Goal: Task Accomplishment & Management: Use online tool/utility

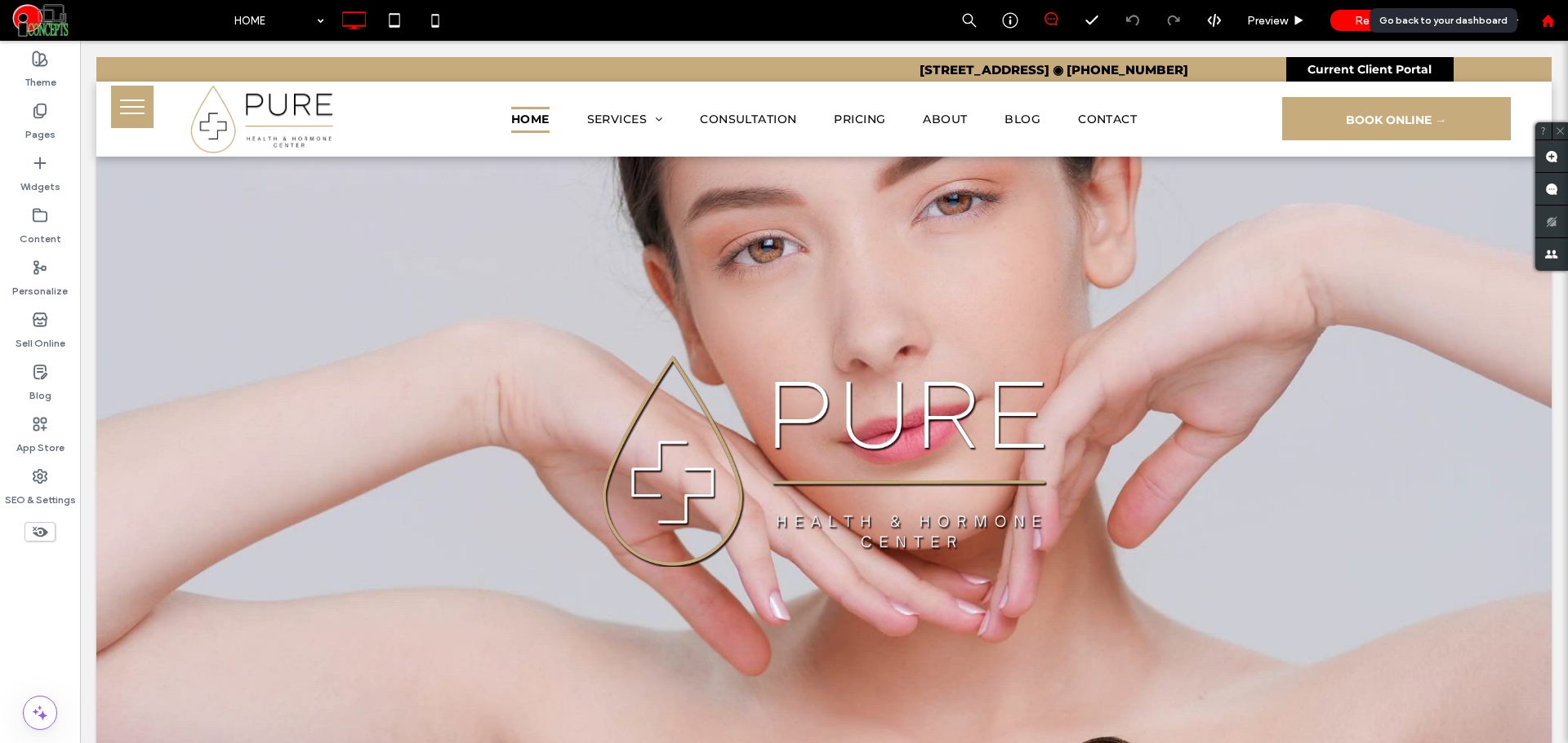
click at [1554, 17] on icon at bounding box center [1548, 21] width 14 height 14
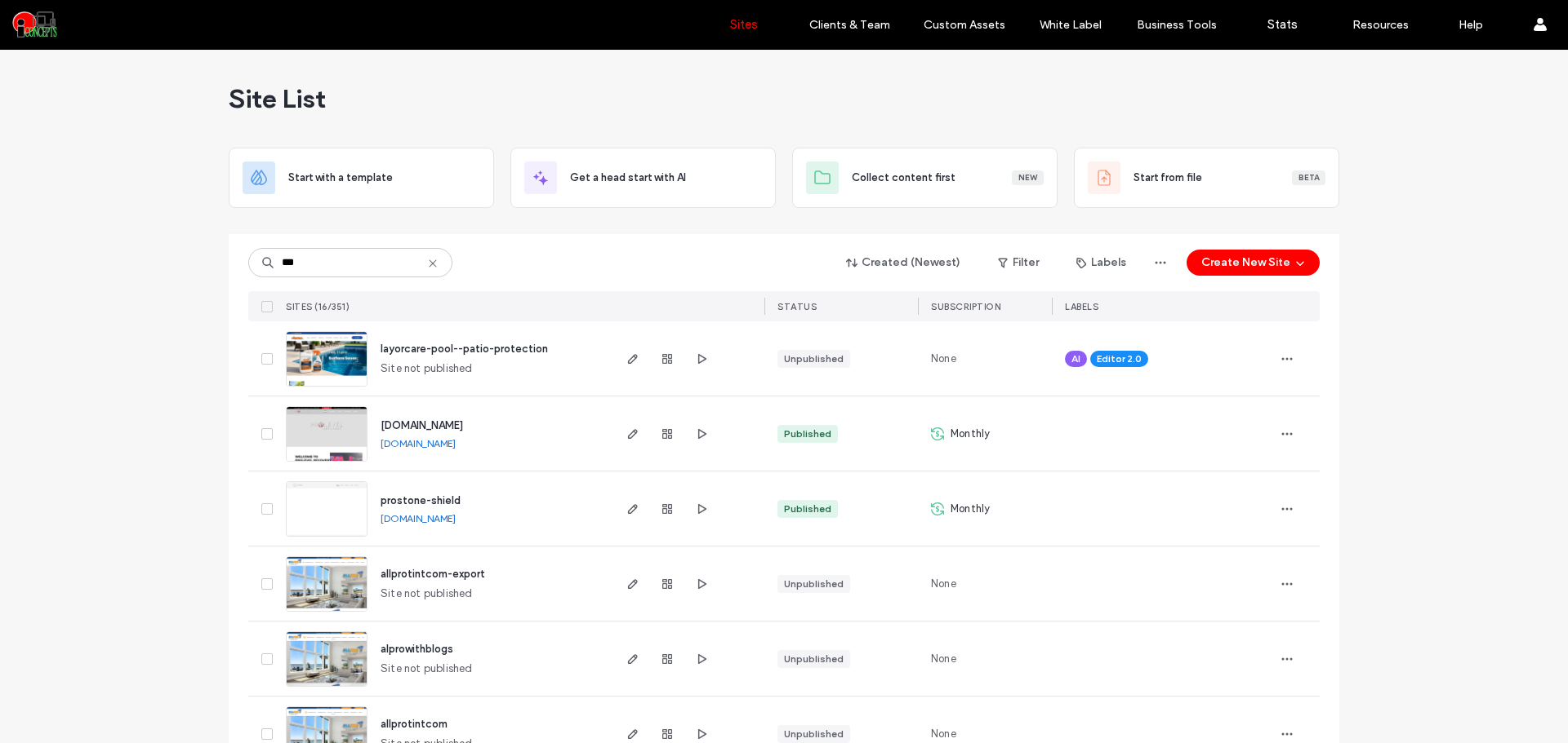
type input "***"
click at [410, 448] on link "www.prolevelrecovery.com" at bounding box center [418, 444] width 75 height 12
click at [527, 289] on div "*** Created (Newest) Filter Labels Create New Site SITES (16/351) STATUS SUBSCR…" at bounding box center [784, 278] width 1072 height 87
click at [358, 263] on input "***" at bounding box center [350, 263] width 204 height 30
click at [335, 442] on img at bounding box center [326, 462] width 80 height 111
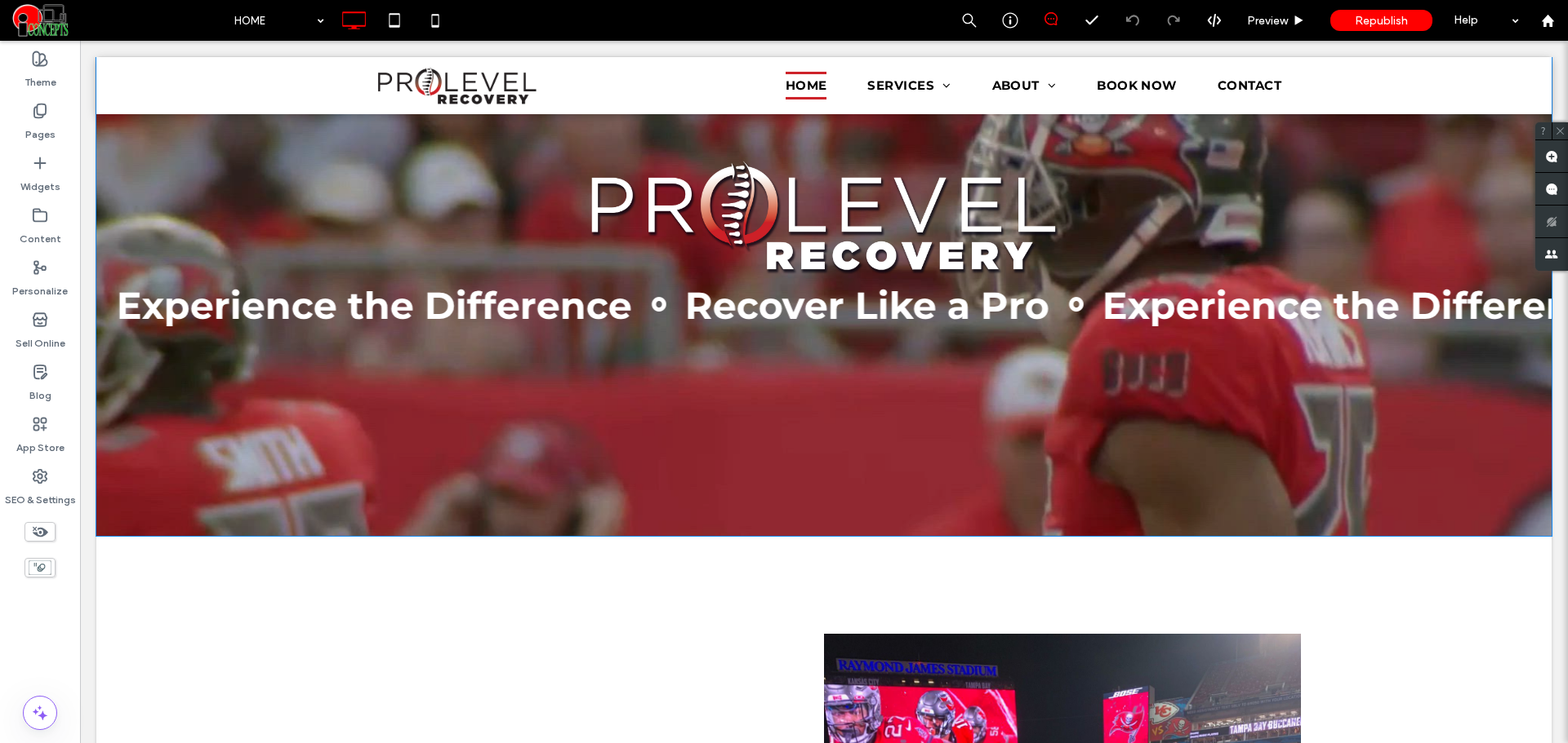
scroll to position [272, 0]
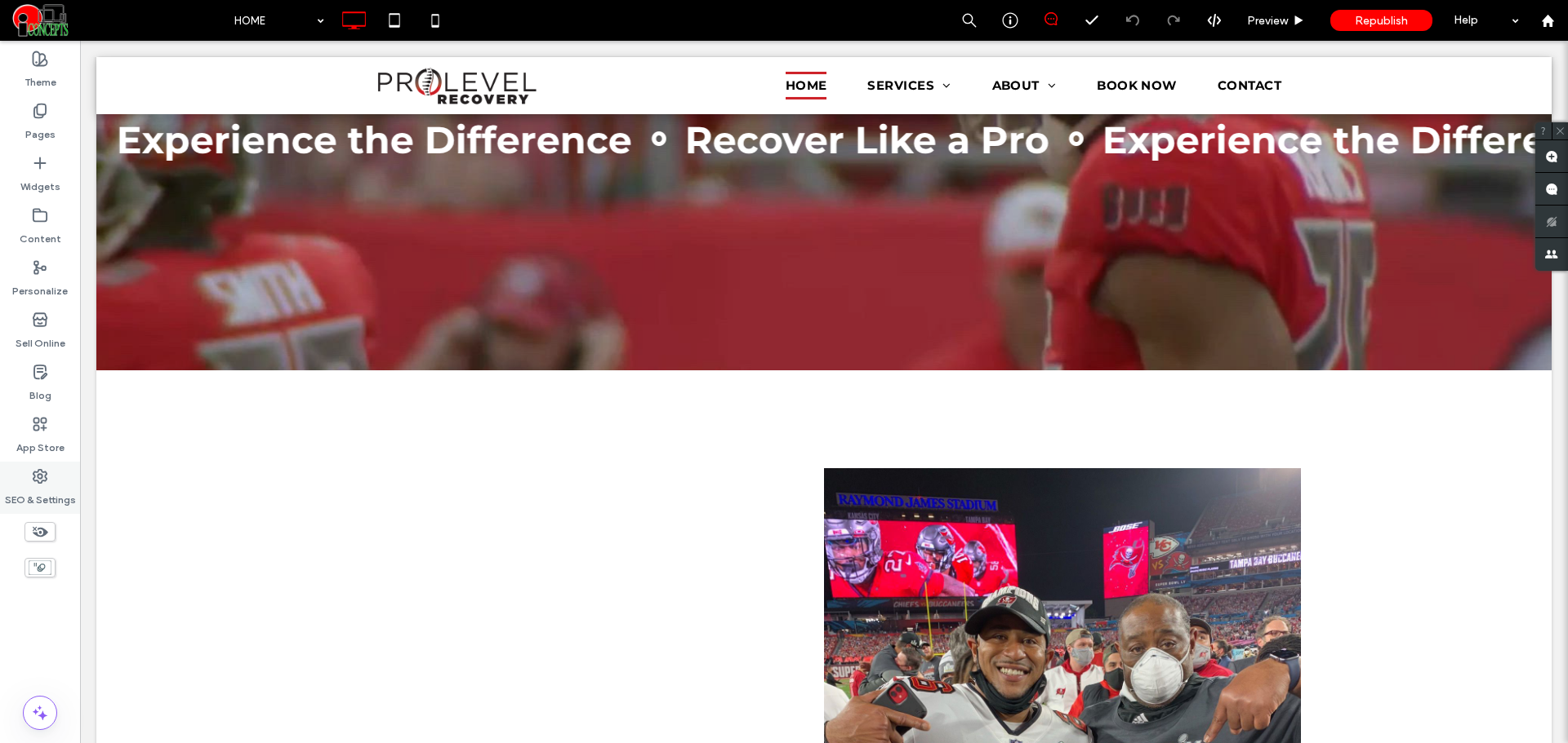
click at [63, 485] on label "SEO & Settings" at bounding box center [41, 496] width 71 height 23
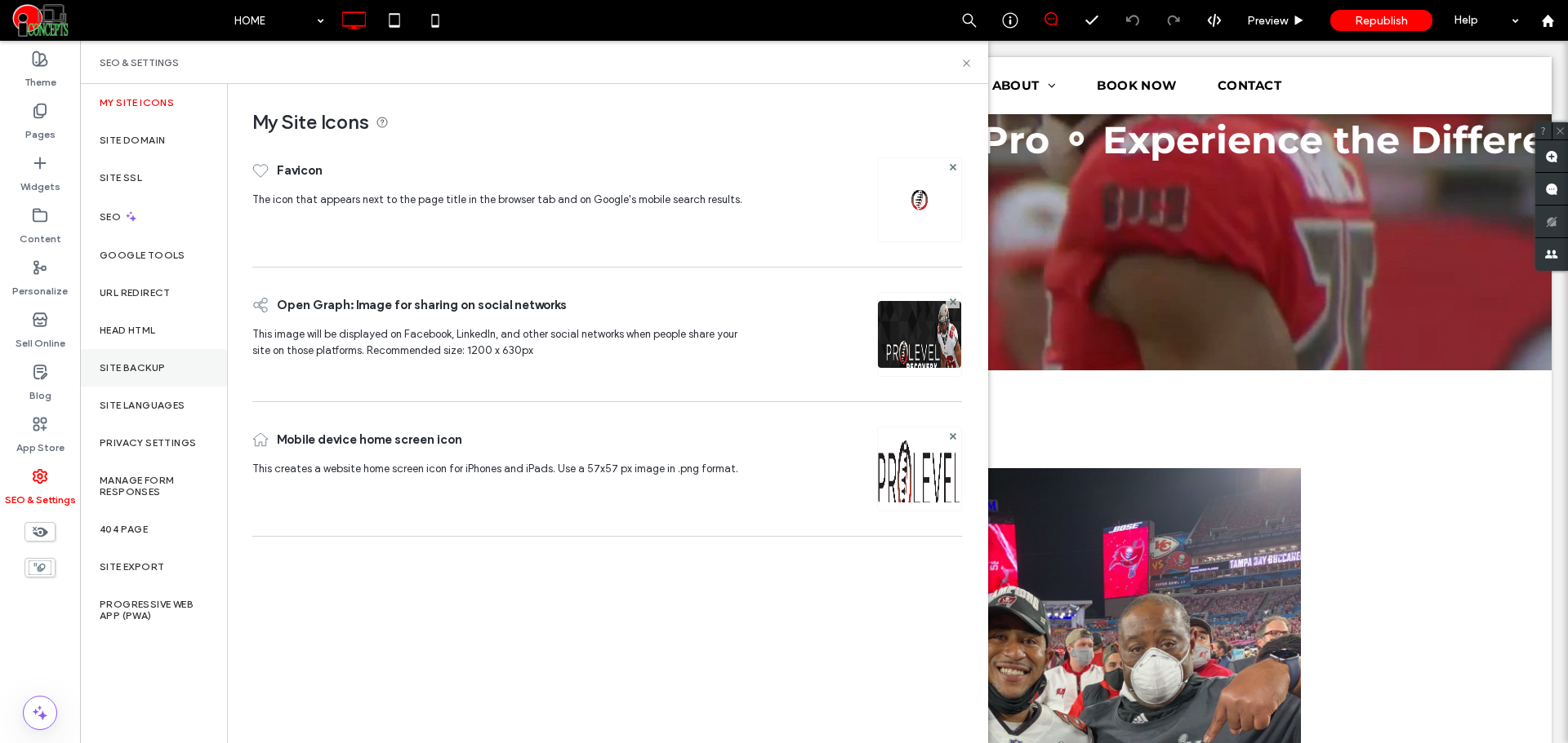
click at [141, 365] on label "Site Backup" at bounding box center [132, 369] width 65 height 12
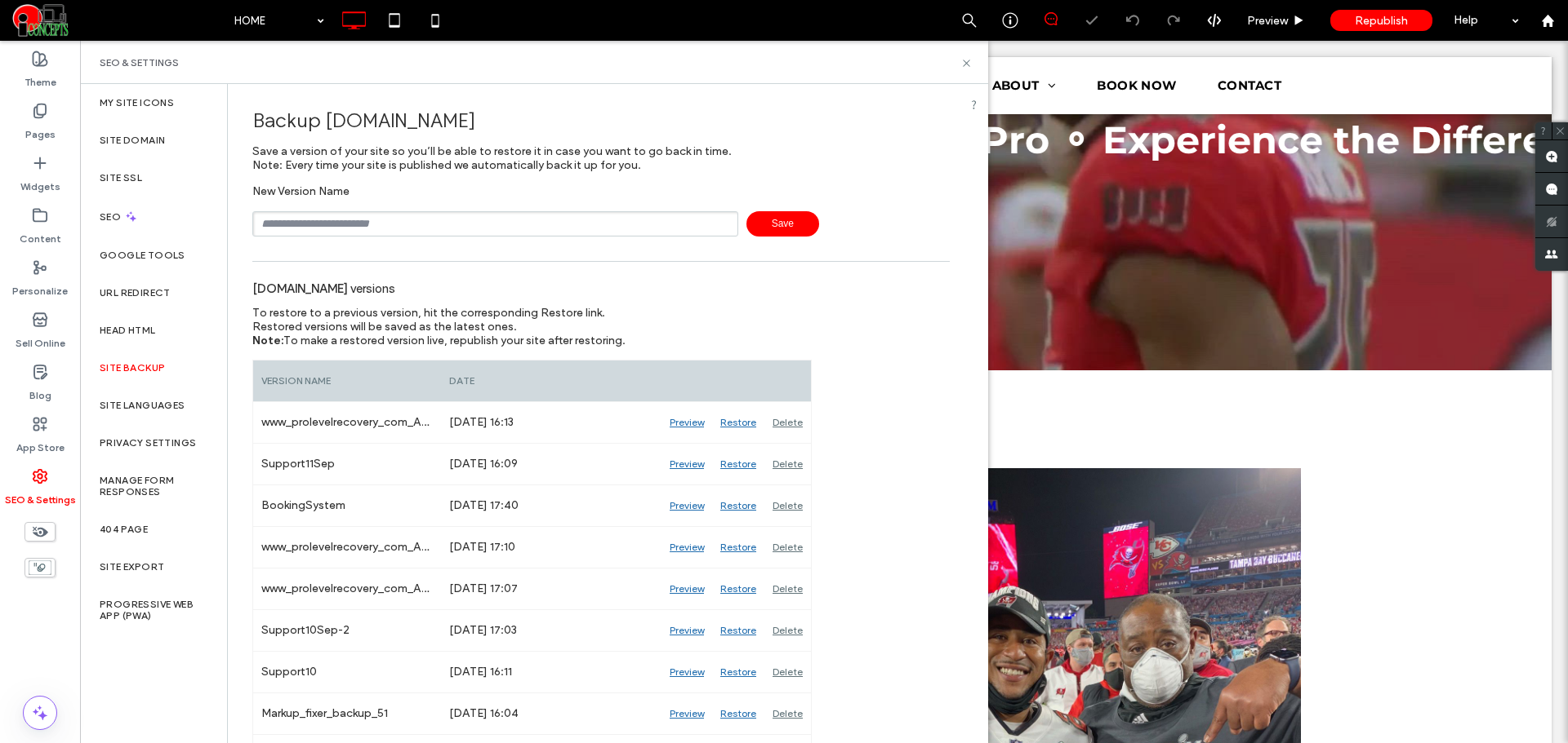
click at [400, 227] on input "text" at bounding box center [494, 224] width 485 height 26
type input "**********"
click at [41, 114] on icon at bounding box center [40, 111] width 17 height 17
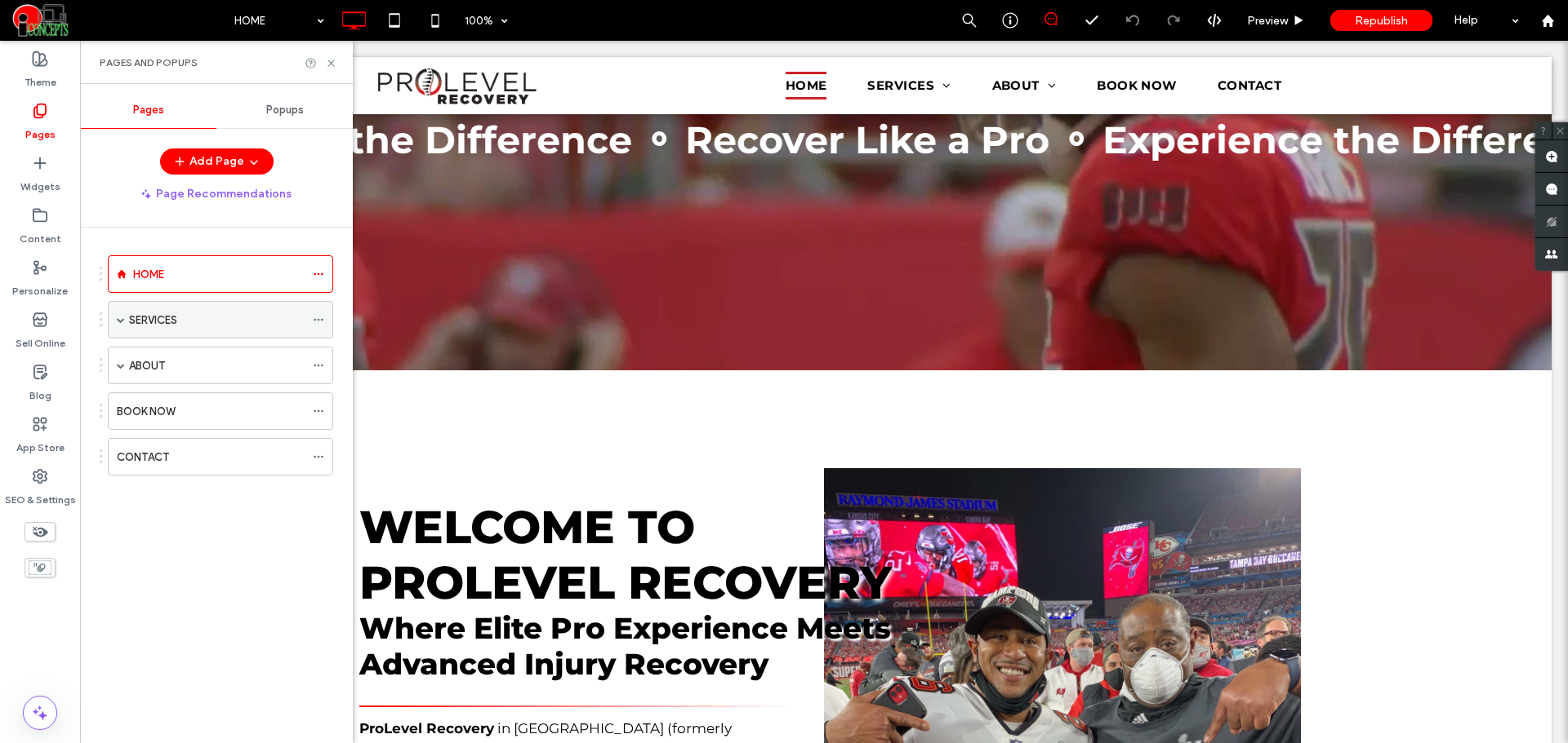
click at [210, 312] on div "SERVICES" at bounding box center [217, 320] width 176 height 17
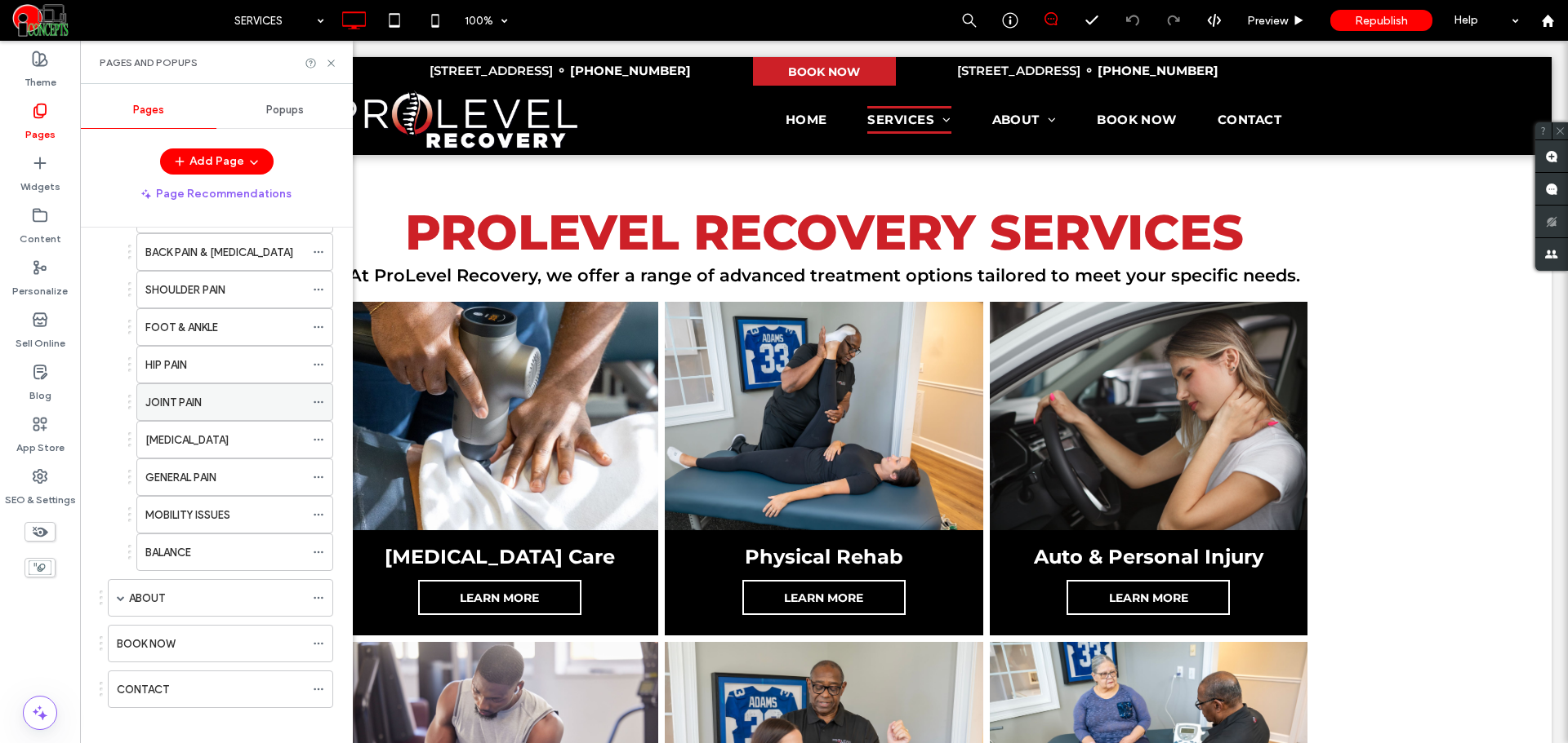
scroll to position [420, 0]
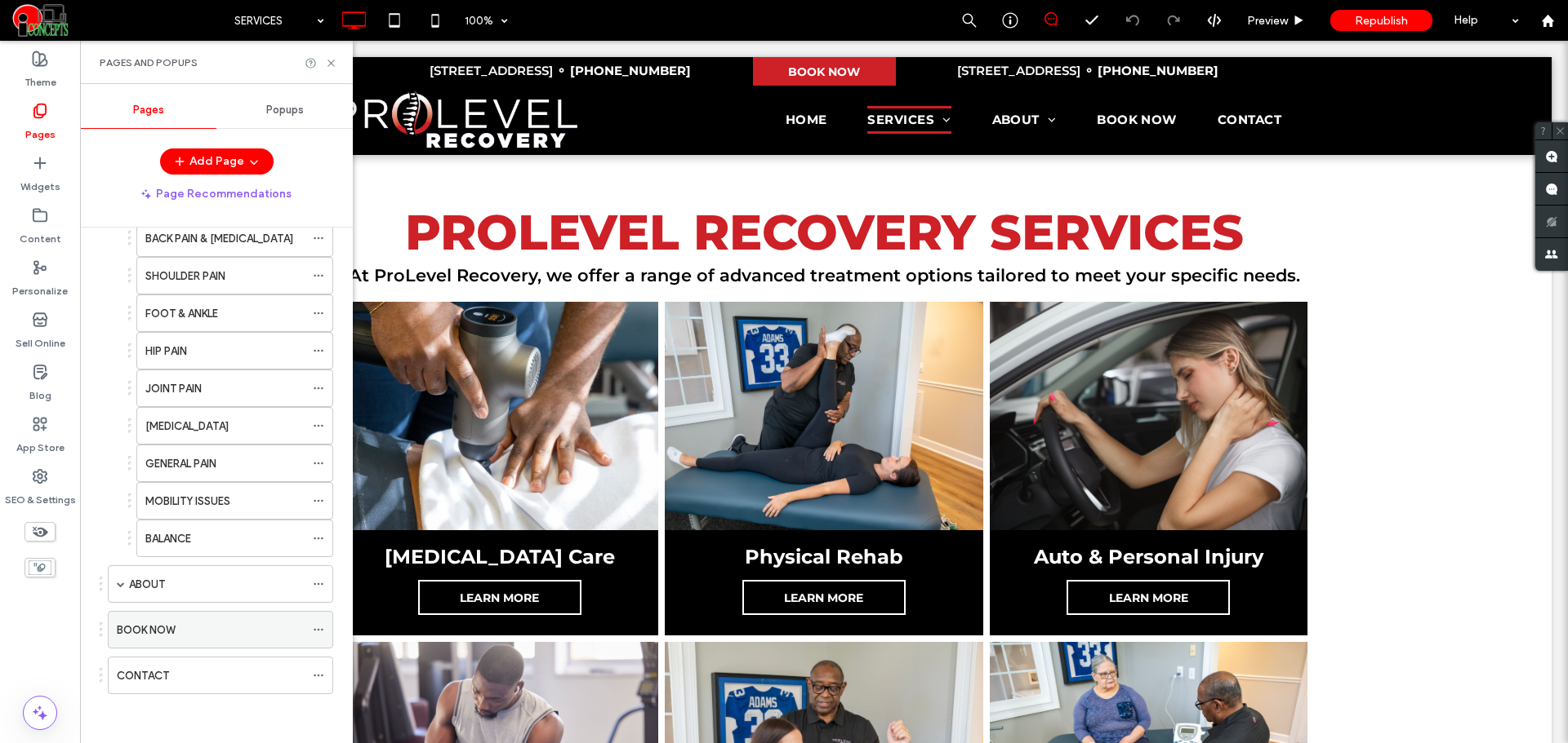
click at [188, 625] on div "BOOK NOW" at bounding box center [211, 629] width 188 height 17
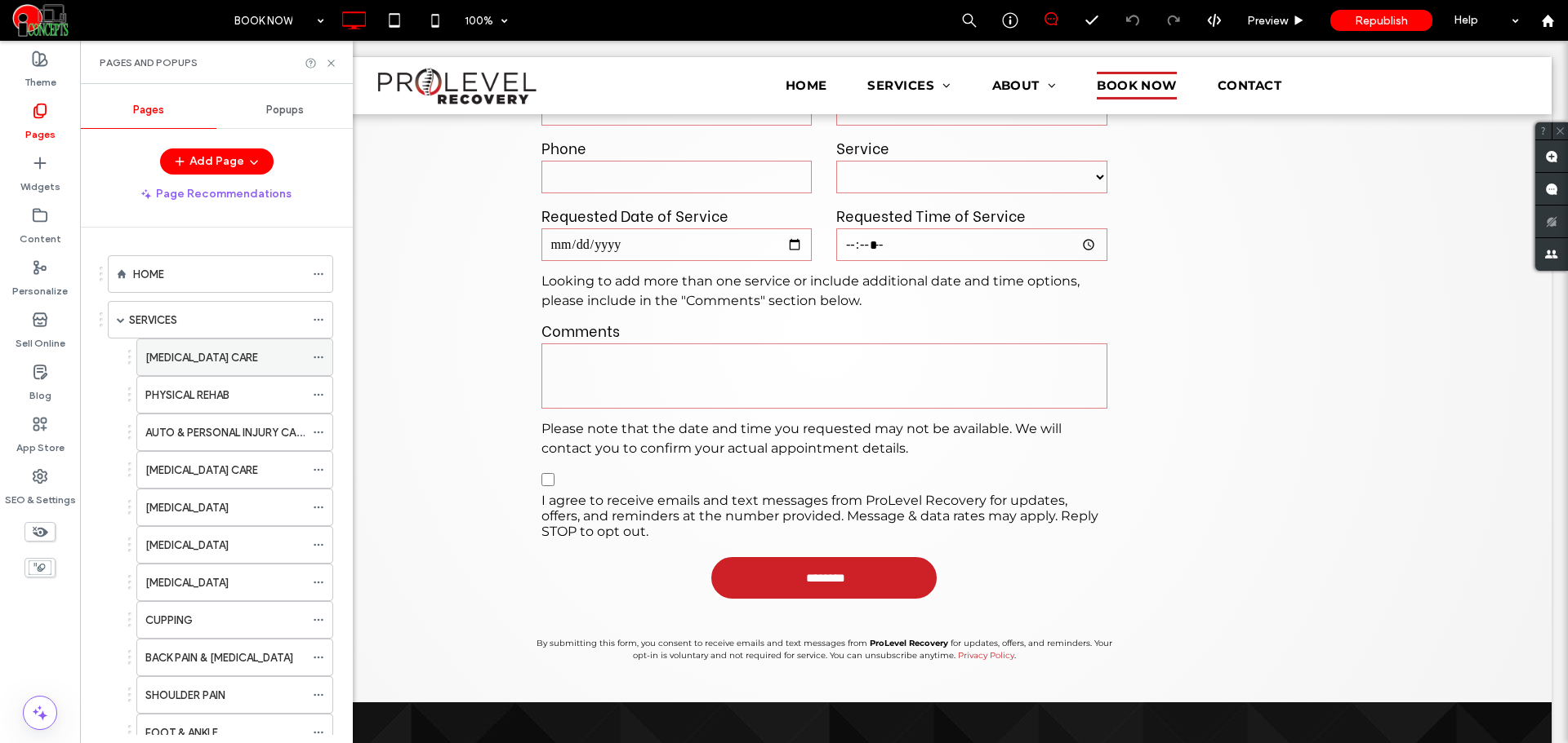
click at [243, 353] on label "[MEDICAL_DATA] CARE" at bounding box center [202, 358] width 113 height 29
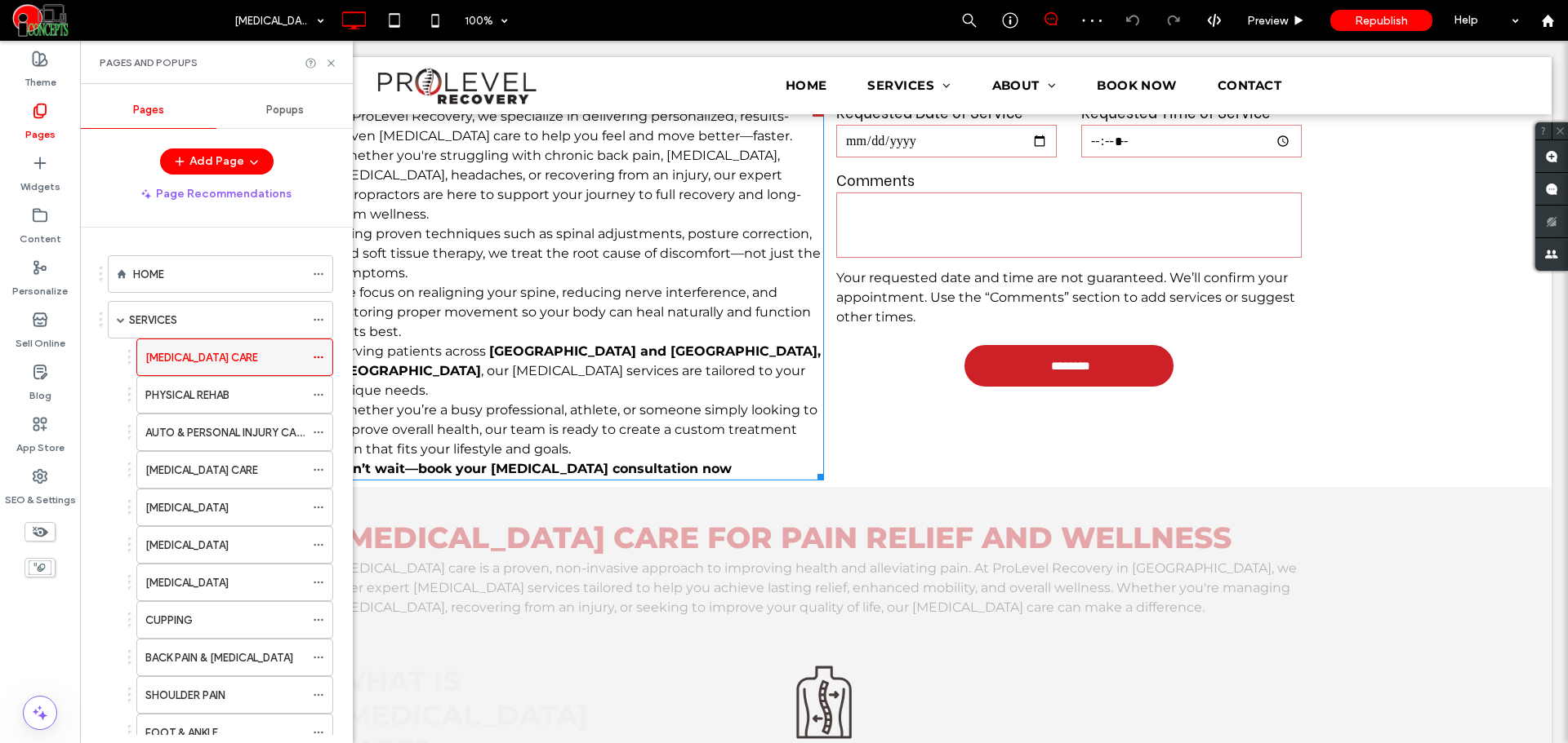
scroll to position [680, 0]
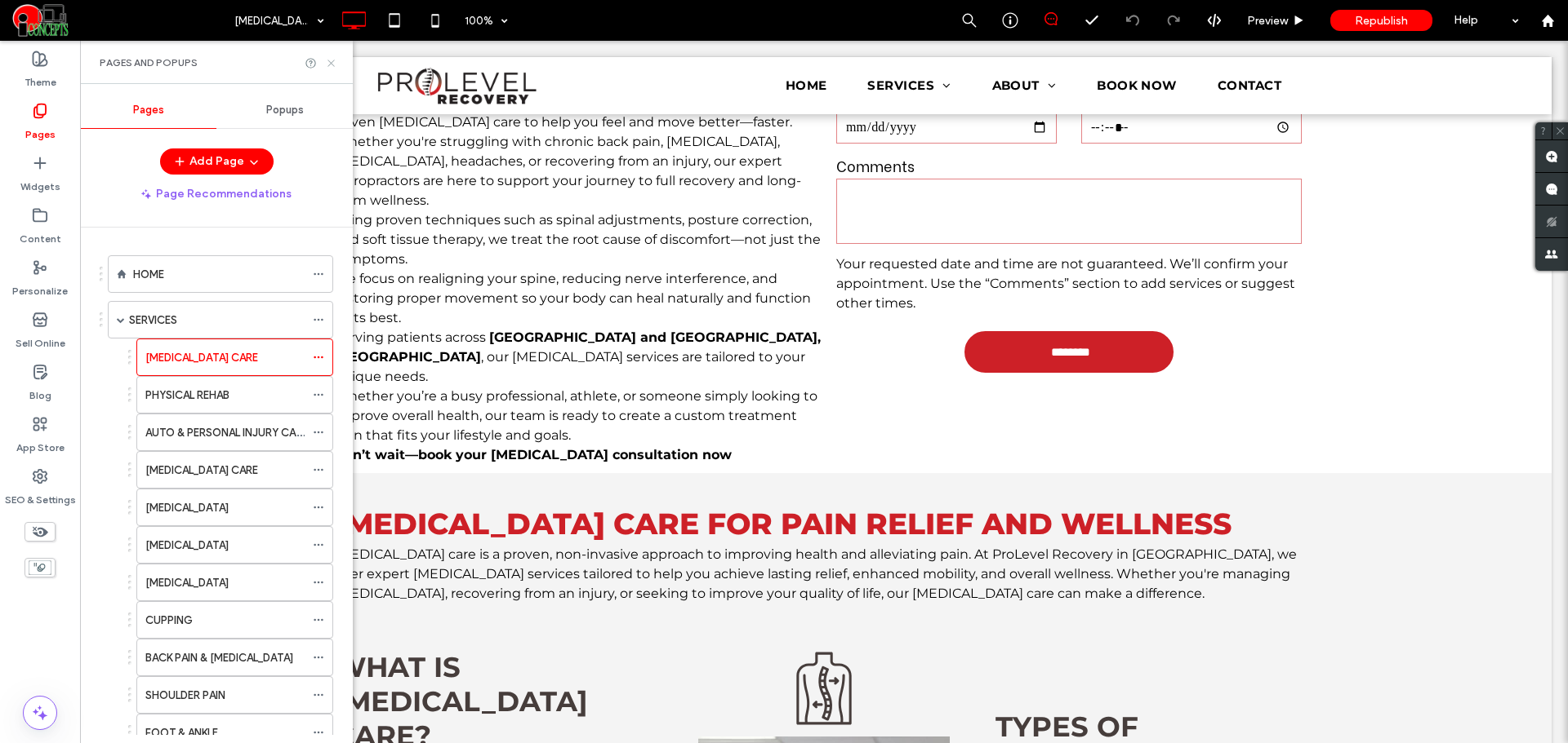
drag, startPoint x: 333, startPoint y: 67, endPoint x: 196, endPoint y: 229, distance: 212.2
click at [333, 67] on icon at bounding box center [331, 63] width 12 height 12
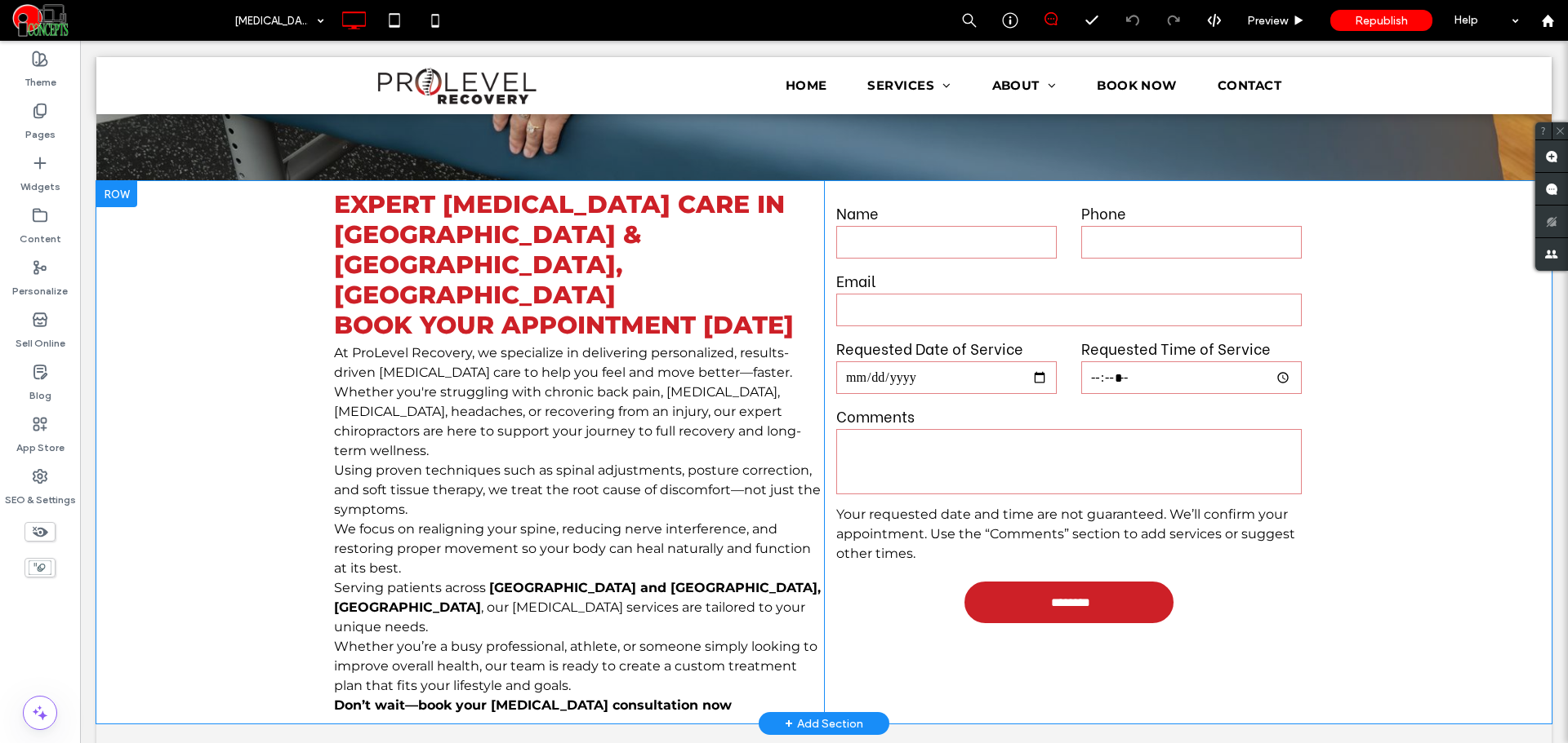
scroll to position [408, 0]
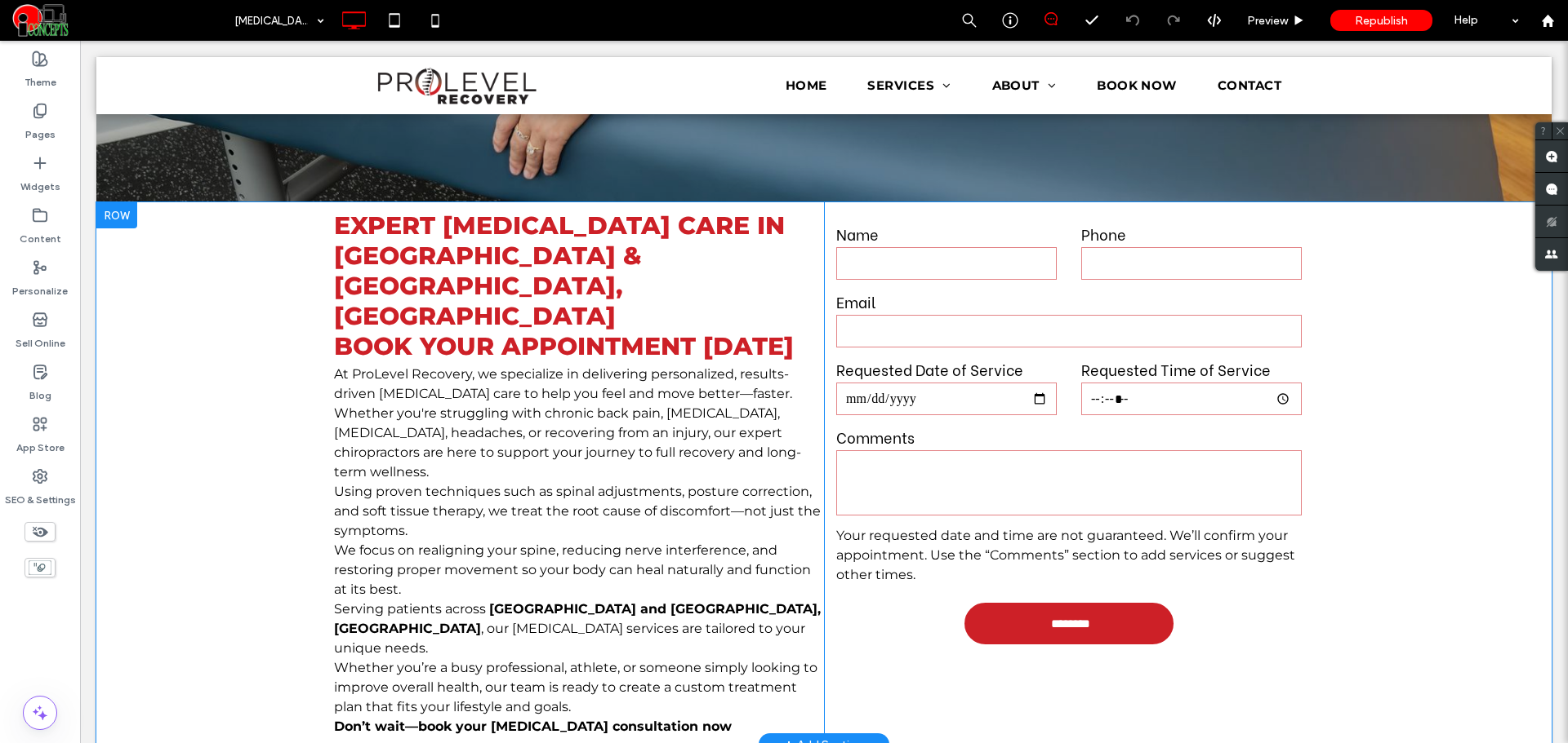
click at [123, 227] on div "Expert Chiropractic Care in Fayetteville & Duluth, GA Book Your Appointment Tod…" at bounding box center [824, 473] width 1455 height 542
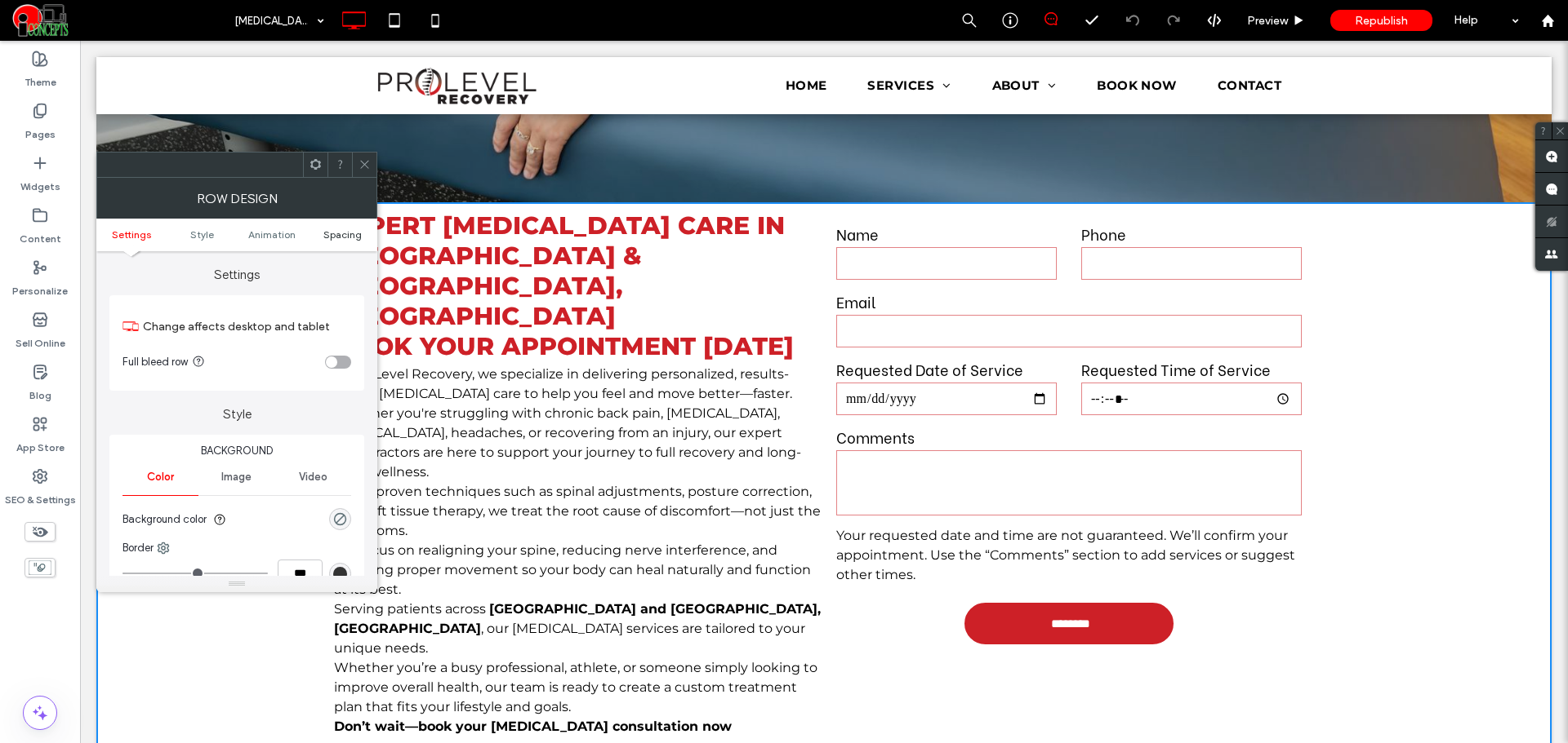
click at [343, 240] on span "Spacing" at bounding box center [342, 234] width 39 height 12
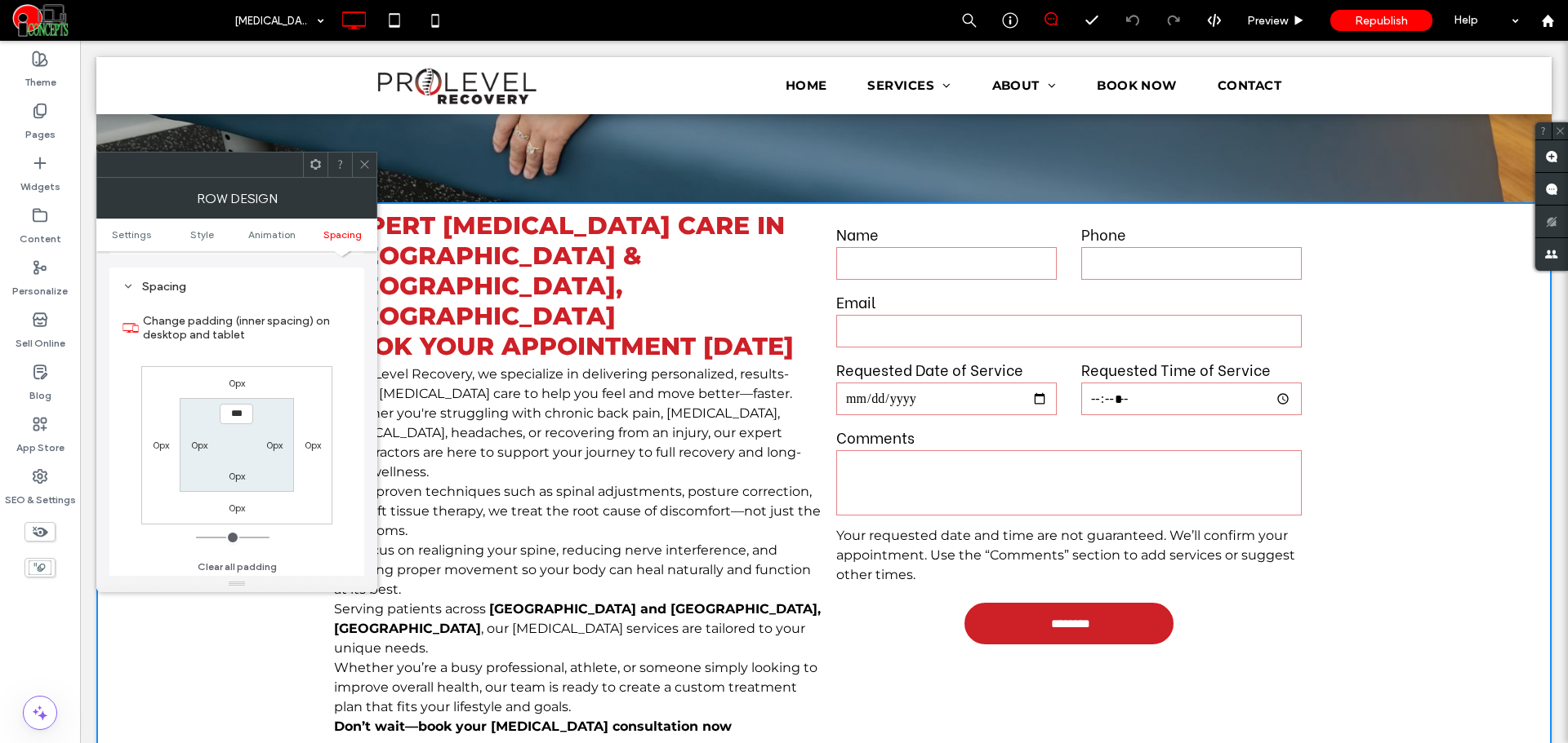
scroll to position [461, 0]
type input "****"
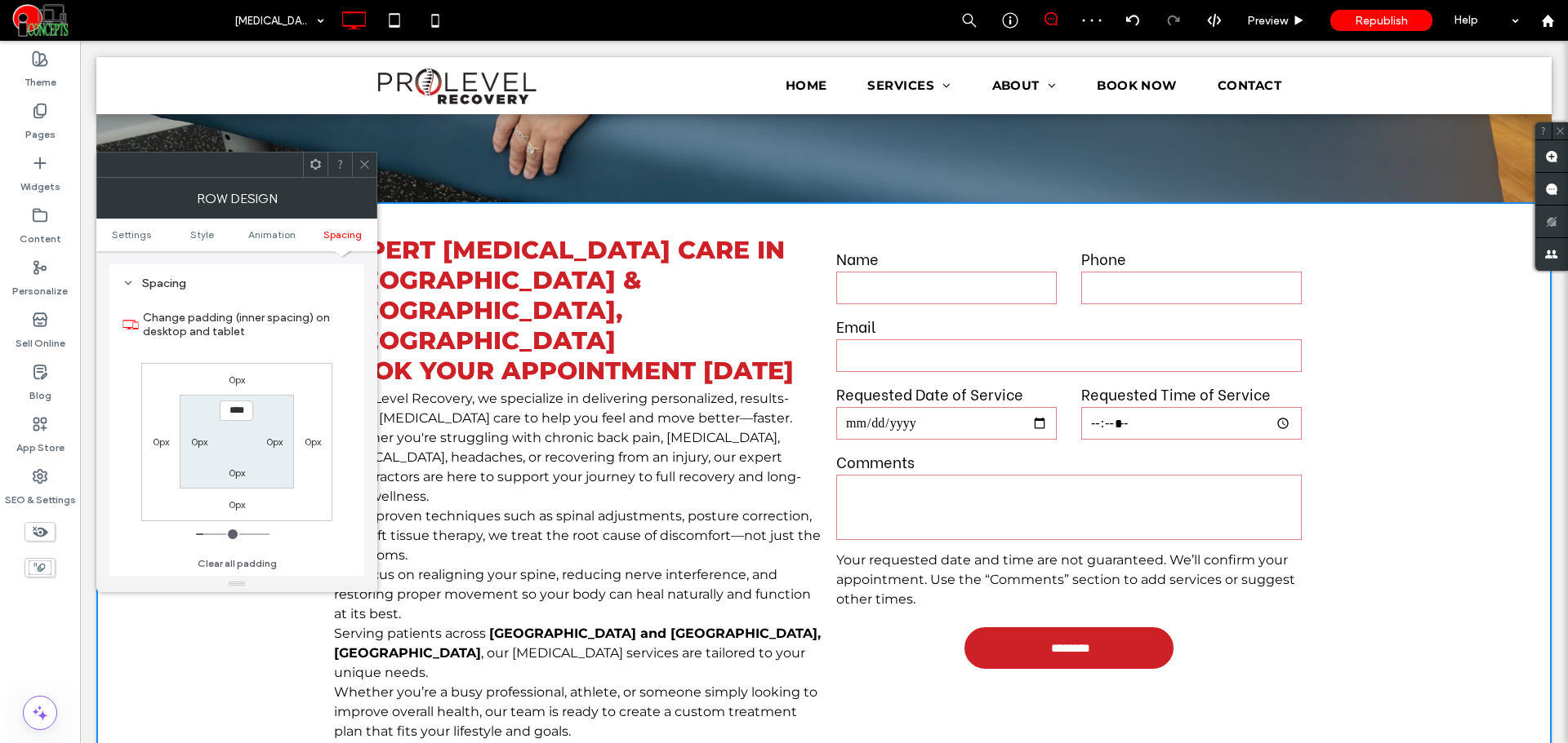
click at [230, 466] on div "0px" at bounding box center [236, 472] width 17 height 17
click at [238, 474] on label "0px" at bounding box center [236, 472] width 17 height 12
type input "*"
type input "**"
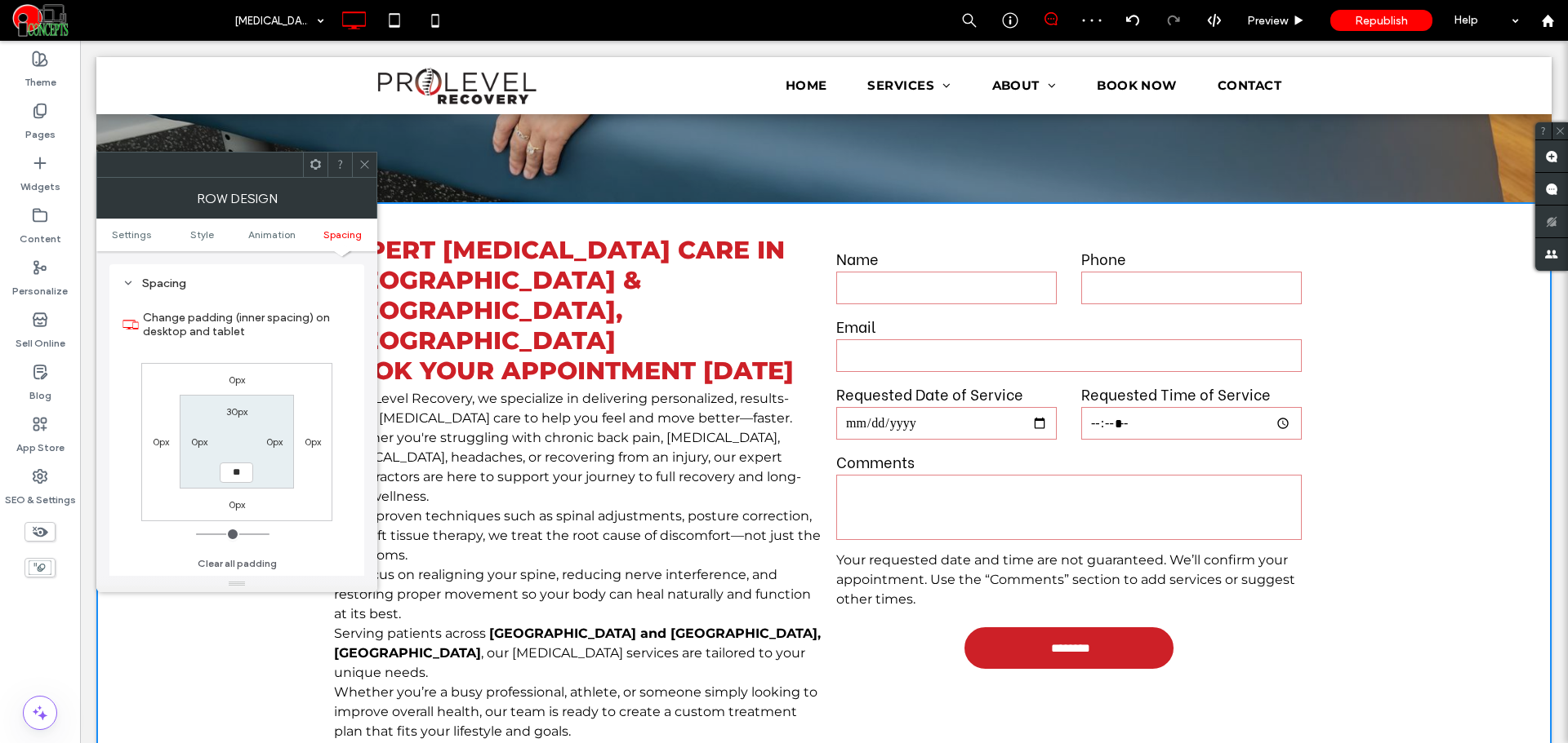
type input "****"
click at [364, 157] on span at bounding box center [365, 164] width 12 height 25
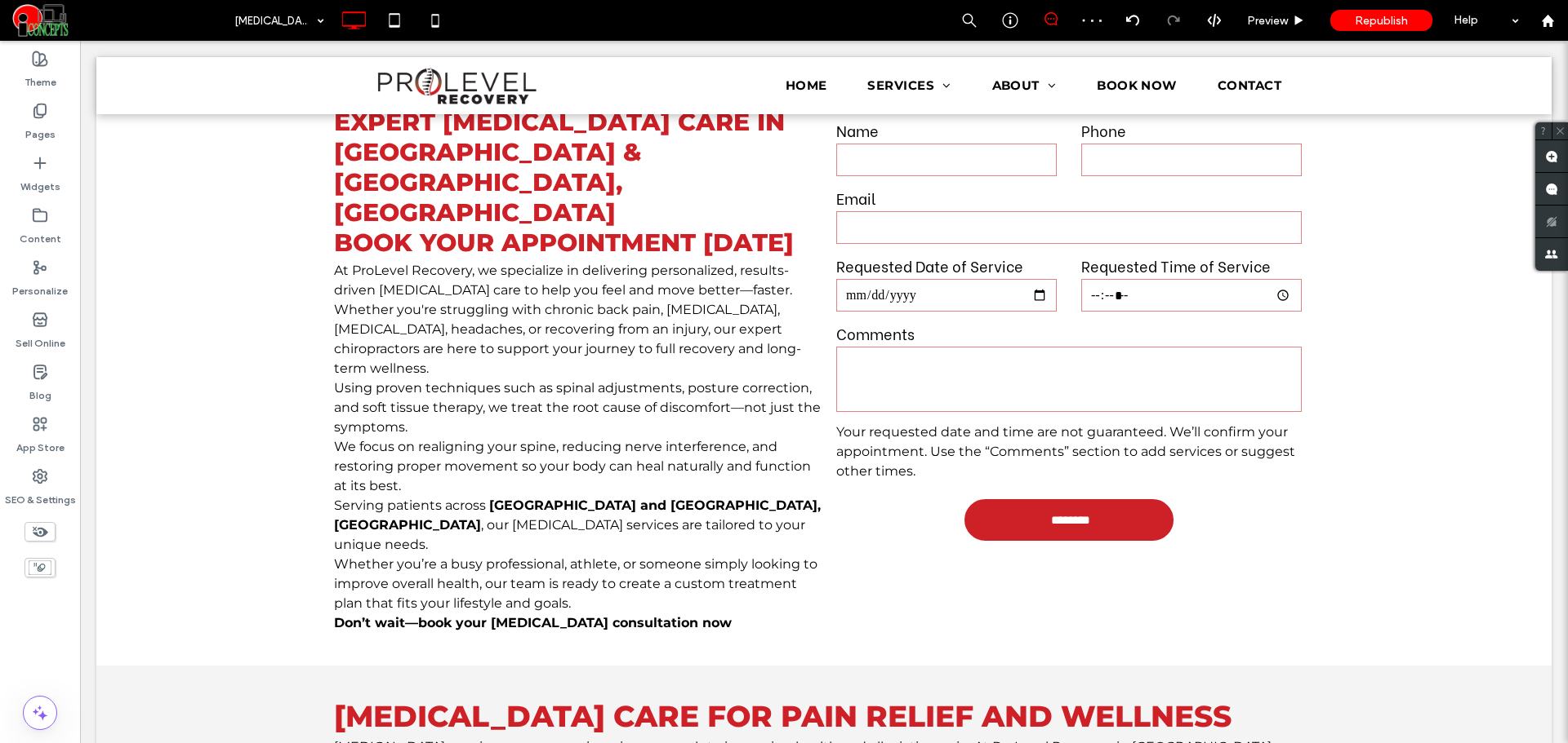
scroll to position [408, 0]
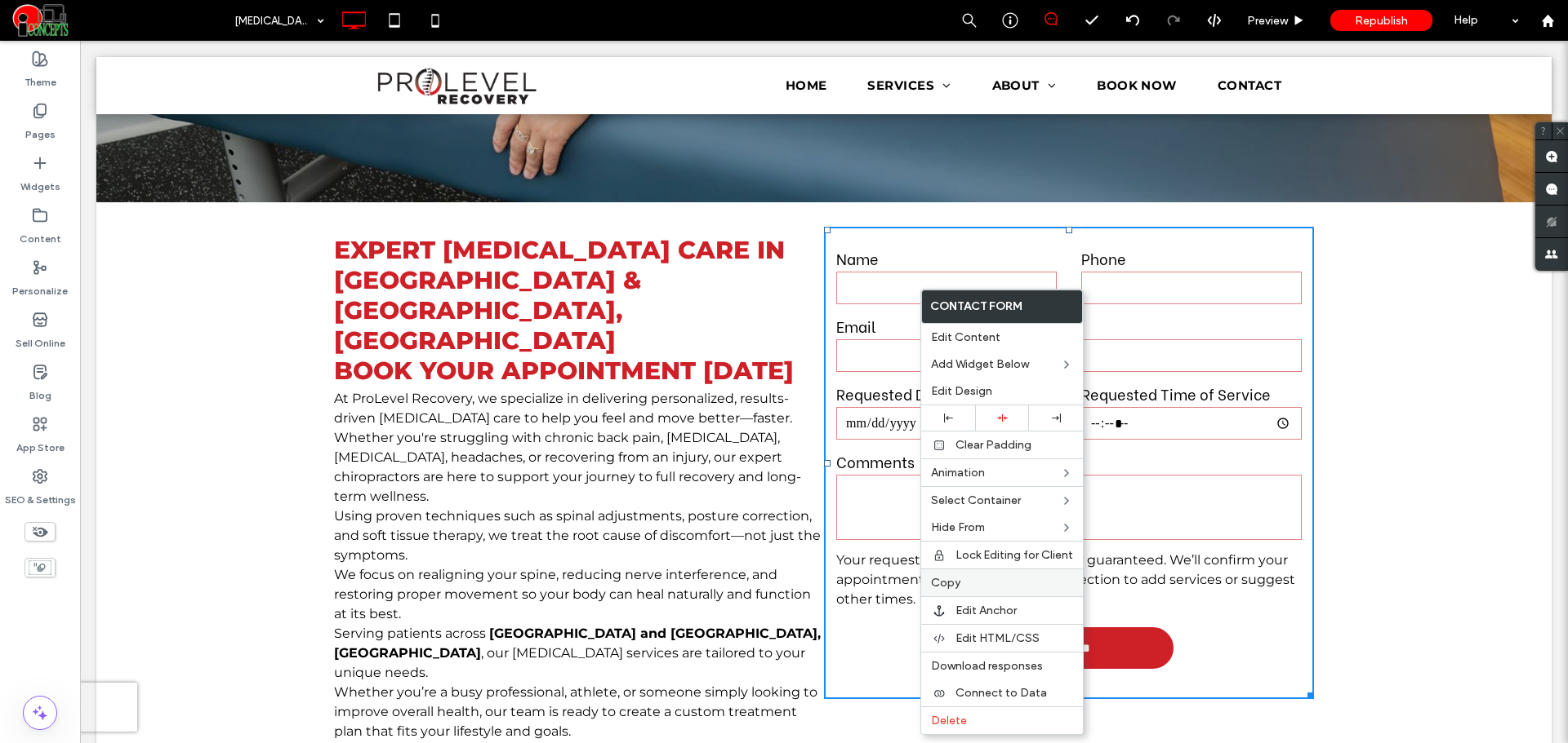
click at [939, 584] on span "Copy" at bounding box center [946, 583] width 30 height 14
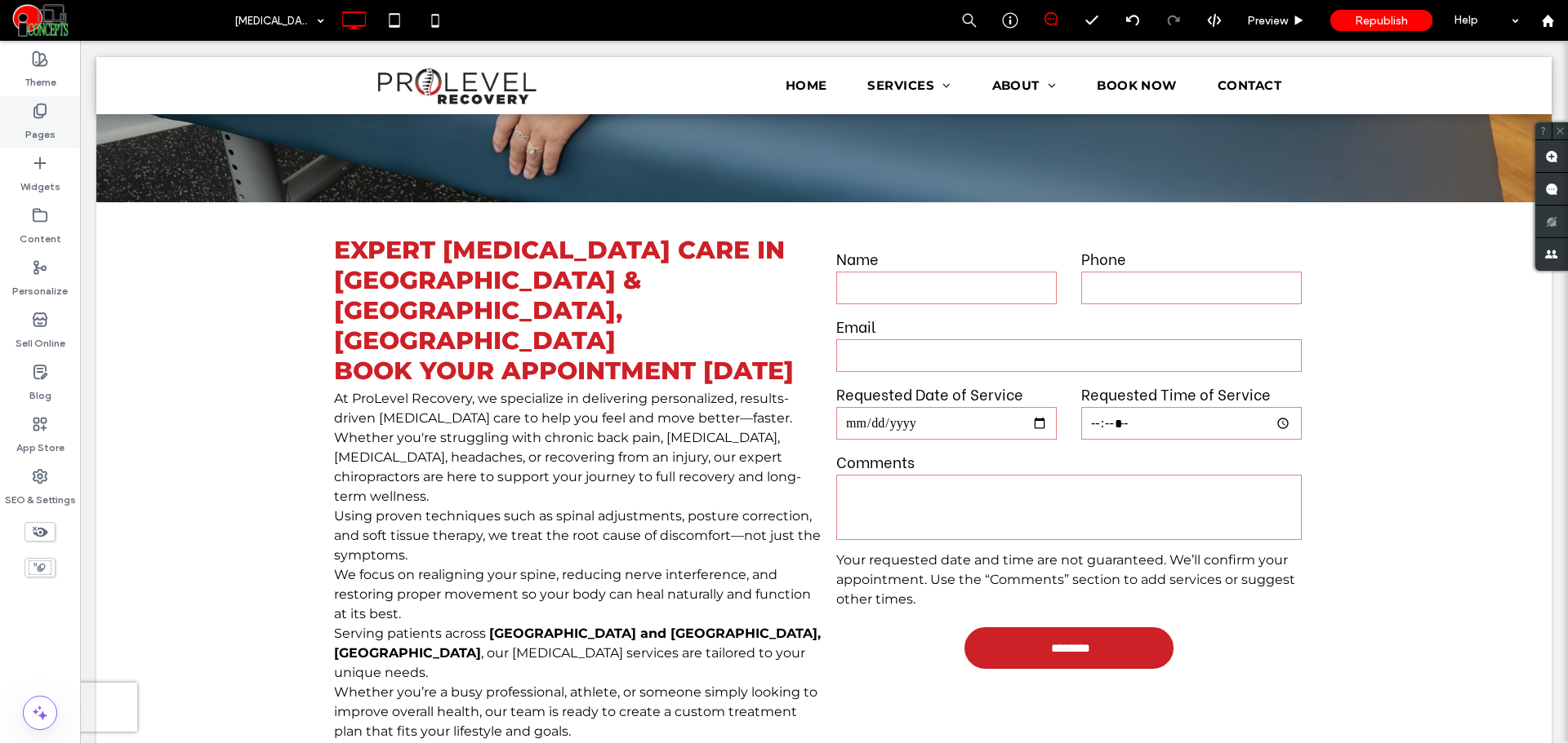
click at [47, 100] on div "Pages" at bounding box center [40, 122] width 80 height 52
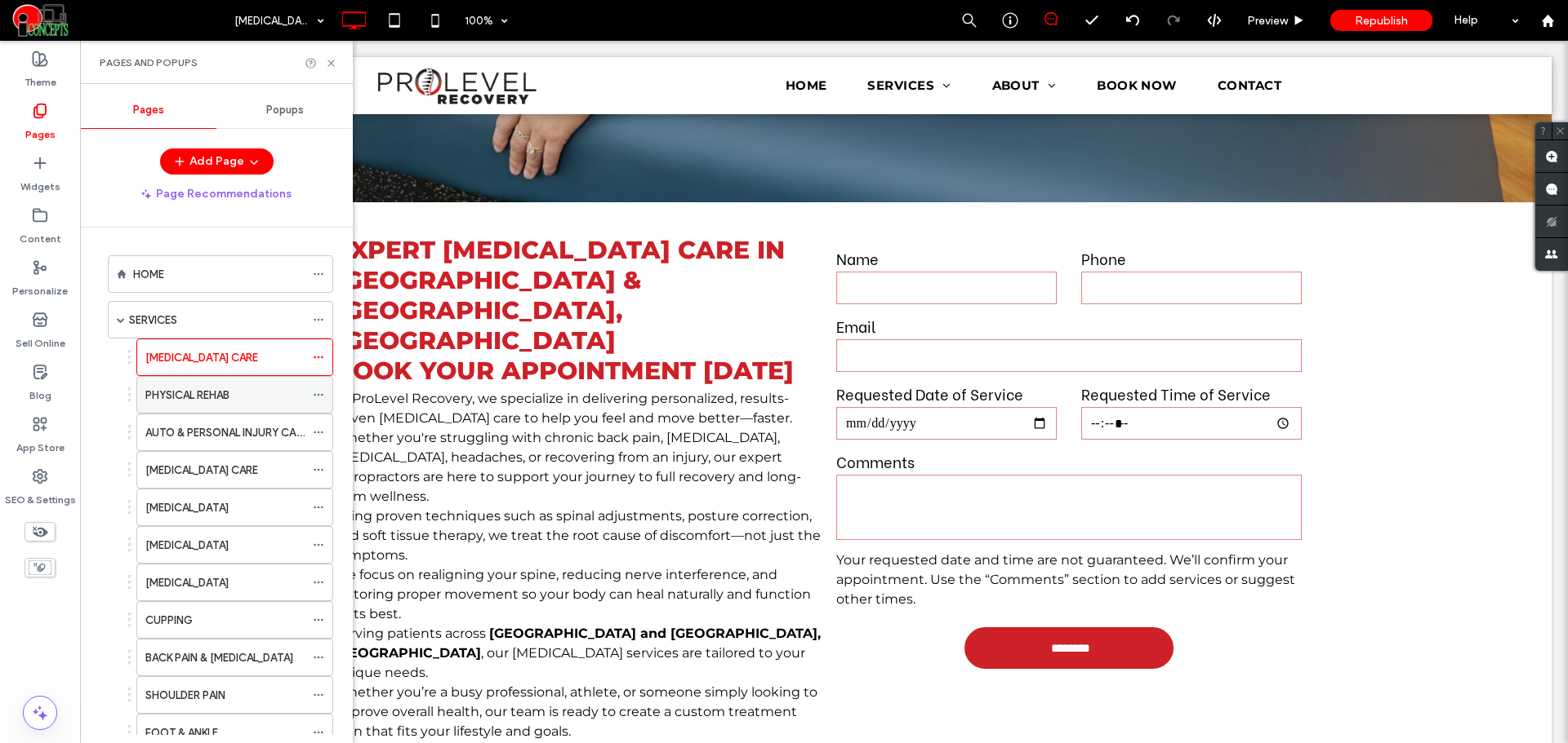
click at [176, 396] on label "PHYSICAL REHAB" at bounding box center [187, 395] width 84 height 29
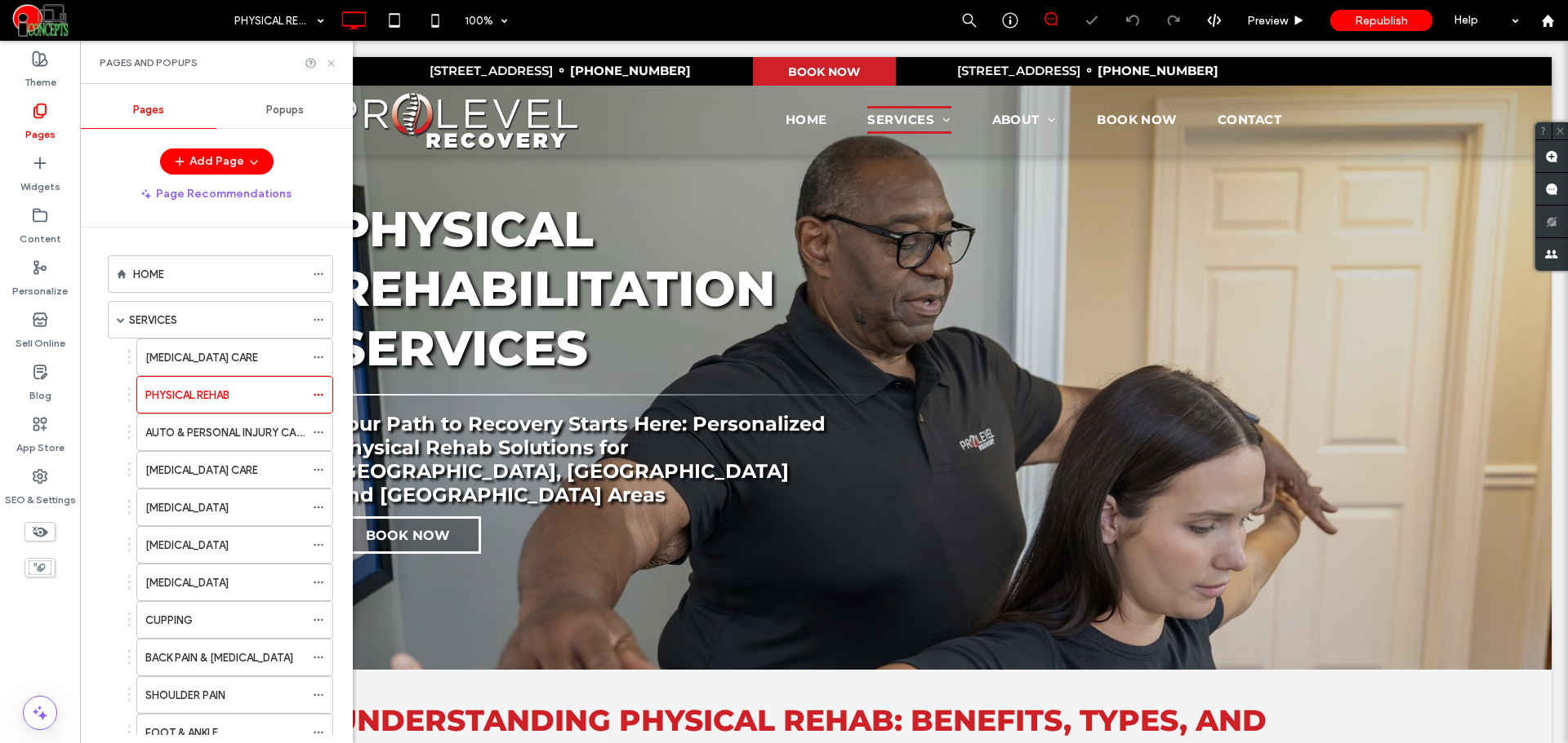
click at [326, 60] on icon at bounding box center [331, 63] width 12 height 12
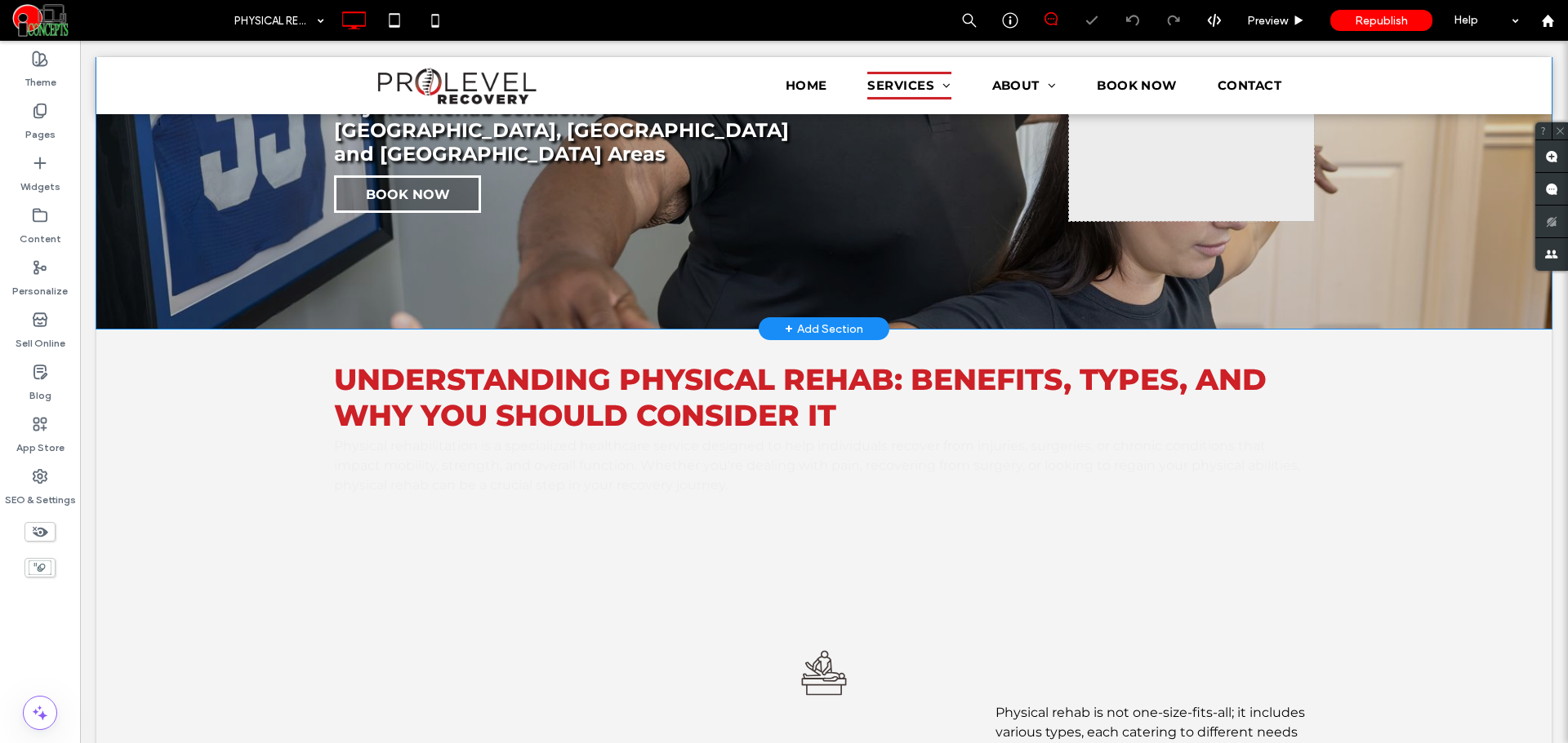
scroll to position [408, 0]
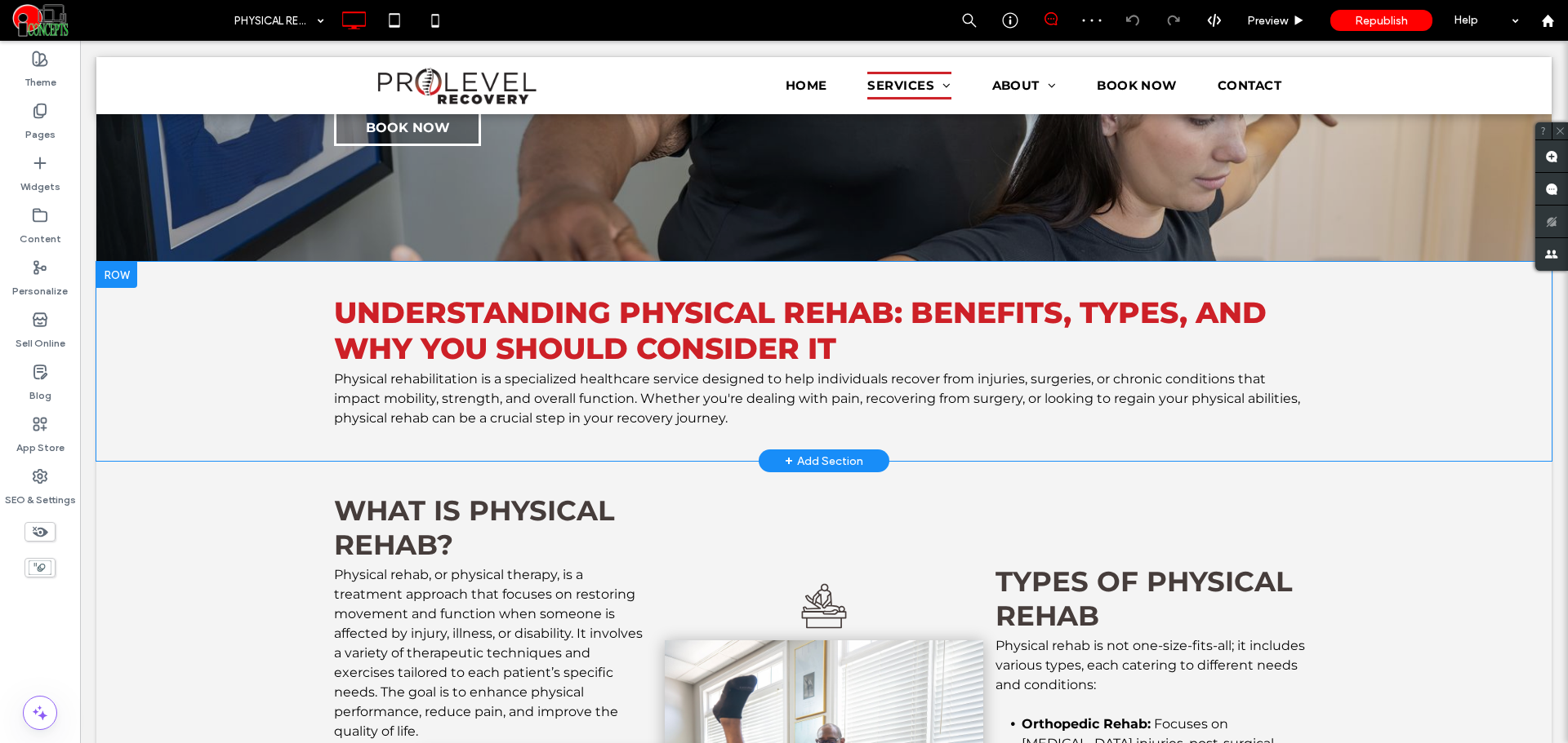
click at [184, 315] on div "Understanding Physical Rehab: Benefits, Types, and Why You Should Consider It P…" at bounding box center [824, 362] width 1455 height 200
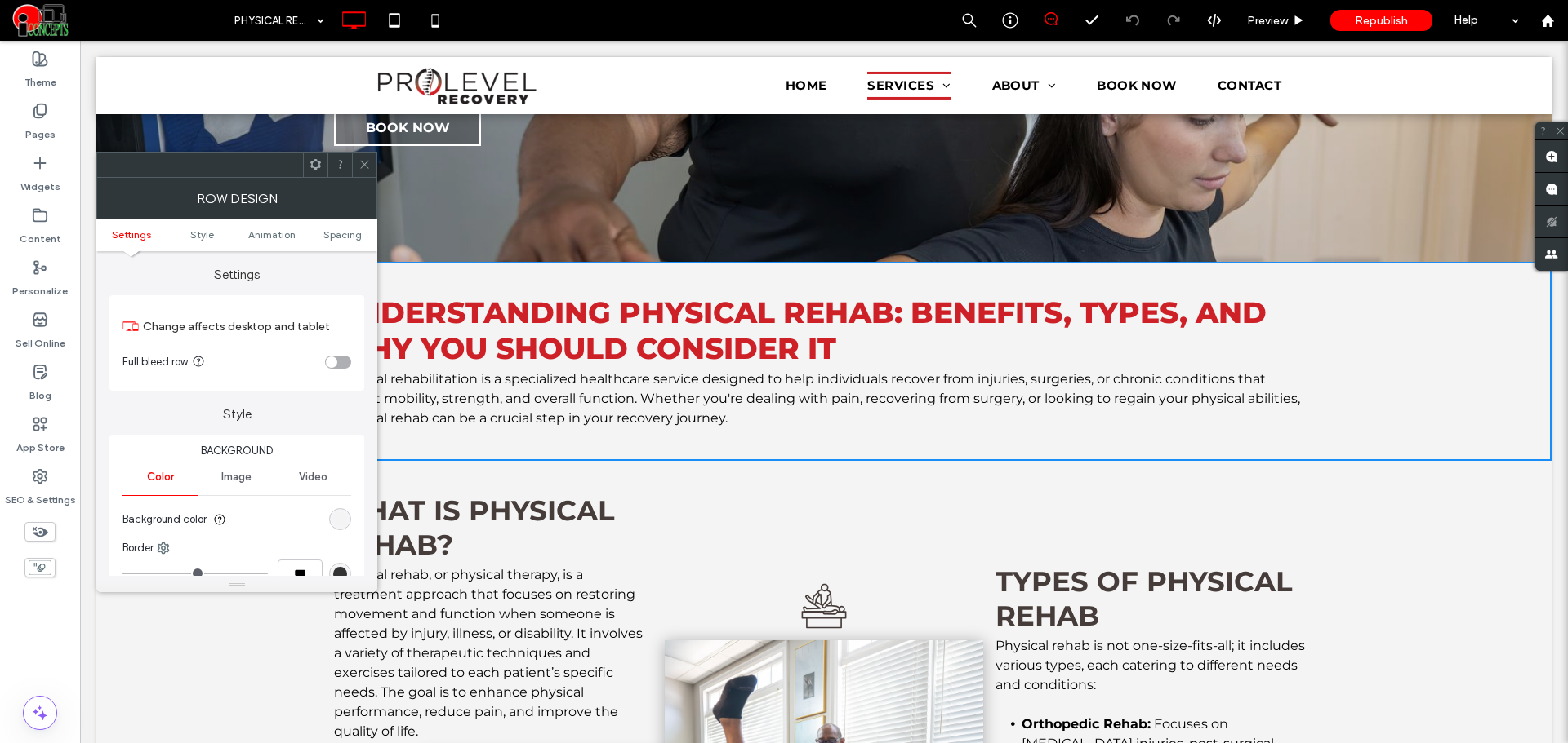
click at [349, 227] on ul "Settings Style Animation Spacing" at bounding box center [236, 234] width 281 height 33
click at [347, 246] on ul "Settings Style Animation Spacing" at bounding box center [236, 234] width 281 height 33
click at [347, 242] on ul "Settings Style Animation Spacing" at bounding box center [236, 234] width 281 height 33
click at [347, 240] on span "Spacing" at bounding box center [342, 234] width 39 height 12
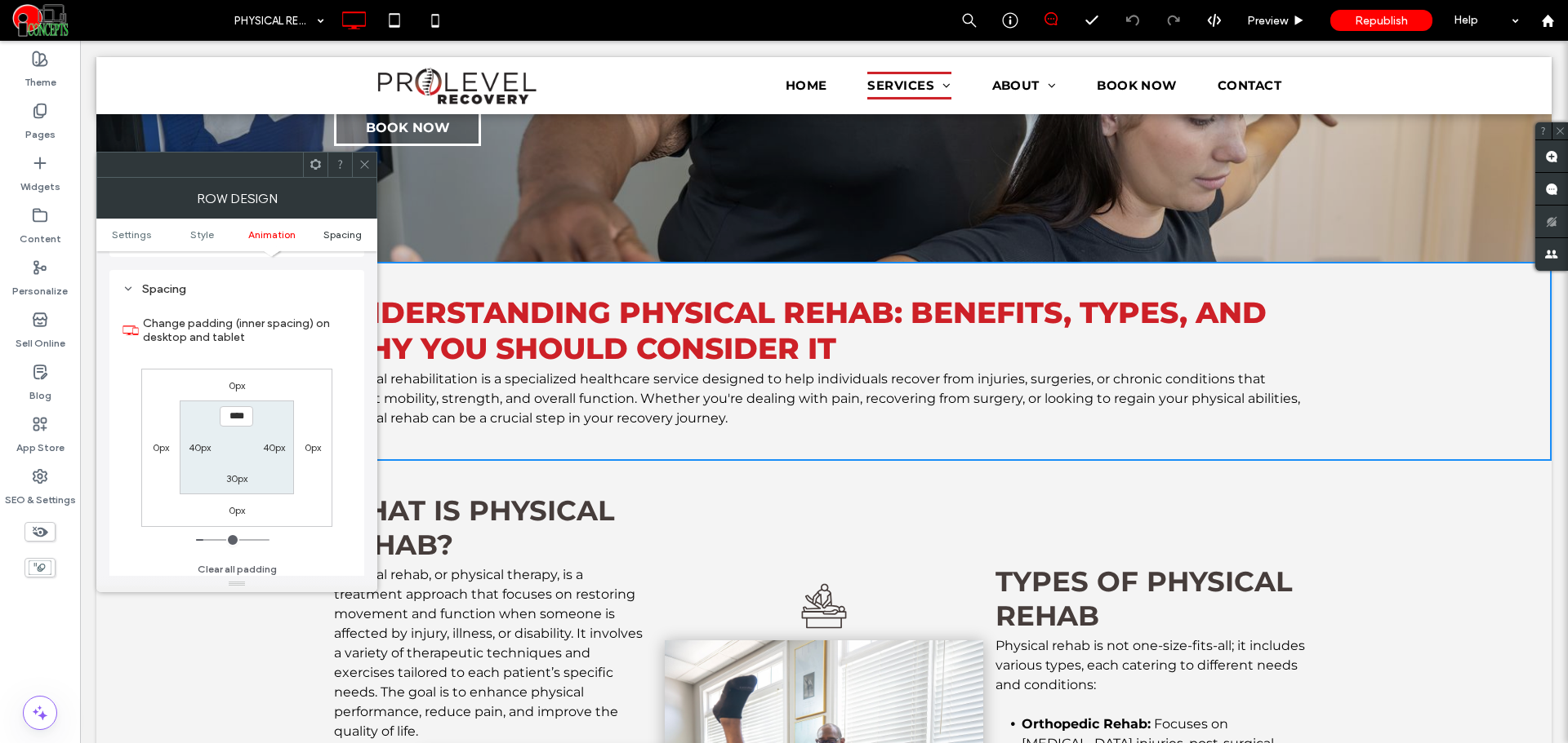
scroll to position [461, 0]
click at [355, 157] on div at bounding box center [364, 164] width 25 height 25
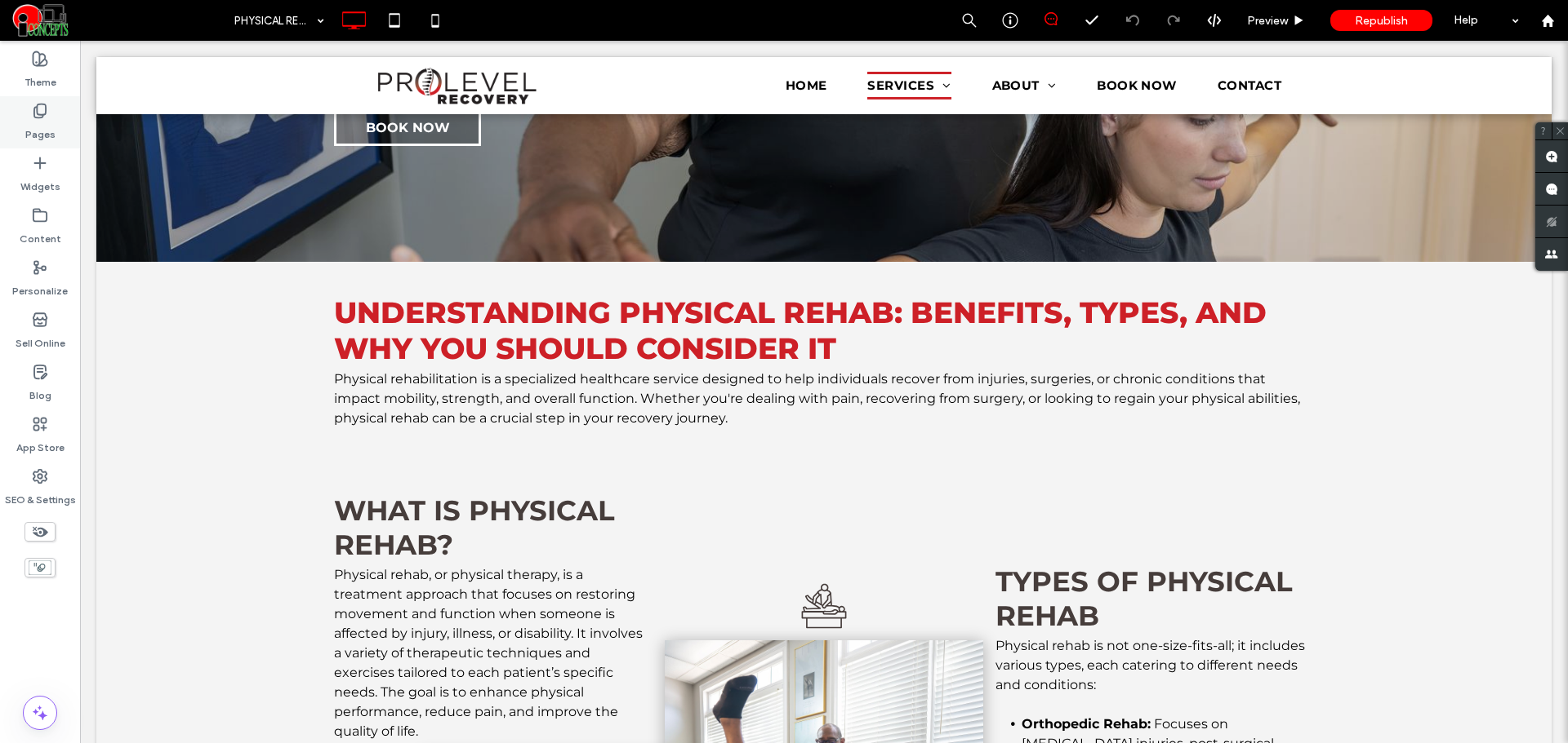
click at [35, 120] on label "Pages" at bounding box center [41, 130] width 31 height 23
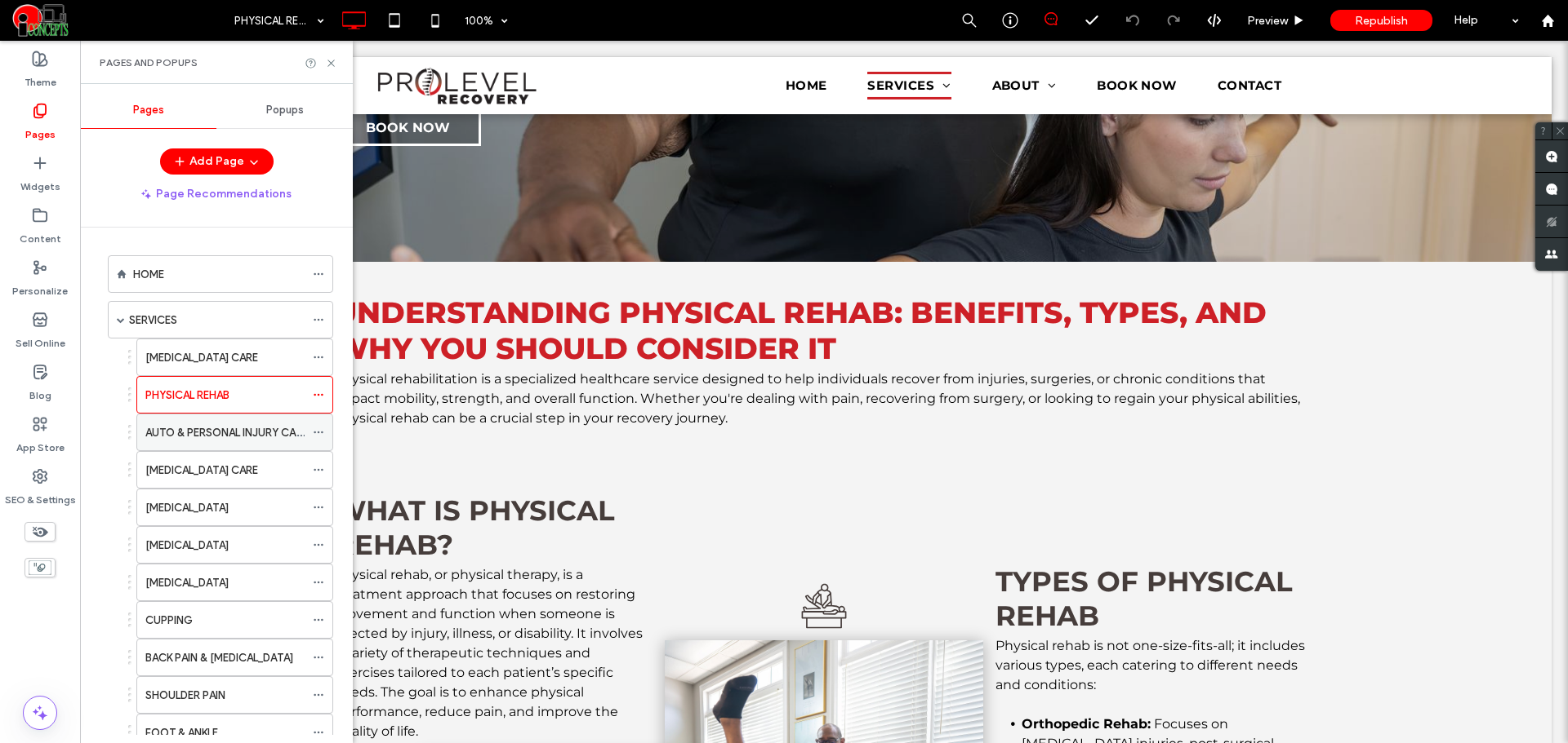
click at [210, 428] on label "AUTO & PERSONAL INJURY CARE" at bounding box center [226, 433] width 162 height 29
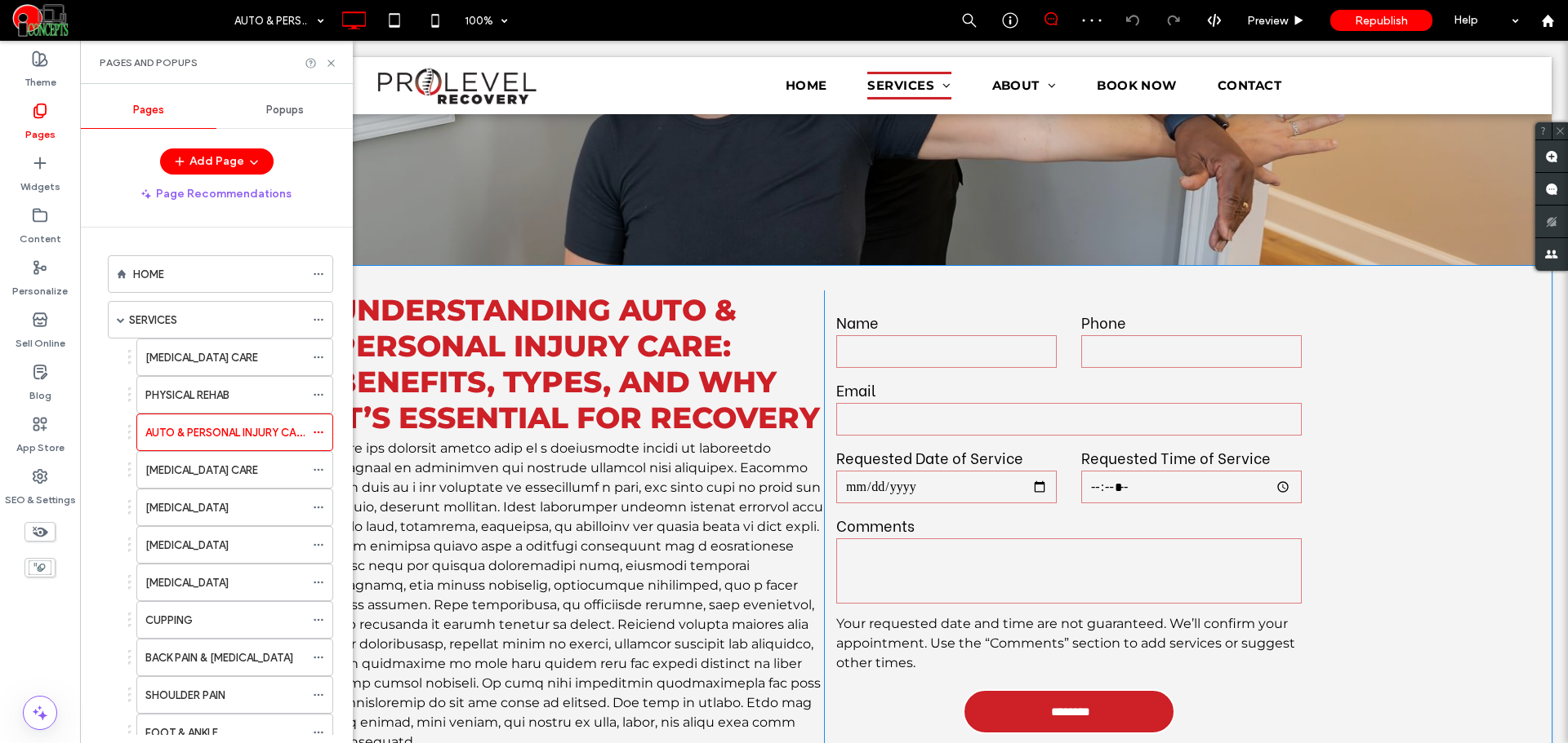
click at [579, 266] on div "Understanding Auto & Personal Injury Care: Benefits, Types, and Why It’s Essent…" at bounding box center [824, 527] width 1455 height 522
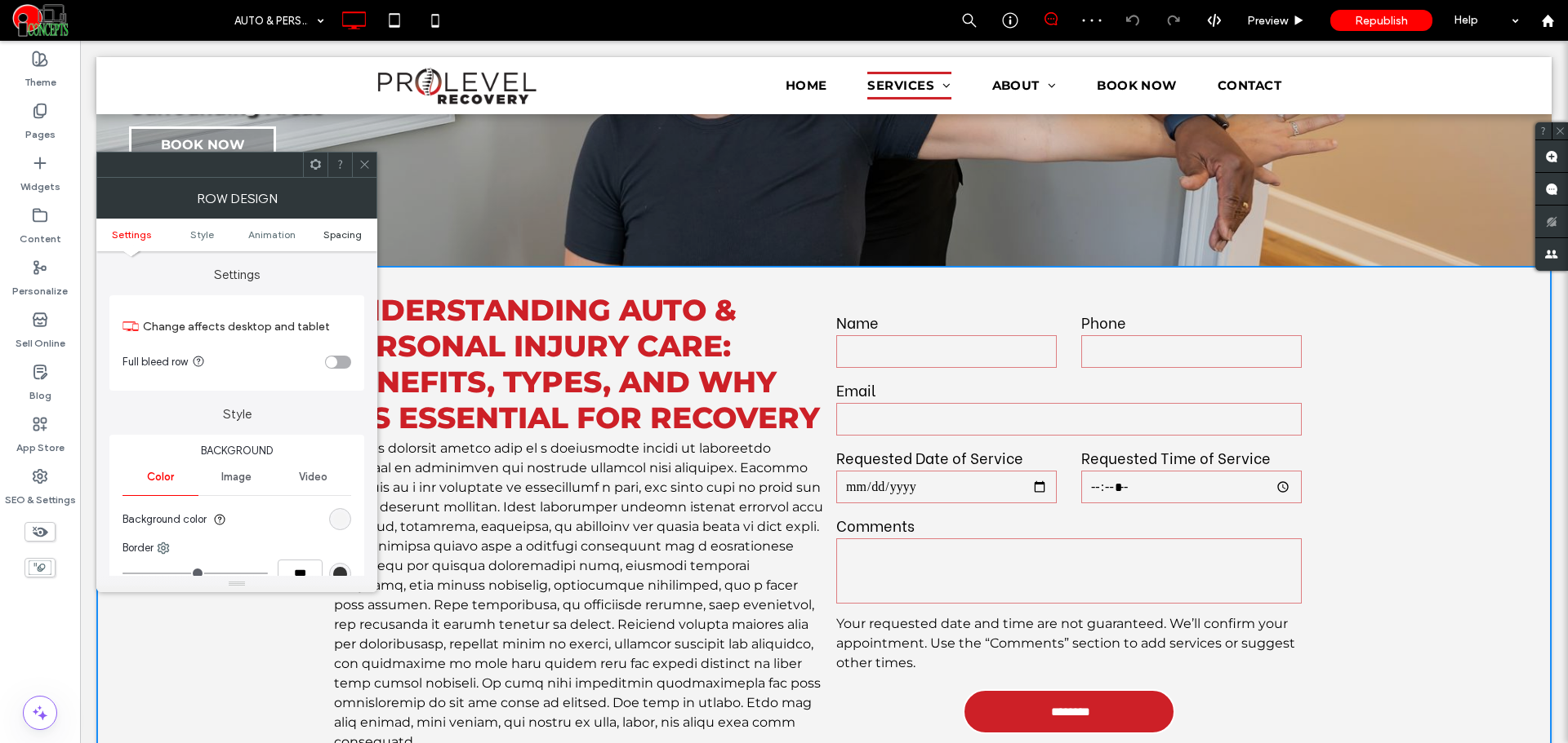
click at [342, 234] on span "Spacing" at bounding box center [342, 234] width 39 height 12
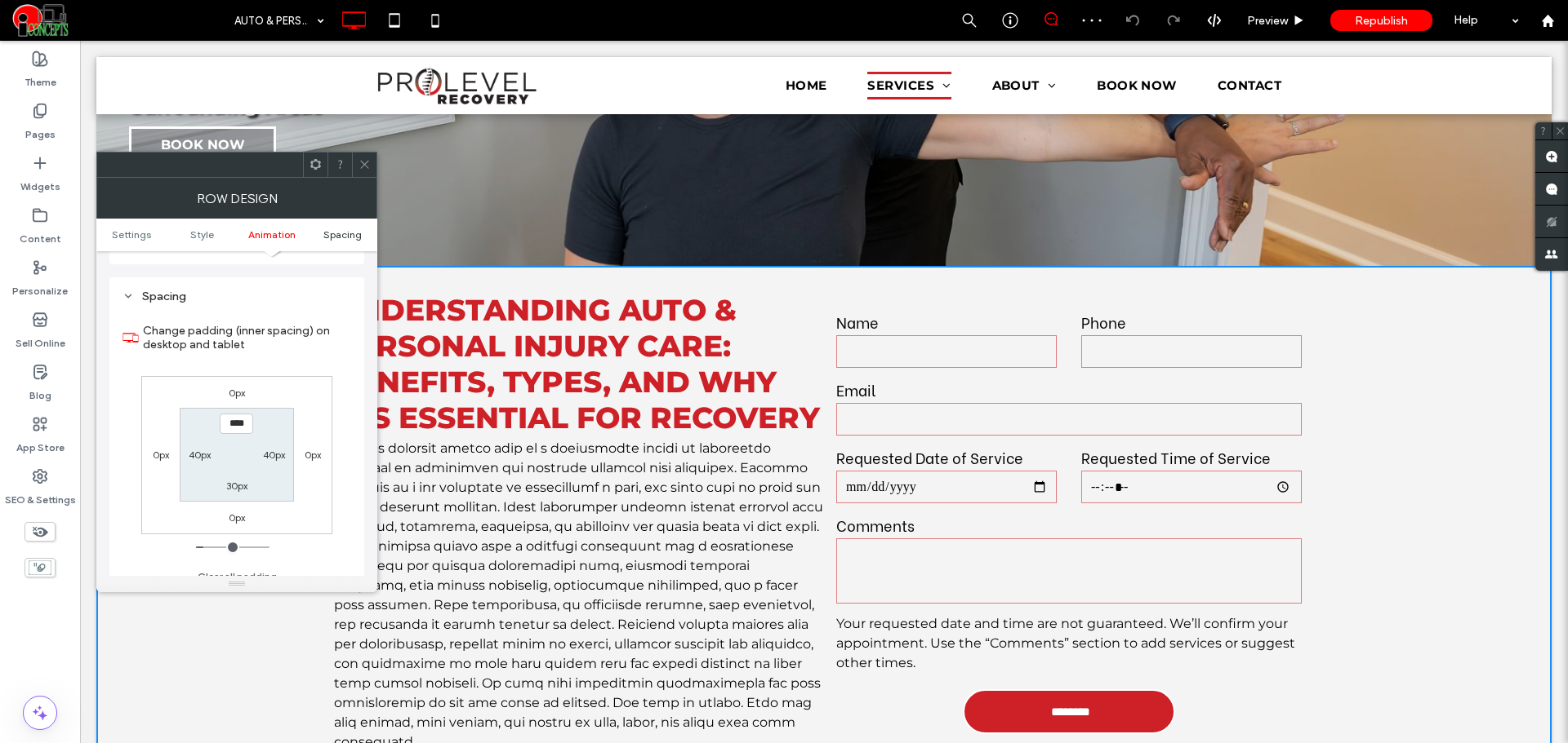
scroll to position [461, 0]
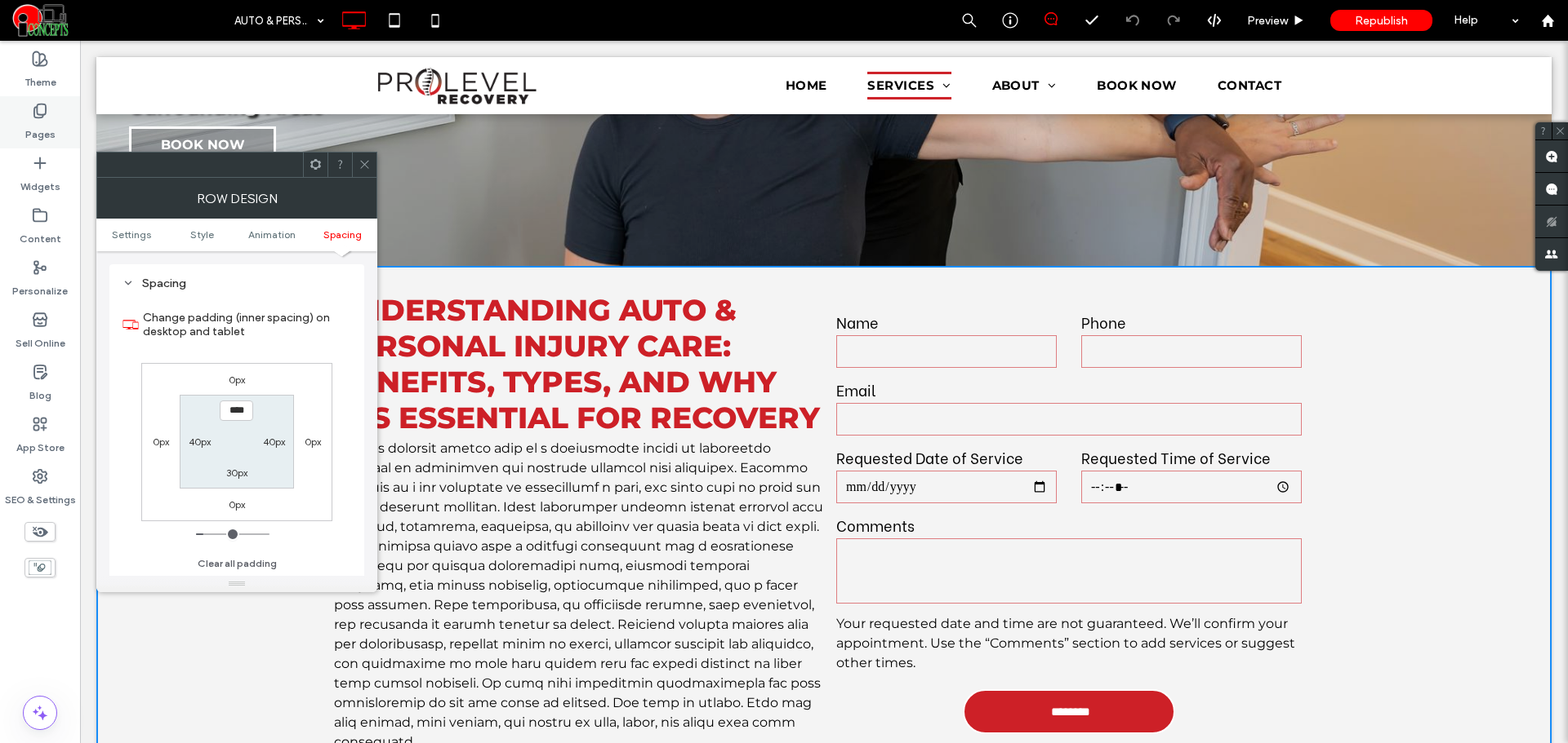
click at [44, 114] on use at bounding box center [41, 112] width 12 height 14
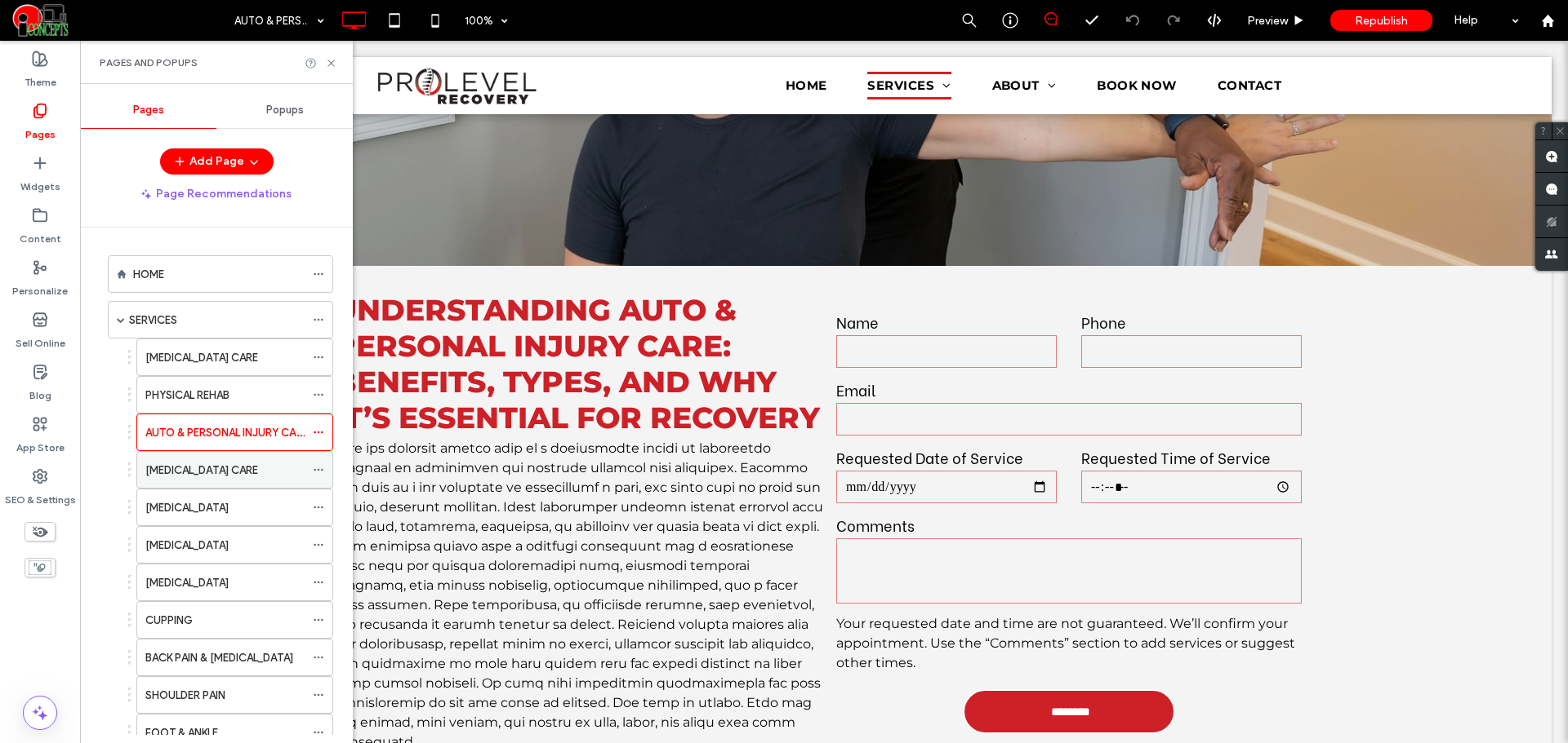
click at [223, 474] on label "[MEDICAL_DATA] CARE" at bounding box center [202, 470] width 113 height 29
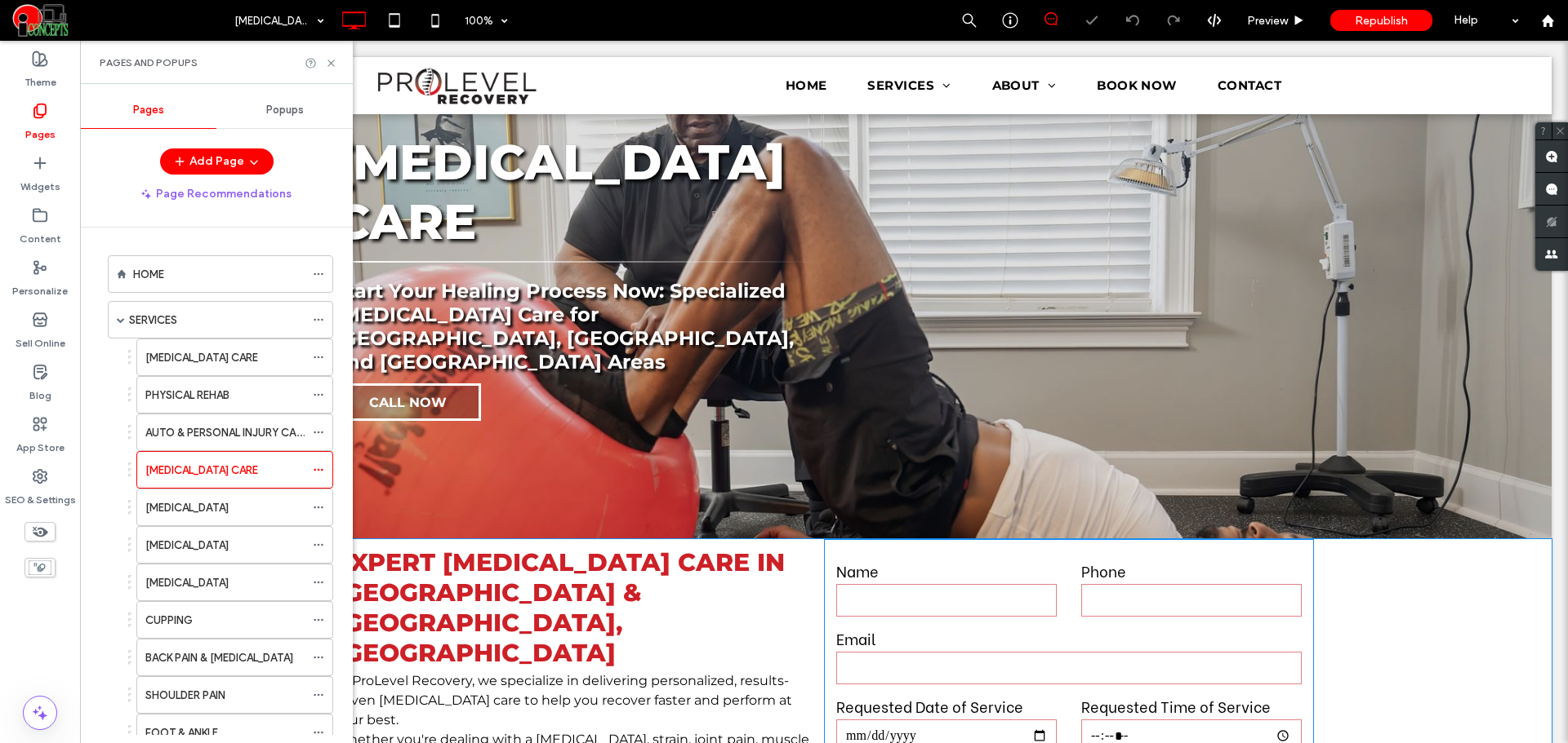
scroll to position [136, 0]
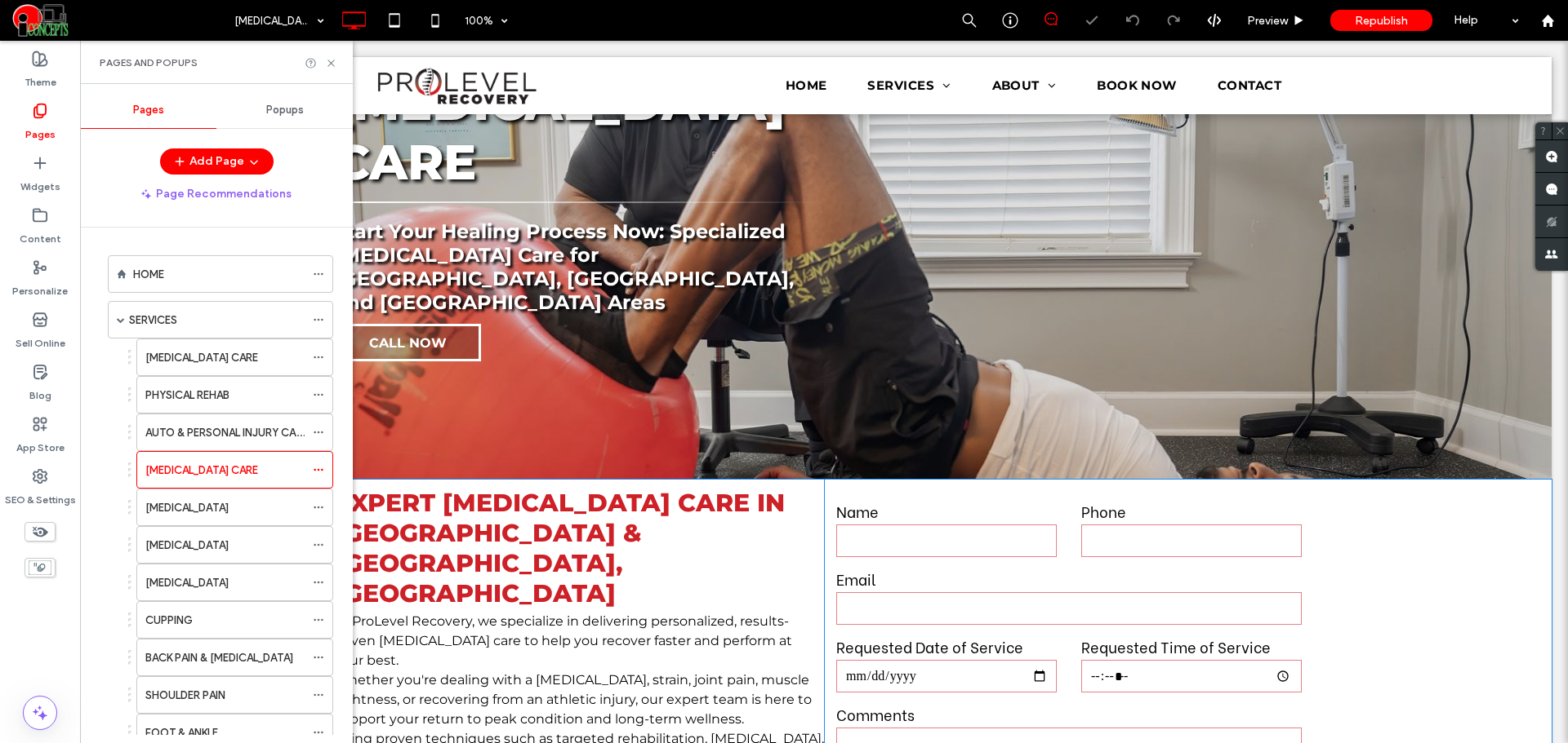
click at [1473, 504] on div "Expert Sports Injury Care in Fayetteville & Duluth, GA At ProLevel Recovery, we…" at bounding box center [824, 736] width 1455 height 513
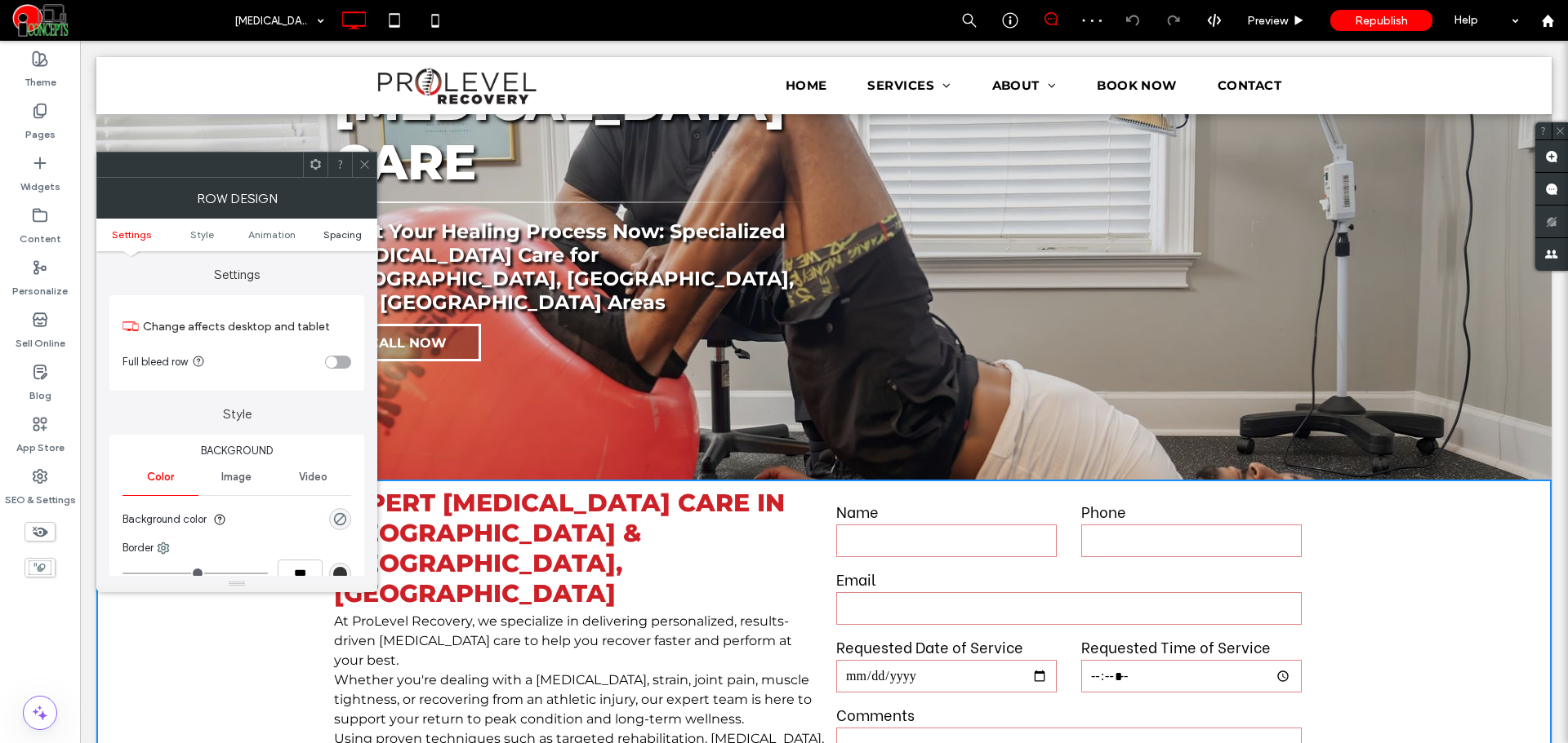
click at [349, 232] on span "Spacing" at bounding box center [342, 234] width 39 height 12
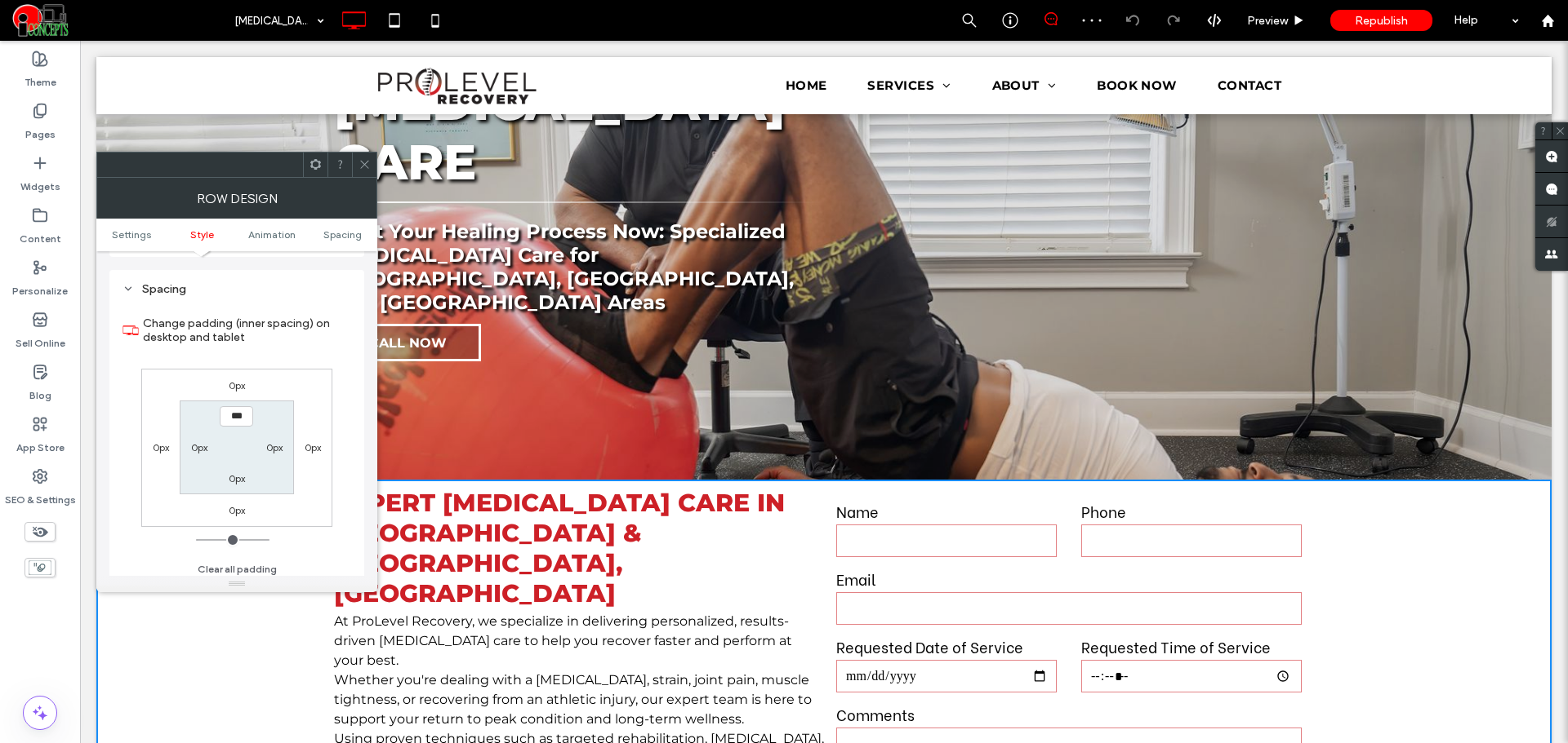
scroll to position [461, 0]
type input "****"
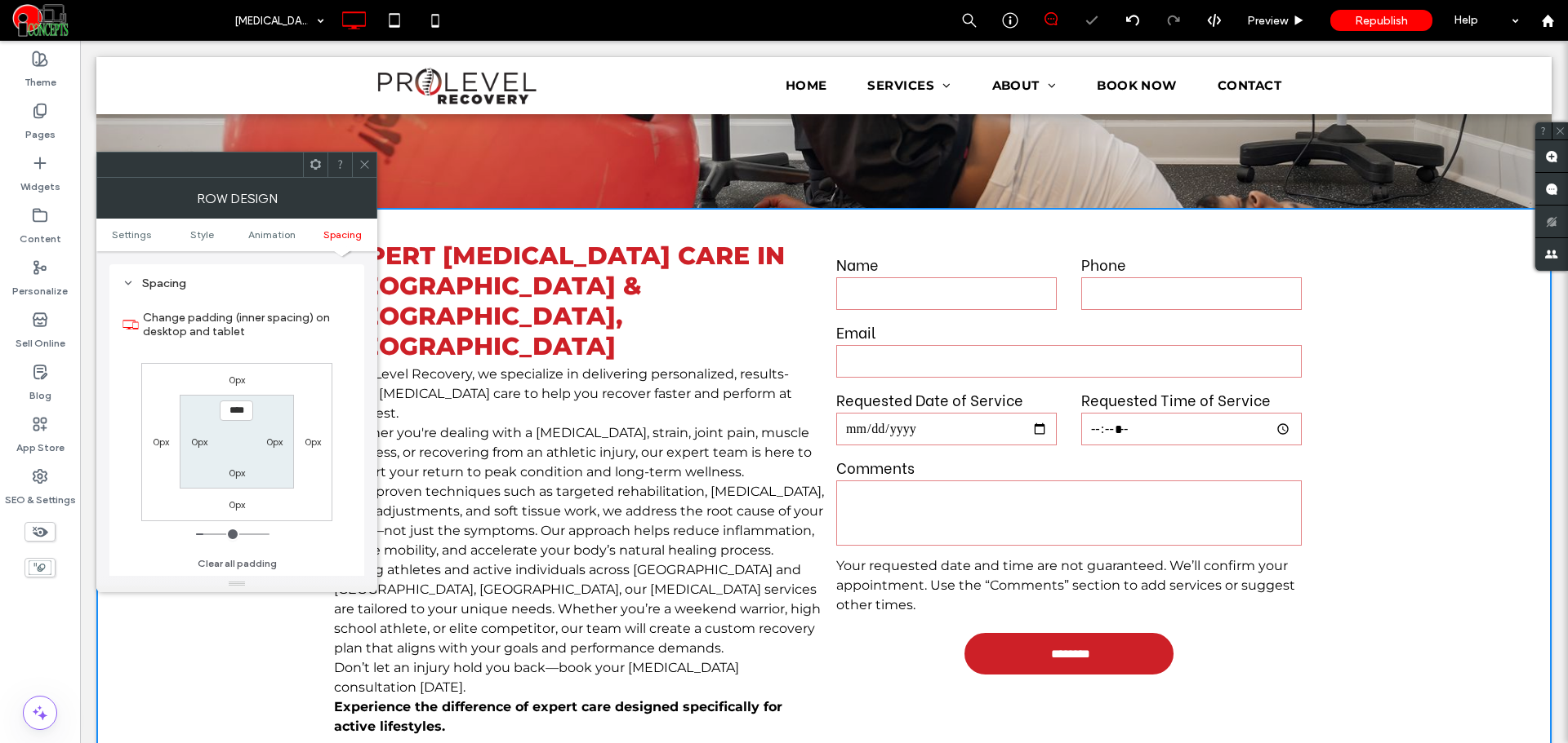
scroll to position [544, 0]
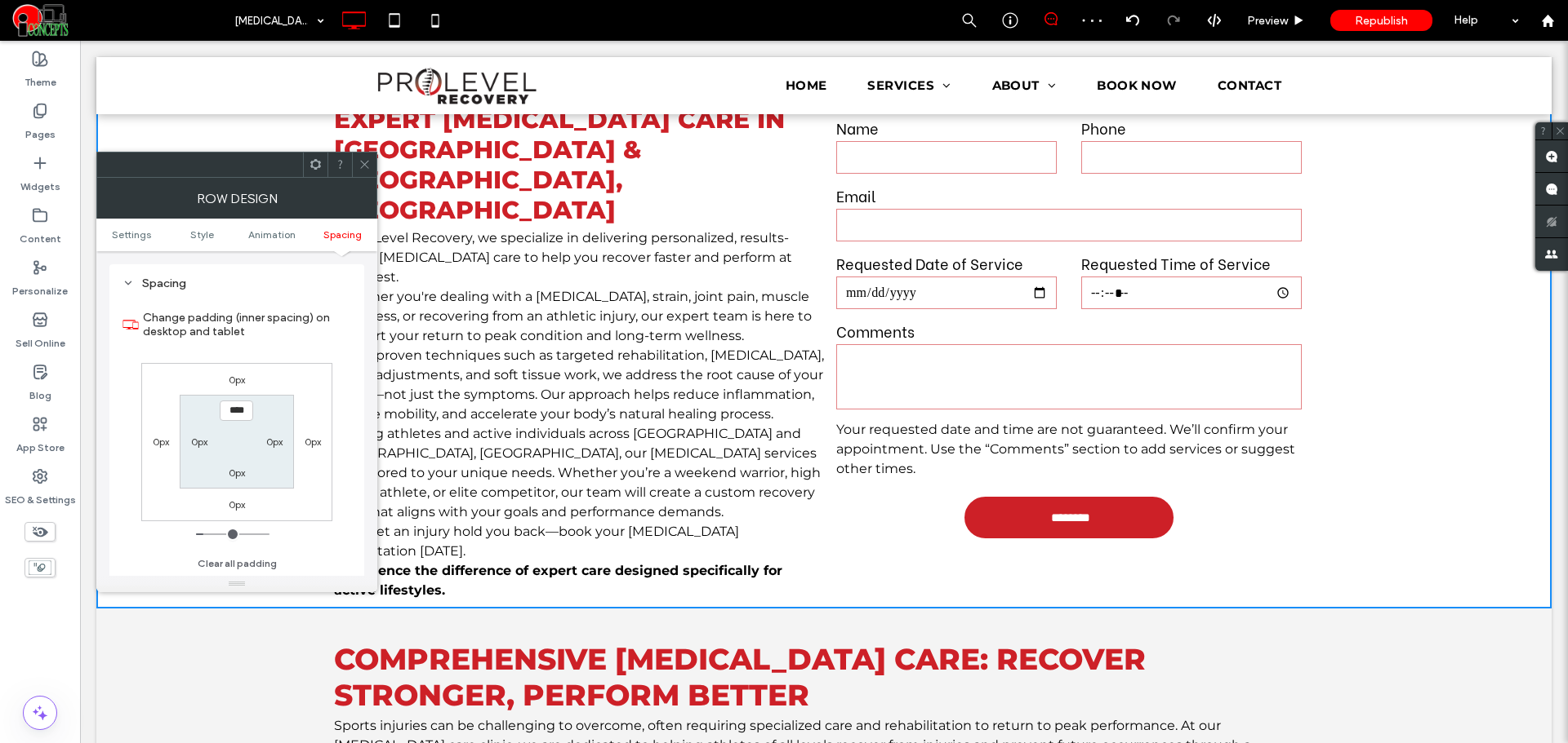
click at [232, 475] on label "0px" at bounding box center [236, 472] width 17 height 12
type input "*"
type input "**"
type input "****"
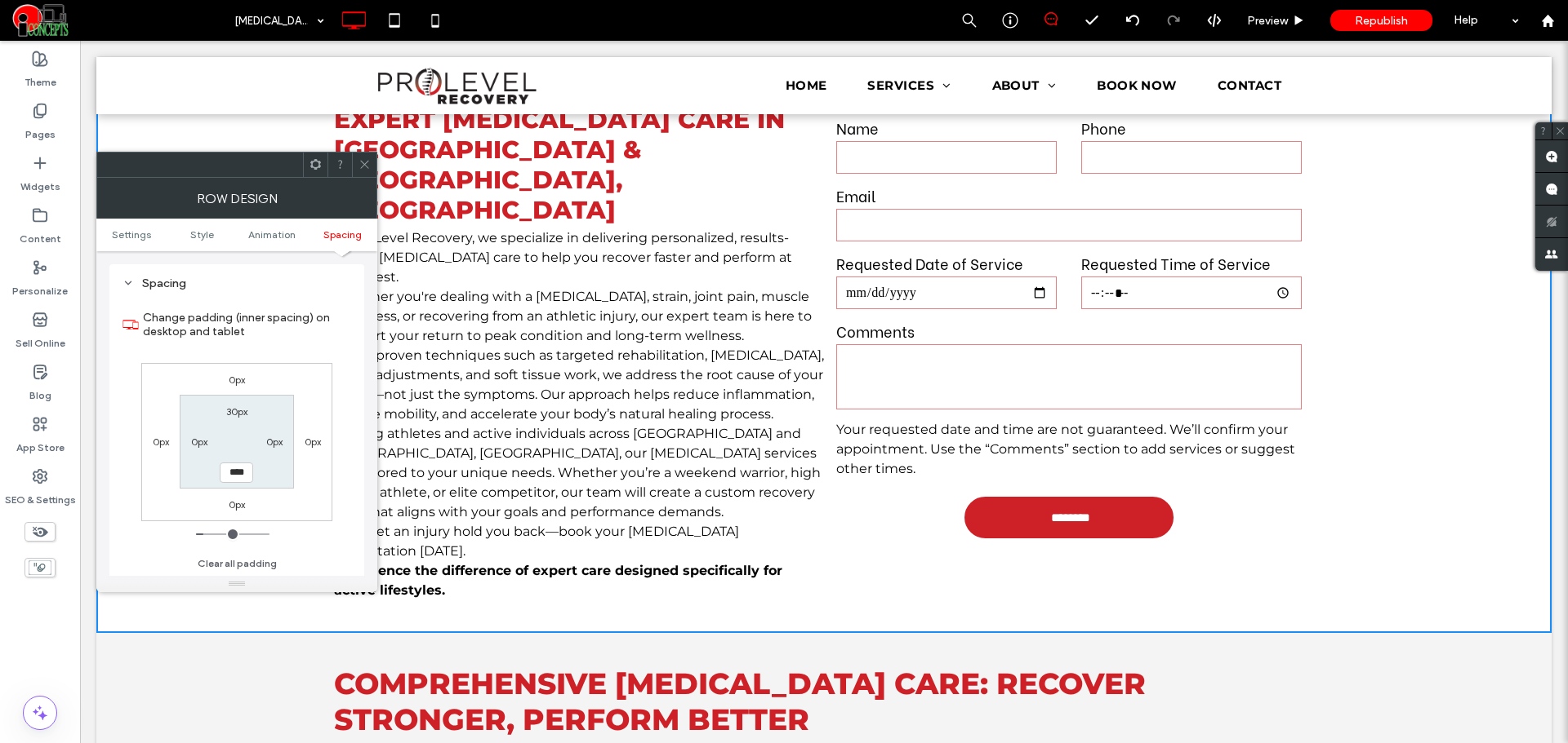
click at [372, 165] on div at bounding box center [364, 164] width 25 height 25
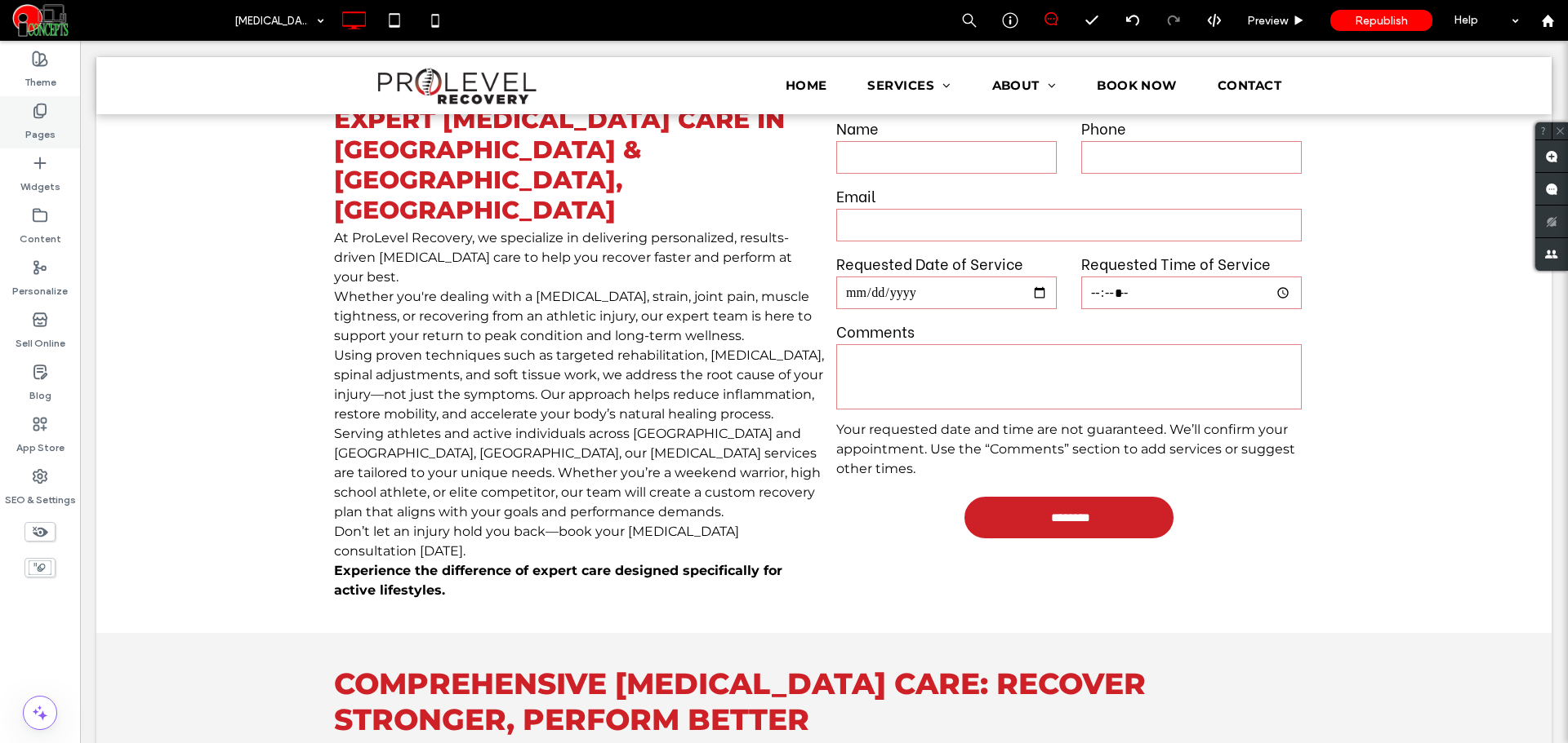
click at [58, 125] on div "Pages" at bounding box center [40, 122] width 80 height 52
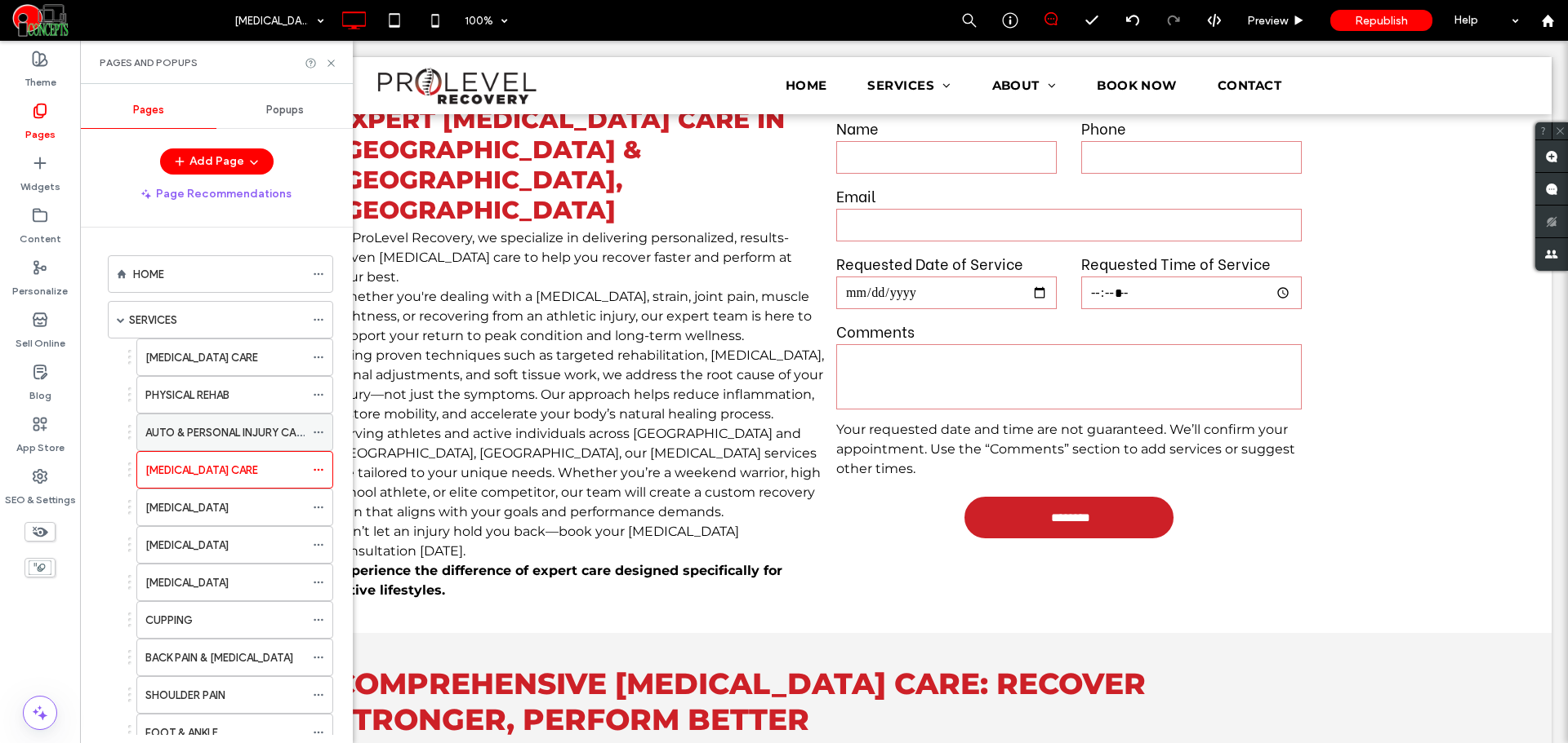
scroll to position [136, 0]
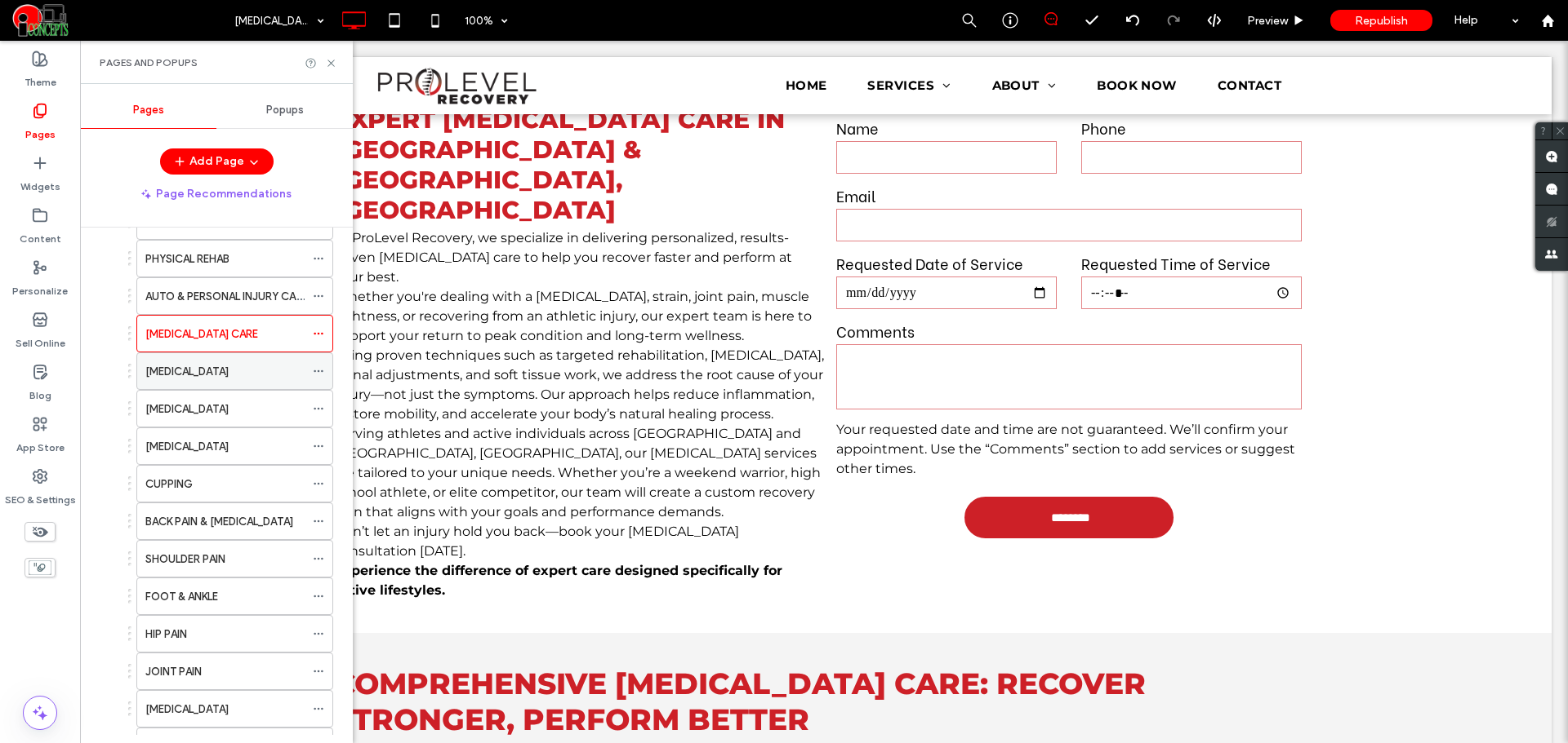
click at [223, 371] on label "[MEDICAL_DATA]" at bounding box center [187, 372] width 83 height 29
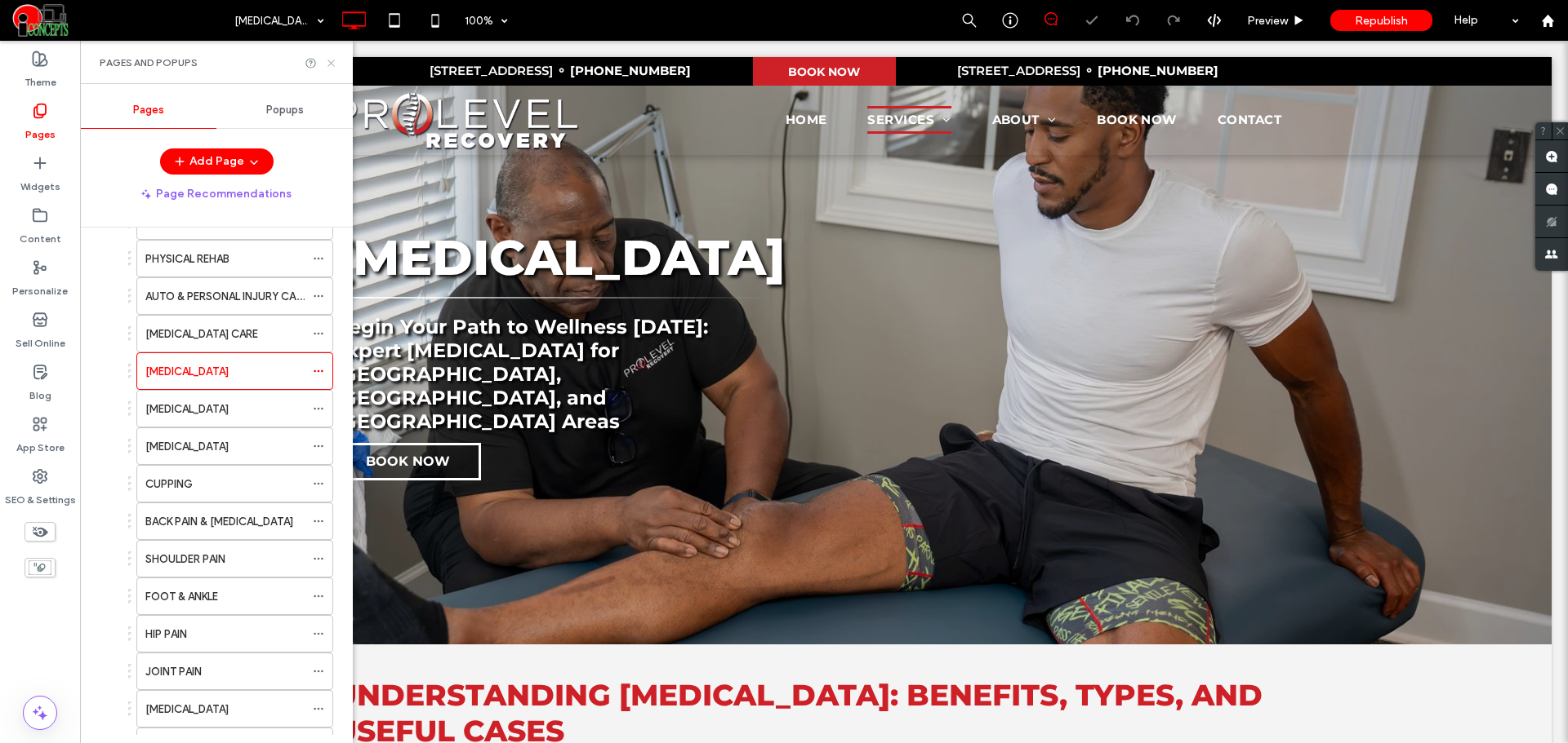
click at [332, 64] on use at bounding box center [330, 62] width 7 height 7
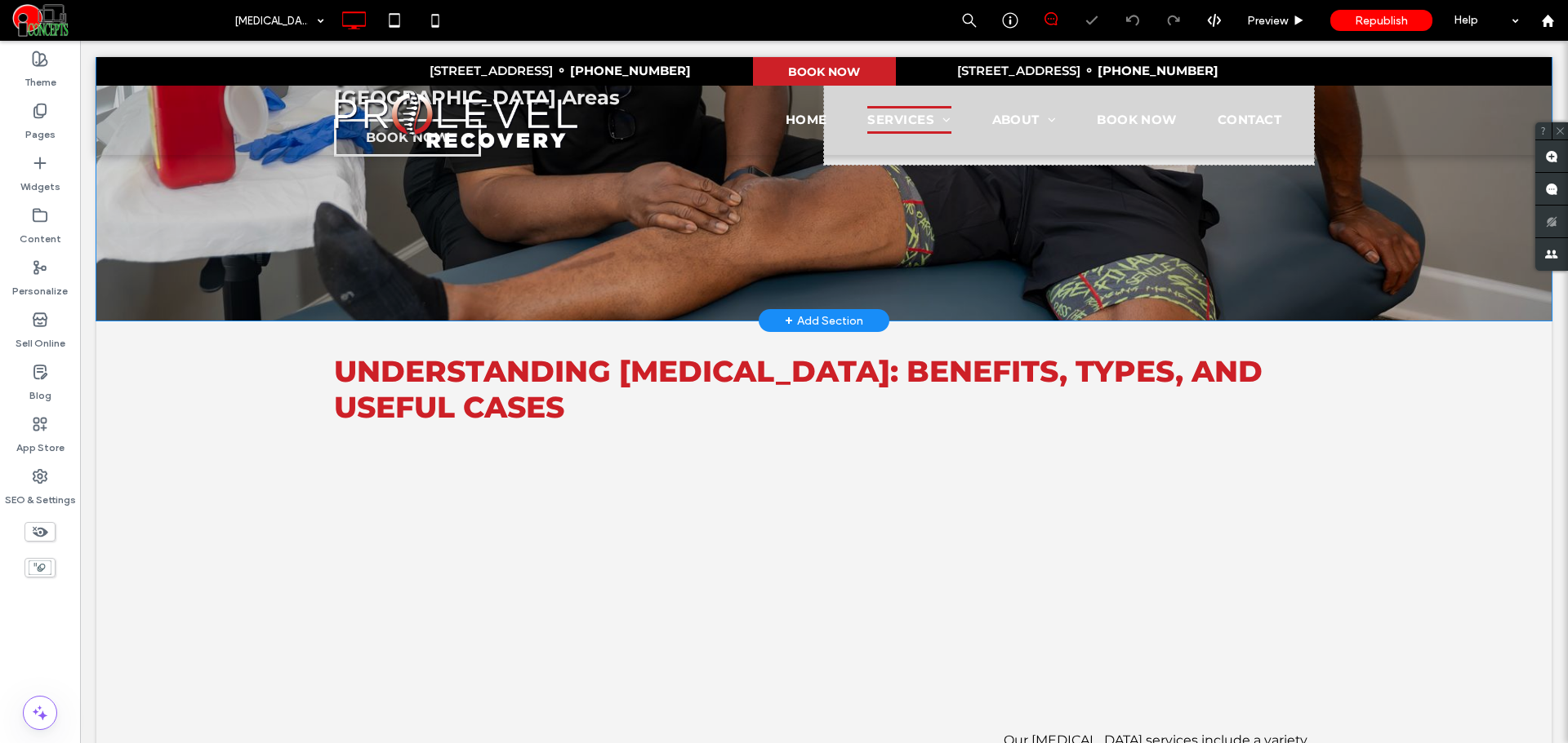
scroll to position [544, 0]
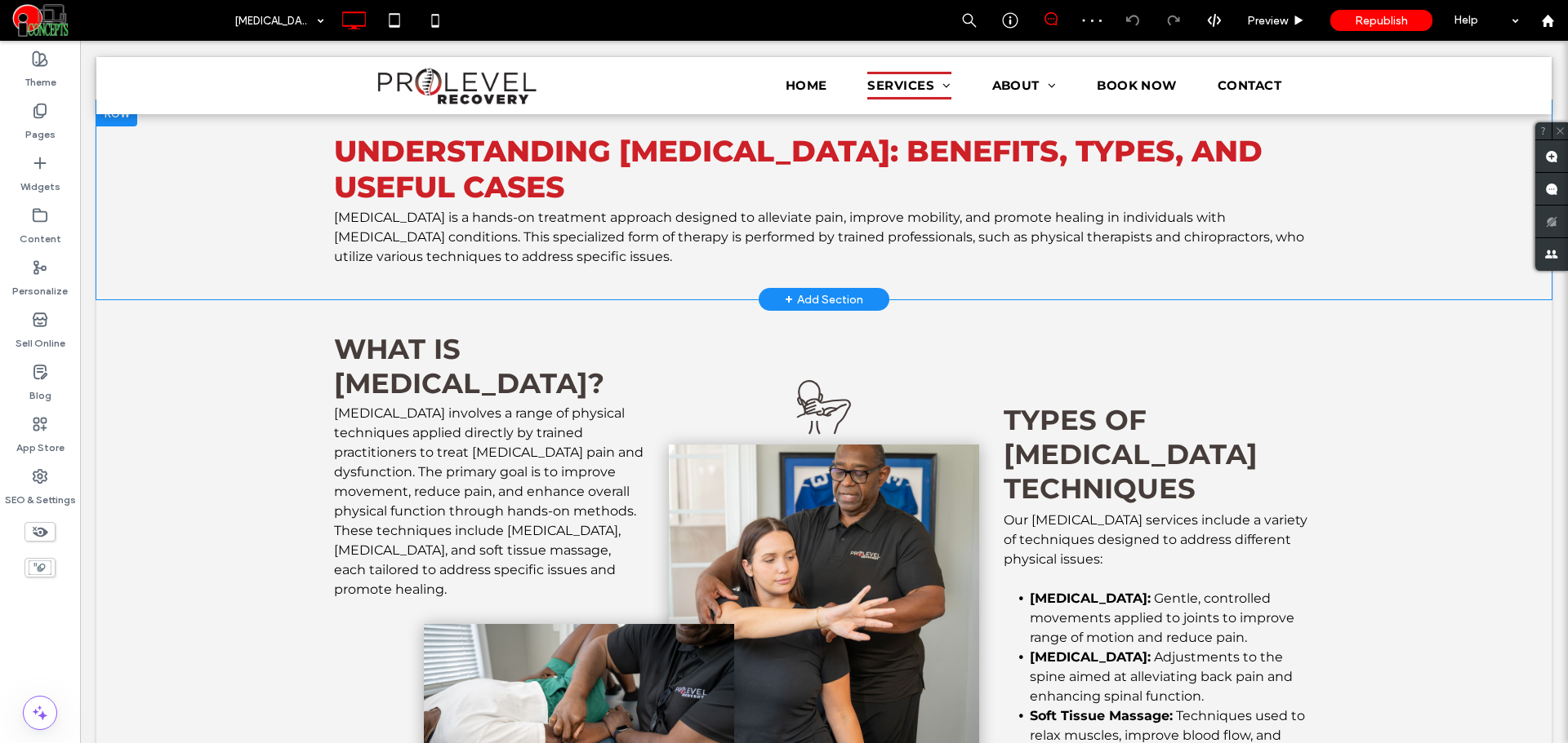
click at [143, 252] on div "Understanding Manual Therapy: Benefits, Types, and Useful Cases Manual therapy …" at bounding box center [824, 201] width 1455 height 200
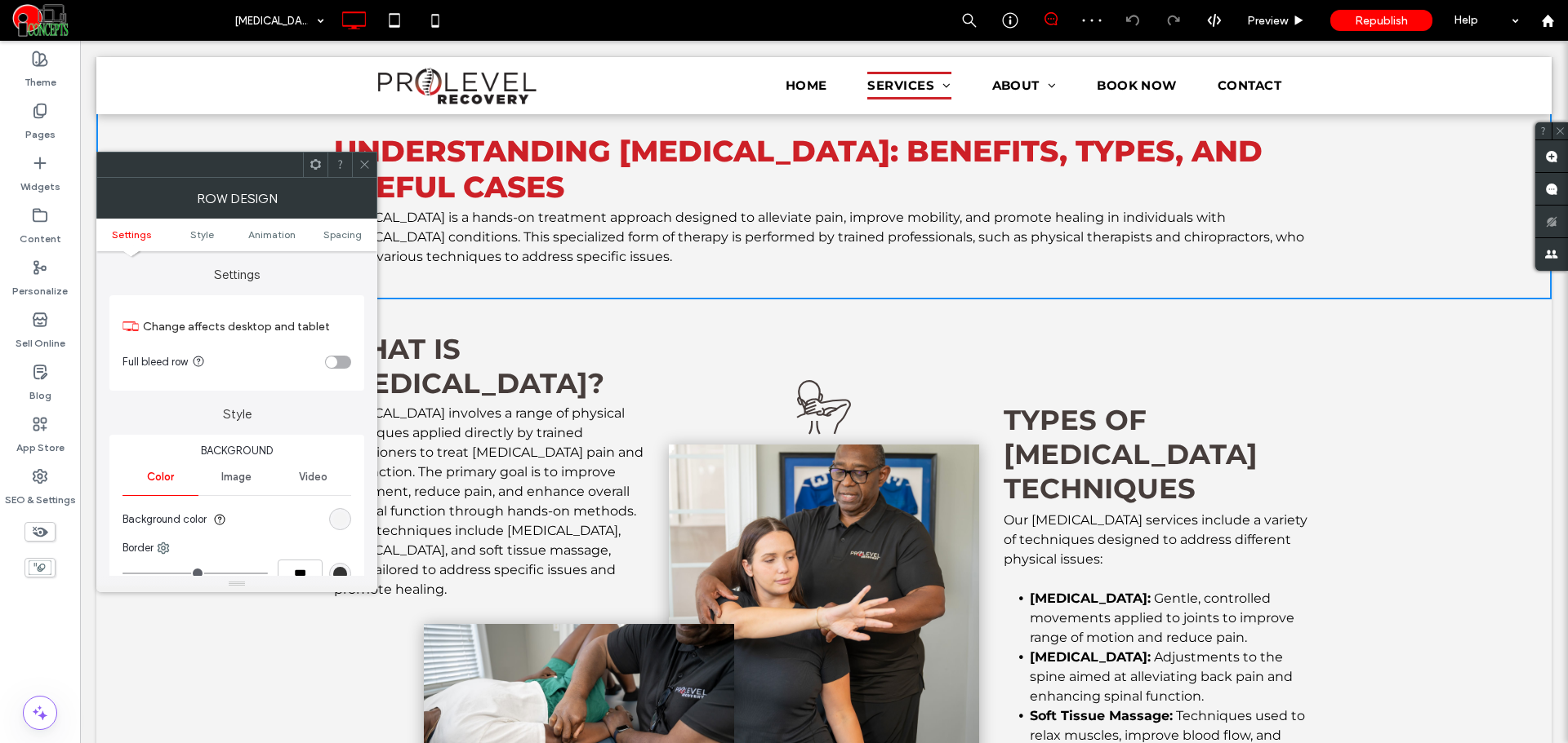
click at [340, 227] on ul "Settings Style Animation Spacing" at bounding box center [236, 234] width 281 height 33
click at [342, 232] on span "Spacing" at bounding box center [342, 234] width 39 height 12
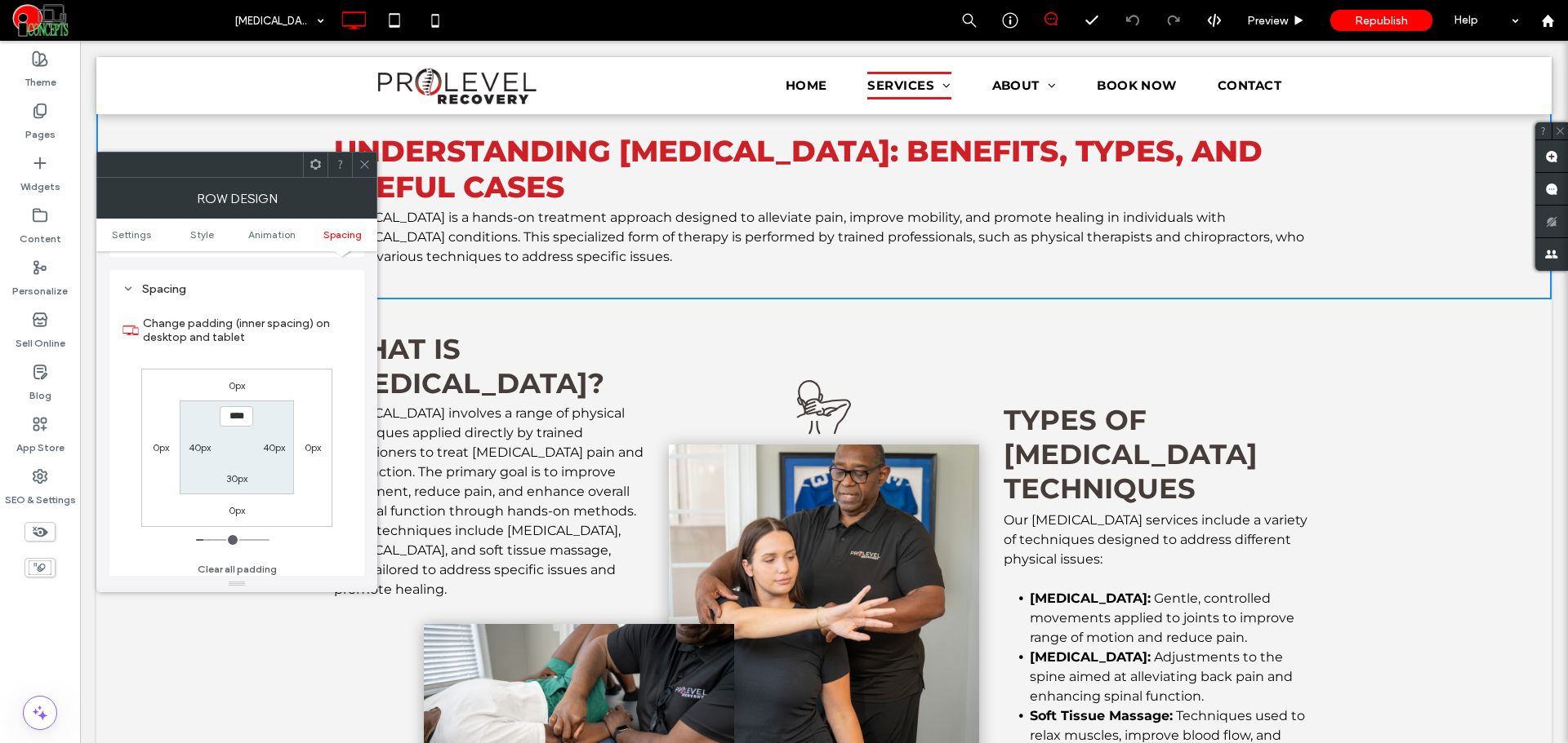
scroll to position [461, 0]
click at [41, 118] on use at bounding box center [41, 112] width 12 height 14
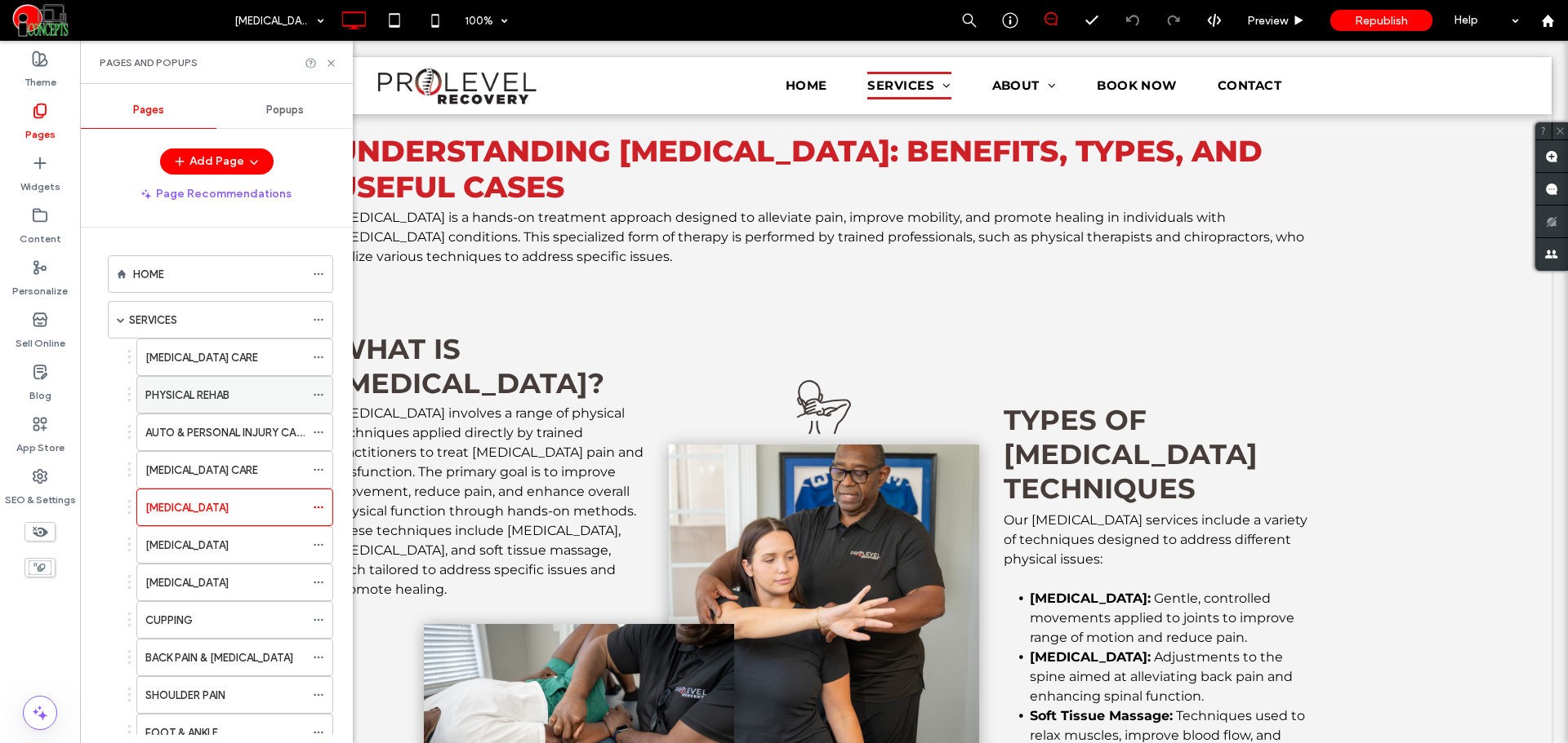
scroll to position [136, 0]
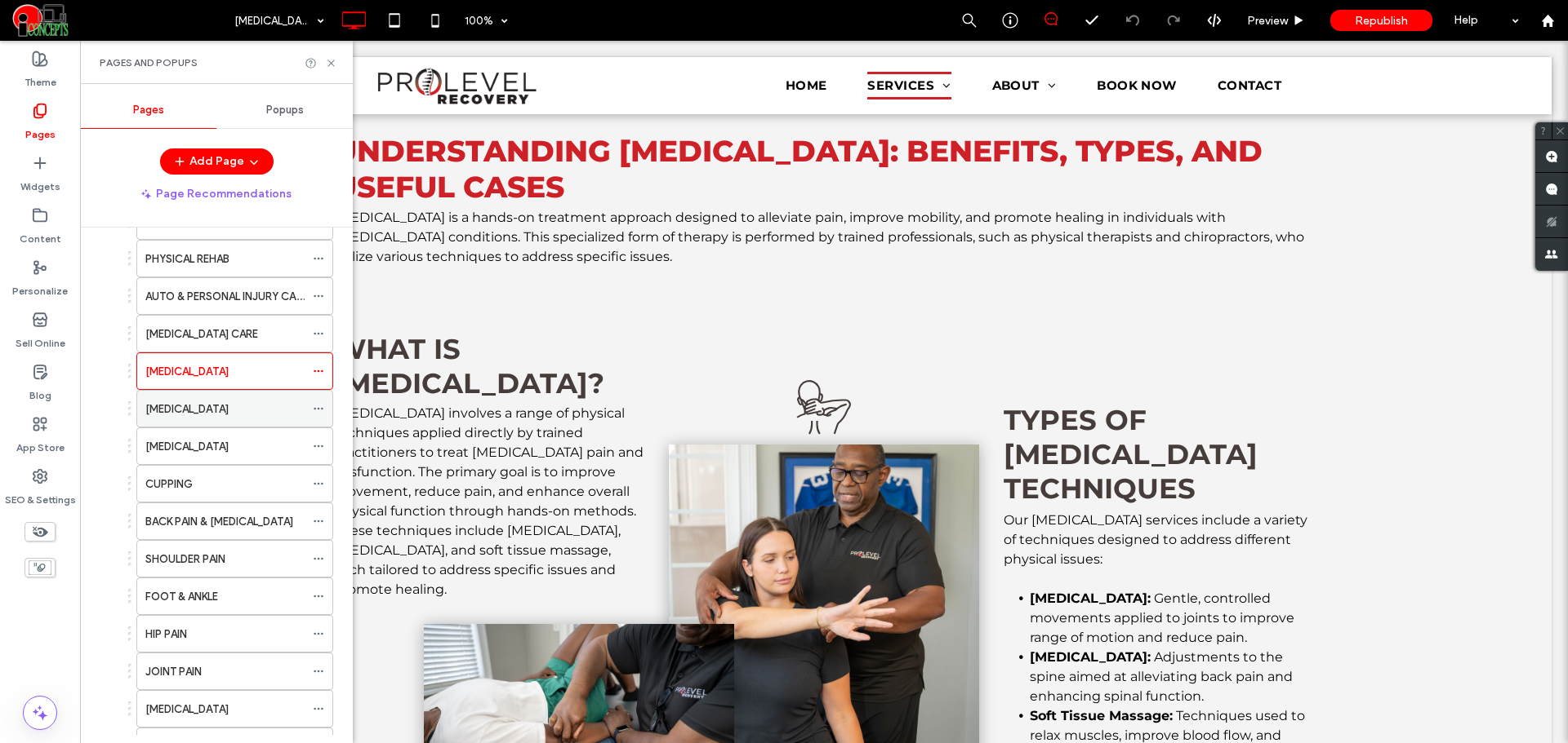
click at [181, 411] on label "[MEDICAL_DATA]" at bounding box center [187, 409] width 83 height 29
click at [331, 63] on use at bounding box center [330, 62] width 7 height 7
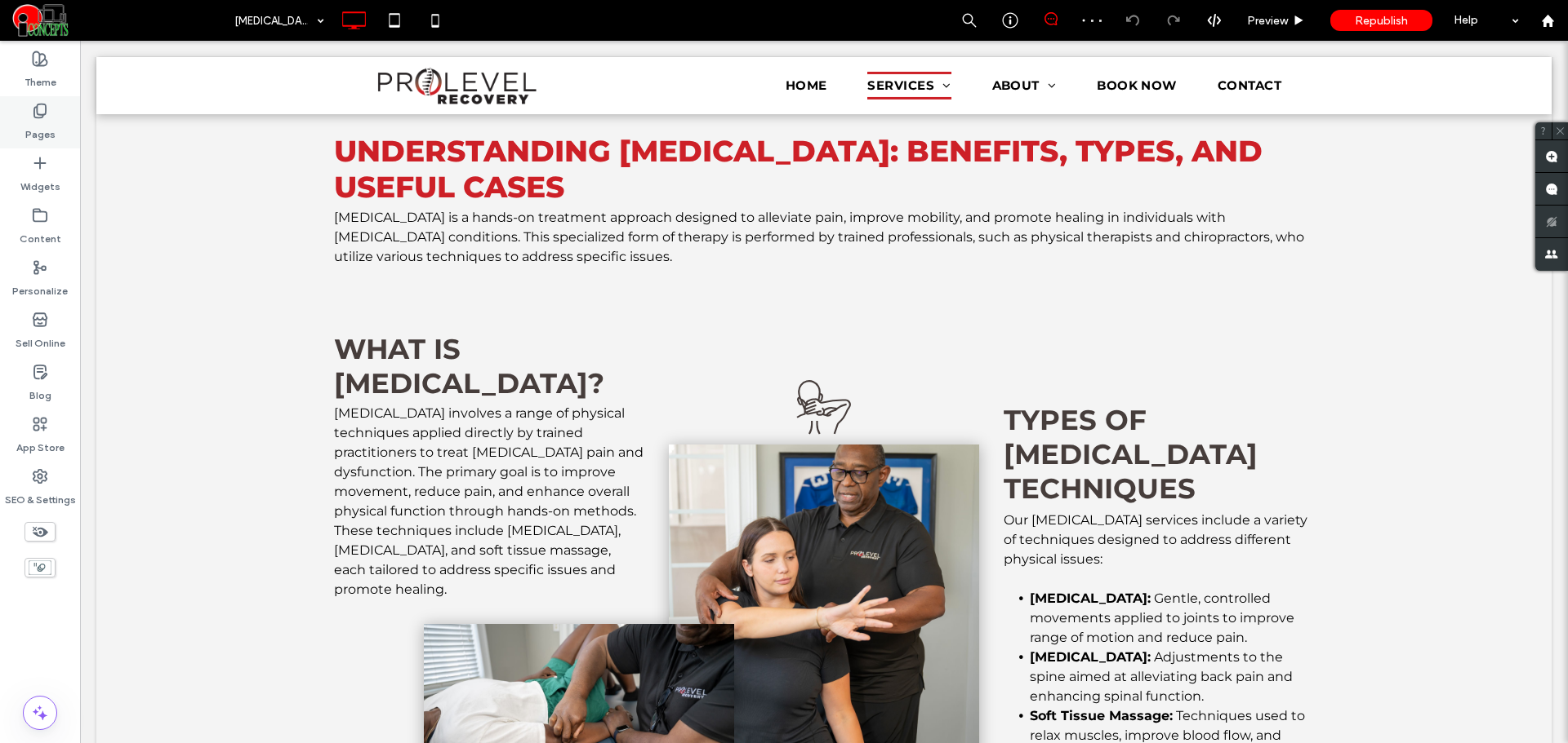
click at [48, 125] on label "Pages" at bounding box center [41, 130] width 31 height 23
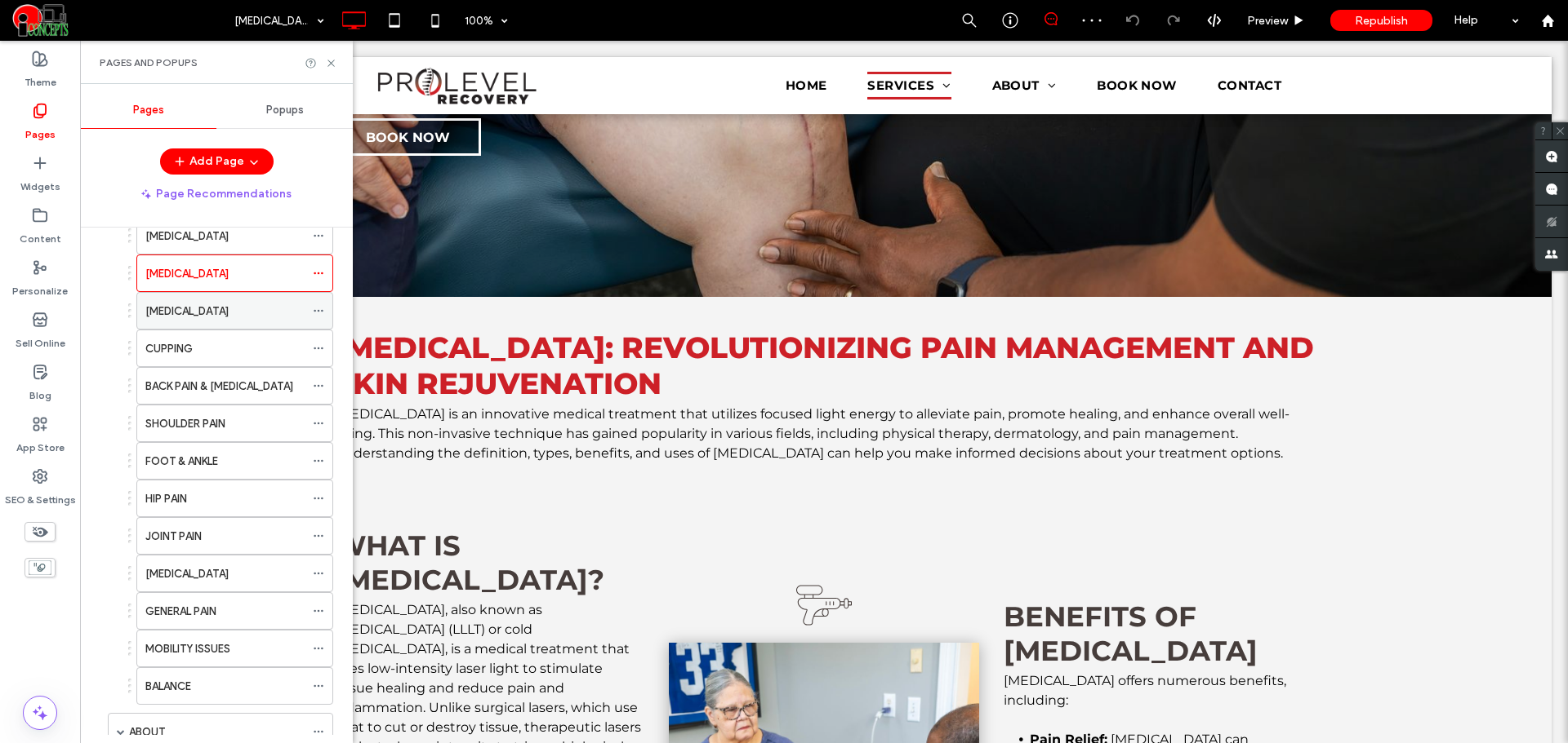
click at [196, 305] on label "[MEDICAL_DATA]" at bounding box center [187, 311] width 83 height 29
click at [332, 63] on icon at bounding box center [331, 63] width 12 height 12
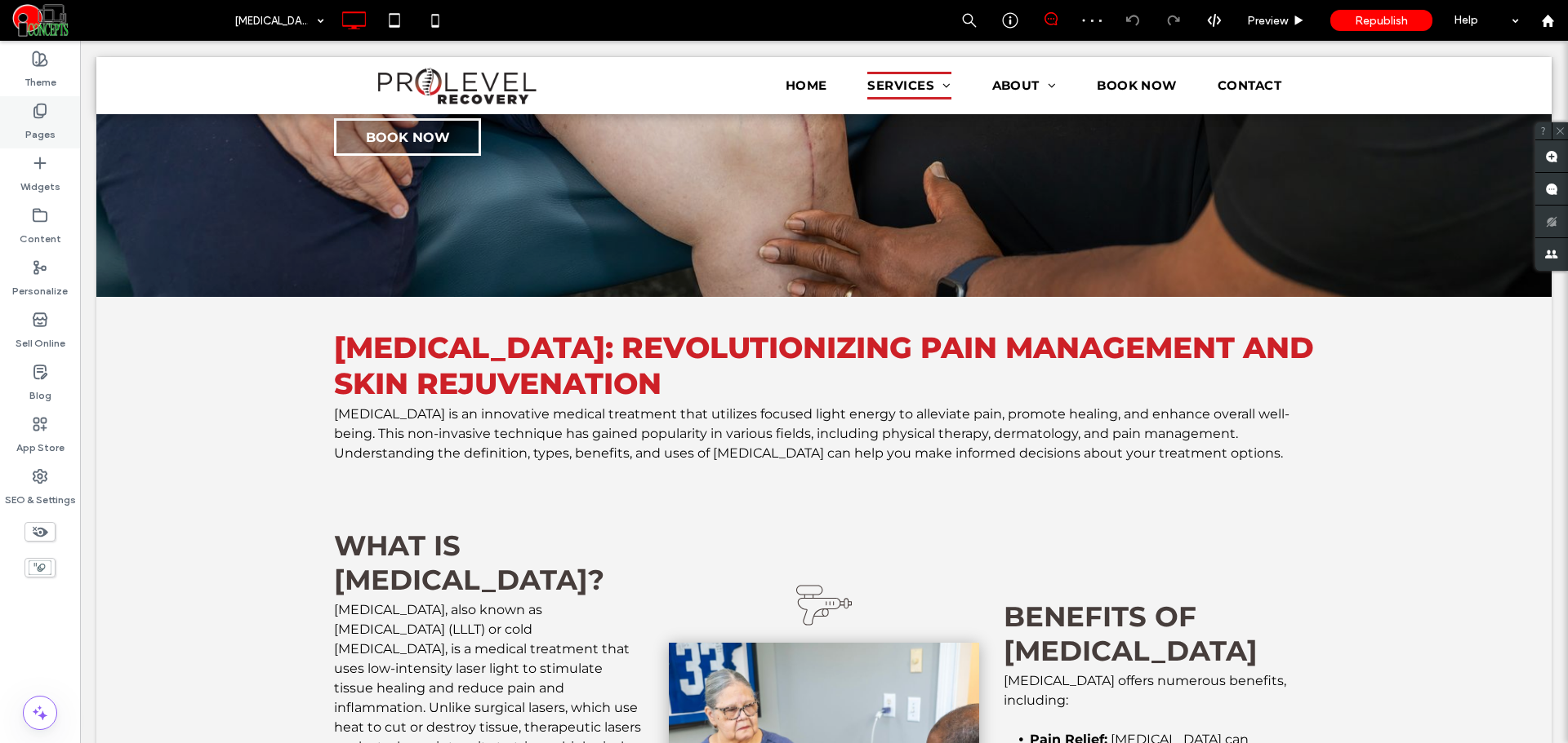
click at [53, 125] on label "Pages" at bounding box center [41, 130] width 31 height 23
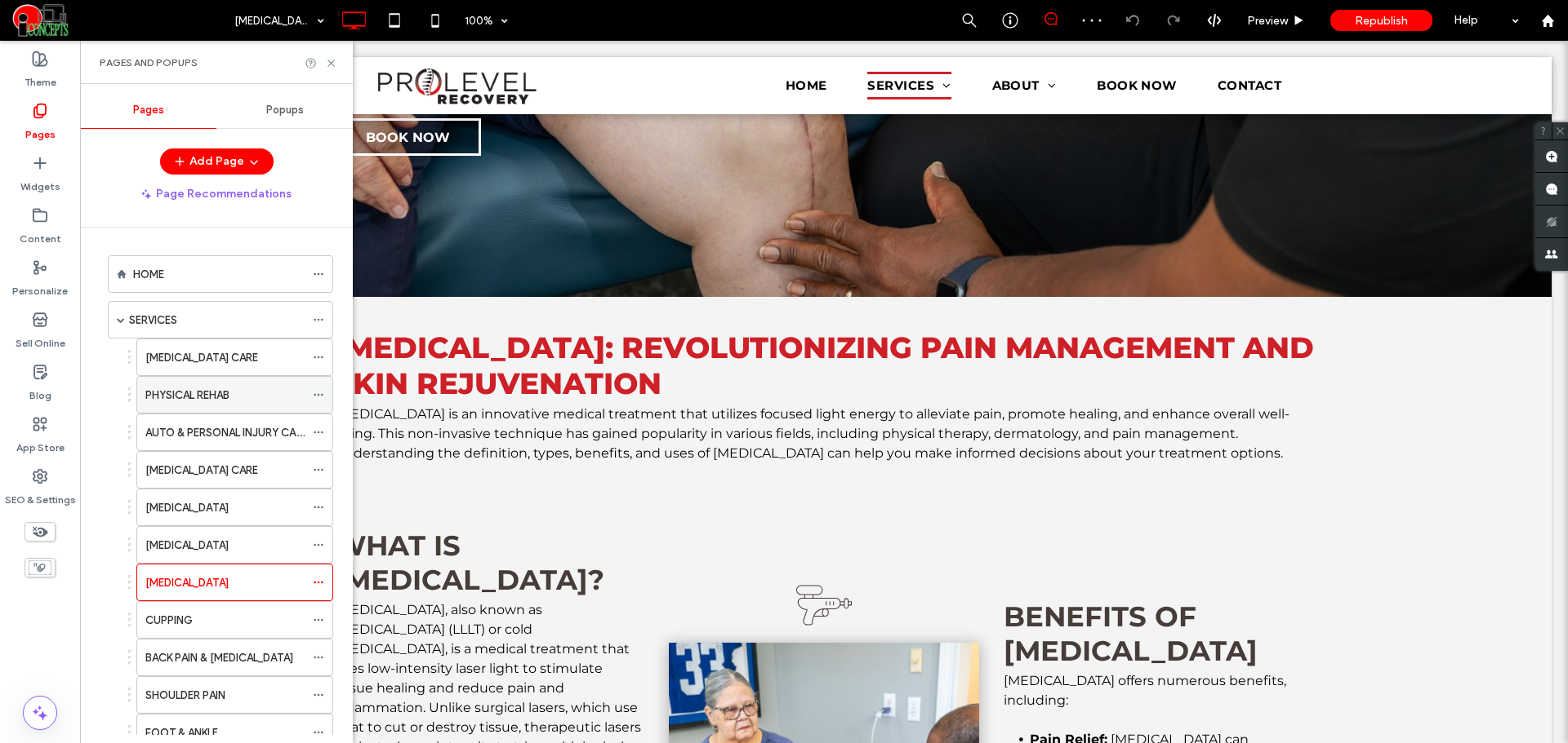
scroll to position [136, 0]
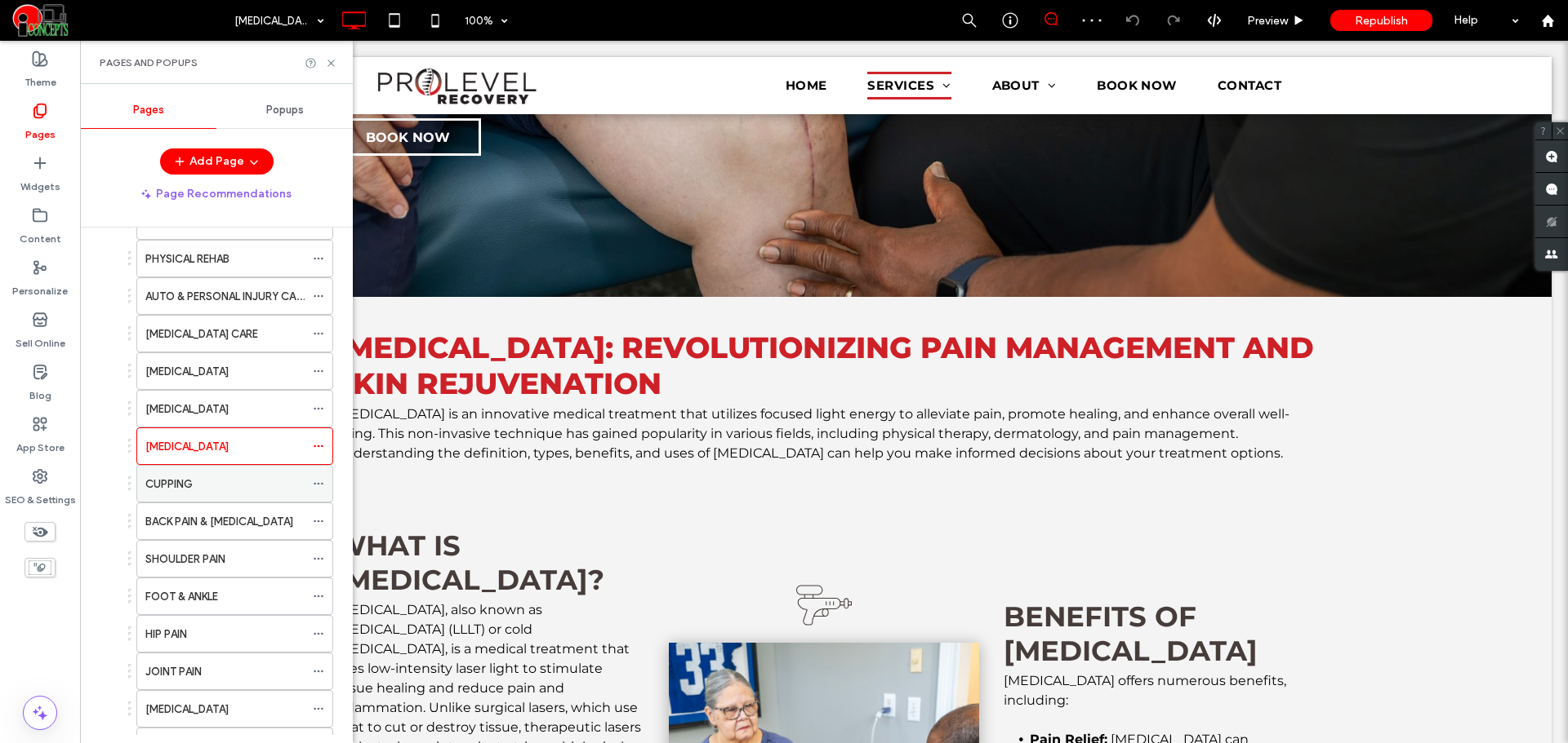
click at [200, 485] on div "CUPPING" at bounding box center [224, 484] width 159 height 17
click at [245, 524] on label "BACK PAIN & [MEDICAL_DATA]" at bounding box center [218, 522] width 147 height 29
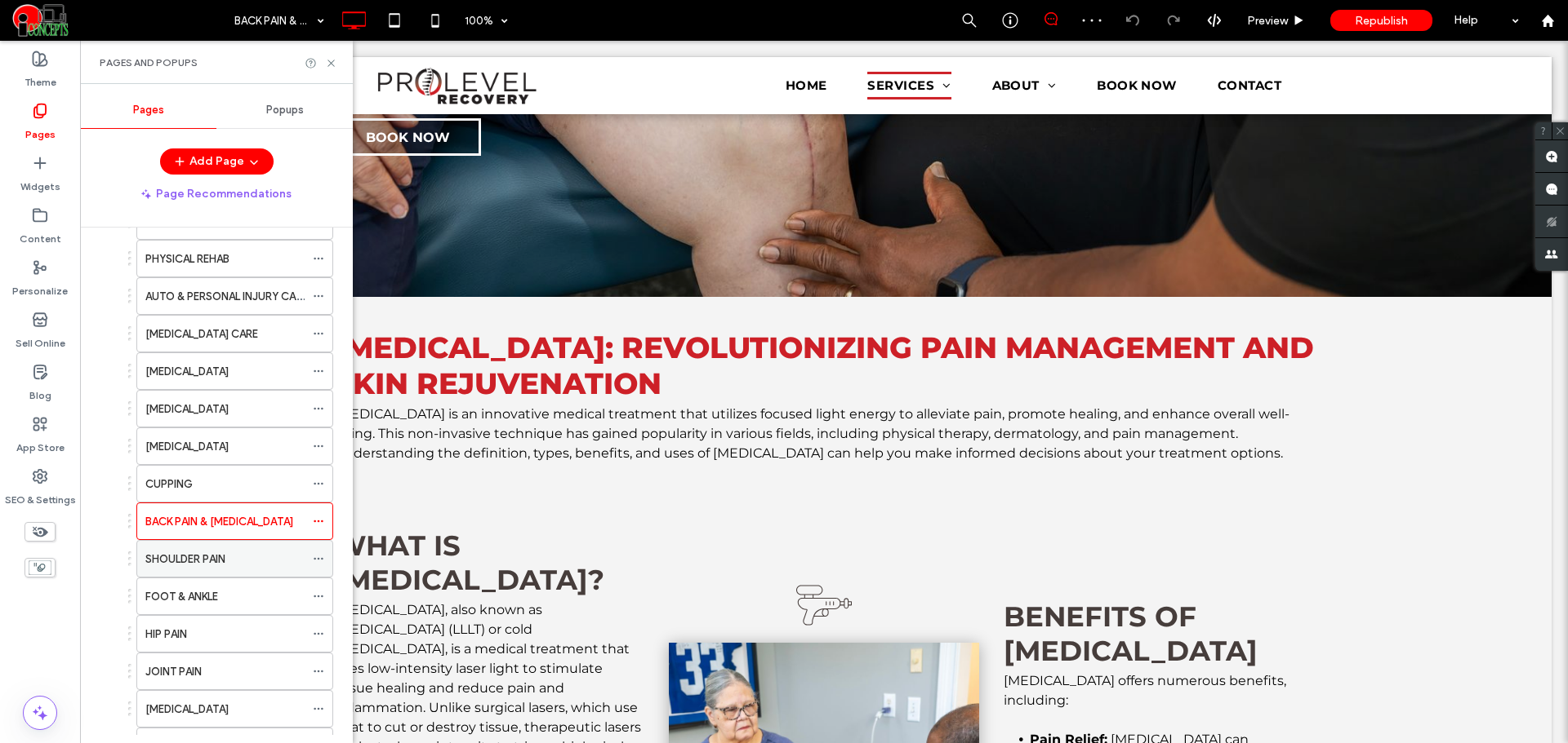
click at [255, 570] on div "SHOULDER PAIN" at bounding box center [224, 559] width 159 height 36
click at [226, 603] on div "FOOT & ANKLE" at bounding box center [224, 596] width 159 height 17
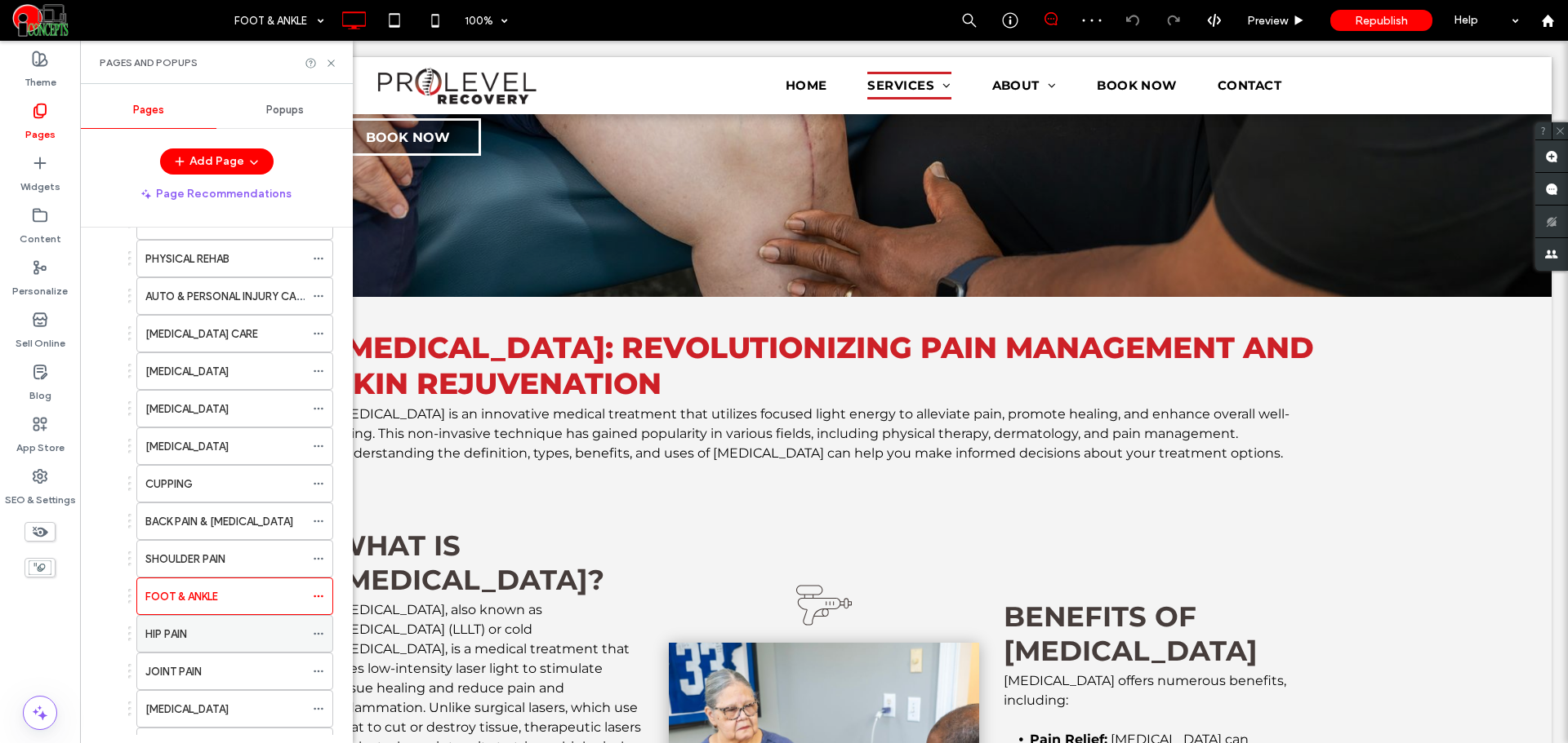
click at [218, 635] on div "HIP PAIN" at bounding box center [224, 633] width 159 height 17
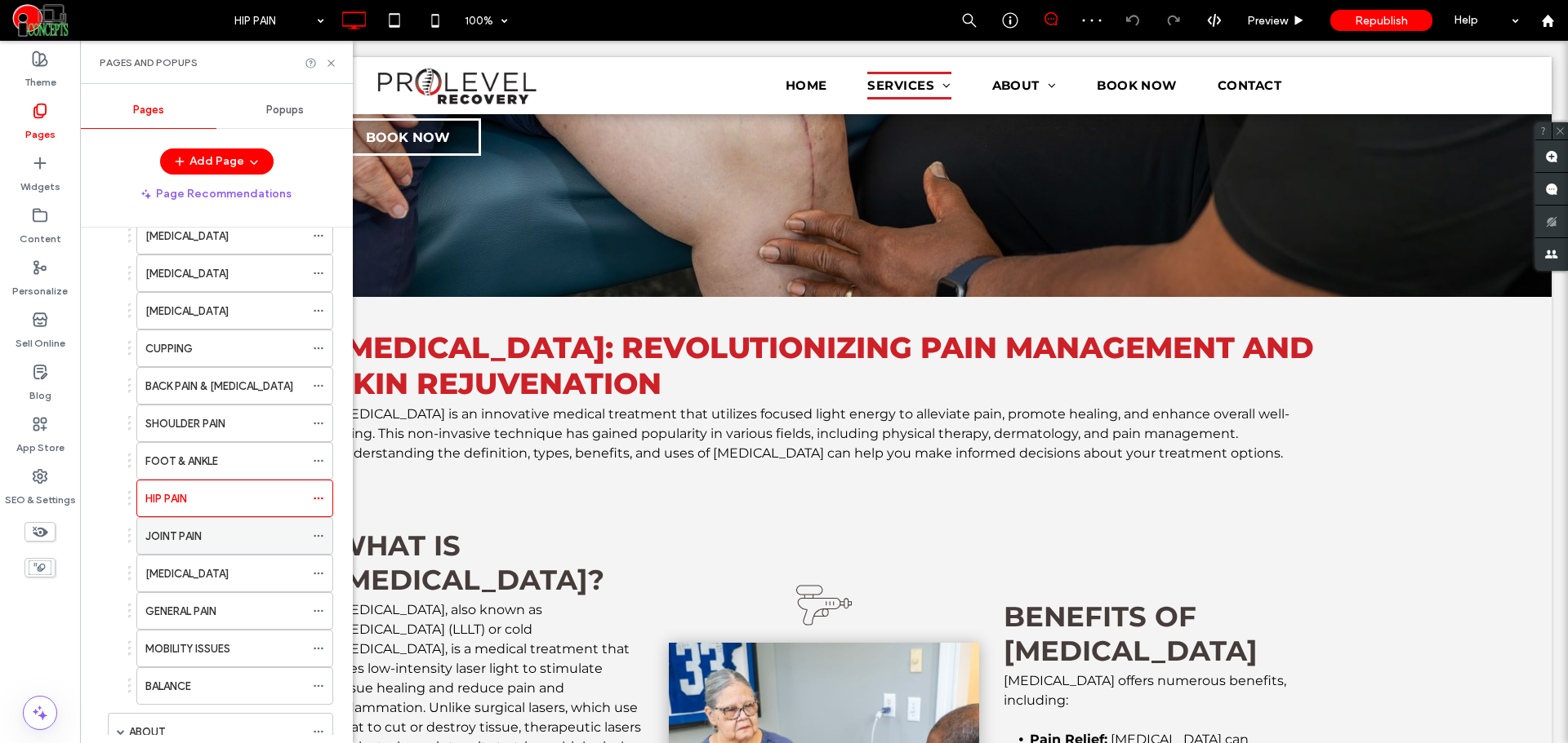
click at [234, 534] on div "JOINT PAIN" at bounding box center [224, 536] width 159 height 17
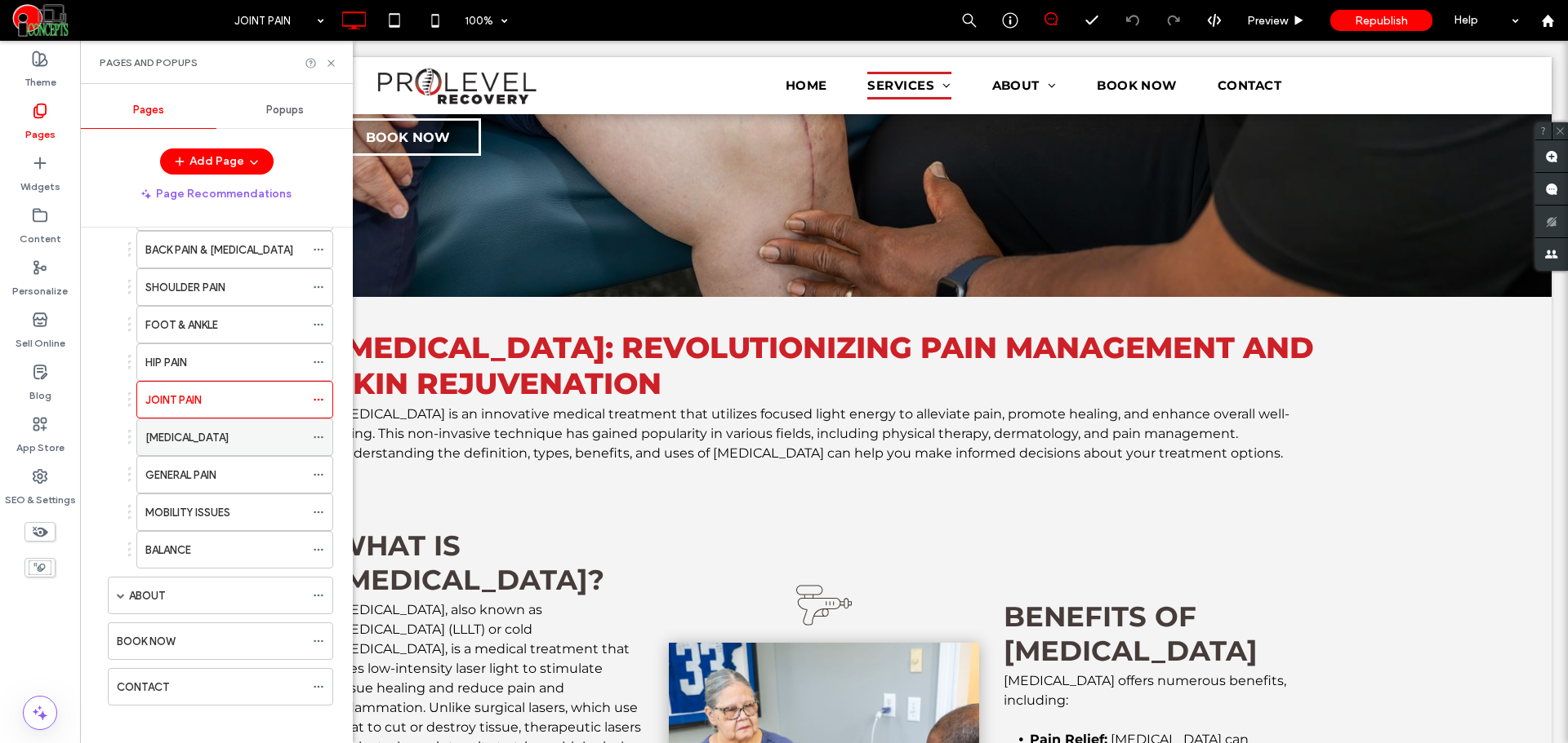
click at [232, 443] on div "[MEDICAL_DATA]" at bounding box center [224, 437] width 159 height 17
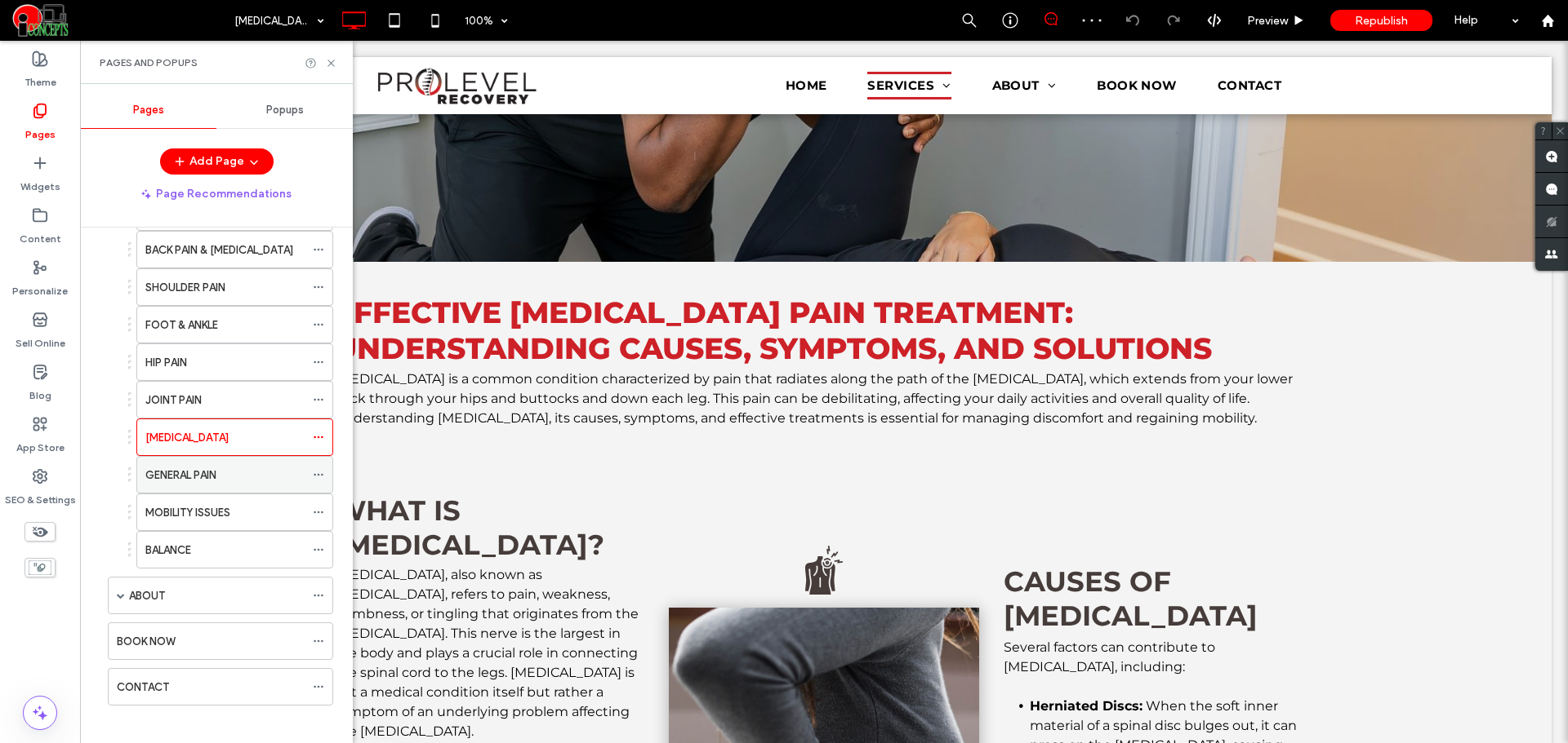
click at [226, 485] on div "GENERAL PAIN" at bounding box center [224, 475] width 159 height 36
click at [219, 516] on label "MOBILITY ISSUES" at bounding box center [188, 513] width 85 height 29
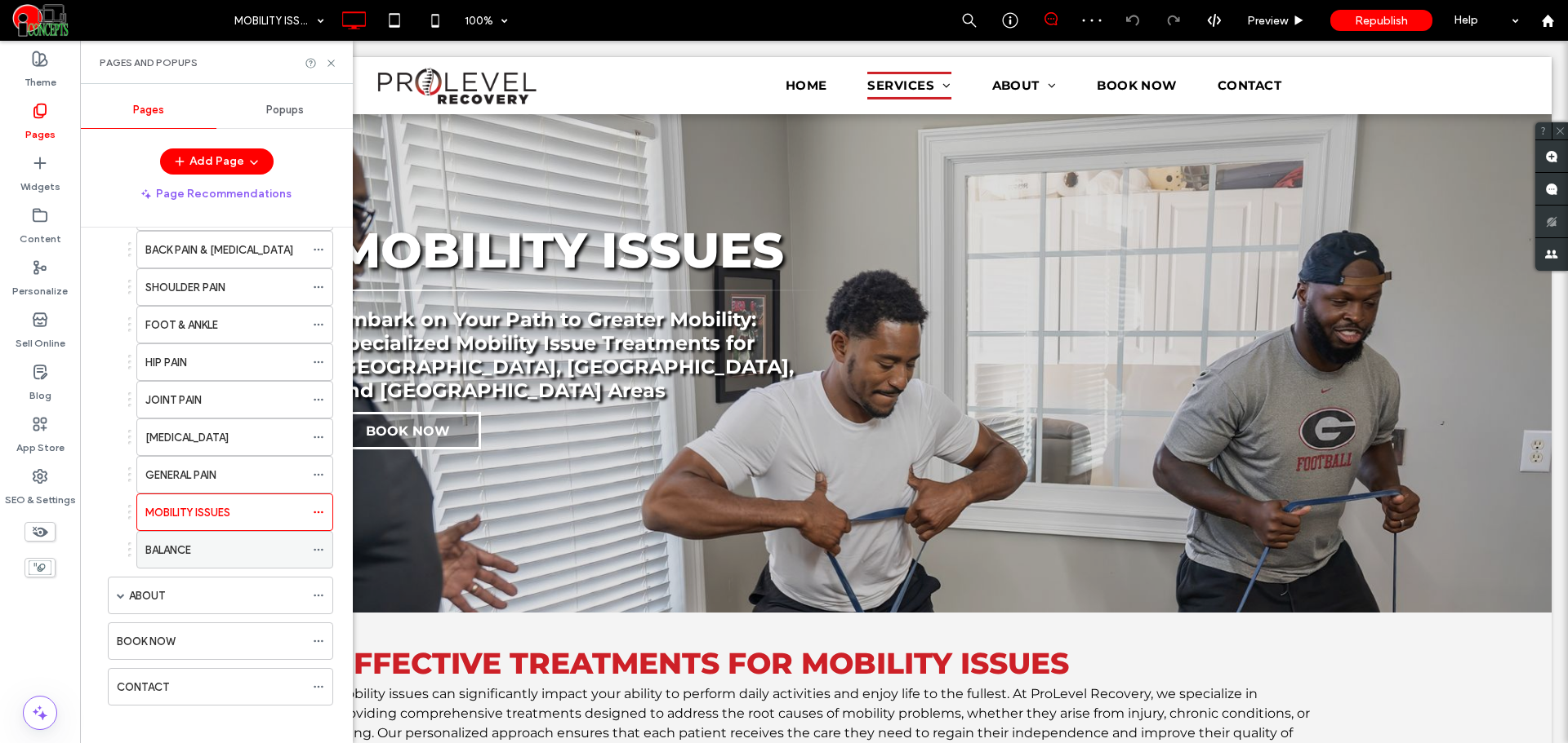
scroll to position [272, 0]
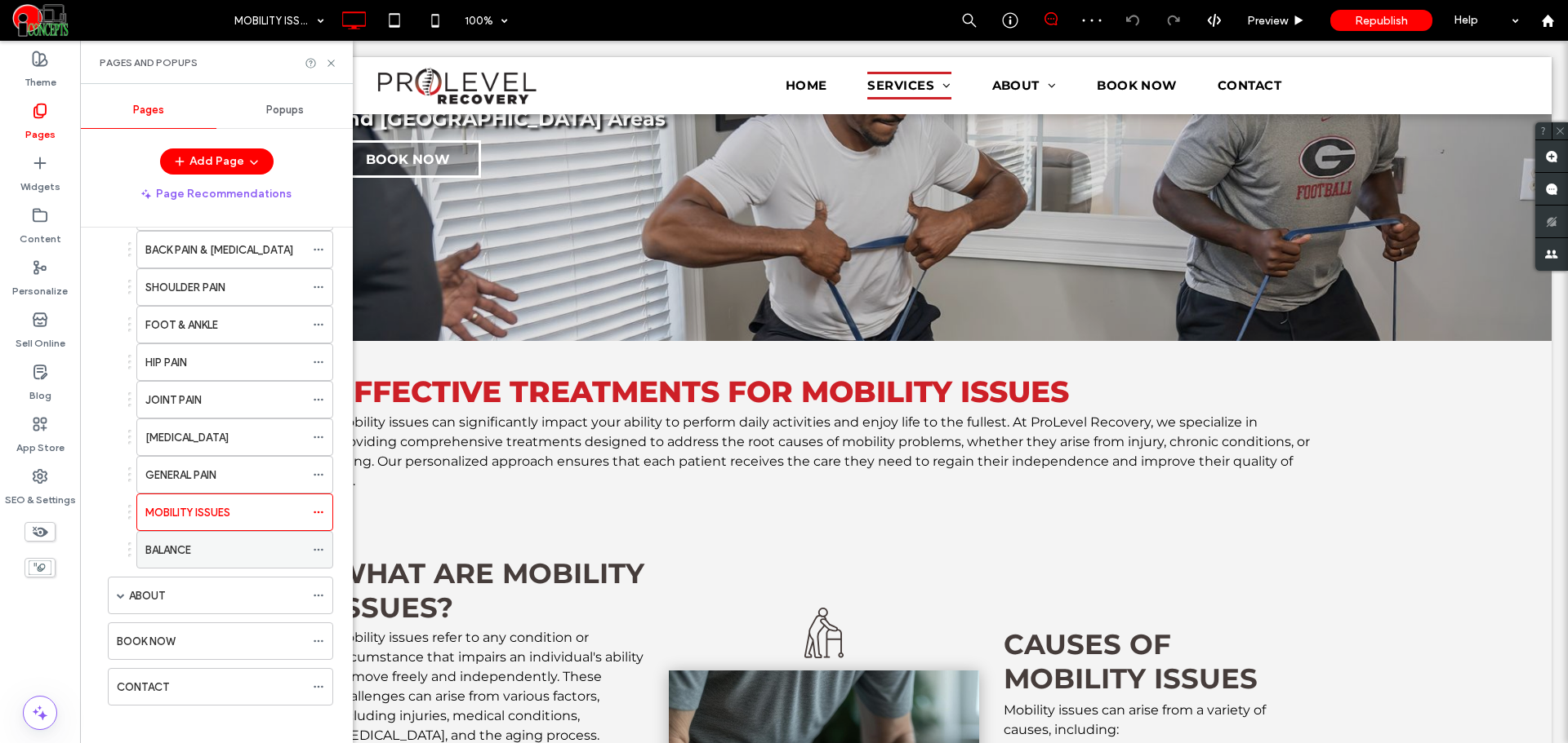
click at [220, 551] on div "BALANCE" at bounding box center [224, 549] width 159 height 17
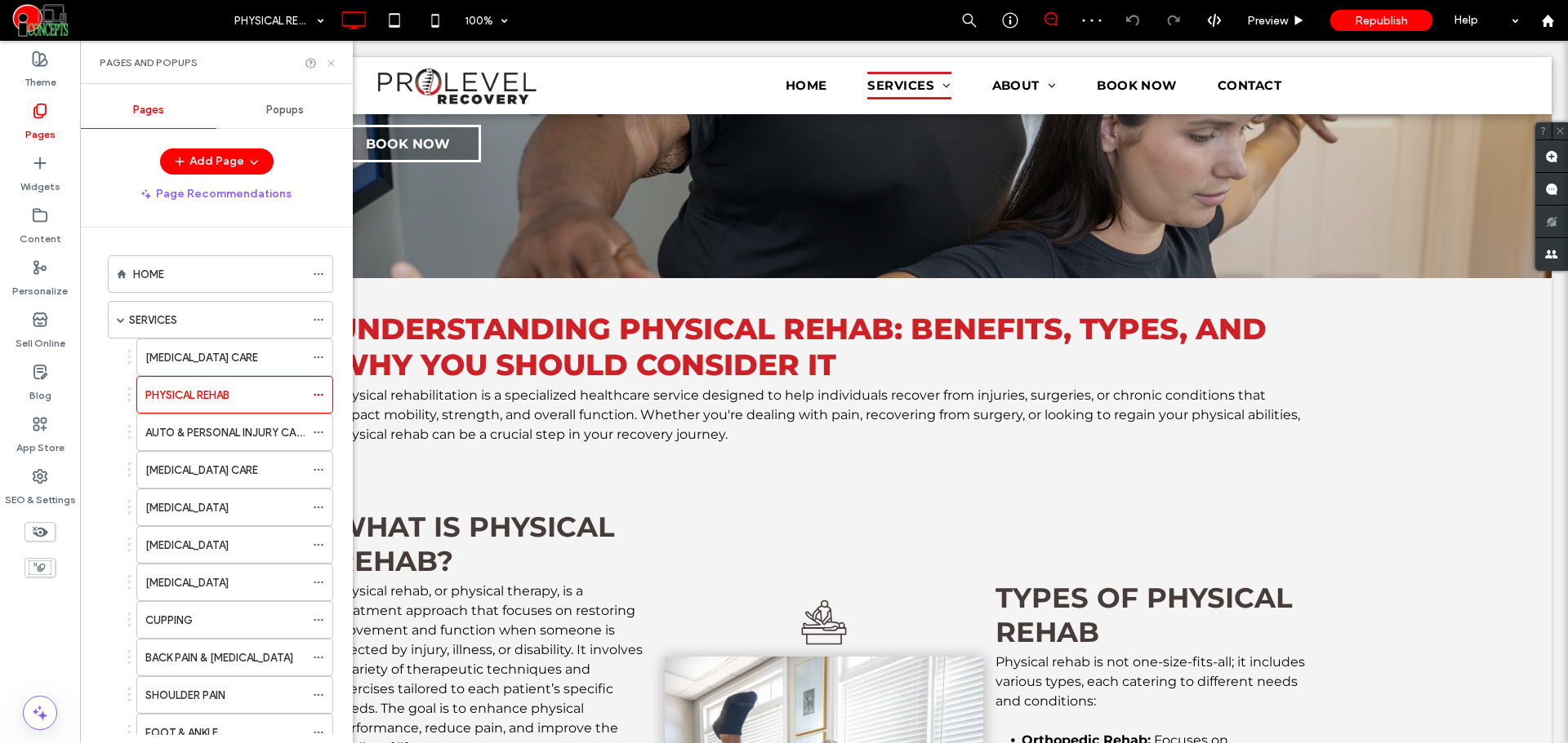
click at [332, 58] on icon at bounding box center [331, 63] width 12 height 12
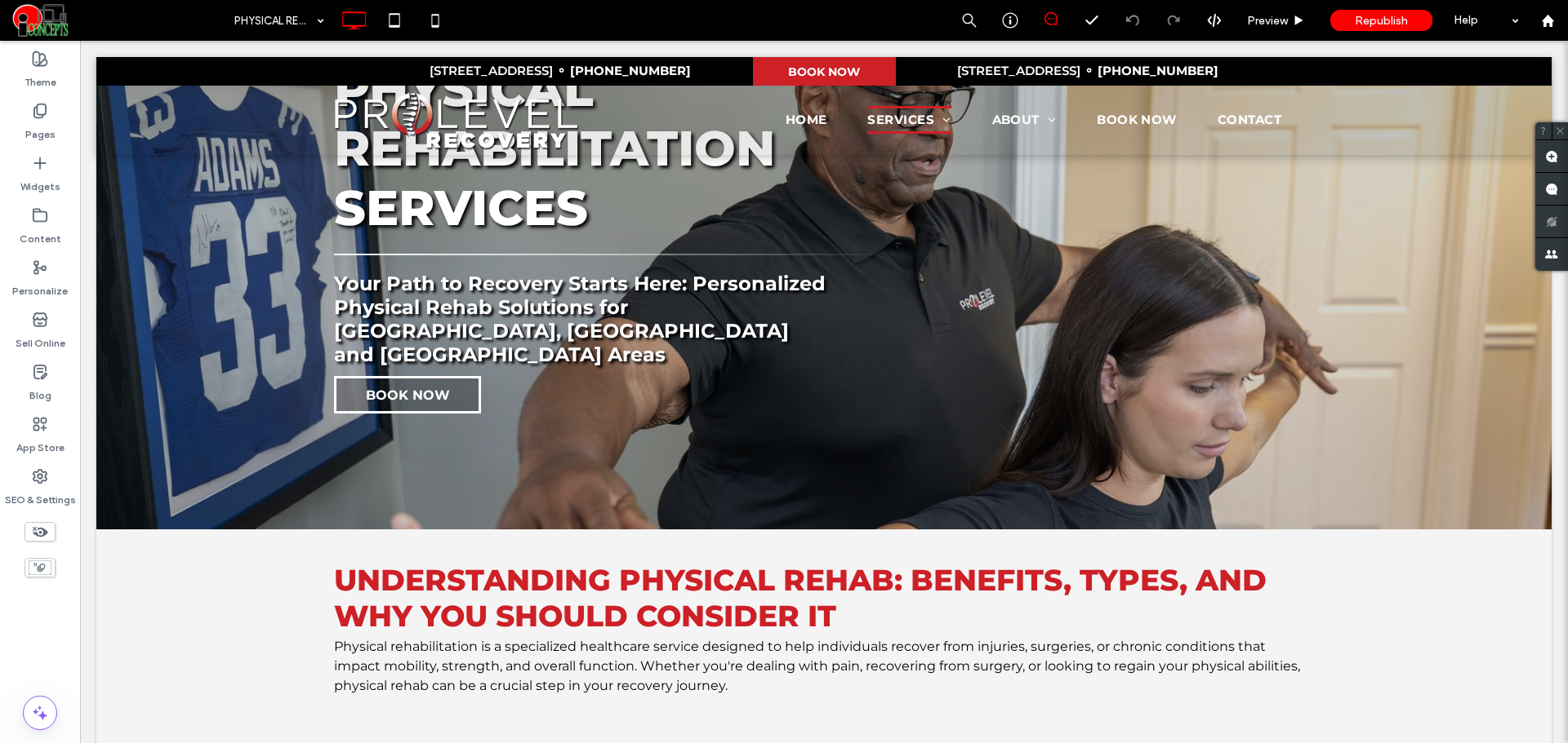
scroll to position [408, 0]
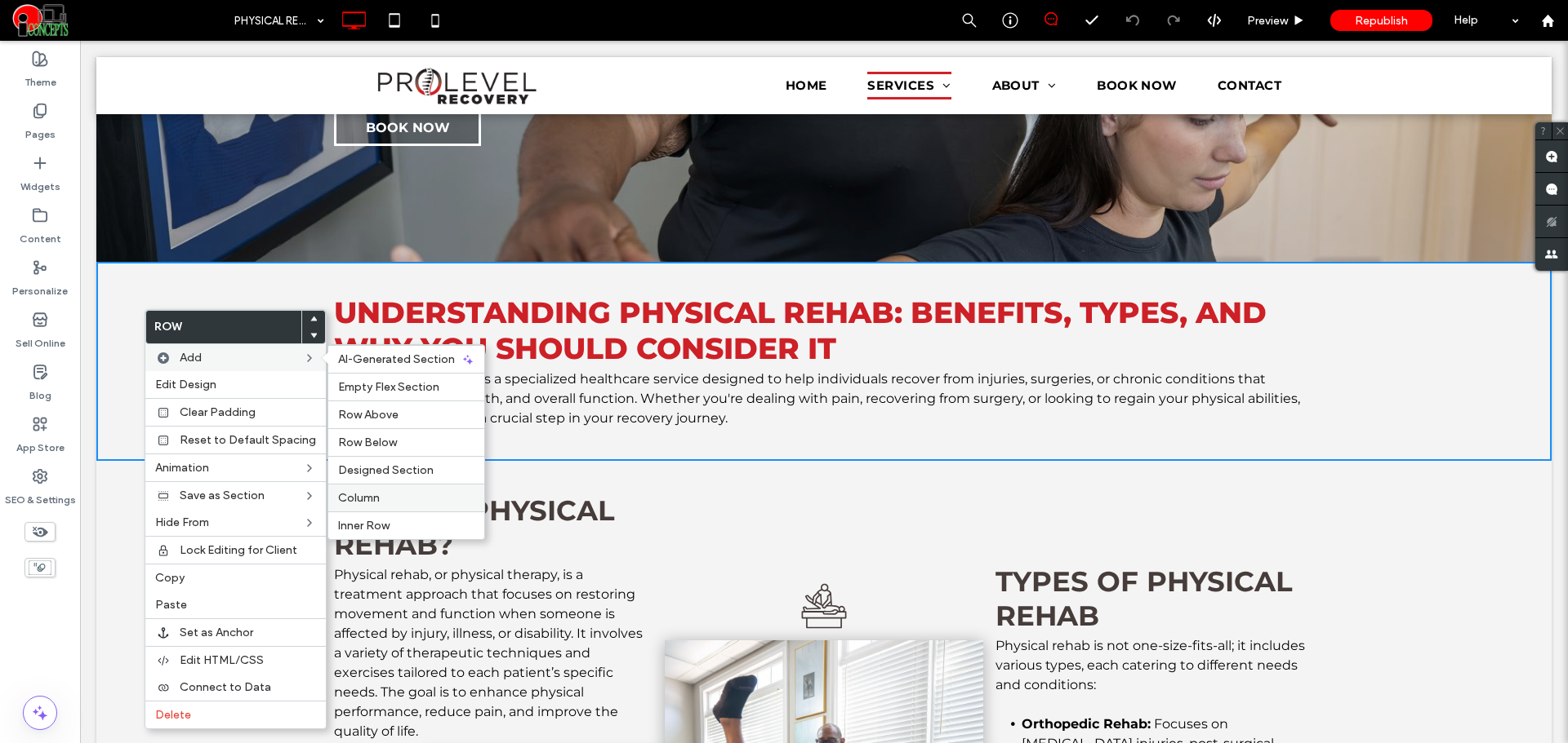
click at [401, 501] on label "Column" at bounding box center [406, 498] width 136 height 14
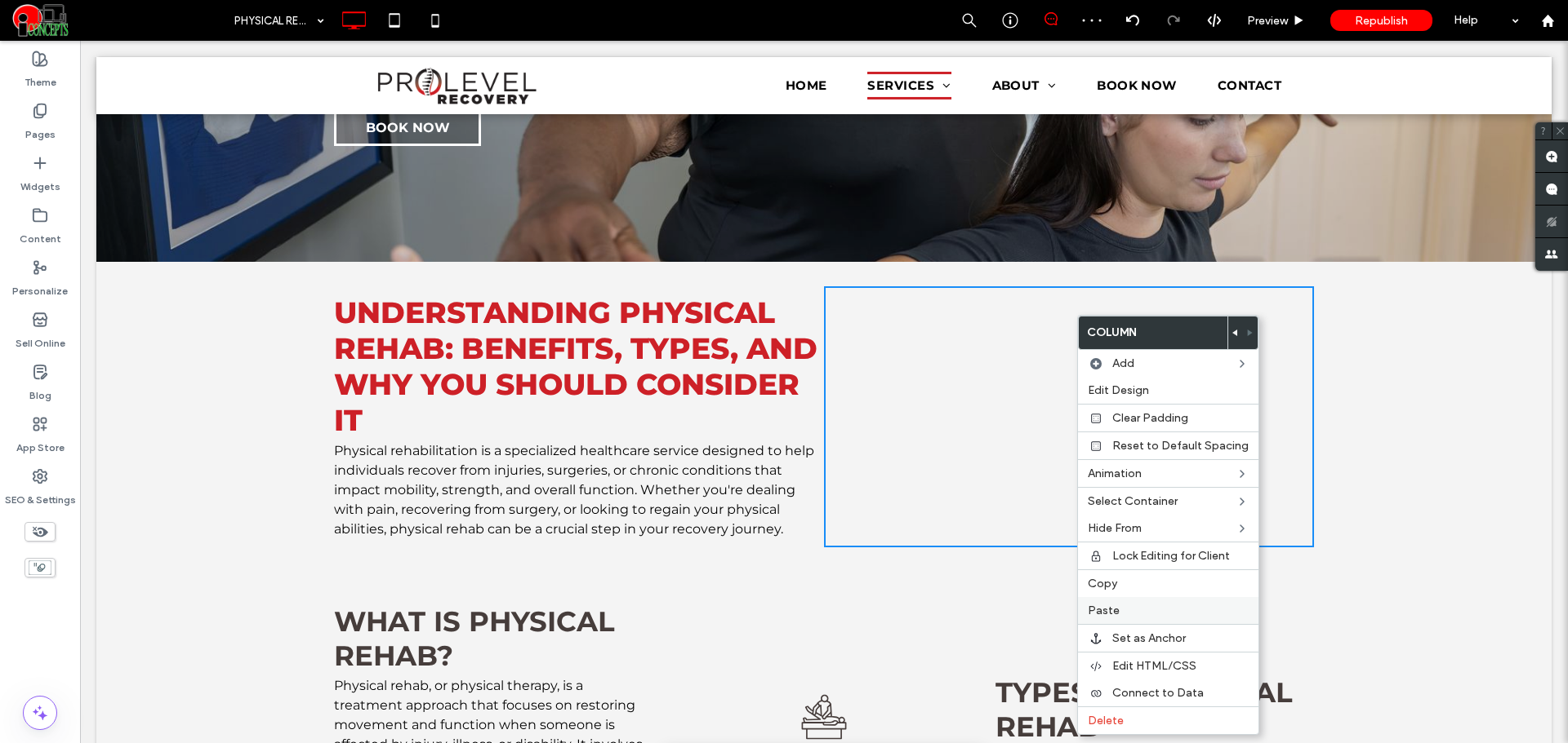
click at [1127, 619] on div "Paste" at bounding box center [1168, 611] width 181 height 27
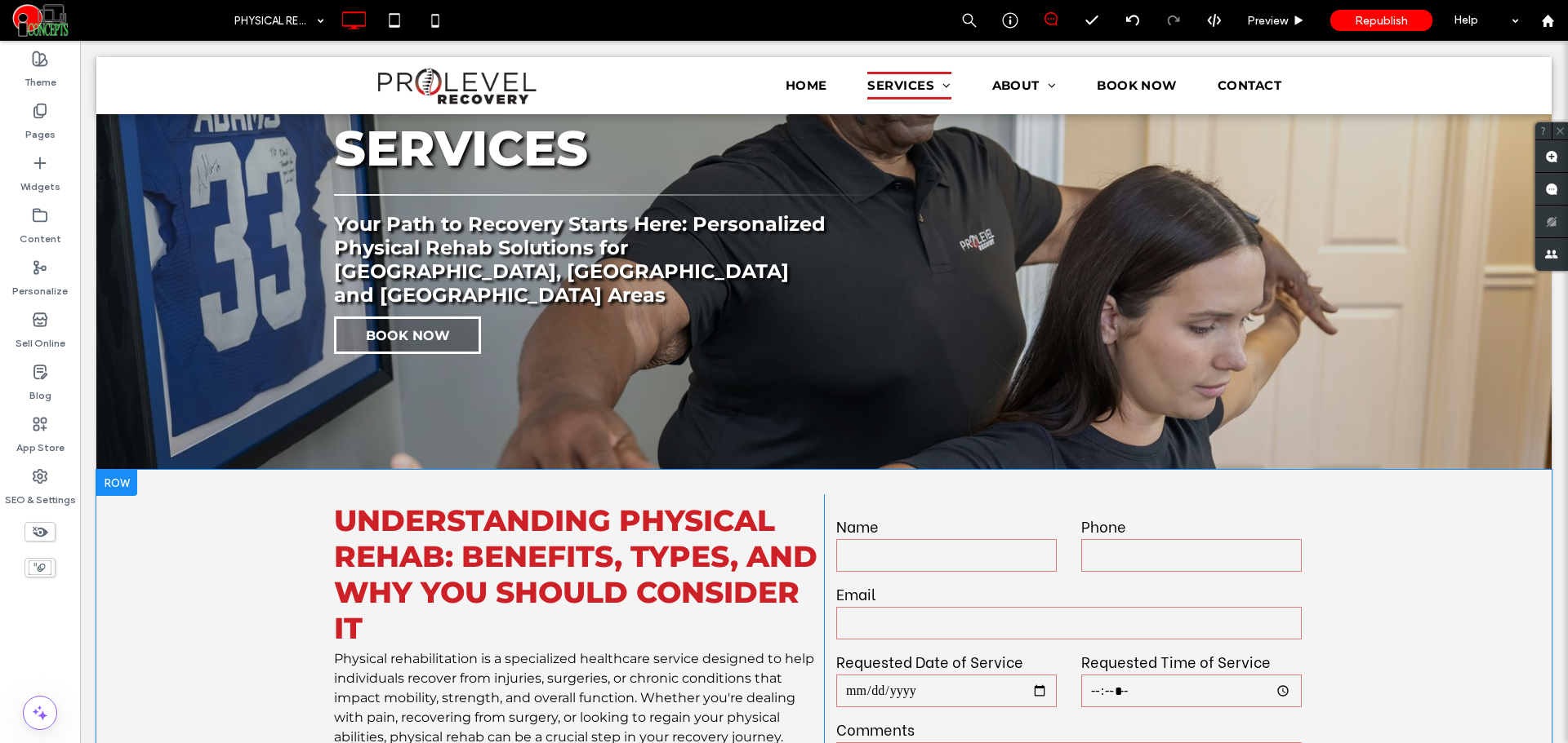
scroll to position [272, 0]
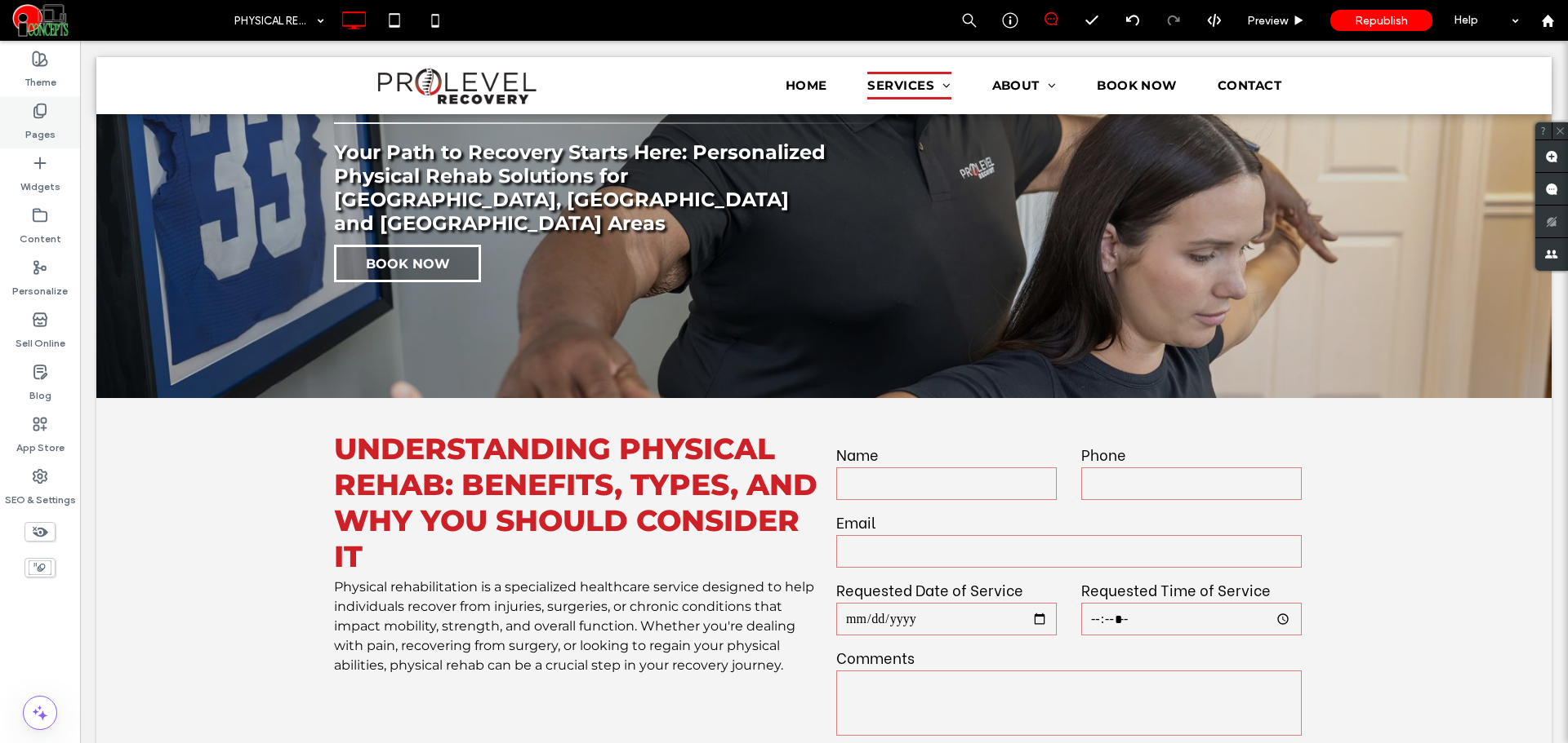
click at [41, 124] on label "Pages" at bounding box center [41, 130] width 31 height 23
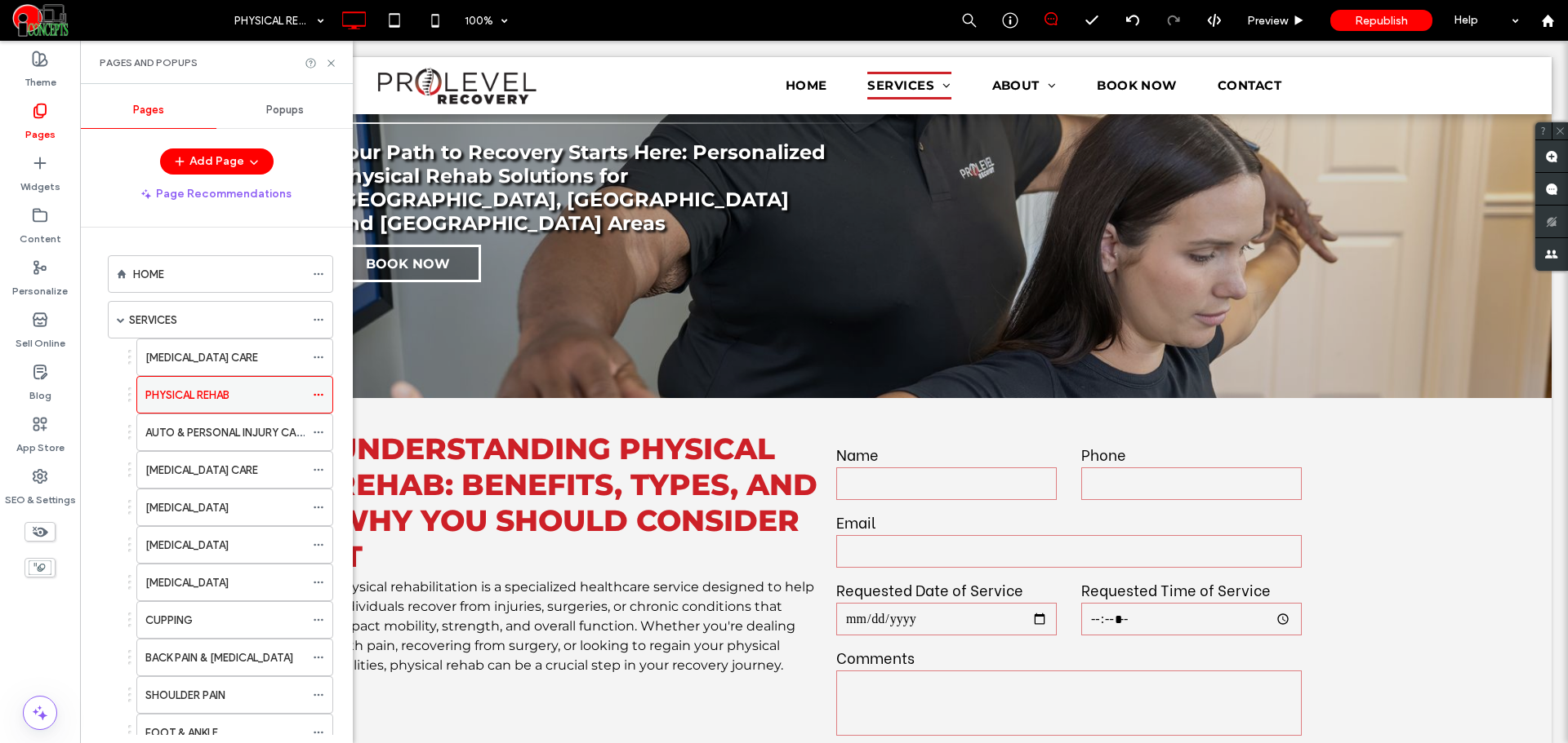
click at [314, 392] on icon at bounding box center [318, 395] width 12 height 12
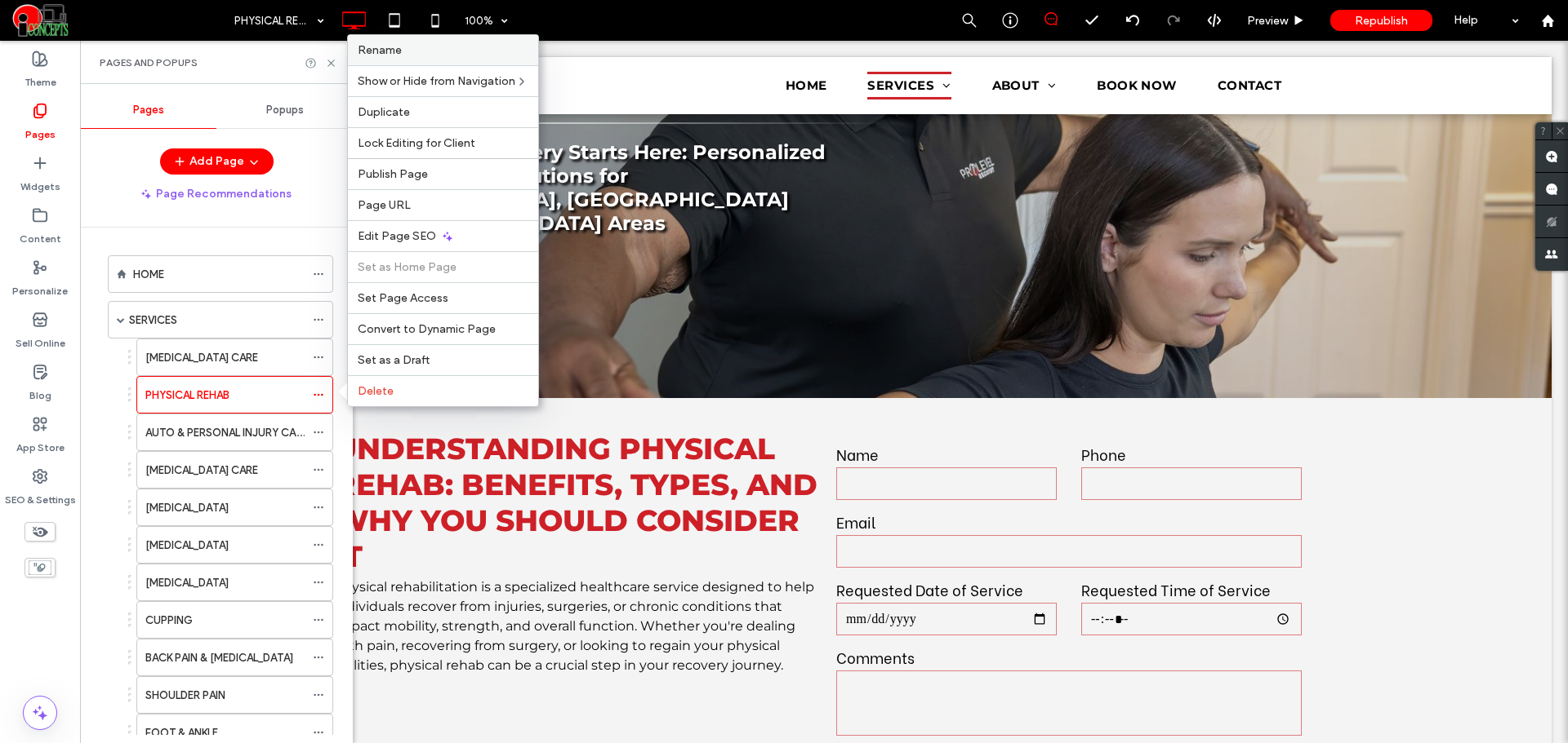
click at [393, 49] on span "Rename" at bounding box center [380, 50] width 44 height 14
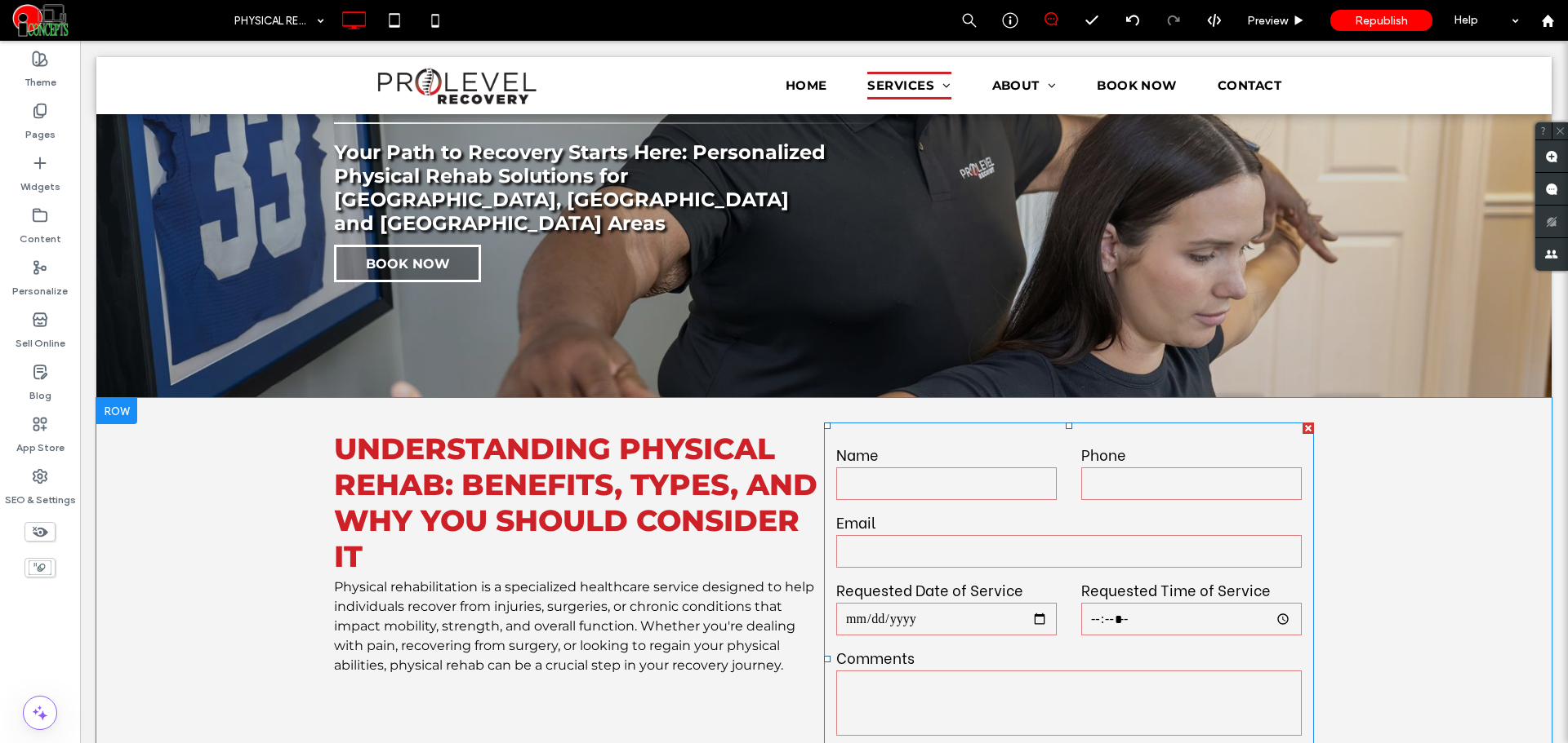
click at [1024, 536] on input "email" at bounding box center [1069, 551] width 466 height 33
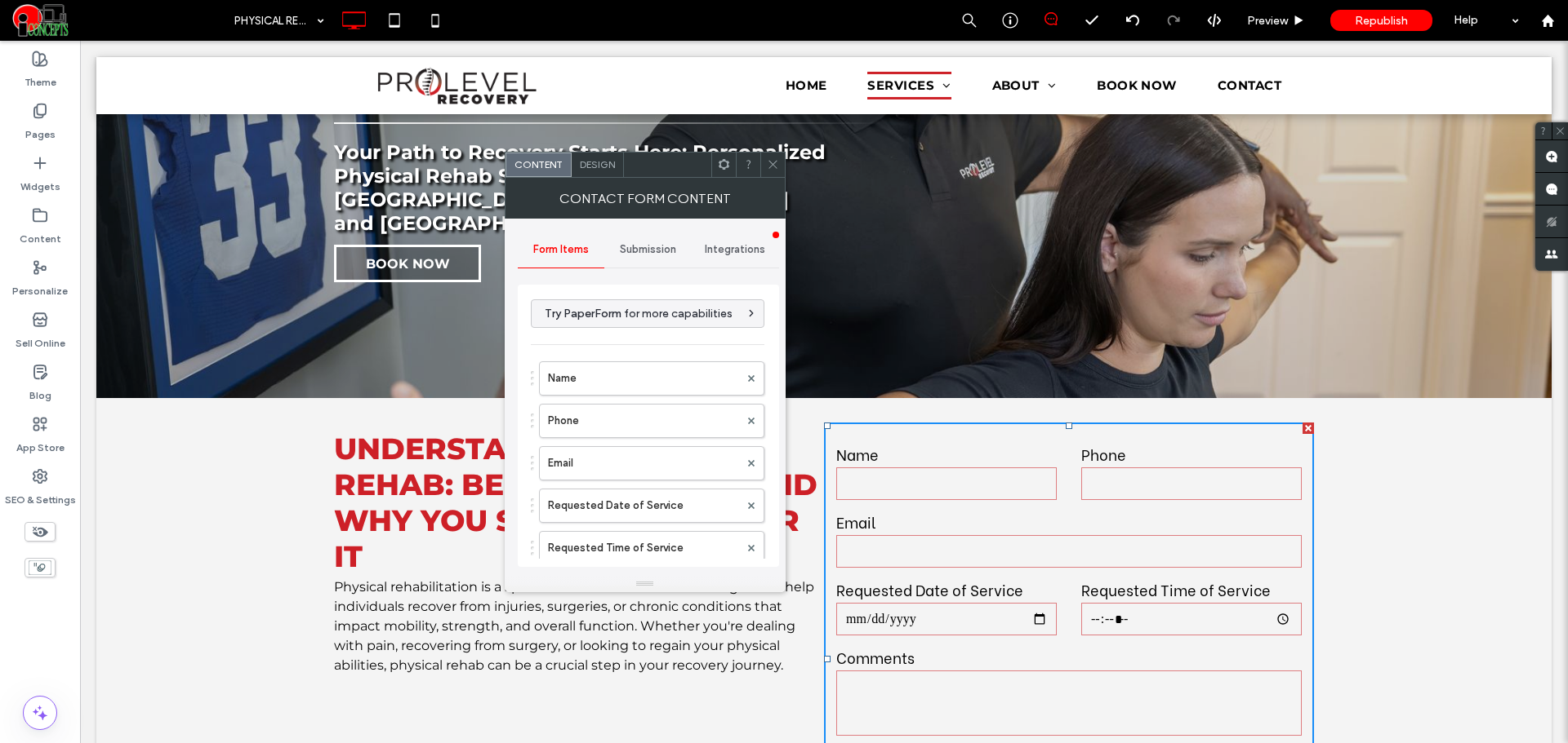
type input "********"
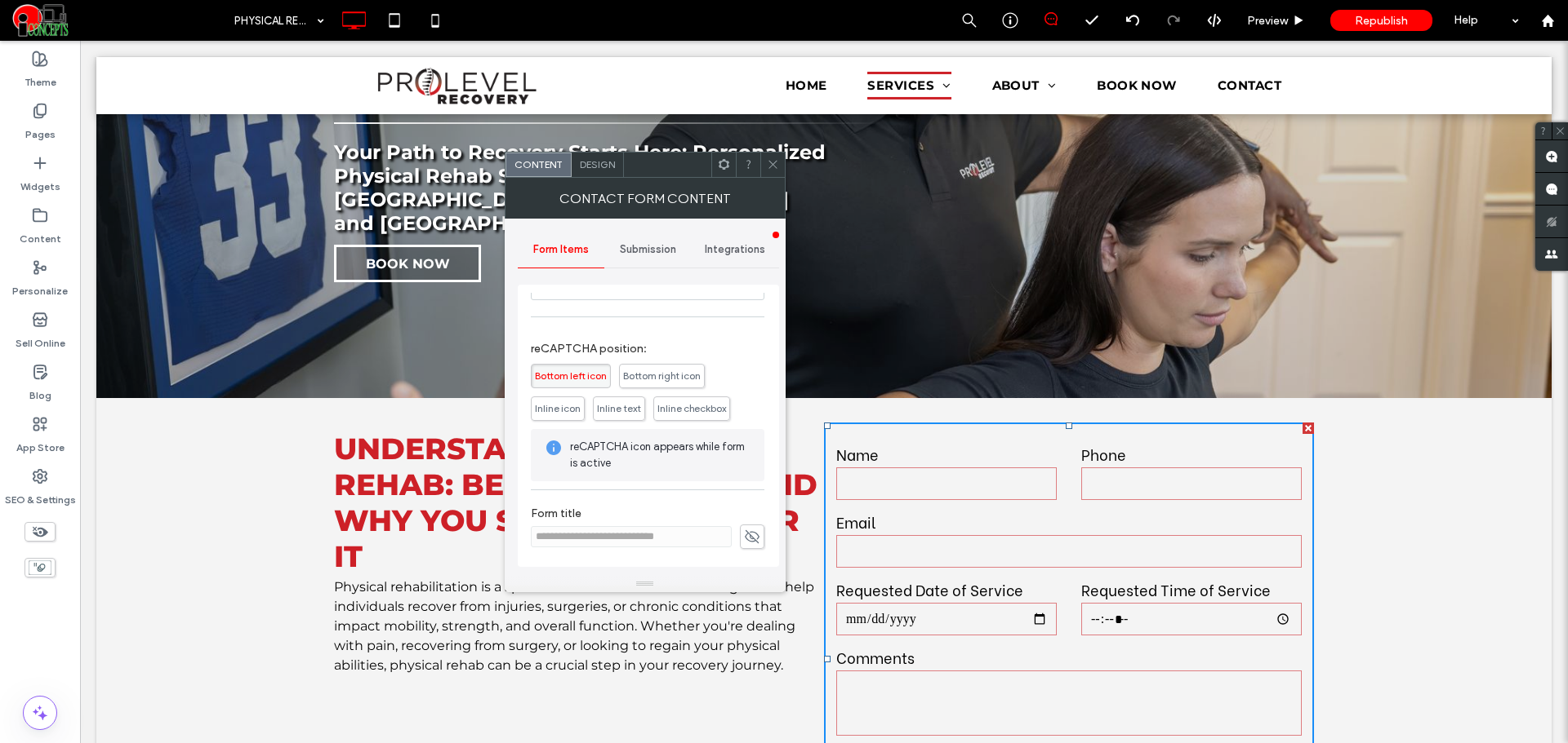
click at [747, 536] on icon at bounding box center [751, 537] width 17 height 18
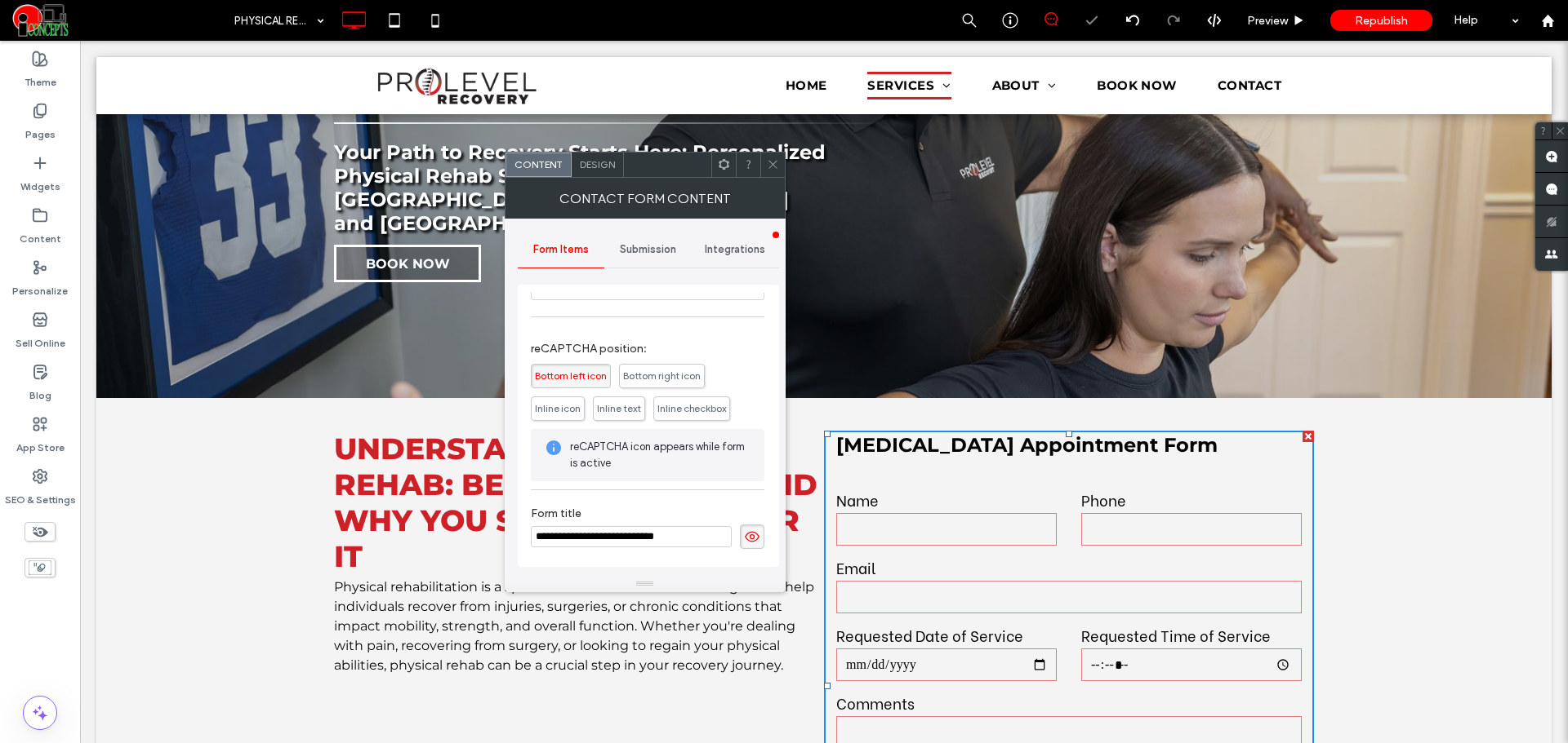
drag, startPoint x: 743, startPoint y: 570, endPoint x: 476, endPoint y: 528, distance: 270.3
paste input
type input "**********"
click at [742, 543] on span at bounding box center [751, 537] width 25 height 25
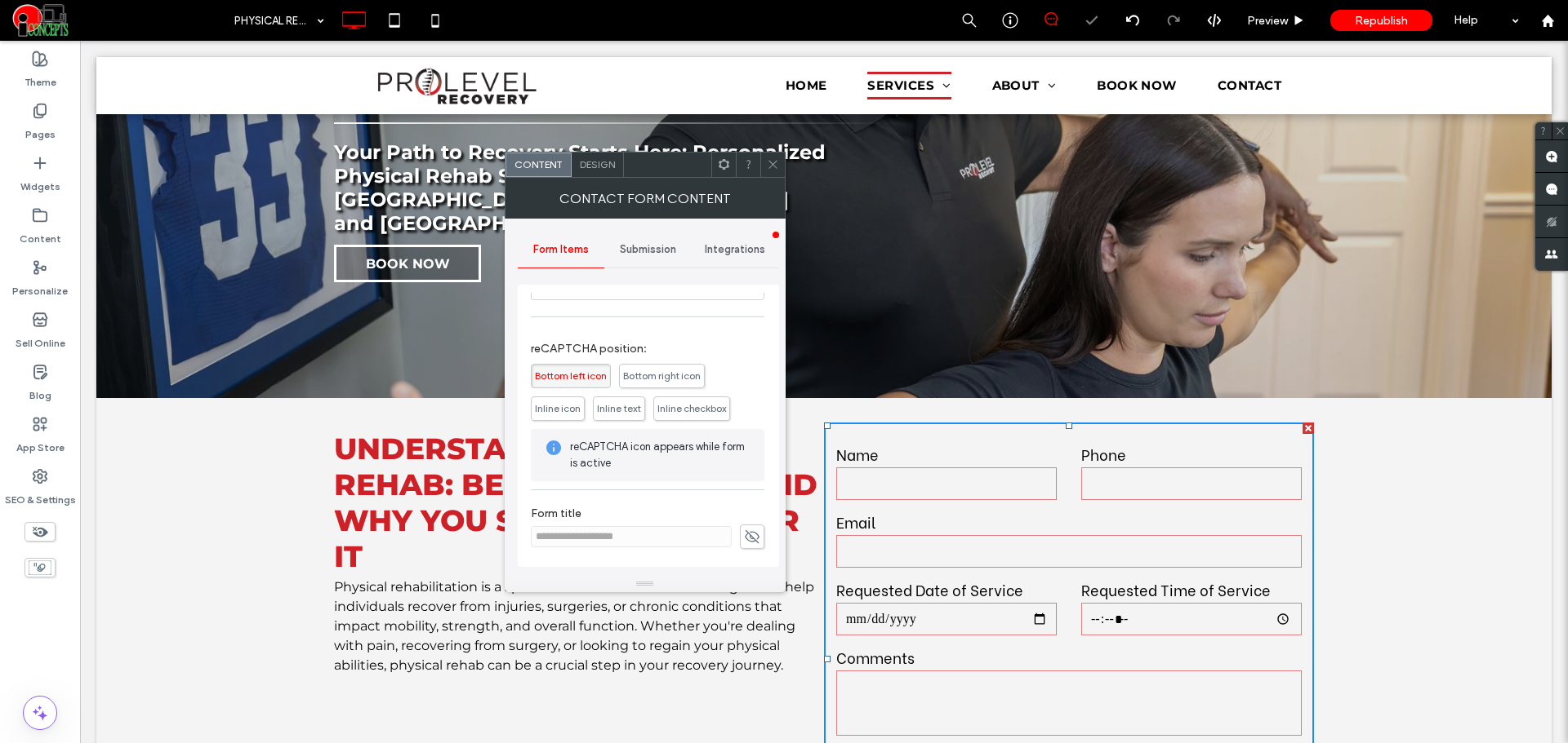
click at [641, 250] on span "Submission" at bounding box center [648, 249] width 56 height 13
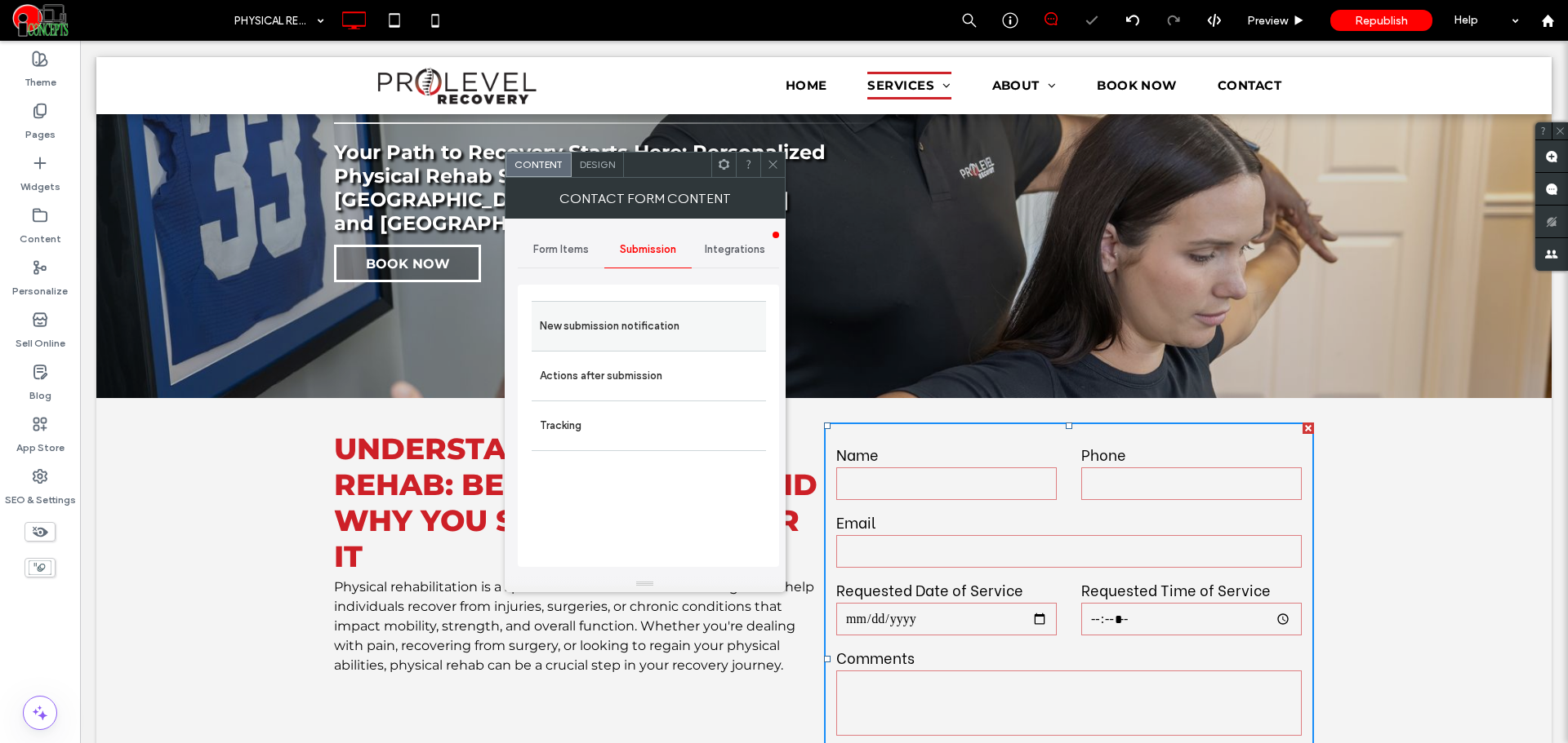
click at [641, 319] on label "New submission notification" at bounding box center [649, 326] width 218 height 33
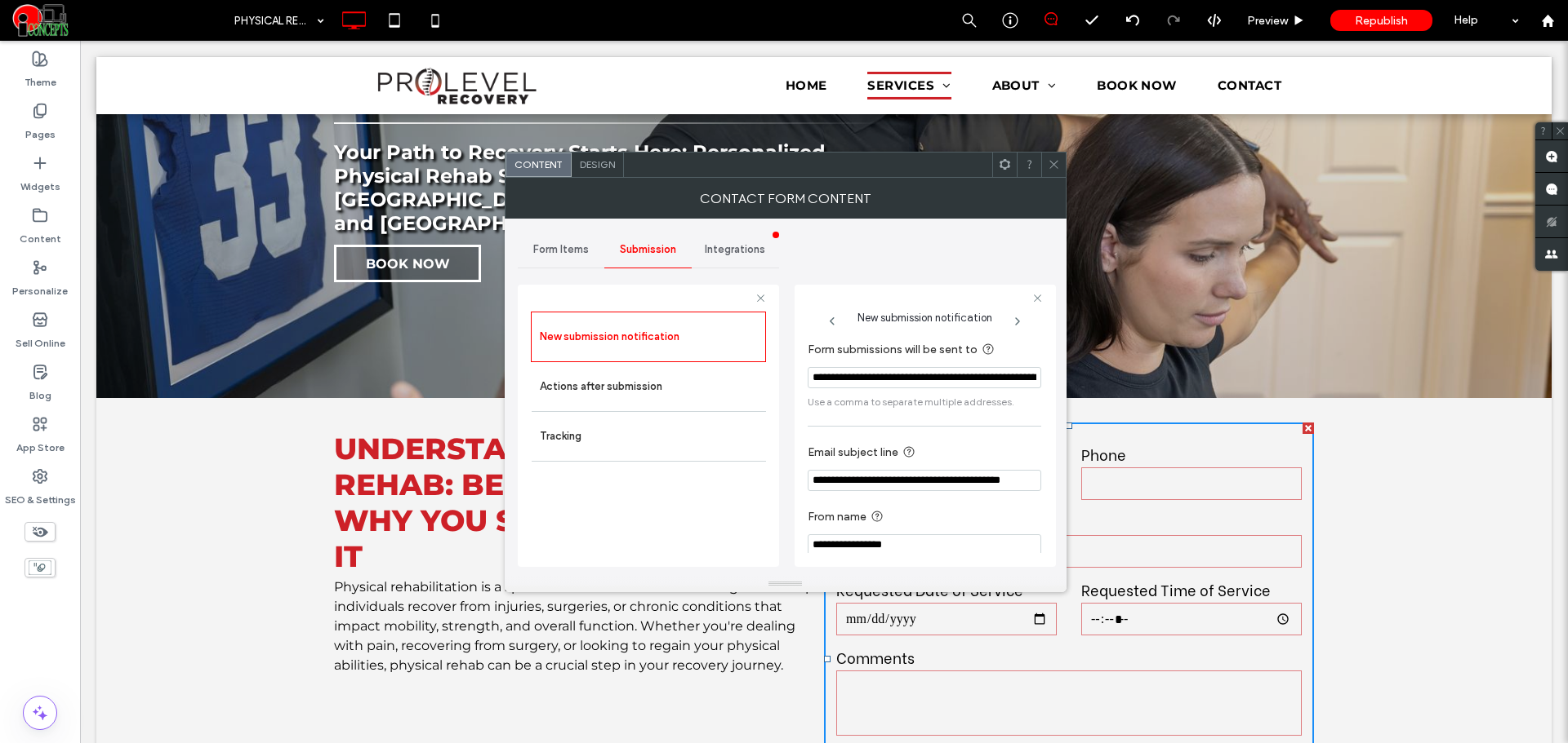
click at [982, 485] on input "**********" at bounding box center [924, 480] width 233 height 21
paste input "Email subject line"
type input "**********"
click at [761, 525] on div "New submission notification Actions after submission Tracking" at bounding box center [649, 436] width 235 height 247
click at [1062, 164] on div at bounding box center [1053, 164] width 25 height 25
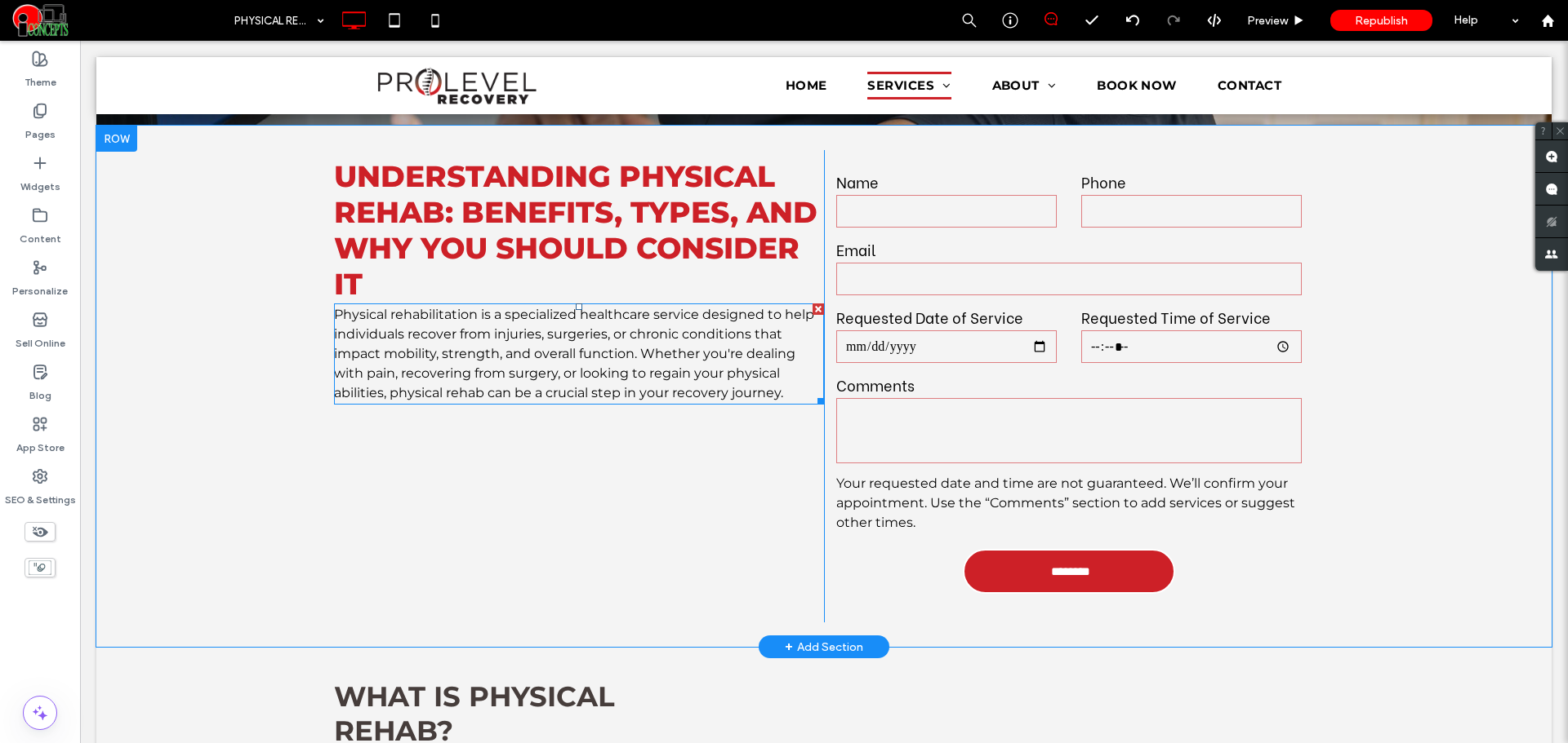
scroll to position [408, 0]
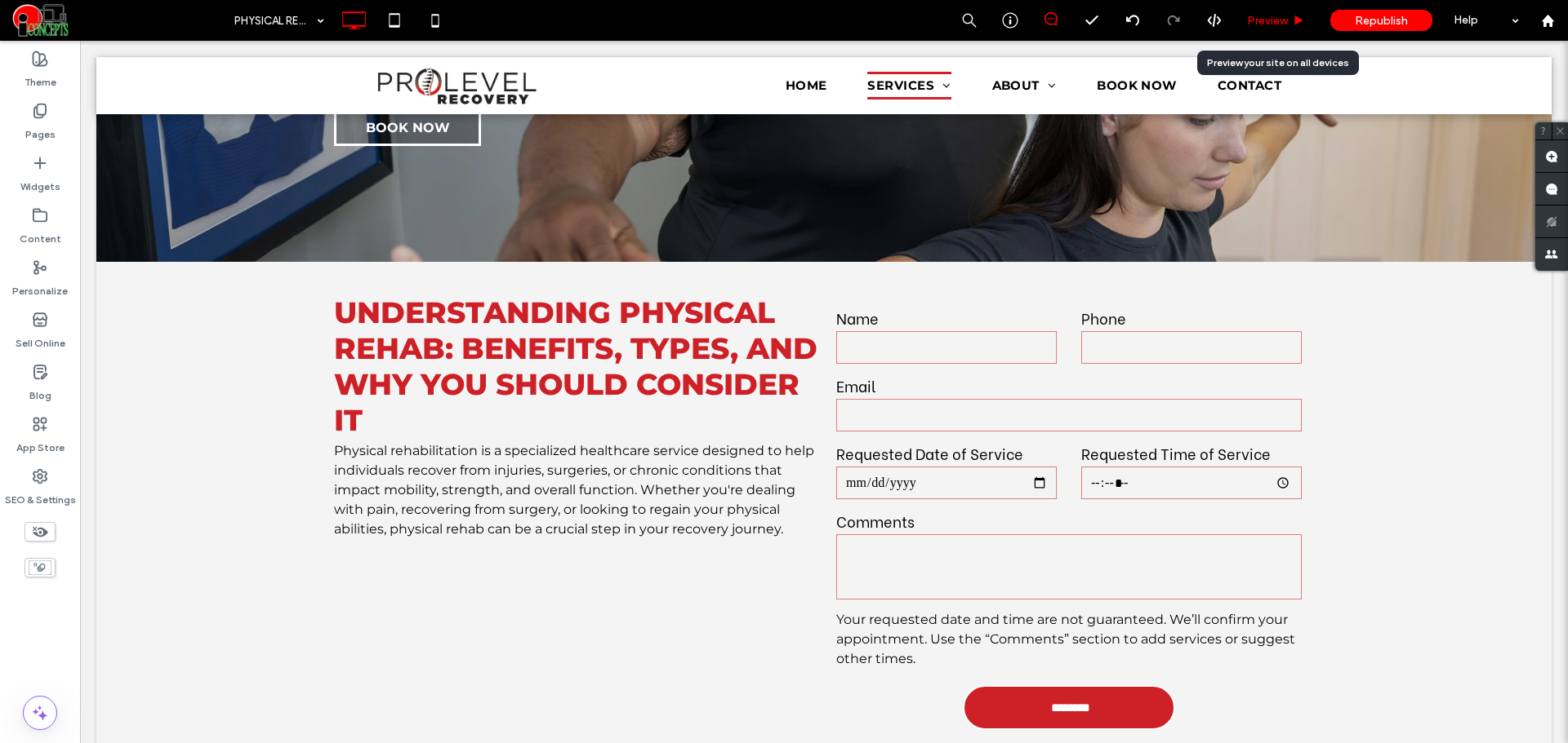
click at [1255, 17] on span "Preview" at bounding box center [1266, 21] width 41 height 14
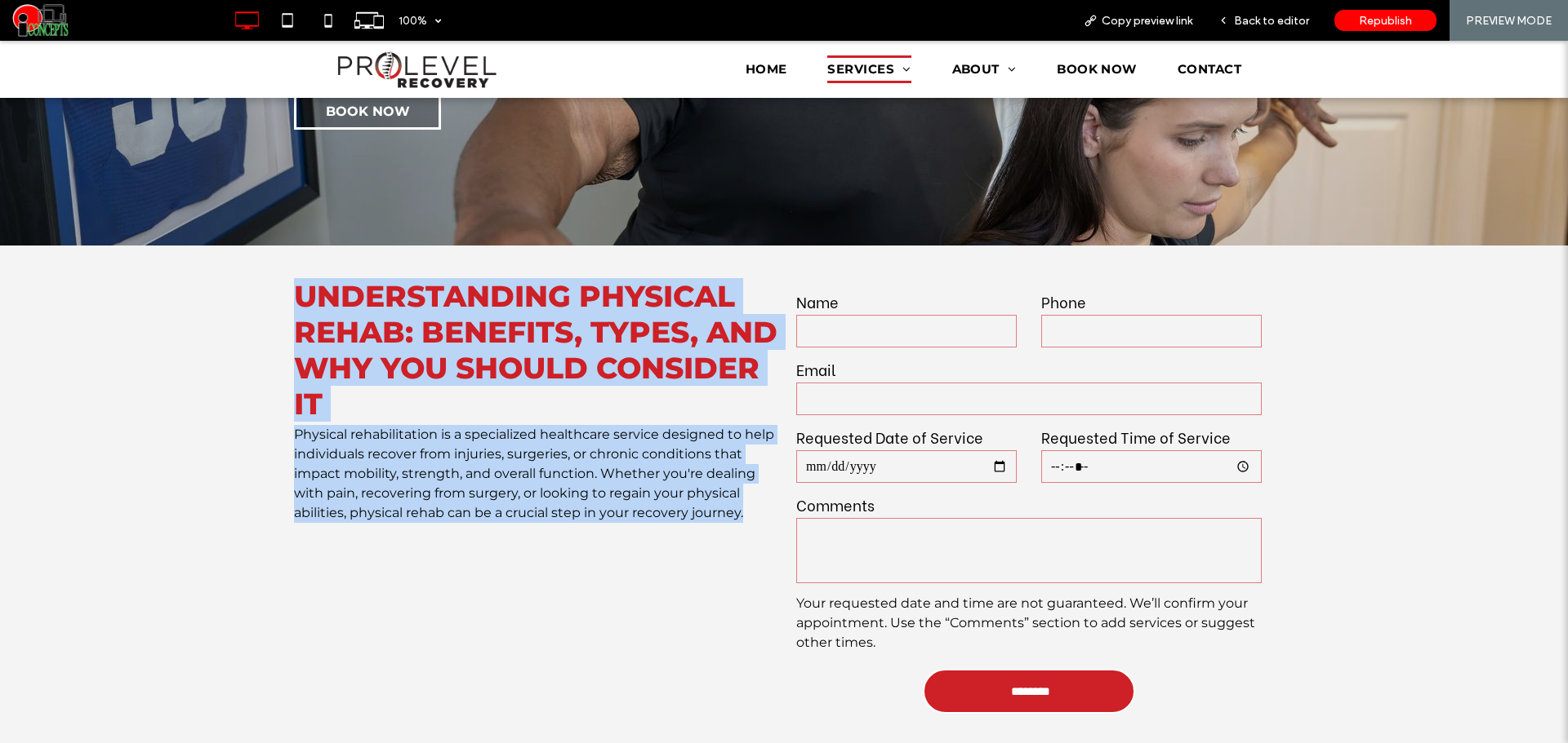
drag, startPoint x: 284, startPoint y: 272, endPoint x: 757, endPoint y: 496, distance: 523.4
click at [757, 496] on div "Understanding Physical Rehab: Benefits, Types, and Why You Should Consider It P…" at bounding box center [784, 507] width 1568 height 522
copy div "Understanding Physical Rehab: Benefits, Types, and Why You Should Consider It P…"
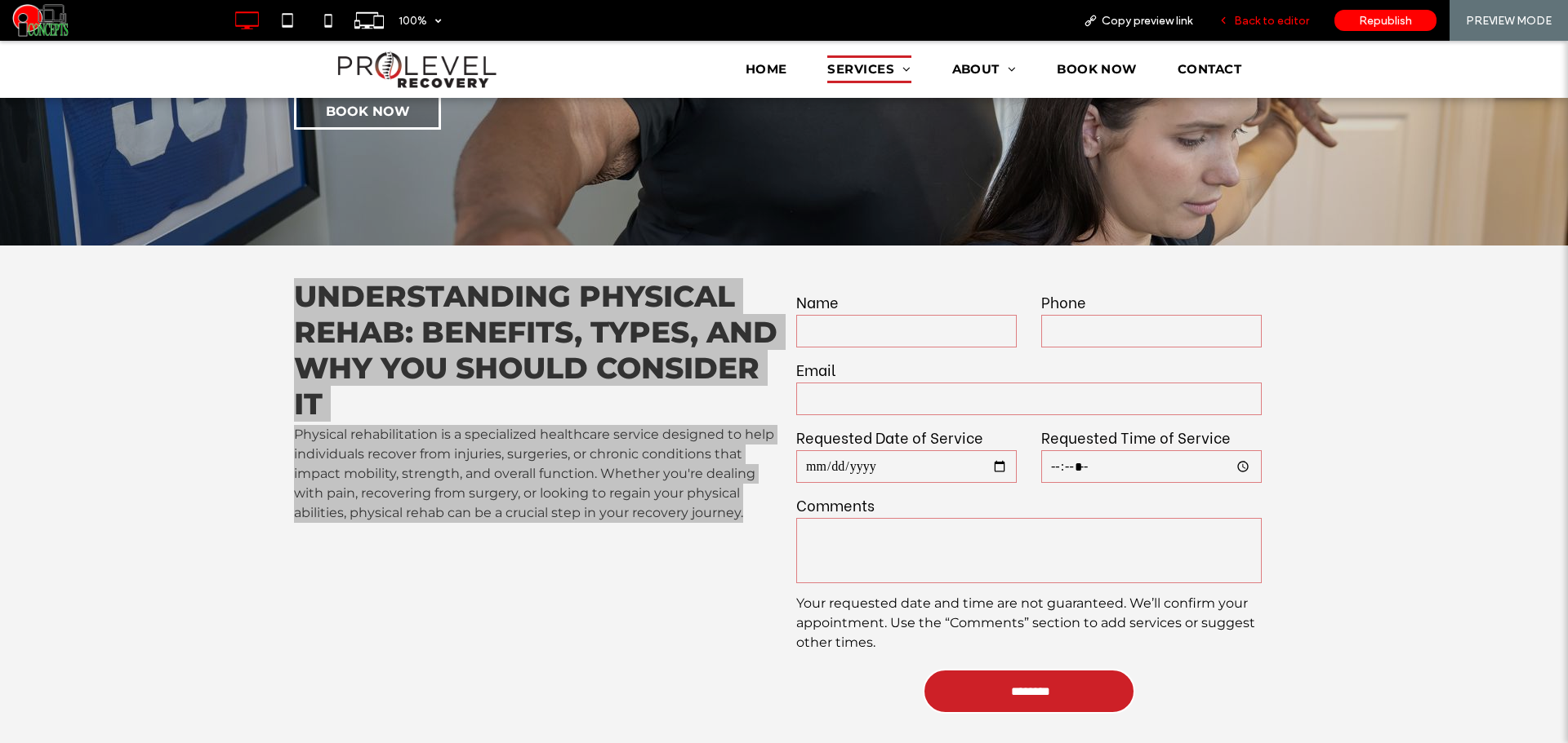
click at [1239, 24] on span "Back to editor" at bounding box center [1271, 21] width 75 height 14
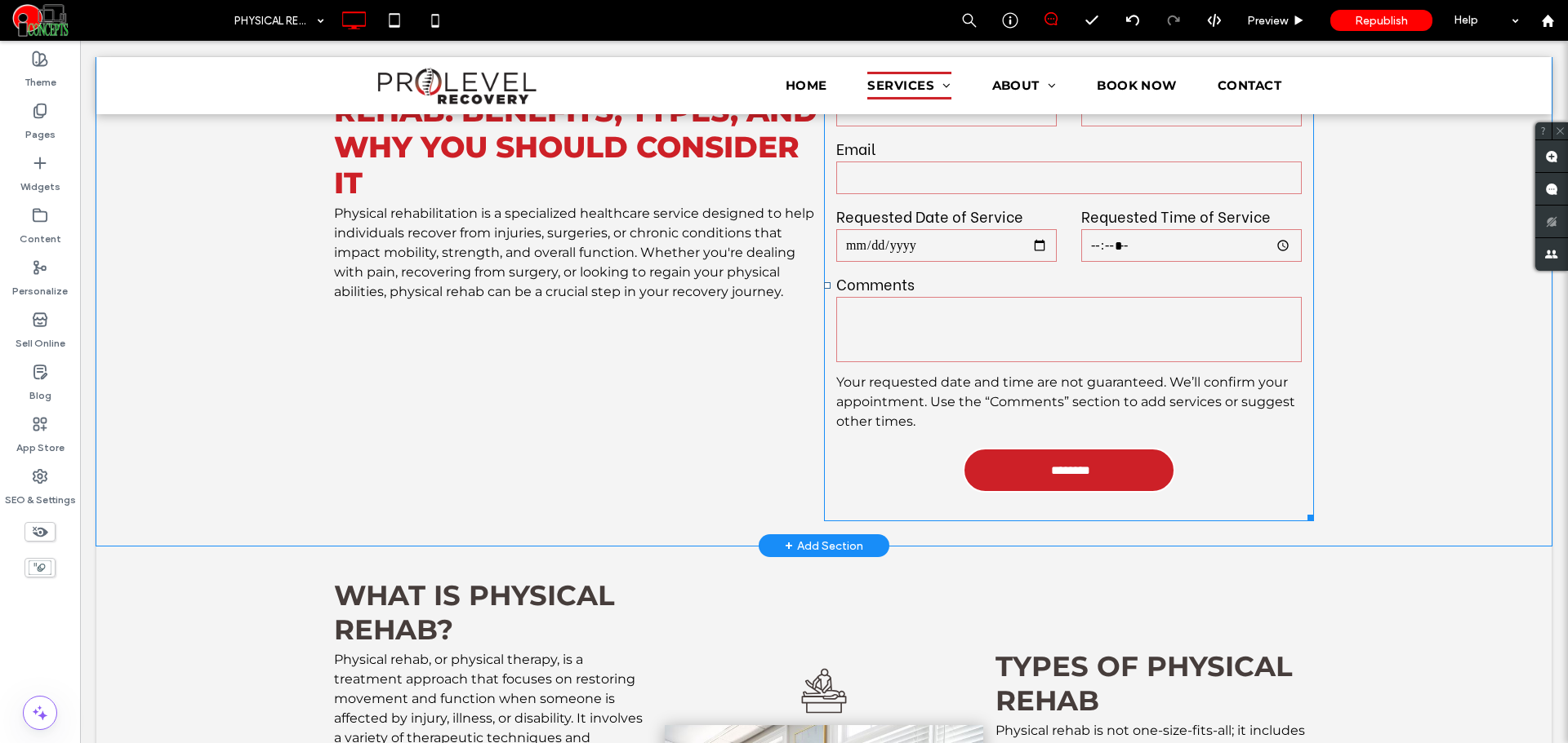
scroll to position [680, 0]
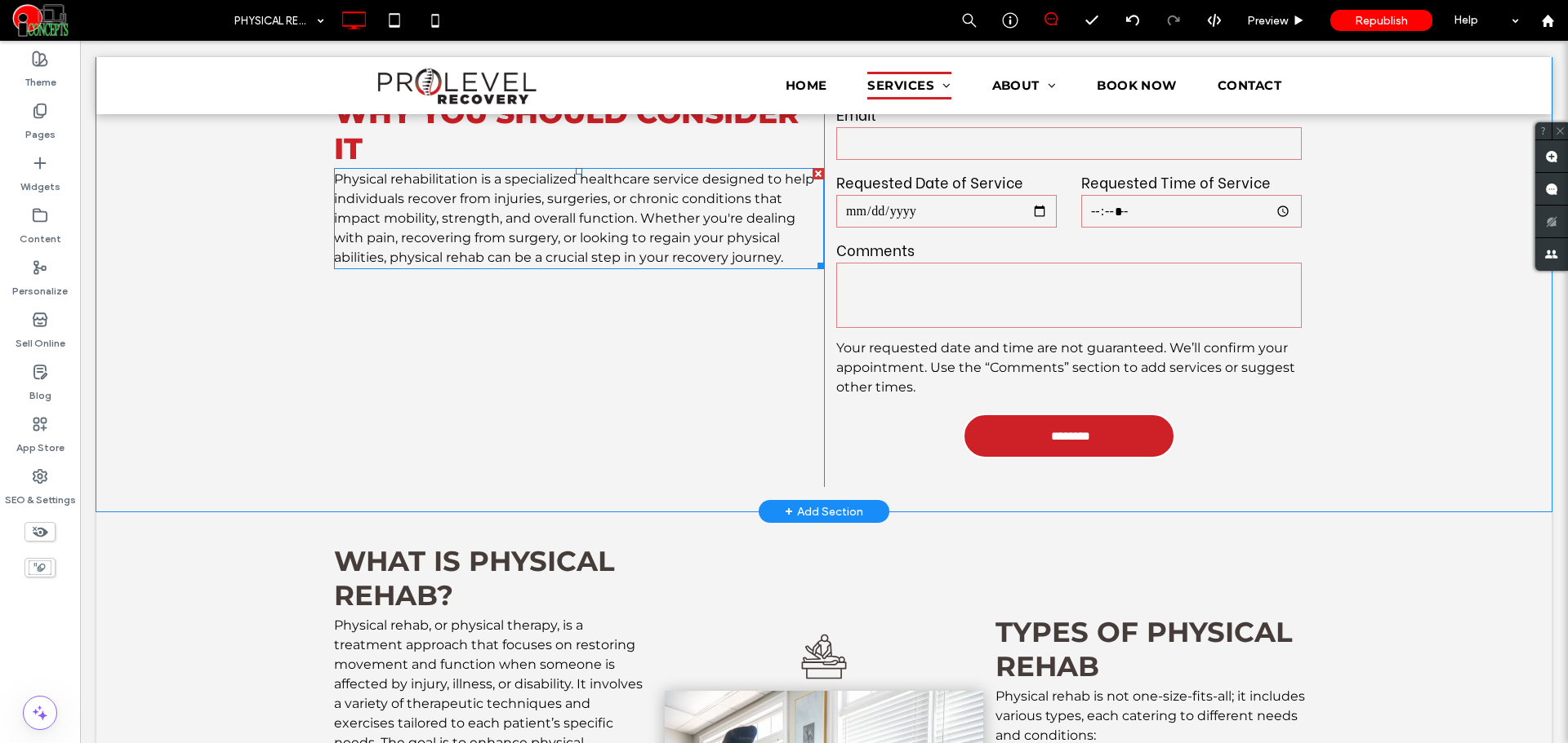
click at [673, 208] on span "Physical rehabilitation is a specialized healthcare service designed to help in…" at bounding box center [574, 217] width 480 height 94
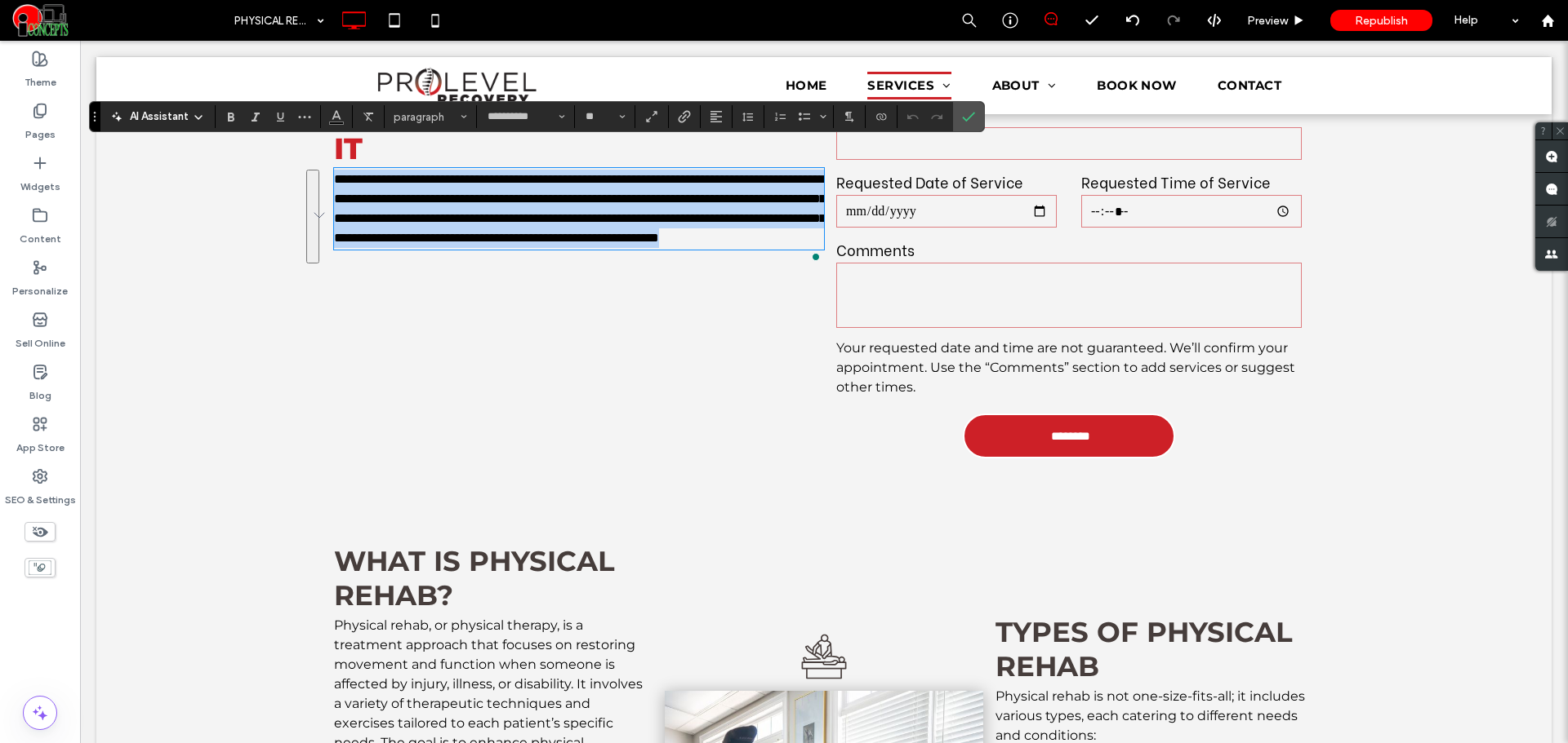
scroll to position [0, 0]
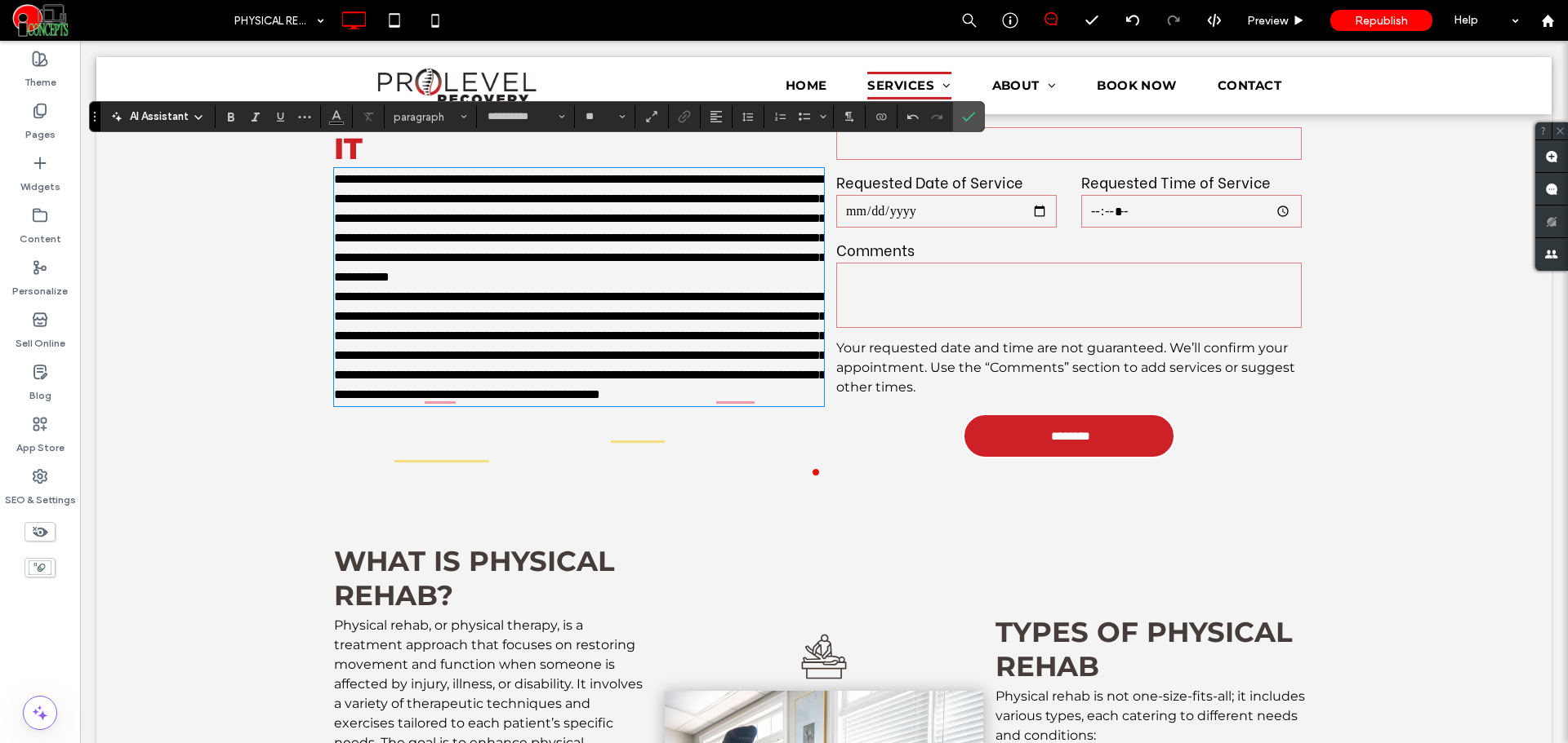
click at [569, 288] on p "**********" at bounding box center [579, 228] width 490 height 118
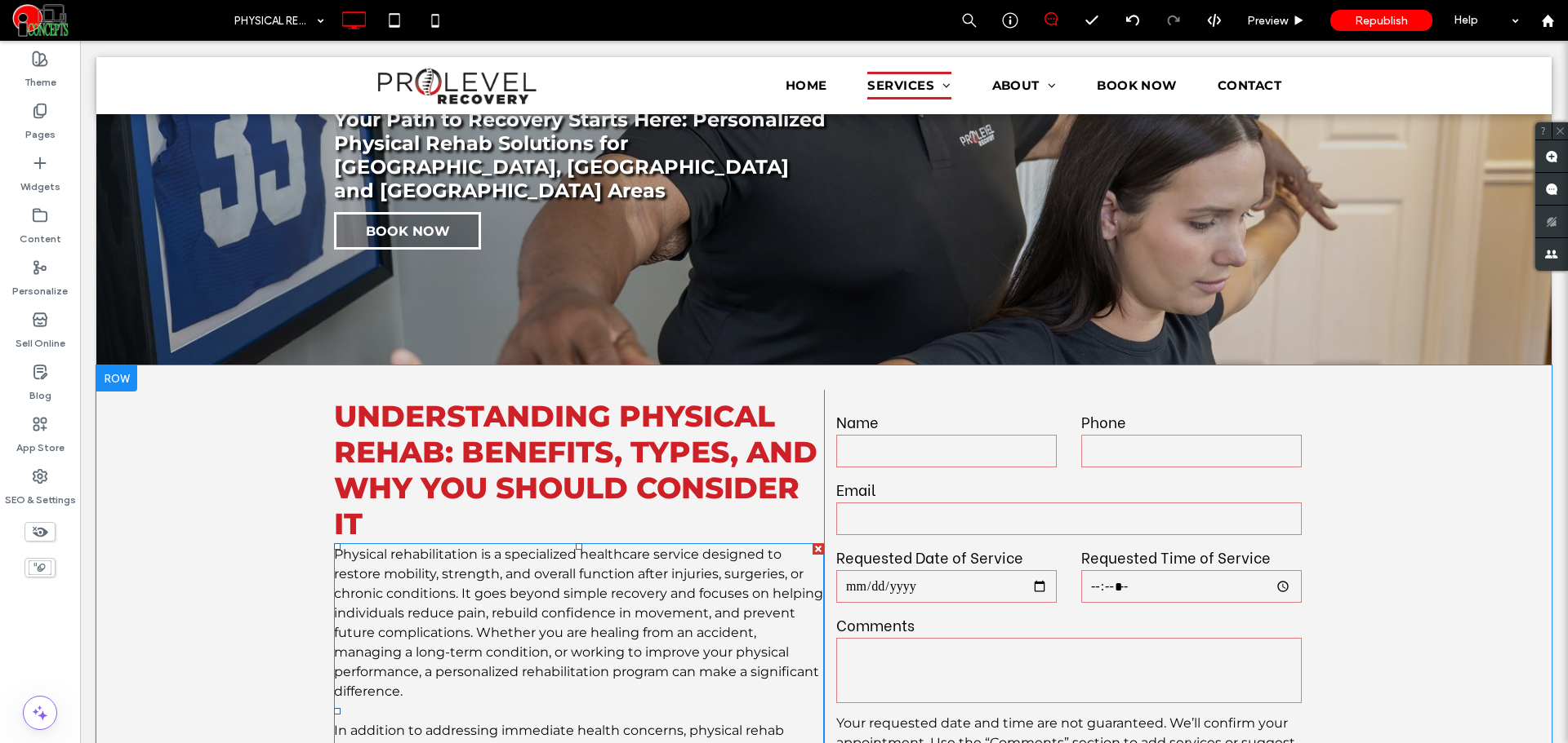
scroll to position [136, 0]
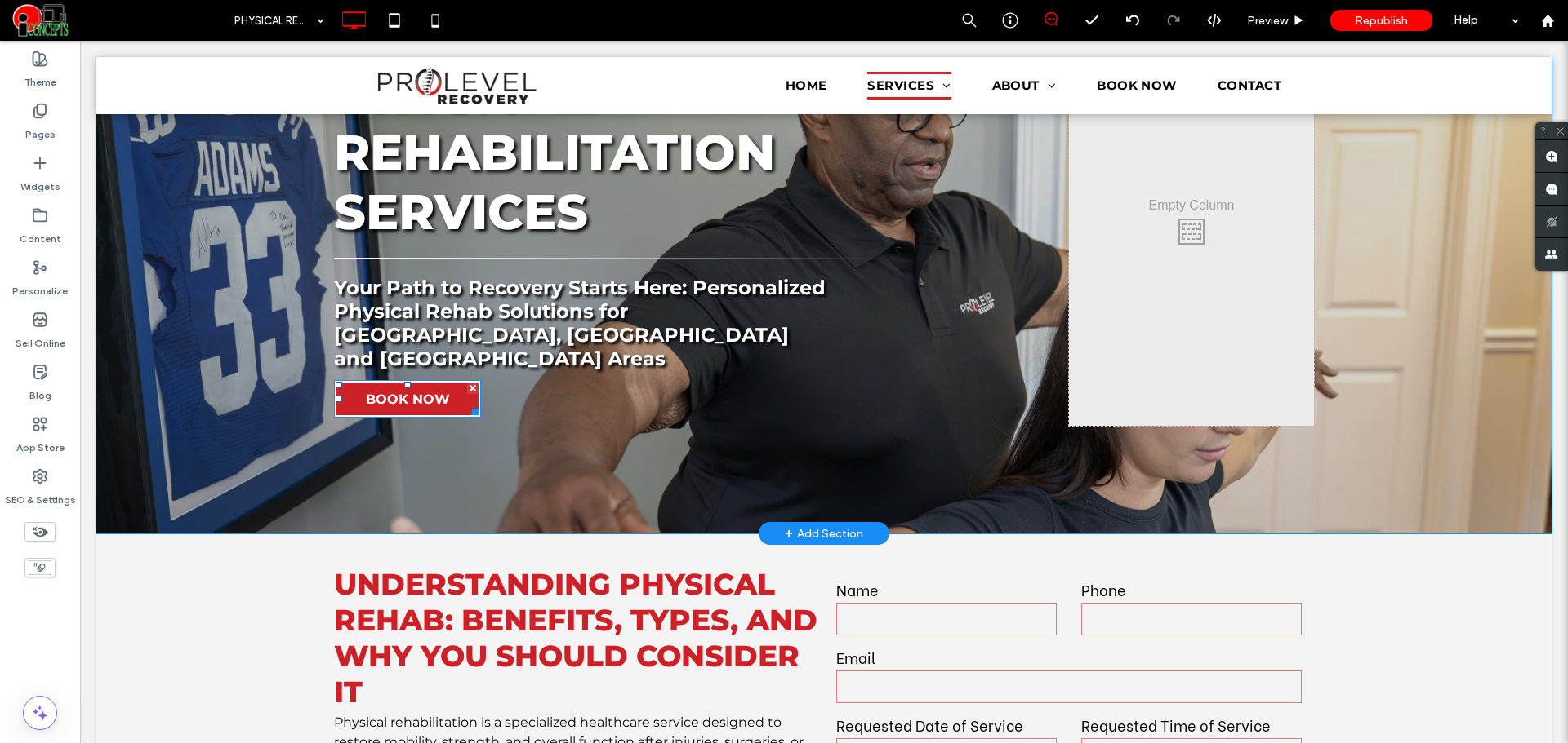
click at [434, 391] on span "BOOK NOW" at bounding box center [407, 399] width 84 height 16
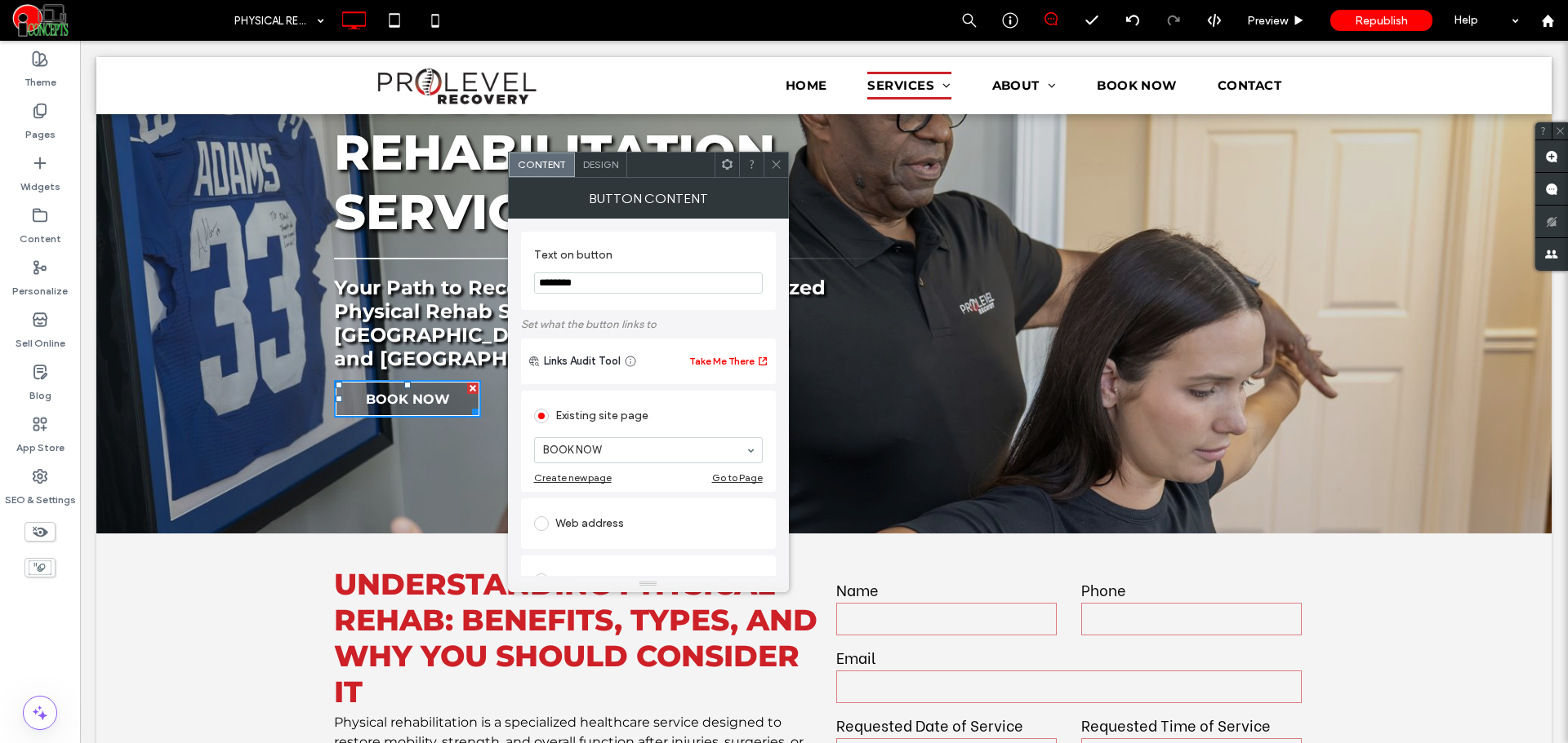
click at [775, 164] on use at bounding box center [776, 165] width 8 height 8
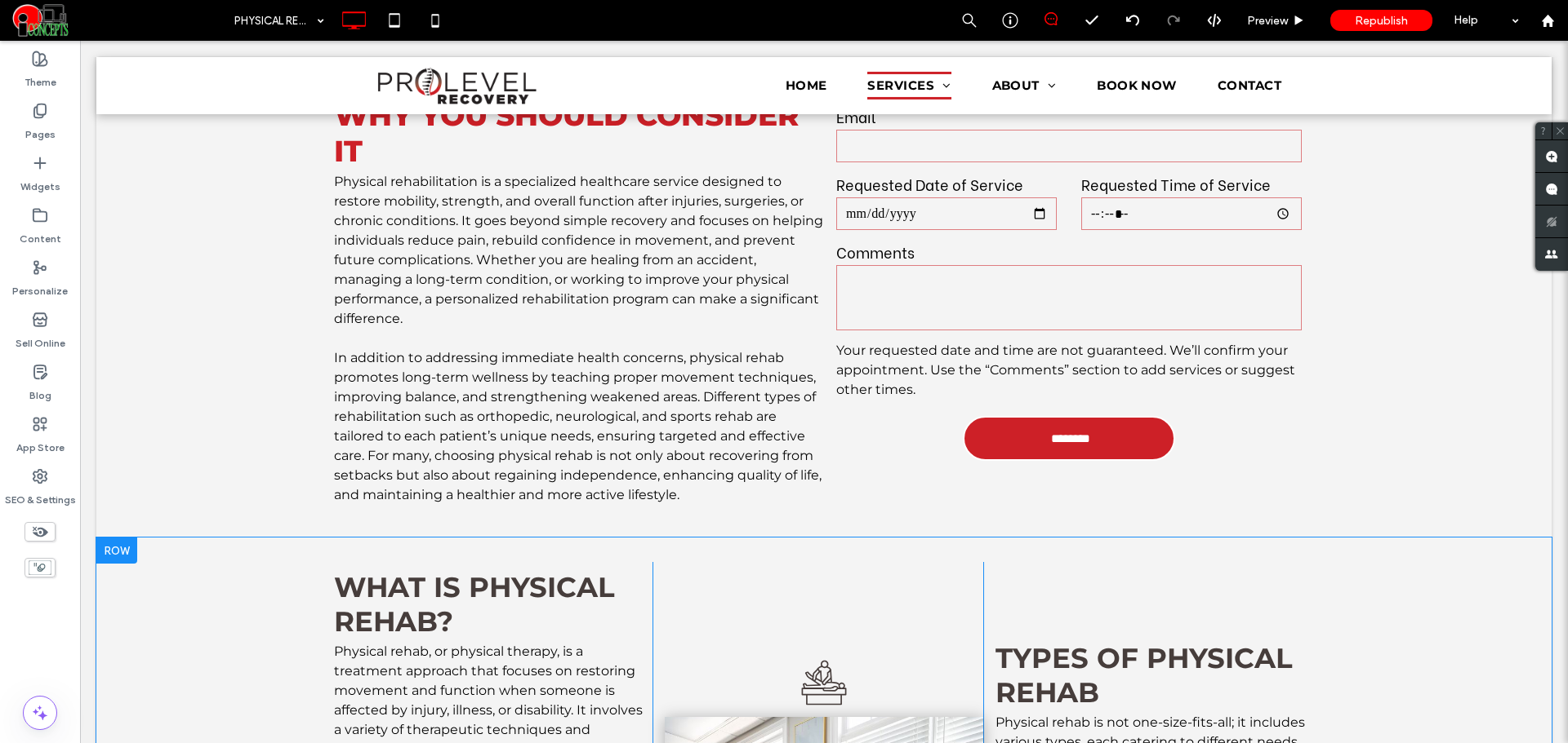
scroll to position [680, 0]
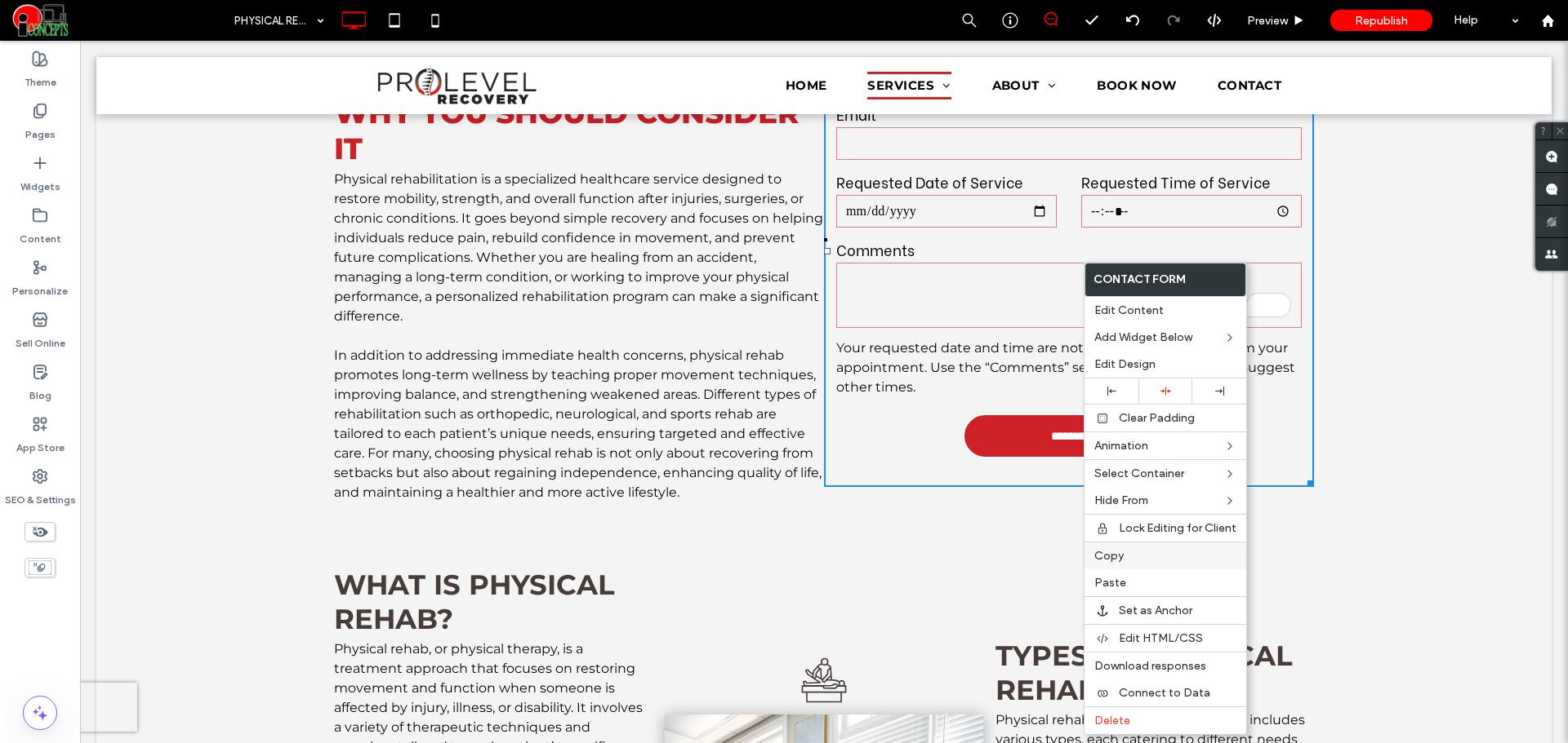
click at [1114, 551] on span "Copy" at bounding box center [1109, 556] width 30 height 14
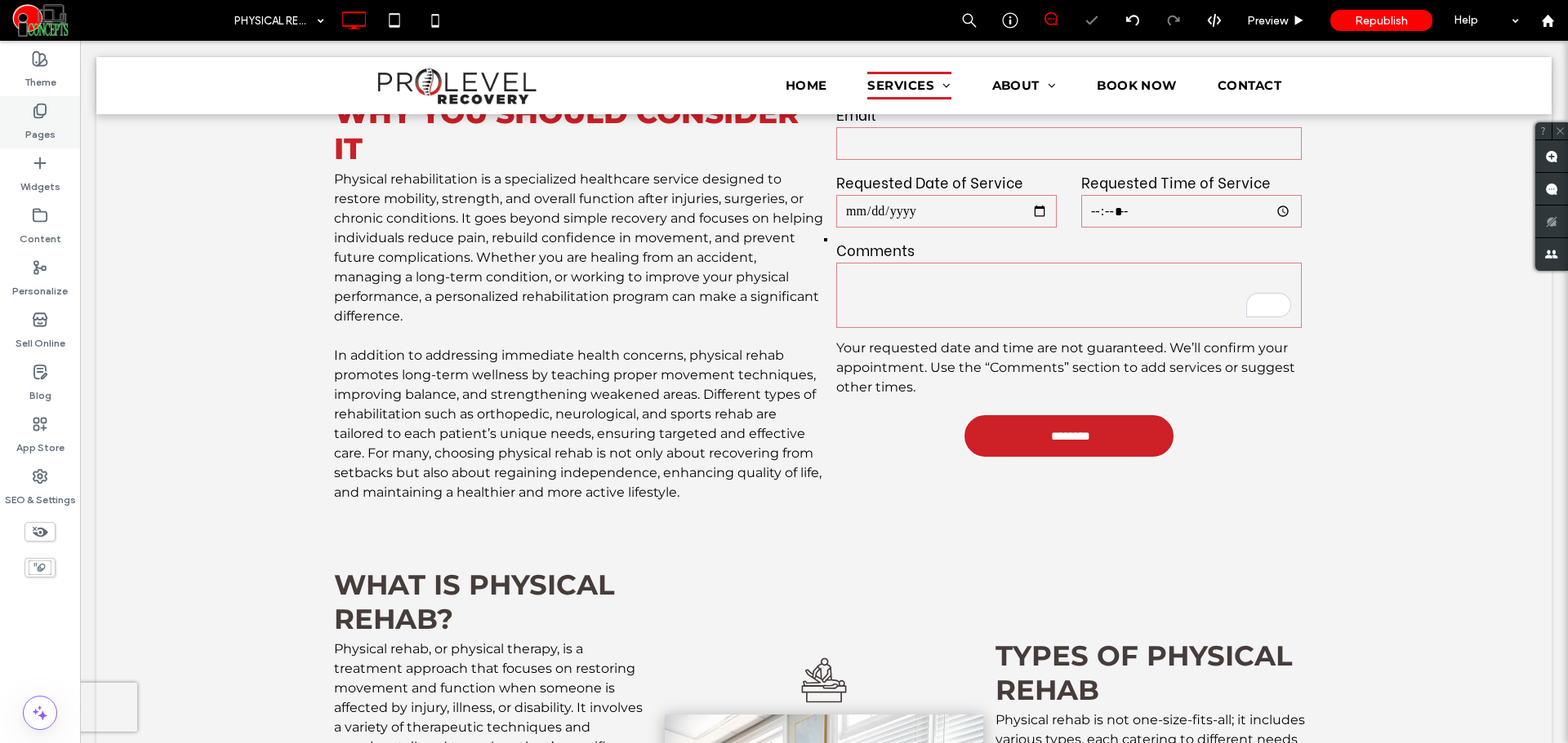
click at [50, 129] on label "Pages" at bounding box center [41, 130] width 31 height 23
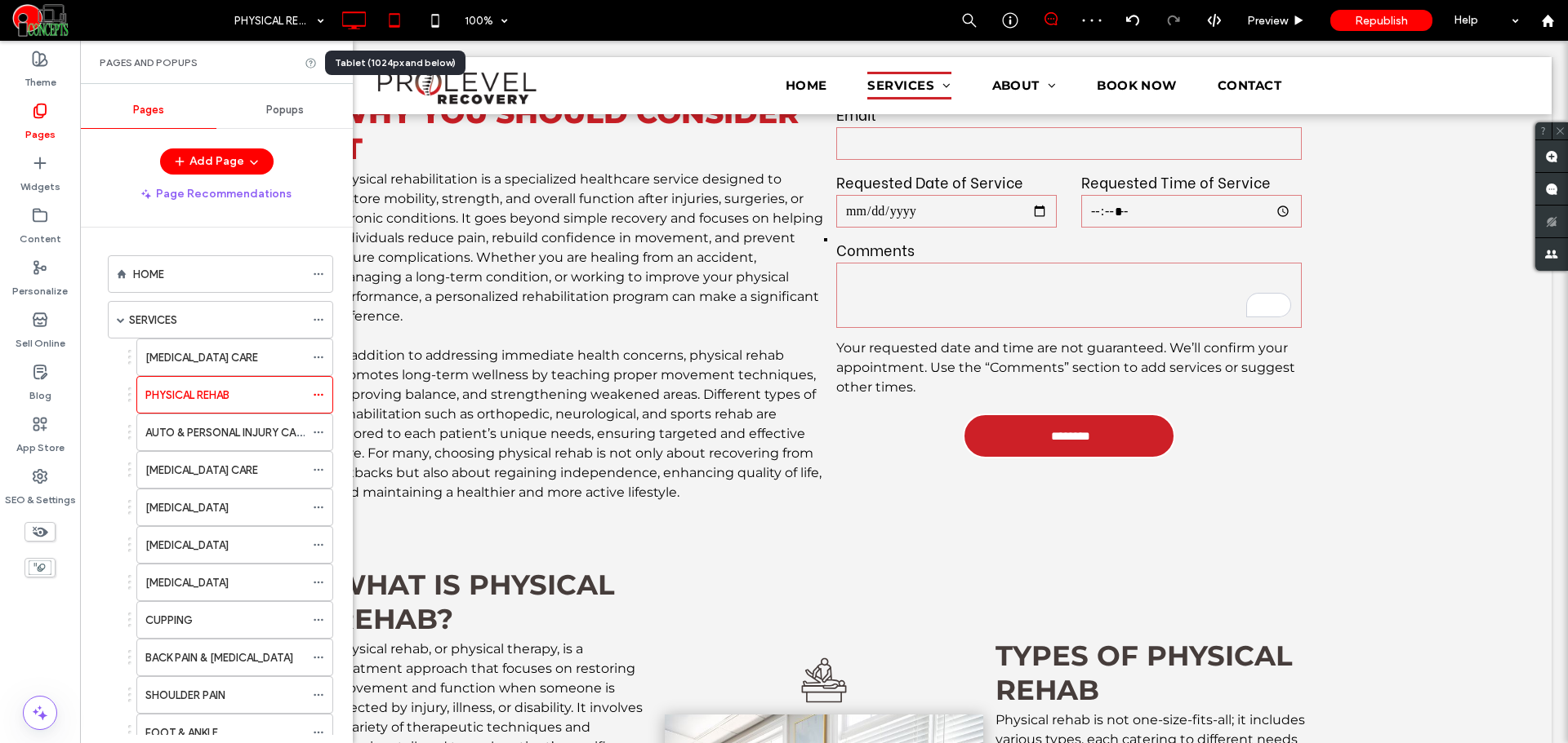
click at [401, 40] on div at bounding box center [393, 20] width 41 height 41
click at [400, 24] on icon at bounding box center [393, 20] width 33 height 33
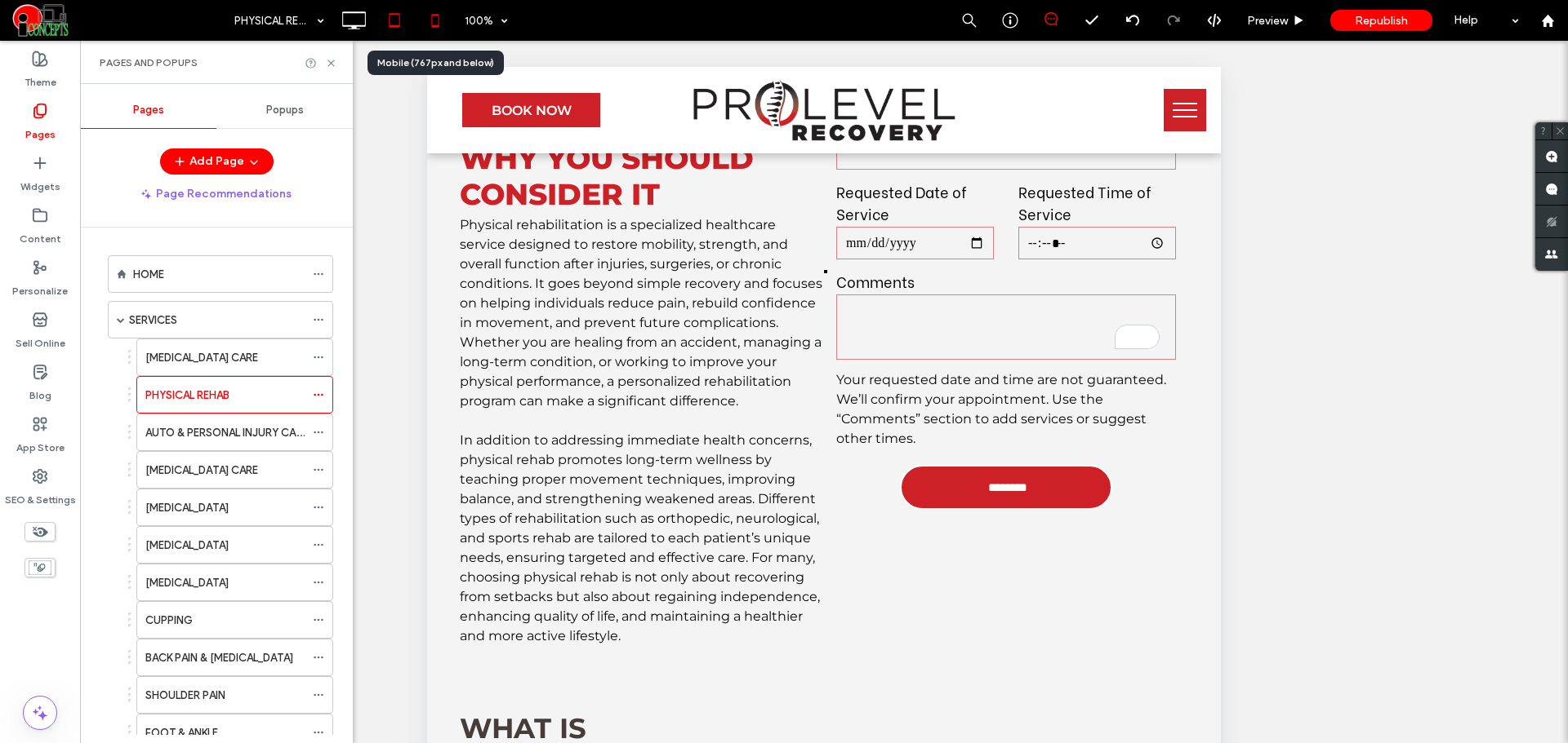
click at [447, 24] on icon at bounding box center [435, 20] width 33 height 33
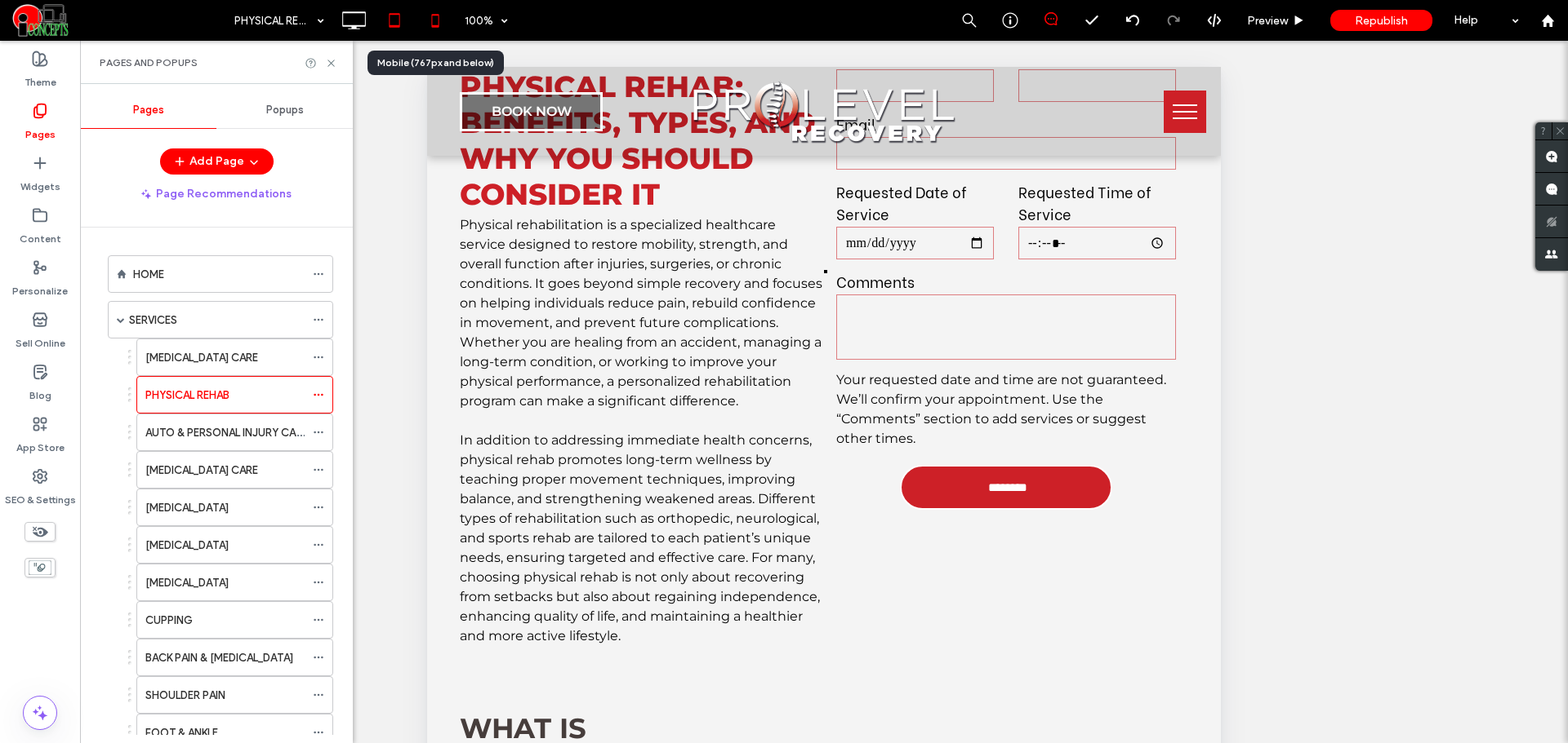
scroll to position [0, 0]
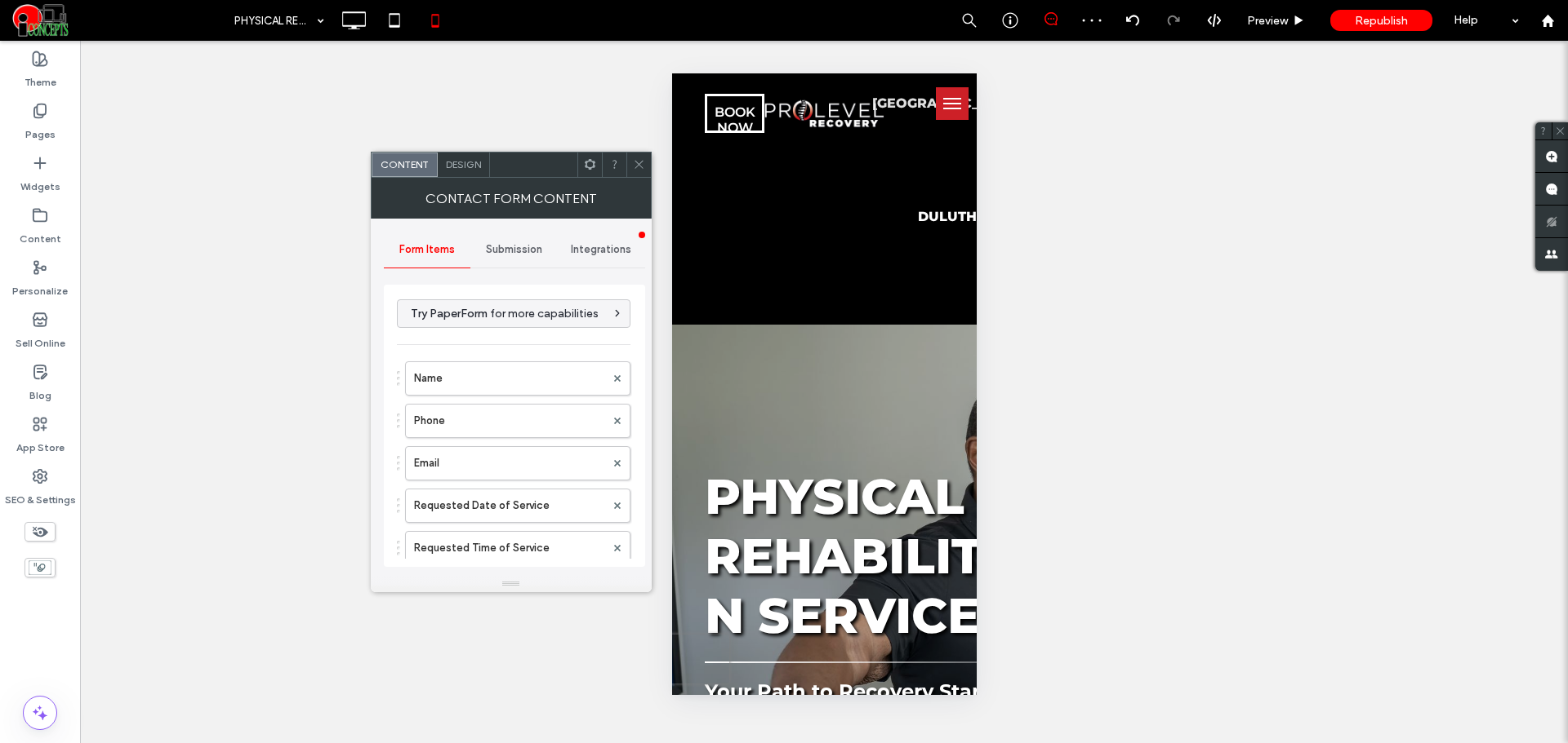
click at [481, 160] on div "Design" at bounding box center [464, 164] width 52 height 25
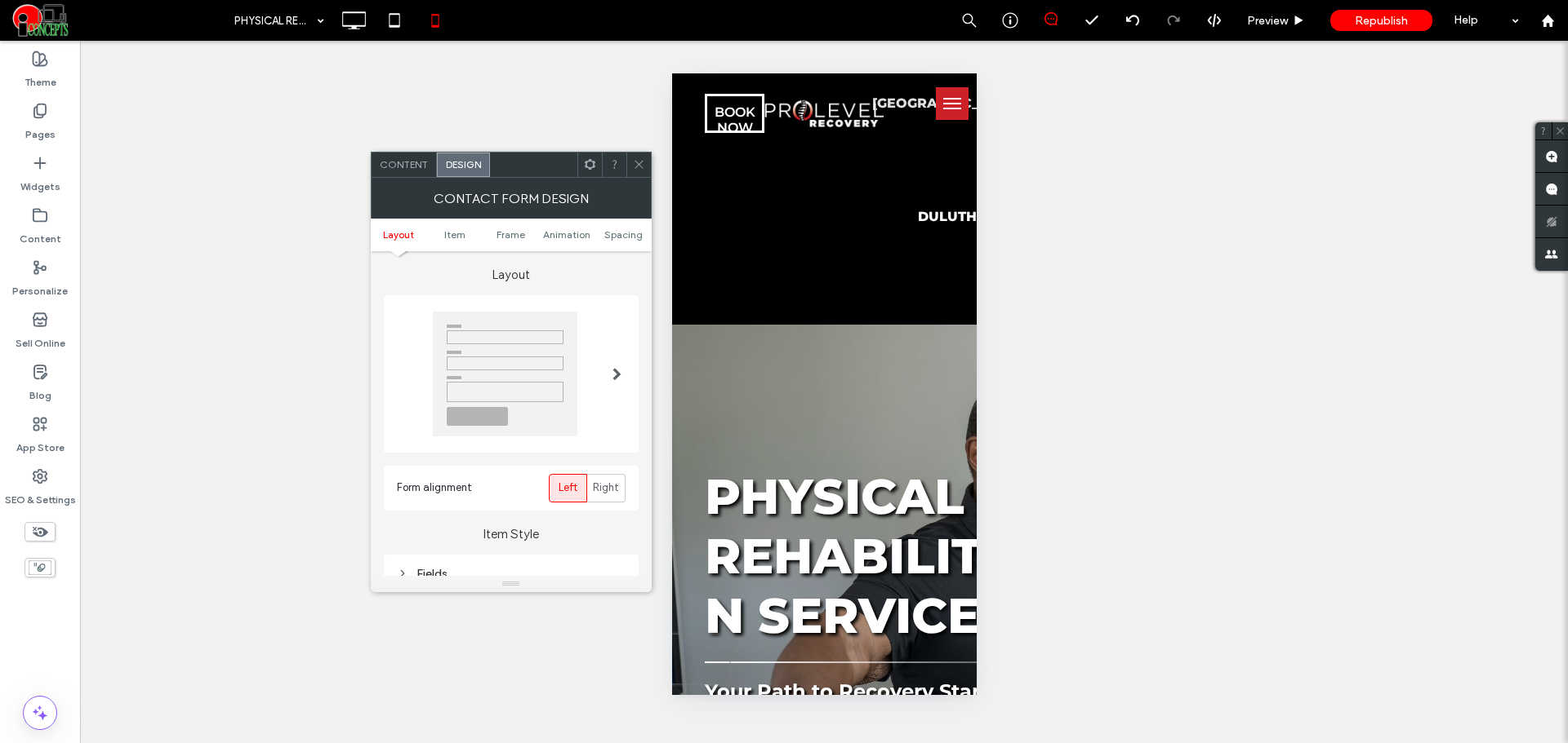
click at [614, 221] on ul "Layout Item Frame Animation Spacing" at bounding box center [511, 234] width 281 height 33
click at [622, 233] on span "Spacing" at bounding box center [623, 234] width 39 height 12
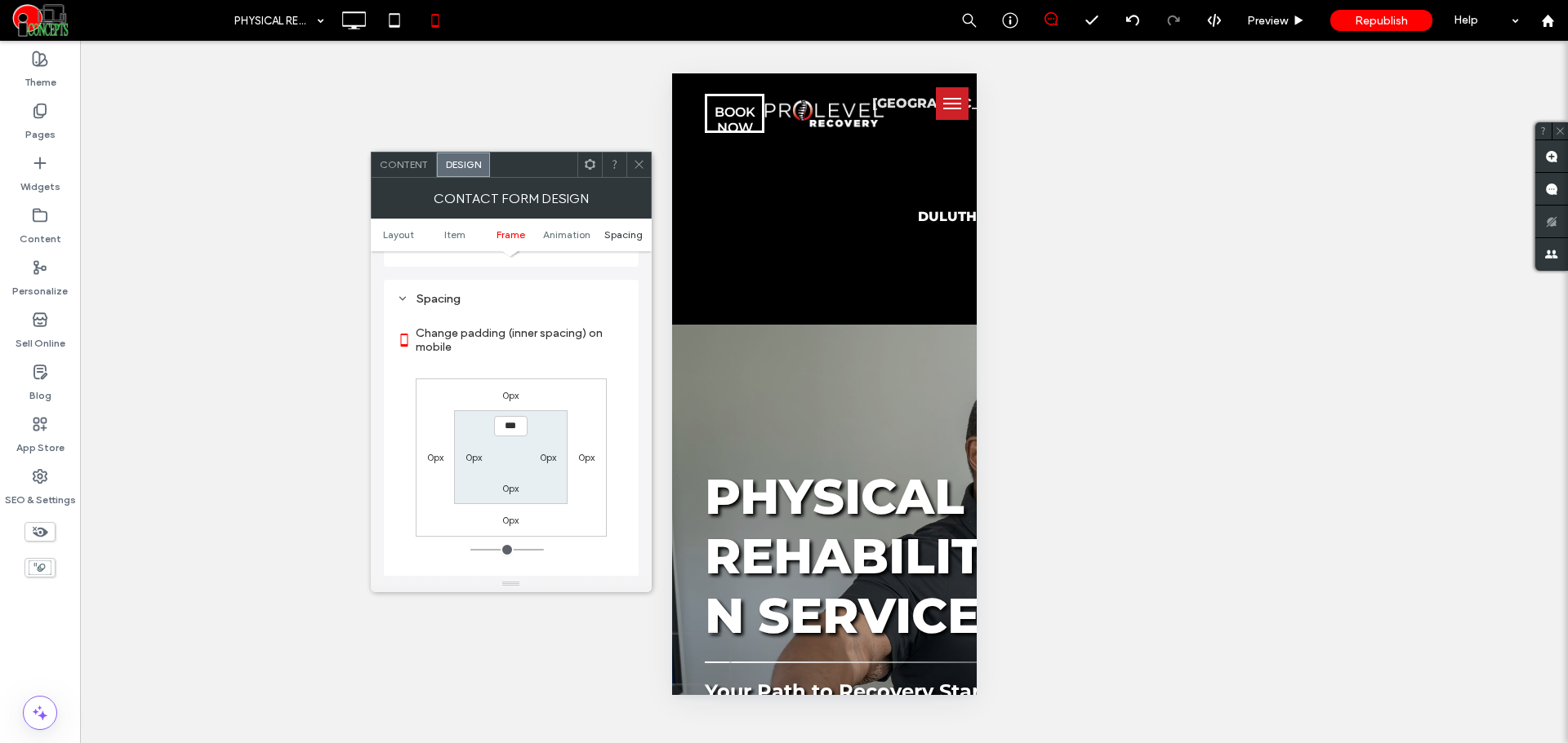
scroll to position [630, 0]
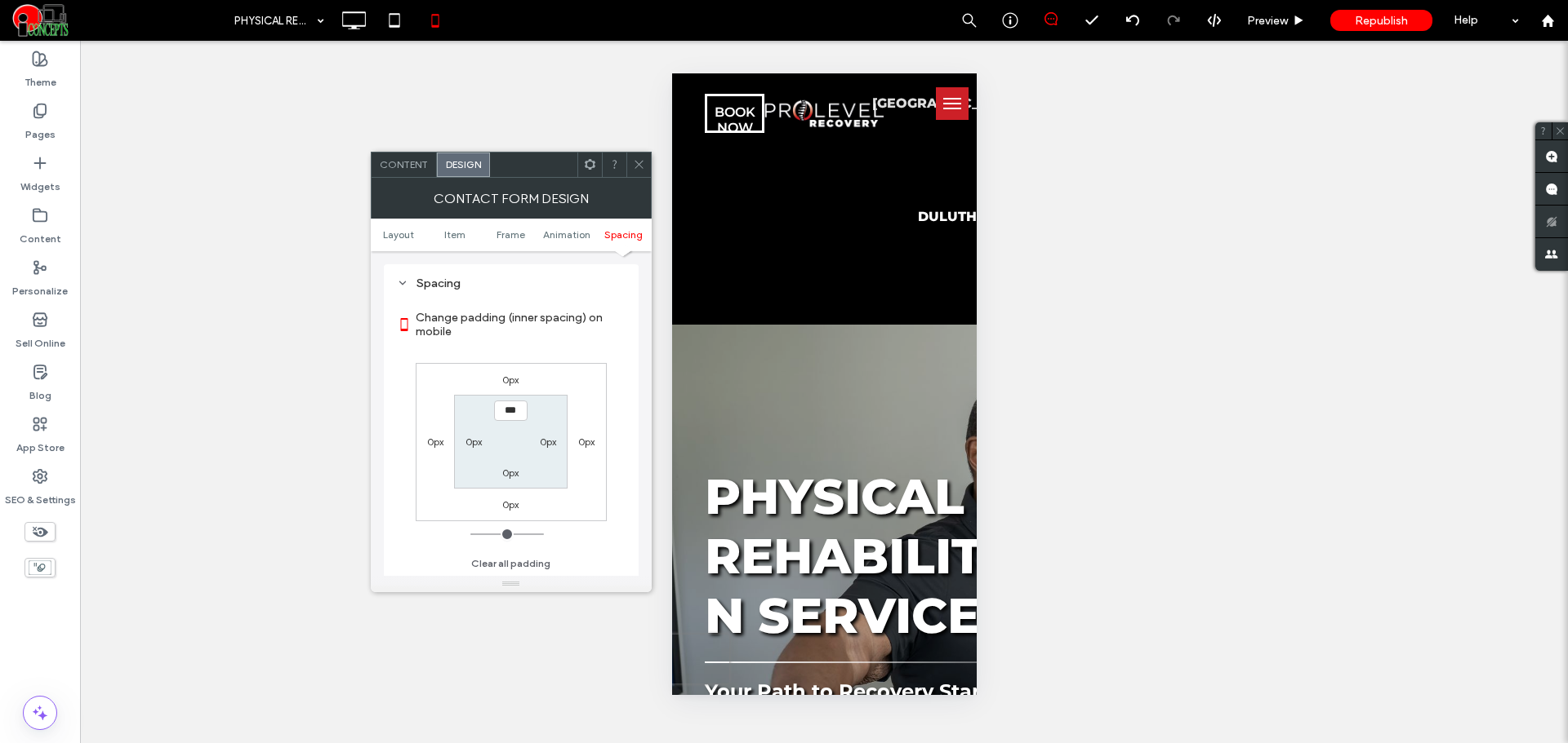
click at [639, 166] on icon at bounding box center [639, 164] width 12 height 12
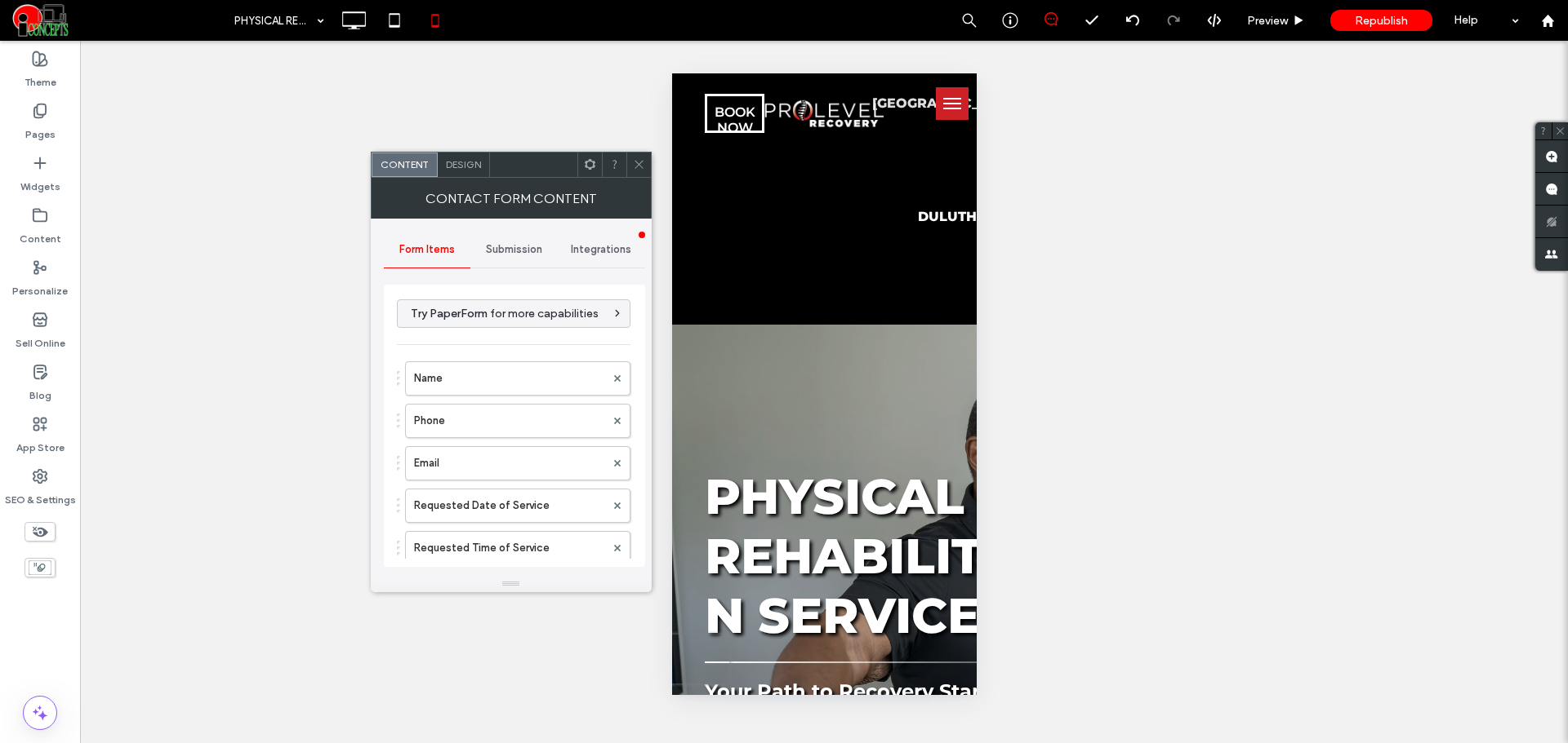
click at [639, 171] on span at bounding box center [639, 164] width 12 height 25
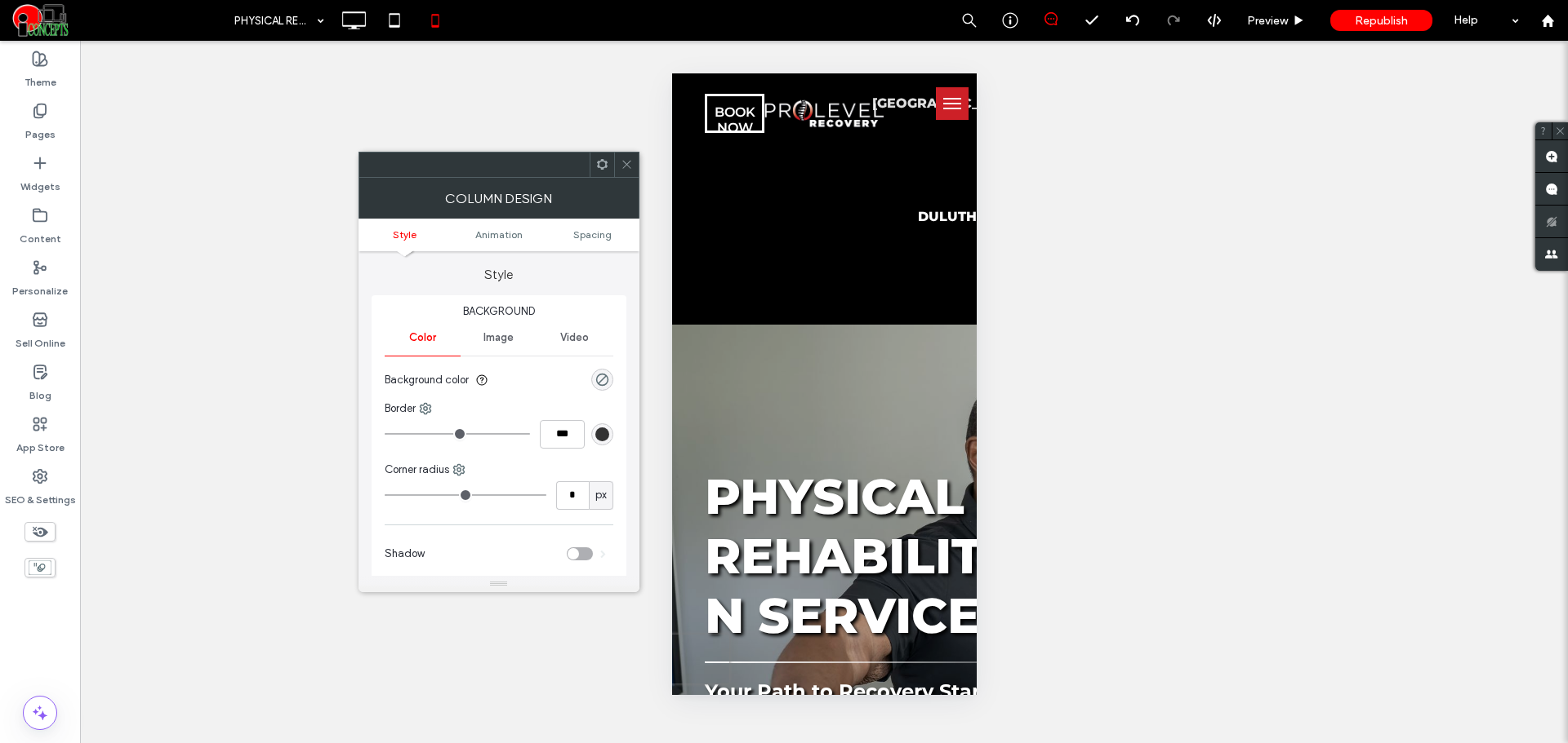
drag, startPoint x: 624, startPoint y: 166, endPoint x: 660, endPoint y: 275, distance: 114.8
click at [626, 166] on icon at bounding box center [627, 164] width 12 height 12
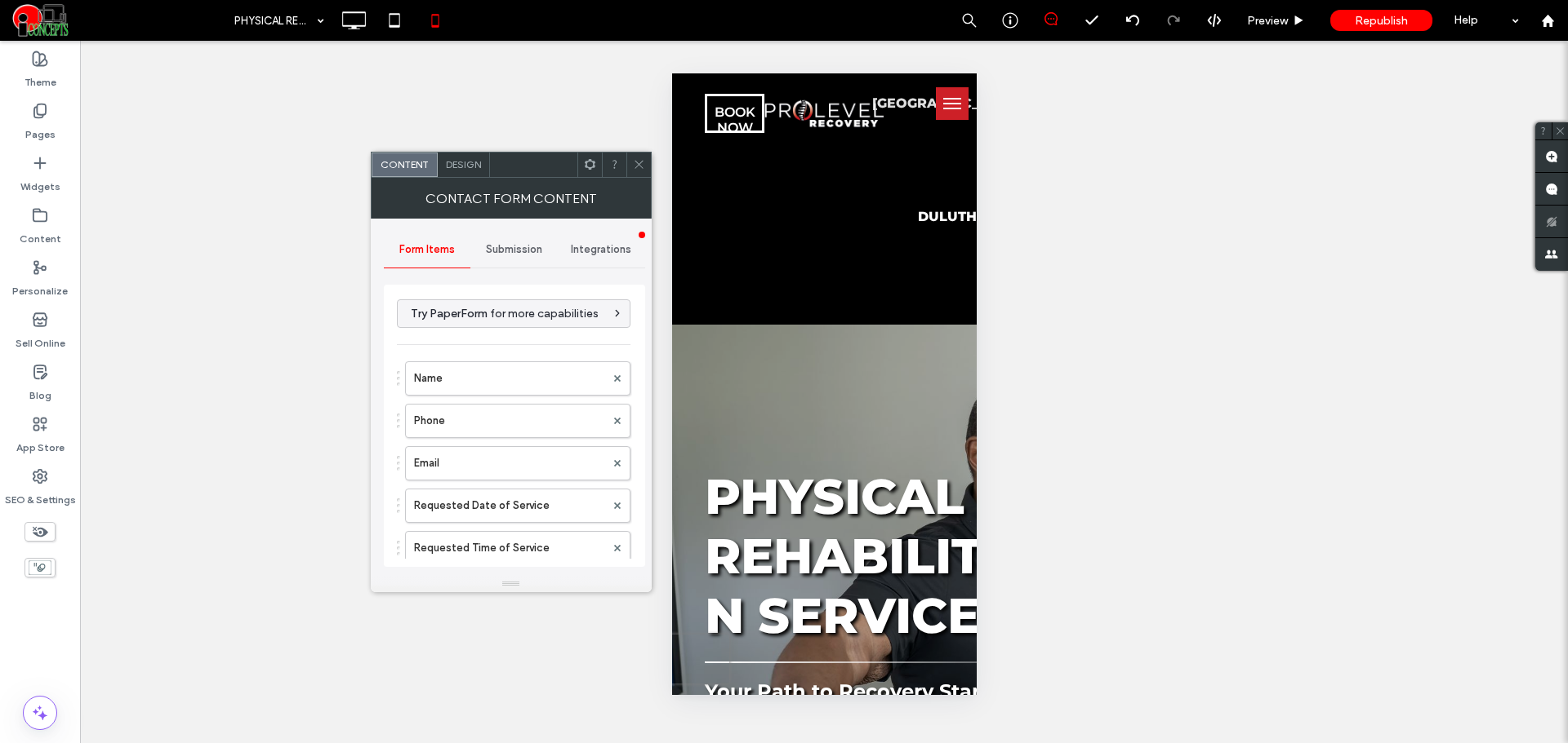
click at [635, 160] on icon at bounding box center [639, 164] width 12 height 12
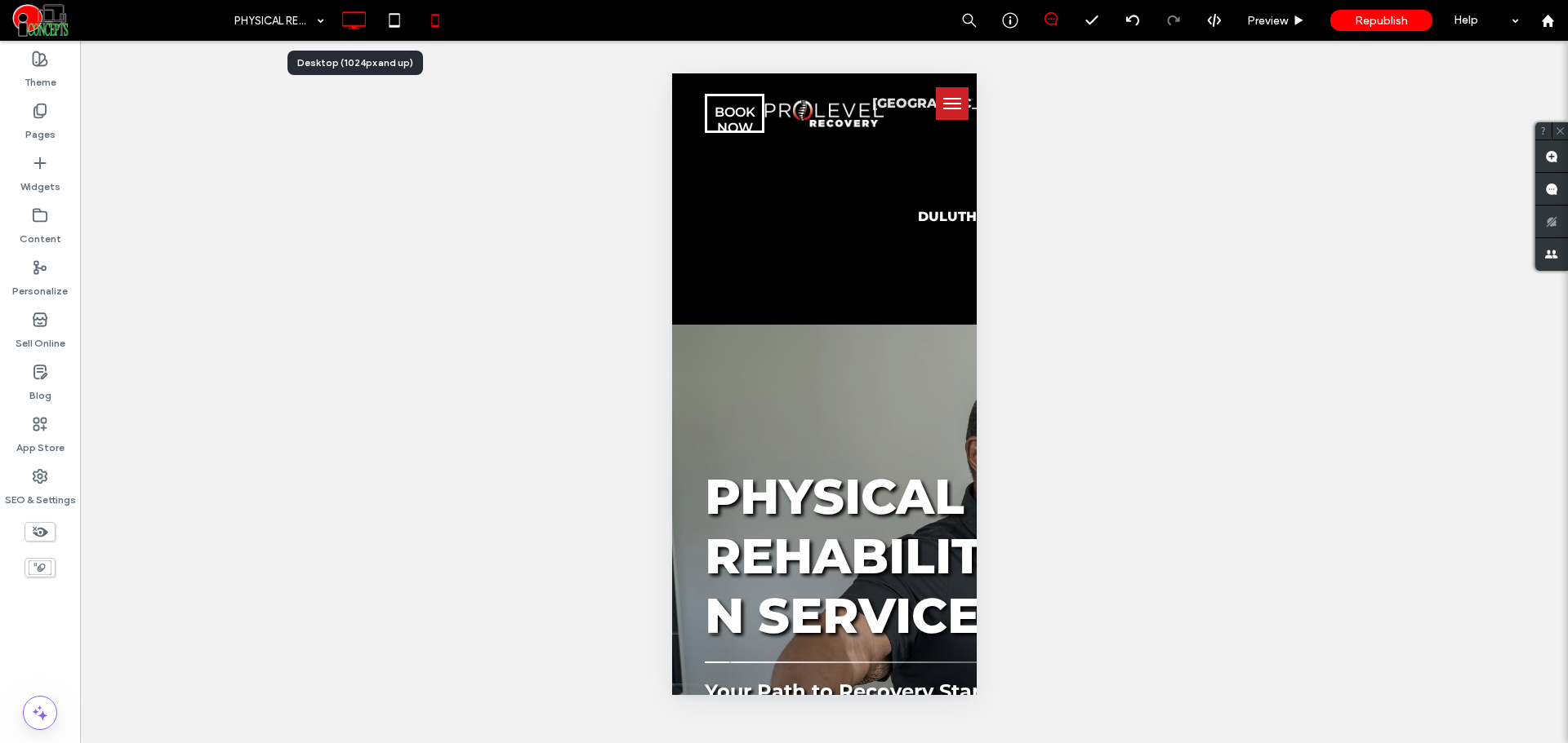
click at [351, 26] on use at bounding box center [355, 21] width 24 height 18
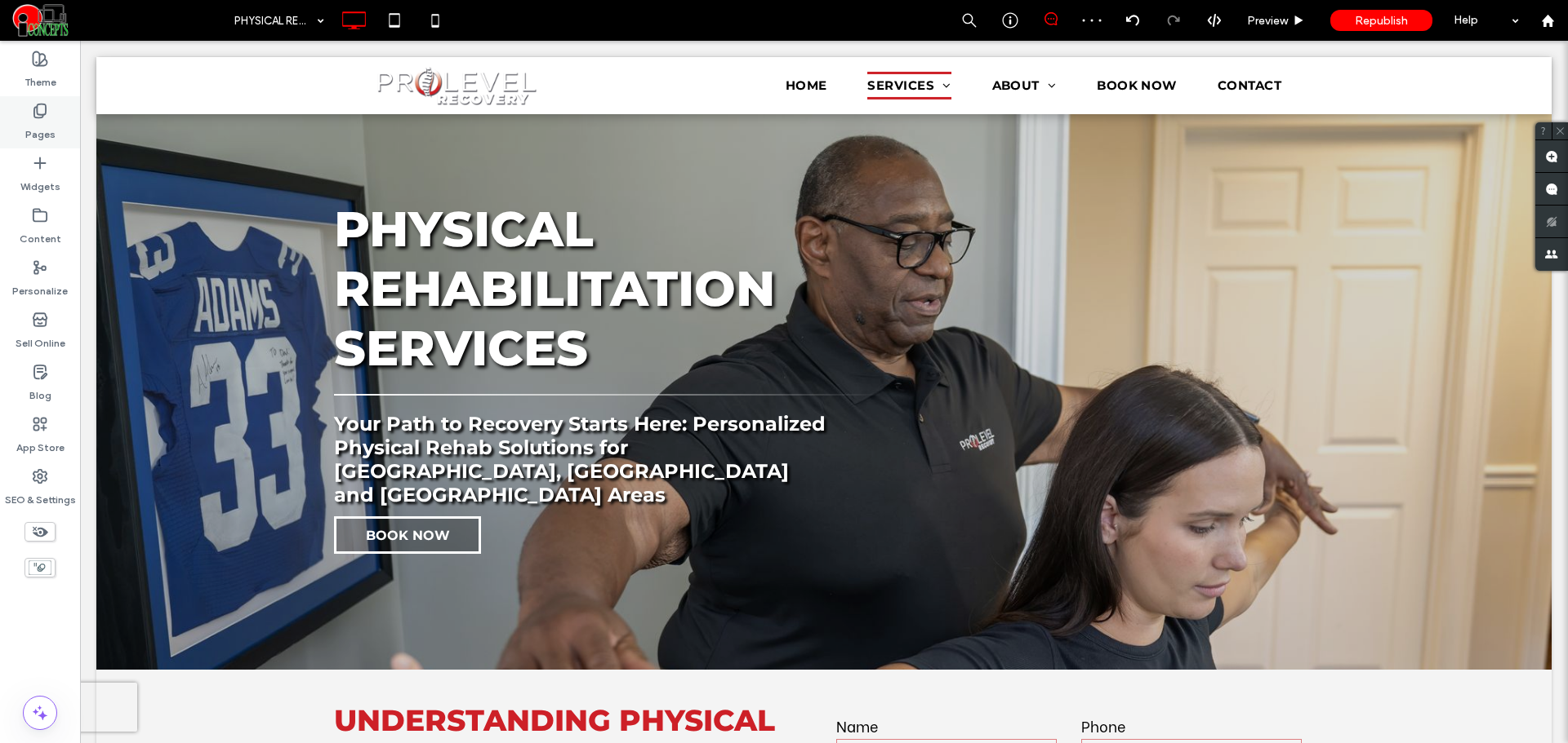
click at [49, 120] on label "Pages" at bounding box center [41, 130] width 31 height 23
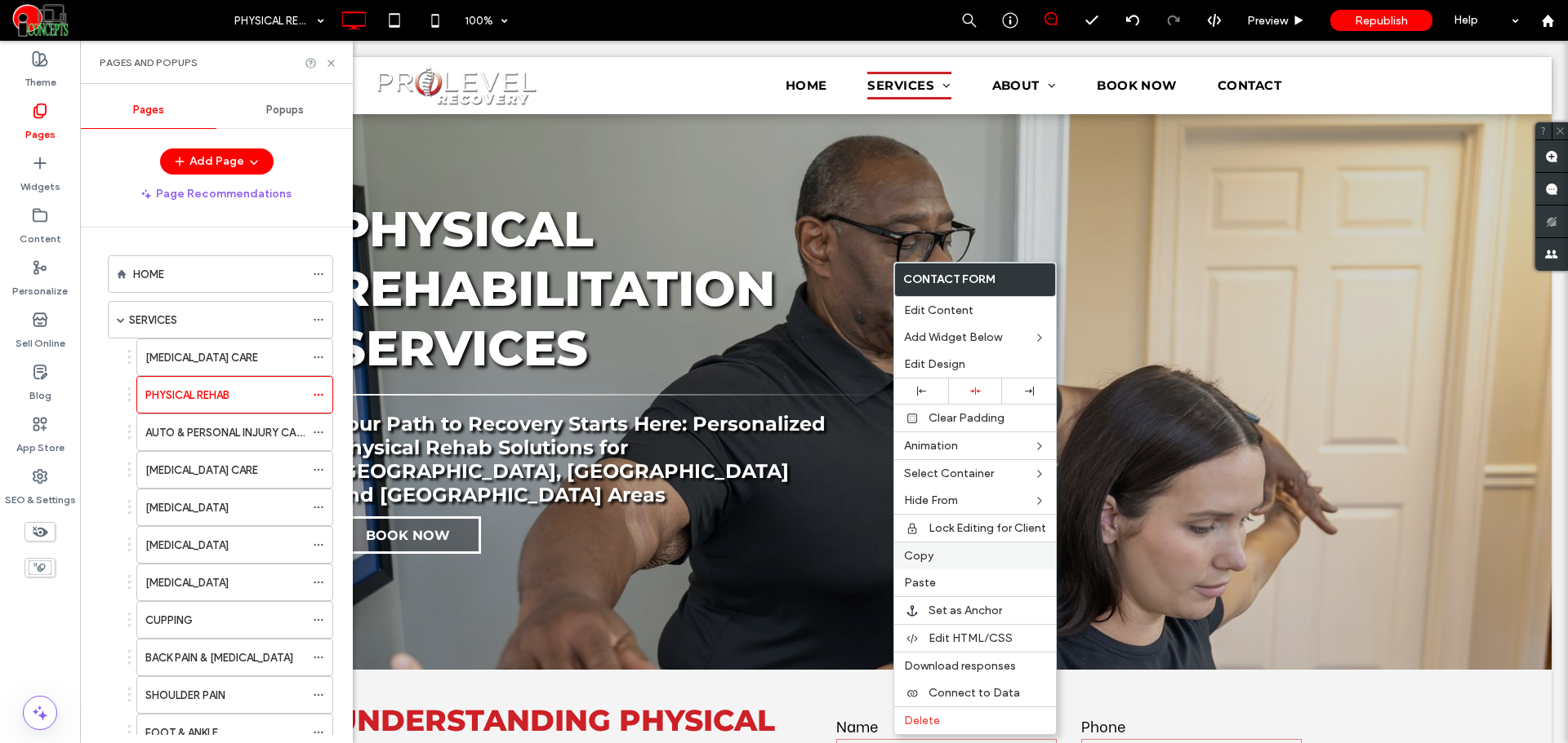
click at [914, 553] on span "Copy" at bounding box center [918, 556] width 30 height 14
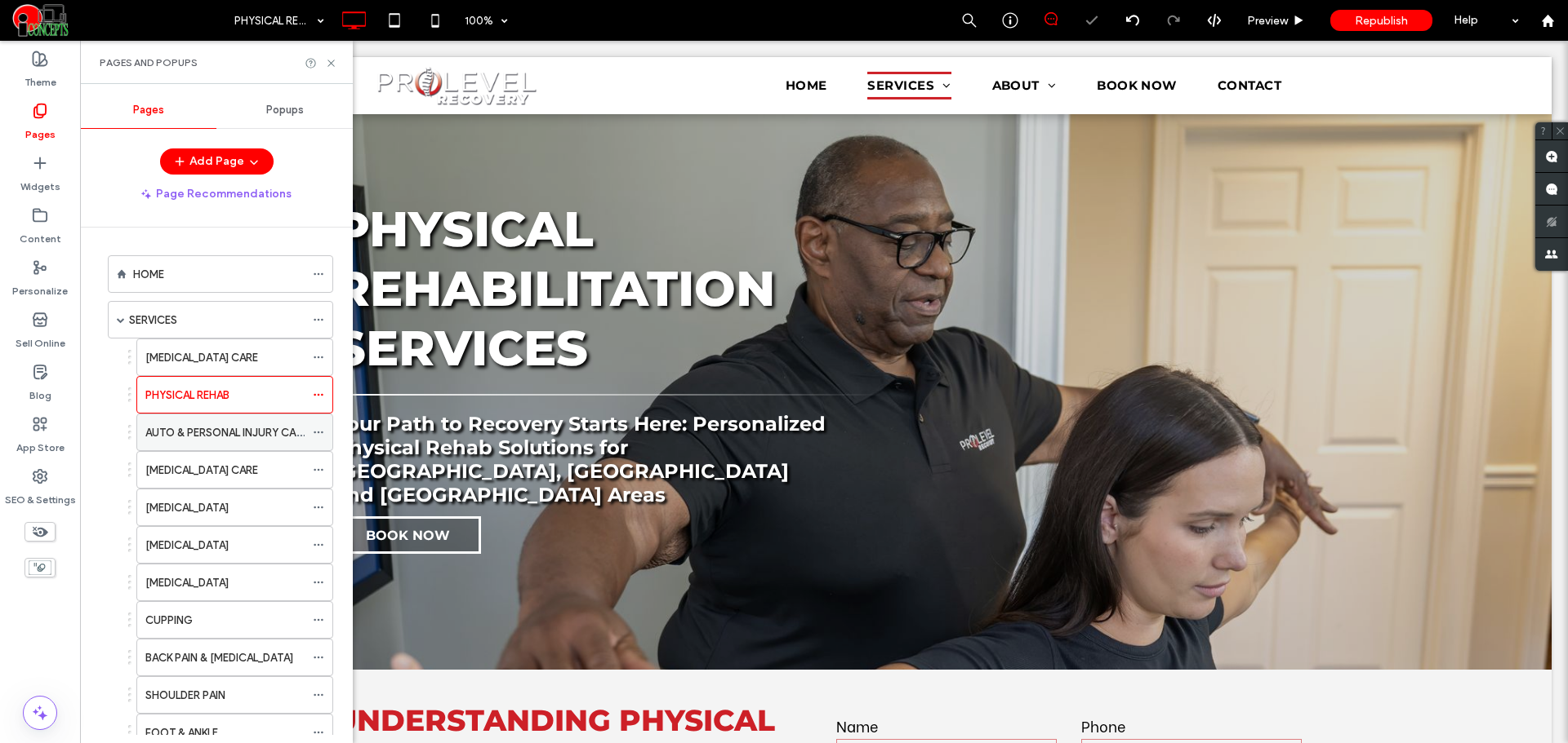
click at [209, 438] on label "AUTO & PERSONAL INJURY CARE" at bounding box center [226, 433] width 162 height 29
click at [223, 466] on label "[MEDICAL_DATA] CARE" at bounding box center [202, 470] width 113 height 29
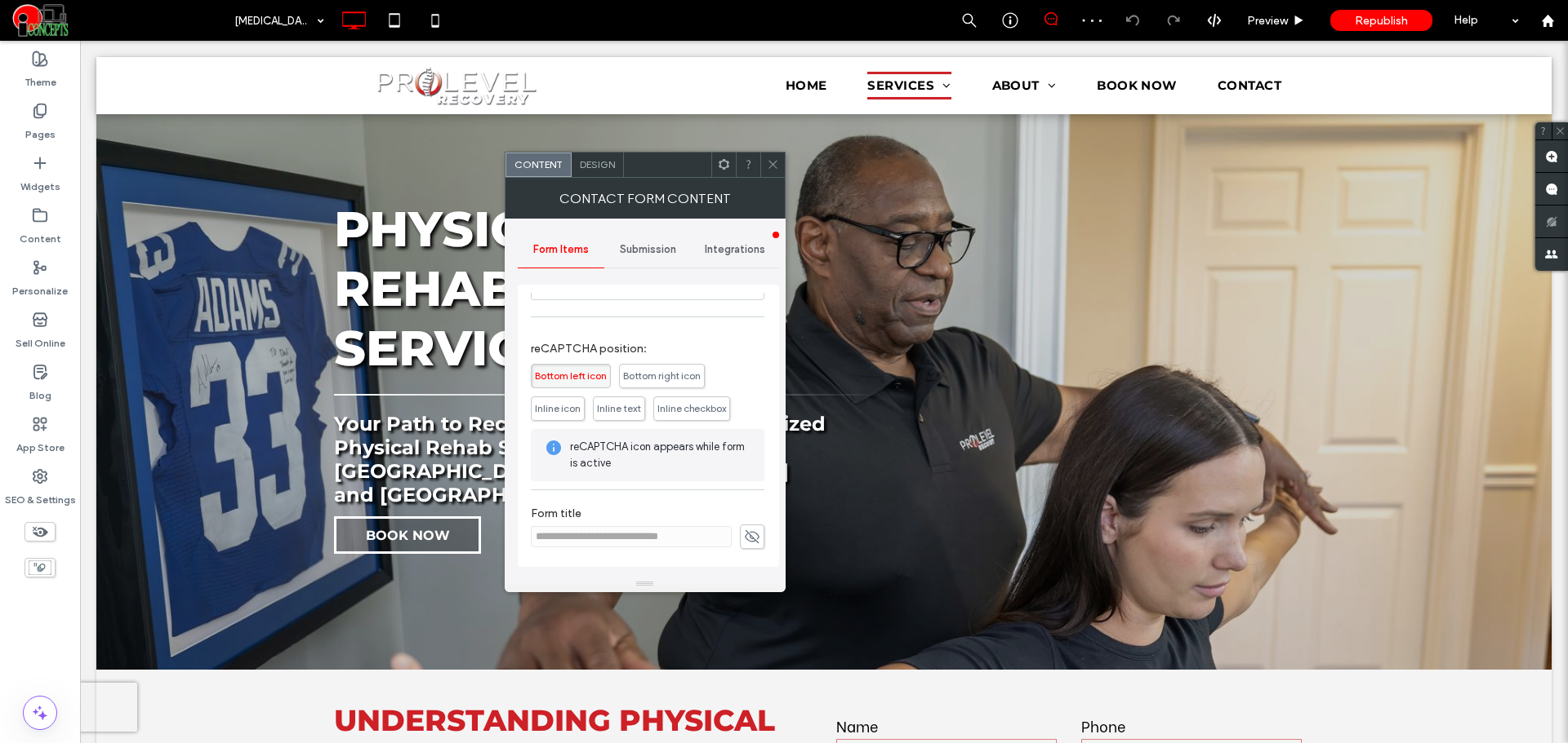
scroll to position [457, 0]
click at [592, 166] on span "Design" at bounding box center [597, 164] width 36 height 12
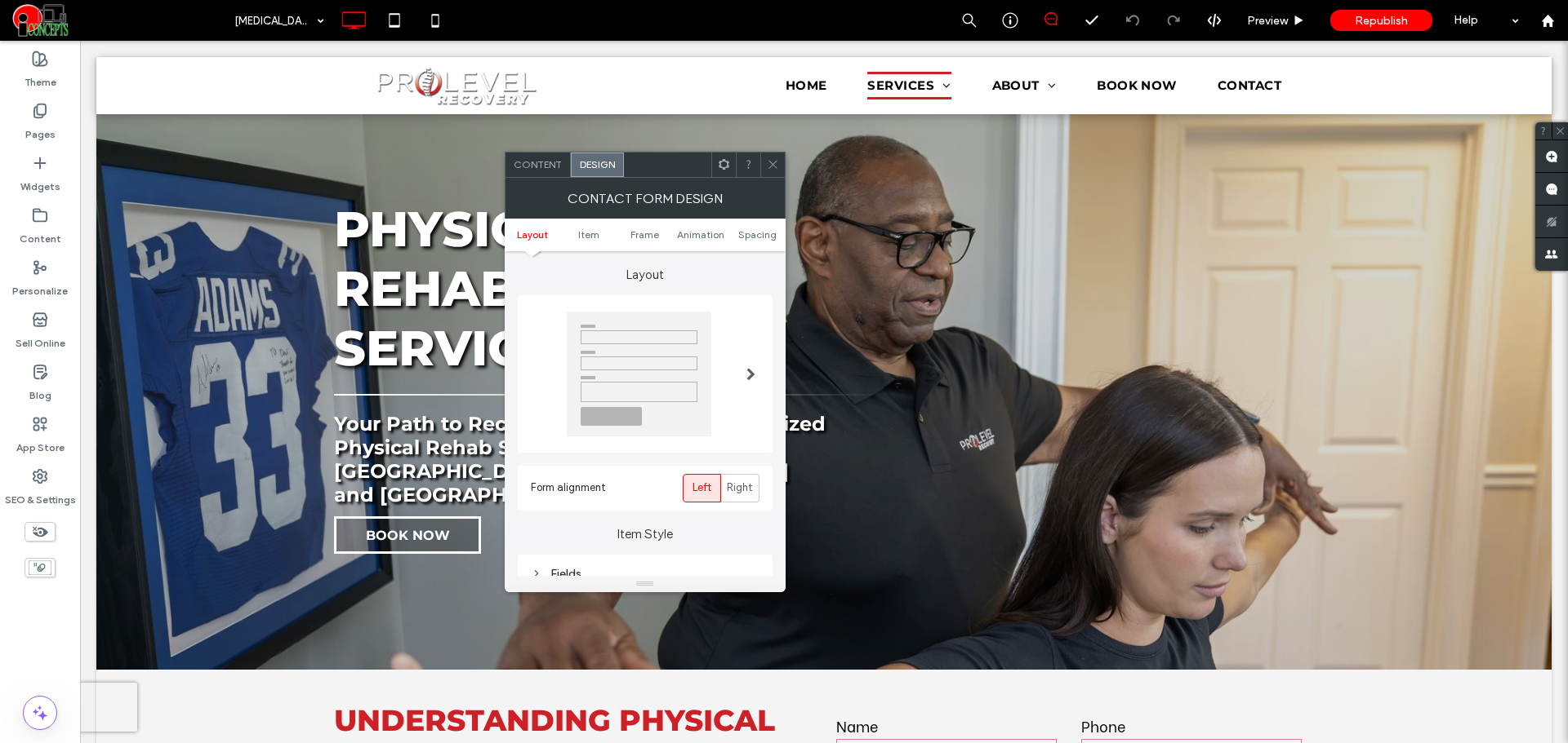
click at [560, 168] on span "Content" at bounding box center [538, 164] width 48 height 12
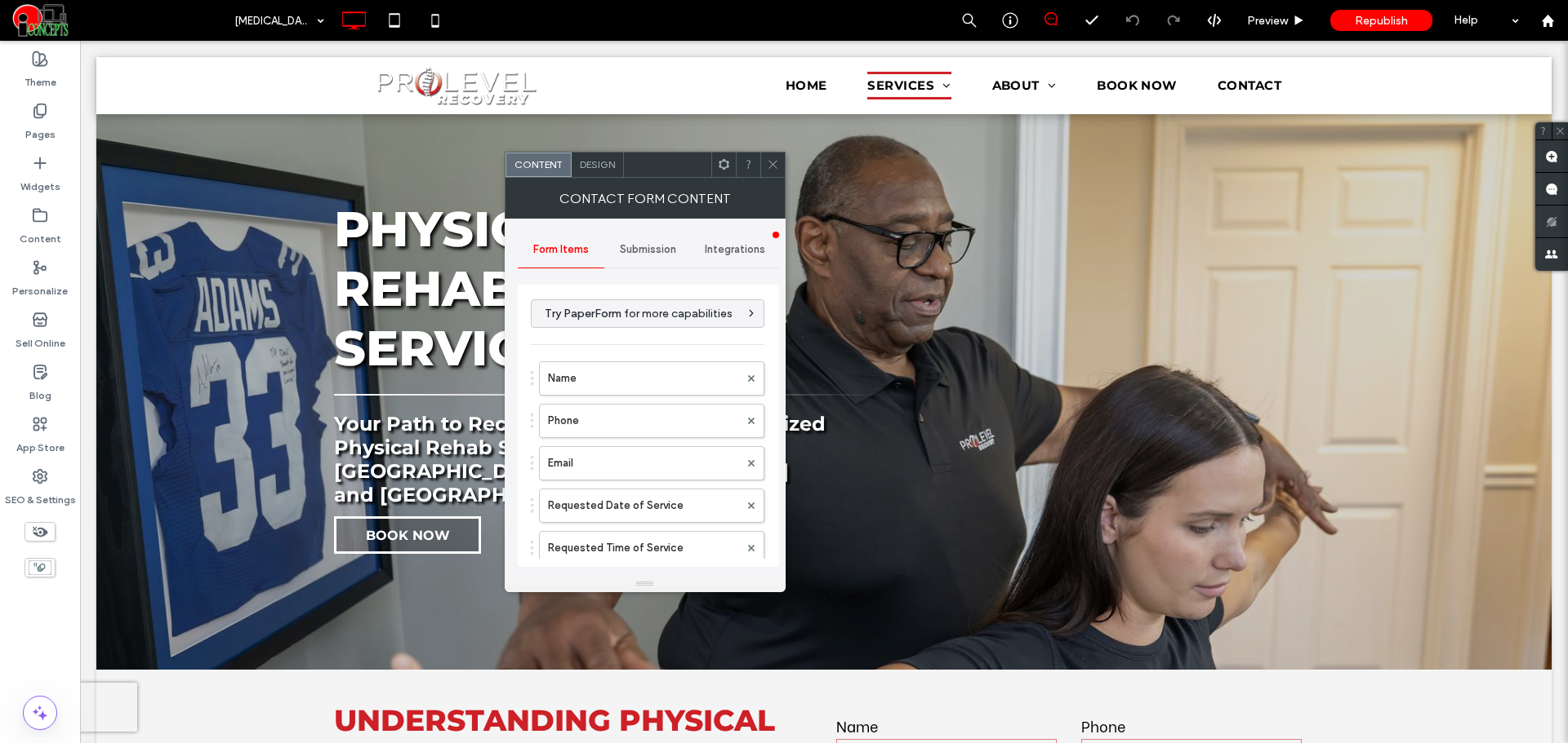
click at [603, 254] on div "Form Items" at bounding box center [562, 250] width 87 height 36
click at [616, 252] on div "Submission" at bounding box center [648, 250] width 87 height 36
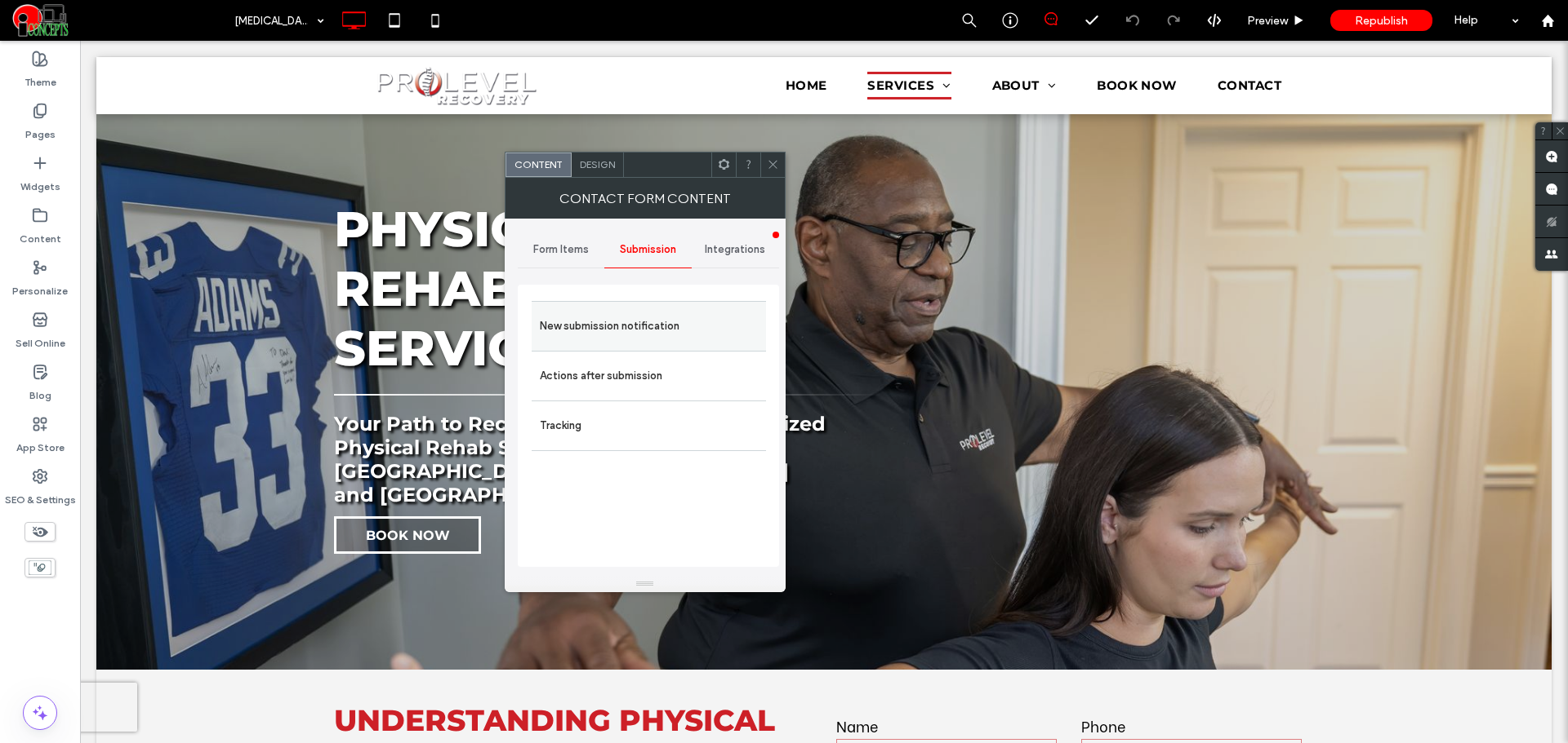
click at [622, 312] on div "New submission notification" at bounding box center [649, 326] width 234 height 49
click at [622, 312] on label "New submission notification" at bounding box center [649, 326] width 218 height 33
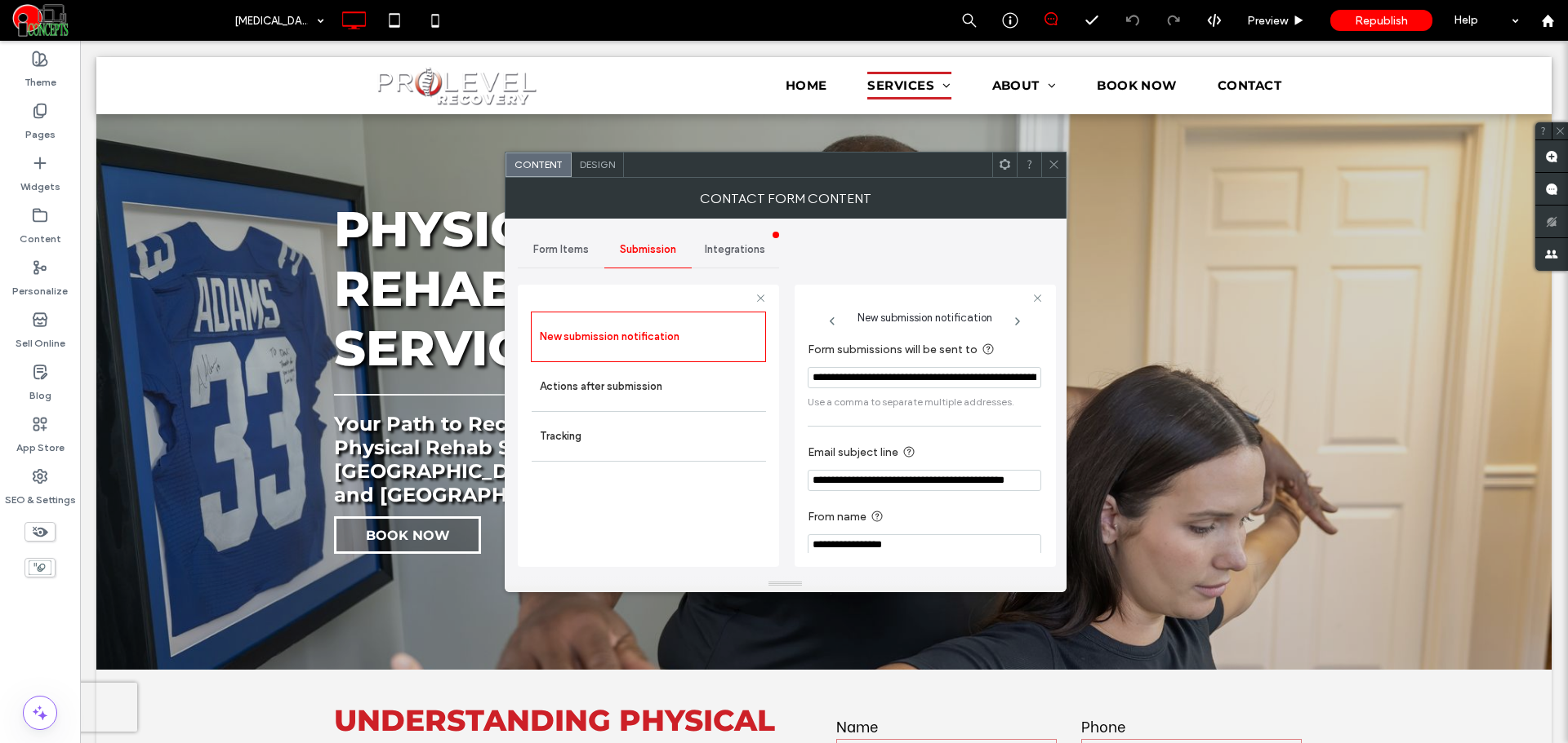
scroll to position [15, 0]
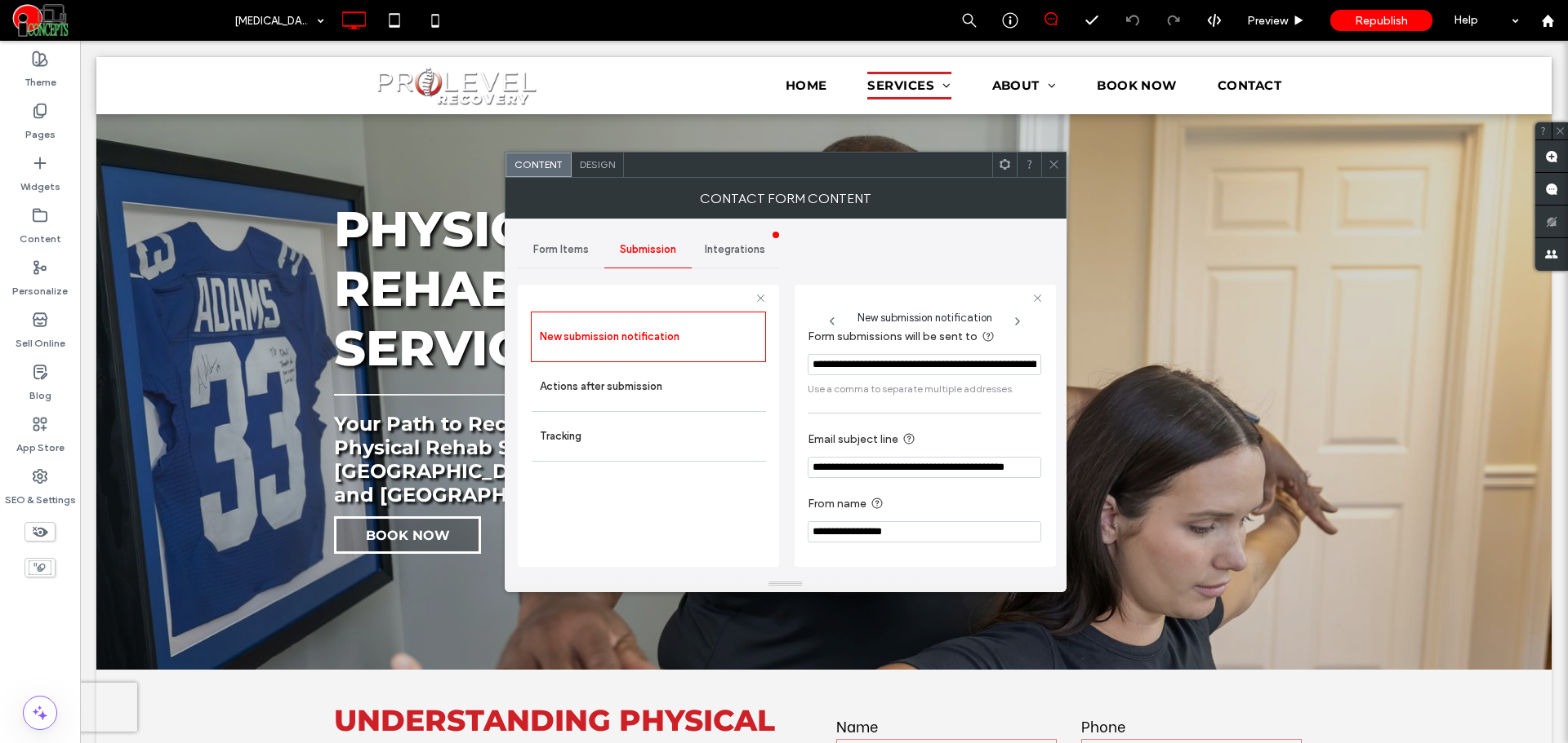
click at [1048, 166] on icon at bounding box center [1054, 164] width 12 height 12
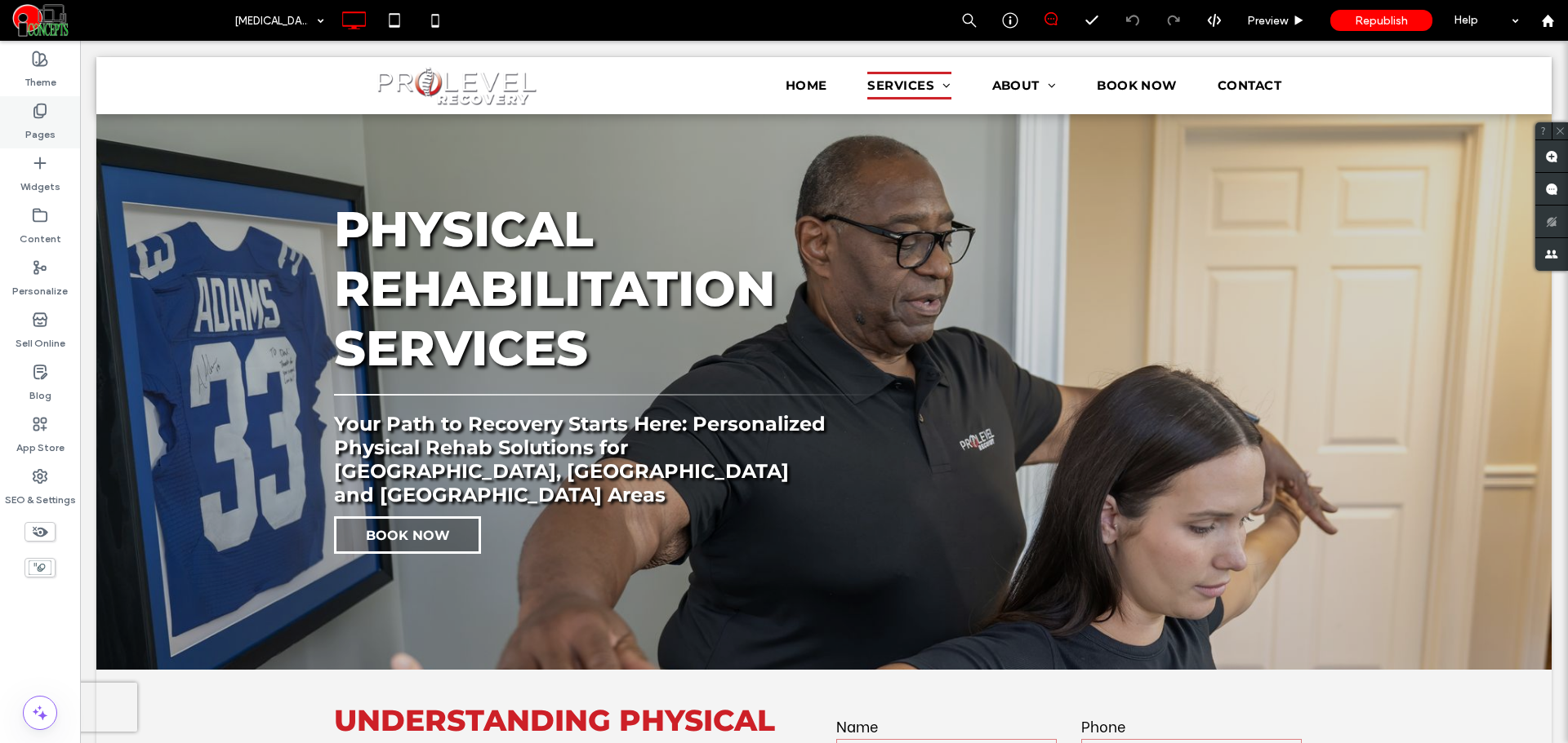
click at [46, 115] on icon at bounding box center [40, 111] width 17 height 17
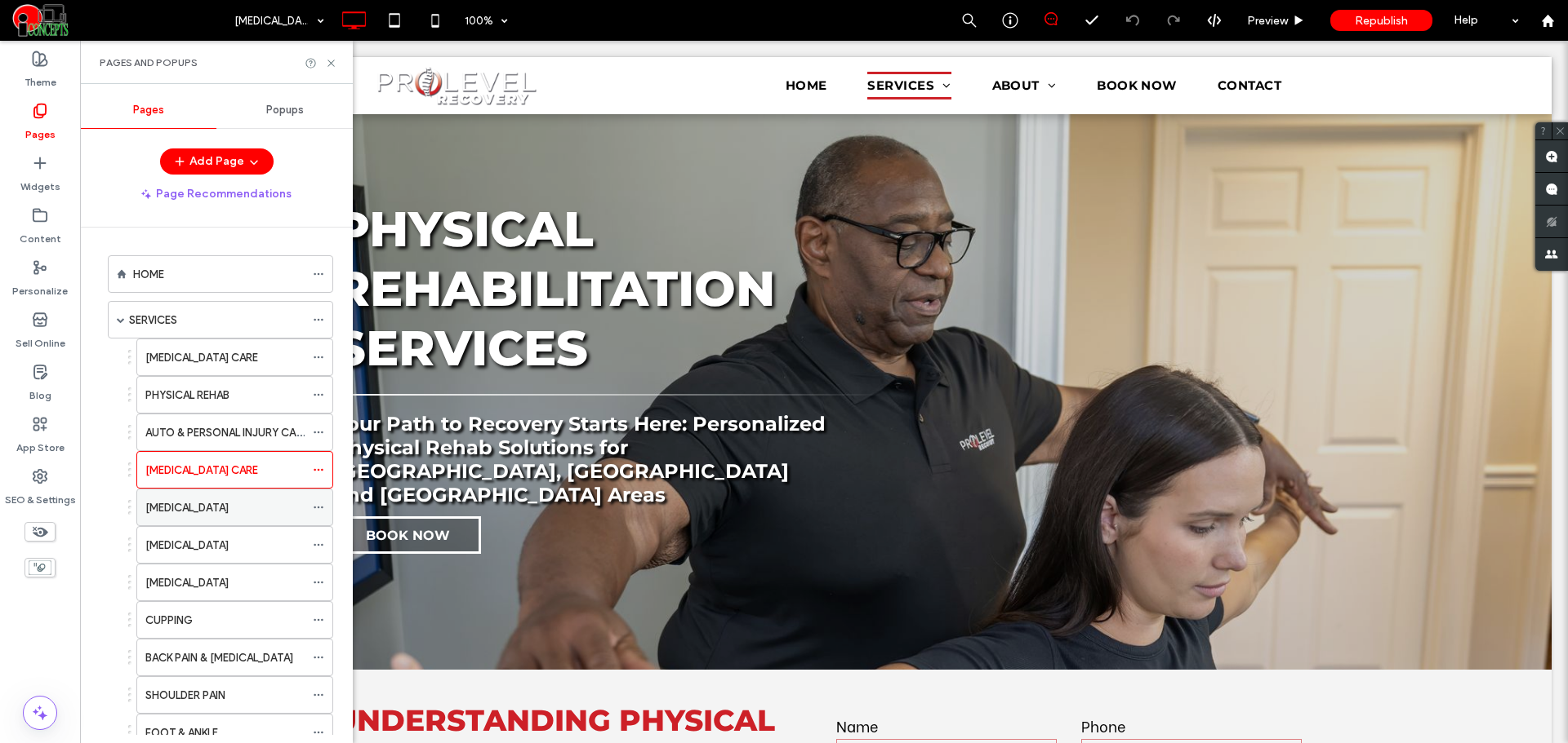
click at [228, 509] on label "[MEDICAL_DATA]" at bounding box center [187, 508] width 83 height 29
click at [326, 59] on icon at bounding box center [331, 63] width 12 height 12
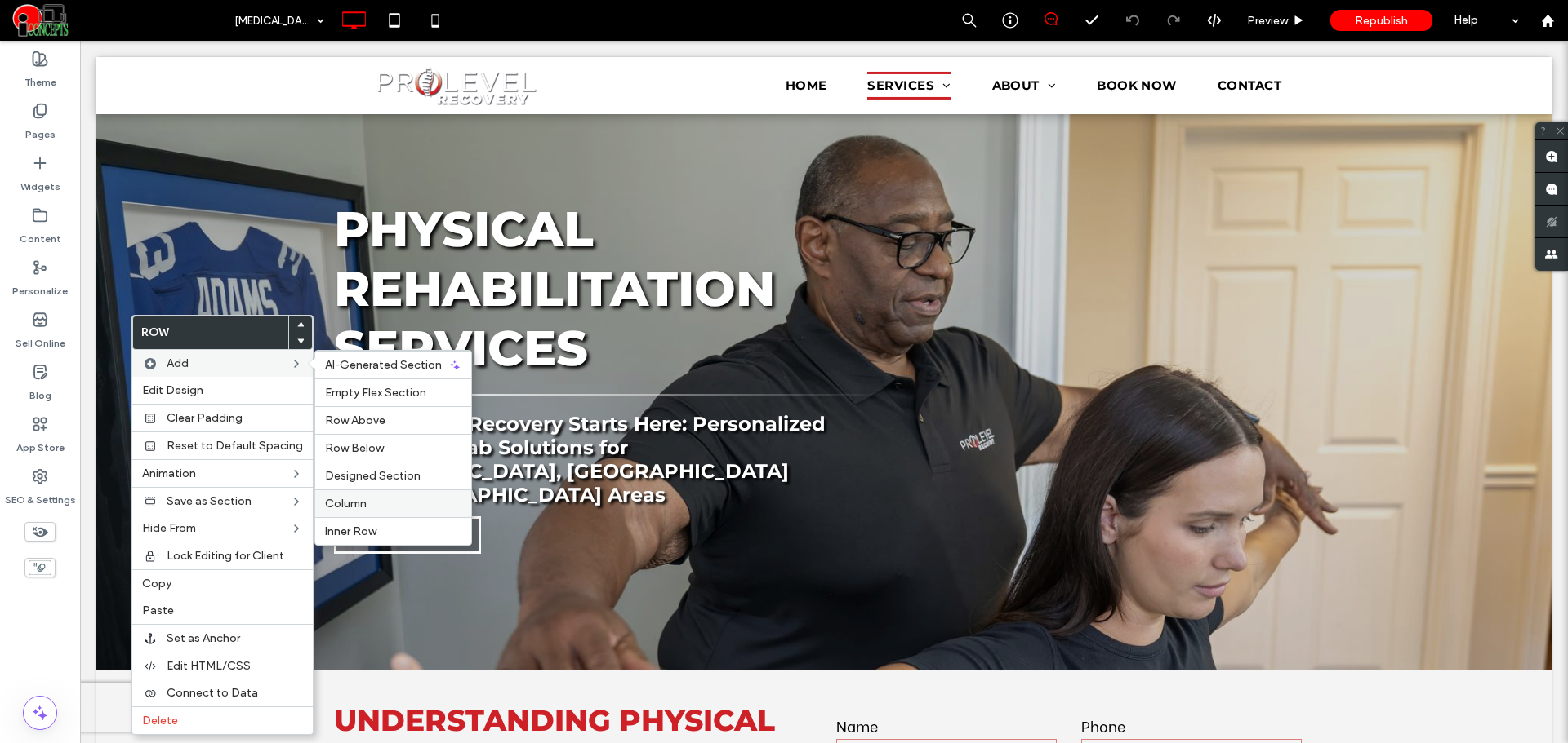
click at [369, 503] on label "Column" at bounding box center [393, 504] width 136 height 14
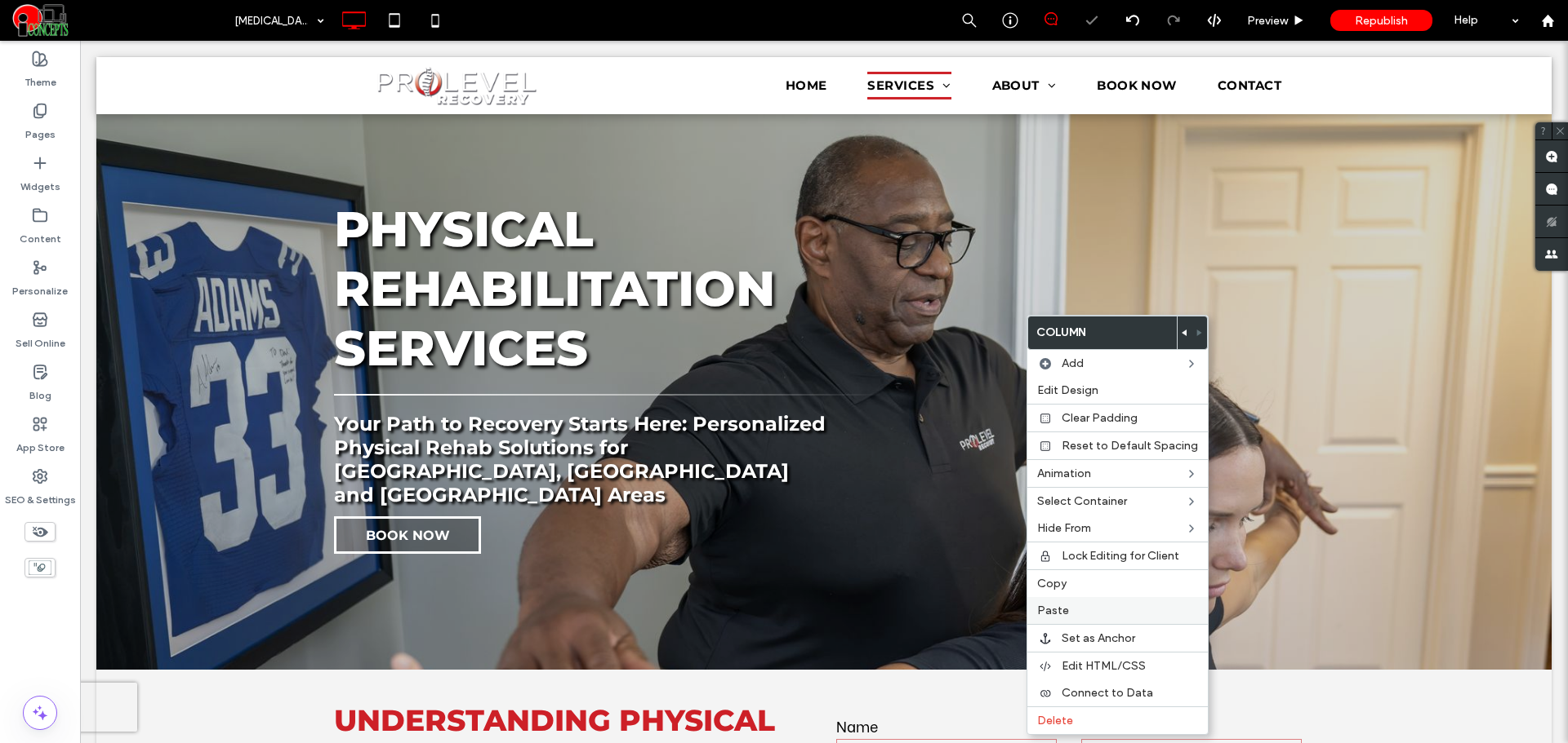
click at [1059, 611] on span "Paste" at bounding box center [1053, 611] width 32 height 14
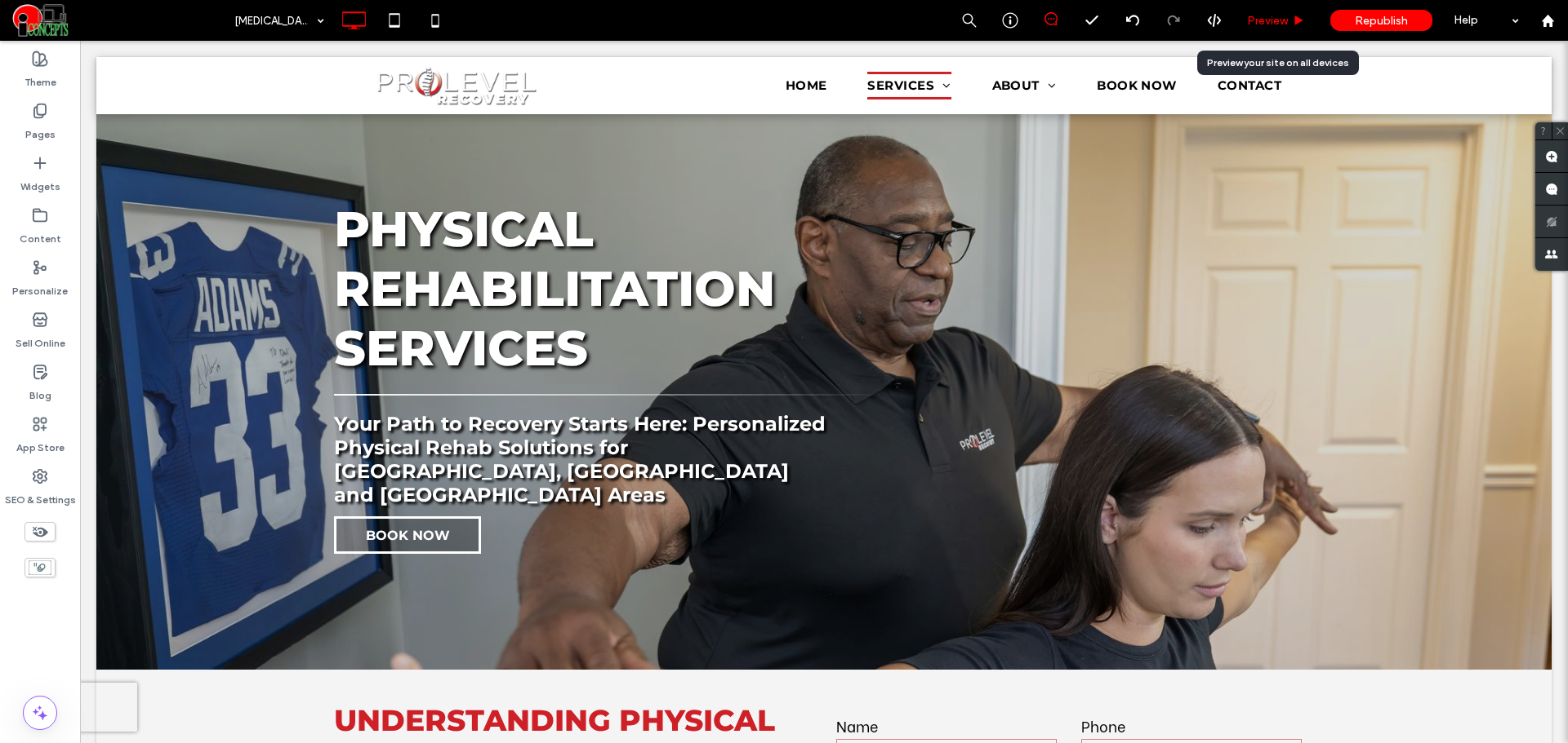
click at [1273, 26] on span "Preview" at bounding box center [1266, 21] width 41 height 14
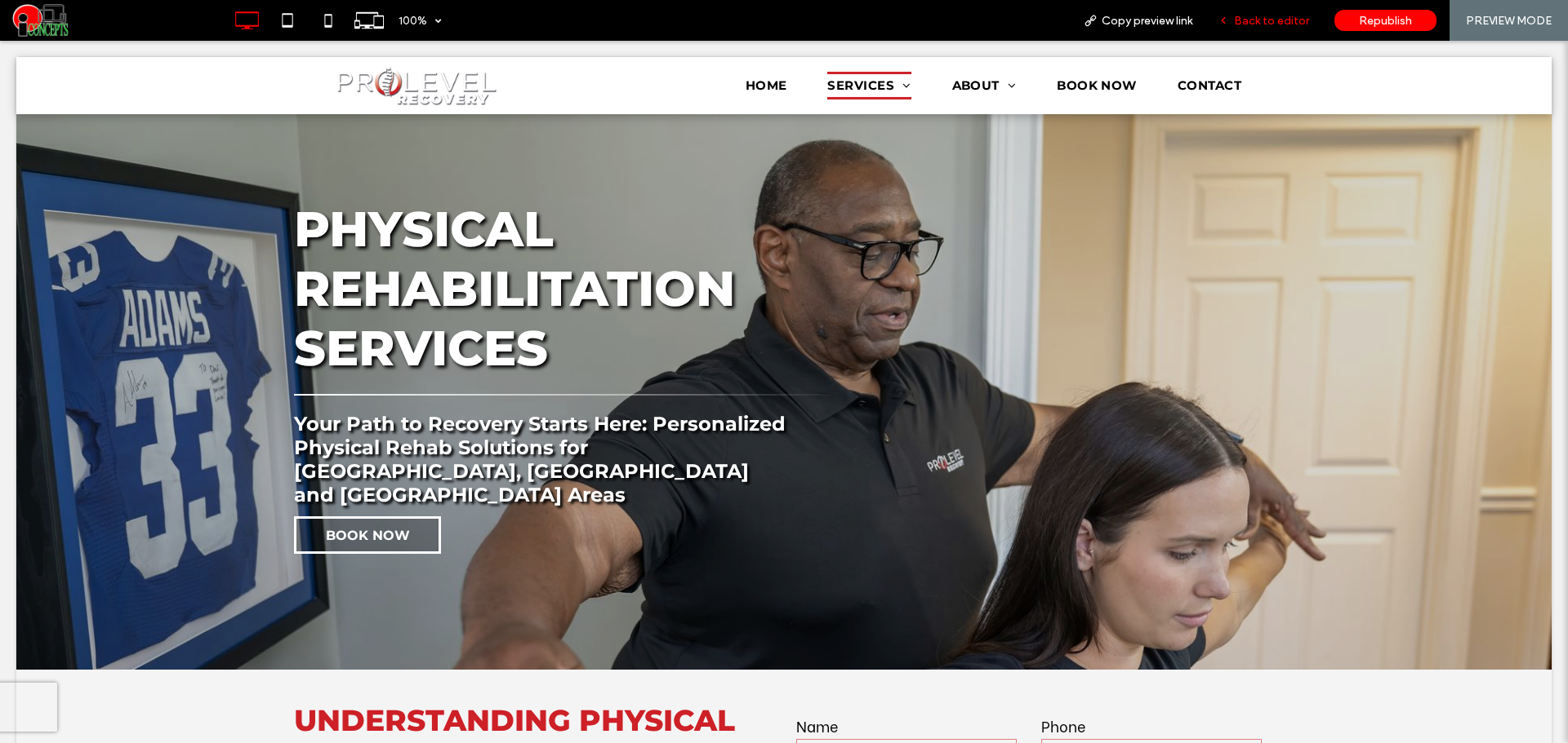
click at [1247, 26] on span "Back to editor" at bounding box center [1271, 21] width 75 height 14
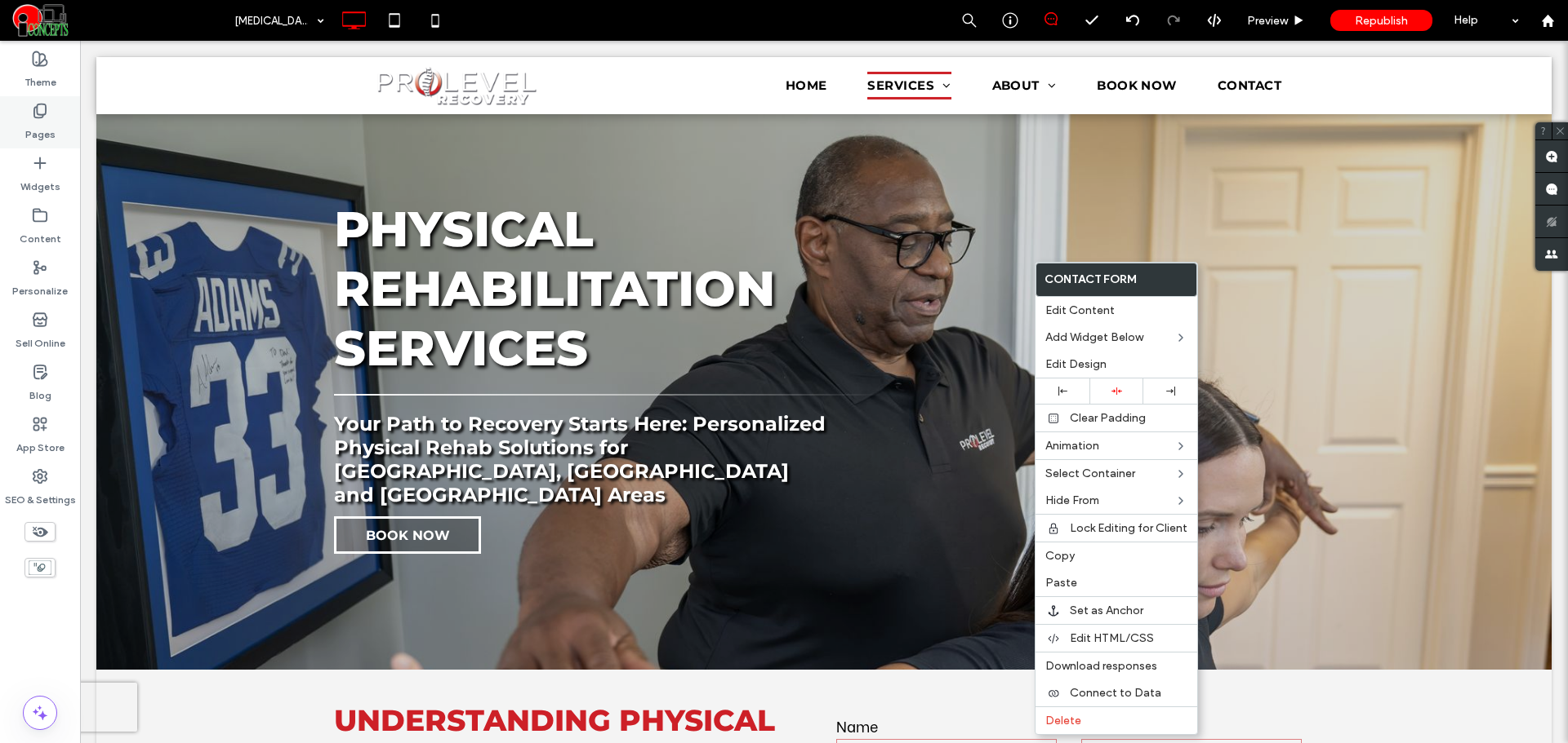
click at [50, 118] on div "Pages" at bounding box center [40, 122] width 80 height 52
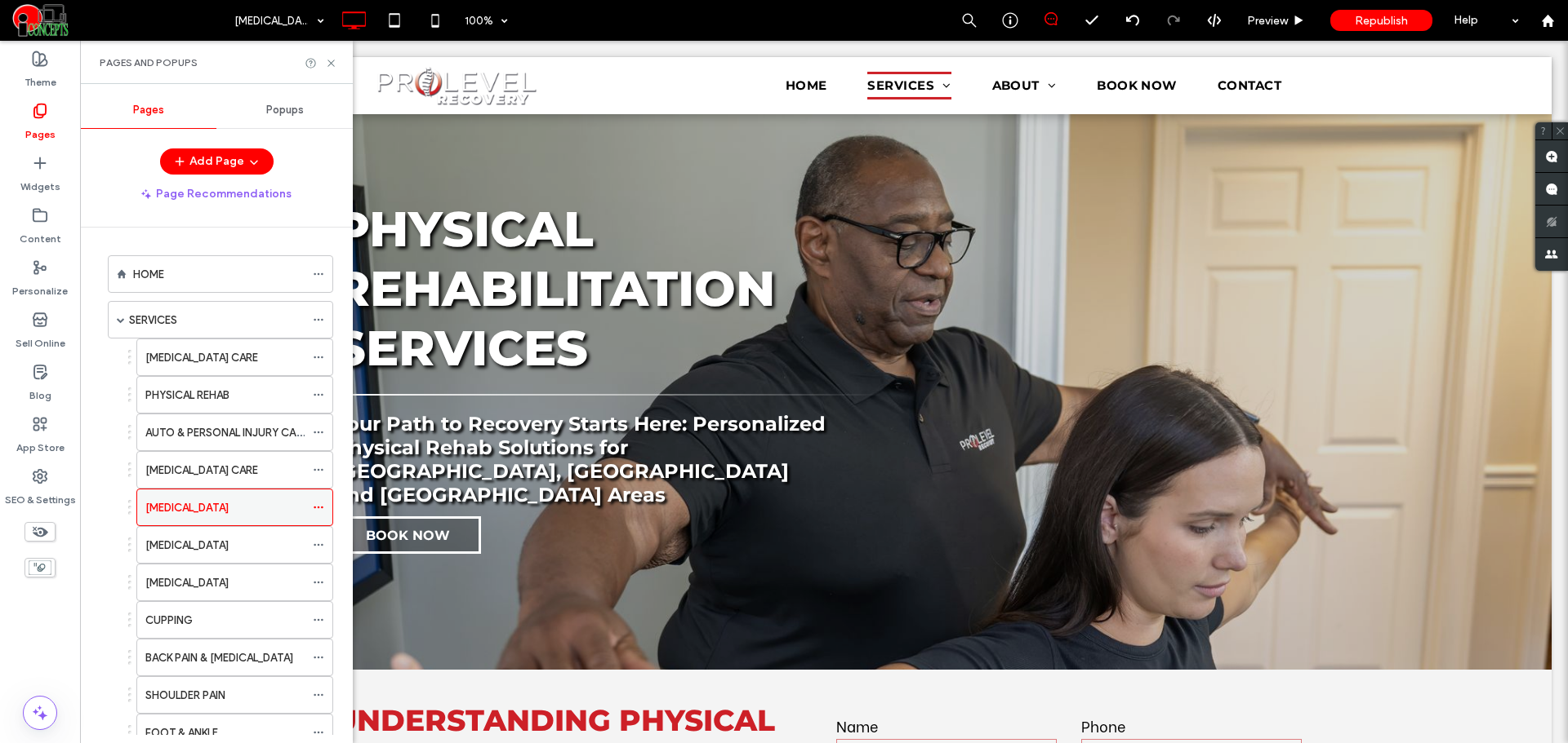
click at [324, 501] on div at bounding box center [322, 507] width 20 height 25
click at [314, 504] on icon at bounding box center [318, 508] width 12 height 12
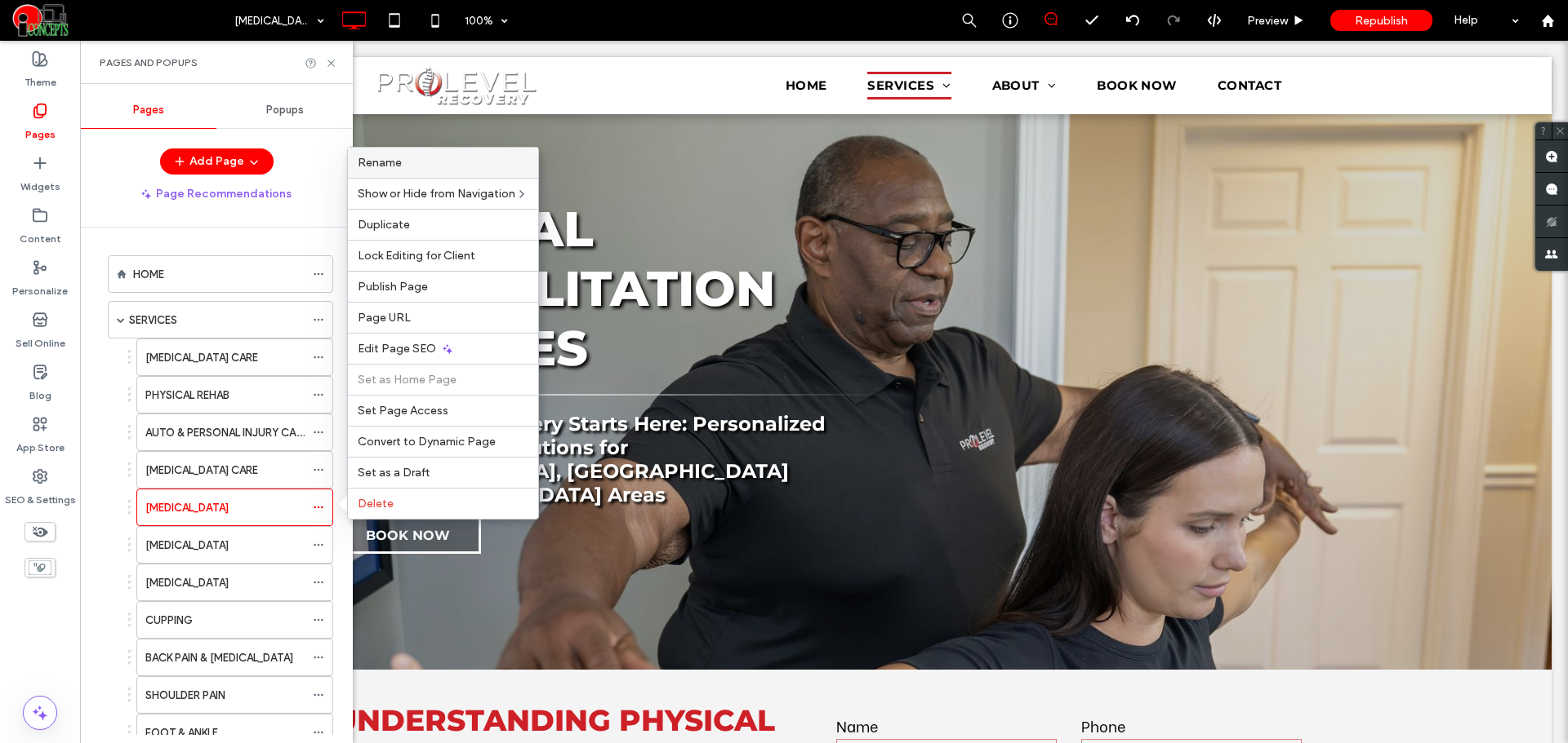
click at [392, 156] on span "Rename" at bounding box center [380, 163] width 44 height 14
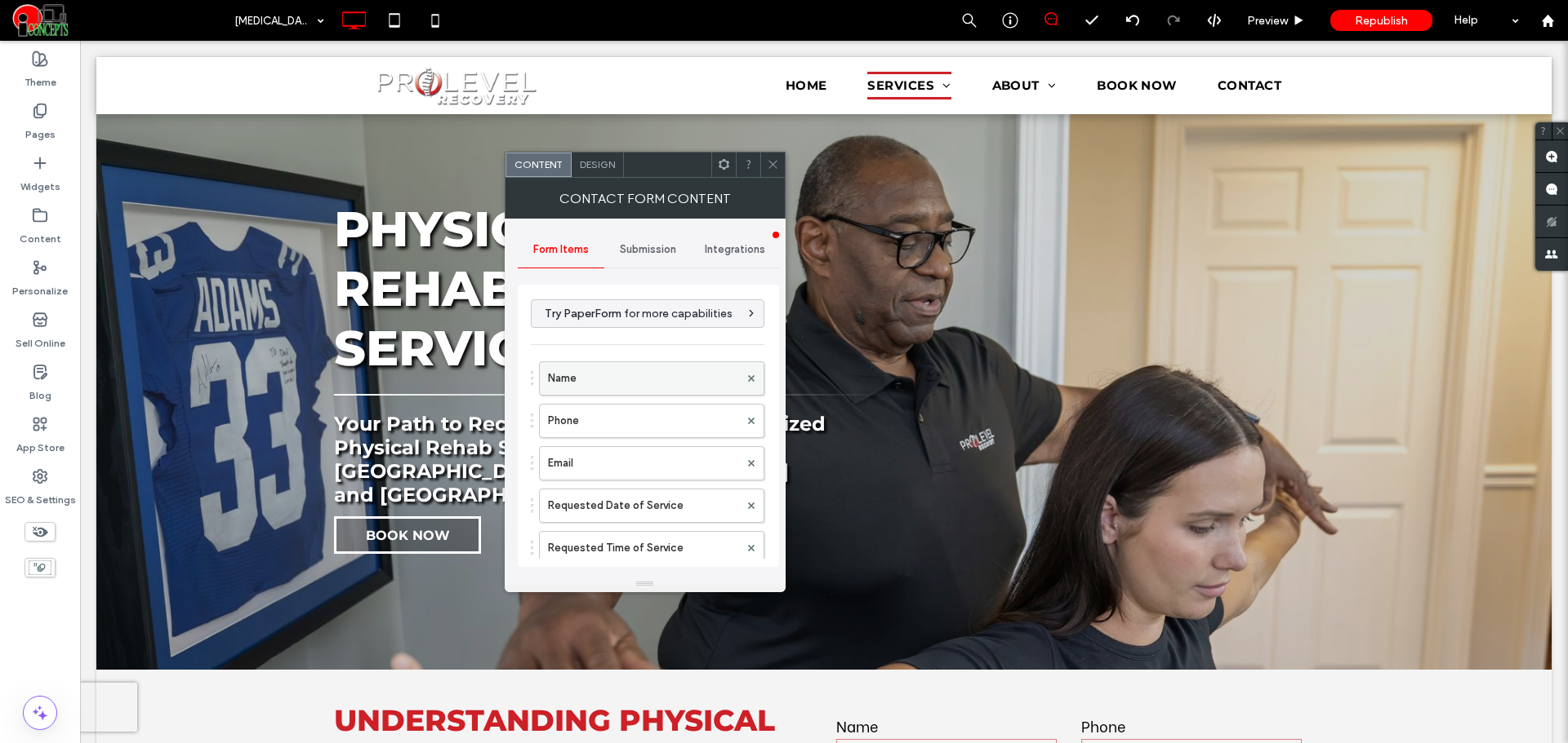
scroll to position [457, 0]
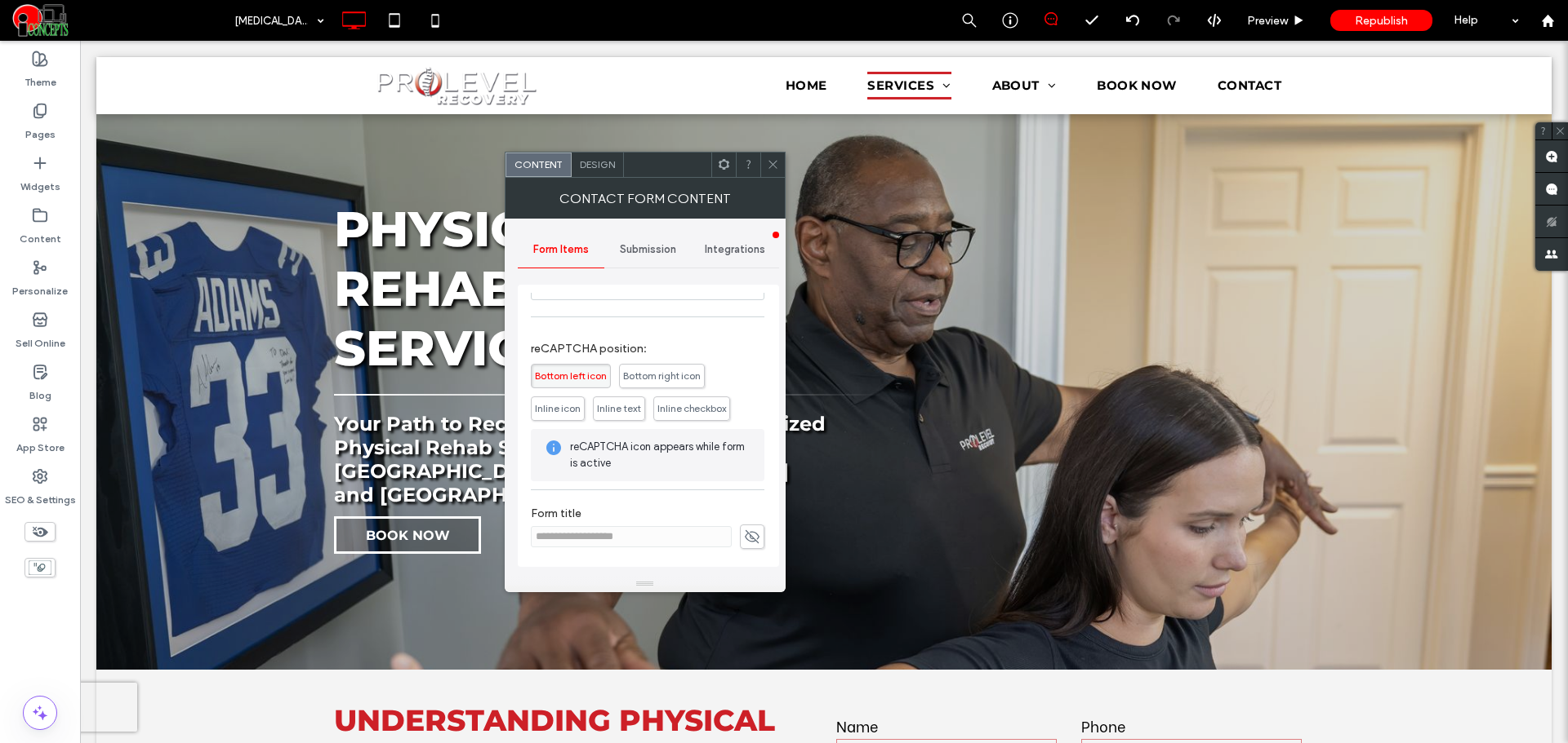
click at [743, 537] on icon at bounding box center [751, 537] width 17 height 18
drag, startPoint x: 607, startPoint y: 534, endPoint x: 523, endPoint y: 534, distance: 84.0
click at [524, 533] on div "**********" at bounding box center [649, 426] width 261 height 283
paste input
type input "**********"
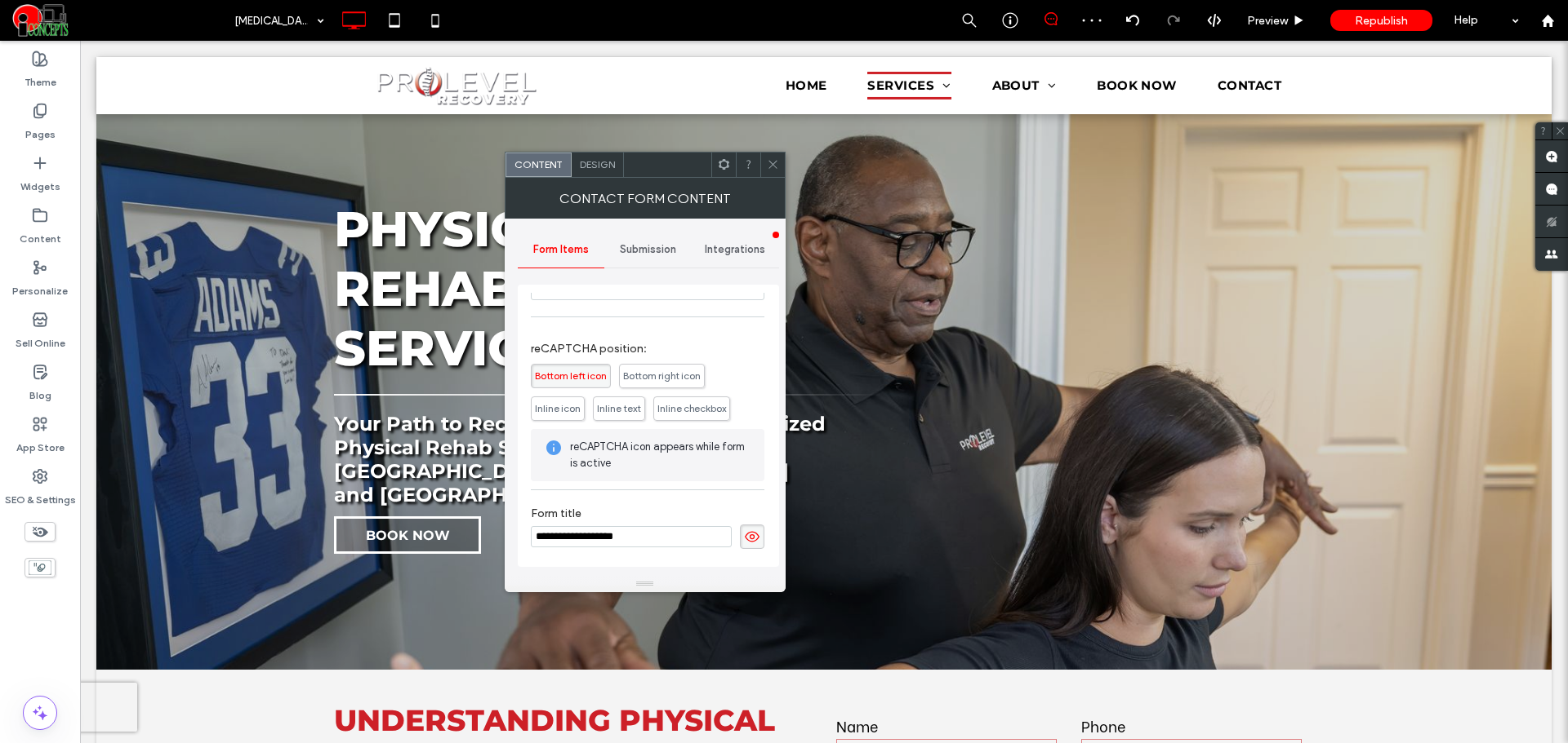
click at [748, 544] on icon at bounding box center [751, 537] width 17 height 18
click at [633, 256] on div "Submission" at bounding box center [648, 250] width 87 height 36
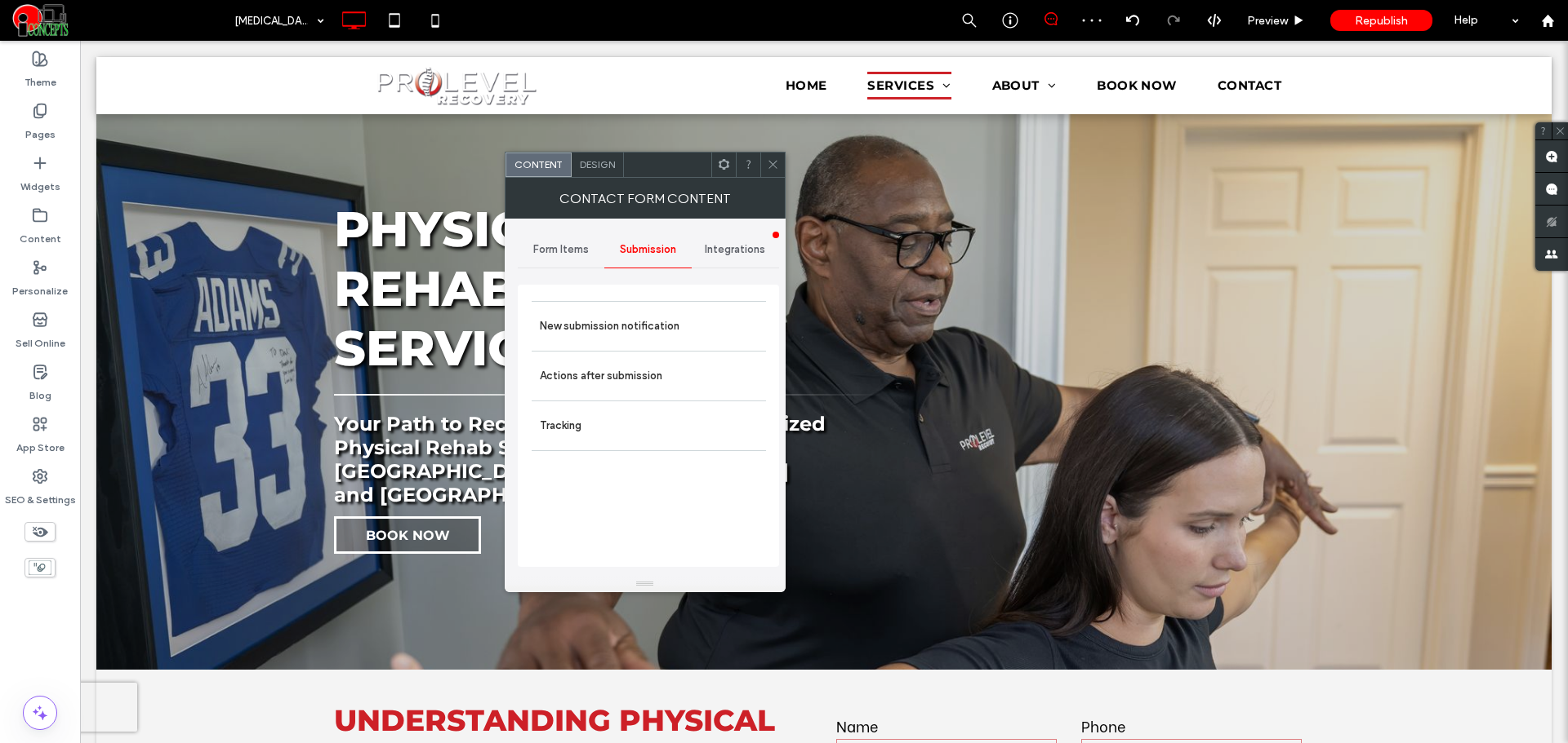
click at [635, 298] on div "New submission notification Actions after submission Tracking" at bounding box center [649, 426] width 261 height 283
click at [636, 317] on label "New submission notification" at bounding box center [649, 326] width 218 height 33
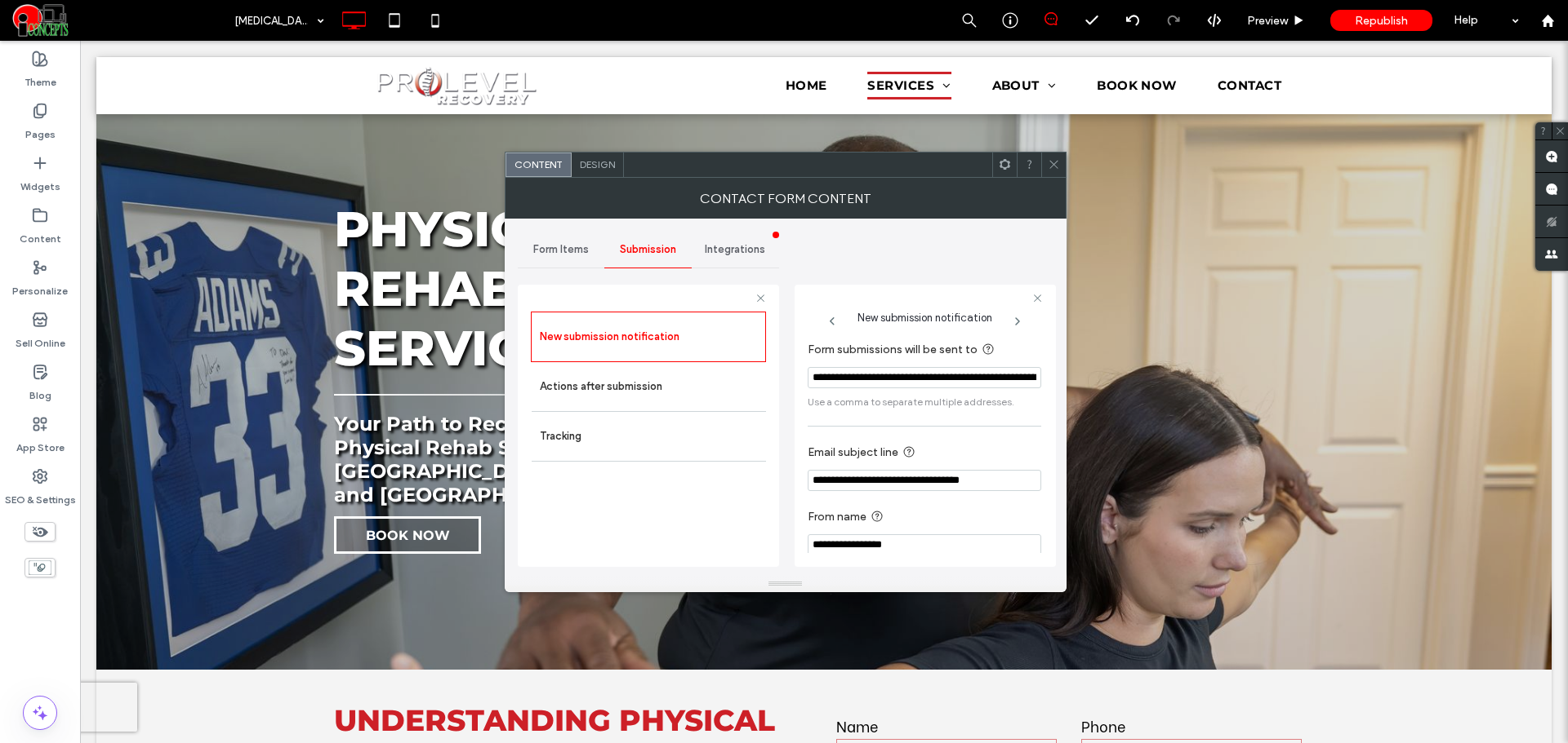
click at [924, 480] on input "**********" at bounding box center [924, 480] width 233 height 21
paste input "Email subject line"
type input "**********"
click at [720, 558] on div "New submission notification Actions after submission Tracking" at bounding box center [649, 436] width 235 height 247
click at [1058, 160] on icon at bounding box center [1054, 164] width 12 height 12
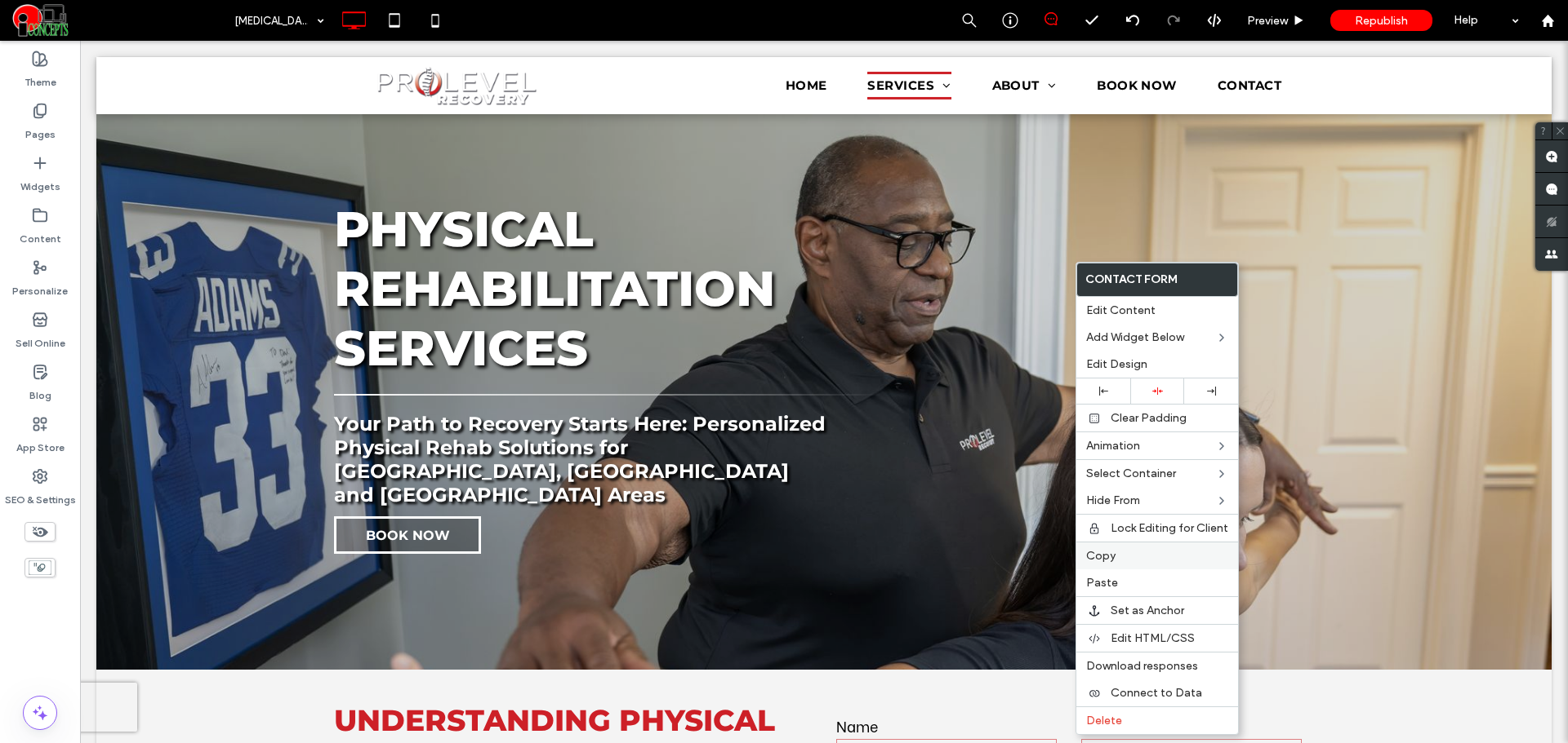
click at [1108, 551] on span "Copy" at bounding box center [1100, 556] width 30 height 14
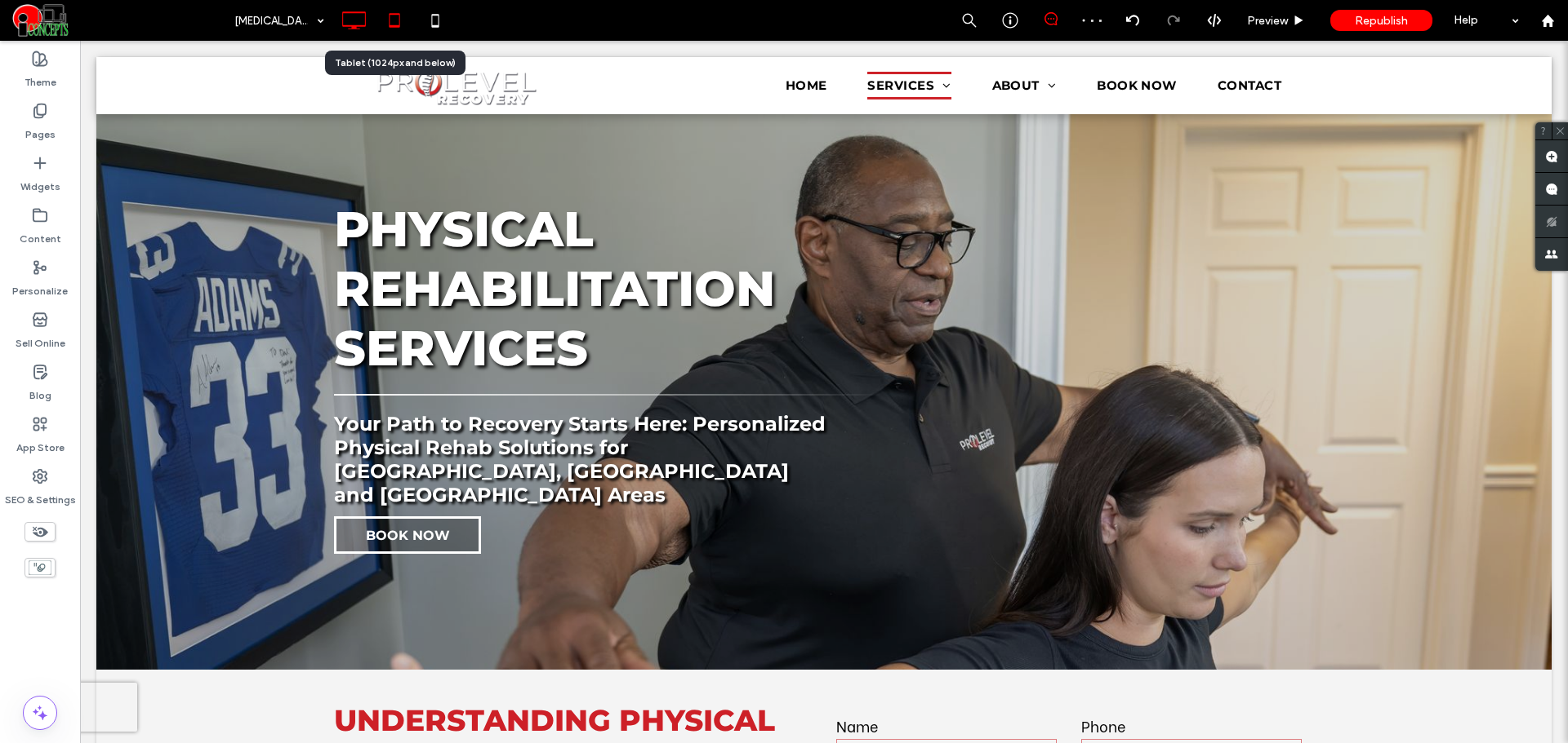
click at [404, 21] on icon at bounding box center [393, 20] width 33 height 33
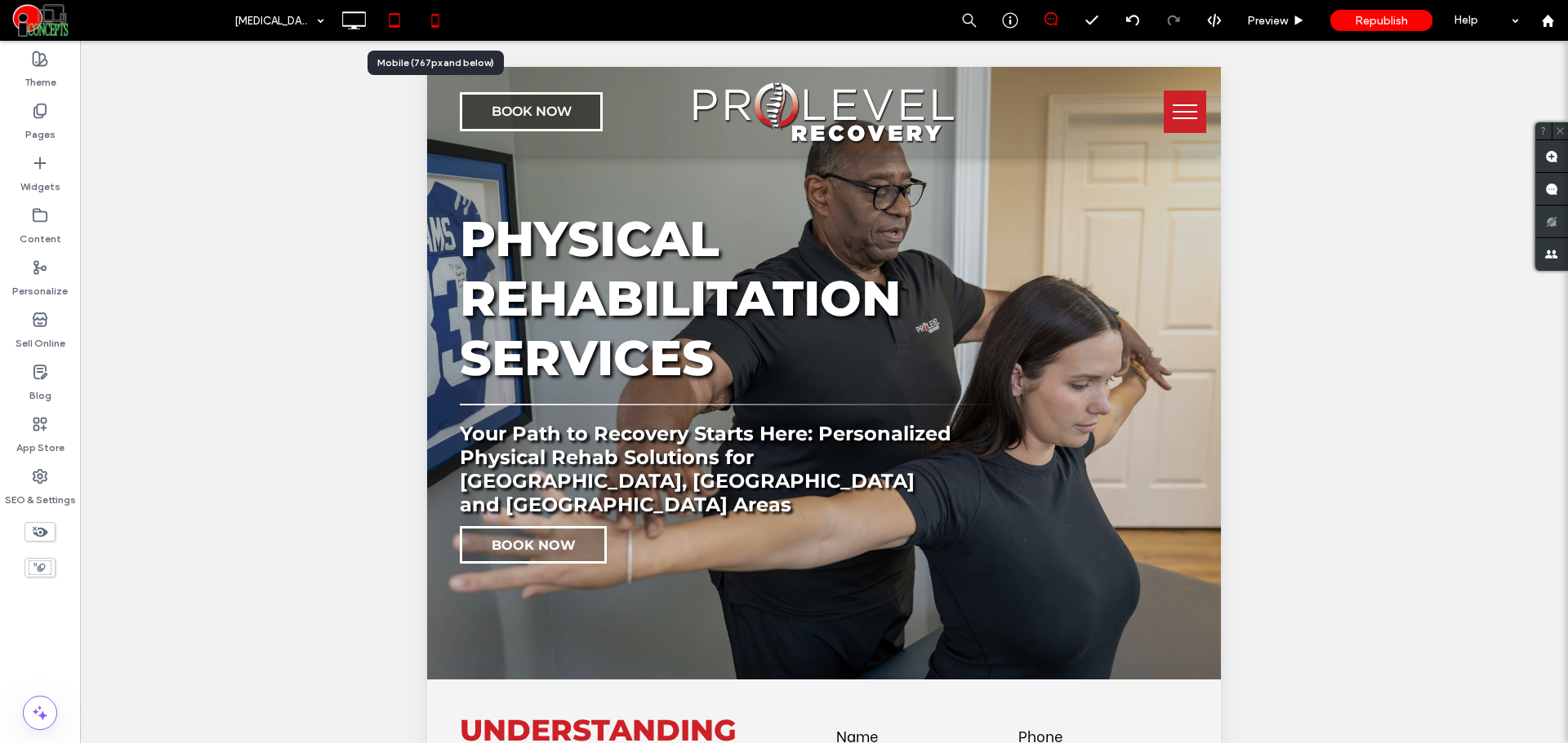
click at [439, 19] on use at bounding box center [434, 20] width 7 height 13
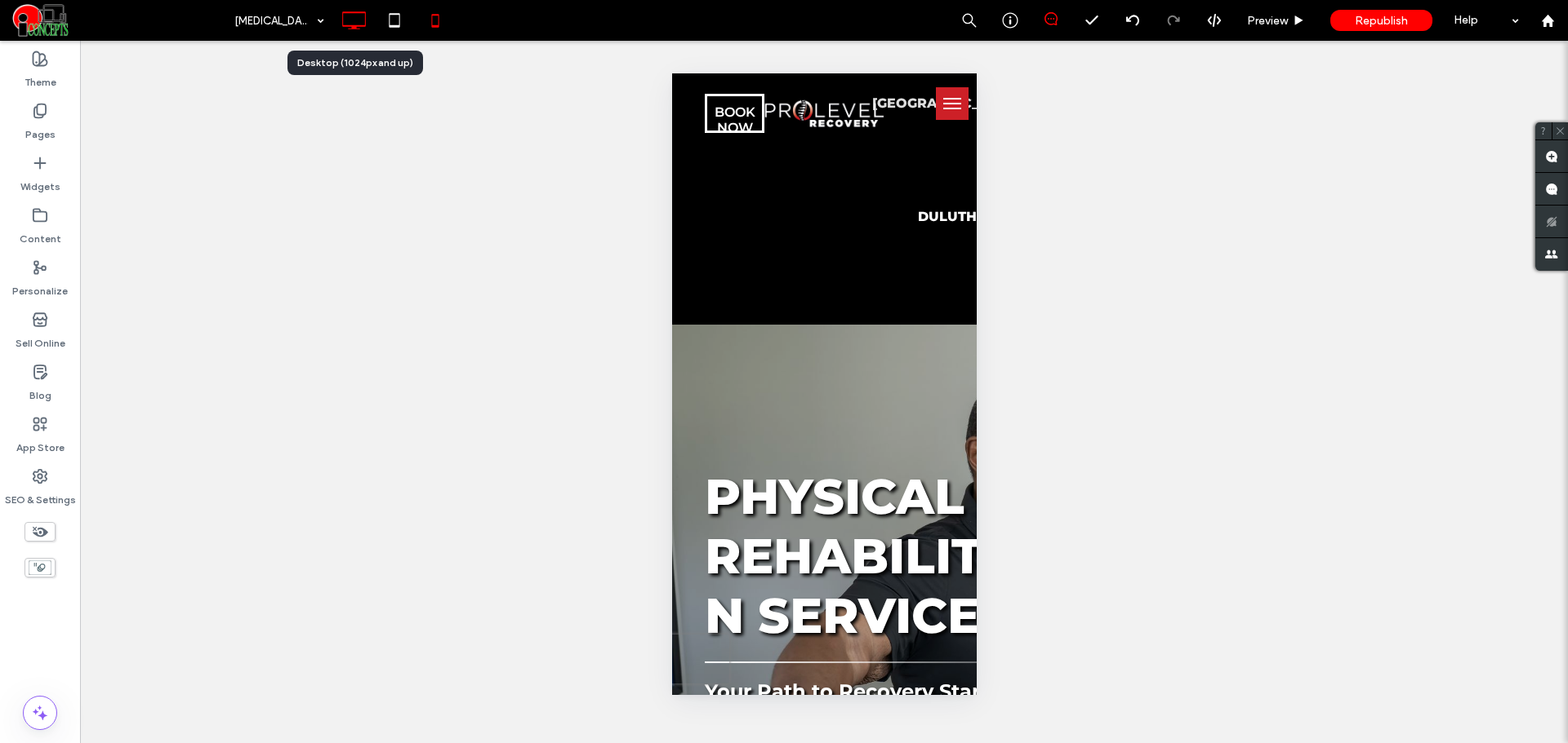
click at [355, 31] on icon at bounding box center [353, 20] width 33 height 33
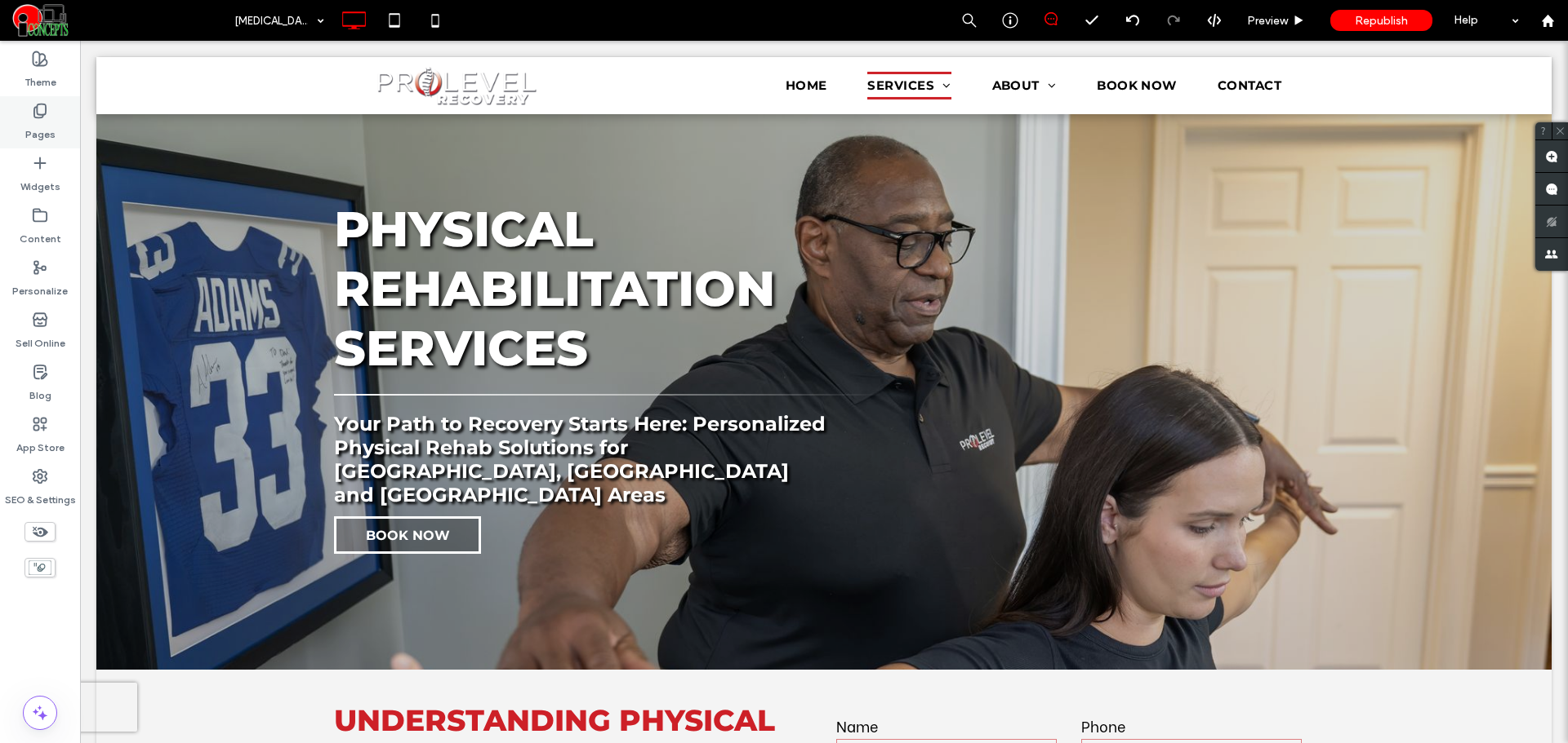
click at [41, 124] on label "Pages" at bounding box center [41, 130] width 31 height 23
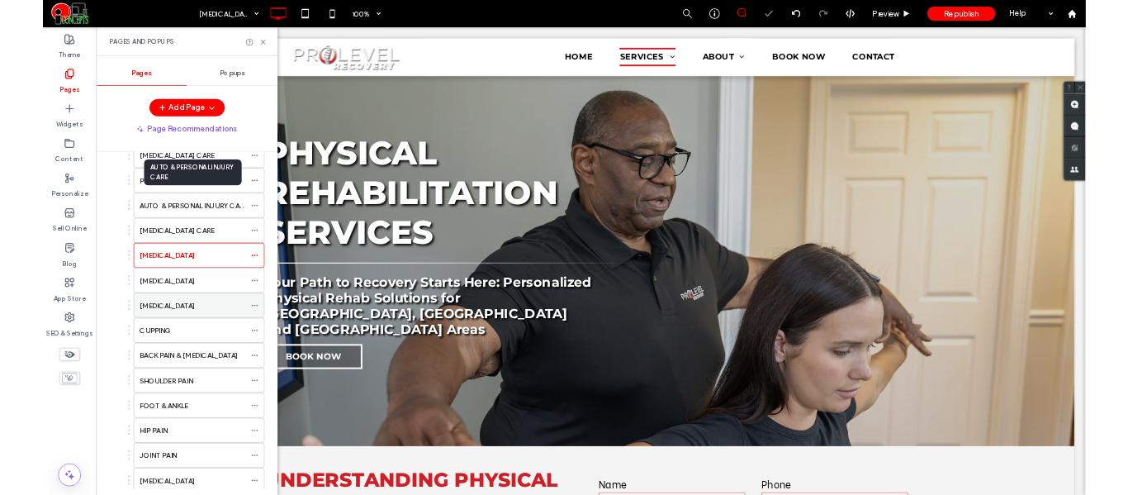
scroll to position [138, 0]
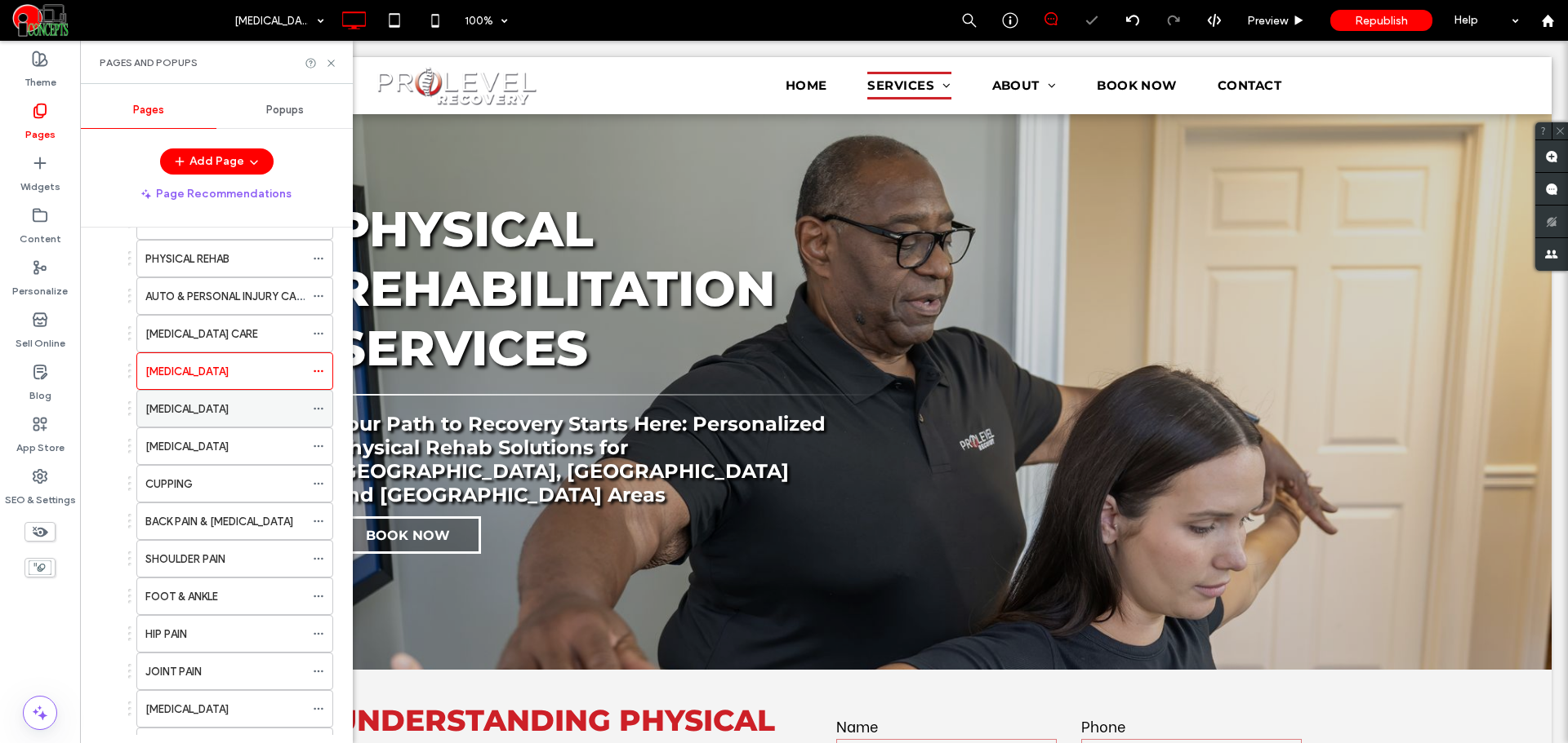
click at [214, 417] on label "[MEDICAL_DATA]" at bounding box center [187, 409] width 83 height 29
click at [335, 63] on icon at bounding box center [331, 63] width 12 height 12
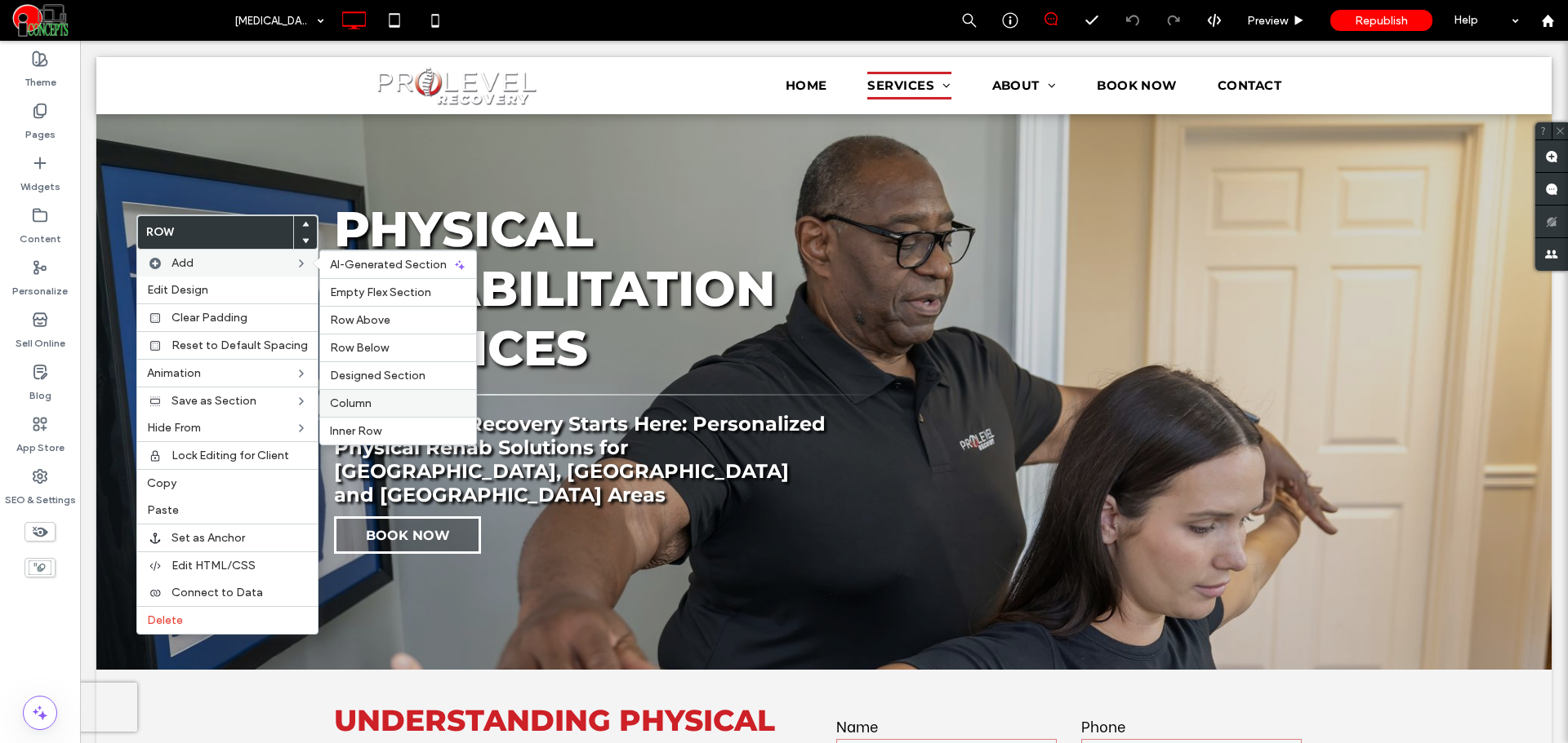
click at [376, 409] on label "Column" at bounding box center [398, 403] width 136 height 14
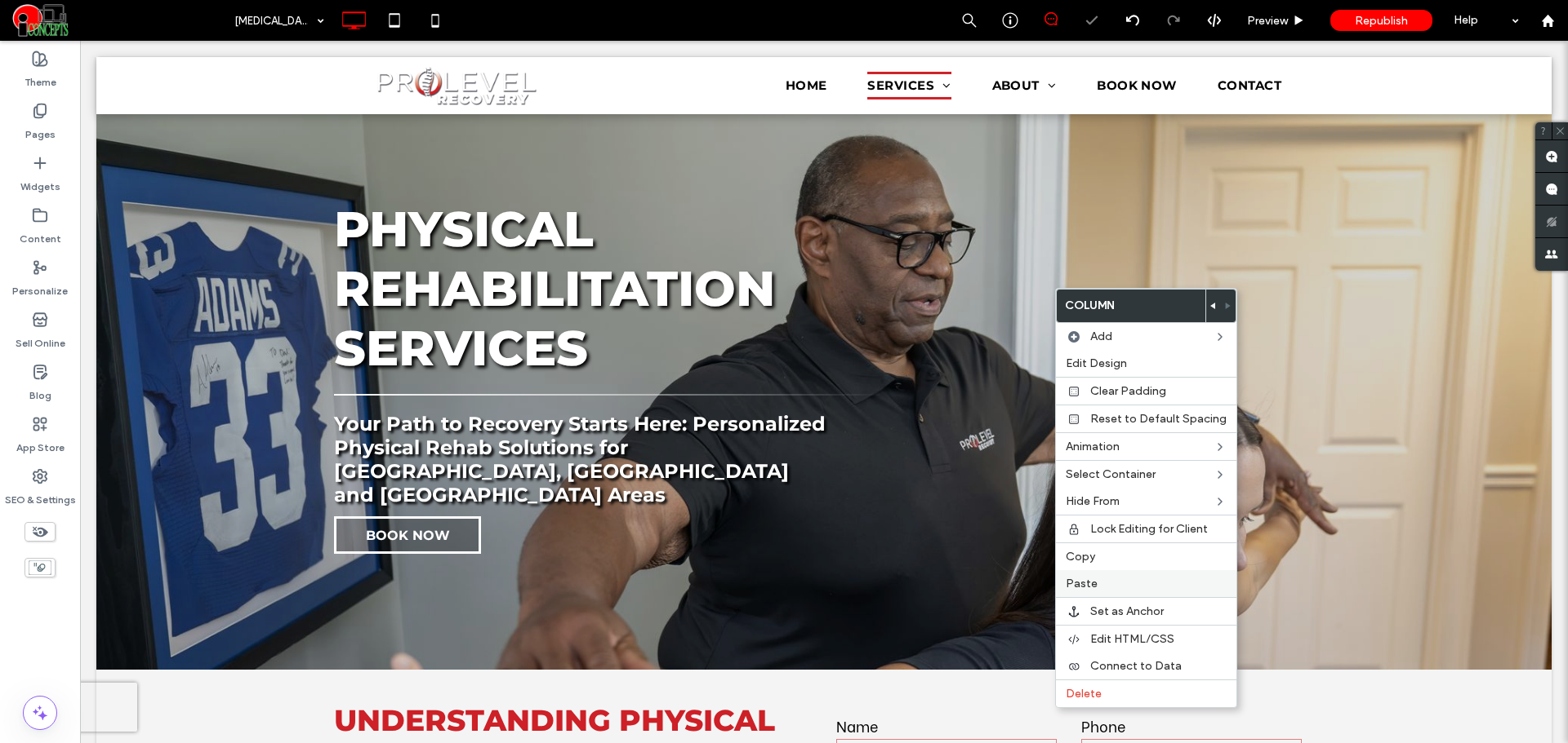
click at [1102, 586] on label "Paste" at bounding box center [1146, 584] width 161 height 14
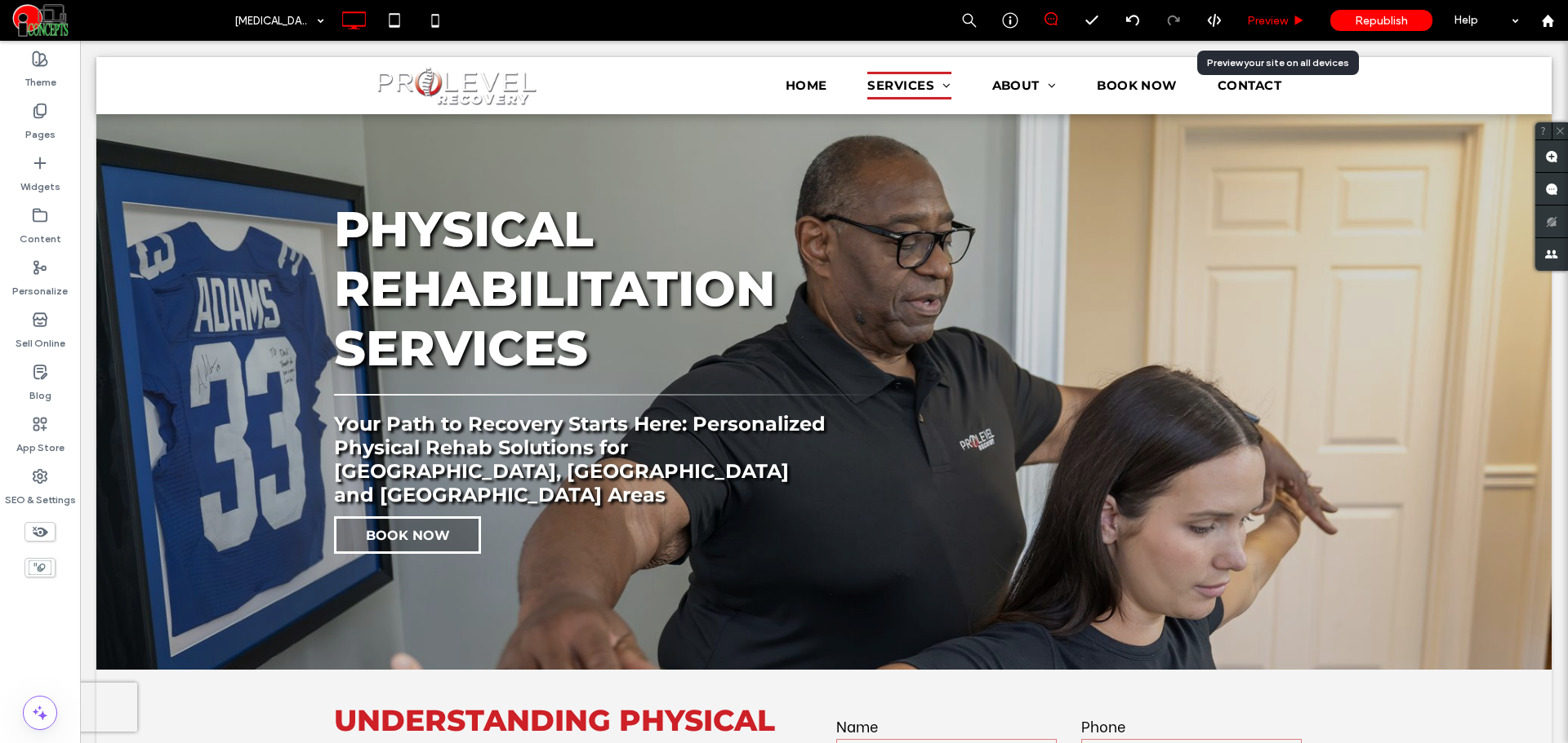
click at [1255, 21] on span "Preview" at bounding box center [1266, 21] width 41 height 14
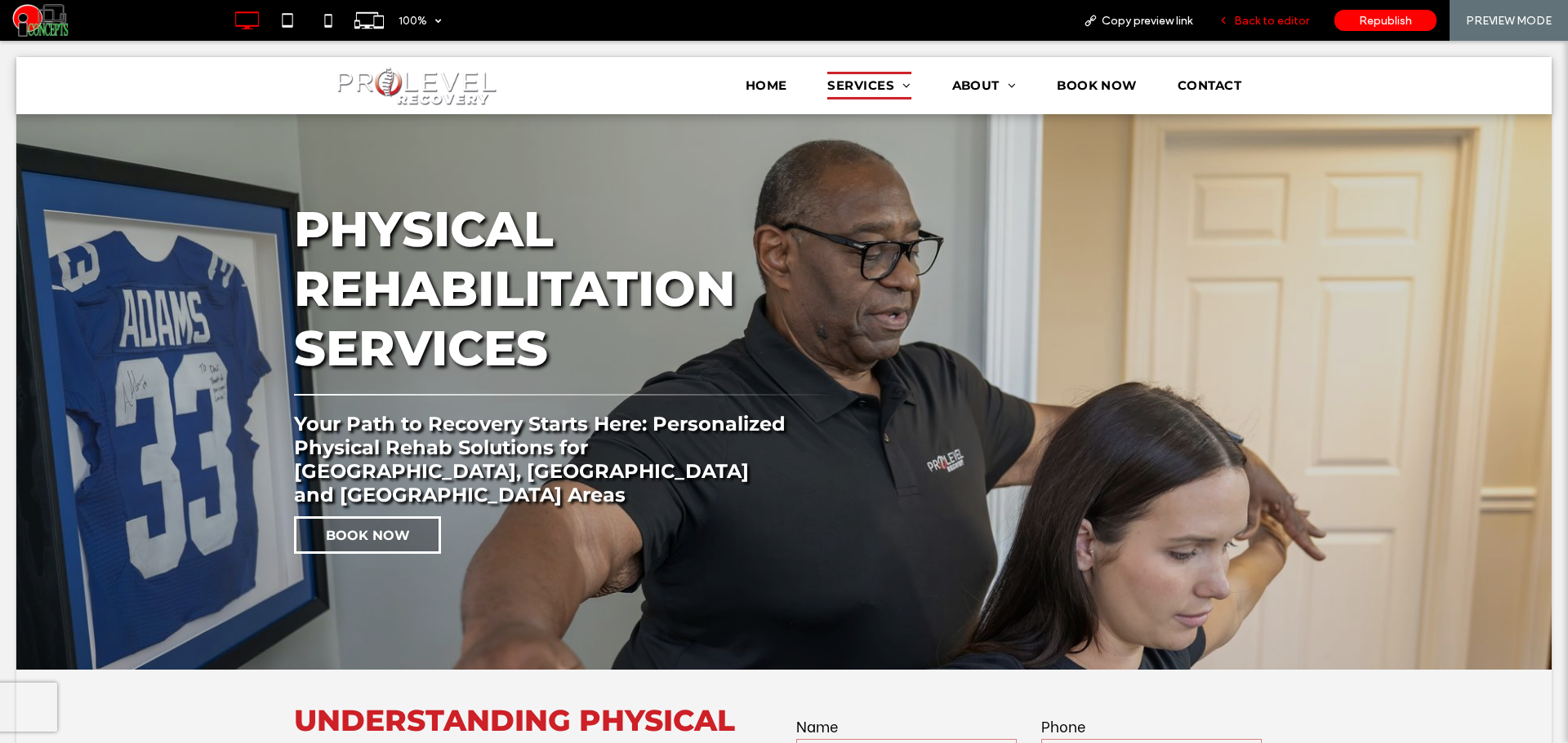
click at [1255, 26] on span "Back to editor" at bounding box center [1271, 21] width 75 height 14
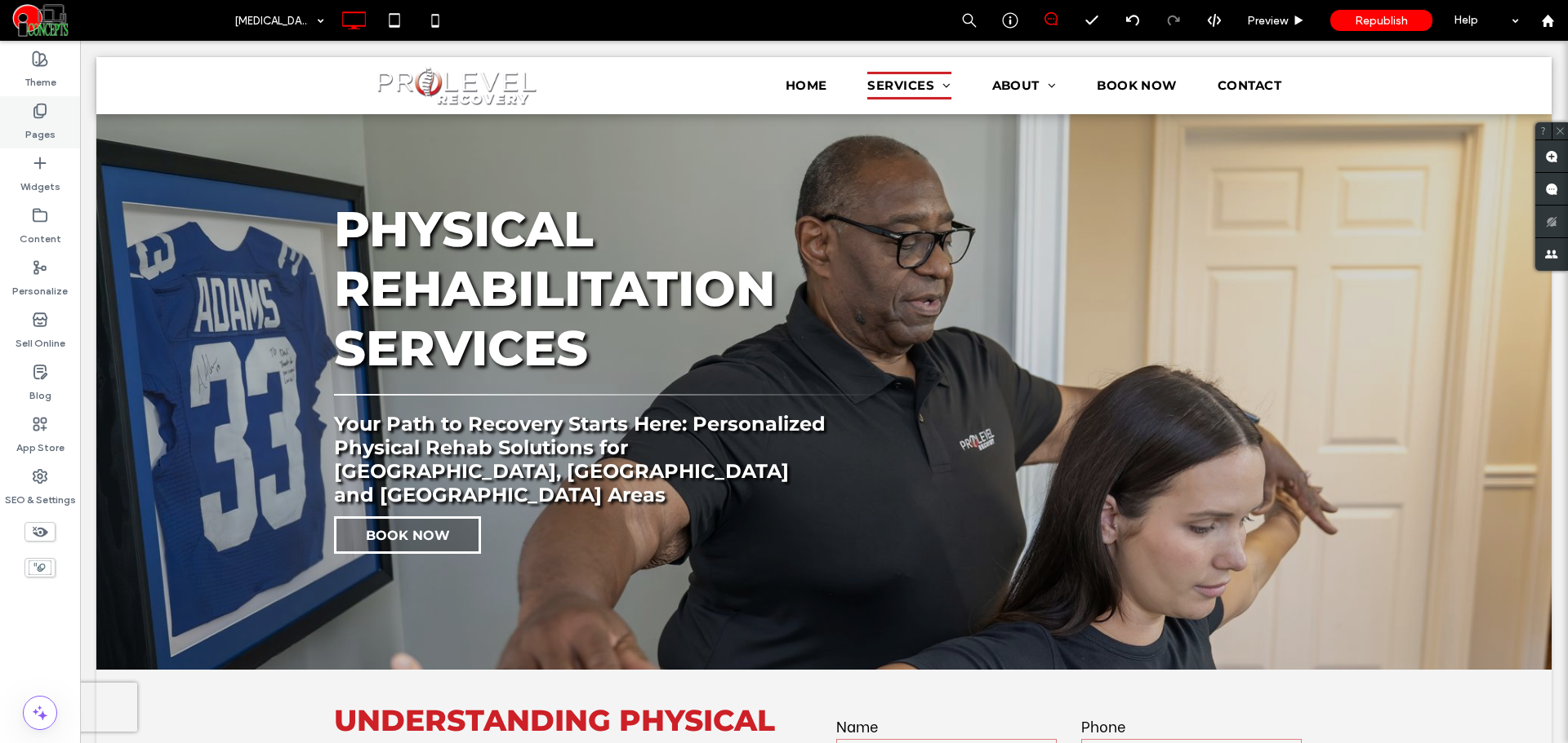
click at [37, 124] on label "Pages" at bounding box center [41, 130] width 31 height 23
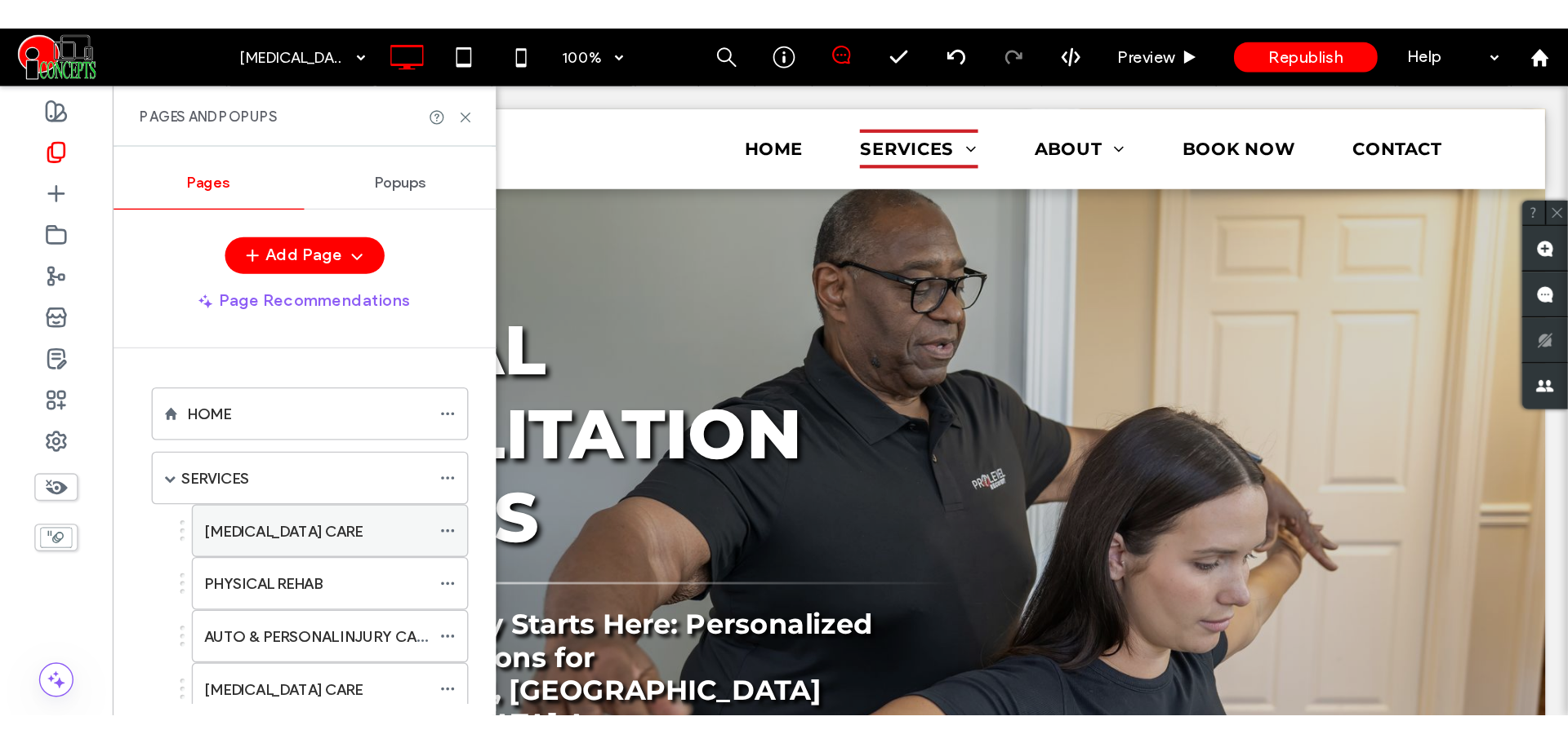
scroll to position [136, 0]
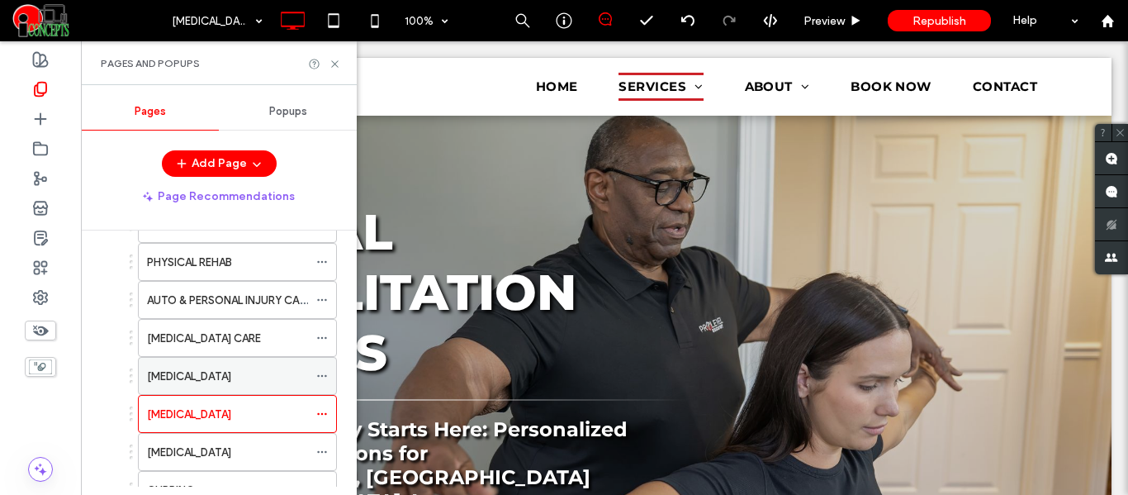
click at [231, 368] on label "[MEDICAL_DATA]" at bounding box center [189, 376] width 84 height 29
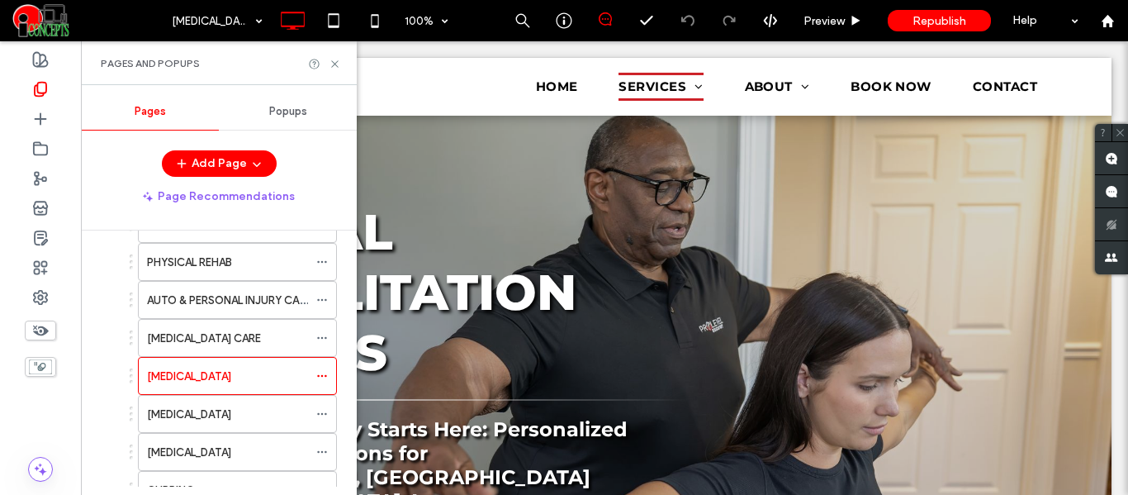
click at [245, 404] on div "[MEDICAL_DATA]" at bounding box center [227, 414] width 161 height 36
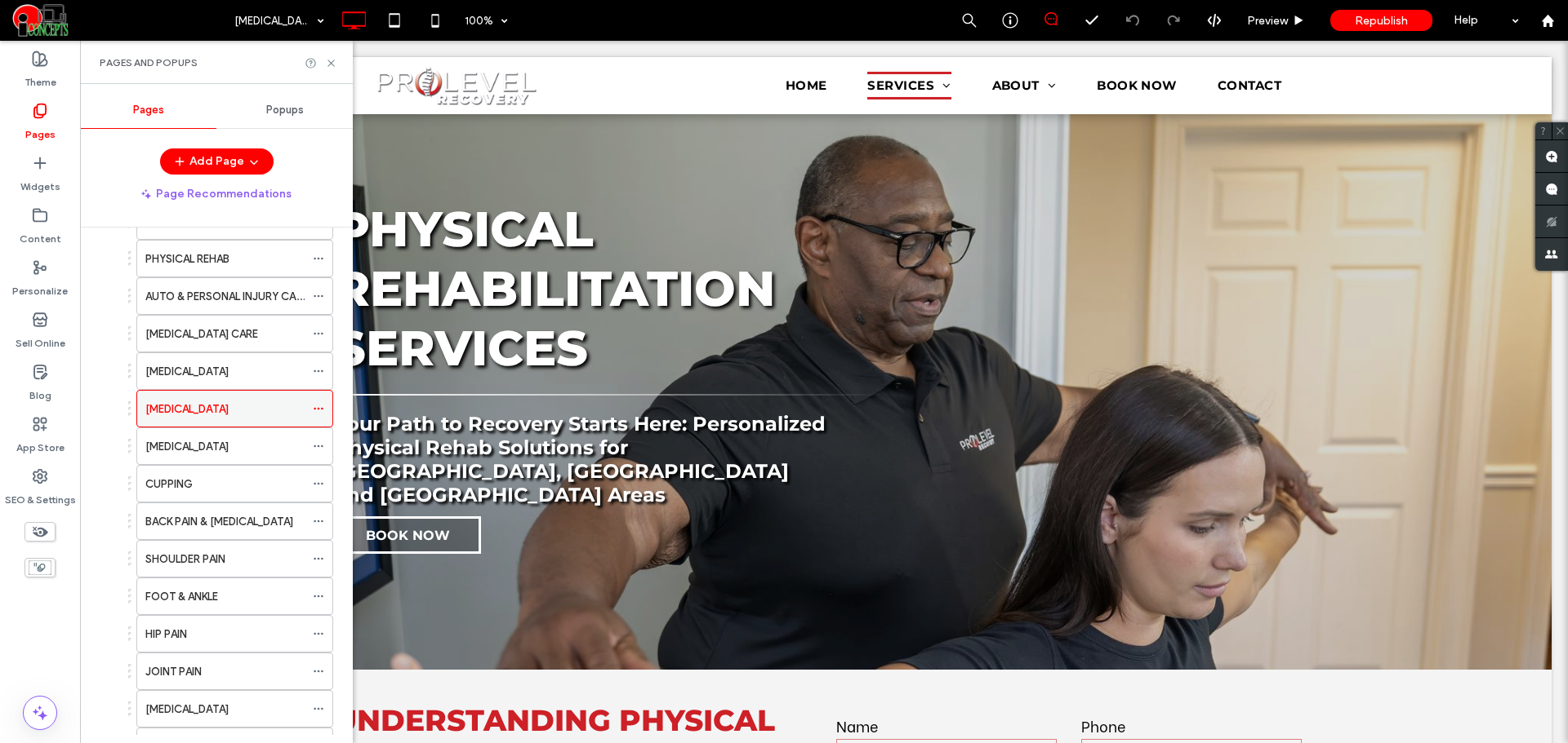
click at [312, 406] on div "[MEDICAL_DATA]" at bounding box center [234, 409] width 197 height 38
click at [313, 409] on div "[MEDICAL_DATA]" at bounding box center [234, 409] width 197 height 38
click at [313, 409] on icon at bounding box center [318, 409] width 12 height 12
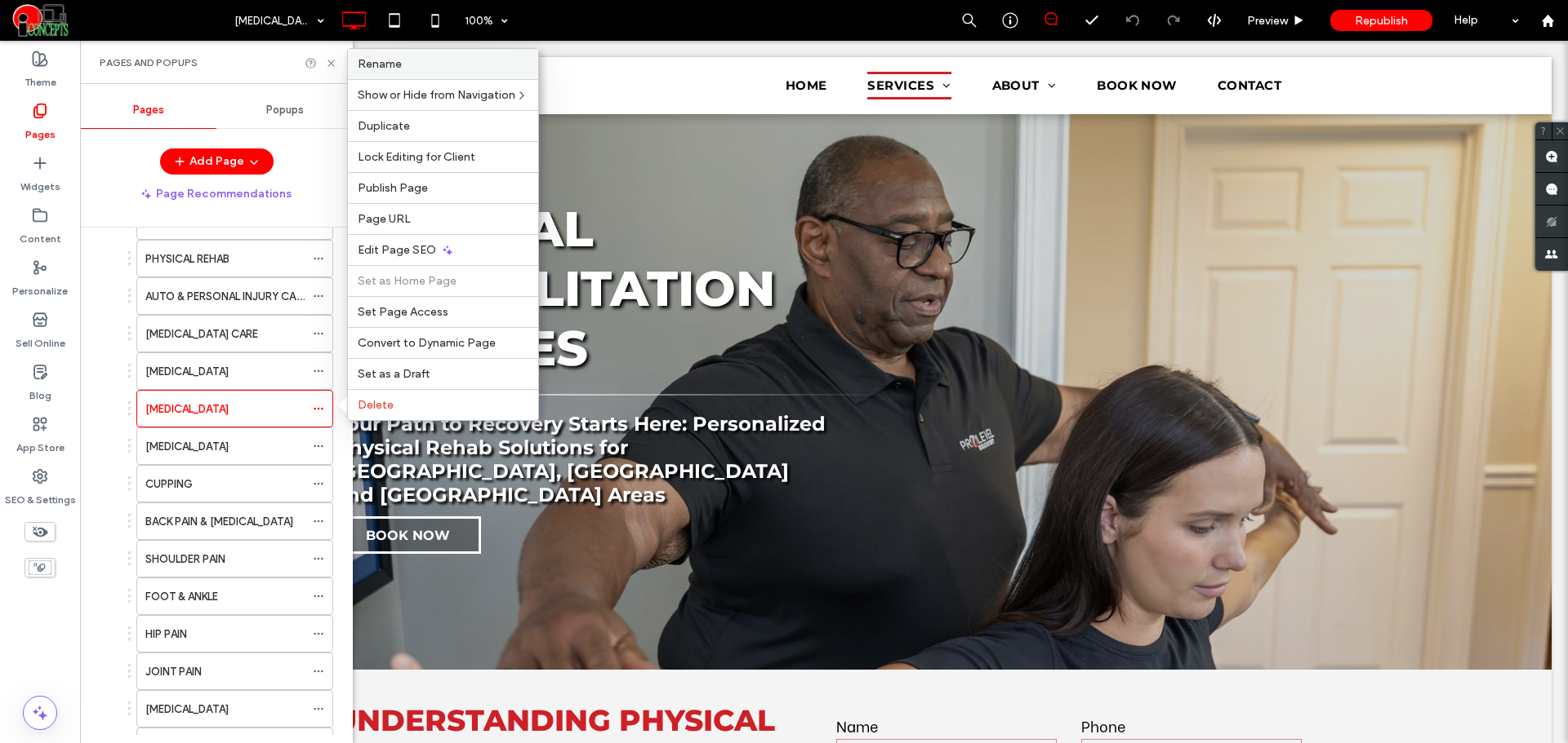
click at [401, 64] on label "Rename" at bounding box center [443, 64] width 171 height 14
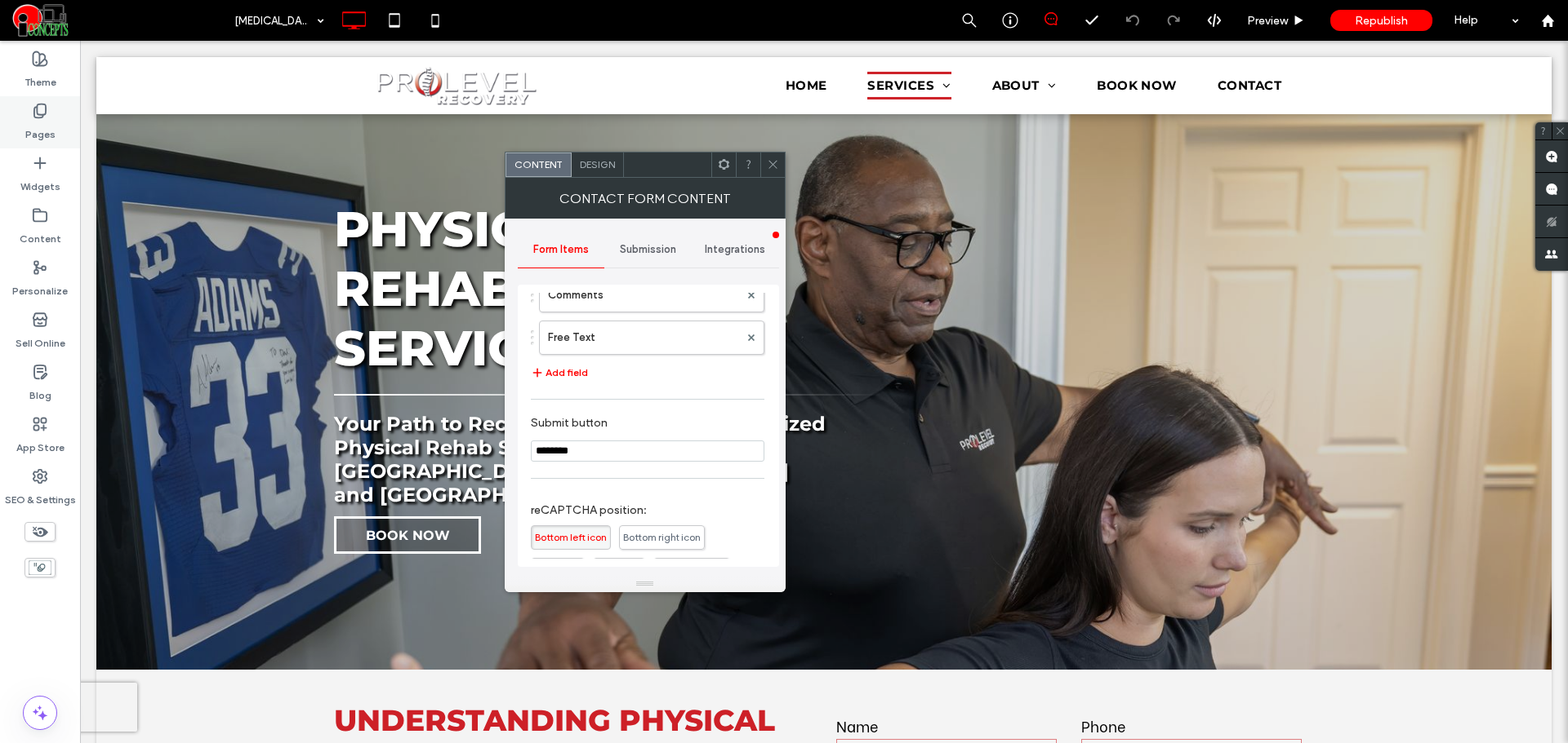
scroll to position [457, 0]
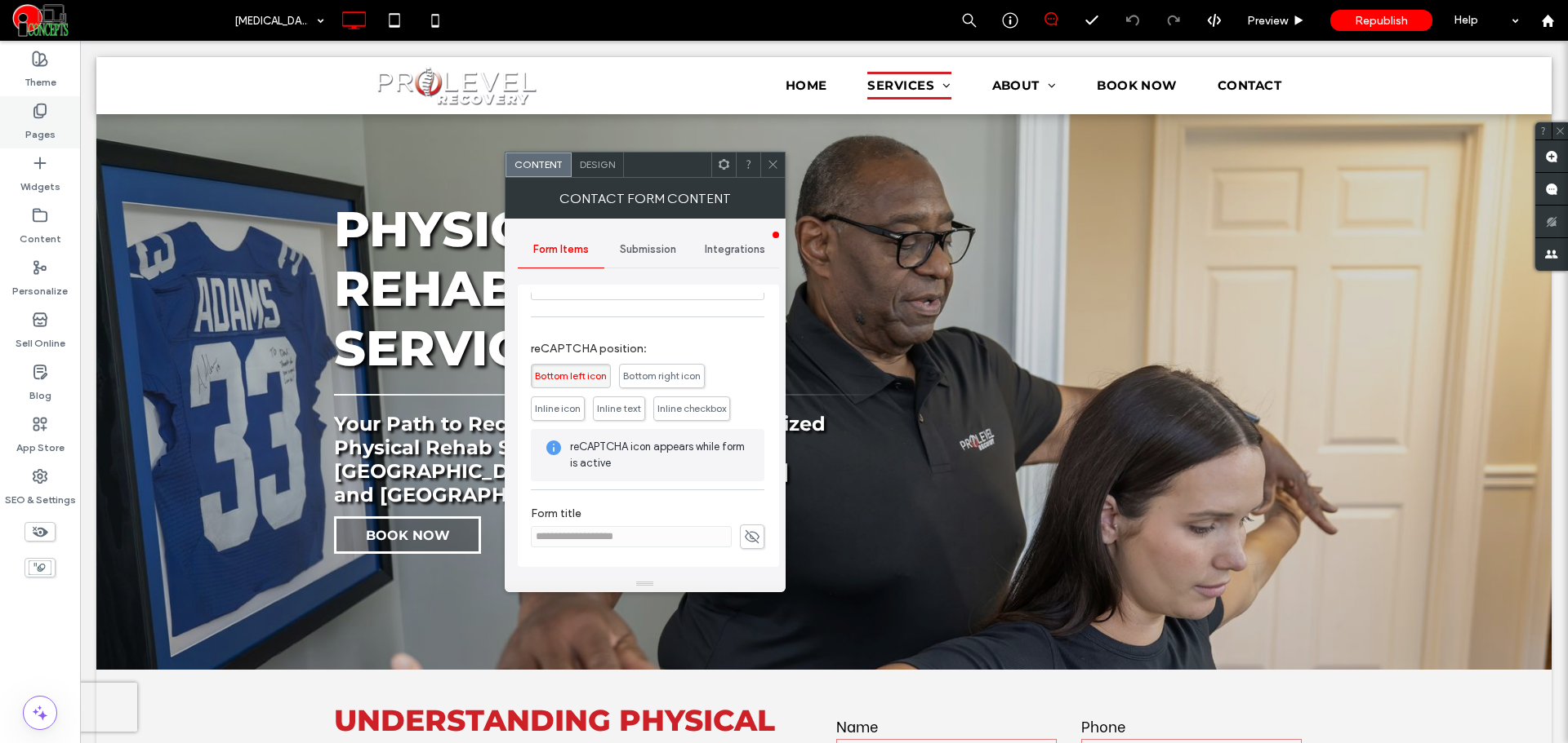
click at [743, 541] on icon at bounding box center [751, 537] width 17 height 18
click at [612, 537] on input "**********" at bounding box center [631, 537] width 201 height 21
paste input
click at [614, 540] on input "**********" at bounding box center [631, 537] width 201 height 21
paste input
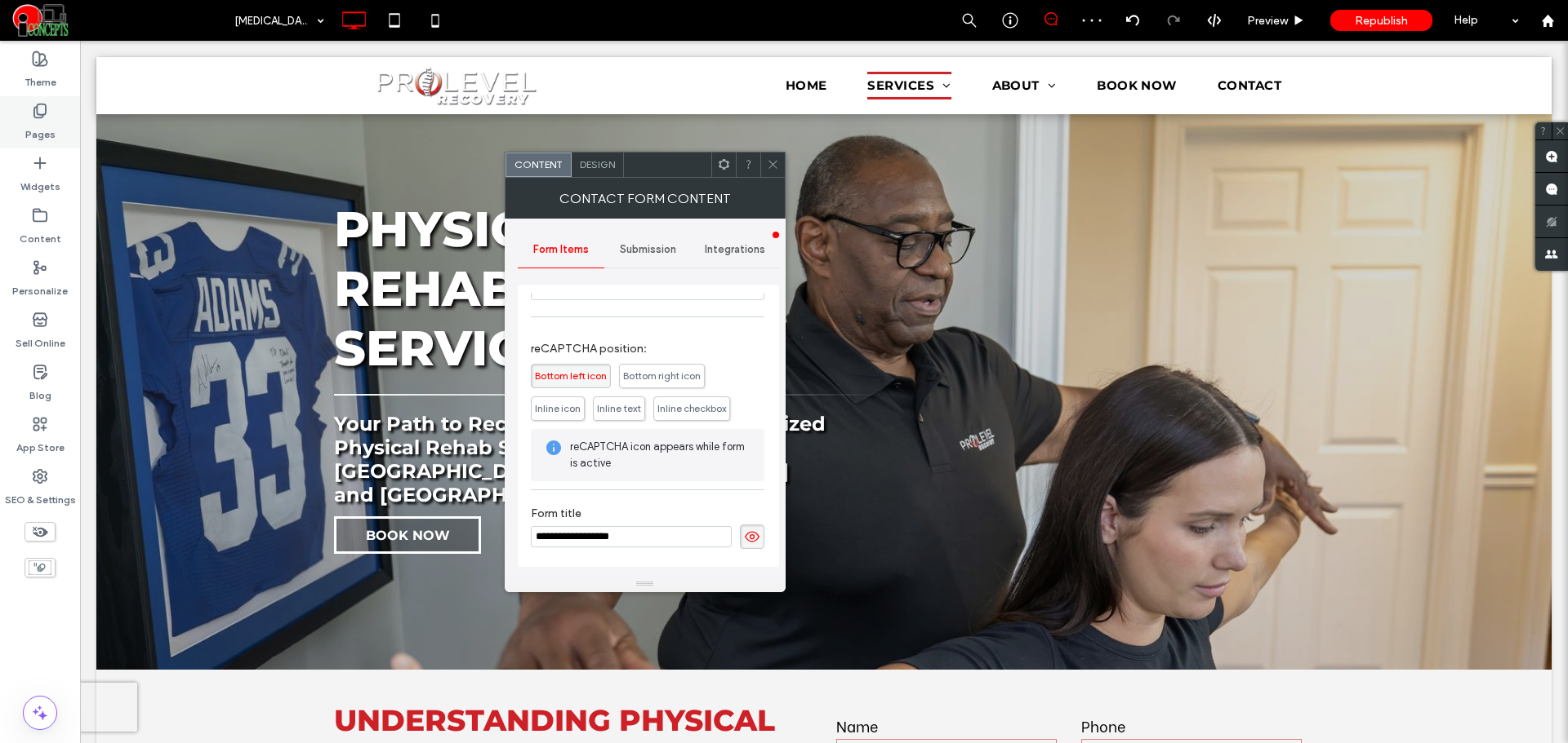
type input "**********"
click at [668, 554] on div "**********" at bounding box center [648, 528] width 233 height 58
click at [743, 544] on icon at bounding box center [751, 537] width 17 height 18
click at [632, 248] on span "Submission" at bounding box center [648, 249] width 56 height 13
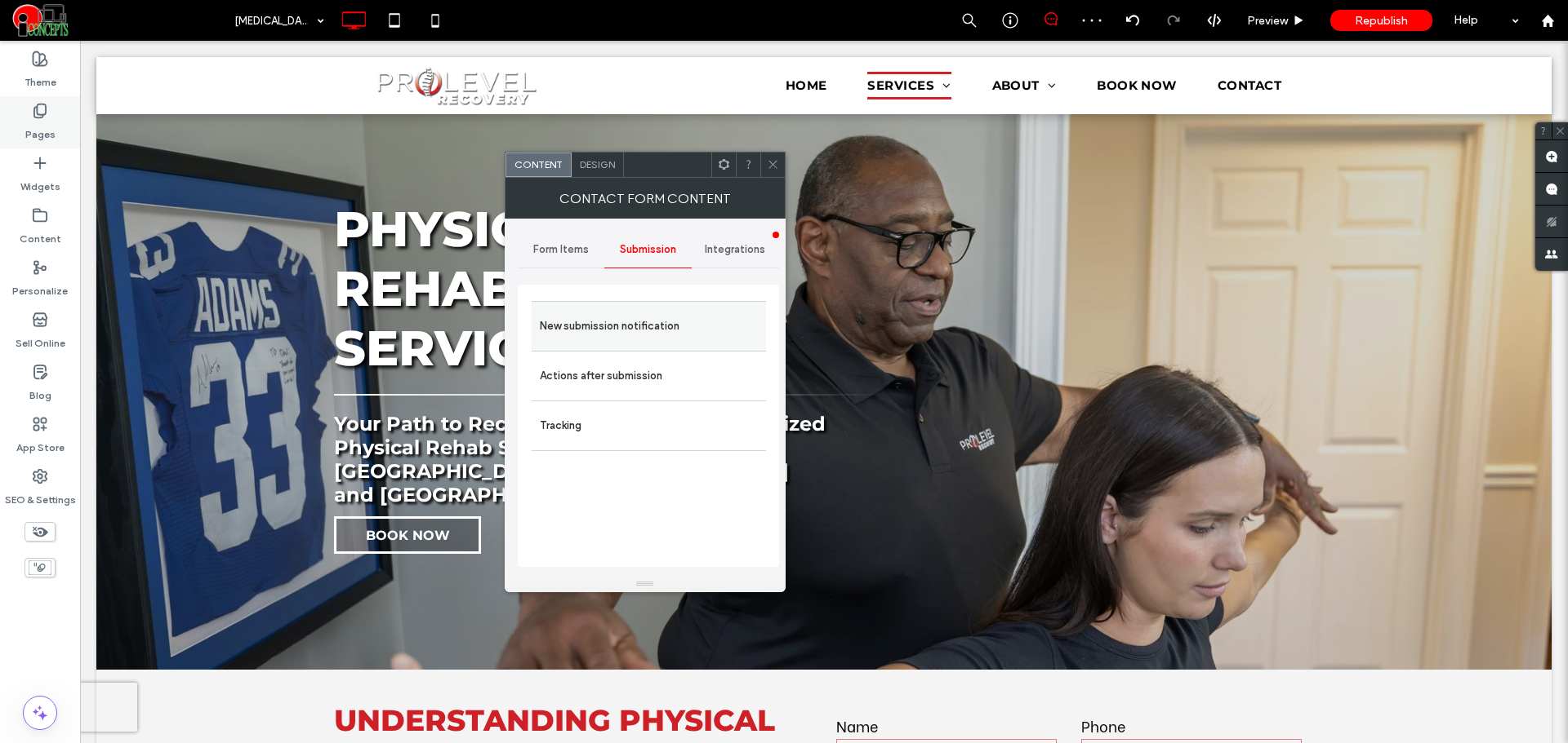
click at [641, 311] on label "New submission notification" at bounding box center [649, 326] width 218 height 33
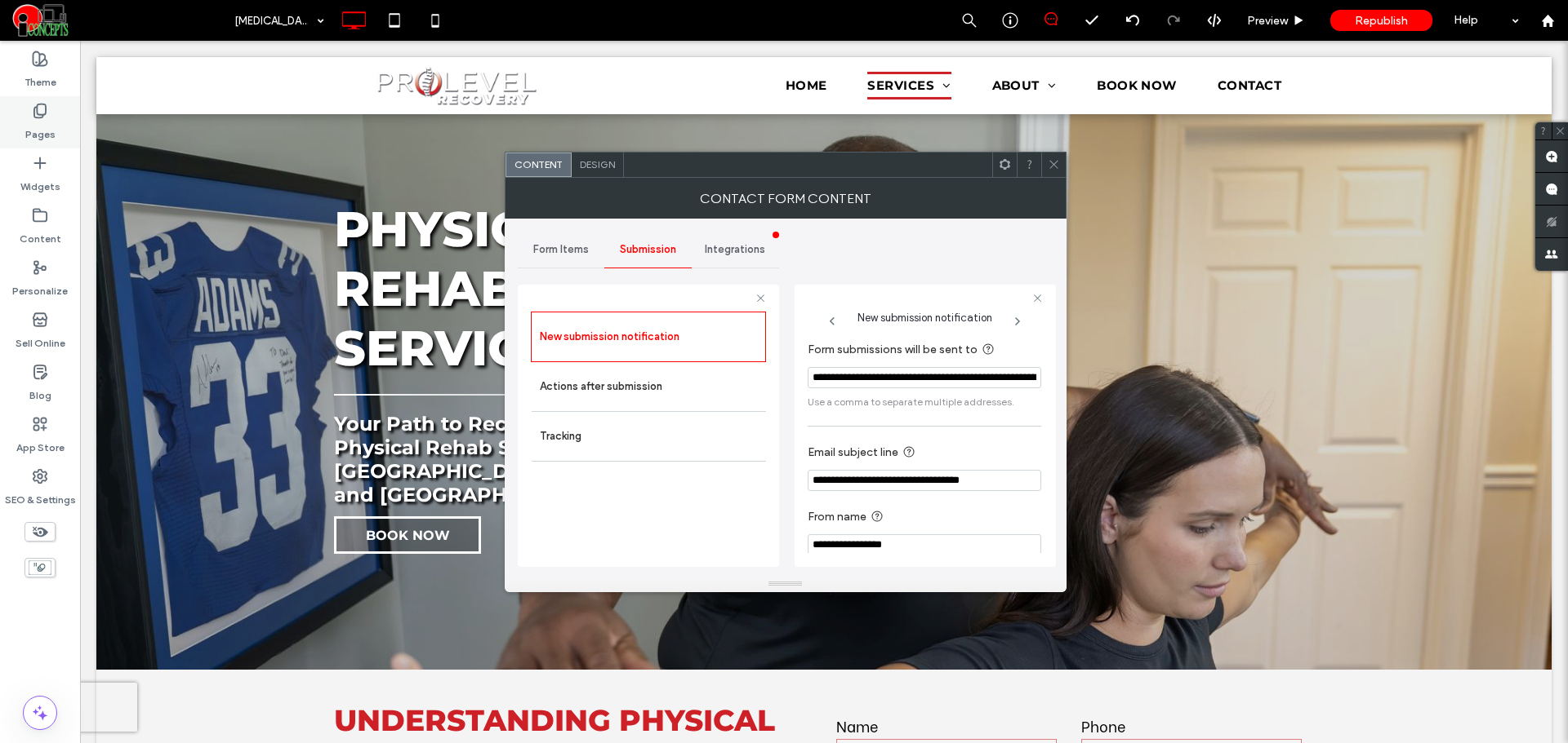
click at [934, 487] on input "**********" at bounding box center [924, 480] width 233 height 21
paste input "Email subject line"
type input "**********"
click at [744, 512] on div "New submission notification Actions after submission Tracking" at bounding box center [649, 436] width 235 height 247
click at [681, 528] on div "New submission notification Actions after submission Tracking" at bounding box center [649, 436] width 235 height 247
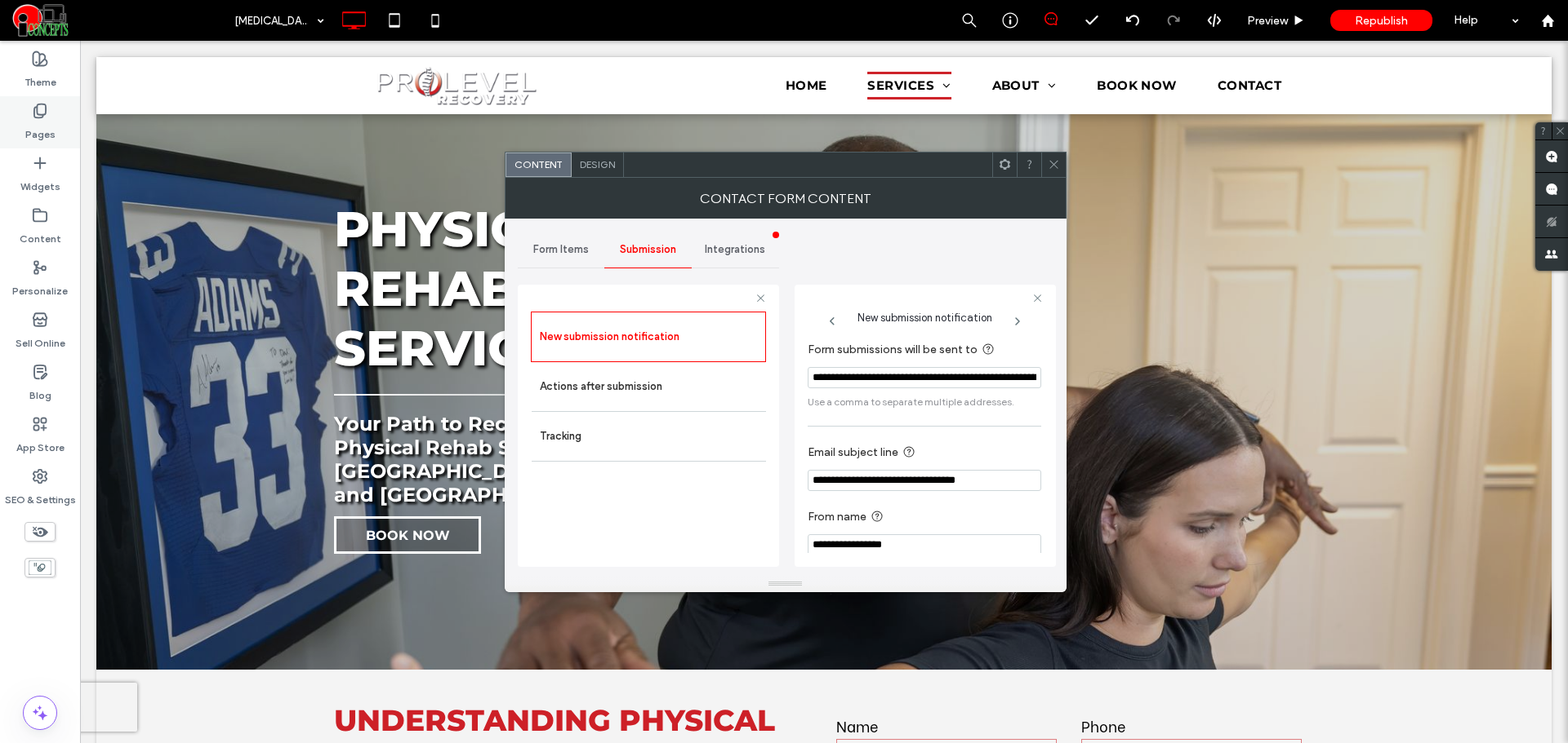
click at [1055, 158] on icon at bounding box center [1054, 164] width 12 height 12
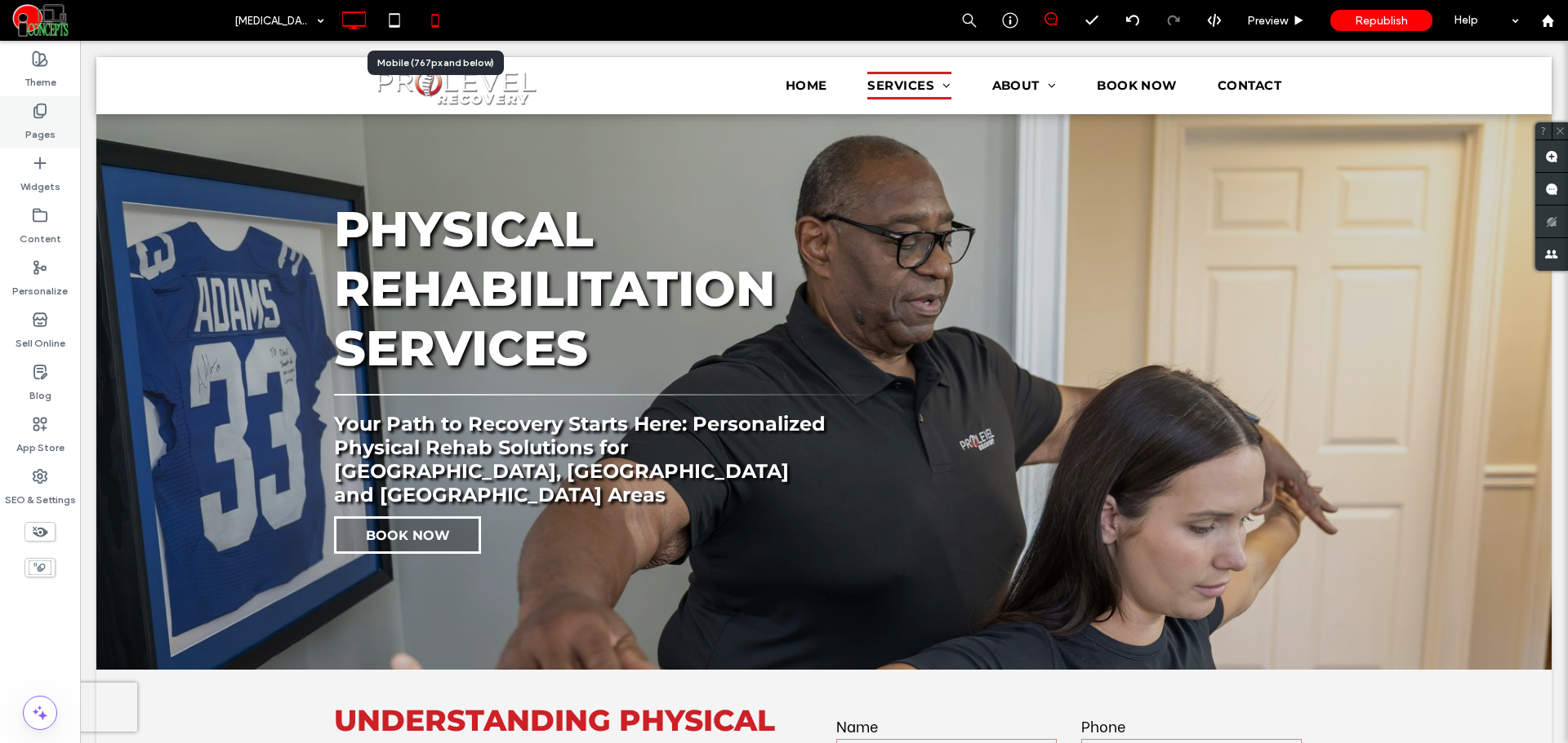
click at [437, 18] on icon at bounding box center [435, 20] width 33 height 33
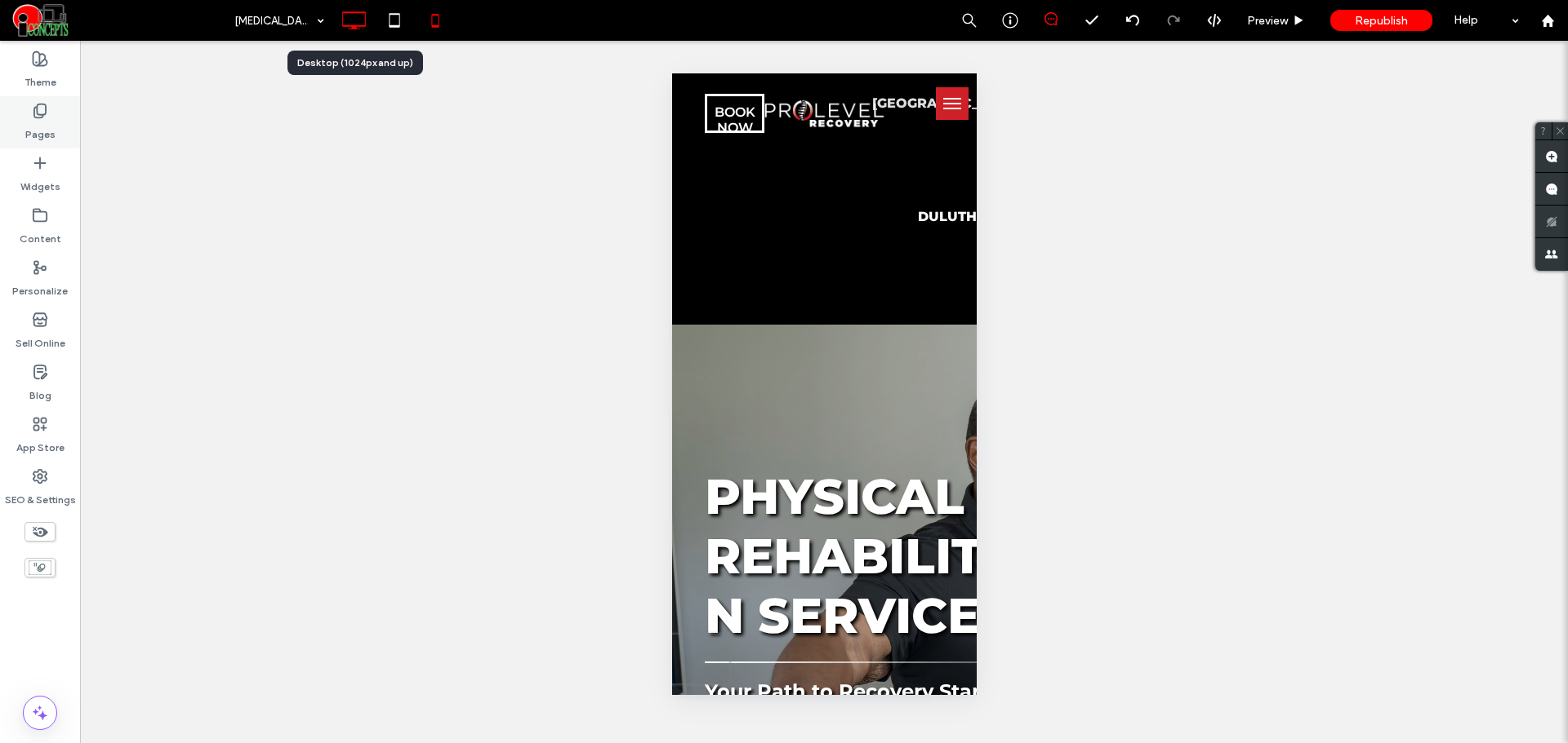
click at [353, 28] on use at bounding box center [355, 21] width 24 height 18
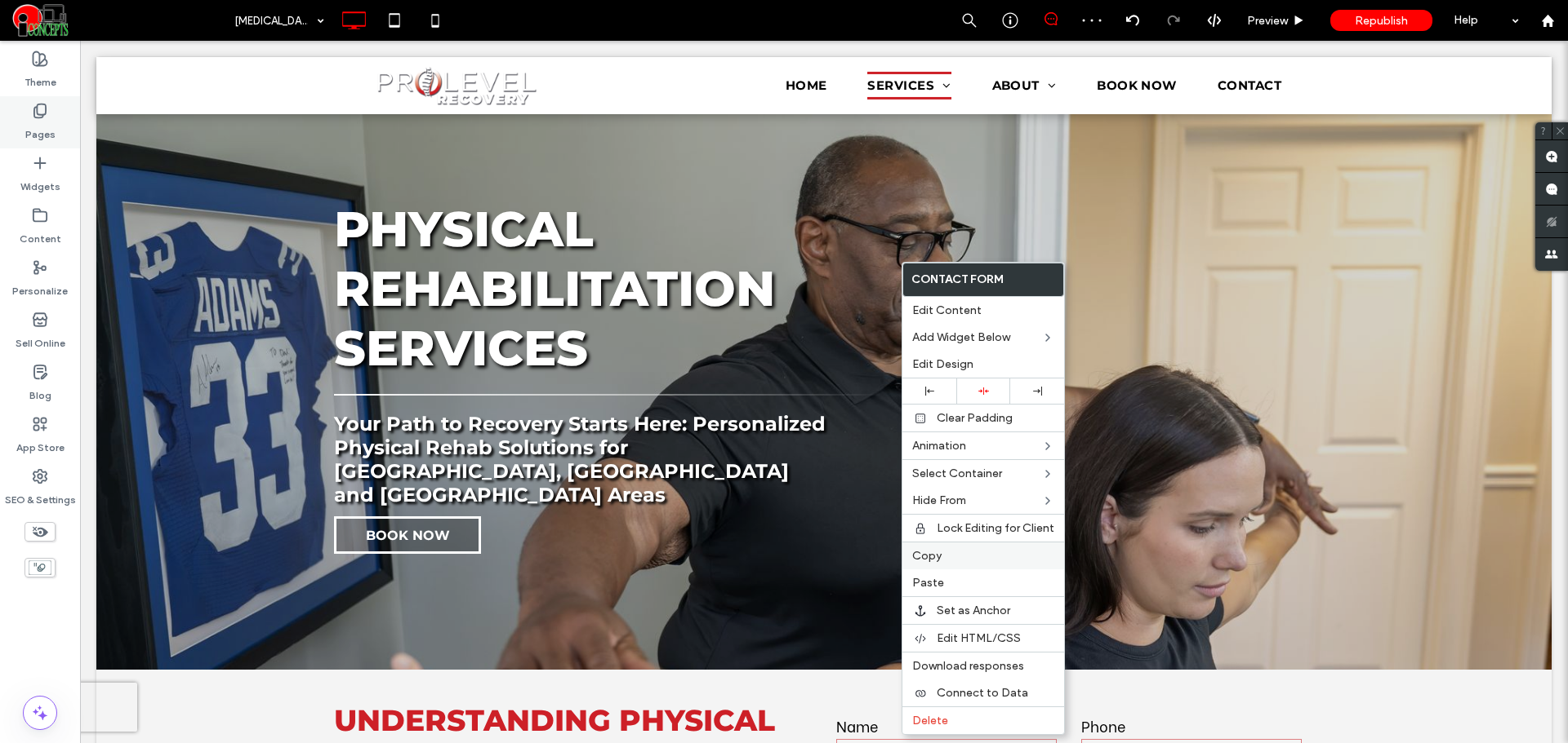
click at [931, 554] on span "Copy" at bounding box center [927, 556] width 30 height 14
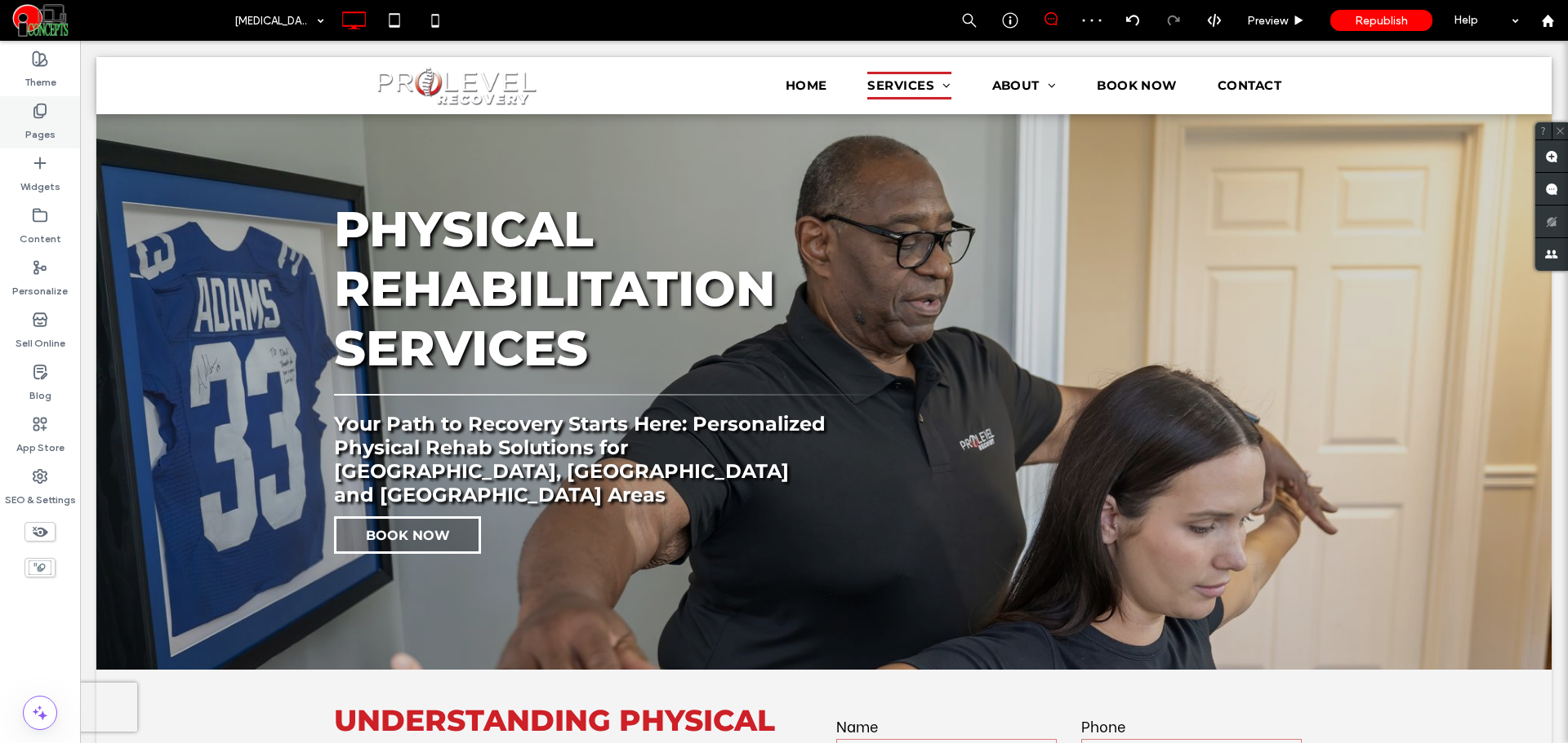
click at [44, 118] on icon at bounding box center [40, 111] width 17 height 17
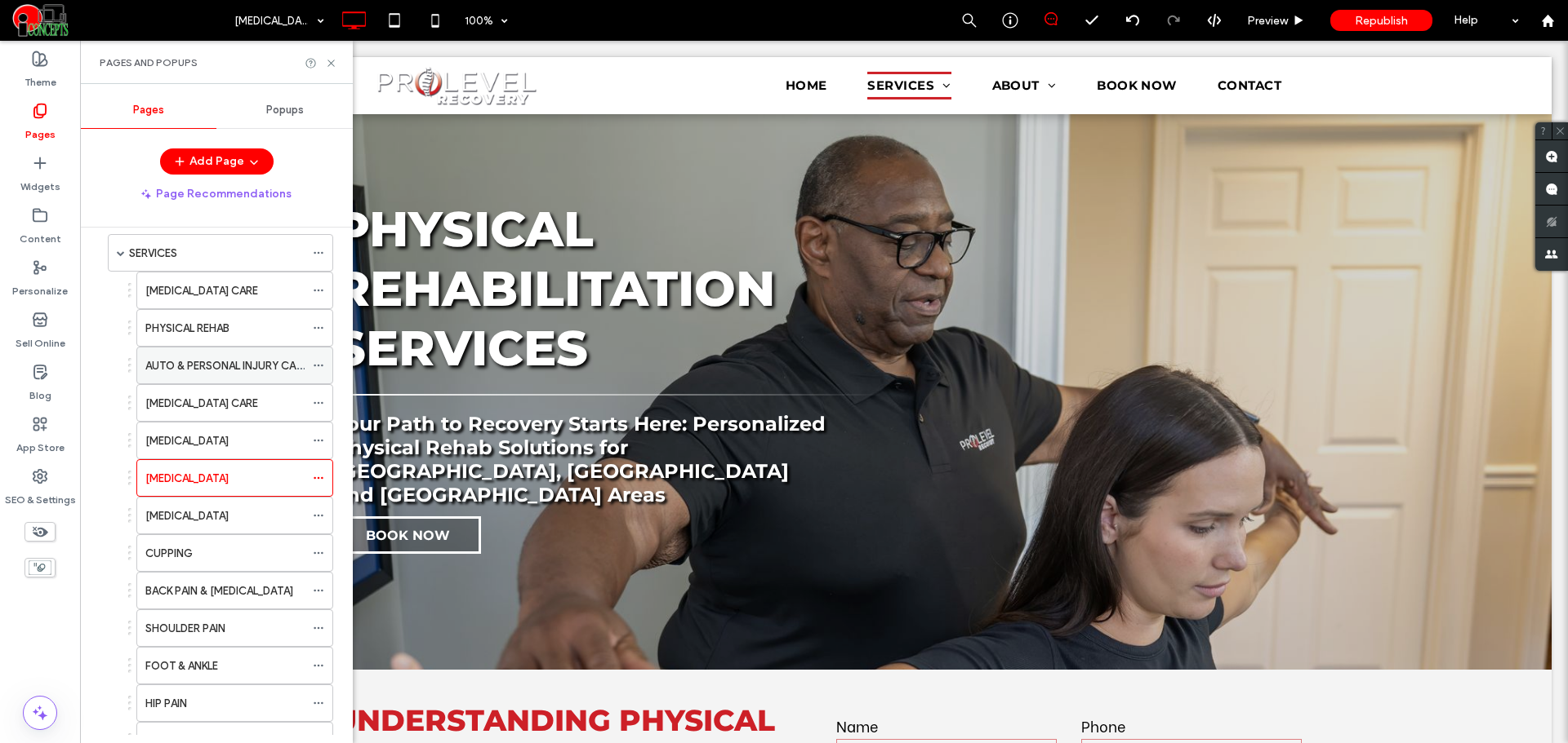
scroll to position [136, 0]
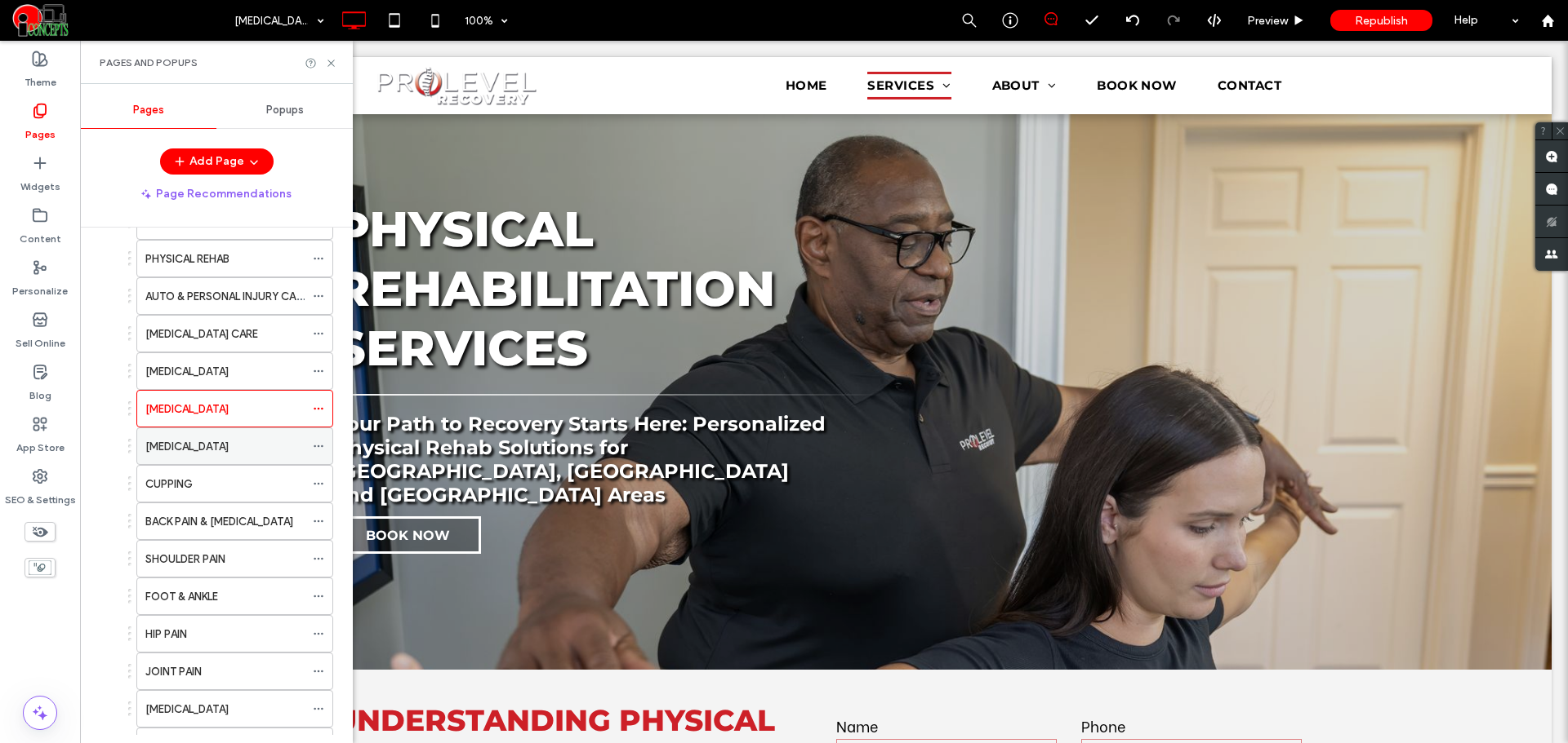
click at [241, 440] on div "[MEDICAL_DATA]" at bounding box center [224, 447] width 159 height 17
click at [335, 63] on icon at bounding box center [331, 63] width 12 height 12
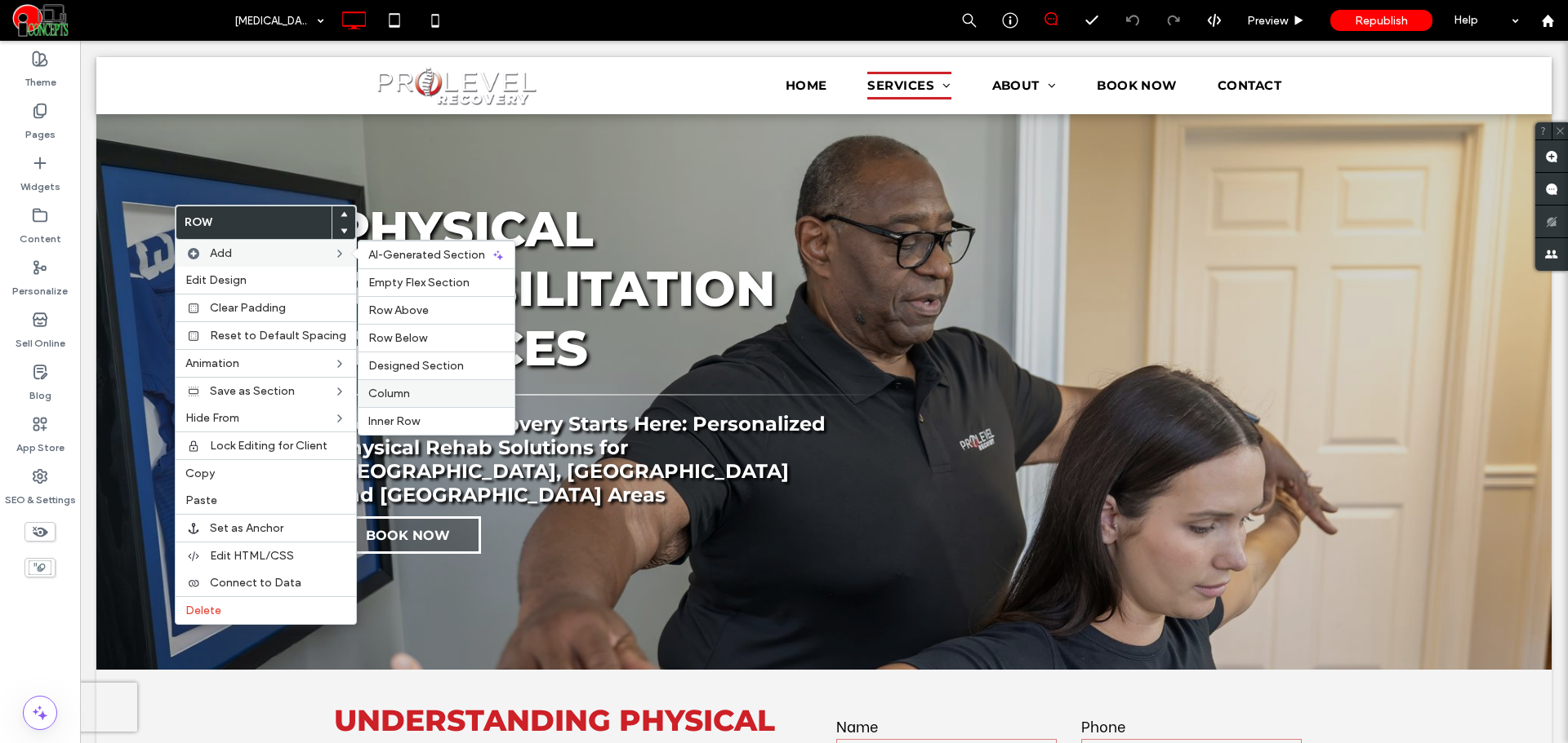
click at [420, 386] on label "Column" at bounding box center [436, 393] width 136 height 14
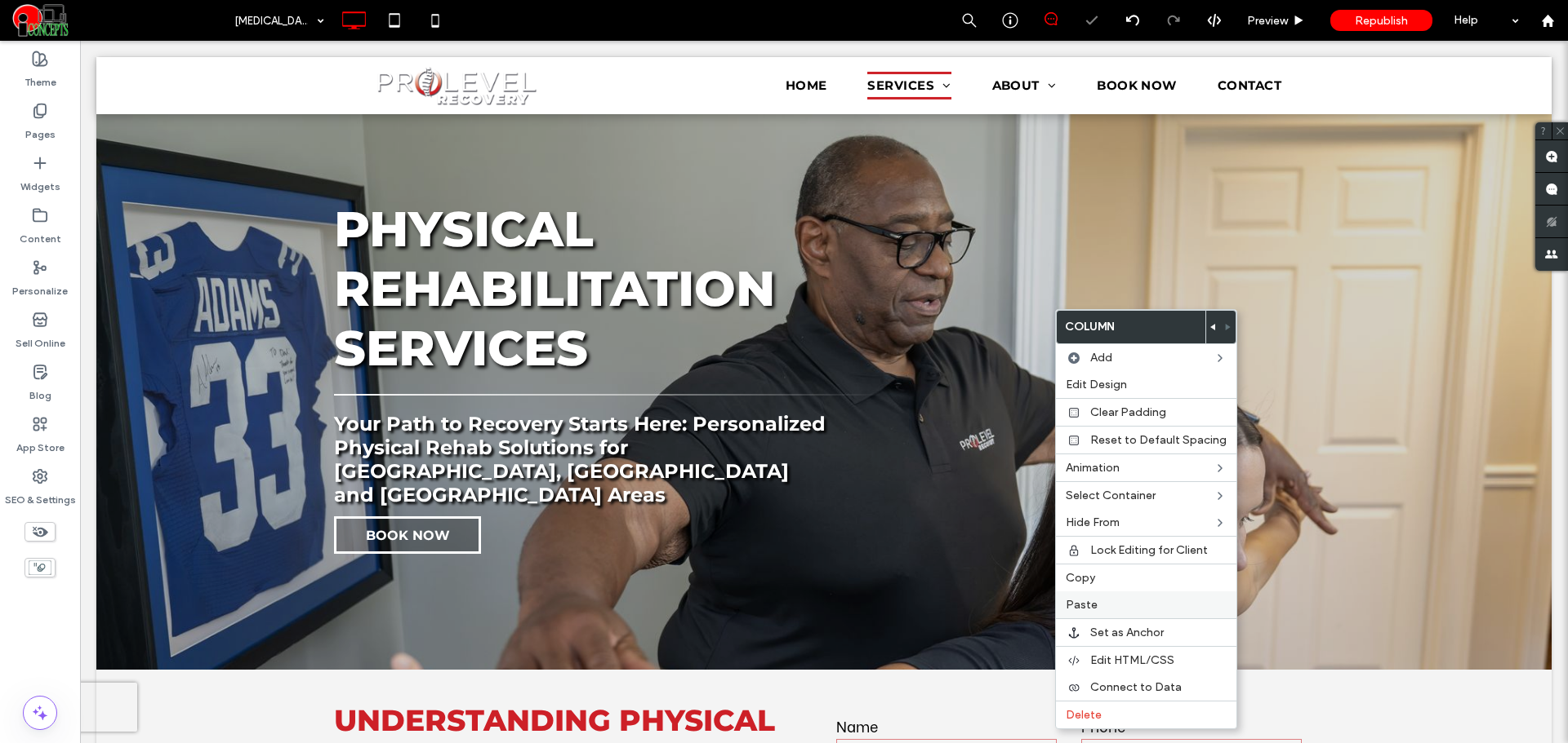
click at [1089, 612] on span "Paste" at bounding box center [1082, 605] width 32 height 14
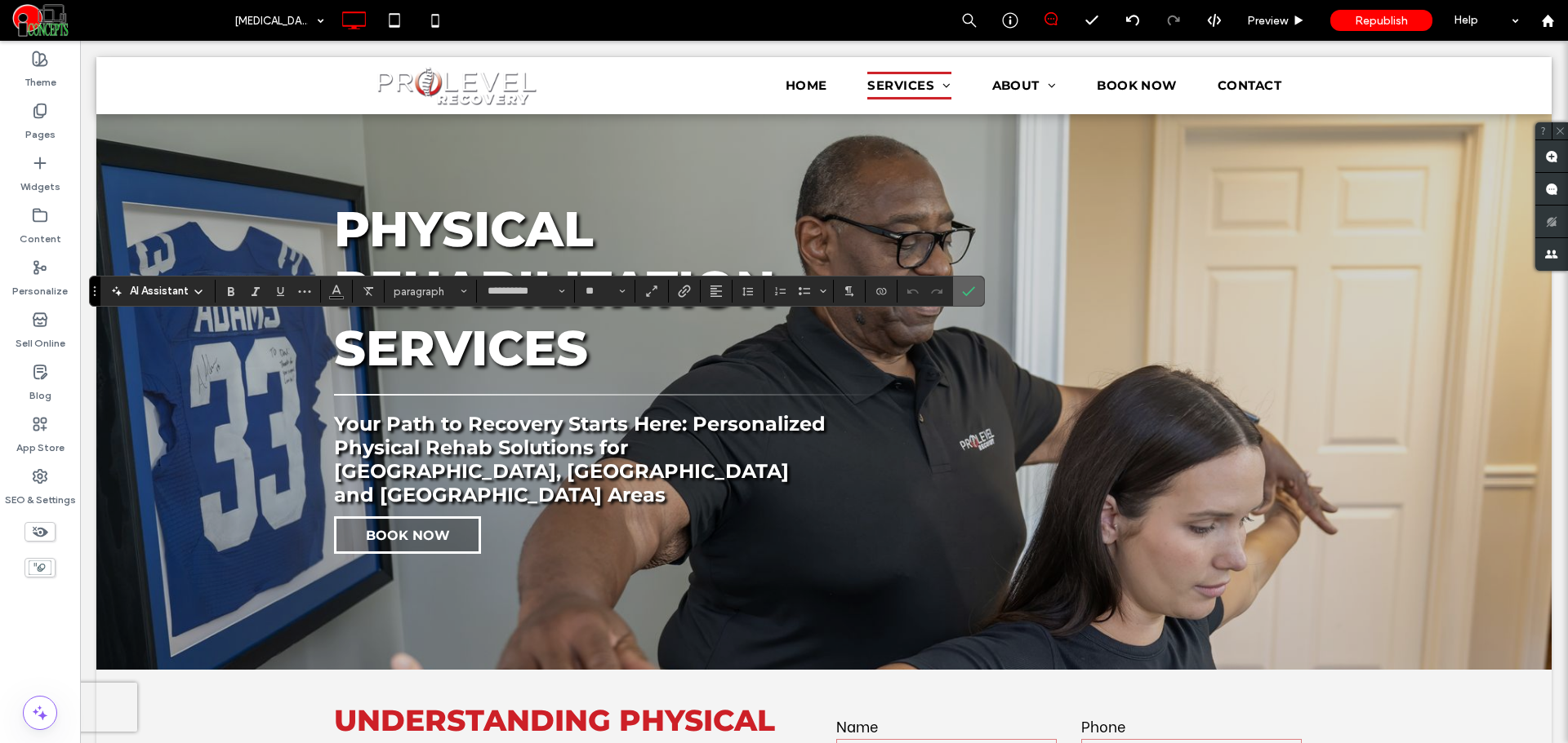
click at [965, 294] on use "Confirm" at bounding box center [968, 291] width 13 height 10
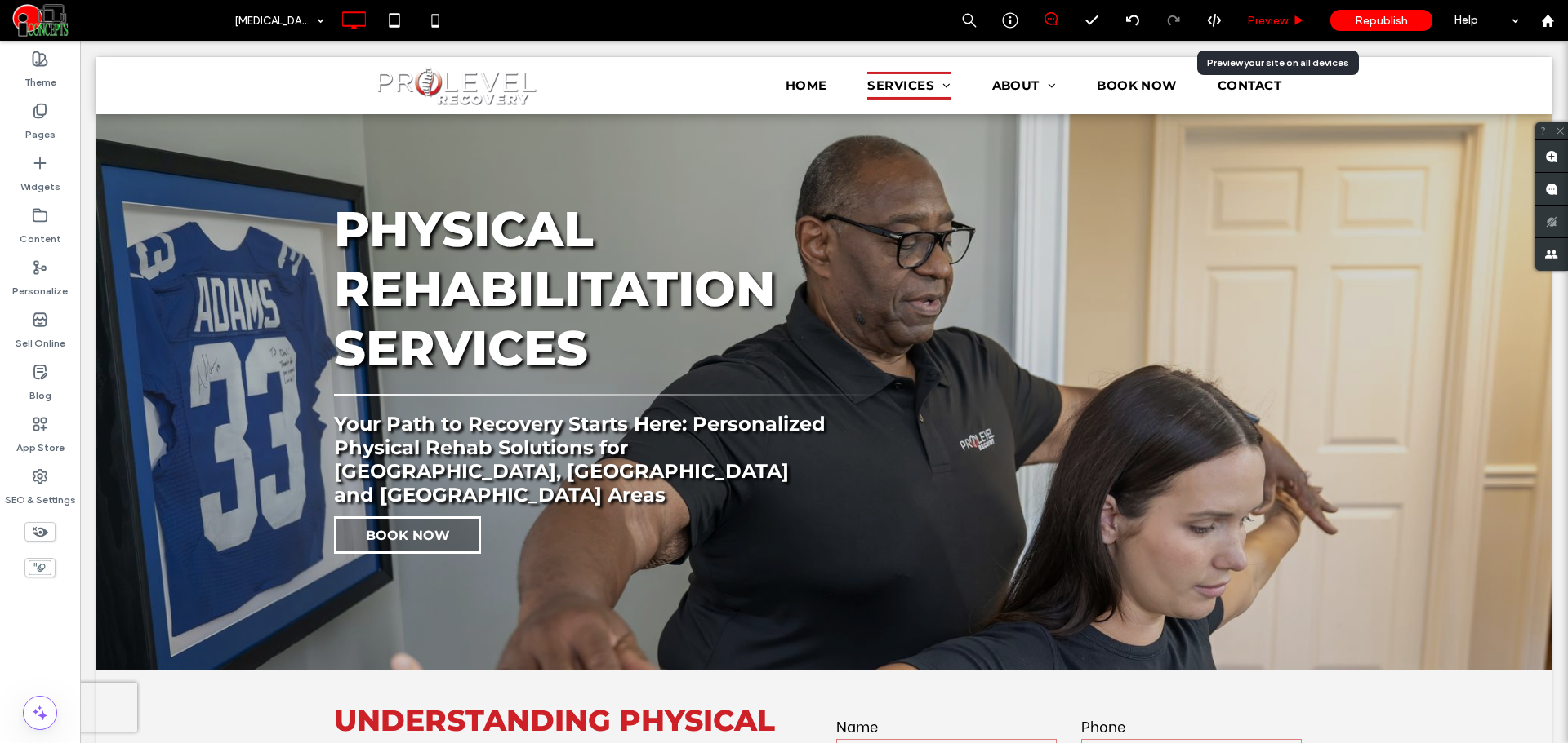
click at [1257, 24] on span "Preview" at bounding box center [1266, 21] width 41 height 14
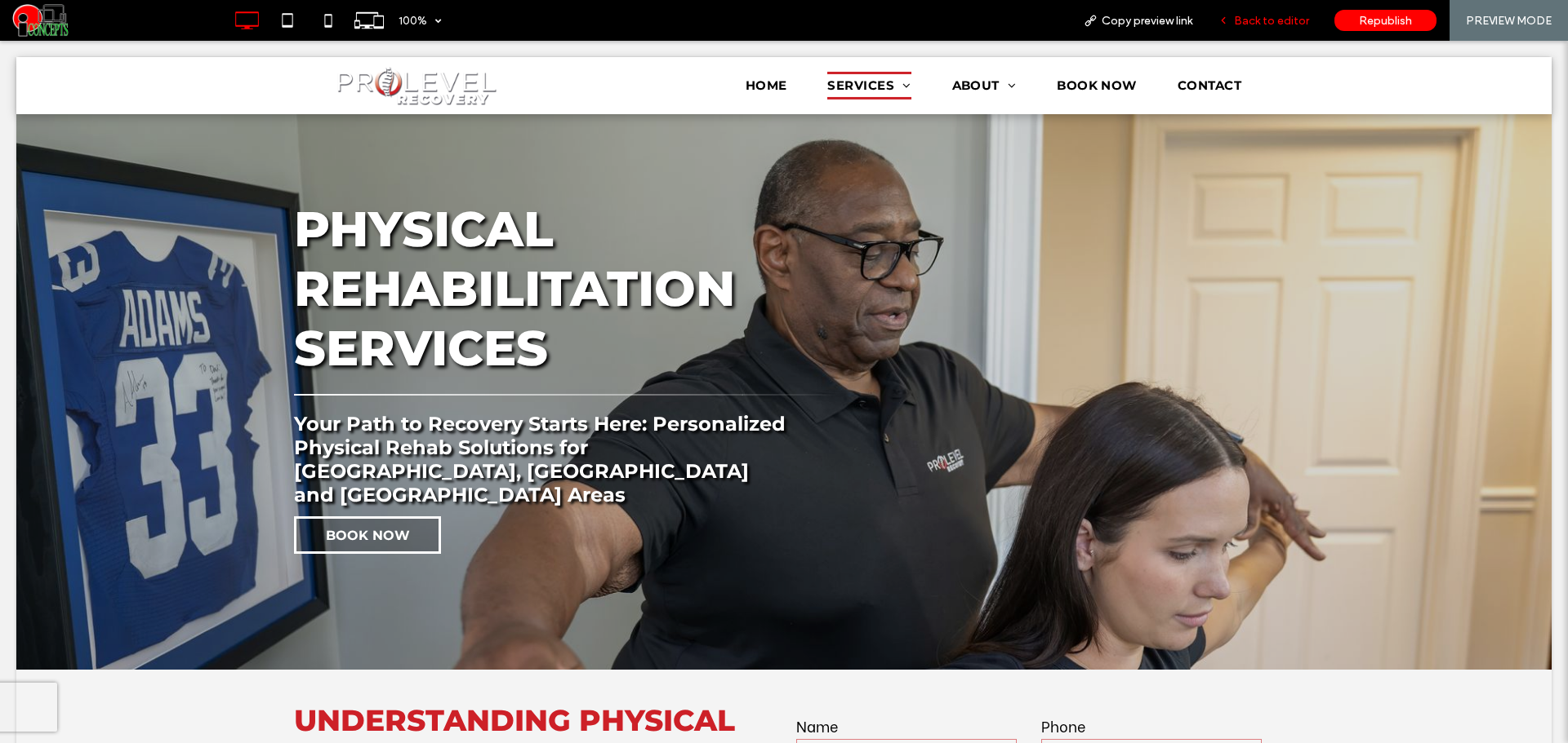
click at [1264, 30] on div "Back to editor" at bounding box center [1263, 20] width 117 height 41
click at [1245, 23] on span "Back to editor" at bounding box center [1271, 21] width 75 height 14
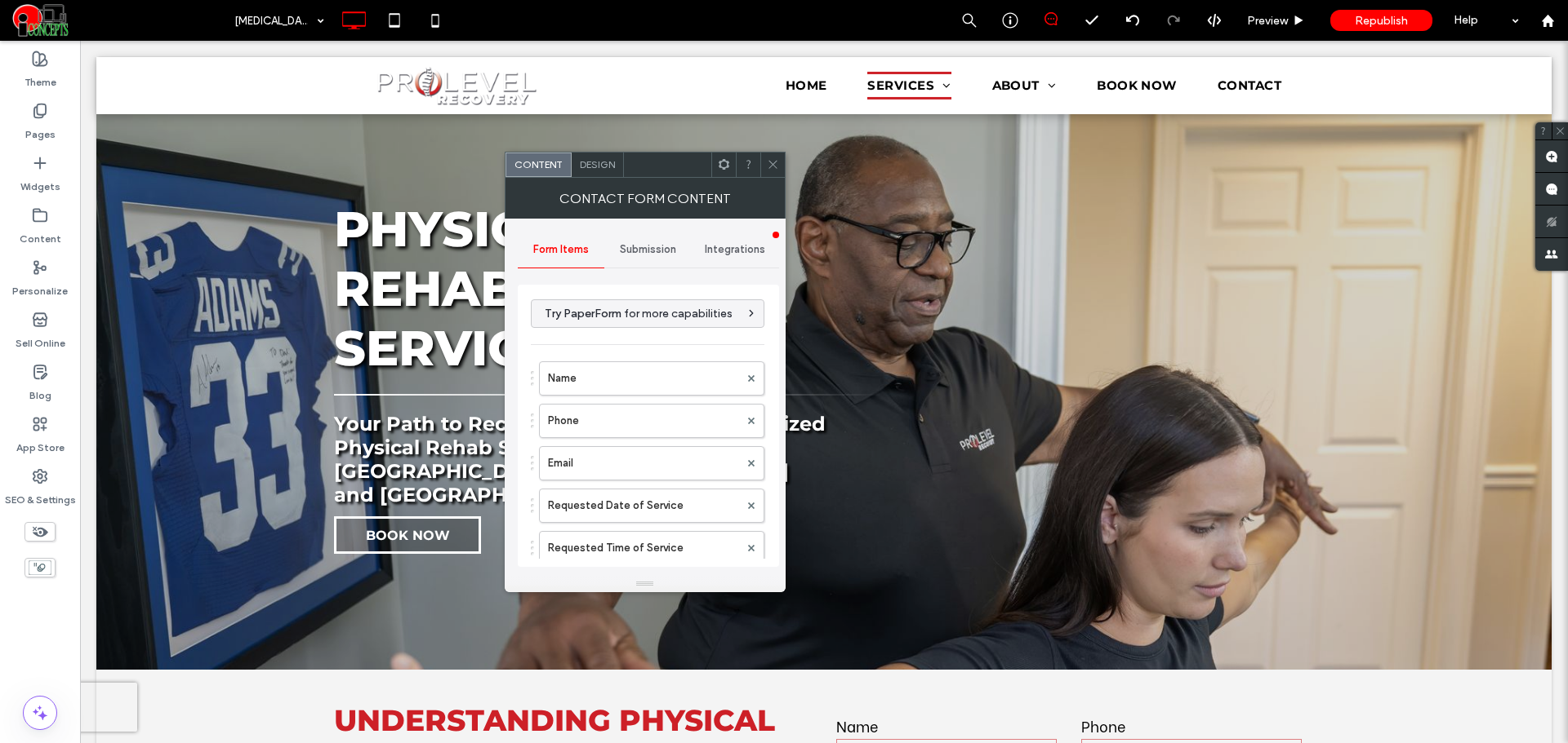
click at [779, 166] on div at bounding box center [772, 164] width 25 height 25
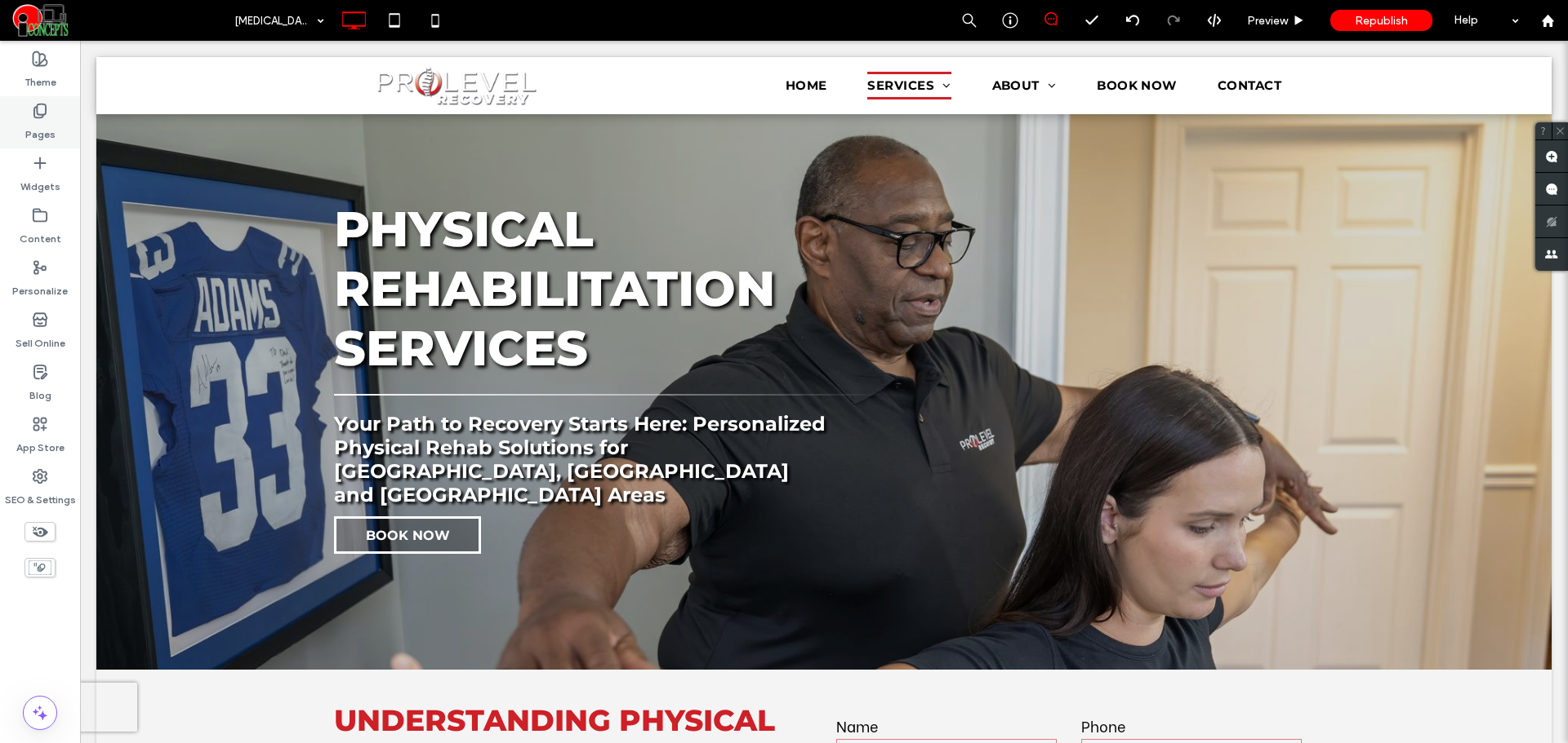
click at [39, 118] on use at bounding box center [41, 112] width 12 height 14
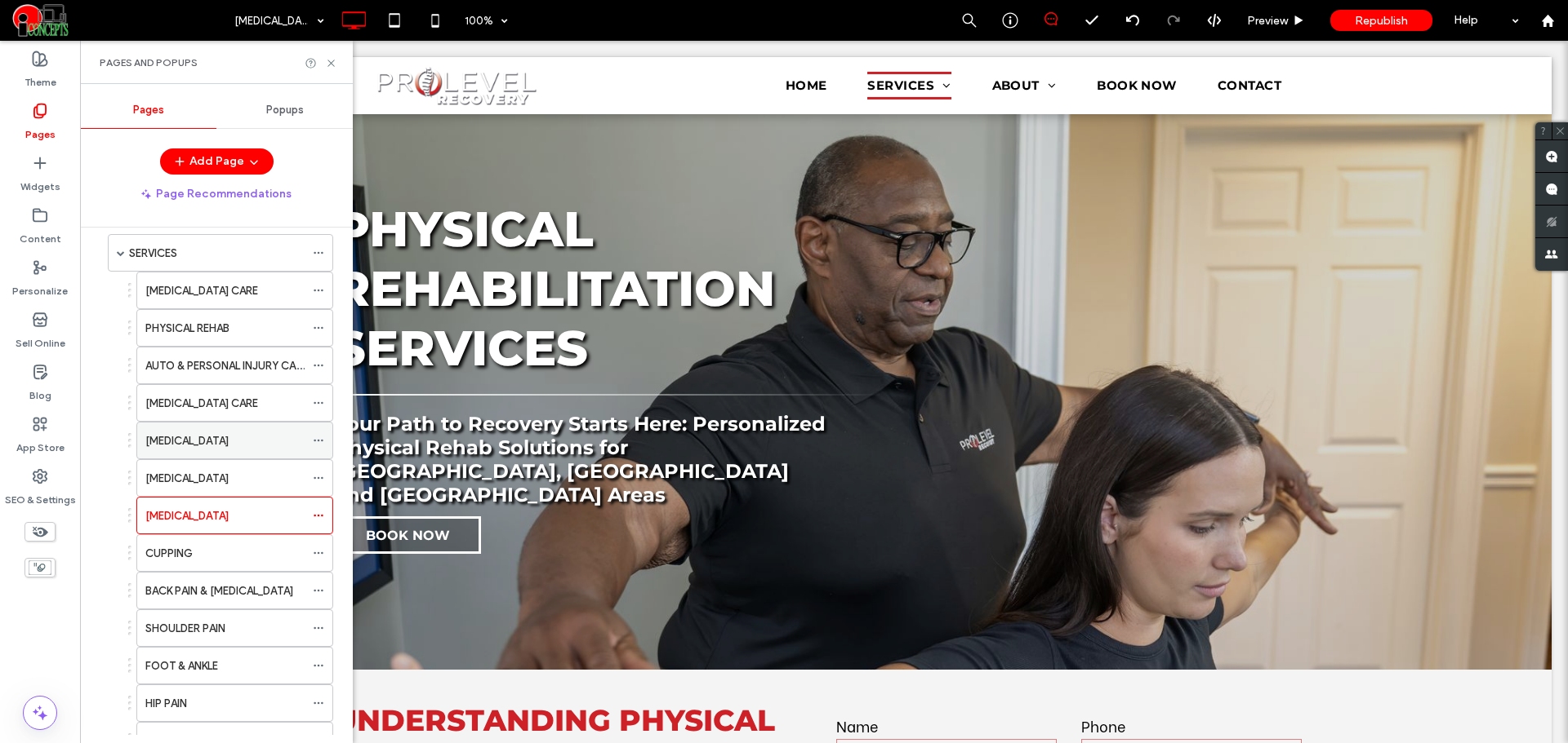
scroll to position [136, 0]
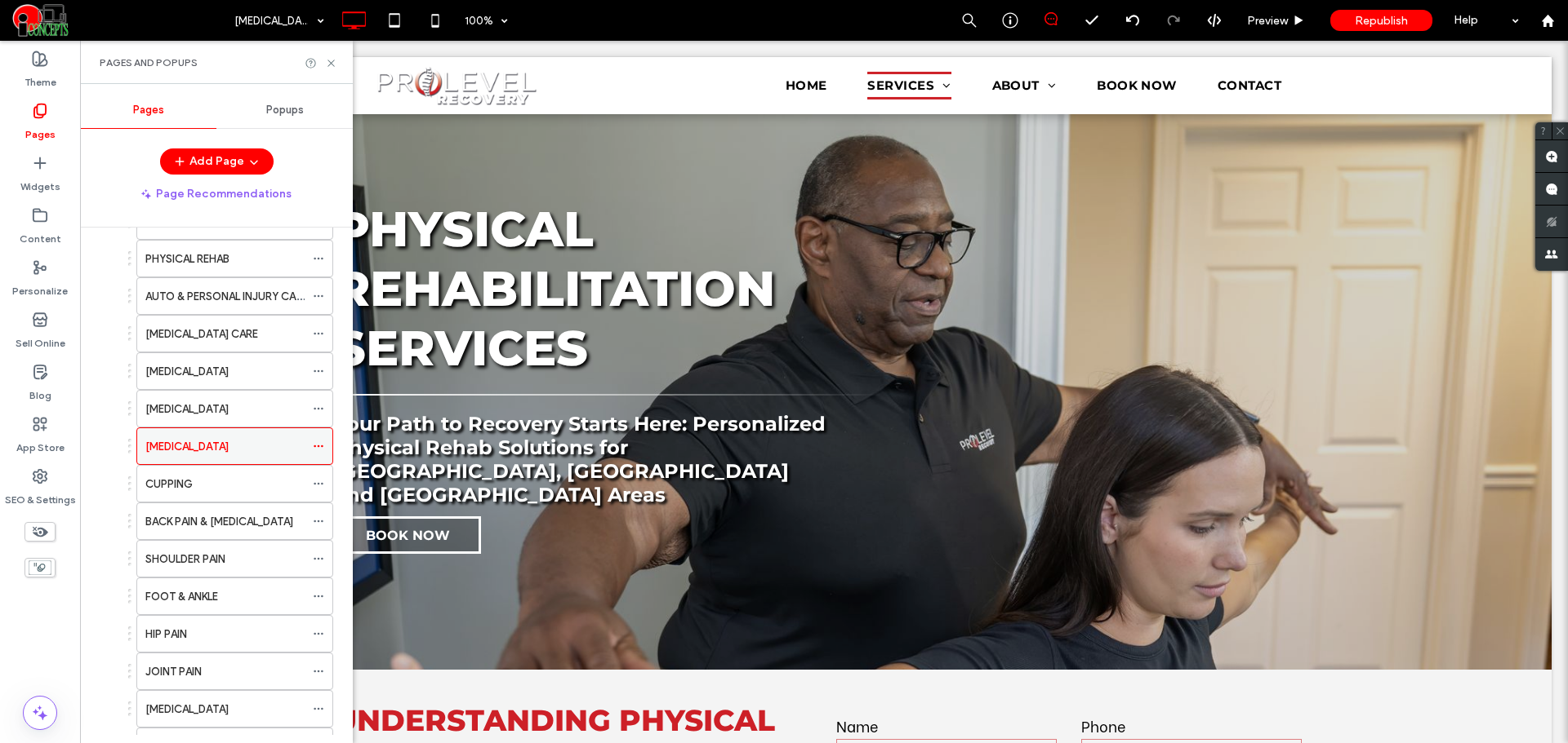
click at [316, 443] on icon at bounding box center [318, 447] width 12 height 12
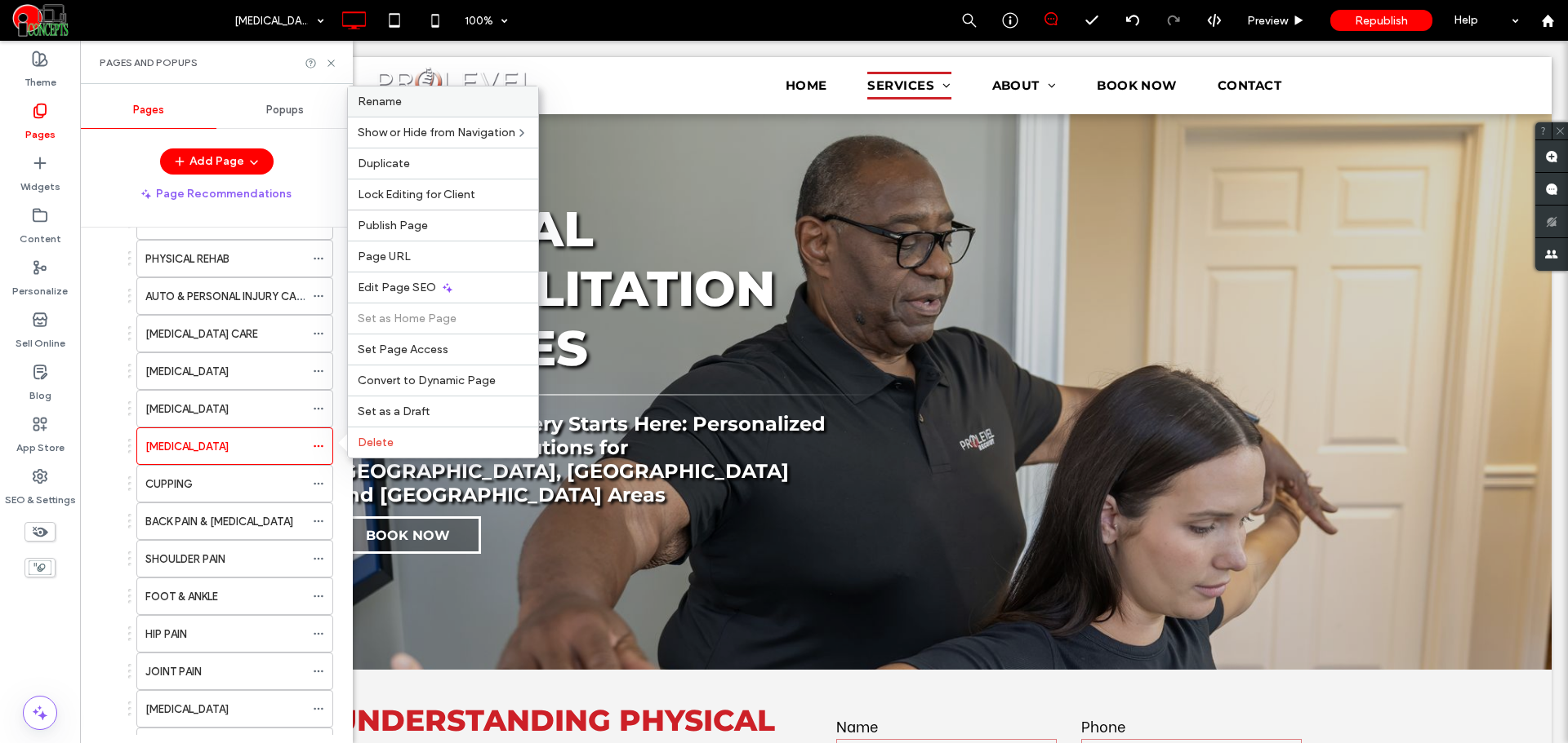
click at [393, 97] on span "Rename" at bounding box center [380, 102] width 44 height 14
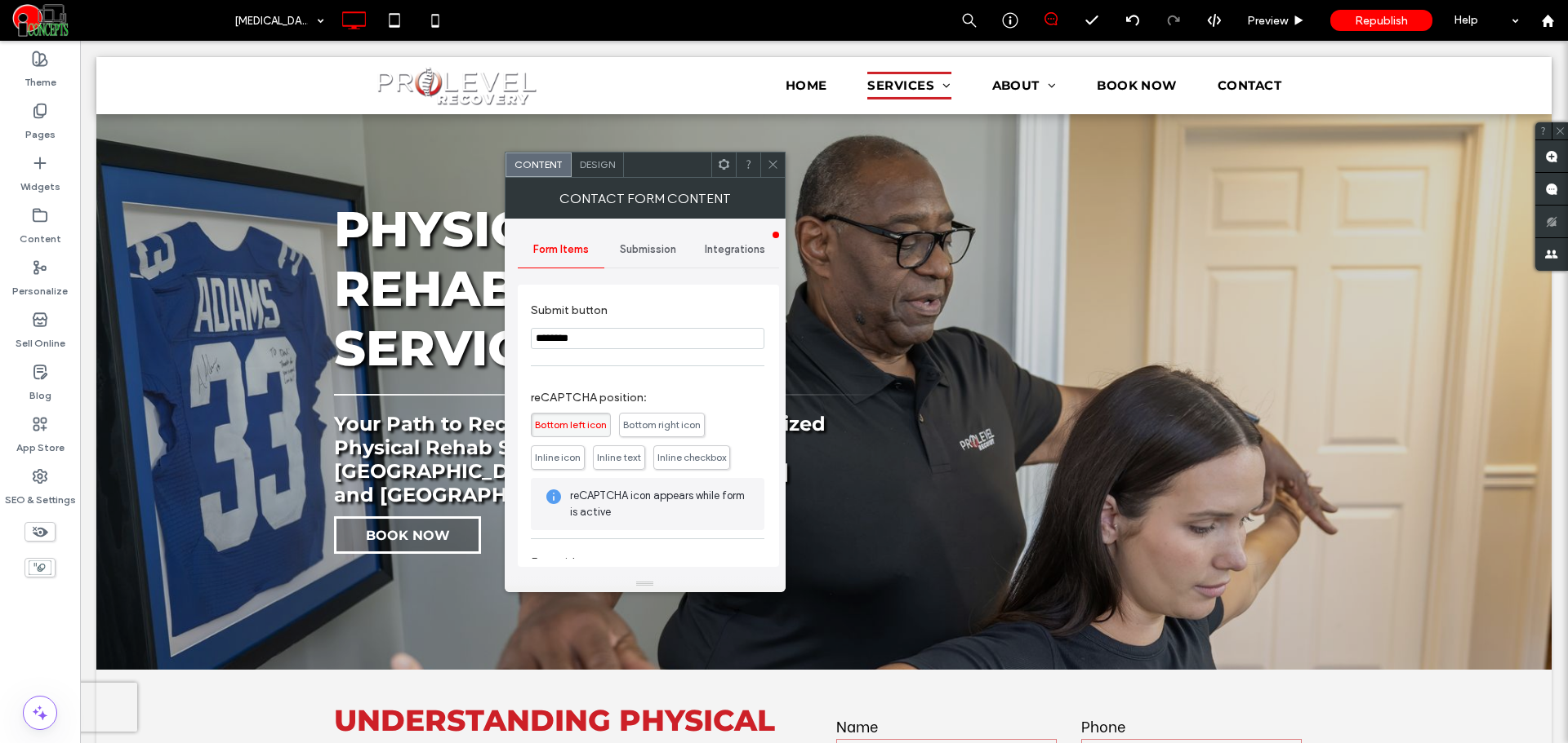
scroll to position [457, 0]
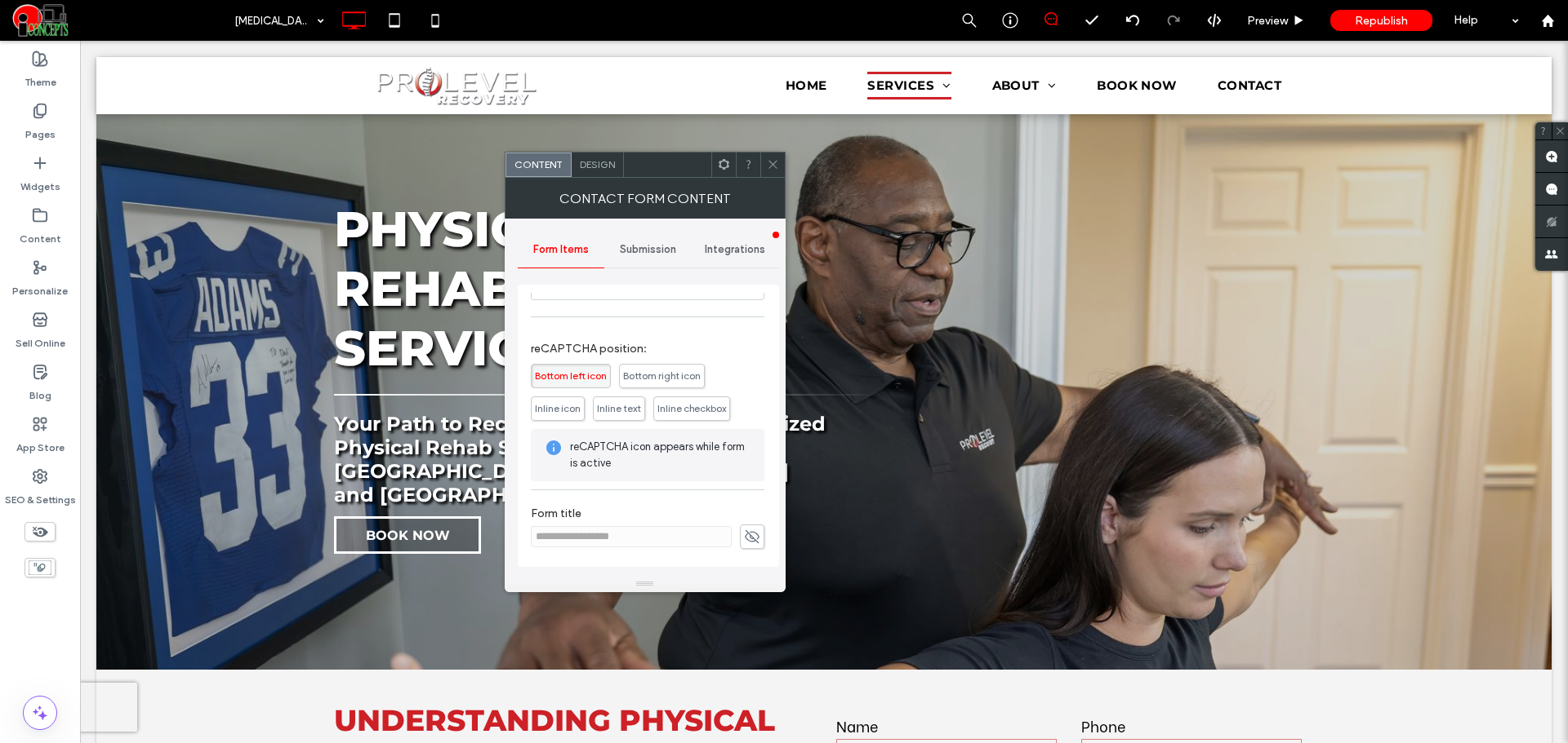
click at [744, 548] on span at bounding box center [751, 537] width 25 height 25
click at [600, 537] on input "**********" at bounding box center [631, 537] width 201 height 21
paste input
type input "**********"
click at [750, 543] on icon at bounding box center [751, 537] width 17 height 18
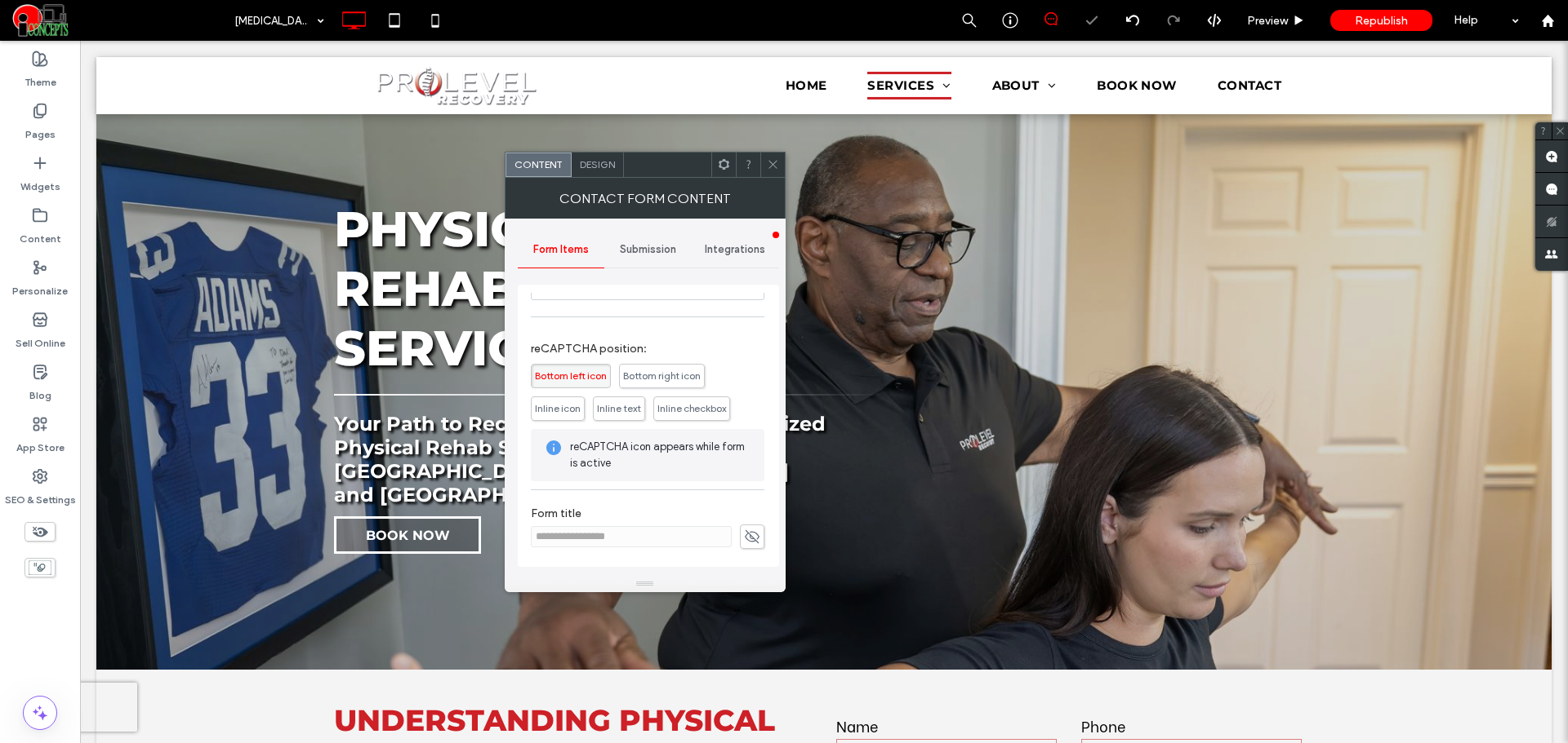
click at [639, 256] on div "Submission" at bounding box center [648, 250] width 87 height 36
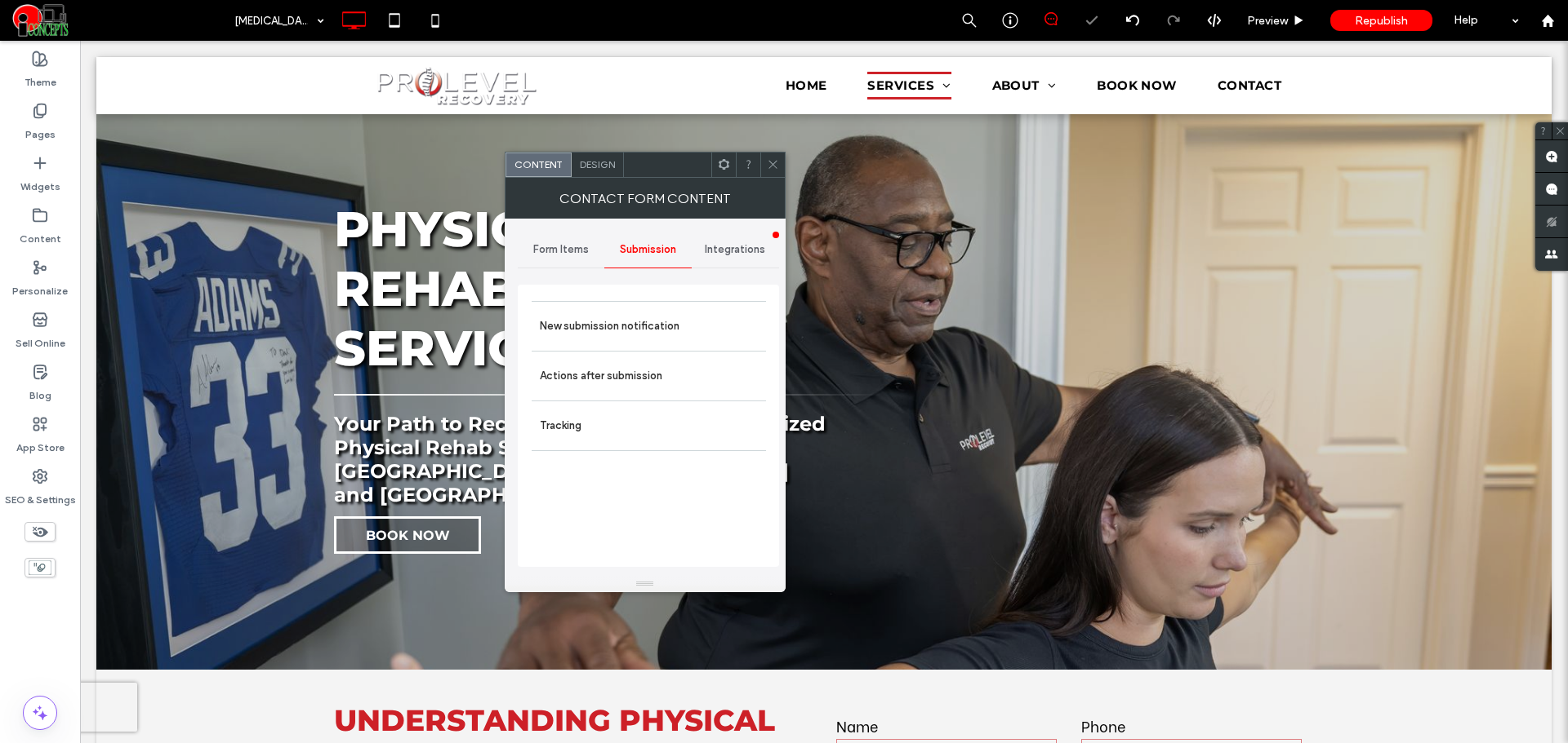
click at [651, 330] on label "New submission notification" at bounding box center [649, 326] width 218 height 33
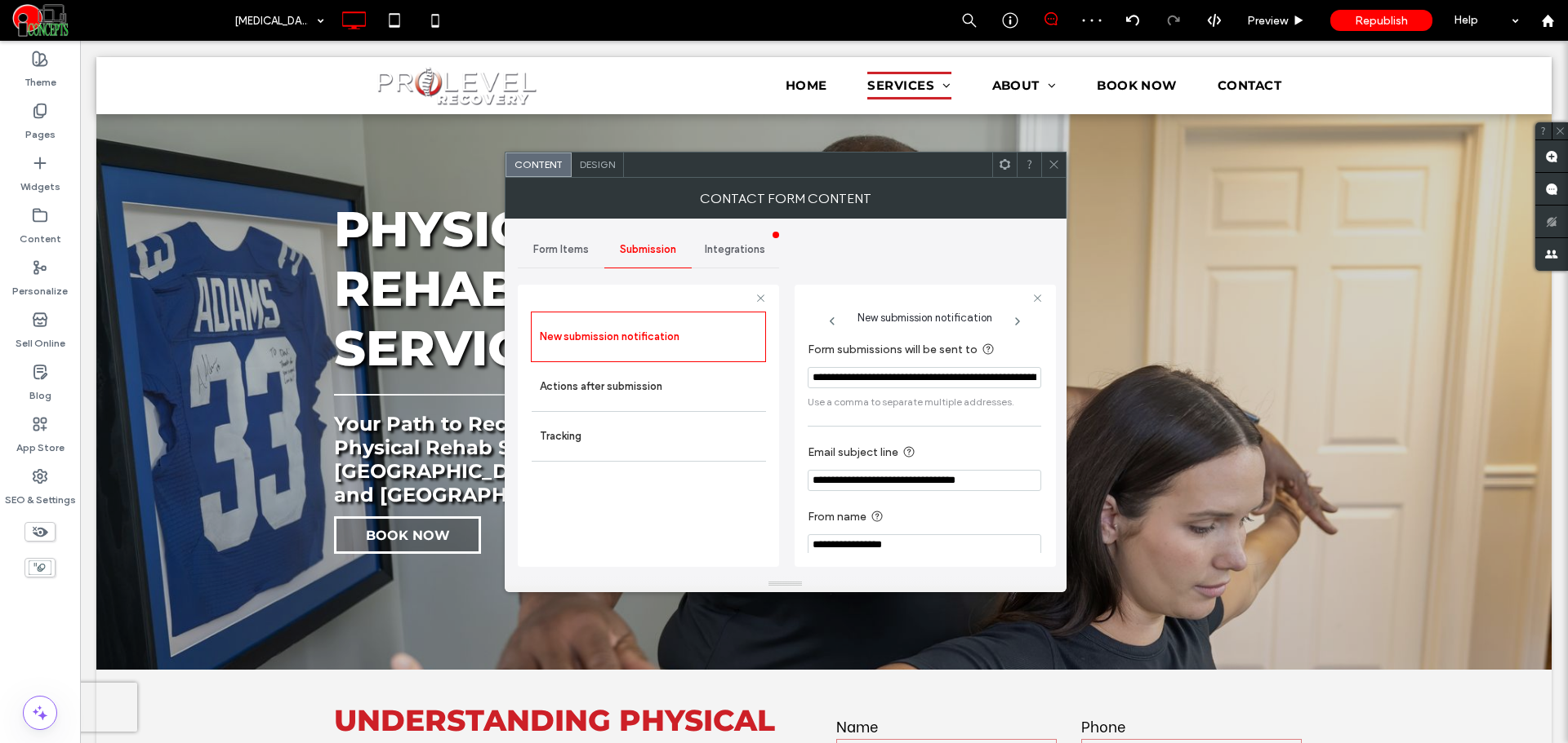
click at [920, 485] on input "**********" at bounding box center [924, 480] width 233 height 21
paste input "Email subject line"
type input "**********"
click at [720, 552] on div "New submission notification Actions after submission Tracking" at bounding box center [649, 436] width 235 height 247
click at [1058, 165] on icon at bounding box center [1054, 164] width 12 height 12
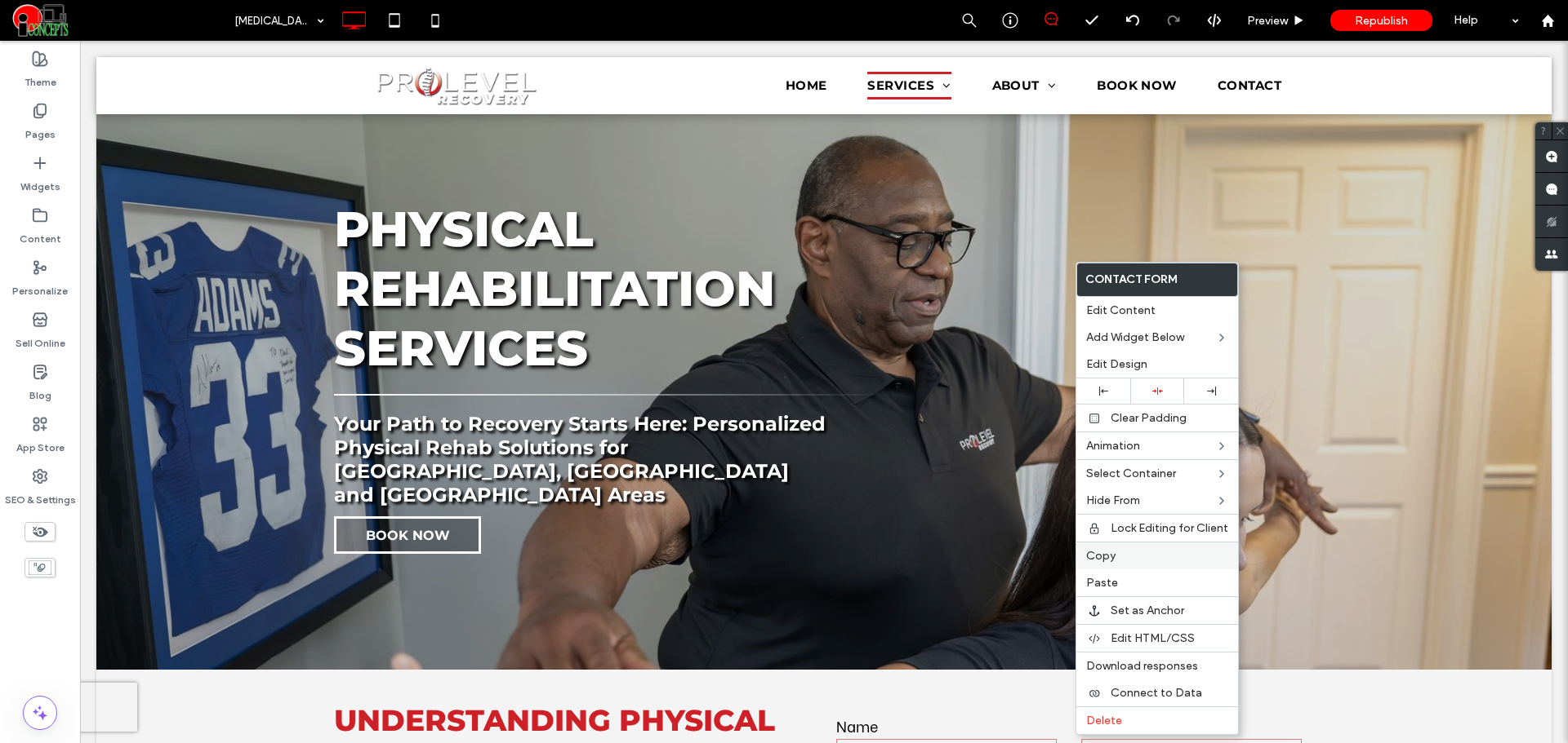
click at [1106, 560] on span "Copy" at bounding box center [1100, 556] width 30 height 14
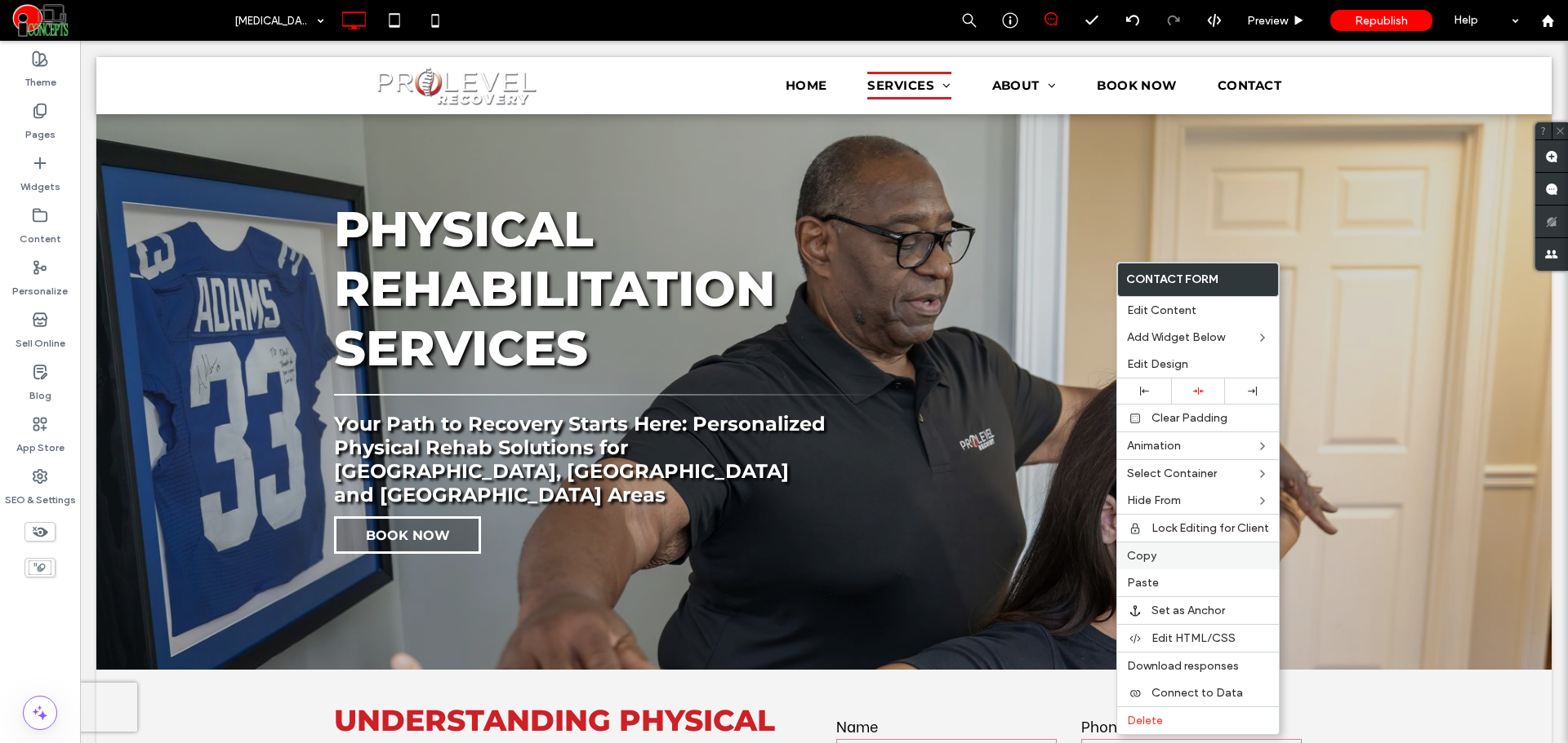
click at [1151, 554] on span "Copy" at bounding box center [1142, 556] width 30 height 14
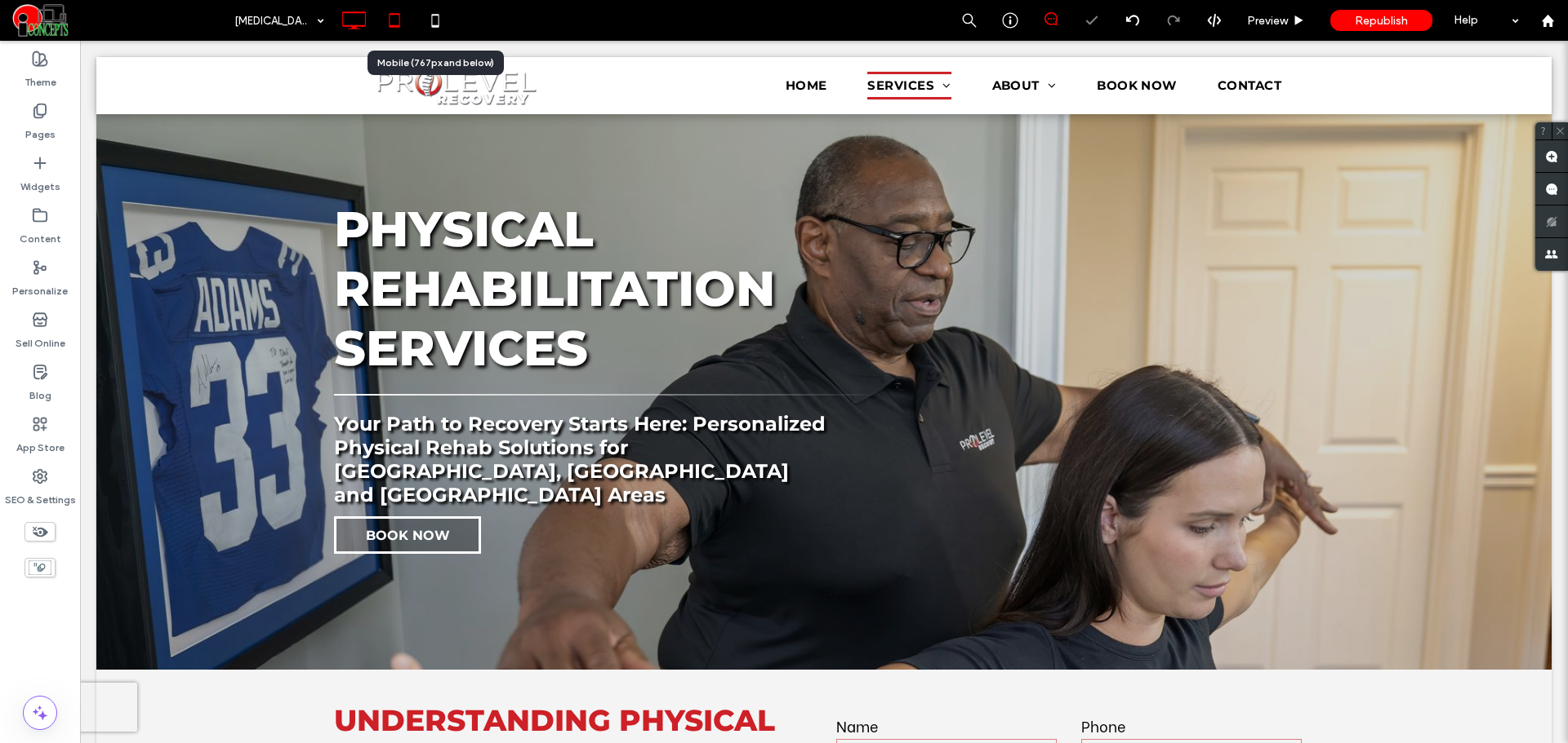
click at [404, 32] on icon at bounding box center [393, 20] width 33 height 33
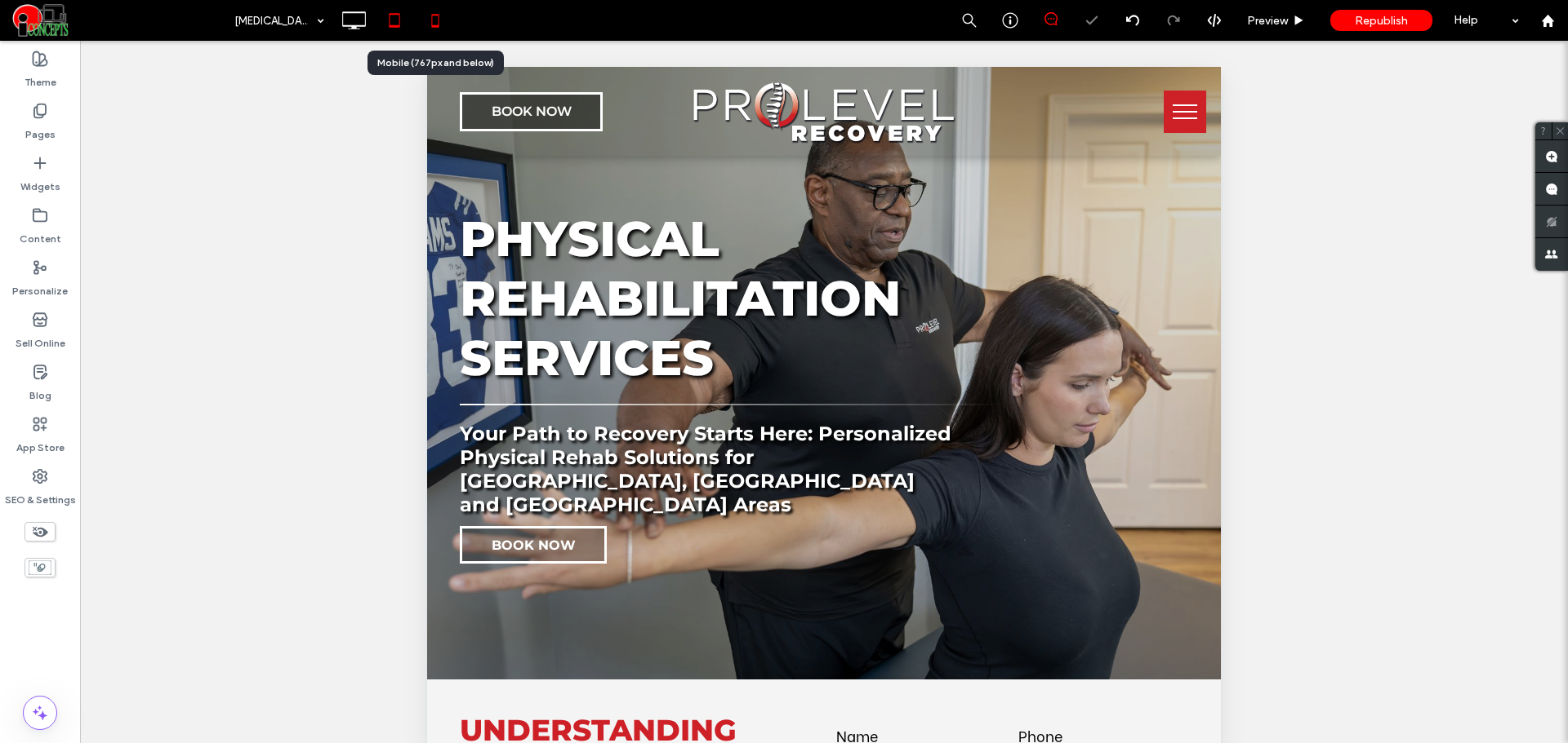
click at [428, 20] on icon at bounding box center [435, 20] width 33 height 33
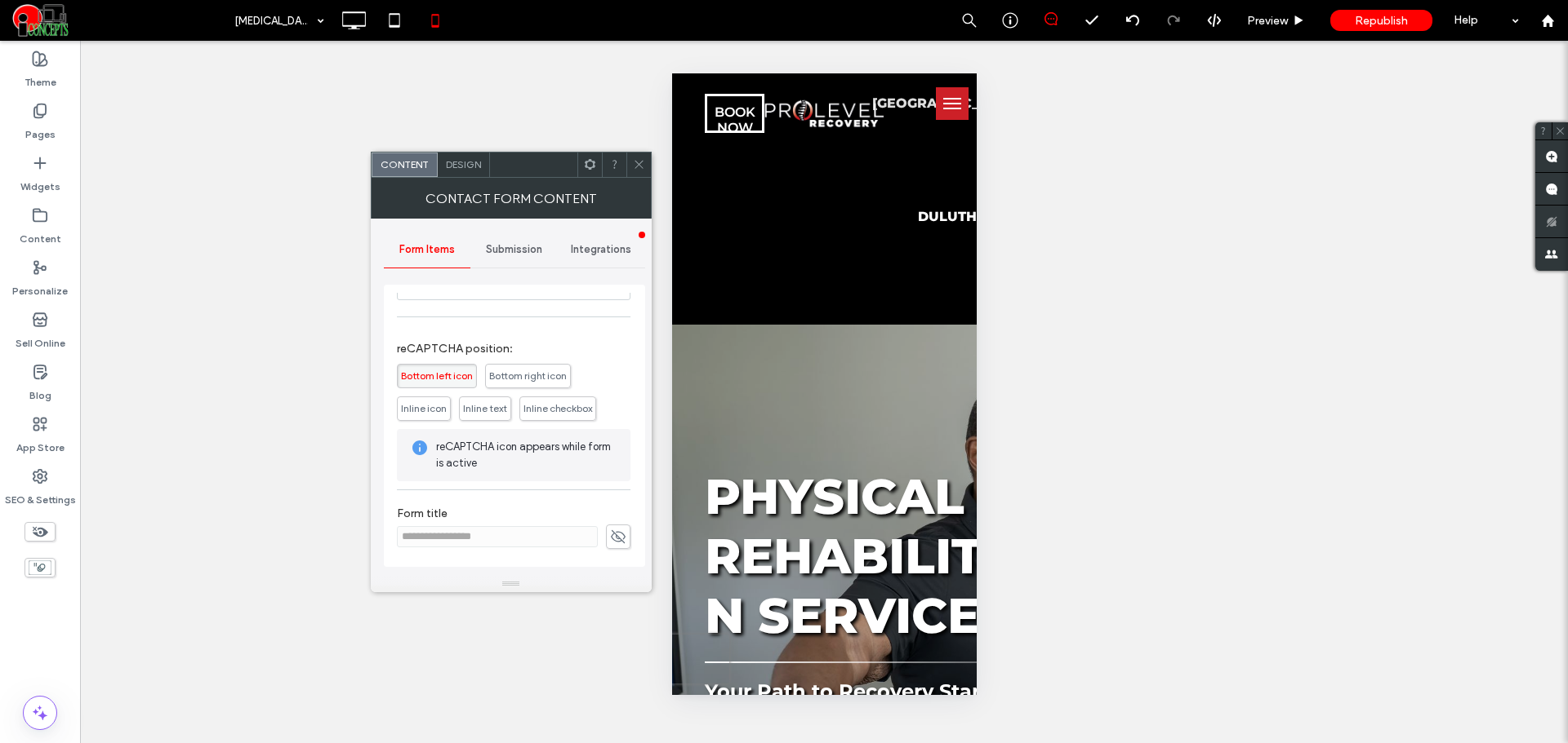
click at [476, 175] on div "Design" at bounding box center [464, 164] width 52 height 25
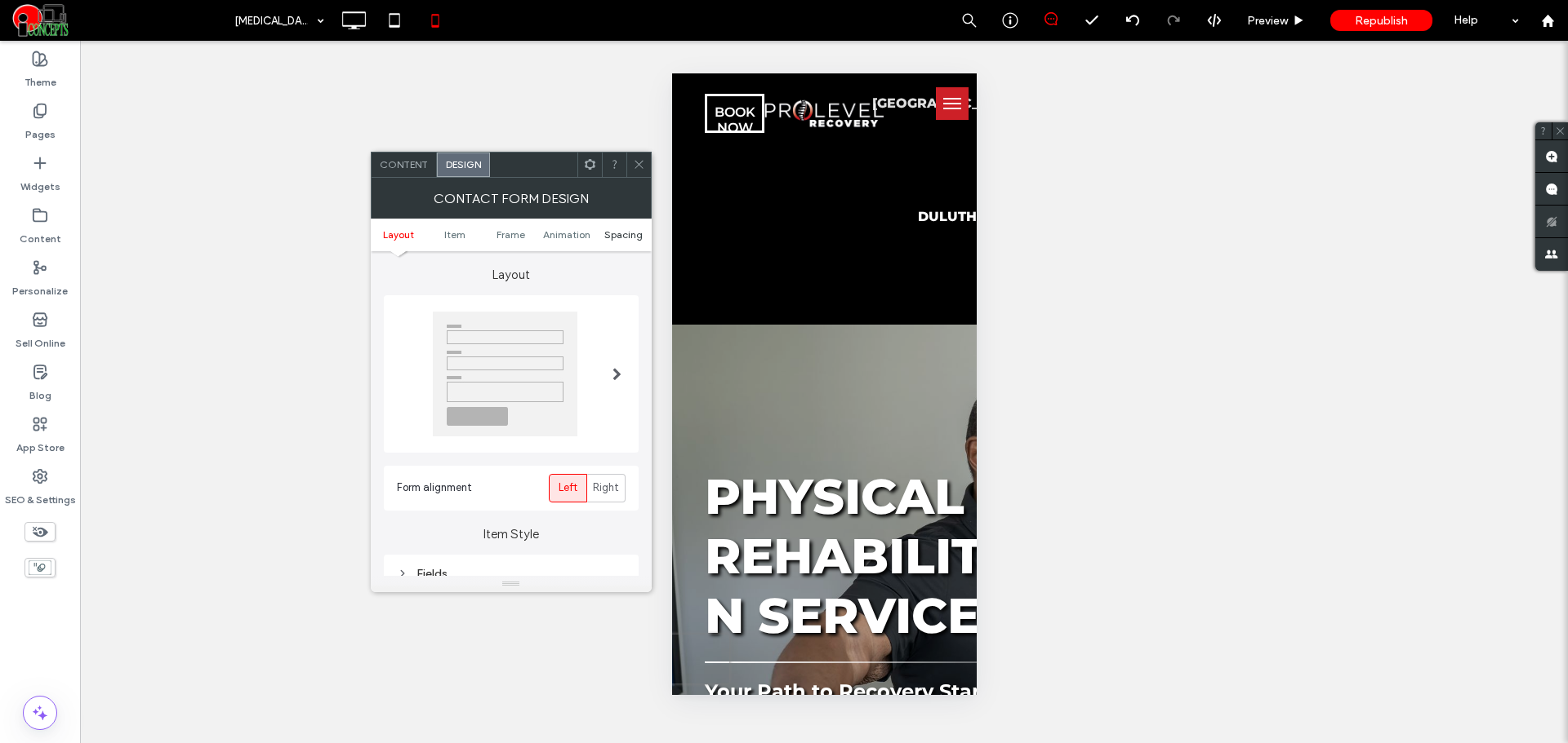
click at [610, 234] on span "Spacing" at bounding box center [623, 234] width 39 height 12
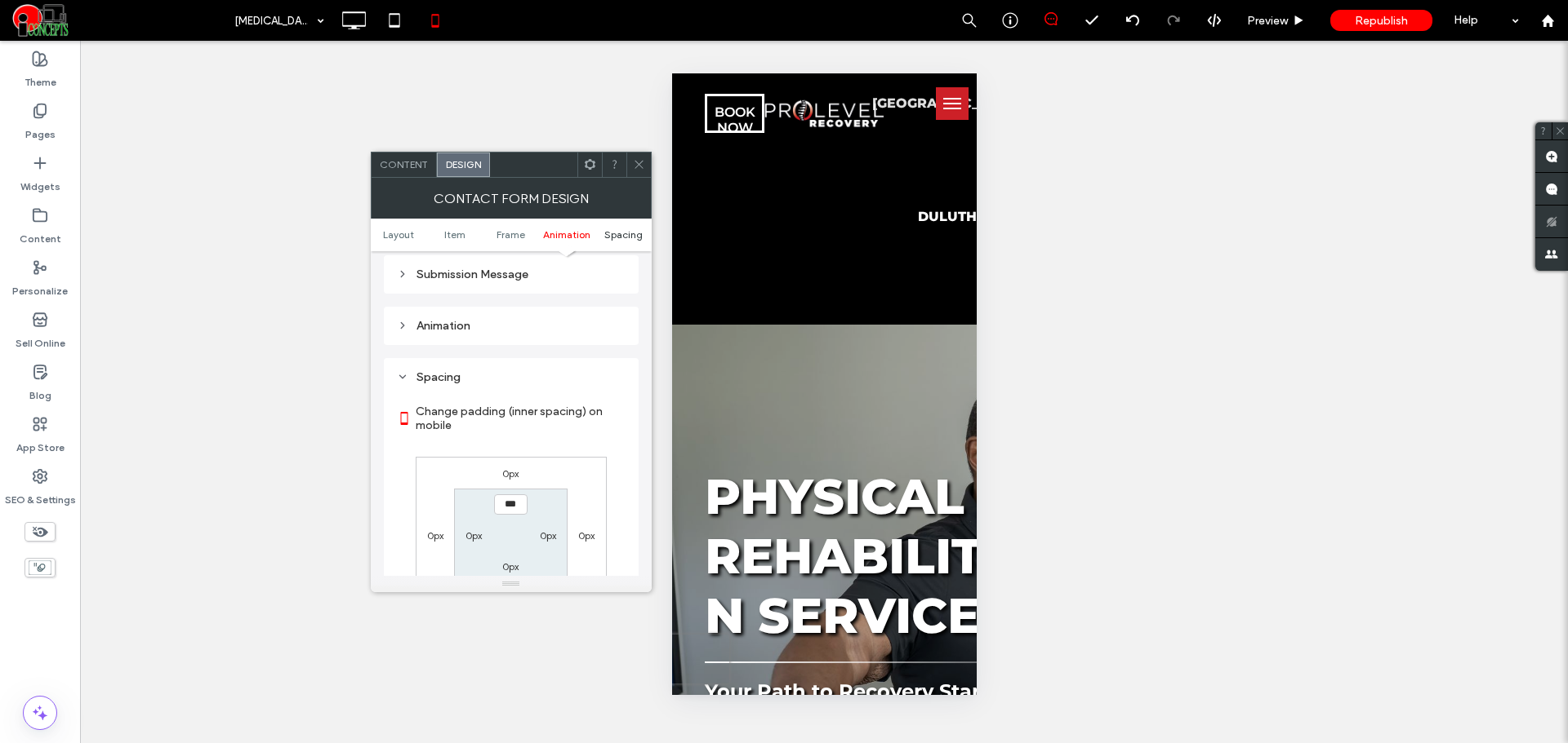
scroll to position [630, 0]
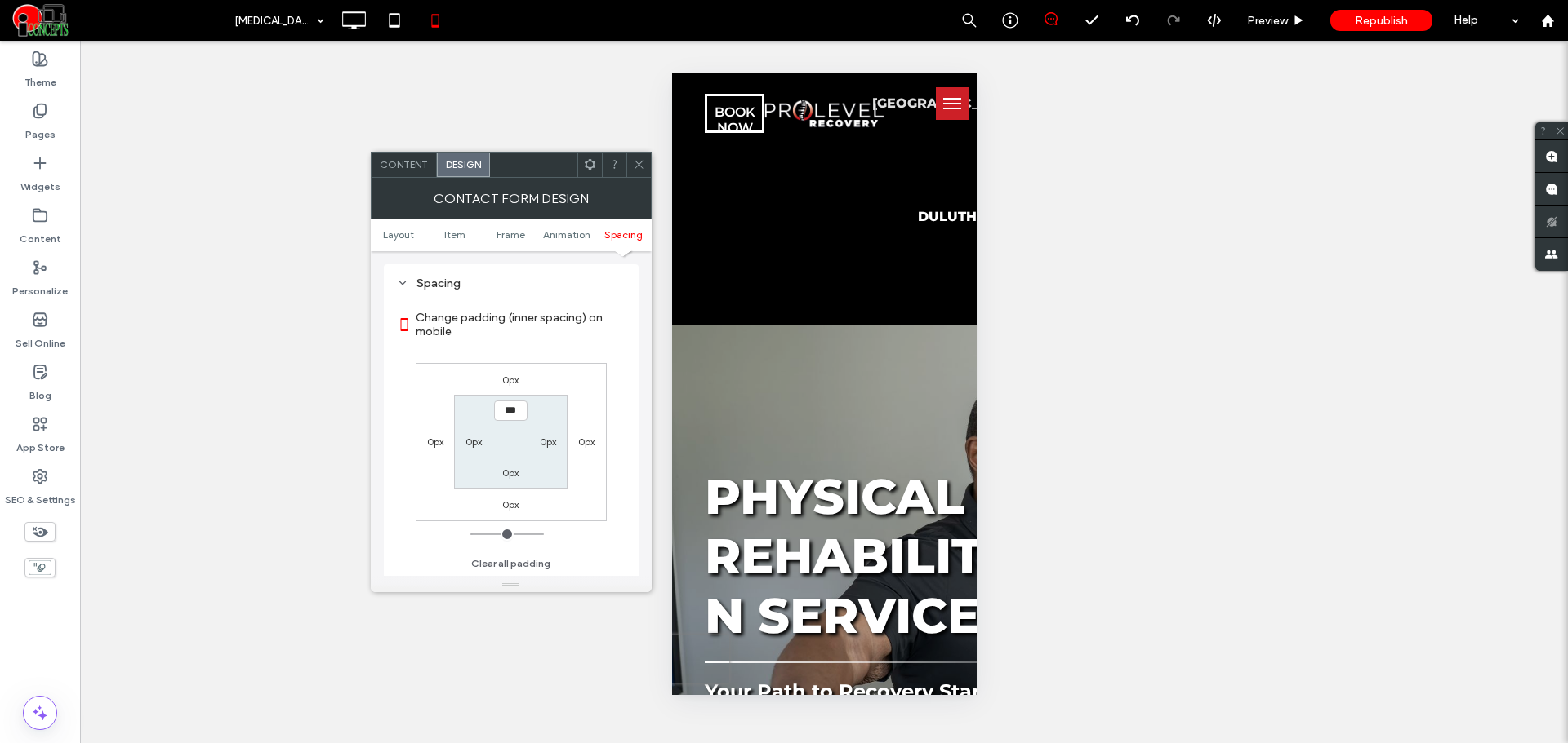
click at [643, 162] on icon at bounding box center [639, 164] width 12 height 12
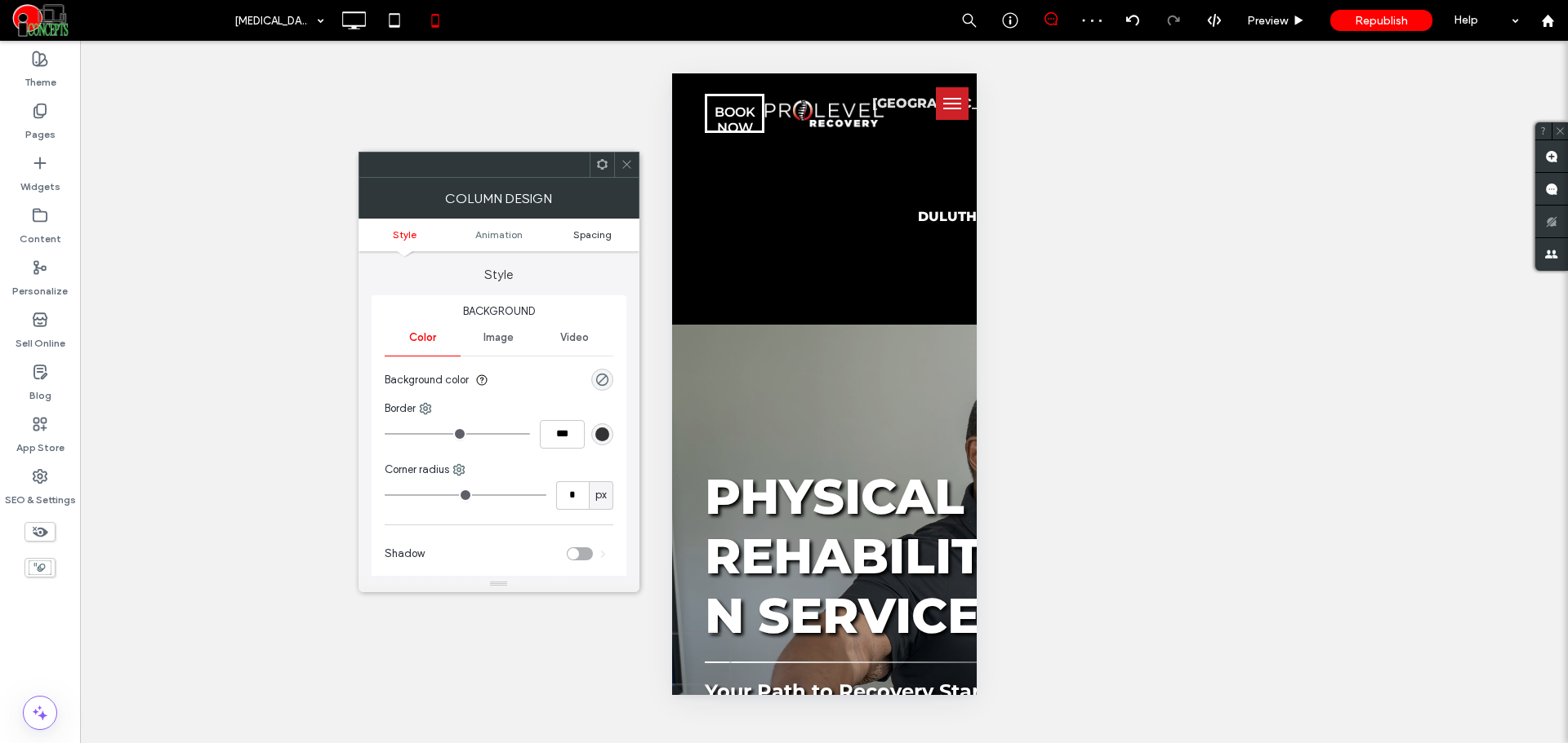
click at [604, 236] on span "Spacing" at bounding box center [592, 234] width 39 height 12
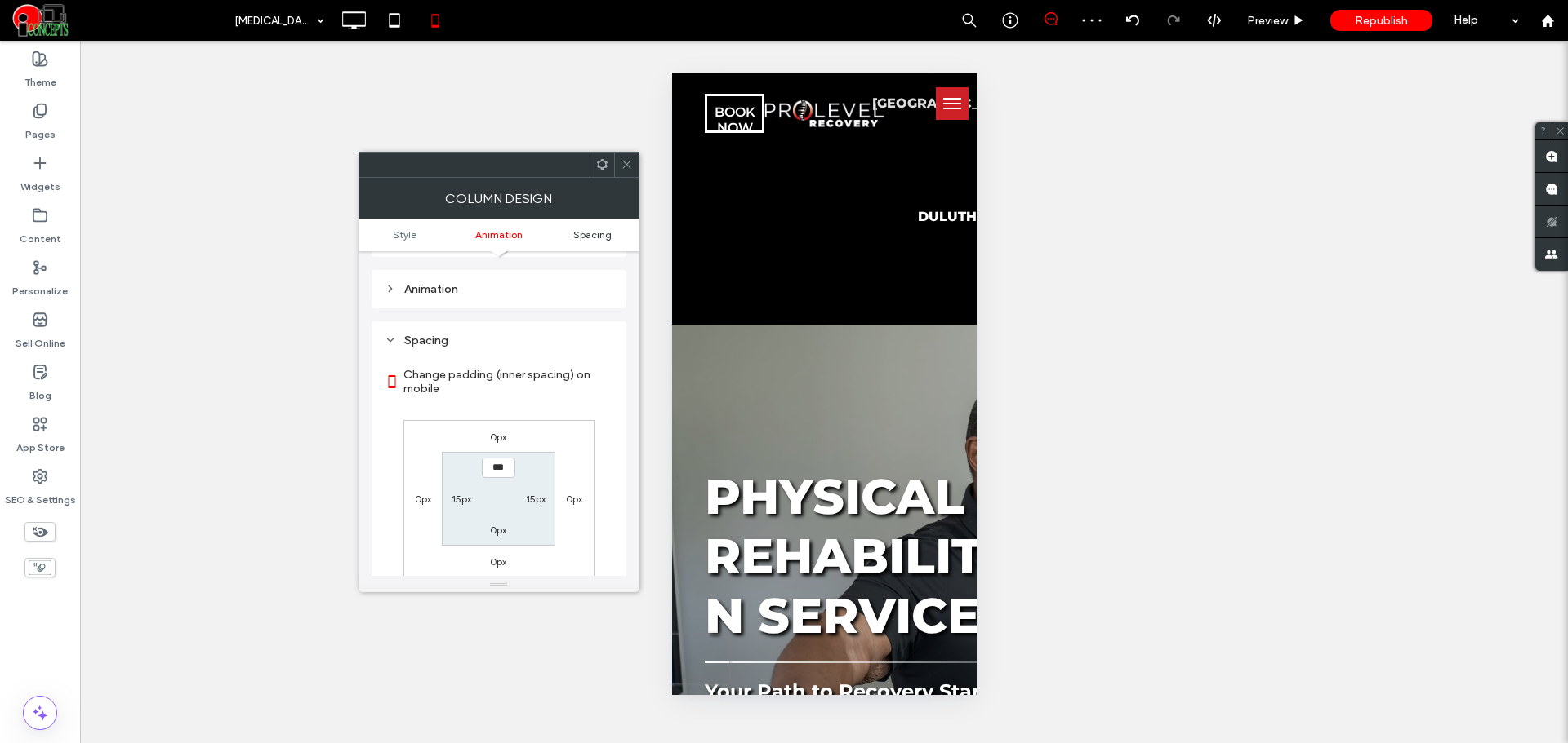
scroll to position [382, 0]
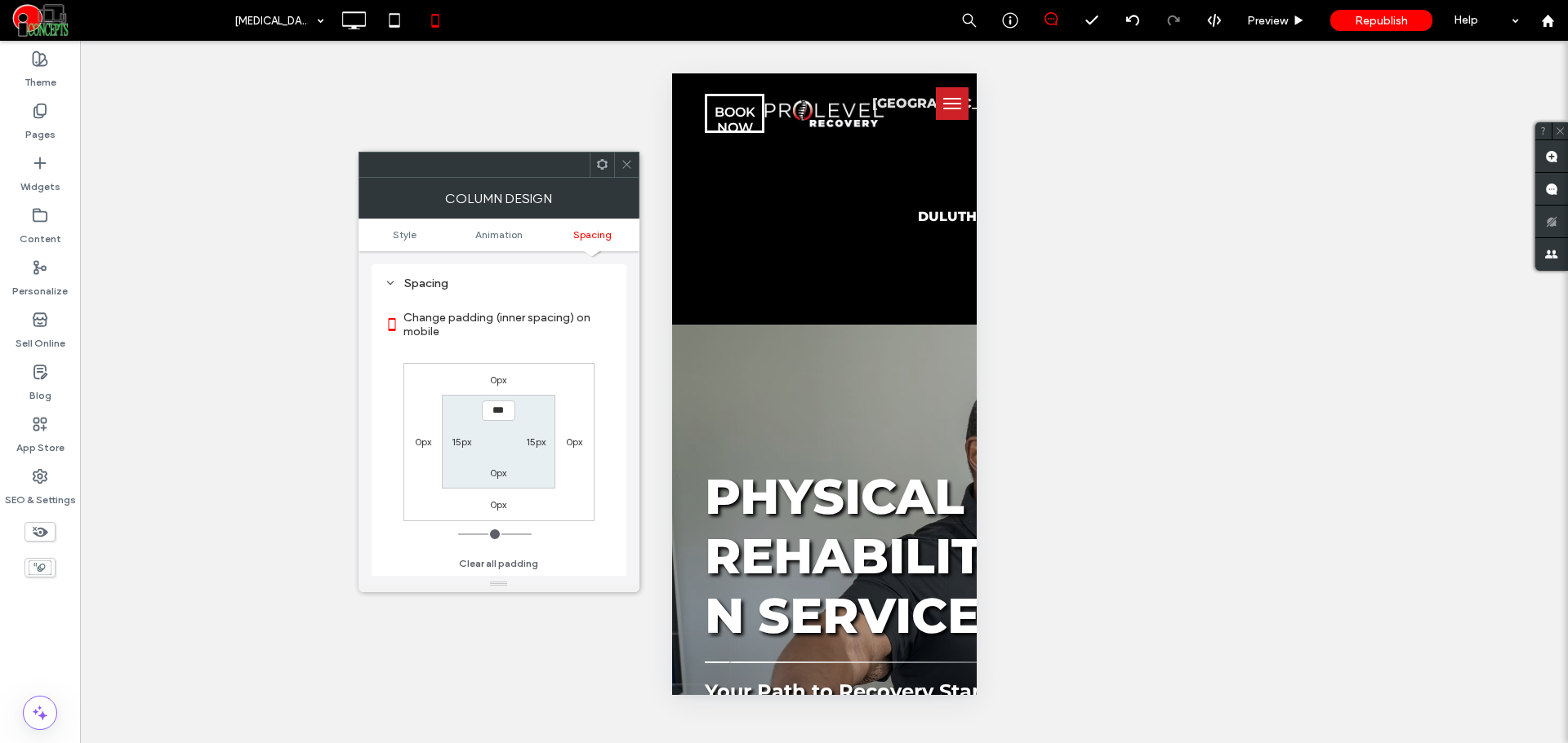
click at [462, 443] on label "15px" at bounding box center [462, 442] width 20 height 12
type input "**"
type input "*"
type input "***"
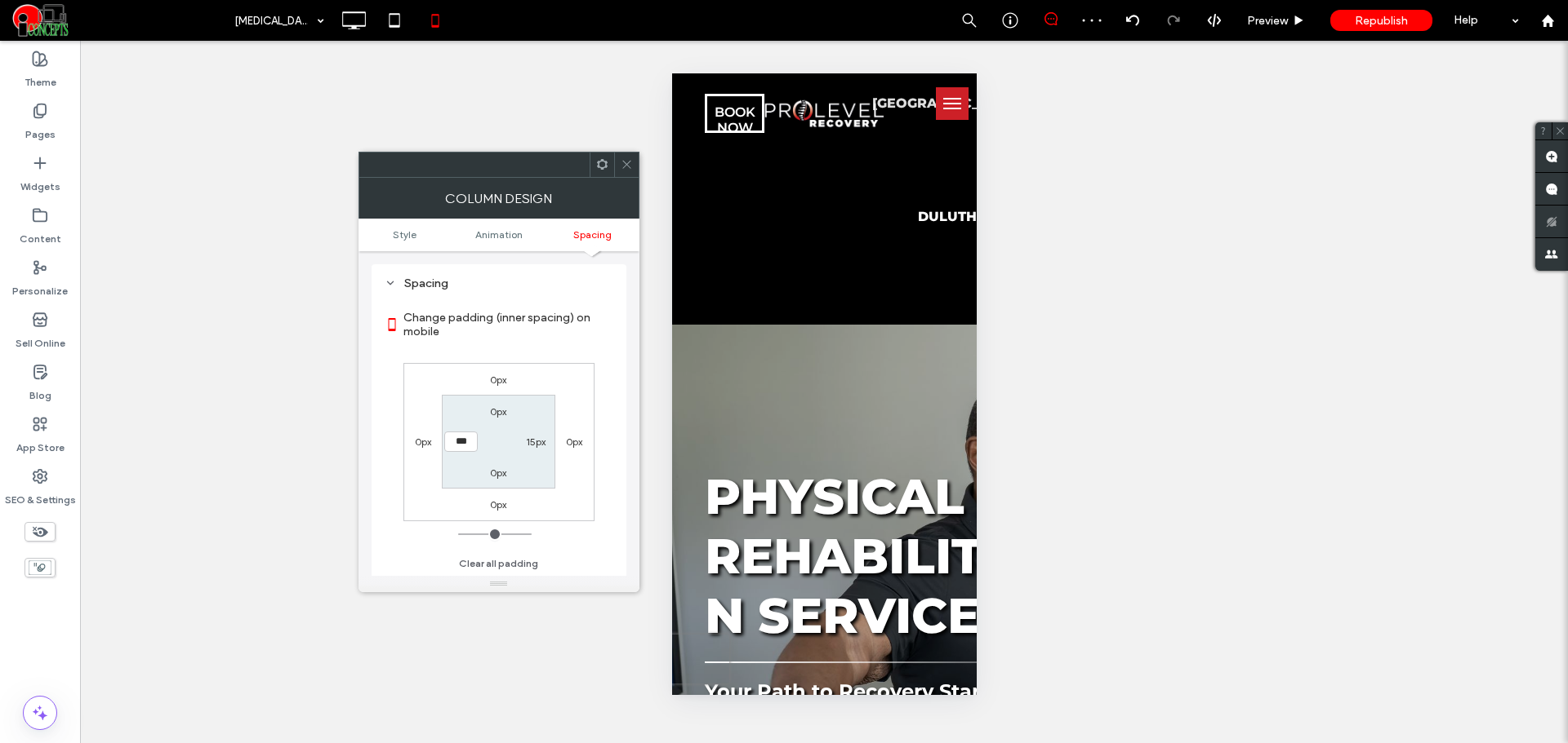
click at [538, 442] on label "15px" at bounding box center [536, 442] width 20 height 12
type input "**"
type input "*"
type input "***"
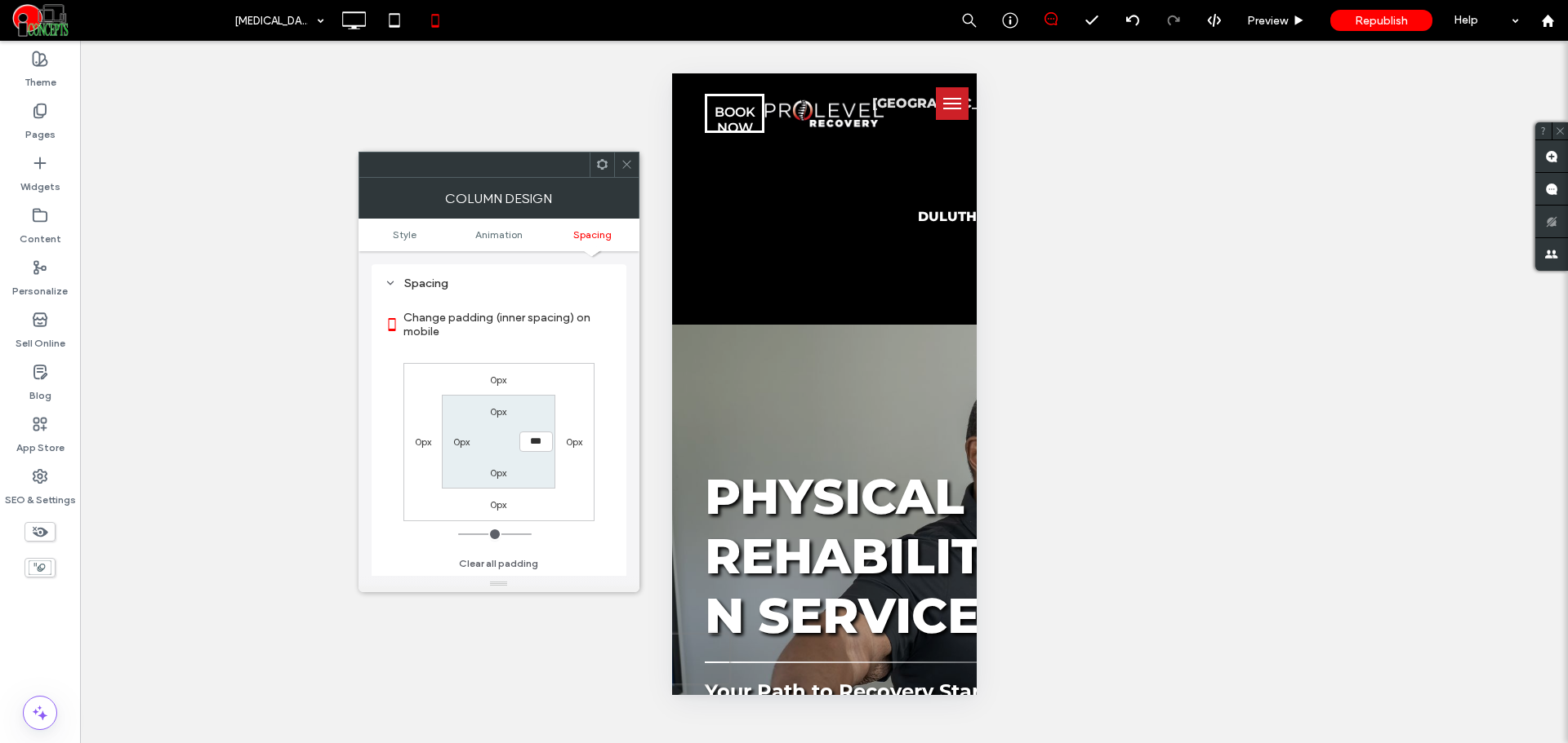
click at [624, 171] on span at bounding box center [627, 164] width 12 height 25
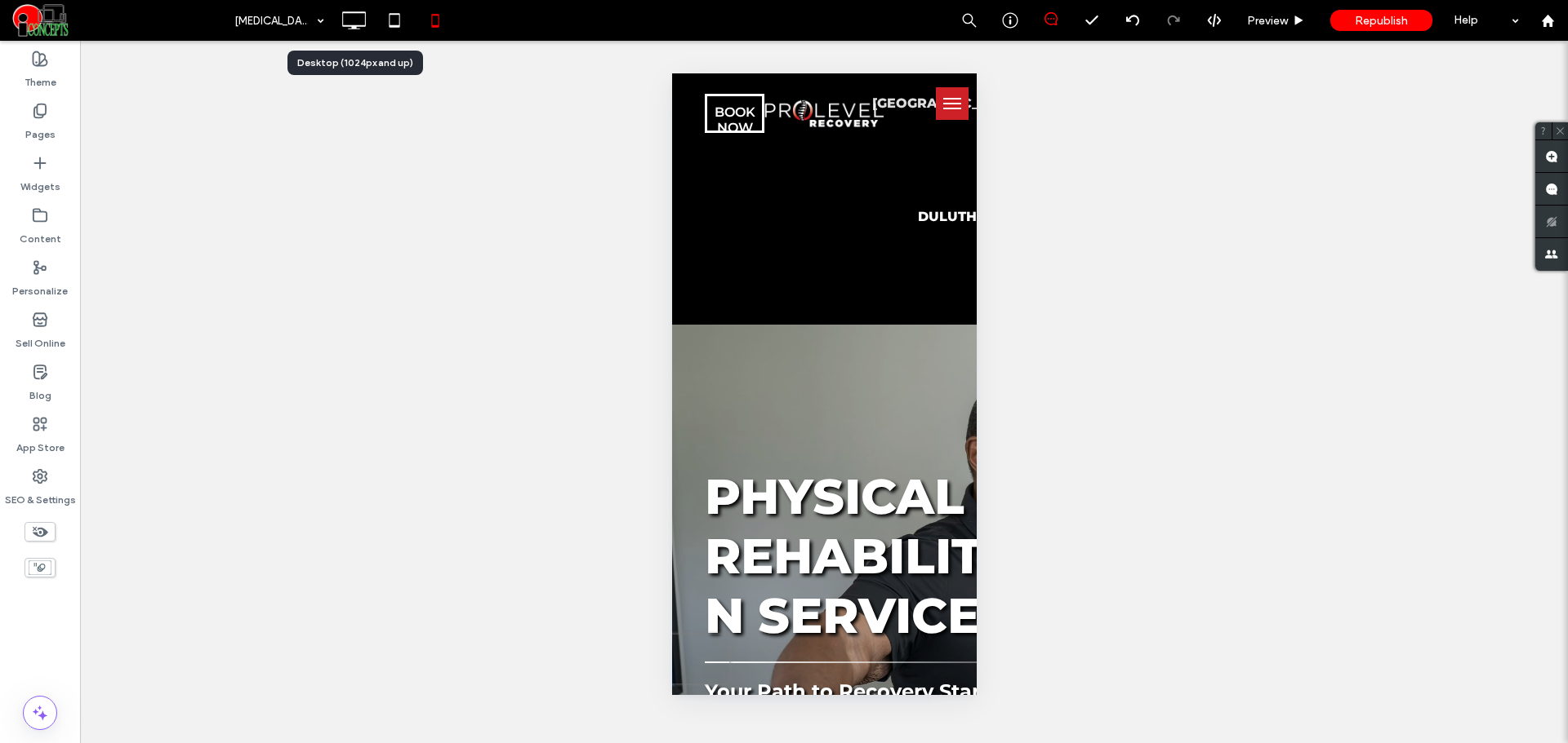
click at [365, 24] on icon at bounding box center [353, 20] width 33 height 33
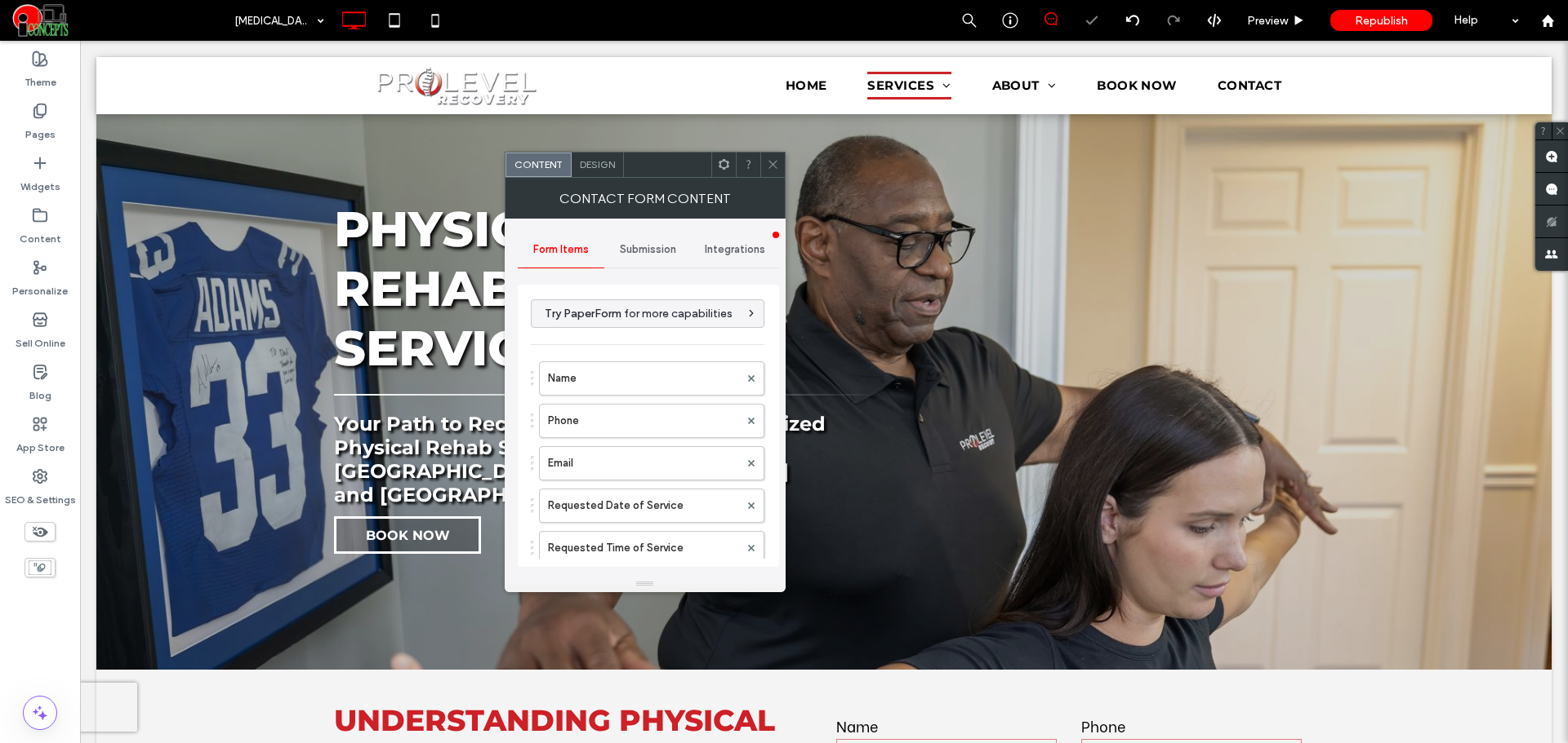
type input "********"
type input "**********"
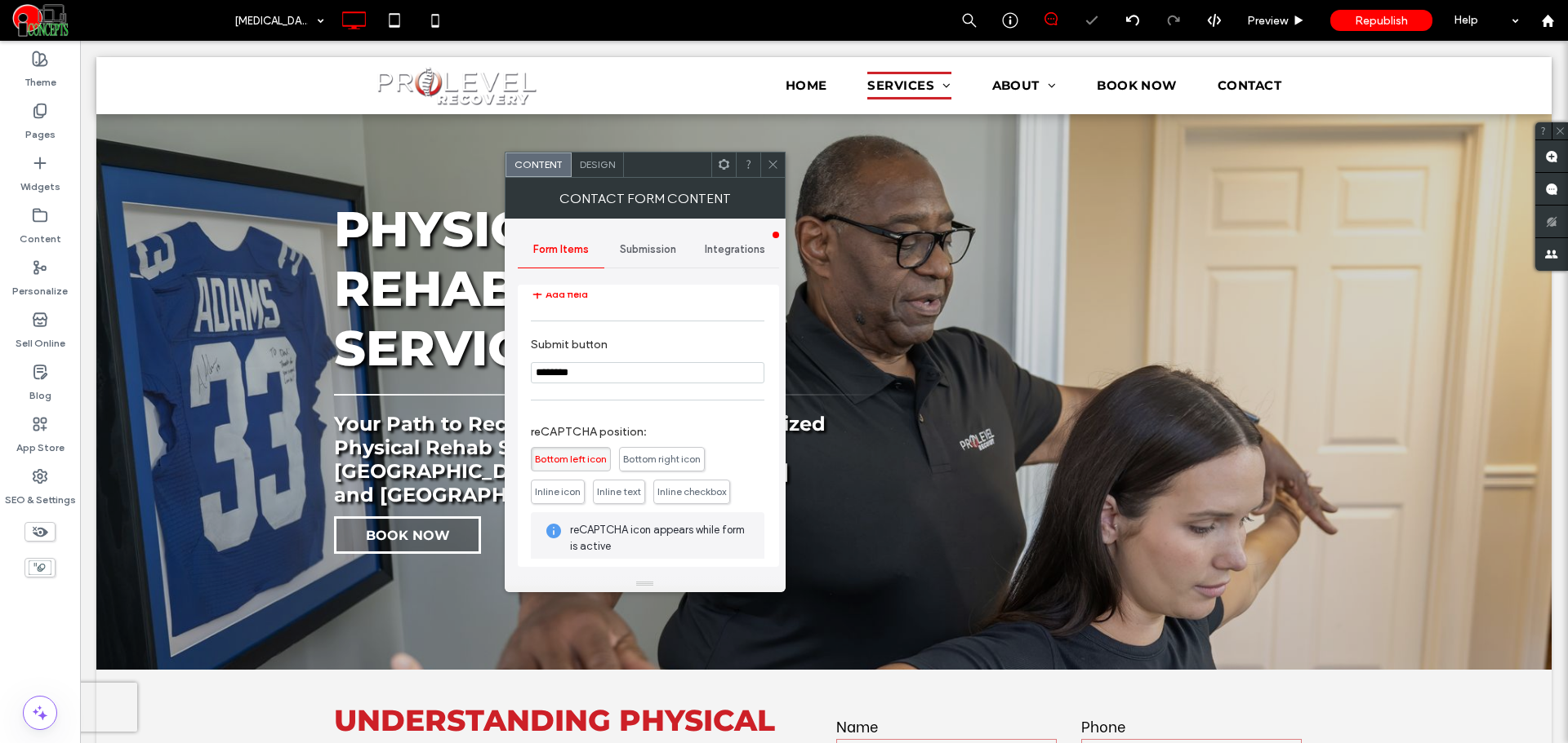
scroll to position [457, 0]
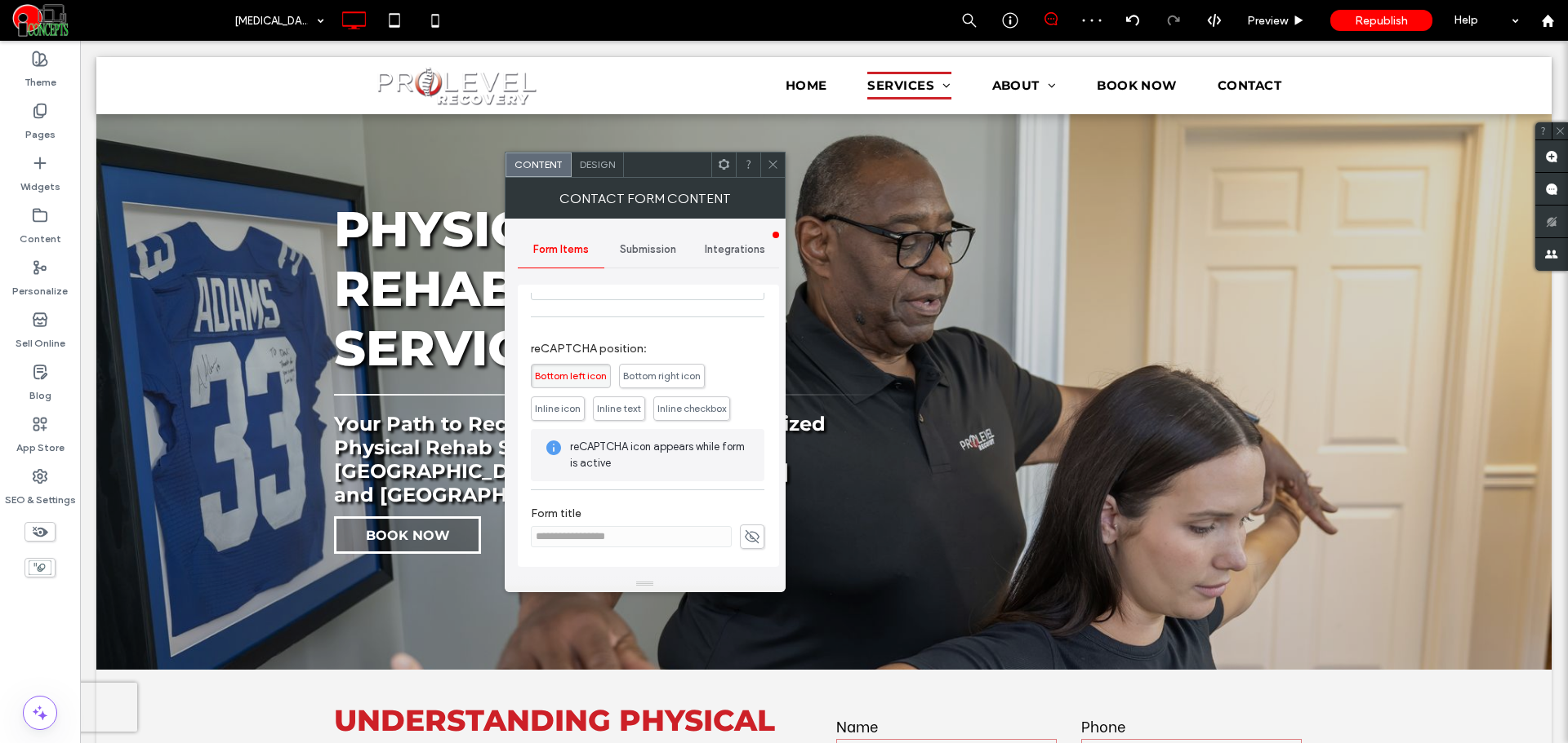
click at [769, 158] on icon at bounding box center [773, 164] width 12 height 12
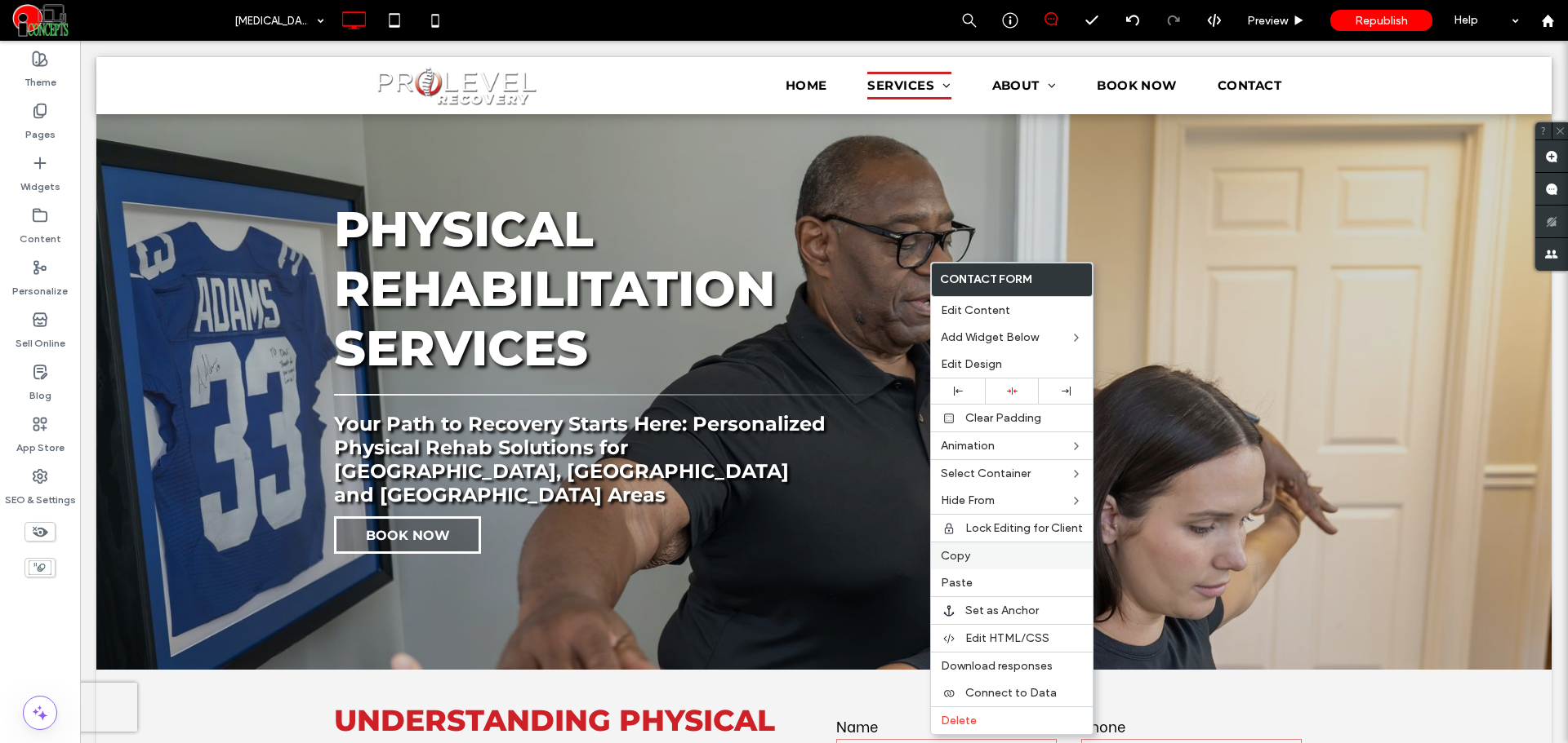
click at [946, 554] on span "Copy" at bounding box center [955, 556] width 30 height 14
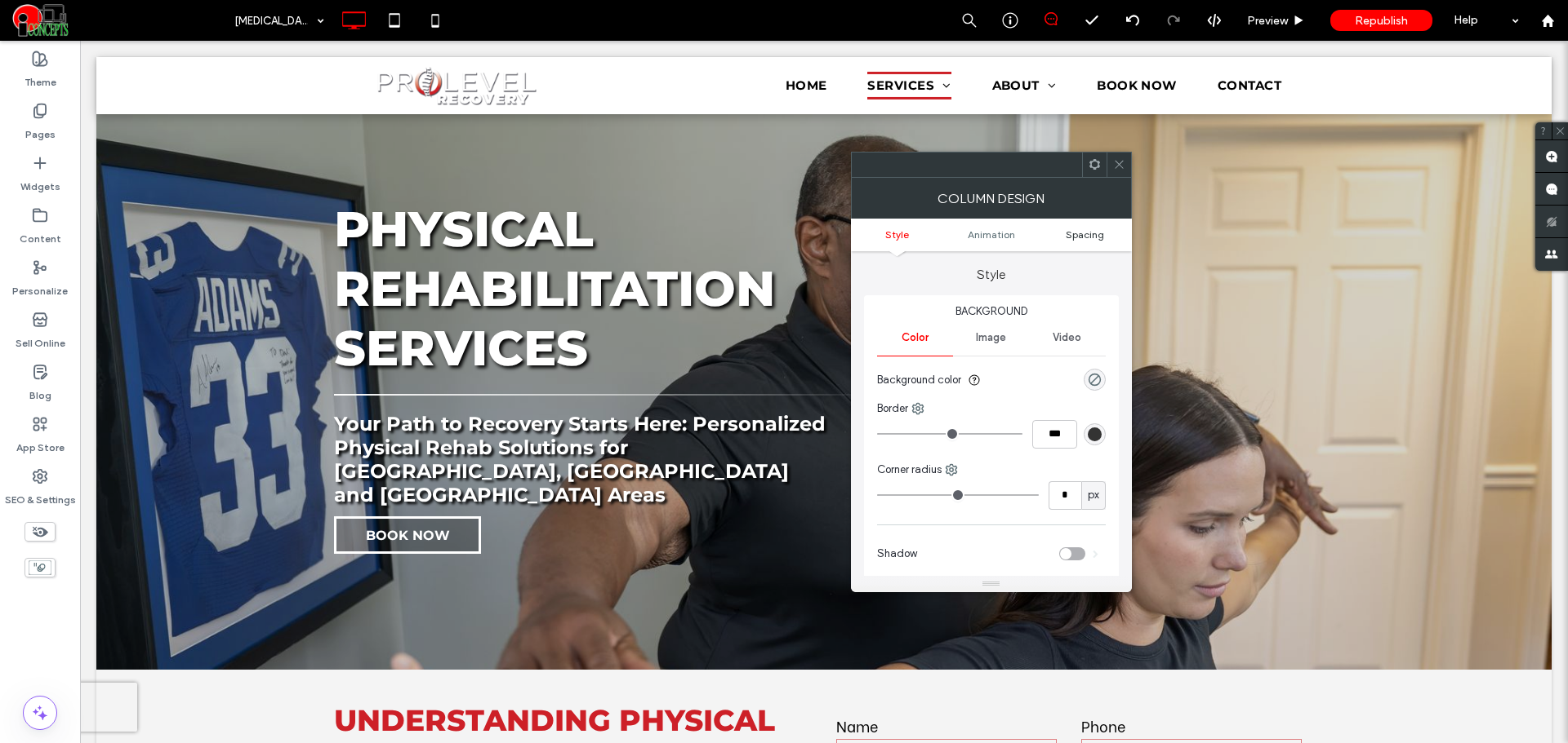
click at [1091, 232] on span "Spacing" at bounding box center [1085, 234] width 39 height 12
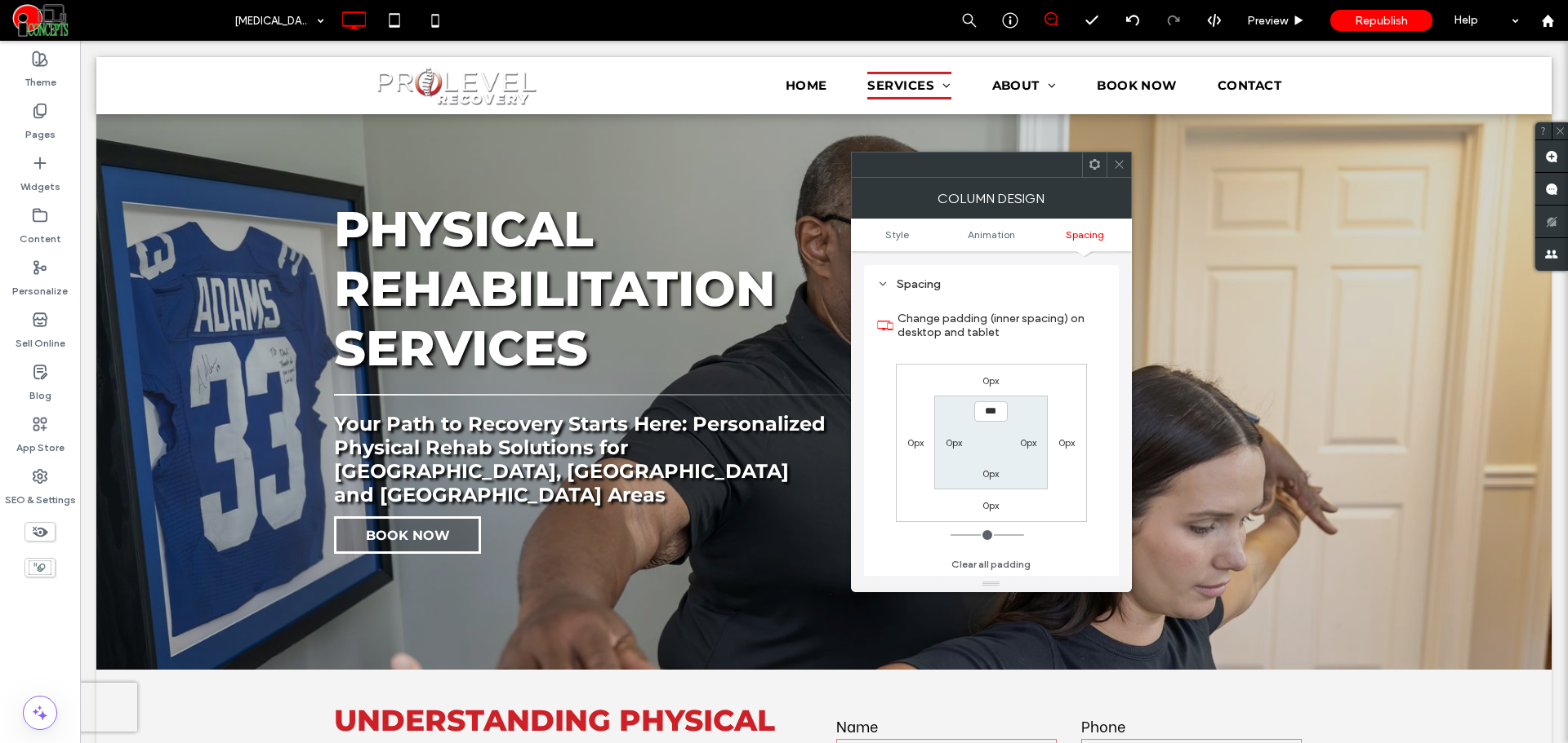
scroll to position [382, 0]
click at [1069, 439] on label "0px" at bounding box center [1066, 442] width 17 height 12
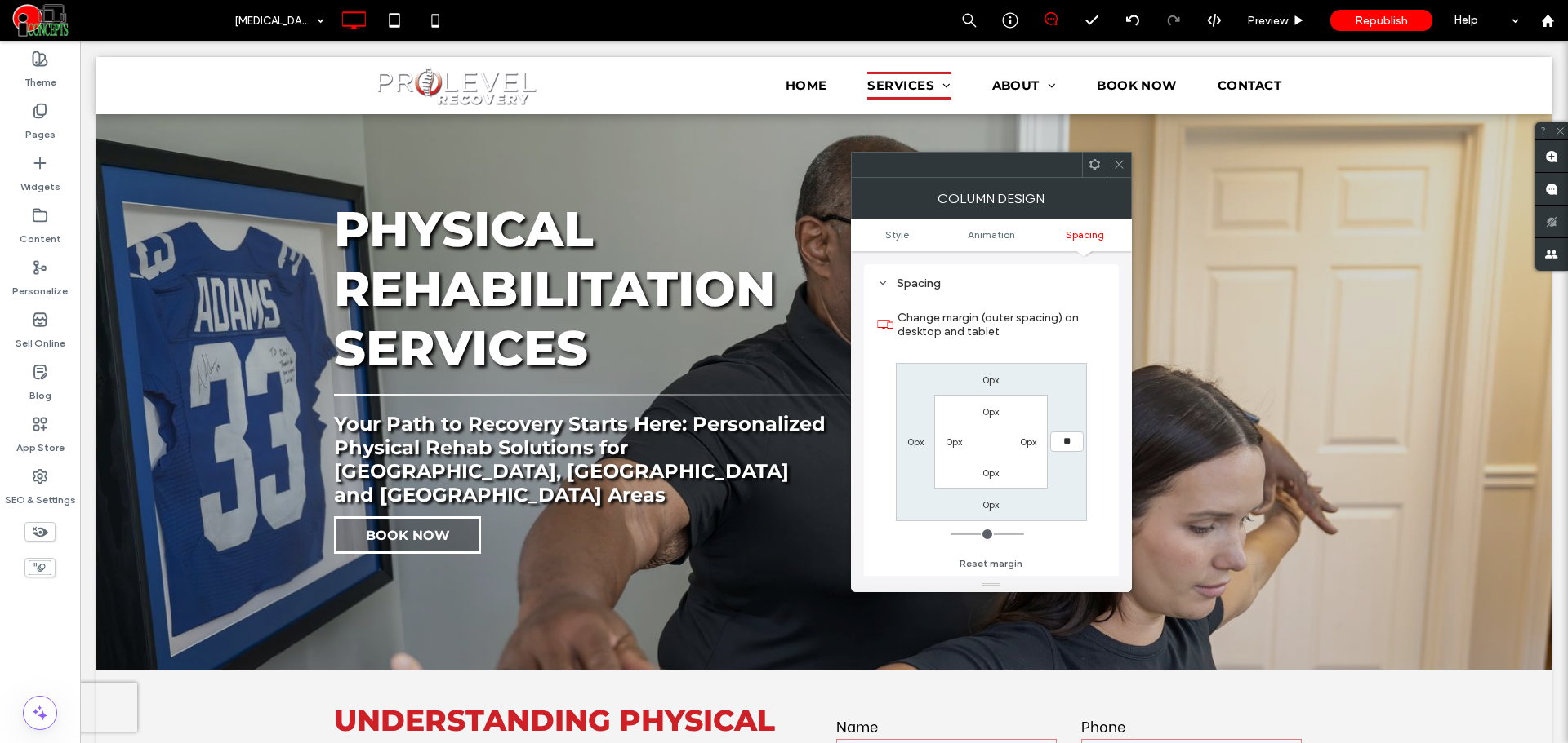
type input "**"
type input "****"
click at [1120, 169] on icon at bounding box center [1119, 164] width 12 height 12
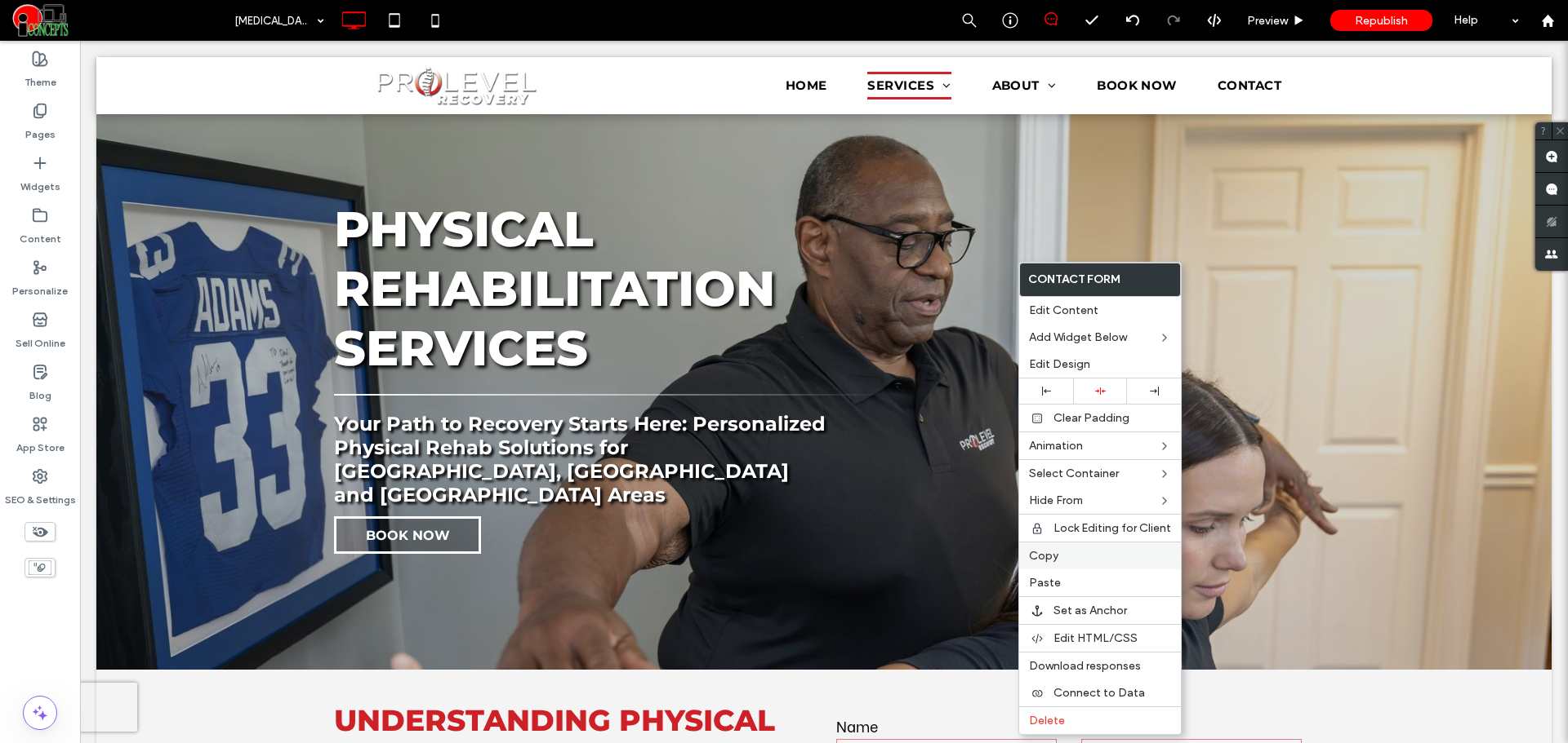
click at [1044, 561] on span "Copy" at bounding box center [1044, 556] width 30 height 14
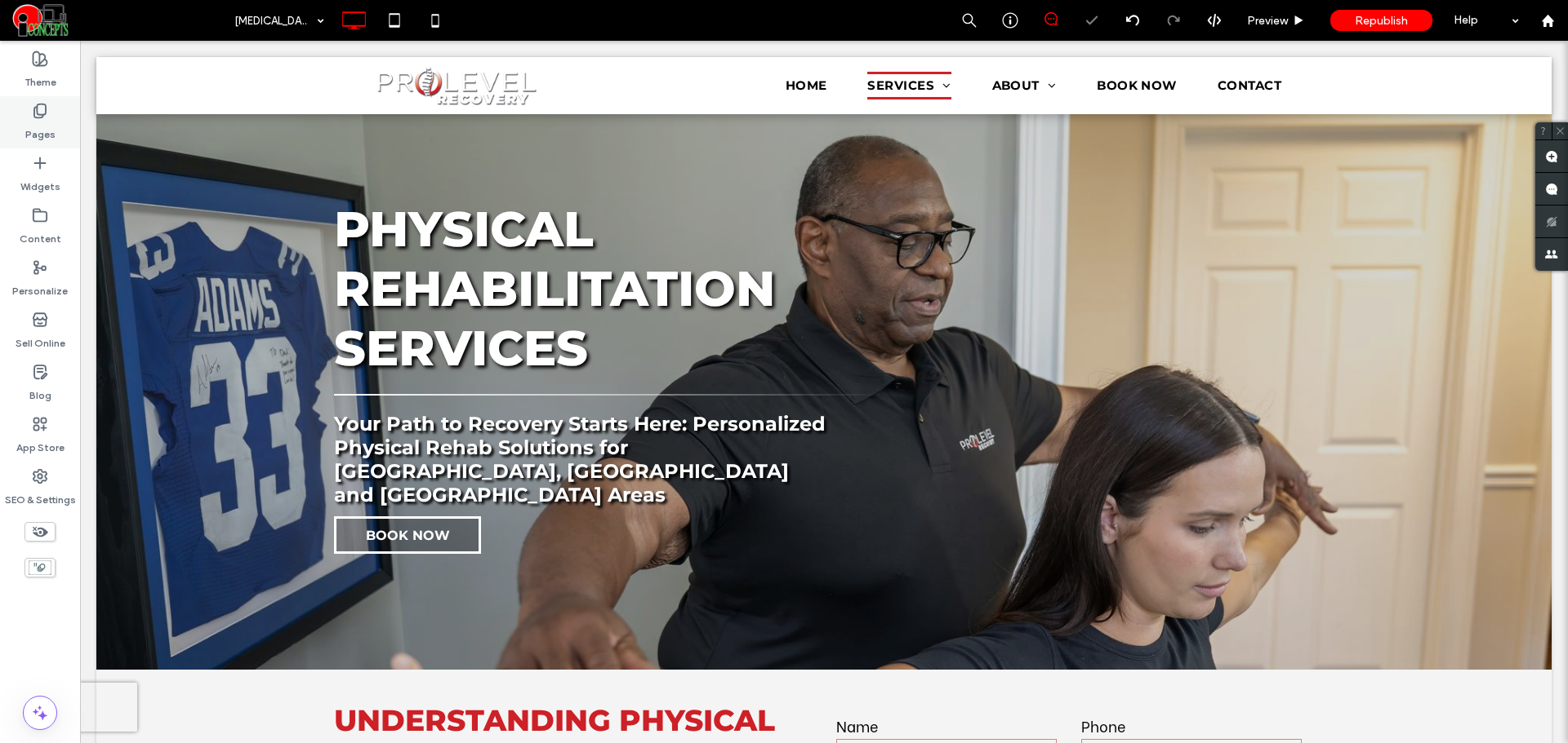
click at [57, 135] on div "Pages" at bounding box center [40, 122] width 80 height 52
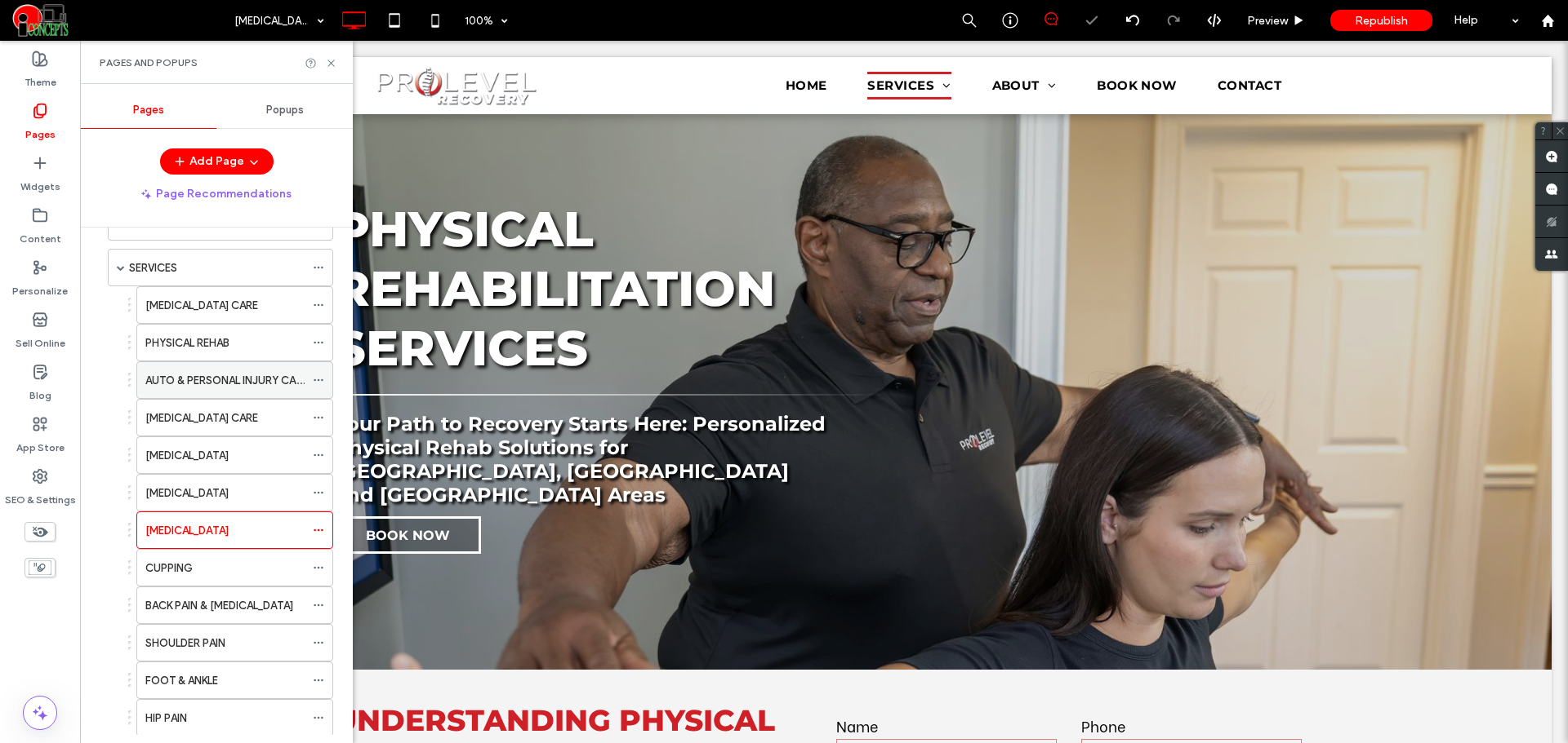
scroll to position [136, 0]
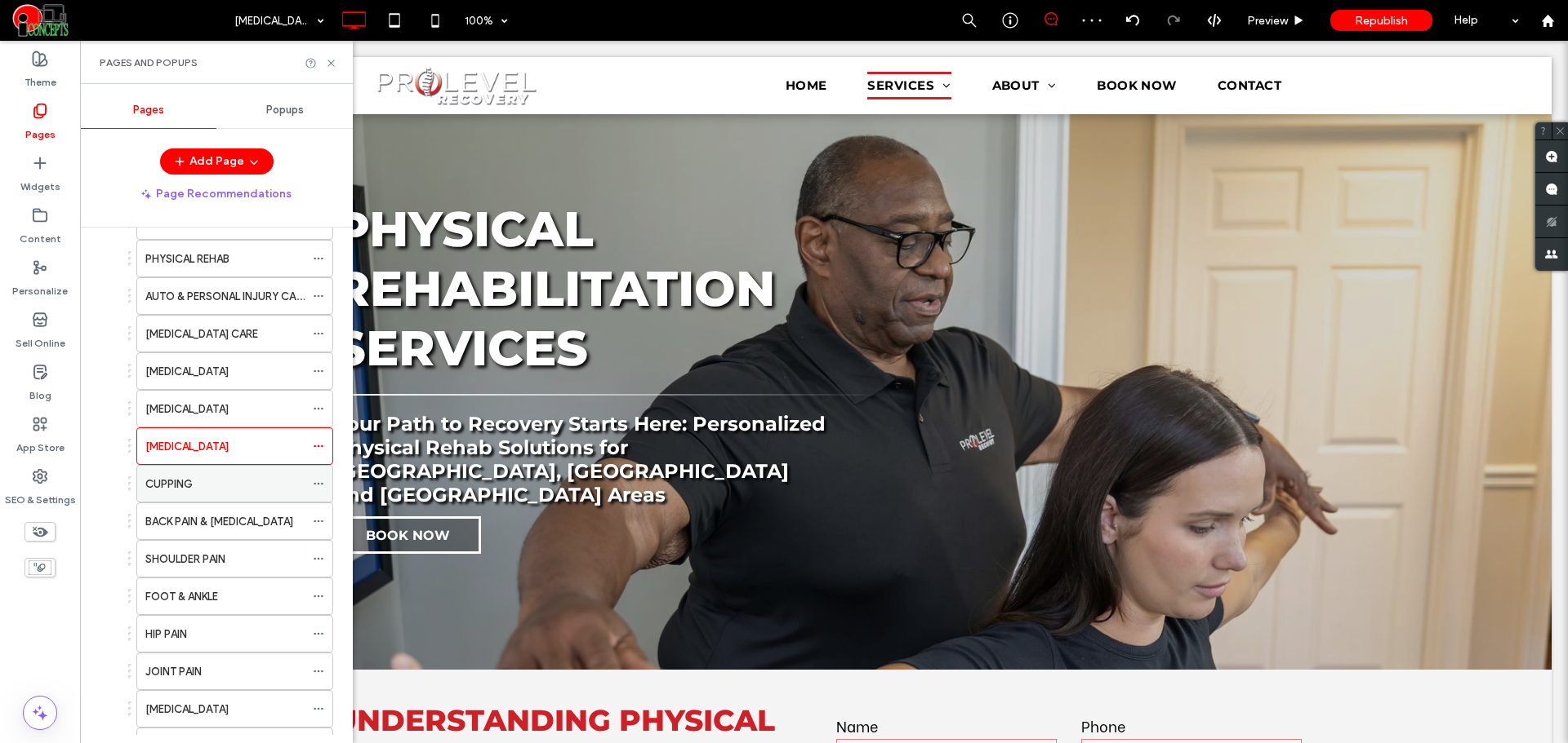
click at [257, 486] on div "CUPPING" at bounding box center [224, 484] width 159 height 17
click at [330, 64] on use at bounding box center [330, 62] width 7 height 7
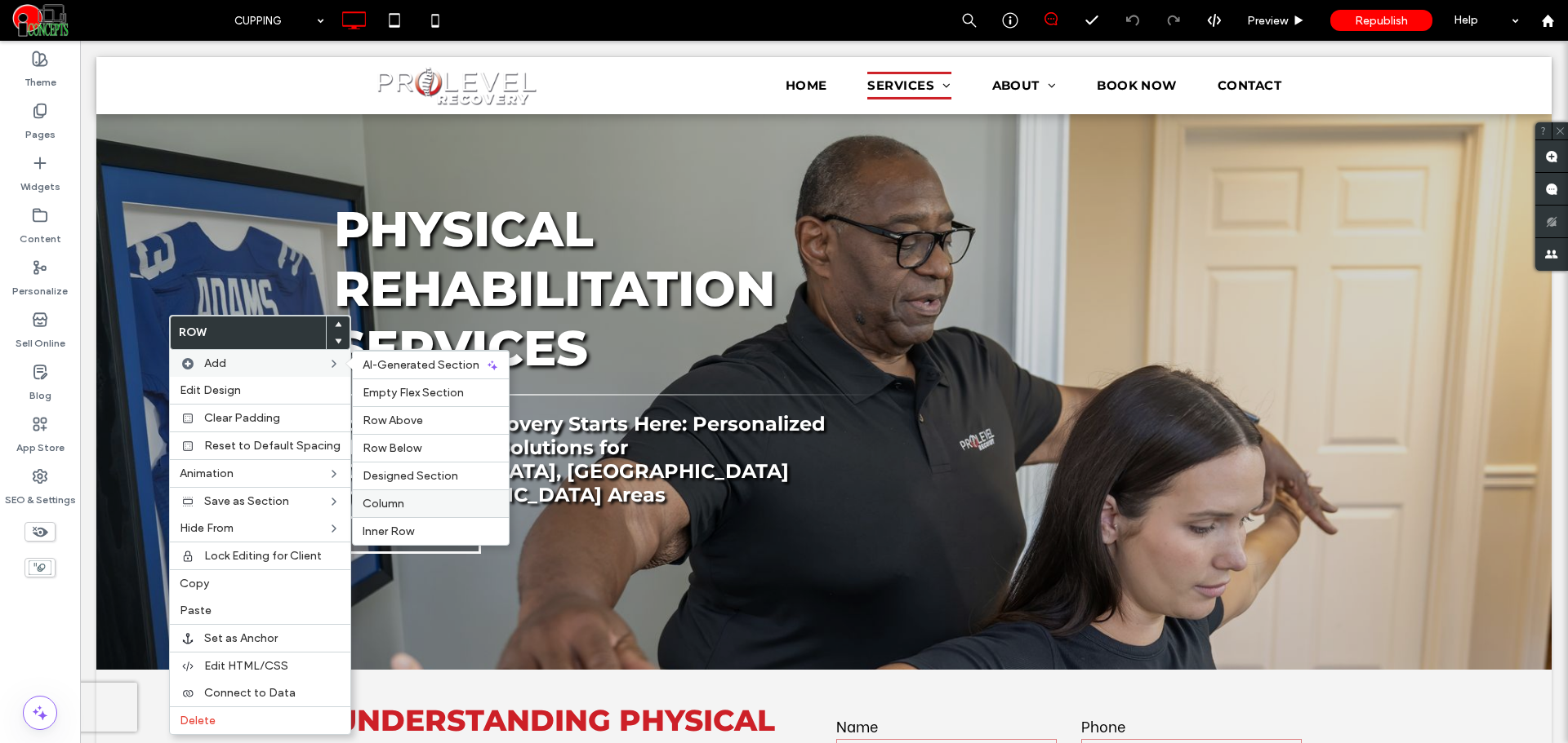
click at [405, 509] on label "Column" at bounding box center [431, 504] width 136 height 14
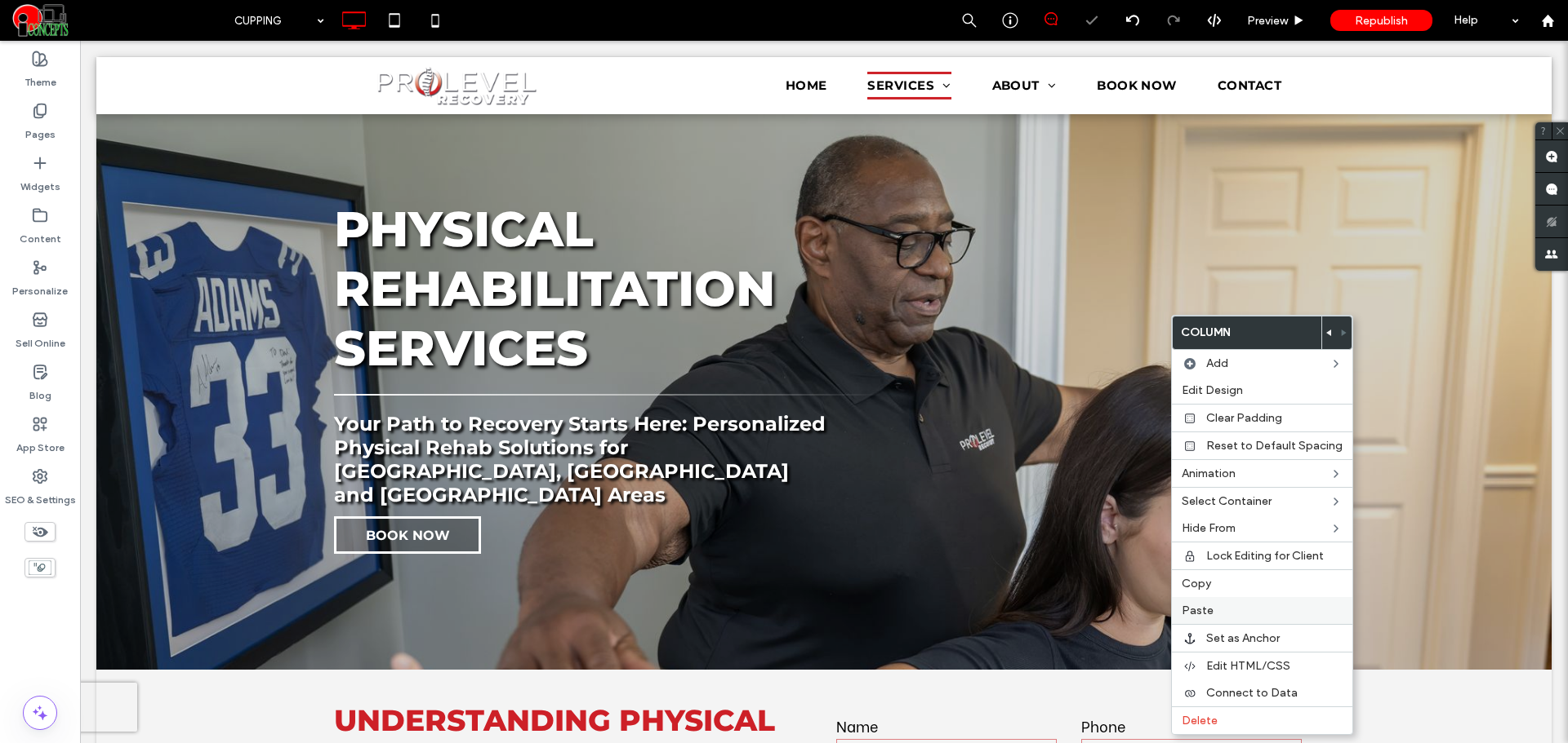
click at [1214, 613] on label "Paste" at bounding box center [1262, 611] width 161 height 14
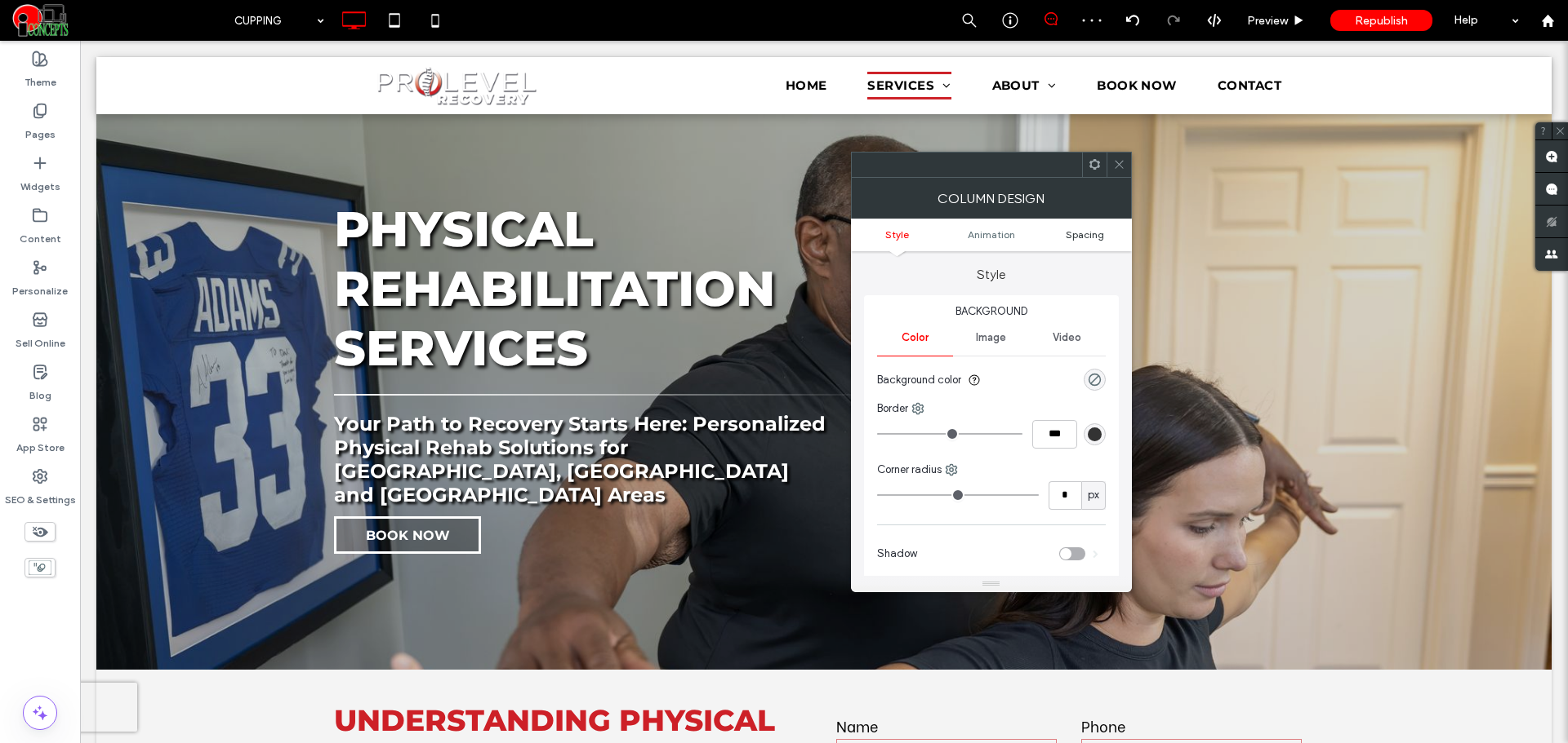
click at [1091, 233] on span "Spacing" at bounding box center [1085, 234] width 39 height 12
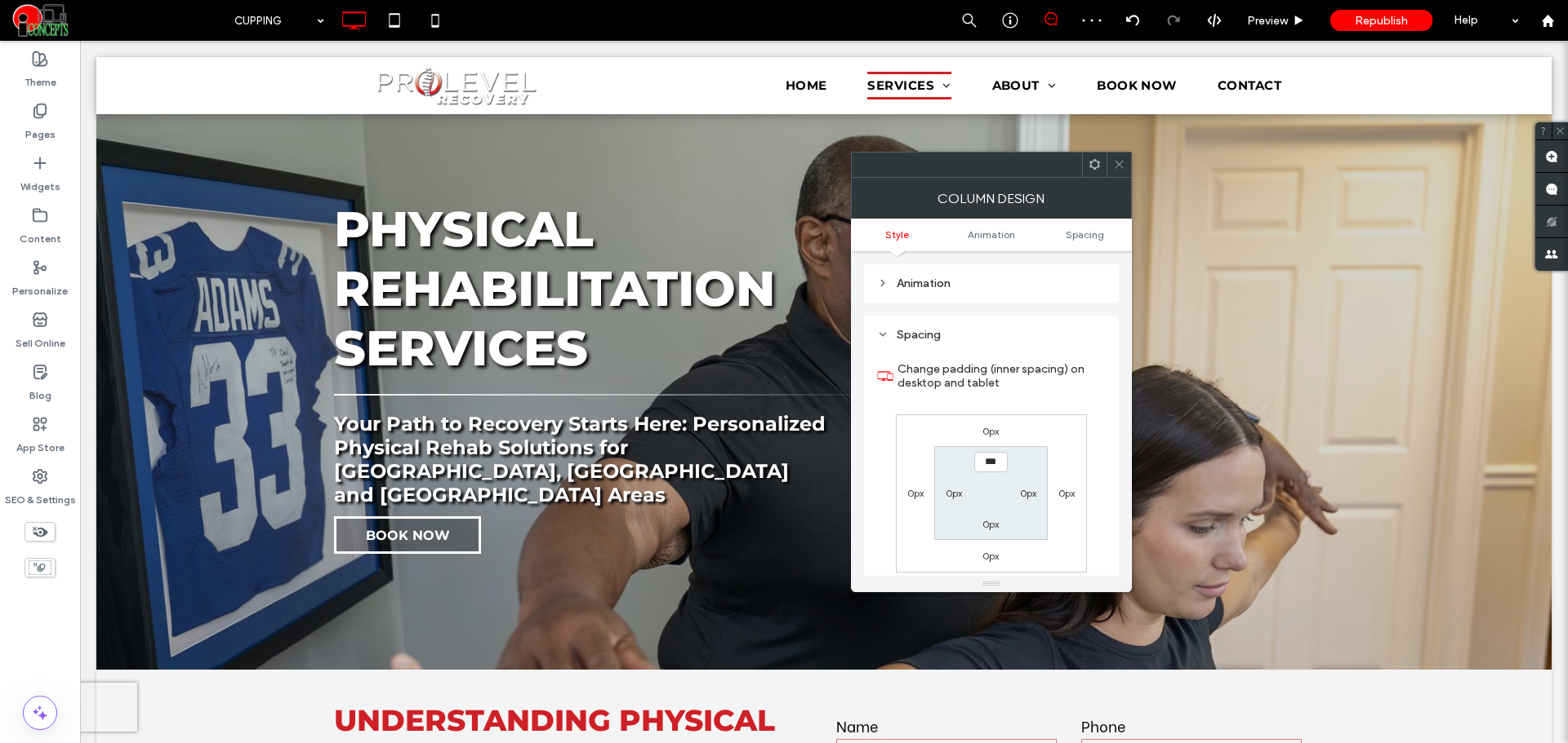
scroll to position [382, 0]
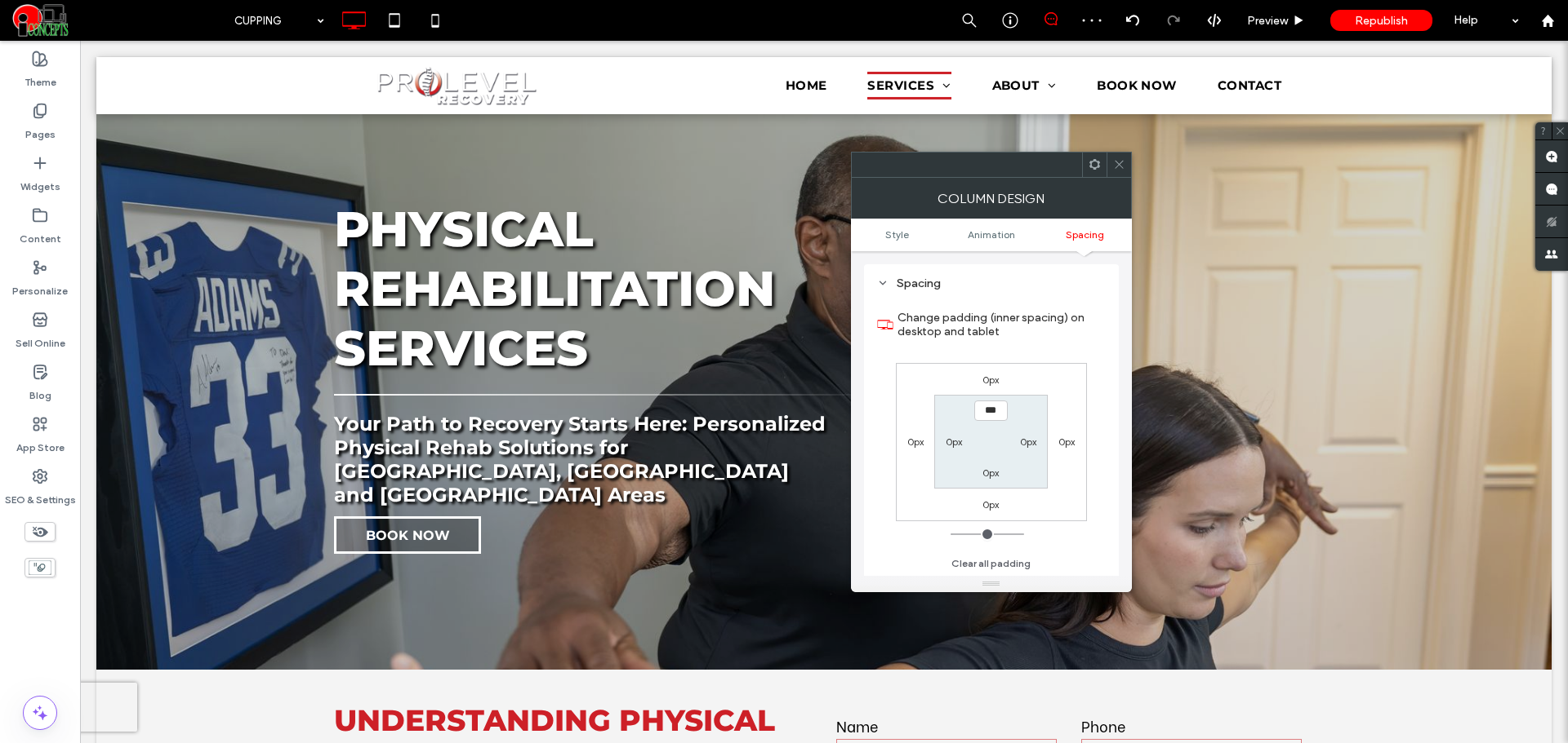
click at [1029, 442] on label "0px" at bounding box center [1028, 442] width 17 height 12
type input "**"
type input "****"
click at [1122, 166] on icon at bounding box center [1119, 164] width 12 height 12
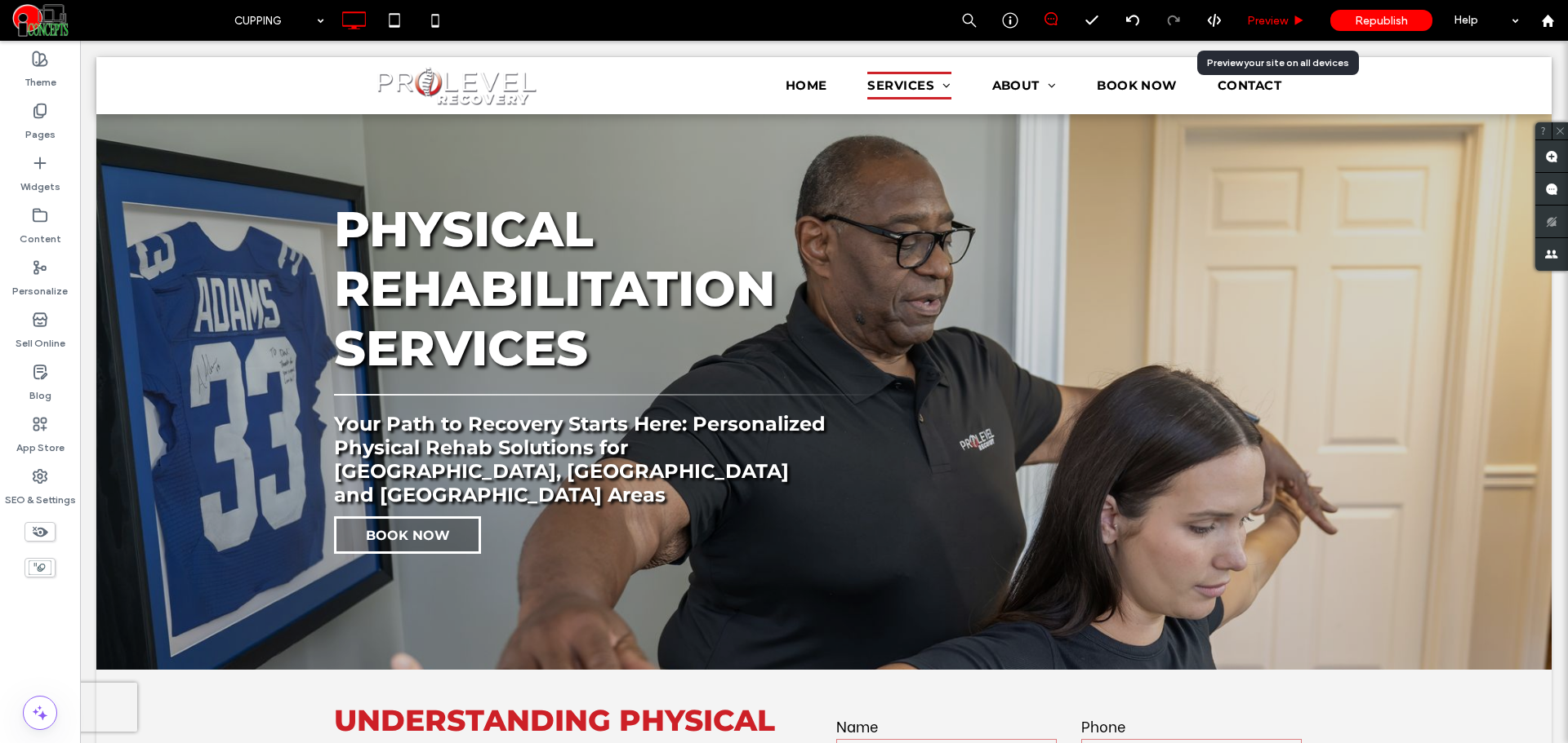
click at [1257, 28] on div "Preview" at bounding box center [1276, 20] width 83 height 41
click at [1255, 26] on span "Preview" at bounding box center [1266, 21] width 41 height 14
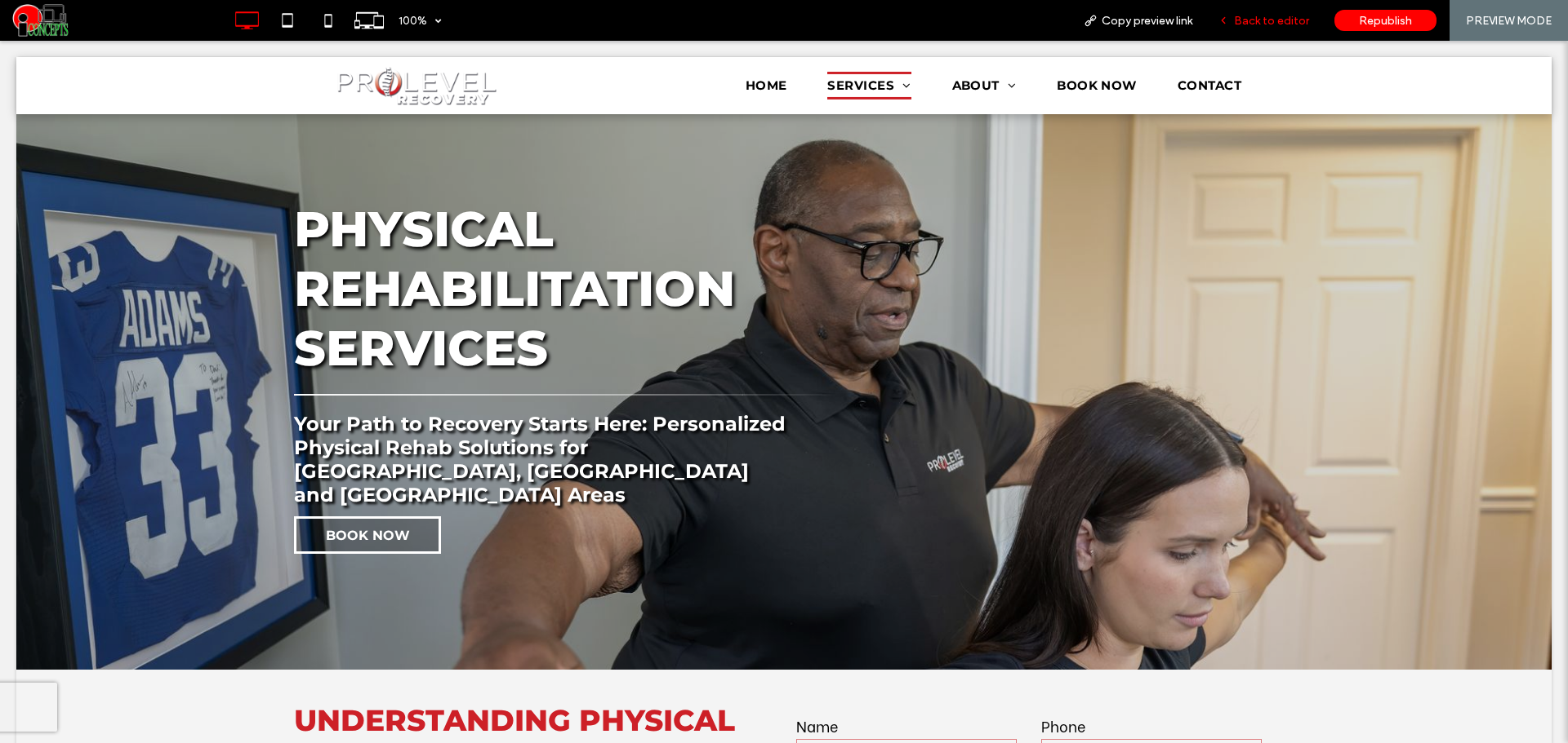
click at [1241, 18] on span "Back to editor" at bounding box center [1271, 21] width 75 height 14
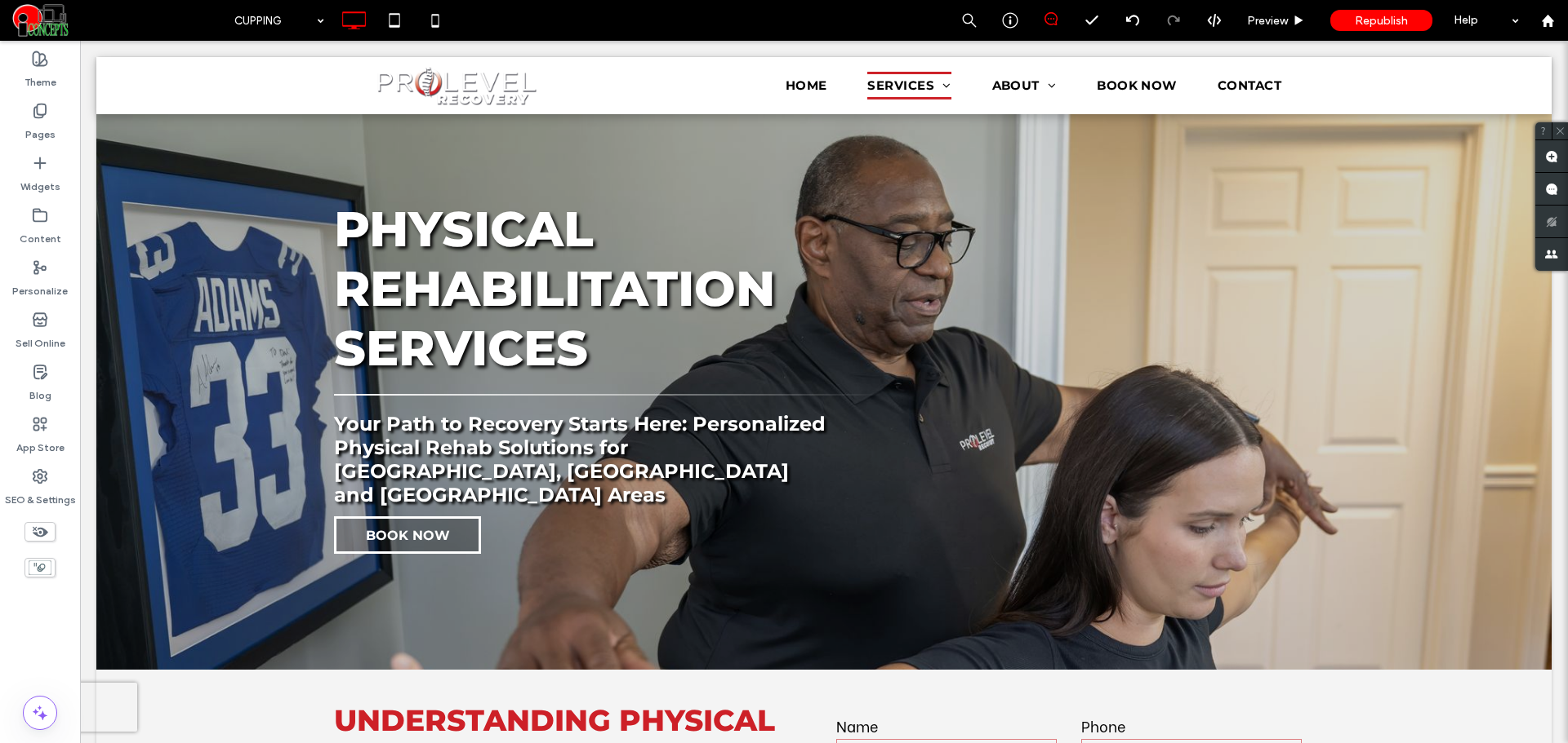
type input "**********"
type input "**"
click at [49, 110] on div "Pages" at bounding box center [40, 122] width 80 height 52
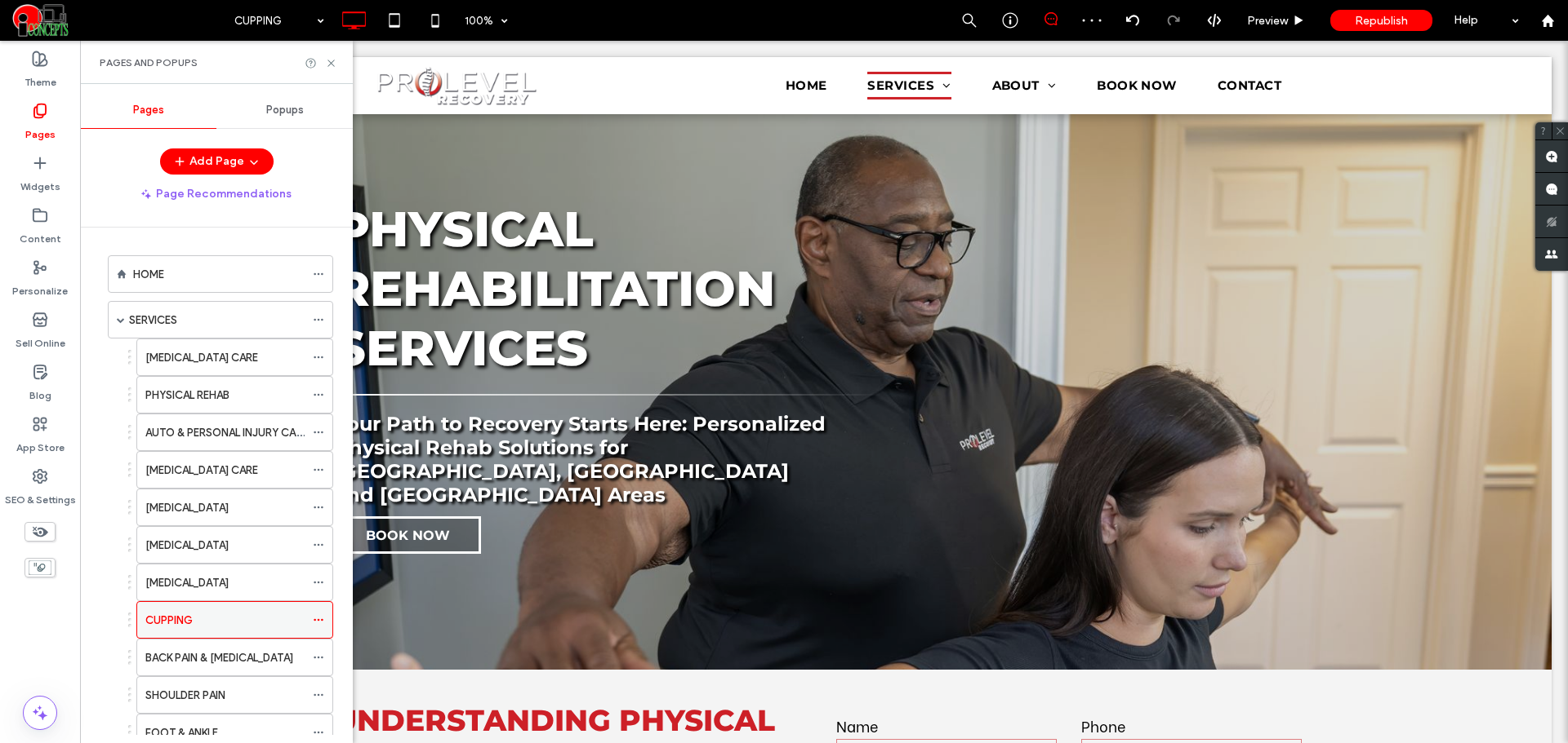
click at [318, 621] on icon at bounding box center [318, 620] width 12 height 12
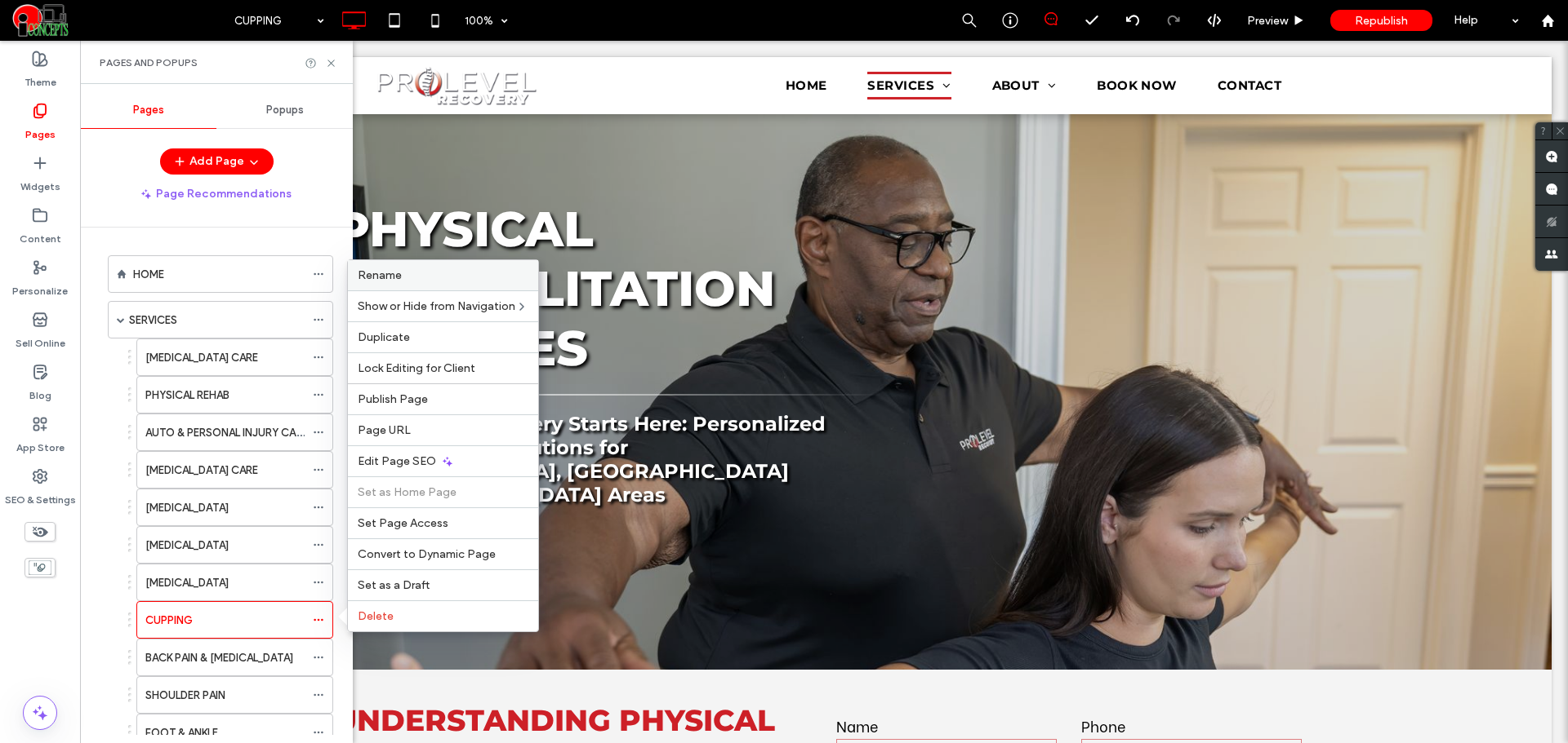
click at [378, 281] on span "Rename" at bounding box center [380, 276] width 44 height 14
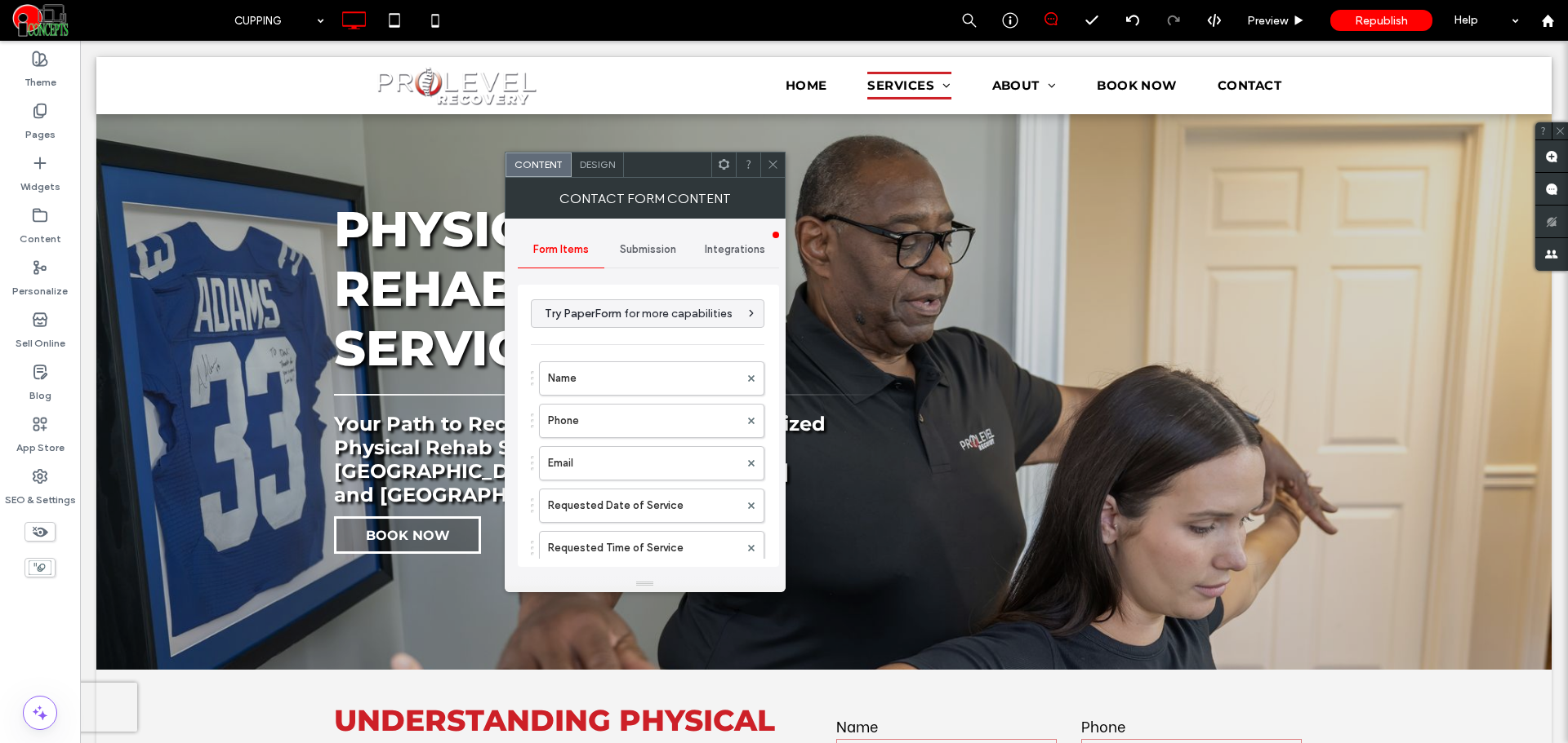
scroll to position [457, 0]
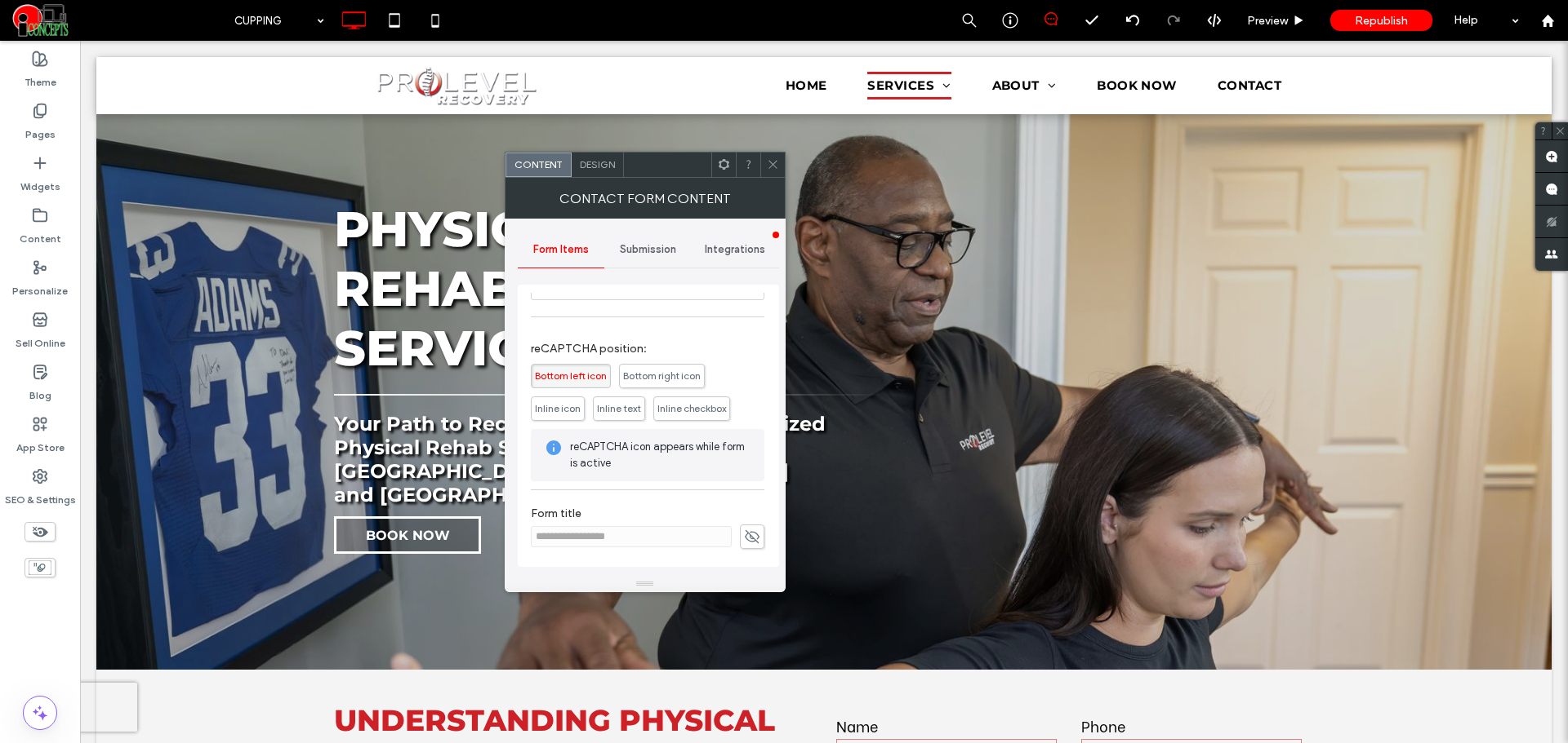
click at [750, 539] on icon at bounding box center [751, 537] width 17 height 18
click at [592, 543] on input "**********" at bounding box center [631, 537] width 201 height 21
paste input
type input "**********"
click at [744, 537] on use at bounding box center [751, 537] width 15 height 11
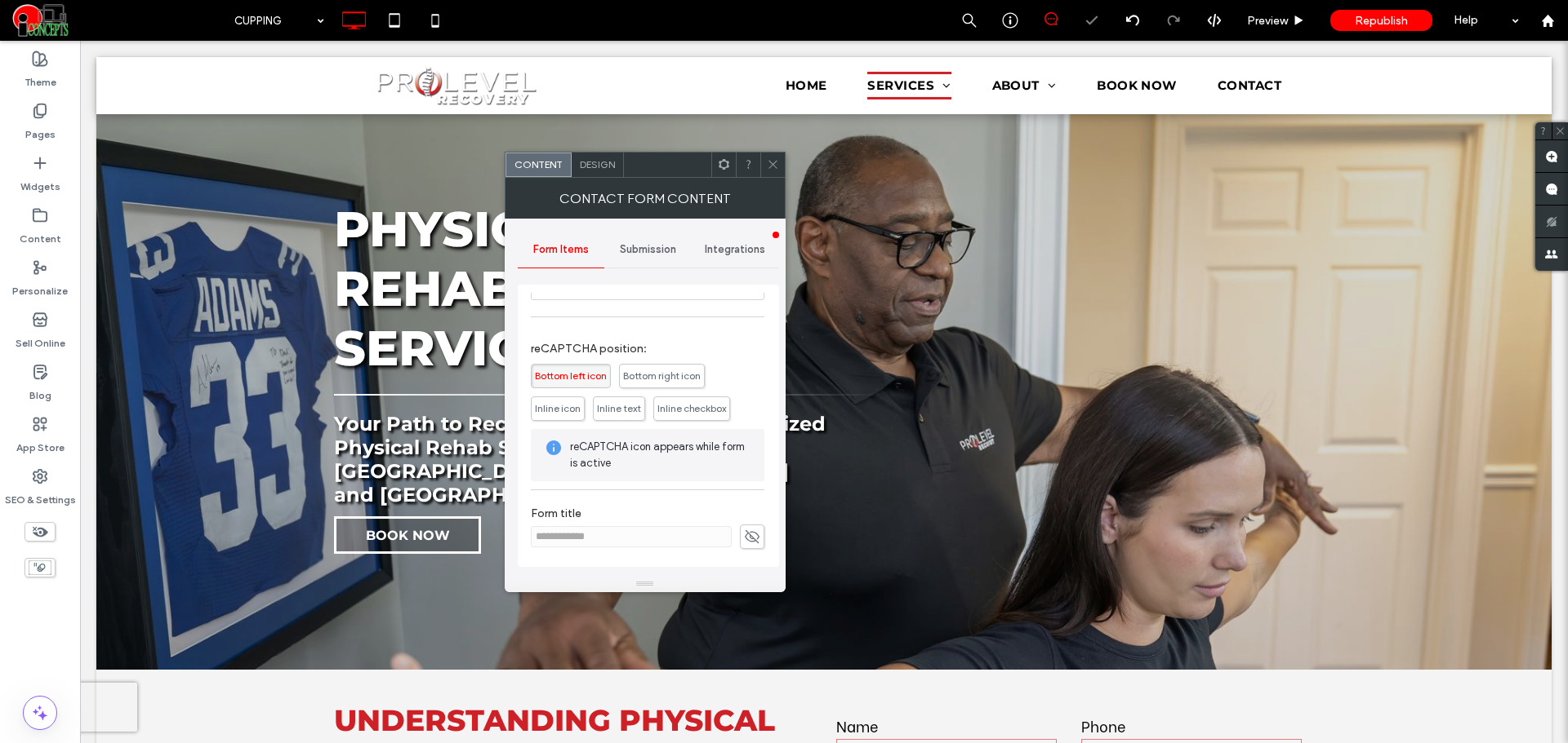
click at [617, 248] on div "Submission" at bounding box center [648, 250] width 87 height 36
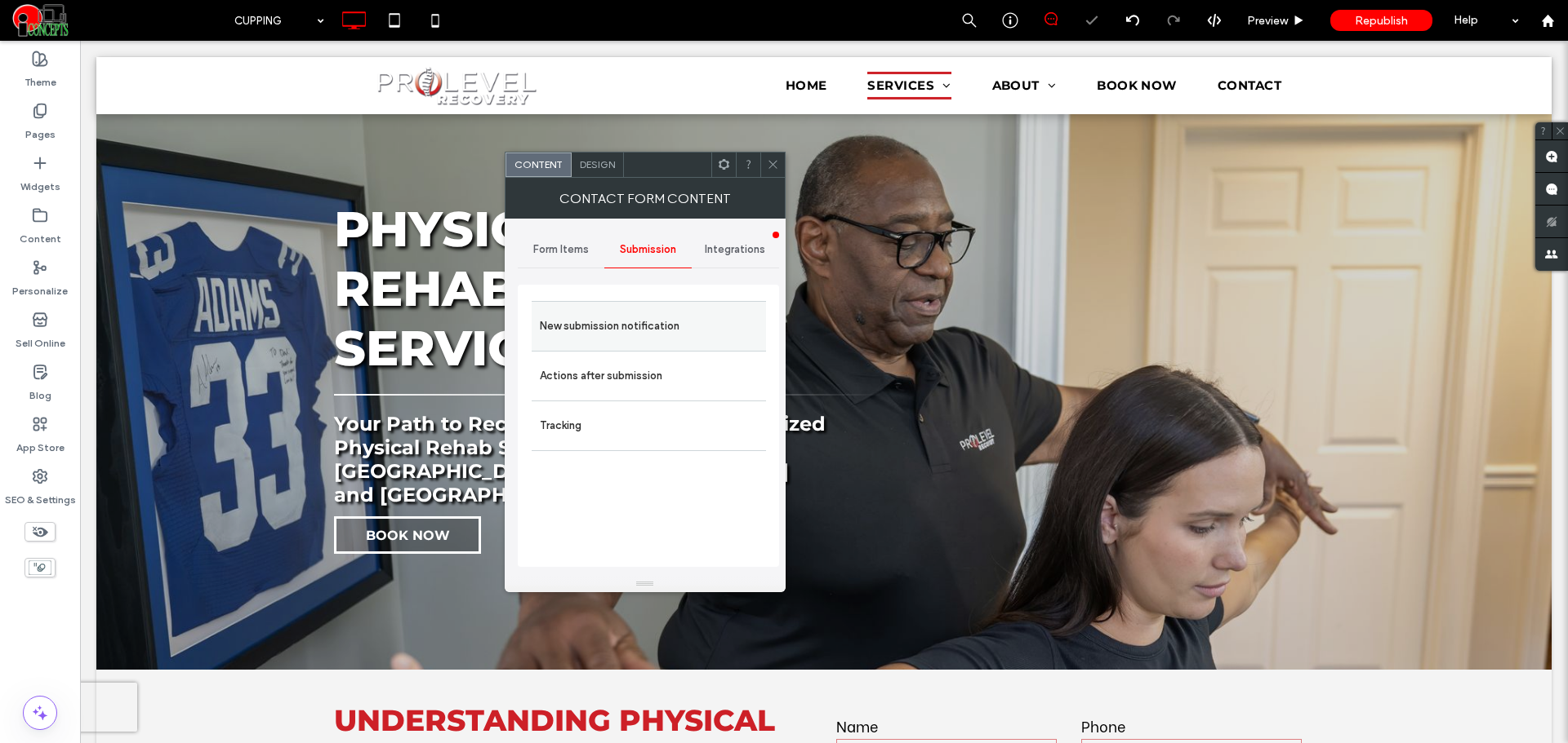
click at [631, 325] on label "New submission notification" at bounding box center [649, 326] width 218 height 33
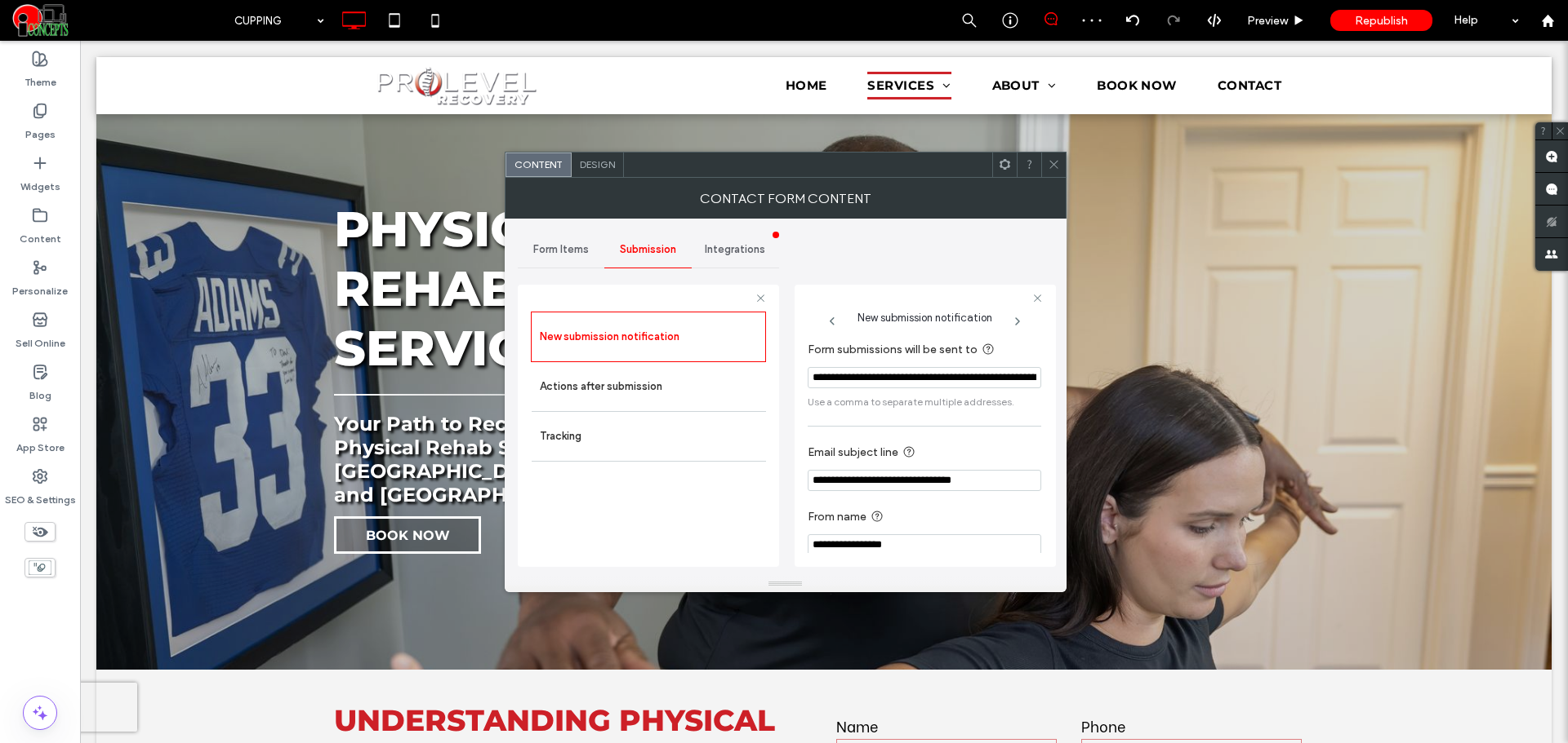
click at [916, 485] on input "**********" at bounding box center [924, 480] width 233 height 21
paste input "Email subject line"
type input "**********"
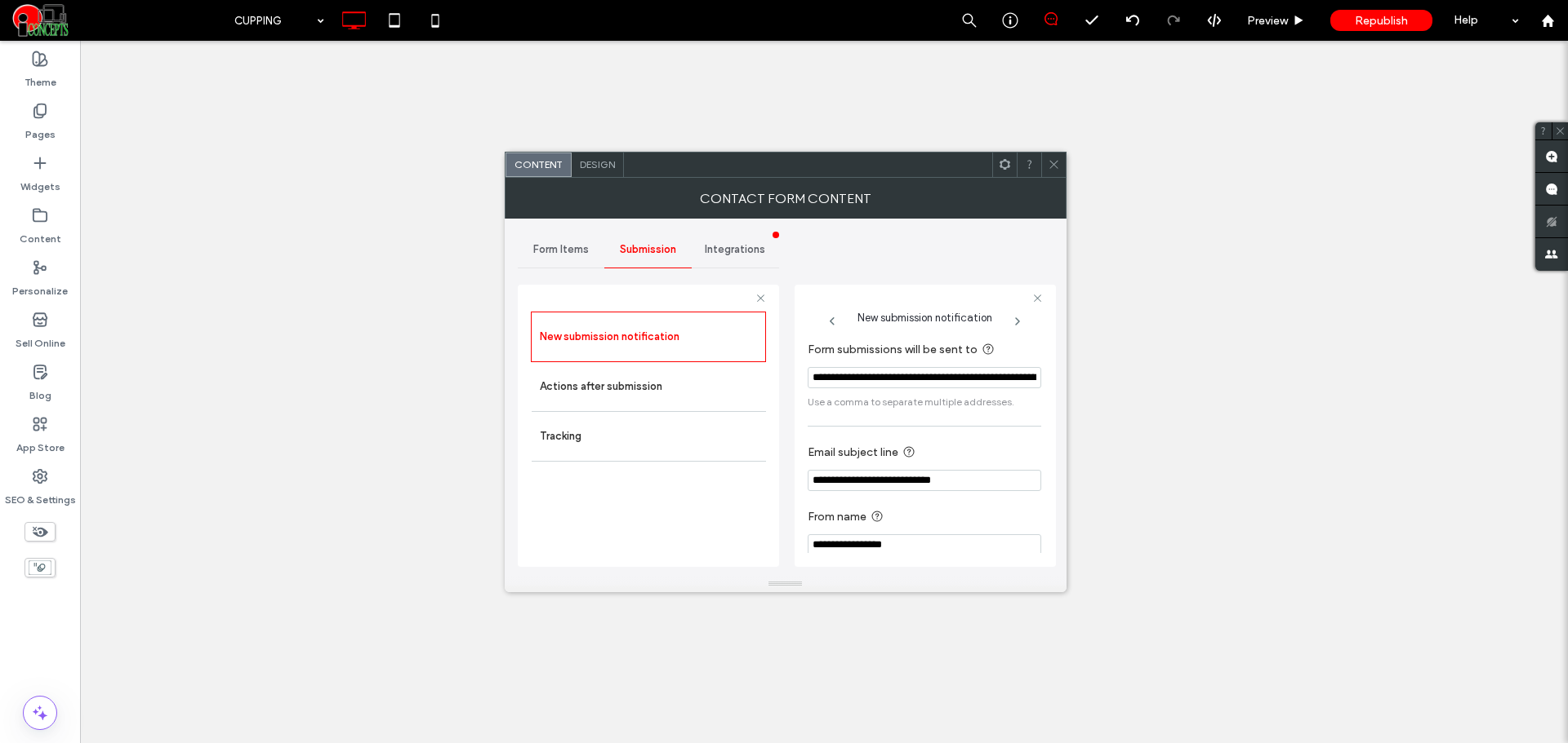
type input "**********"
click at [765, 505] on div "New submission notification Actions after submission Tracking" at bounding box center [649, 436] width 235 height 247
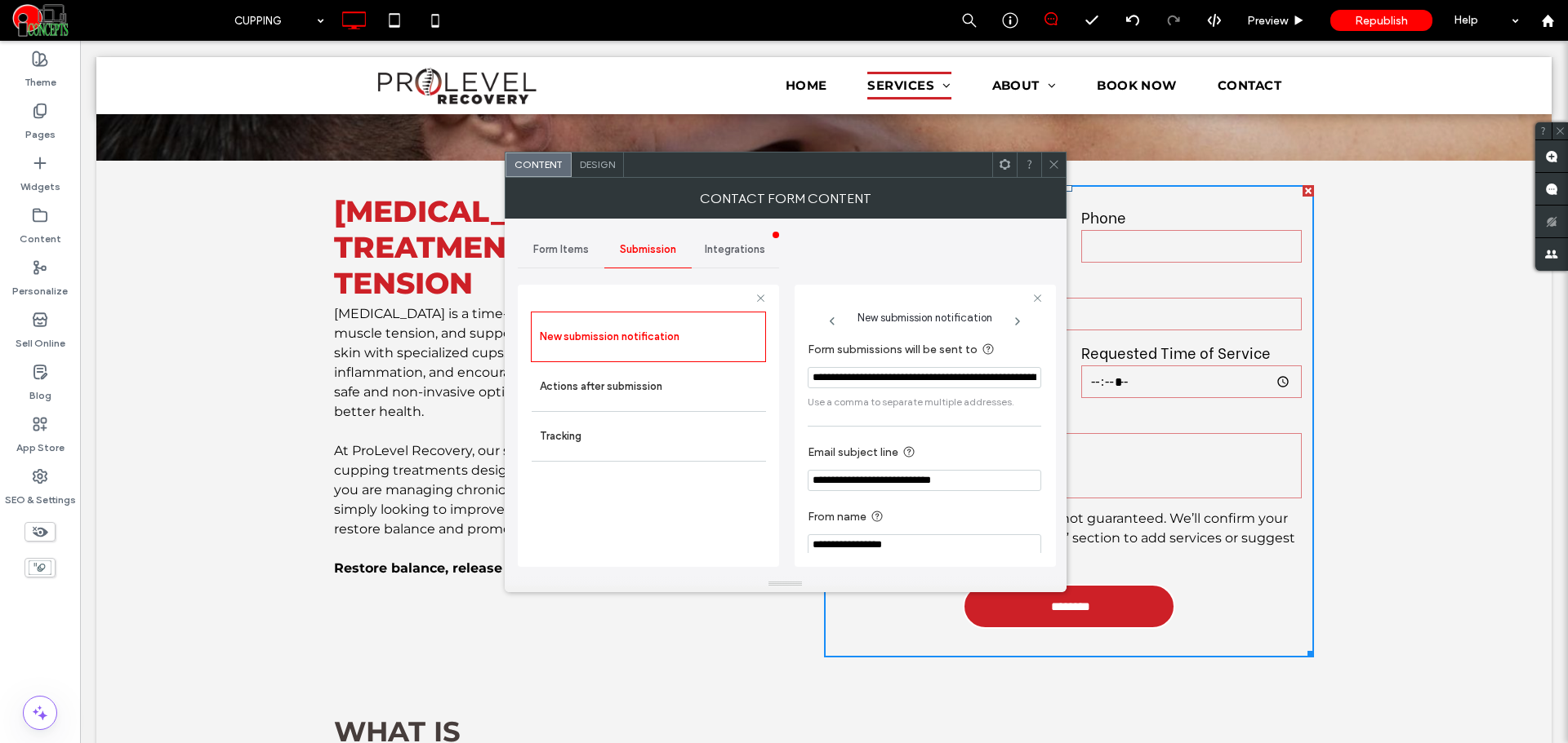
click at [583, 250] on span "Form Items" at bounding box center [561, 249] width 55 height 13
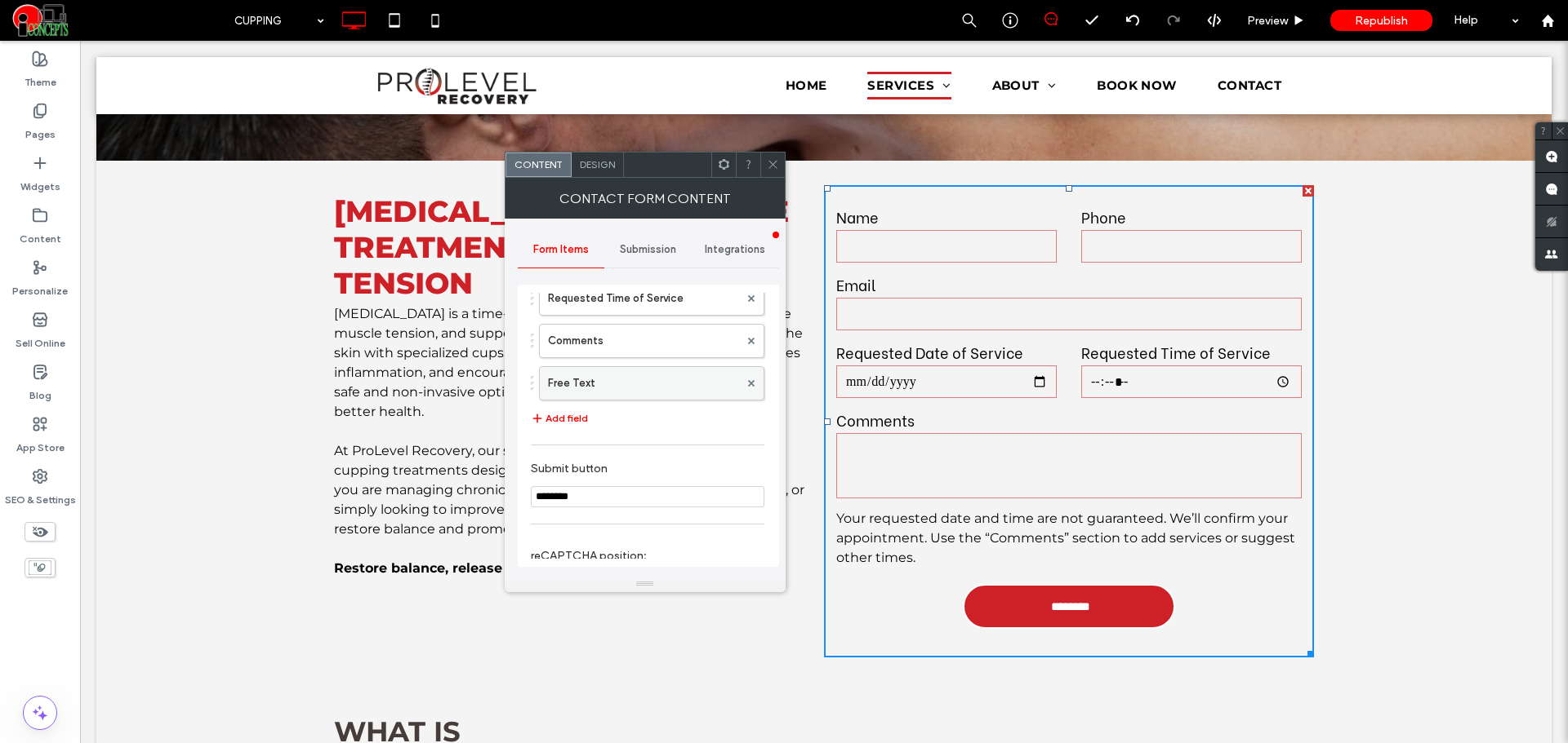
scroll to position [457, 0]
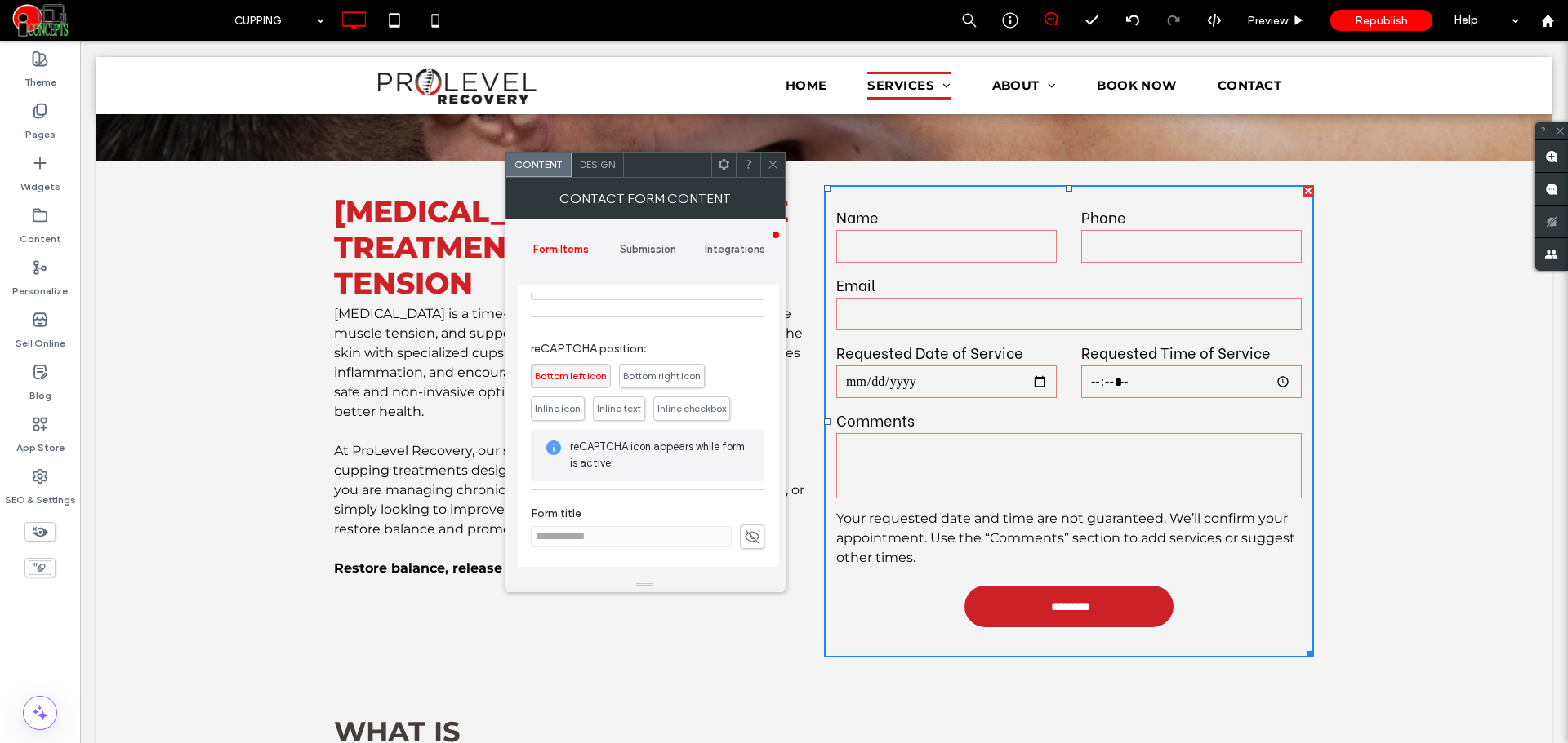
click at [769, 168] on use at bounding box center [772, 165] width 8 height 8
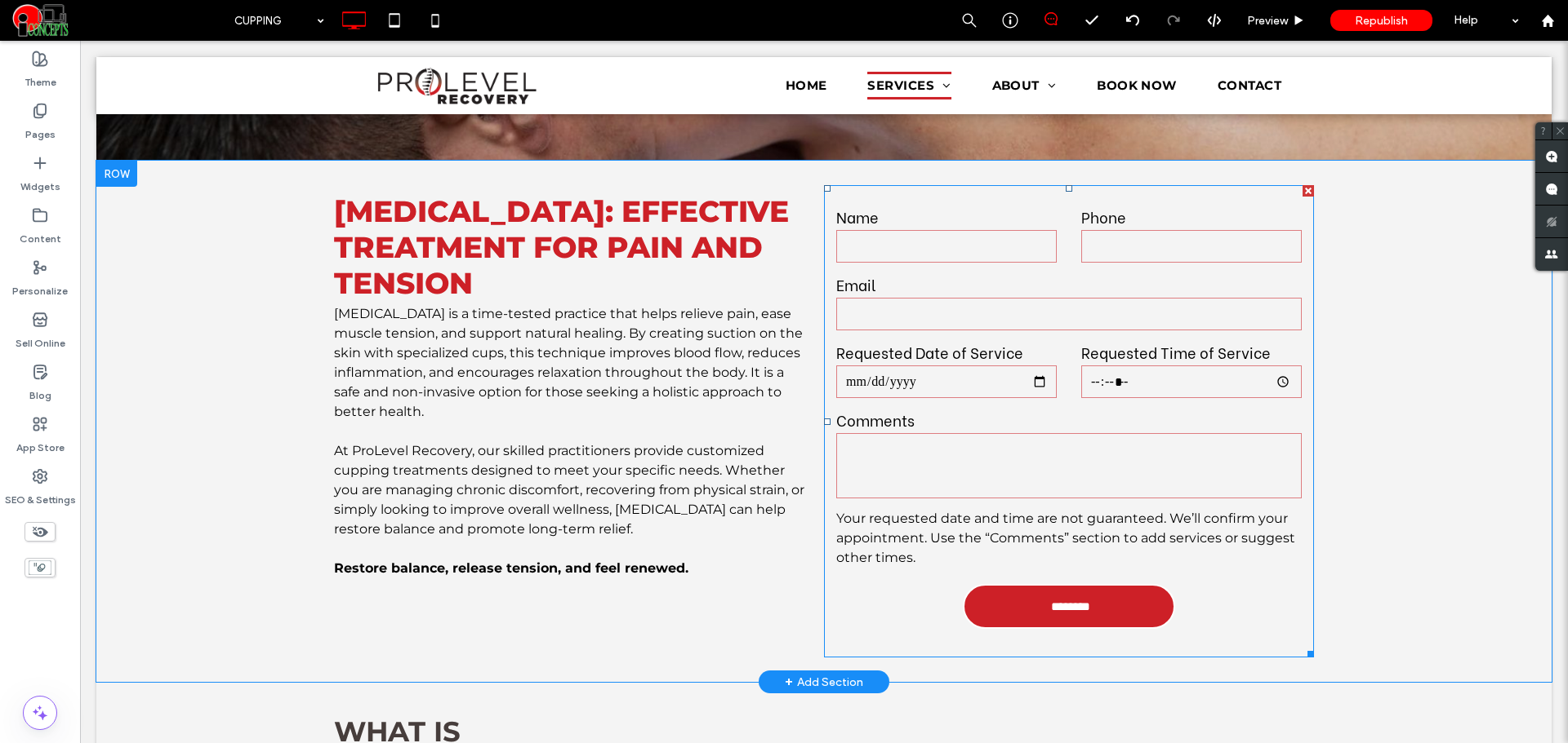
drag, startPoint x: 855, startPoint y: 243, endPoint x: 1006, endPoint y: 312, distance: 166.0
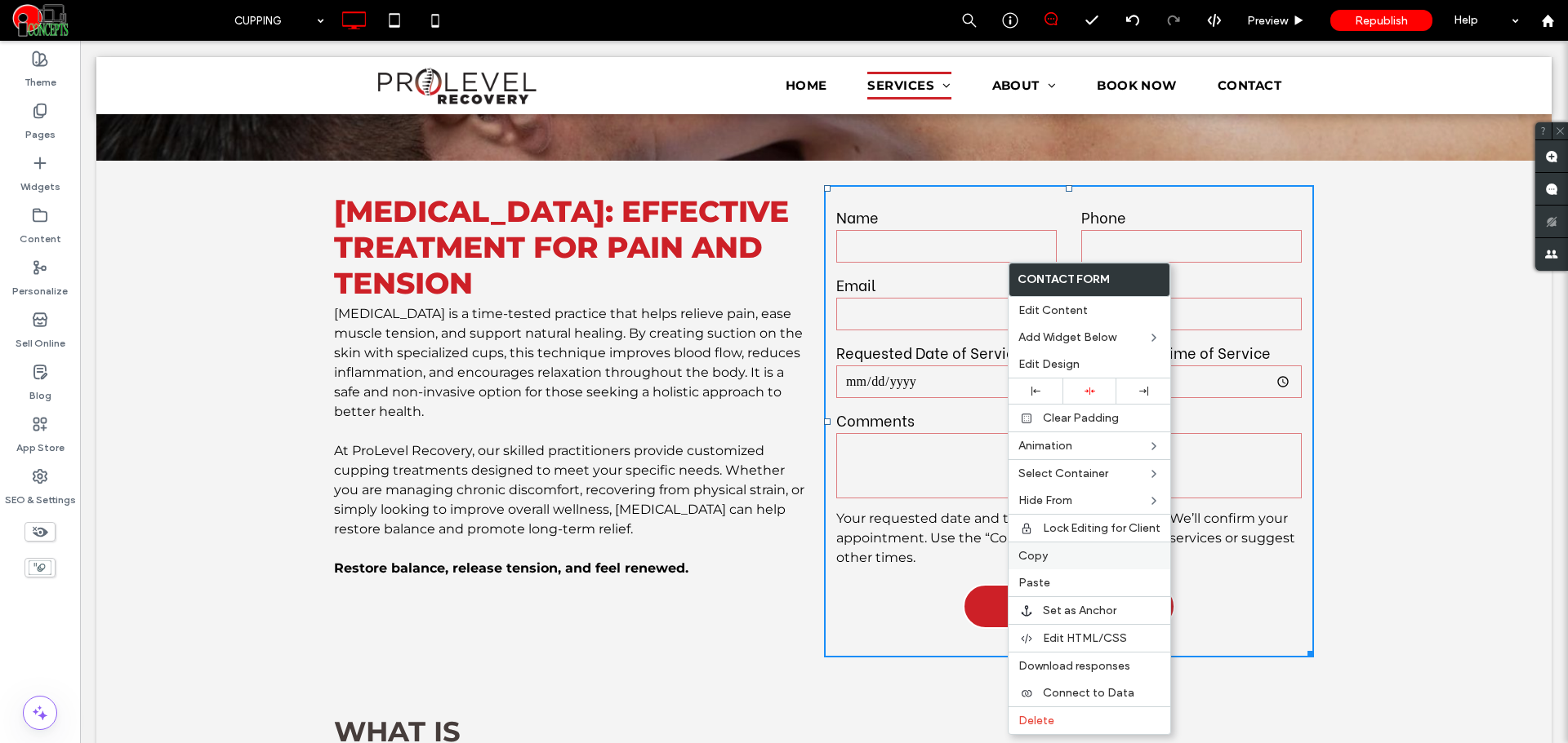
click at [1058, 555] on label "Copy" at bounding box center [1089, 556] width 142 height 14
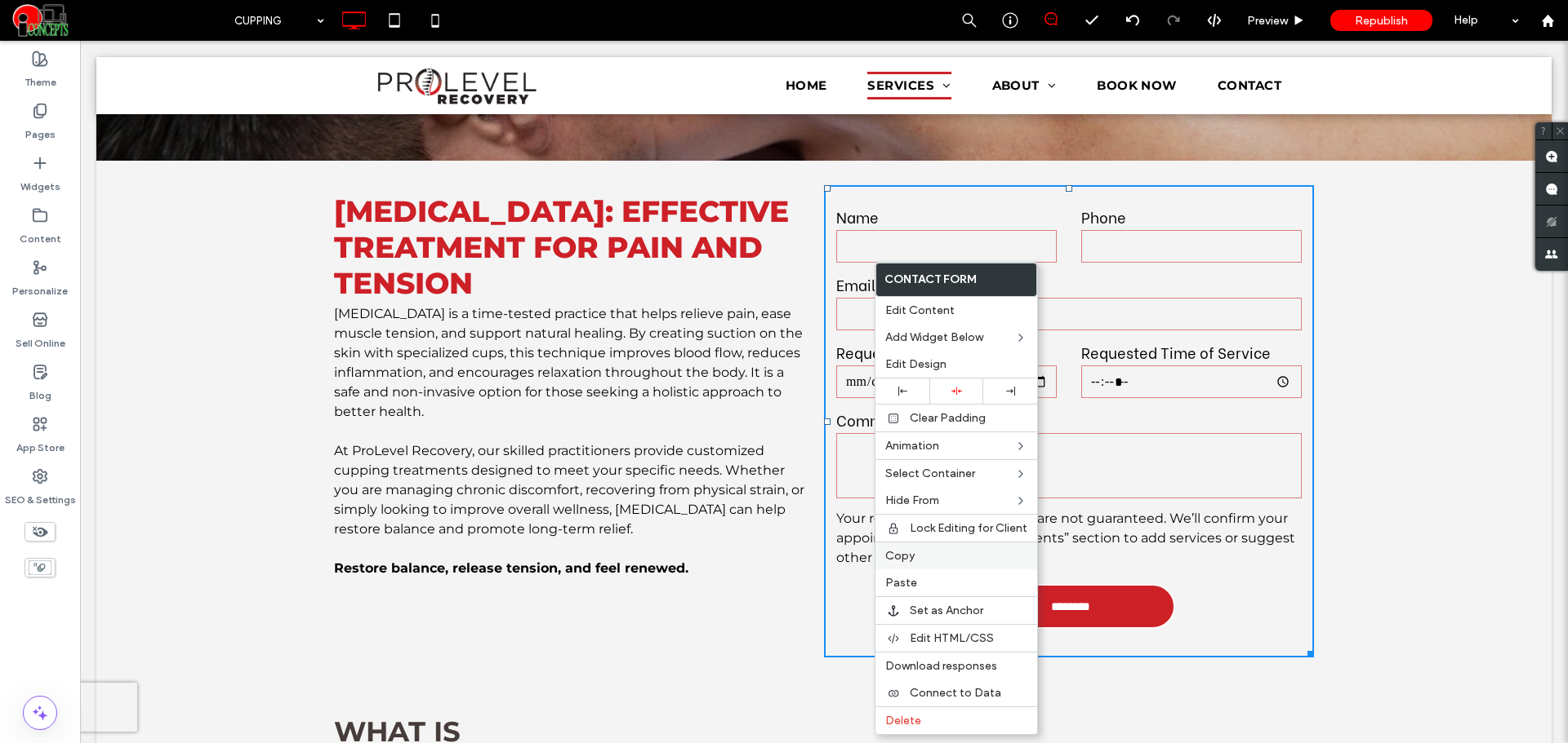
click at [906, 557] on span "Copy" at bounding box center [900, 556] width 30 height 14
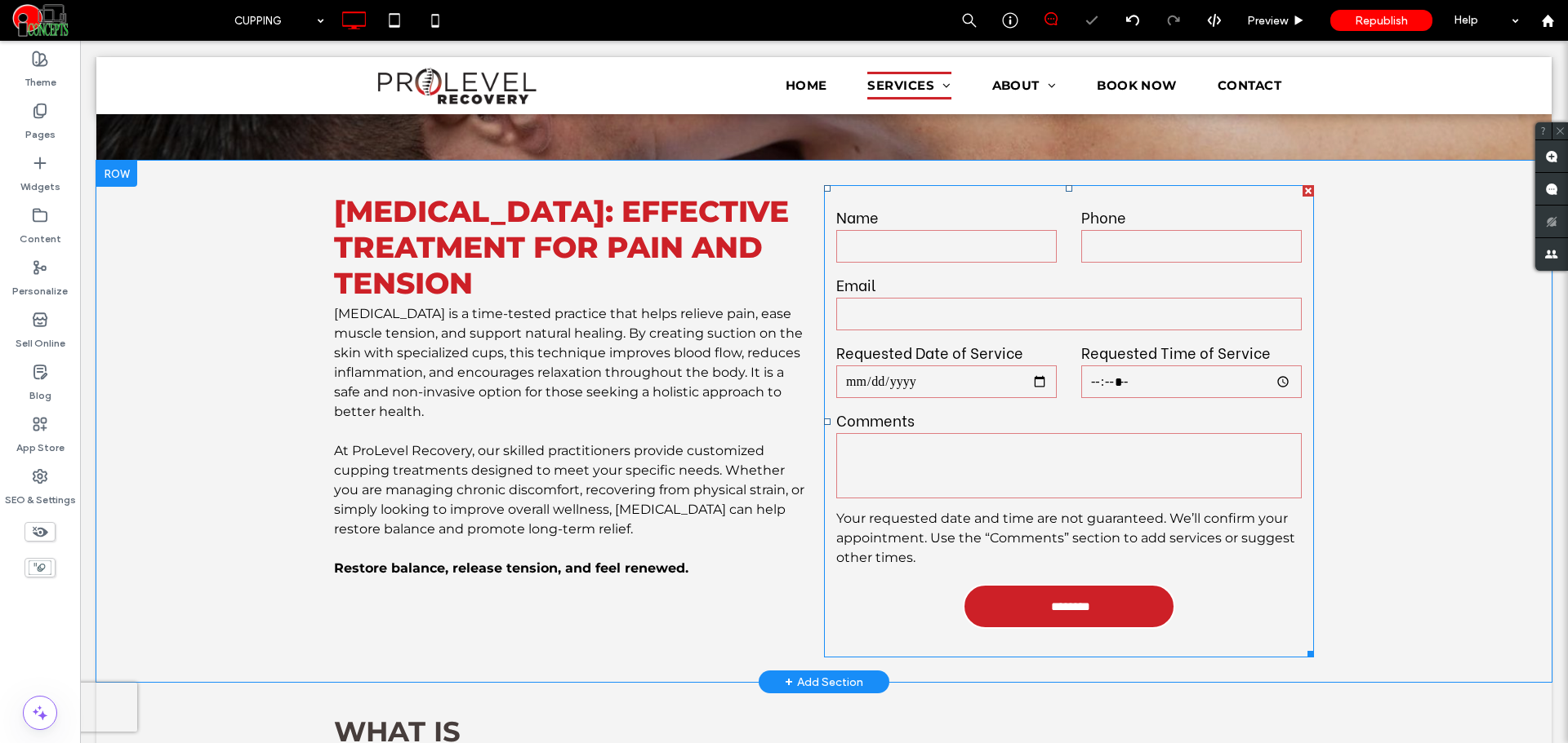
click at [934, 476] on div "Comments" at bounding box center [1069, 454] width 490 height 92
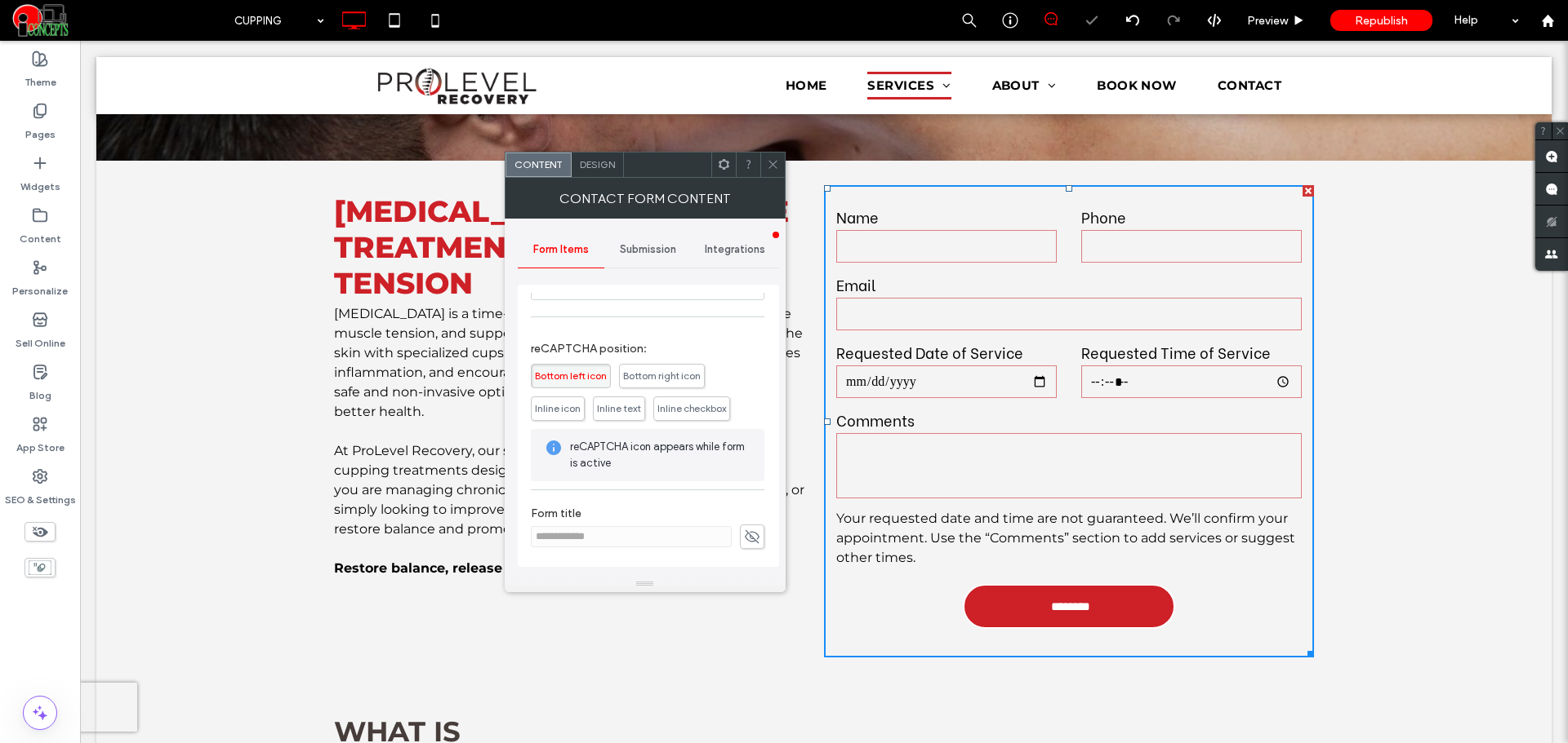
click at [773, 162] on icon at bounding box center [773, 164] width 12 height 12
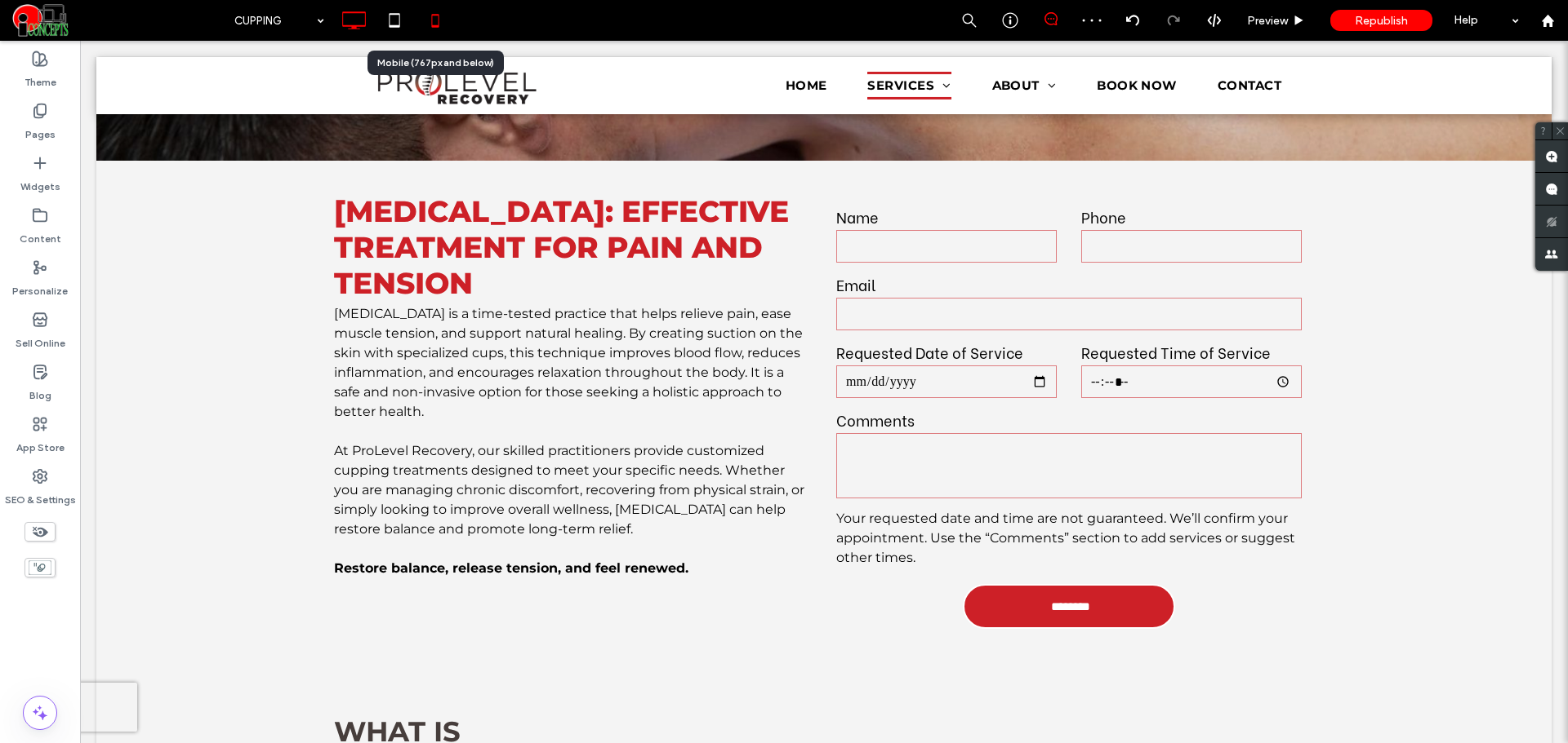
click at [445, 32] on icon at bounding box center [435, 20] width 33 height 33
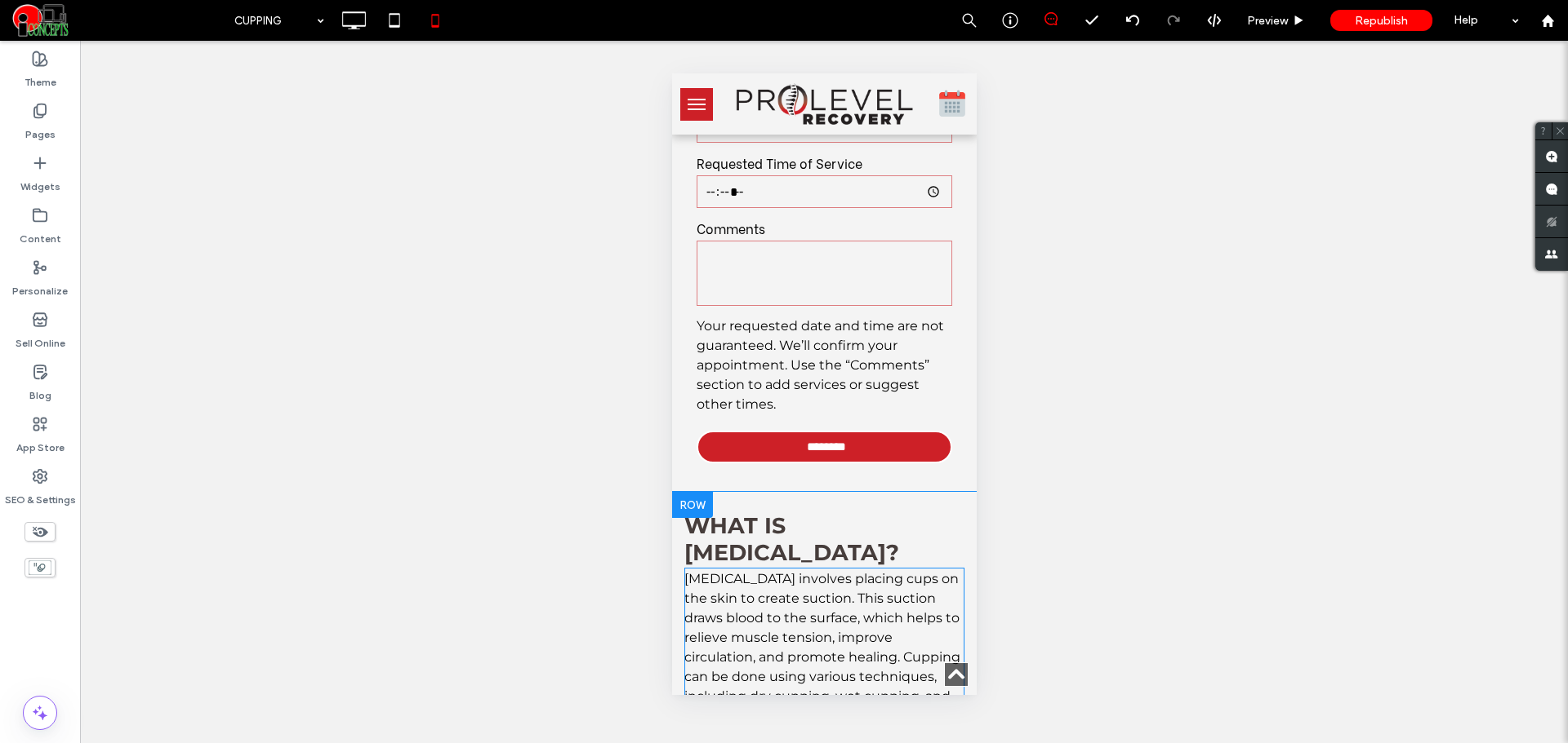
scroll to position [1361, 0]
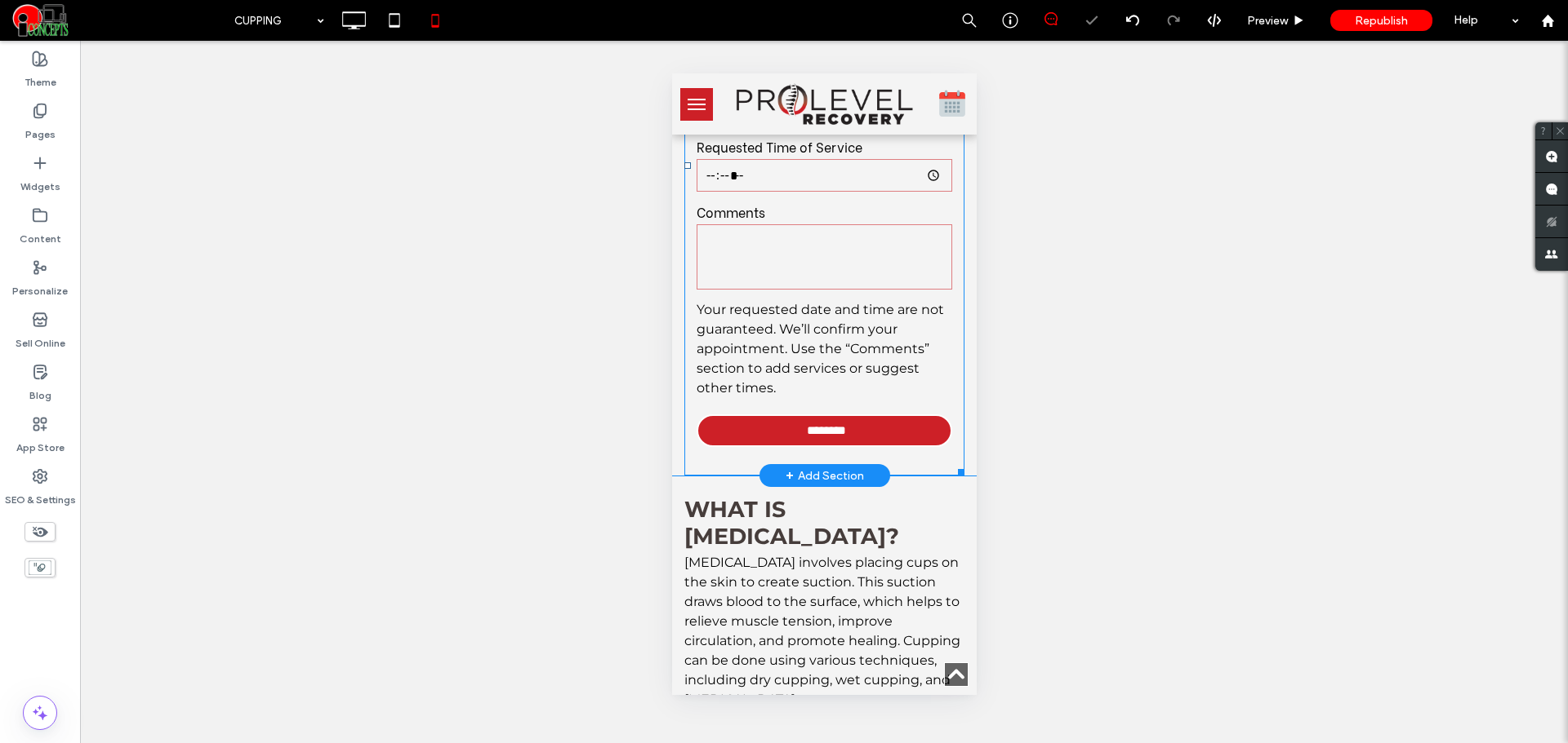
click at [954, 421] on div "Cupping Form Name Phone Email Requested Date of Service Requested Time of Servi…" at bounding box center [824, 166] width 305 height 620
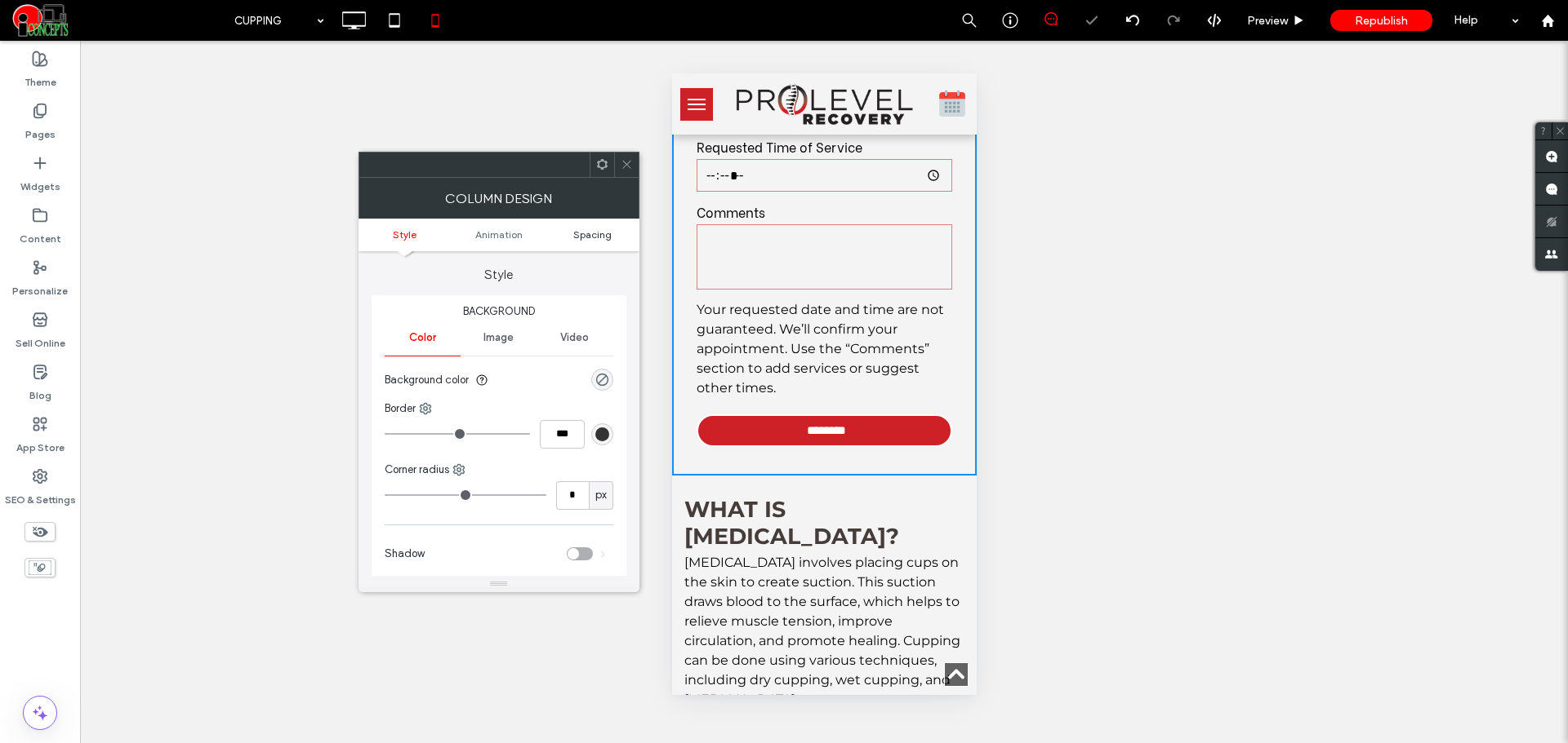
click at [589, 233] on span "Spacing" at bounding box center [592, 234] width 39 height 12
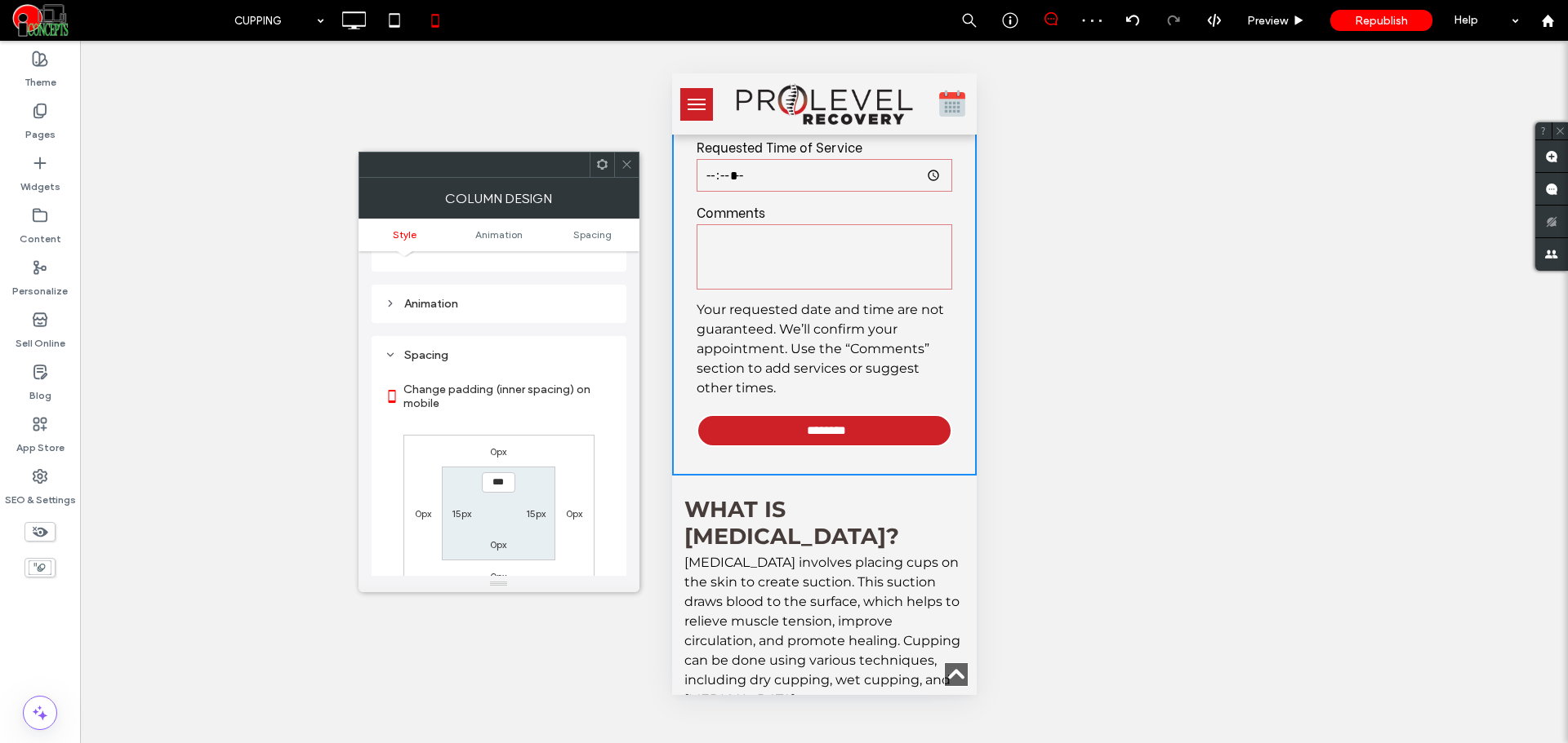
scroll to position [382, 0]
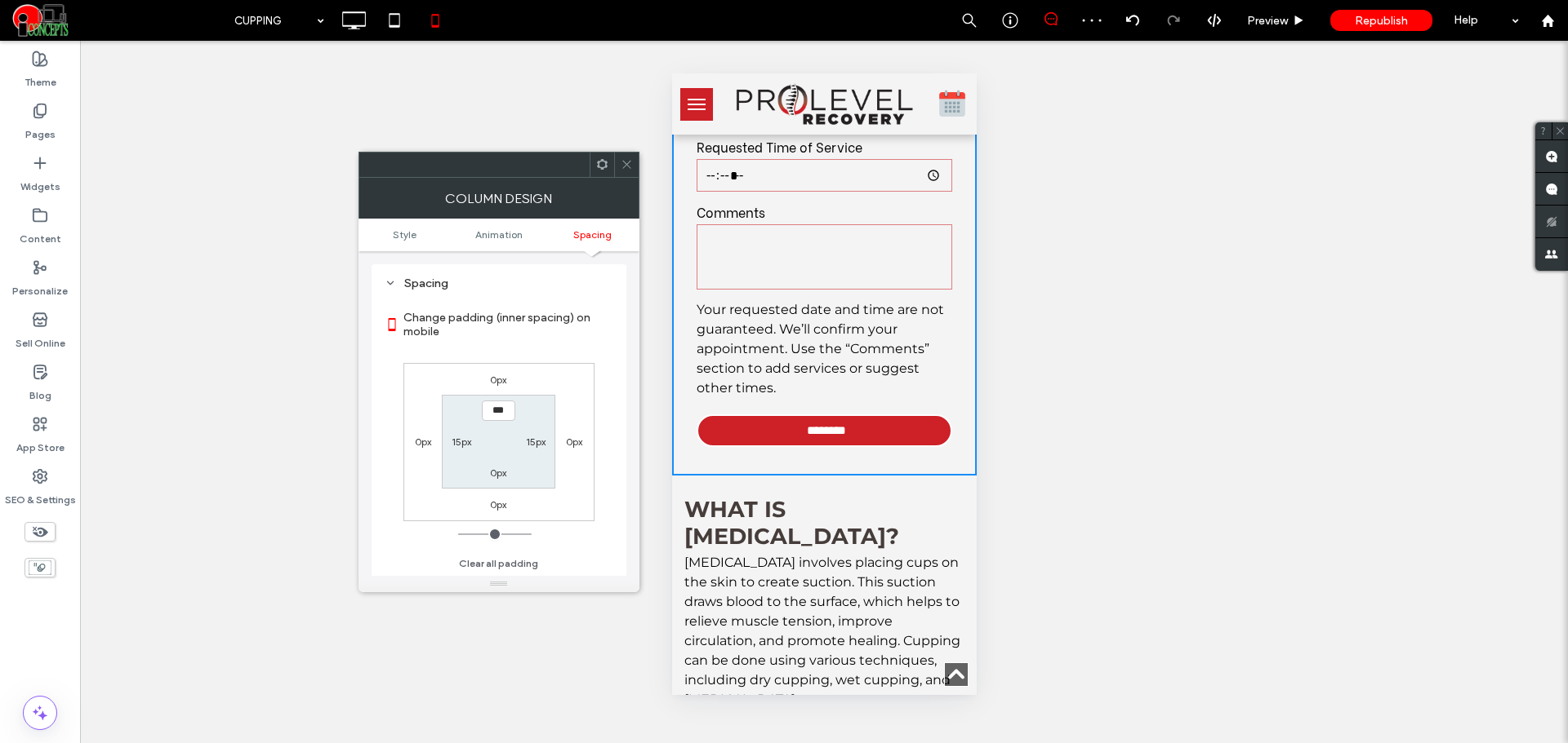
click at [467, 443] on label "15px" at bounding box center [462, 442] width 20 height 12
type input "**"
type input "*"
type input "***"
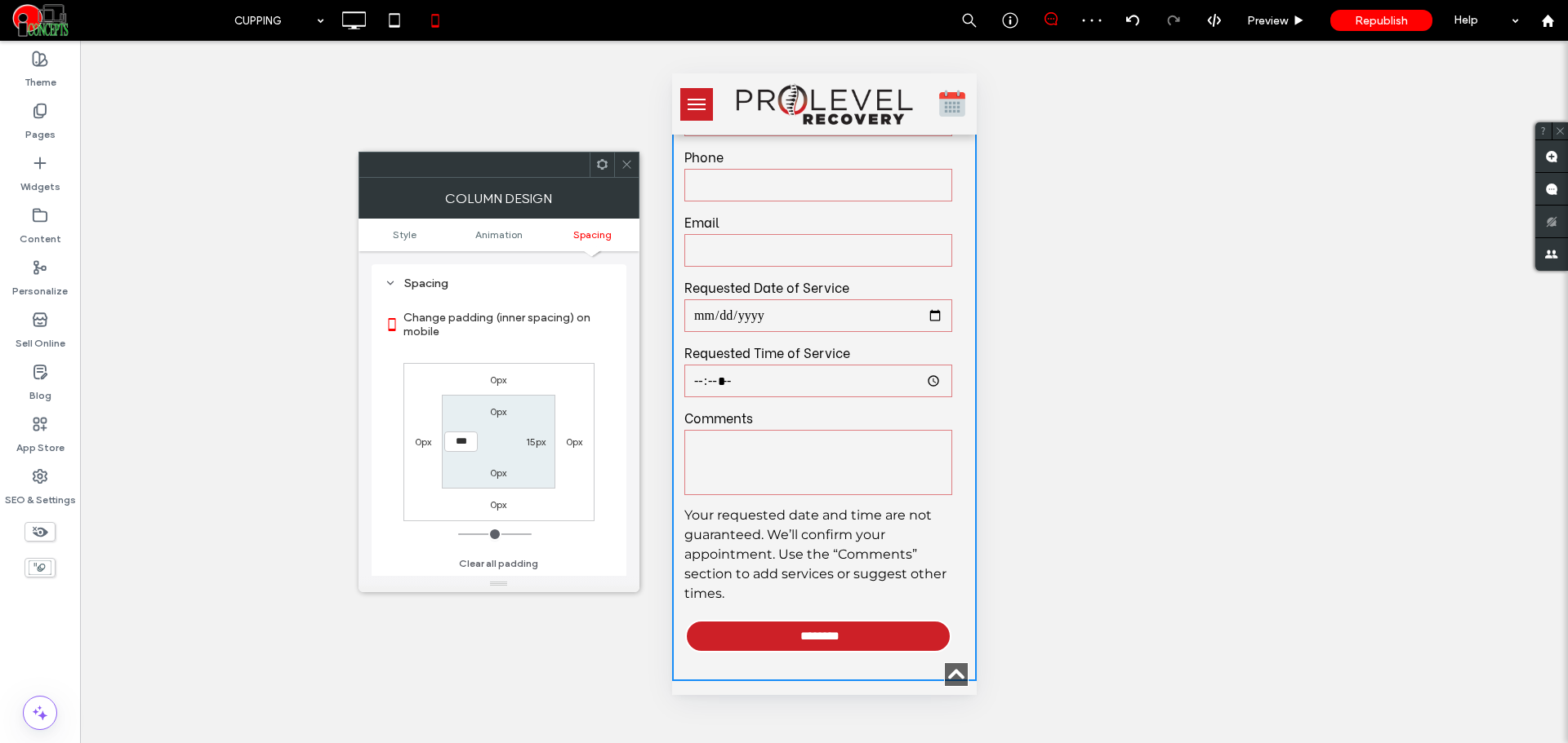
scroll to position [952, 0]
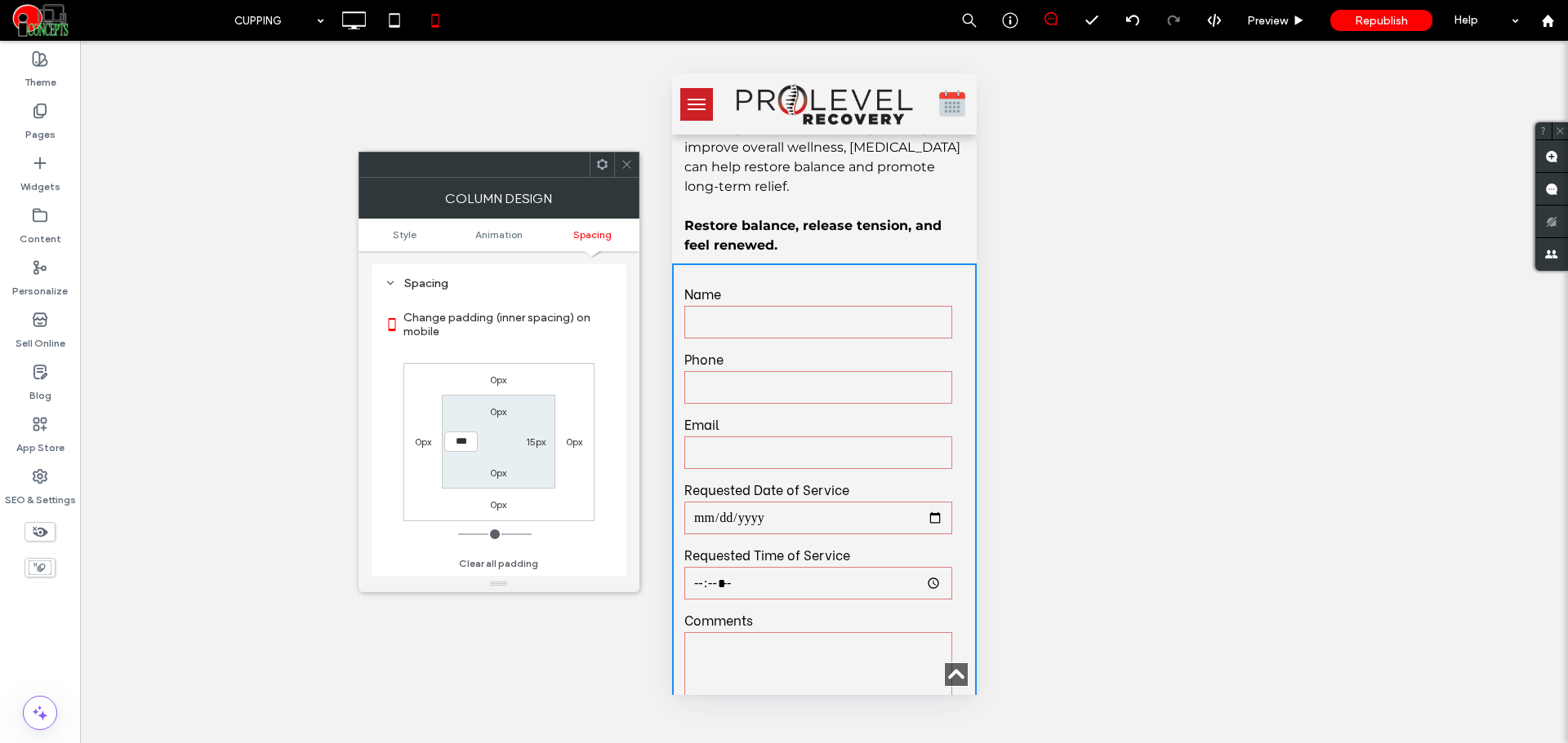
drag, startPoint x: 628, startPoint y: 168, endPoint x: 1, endPoint y: 145, distance: 627.4
click at [628, 168] on icon at bounding box center [627, 164] width 12 height 12
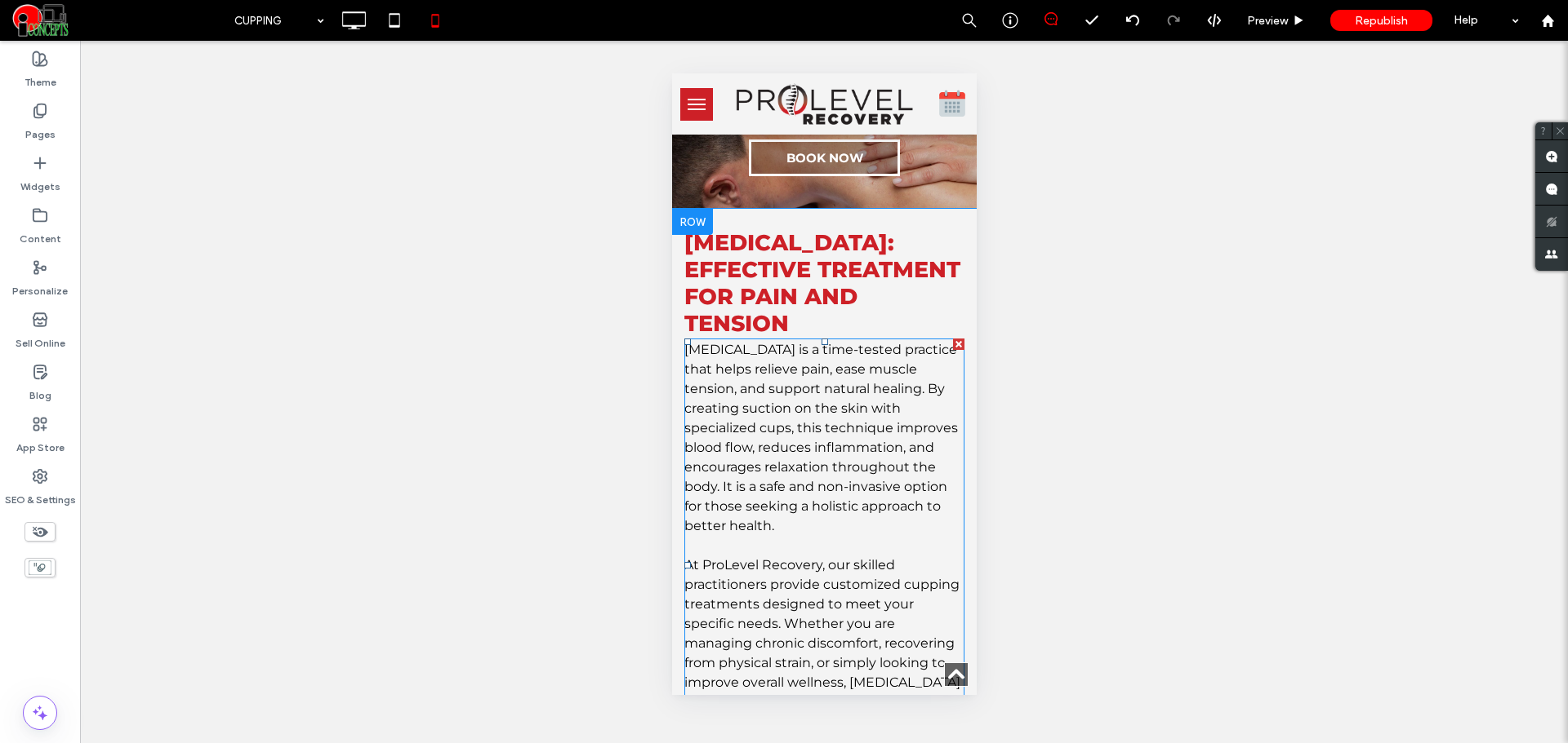
scroll to position [408, 0]
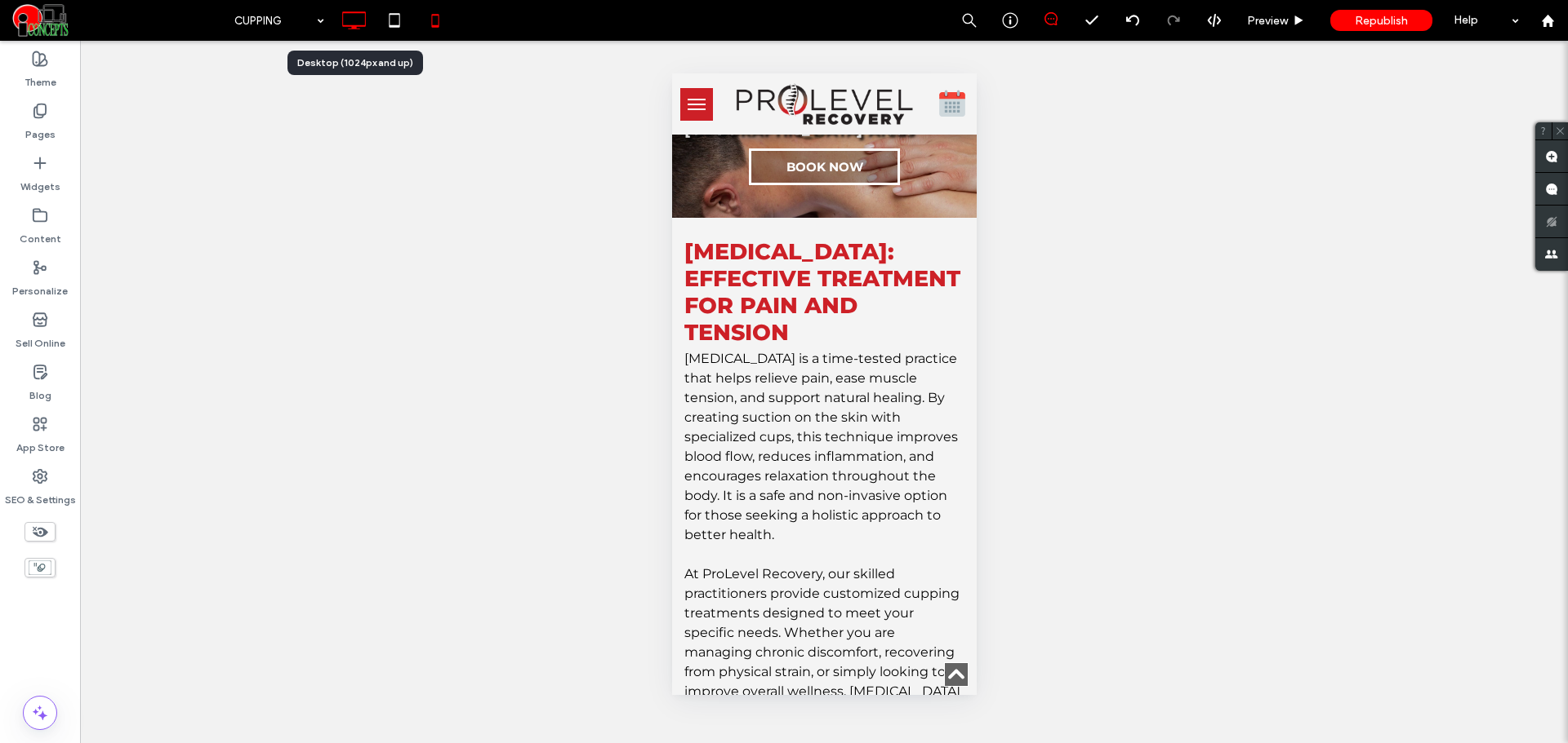
click at [349, 20] on icon at bounding box center [353, 20] width 33 height 33
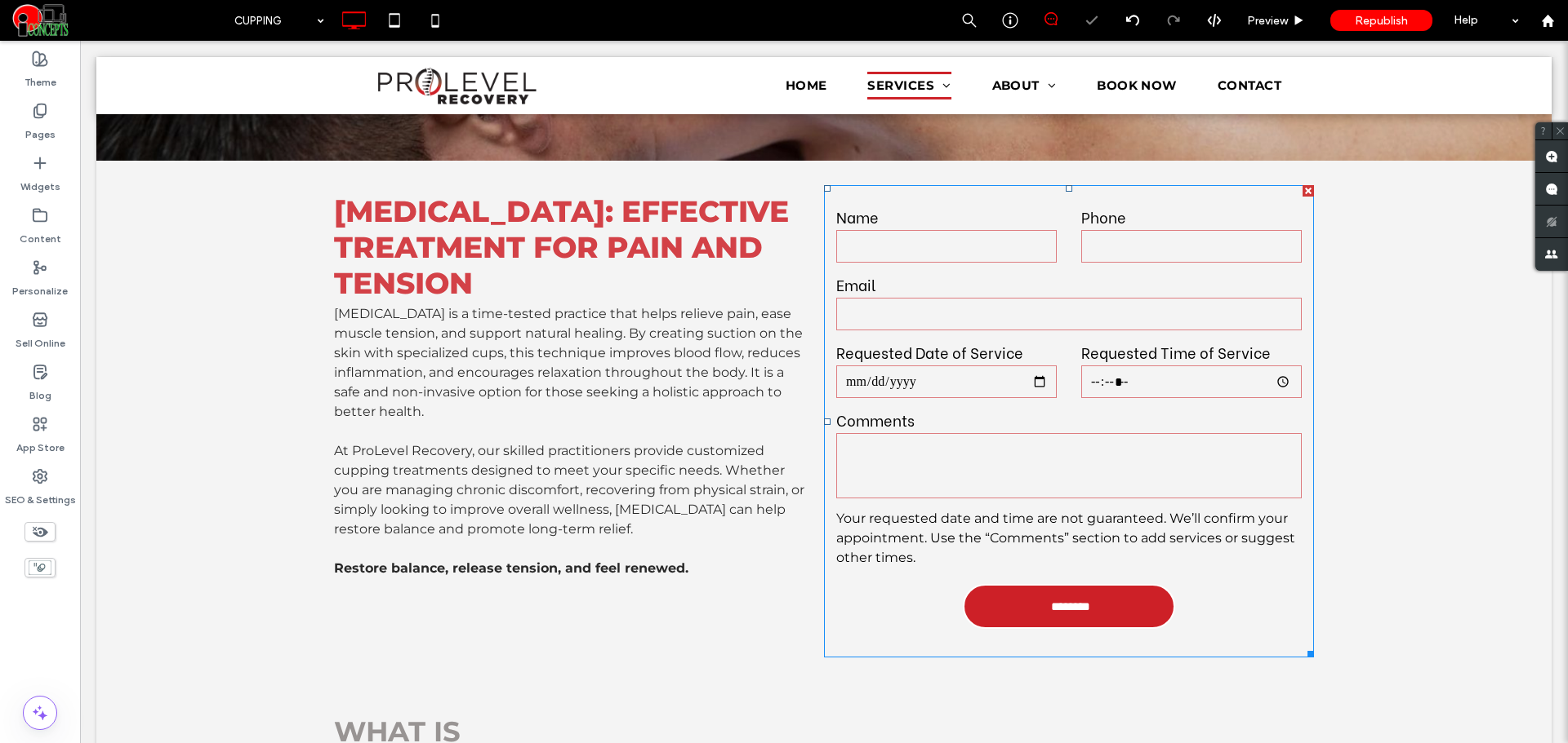
scroll to position [0, 0]
click at [963, 372] on input "date" at bounding box center [946, 381] width 220 height 33
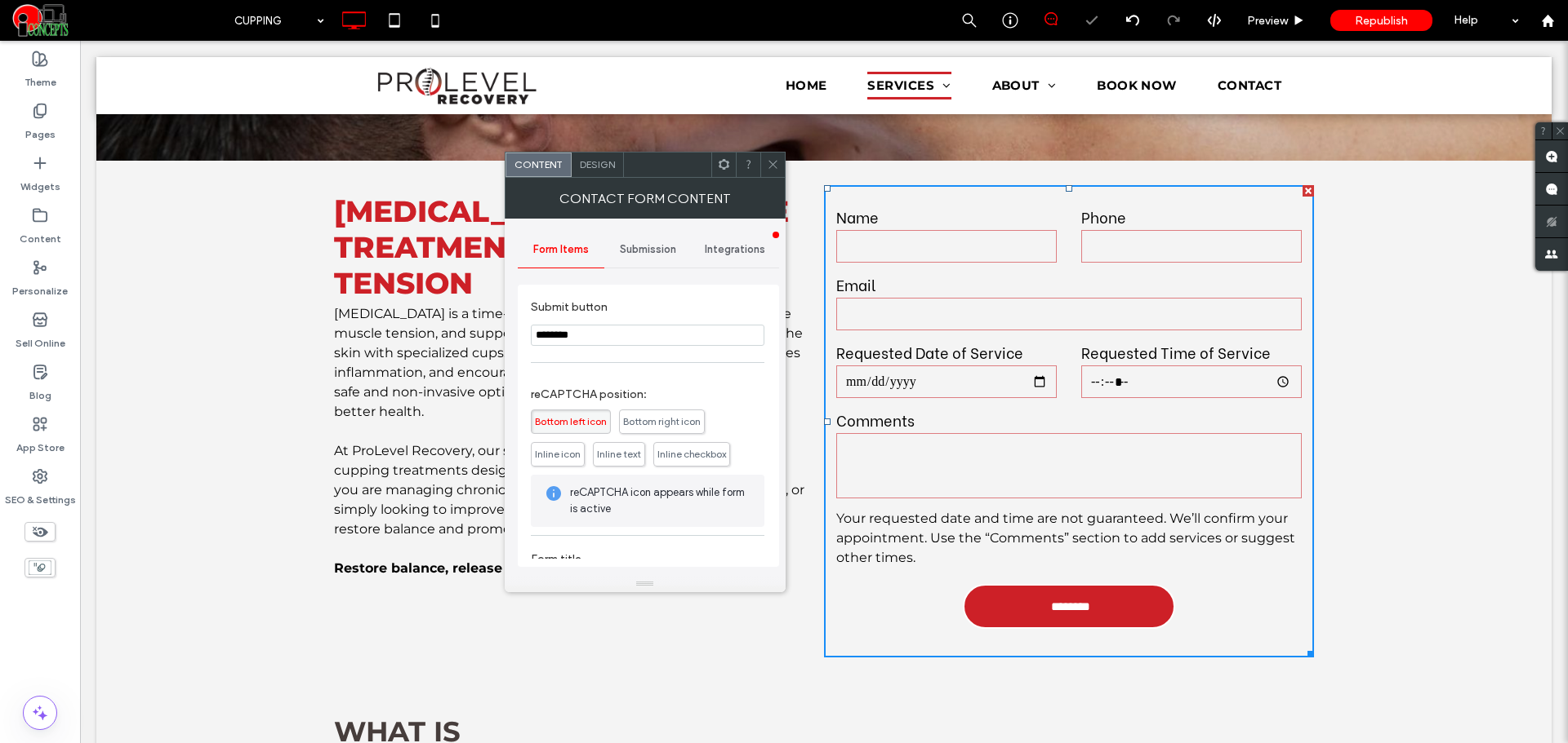
scroll to position [457, 0]
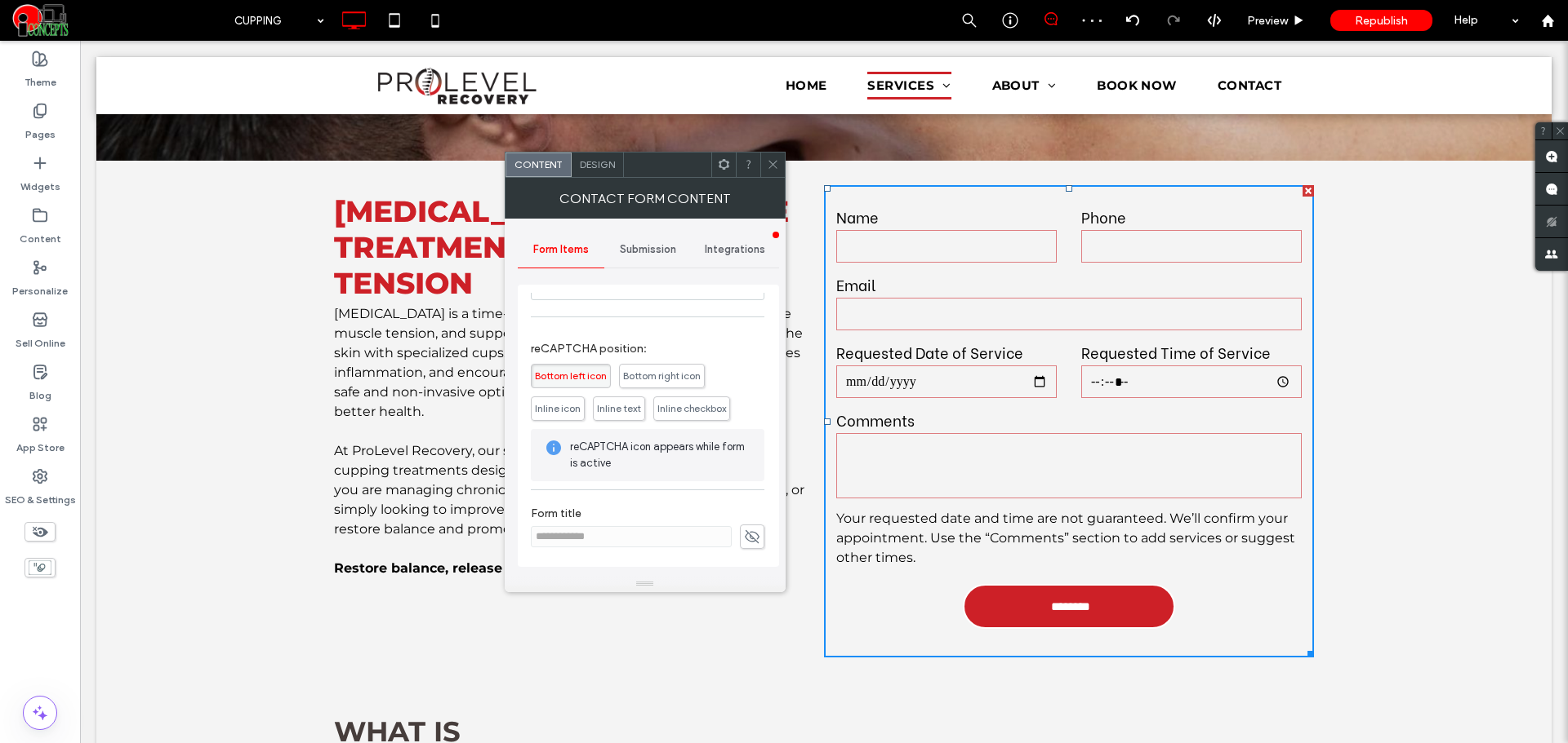
click at [602, 171] on div "Design" at bounding box center [597, 164] width 52 height 25
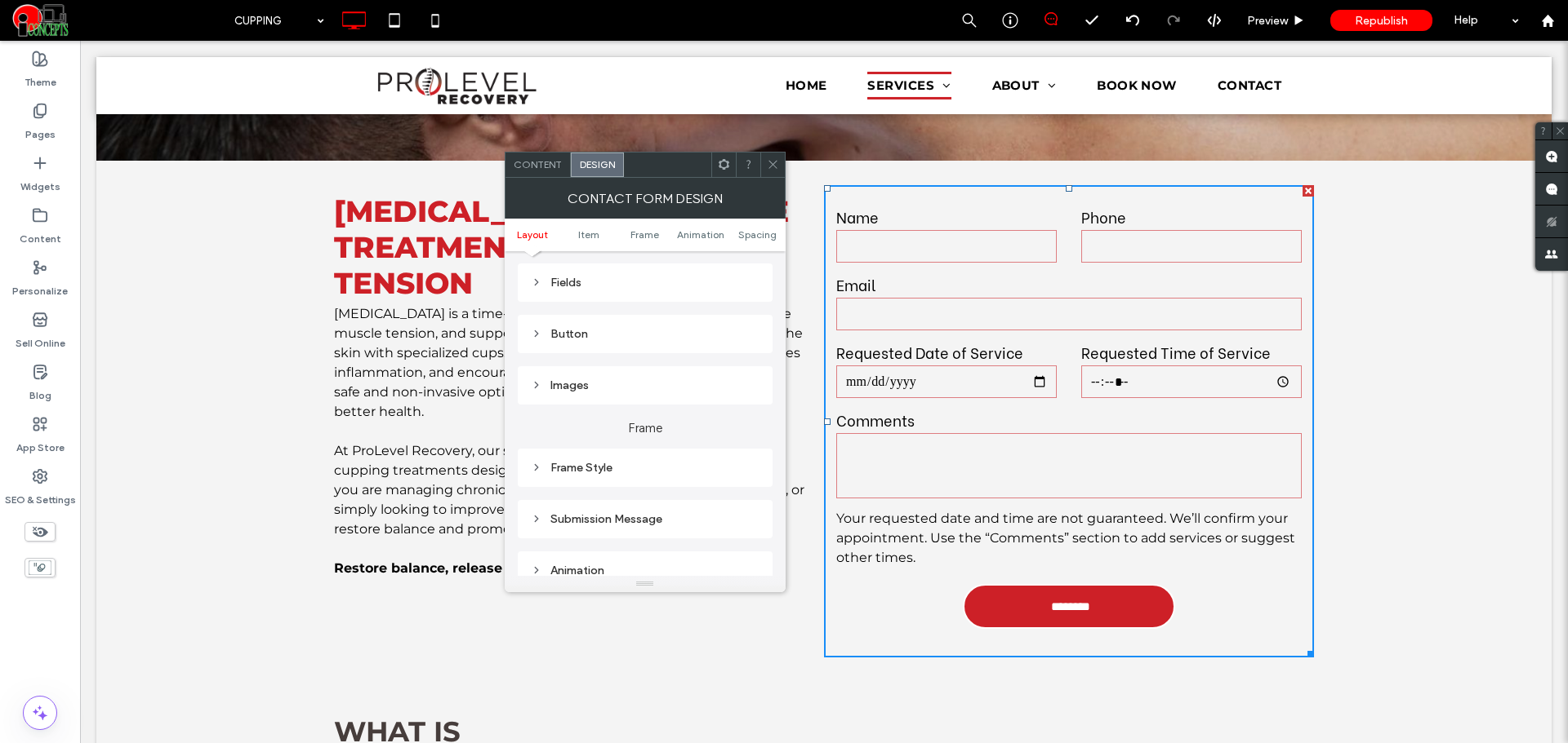
scroll to position [222, 0]
click at [549, 164] on span "Content" at bounding box center [538, 164] width 48 height 12
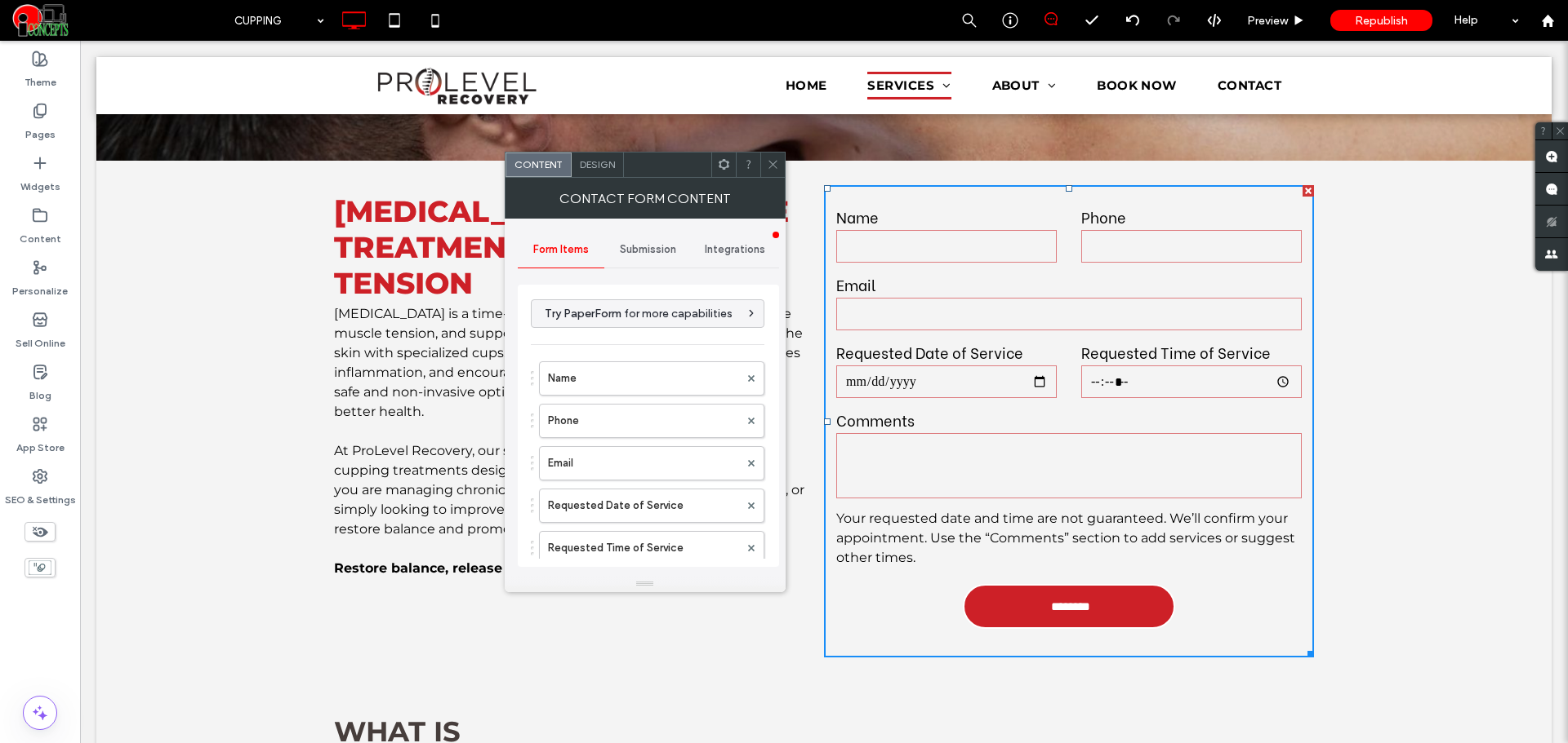
click at [633, 237] on div "Submission" at bounding box center [648, 250] width 87 height 36
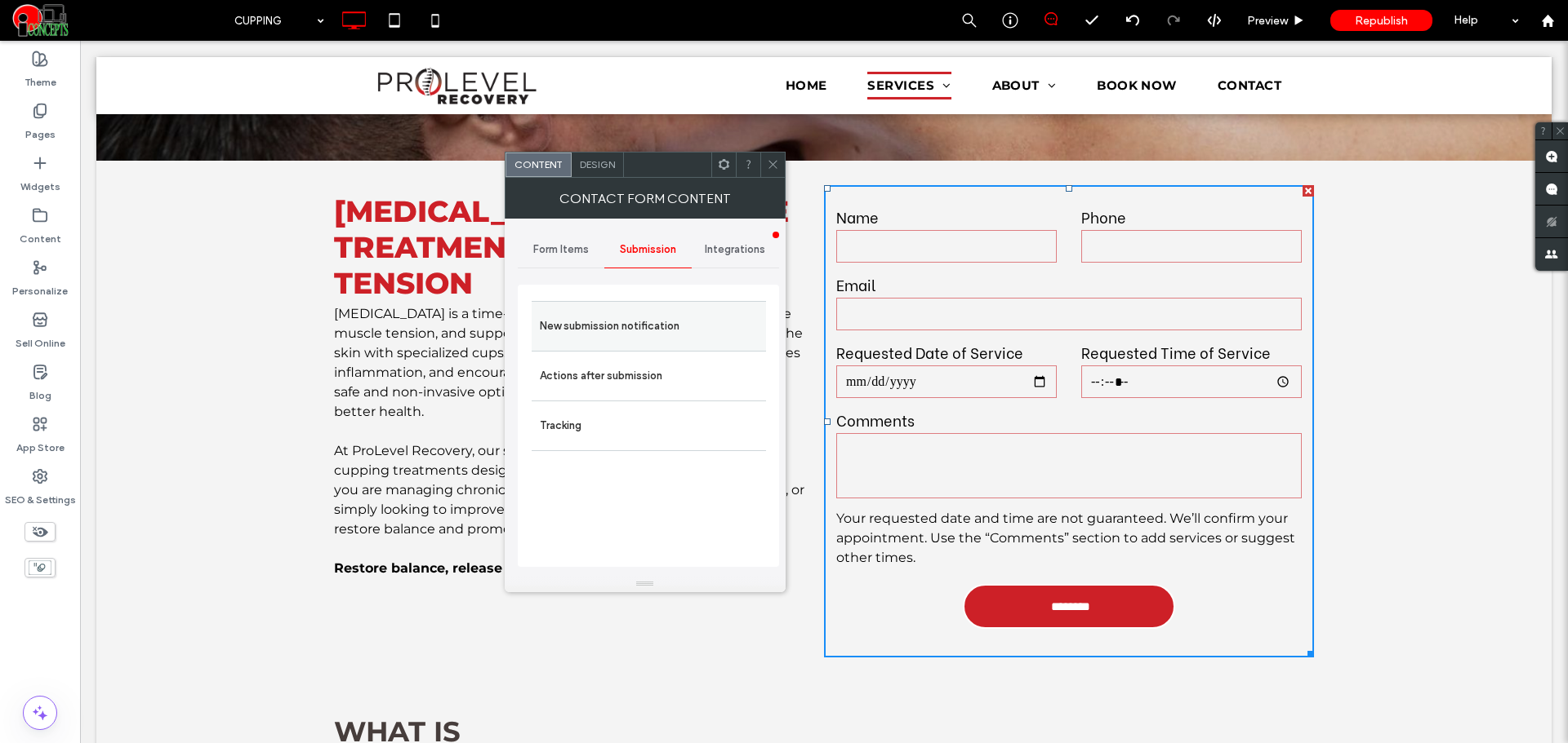
click at [626, 331] on label "New submission notification" at bounding box center [649, 326] width 218 height 33
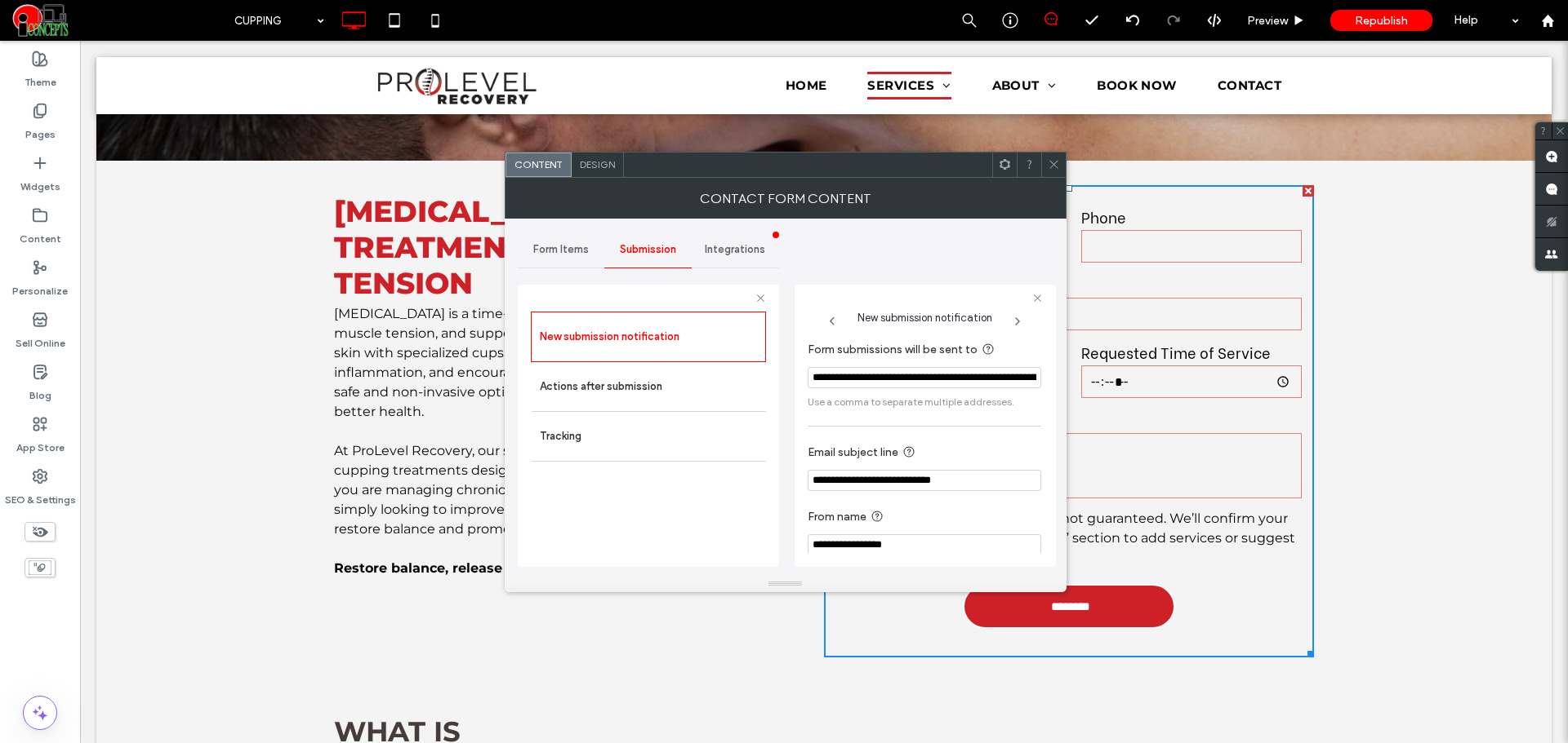
click at [1057, 166] on icon at bounding box center [1054, 164] width 12 height 12
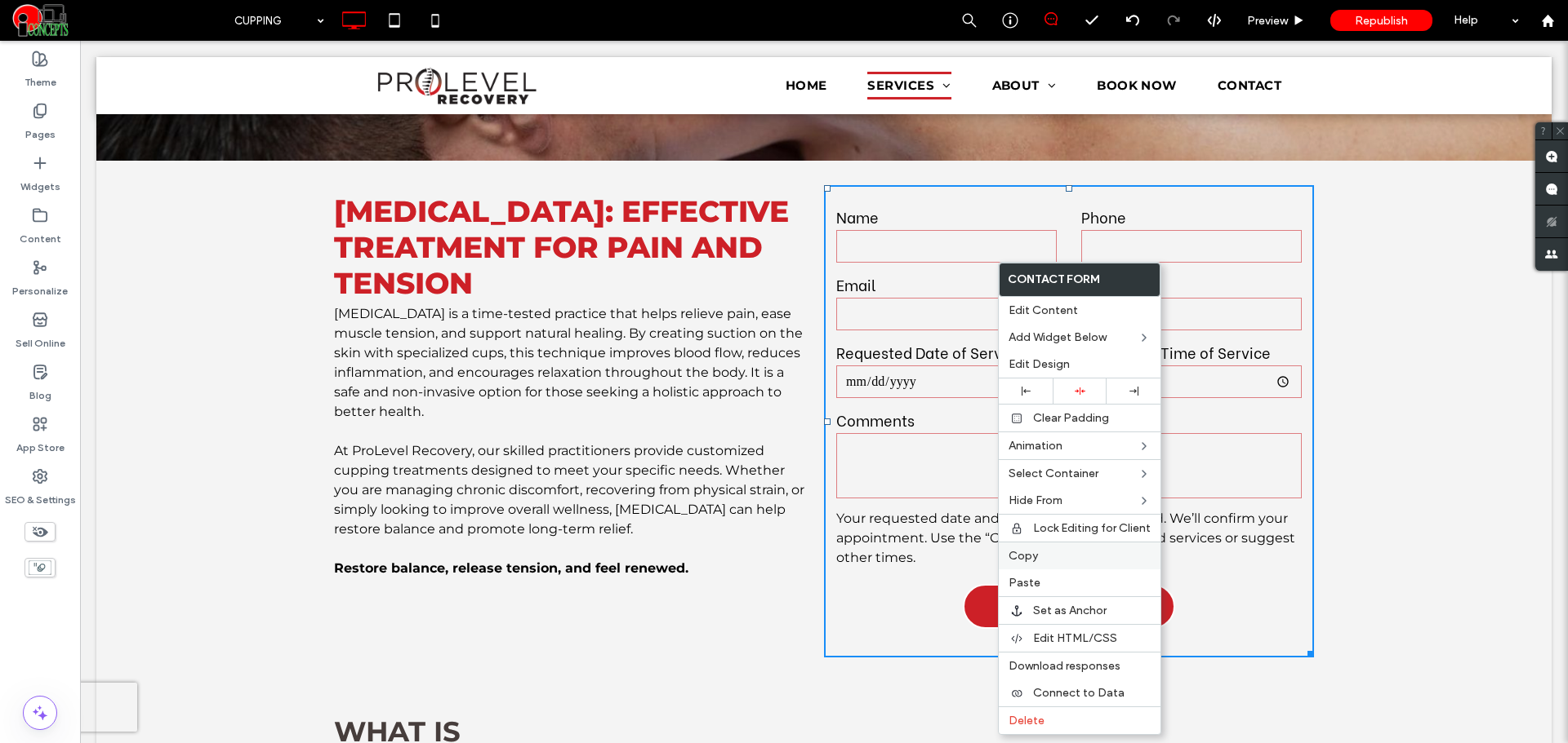
click at [1036, 553] on span "Copy" at bounding box center [1023, 556] width 30 height 14
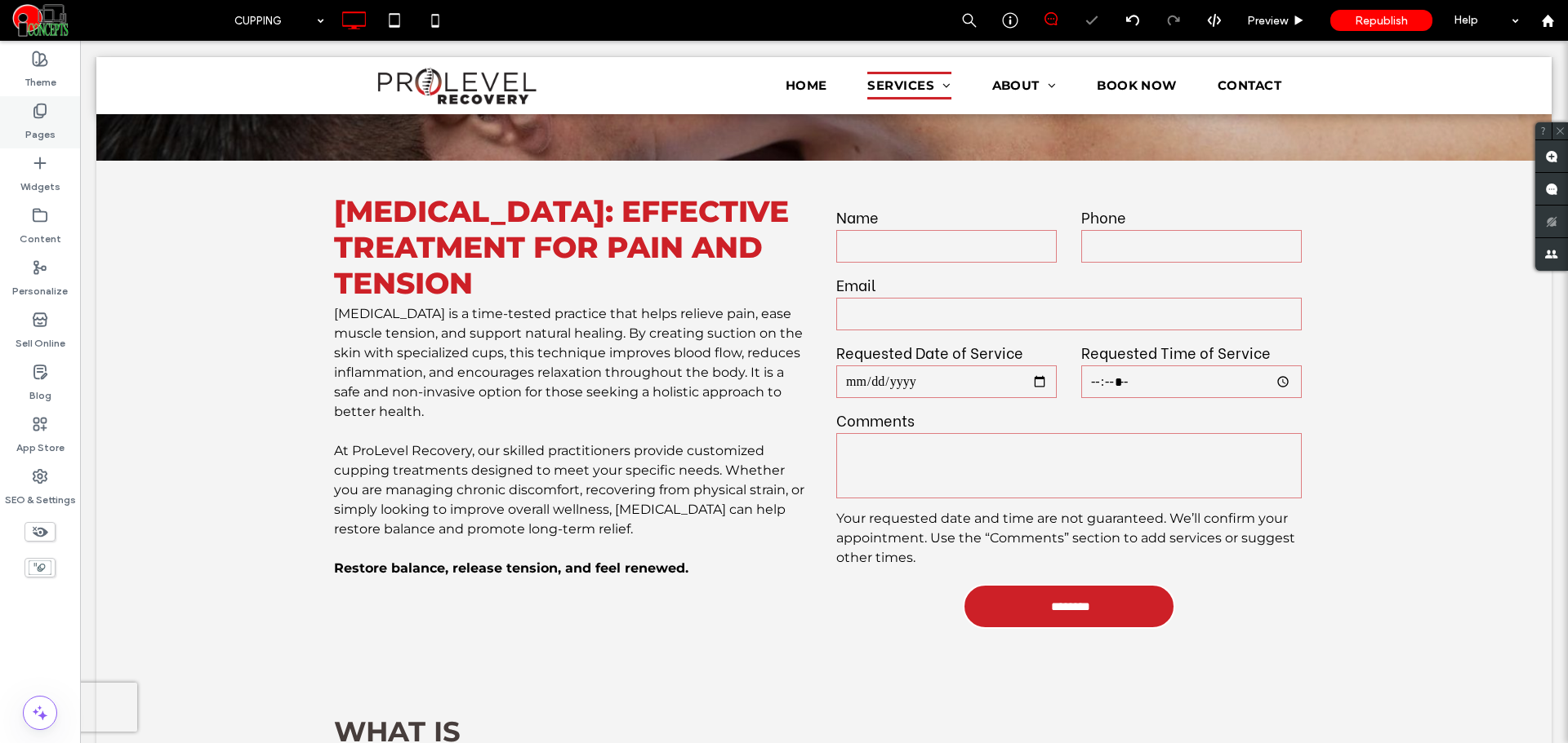
click at [61, 131] on div "Pages" at bounding box center [40, 122] width 80 height 52
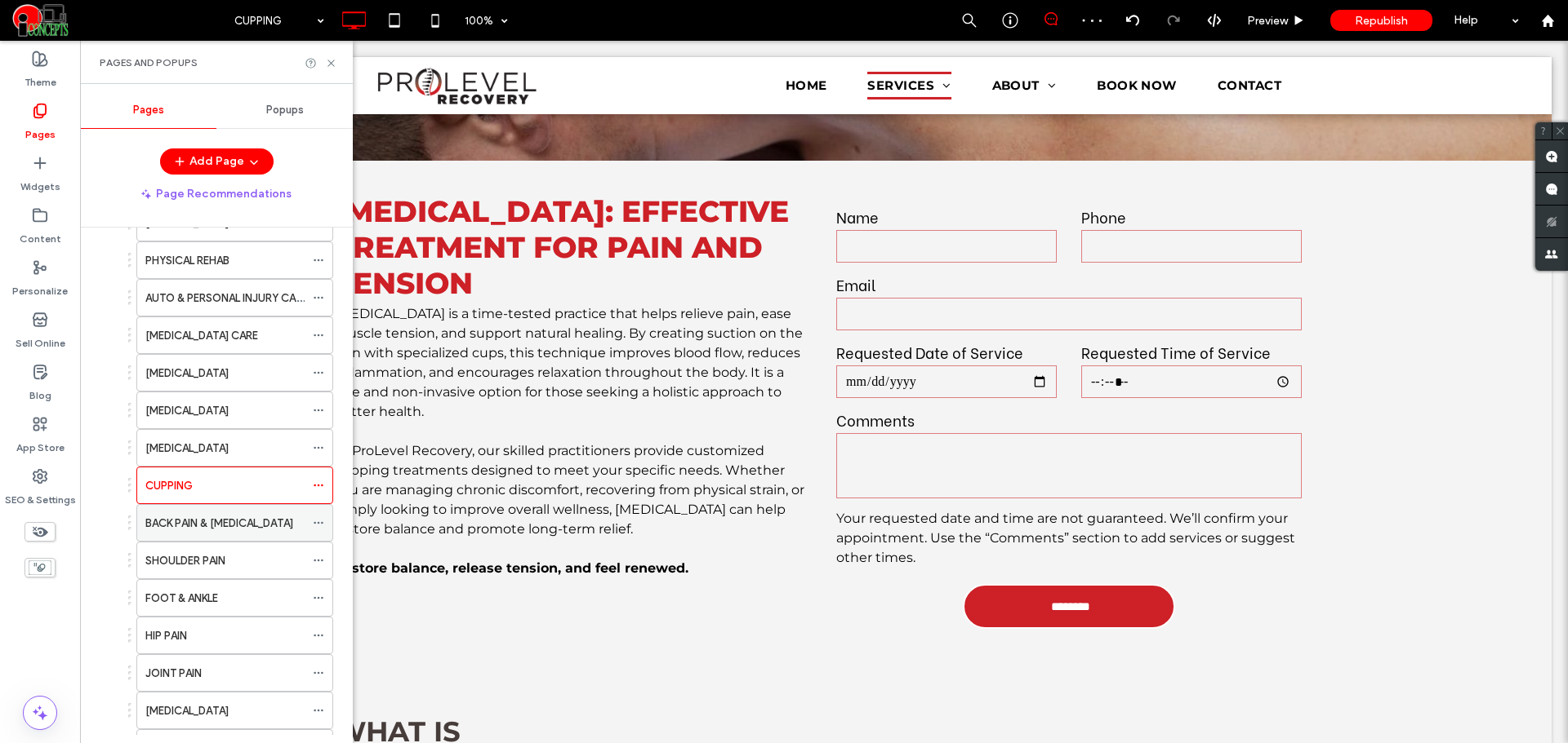
scroll to position [136, 0]
click at [244, 517] on label "BACK PAIN & [MEDICAL_DATA]" at bounding box center [218, 522] width 147 height 29
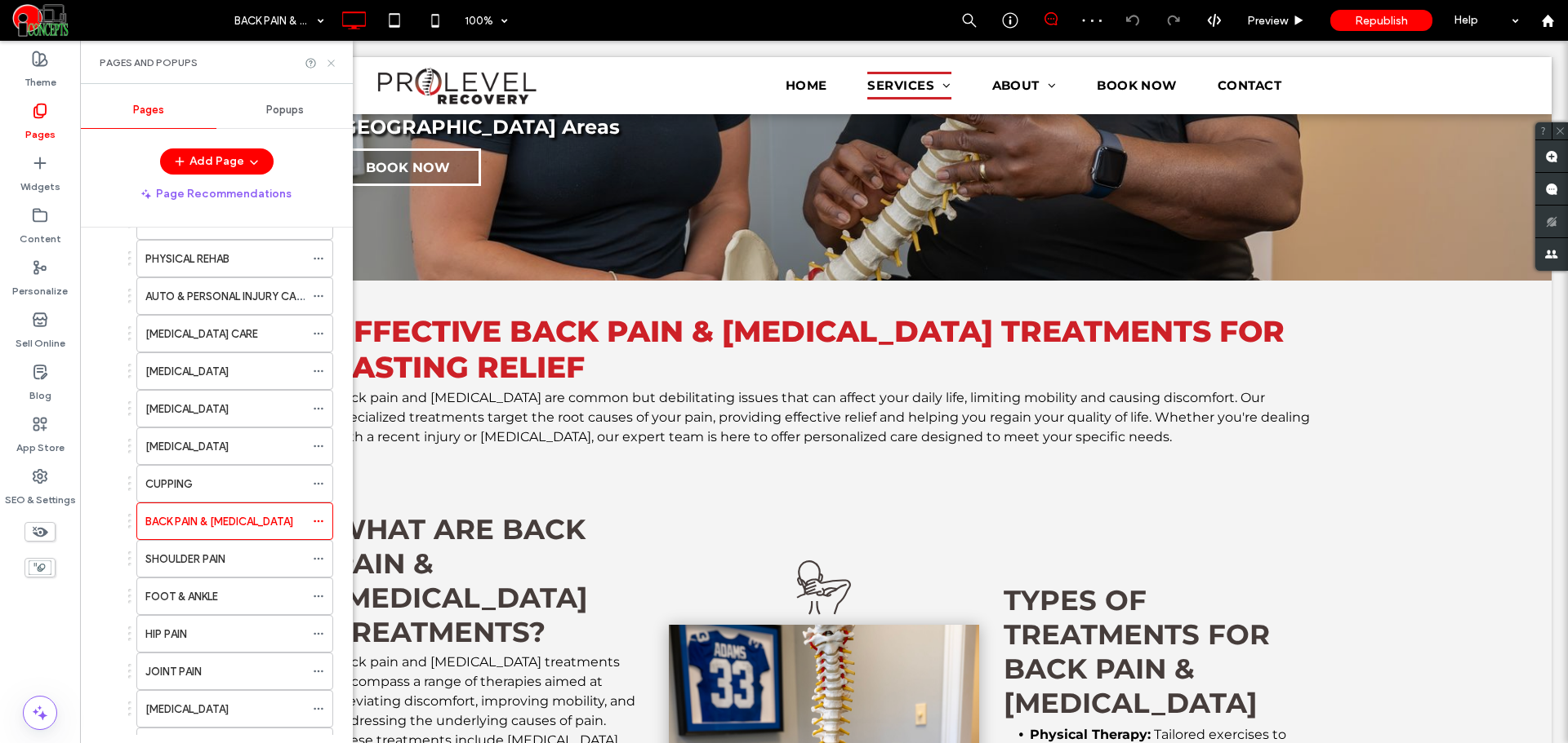
click at [328, 64] on icon at bounding box center [331, 63] width 12 height 12
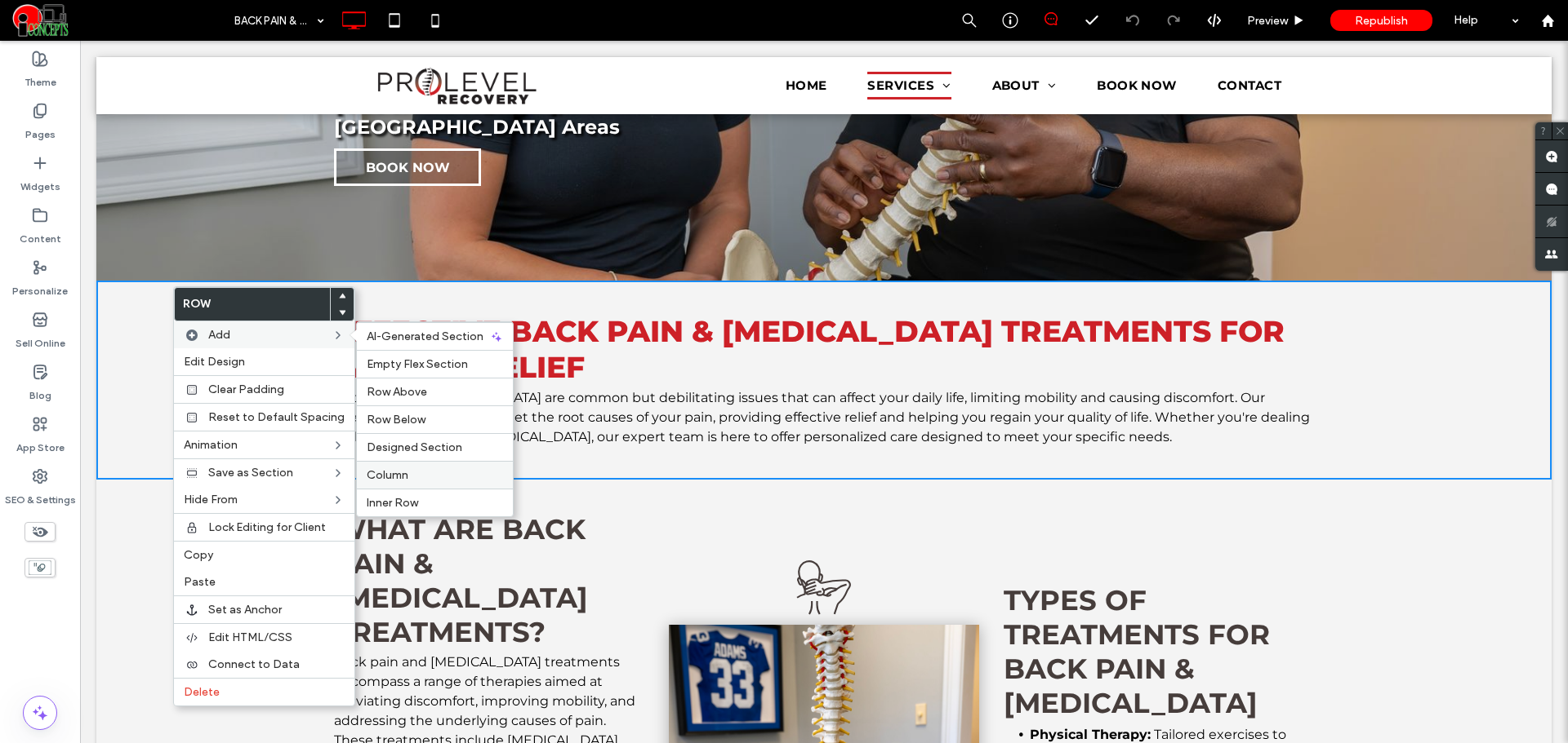
click at [405, 466] on div "Column" at bounding box center [435, 475] width 156 height 28
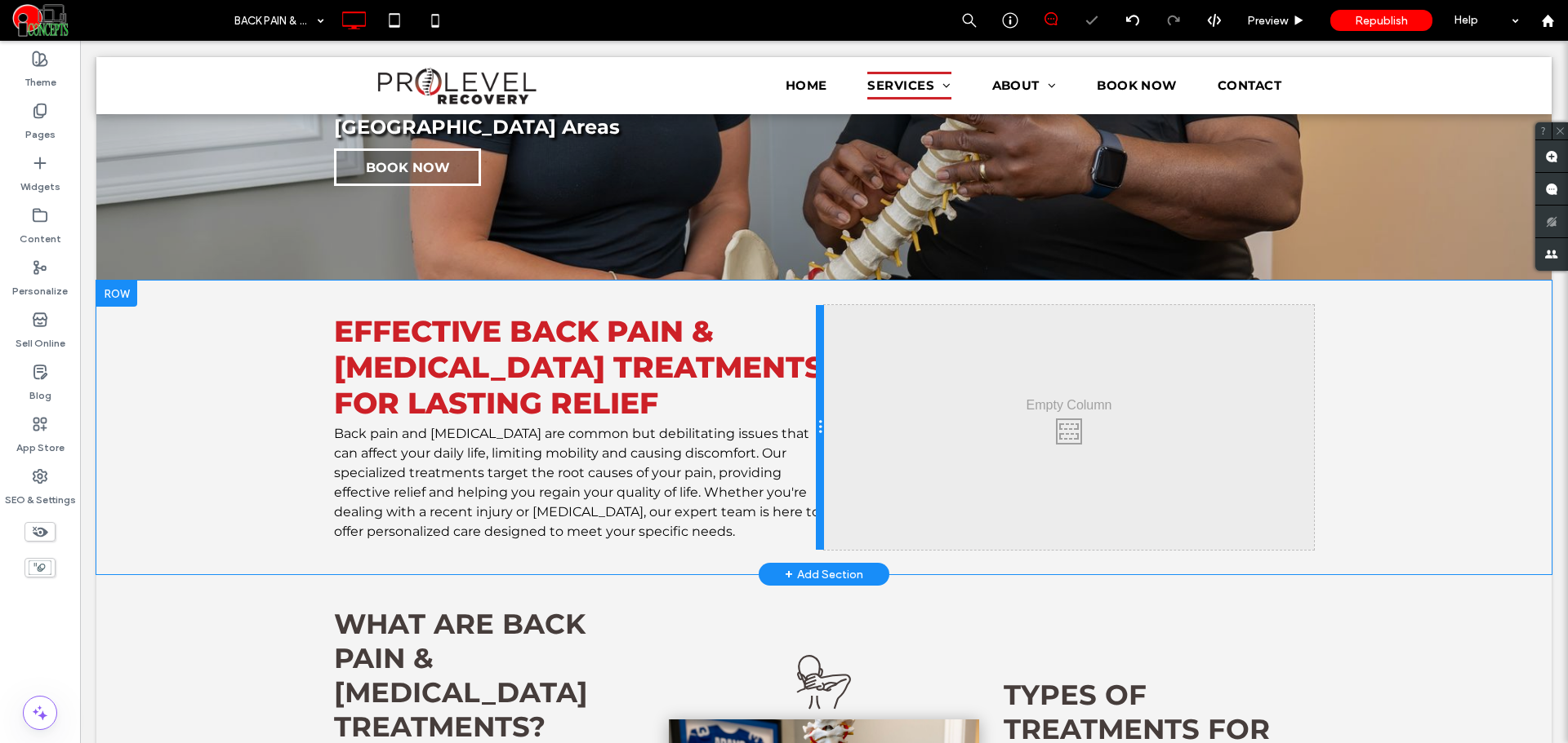
click at [816, 330] on div at bounding box center [820, 428] width 8 height 245
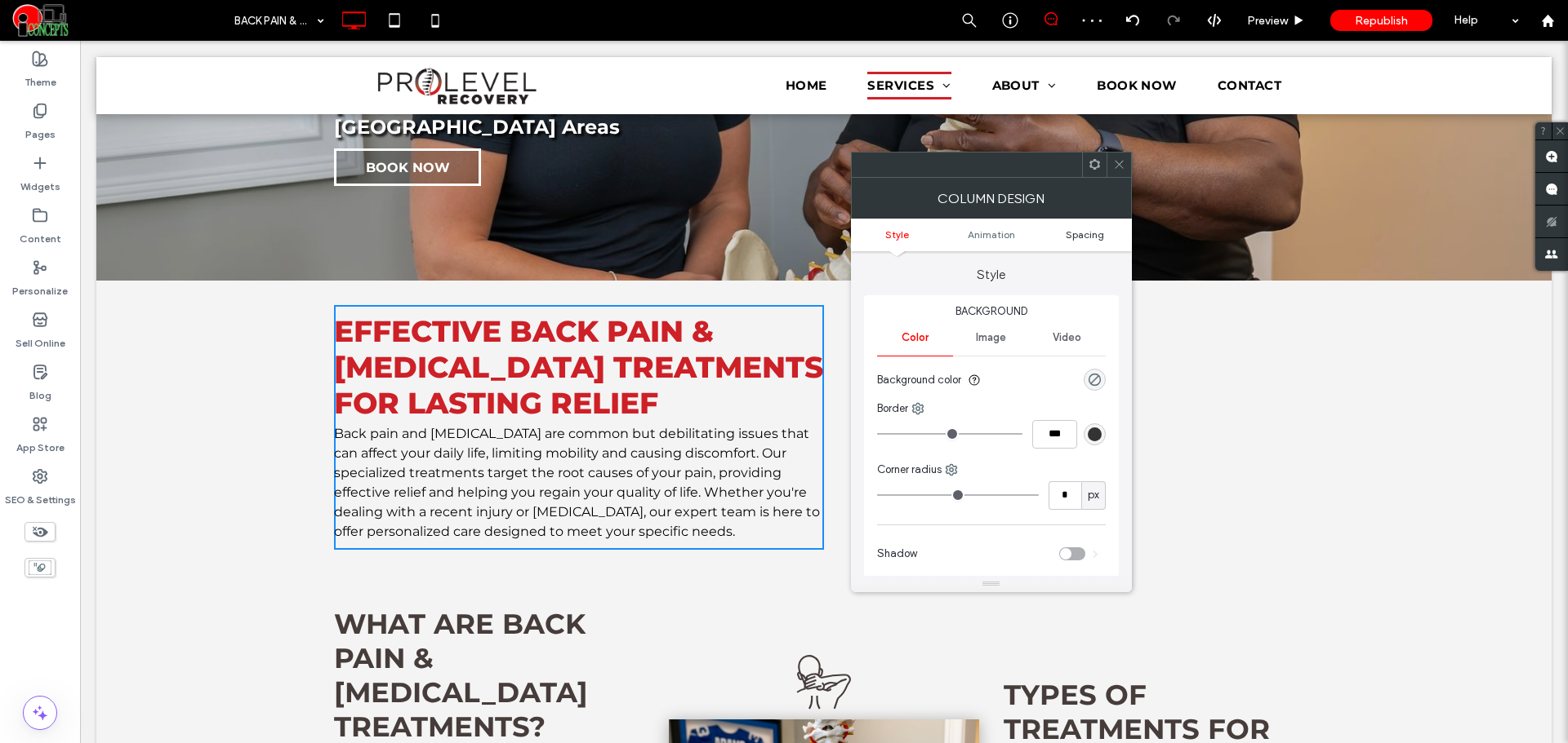
click at [1082, 229] on span "Spacing" at bounding box center [1085, 234] width 39 height 12
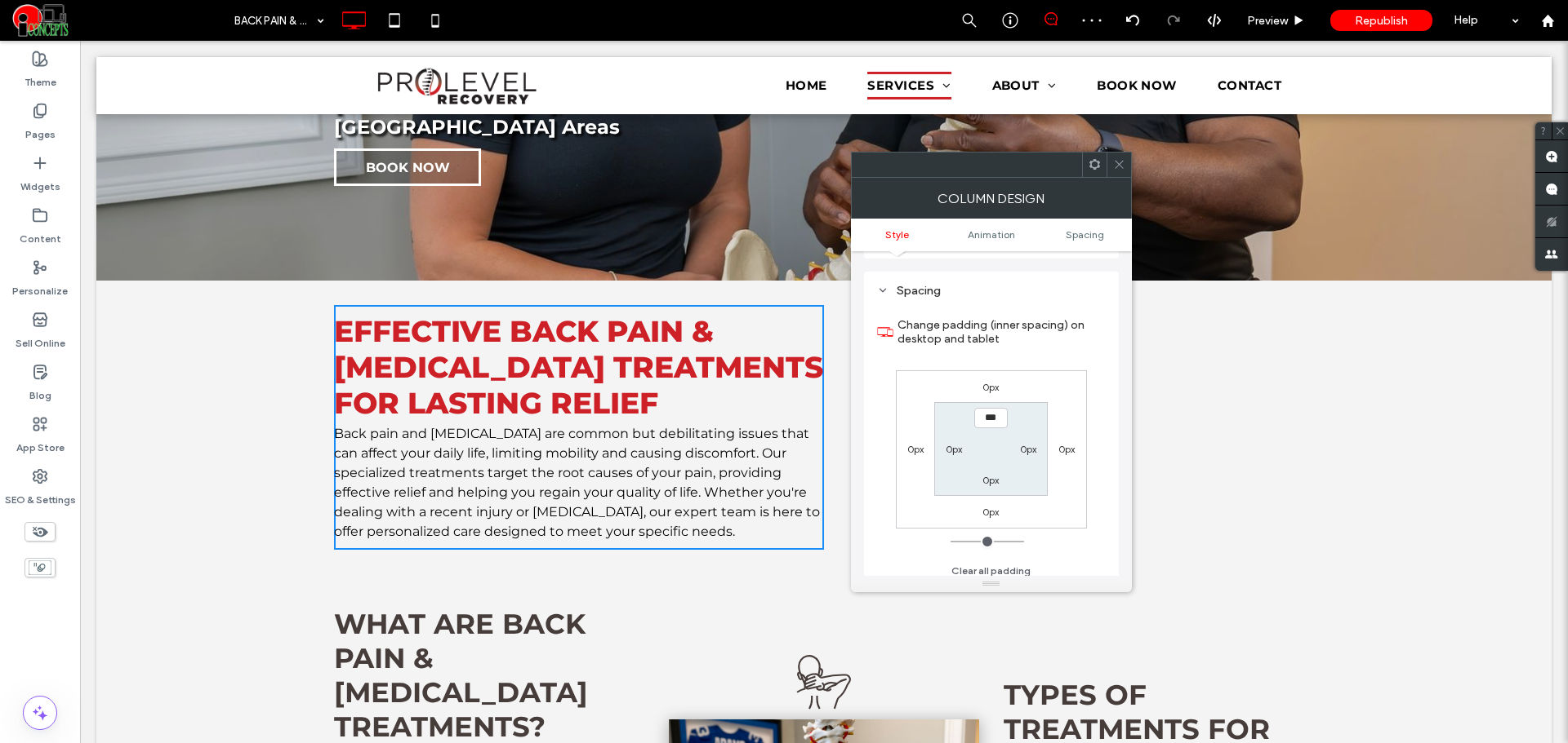
scroll to position [382, 0]
click at [1032, 443] on label "0px" at bounding box center [1028, 442] width 17 height 12
type input "**"
type input "****"
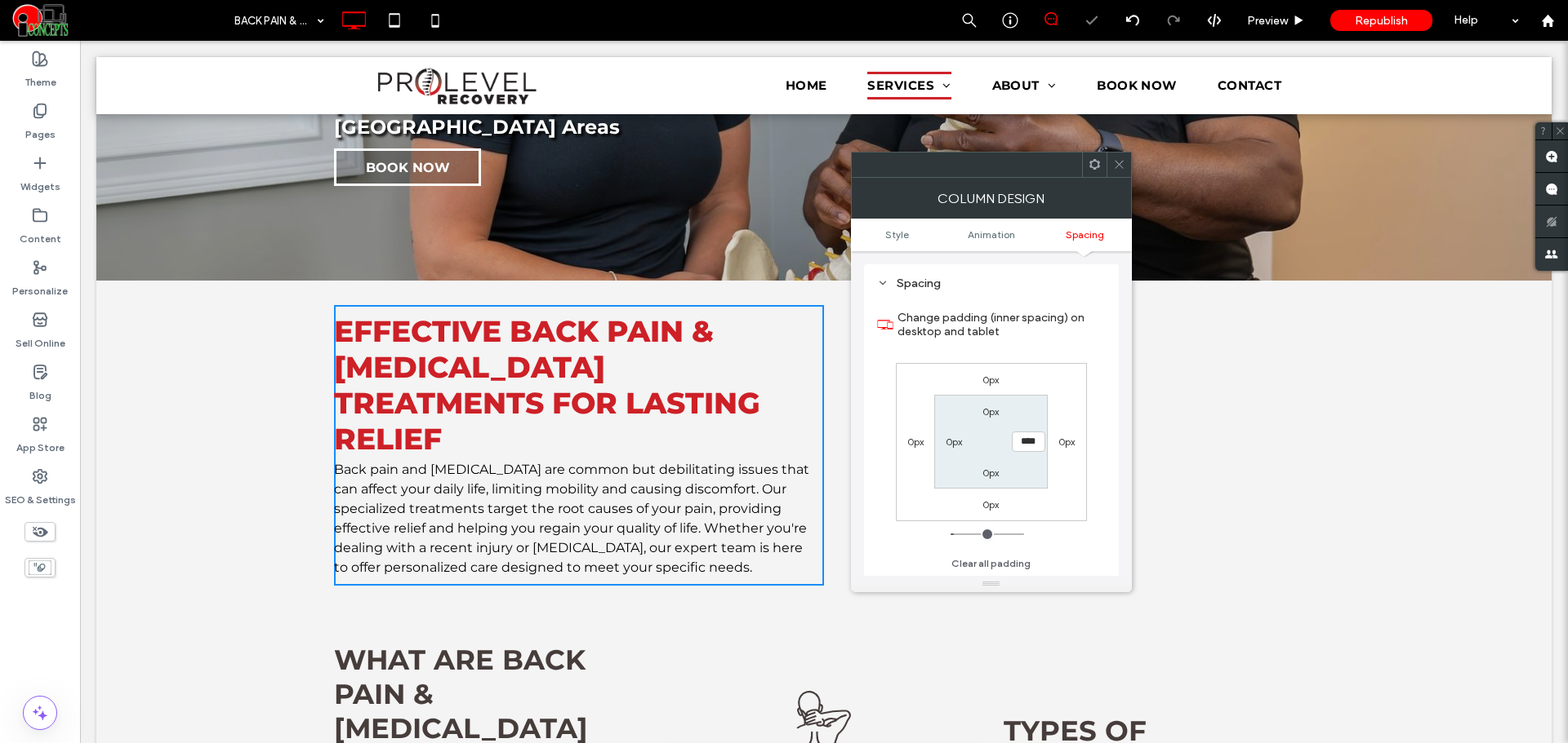
click at [1122, 176] on span at bounding box center [1119, 164] width 12 height 25
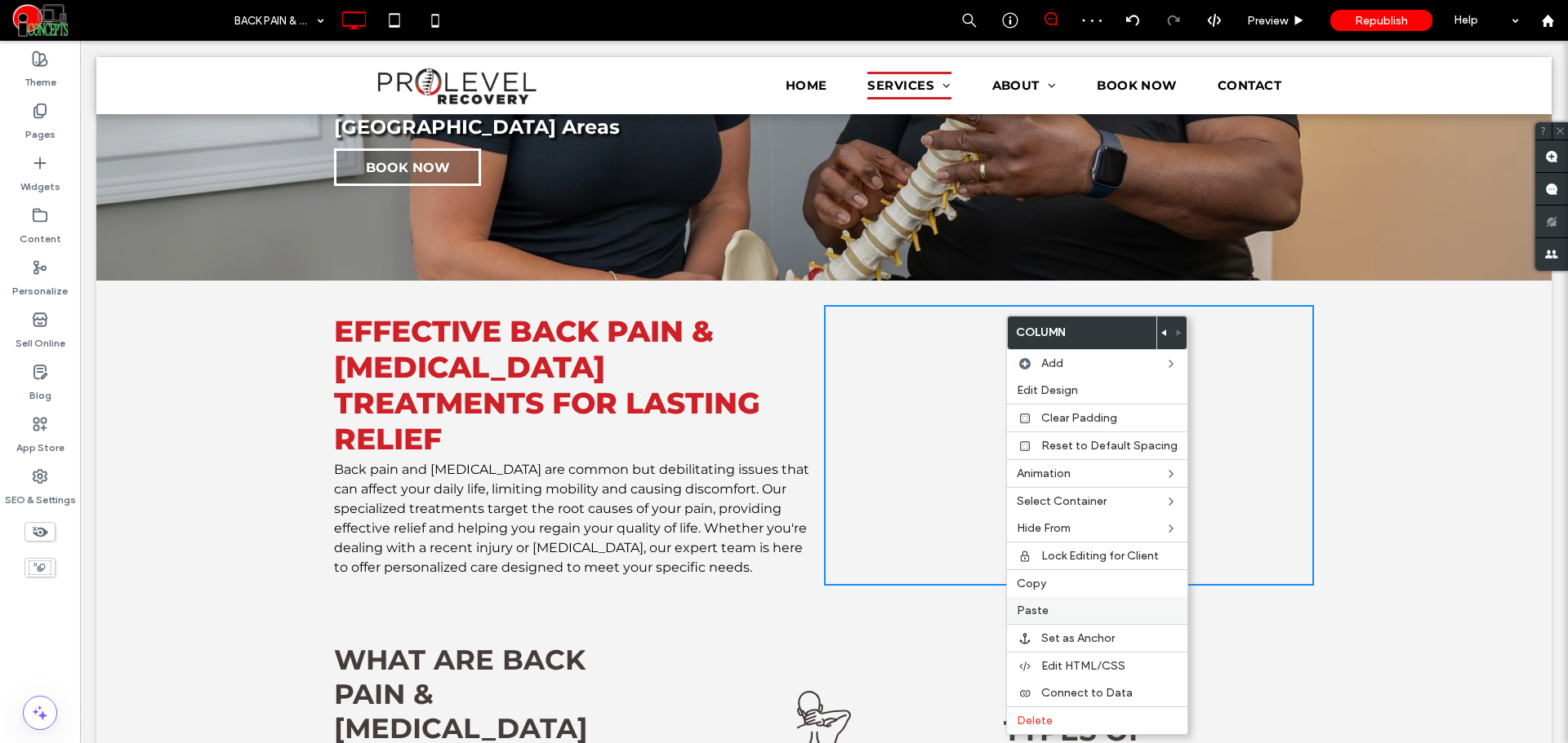
click at [1053, 609] on label "Paste" at bounding box center [1096, 611] width 161 height 14
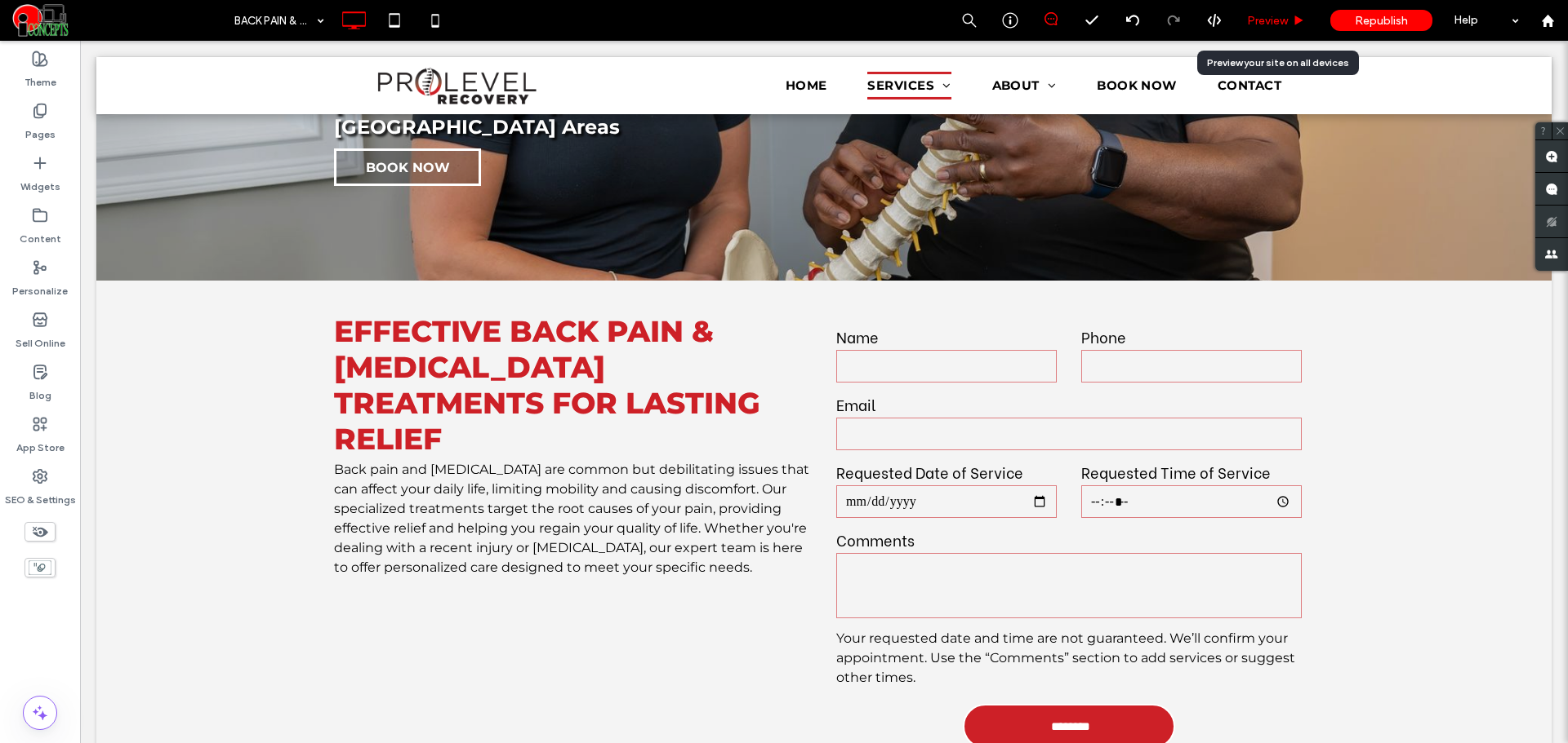
click at [1258, 24] on span "Preview" at bounding box center [1266, 21] width 41 height 14
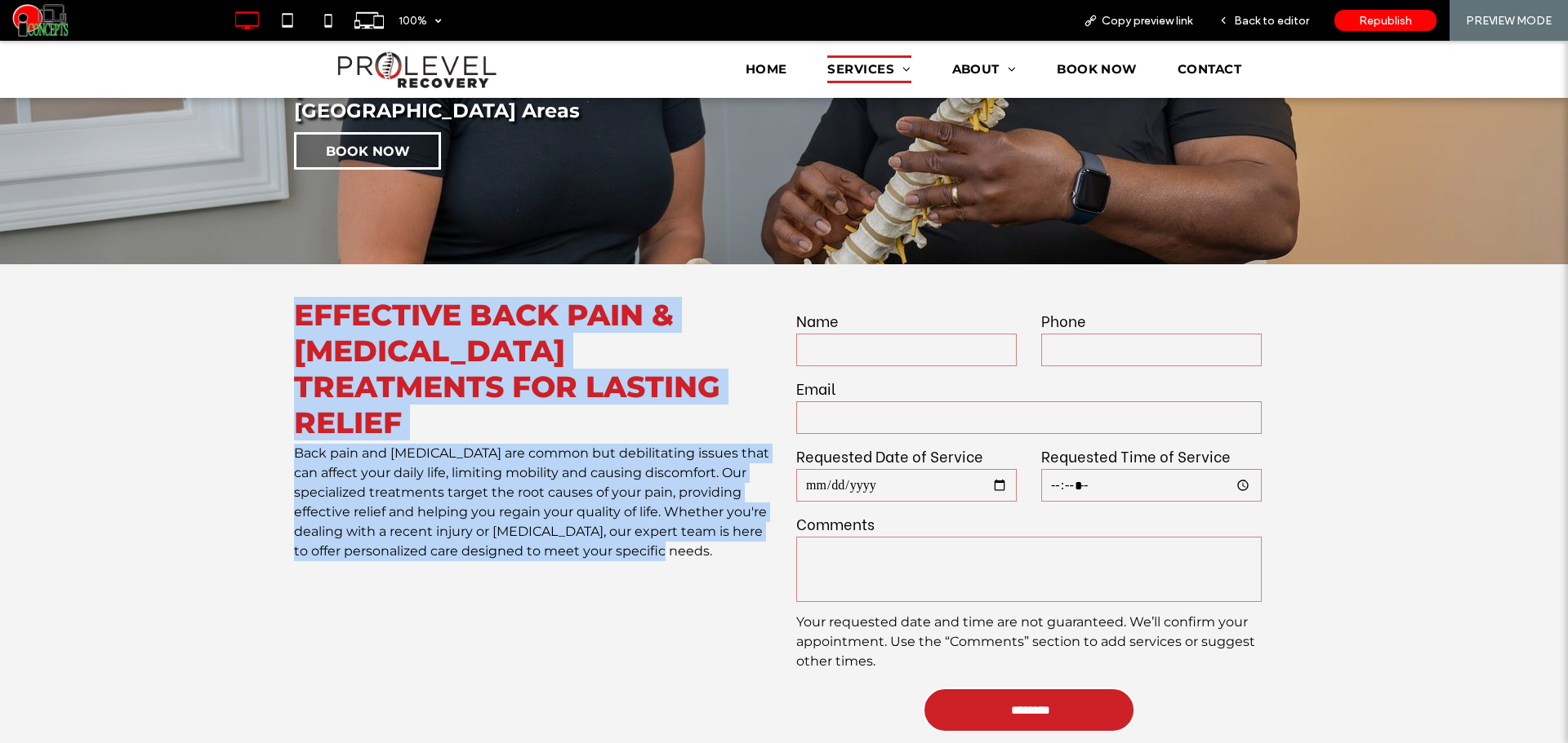
drag, startPoint x: 275, startPoint y: 262, endPoint x: 543, endPoint y: 246, distance: 268.5
click at [714, 497] on div "Effective Back Pain & Neck Pain Treatments for Lasting Relief Back pain and nec…" at bounding box center [784, 526] width 1568 height 522
copy div "Effective Back Pain & Neck Pain Treatments for Lasting Relief Back pain and nec…"
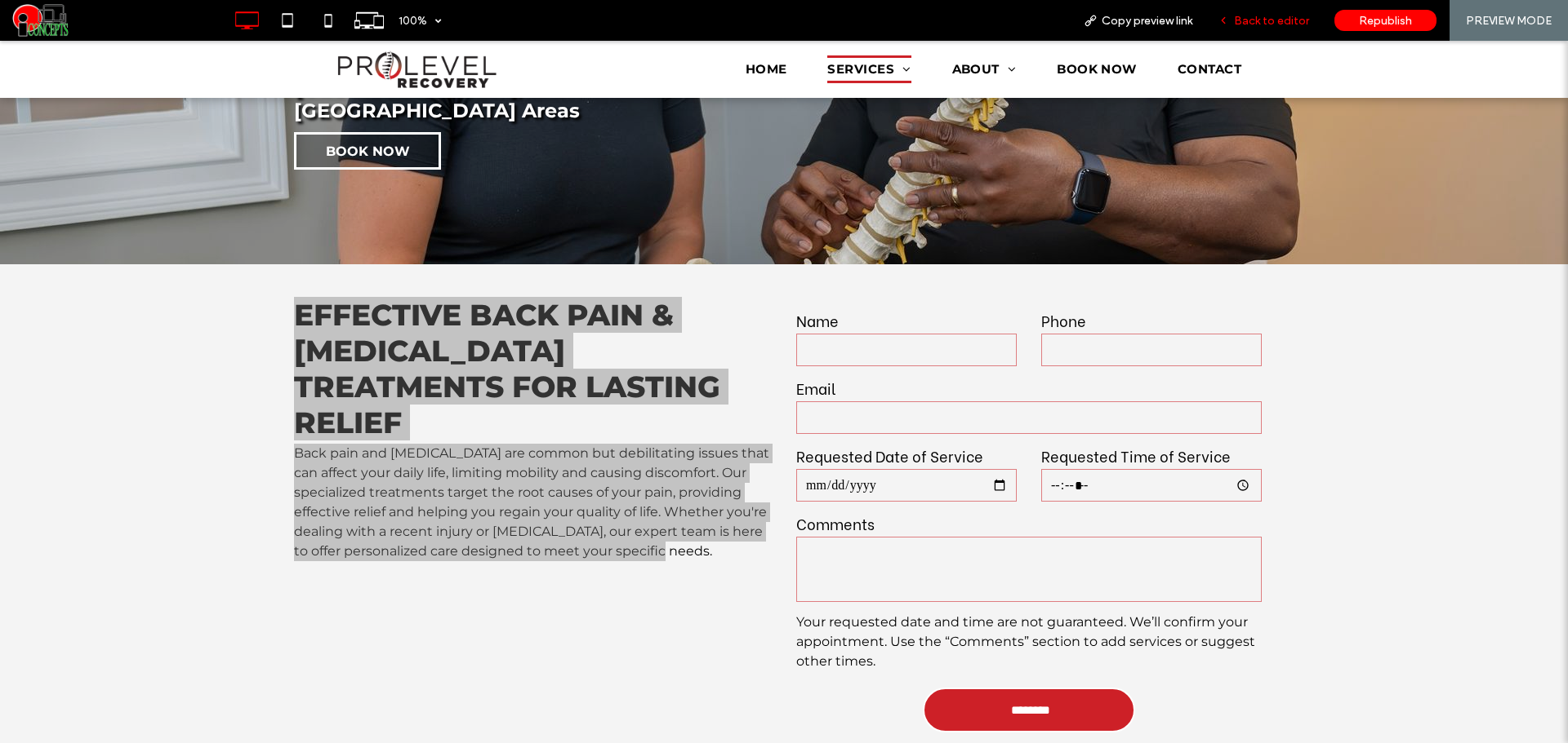
click at [1257, 34] on div "Back to editor" at bounding box center [1263, 20] width 117 height 41
click at [1257, 20] on span "Back to editor" at bounding box center [1271, 21] width 75 height 14
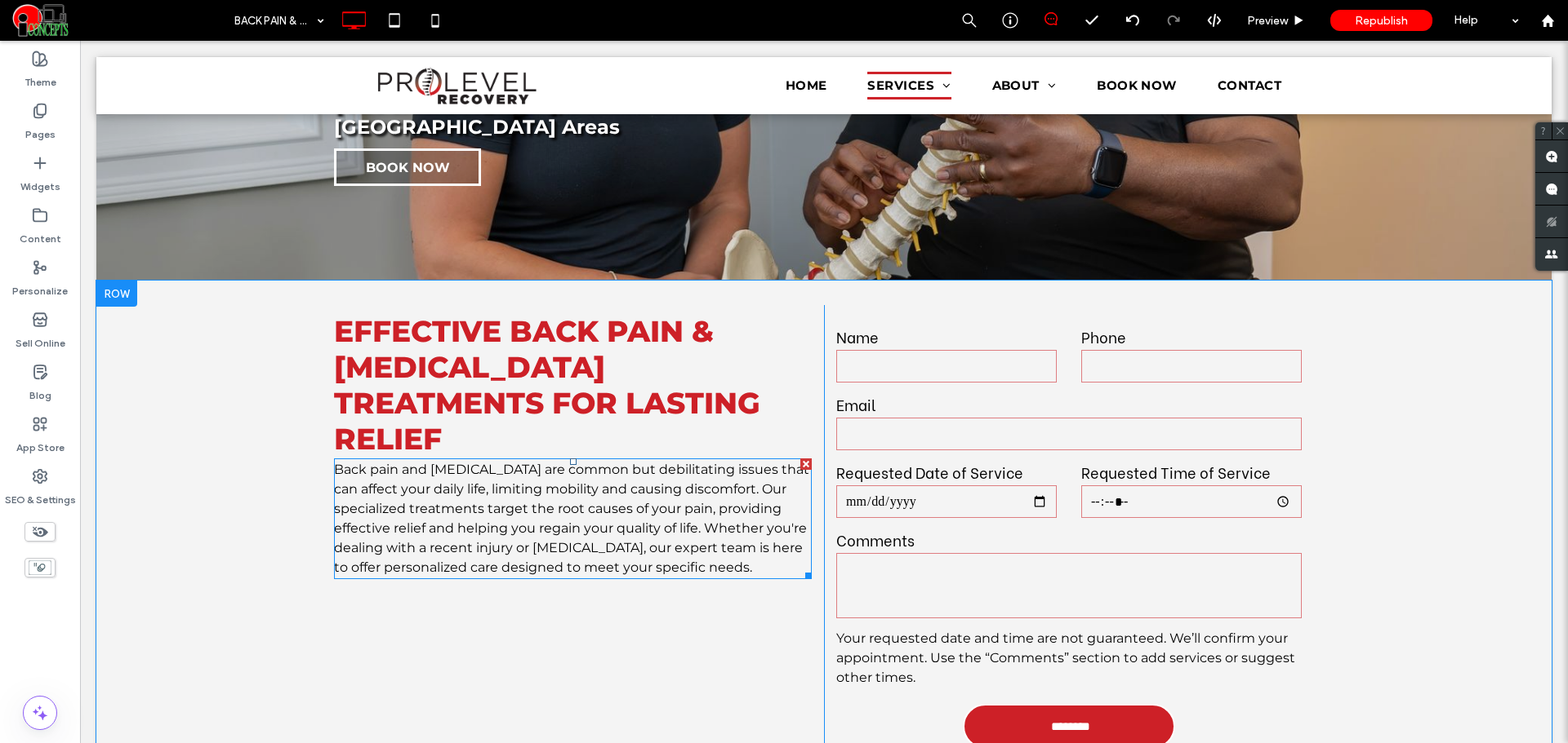
click at [639, 461] on span "Back pain and neck pain are common but debilitating issues that can affect your…" at bounding box center [571, 518] width 476 height 114
type input "**********"
type input "**"
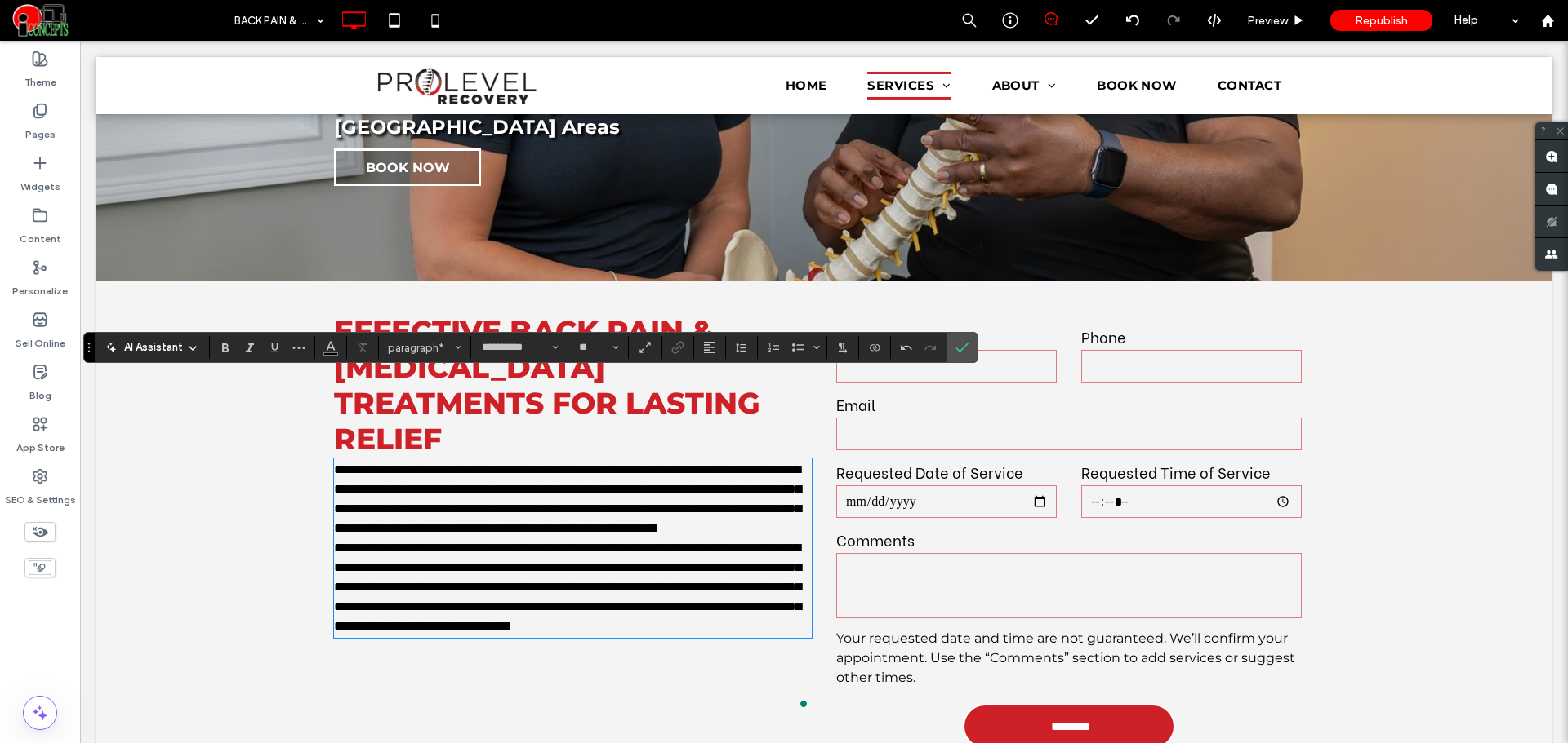
click at [561, 490] on p "**********" at bounding box center [572, 499] width 478 height 78
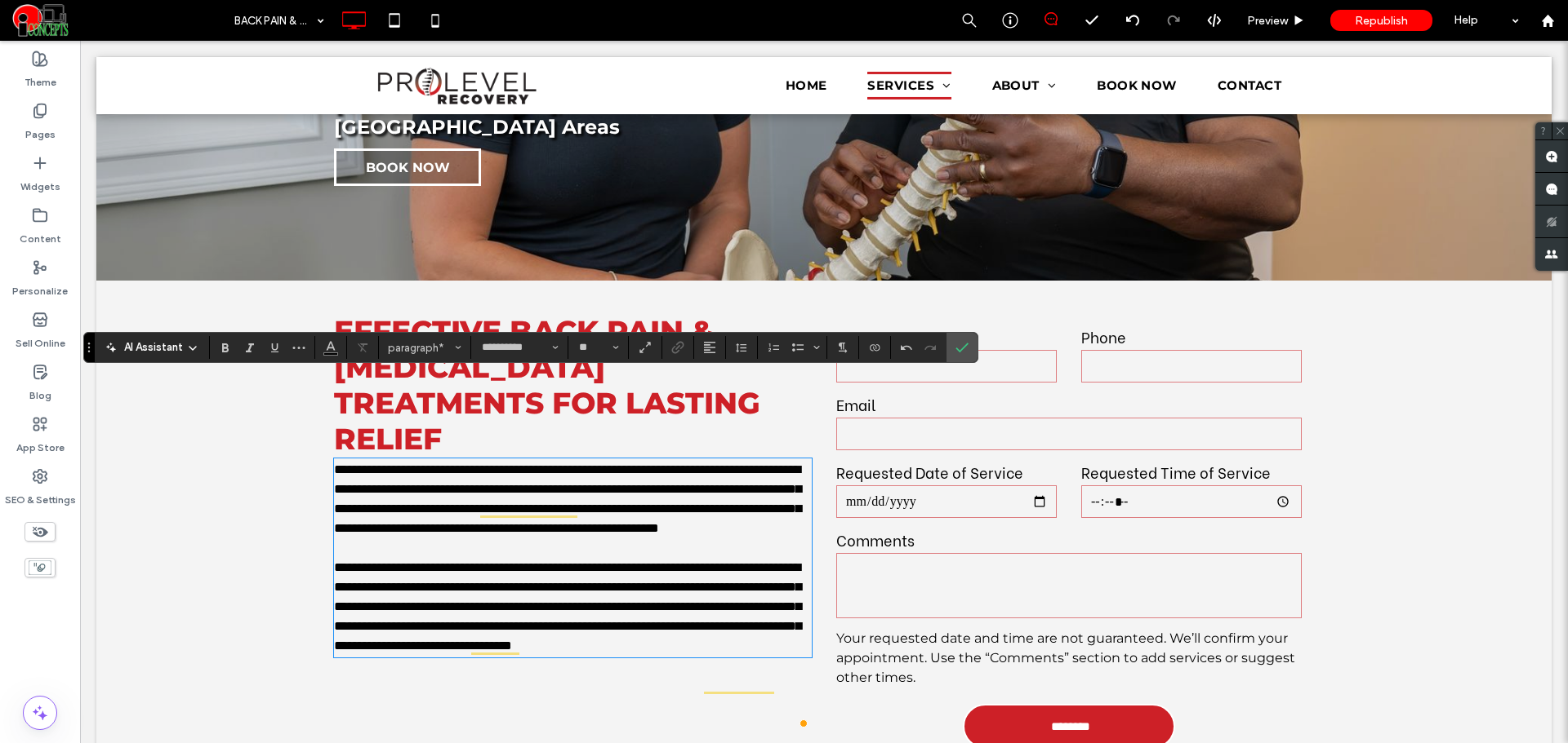
drag, startPoint x: 430, startPoint y: 654, endPoint x: 429, endPoint y: 638, distance: 16.0
click at [430, 652] on div "**********" at bounding box center [579, 541] width 490 height 472
click at [429, 638] on p "**********" at bounding box center [572, 607] width 478 height 98
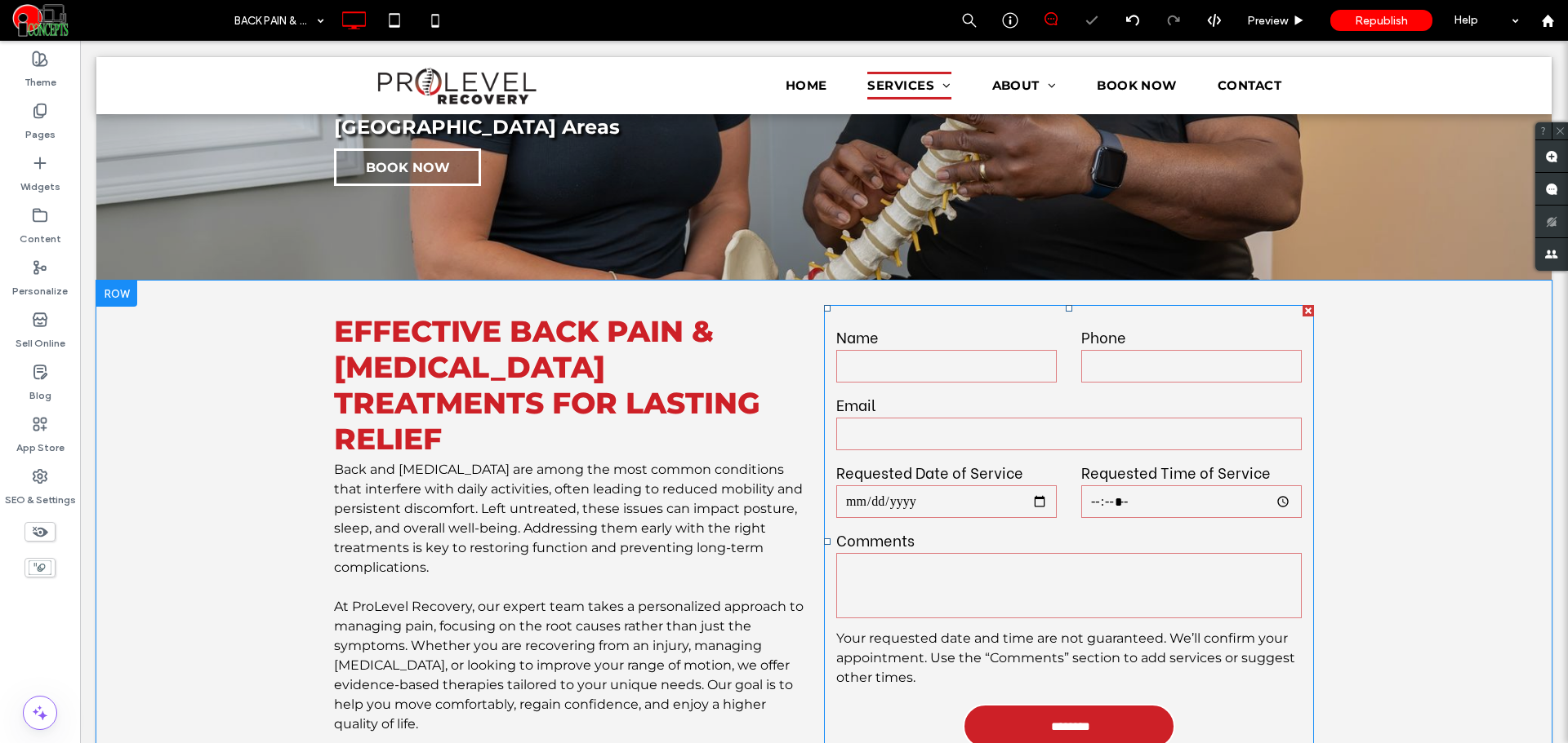
click at [945, 485] on input "date" at bounding box center [946, 501] width 220 height 33
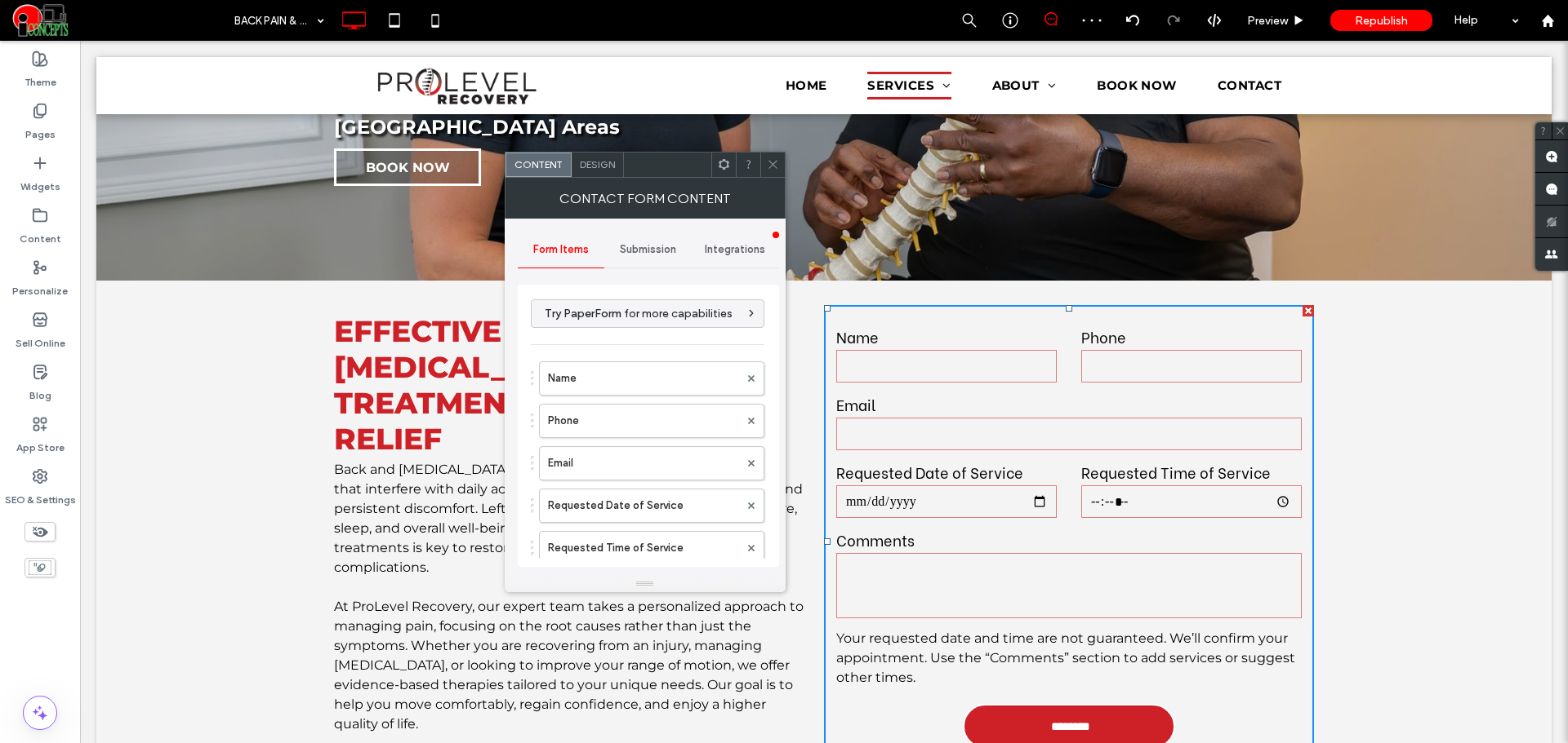
click at [769, 162] on icon at bounding box center [773, 164] width 12 height 12
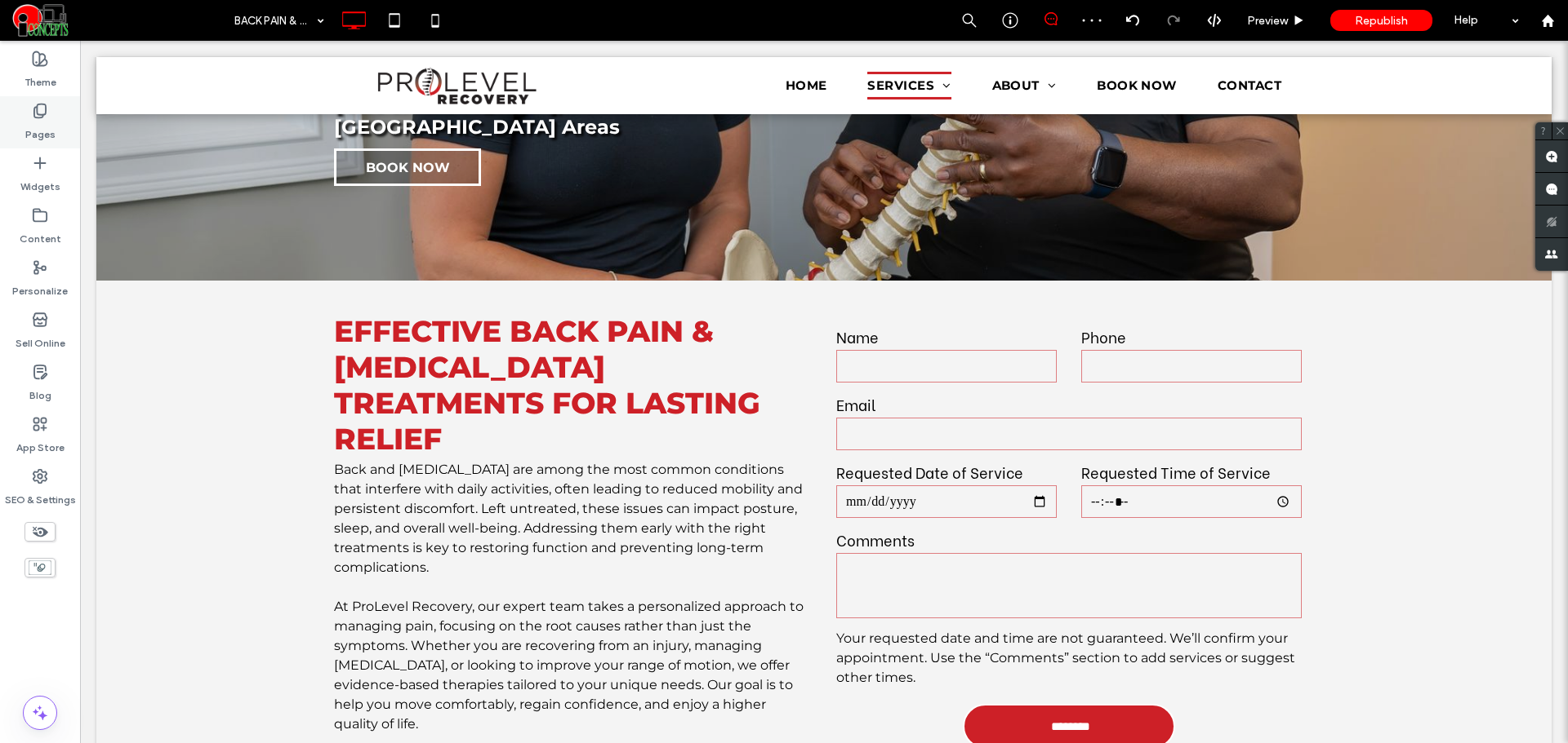
click at [22, 118] on div "Pages" at bounding box center [40, 122] width 80 height 52
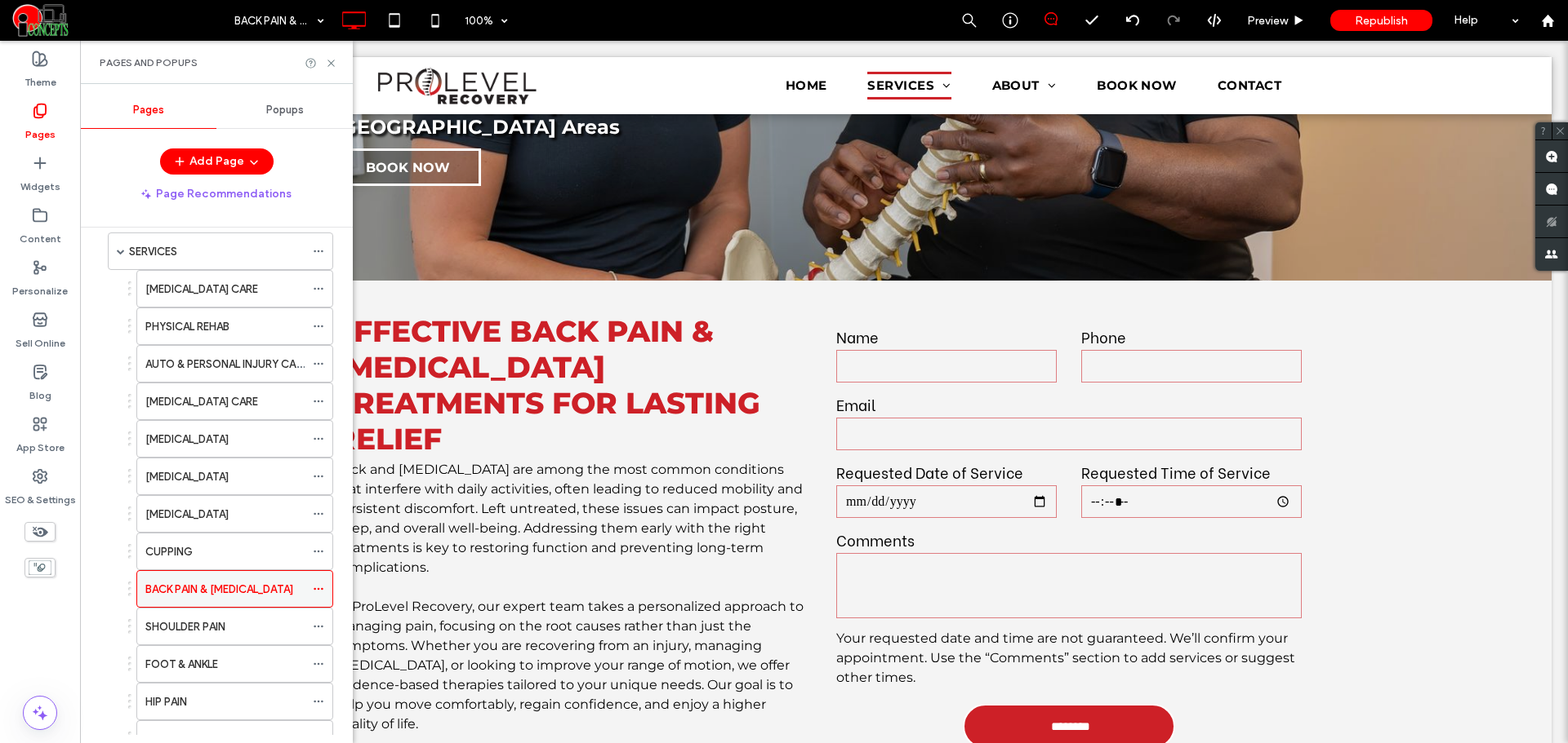
scroll to position [136, 0]
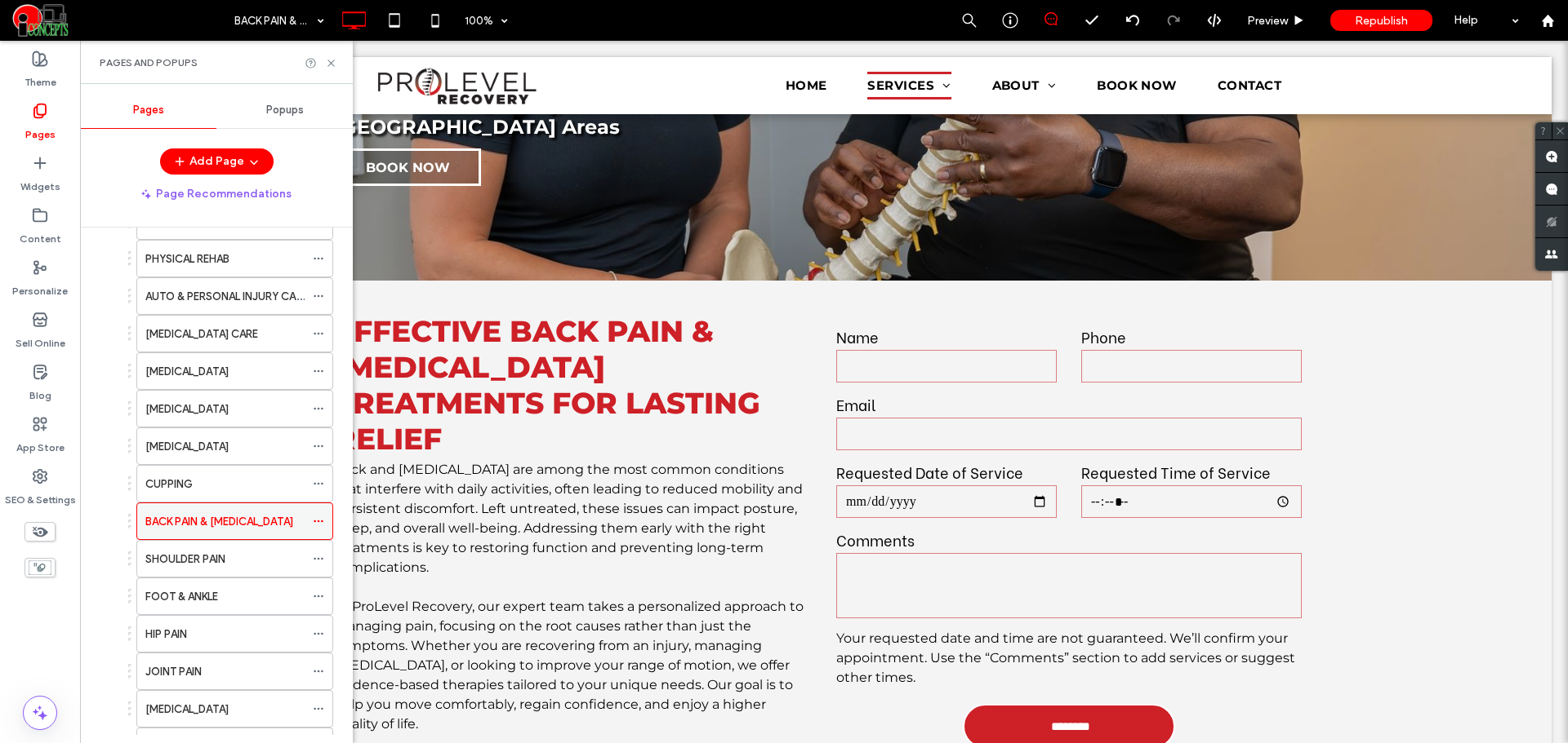
click at [320, 522] on icon at bounding box center [318, 522] width 12 height 12
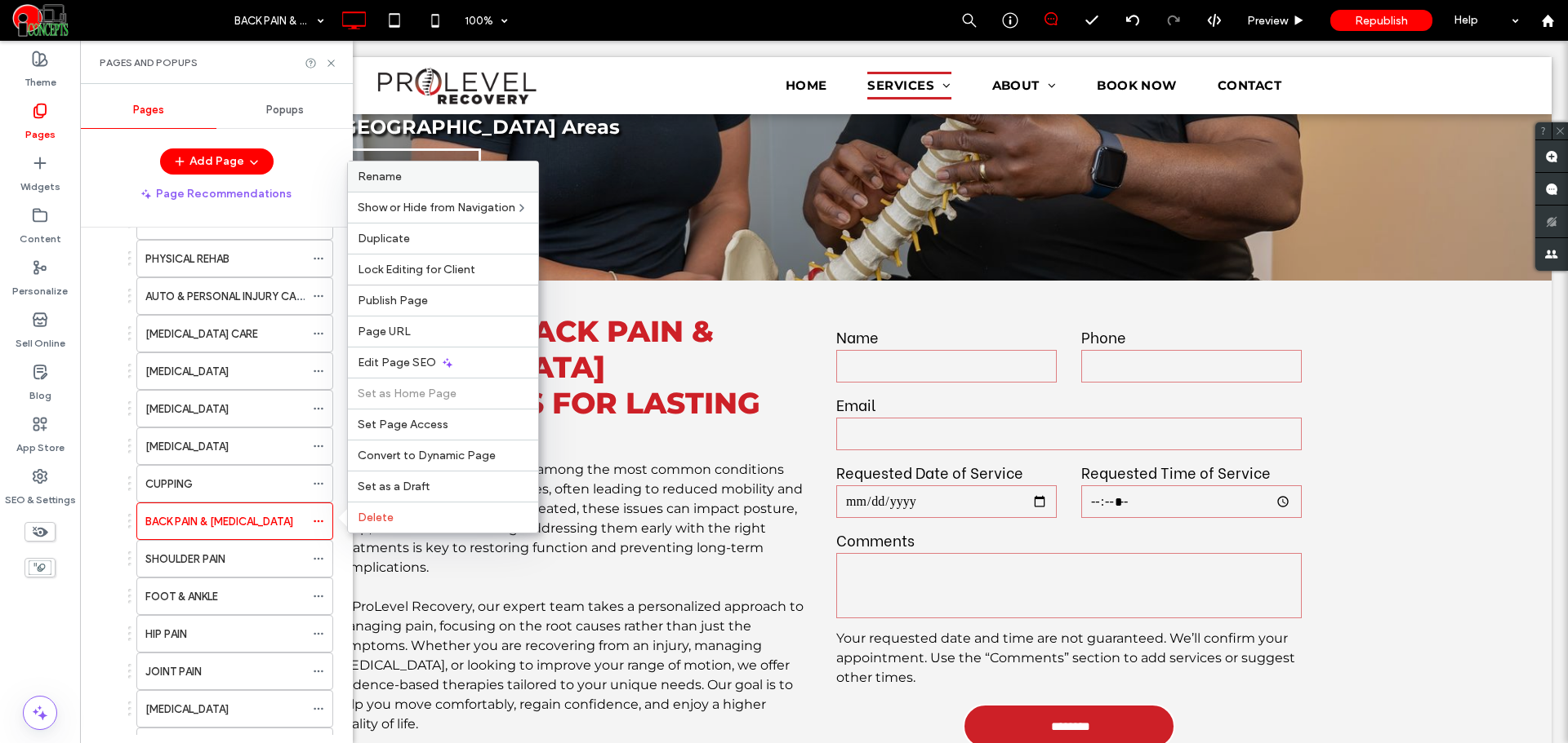
click at [420, 177] on label "Rename" at bounding box center [443, 177] width 171 height 14
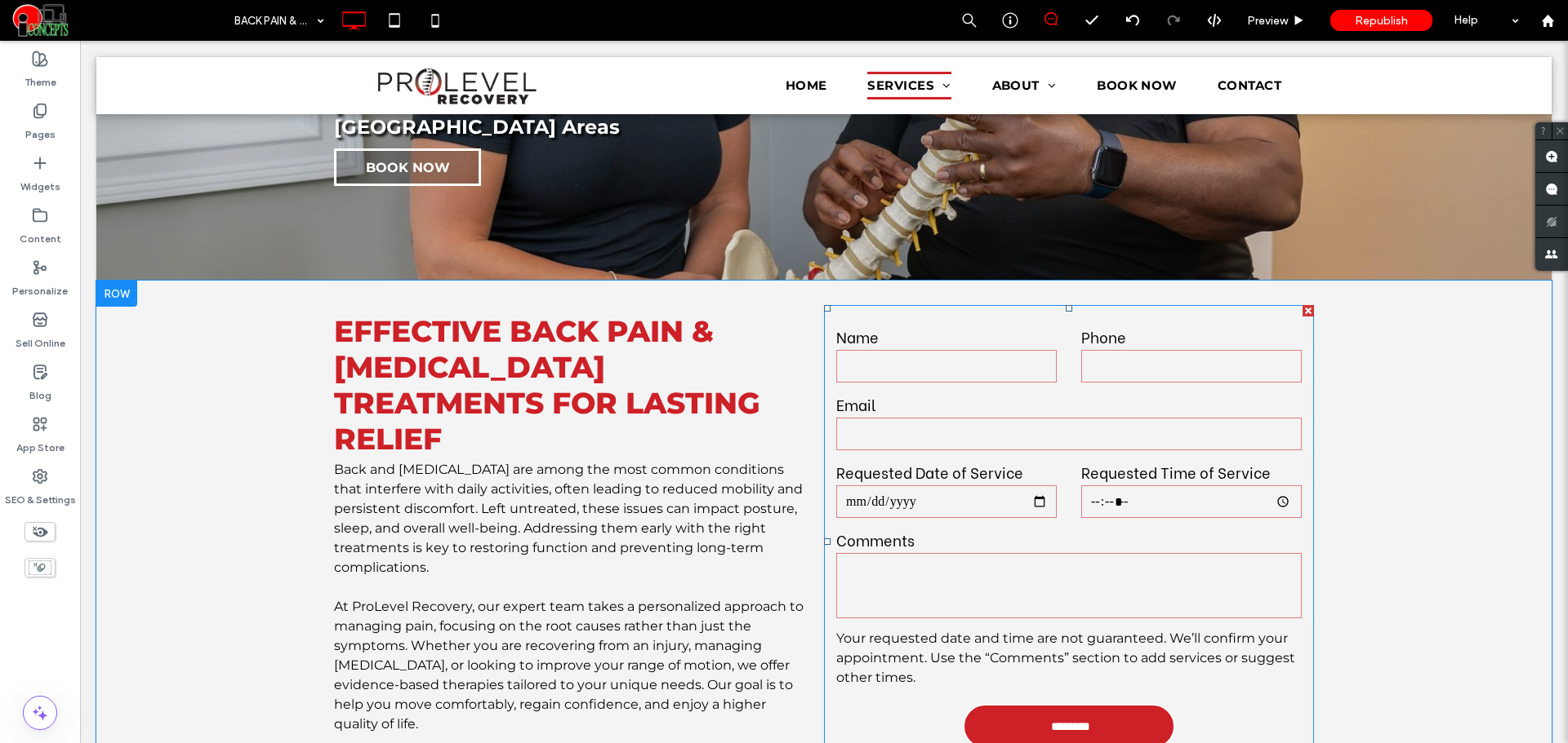
click at [906, 418] on input "email" at bounding box center [1069, 434] width 466 height 33
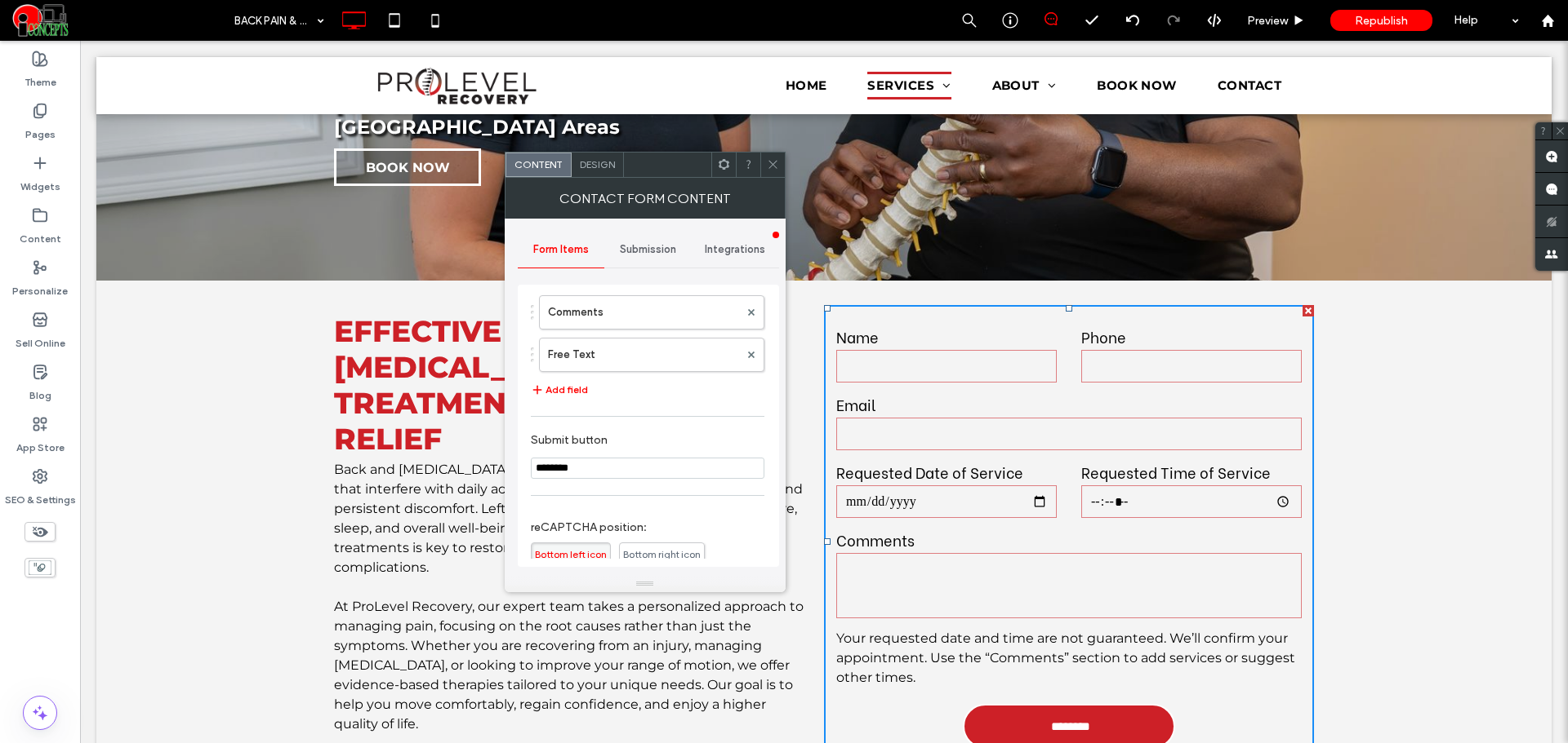
scroll to position [457, 0]
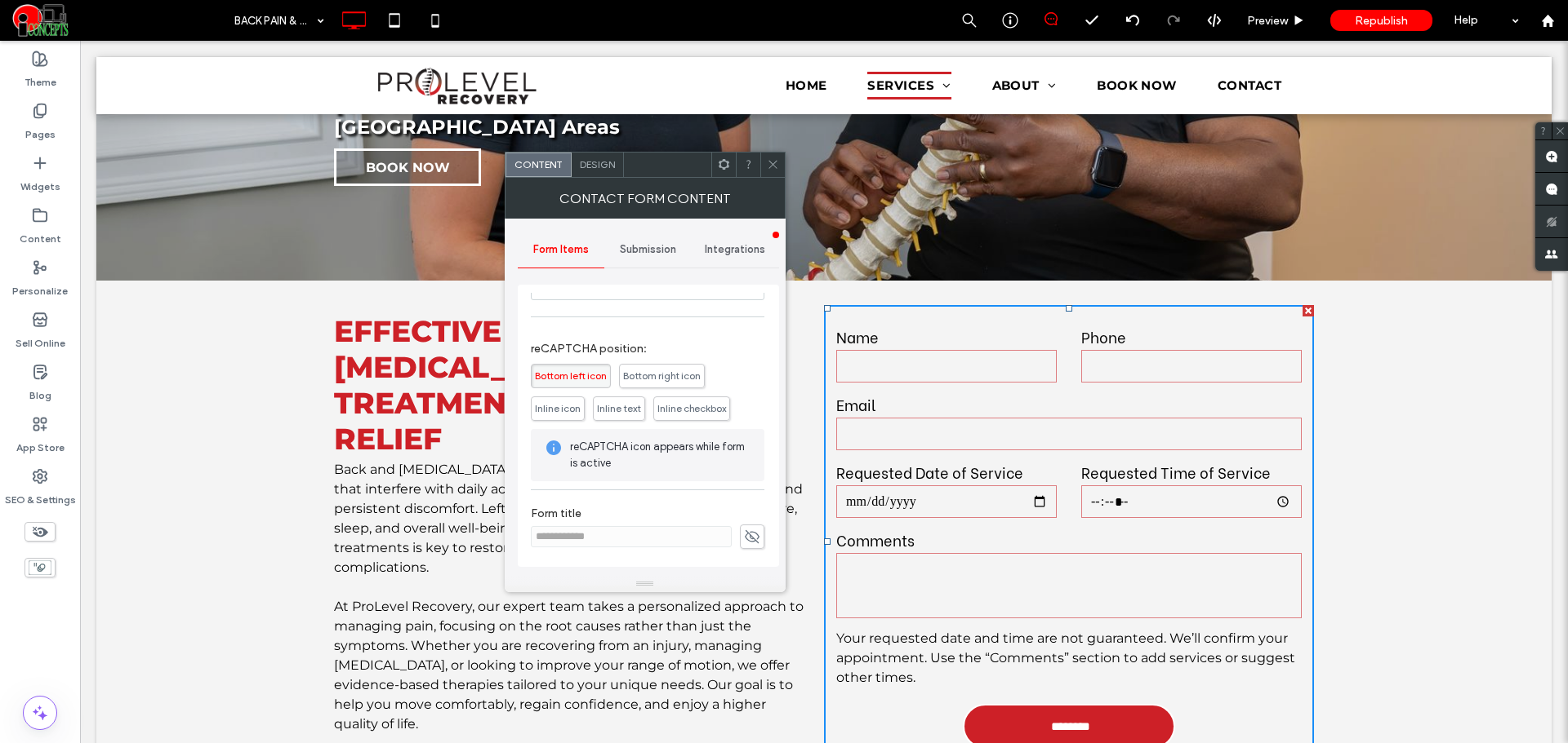
click at [743, 541] on icon at bounding box center [751, 537] width 17 height 18
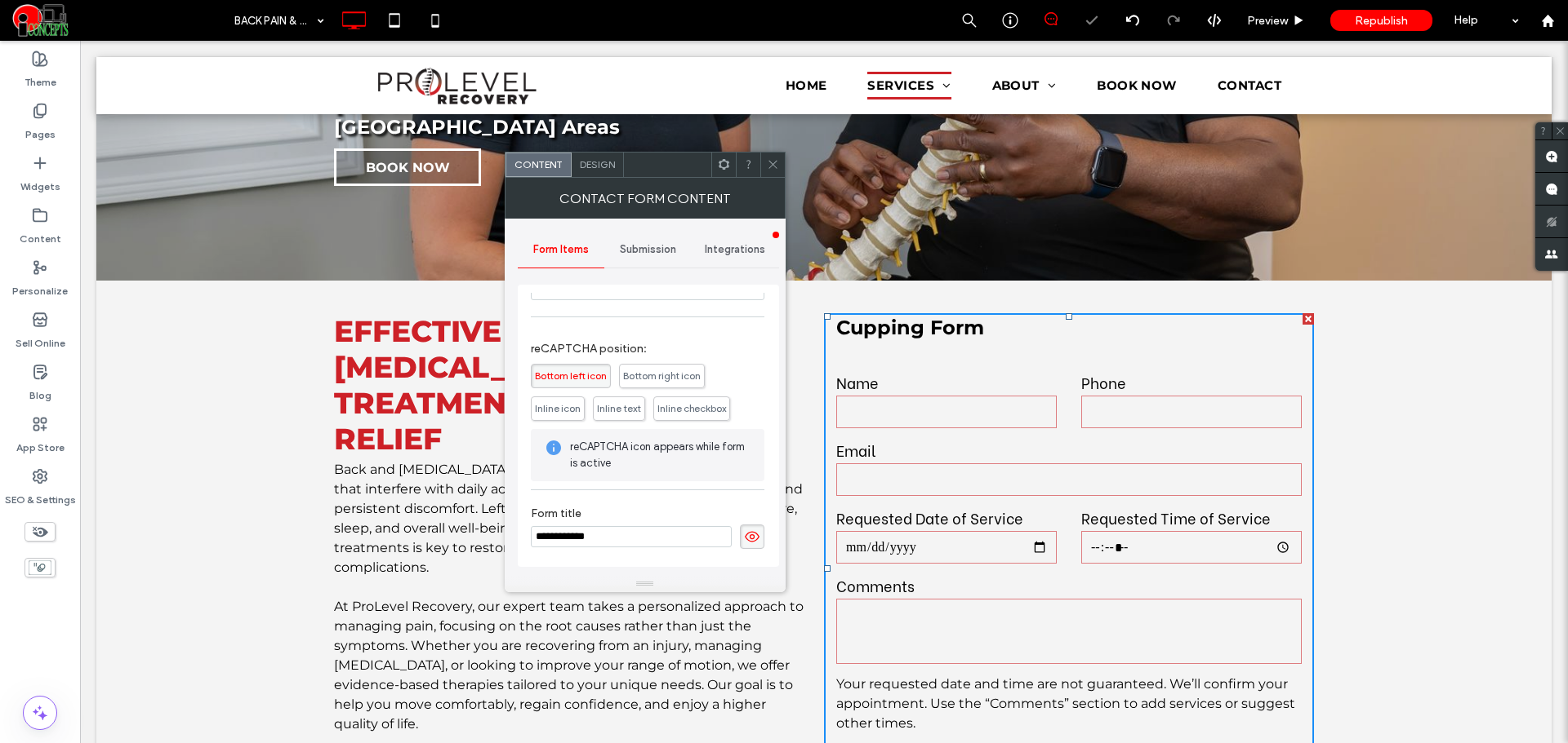
click at [547, 537] on input "**********" at bounding box center [631, 537] width 201 height 21
paste input "**********"
type input "**********"
click at [740, 536] on span at bounding box center [751, 537] width 25 height 25
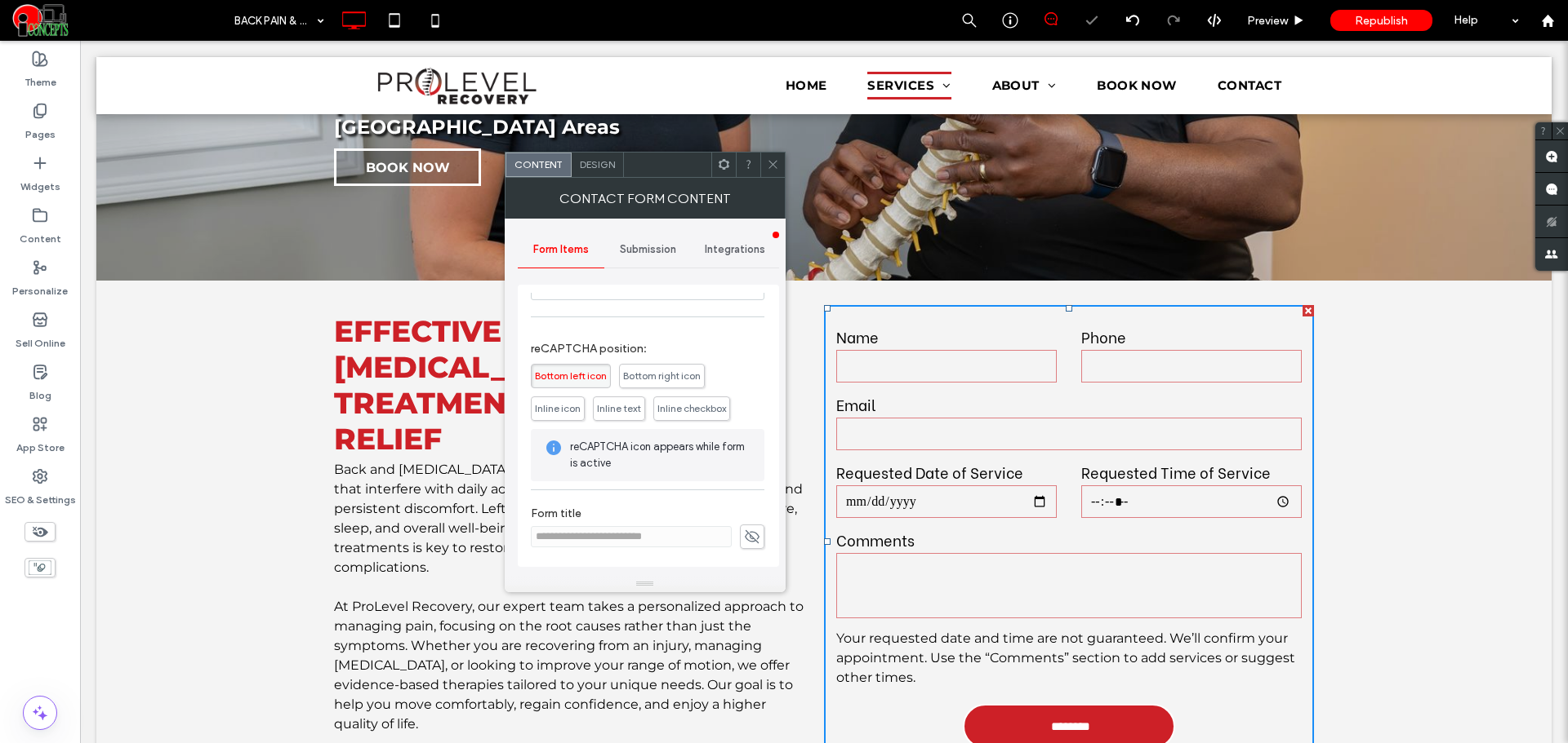
click at [665, 251] on span "Submission" at bounding box center [648, 249] width 56 height 13
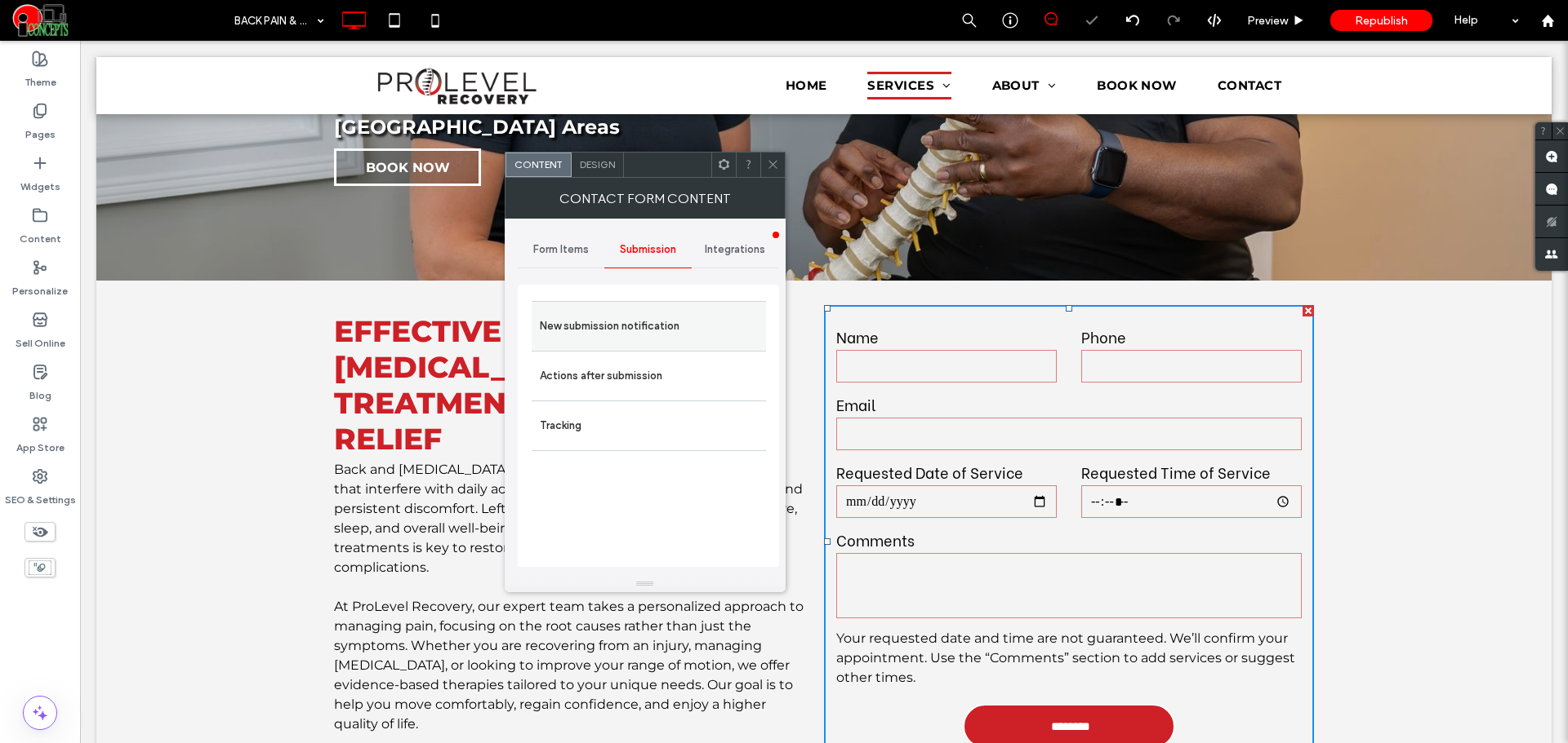
click at [650, 334] on label "New submission notification" at bounding box center [649, 326] width 218 height 33
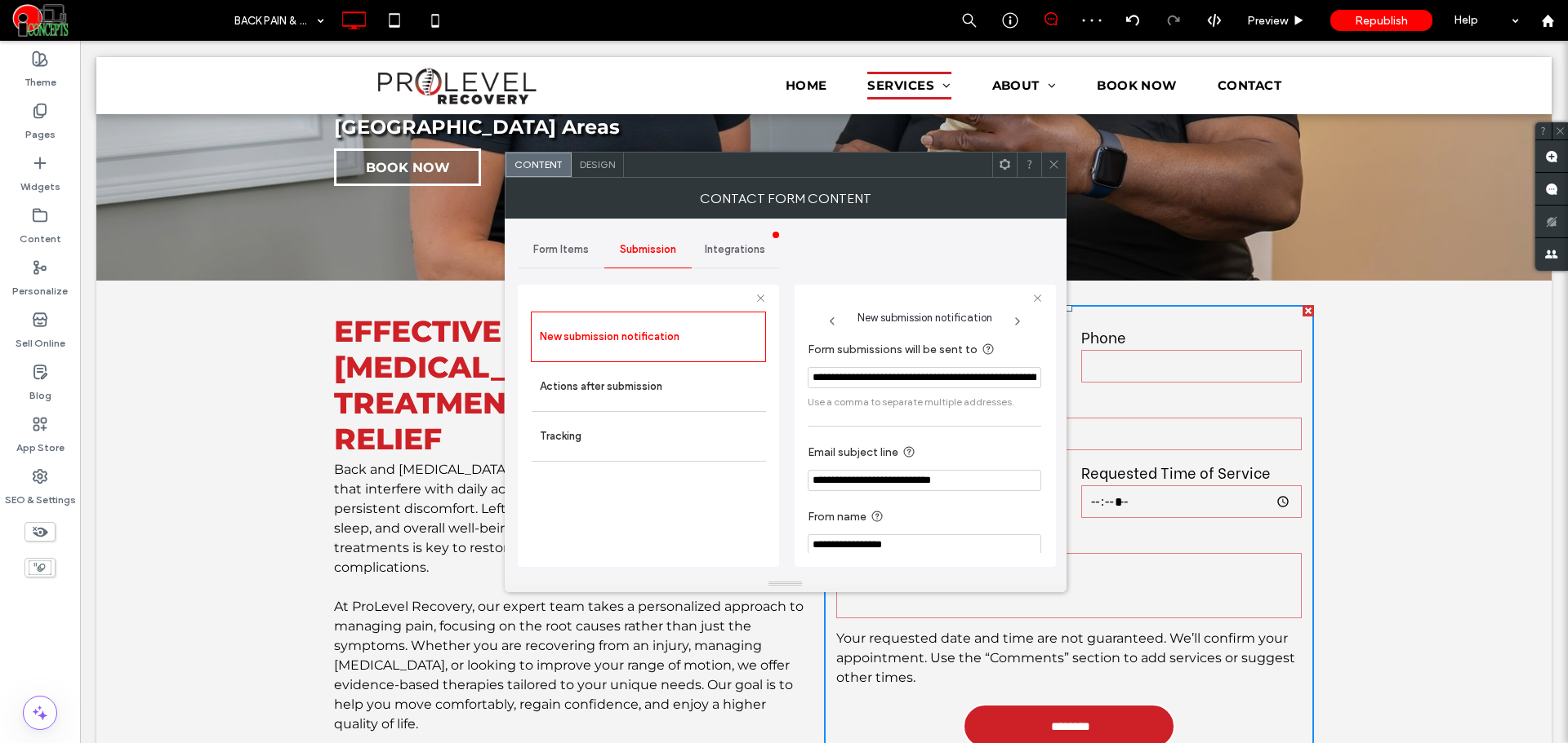
click at [885, 485] on input "**********" at bounding box center [924, 480] width 233 height 21
paste input "**********"
type input "**********"
click at [896, 499] on section "**********" at bounding box center [924, 466] width 233 height 64
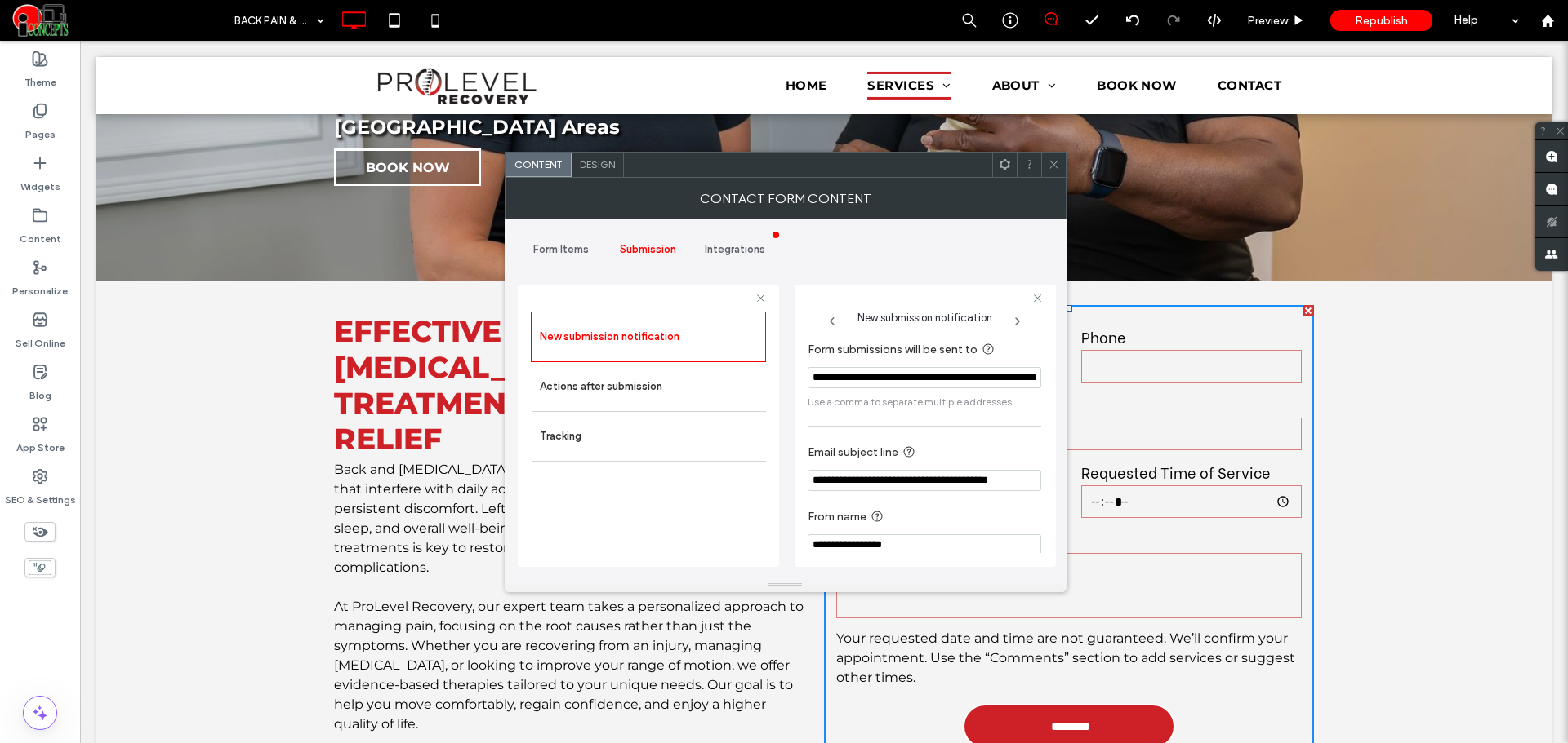
click at [1051, 171] on span at bounding box center [1054, 164] width 12 height 25
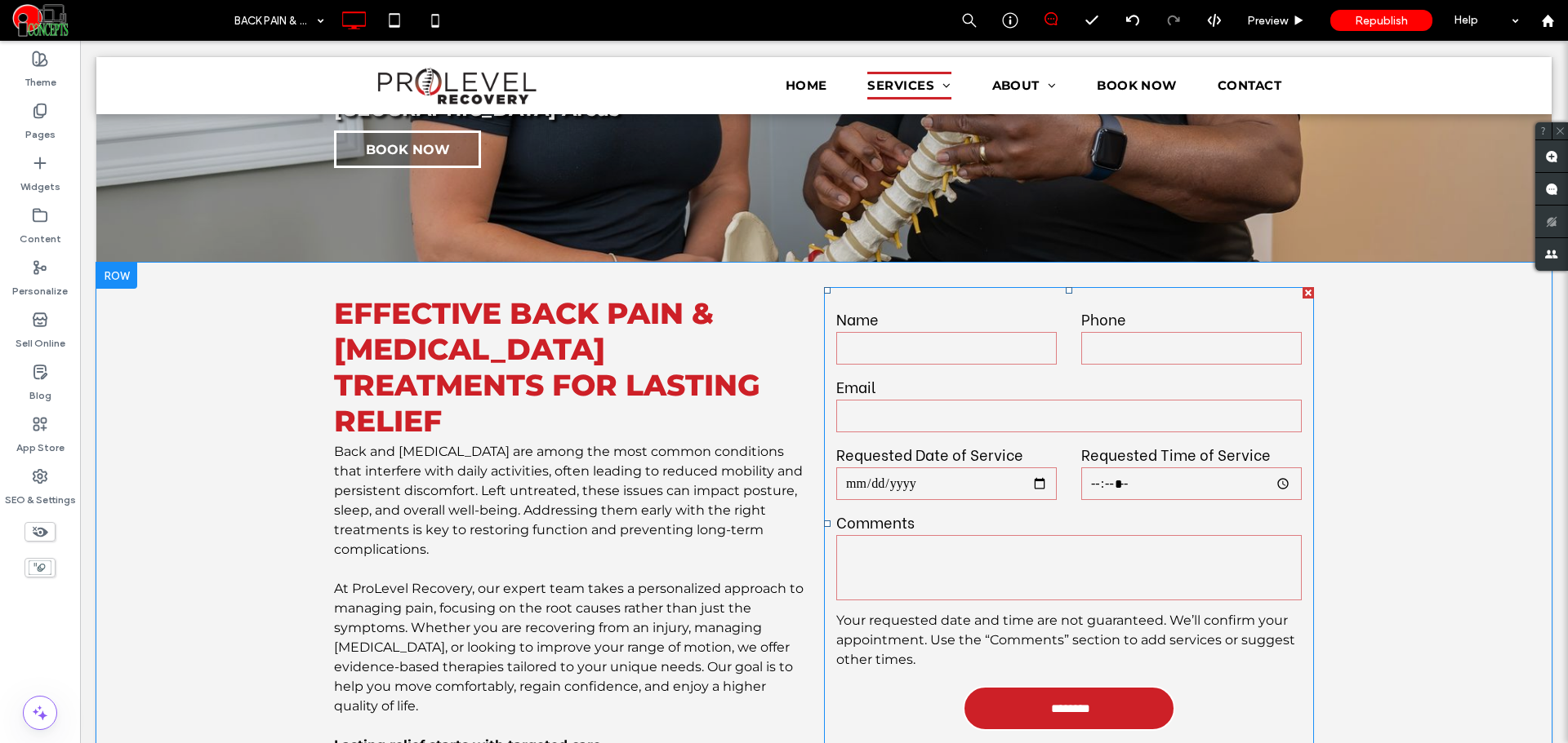
scroll to position [408, 0]
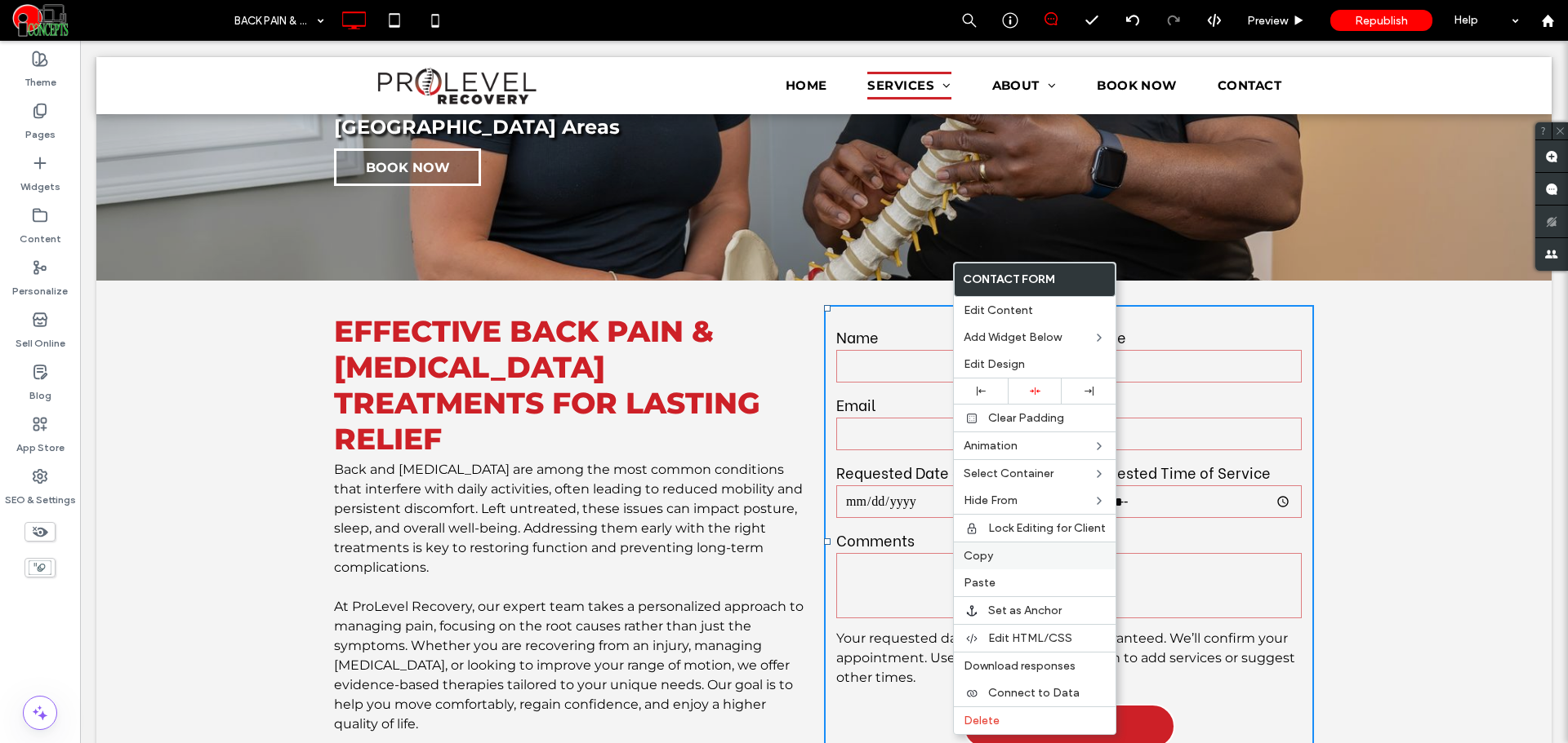
click at [984, 555] on span "Copy" at bounding box center [979, 556] width 30 height 14
click at [980, 555] on span "Copy" at bounding box center [972, 556] width 30 height 14
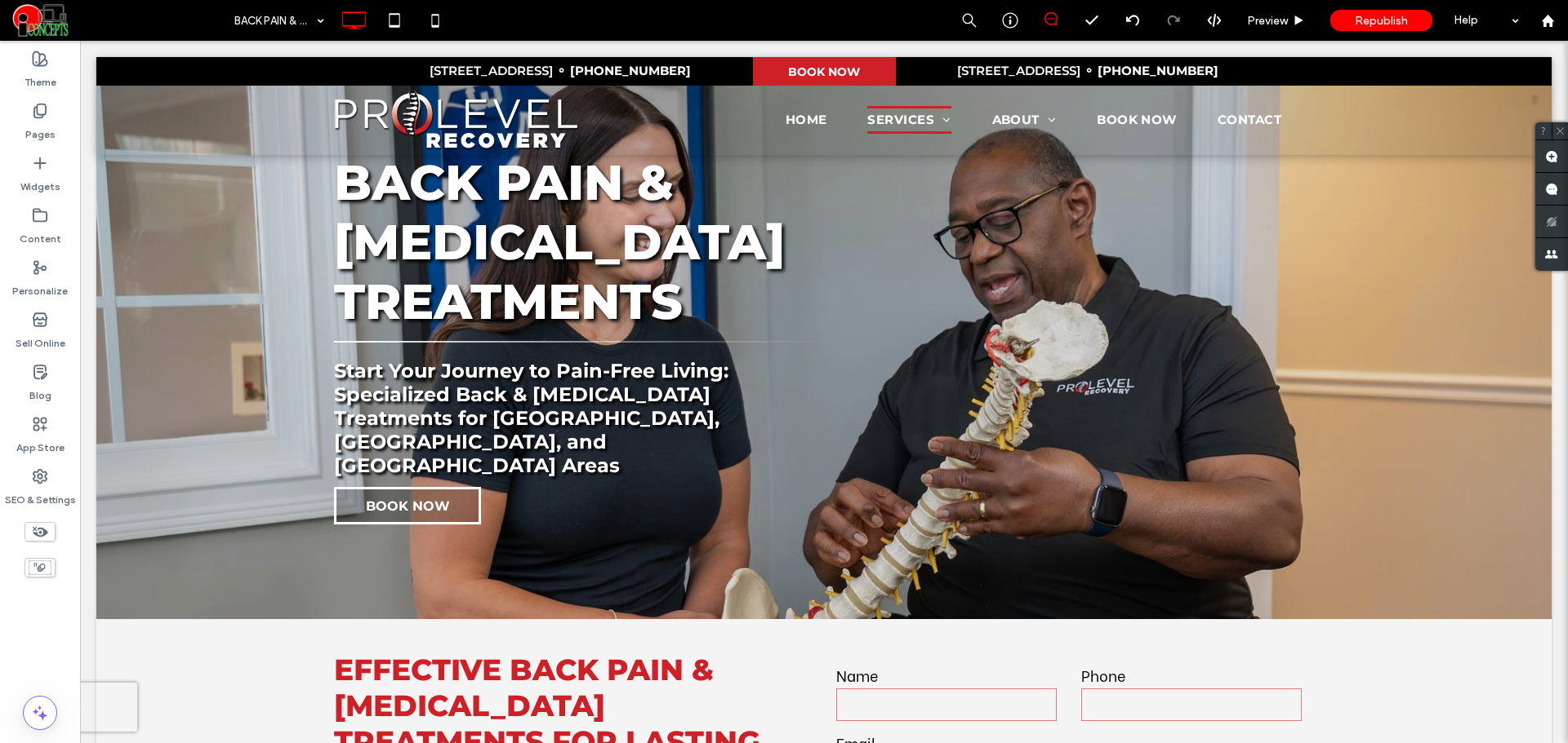
scroll to position [0, 0]
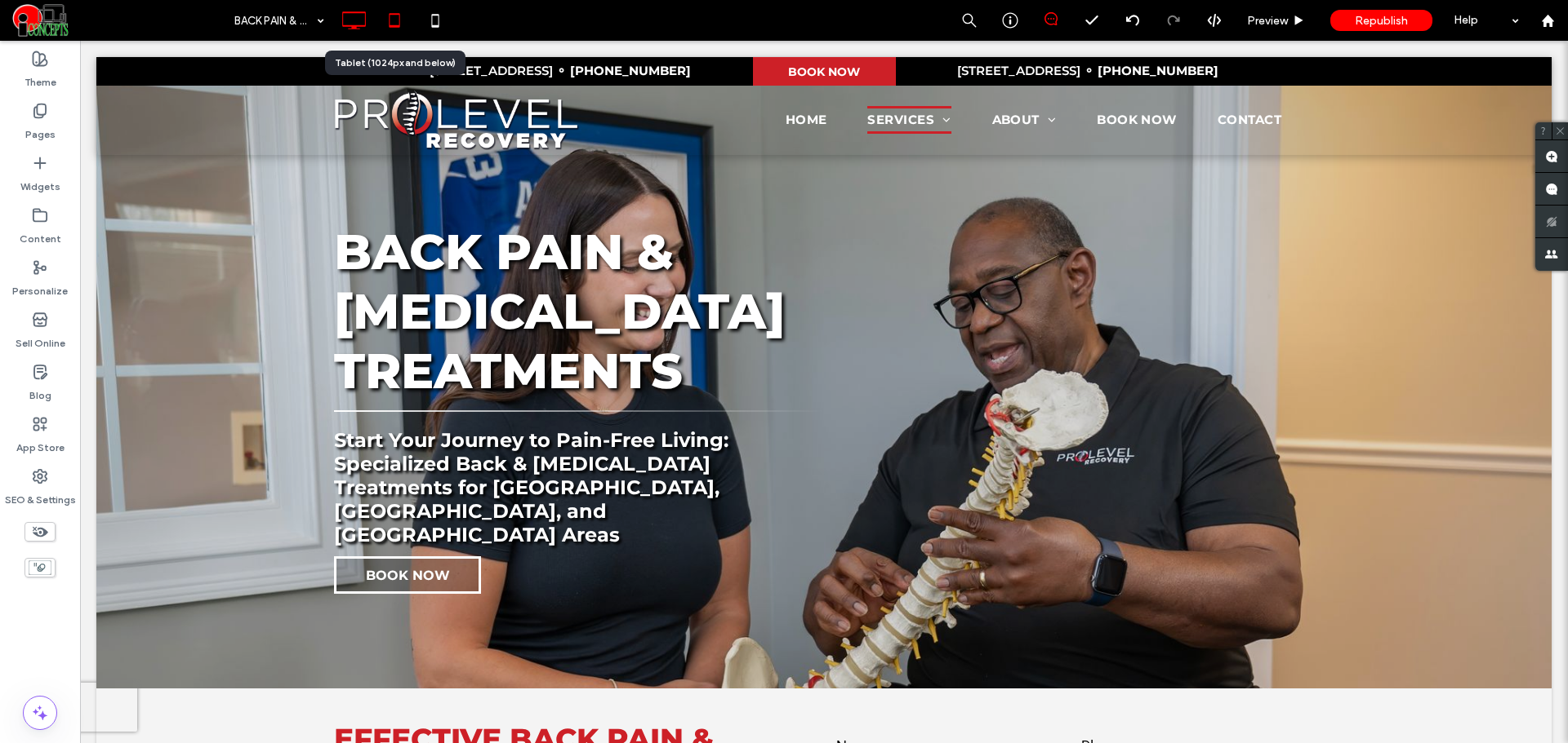
click at [393, 26] on use at bounding box center [393, 20] width 11 height 14
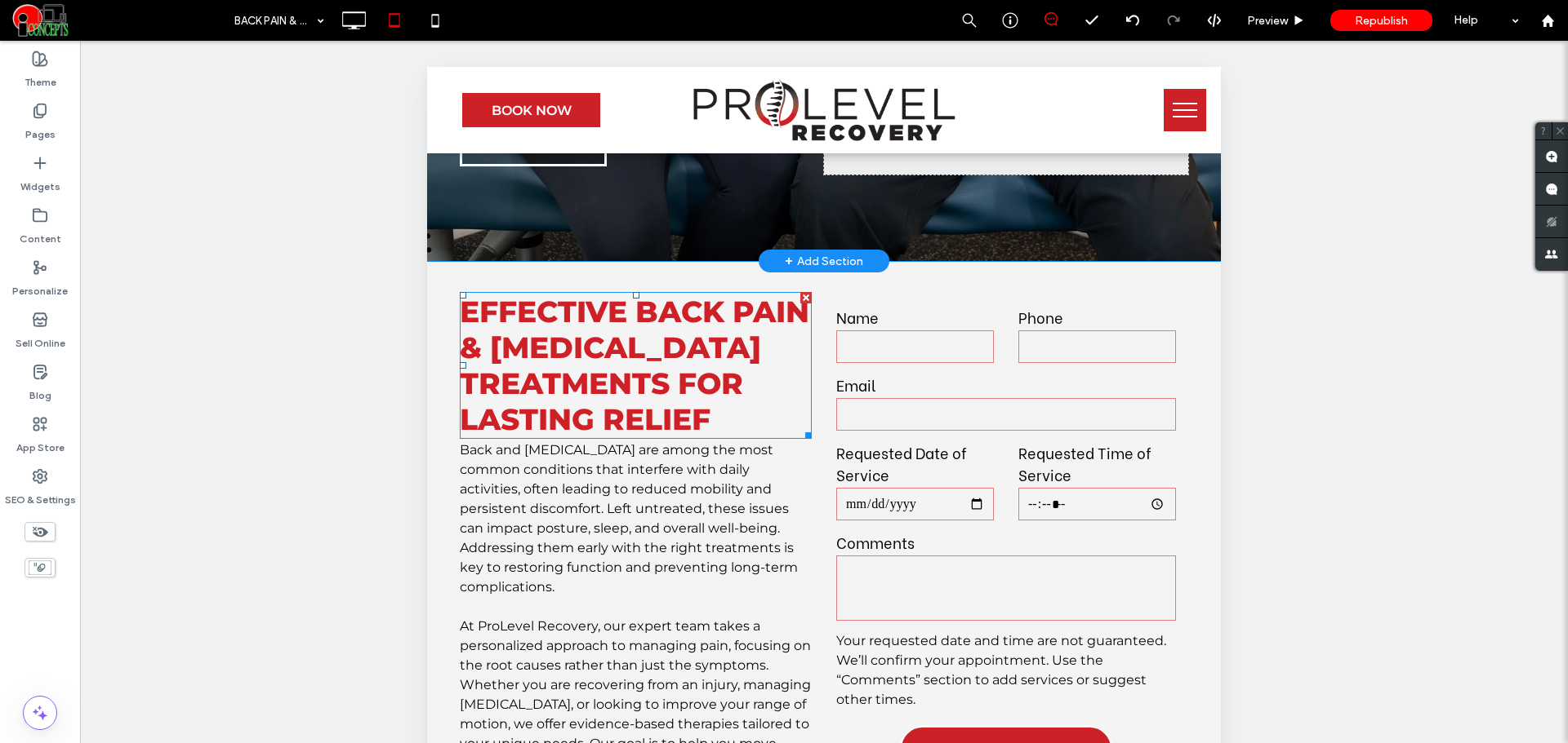
scroll to position [680, 0]
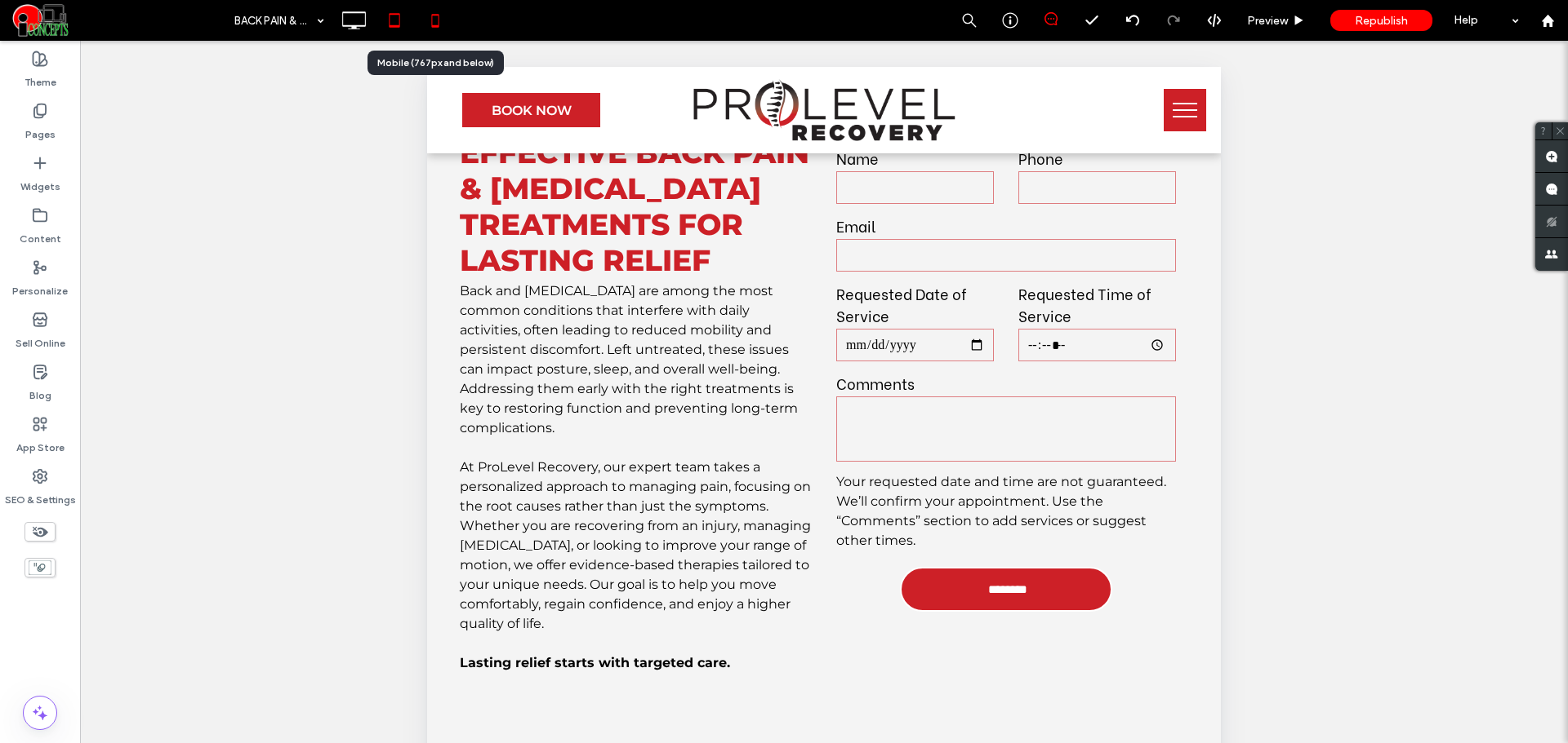
click at [443, 18] on icon at bounding box center [435, 20] width 33 height 33
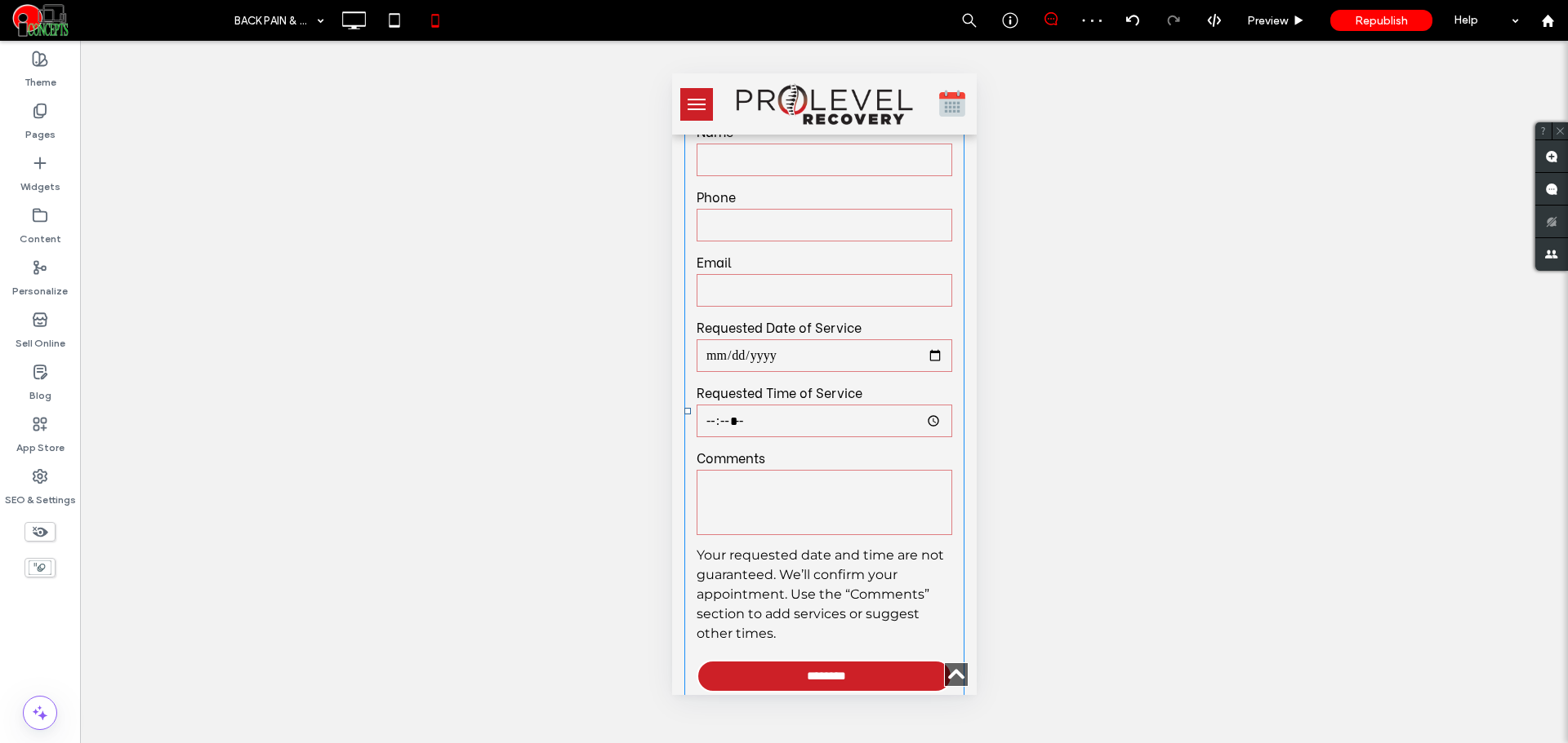
scroll to position [1361, 0]
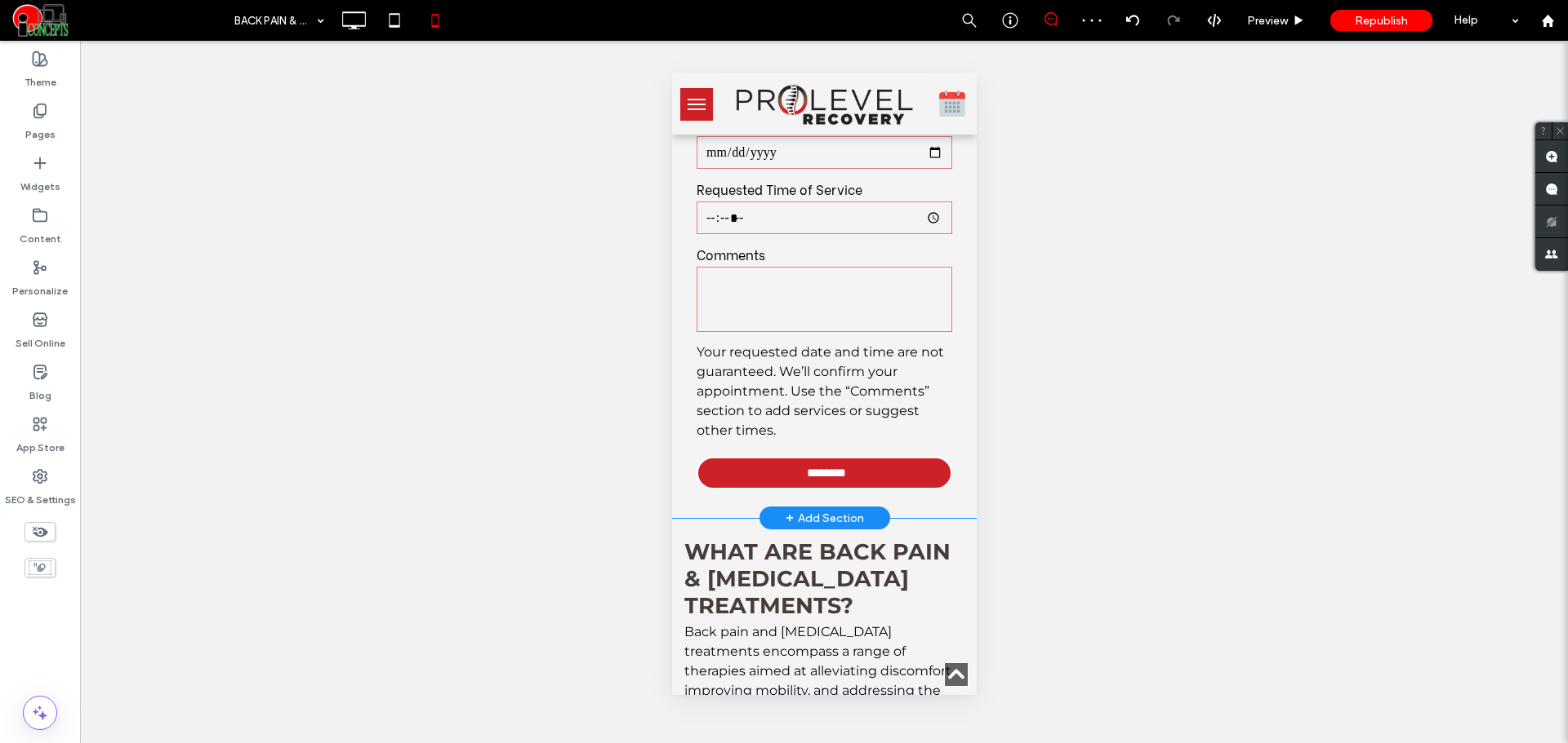
click at [952, 476] on div "Back Pain & Neck Pain Form Name Phone Email Requested Date of Service Requested…" at bounding box center [824, 208] width 305 height 620
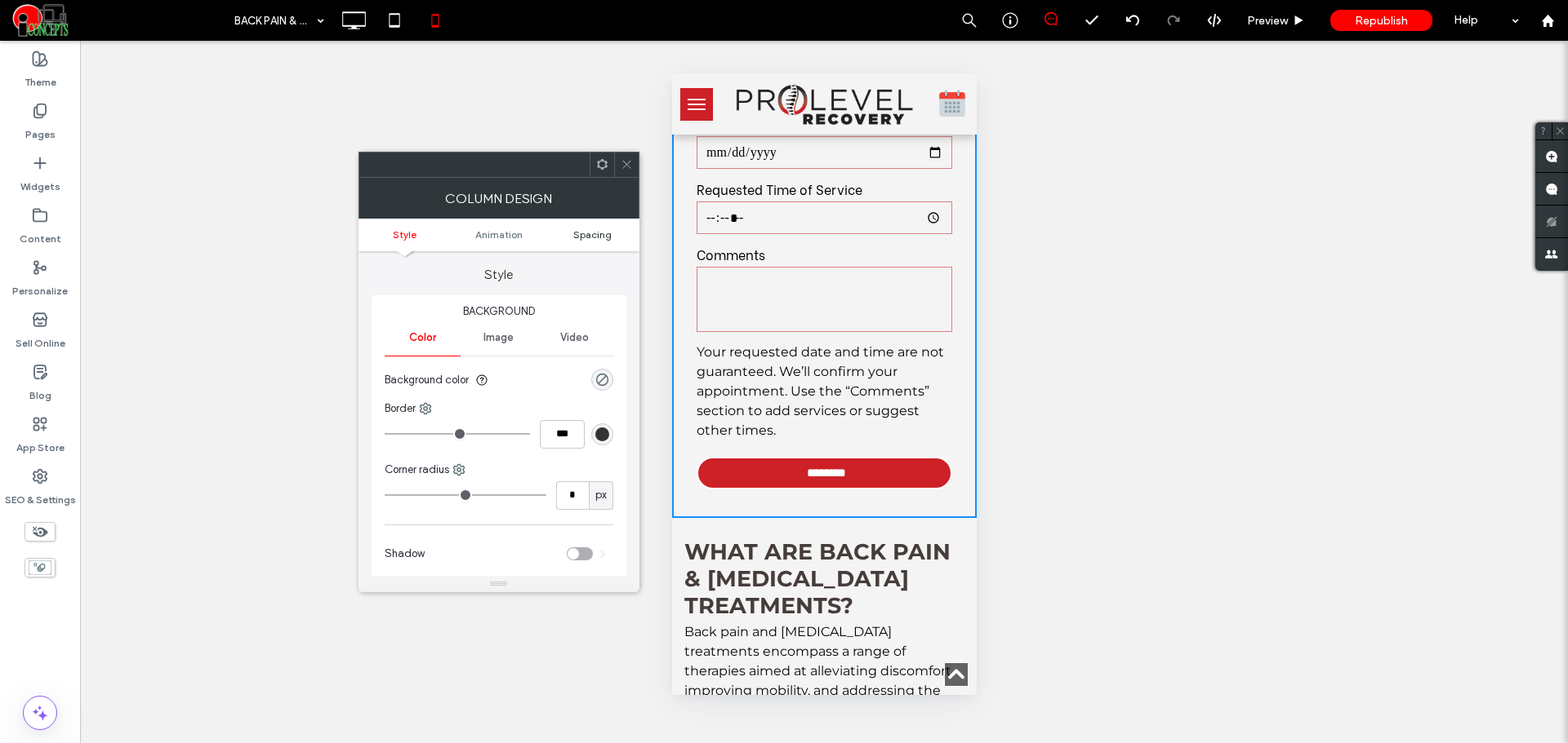
click at [587, 236] on span "Spacing" at bounding box center [592, 234] width 39 height 12
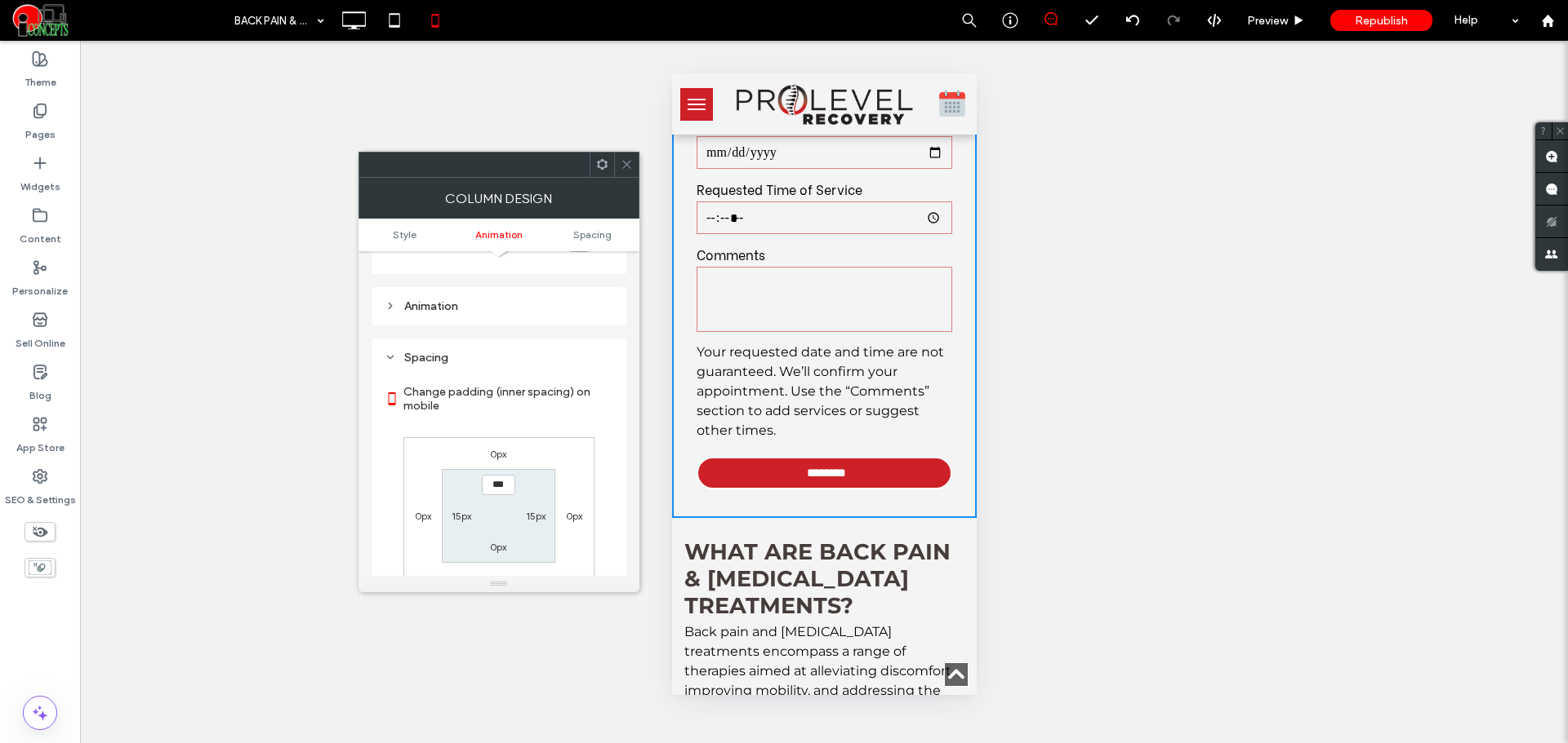
scroll to position [382, 0]
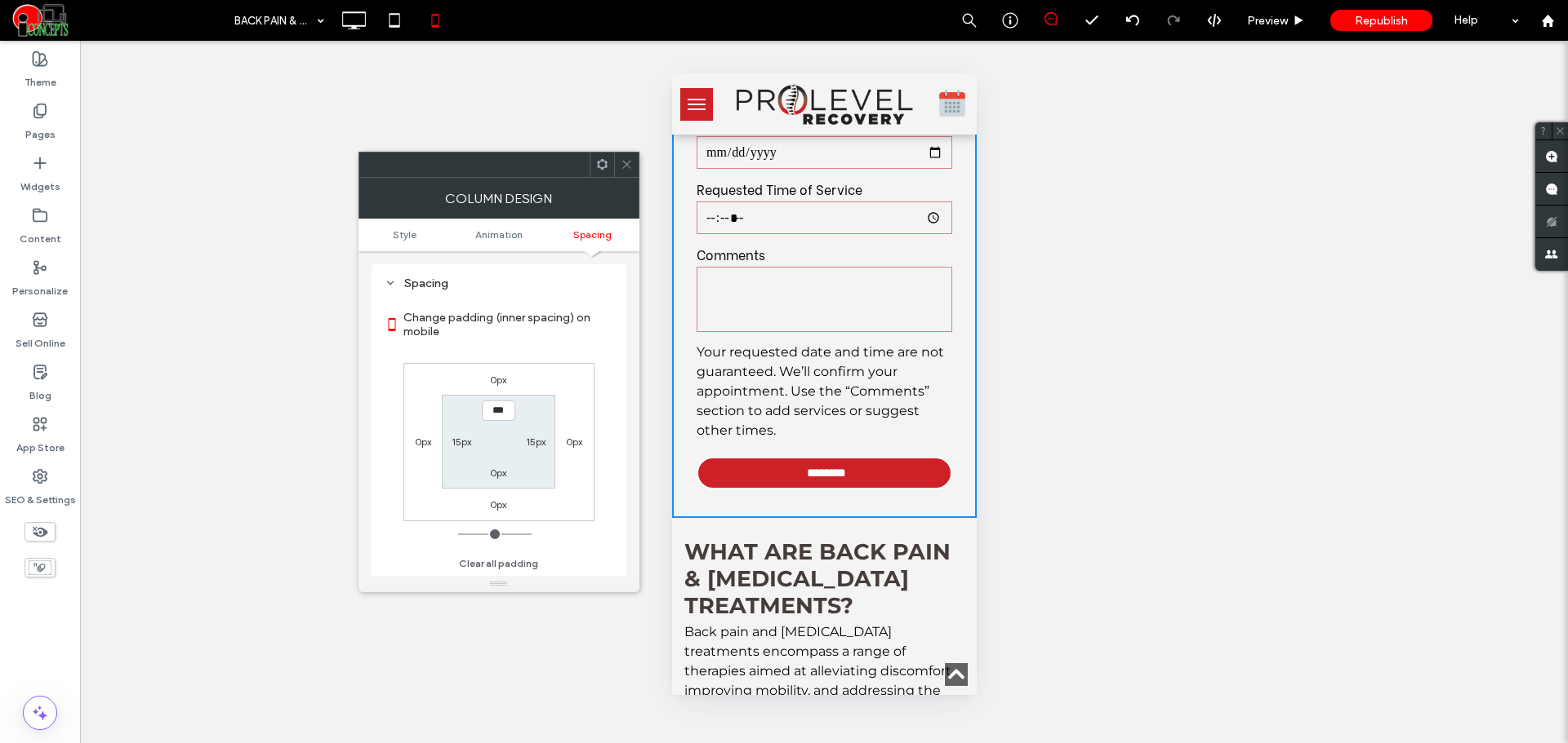
click at [465, 436] on label "15px" at bounding box center [462, 442] width 20 height 12
type input "**"
type input "*"
type input "***"
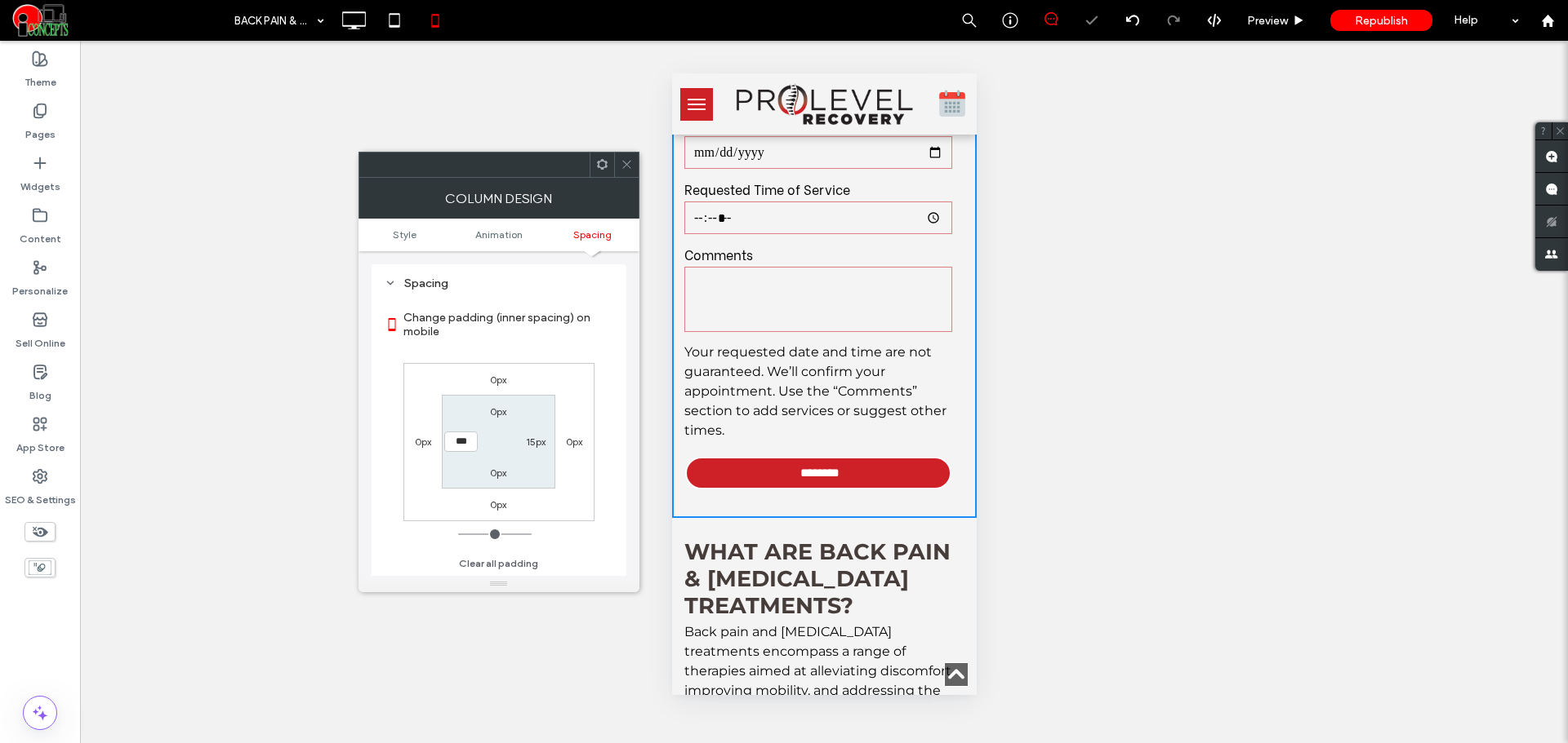
click at [628, 179] on div "Column Design" at bounding box center [499, 198] width 281 height 41
click at [628, 171] on span at bounding box center [627, 164] width 12 height 25
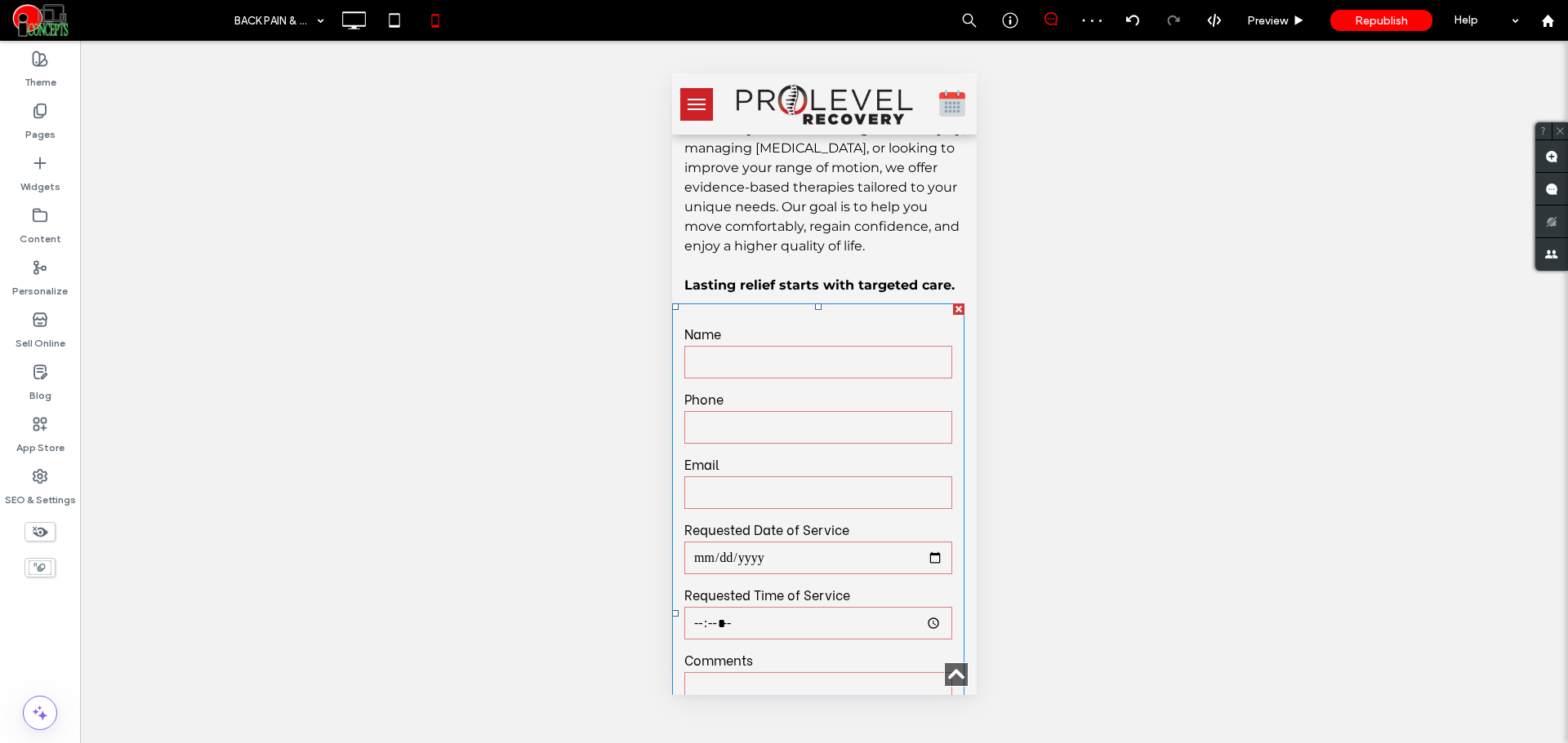
scroll to position [952, 0]
click at [361, 24] on icon at bounding box center [353, 20] width 33 height 33
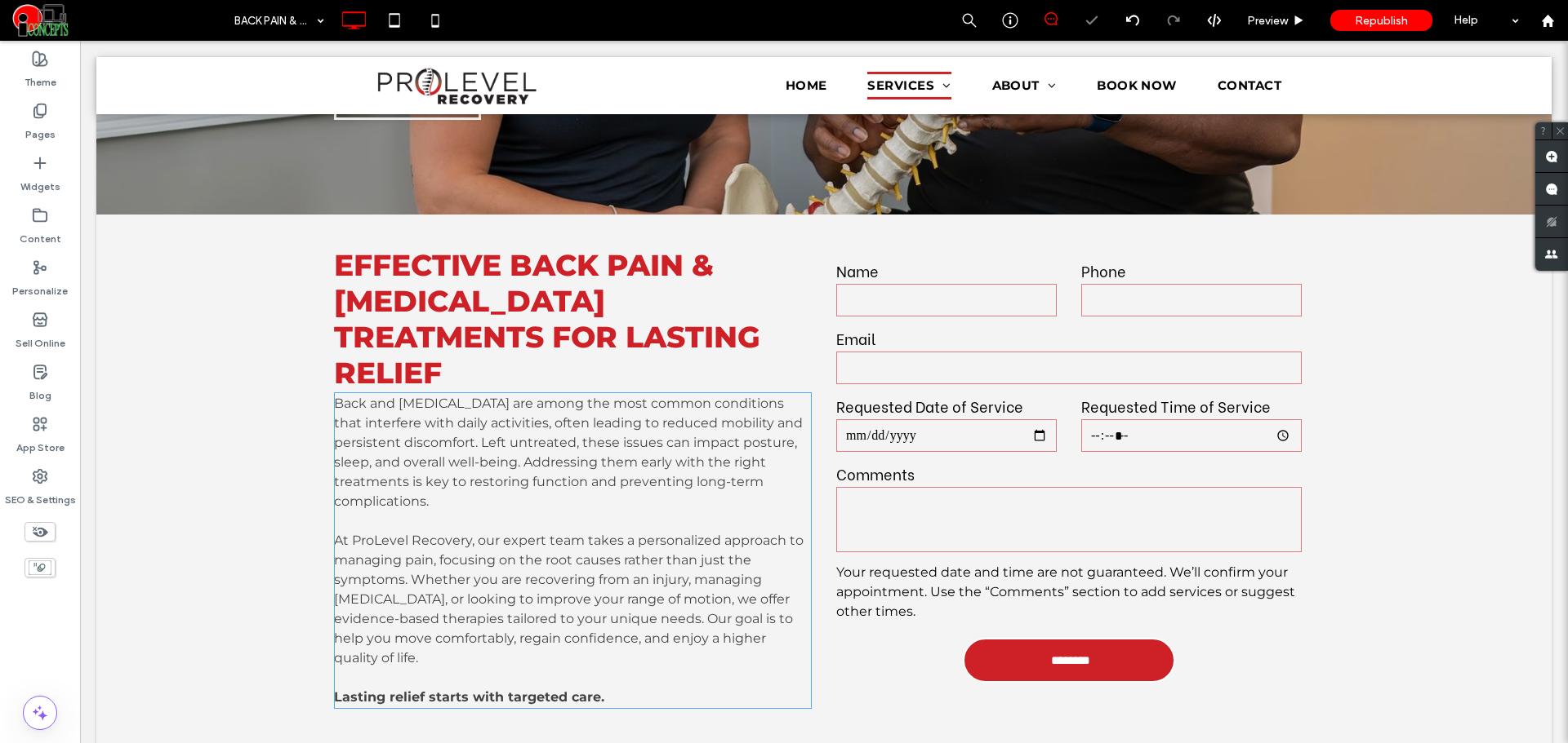
scroll to position [544, 0]
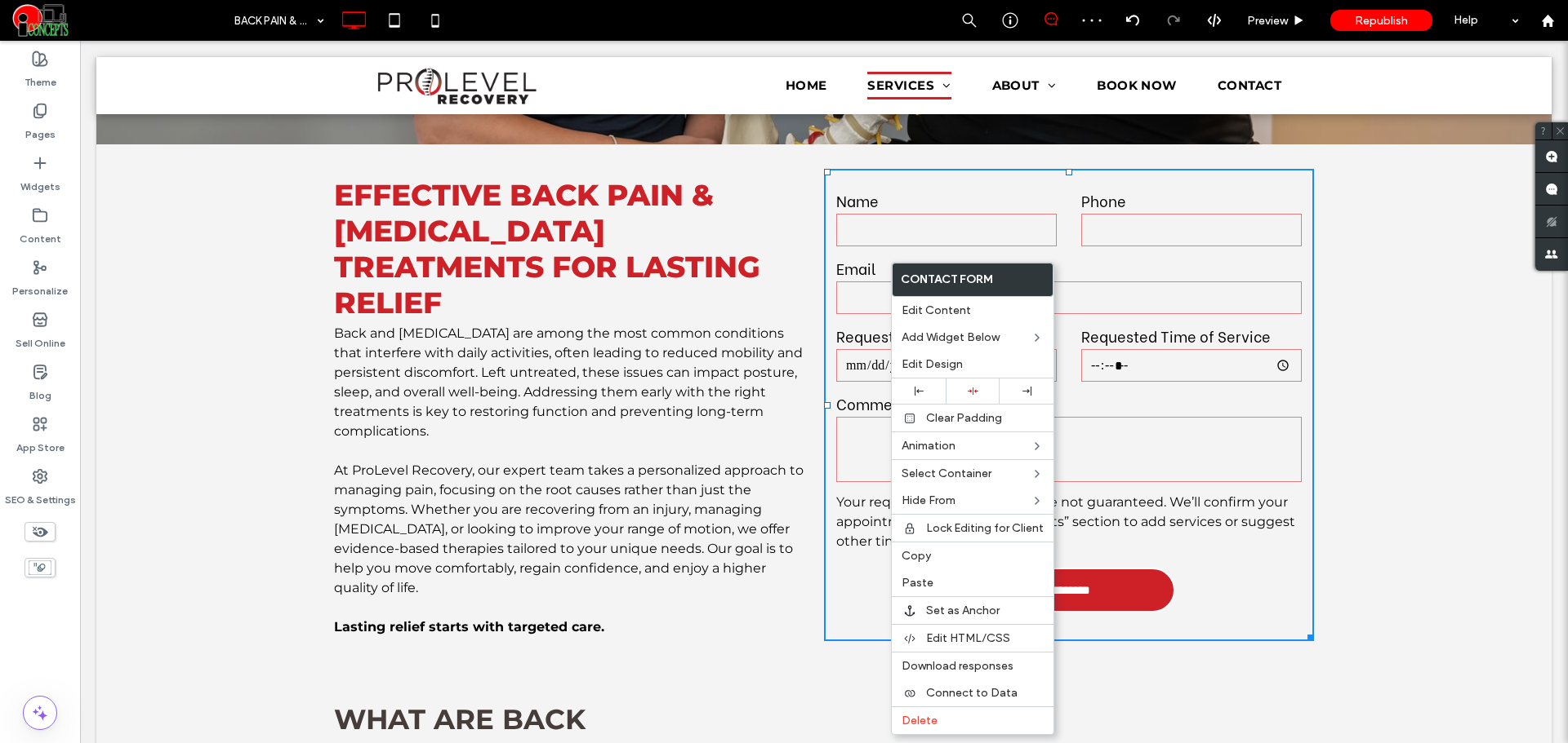
click at [863, 282] on input "email" at bounding box center [1069, 297] width 466 height 33
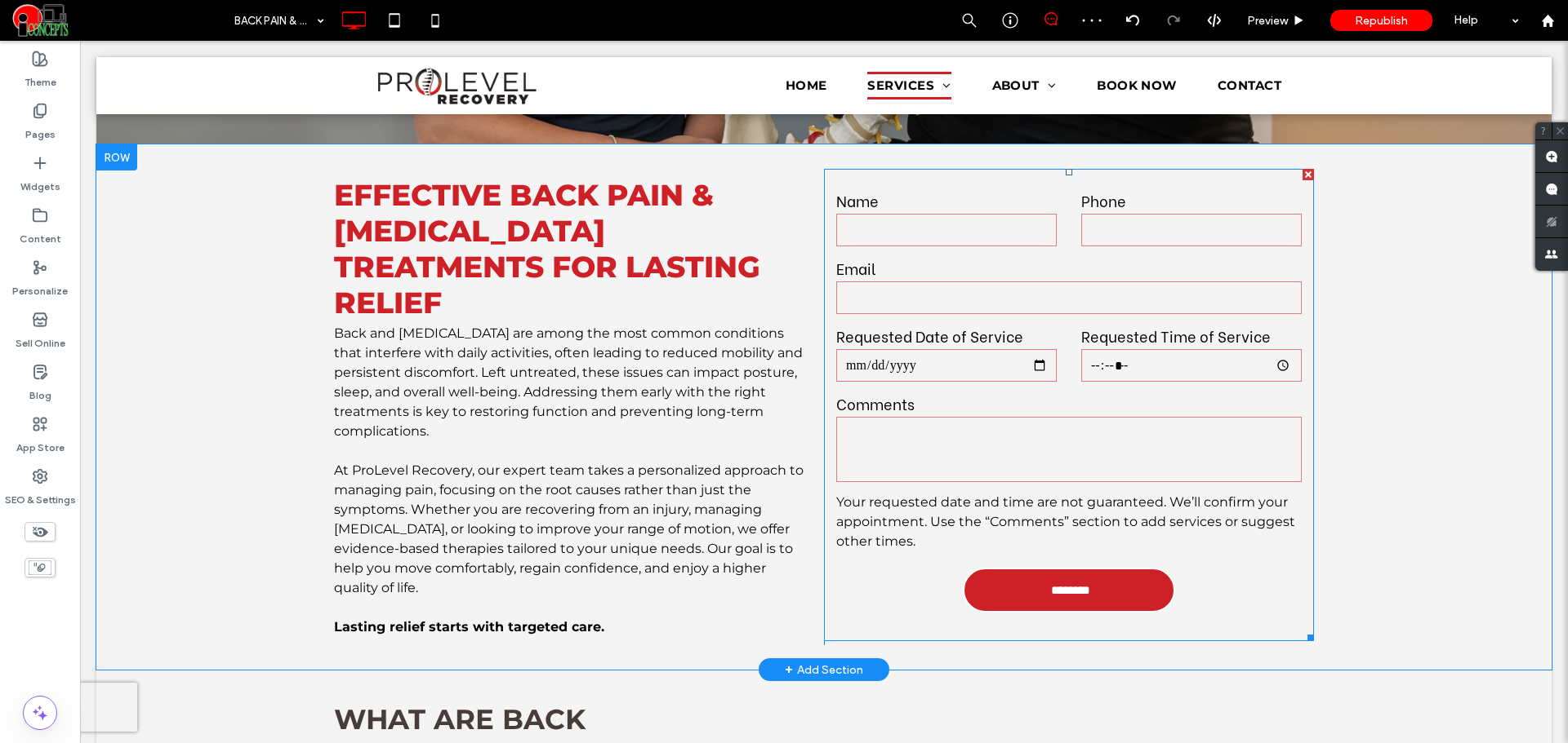
click at [863, 282] on input "email" at bounding box center [1069, 297] width 466 height 33
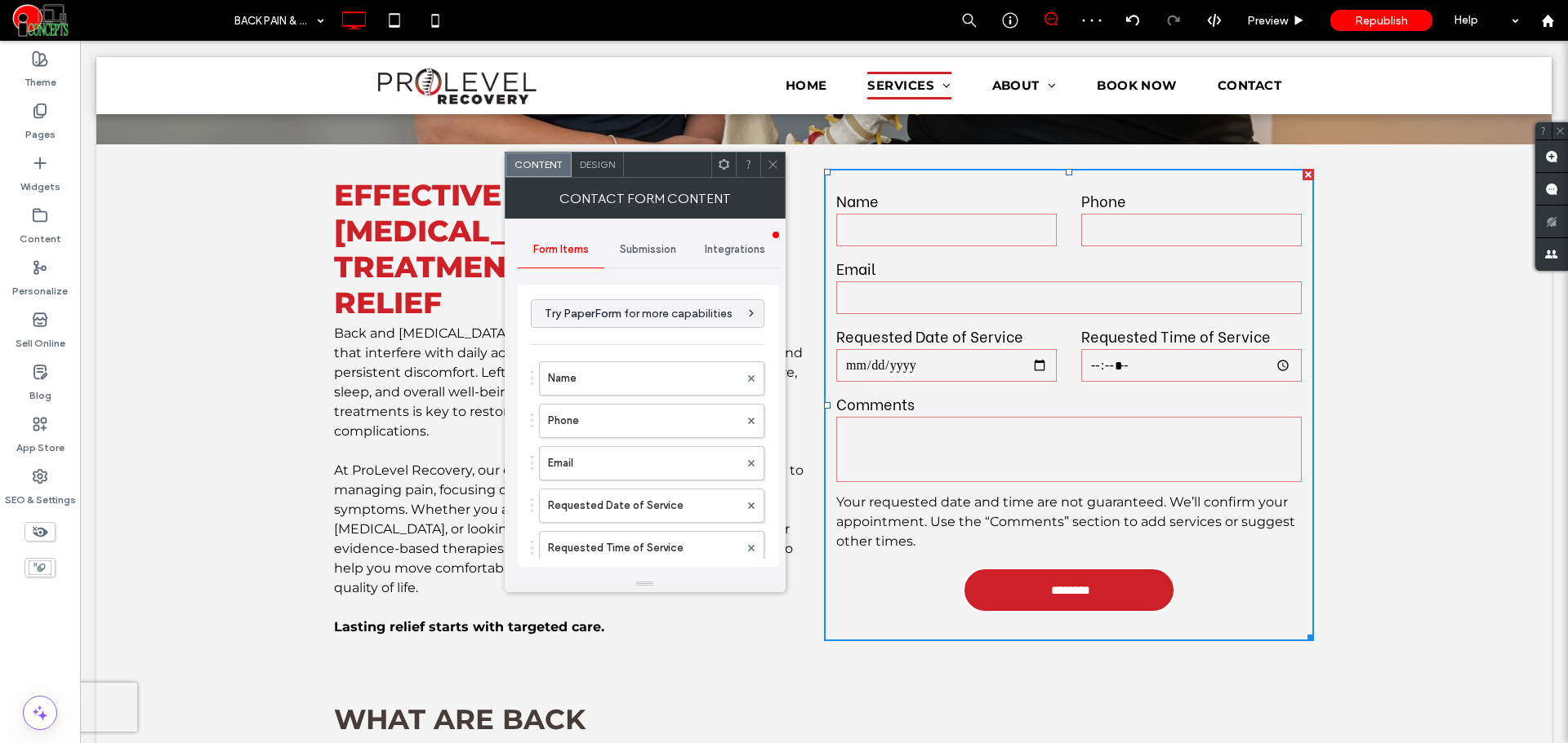
click at [863, 282] on input "email" at bounding box center [1069, 297] width 466 height 33
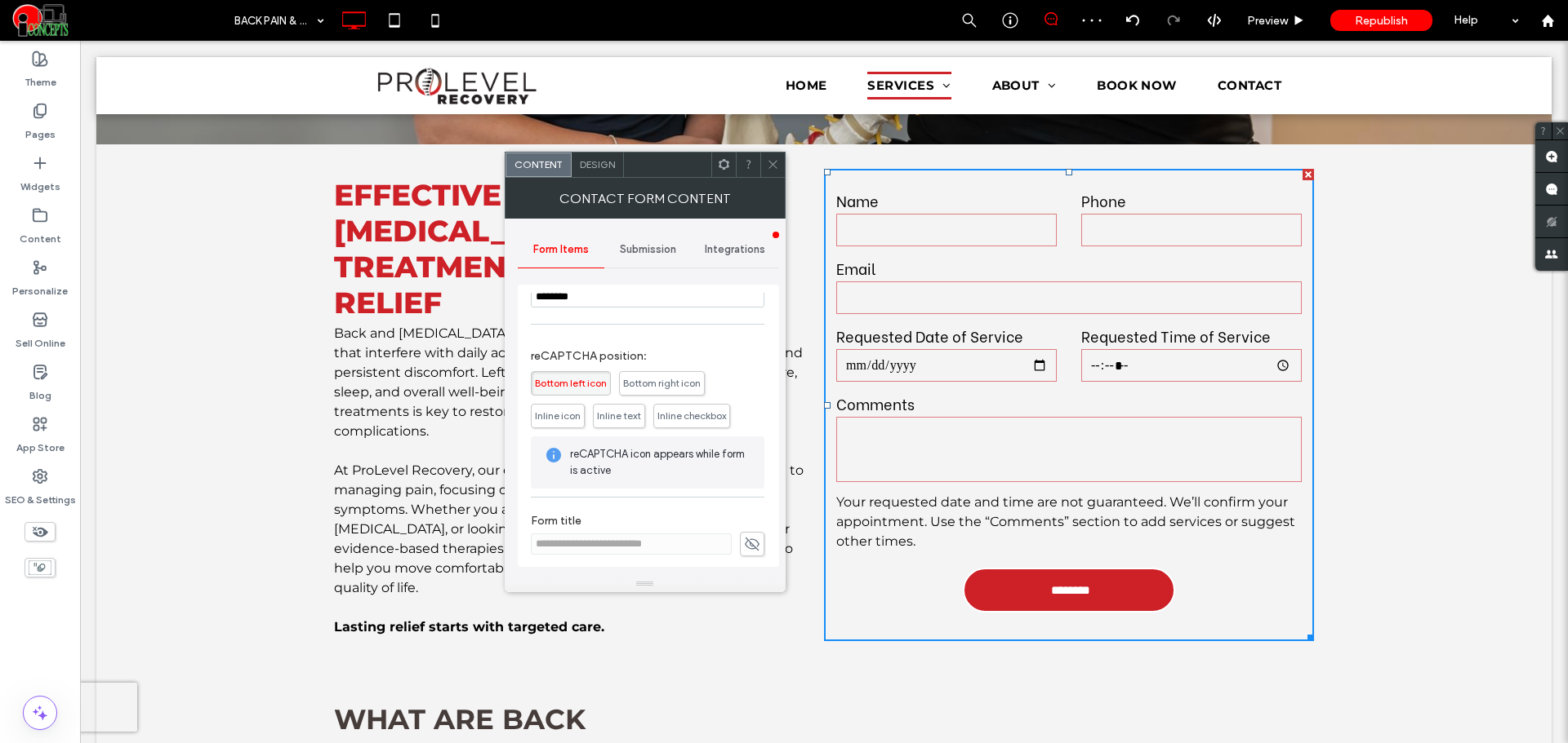
scroll to position [457, 0]
drag, startPoint x: 776, startPoint y: 158, endPoint x: 783, endPoint y: 162, distance: 8.1
click at [776, 158] on icon at bounding box center [773, 164] width 12 height 12
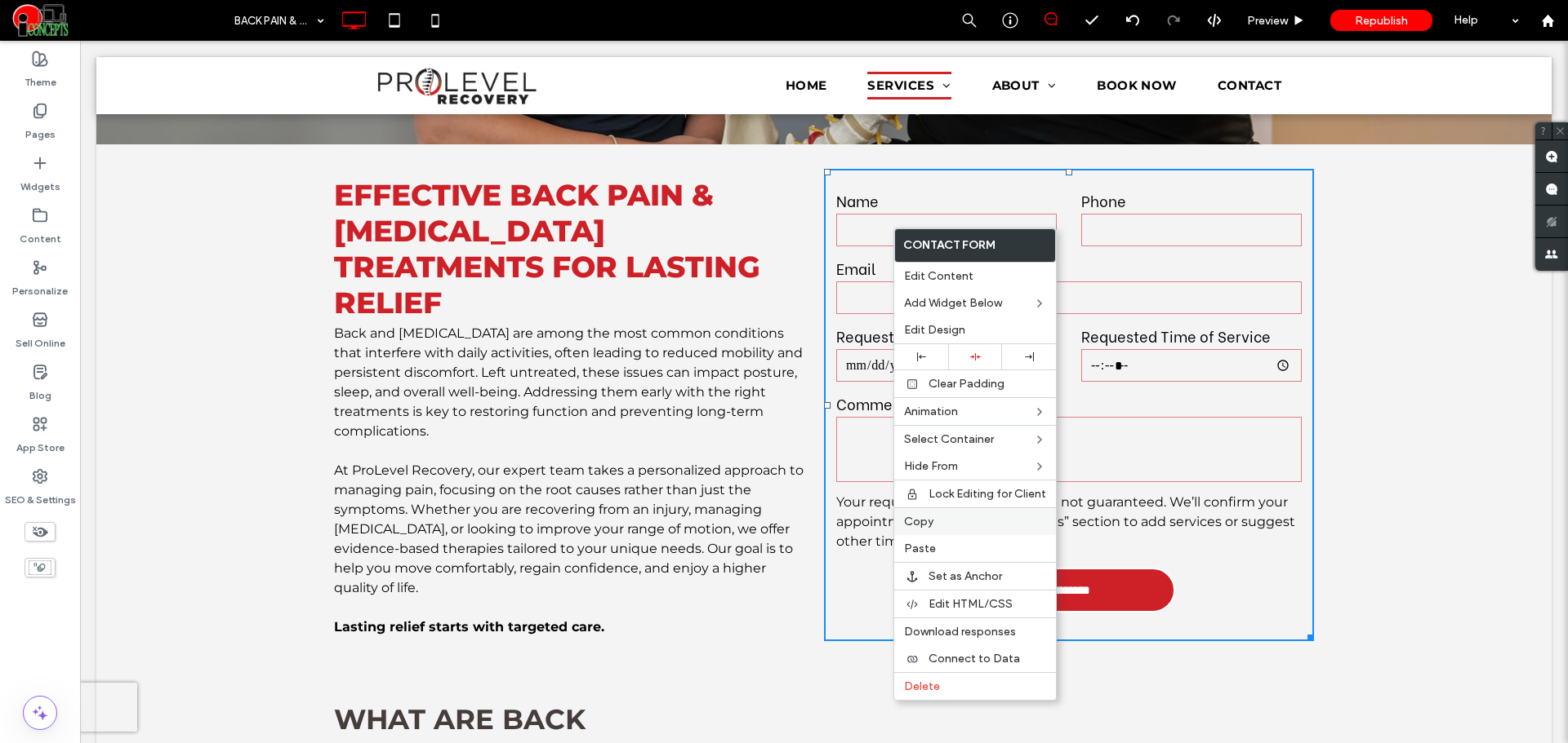
click at [935, 523] on label "Copy" at bounding box center [975, 522] width 142 height 14
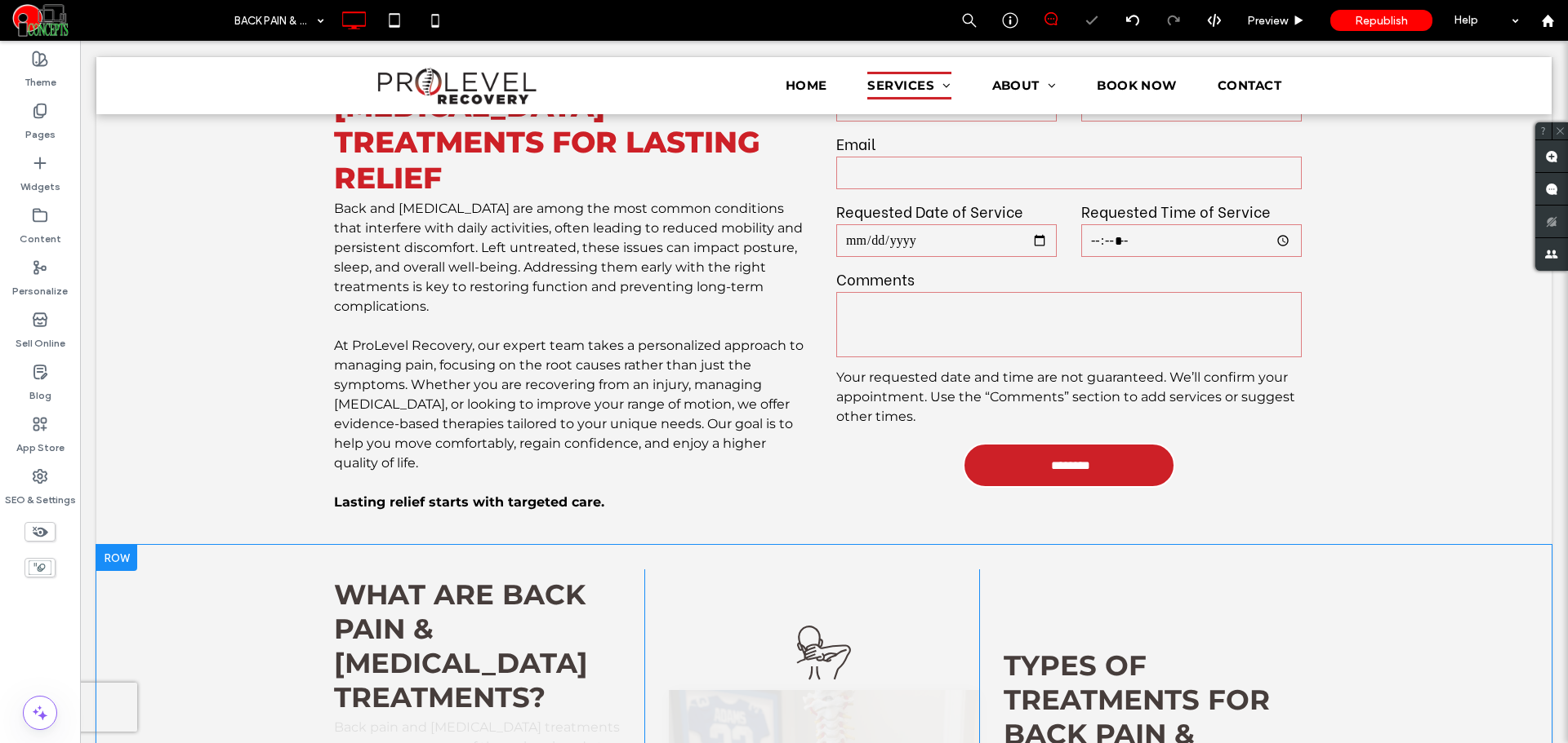
scroll to position [816, 0]
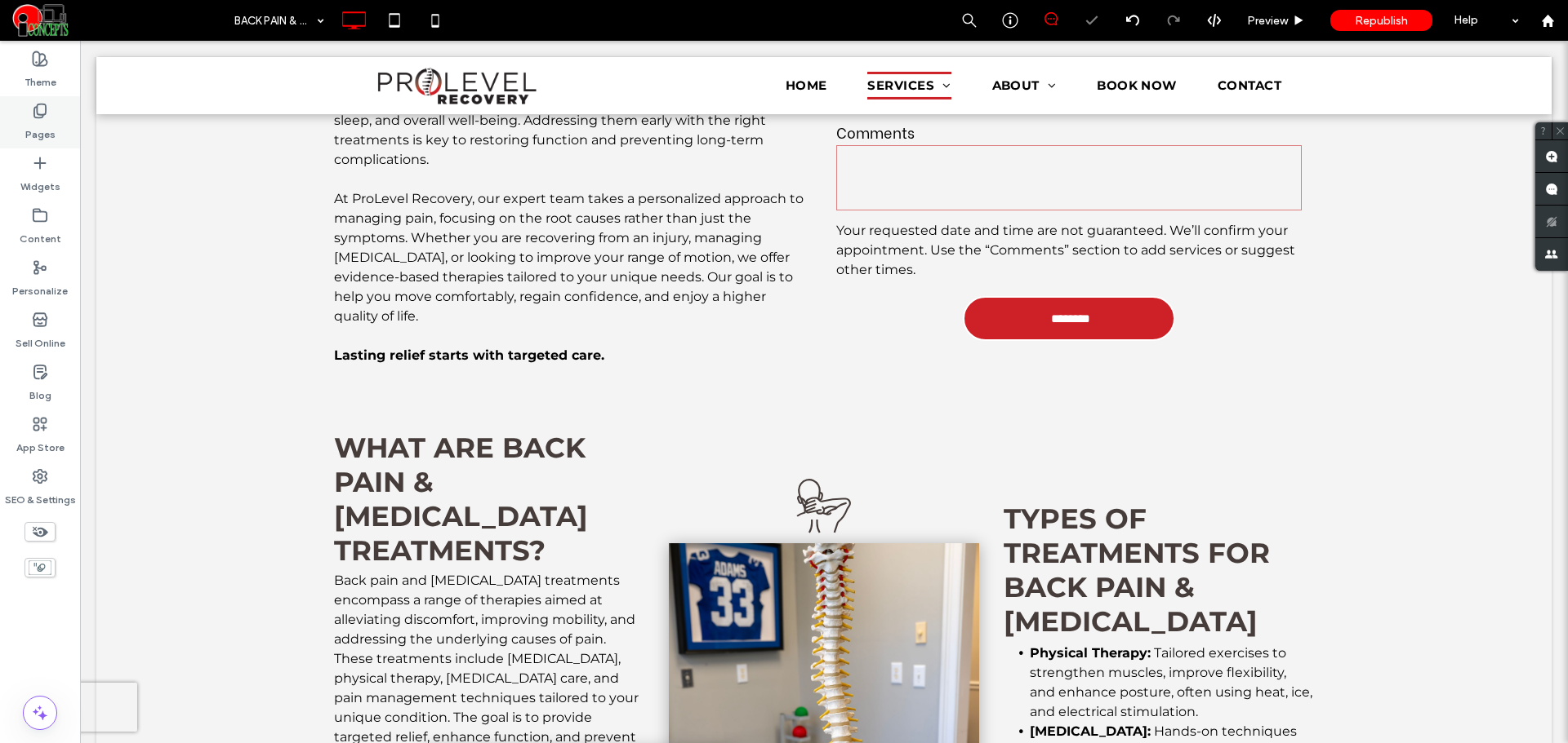
click at [54, 116] on div "Pages" at bounding box center [40, 122] width 80 height 52
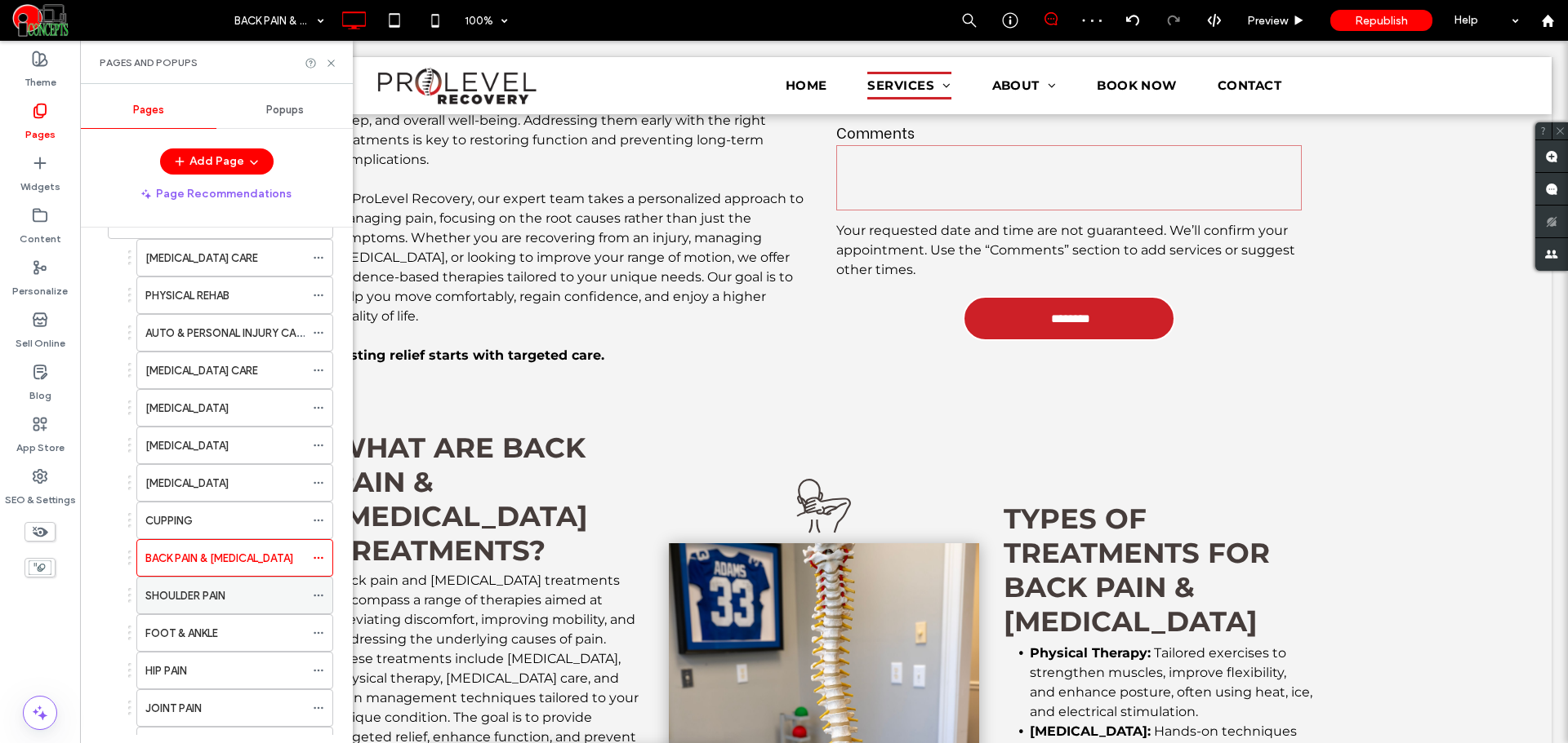
scroll to position [272, 0]
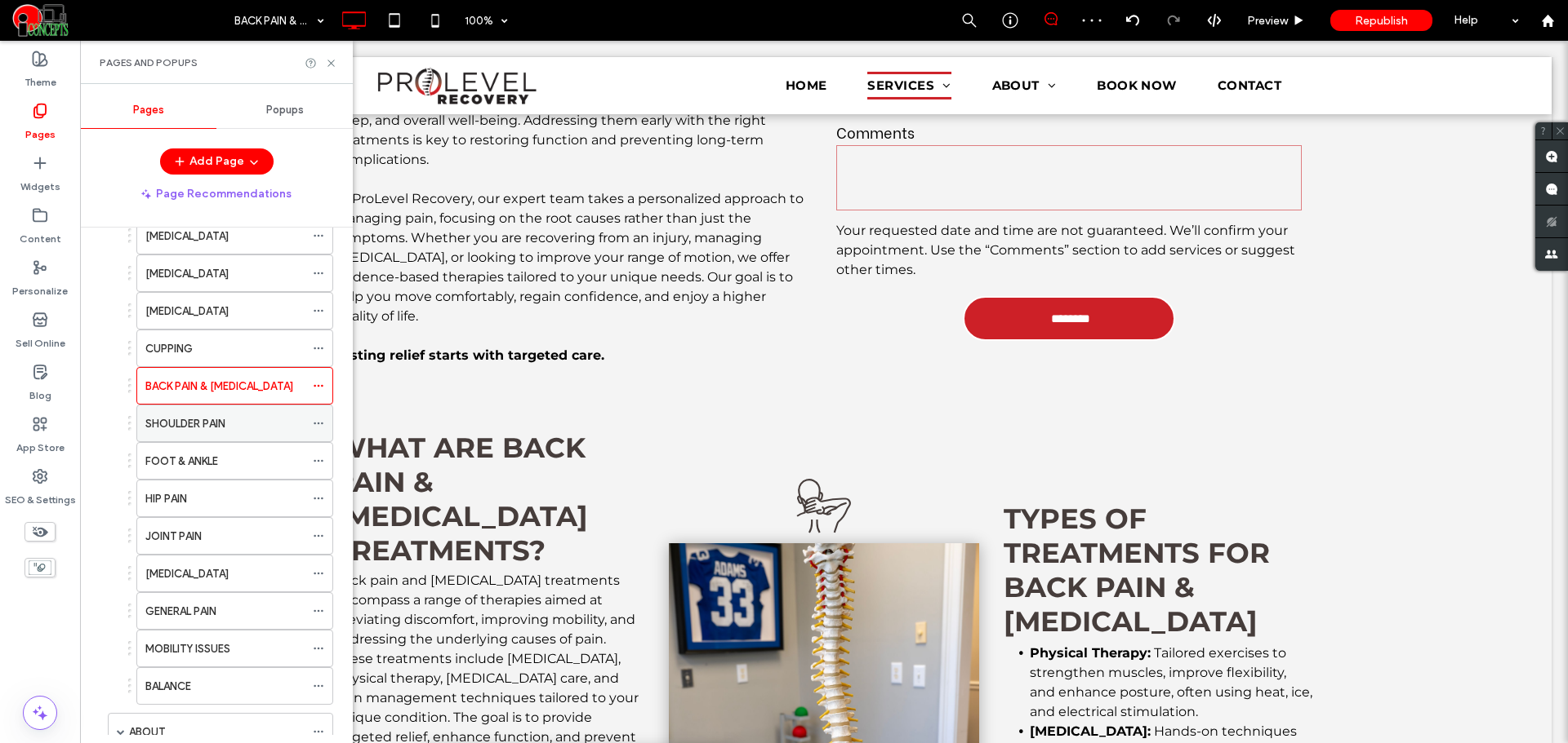
click at [185, 414] on div "SHOULDER PAIN" at bounding box center [224, 423] width 159 height 36
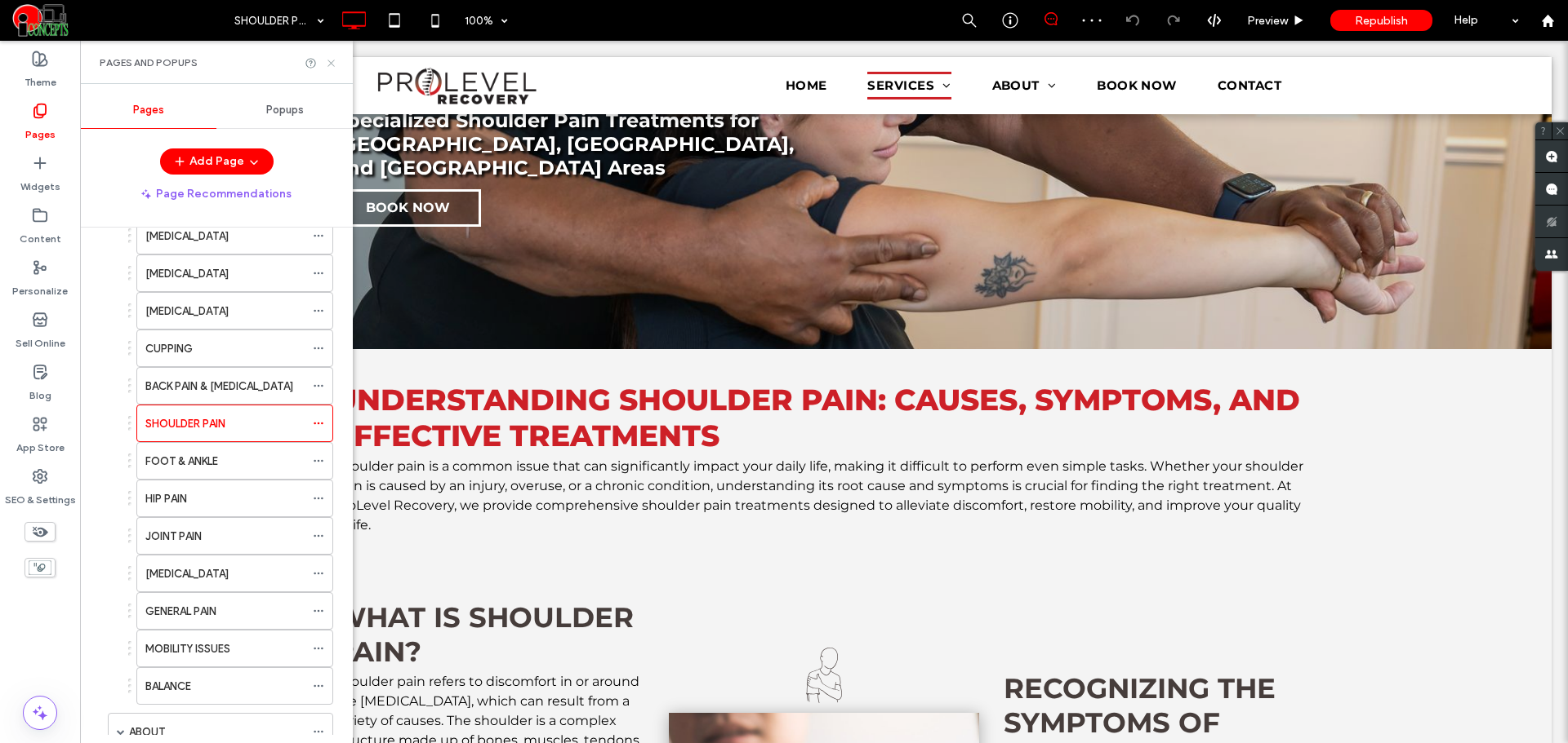
click at [328, 58] on icon at bounding box center [331, 63] width 12 height 12
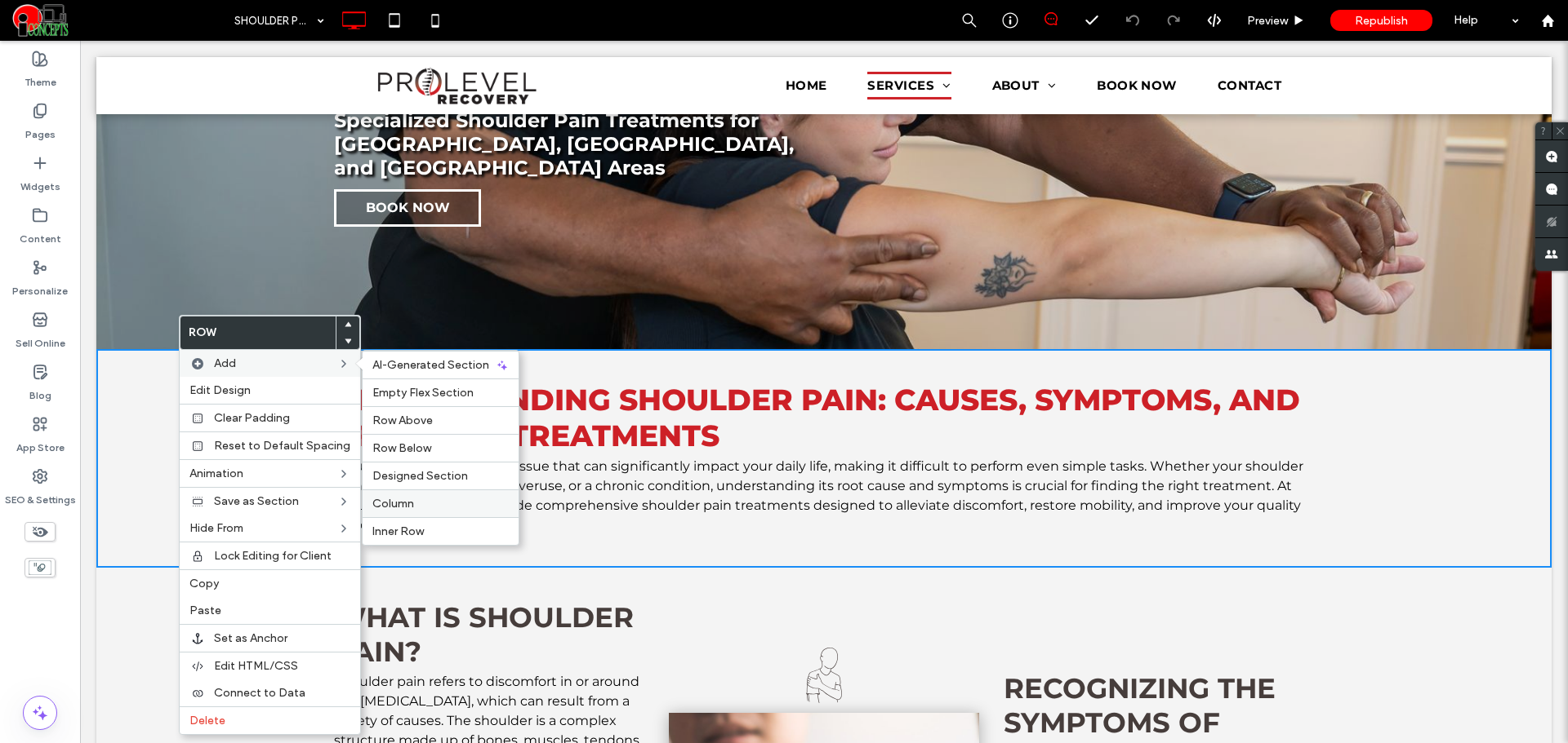
click at [392, 512] on div "Column" at bounding box center [441, 504] width 156 height 28
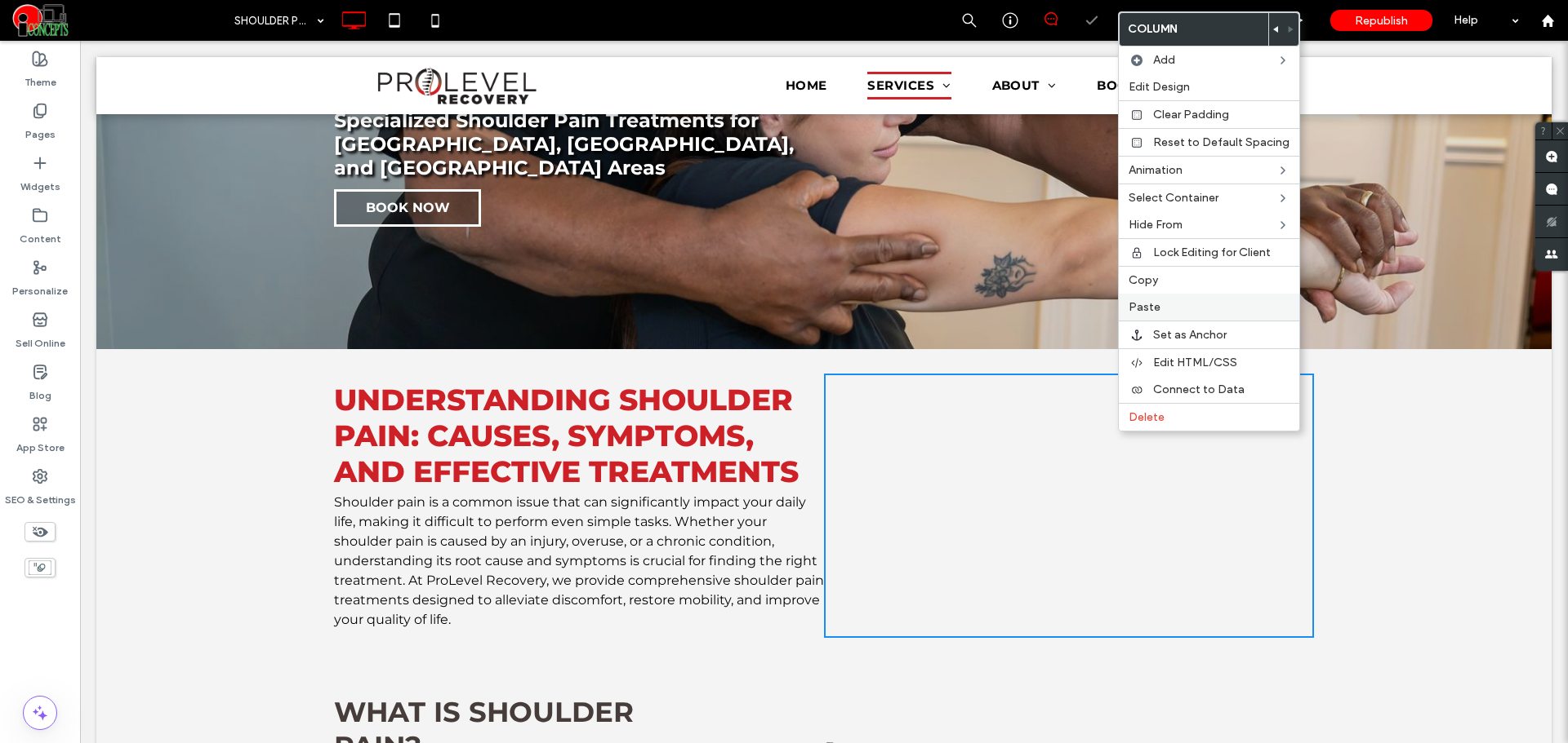
click at [1145, 303] on span "Paste" at bounding box center [1144, 307] width 32 height 14
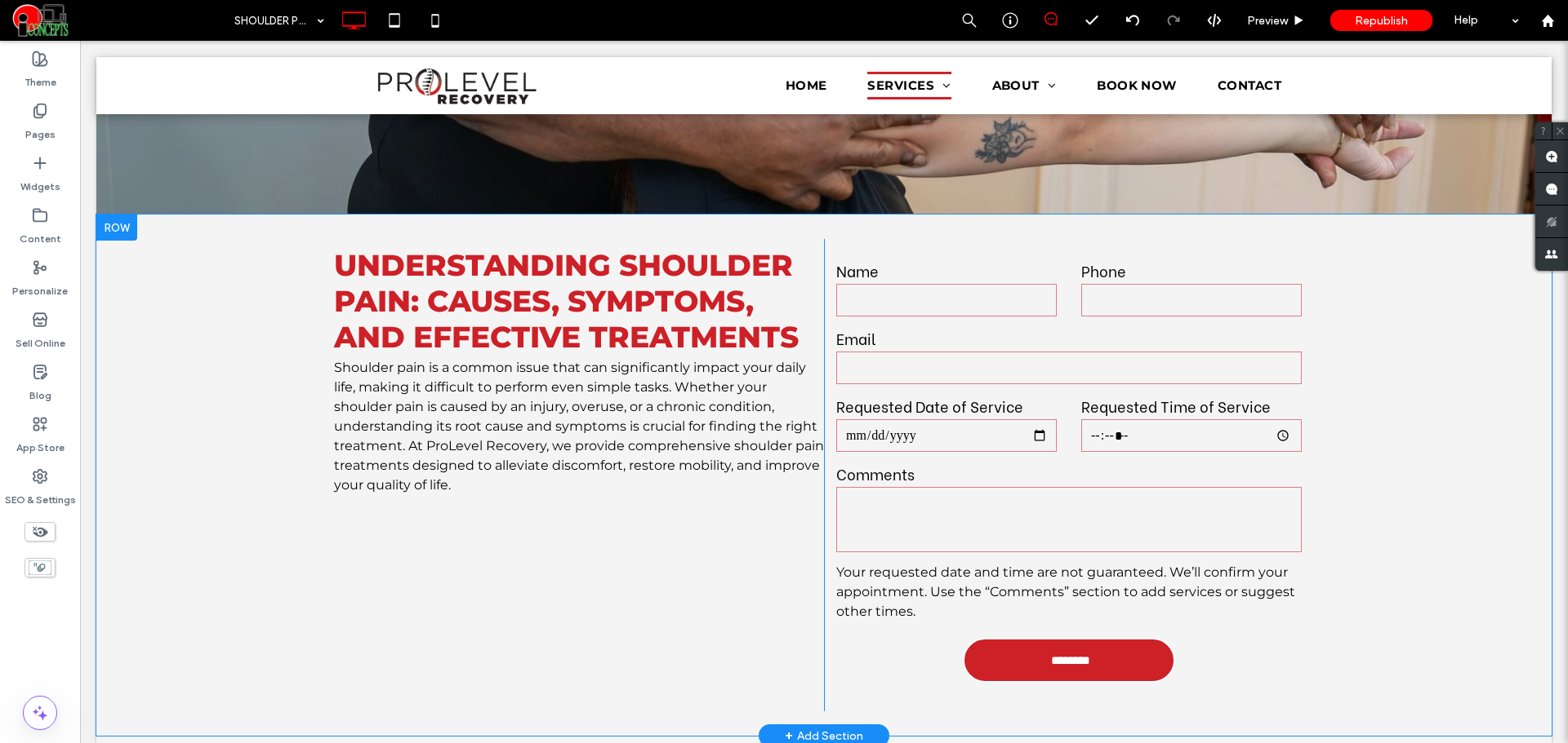
scroll to position [408, 0]
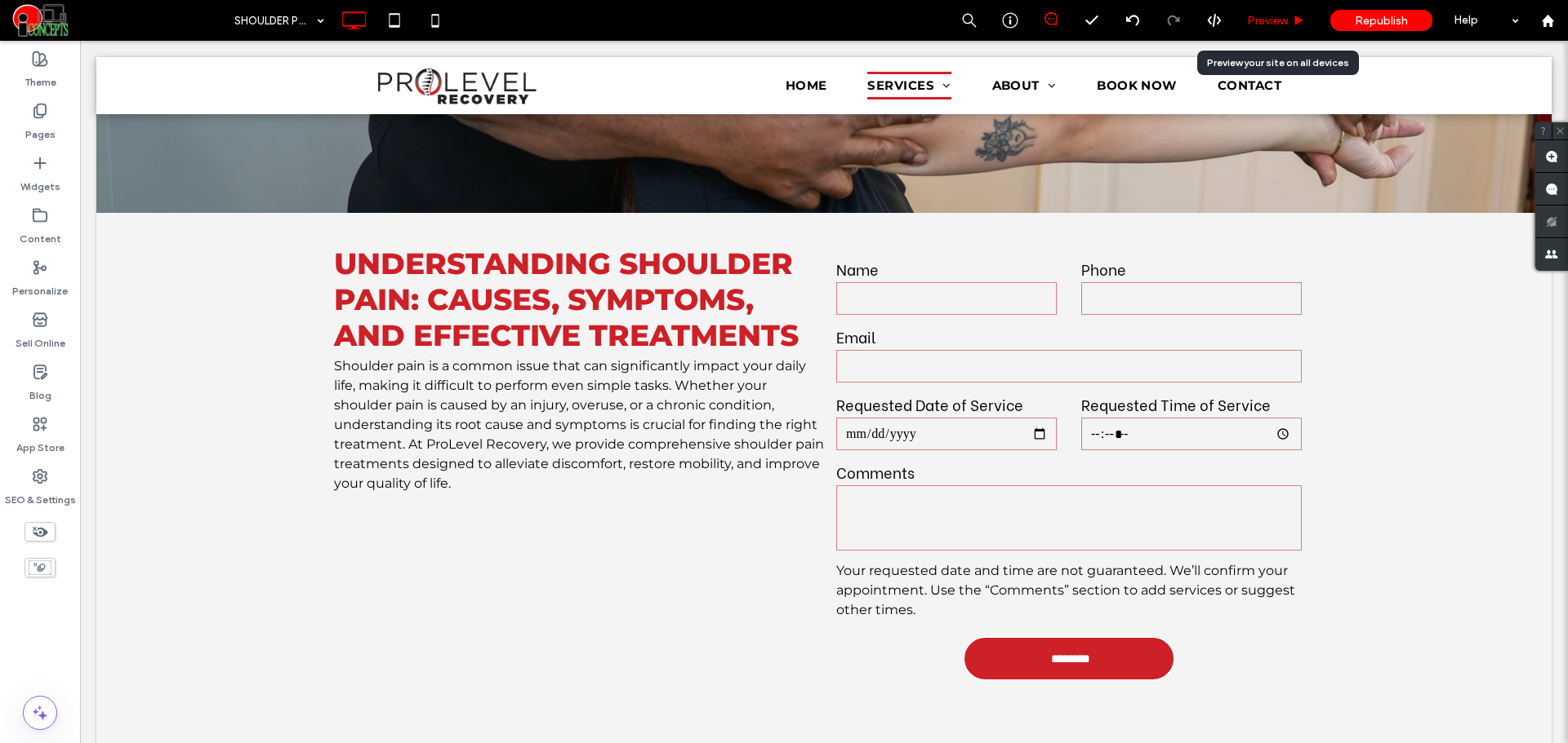
click at [1257, 21] on span "Preview" at bounding box center [1266, 21] width 41 height 14
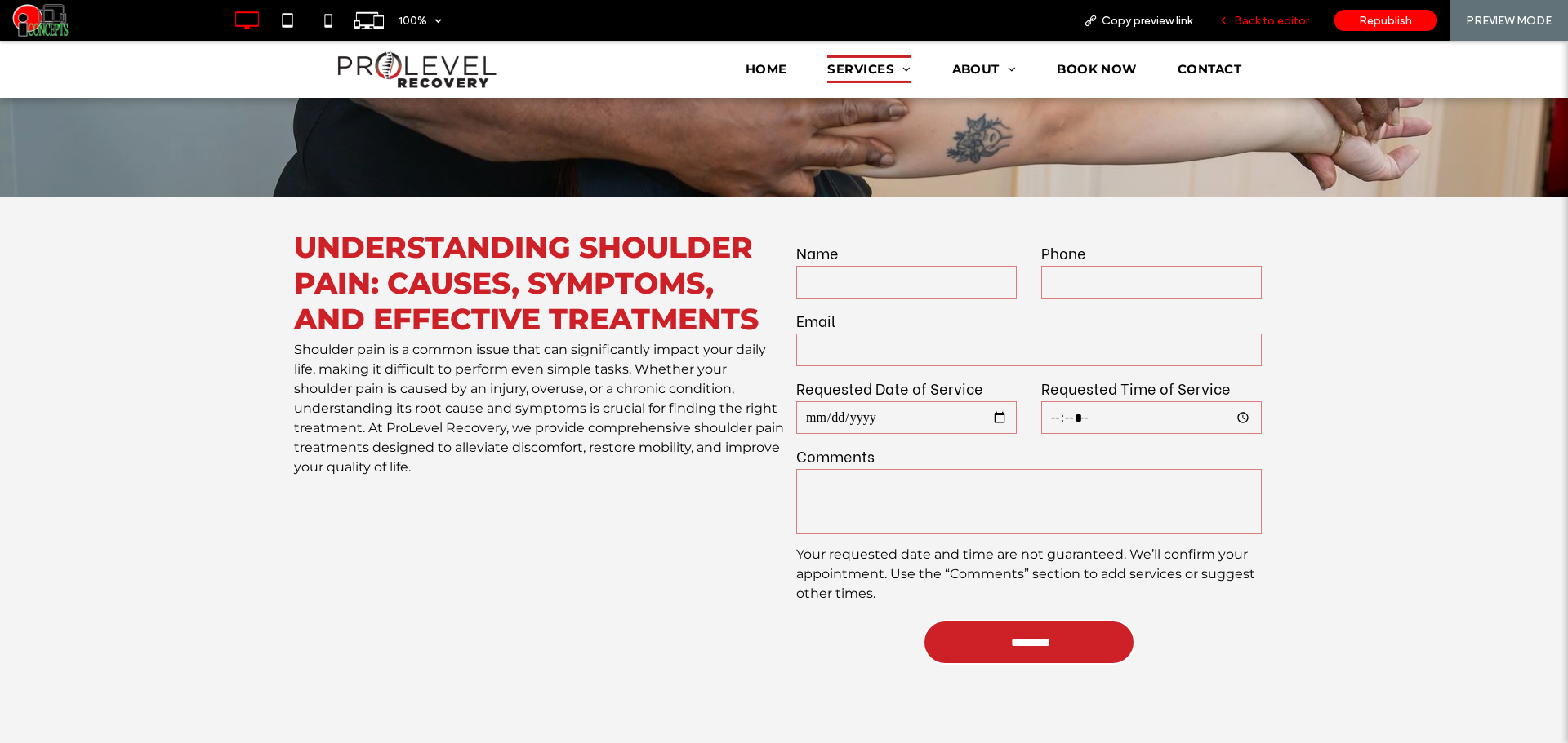
click at [1287, 12] on div "Back to editor" at bounding box center [1263, 20] width 117 height 41
click at [1263, 17] on span "Back to editor" at bounding box center [1271, 21] width 75 height 14
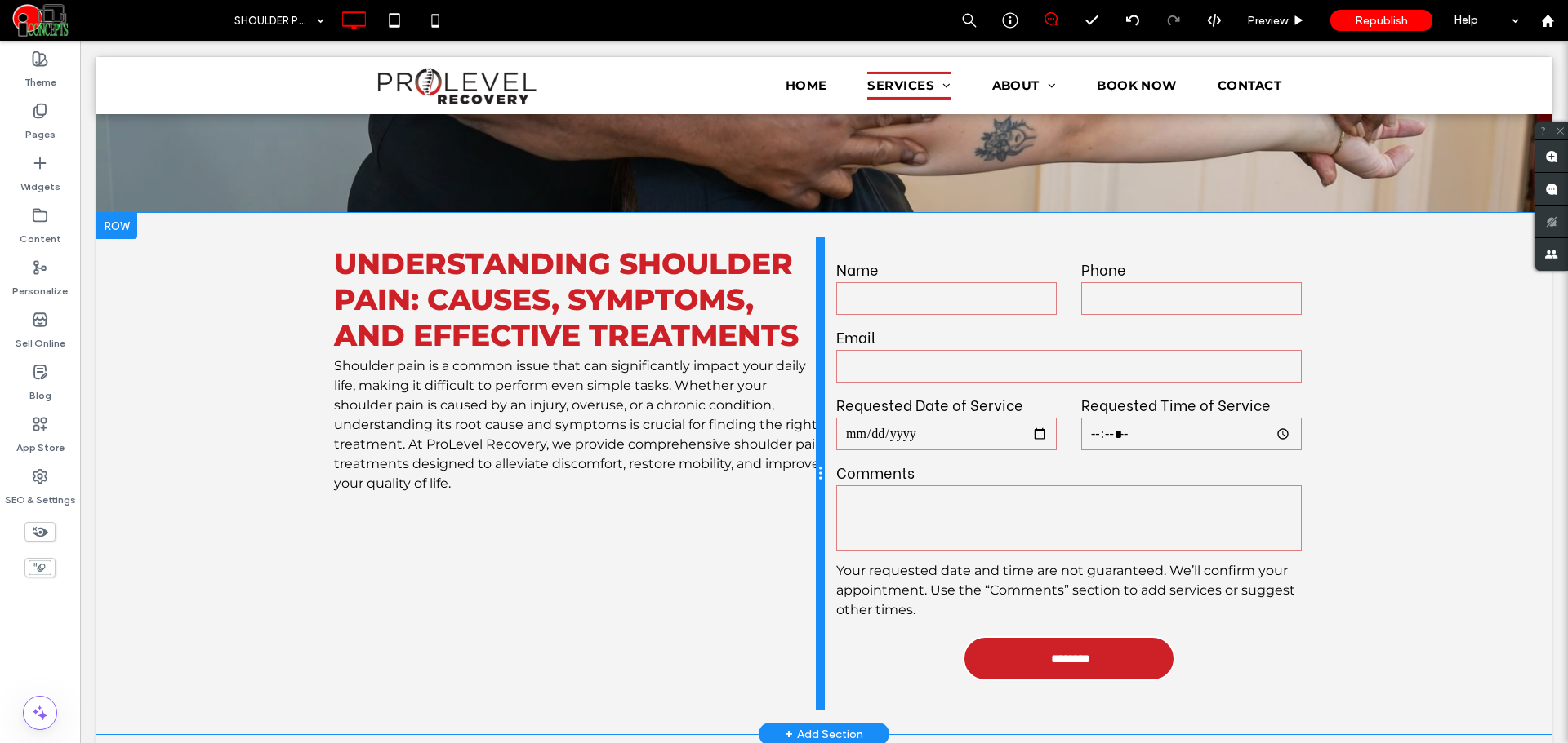
click at [816, 298] on div at bounding box center [820, 473] width 8 height 472
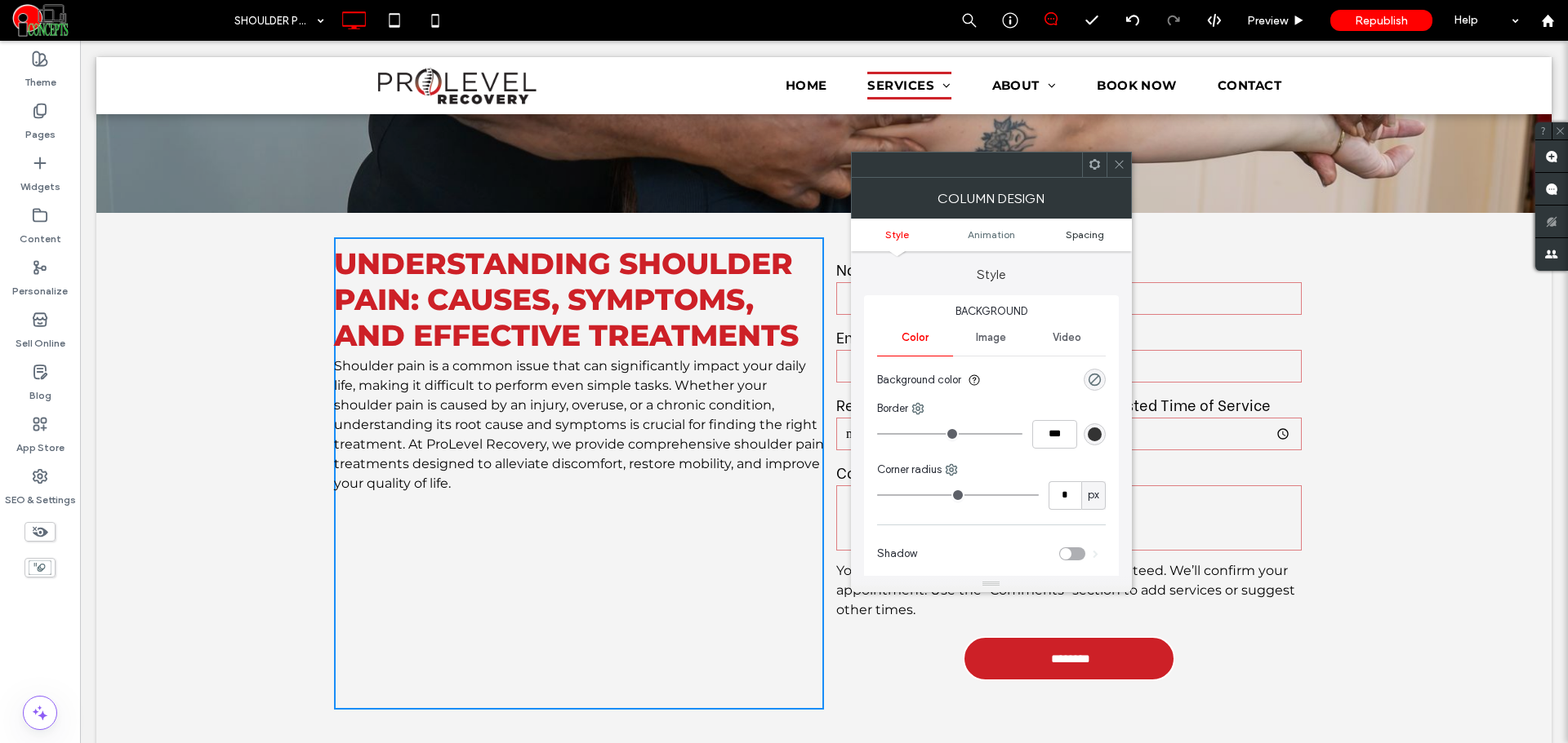
click at [1094, 240] on span "Spacing" at bounding box center [1085, 234] width 39 height 12
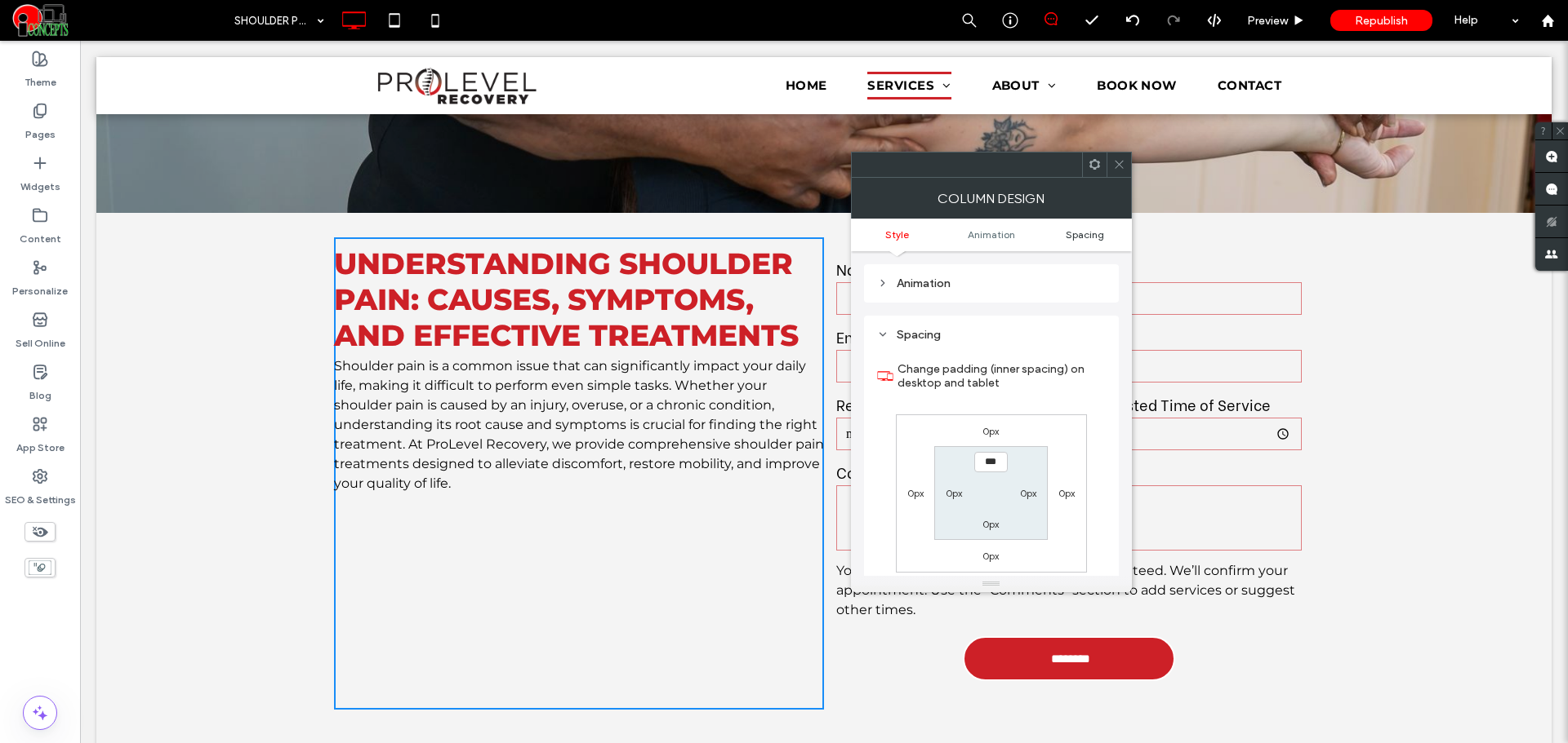
scroll to position [382, 0]
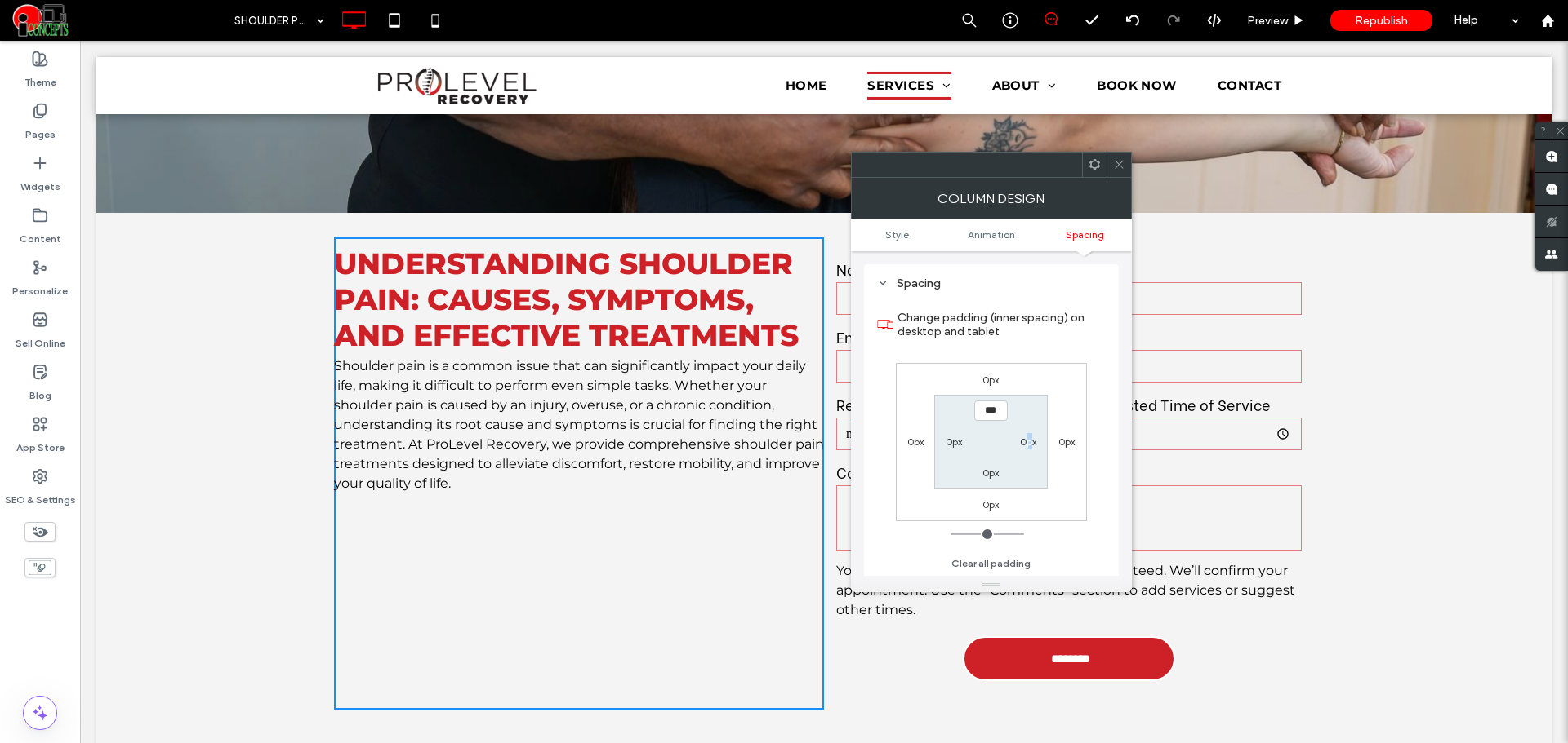
drag, startPoint x: 1033, startPoint y: 429, endPoint x: 1025, endPoint y: 435, distance: 10.0
click at [1025, 435] on section "*** 0px 0px 0px" at bounding box center [991, 442] width 114 height 94
click at [1025, 435] on div "0px" at bounding box center [1028, 442] width 17 height 17
click at [1026, 446] on label "0px" at bounding box center [1028, 442] width 17 height 12
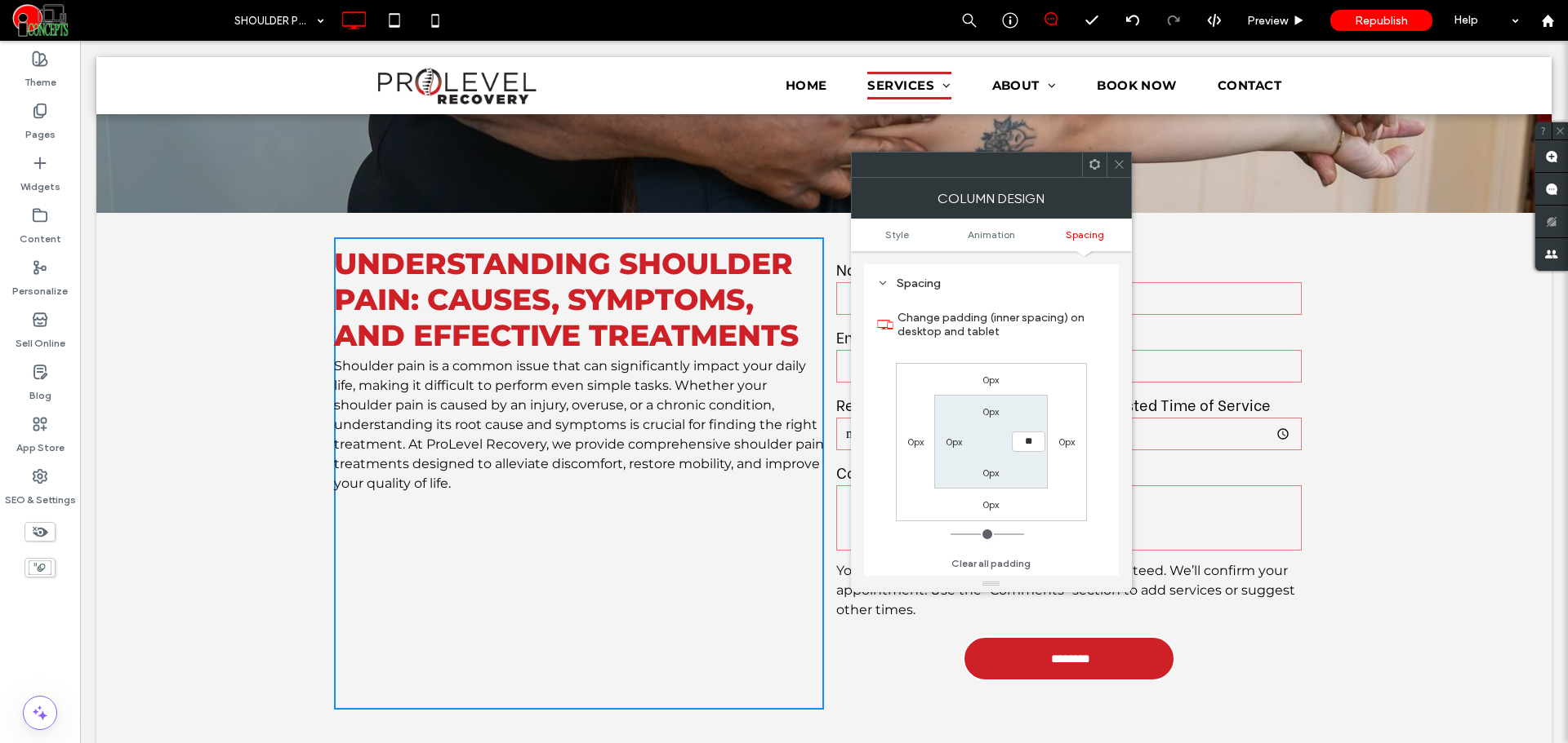
type input "**"
type input "****"
click at [1118, 162] on icon at bounding box center [1119, 164] width 12 height 12
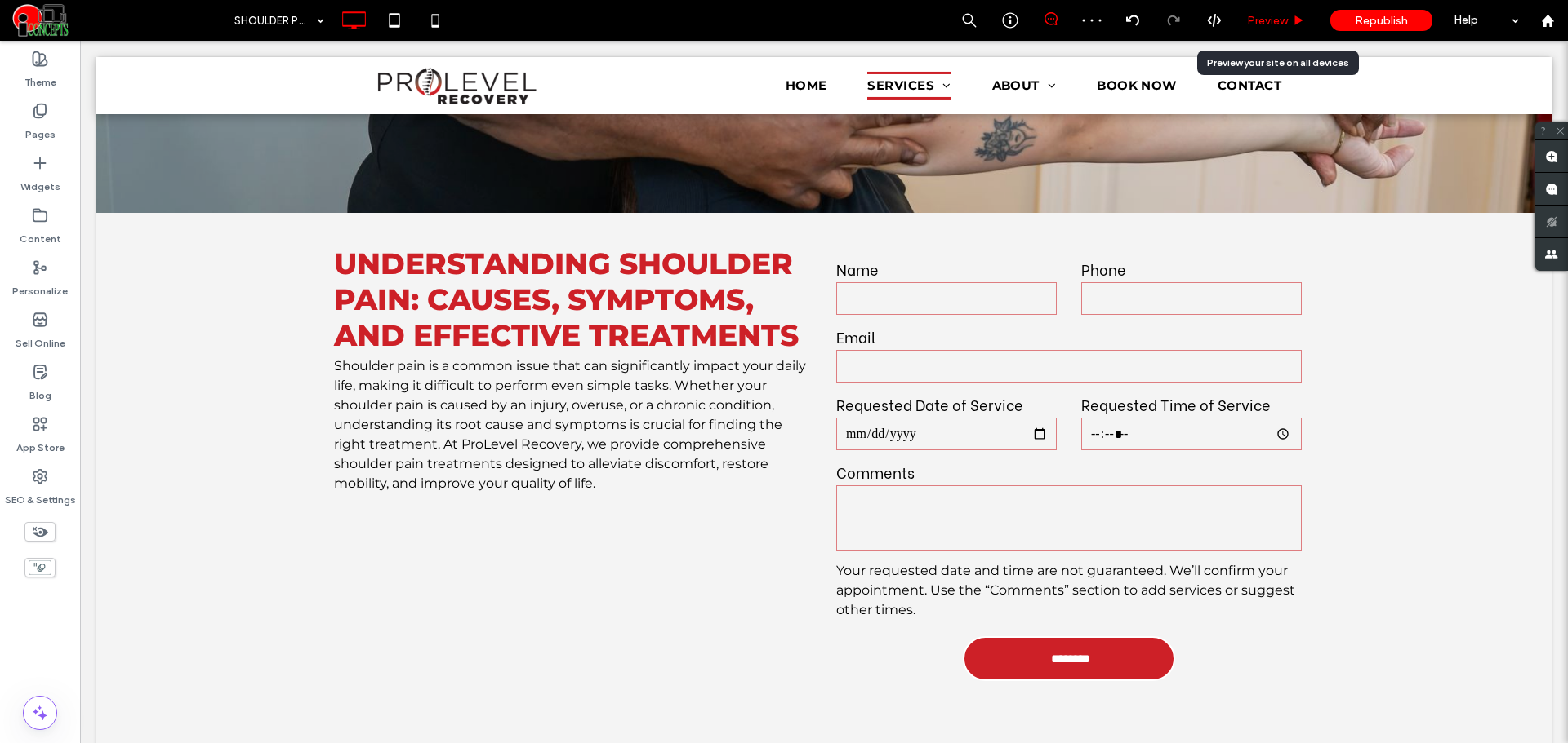
click at [1263, 21] on span "Preview" at bounding box center [1266, 21] width 41 height 14
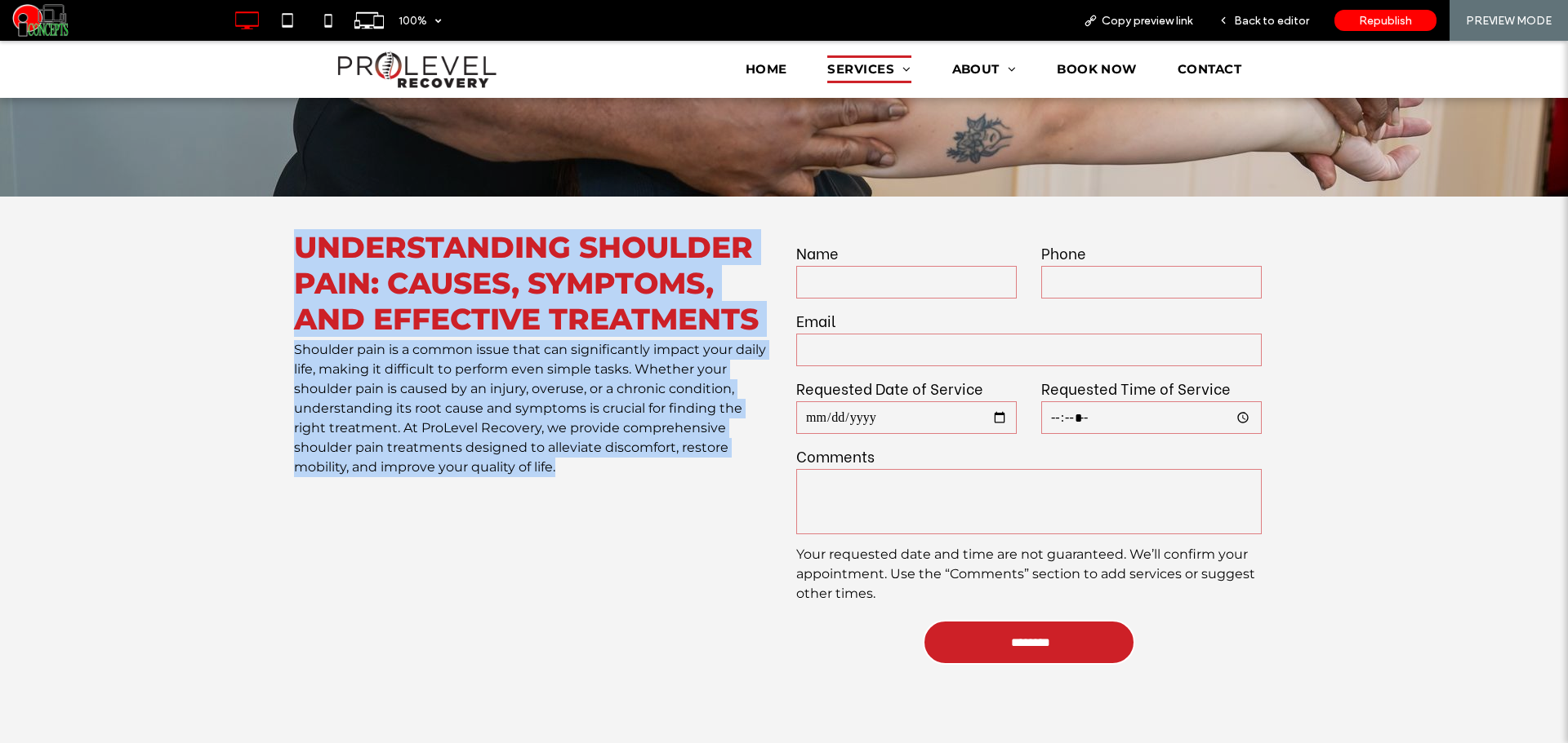
drag, startPoint x: 279, startPoint y: 221, endPoint x: 579, endPoint y: 452, distance: 378.6
click at [579, 452] on div "Understanding Shoulder Pain: Causes, Symptoms, and Effective Treatments Shoulde…" at bounding box center [784, 457] width 1568 height 522
copy div "Understanding Shoulder Pain: Causes, Symptoms, and Effective Treatments Shoulde…"
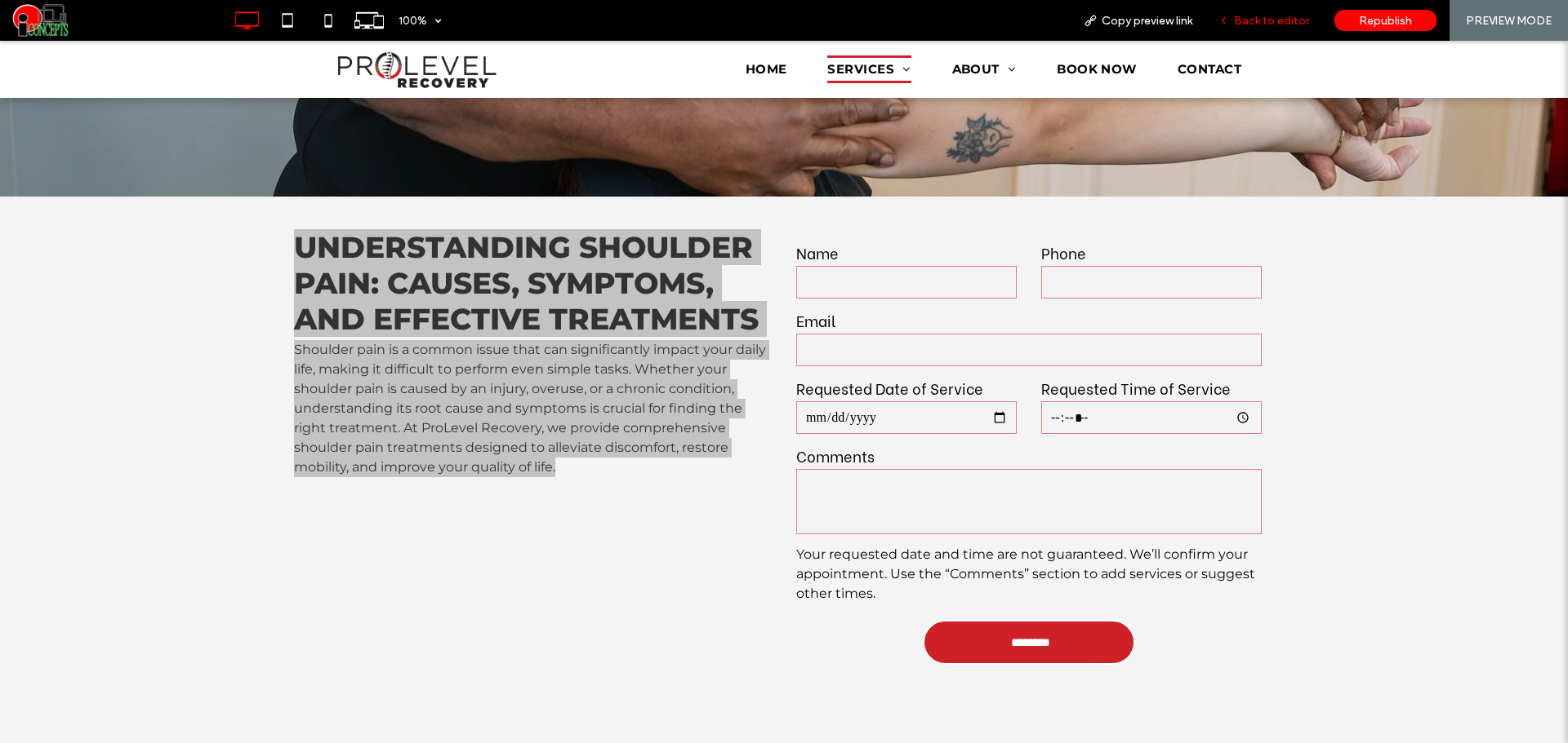
click at [1231, 30] on div "Back to editor" at bounding box center [1263, 20] width 117 height 41
click at [1239, 28] on div "Back to editor" at bounding box center [1263, 20] width 117 height 41
click at [1243, 16] on span "Back to editor" at bounding box center [1271, 21] width 75 height 14
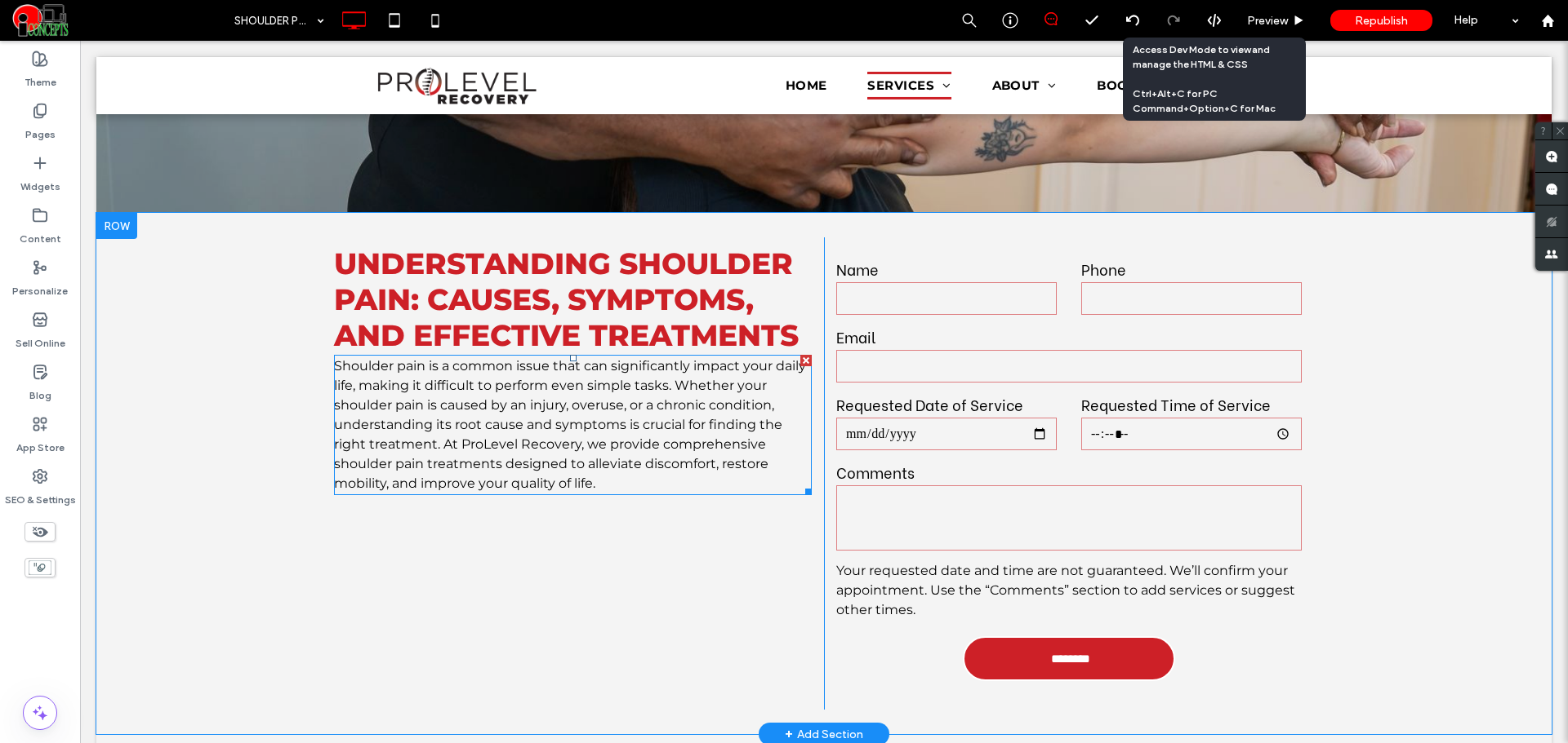
click at [653, 392] on p "Shoulder pain is a common issue that can significantly impact your daily life, …" at bounding box center [572, 425] width 478 height 137
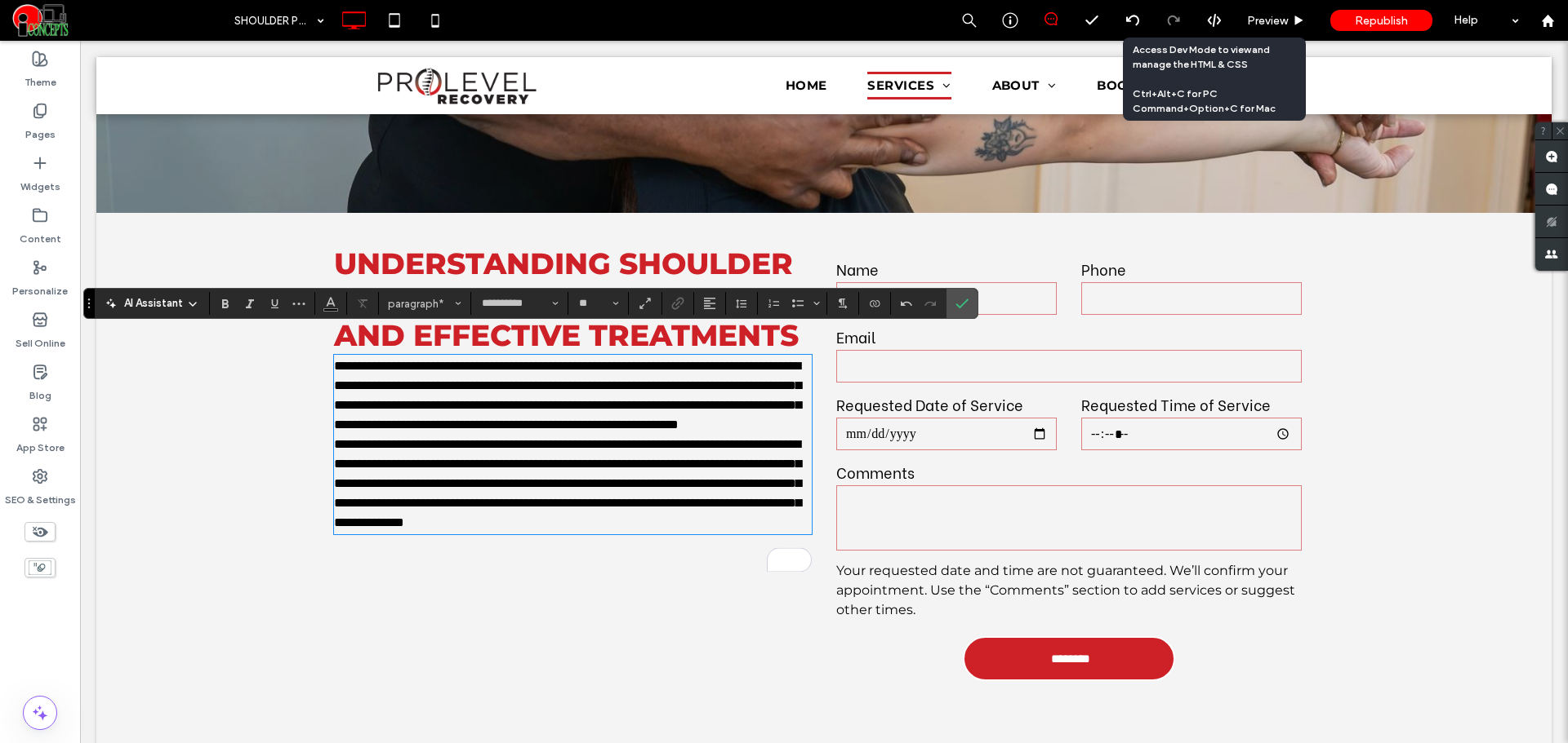
click at [794, 420] on p "**********" at bounding box center [572, 395] width 478 height 78
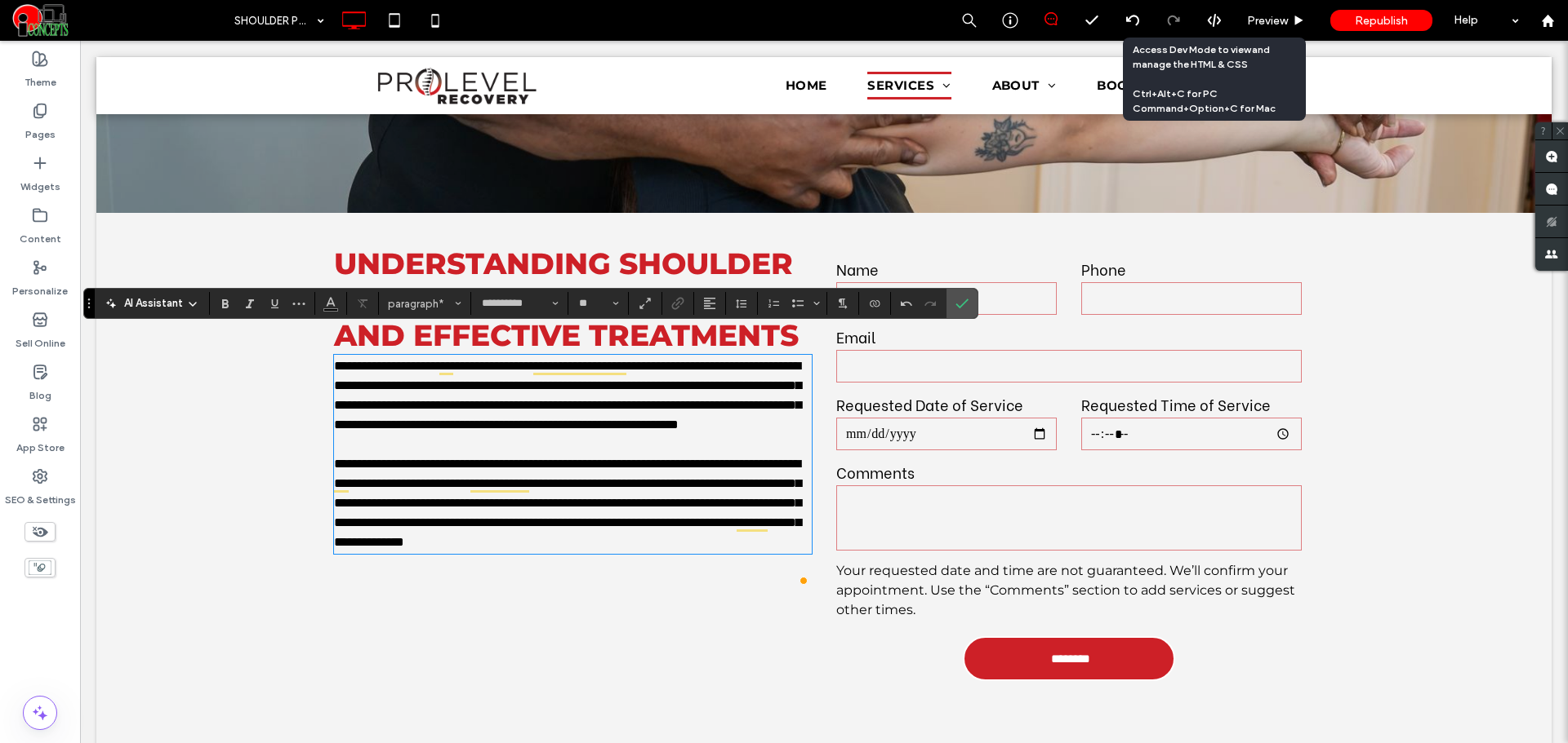
click at [552, 550] on p "**********" at bounding box center [572, 503] width 478 height 98
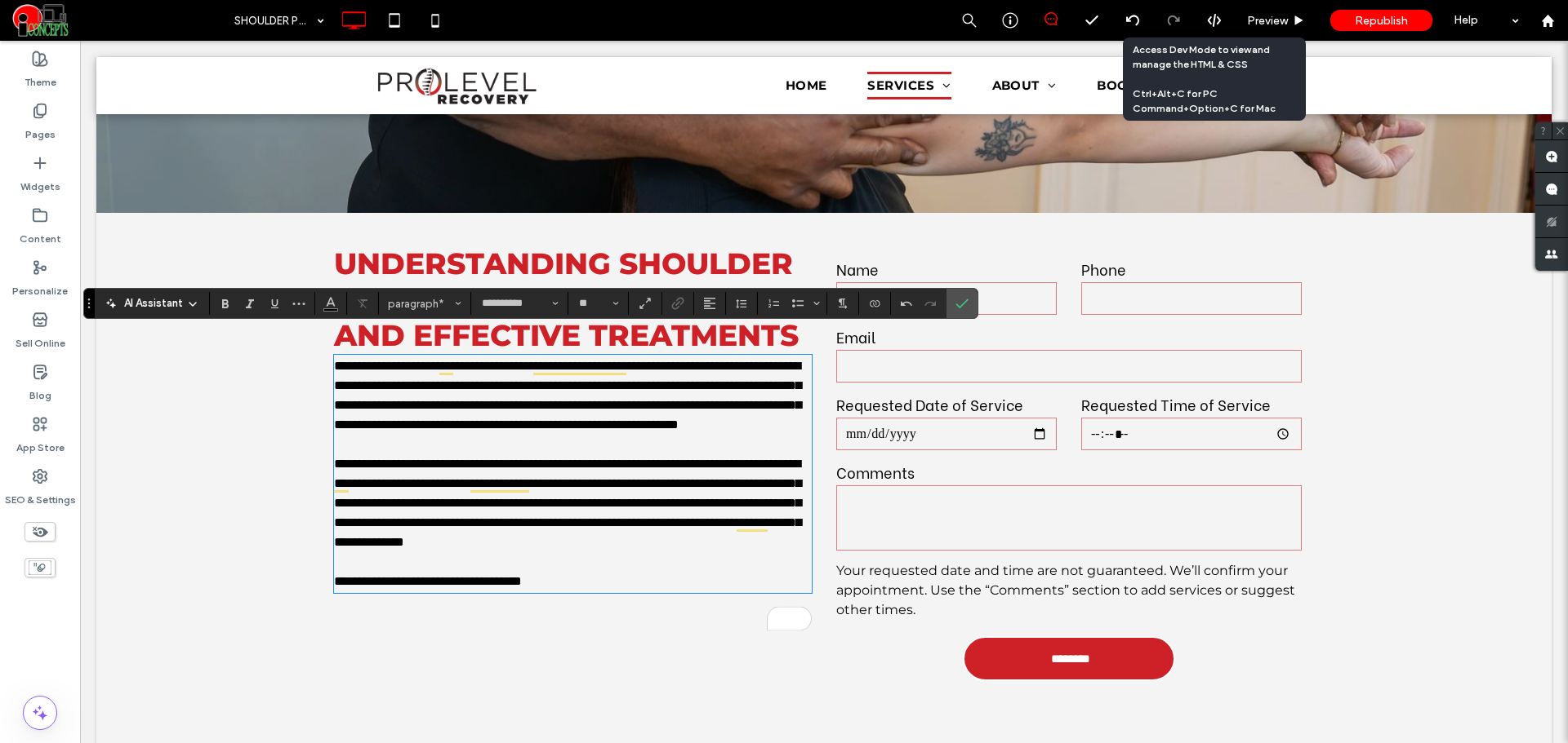
click at [334, 592] on p "**********" at bounding box center [572, 582] width 478 height 20
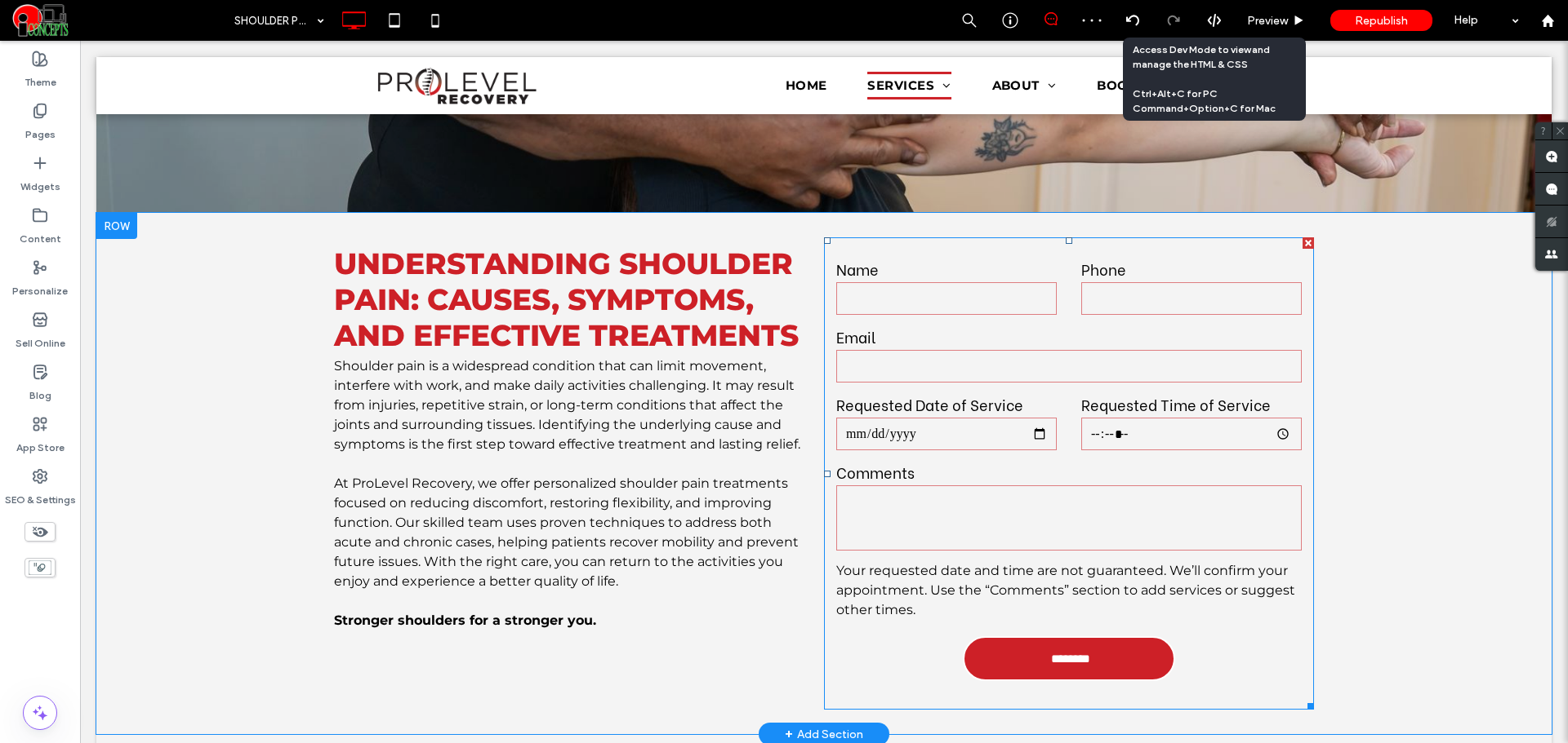
click at [888, 365] on form "Name Phone Email Requested Date of Service Requested Time of Service Comments F…" at bounding box center [1069, 473] width 490 height 472
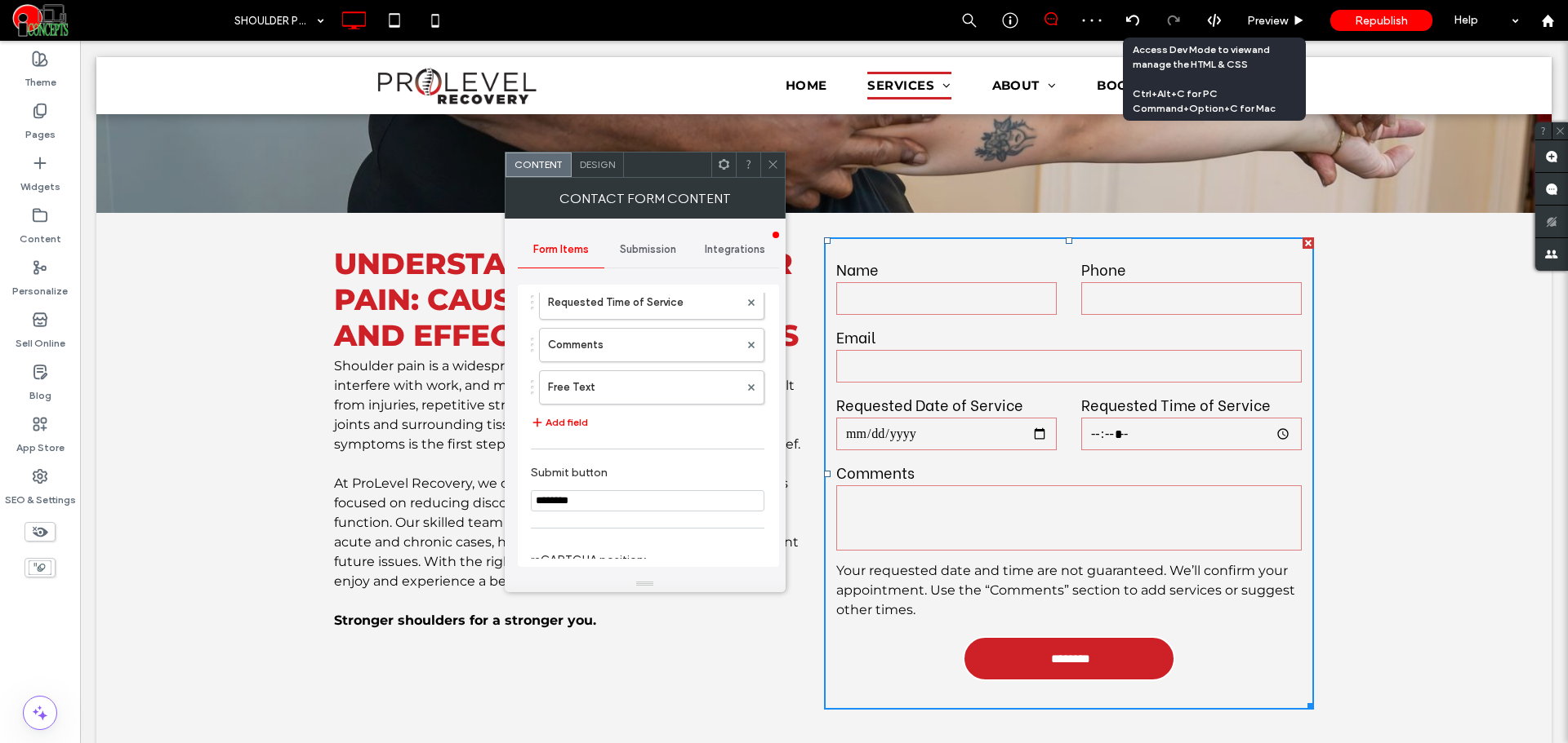
scroll to position [457, 0]
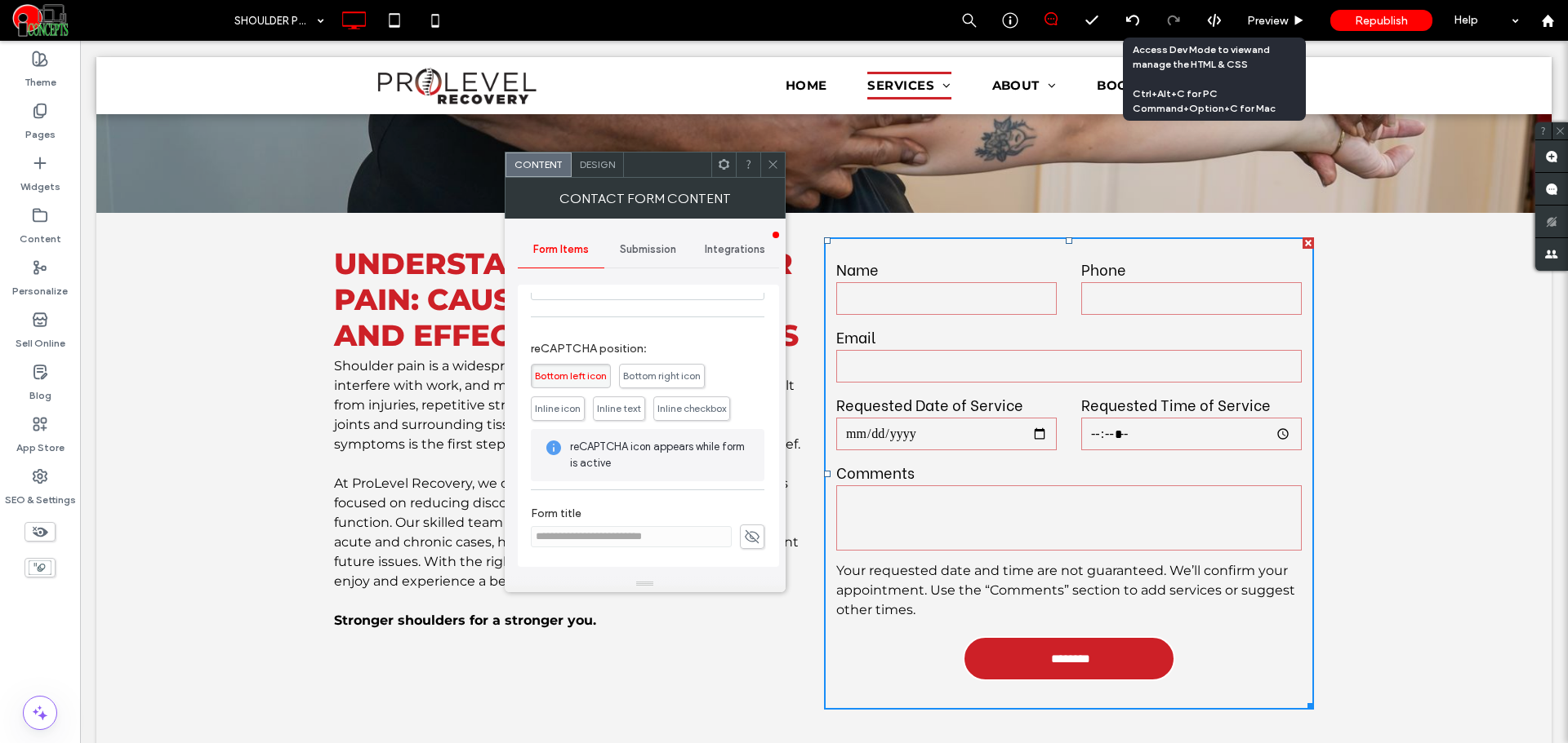
click at [776, 169] on icon at bounding box center [773, 164] width 12 height 12
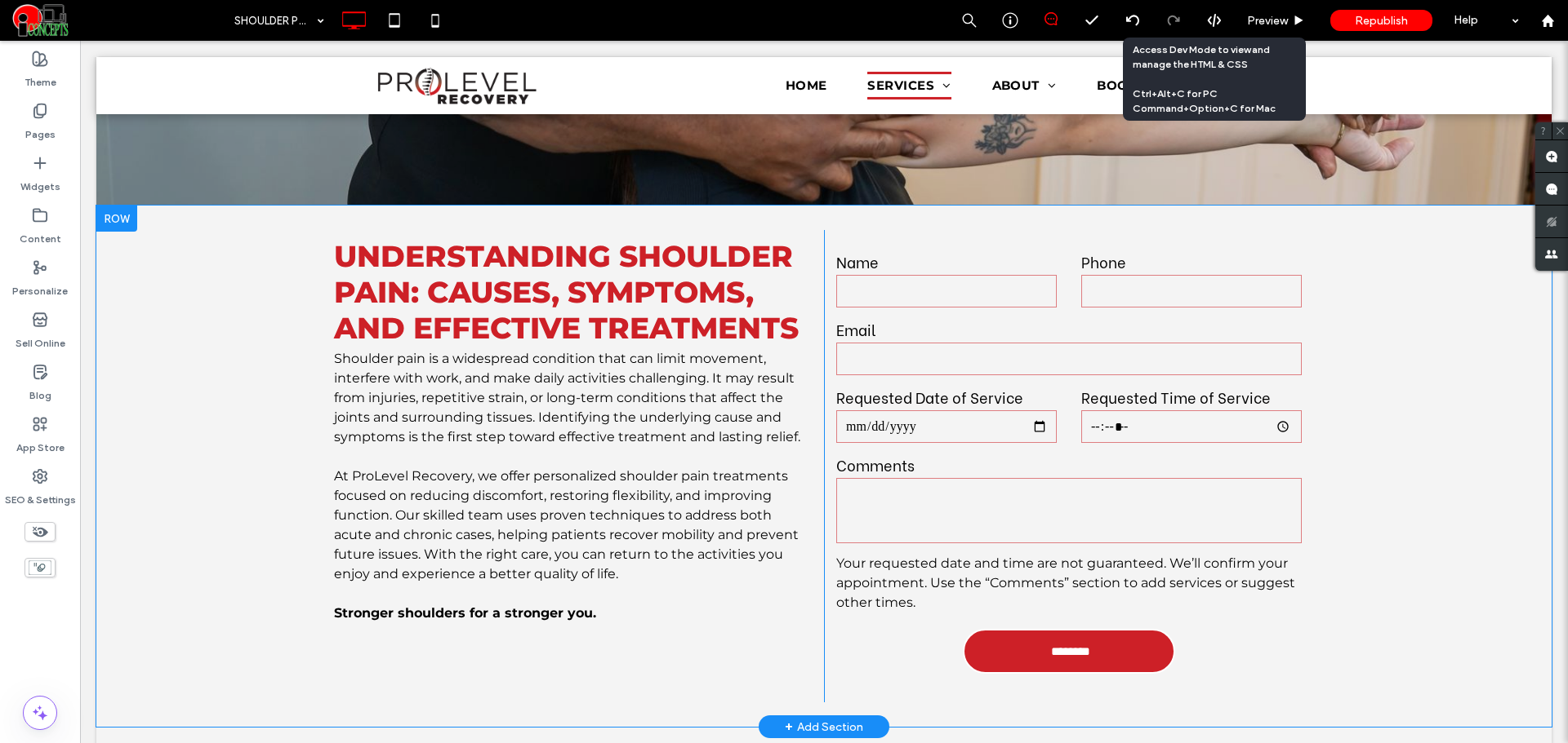
scroll to position [680, 0]
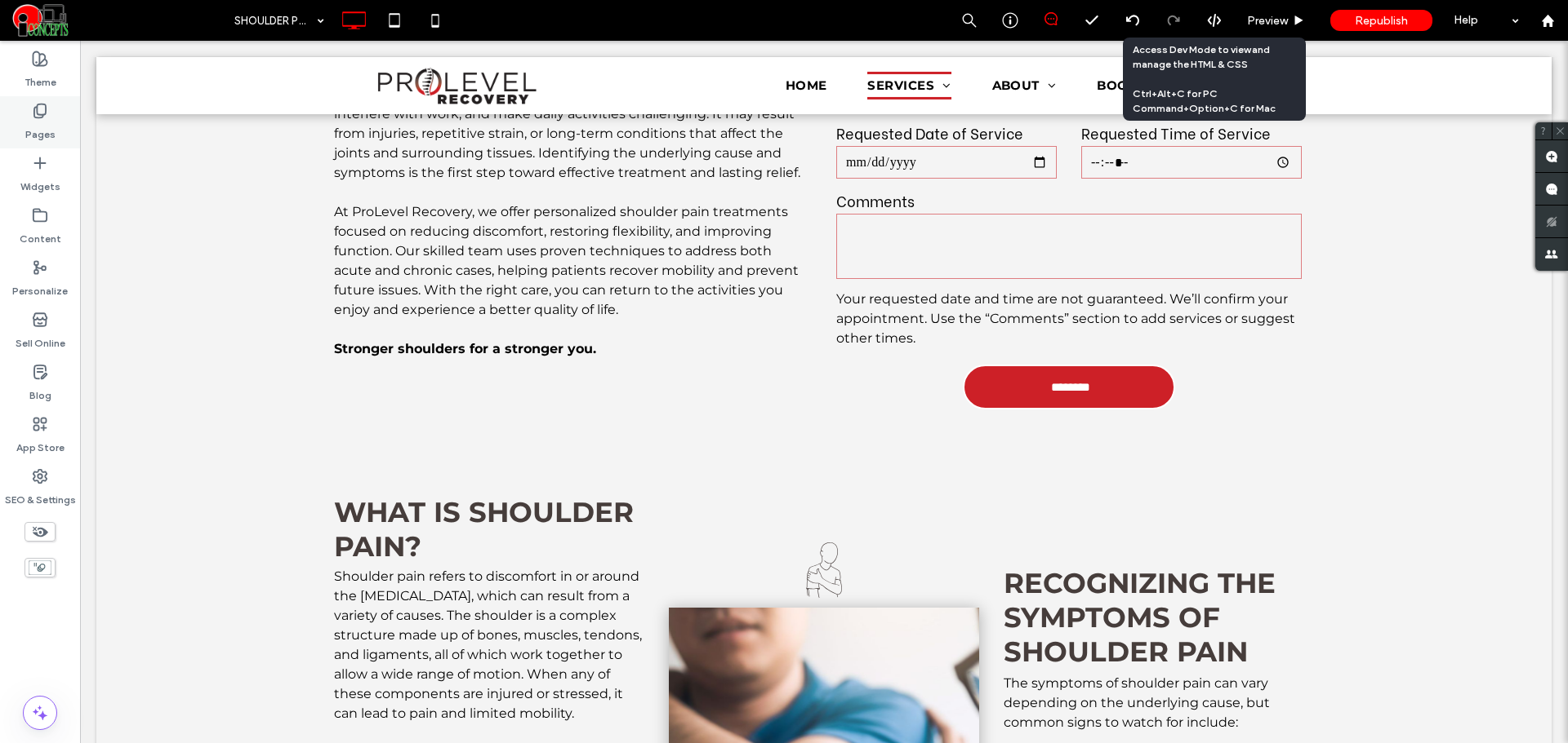
click at [58, 116] on div "Pages" at bounding box center [40, 122] width 80 height 52
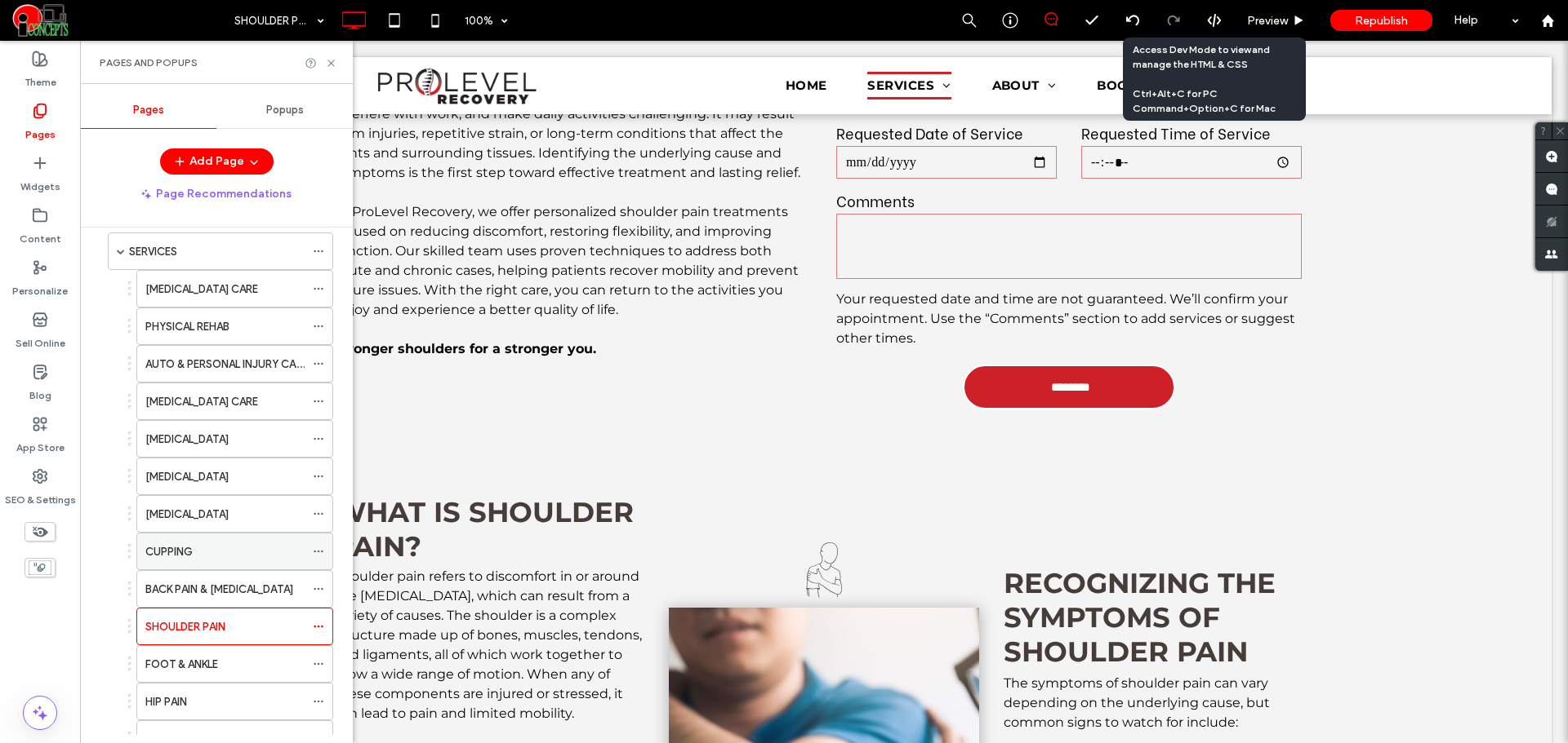
scroll to position [136, 0]
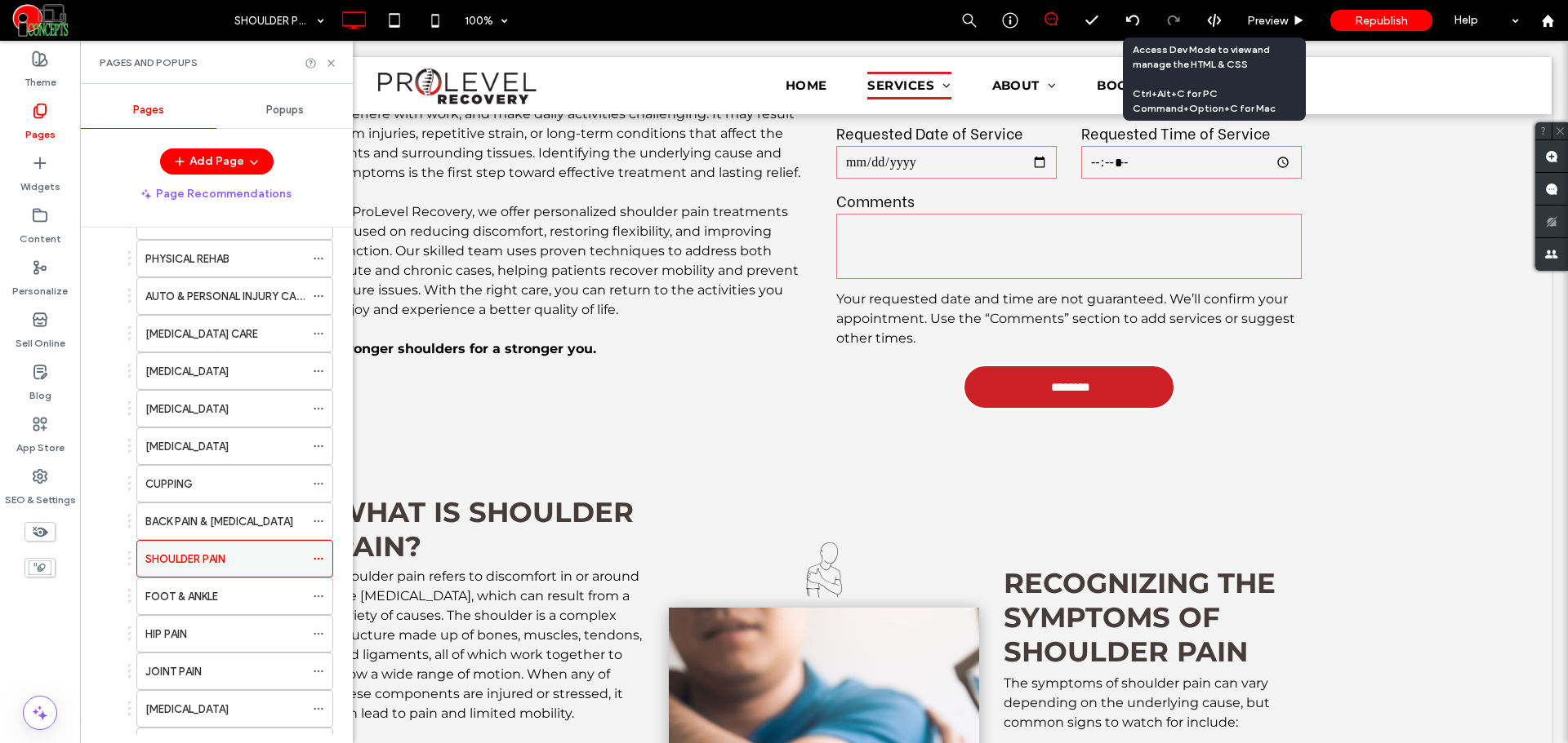
click at [317, 560] on icon at bounding box center [318, 559] width 12 height 12
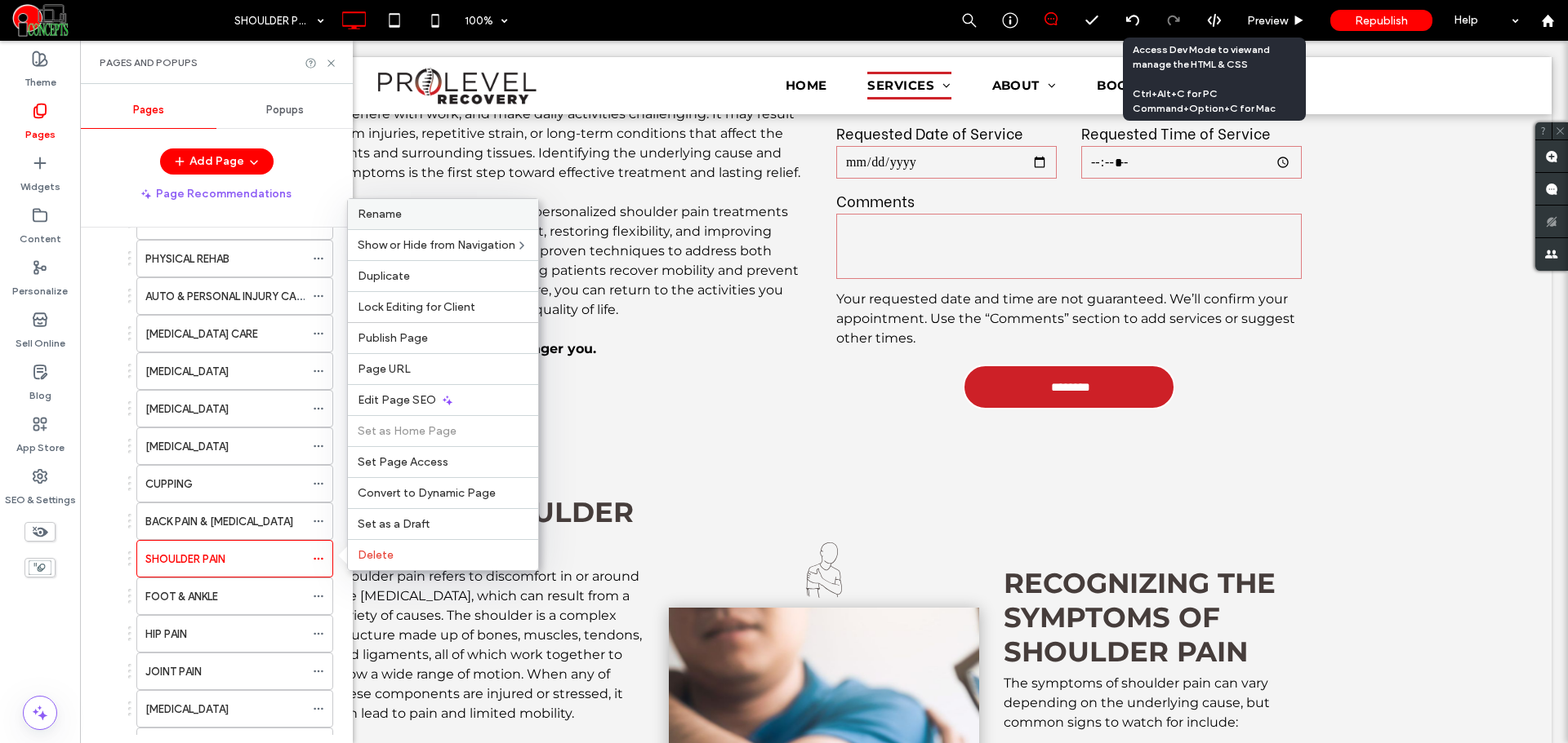
click at [388, 213] on span "Rename" at bounding box center [380, 214] width 44 height 14
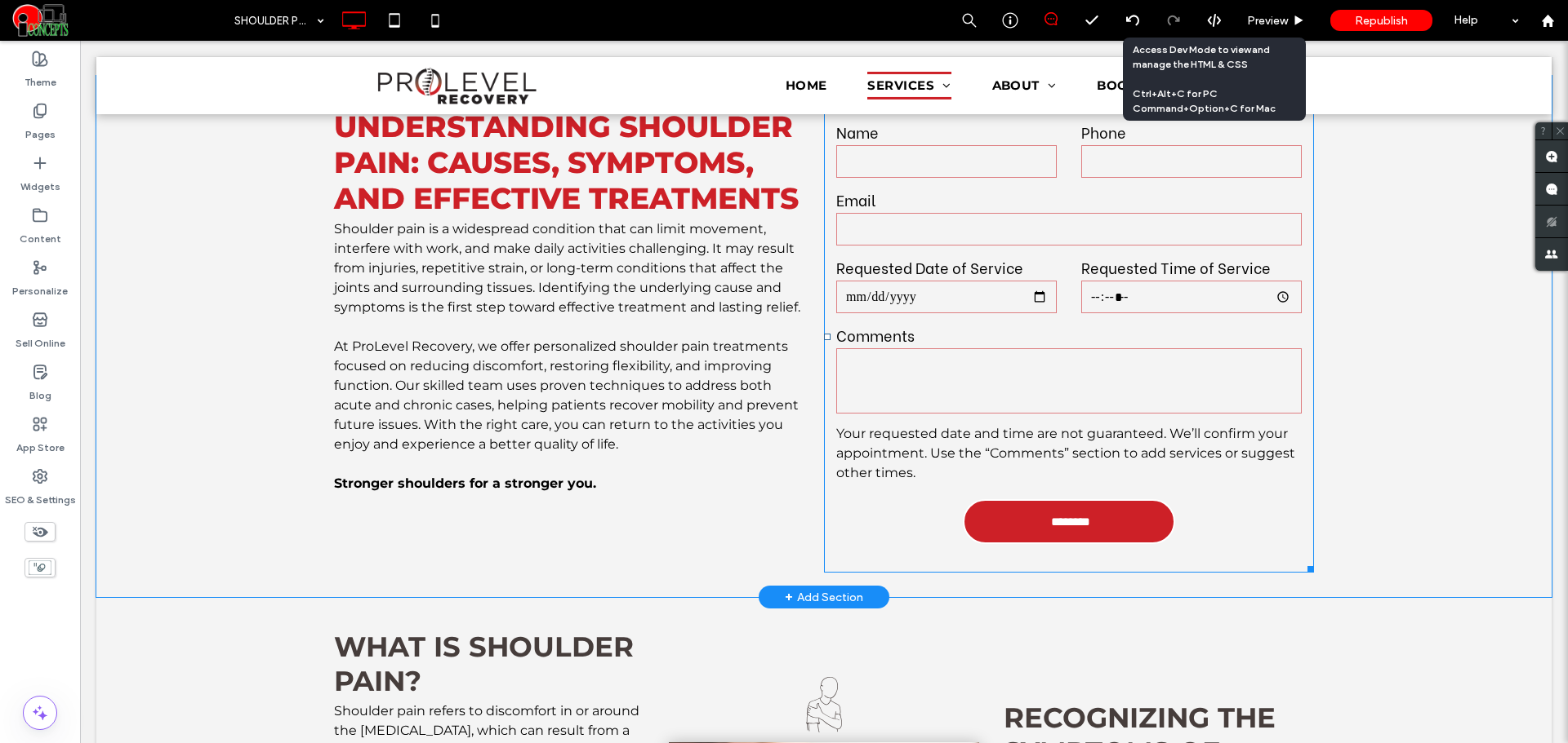
scroll to position [544, 0]
click at [936, 359] on textarea at bounding box center [1069, 381] width 466 height 65
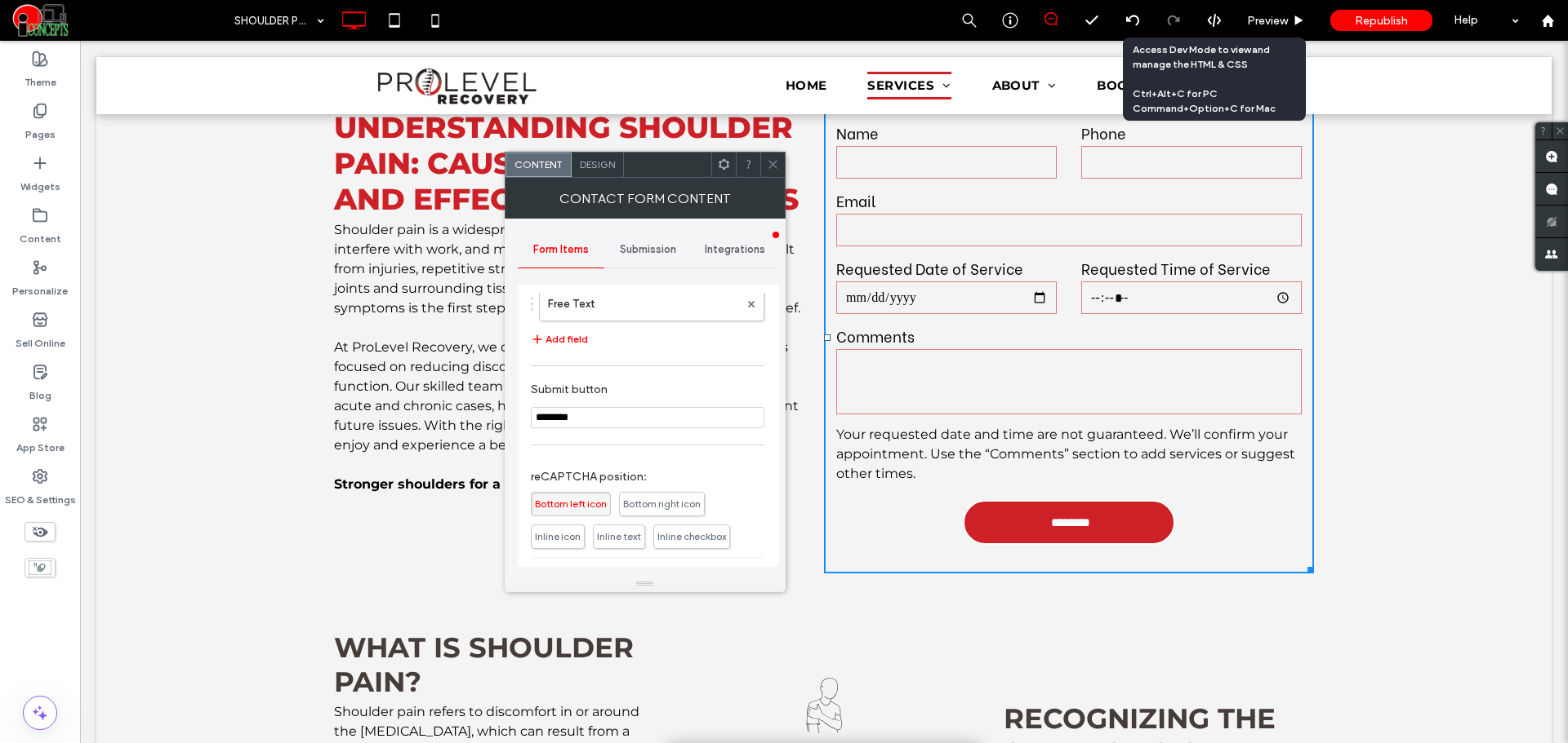
scroll to position [457, 0]
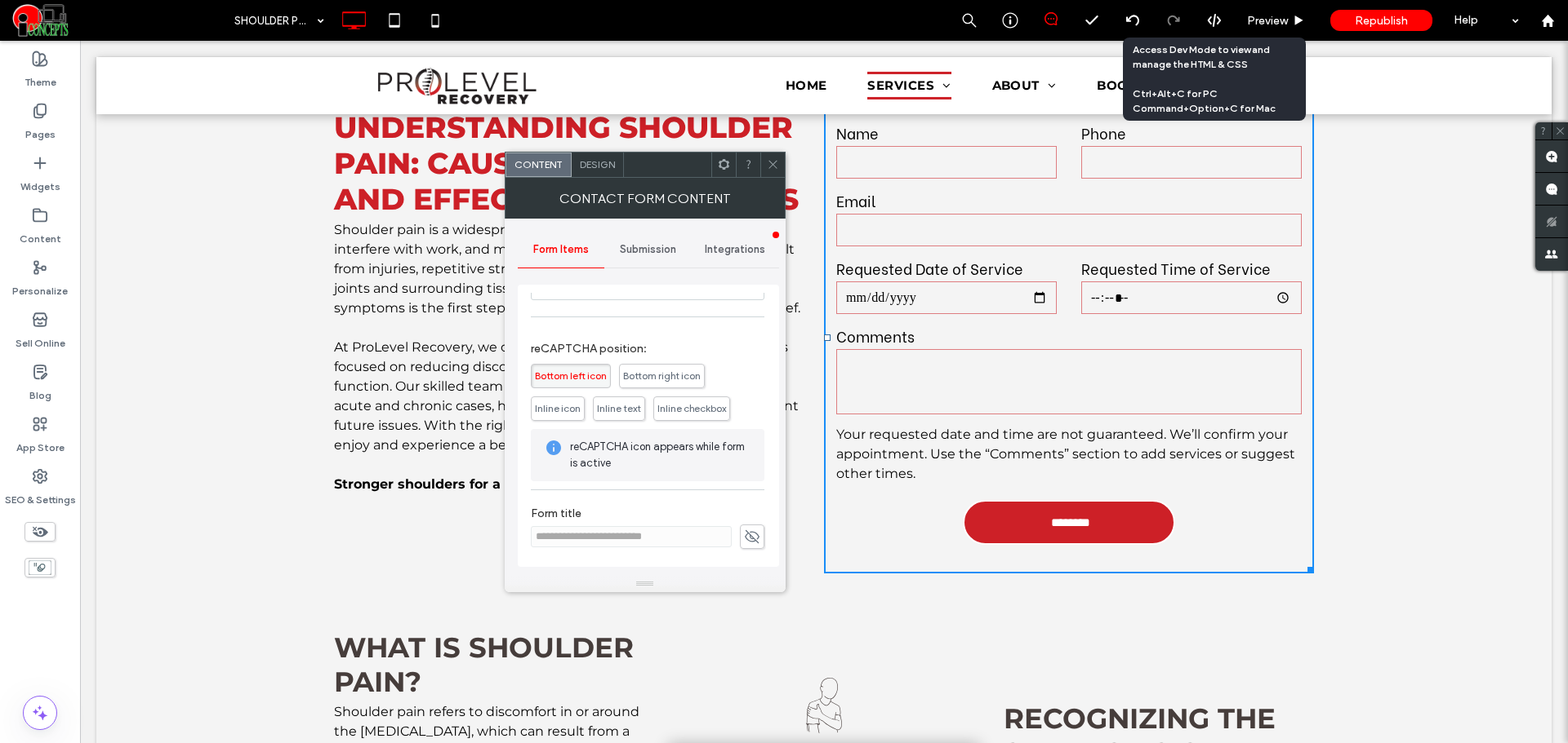
click at [744, 539] on icon at bounding box center [751, 537] width 17 height 18
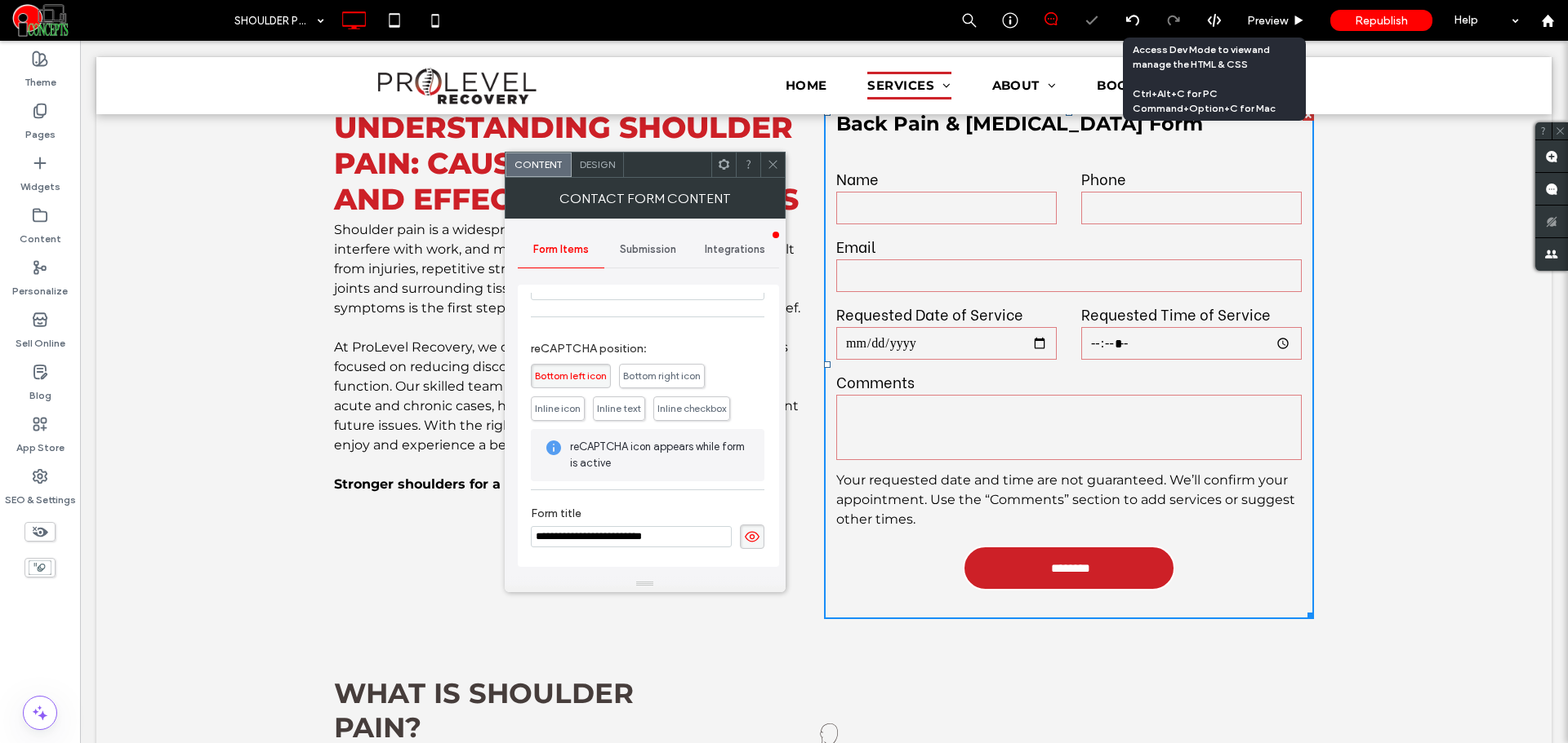
click at [641, 543] on input "**********" at bounding box center [631, 537] width 201 height 21
paste input
type input "**********"
click at [743, 539] on icon at bounding box center [751, 537] width 17 height 18
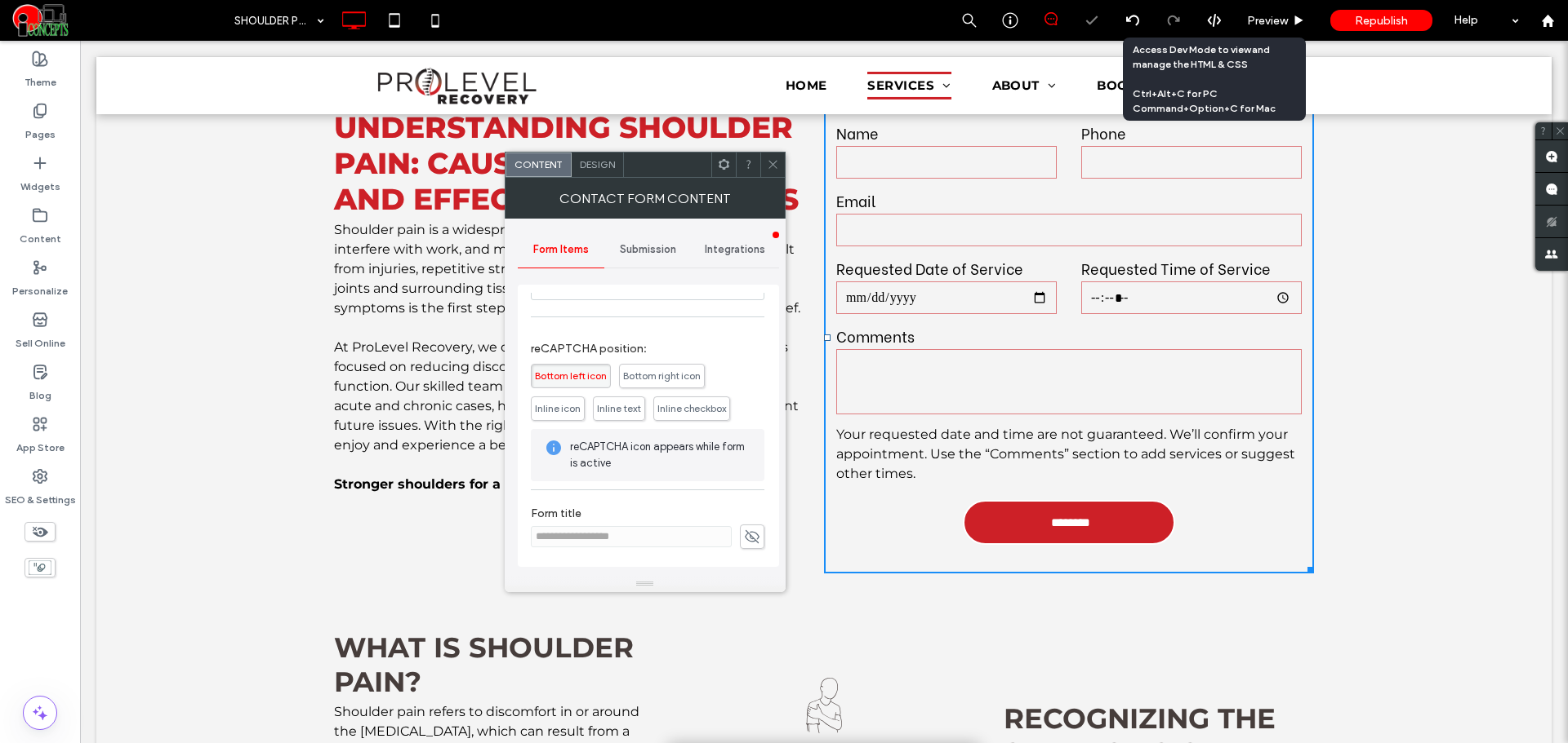
click at [651, 241] on div "Submission" at bounding box center [648, 250] width 87 height 36
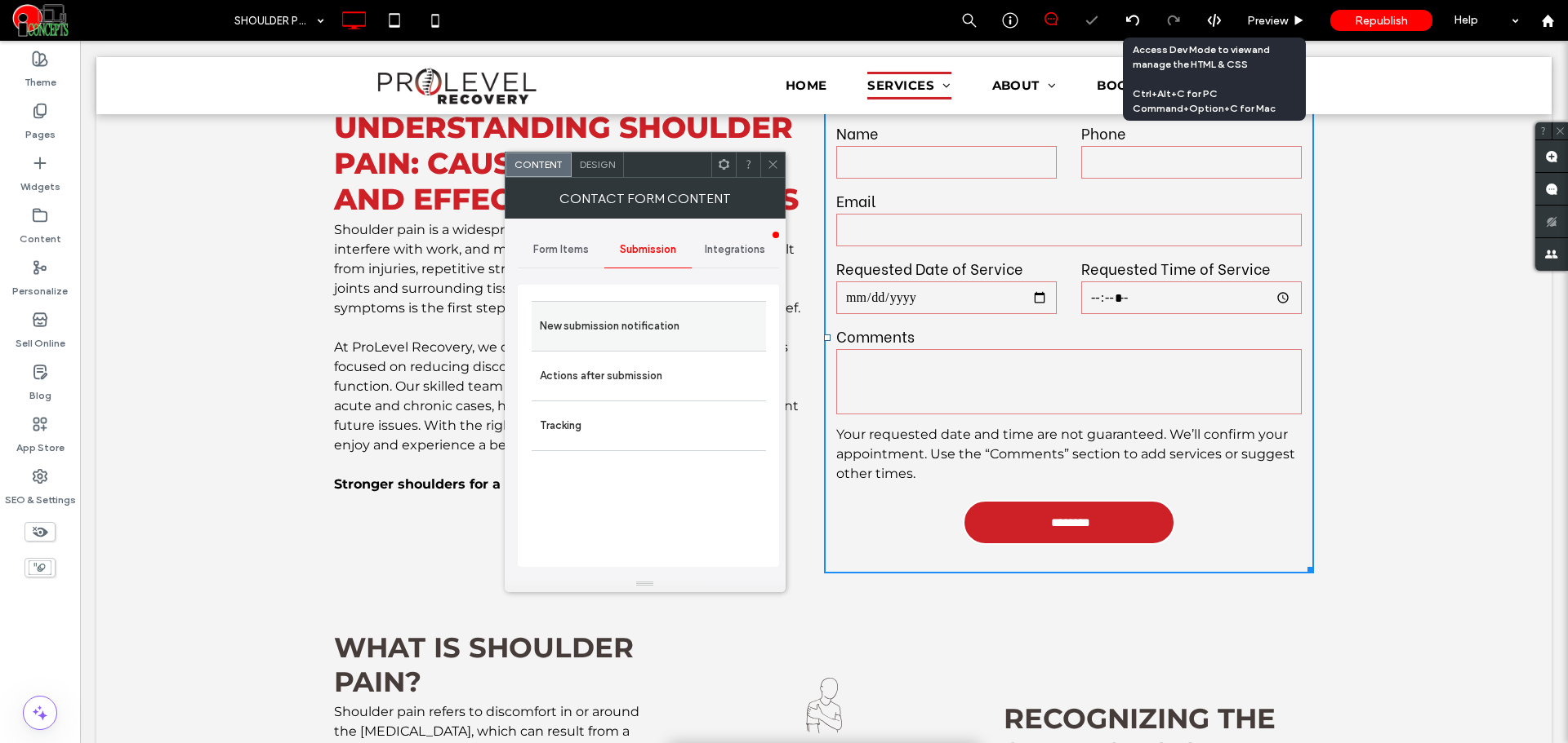
click at [633, 325] on label "New submission notification" at bounding box center [649, 326] width 218 height 33
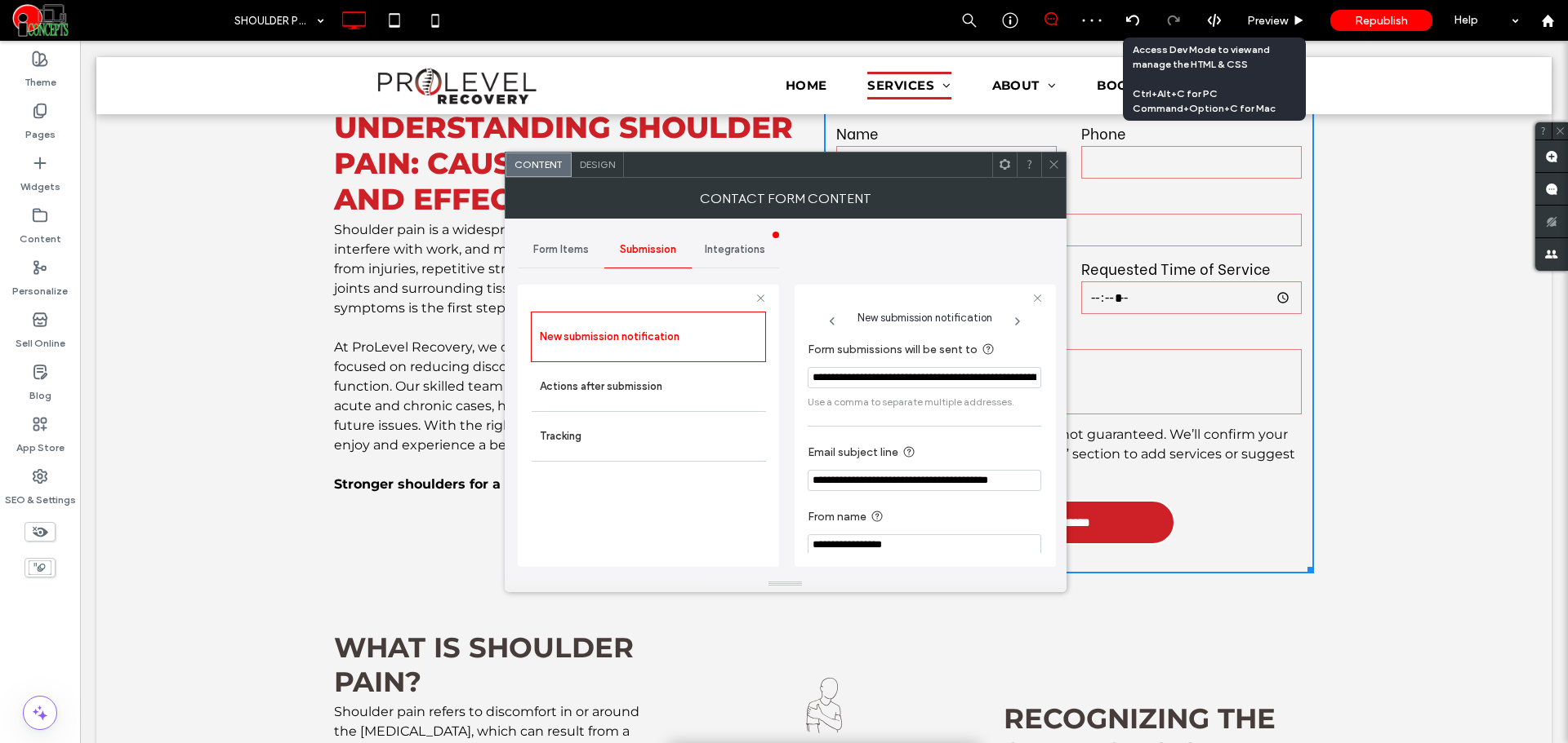
click at [957, 478] on input "**********" at bounding box center [924, 480] width 233 height 21
paste input "Email subject line"
type input "**********"
click at [951, 509] on label "From name" at bounding box center [921, 518] width 227 height 21
click at [1048, 168] on icon at bounding box center [1054, 164] width 12 height 12
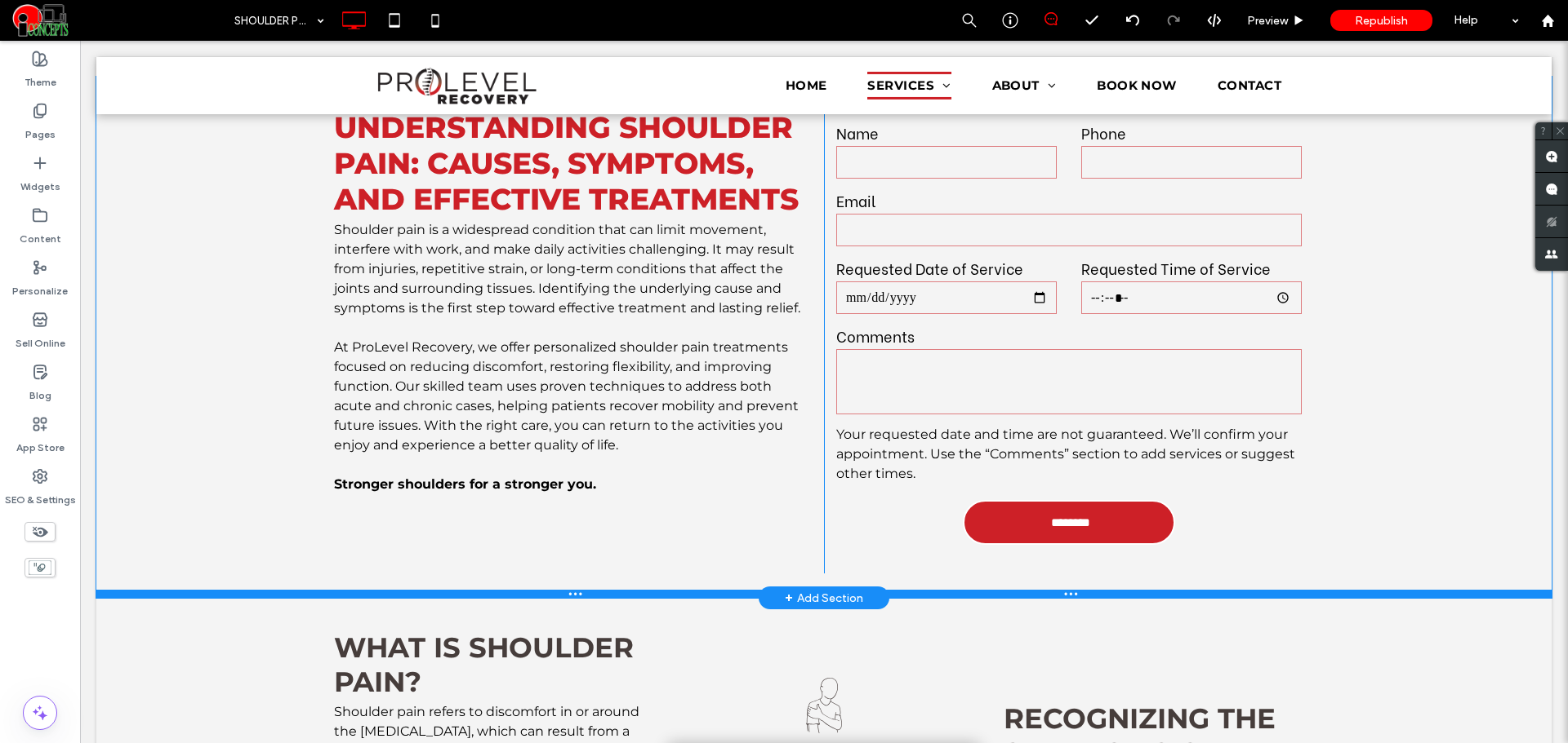
scroll to position [272, 0]
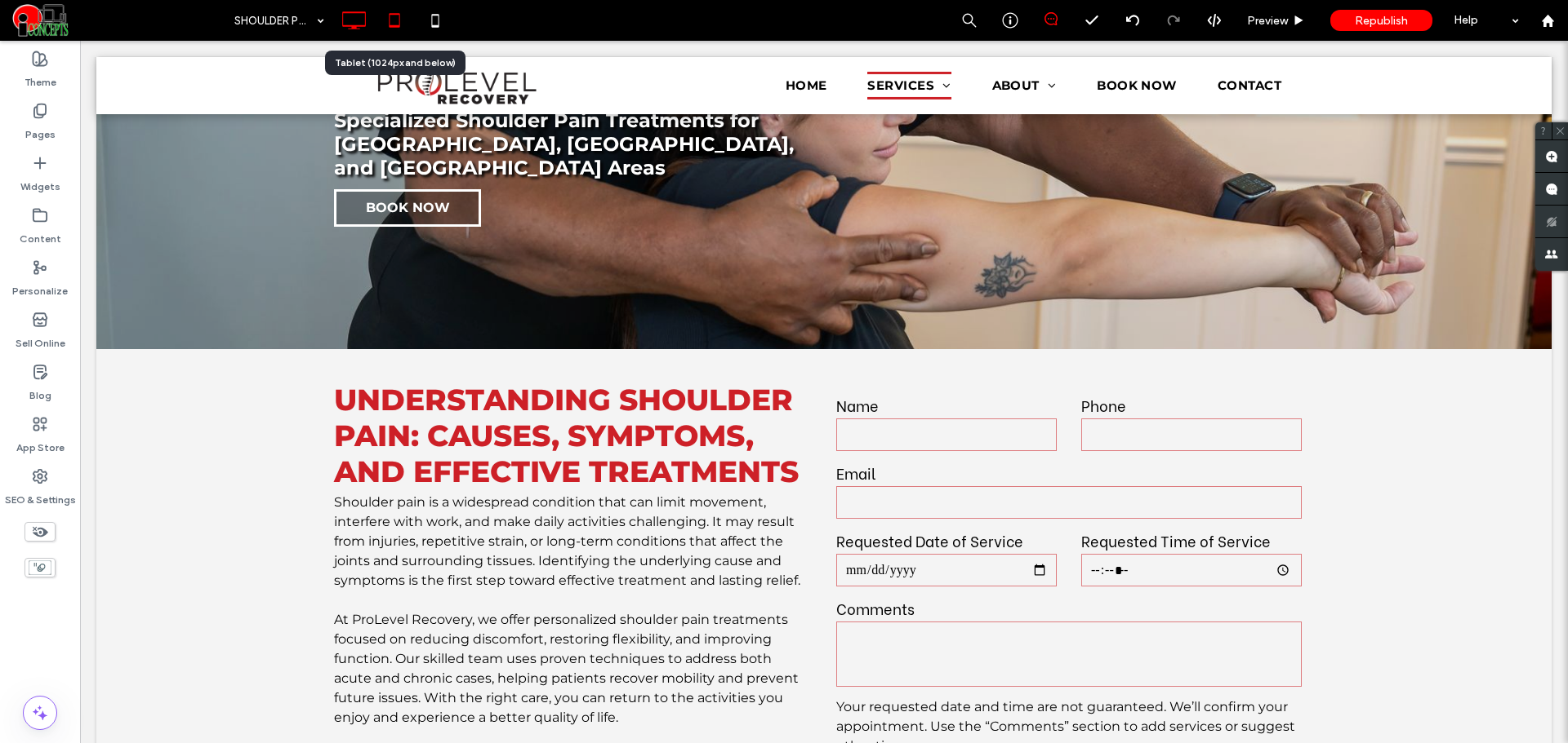
click at [397, 15] on use at bounding box center [393, 20] width 11 height 14
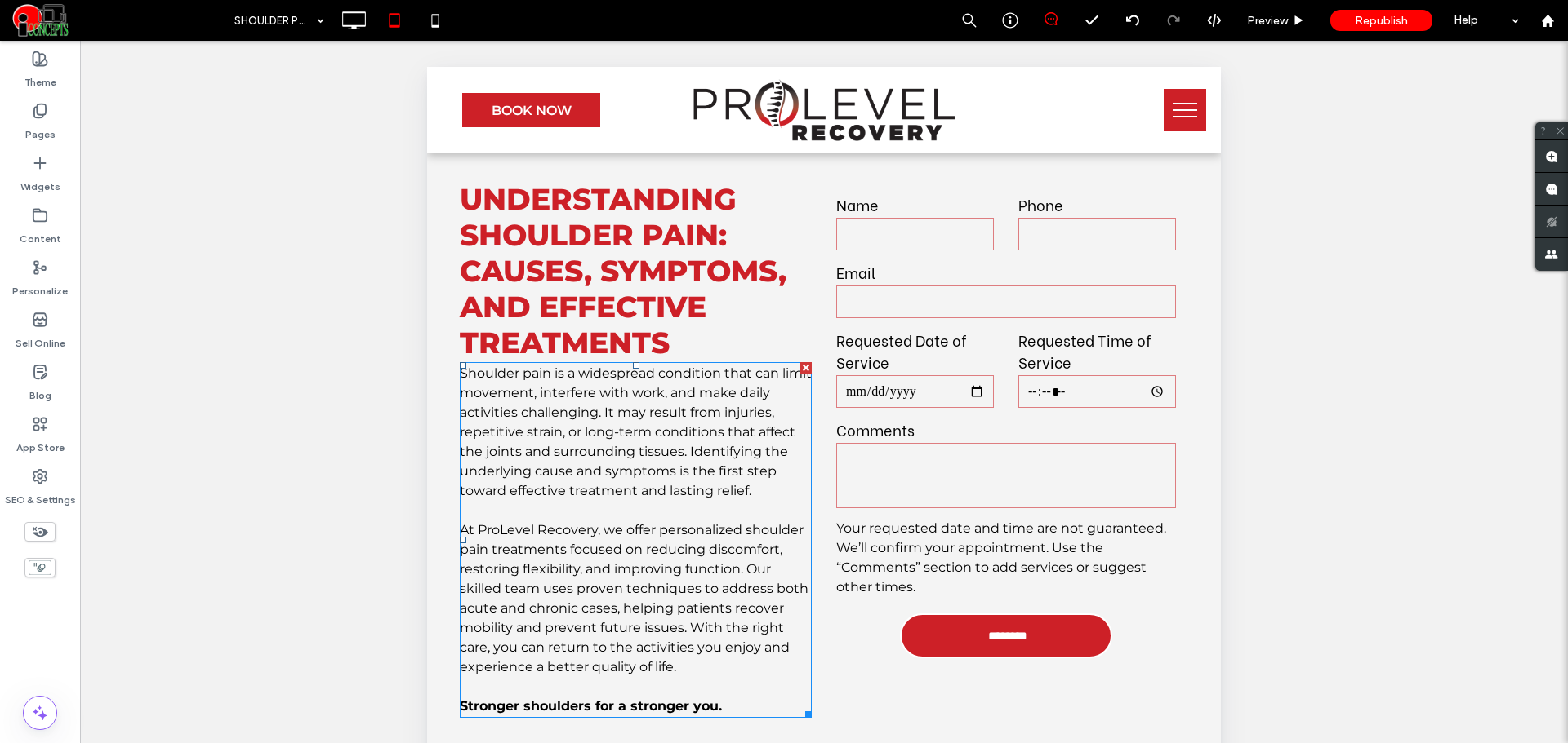
scroll to position [816, 0]
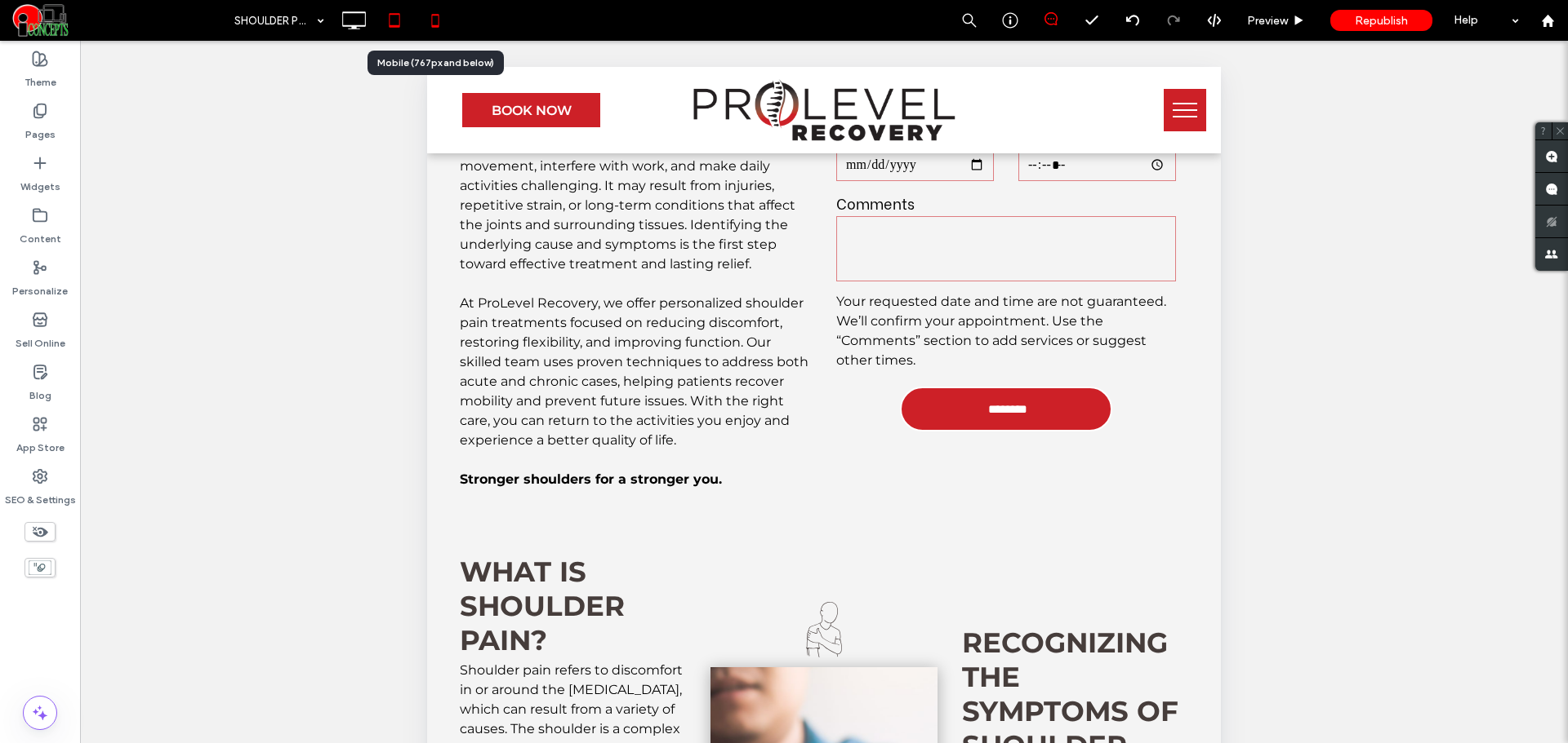
click at [437, 17] on icon at bounding box center [435, 20] width 33 height 33
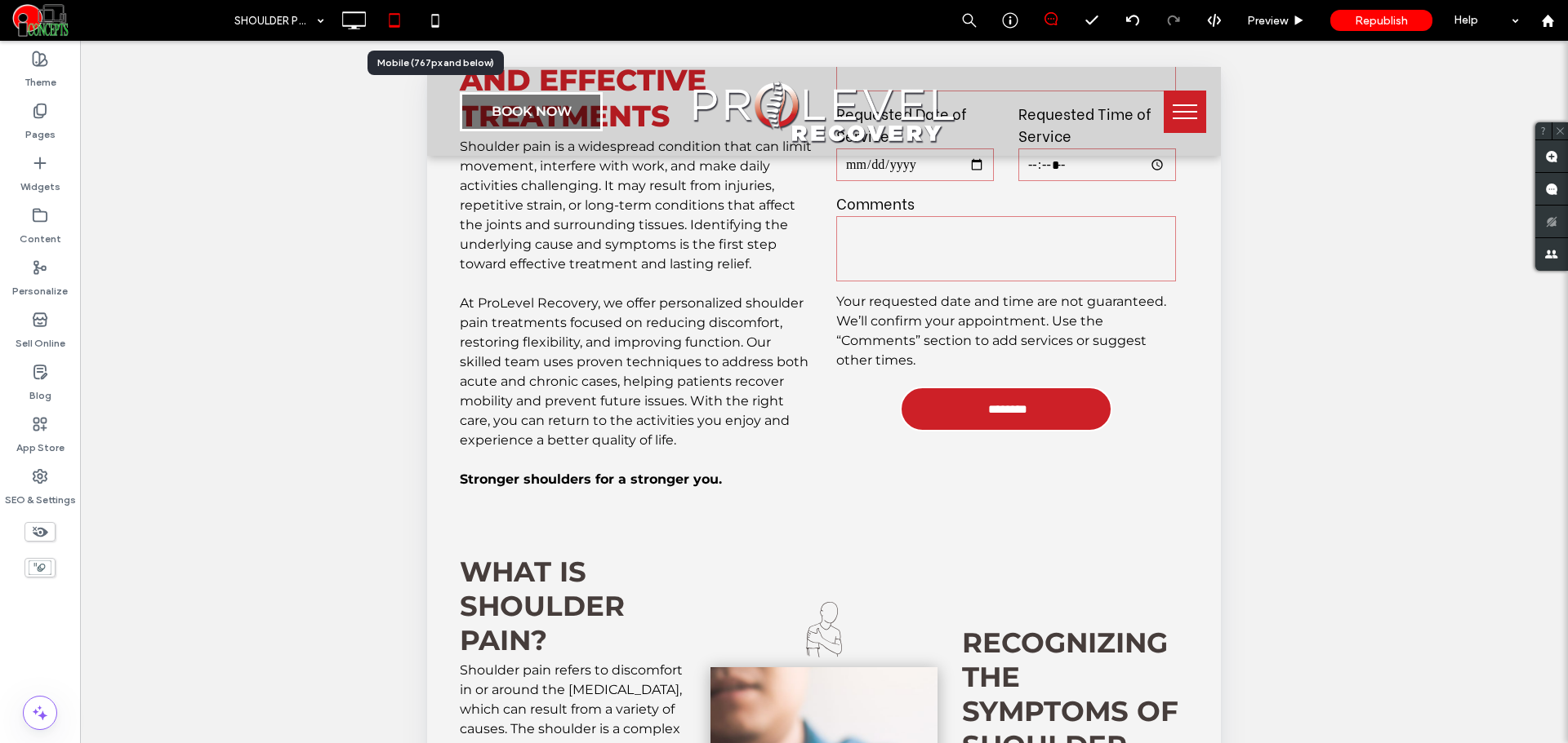
scroll to position [0, 0]
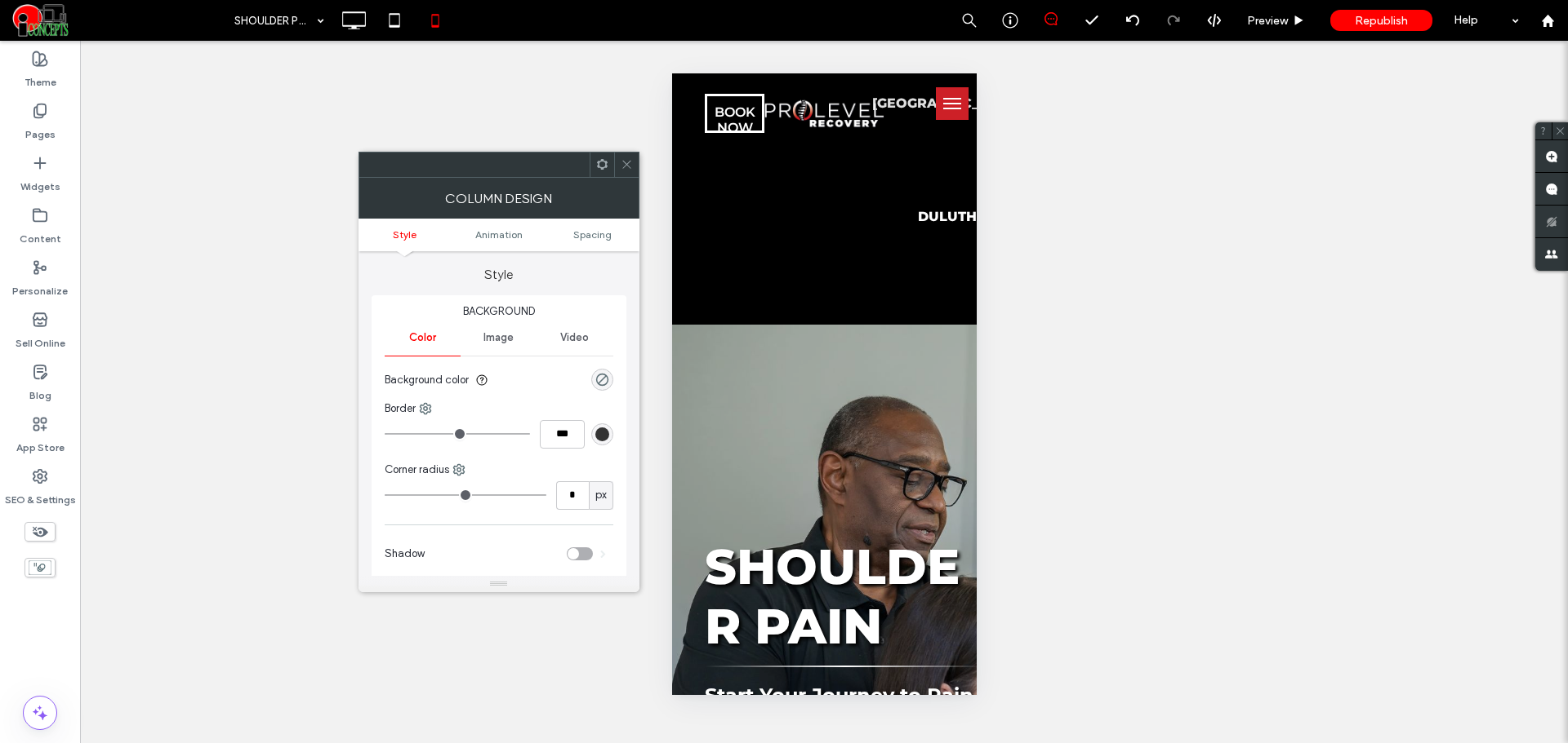
click at [591, 241] on ul "Style Animation Spacing" at bounding box center [499, 234] width 281 height 33
click at [593, 225] on ul "Style Animation Spacing" at bounding box center [499, 234] width 281 height 33
click at [430, 270] on label "Style" at bounding box center [499, 266] width 255 height 31
click at [579, 232] on span "Spacing" at bounding box center [592, 234] width 39 height 12
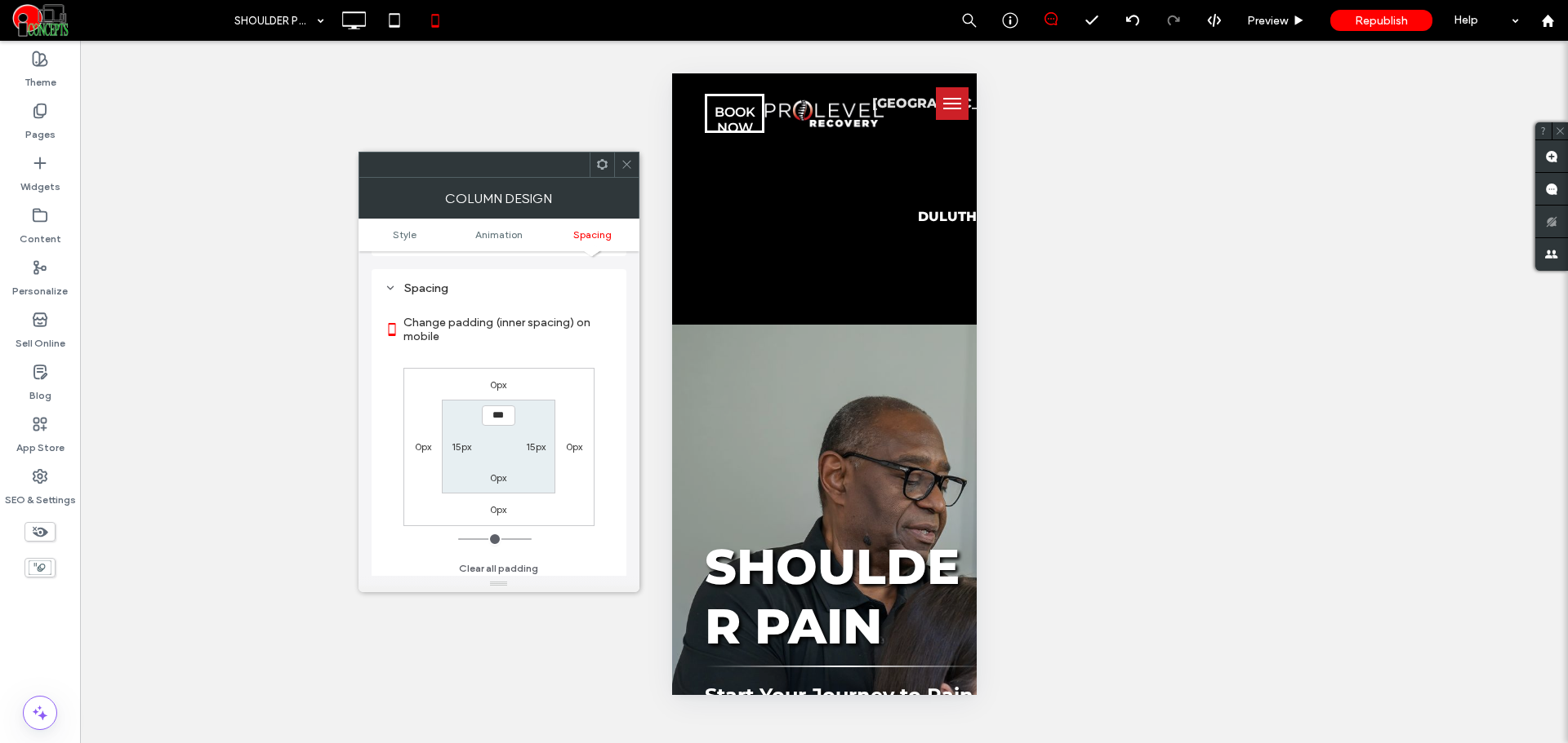
scroll to position [382, 0]
click at [455, 432] on section "*** 15px 0px 15px" at bounding box center [498, 442] width 114 height 94
click at [457, 450] on div "15px" at bounding box center [462, 442] width 20 height 17
click at [459, 448] on label "15px" at bounding box center [462, 442] width 20 height 12
type input "**"
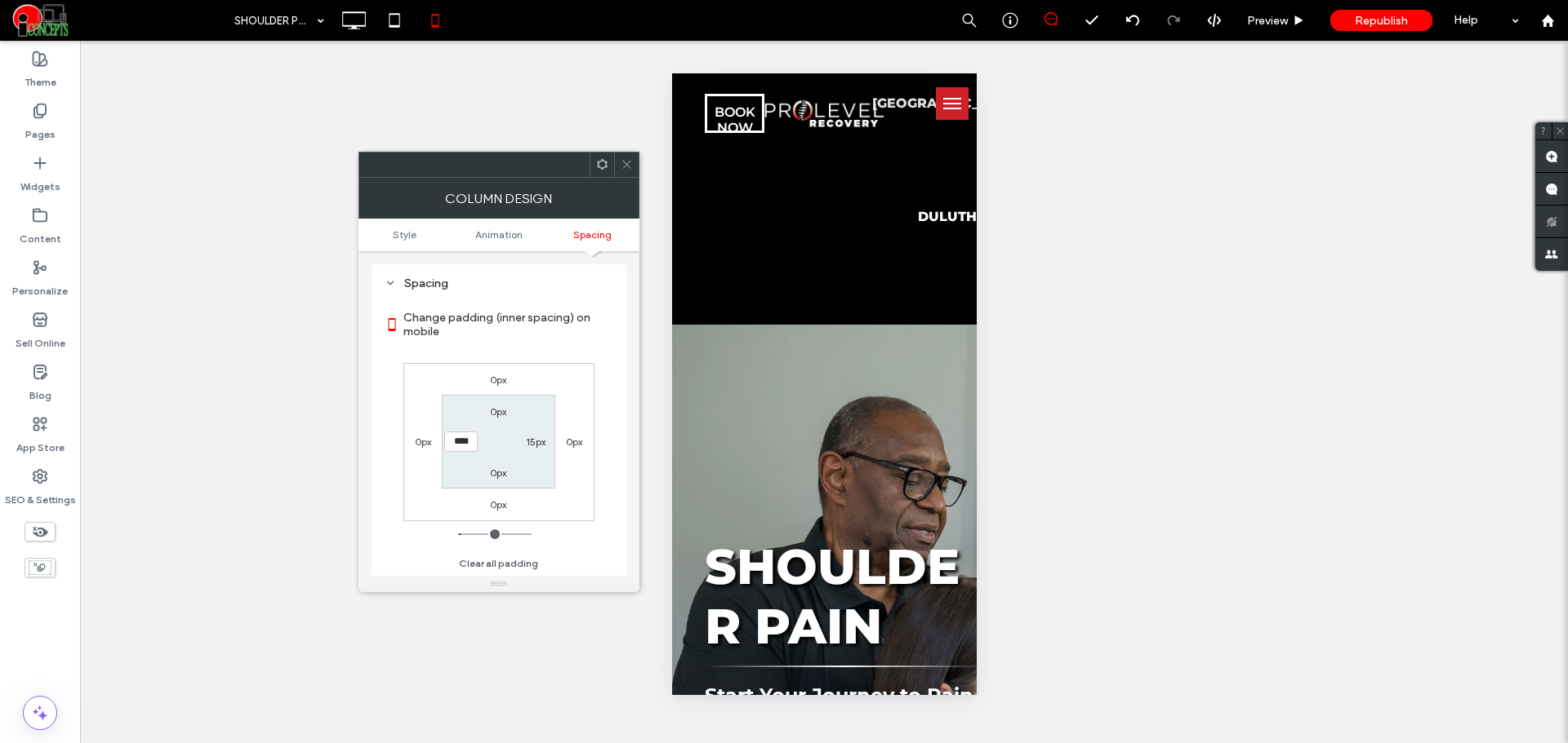
click at [459, 442] on input "****" at bounding box center [461, 442] width 34 height 21
type input "*"
type input "***"
click at [621, 168] on icon at bounding box center [627, 164] width 12 height 12
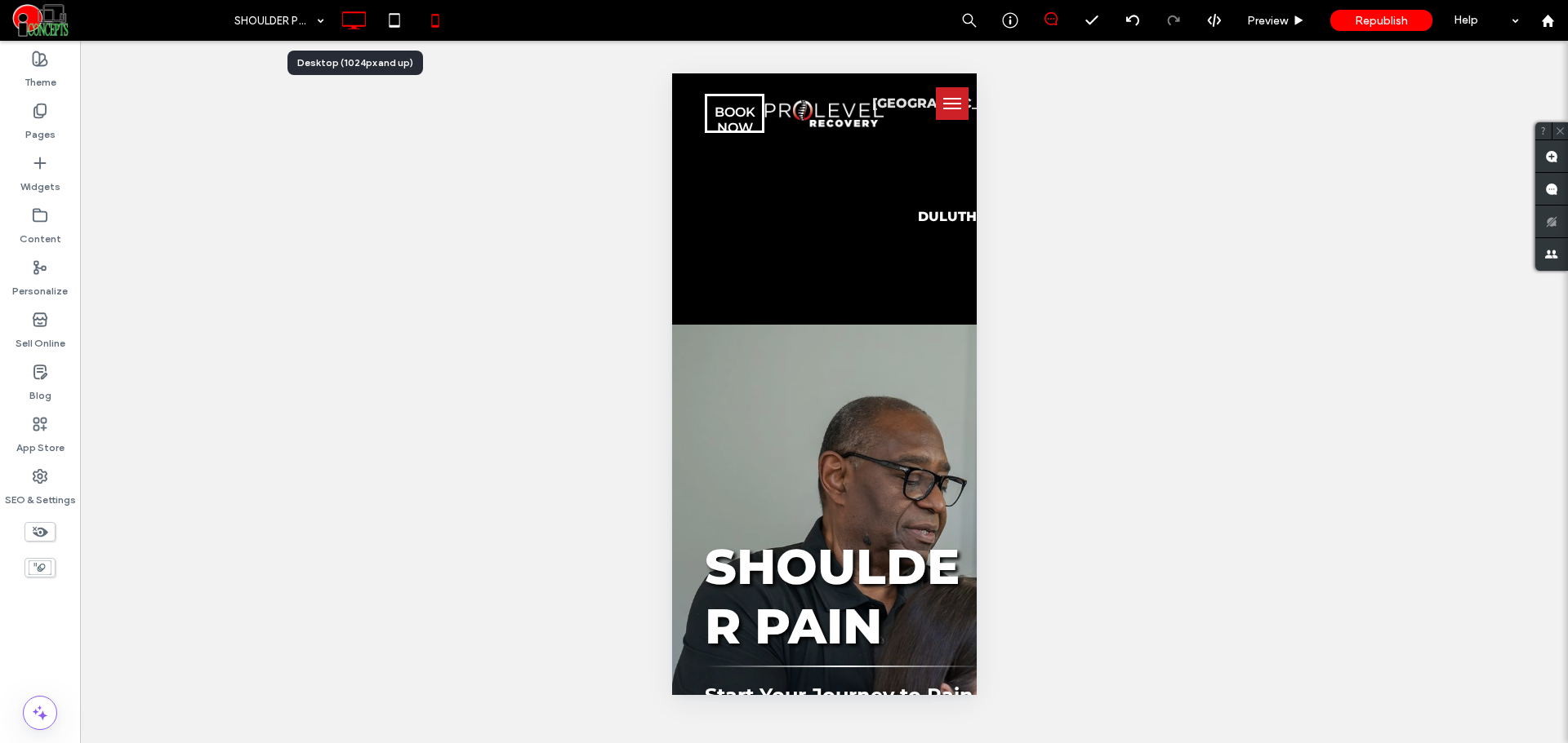
click at [355, 17] on icon at bounding box center [353, 20] width 33 height 33
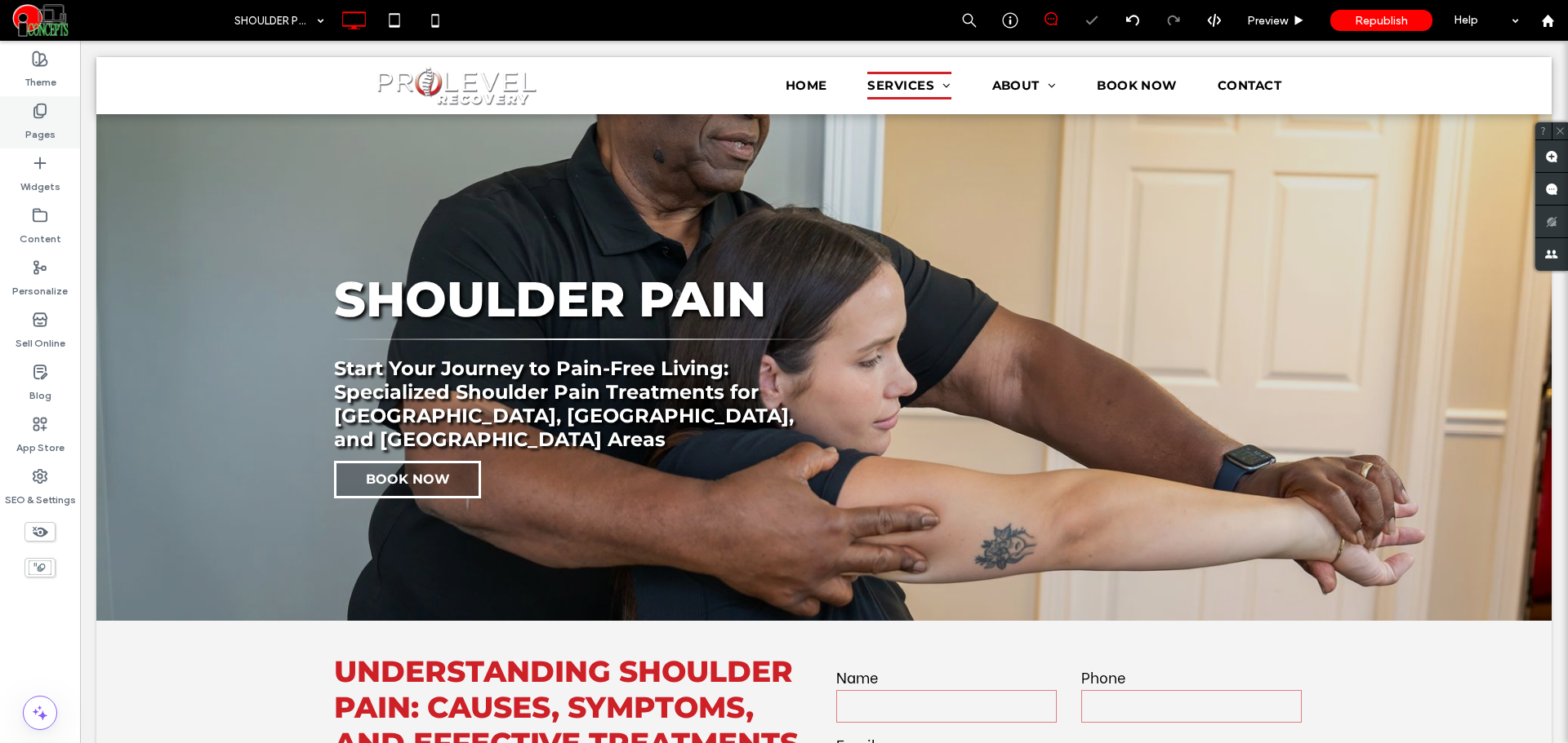
click at [58, 115] on div "Pages" at bounding box center [40, 122] width 80 height 52
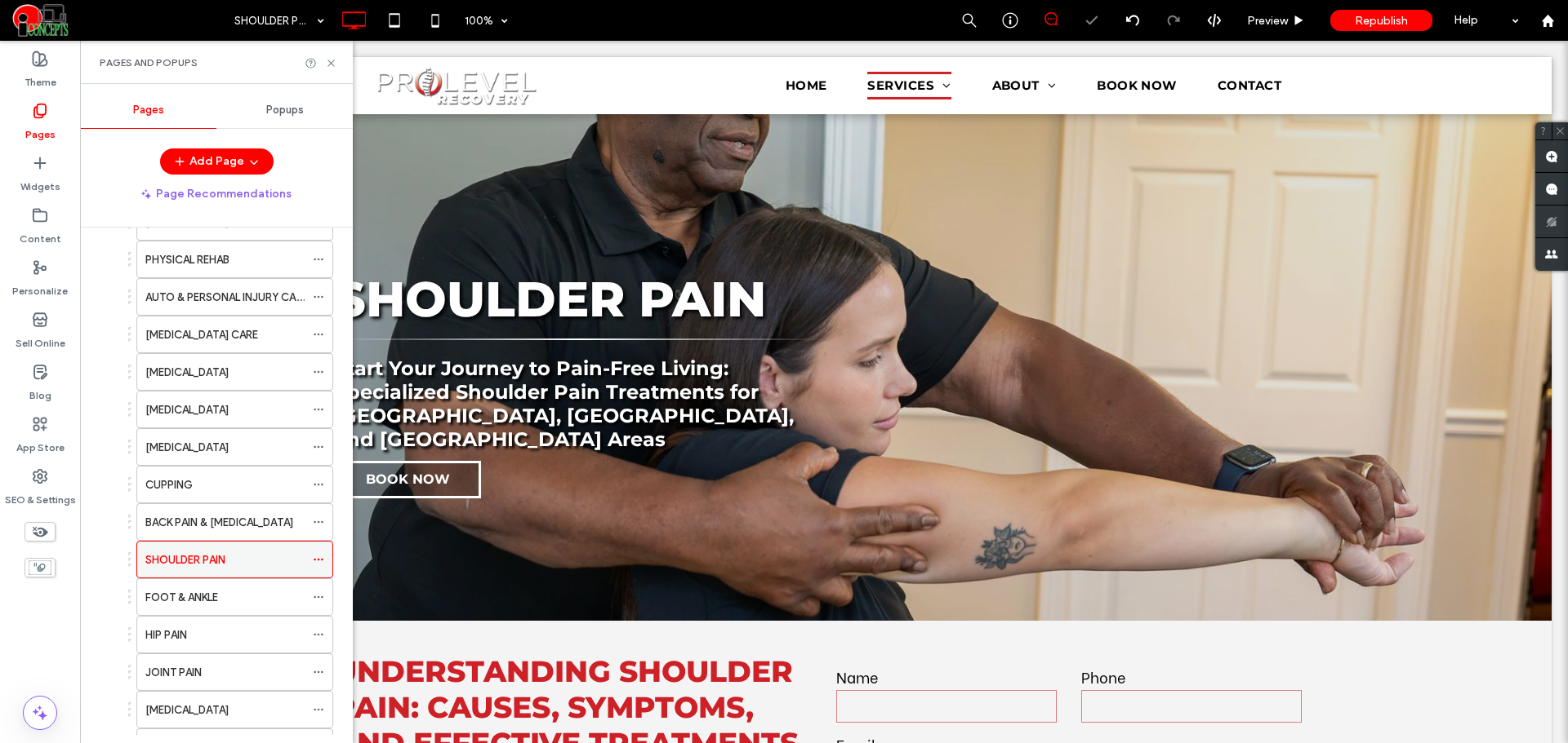
scroll to position [136, 0]
click at [316, 560] on icon at bounding box center [318, 559] width 12 height 12
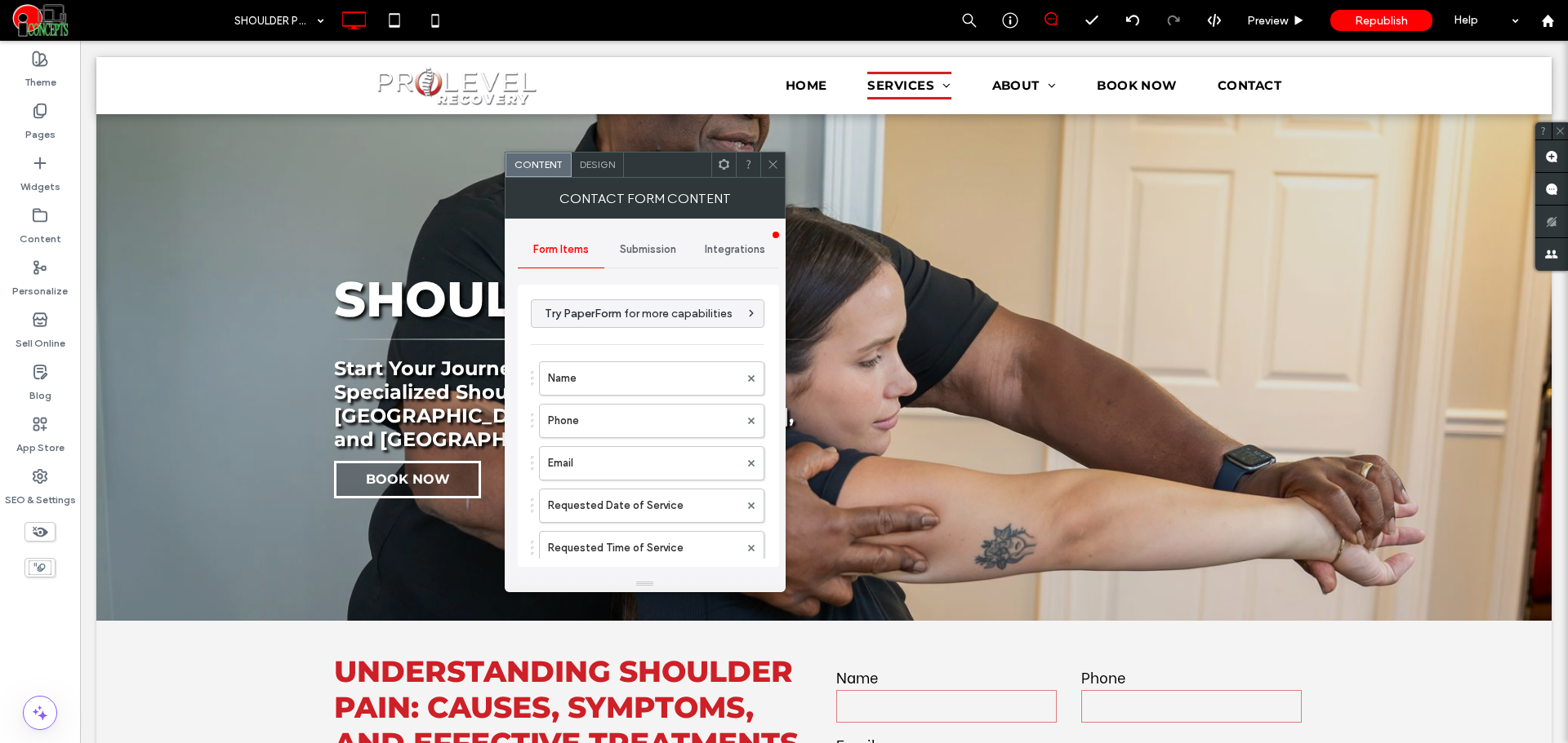
scroll to position [457, 0]
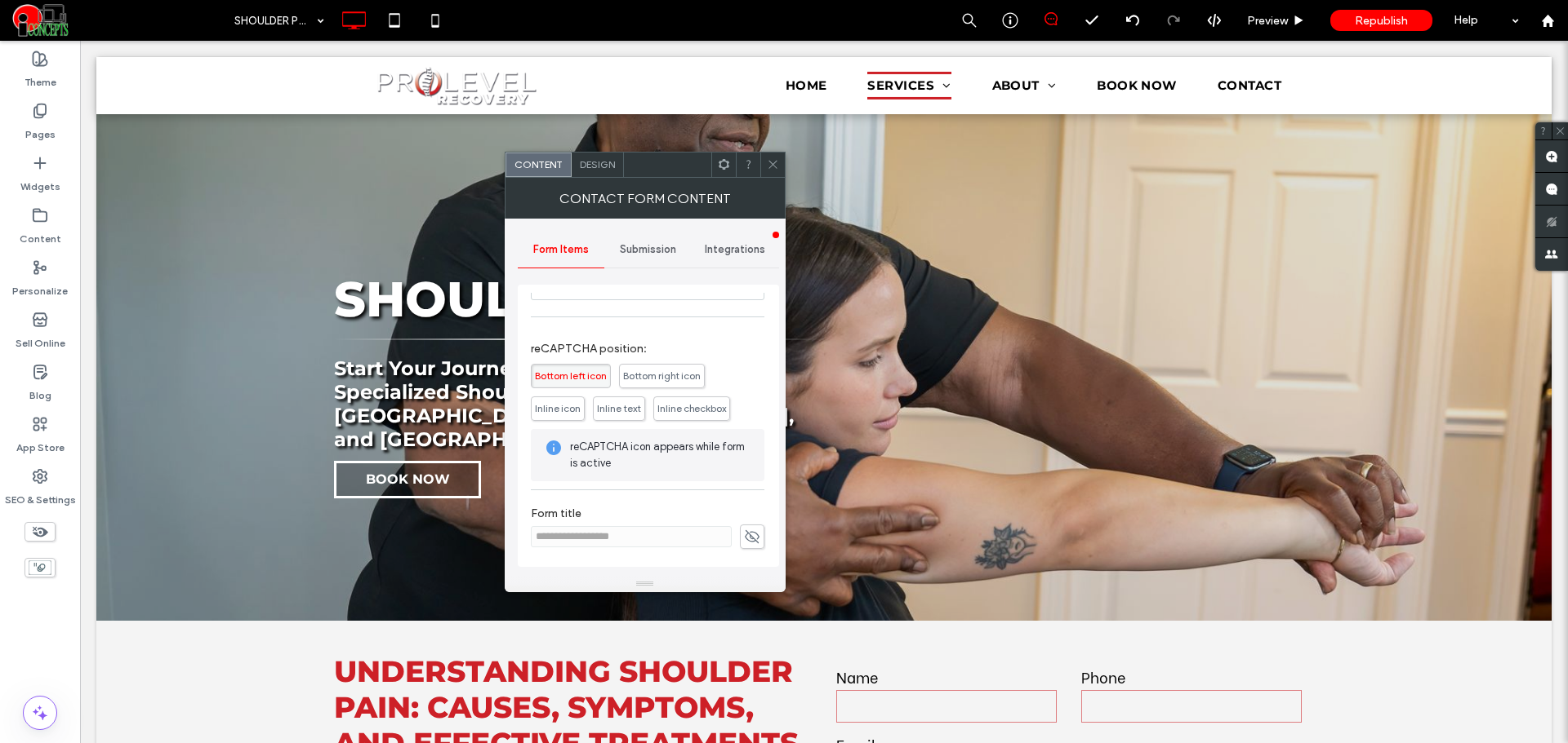
click at [767, 164] on icon at bounding box center [773, 164] width 12 height 12
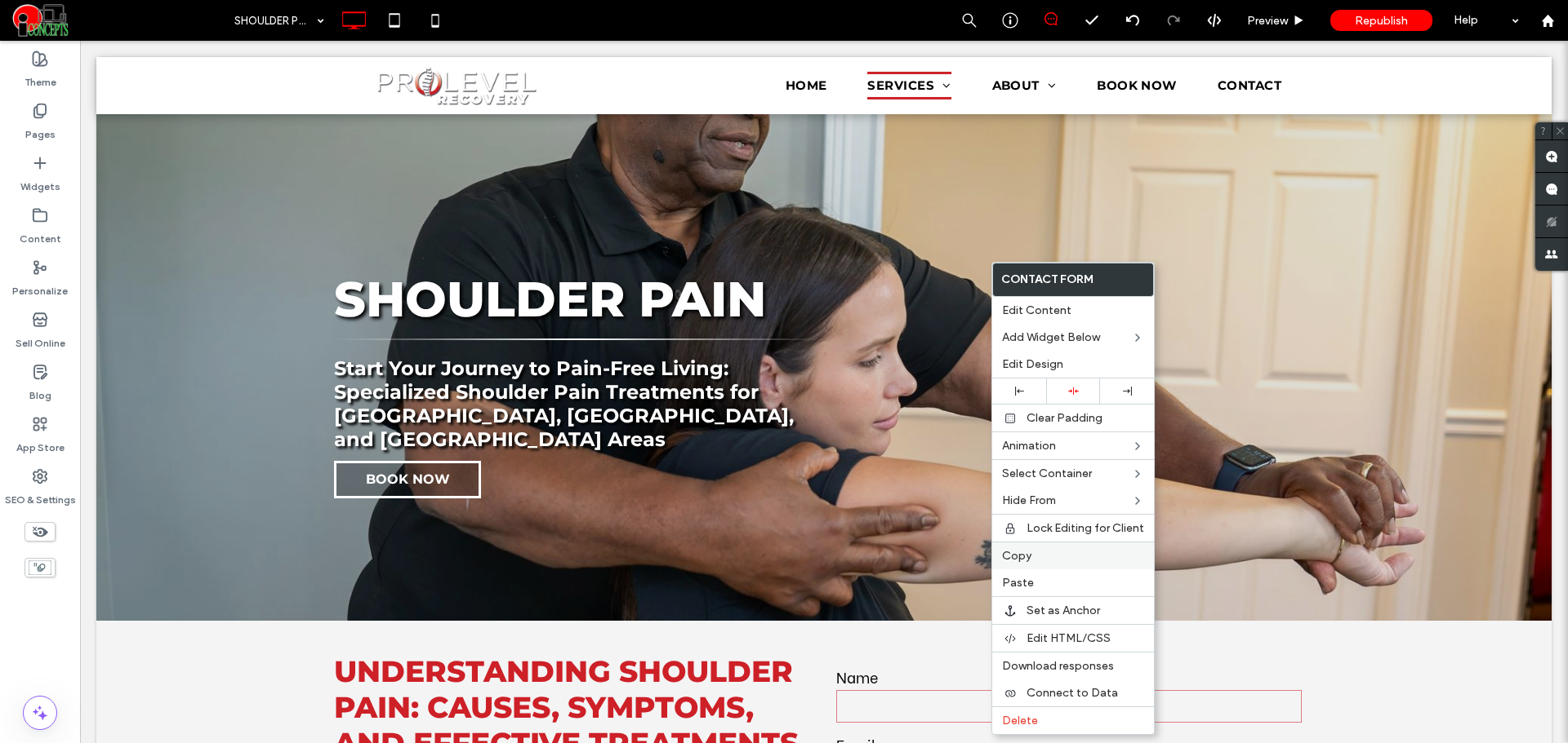
click at [1006, 555] on span "Copy" at bounding box center [1016, 556] width 30 height 14
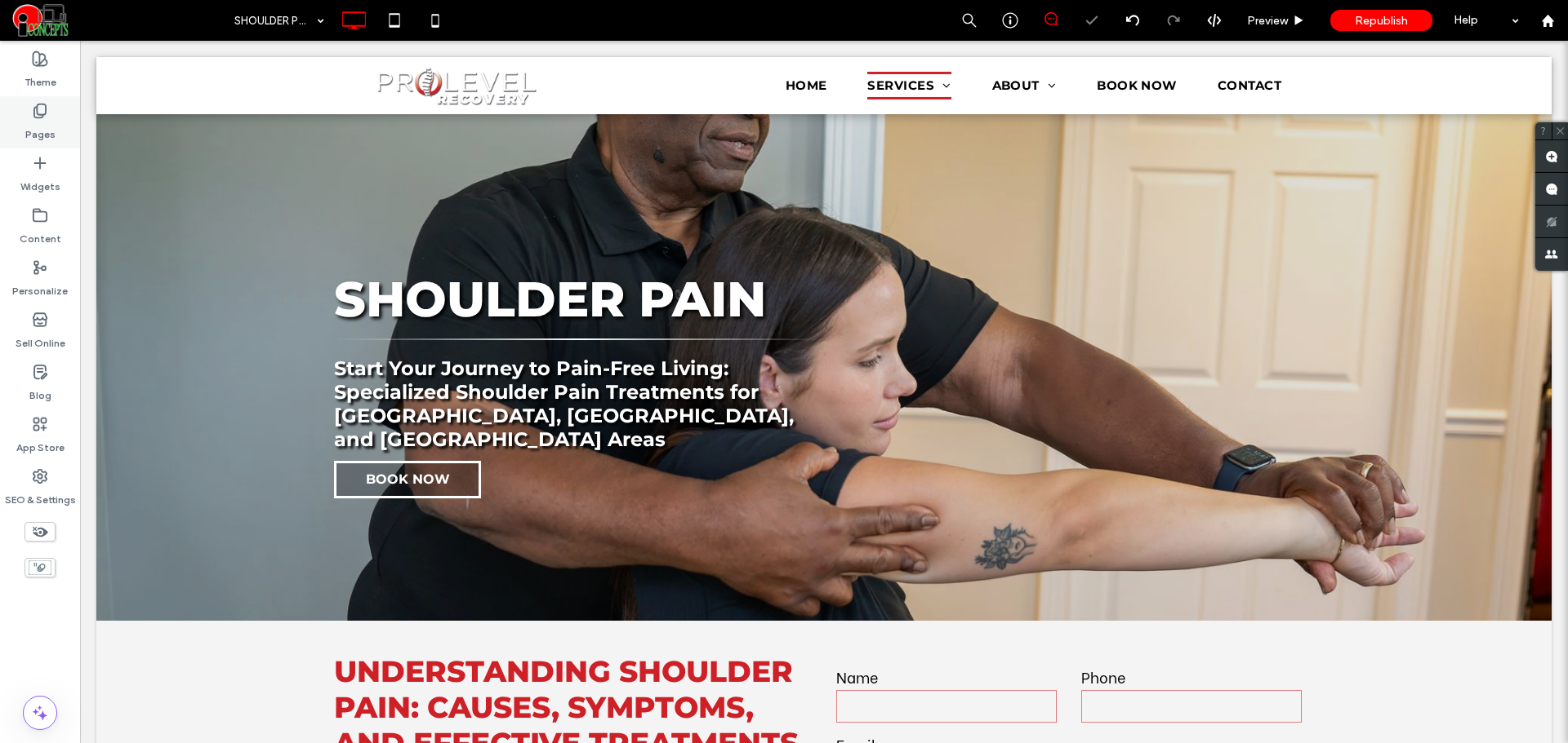
click at [53, 124] on label "Pages" at bounding box center [41, 130] width 31 height 23
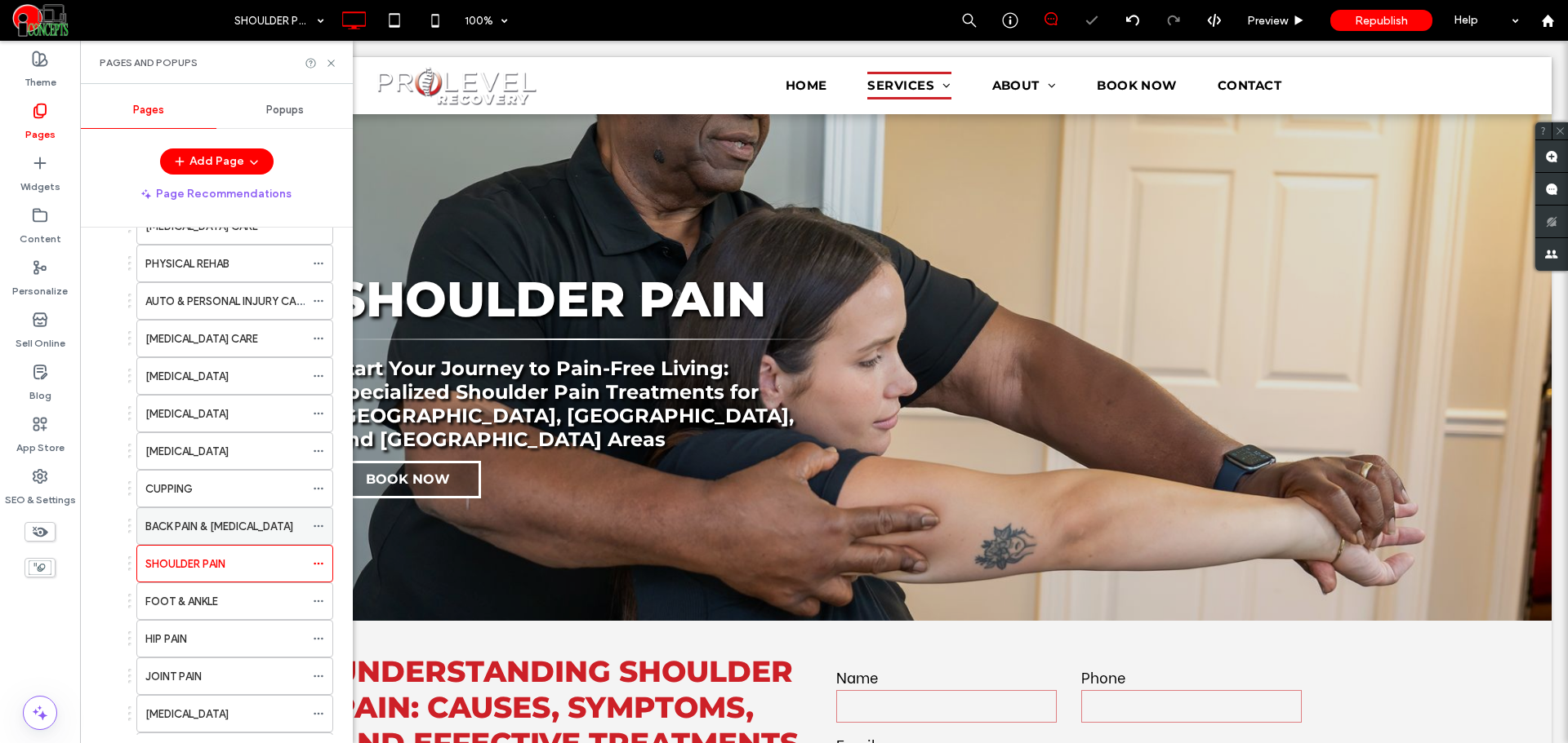
scroll to position [136, 0]
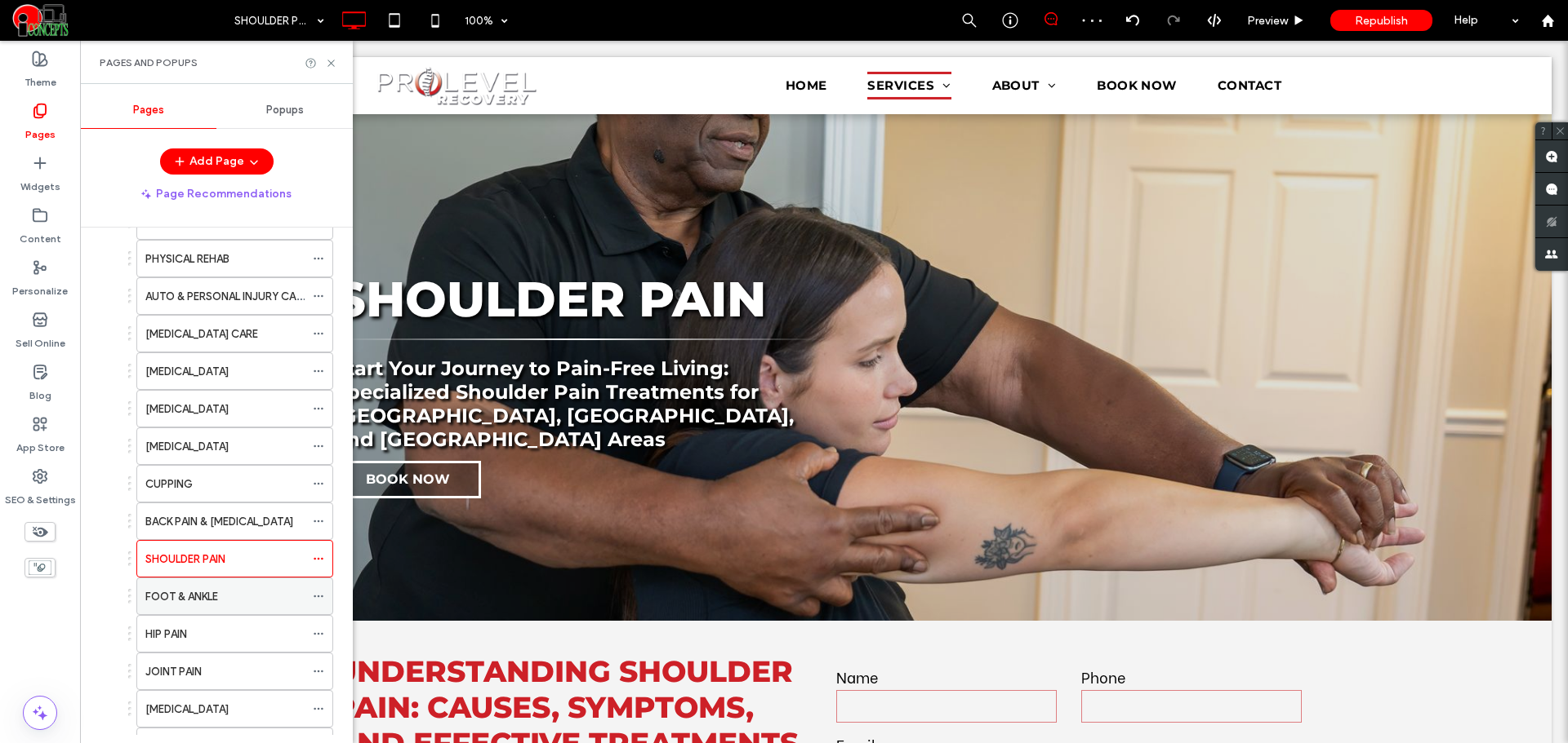
click at [196, 603] on label "FOOT & ANKLE" at bounding box center [182, 597] width 73 height 29
click at [326, 59] on icon at bounding box center [331, 63] width 12 height 12
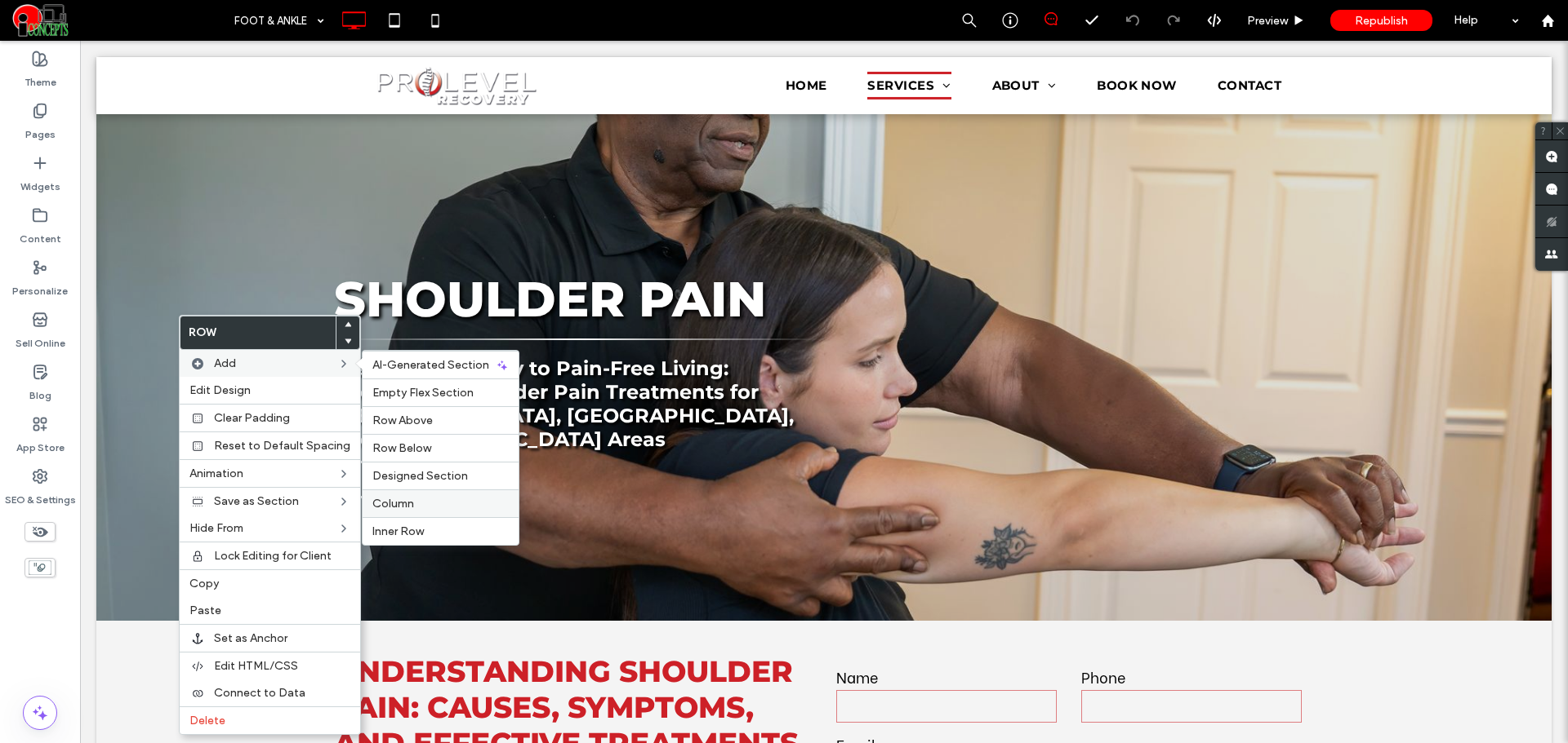
click at [393, 502] on span "Column" at bounding box center [393, 504] width 42 height 14
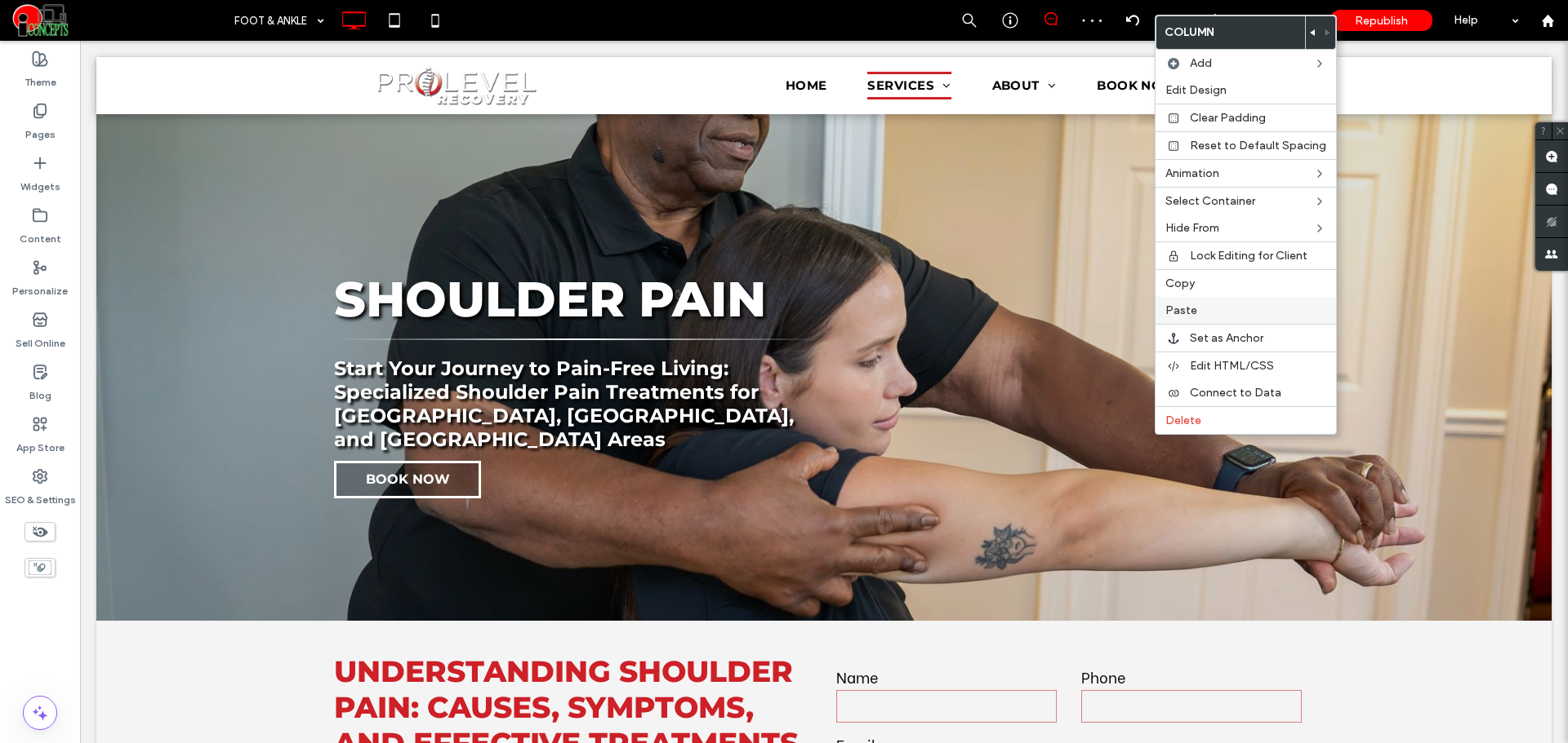
click at [1176, 308] on span "Paste" at bounding box center [1181, 310] width 32 height 14
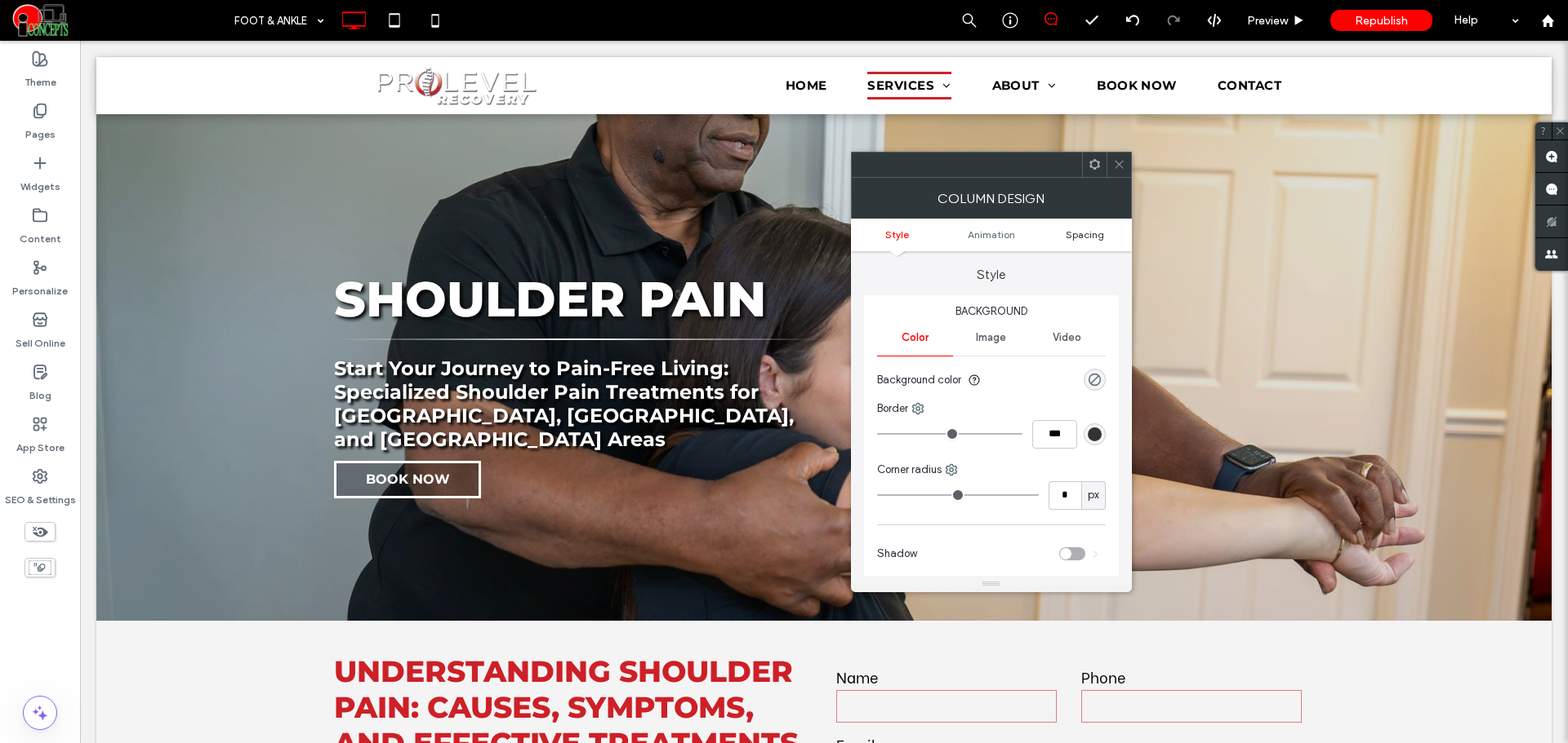
click at [1072, 237] on span "Spacing" at bounding box center [1085, 234] width 39 height 12
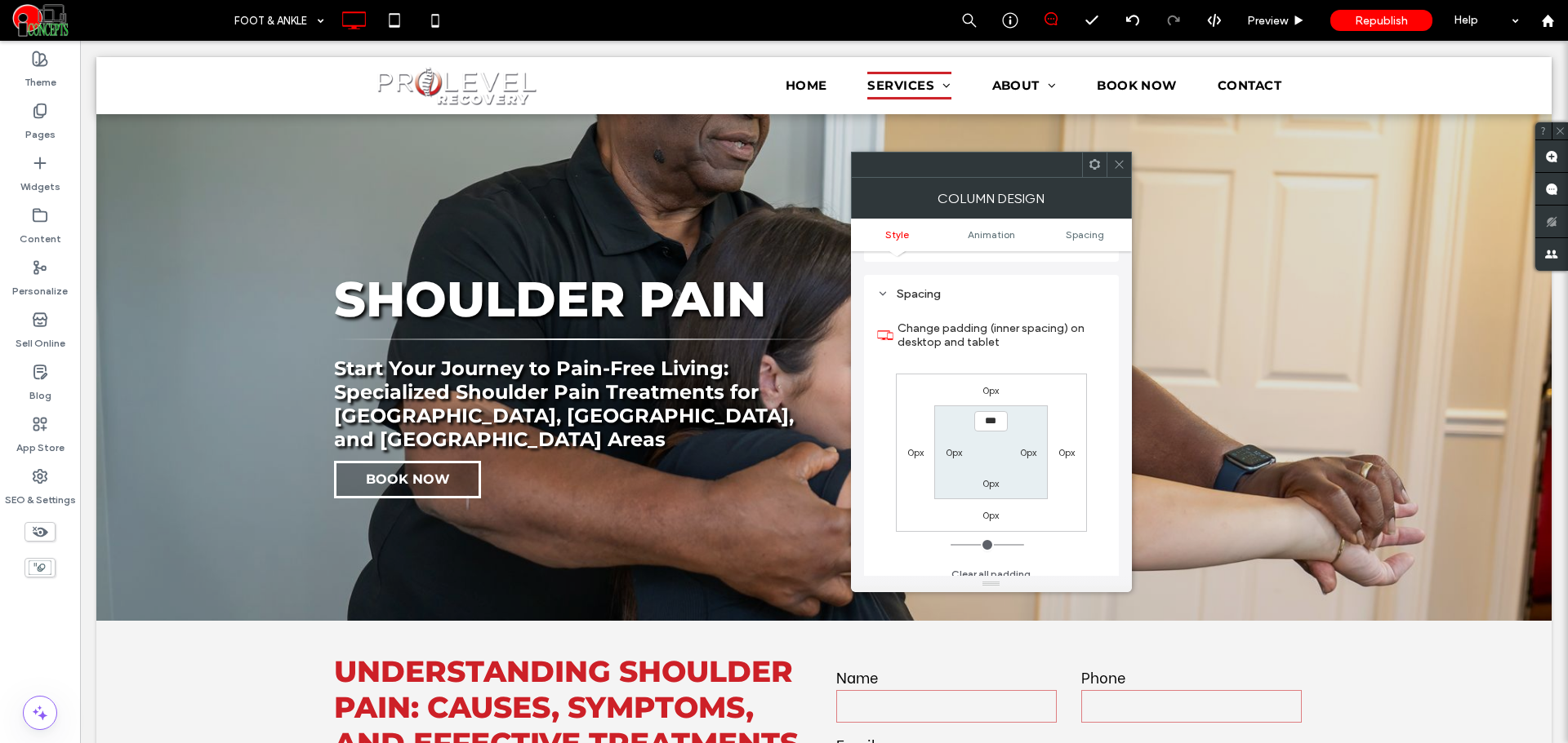
scroll to position [382, 0]
click at [1026, 445] on label "0px" at bounding box center [1028, 442] width 17 height 12
type input "**"
type input "****"
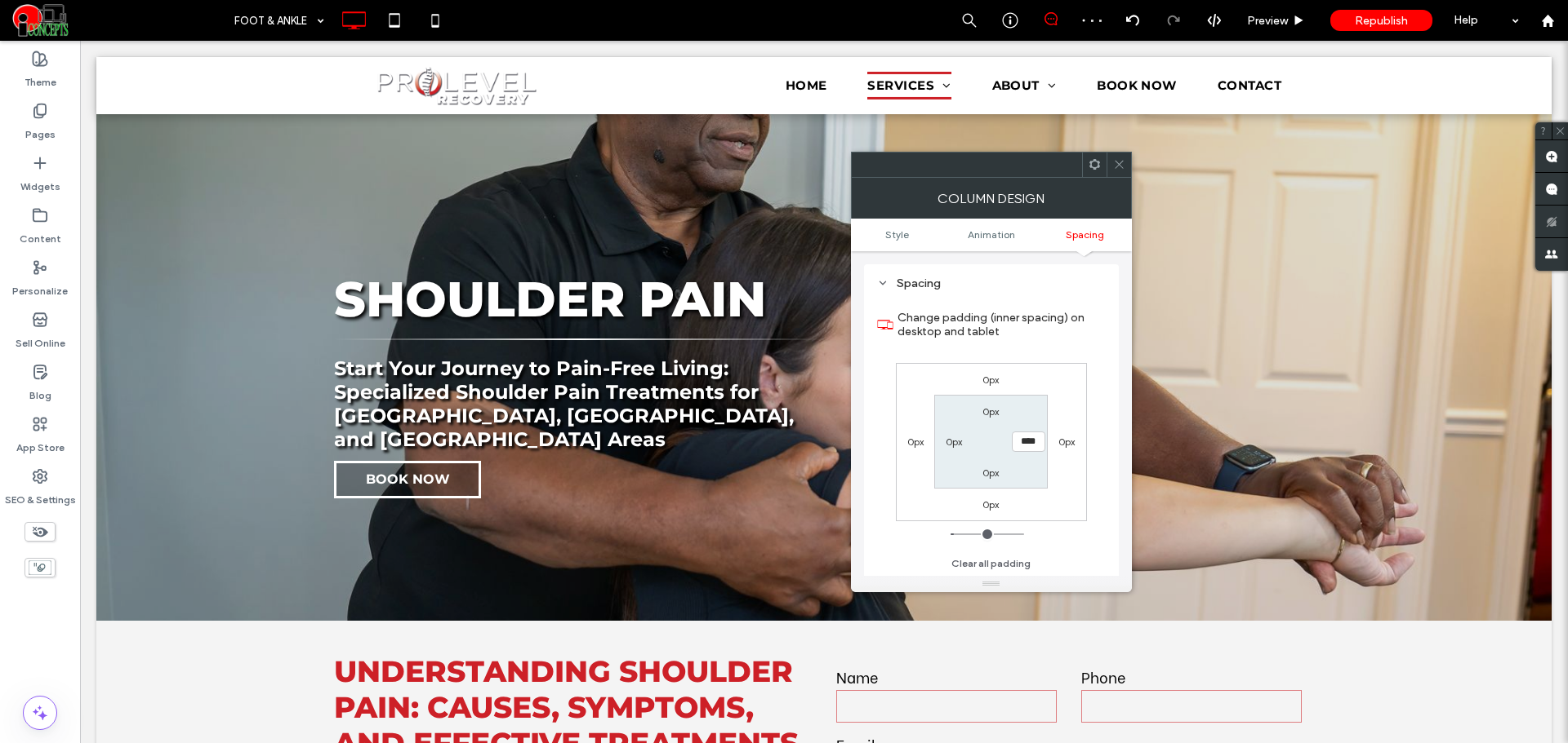
click at [1116, 172] on span at bounding box center [1119, 164] width 12 height 25
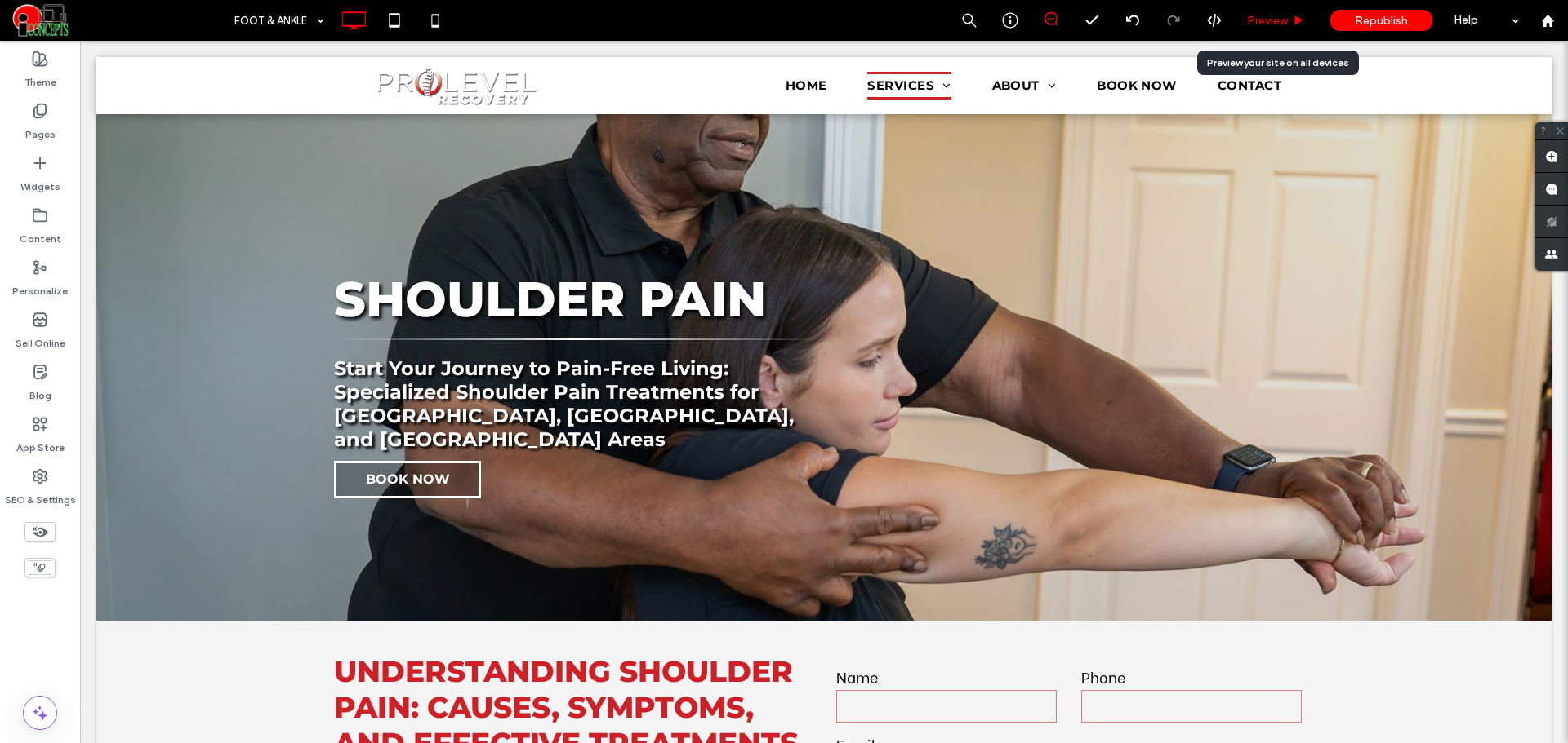
click at [1253, 31] on div "Preview" at bounding box center [1276, 20] width 83 height 41
click at [1253, 15] on span "Preview" at bounding box center [1266, 21] width 41 height 14
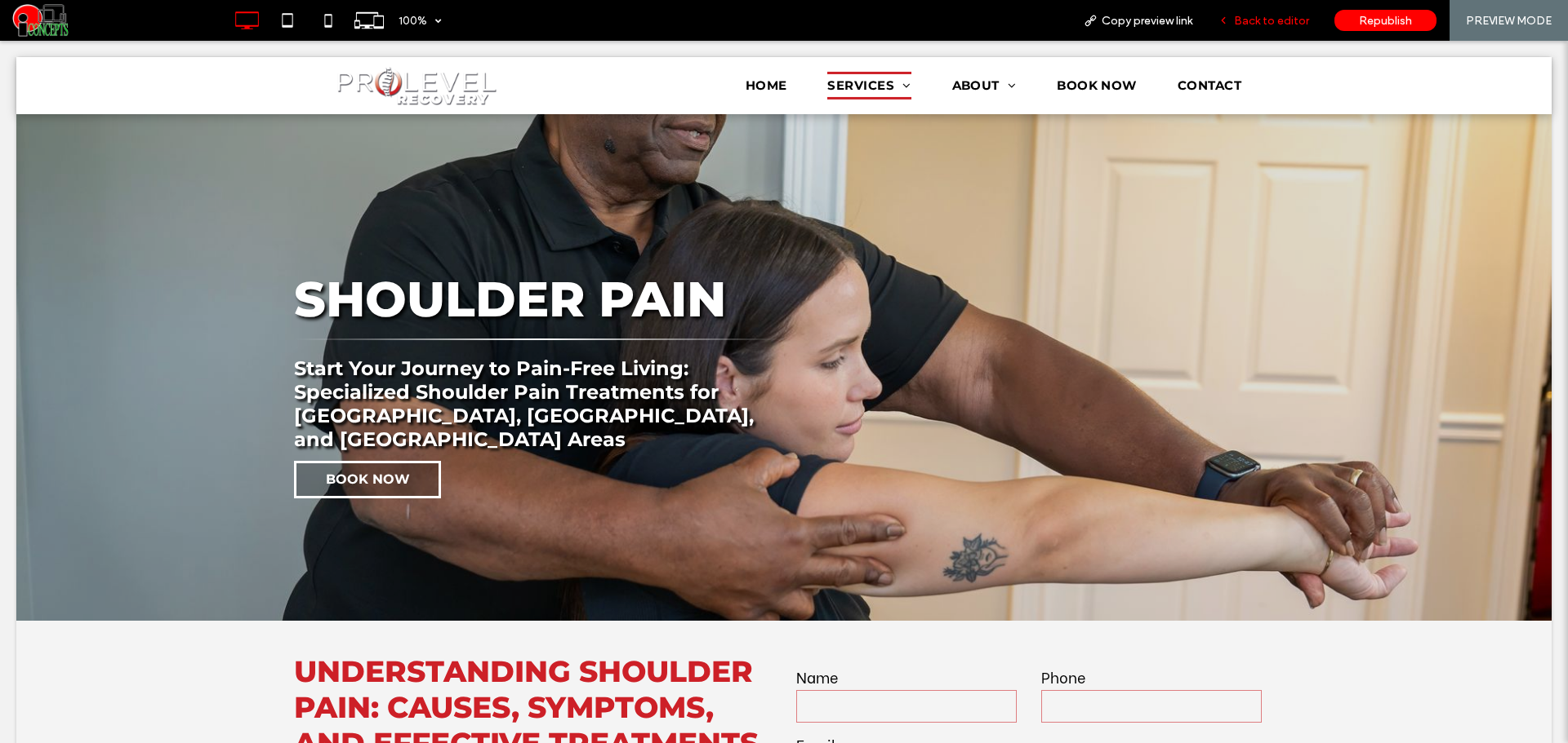
click at [1241, 16] on span "Back to editor" at bounding box center [1271, 21] width 75 height 14
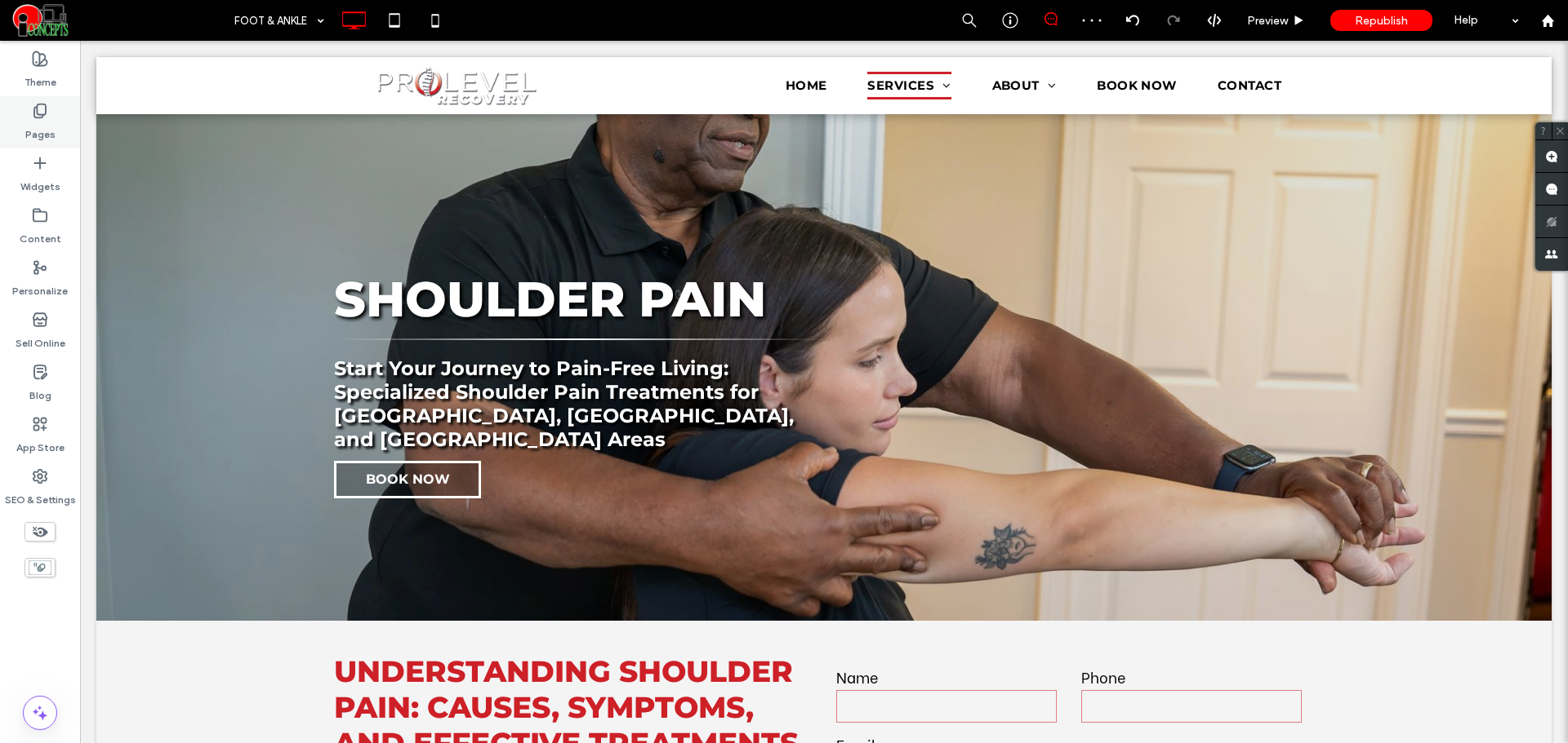
click at [50, 125] on label "Pages" at bounding box center [41, 130] width 31 height 23
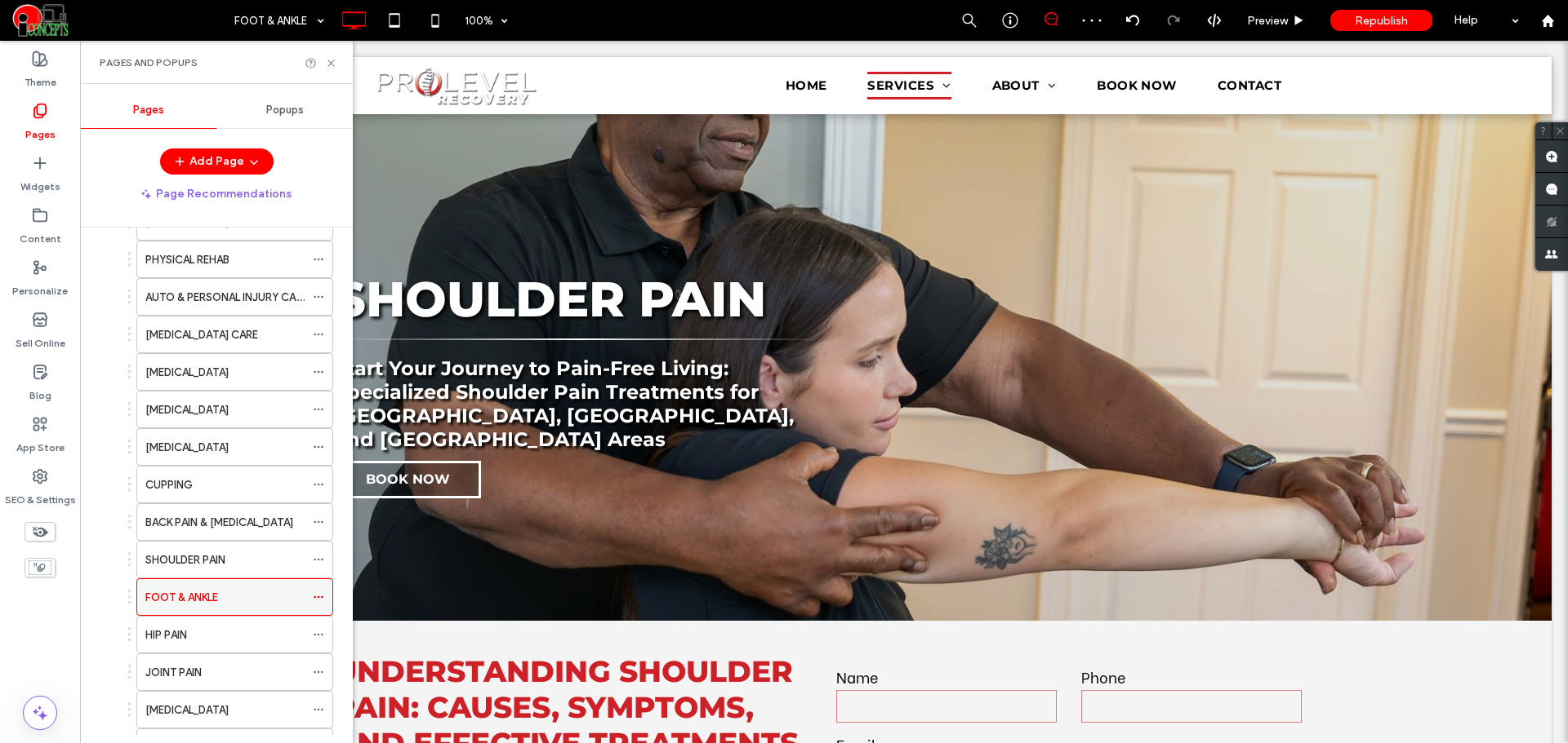
scroll to position [136, 0]
click at [320, 598] on icon at bounding box center [318, 597] width 12 height 12
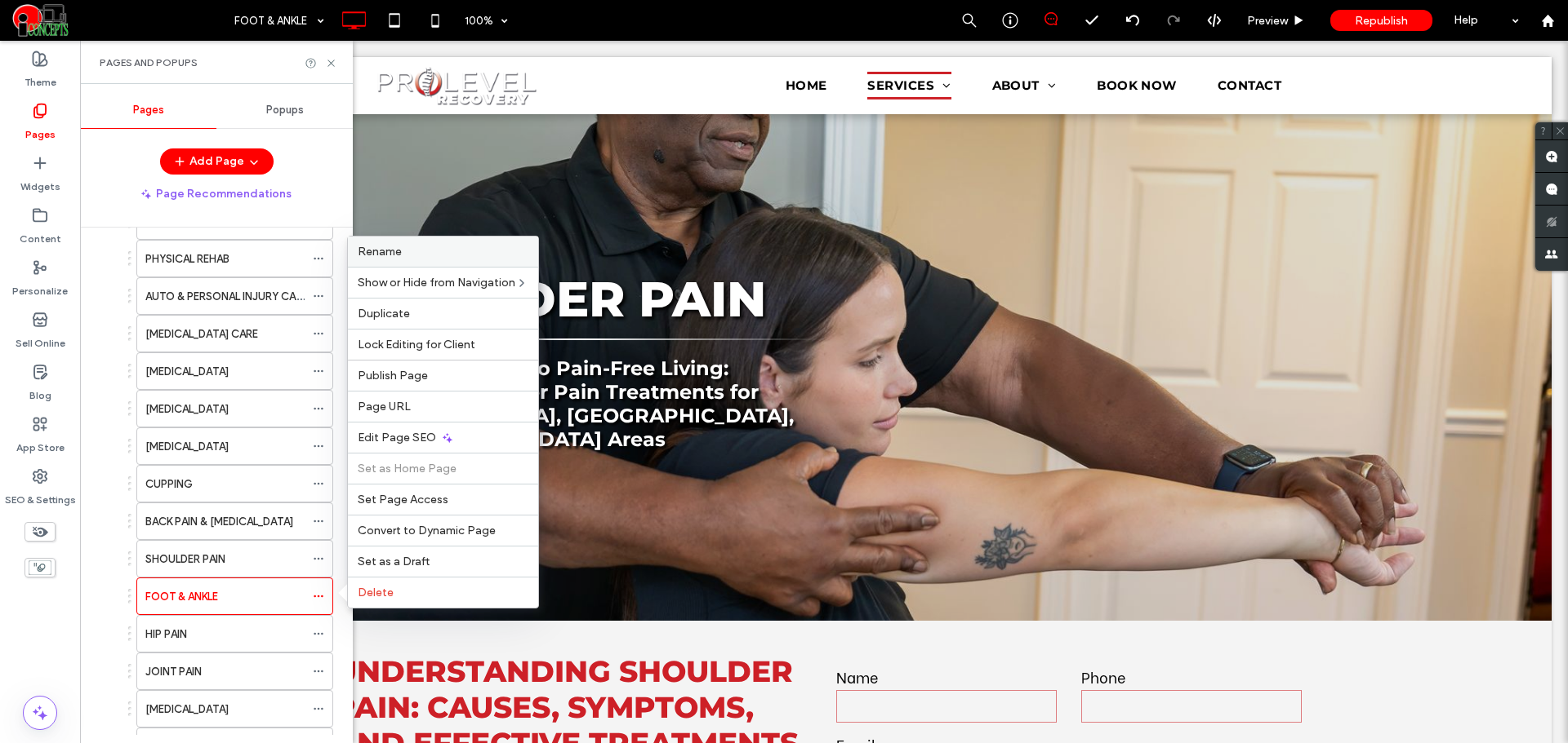
click at [392, 258] on span "Rename" at bounding box center [380, 252] width 44 height 14
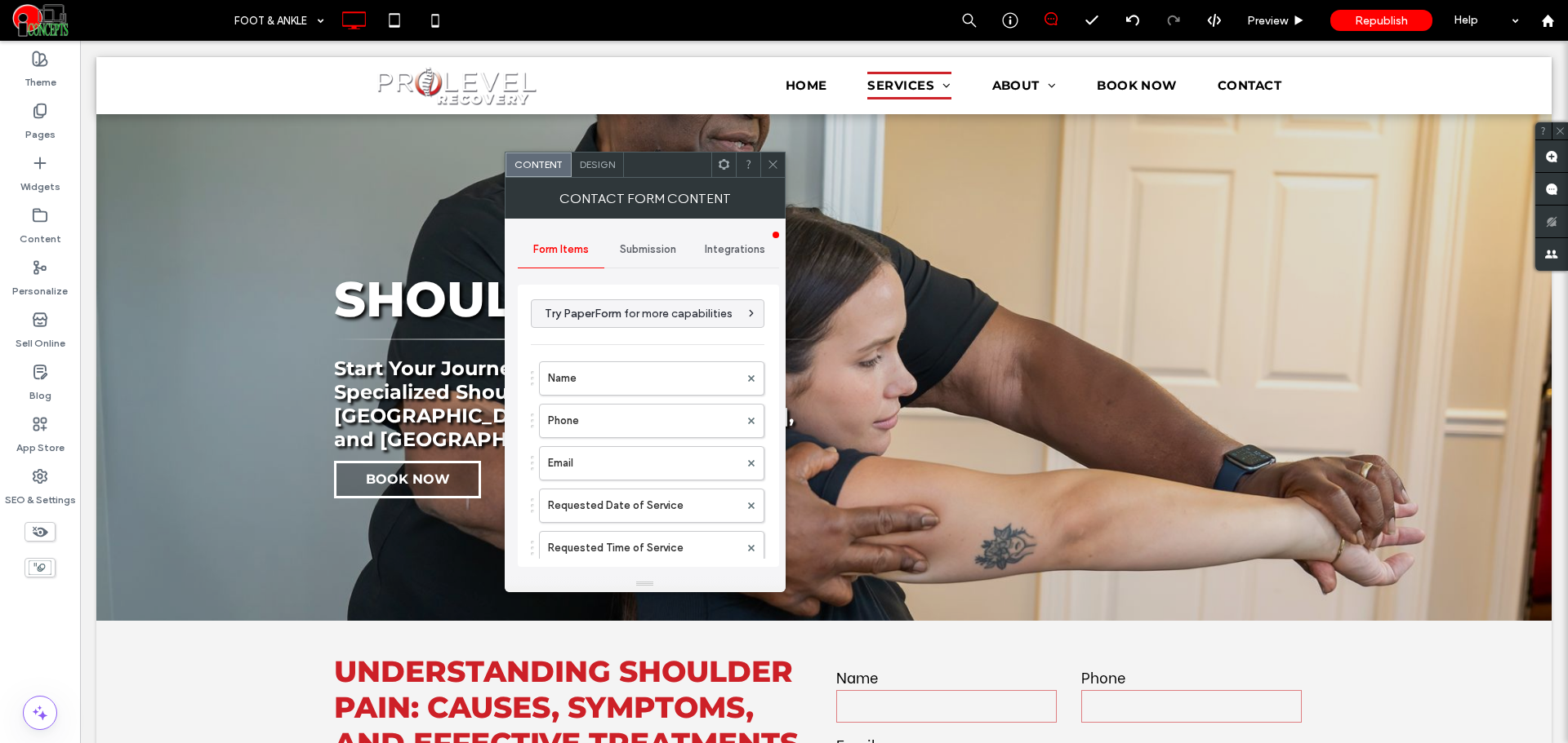
scroll to position [457, 0]
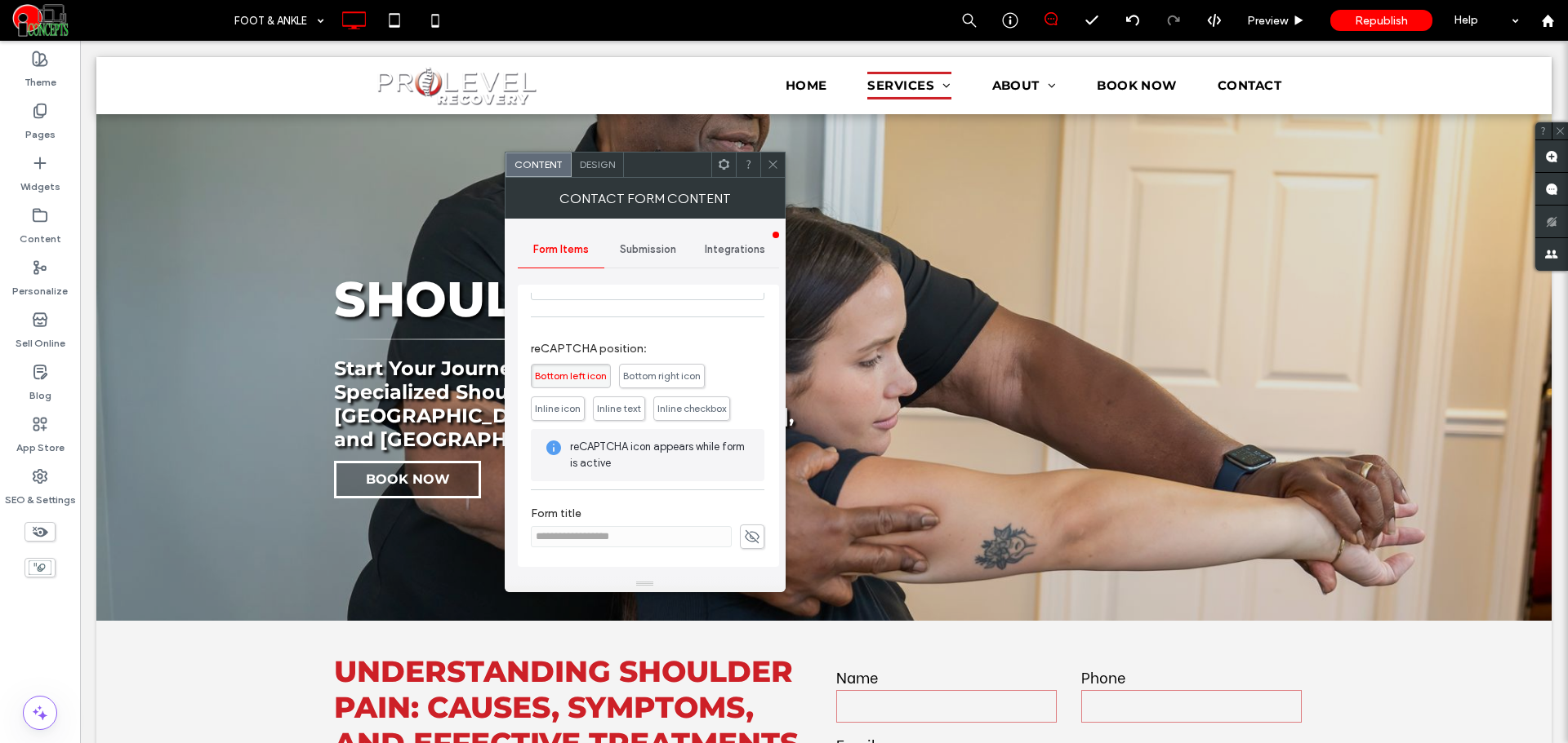
click at [743, 537] on icon at bounding box center [751, 537] width 17 height 18
click at [600, 541] on input "**********" at bounding box center [631, 537] width 201 height 21
paste input
type input "**********"
click at [744, 537] on use at bounding box center [751, 537] width 15 height 11
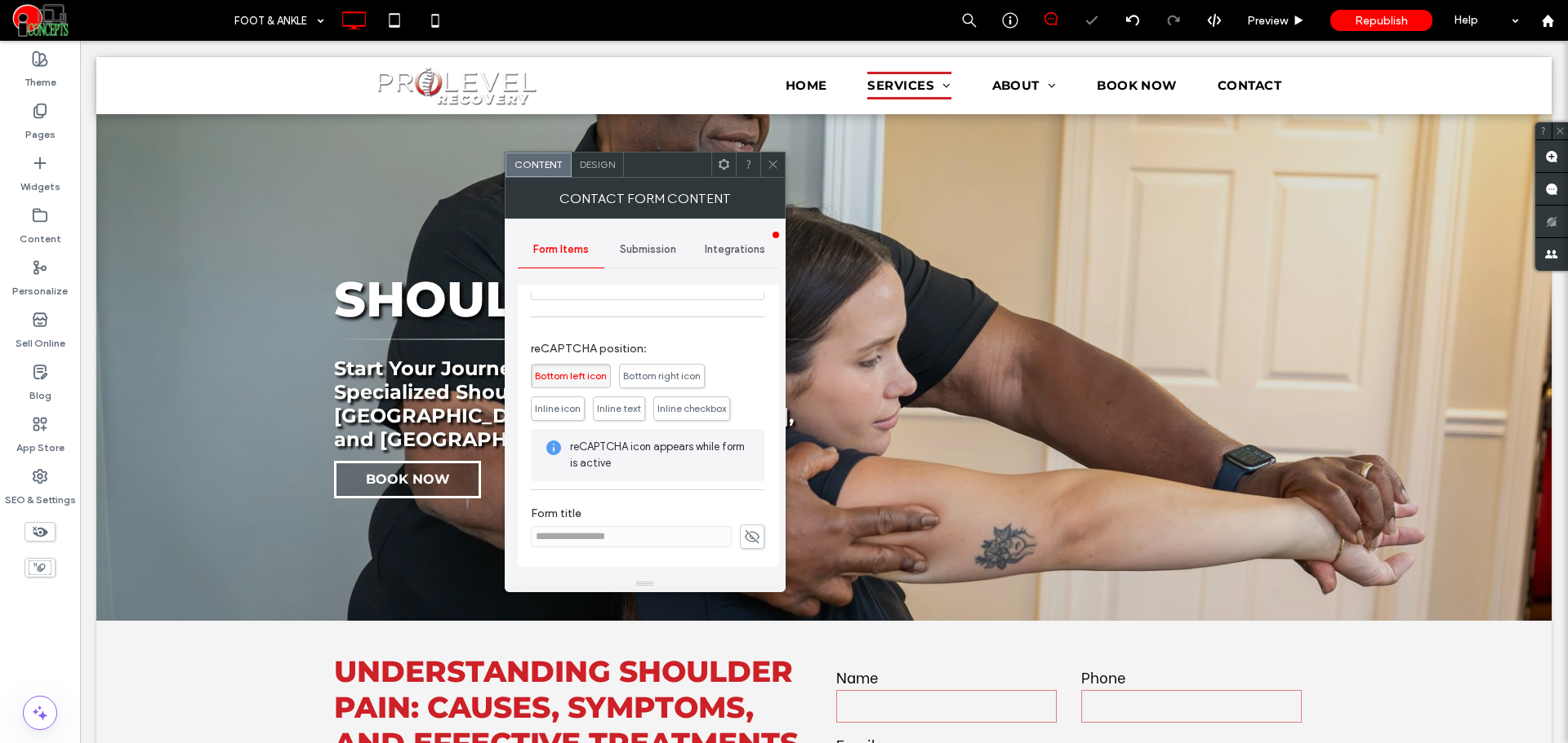
click at [626, 252] on span "Submission" at bounding box center [648, 249] width 56 height 13
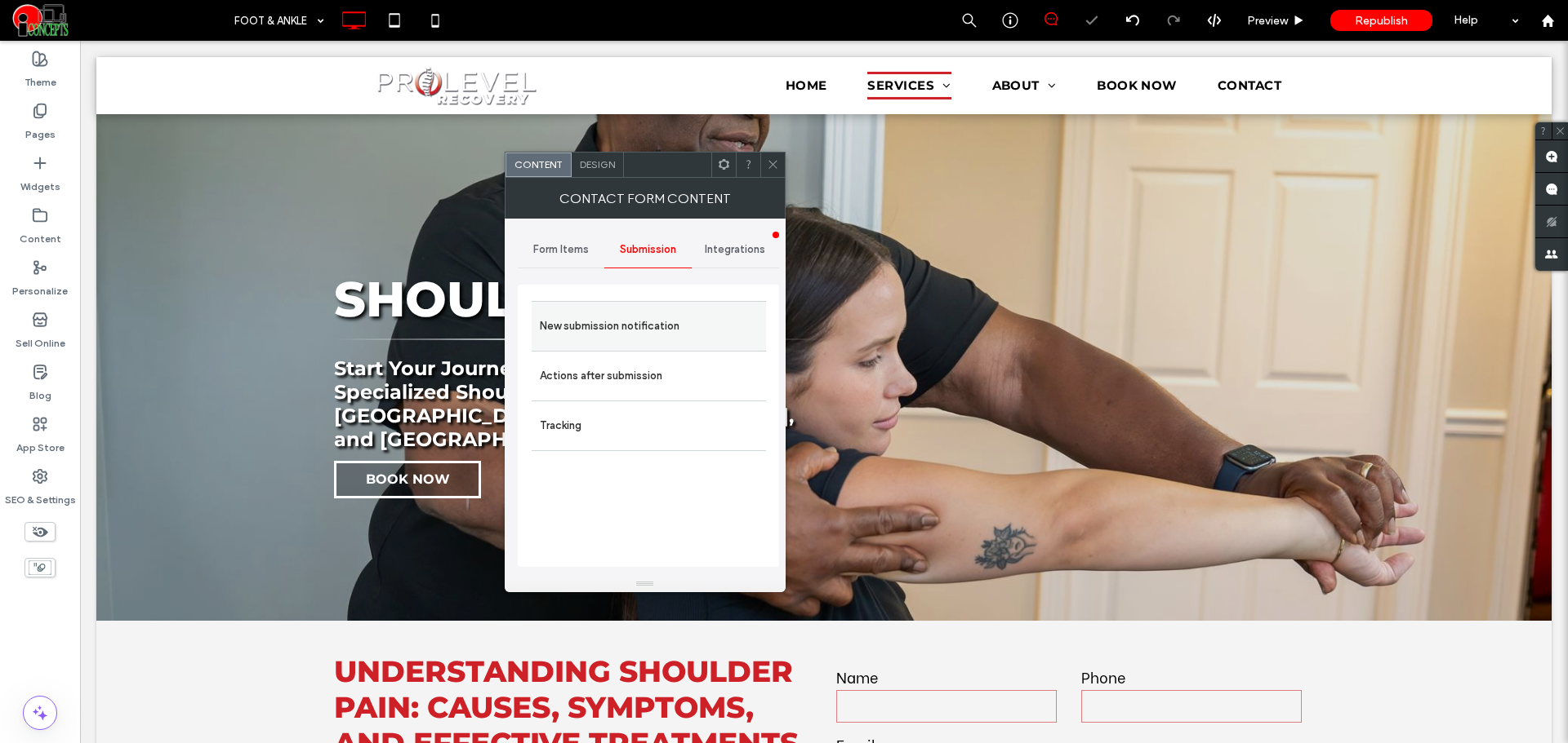
click at [654, 342] on label "New submission notification" at bounding box center [649, 326] width 218 height 33
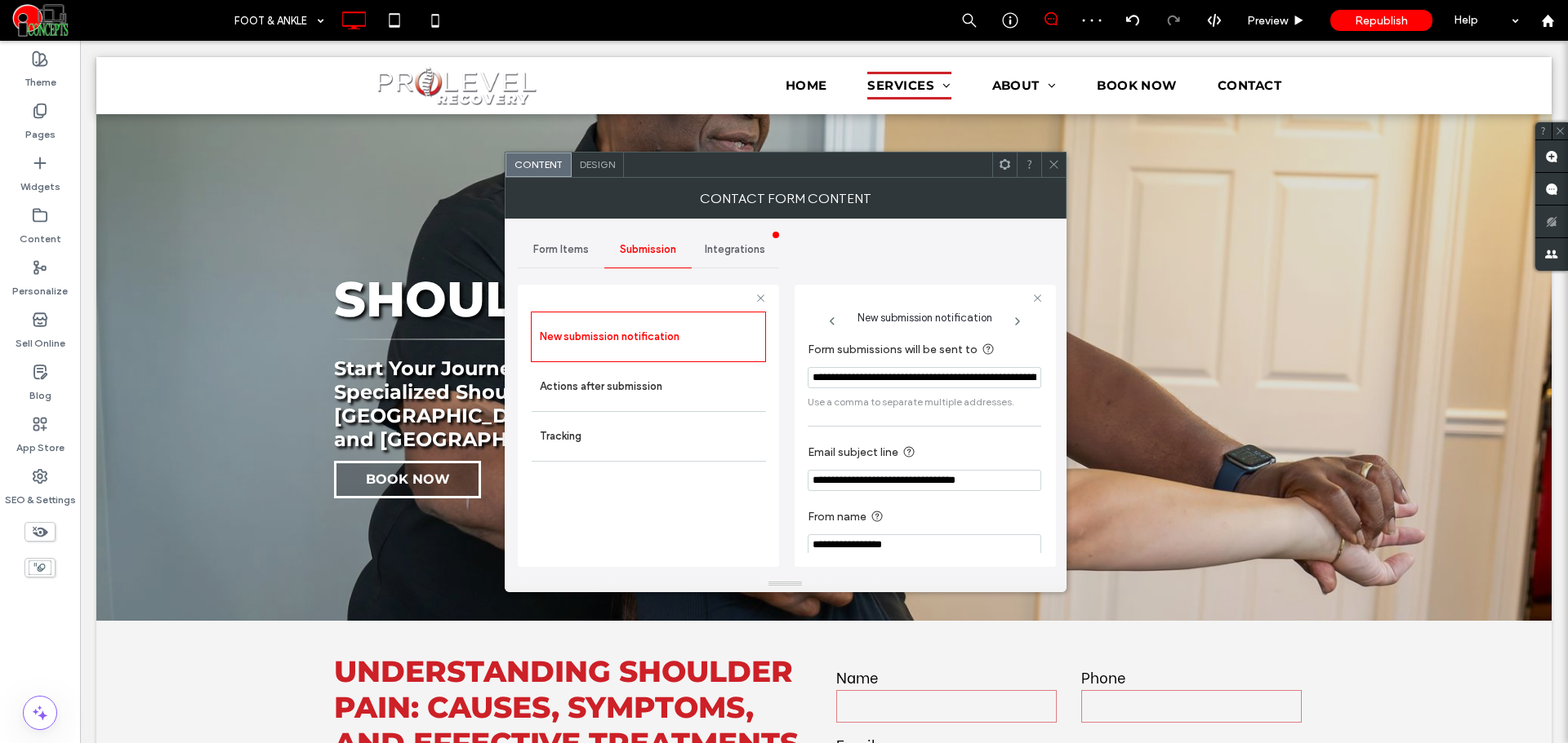
click at [921, 480] on input "**********" at bounding box center [924, 480] width 233 height 21
paste input "Email subject line"
type input "**********"
click at [913, 514] on label "From name" at bounding box center [921, 518] width 227 height 21
click at [1048, 165] on icon at bounding box center [1054, 164] width 12 height 12
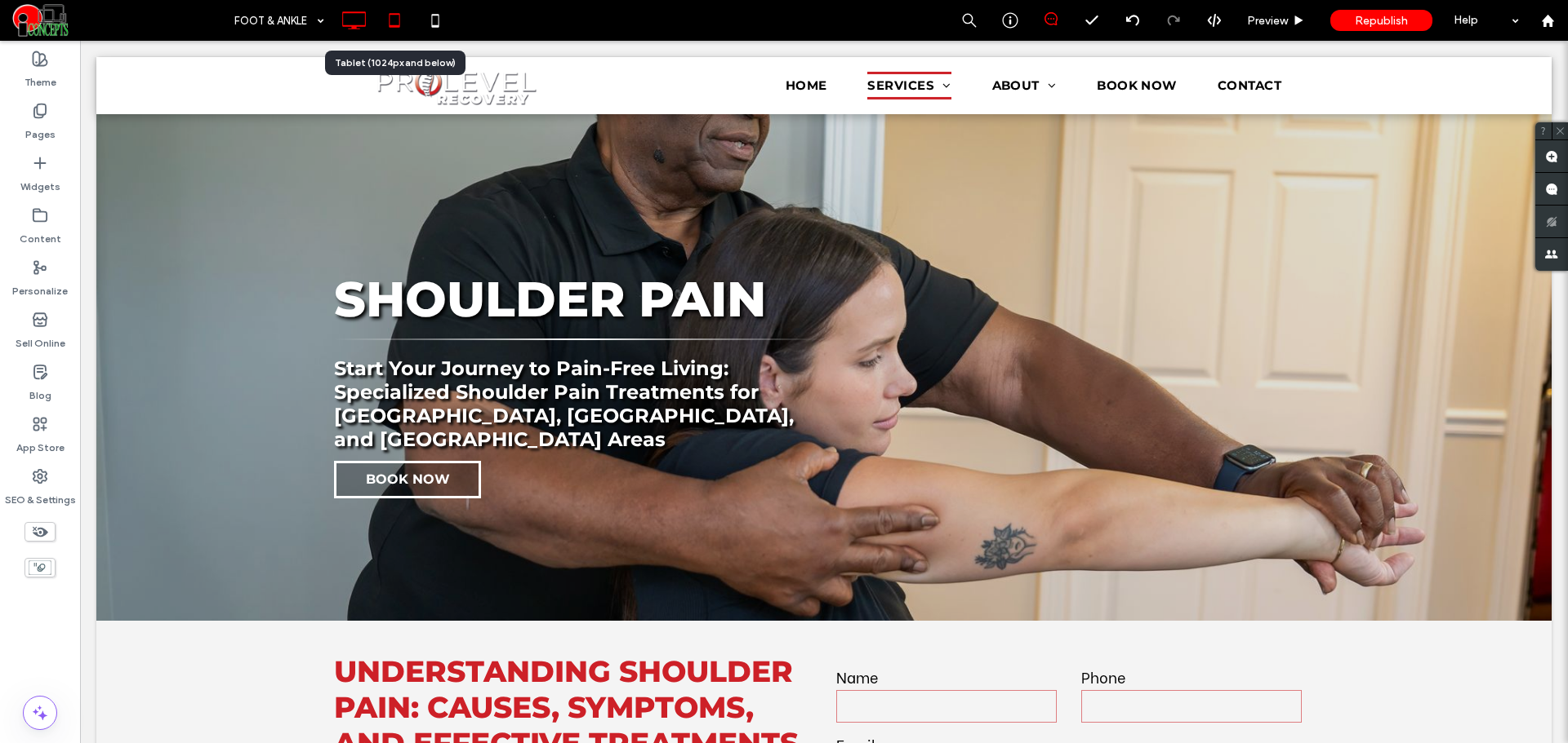
click at [404, 28] on icon at bounding box center [393, 20] width 33 height 33
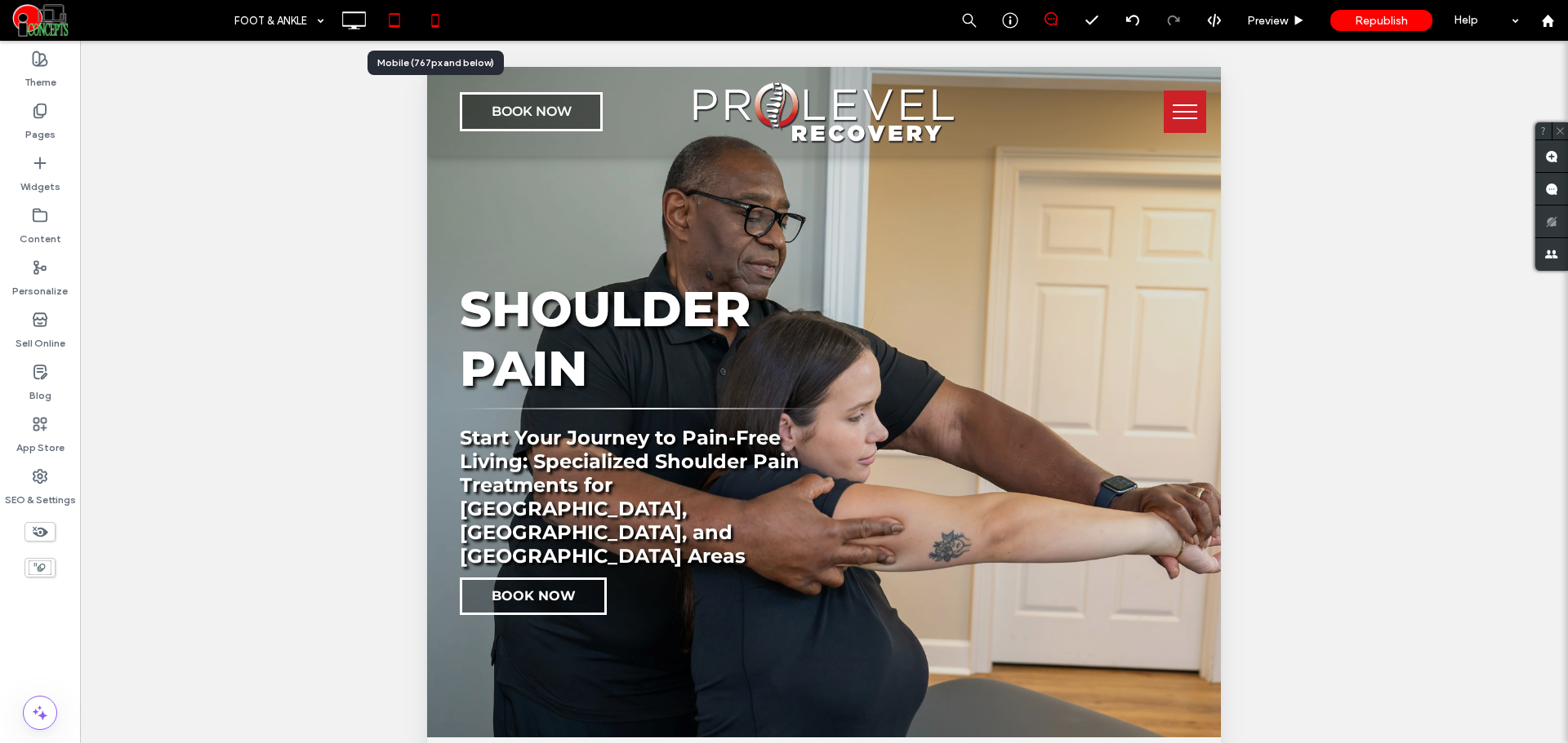
click at [445, 32] on icon at bounding box center [435, 20] width 33 height 33
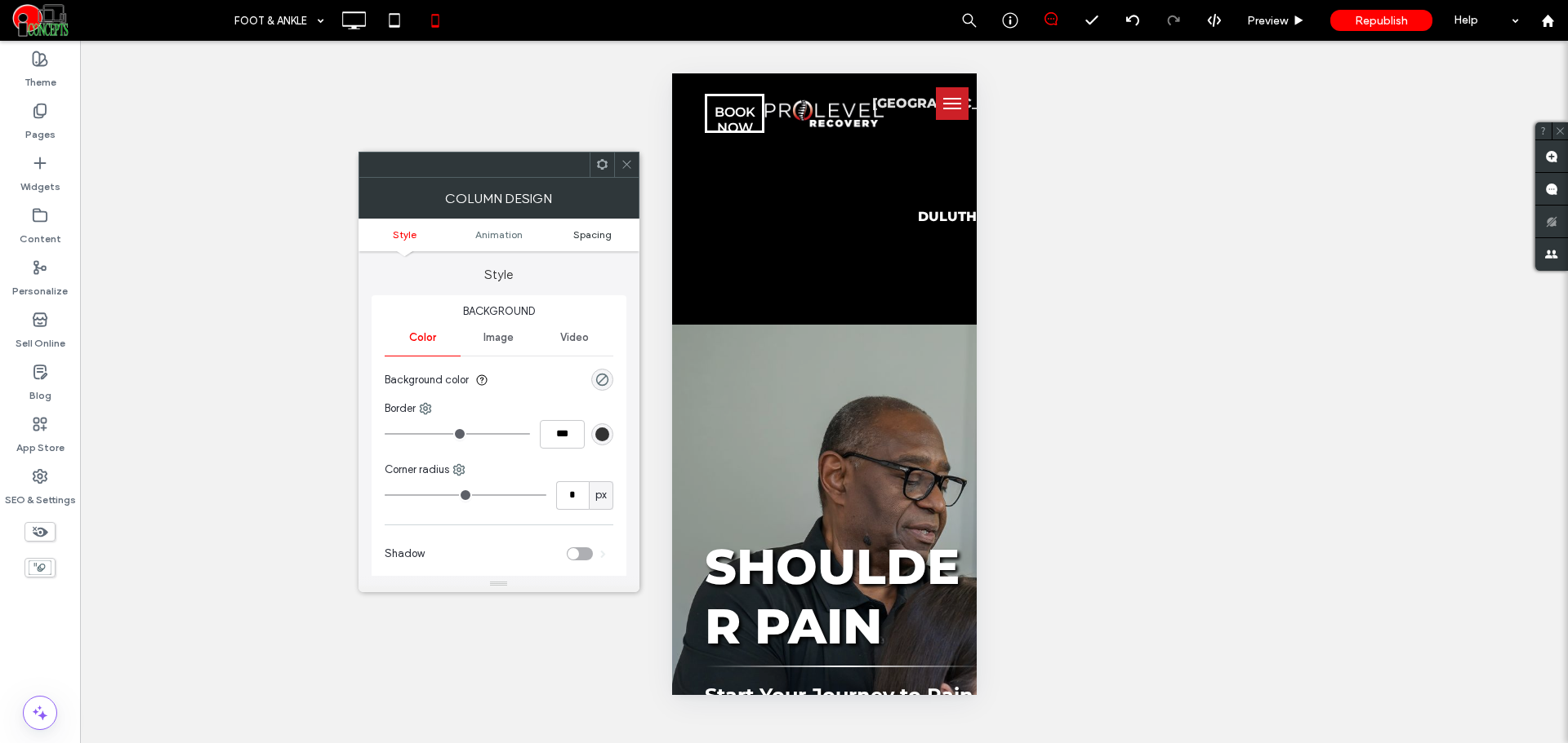
click at [585, 234] on span "Spacing" at bounding box center [592, 234] width 39 height 12
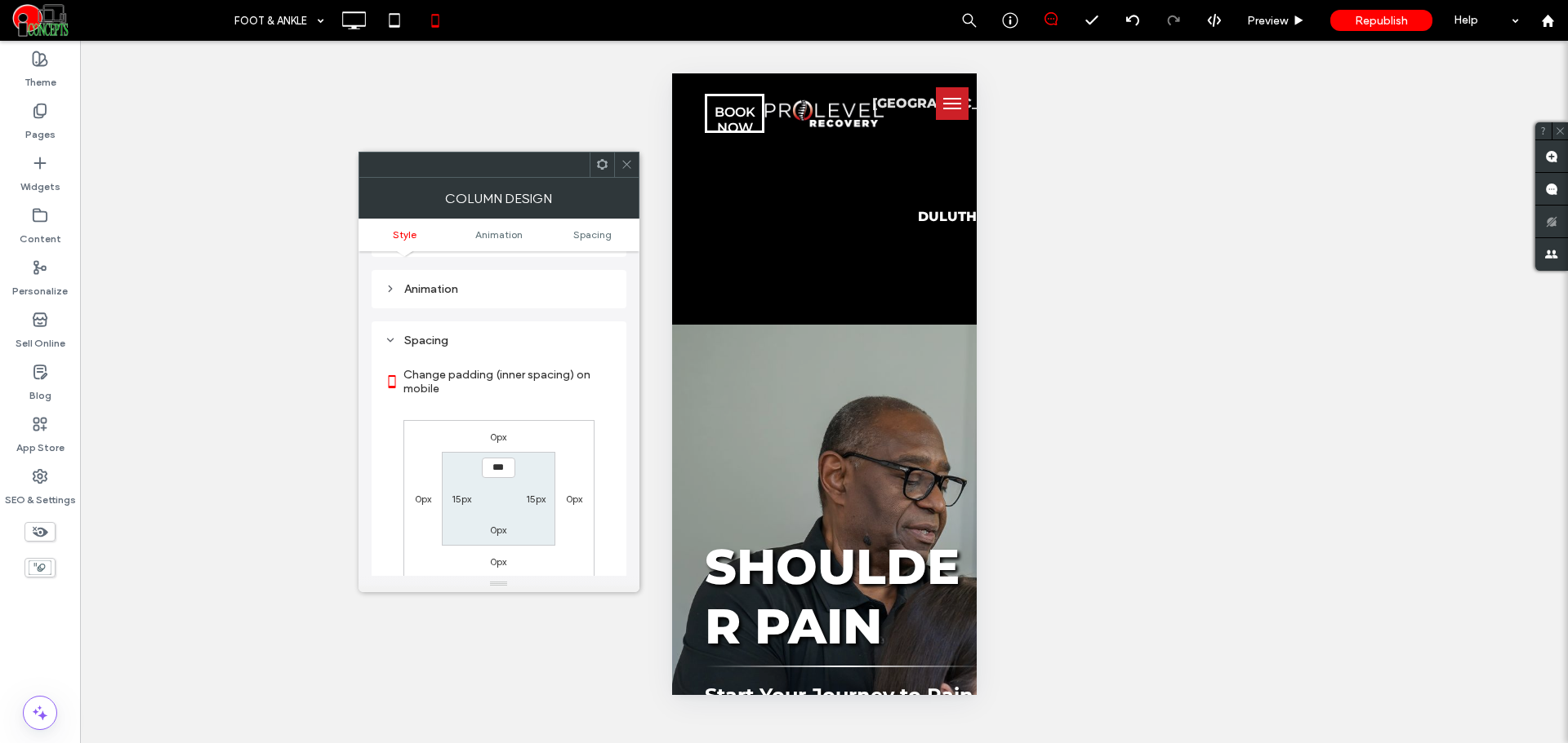
scroll to position [382, 0]
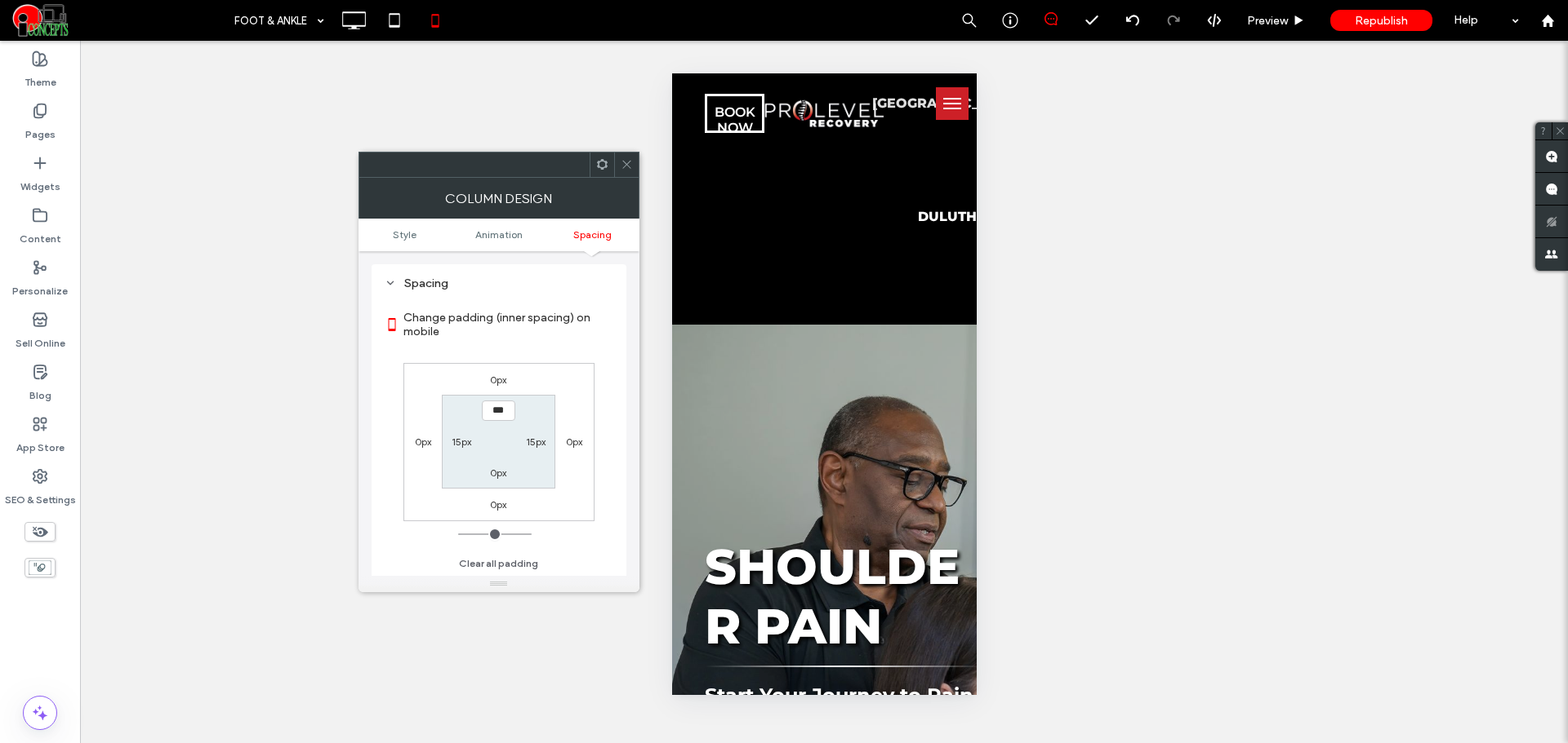
click at [463, 434] on div "15px" at bounding box center [462, 442] width 20 height 17
click at [459, 438] on div "15px" at bounding box center [462, 442] width 20 height 17
click at [459, 438] on label "15px" at bounding box center [462, 442] width 20 height 12
type input "**"
type input "*"
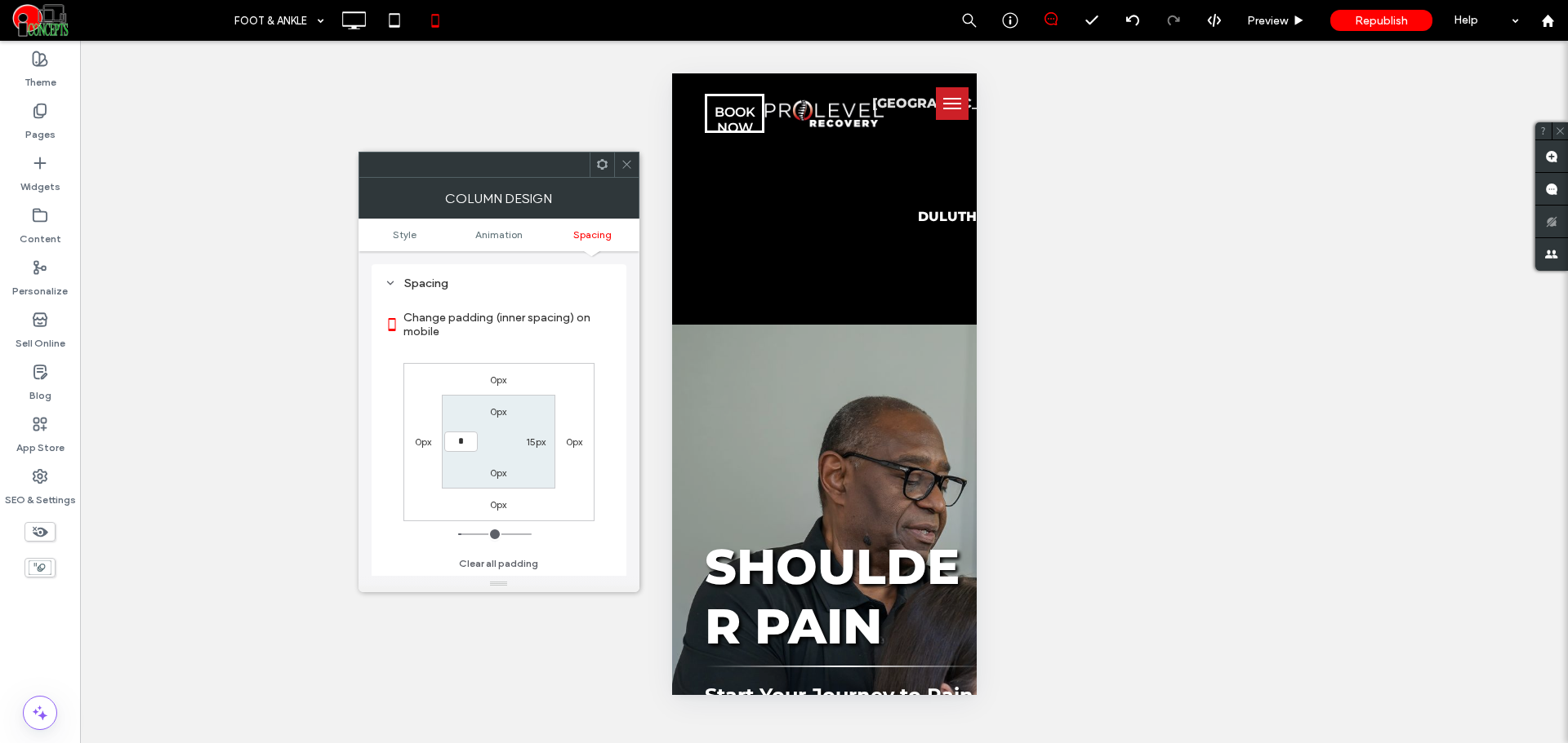
type input "*"
type input "***"
click at [622, 165] on icon at bounding box center [627, 164] width 12 height 12
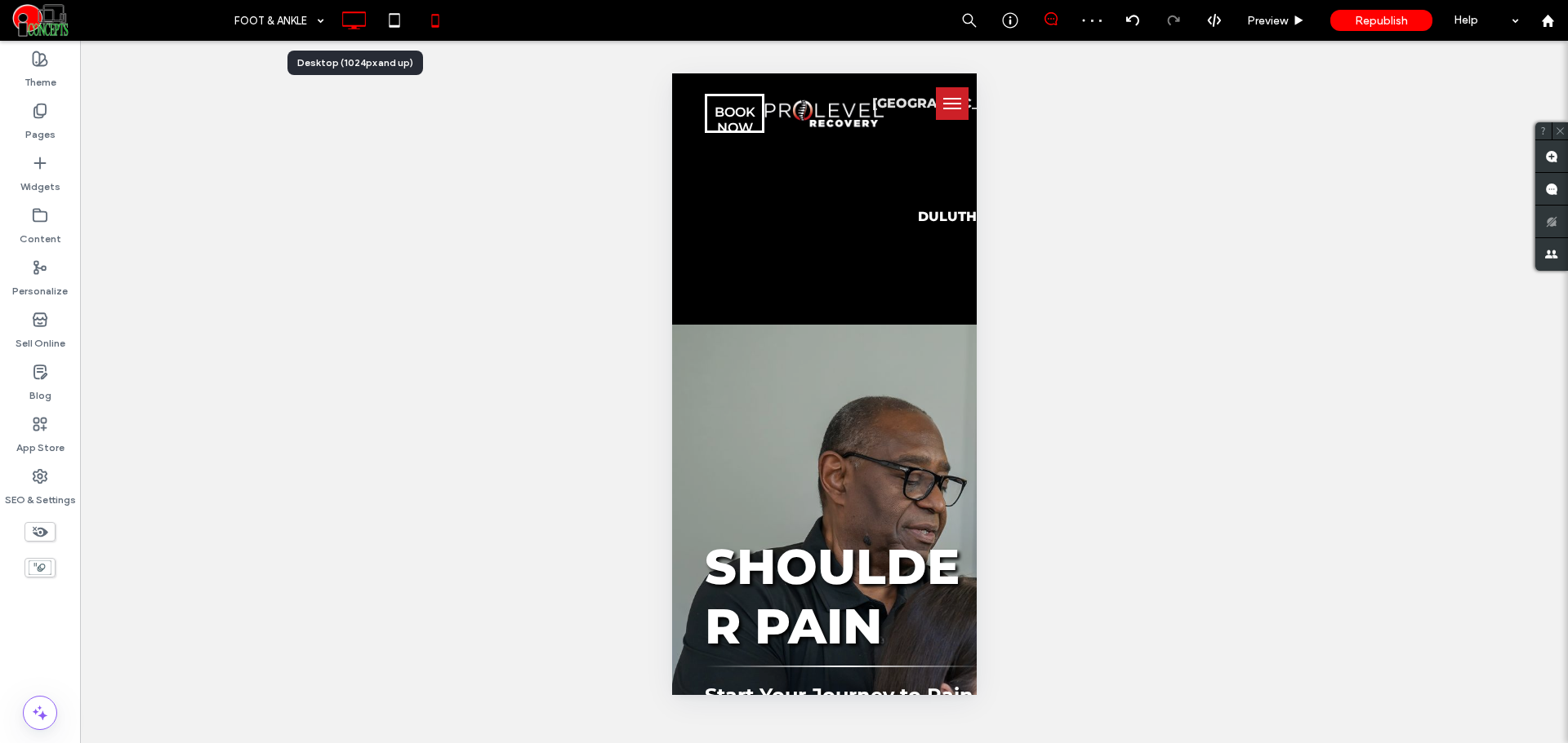
click at [353, 31] on icon at bounding box center [353, 20] width 33 height 33
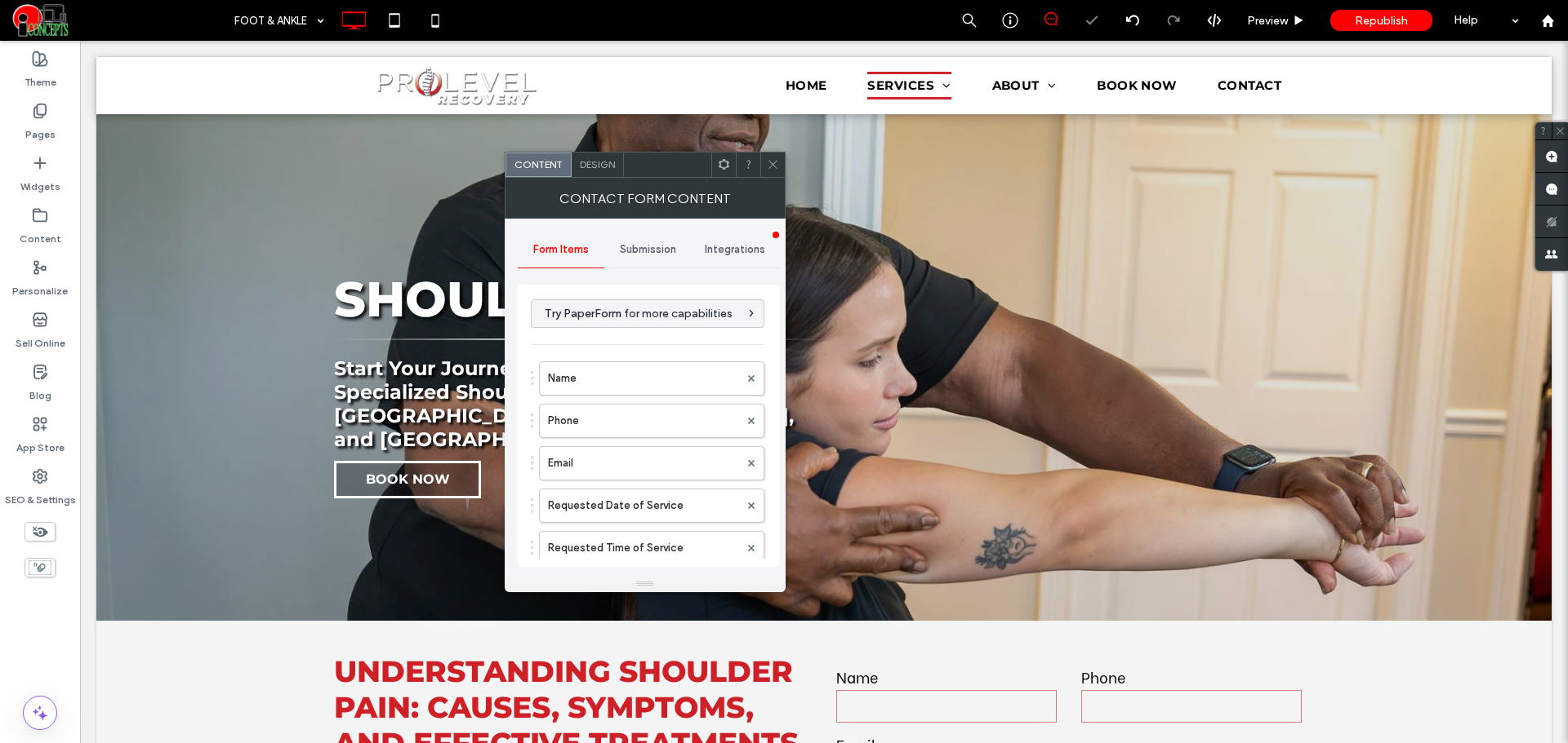
scroll to position [457, 0]
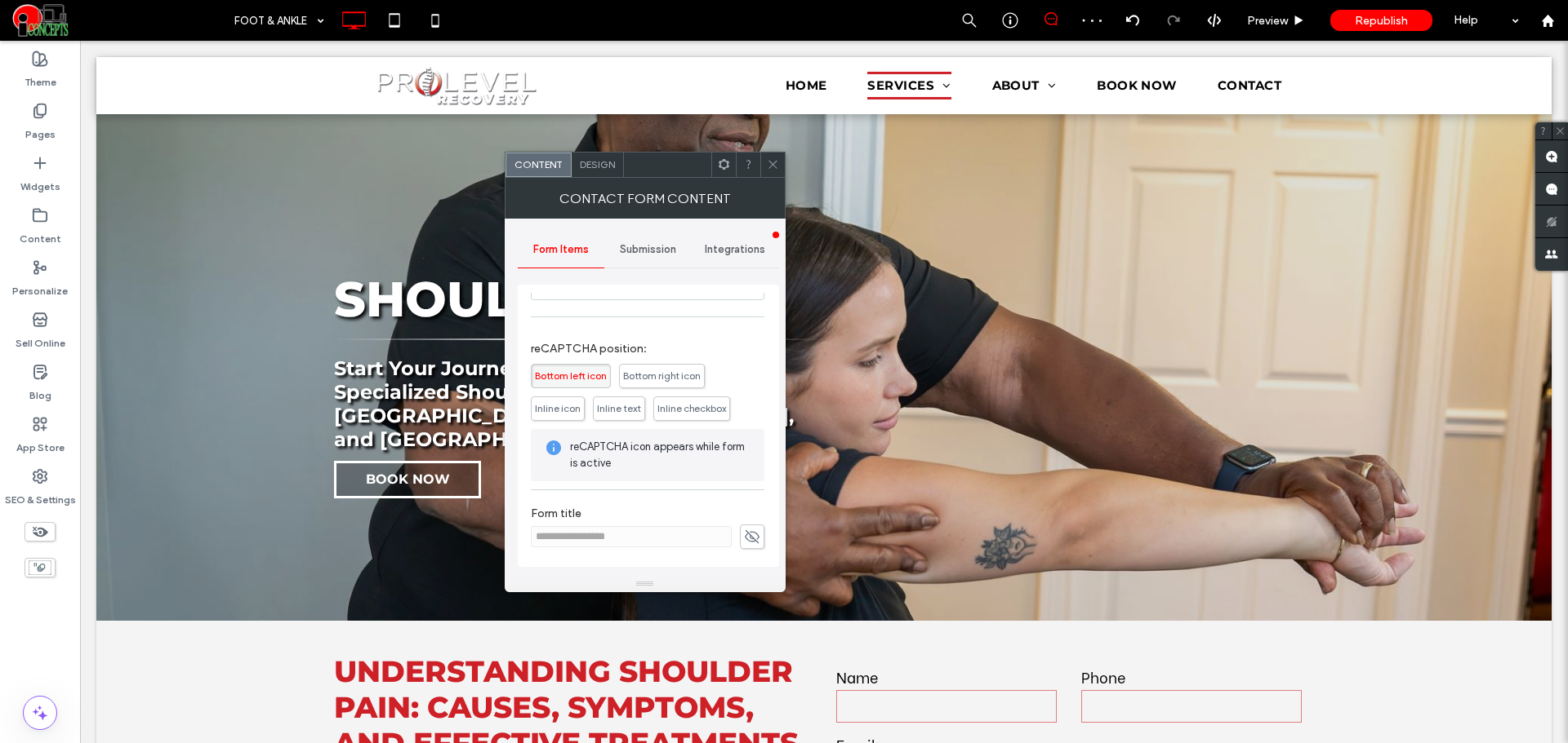
click at [671, 254] on span "Submission" at bounding box center [648, 249] width 56 height 13
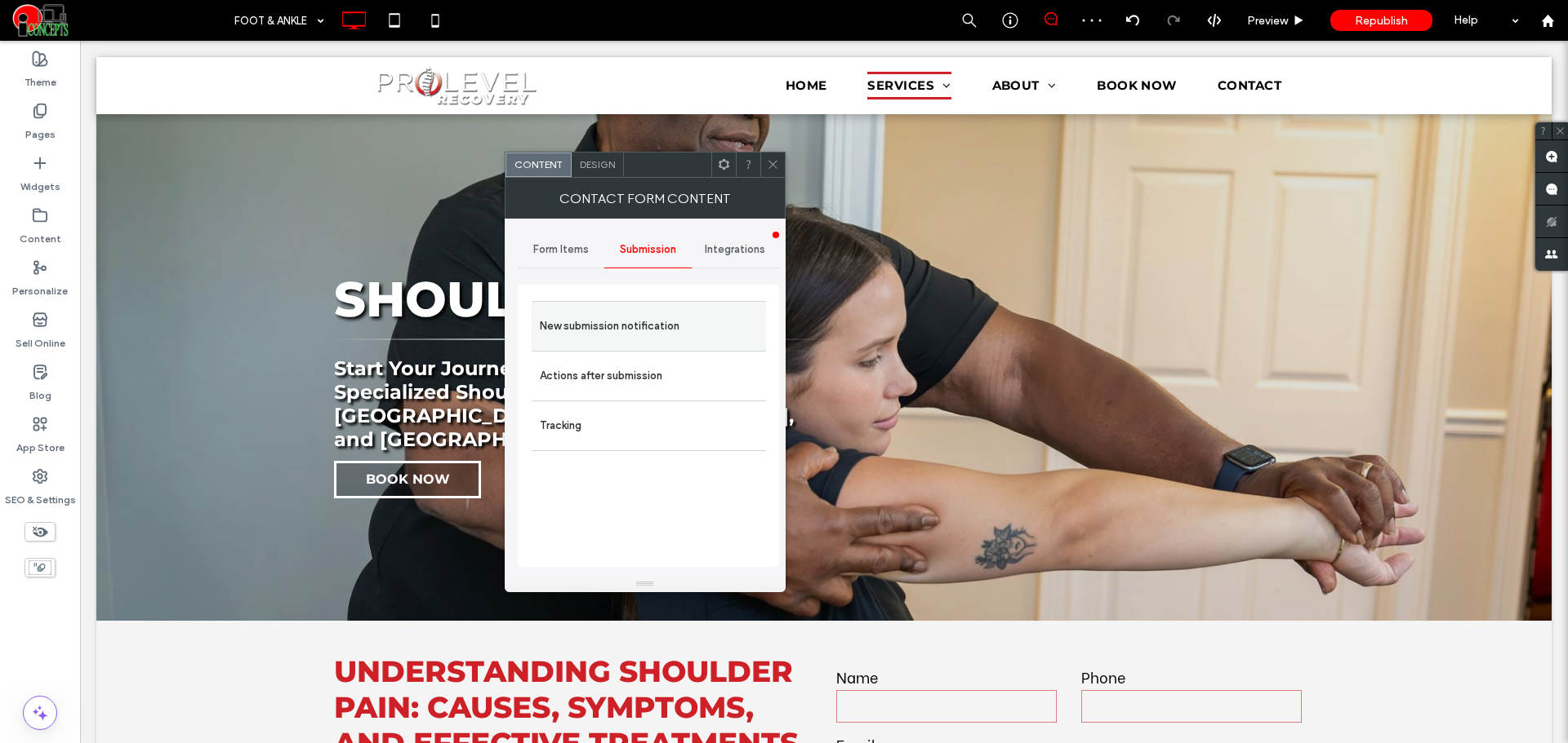
click at [683, 323] on label "New submission notification" at bounding box center [649, 326] width 218 height 33
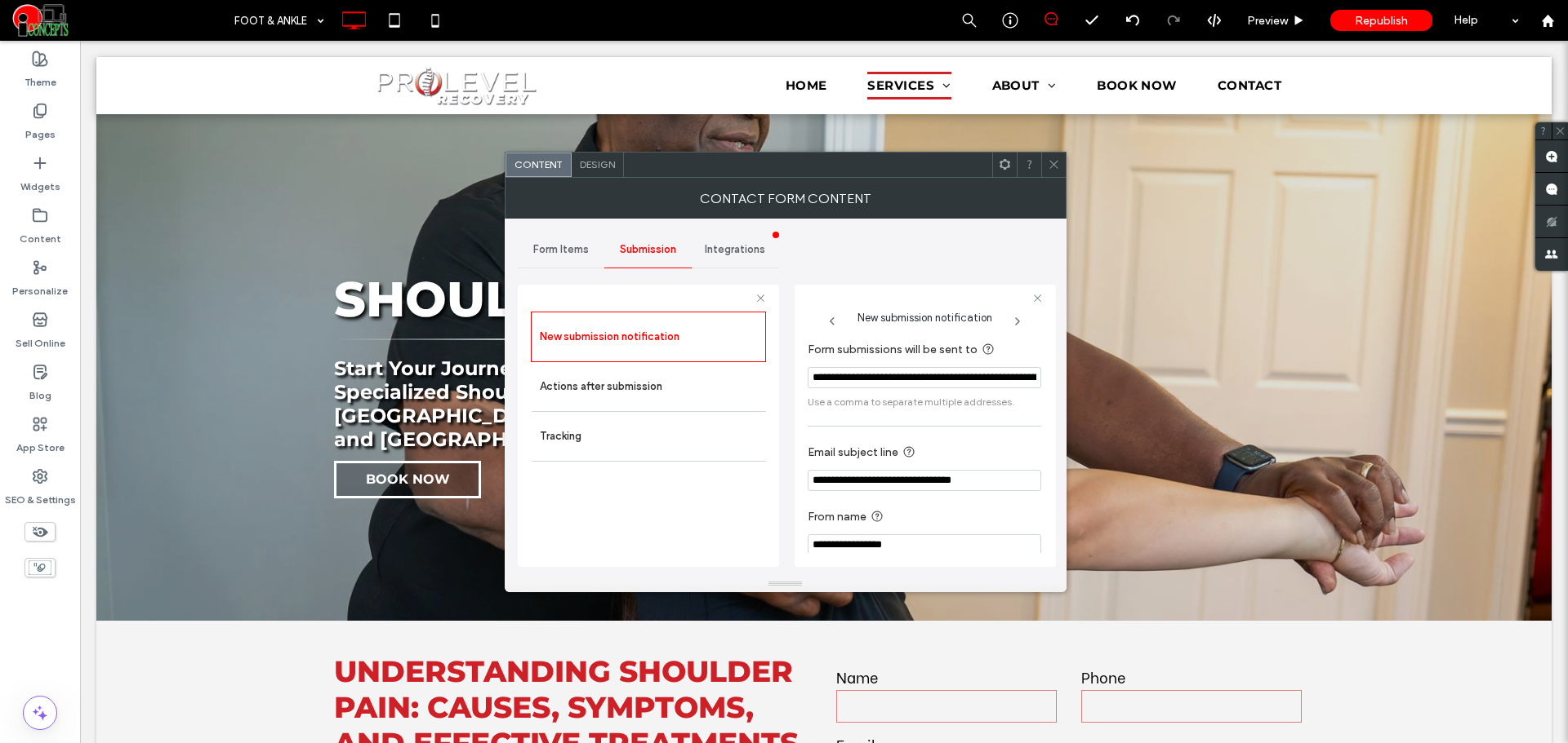
click at [1053, 171] on span at bounding box center [1054, 164] width 12 height 25
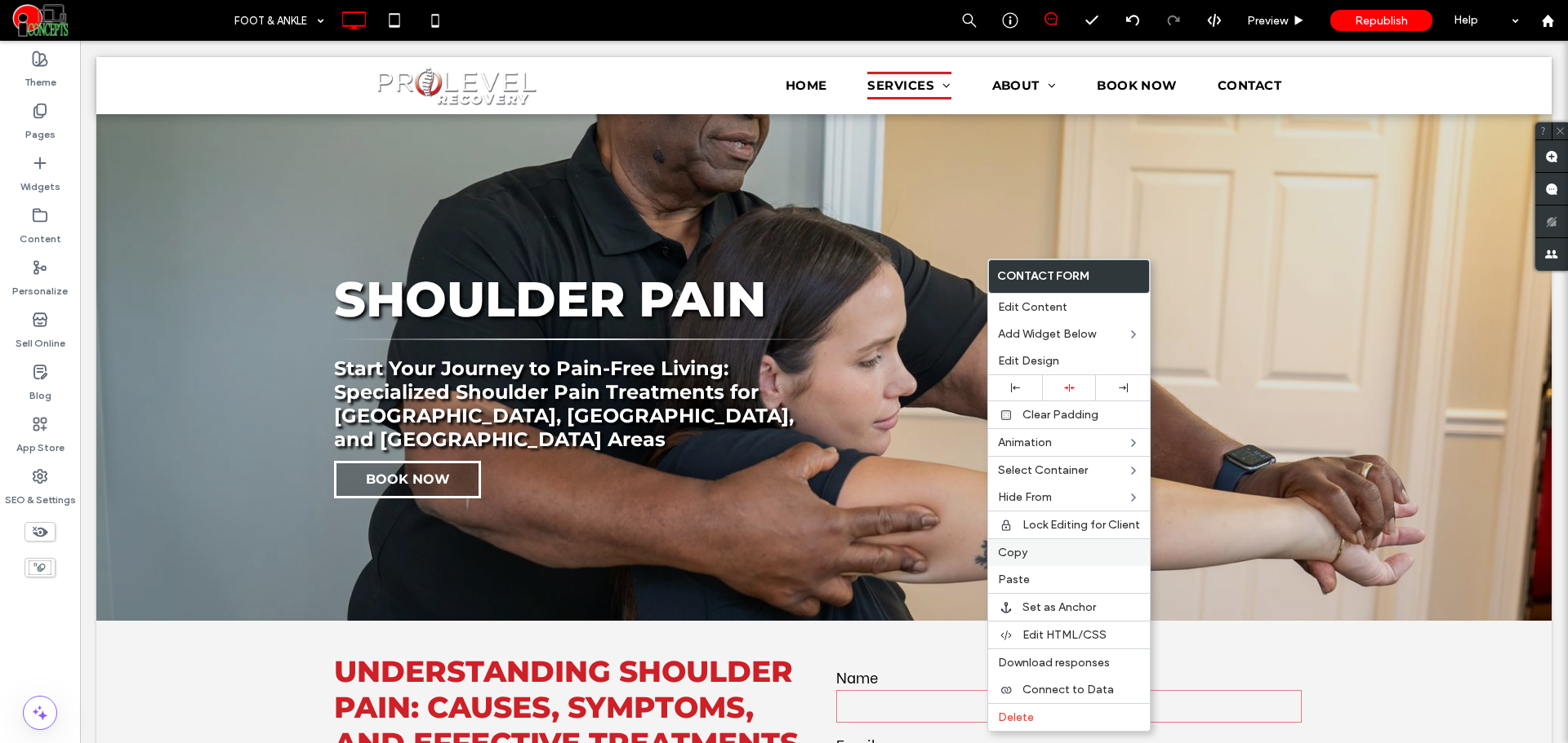
click at [1012, 551] on span "Copy" at bounding box center [1012, 553] width 30 height 14
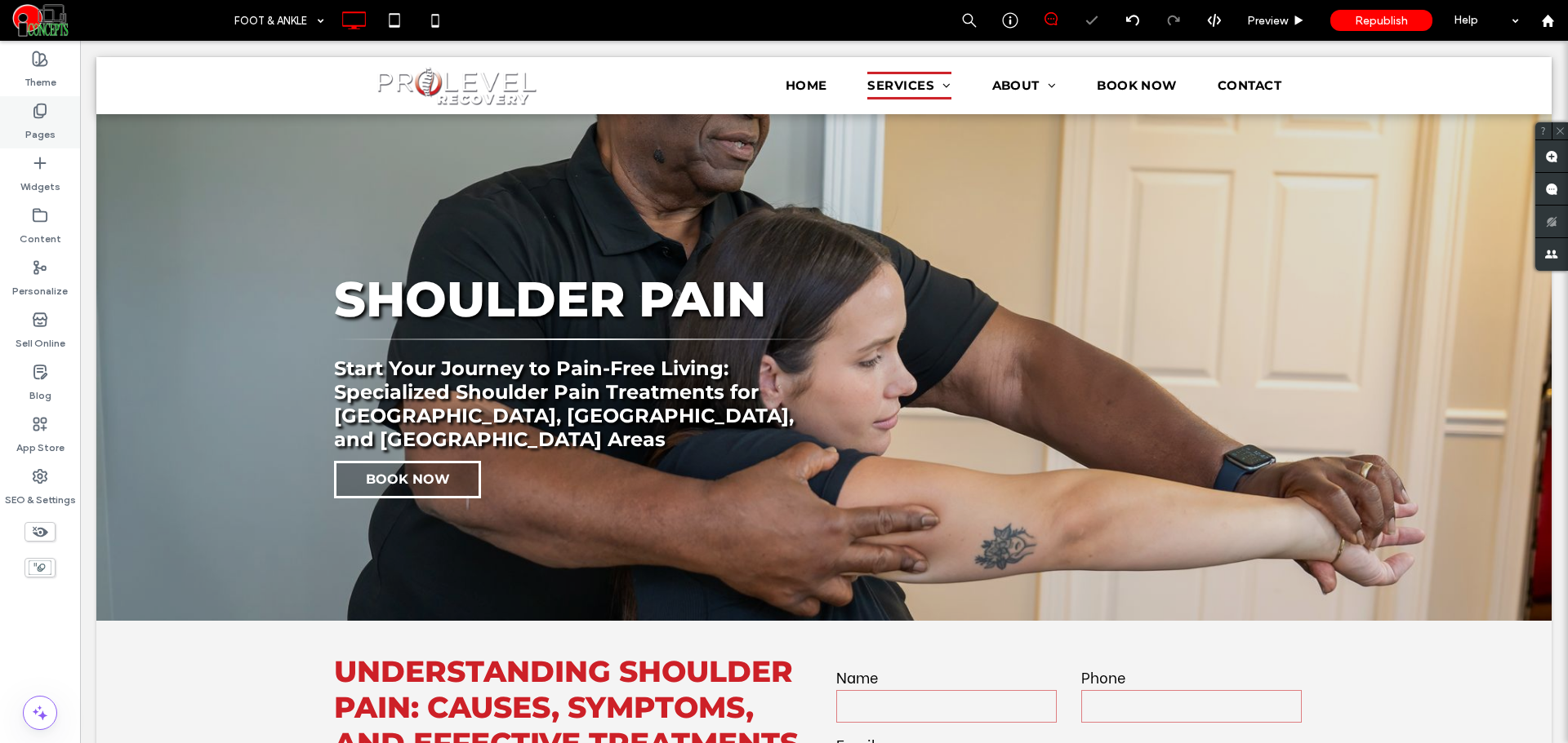
click at [57, 116] on div "Pages" at bounding box center [40, 122] width 80 height 52
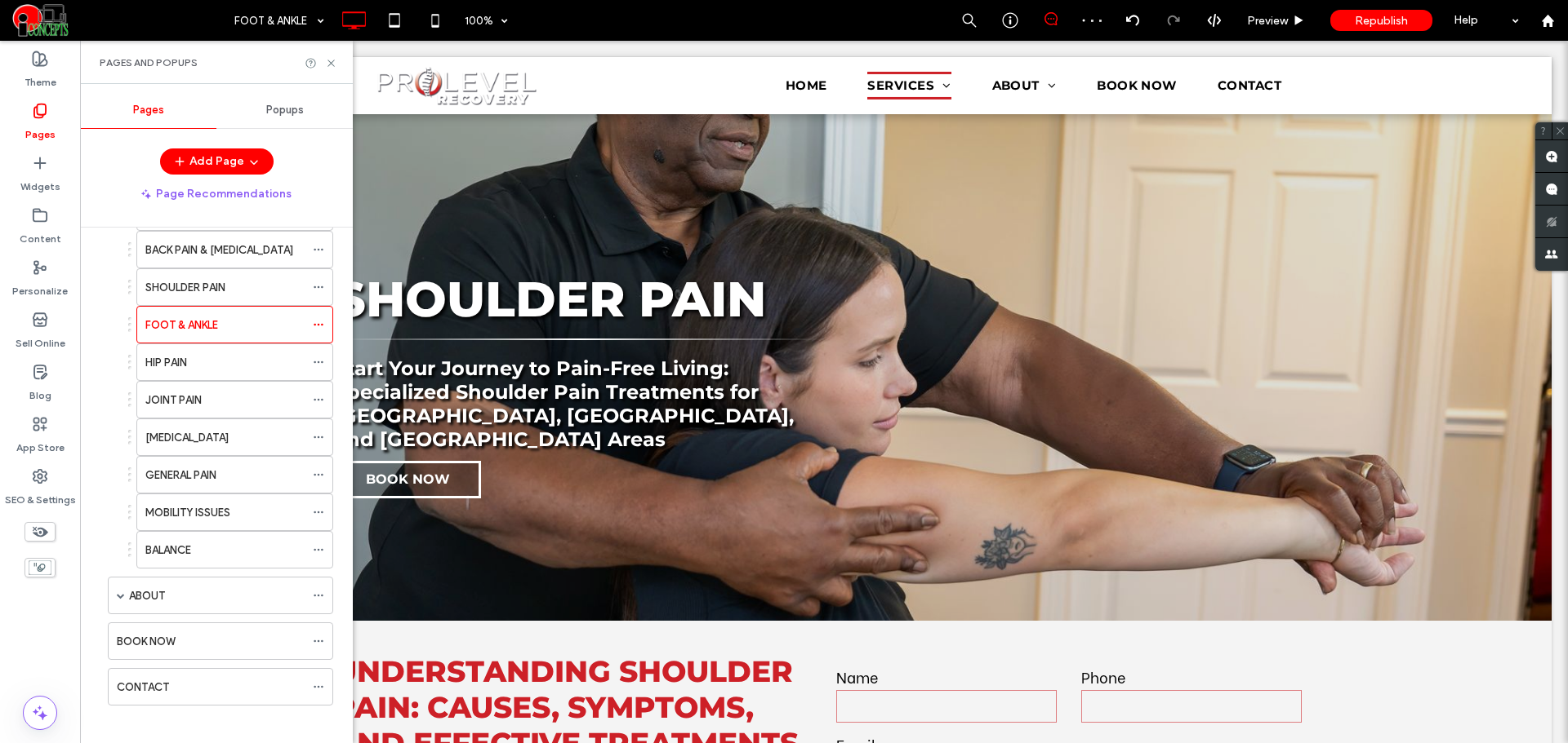
scroll to position [420, 0]
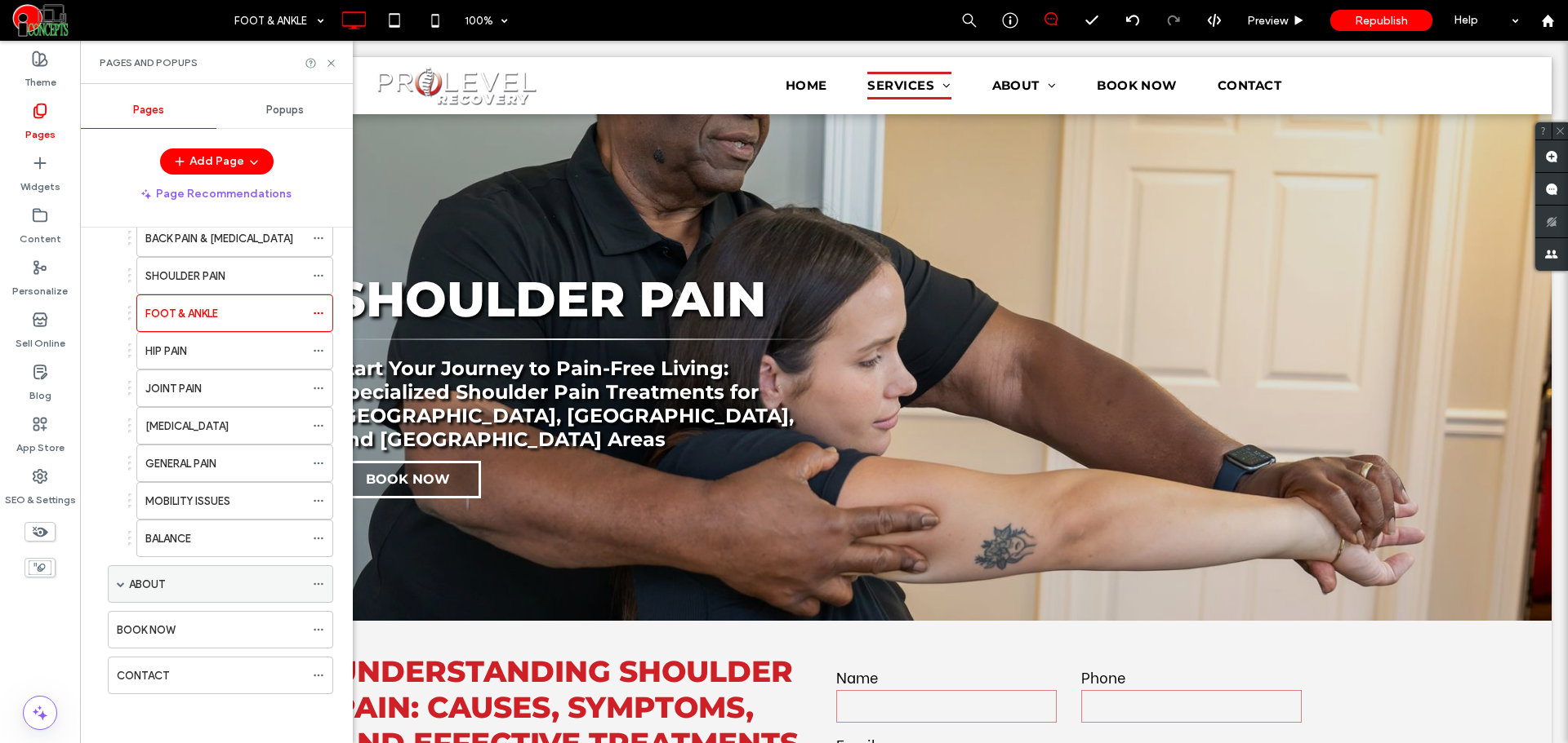
click at [125, 588] on span at bounding box center [121, 584] width 8 height 36
click at [162, 619] on label "MEET THE STAFF" at bounding box center [186, 621] width 82 height 29
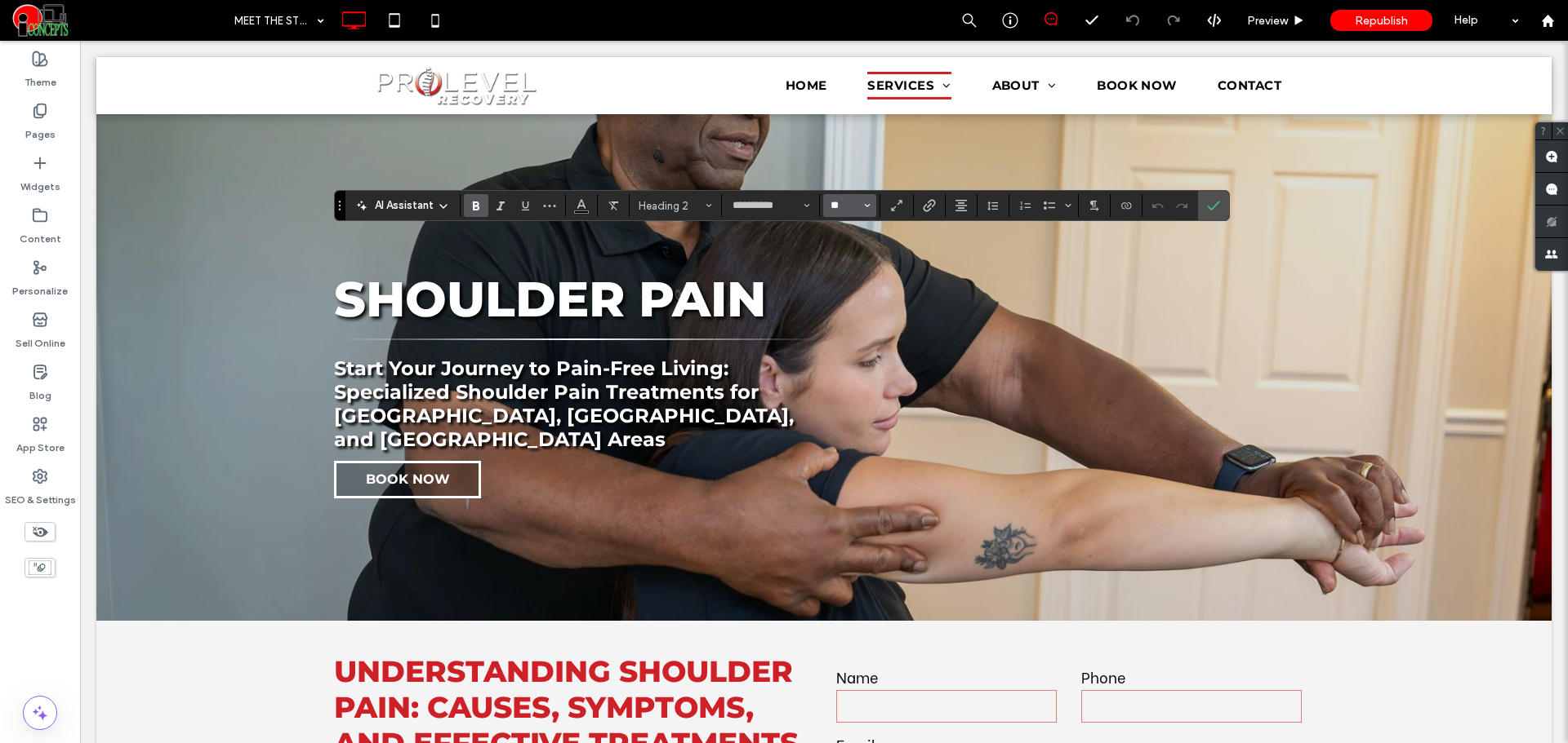
click at [849, 201] on input "**" at bounding box center [844, 206] width 32 height 13
type input "**"
click at [577, 206] on icon "Color" at bounding box center [580, 204] width 13 height 13
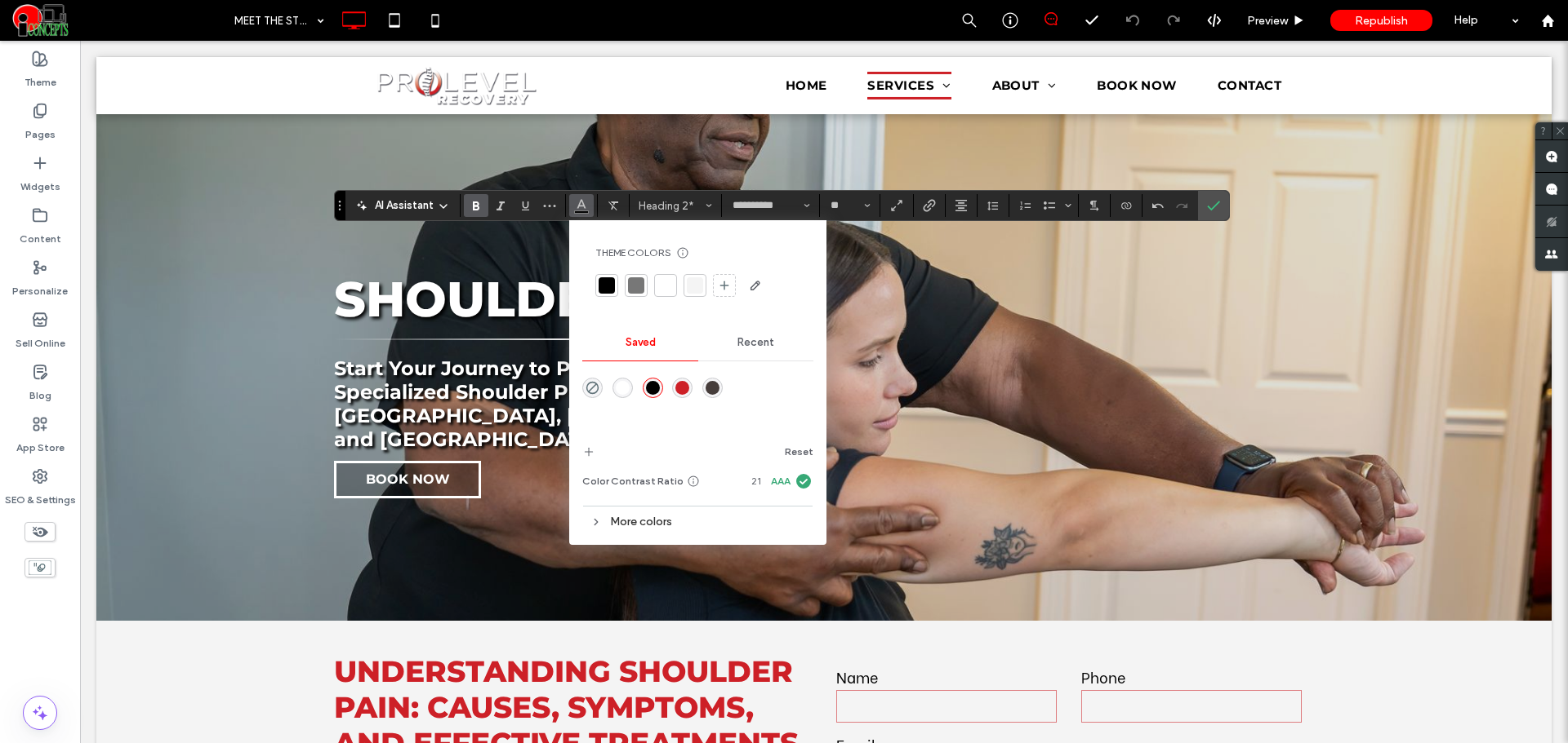
click at [687, 384] on div "rgba(205,32,39,1)" at bounding box center [682, 388] width 14 height 14
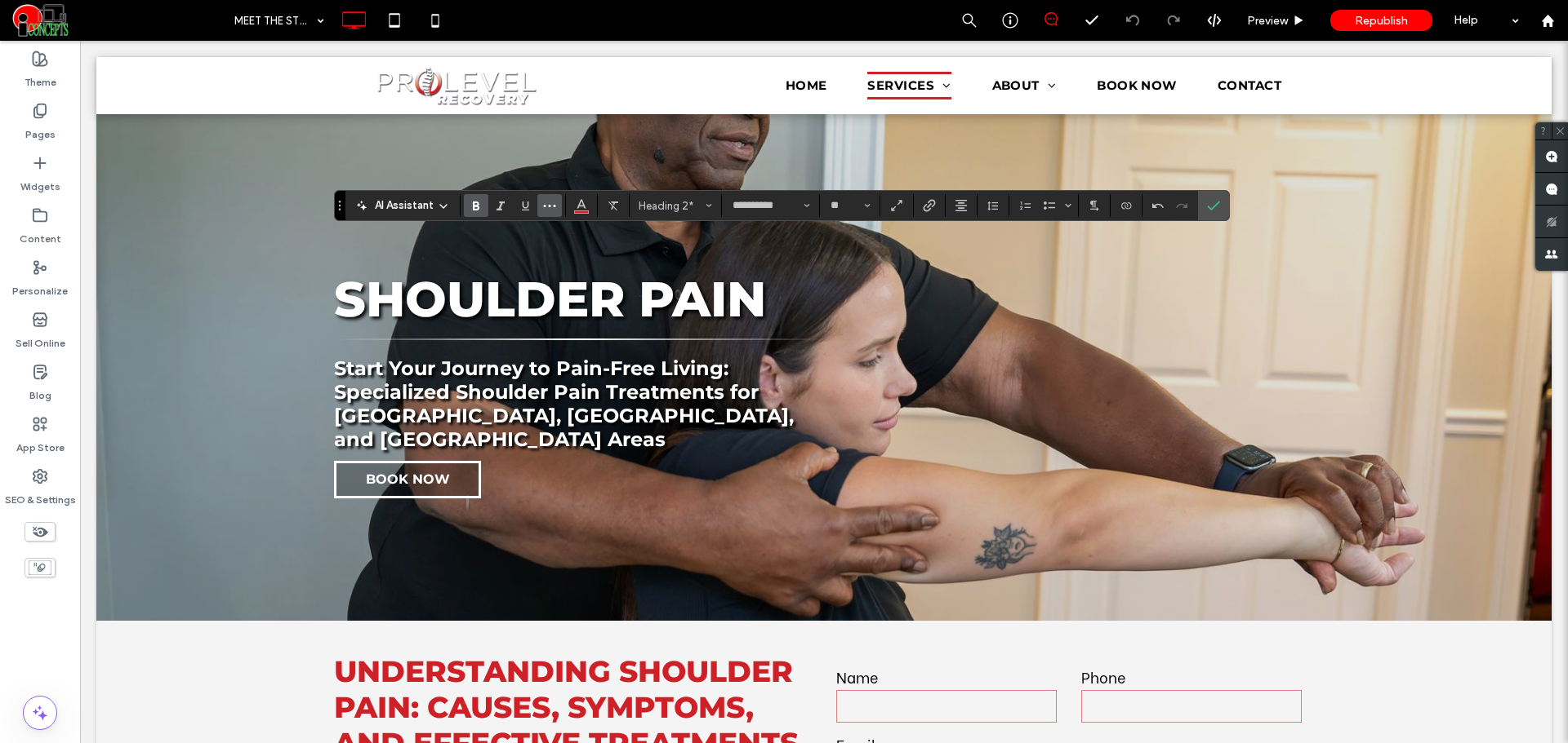
click at [556, 200] on icon "More" at bounding box center [549, 206] width 13 height 13
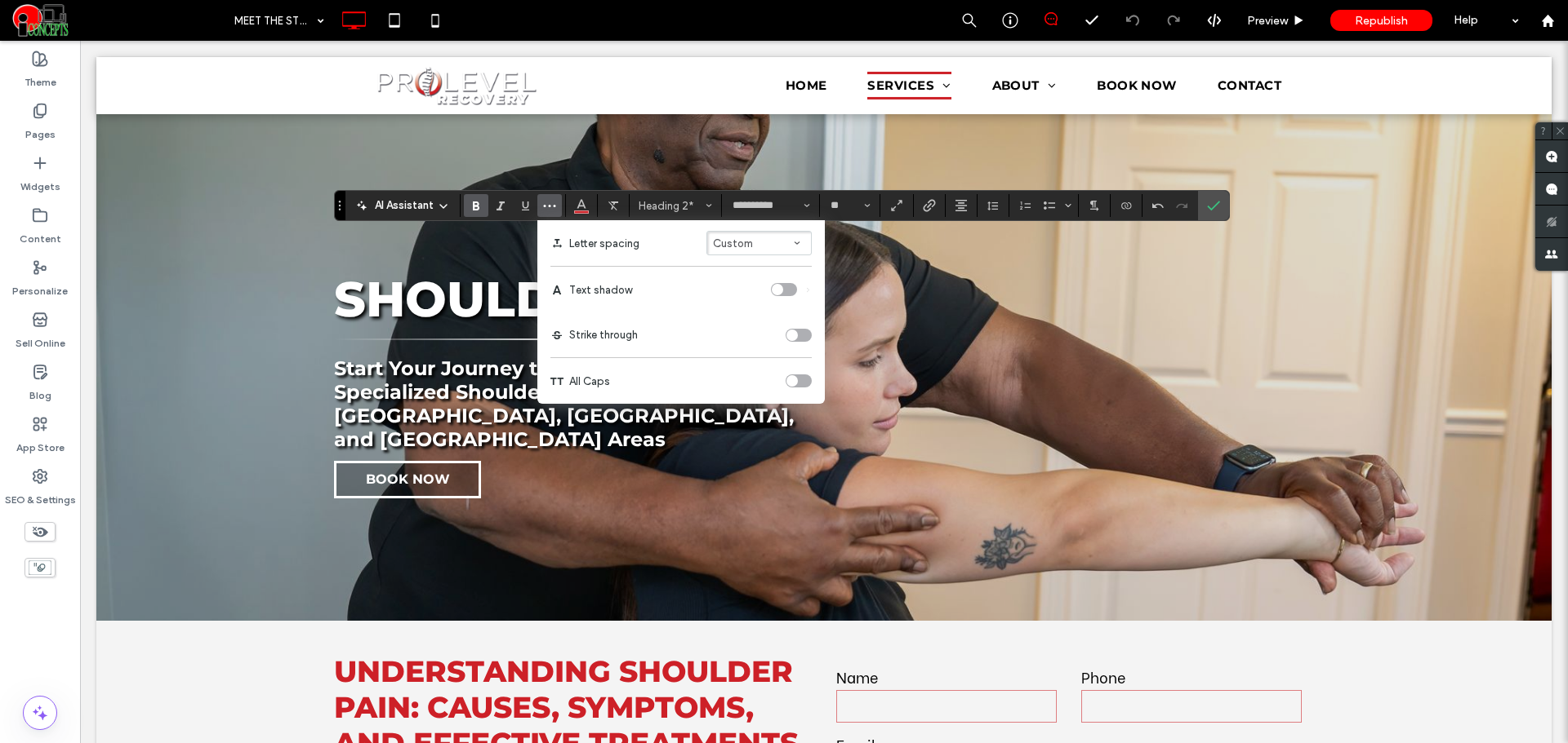
click at [802, 378] on div "toggle" at bounding box center [799, 380] width 26 height 13
click at [1210, 201] on icon "Confirm" at bounding box center [1213, 206] width 13 height 13
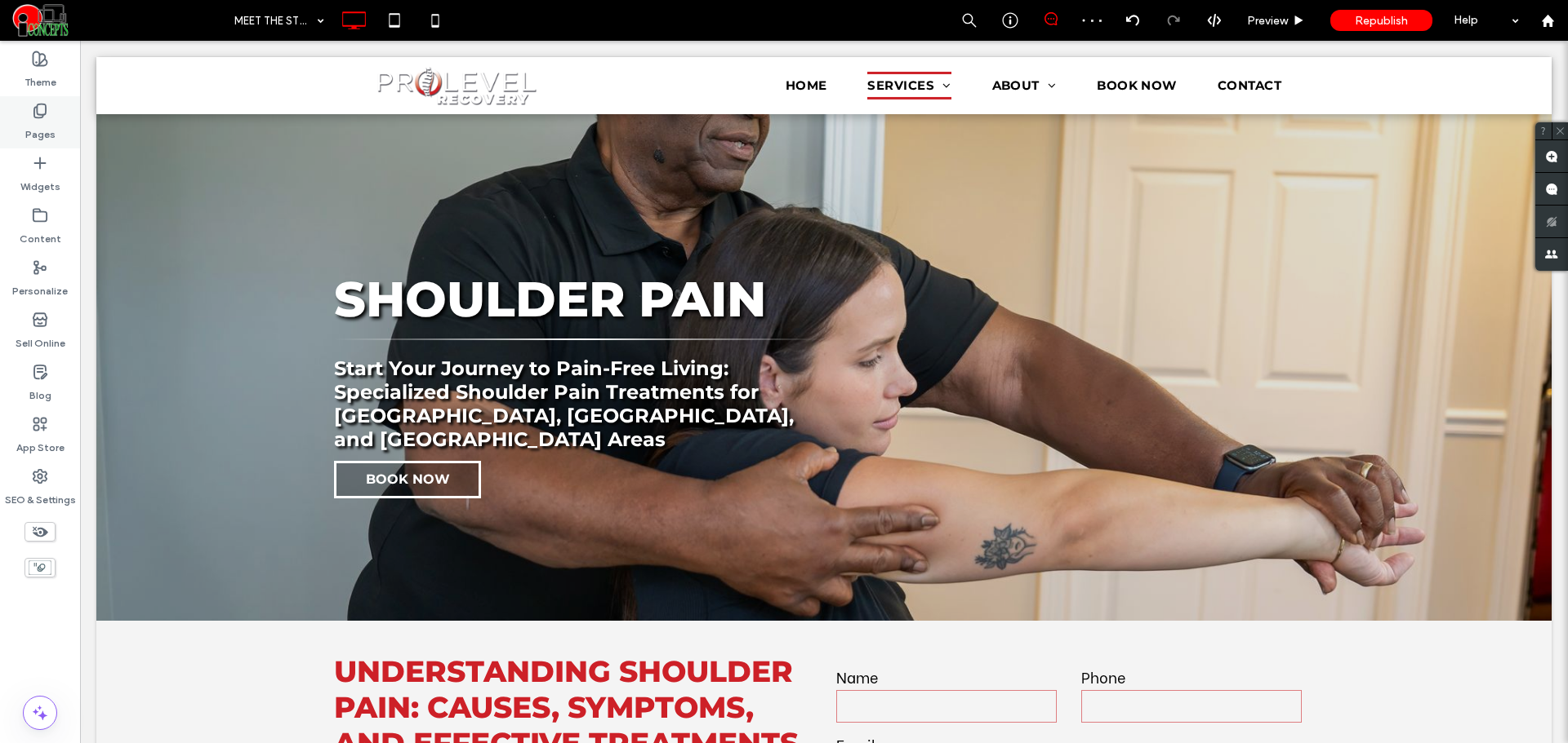
click at [43, 128] on label "Pages" at bounding box center [41, 130] width 31 height 23
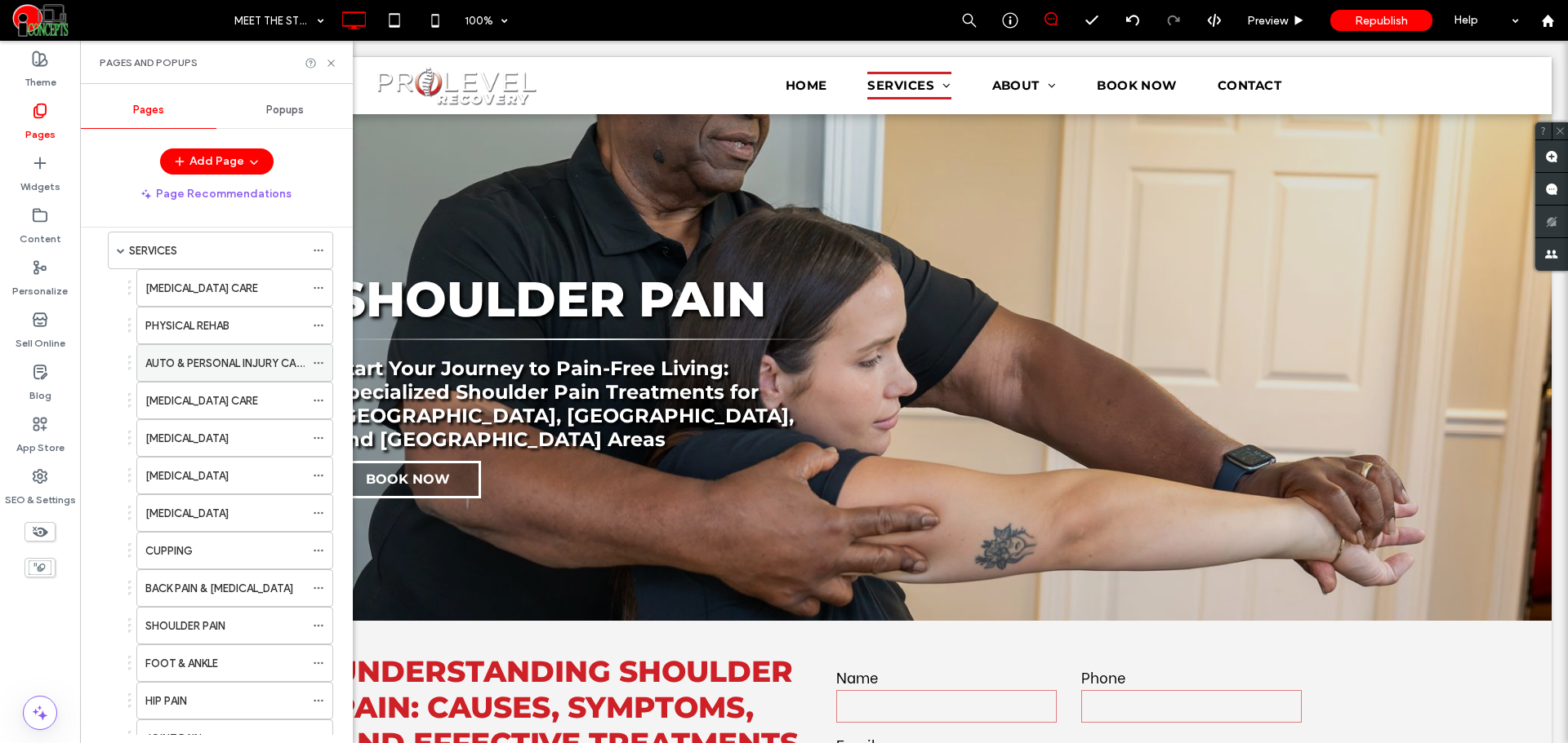
scroll to position [136, 0]
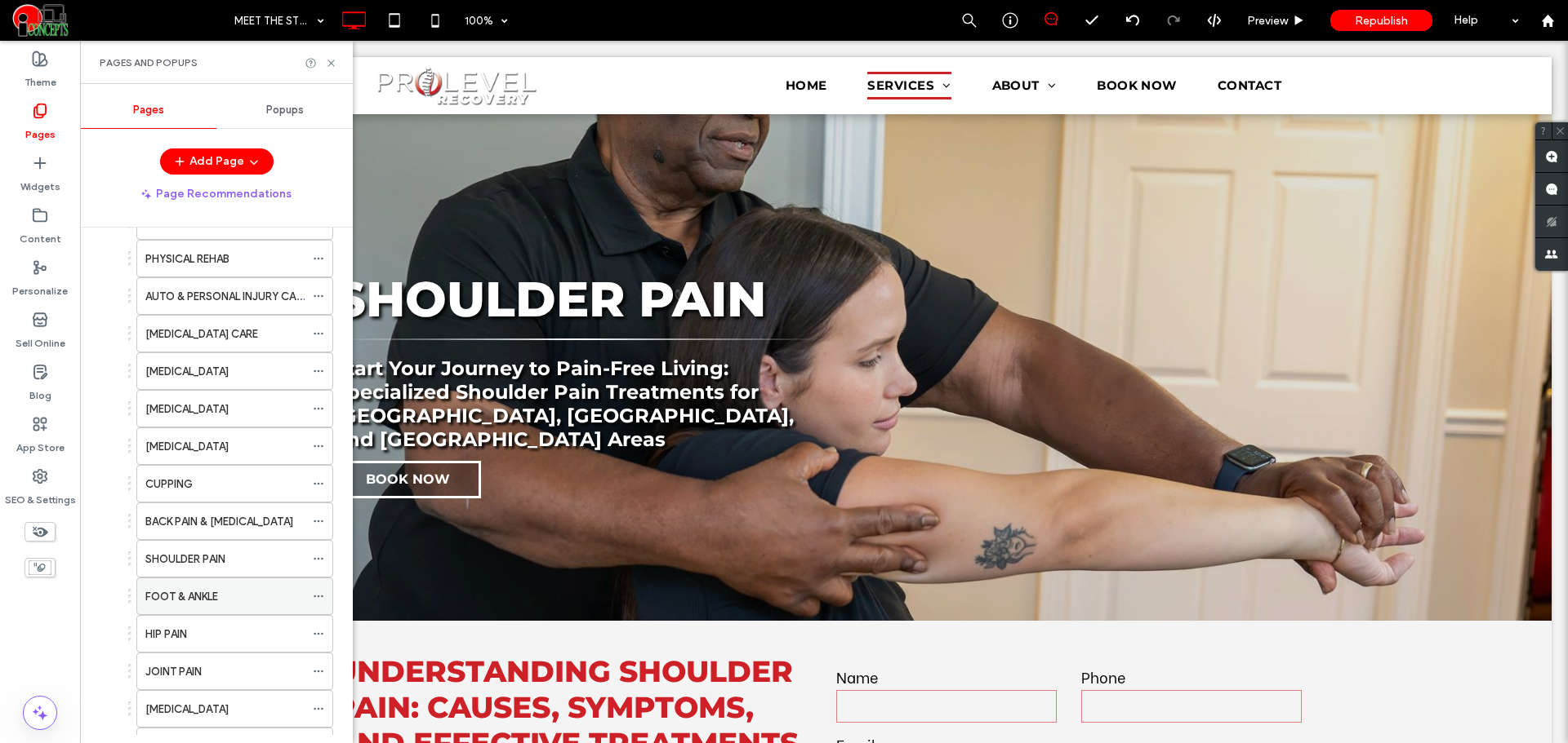
click at [216, 591] on label "FOOT & ANKLE" at bounding box center [182, 597] width 73 height 29
click at [224, 640] on div "HIP PAIN" at bounding box center [224, 633] width 159 height 17
click at [331, 64] on icon at bounding box center [331, 63] width 12 height 12
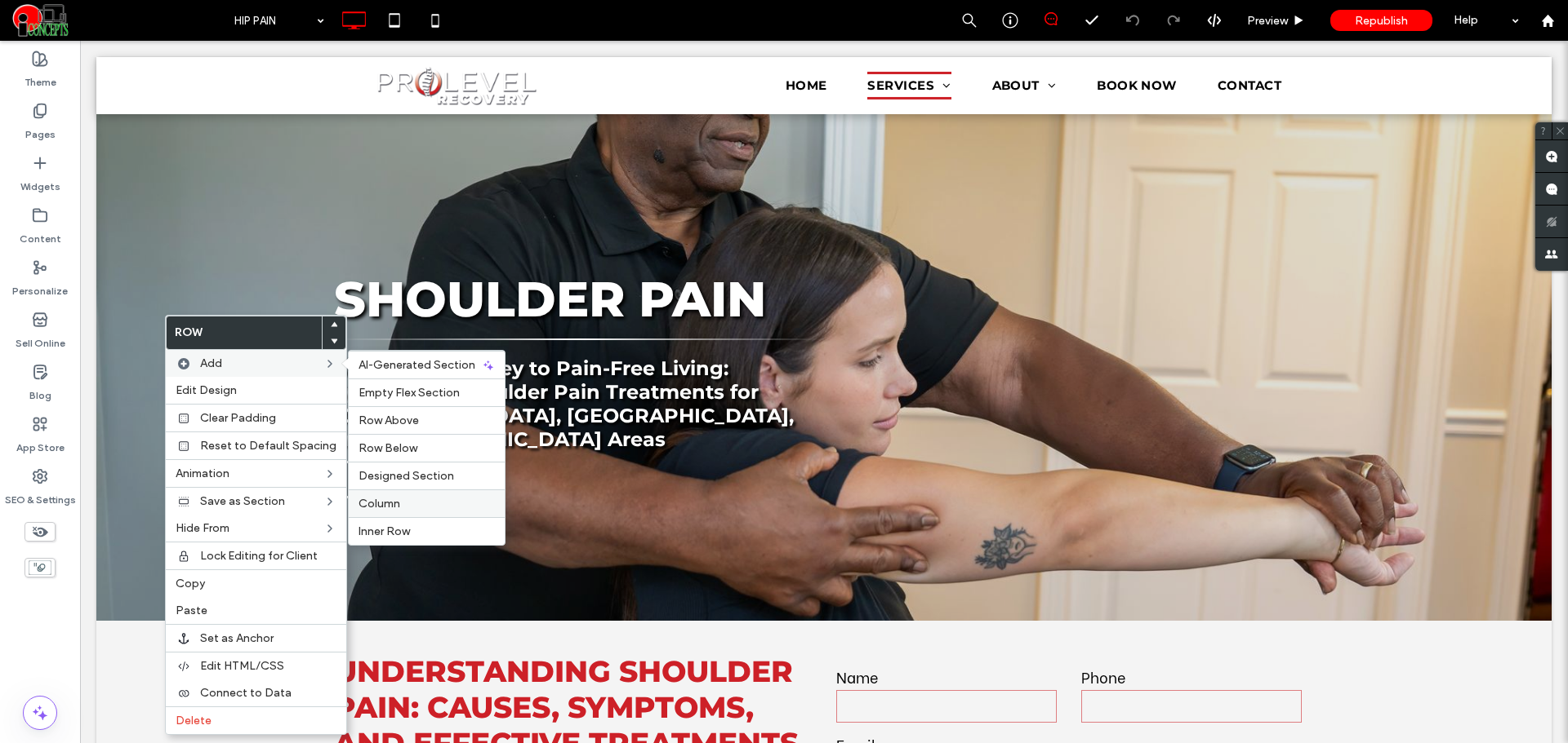
click at [369, 497] on span "Column" at bounding box center [380, 504] width 42 height 14
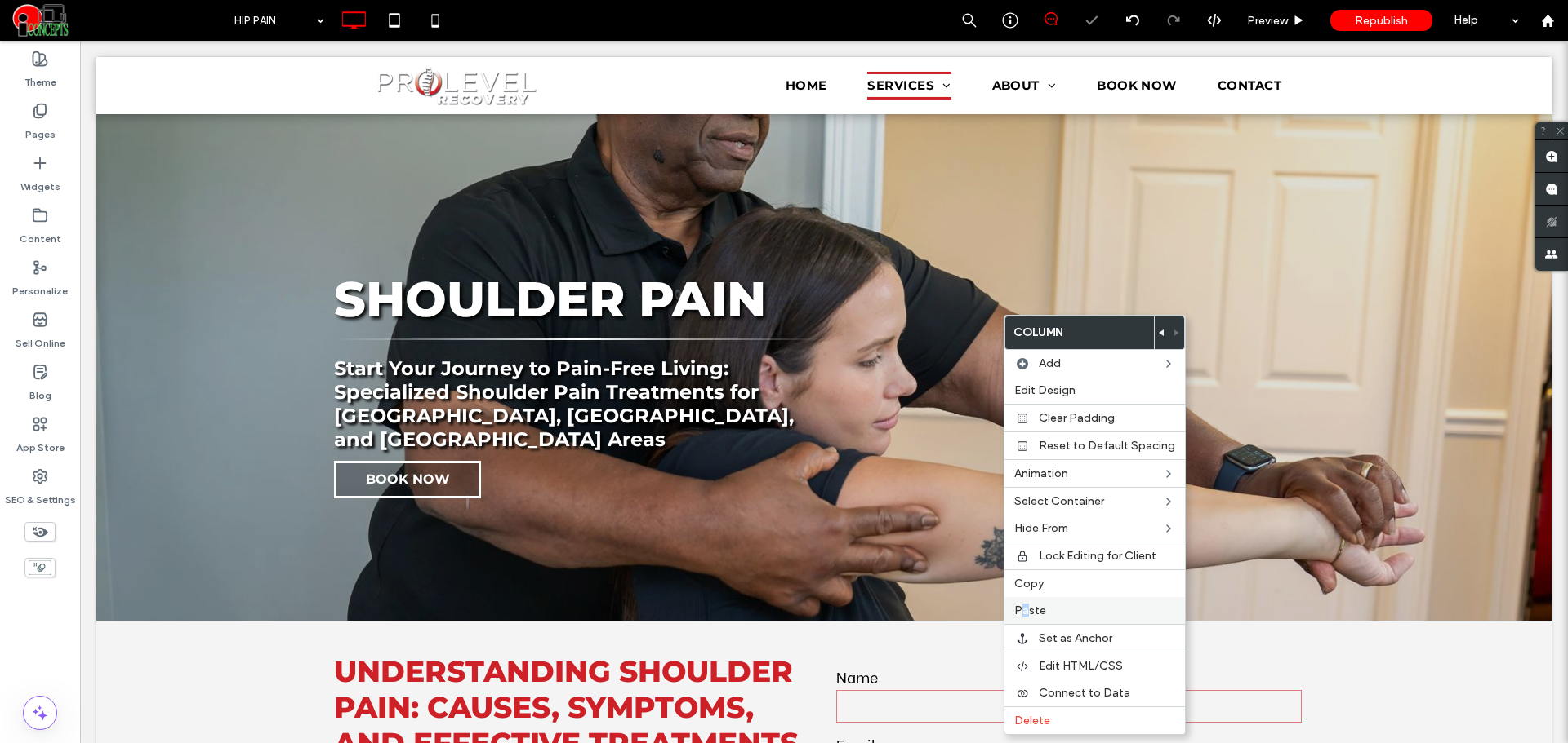
click at [1022, 607] on span "Paste" at bounding box center [1030, 611] width 32 height 14
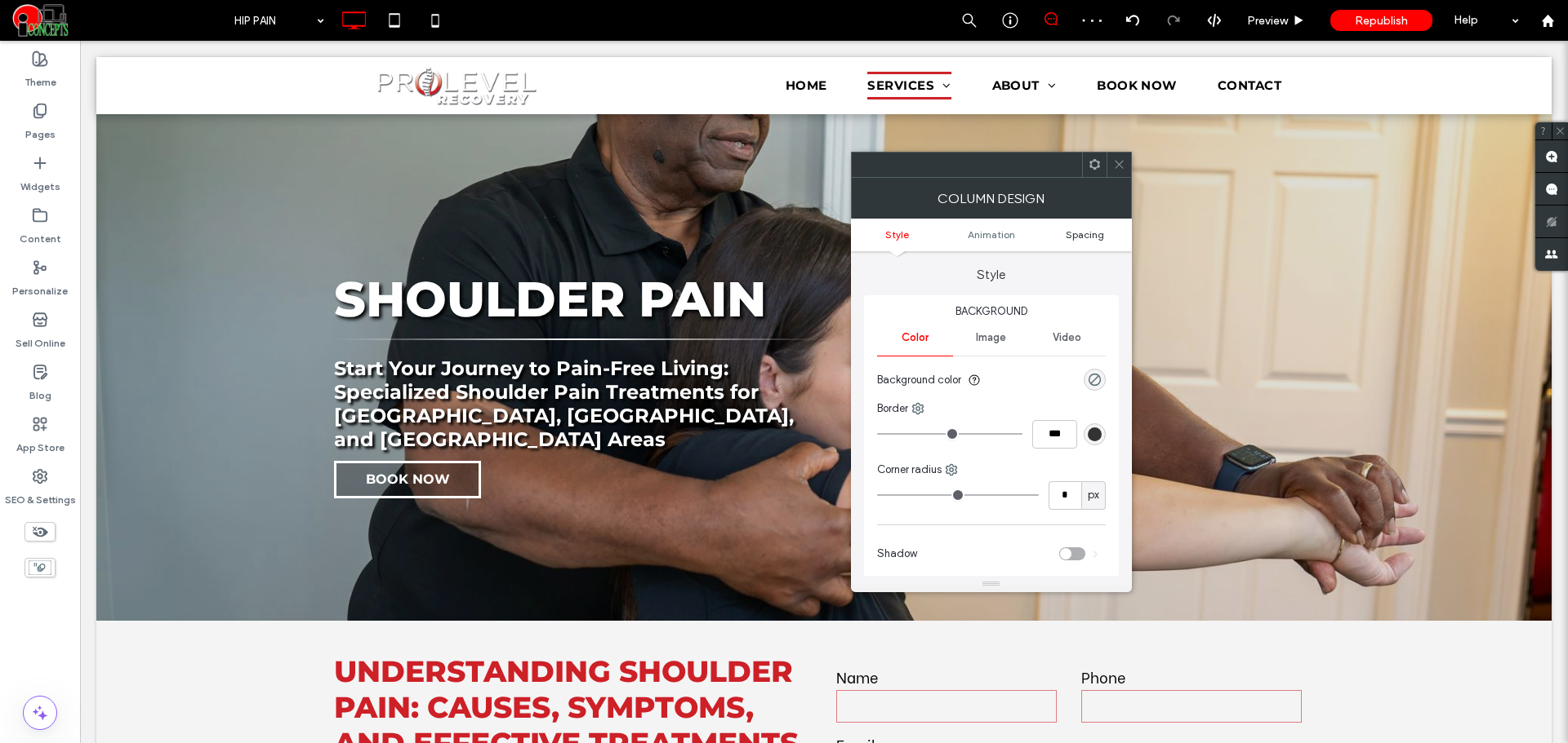
click at [1074, 236] on span "Spacing" at bounding box center [1085, 234] width 39 height 12
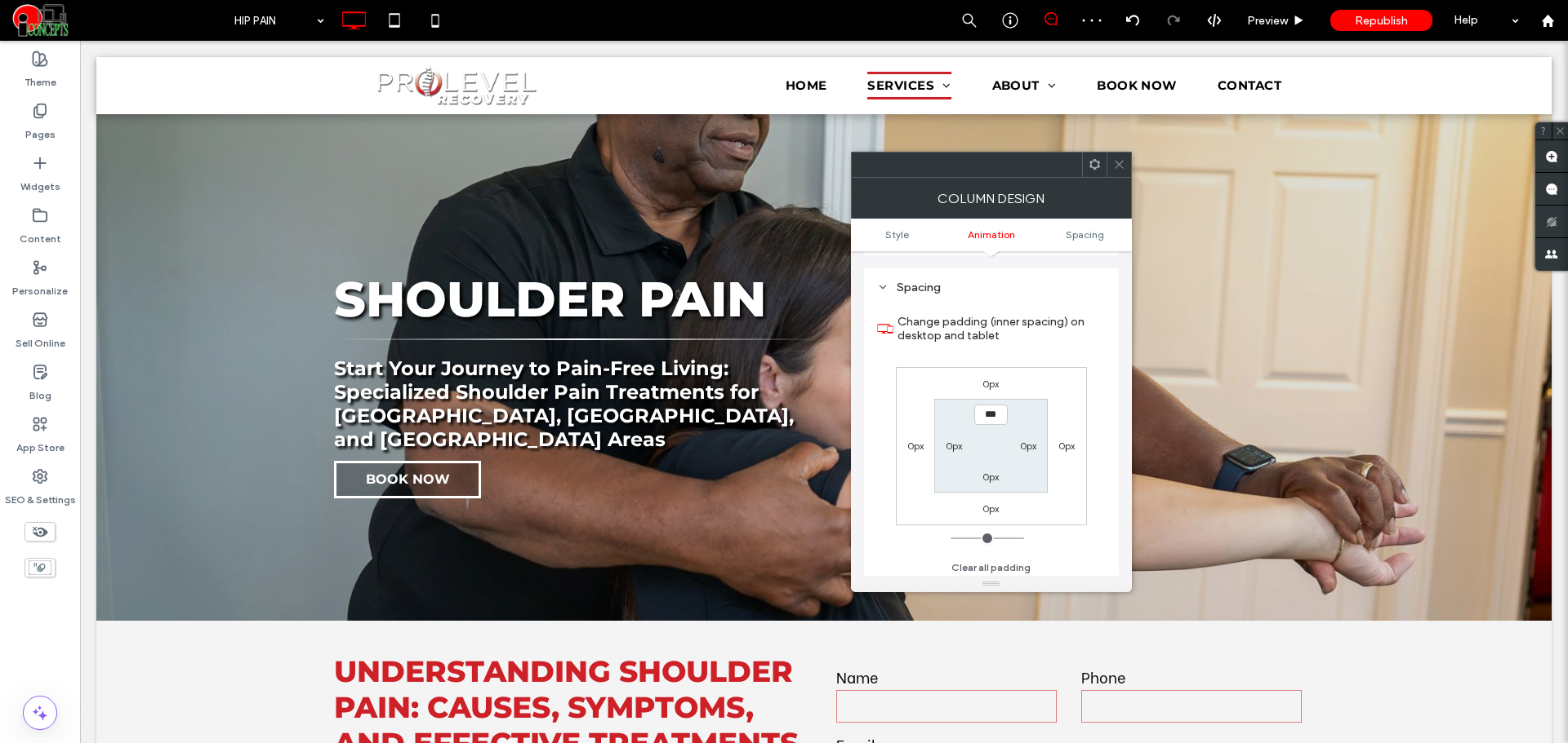
scroll to position [382, 0]
click at [1033, 443] on label "0px" at bounding box center [1028, 442] width 17 height 12
type input "**"
type input "****"
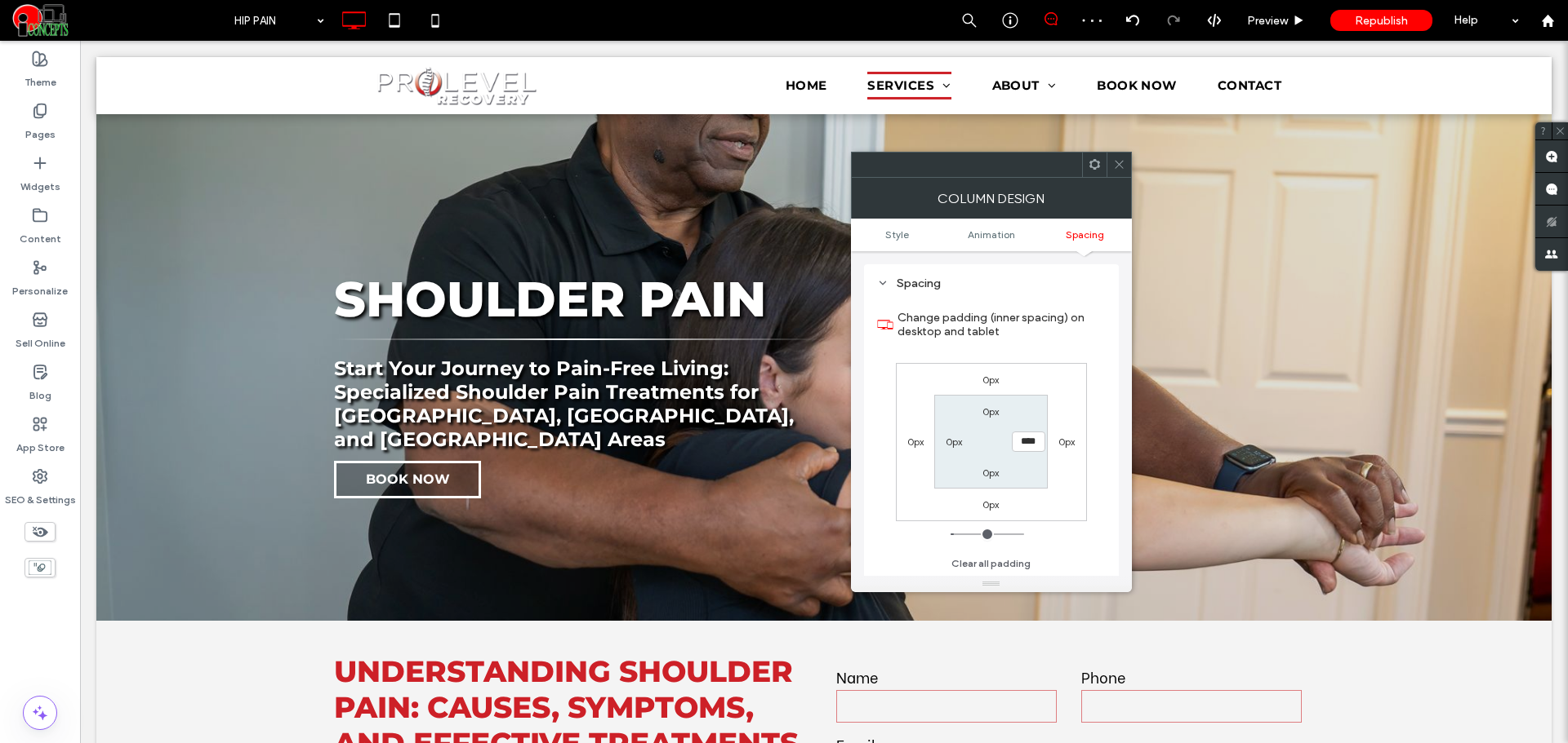
click at [1124, 165] on icon at bounding box center [1119, 164] width 12 height 12
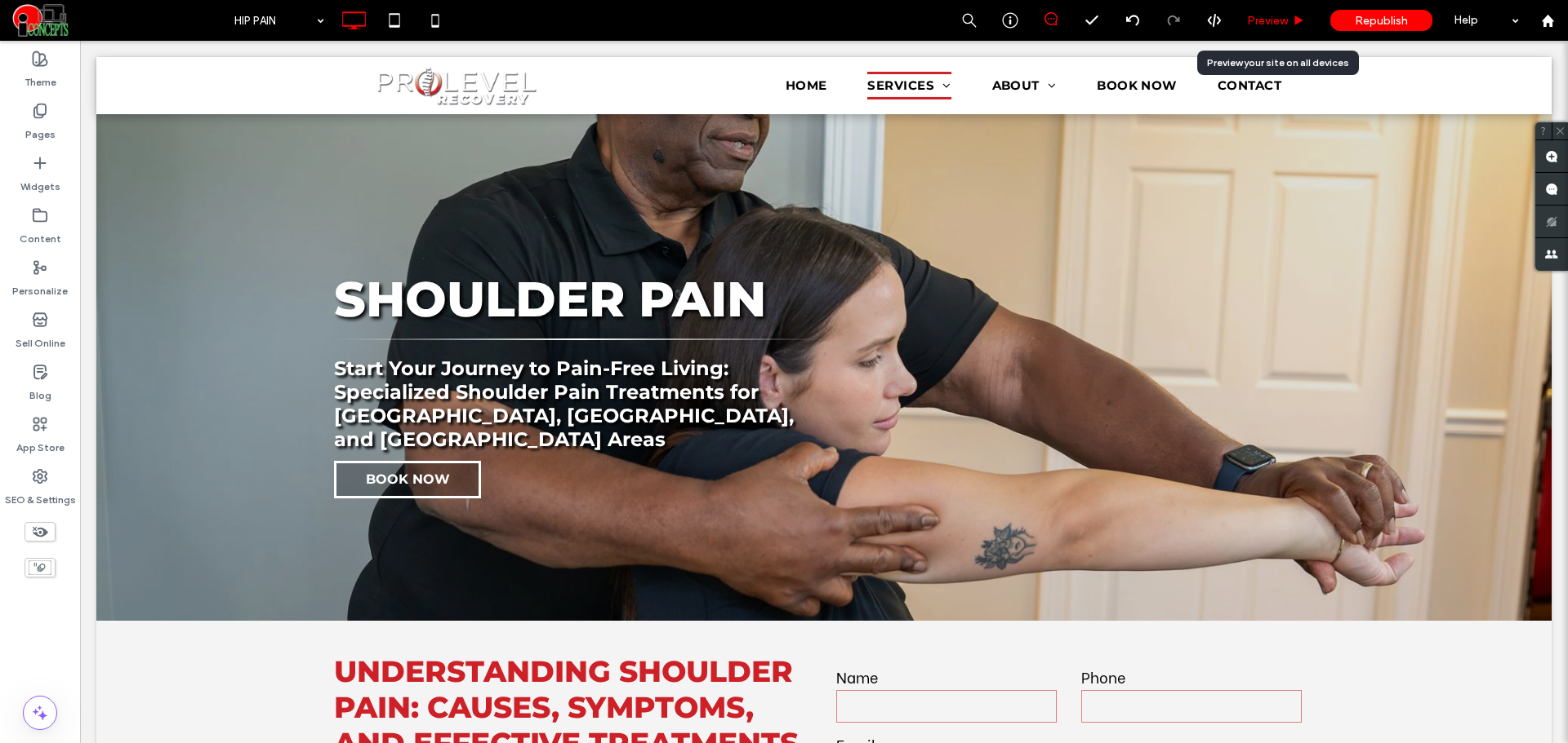
click at [1257, 22] on span "Preview" at bounding box center [1266, 21] width 41 height 14
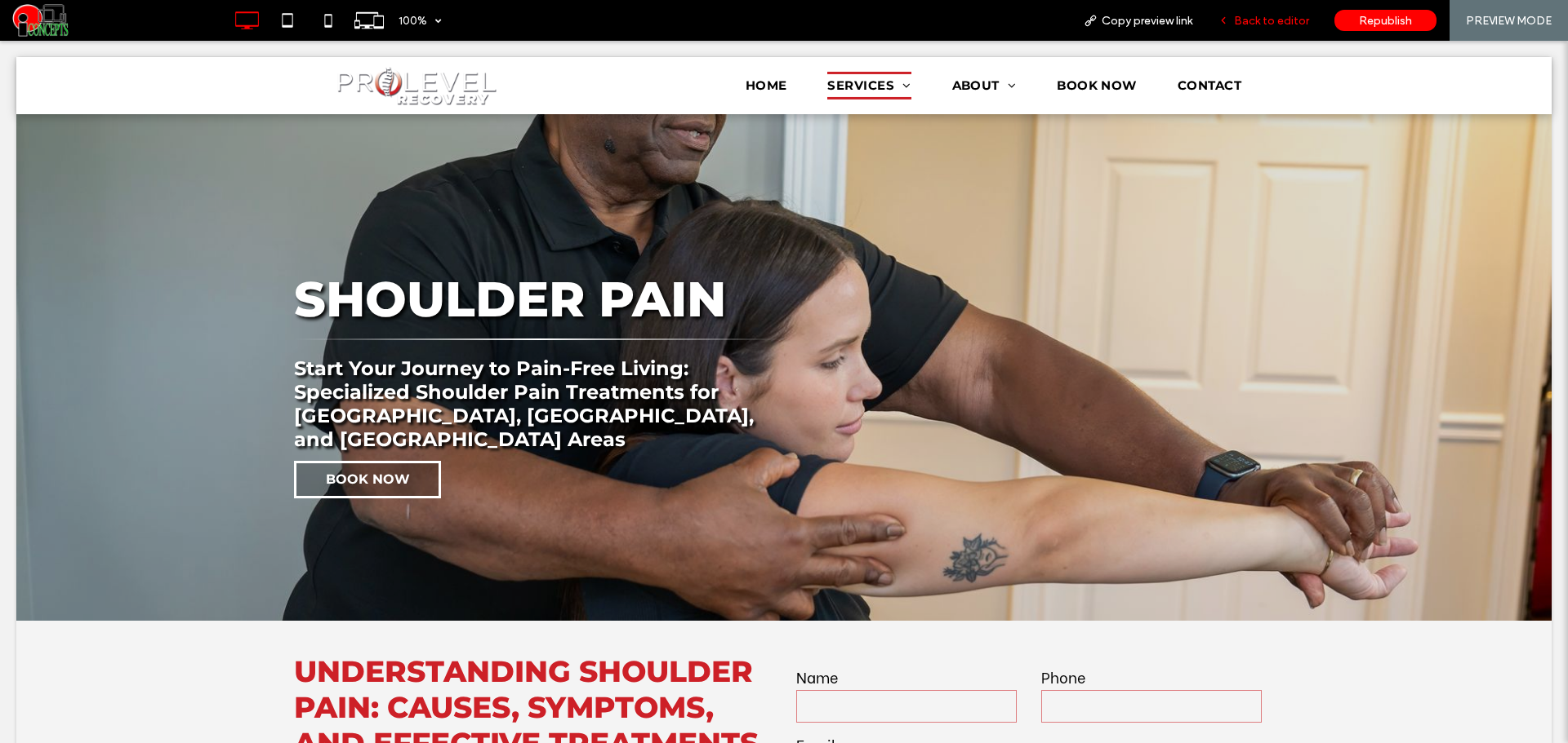
click at [1253, 24] on span "Back to editor" at bounding box center [1271, 21] width 75 height 14
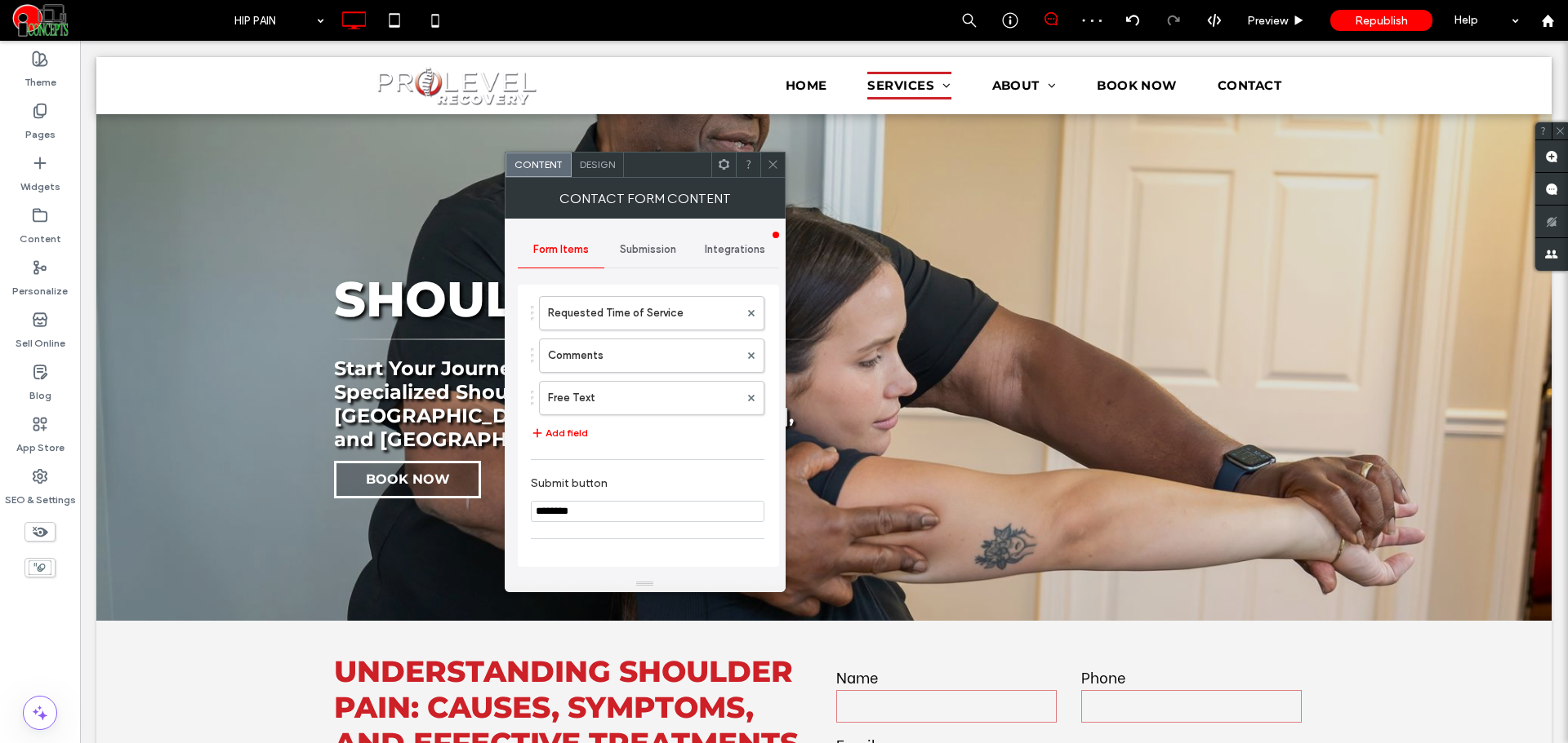
scroll to position [457, 0]
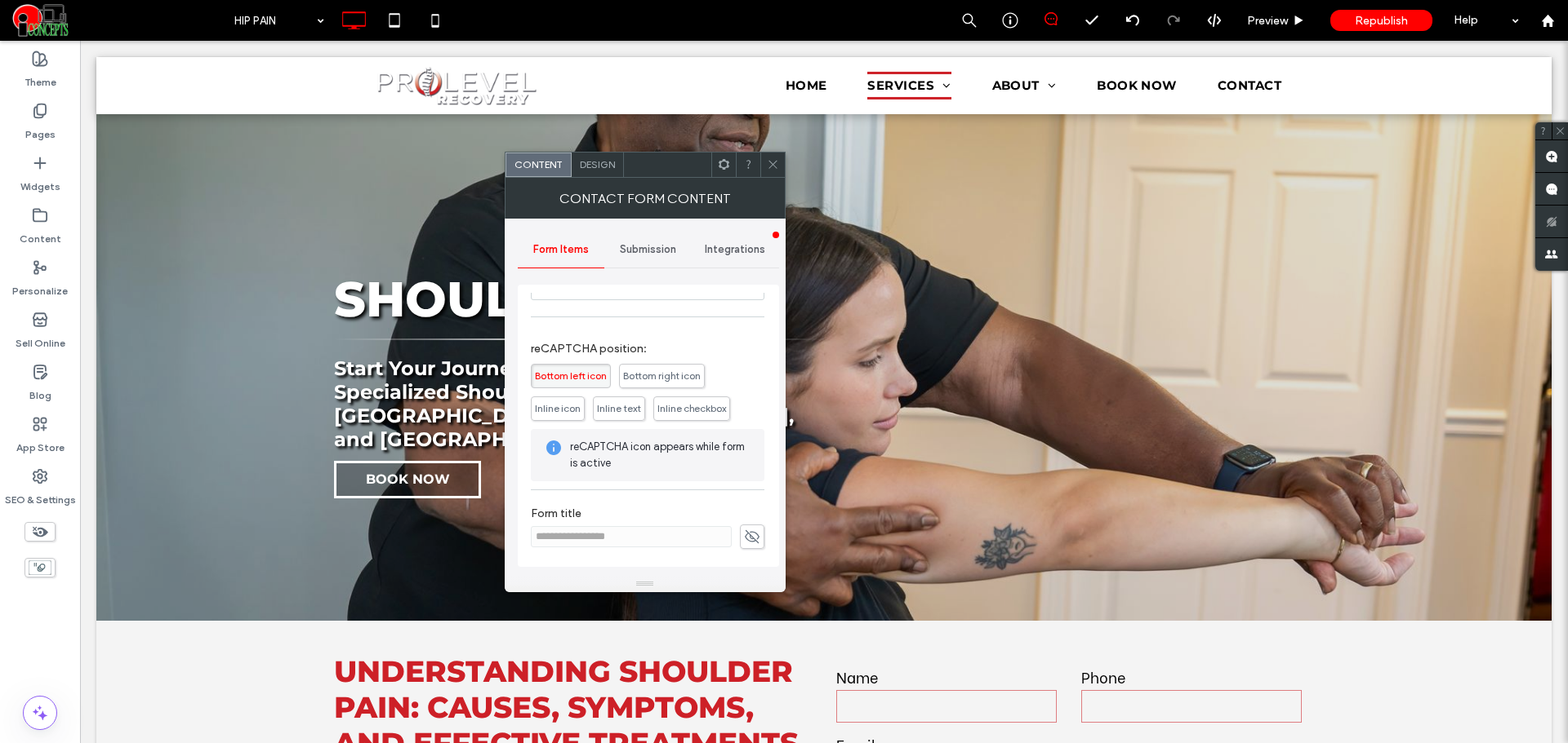
click at [769, 172] on span at bounding box center [773, 164] width 12 height 25
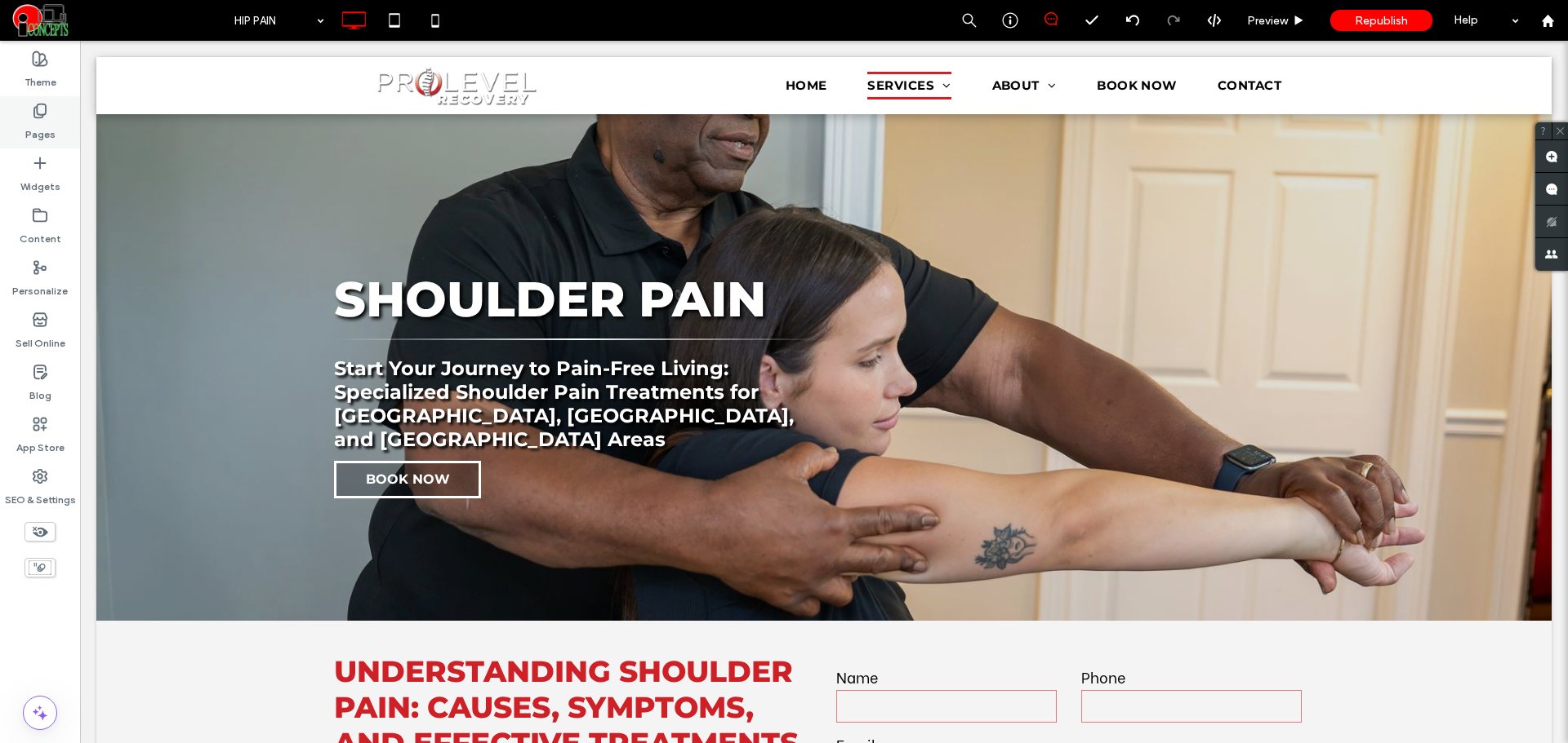
click at [12, 113] on div "Pages" at bounding box center [40, 122] width 80 height 52
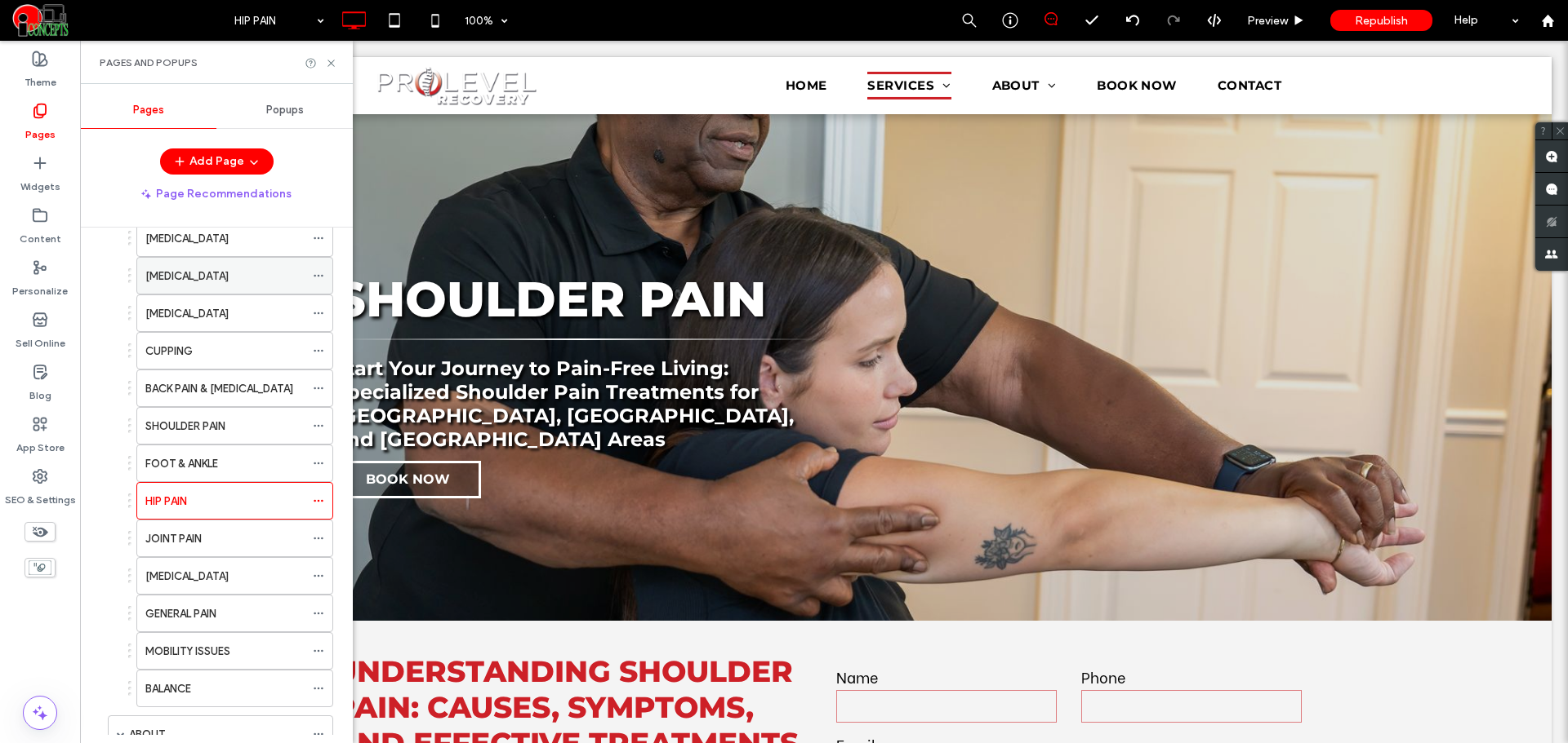
scroll to position [272, 0]
click at [313, 495] on icon at bounding box center [318, 499] width 12 height 12
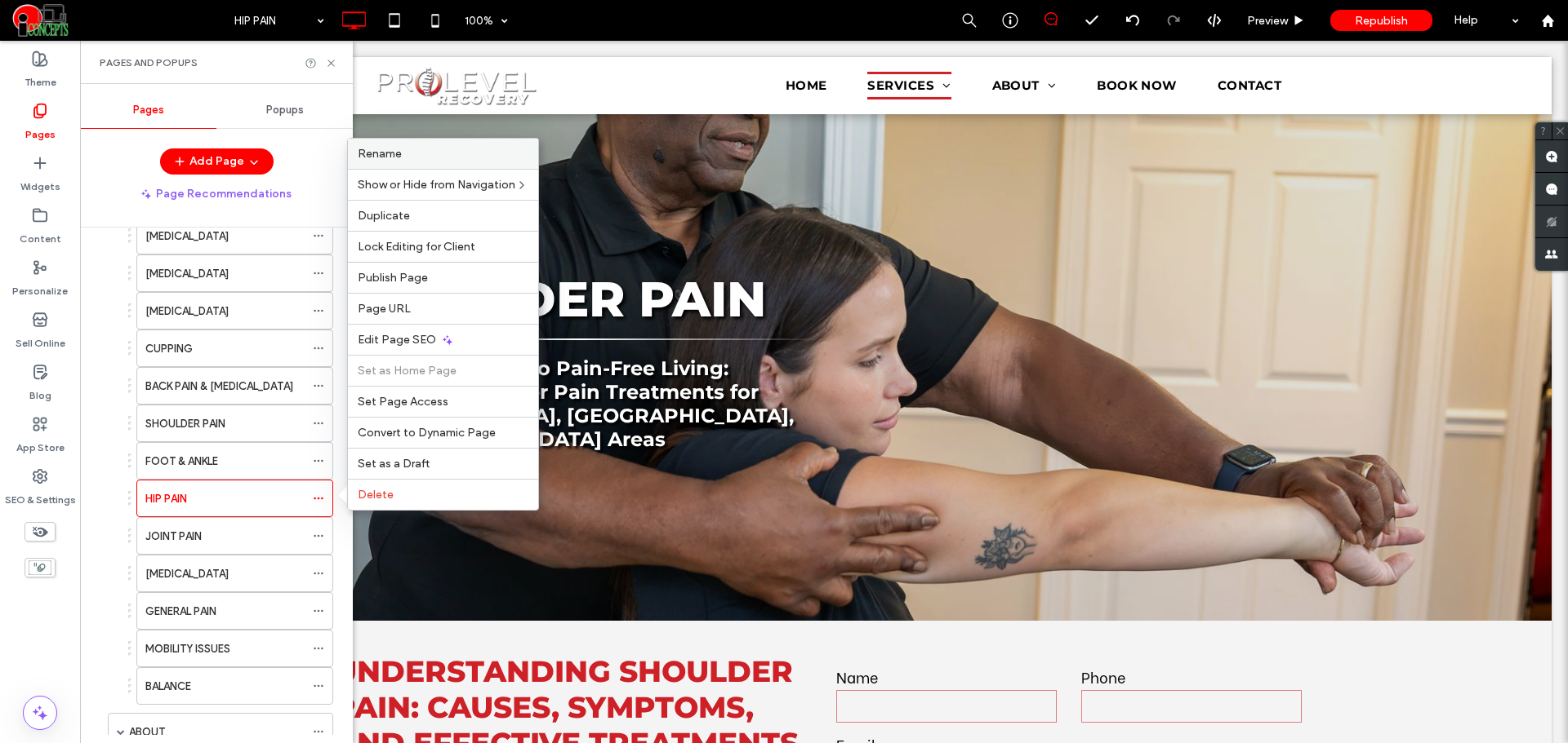
click at [420, 156] on label "Rename" at bounding box center [443, 154] width 171 height 14
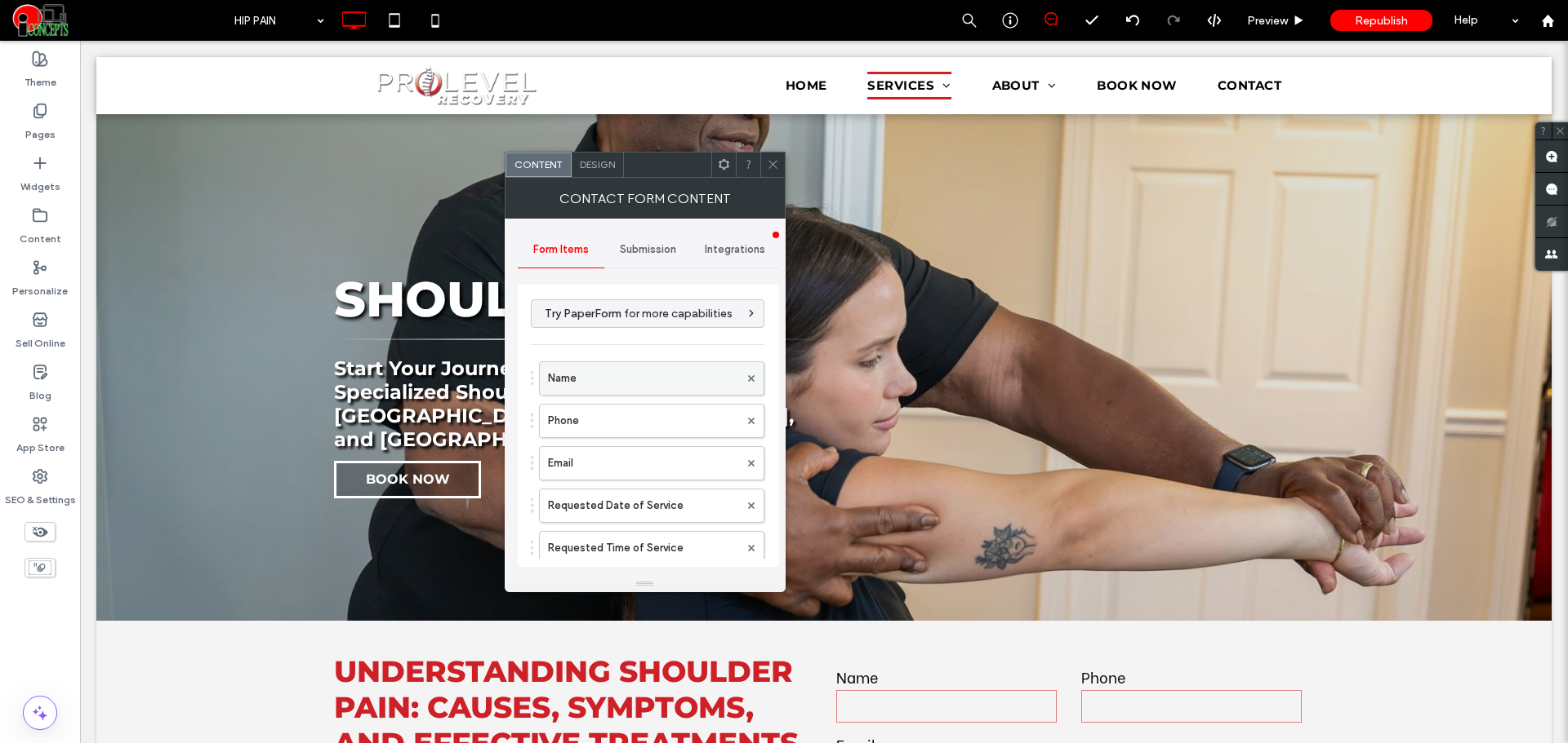
scroll to position [457, 0]
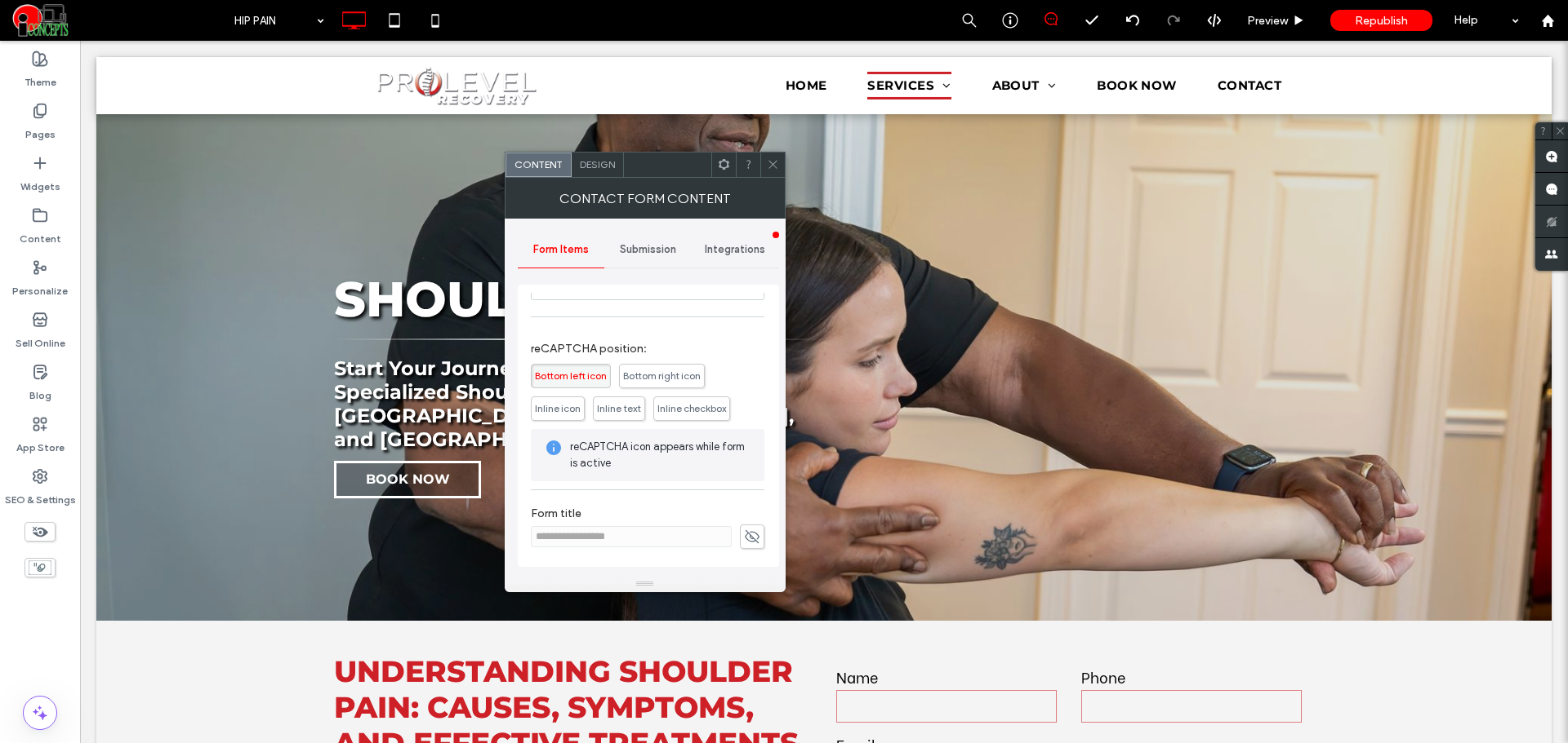
click at [743, 540] on icon at bounding box center [751, 537] width 17 height 18
click at [598, 543] on input "**********" at bounding box center [631, 537] width 201 height 21
paste input
type input "**********"
click at [744, 537] on use at bounding box center [751, 537] width 15 height 11
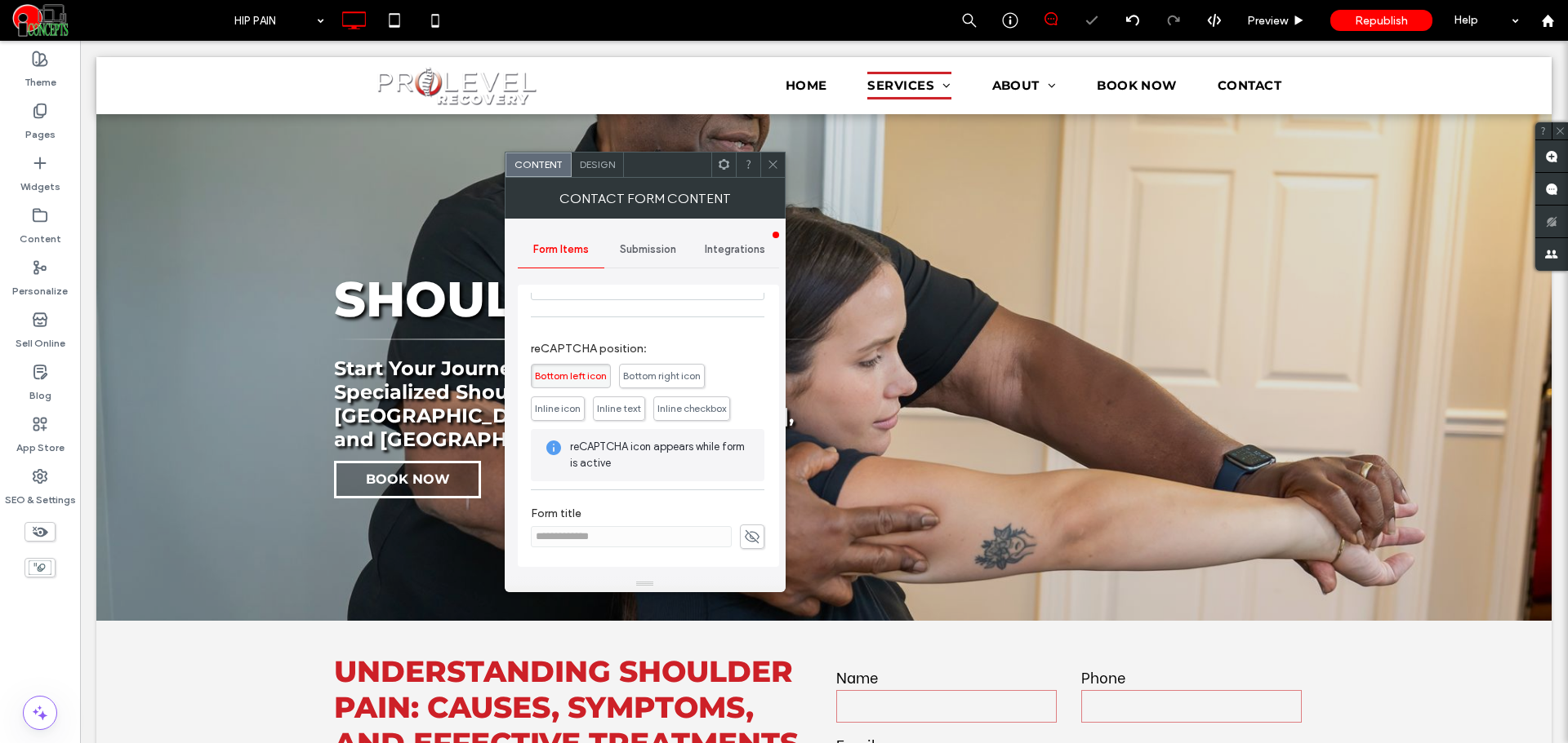
click at [643, 243] on span "Submission" at bounding box center [648, 249] width 56 height 13
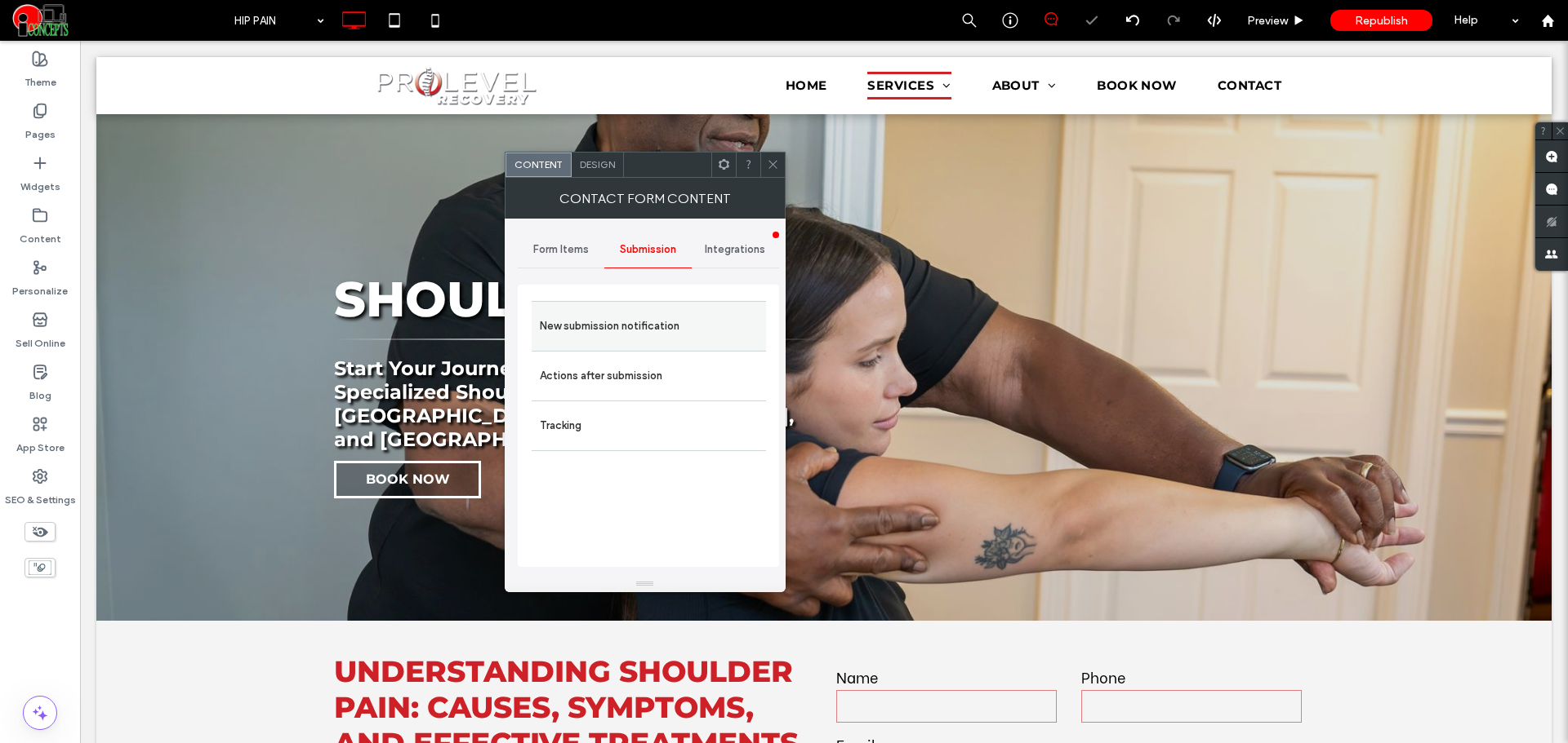
click at [637, 310] on label "New submission notification" at bounding box center [649, 326] width 218 height 33
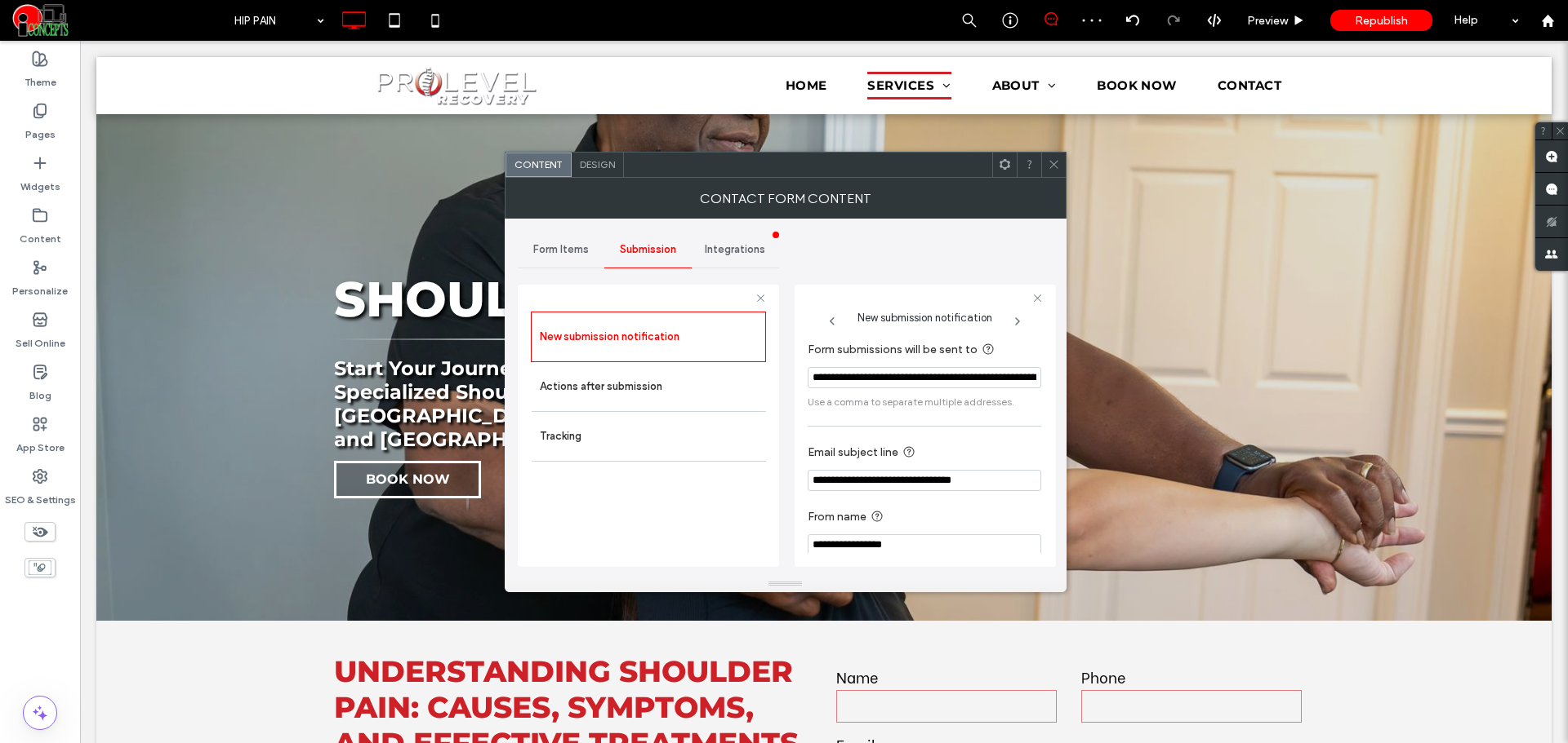
click at [908, 479] on input "**********" at bounding box center [924, 480] width 233 height 21
paste input "Email subject line"
type input "**********"
click at [928, 511] on label "From name" at bounding box center [921, 518] width 227 height 21
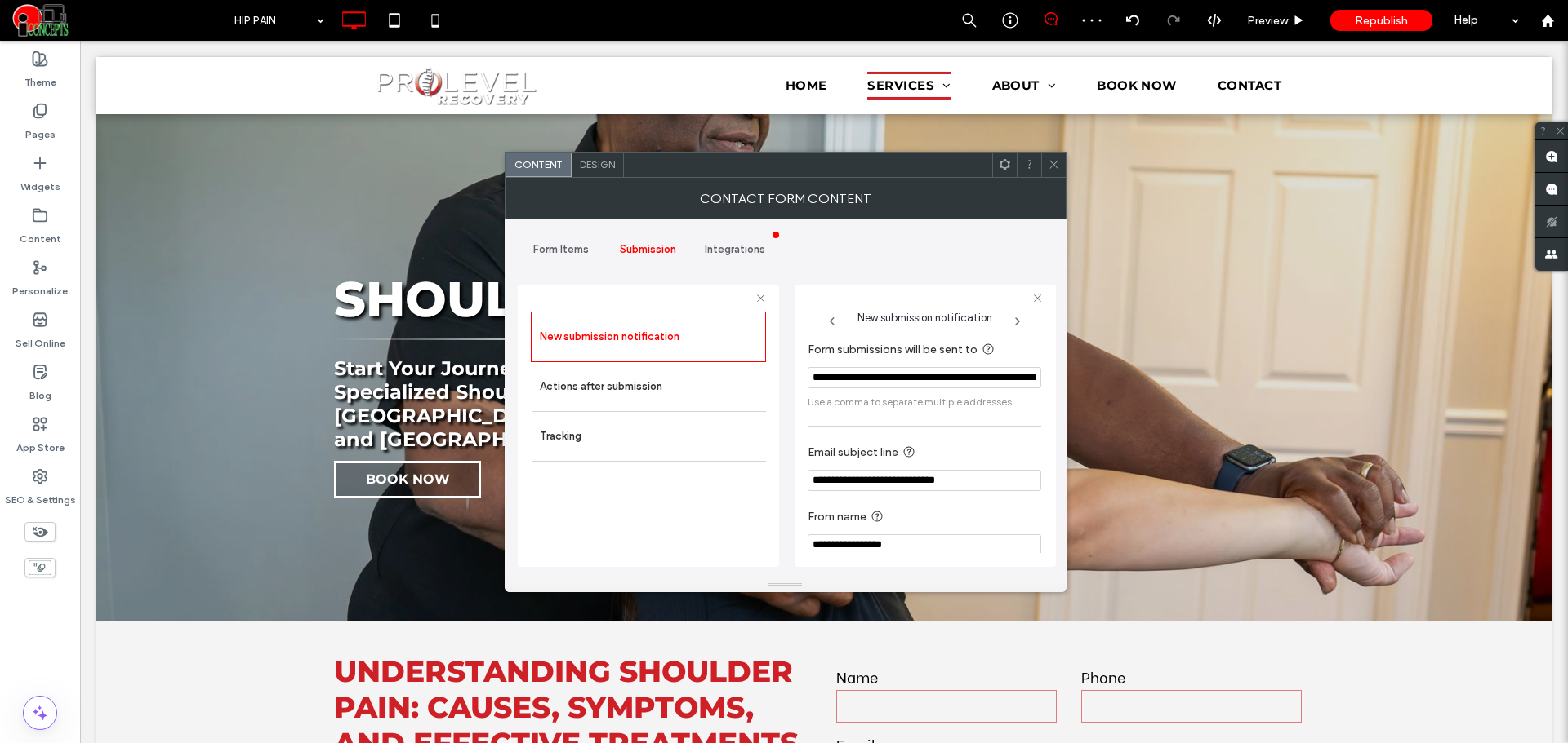
click at [1048, 165] on icon at bounding box center [1054, 164] width 12 height 12
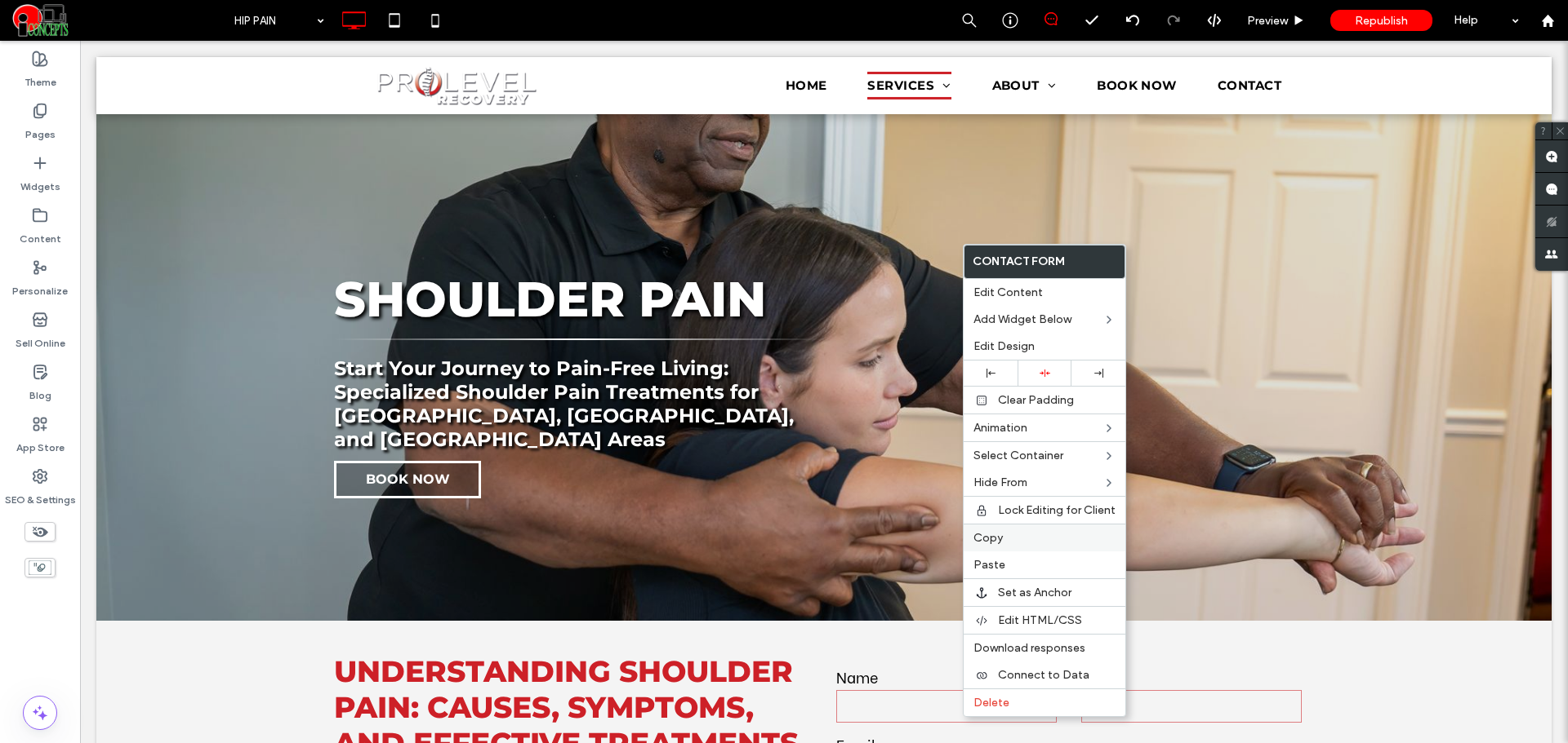
click at [988, 537] on span "Copy" at bounding box center [989, 538] width 30 height 14
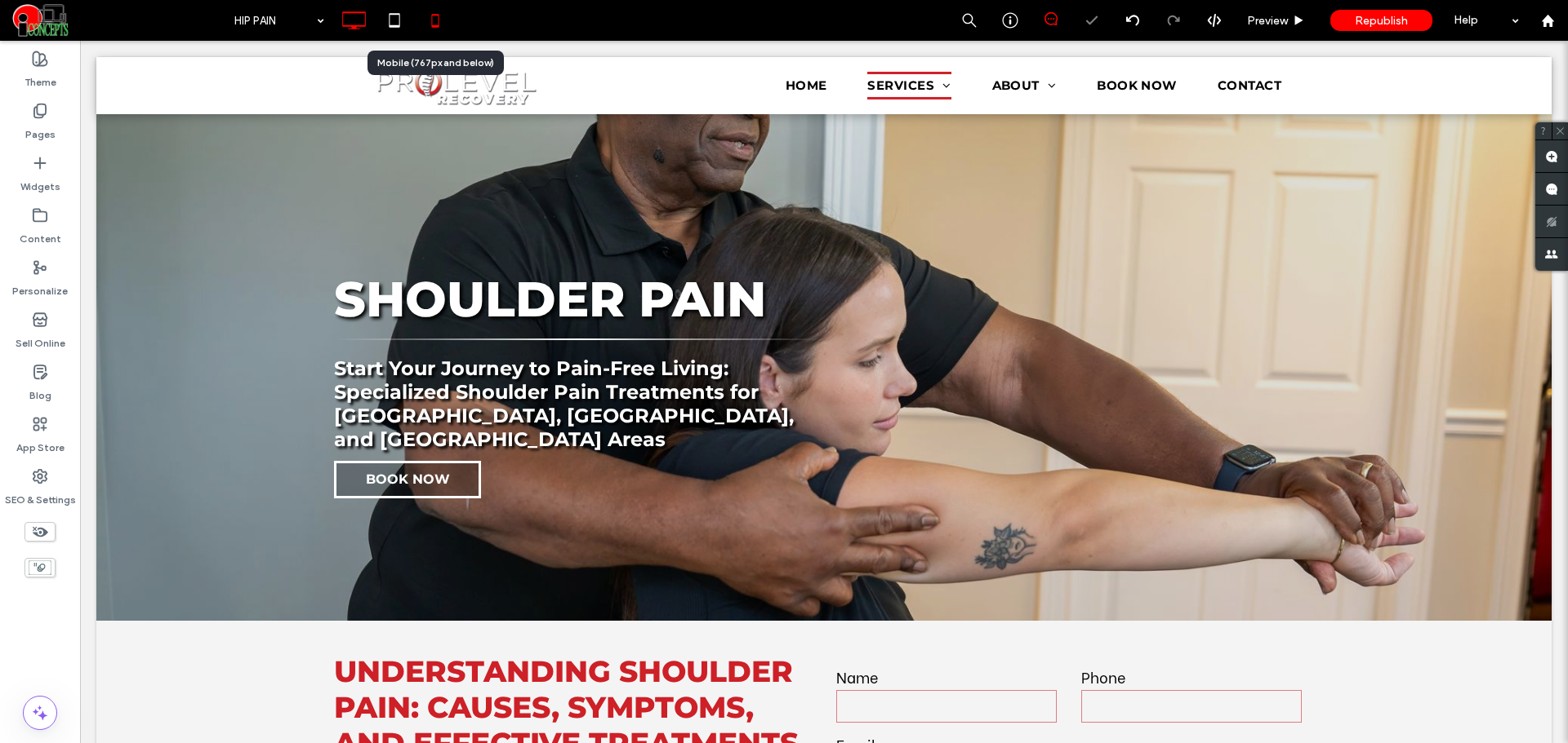
click at [445, 28] on icon at bounding box center [435, 20] width 33 height 33
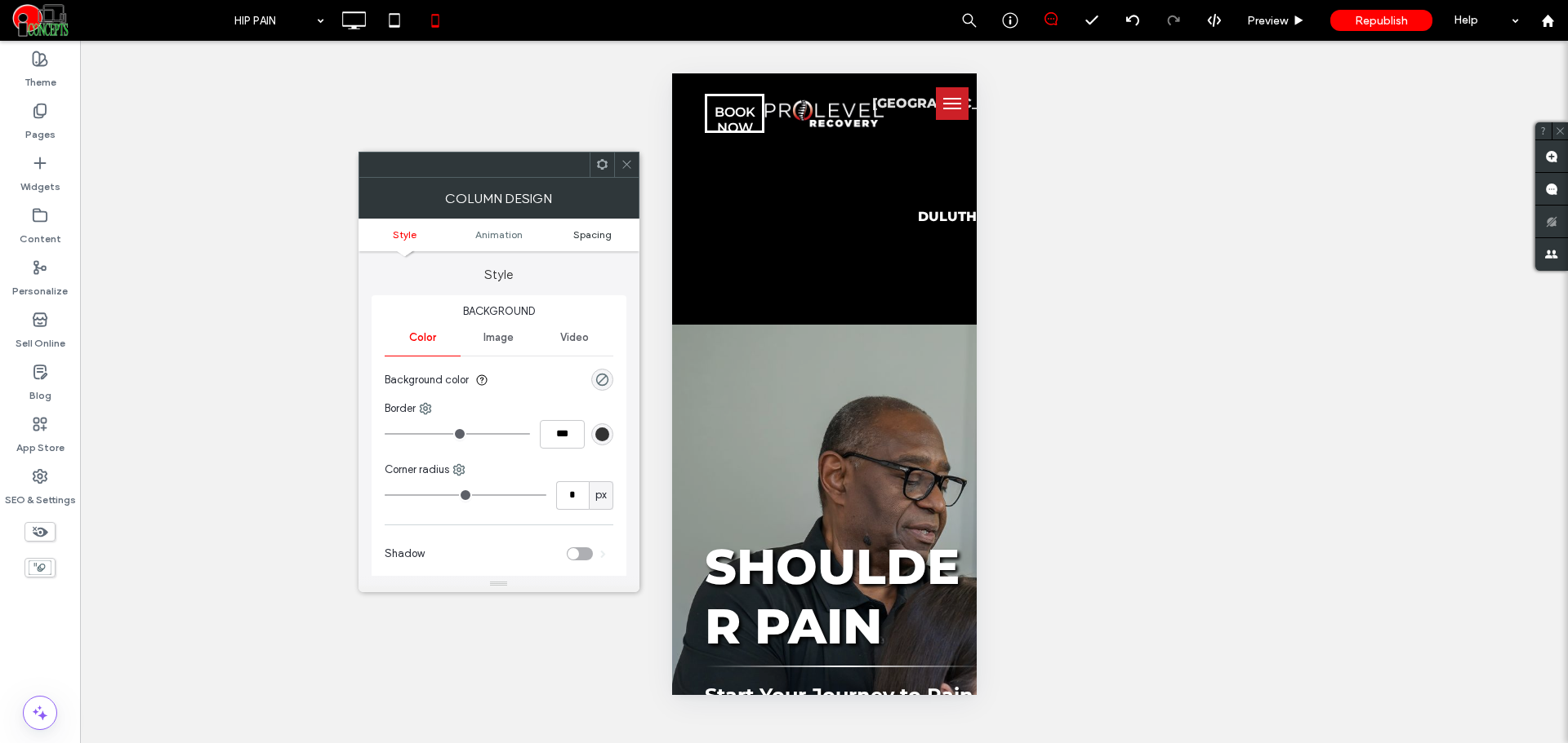
click at [584, 238] on span "Spacing" at bounding box center [592, 234] width 39 height 12
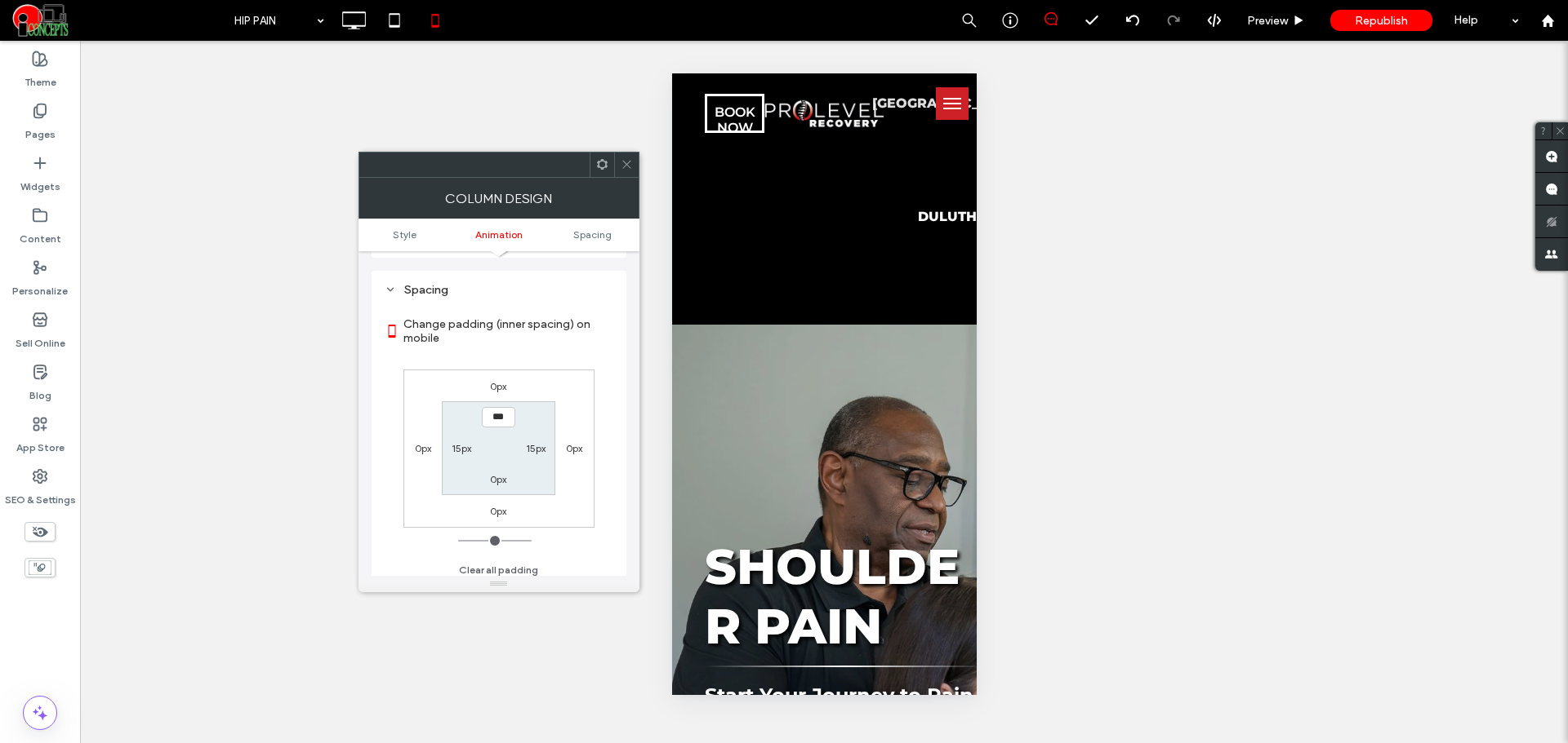
scroll to position [382, 0]
click at [462, 440] on label "15px" at bounding box center [462, 442] width 20 height 12
type input "**"
type input "*"
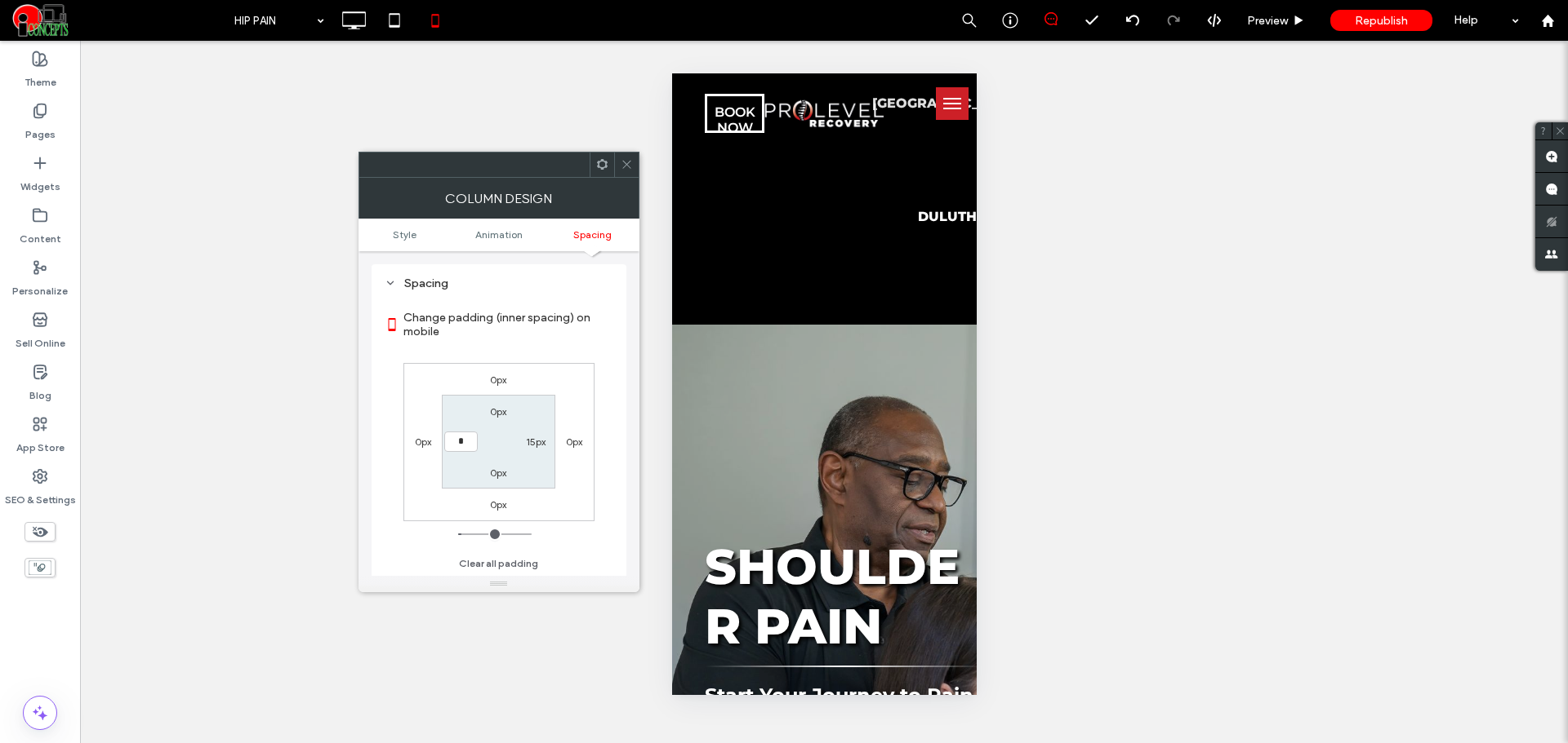
type input "***"
click at [535, 448] on label "15px" at bounding box center [536, 442] width 20 height 12
type input "**"
type input "*"
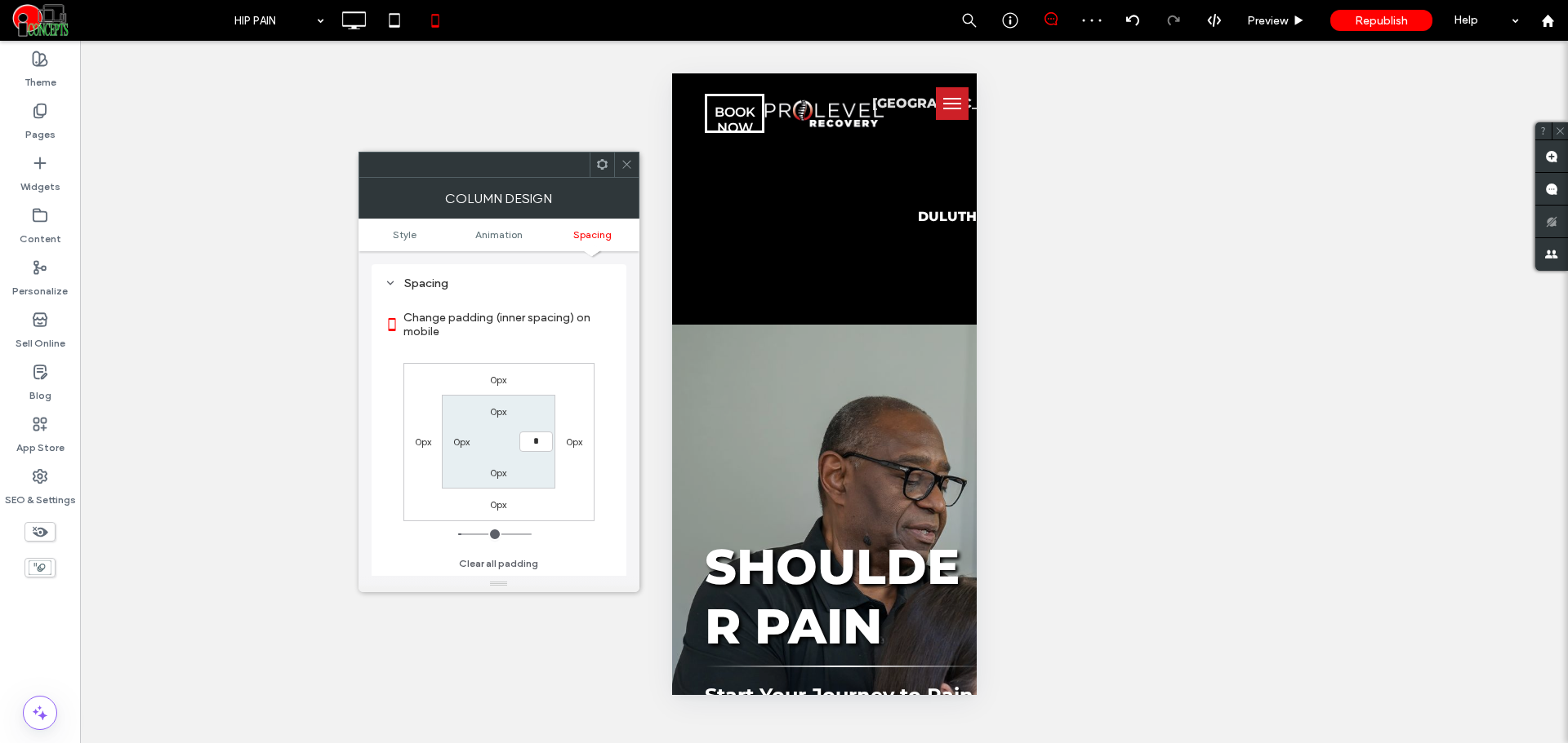
type input "***"
click at [621, 158] on icon at bounding box center [627, 164] width 12 height 12
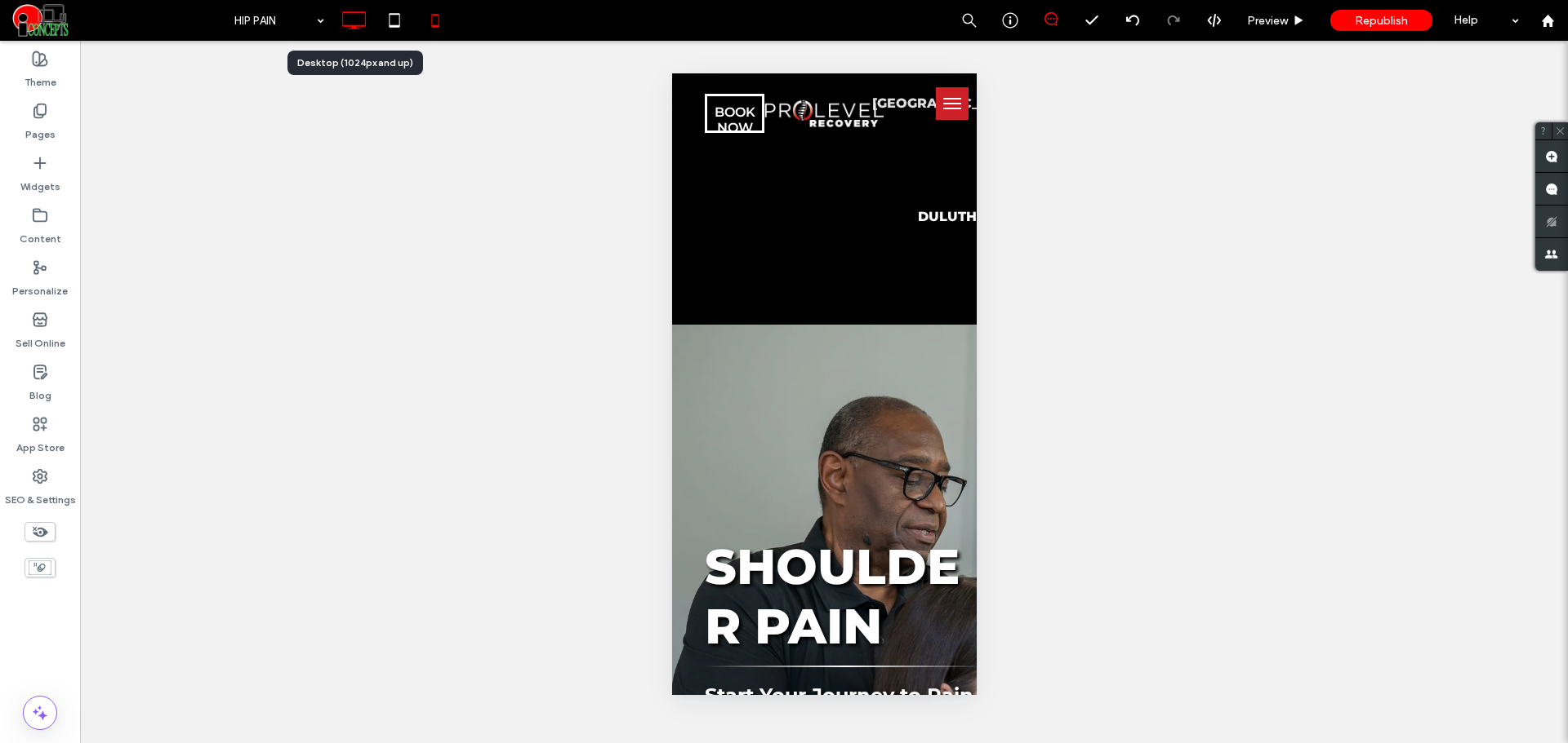
click at [353, 32] on icon at bounding box center [353, 20] width 33 height 33
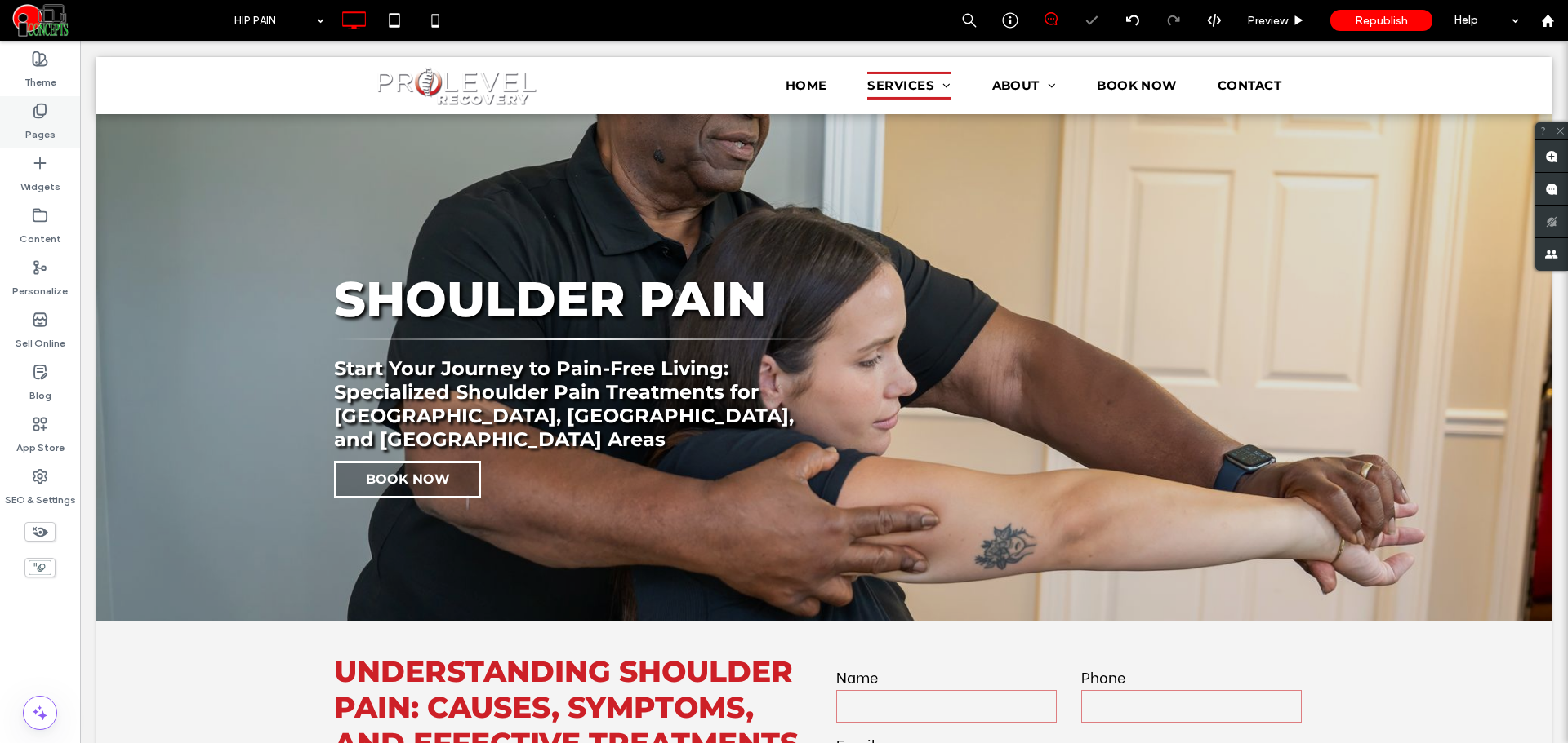
click at [46, 118] on icon at bounding box center [40, 111] width 17 height 17
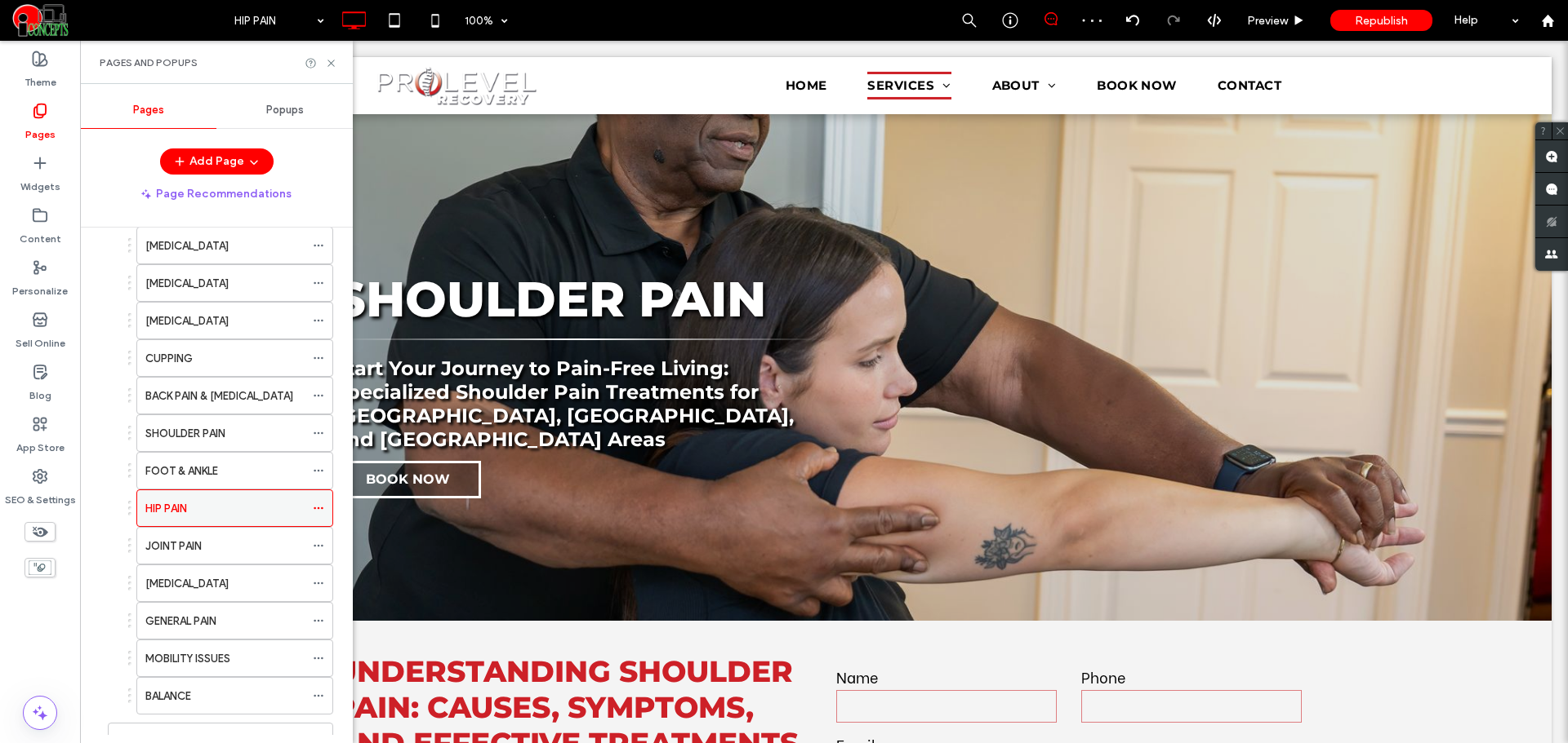
scroll to position [272, 0]
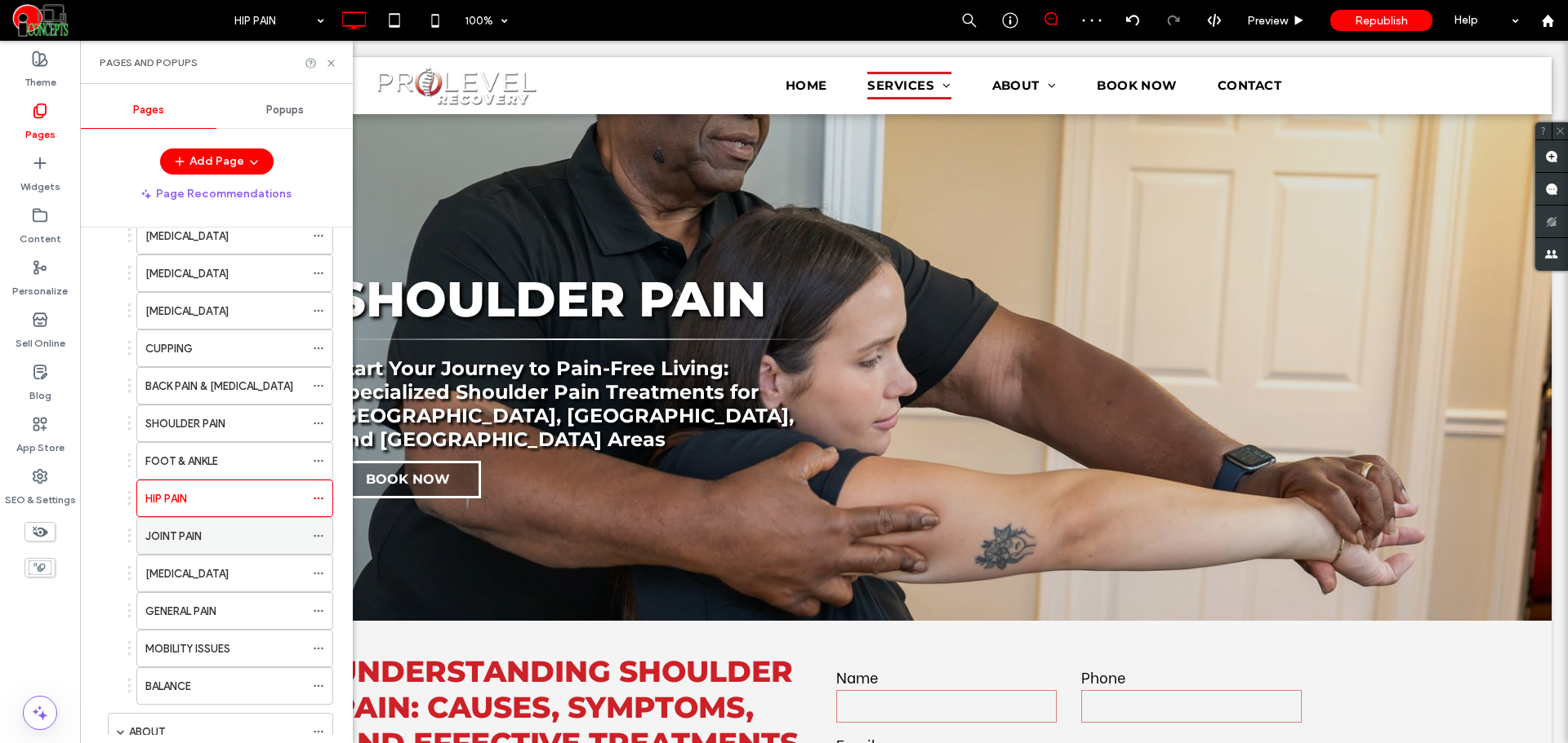
click at [217, 534] on div "JOINT PAIN" at bounding box center [224, 536] width 159 height 17
click at [332, 63] on icon at bounding box center [331, 63] width 12 height 12
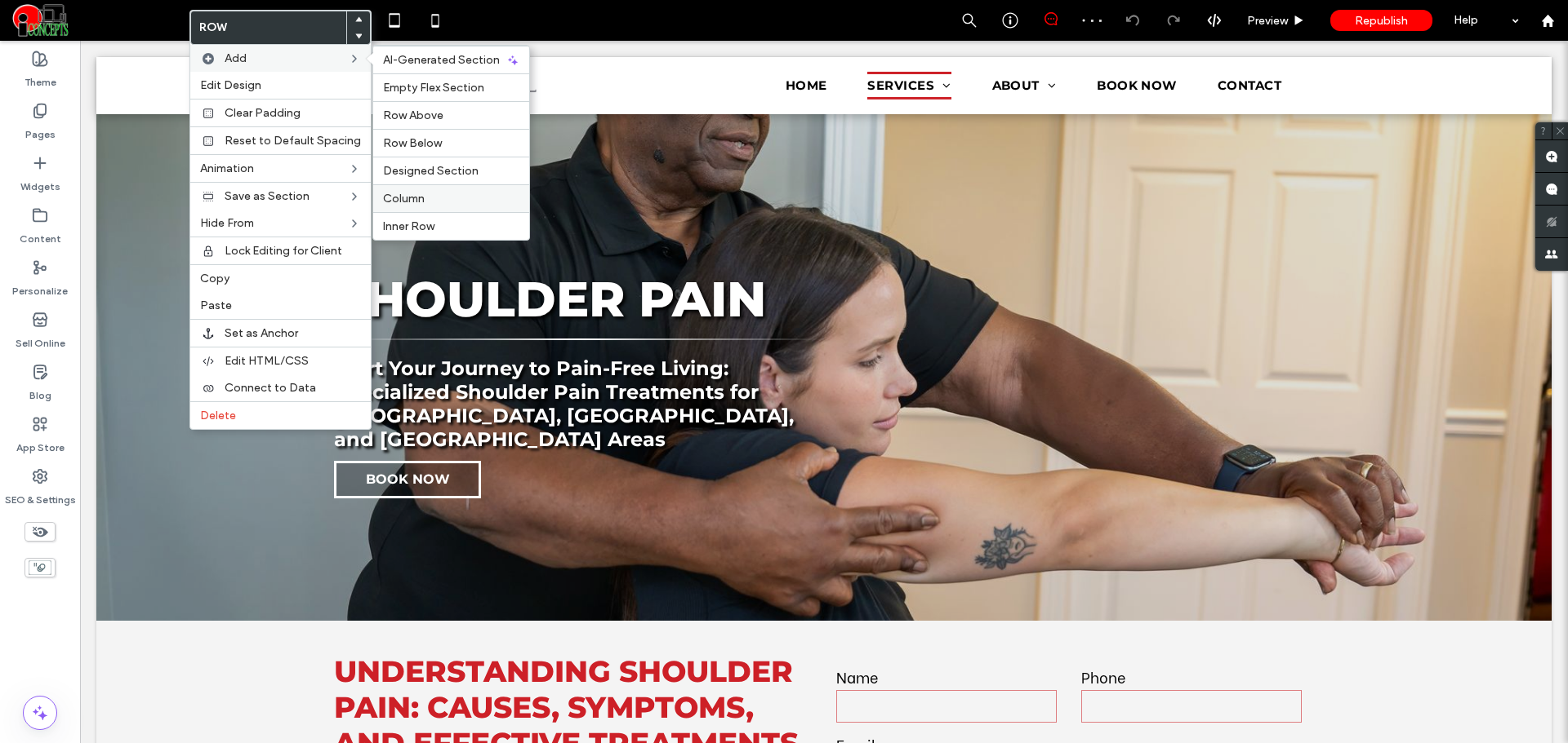
click at [418, 193] on span "Column" at bounding box center [403, 199] width 42 height 14
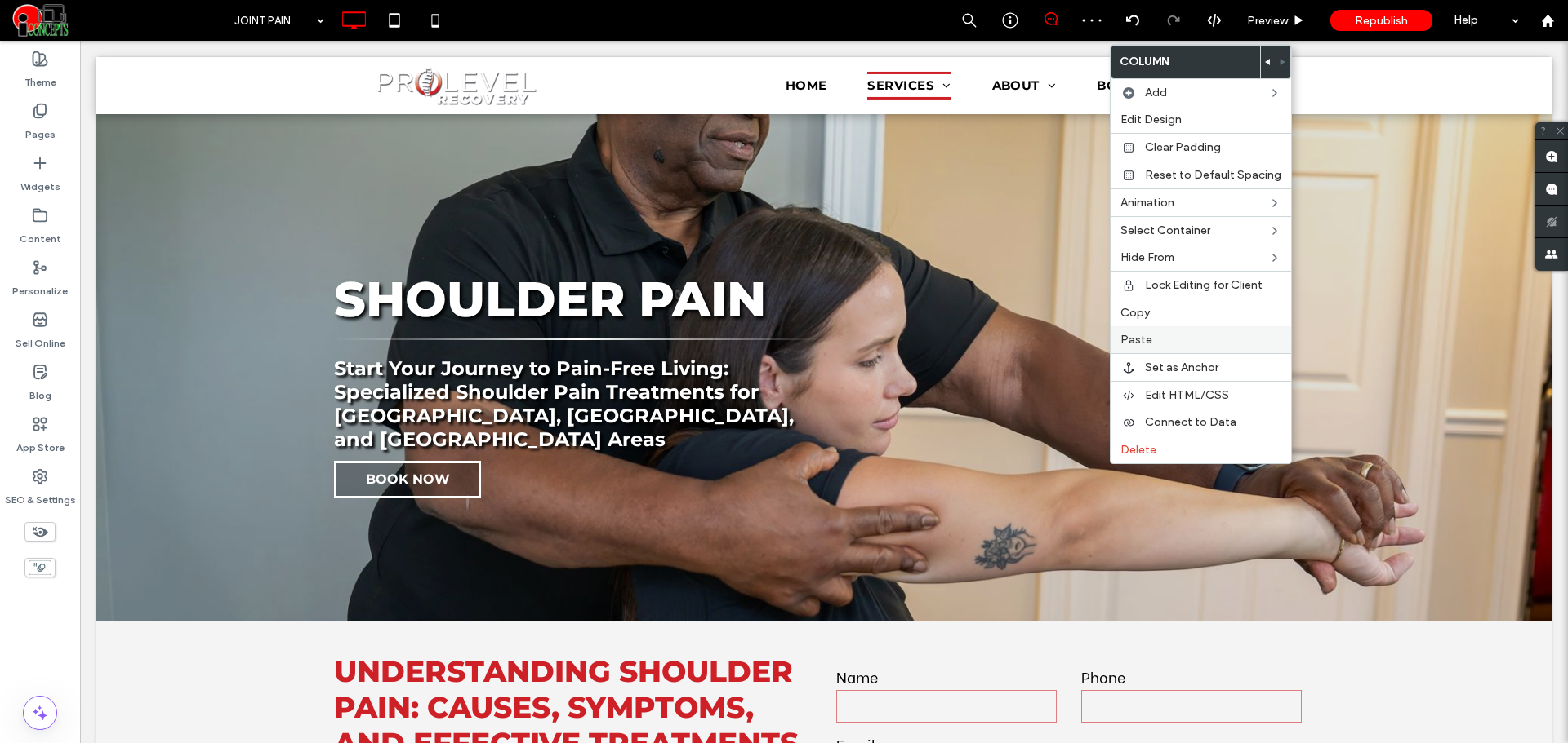
click at [1135, 332] on div "Paste" at bounding box center [1200, 339] width 181 height 27
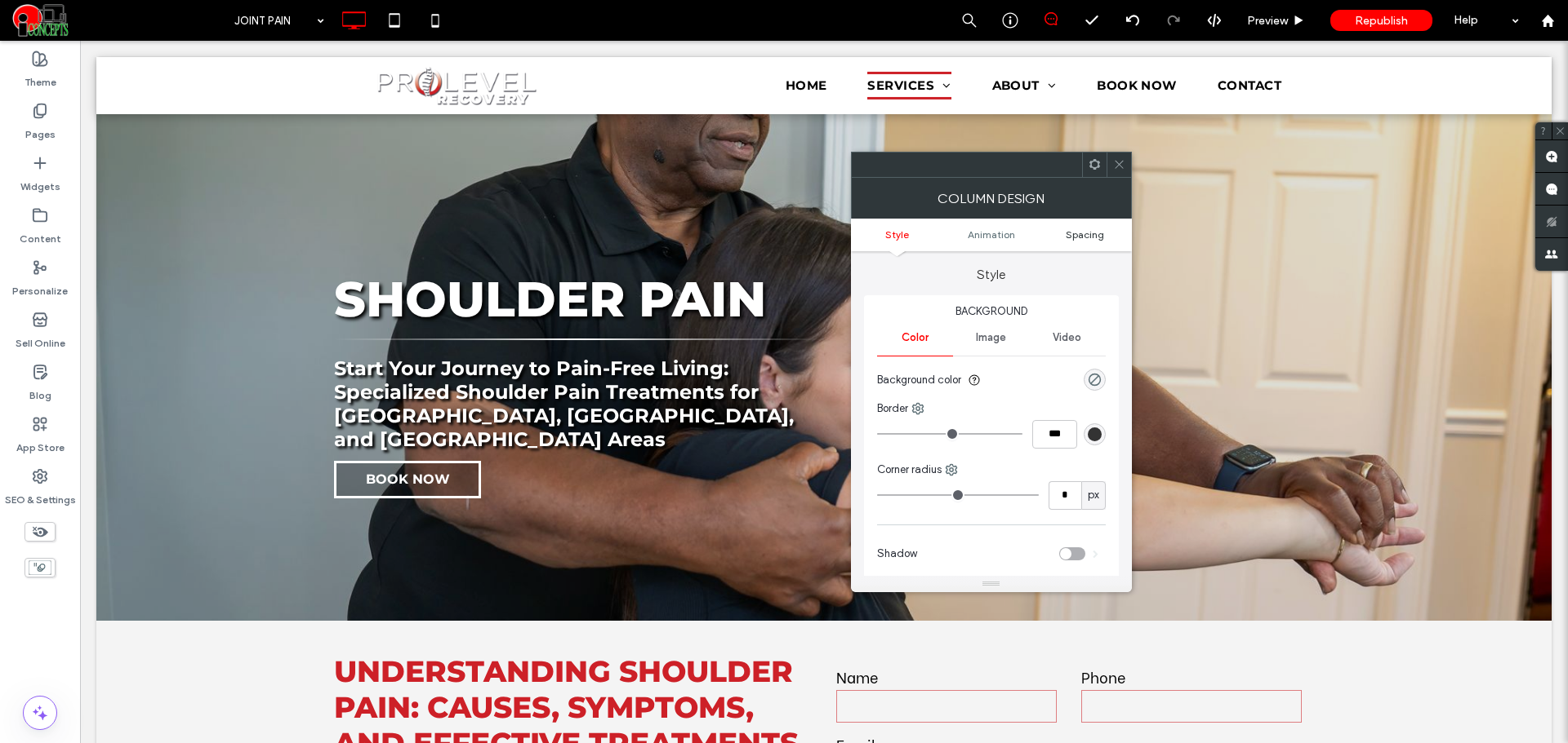
click at [1080, 234] on span "Spacing" at bounding box center [1085, 234] width 39 height 12
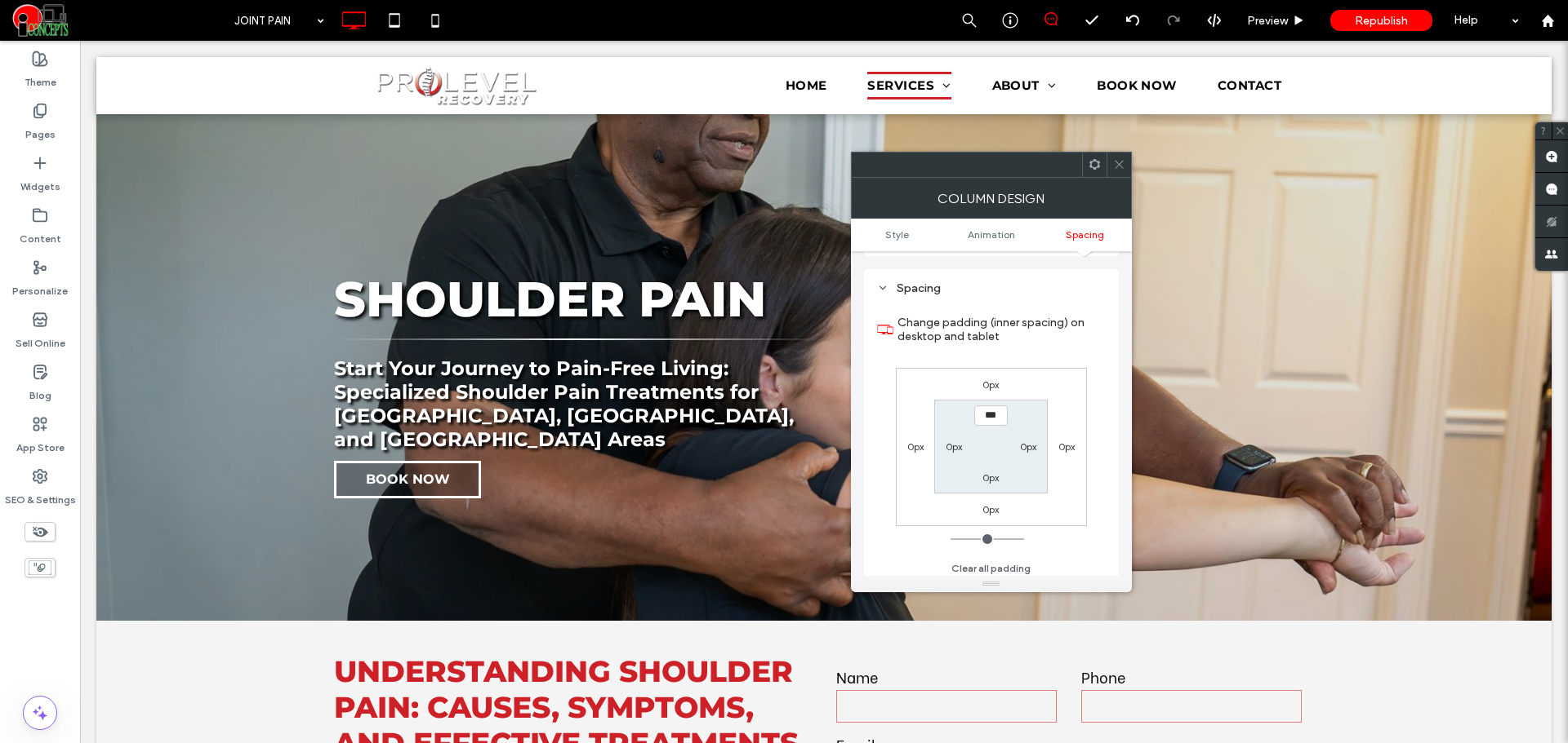
scroll to position [382, 0]
click at [1033, 444] on label "0px" at bounding box center [1028, 442] width 17 height 12
type input "**"
type input "****"
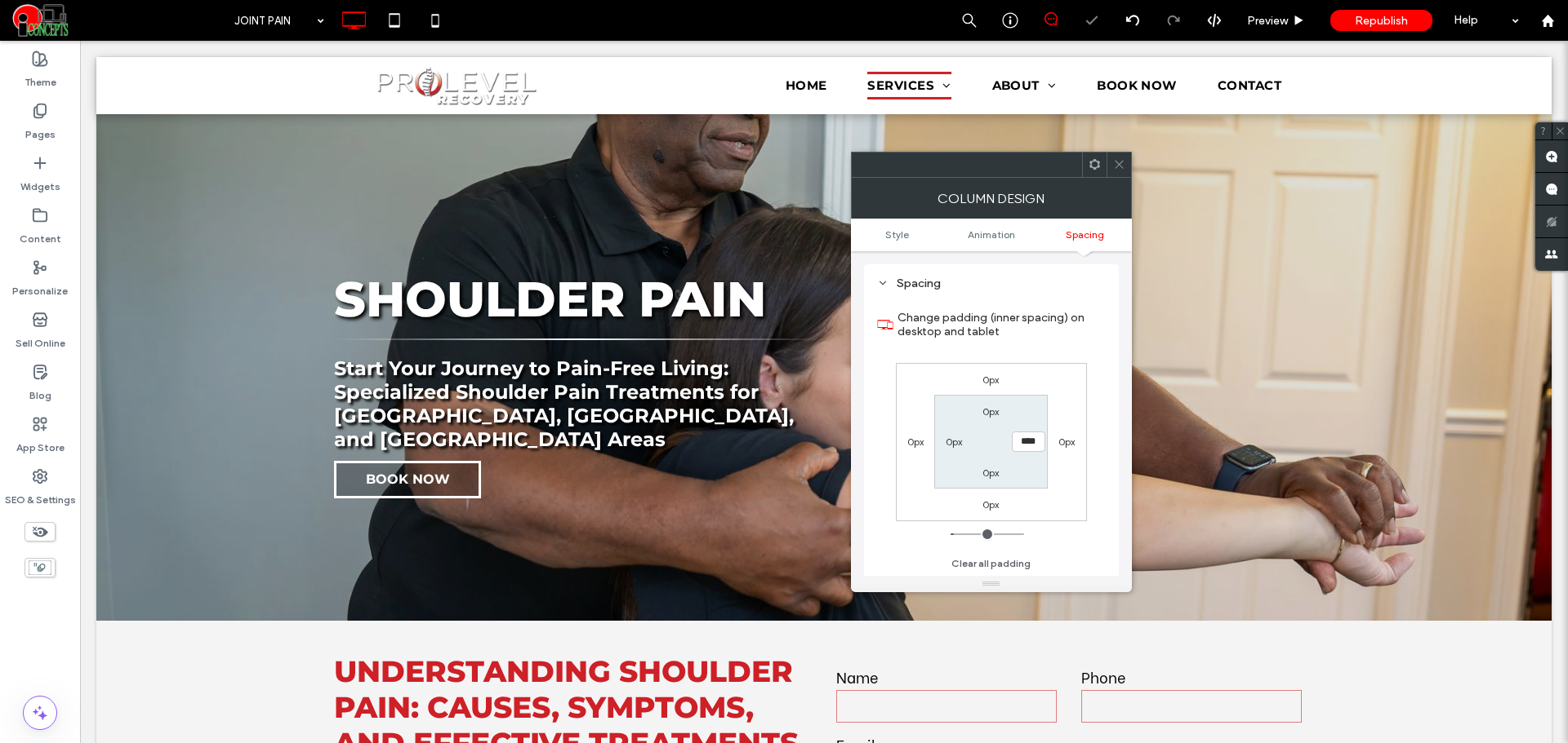
click at [1122, 161] on icon at bounding box center [1119, 164] width 12 height 12
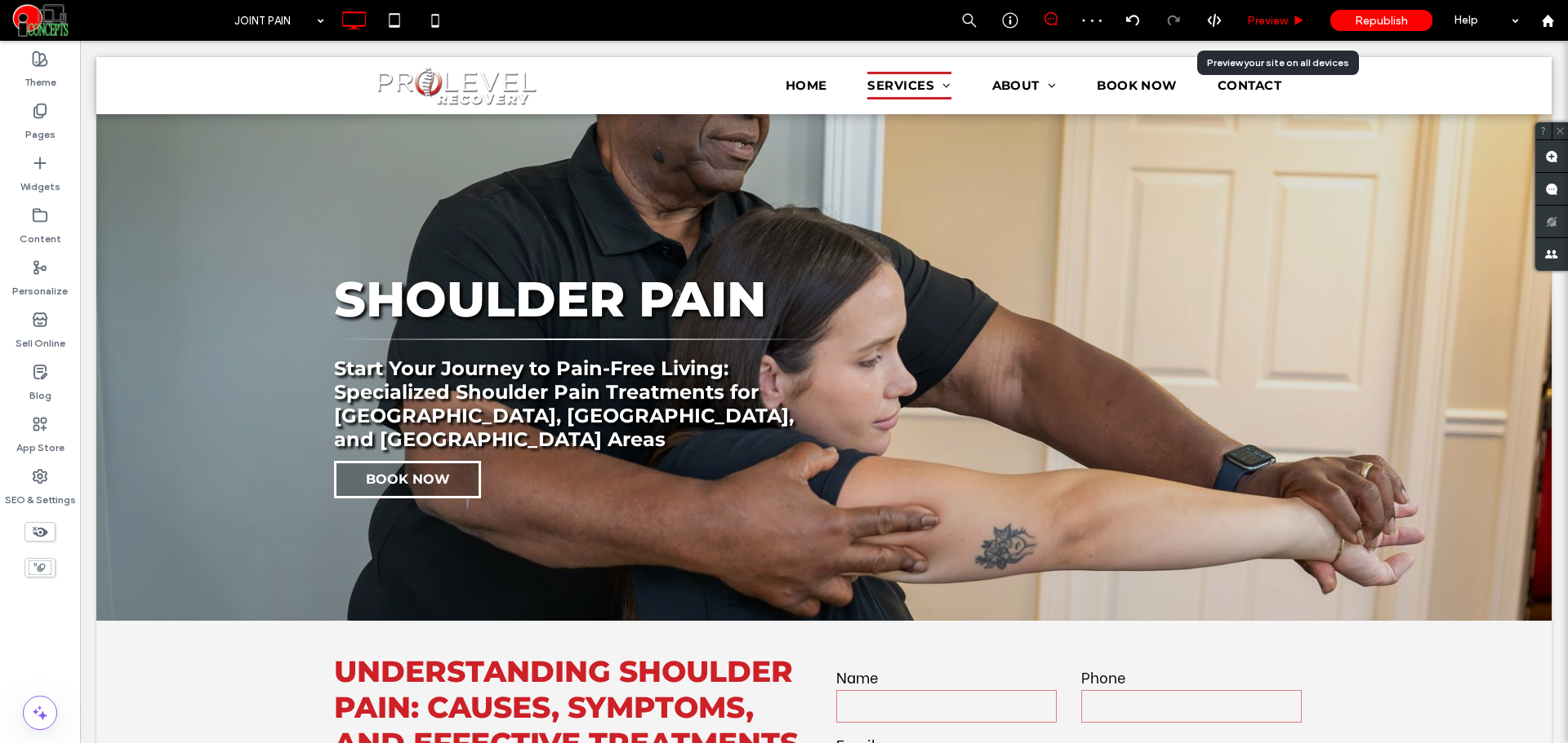
click at [1251, 16] on span "Preview" at bounding box center [1266, 21] width 41 height 14
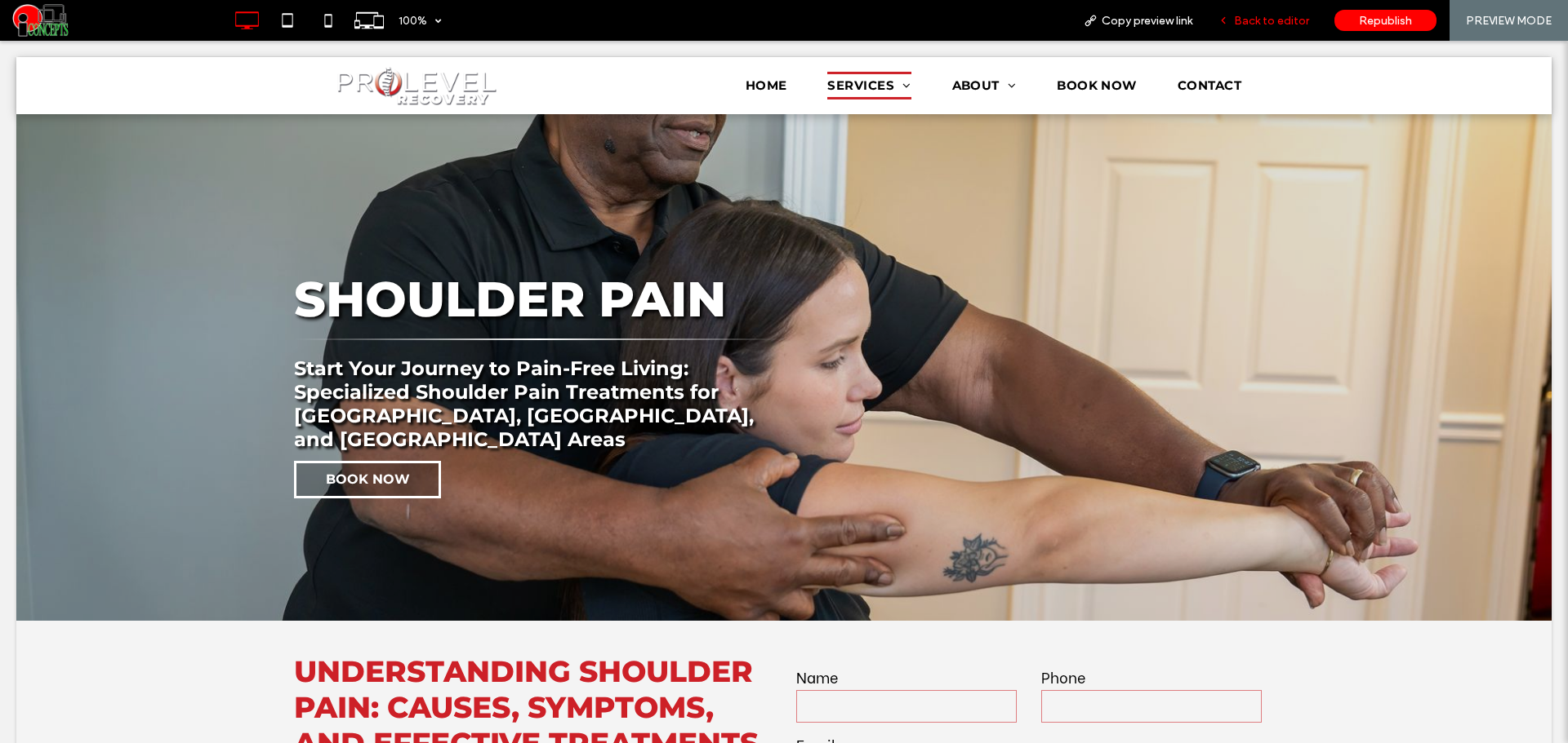
click at [1253, 14] on span "Back to editor" at bounding box center [1271, 21] width 75 height 14
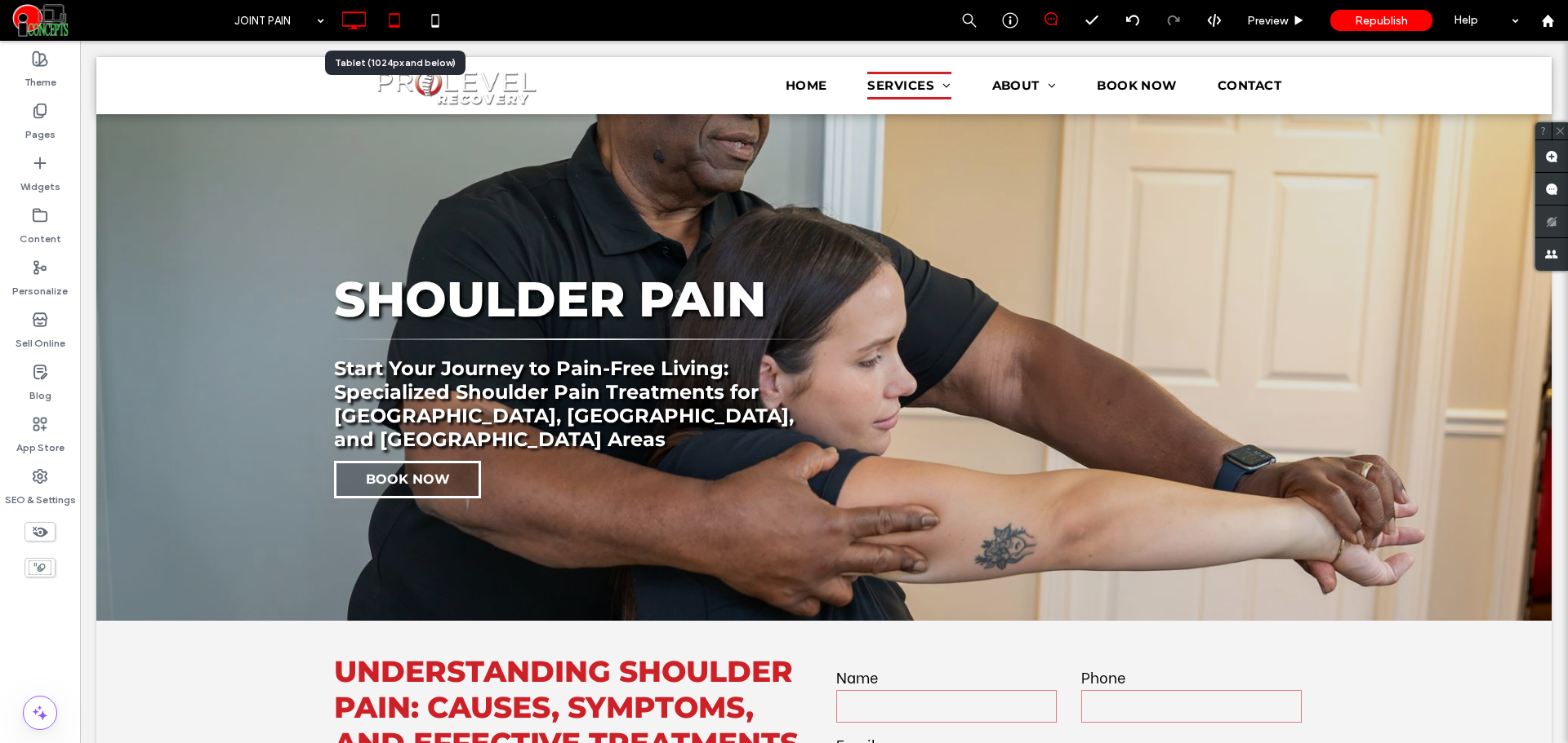
click at [397, 34] on icon at bounding box center [393, 20] width 33 height 33
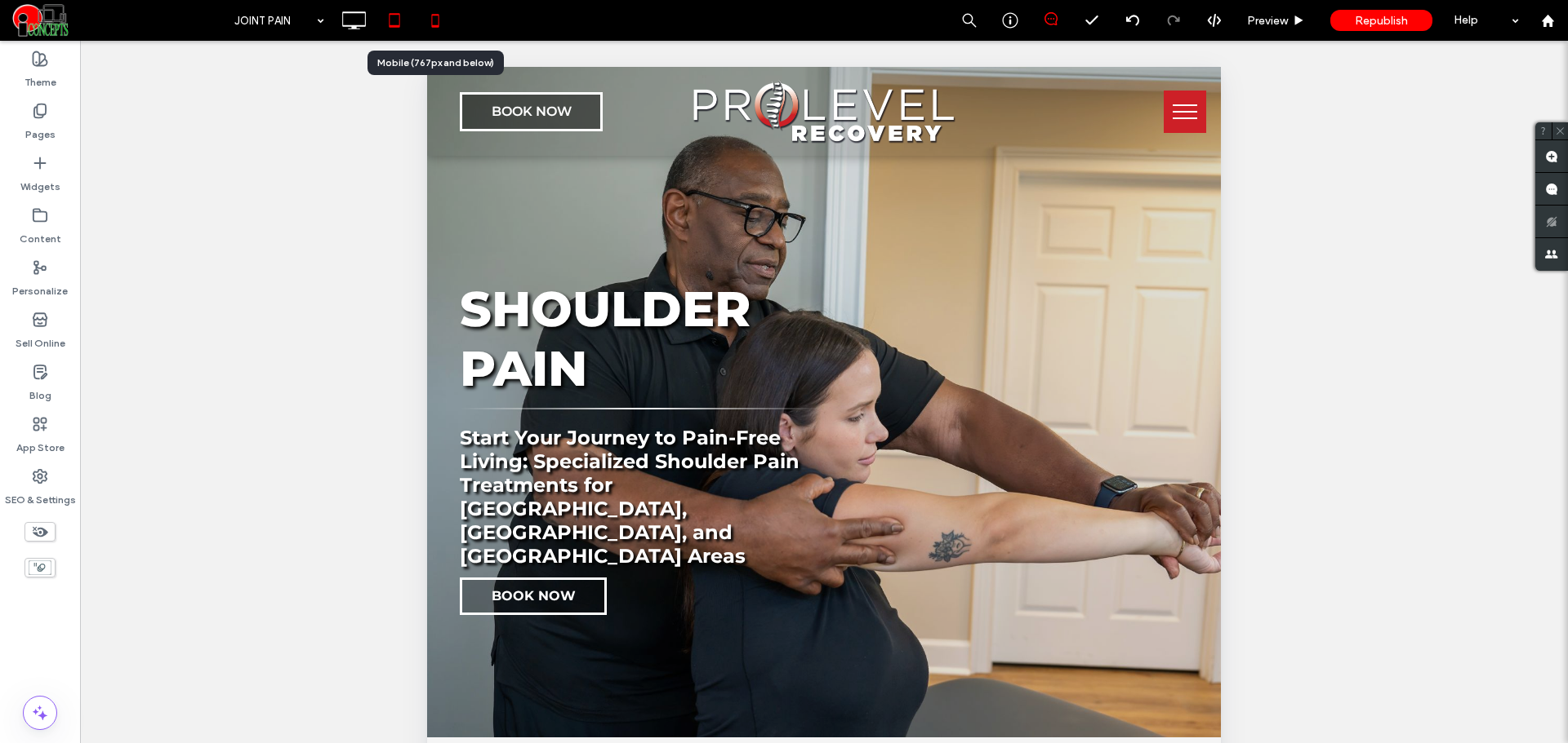
click at [444, 30] on icon at bounding box center [435, 20] width 33 height 33
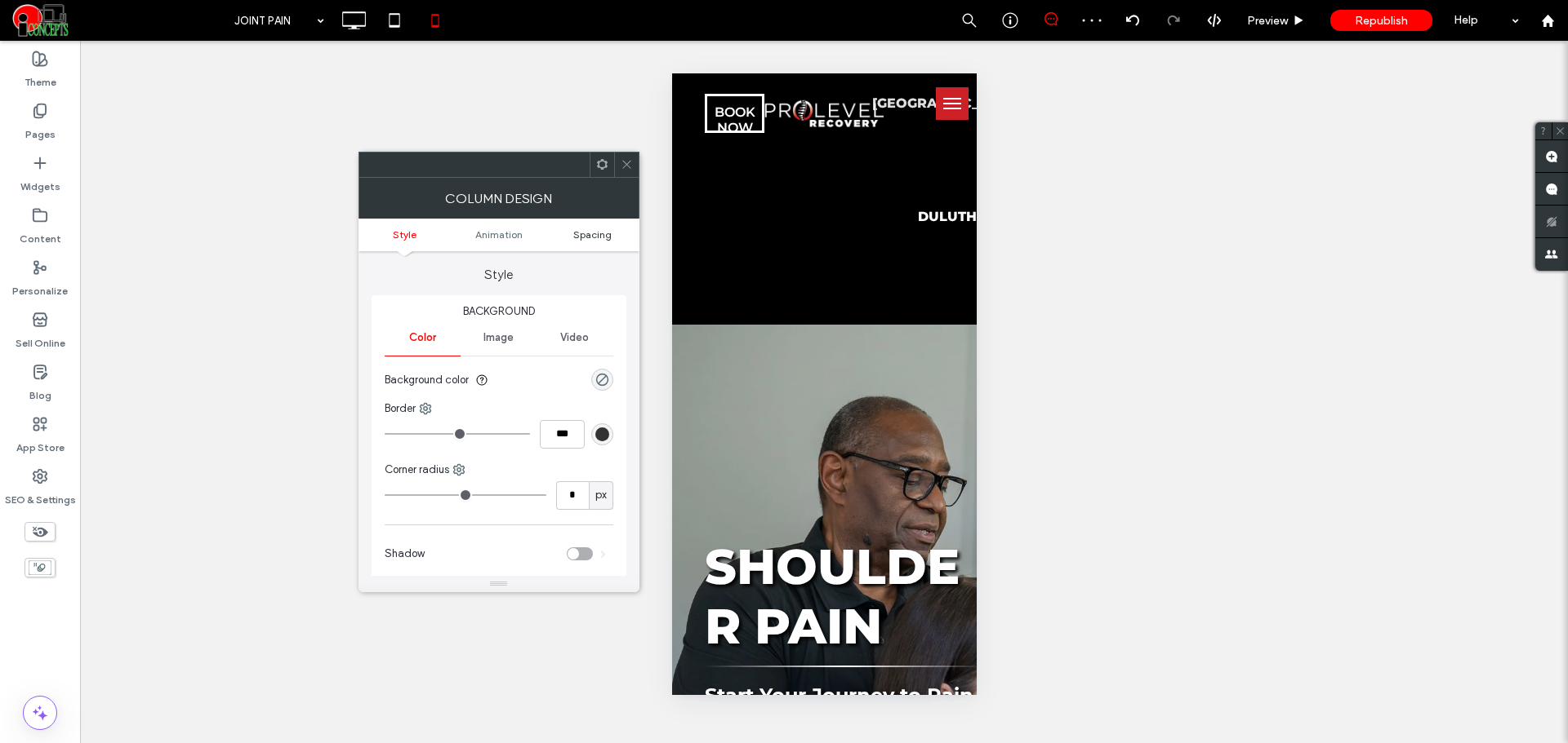
click at [604, 237] on span "Spacing" at bounding box center [592, 234] width 39 height 12
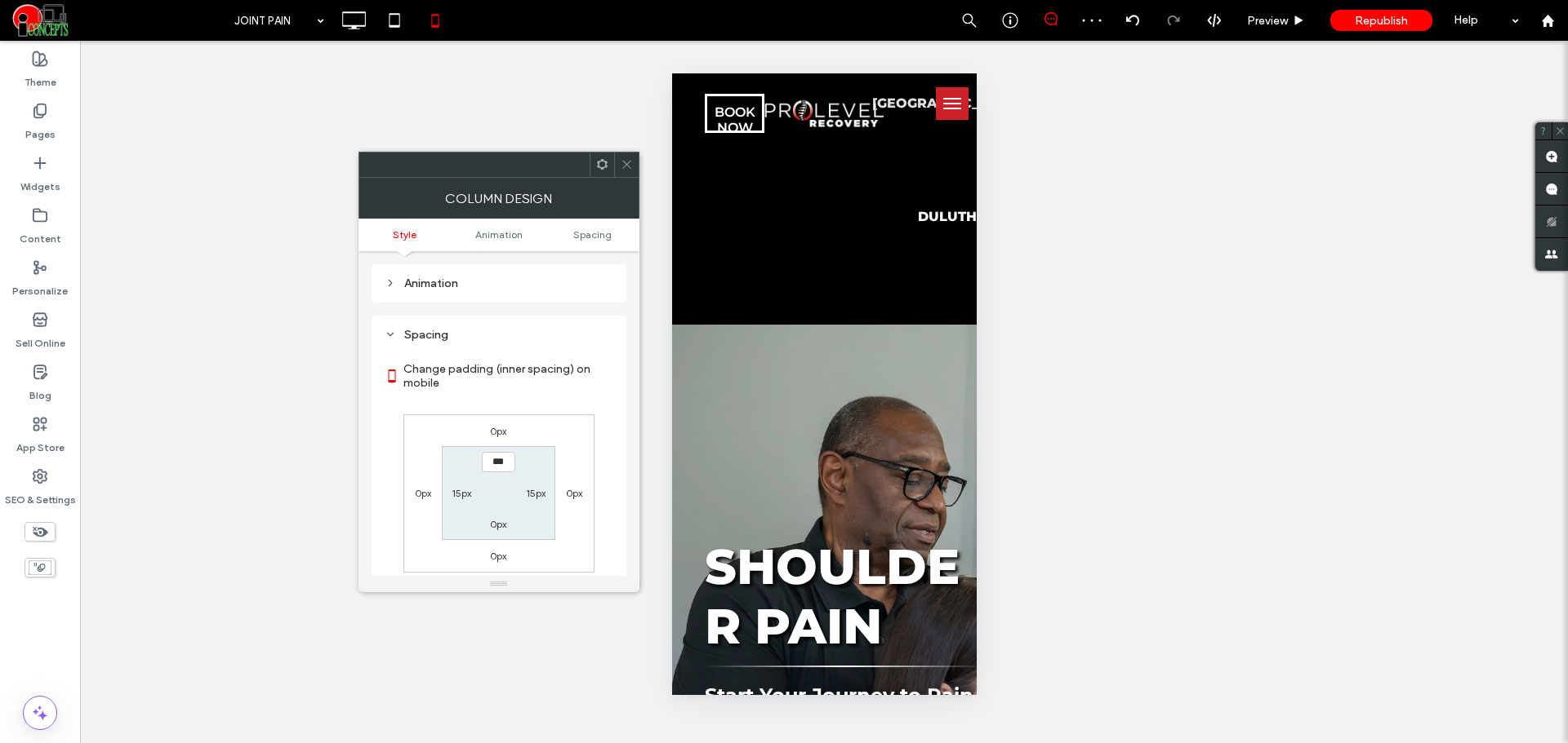
scroll to position [382, 0]
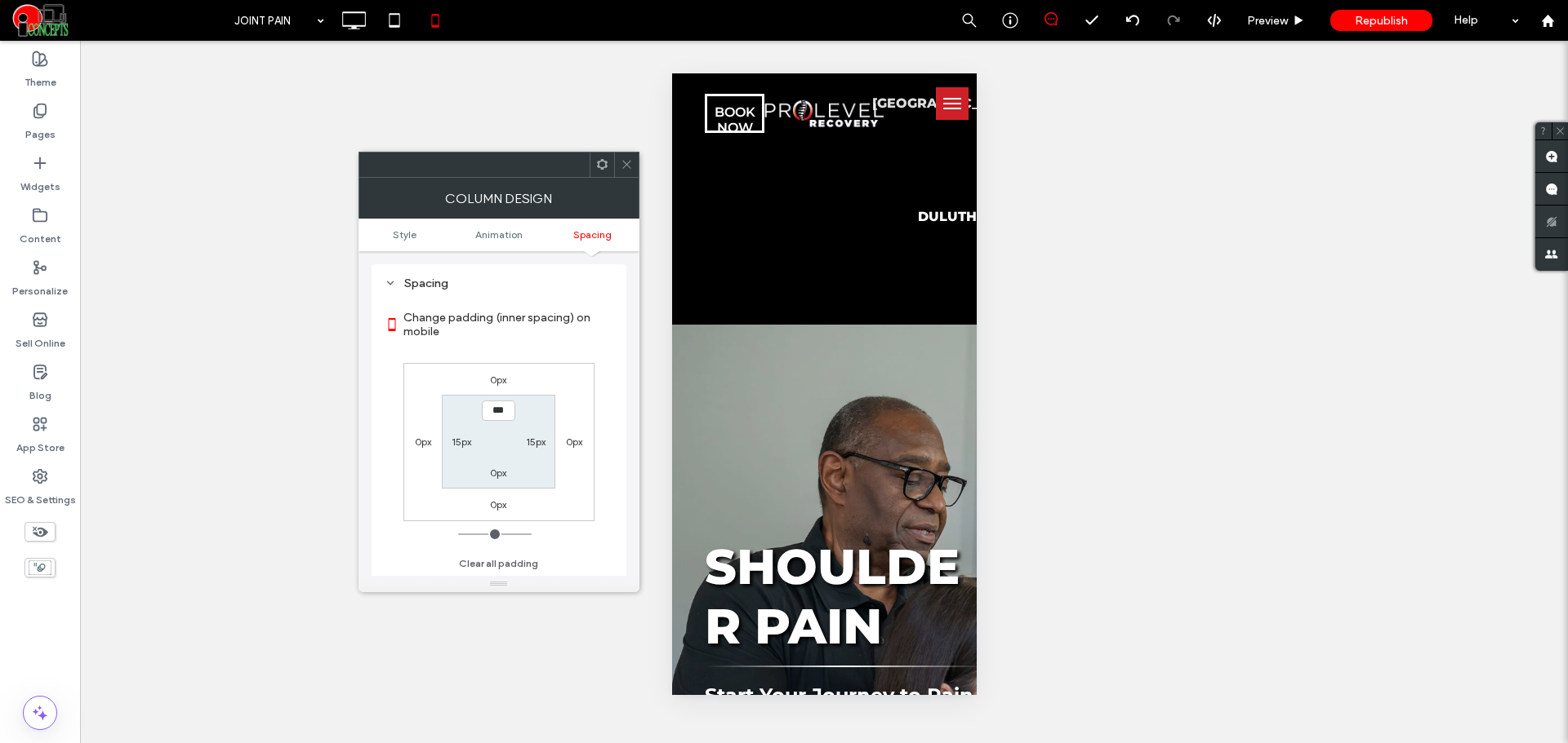
click at [453, 446] on label "15px" at bounding box center [462, 442] width 20 height 12
type input "**"
type input "*"
type input "***"
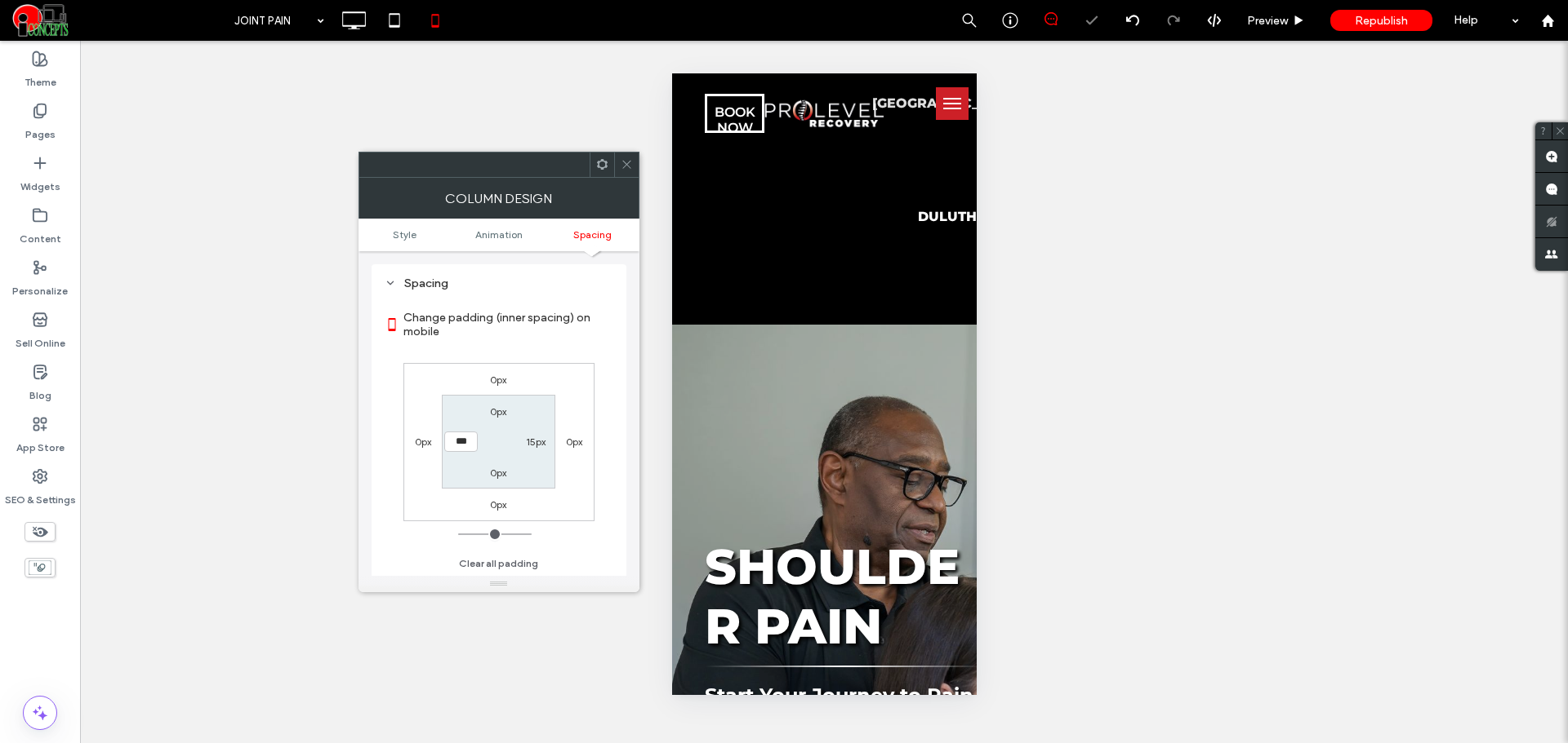
click at [537, 440] on label "15px" at bounding box center [536, 442] width 20 height 12
type input "**"
type input "*"
type input "***"
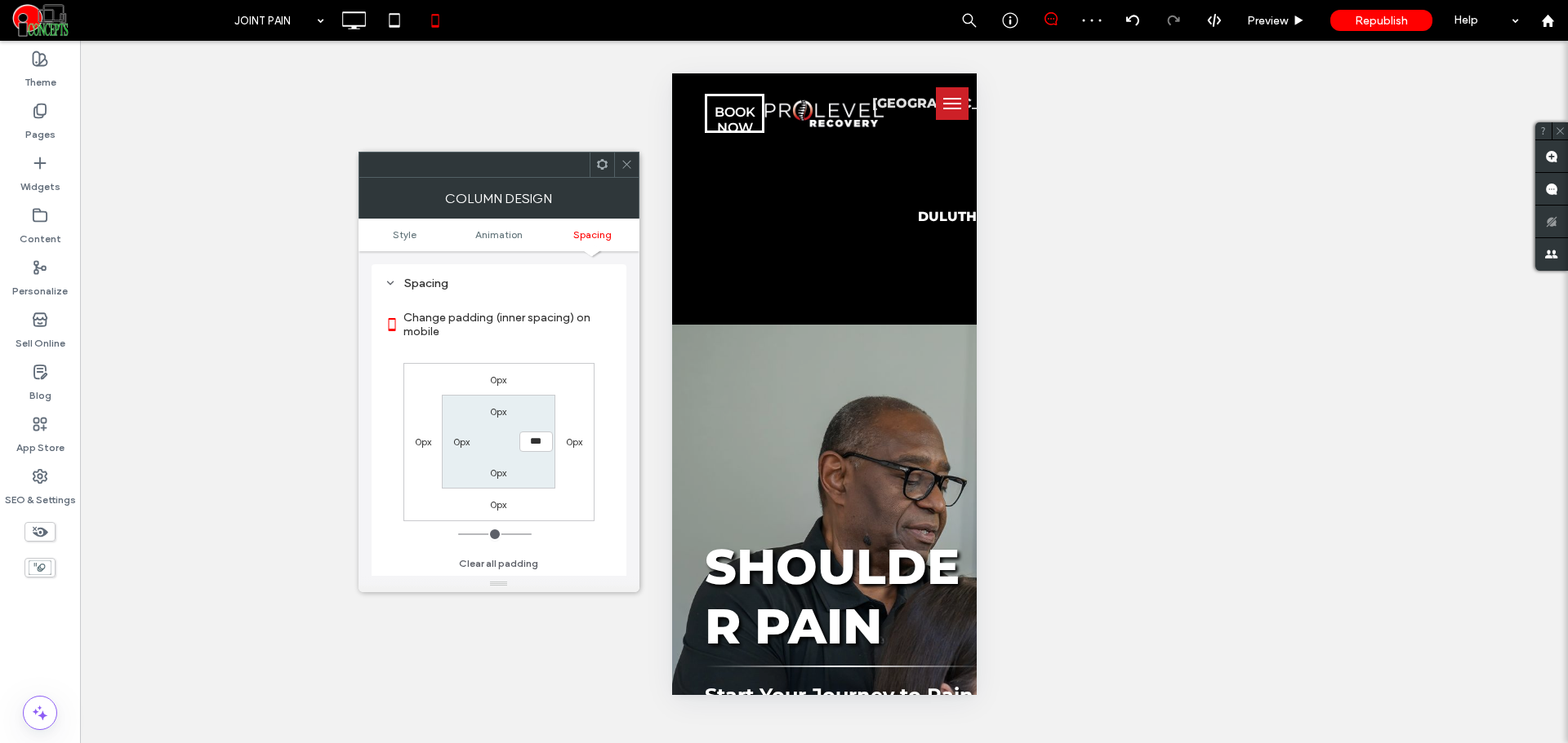
click at [628, 166] on use at bounding box center [626, 165] width 8 height 8
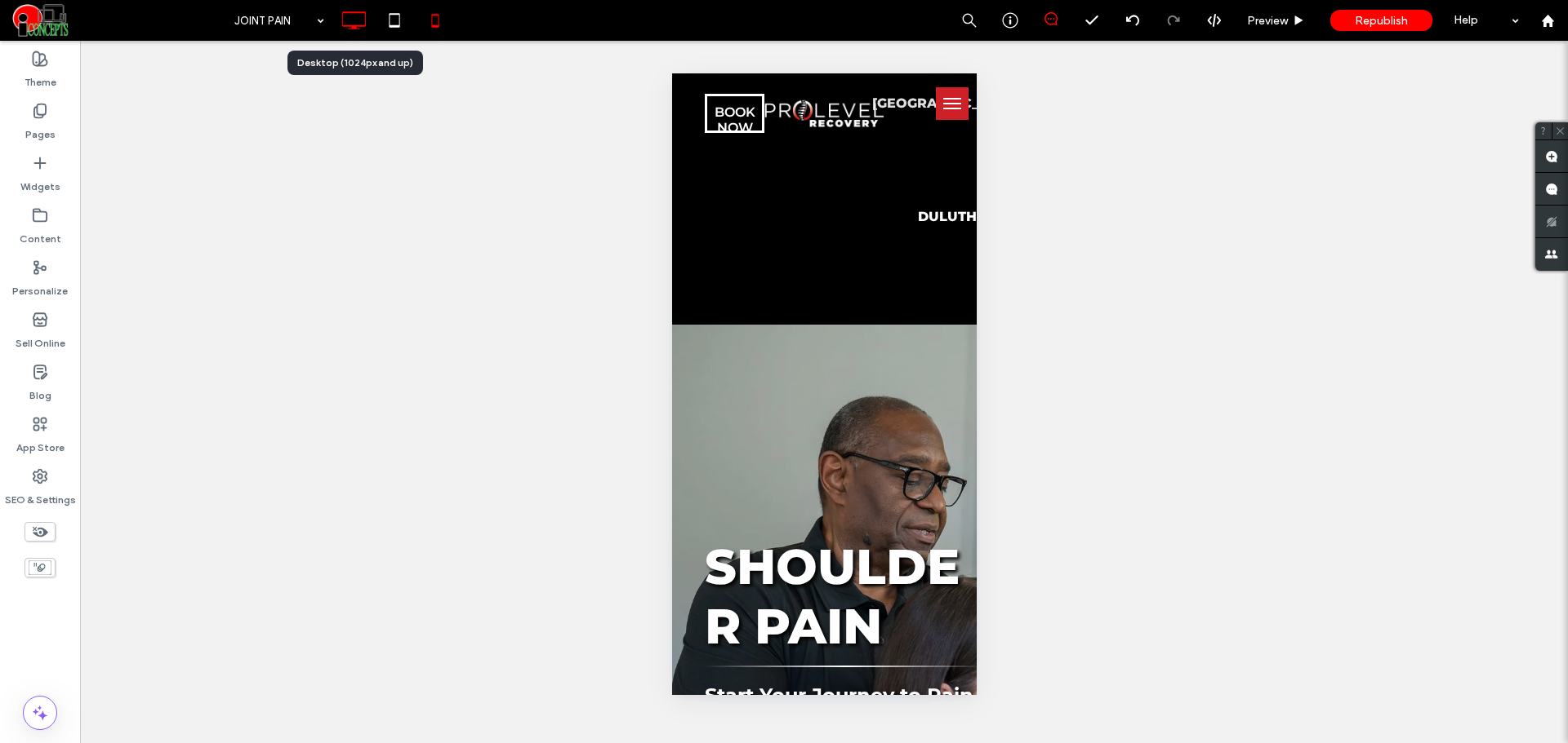
click at [372, 26] on div at bounding box center [353, 20] width 41 height 33
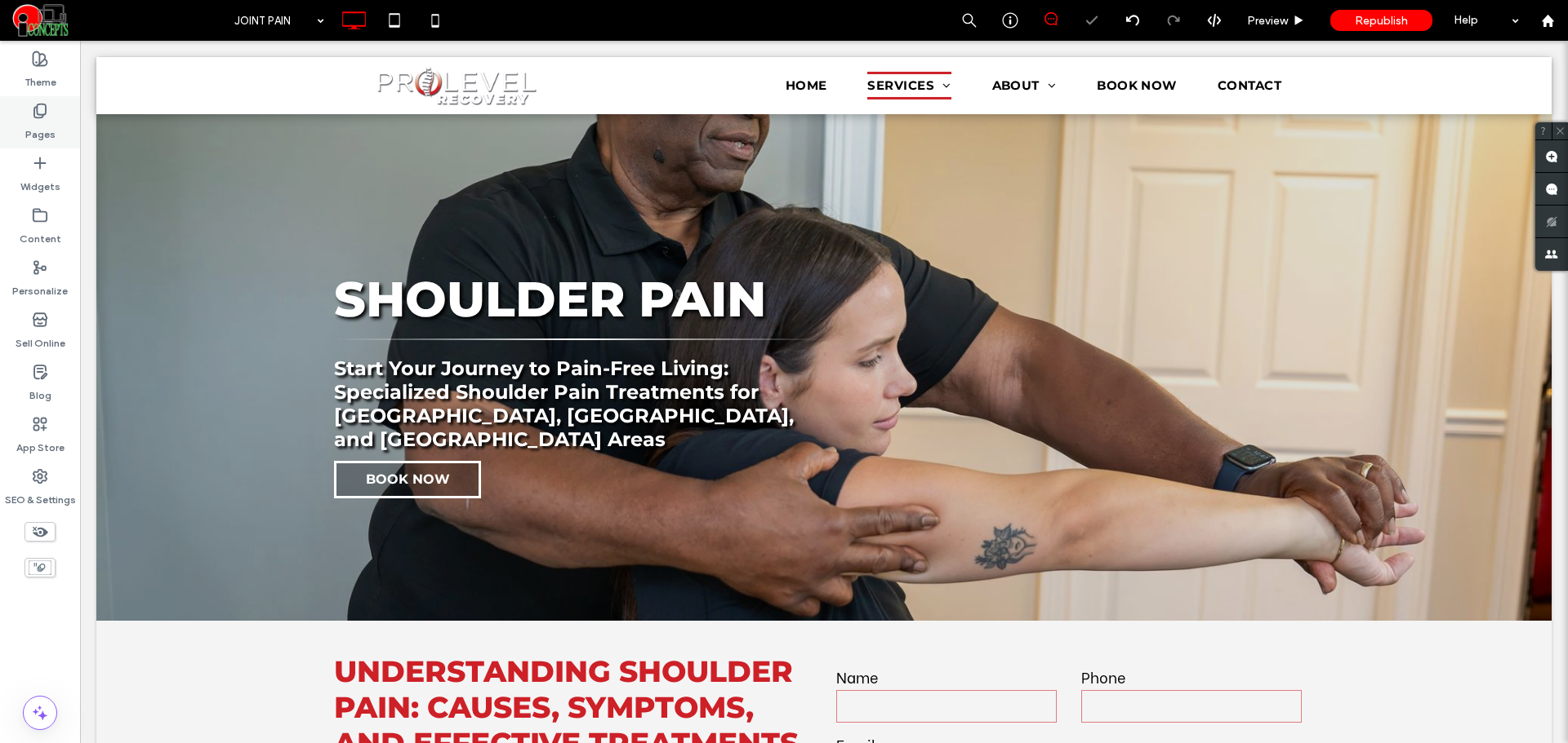
click at [57, 124] on div "Pages" at bounding box center [40, 122] width 80 height 52
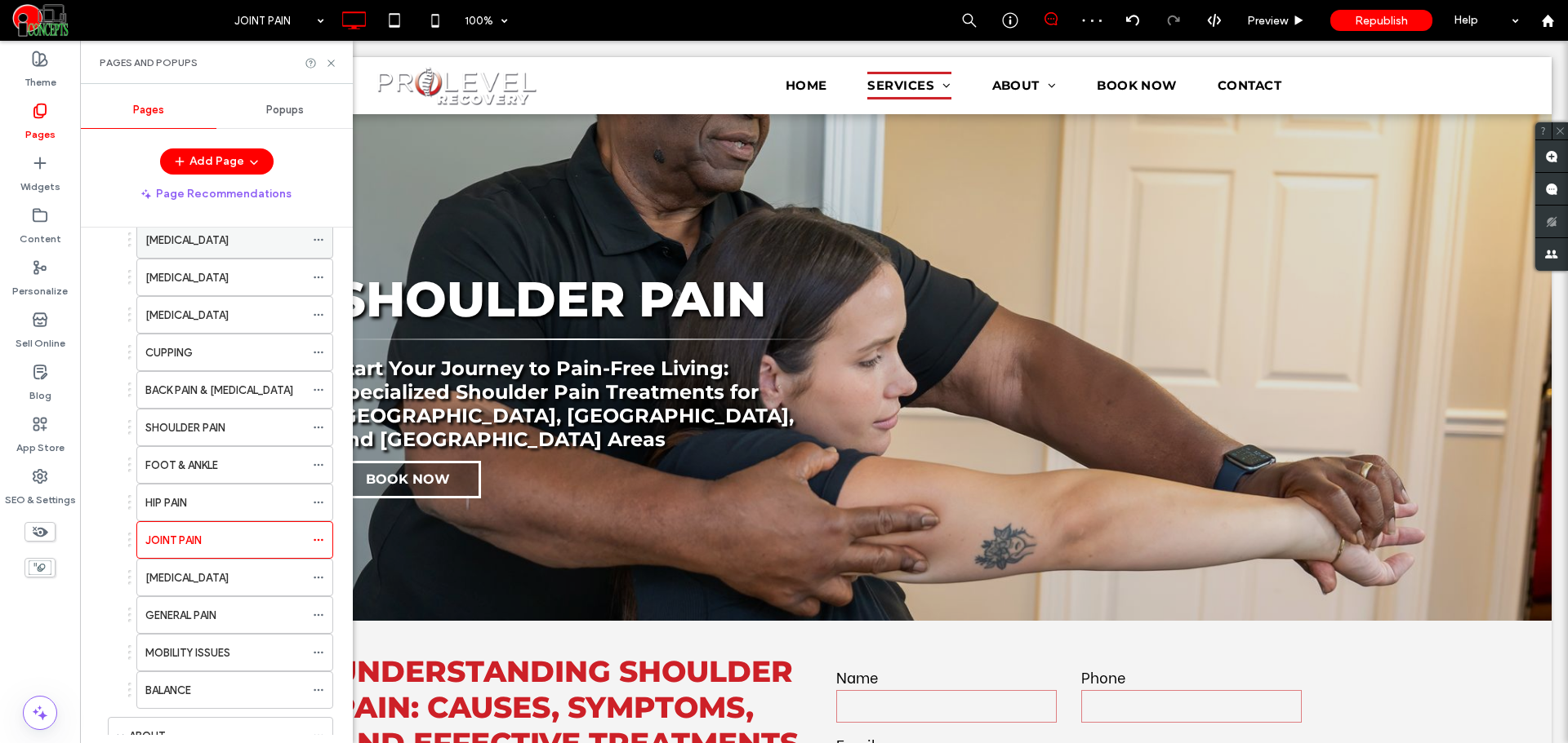
scroll to position [272, 0]
click at [320, 537] on icon at bounding box center [318, 537] width 12 height 12
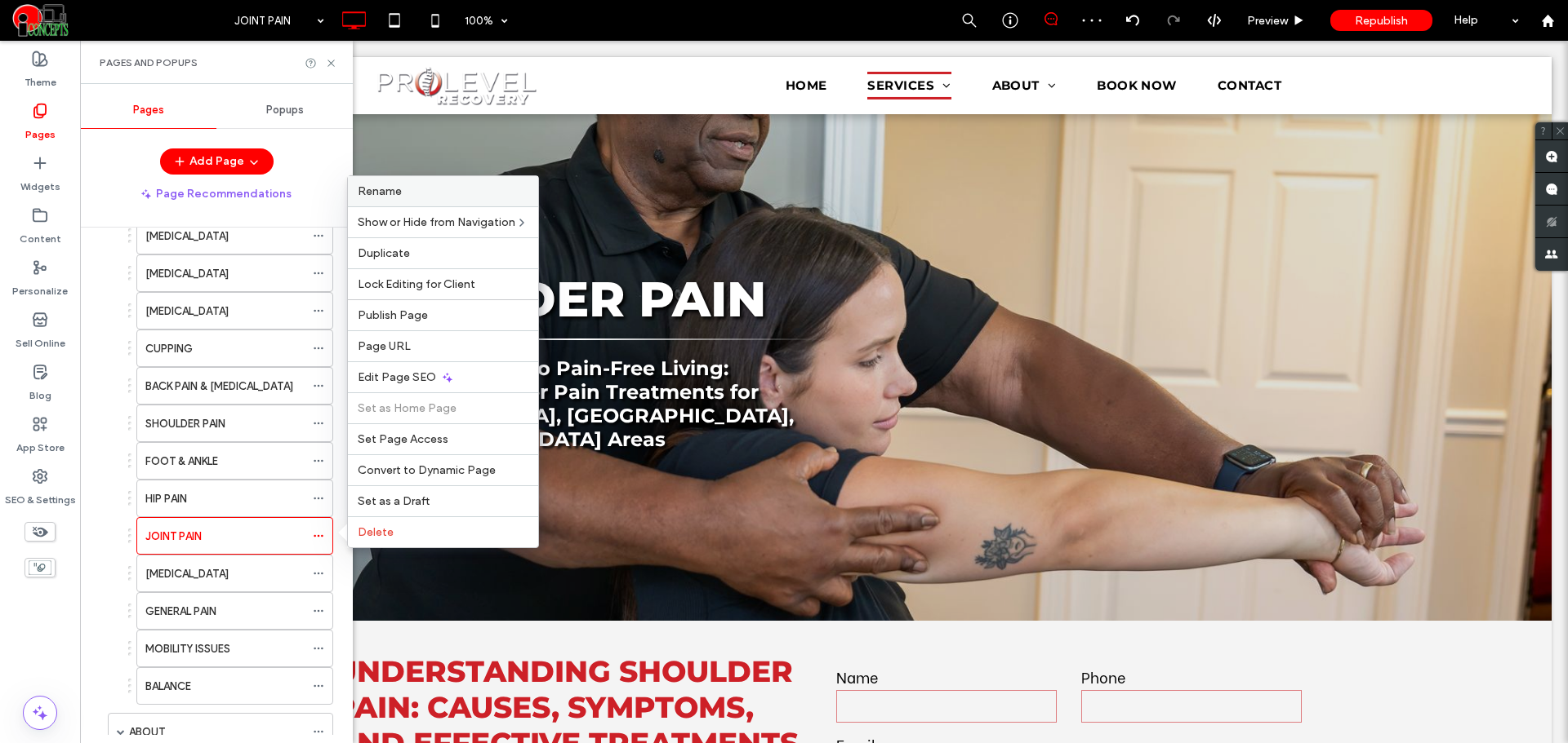
click at [386, 191] on span "Rename" at bounding box center [380, 192] width 44 height 14
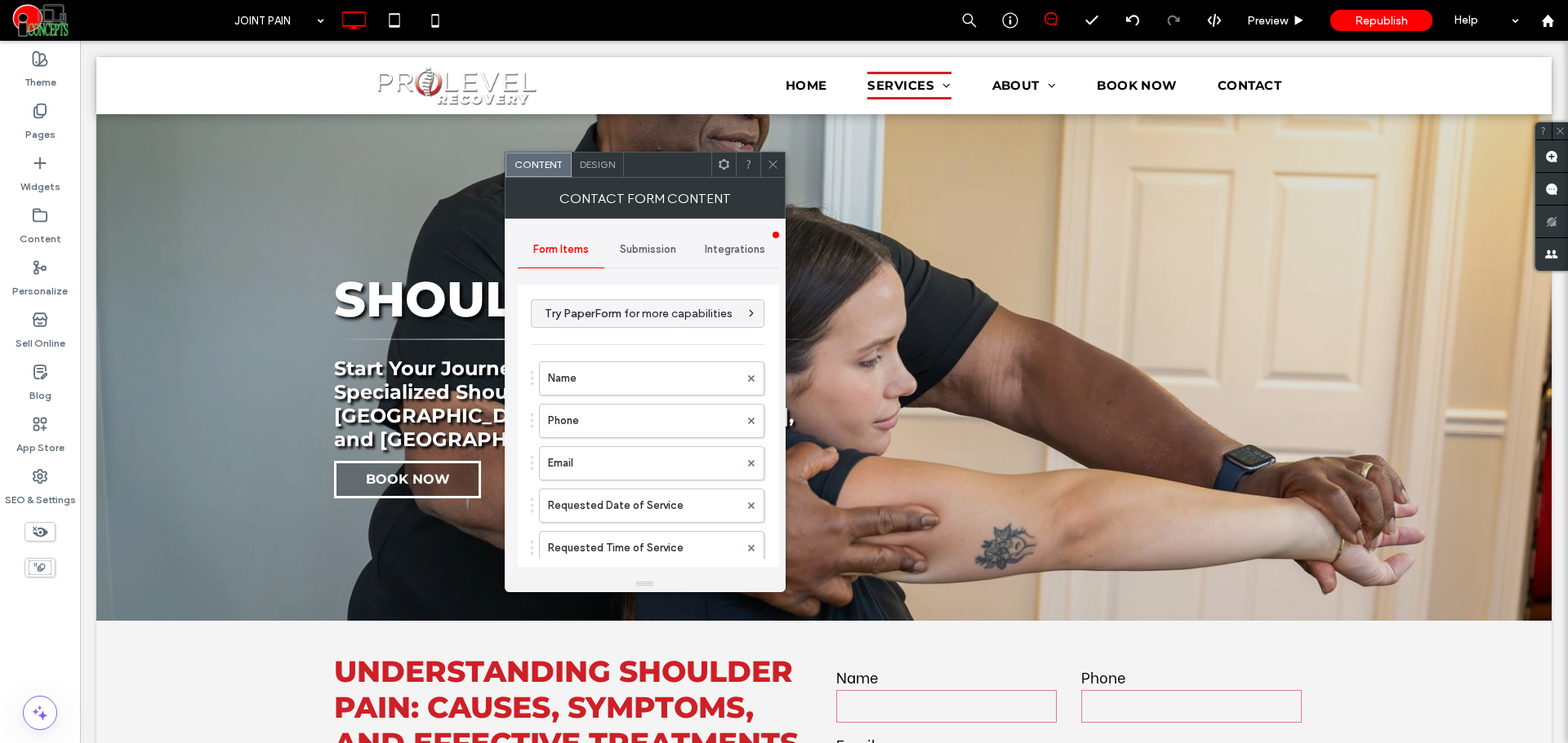
scroll to position [457, 0]
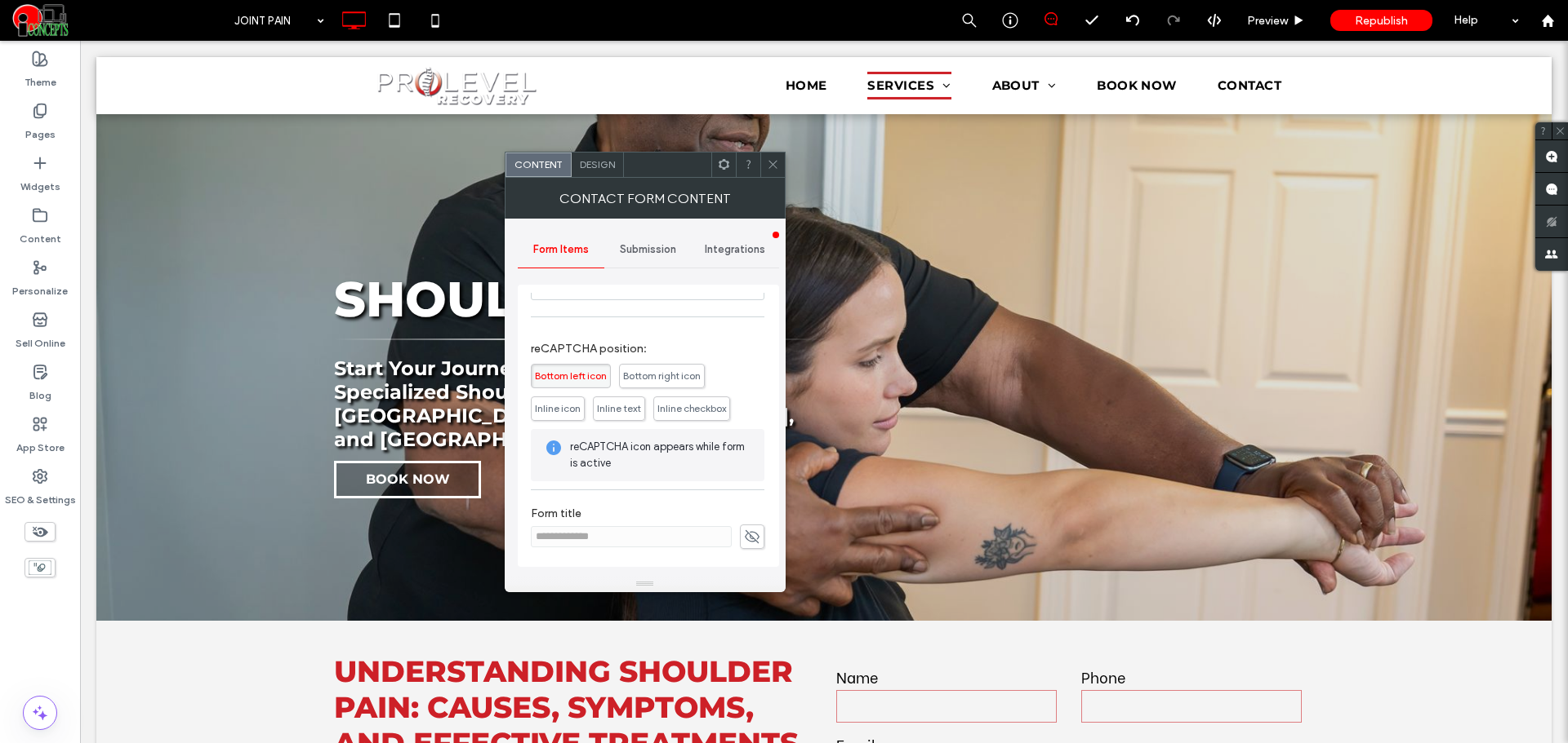
click at [743, 532] on icon at bounding box center [751, 537] width 17 height 18
click at [575, 533] on input "**********" at bounding box center [631, 537] width 201 height 21
paste input "**"
type input "**********"
click at [744, 533] on use at bounding box center [751, 537] width 15 height 11
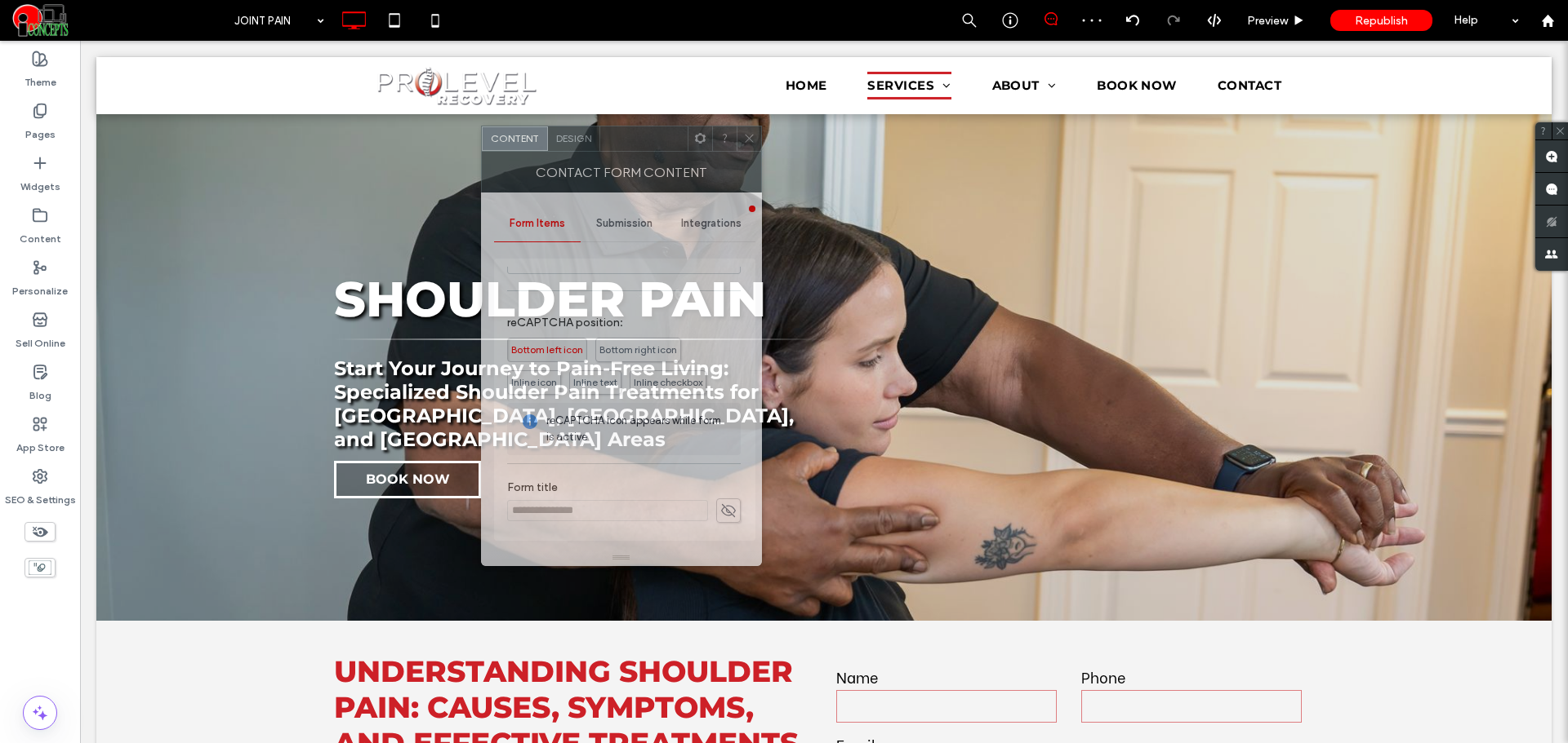
drag, startPoint x: 689, startPoint y: 175, endPoint x: 618, endPoint y: 148, distance: 76.0
click at [621, 148] on div at bounding box center [644, 138] width 87 height 25
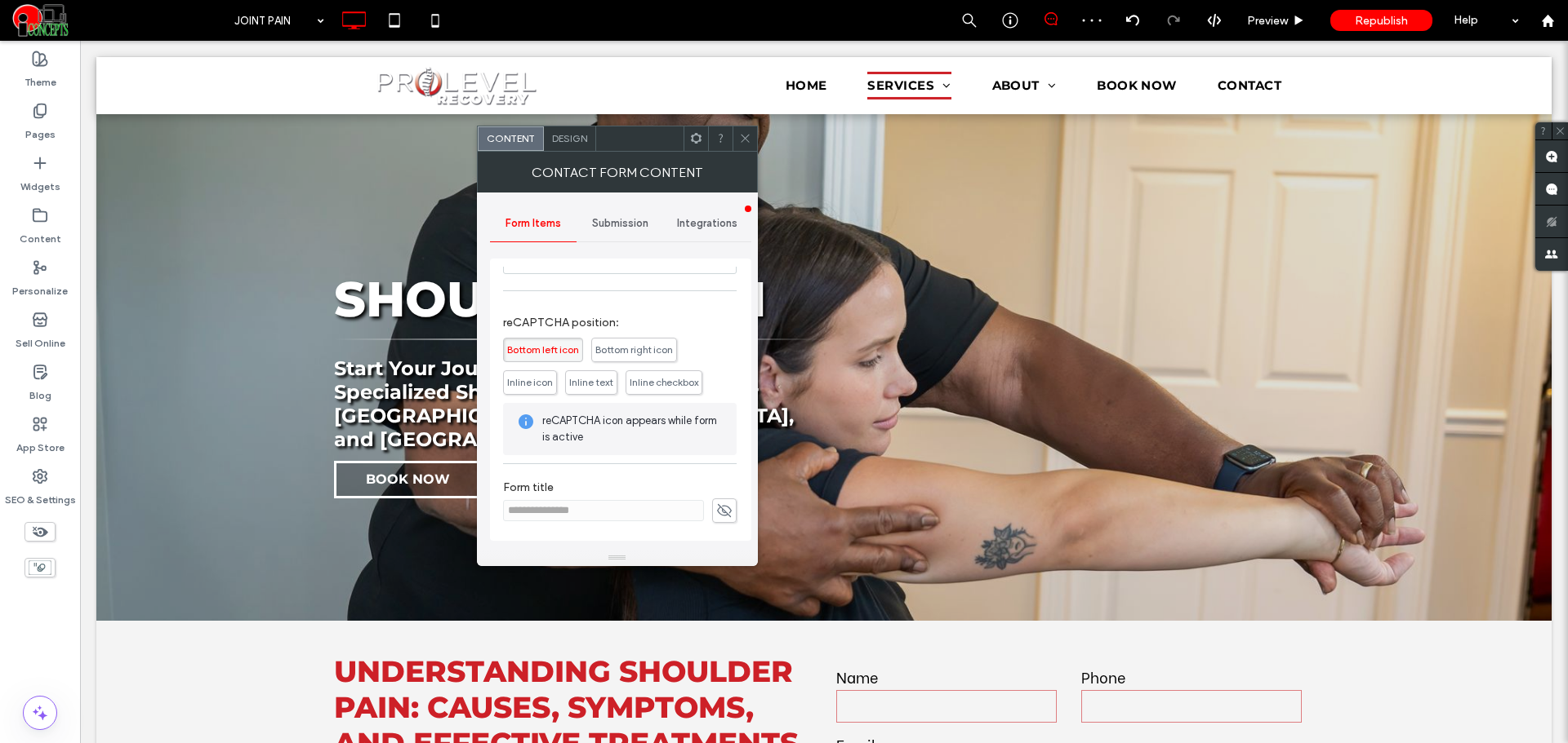
click at [603, 225] on span "Submission" at bounding box center [620, 223] width 56 height 13
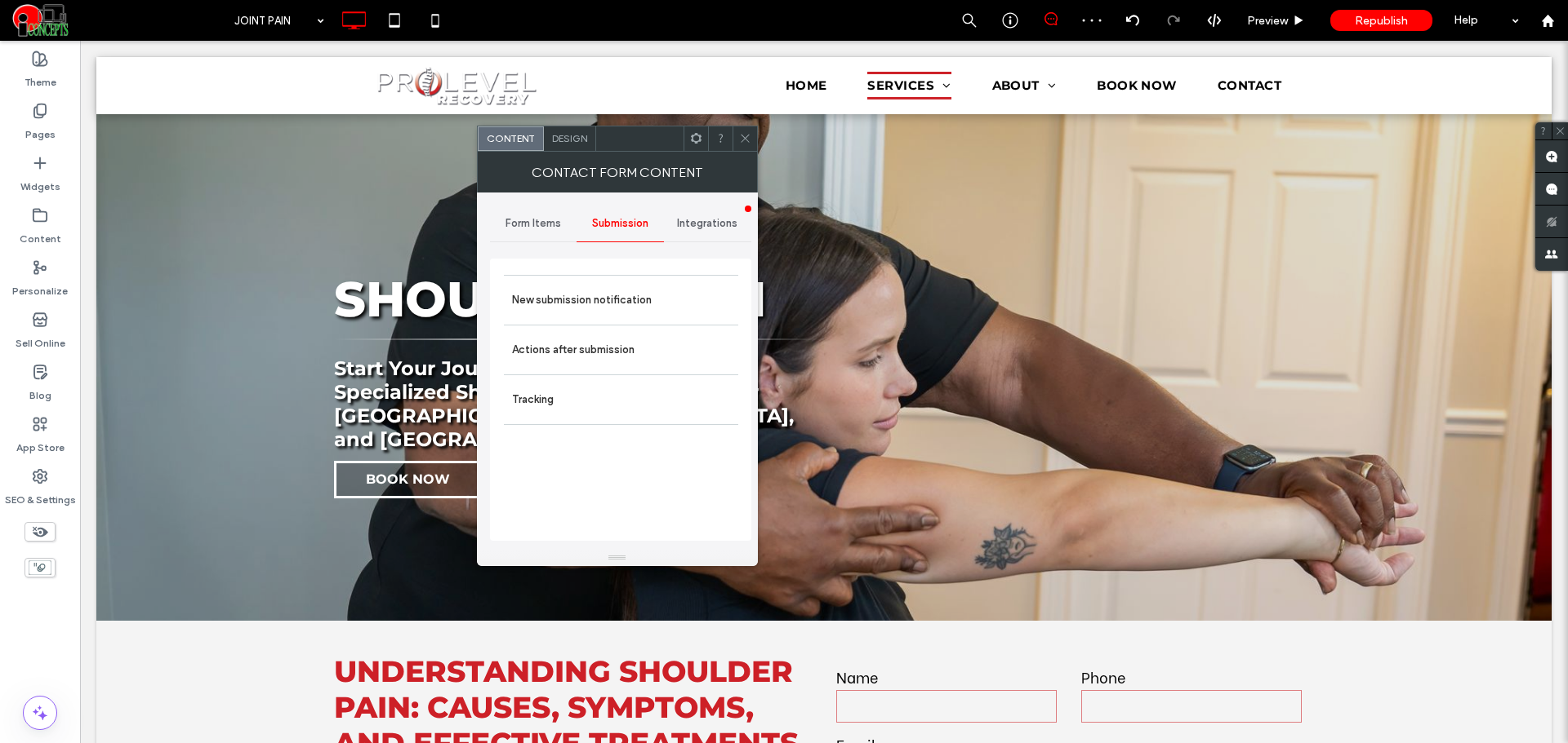
click at [610, 273] on div "New submission notification Actions after submission Tracking" at bounding box center [621, 400] width 261 height 283
click at [614, 294] on label "New submission notification" at bounding box center [621, 299] width 218 height 33
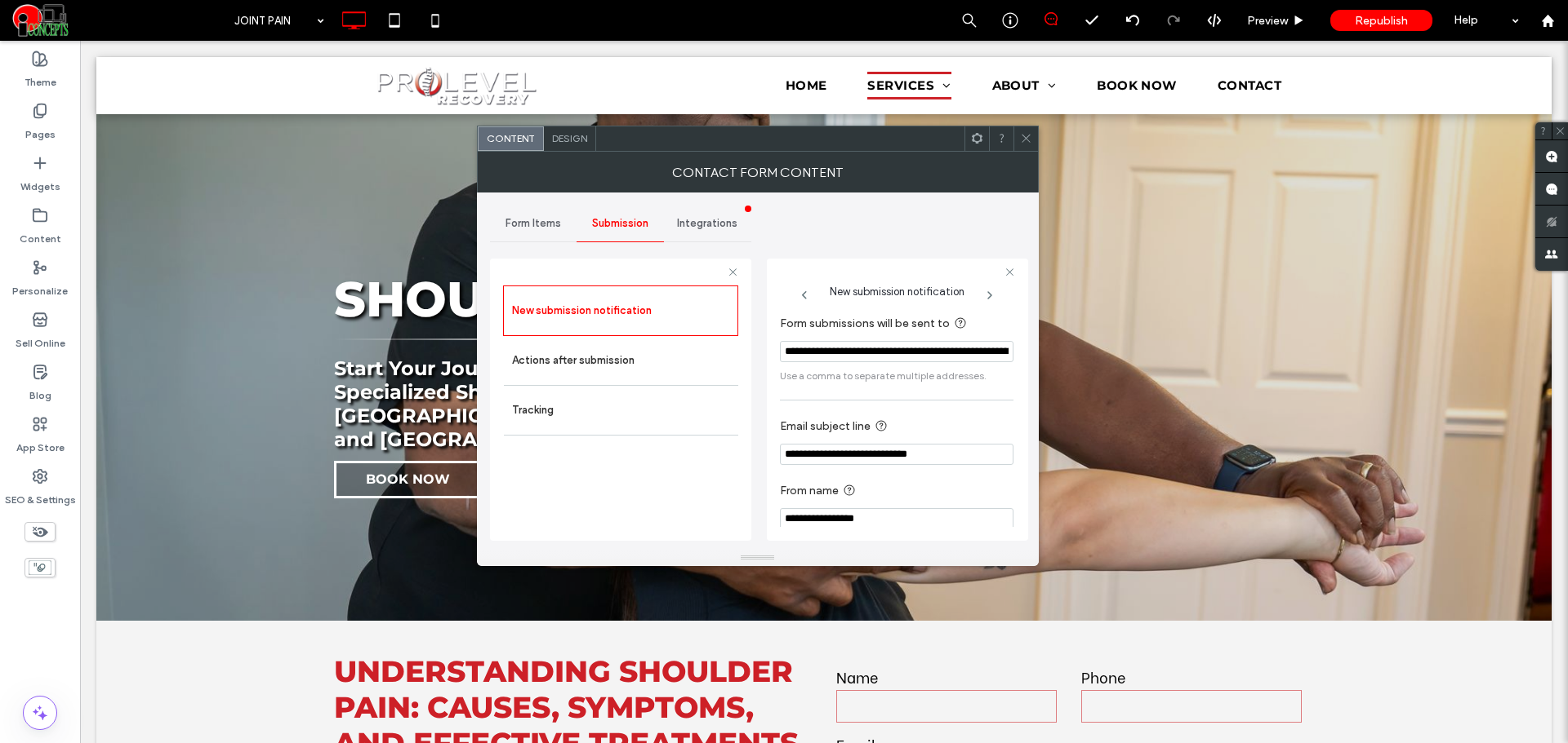
click at [865, 460] on input "**********" at bounding box center [897, 454] width 233 height 21
paste input "**"
type input "**********"
click at [898, 485] on label "From name" at bounding box center [894, 491] width 227 height 21
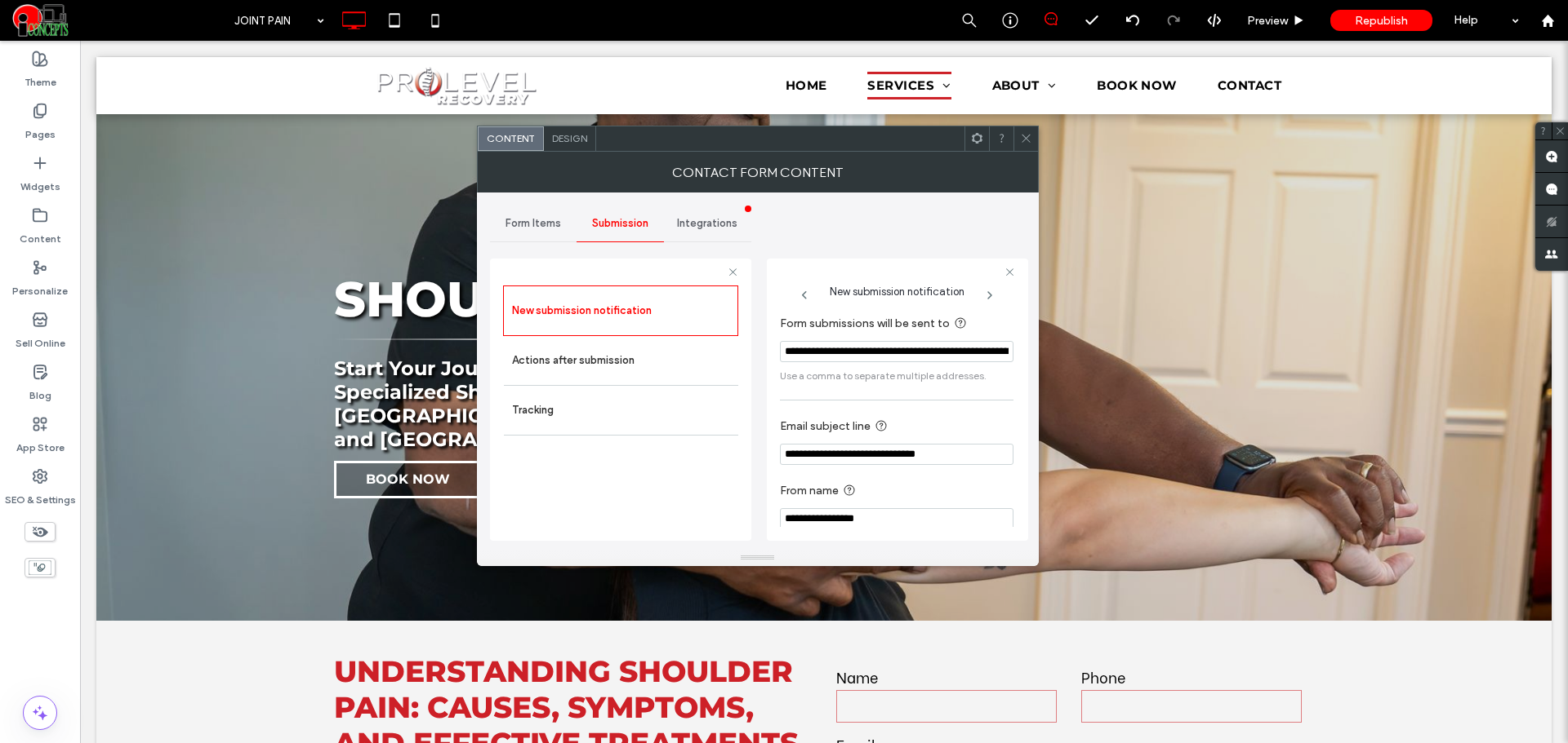
click at [1026, 138] on use at bounding box center [1025, 138] width 8 height 8
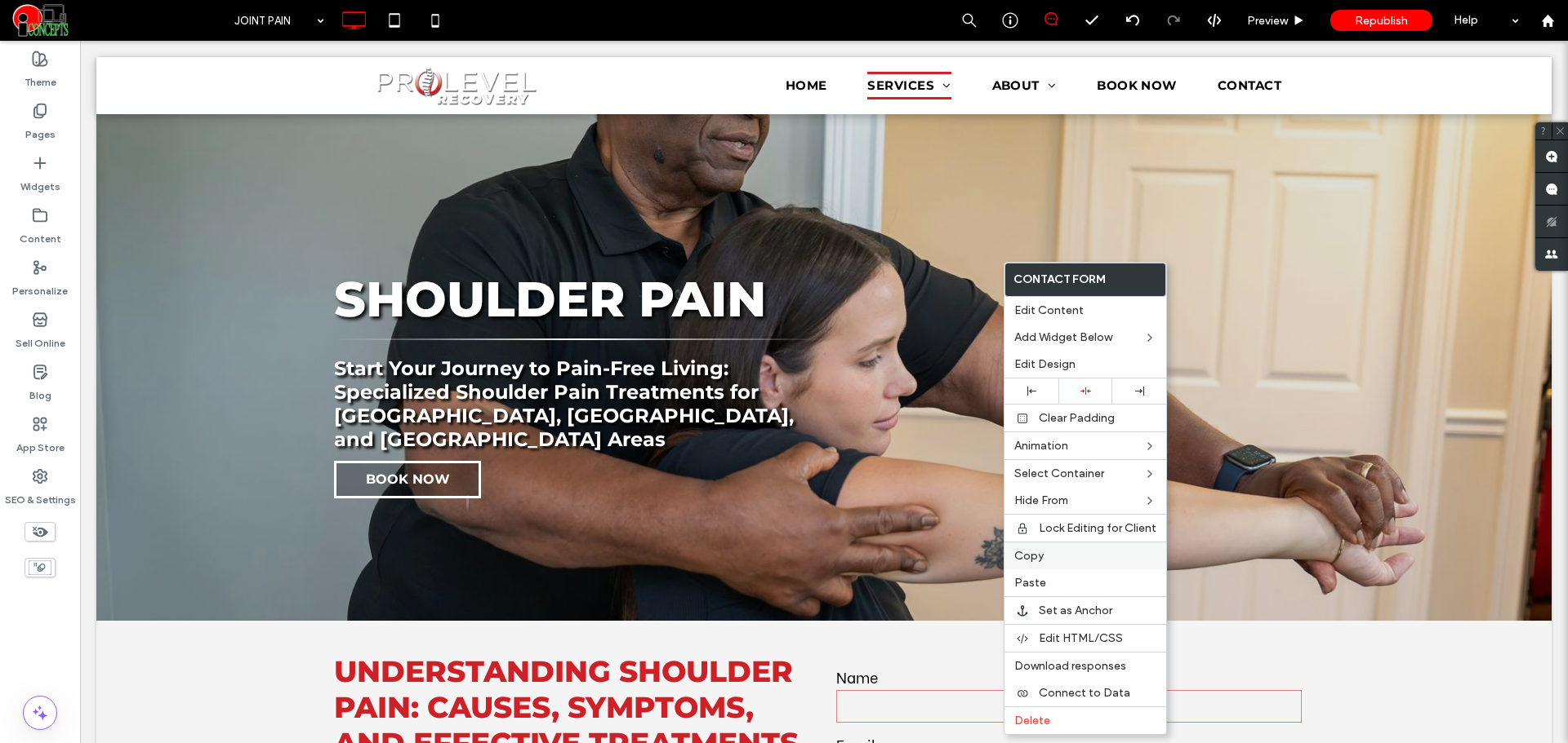
click at [1047, 554] on label "Copy" at bounding box center [1086, 556] width 142 height 14
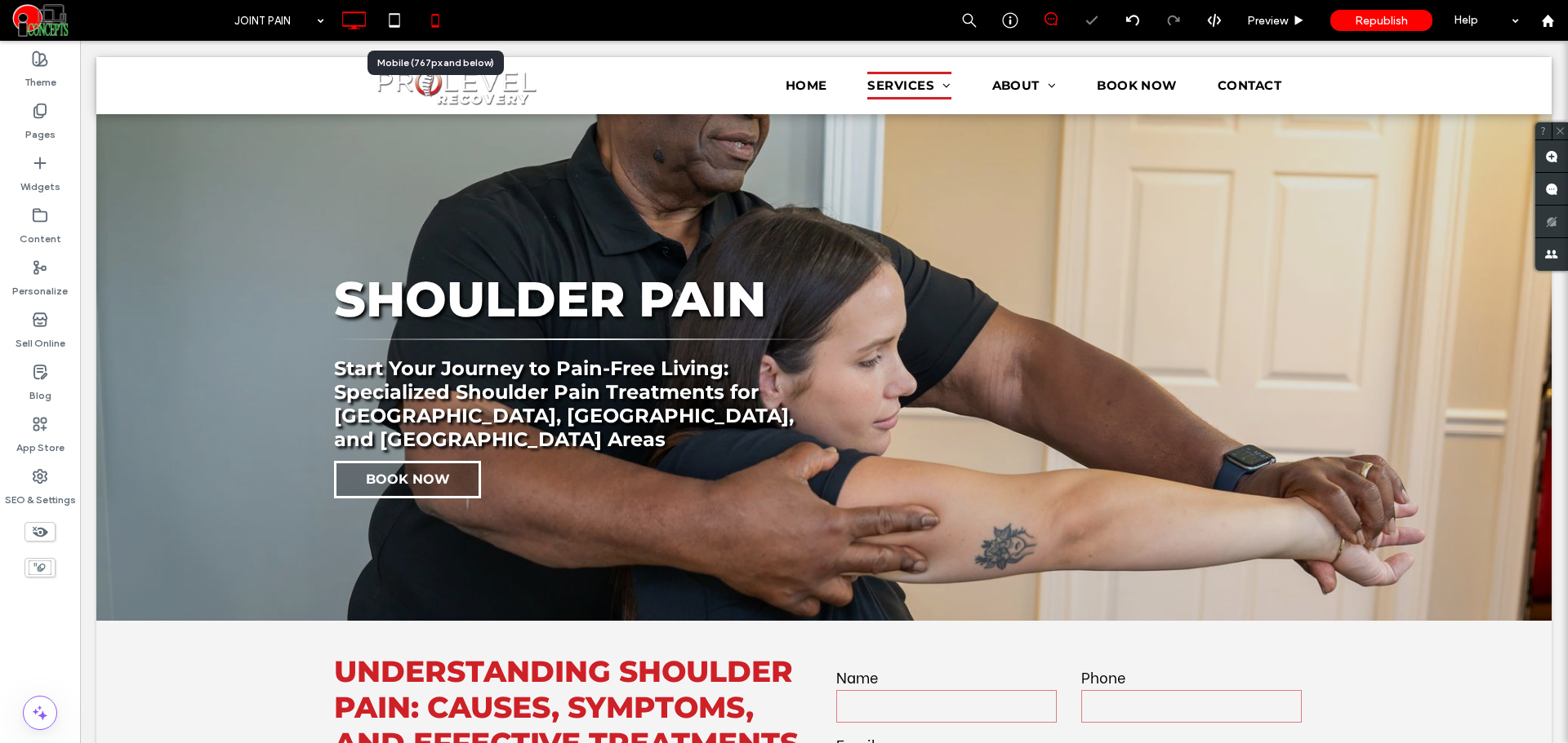
click at [430, 10] on icon at bounding box center [435, 20] width 33 height 33
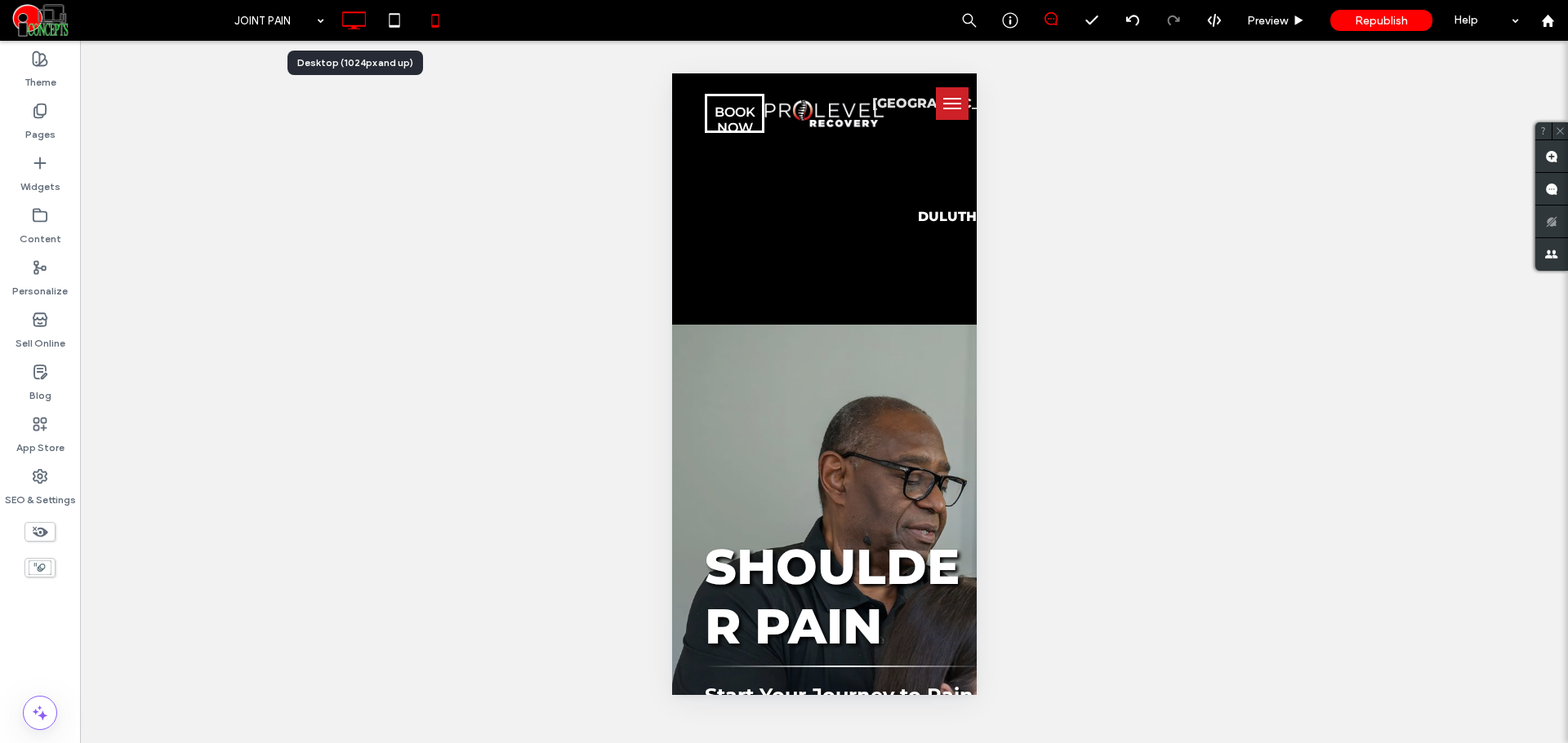
click at [353, 24] on icon at bounding box center [353, 20] width 33 height 33
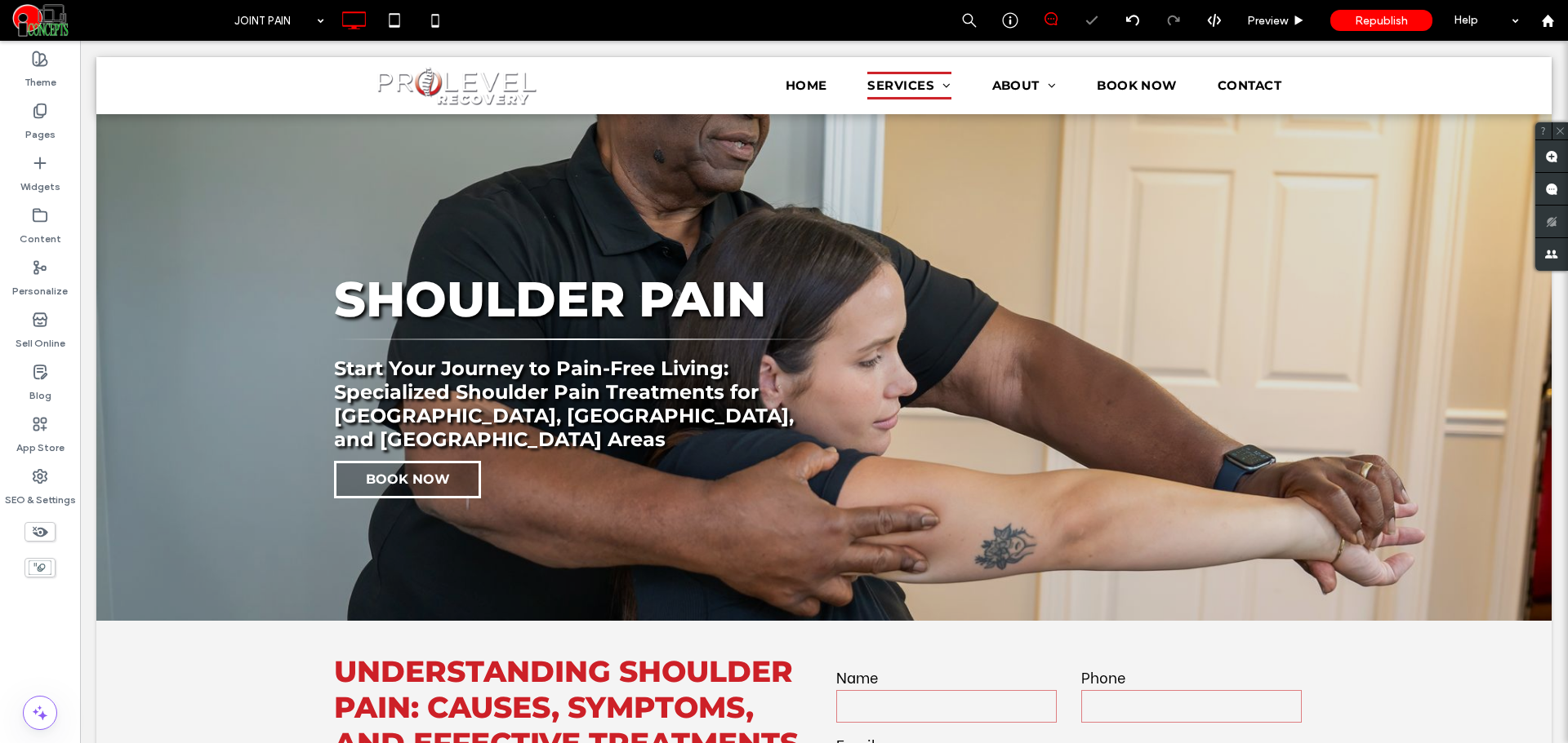
click at [43, 125] on label "Pages" at bounding box center [41, 130] width 31 height 23
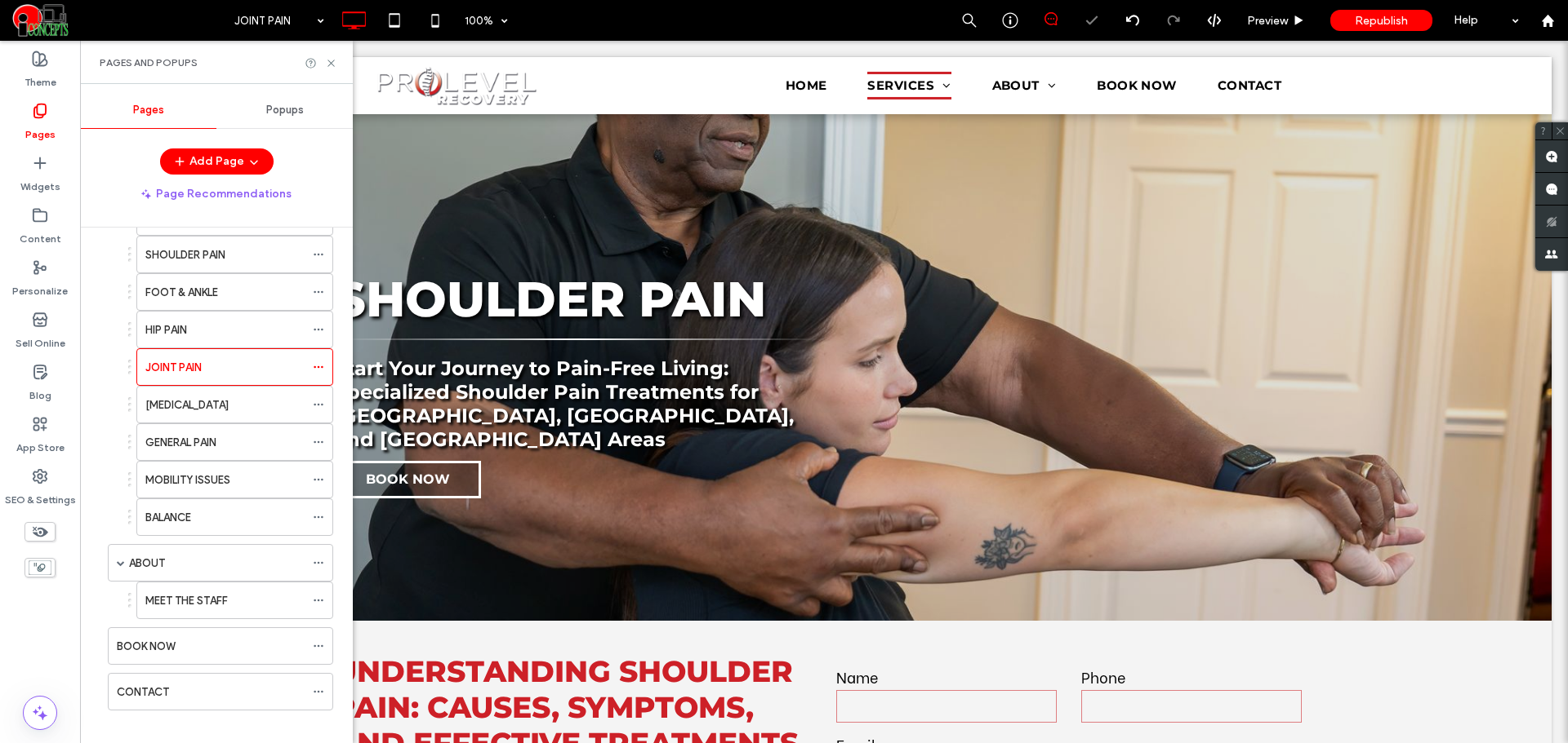
scroll to position [457, 0]
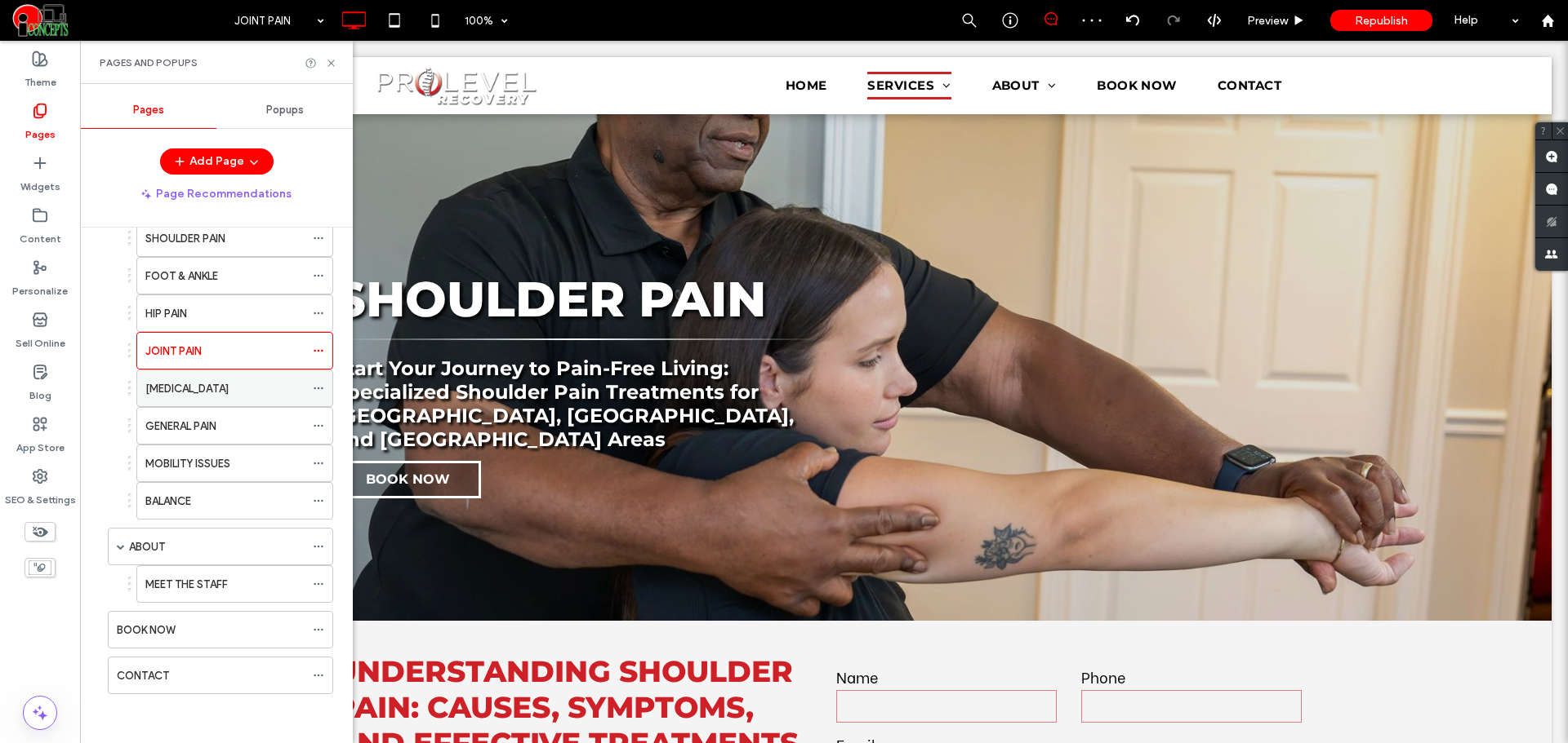
click at [246, 393] on div "[MEDICAL_DATA]" at bounding box center [224, 388] width 159 height 17
click at [331, 64] on icon at bounding box center [331, 63] width 12 height 12
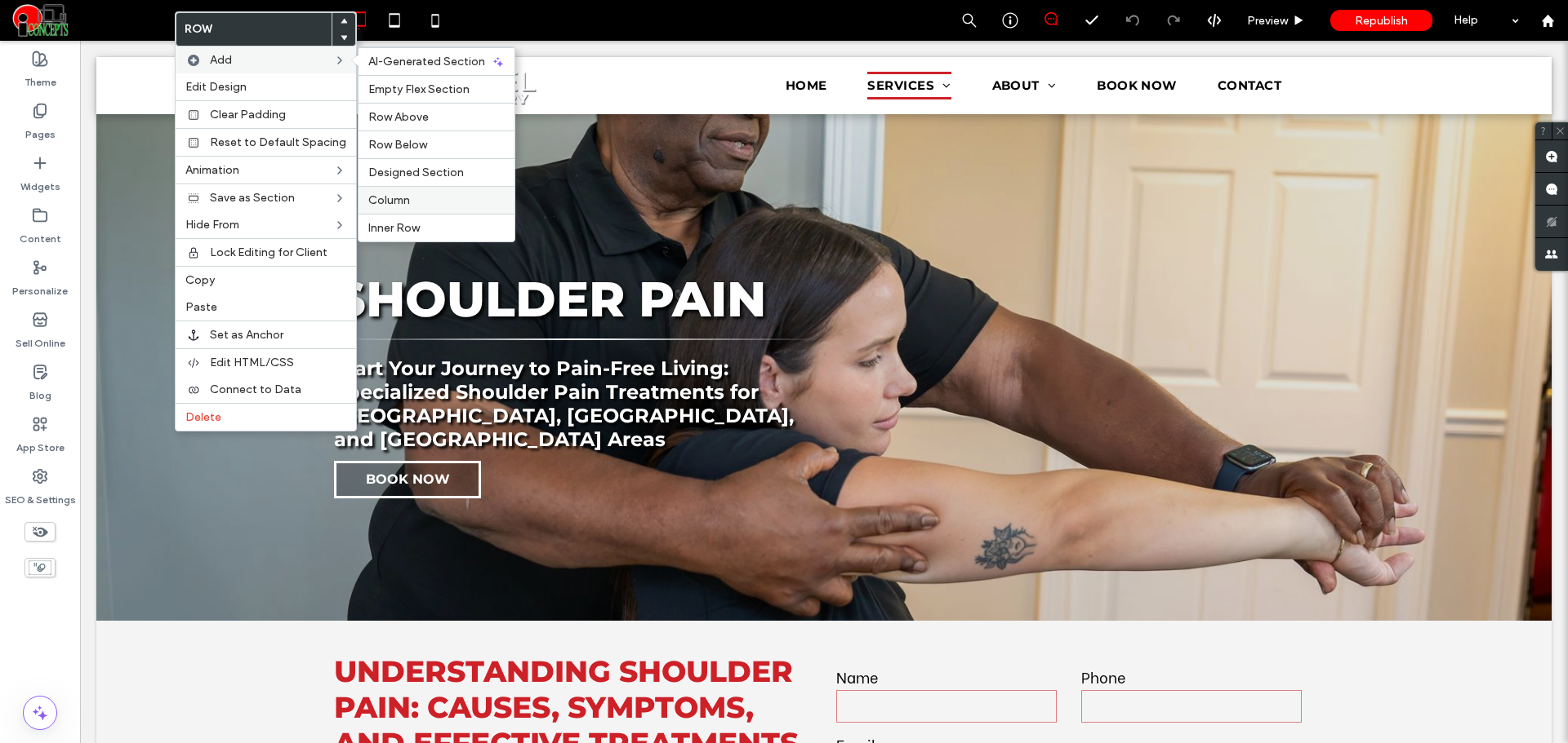
click at [407, 195] on label "Column" at bounding box center [436, 201] width 136 height 14
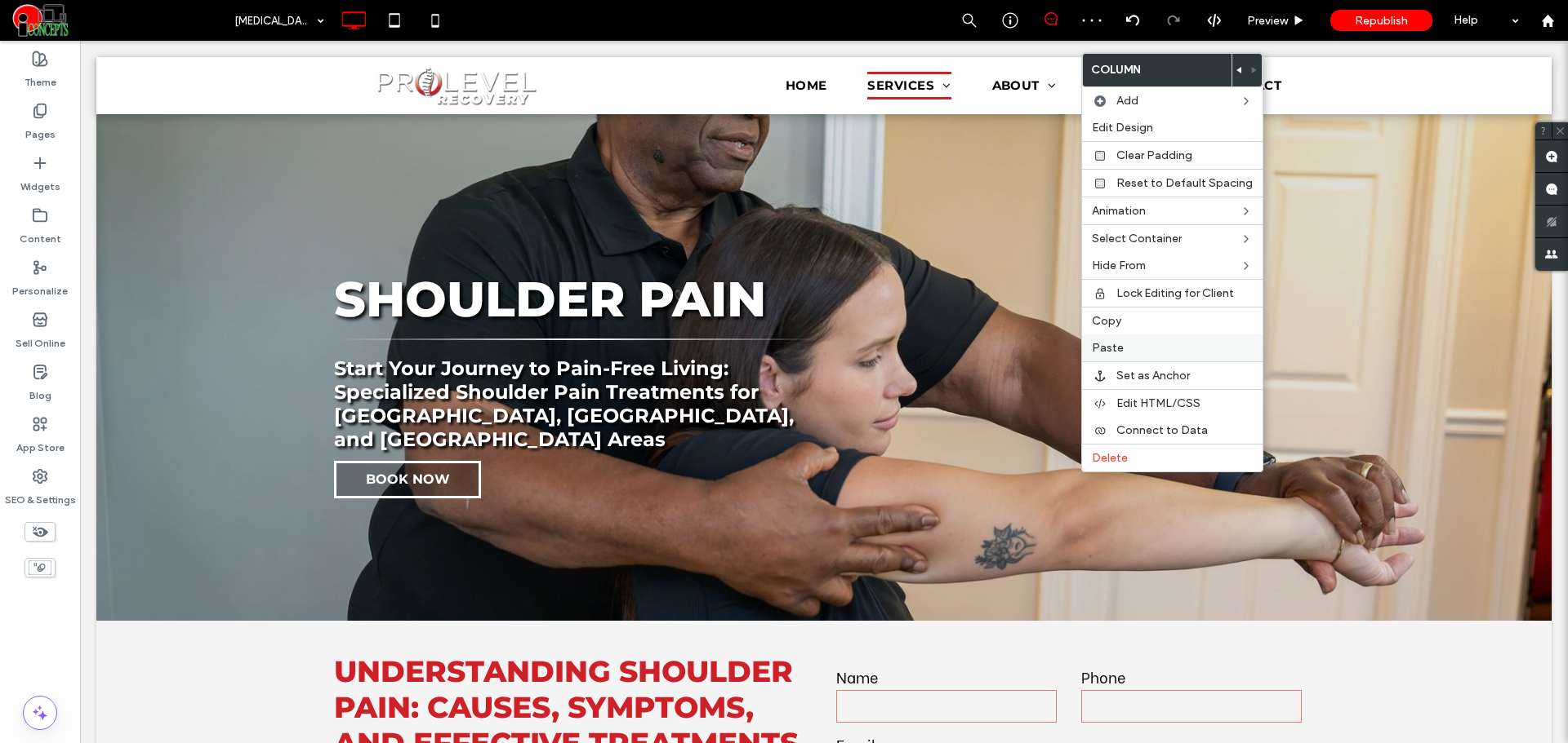
click at [1112, 346] on span "Paste" at bounding box center [1107, 348] width 32 height 14
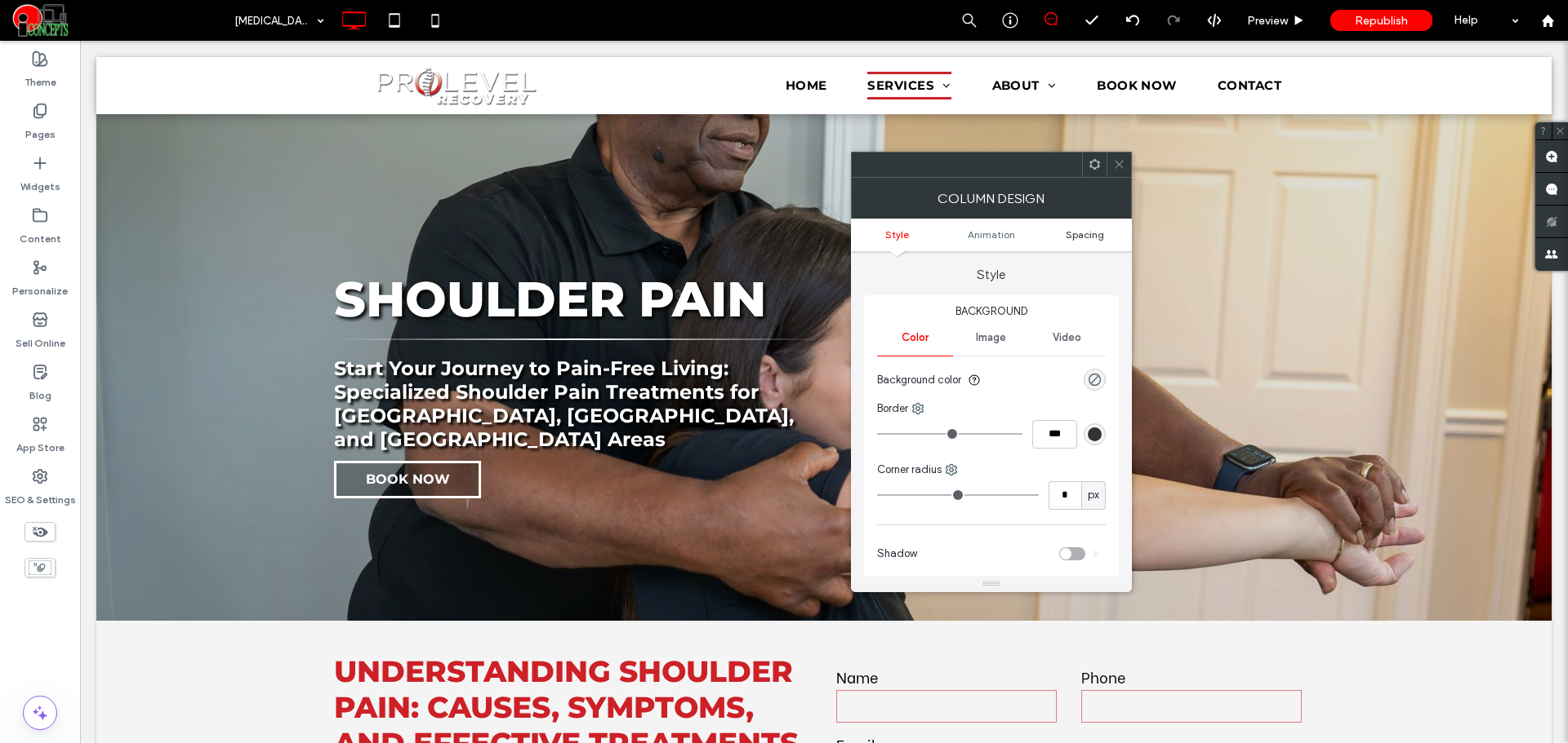
click at [1093, 240] on span "Spacing" at bounding box center [1085, 234] width 39 height 12
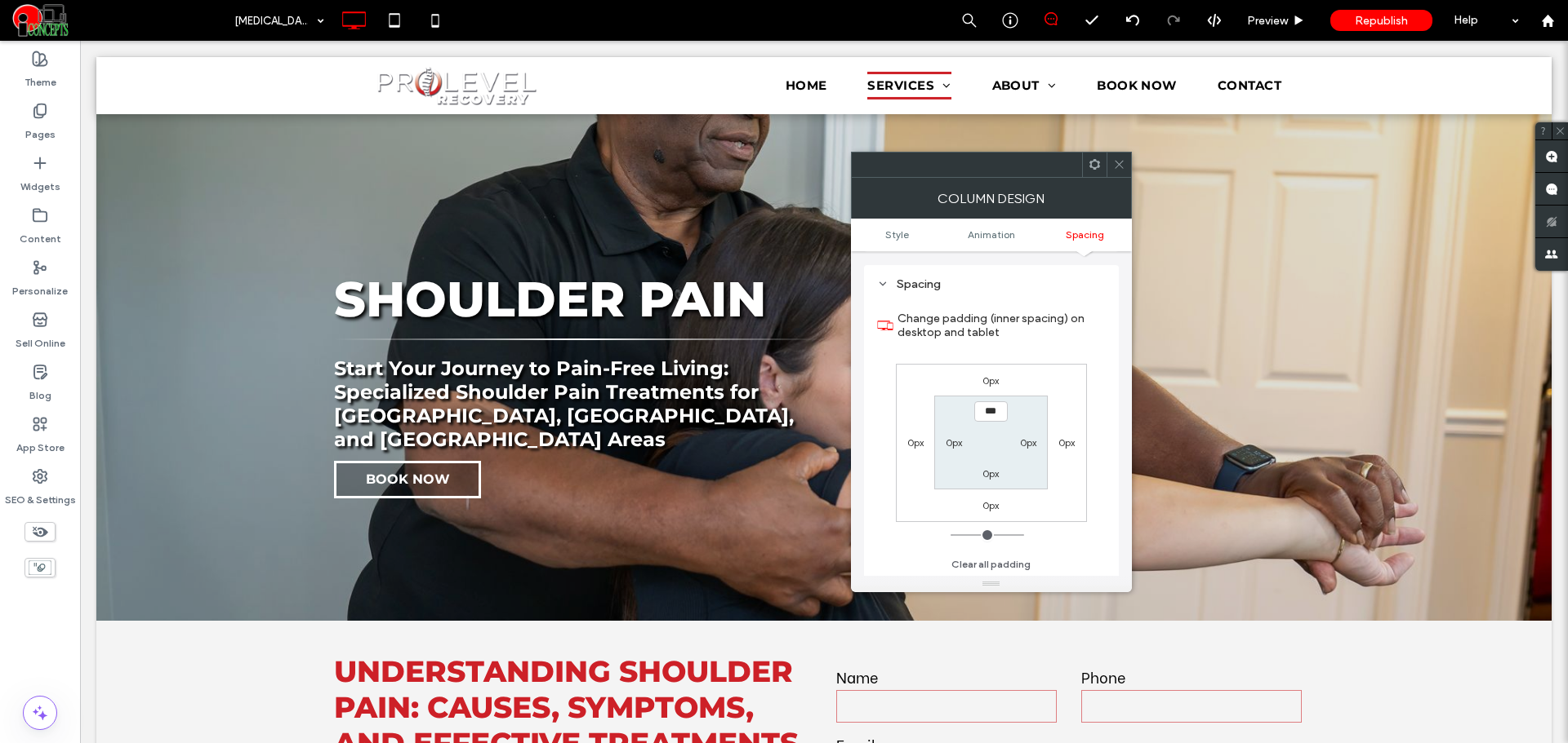
scroll to position [382, 0]
click at [1026, 442] on label "0px" at bounding box center [1028, 442] width 17 height 12
type input "**"
type input "****"
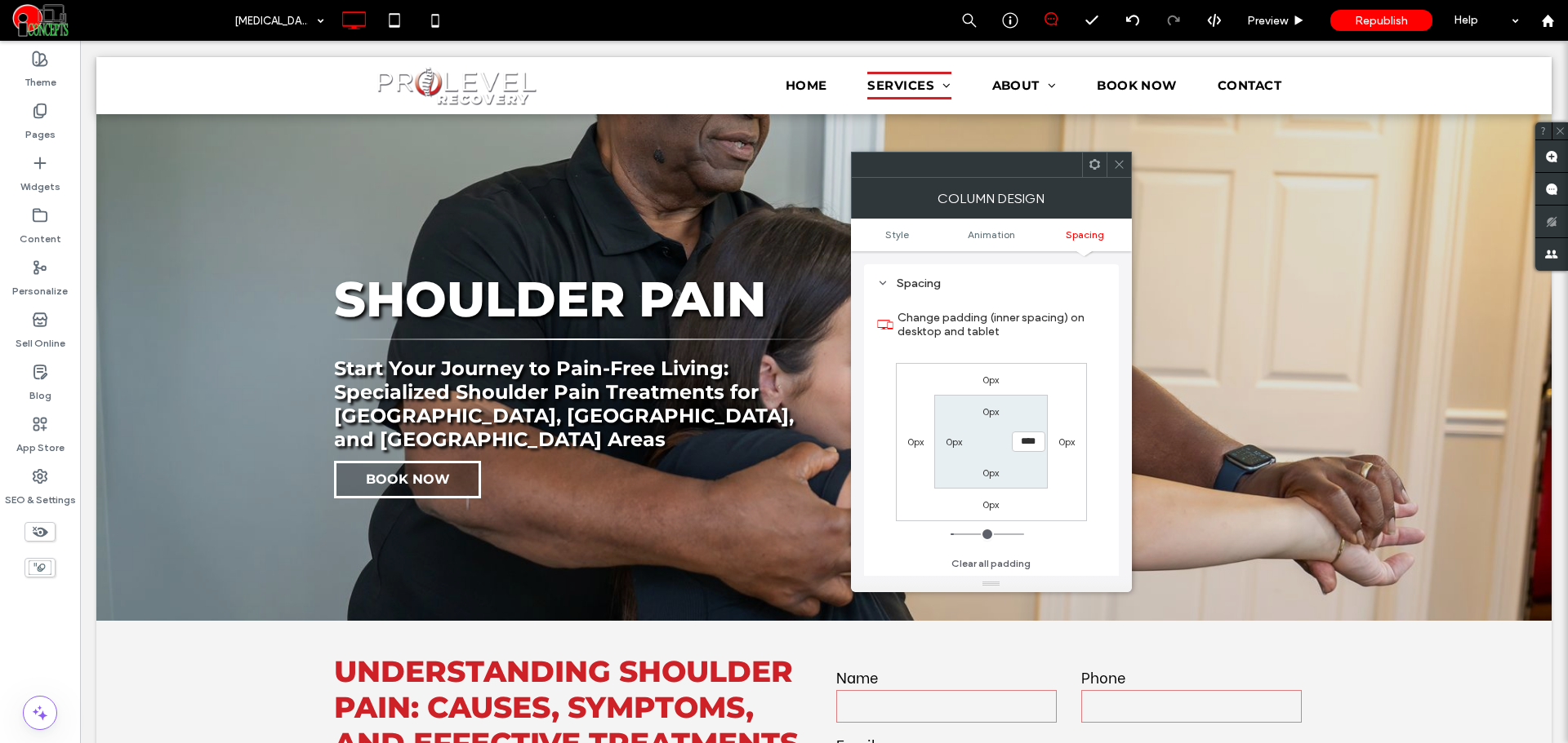
click at [1114, 162] on icon at bounding box center [1119, 164] width 12 height 12
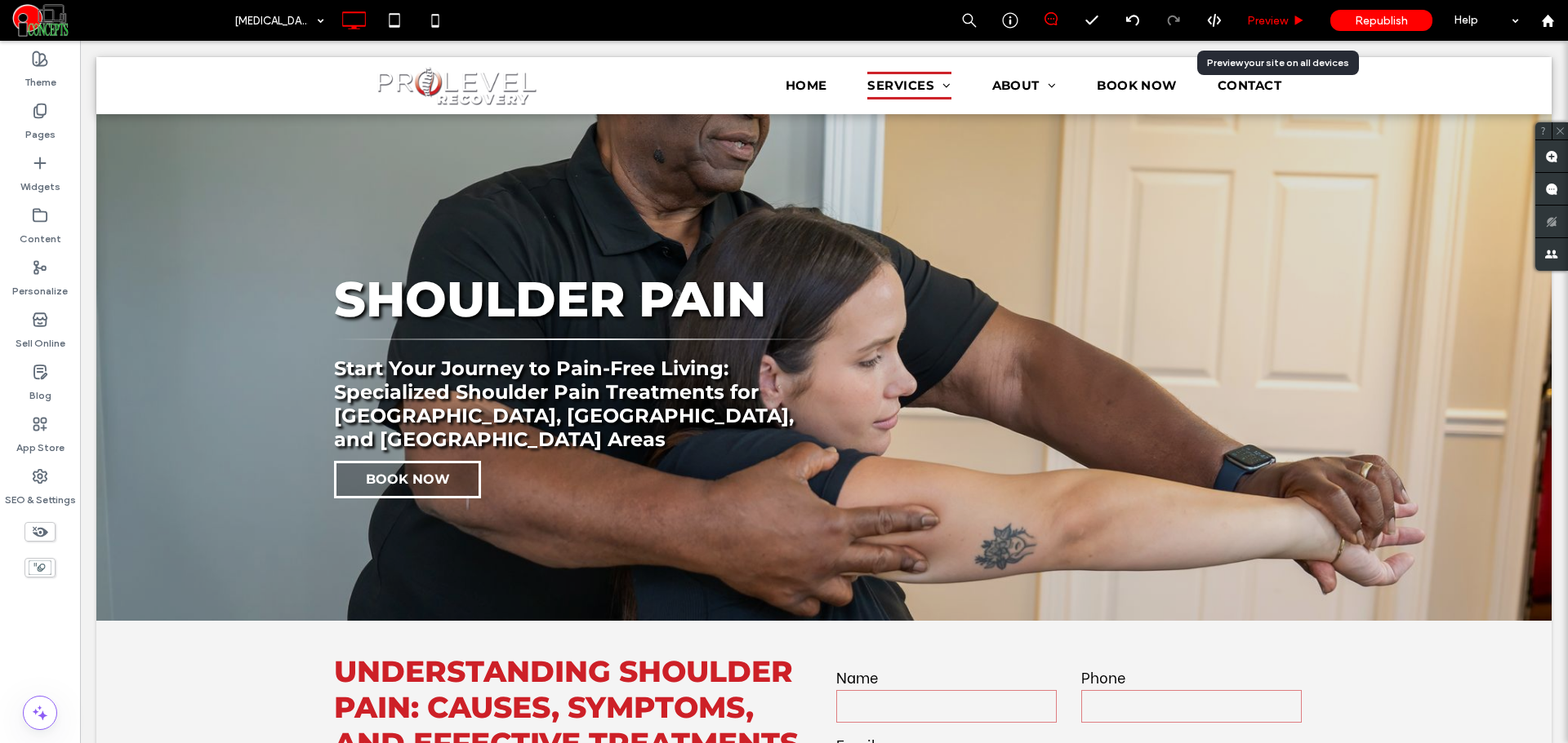
click at [1260, 21] on span "Preview" at bounding box center [1266, 21] width 41 height 14
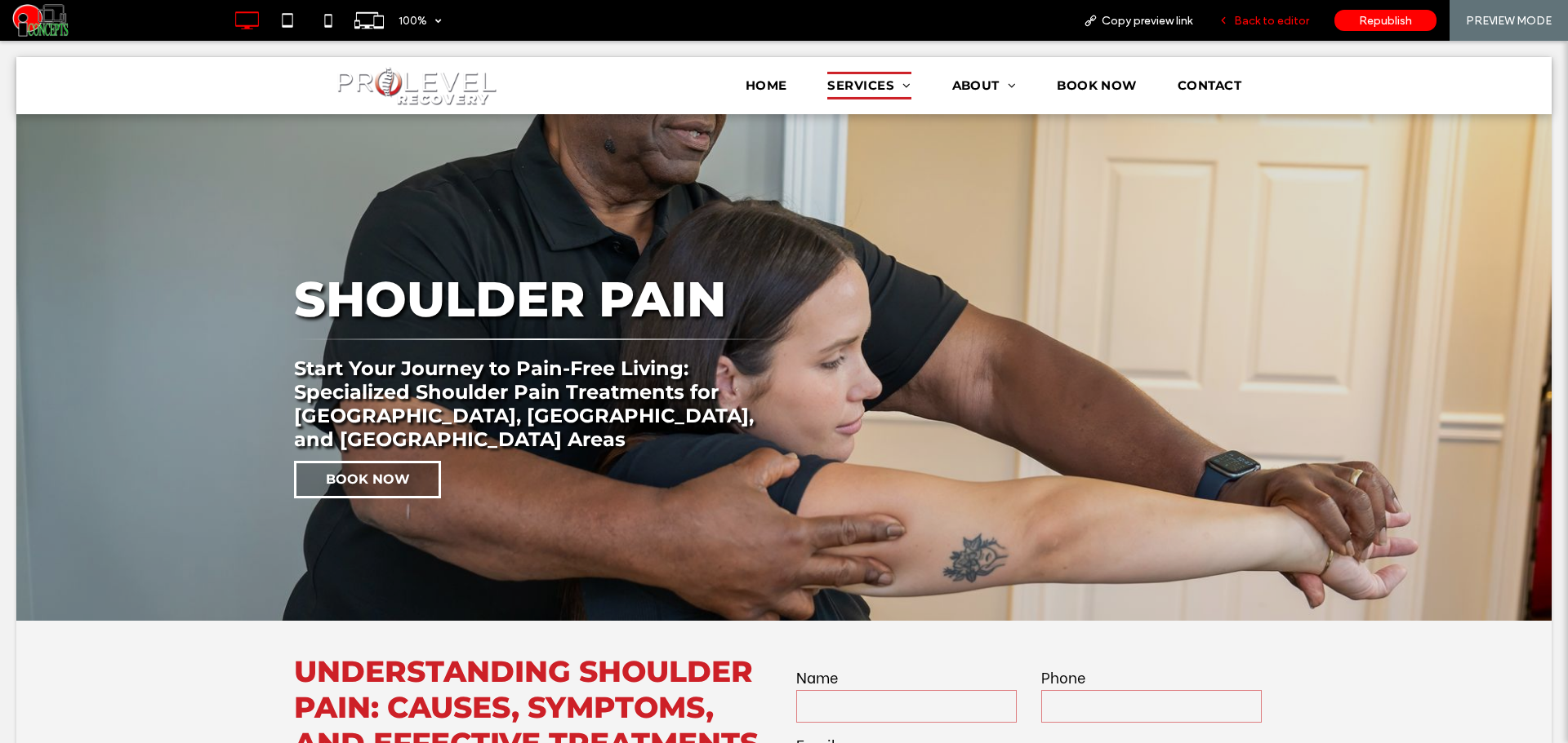
click at [1258, 36] on div "Back to editor" at bounding box center [1263, 20] width 117 height 41
click at [1256, 22] on span "Back to editor" at bounding box center [1271, 21] width 75 height 14
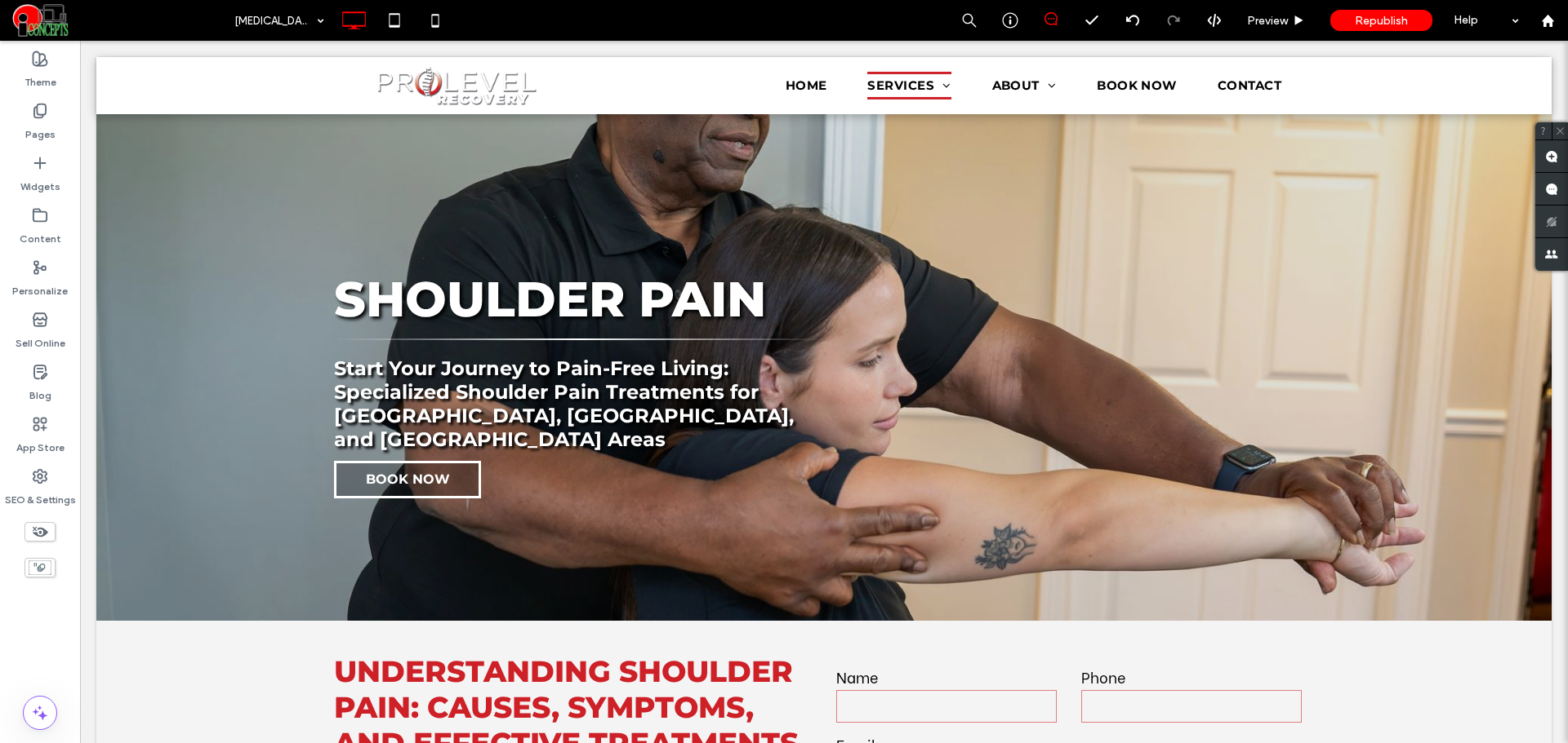
type input "**********"
type input "**"
click at [47, 100] on div "Pages" at bounding box center [40, 122] width 80 height 52
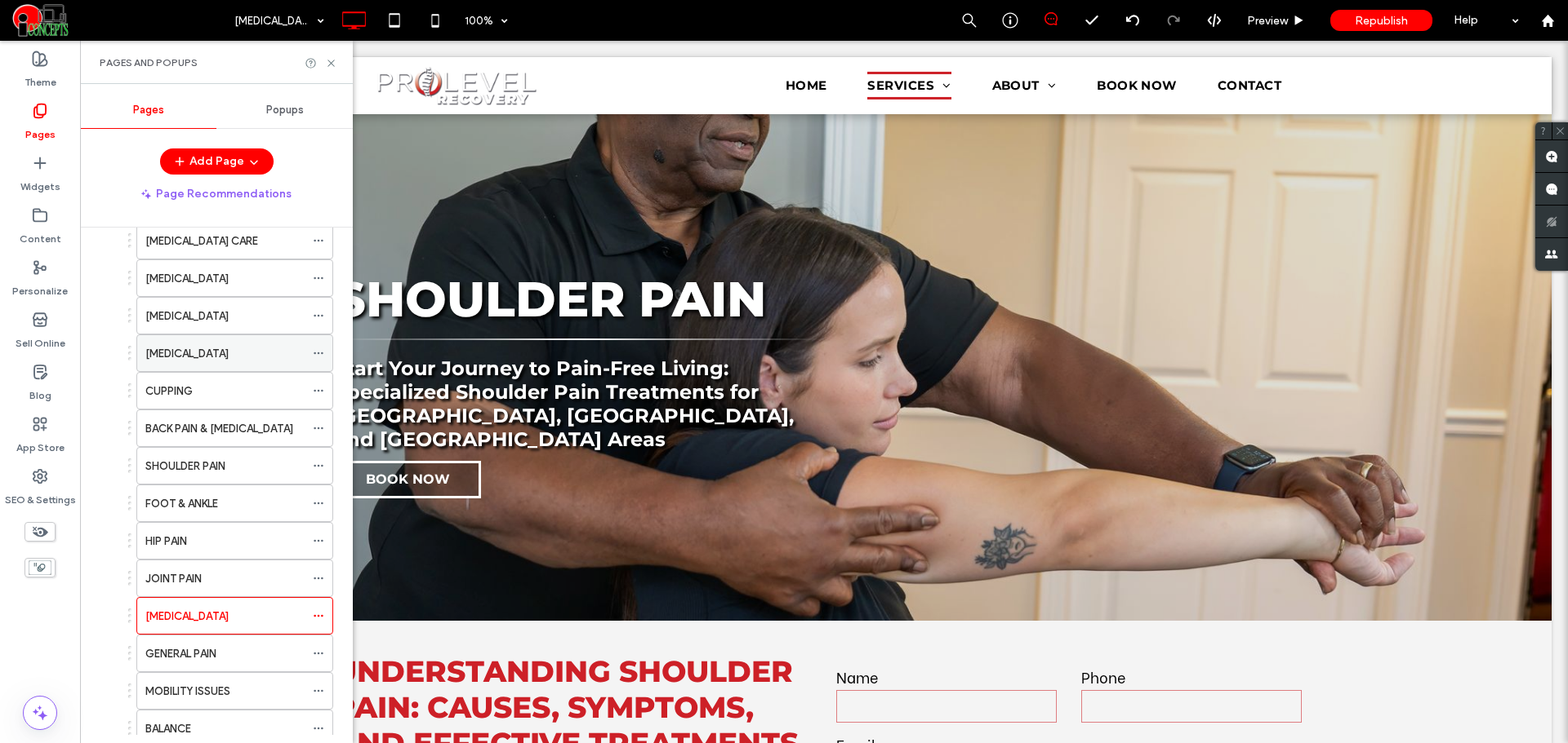
scroll to position [272, 0]
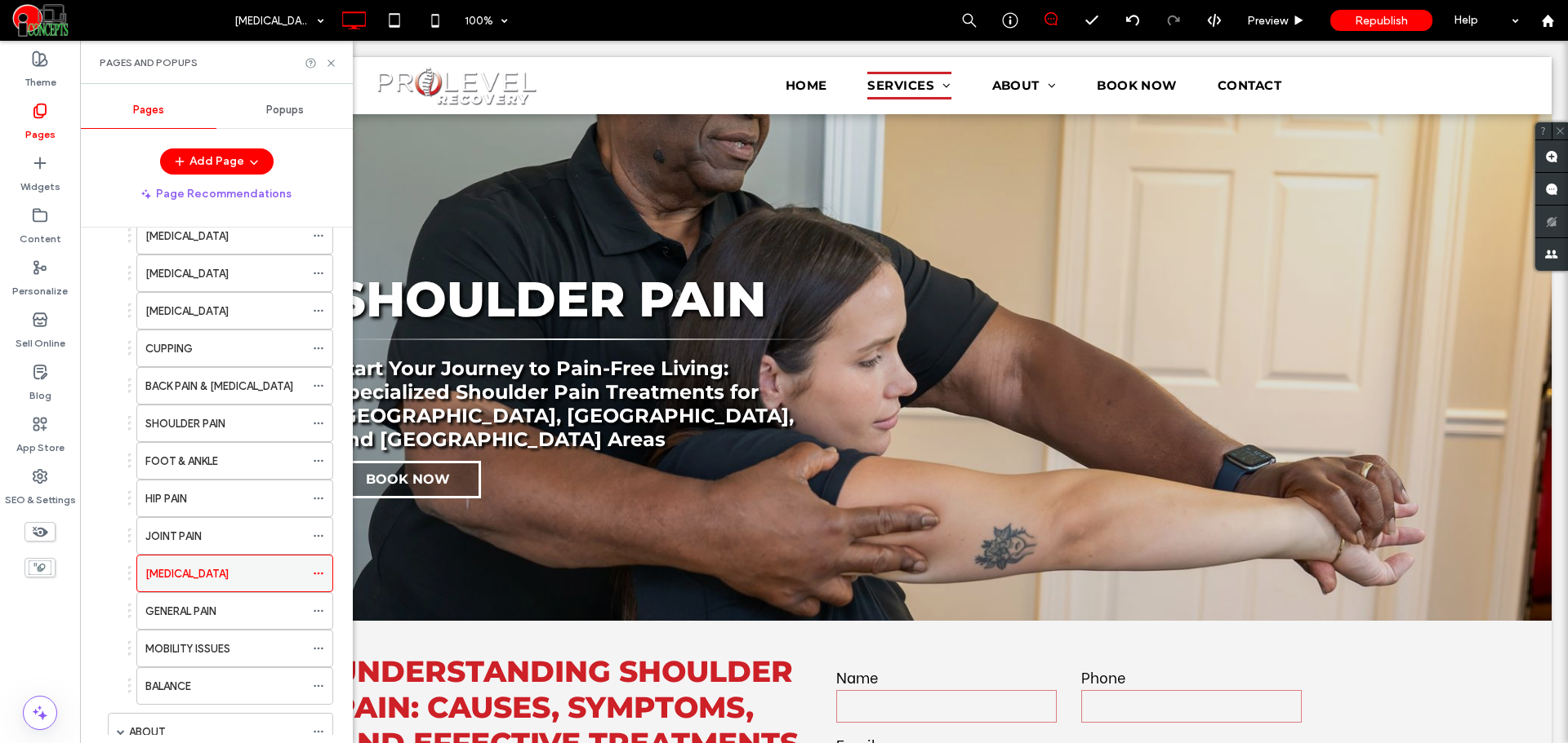
click at [314, 570] on icon at bounding box center [318, 574] width 12 height 12
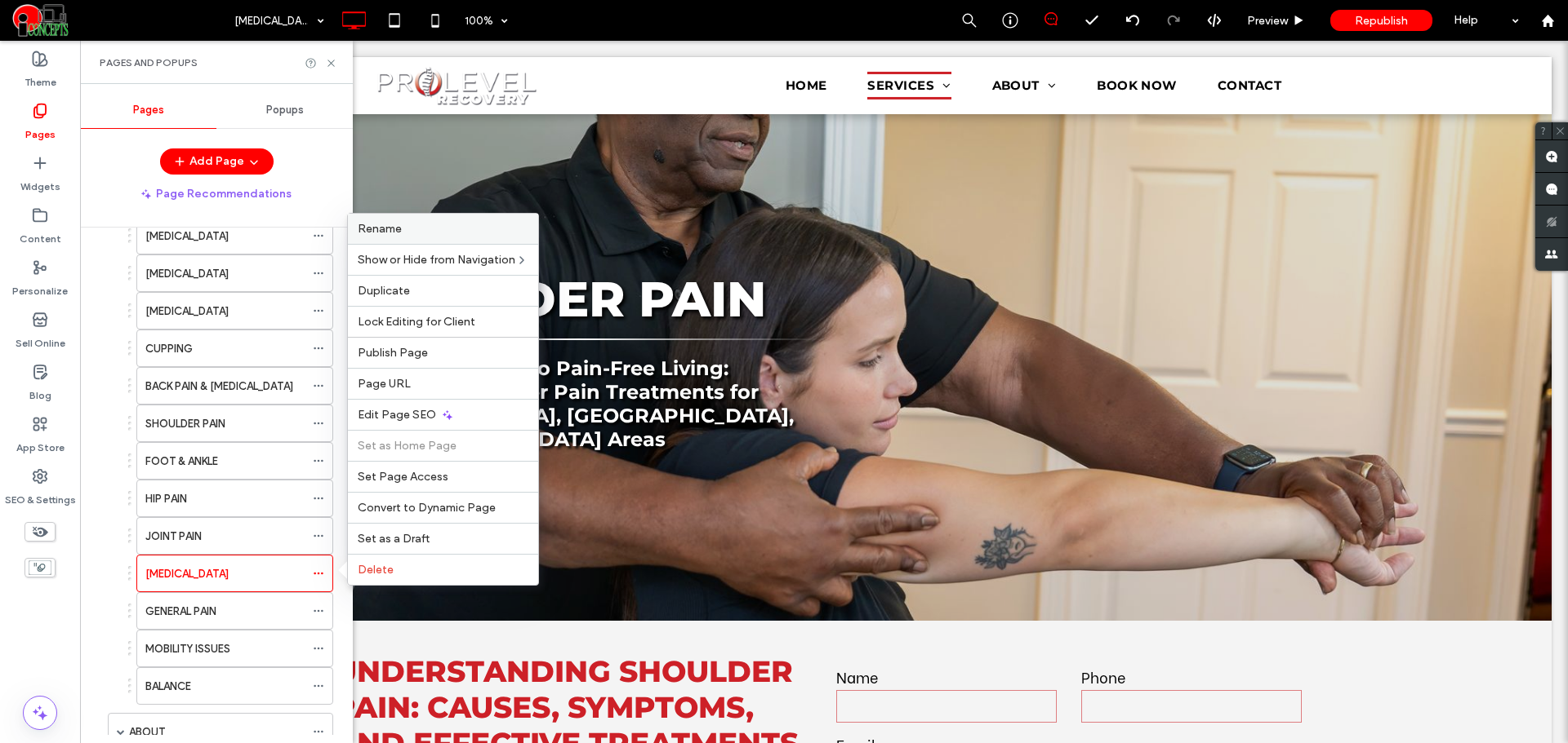
click at [404, 219] on div "Rename" at bounding box center [443, 228] width 190 height 31
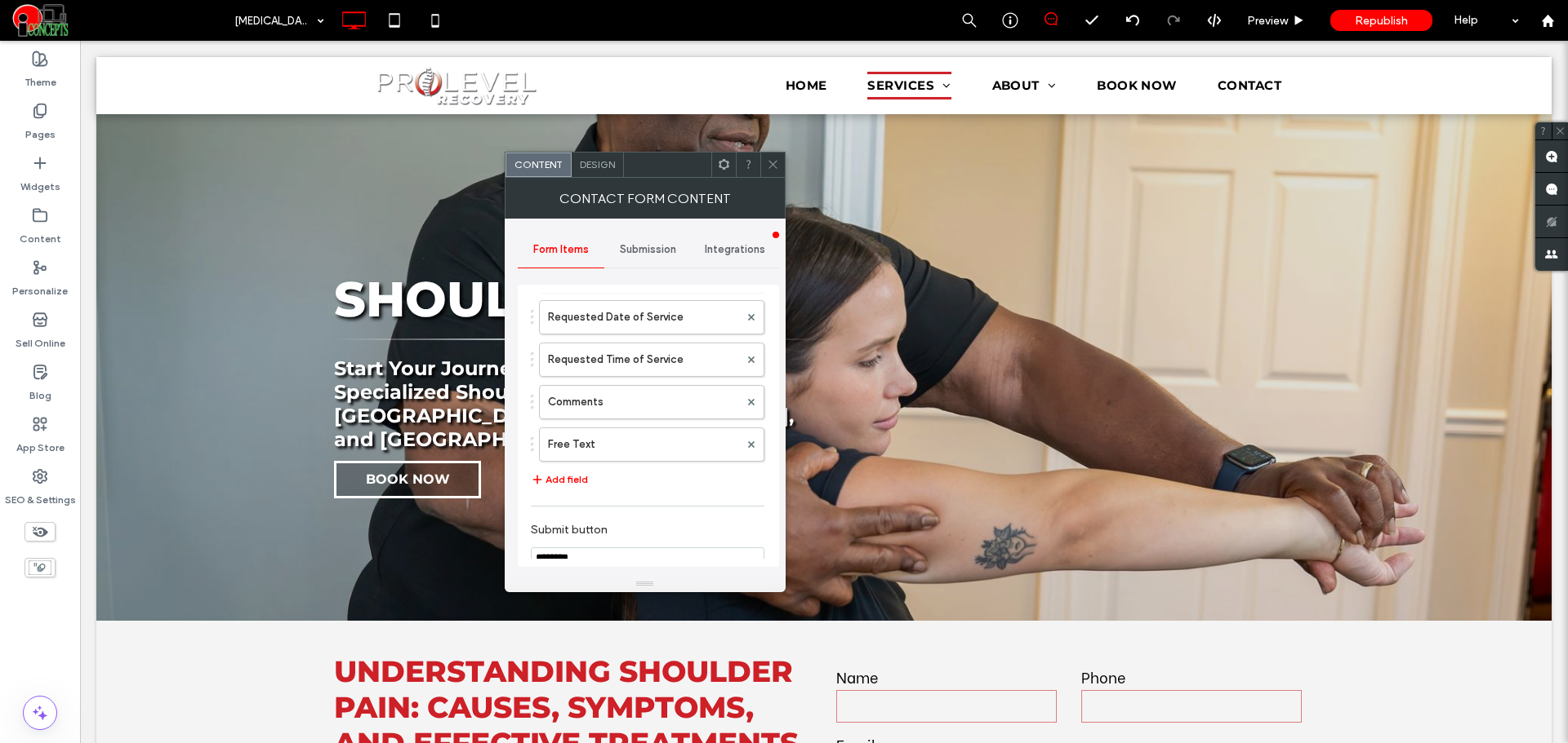
scroll to position [457, 0]
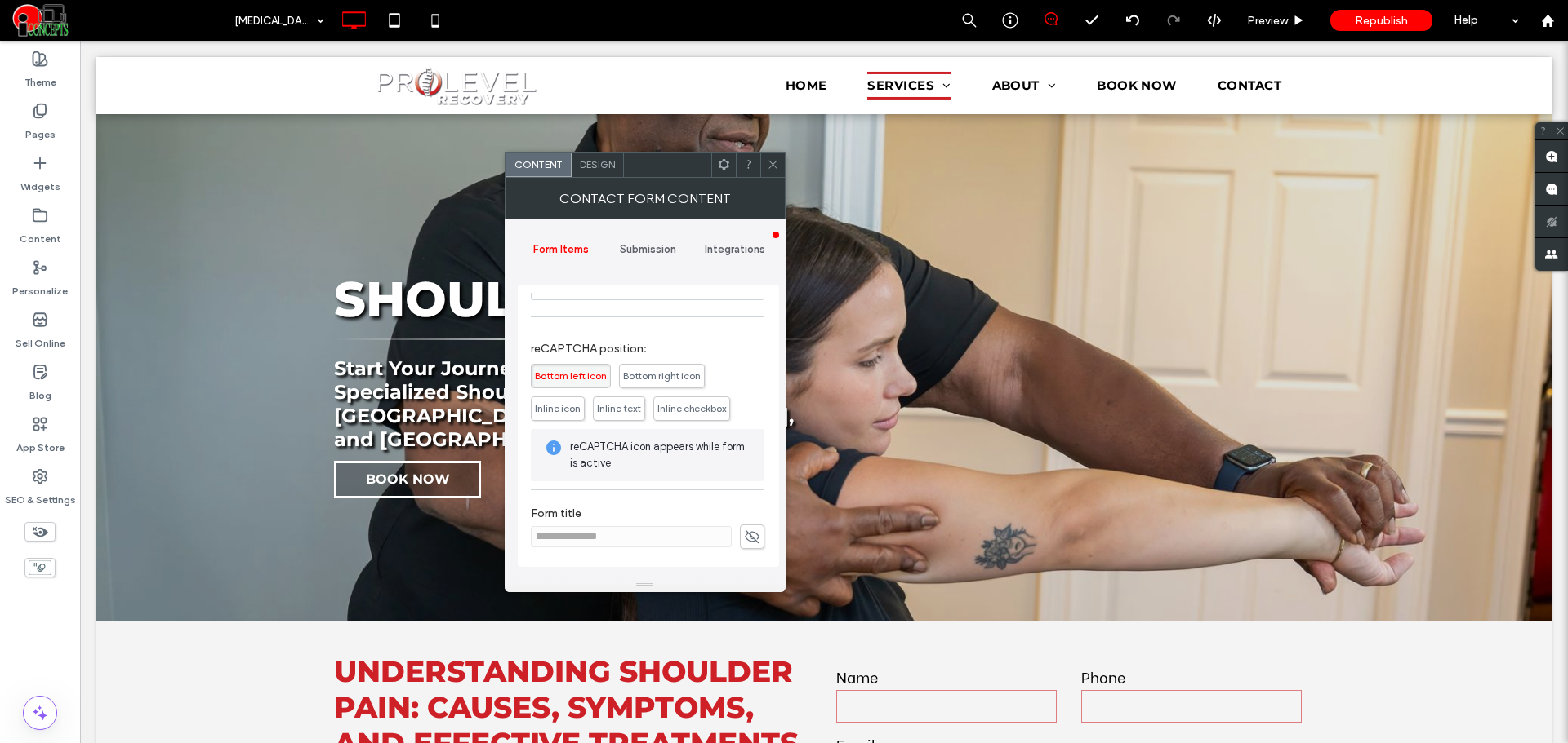
click at [744, 536] on use at bounding box center [751, 536] width 15 height 13
click at [586, 539] on input "**********" at bounding box center [631, 537] width 201 height 21
paste input
type input "**********"
click at [743, 545] on icon at bounding box center [751, 537] width 17 height 18
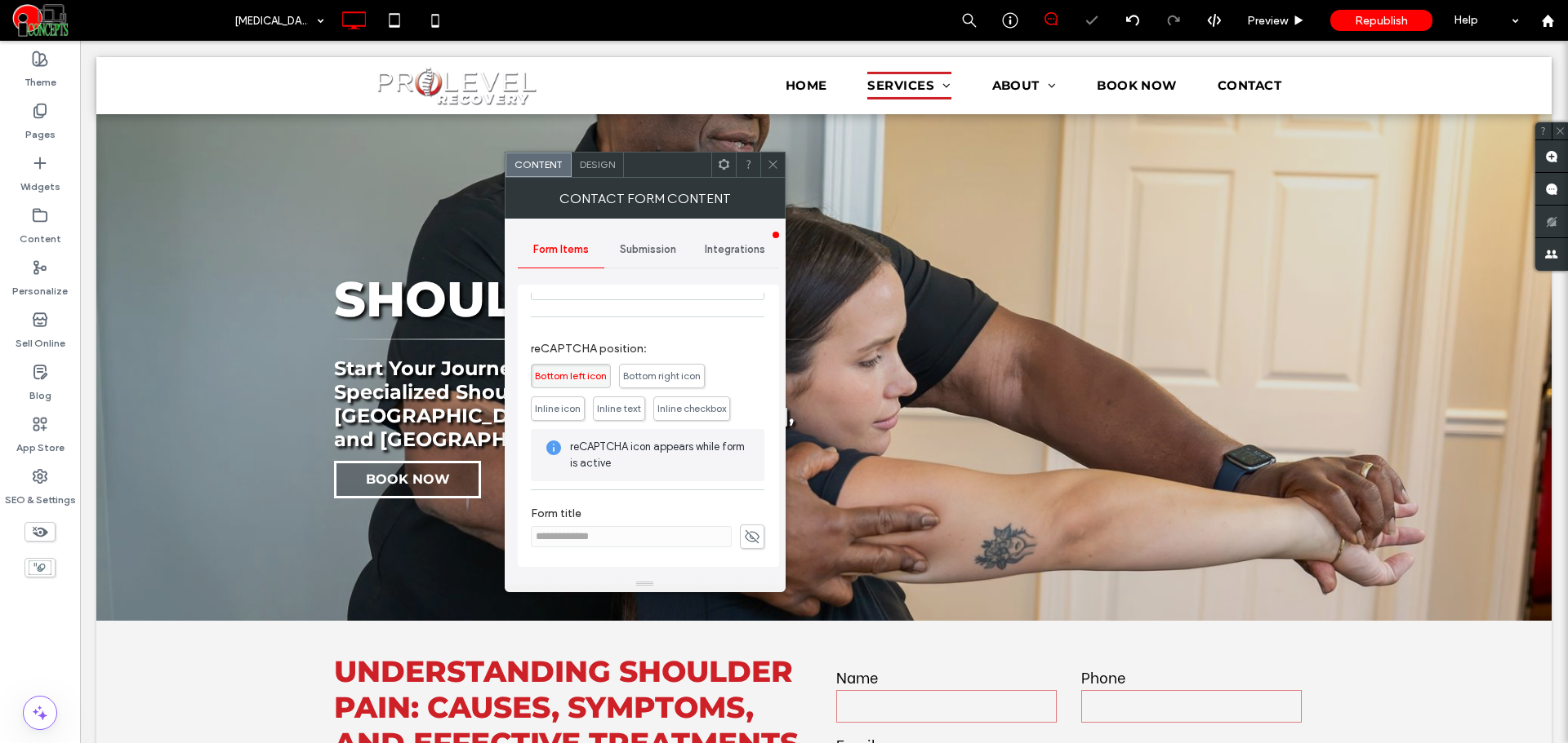
click at [637, 248] on span "Submission" at bounding box center [648, 249] width 56 height 13
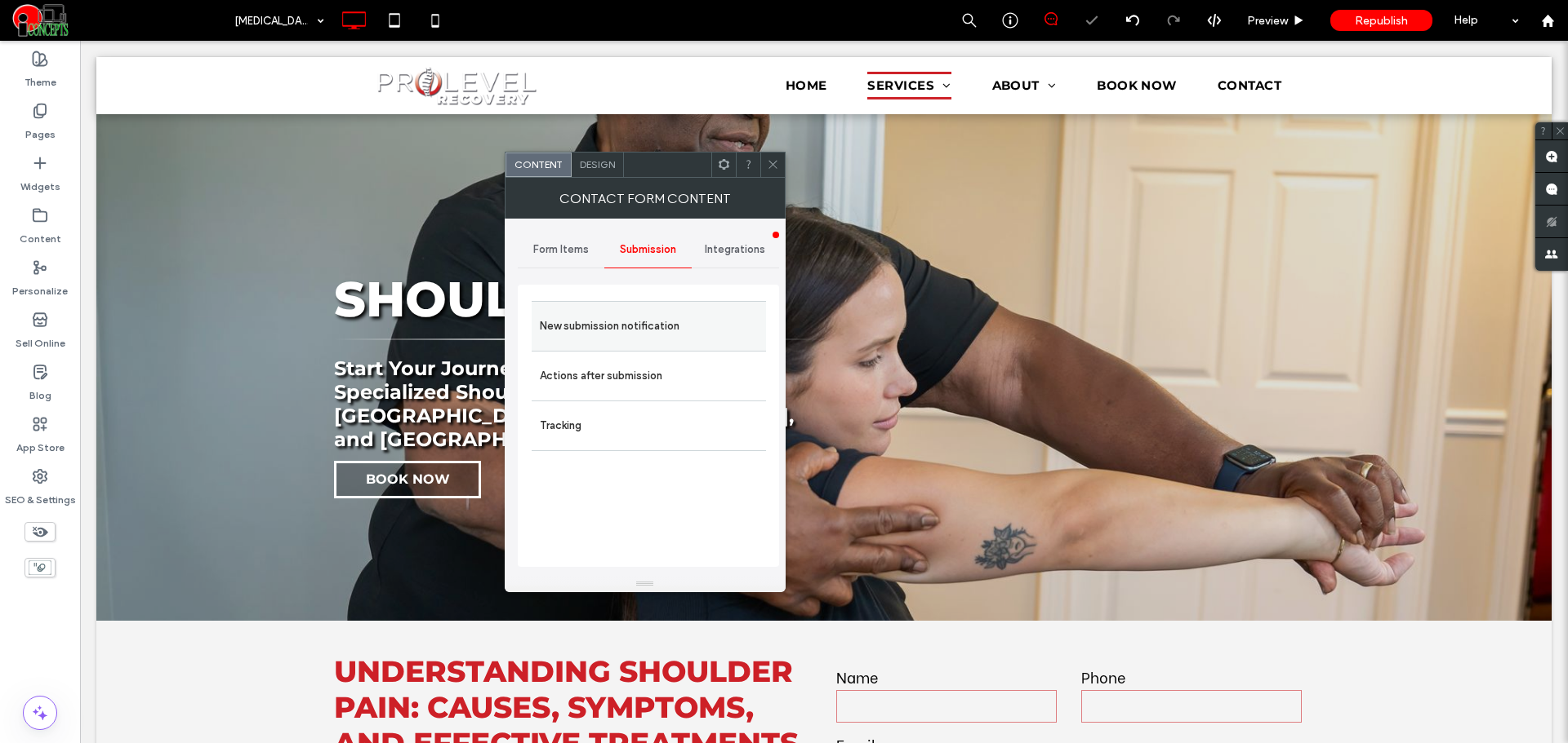
click at [633, 333] on label "New submission notification" at bounding box center [649, 326] width 218 height 33
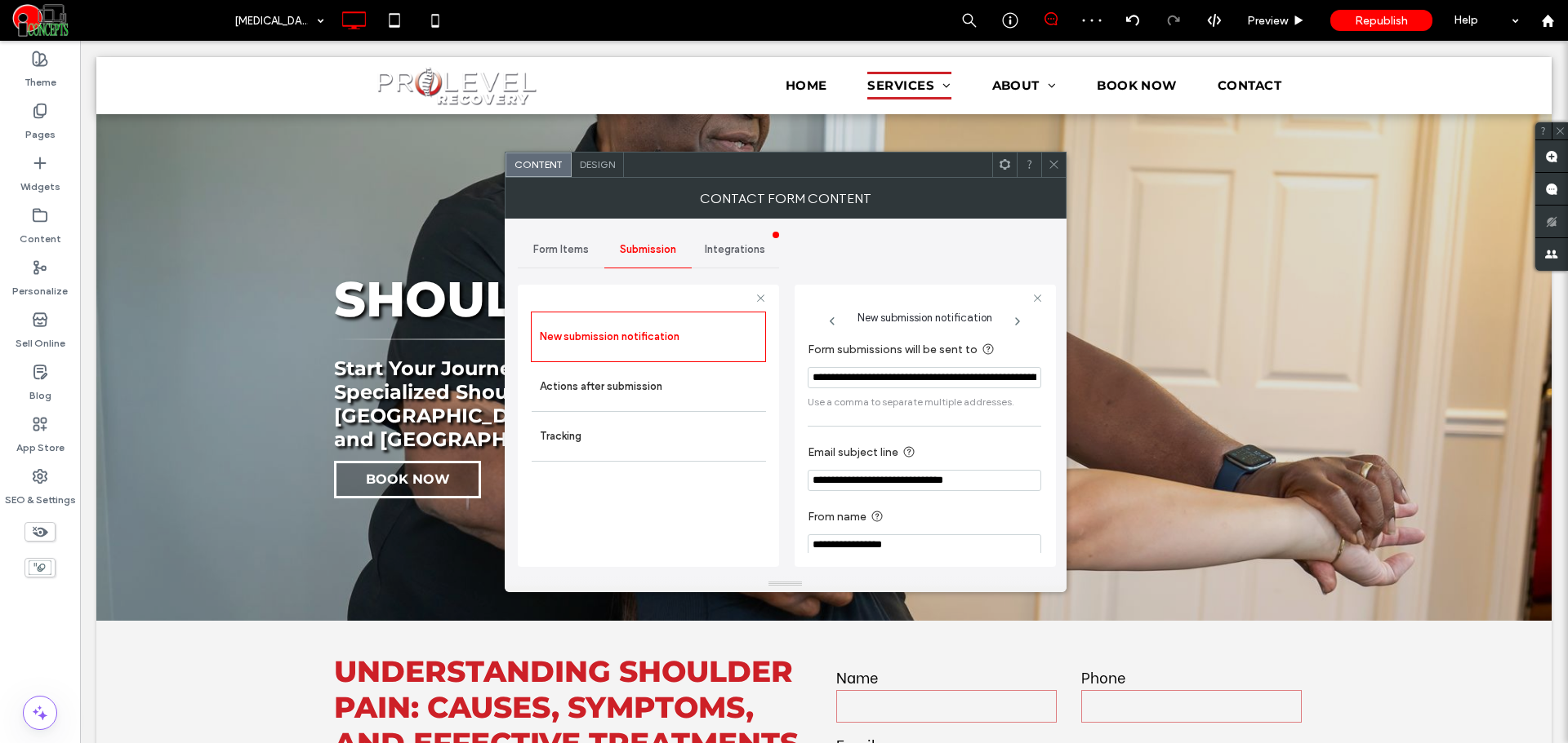
click at [900, 482] on input "**********" at bounding box center [924, 480] width 233 height 21
paste input "Email subject line"
type input "**********"
click at [913, 507] on section "**********" at bounding box center [924, 531] width 233 height 64
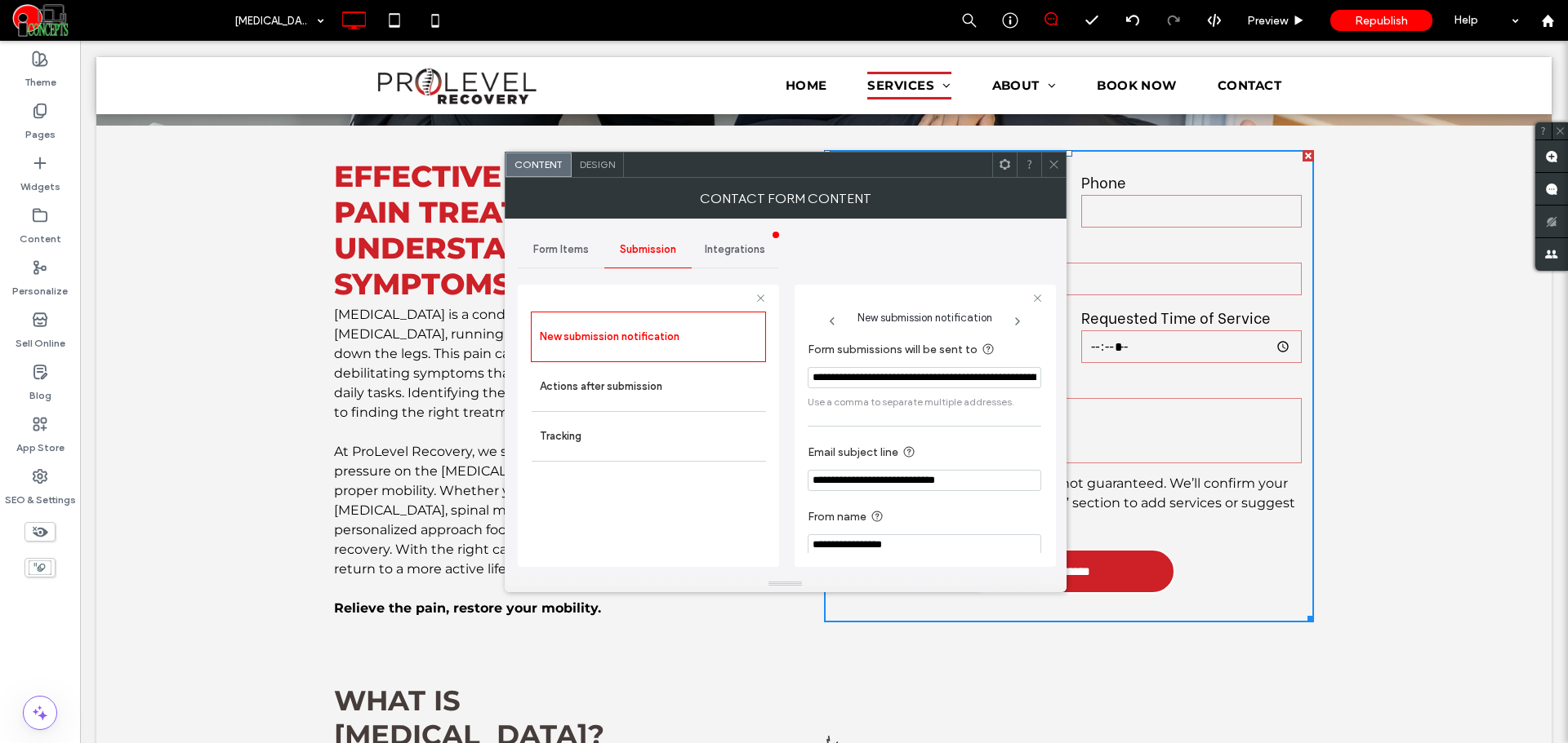
click at [1053, 166] on icon at bounding box center [1054, 164] width 12 height 12
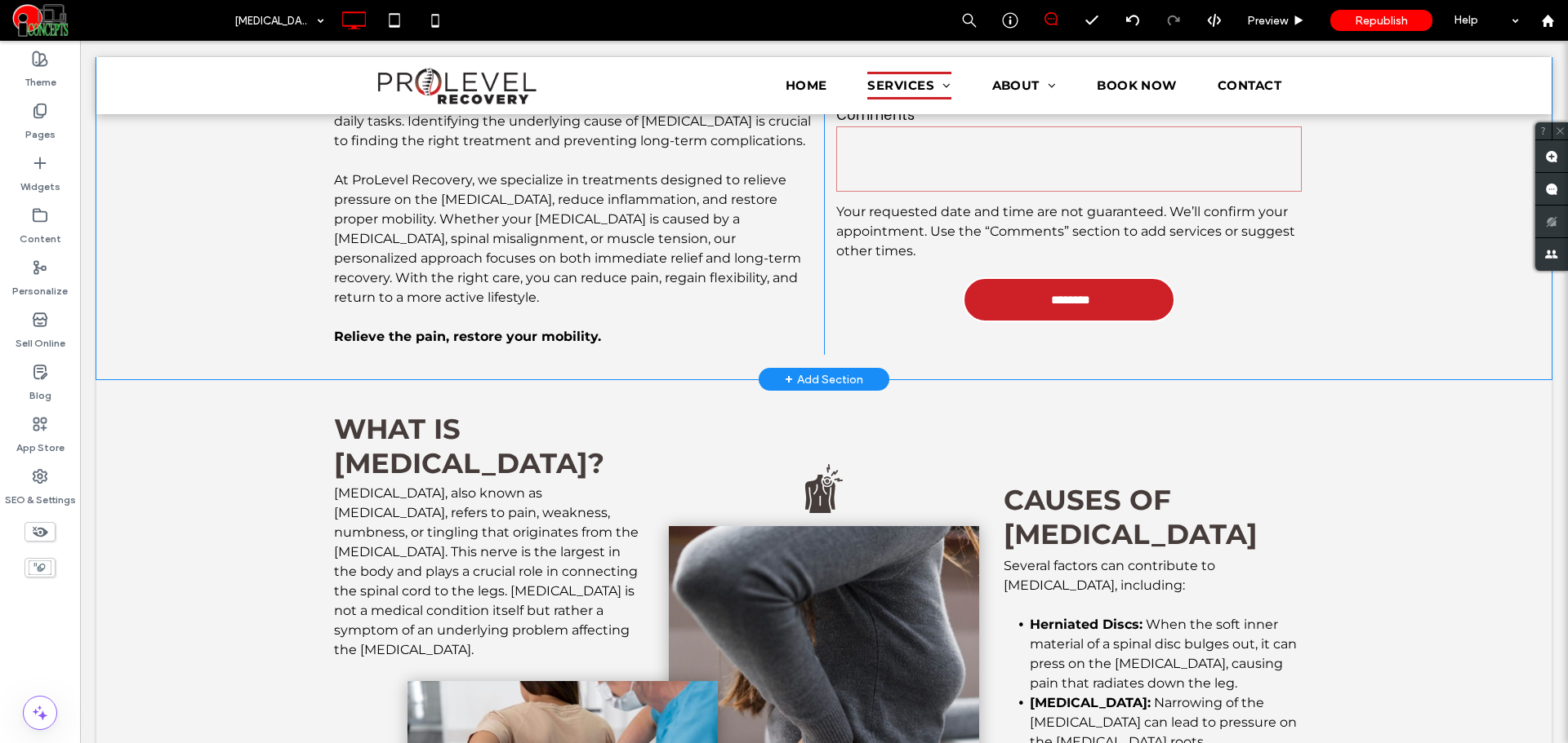
scroll to position [544, 0]
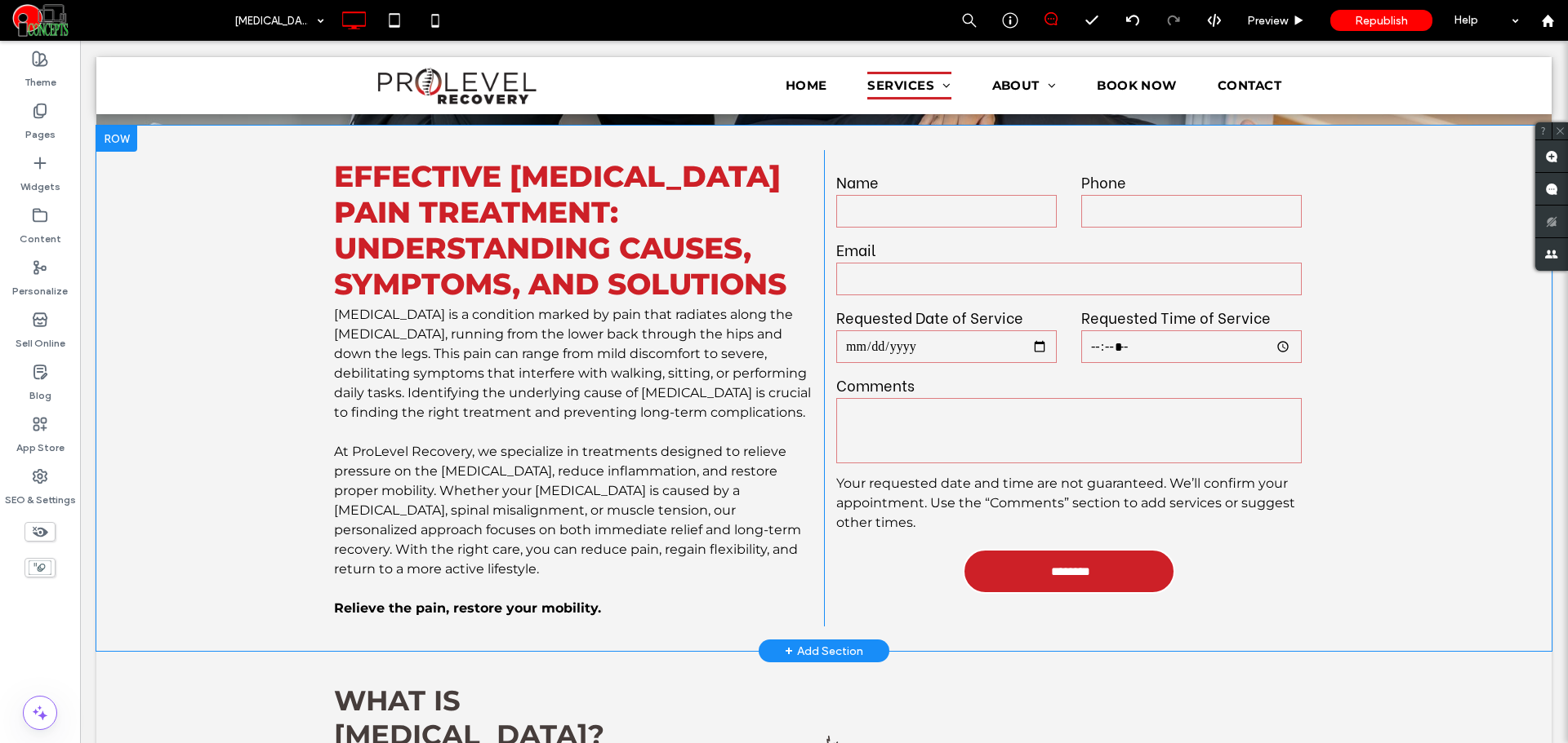
click at [916, 373] on label "Comments" at bounding box center [1069, 384] width 466 height 22
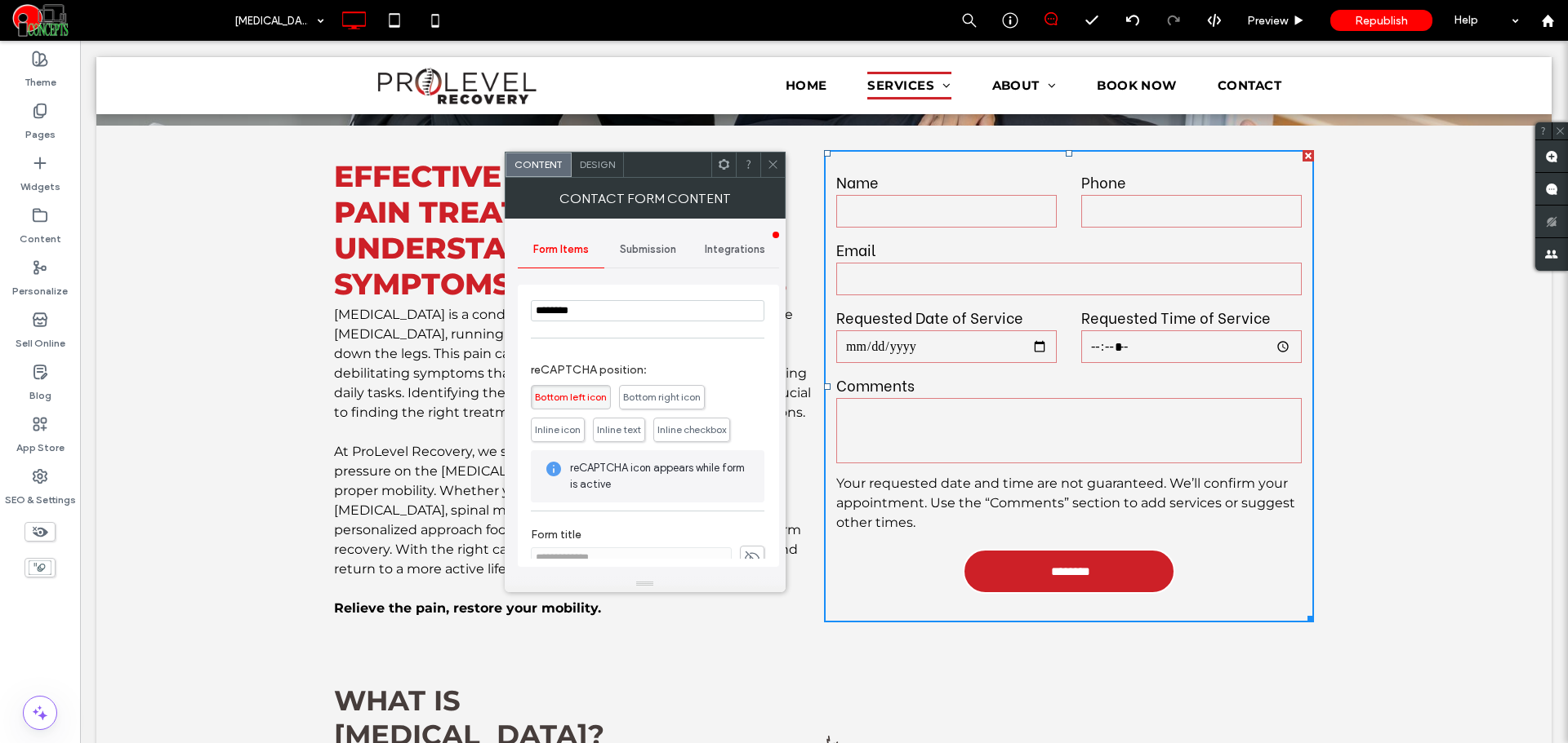
scroll to position [457, 0]
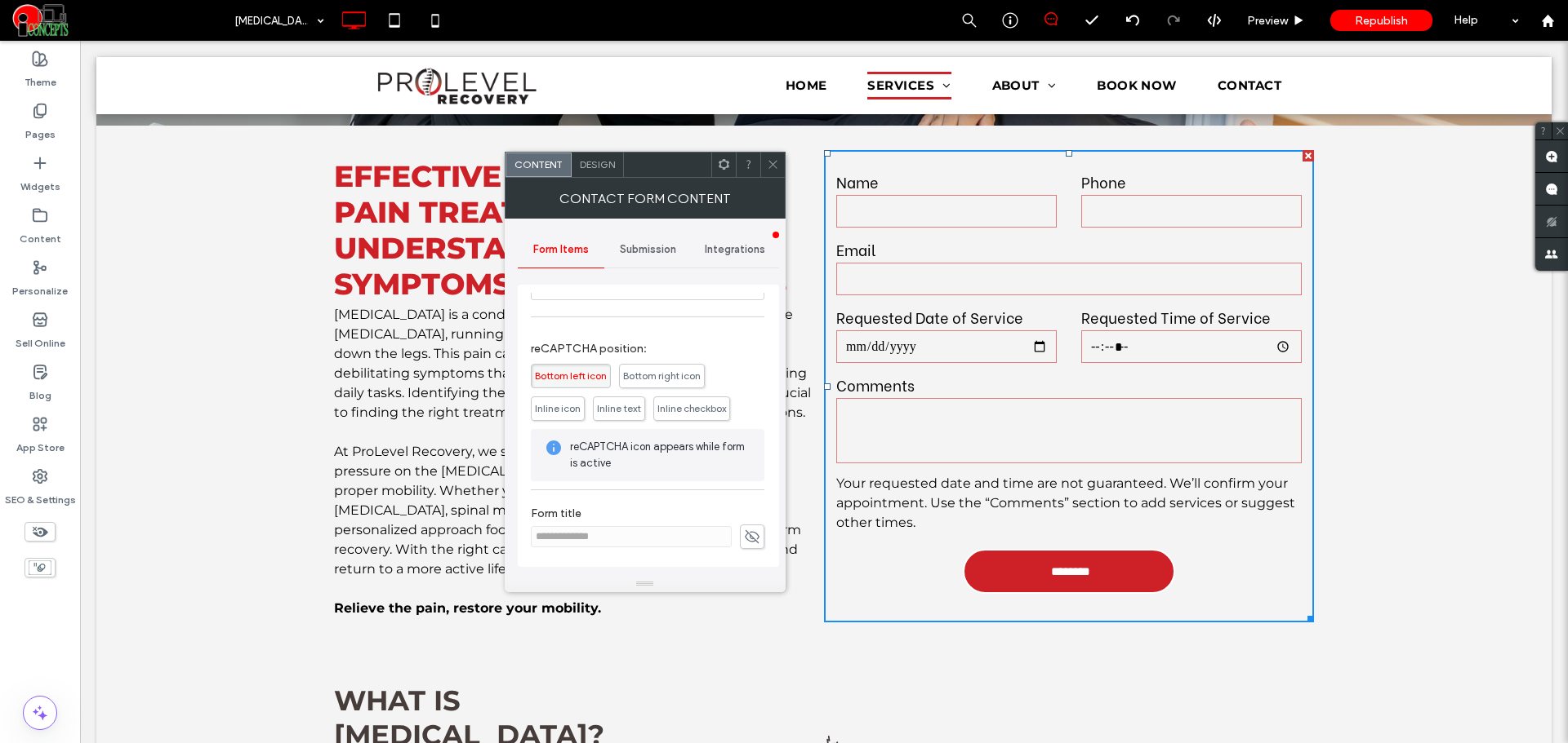
click at [781, 158] on div at bounding box center [772, 164] width 25 height 25
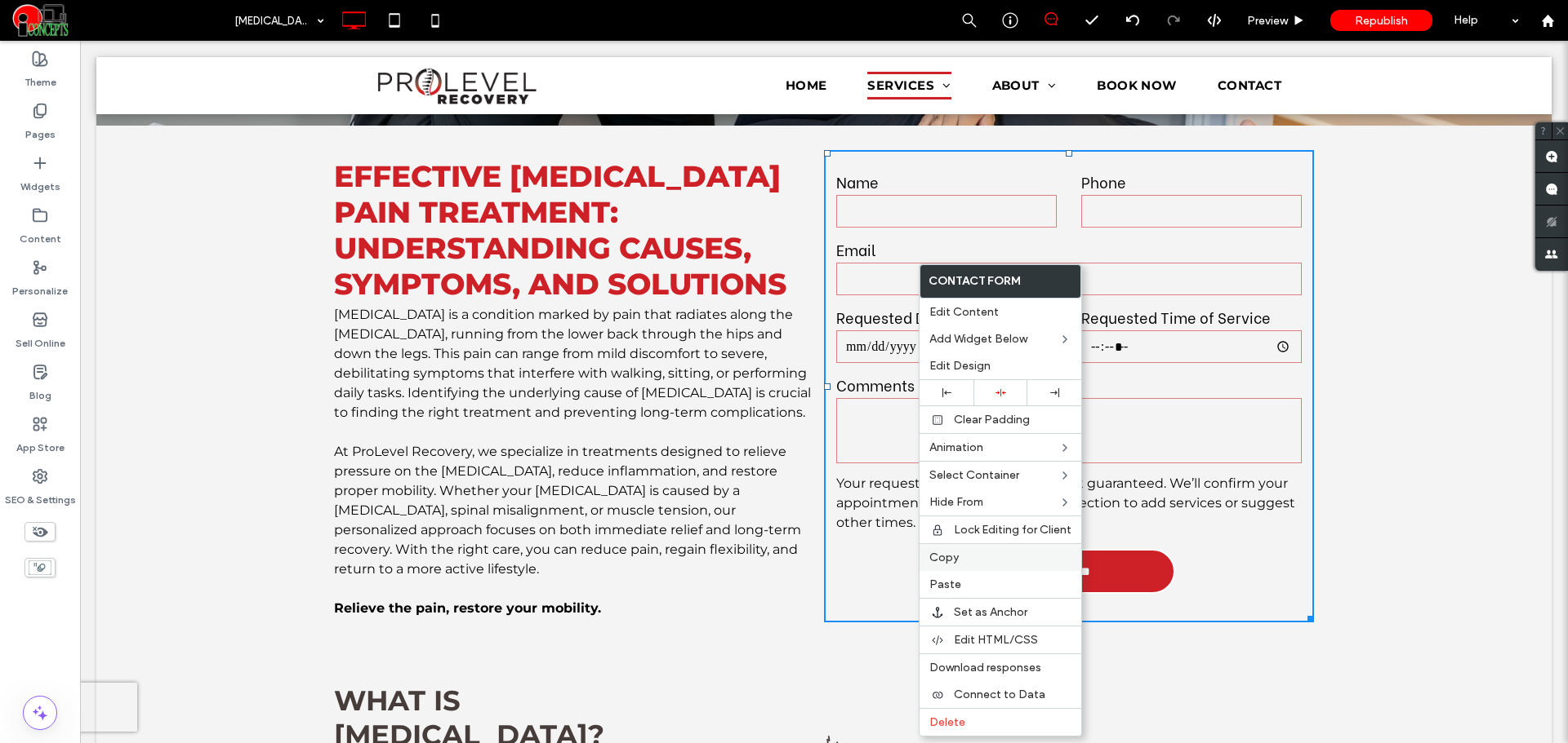
click at [936, 553] on span "Copy" at bounding box center [944, 558] width 30 height 14
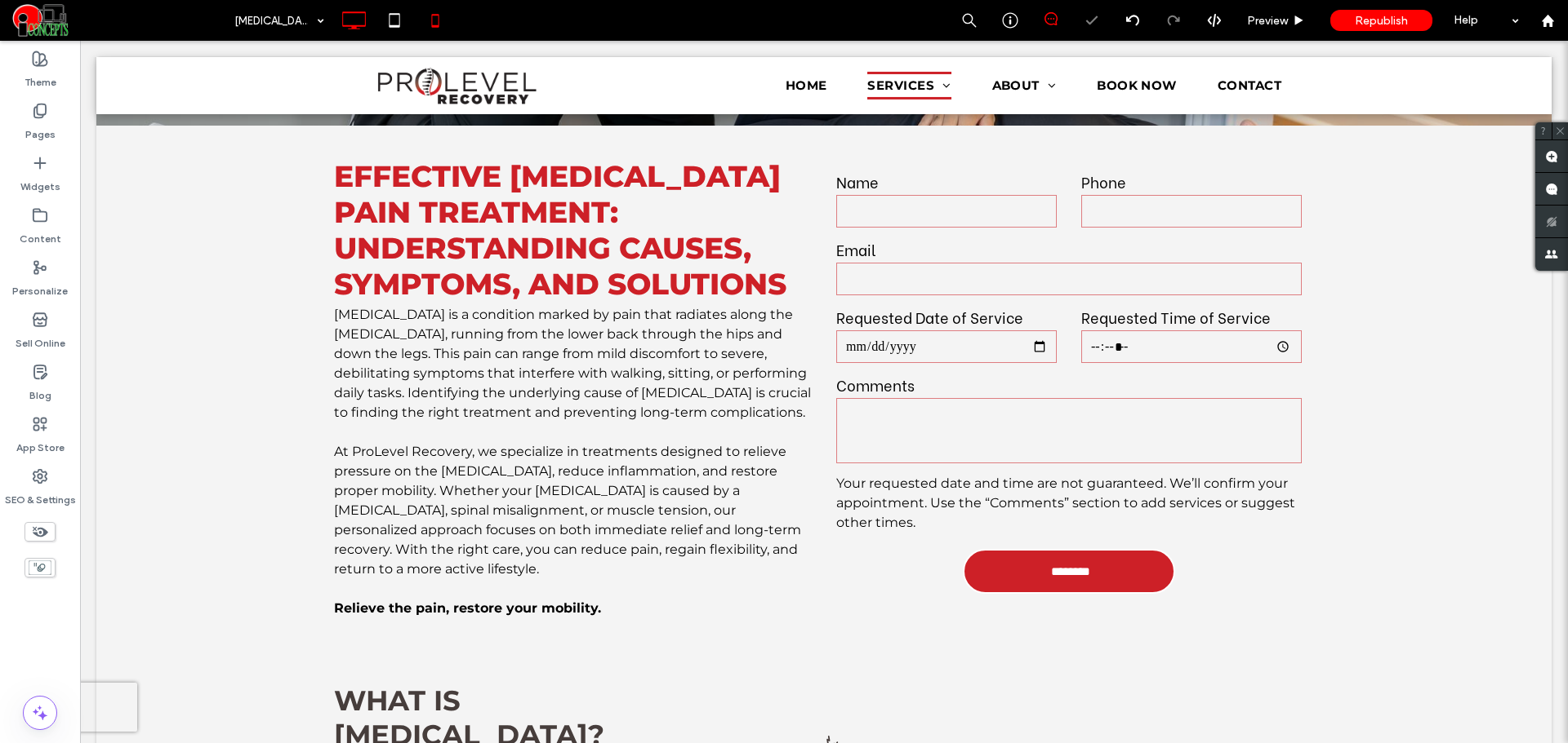
click at [445, 28] on icon at bounding box center [435, 20] width 33 height 33
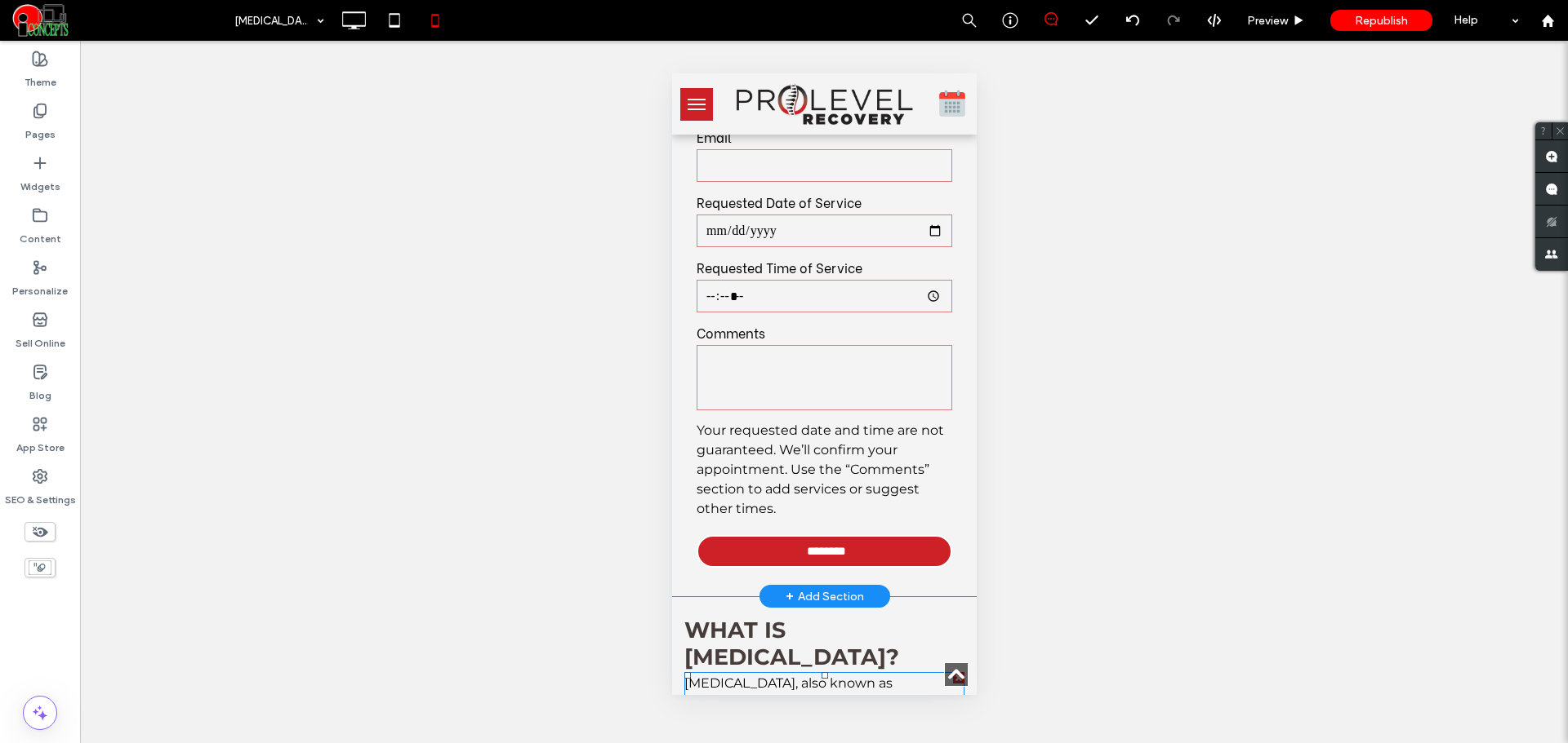
scroll to position [1361, 0]
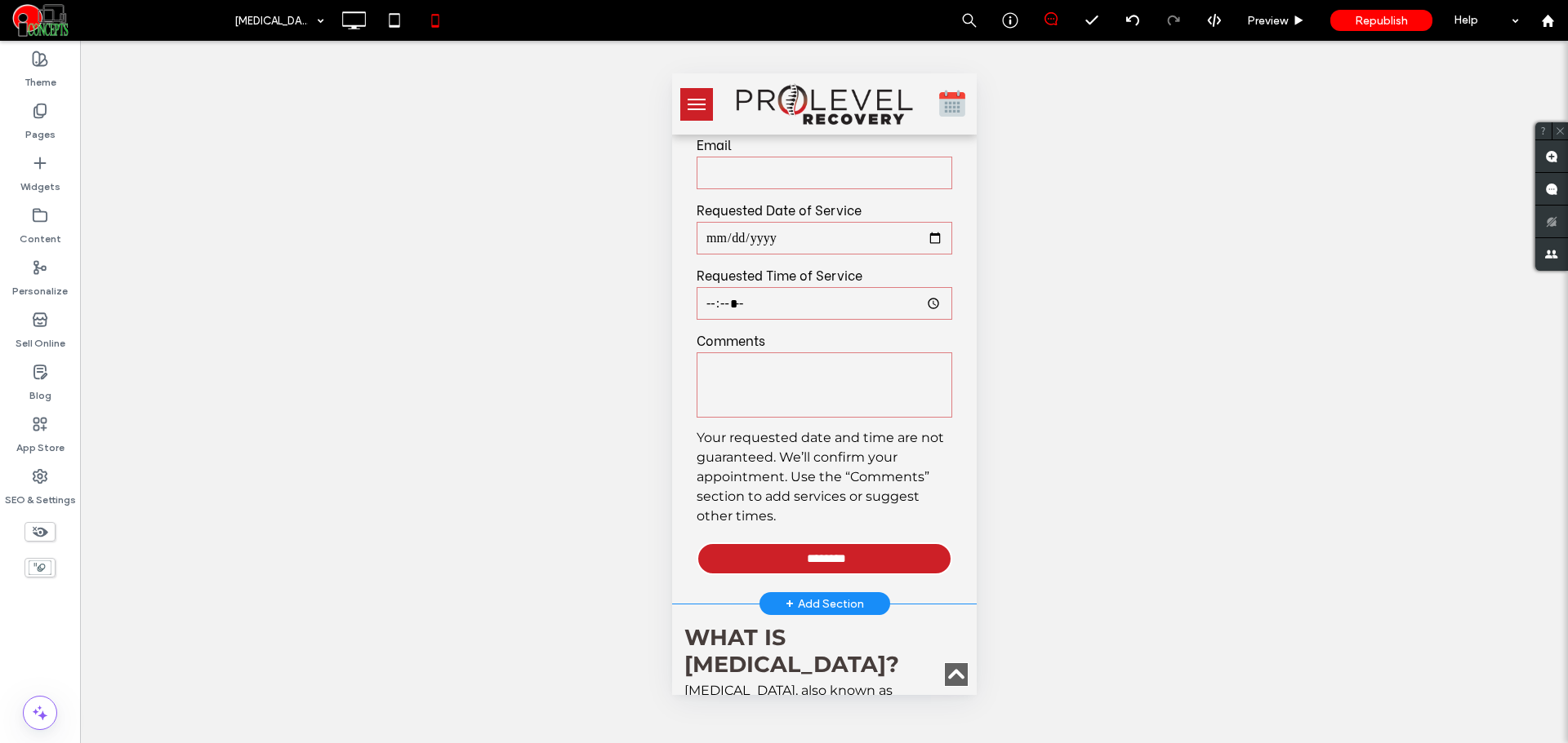
click at [955, 466] on div "[MEDICAL_DATA] Form Name Phone Email Requested Date of Service Requested Time o…" at bounding box center [824, 293] width 305 height 620
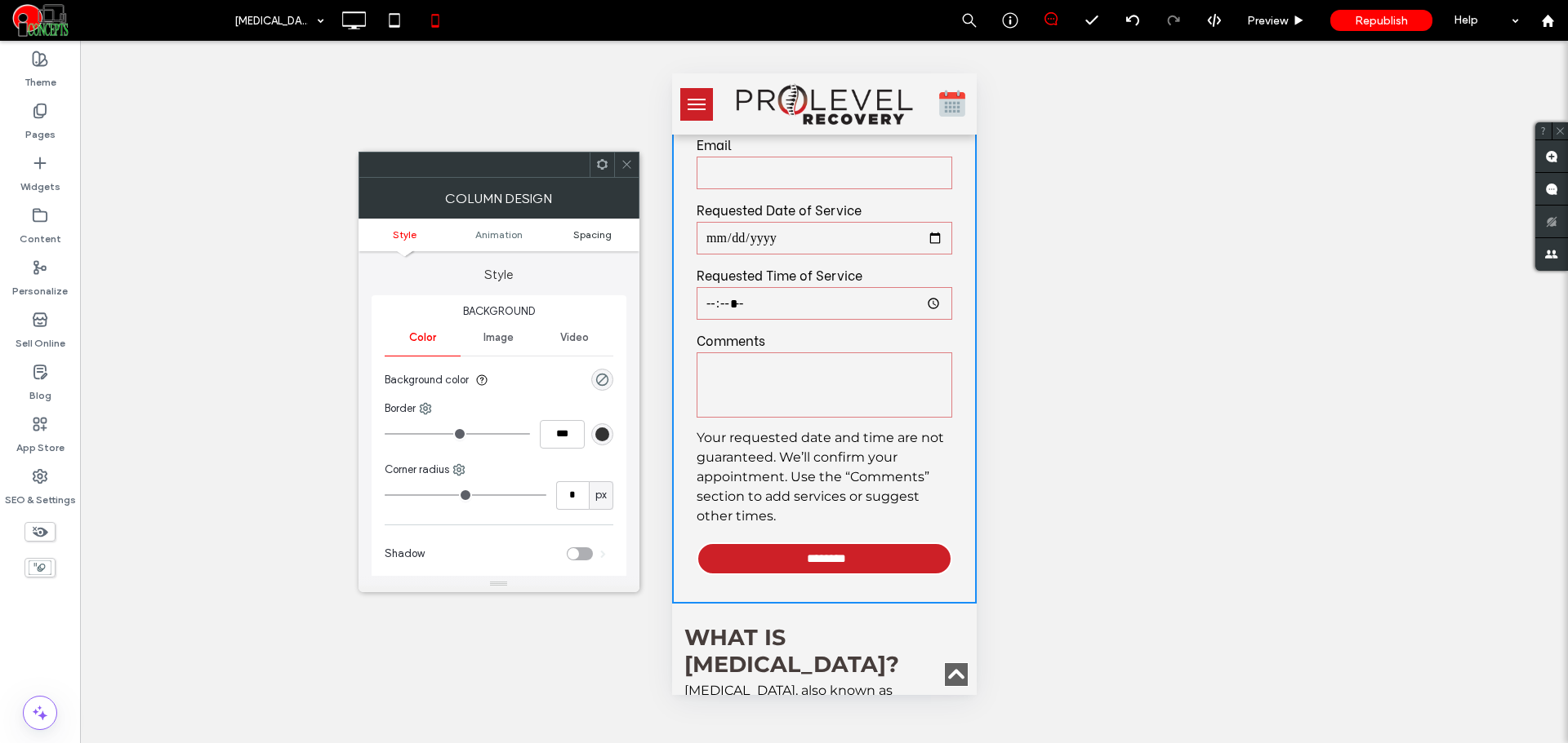
click at [592, 237] on span "Spacing" at bounding box center [592, 234] width 39 height 12
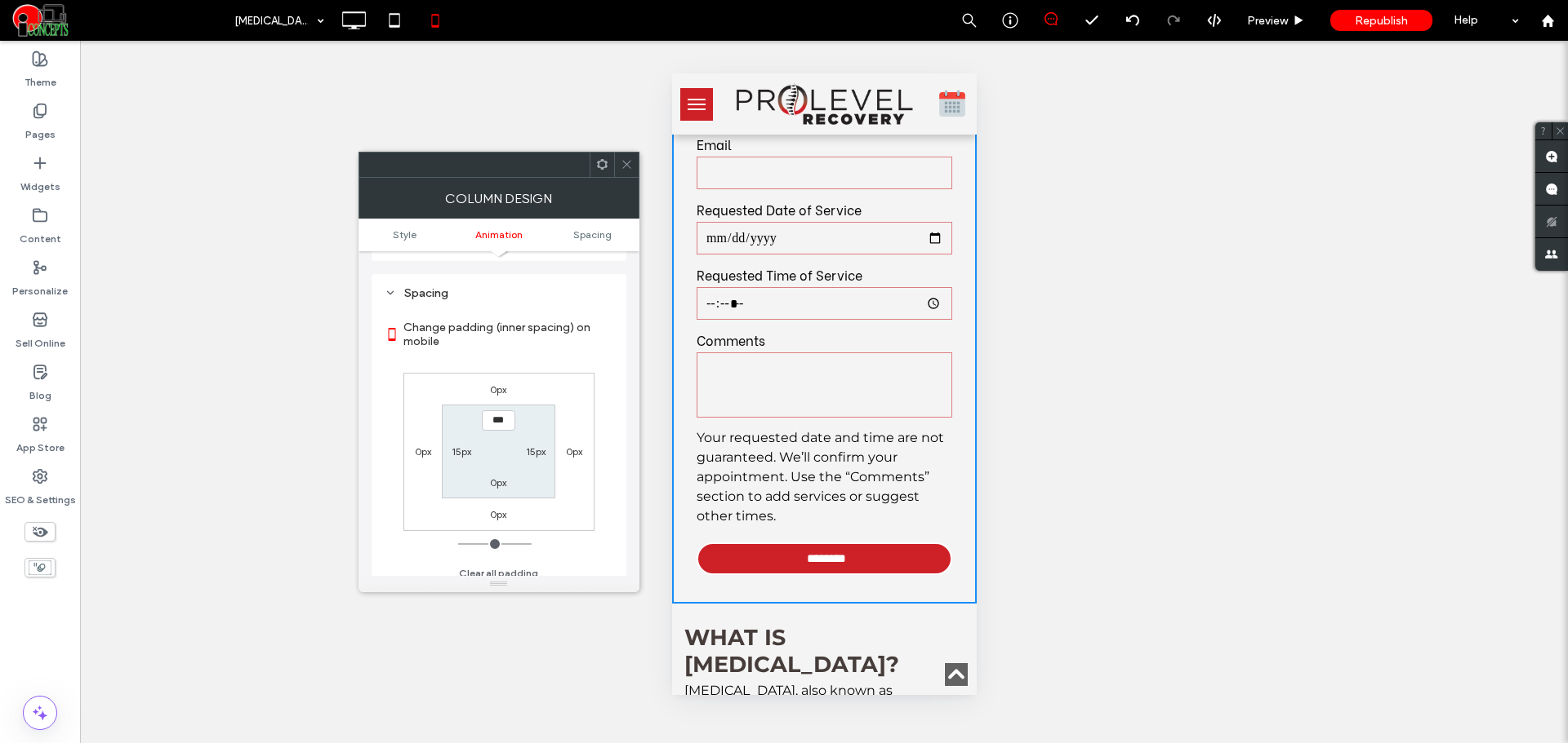
scroll to position [382, 0]
click at [466, 440] on label "15px" at bounding box center [462, 442] width 20 height 12
type input "**"
type input "*"
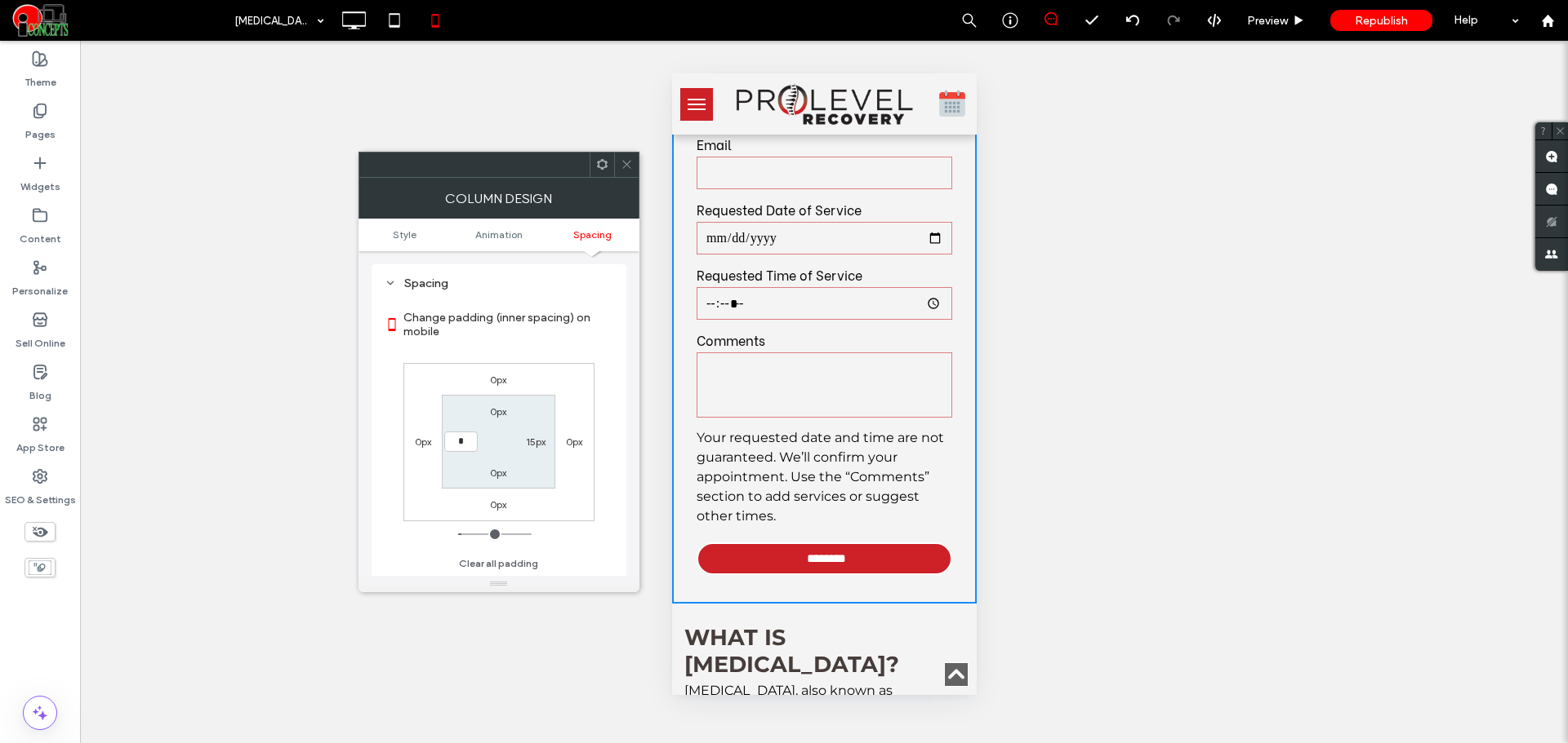
type input "***"
click at [533, 446] on label "15px" at bounding box center [536, 442] width 20 height 12
type input "**"
type input "*"
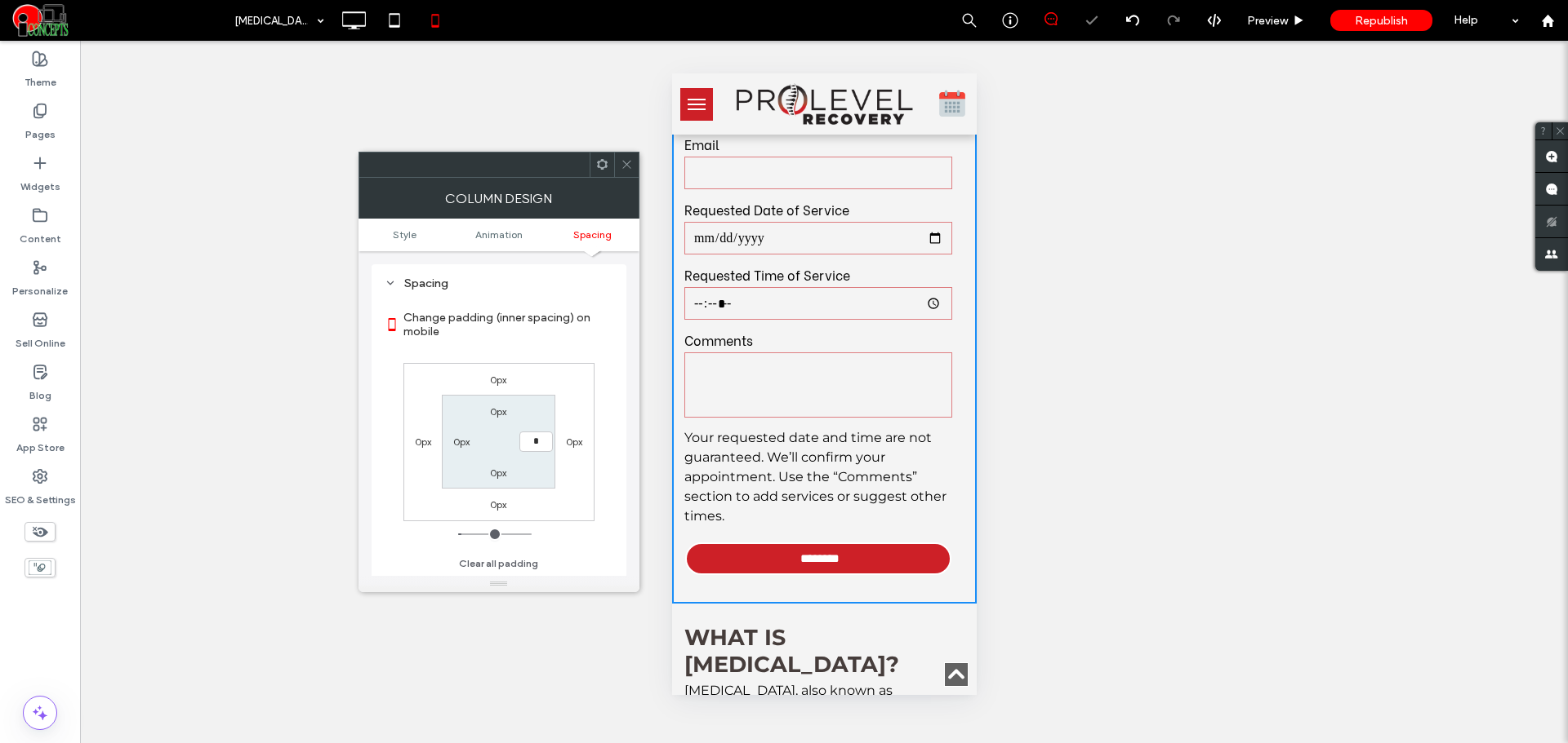
type input "***"
click at [598, 476] on div "Change padding (inner spacing) on mobile 0px 0px 0px 0px 0px *** 0px 0px Clear …" at bounding box center [498, 435] width 228 height 282
click at [631, 168] on icon at bounding box center [627, 164] width 12 height 12
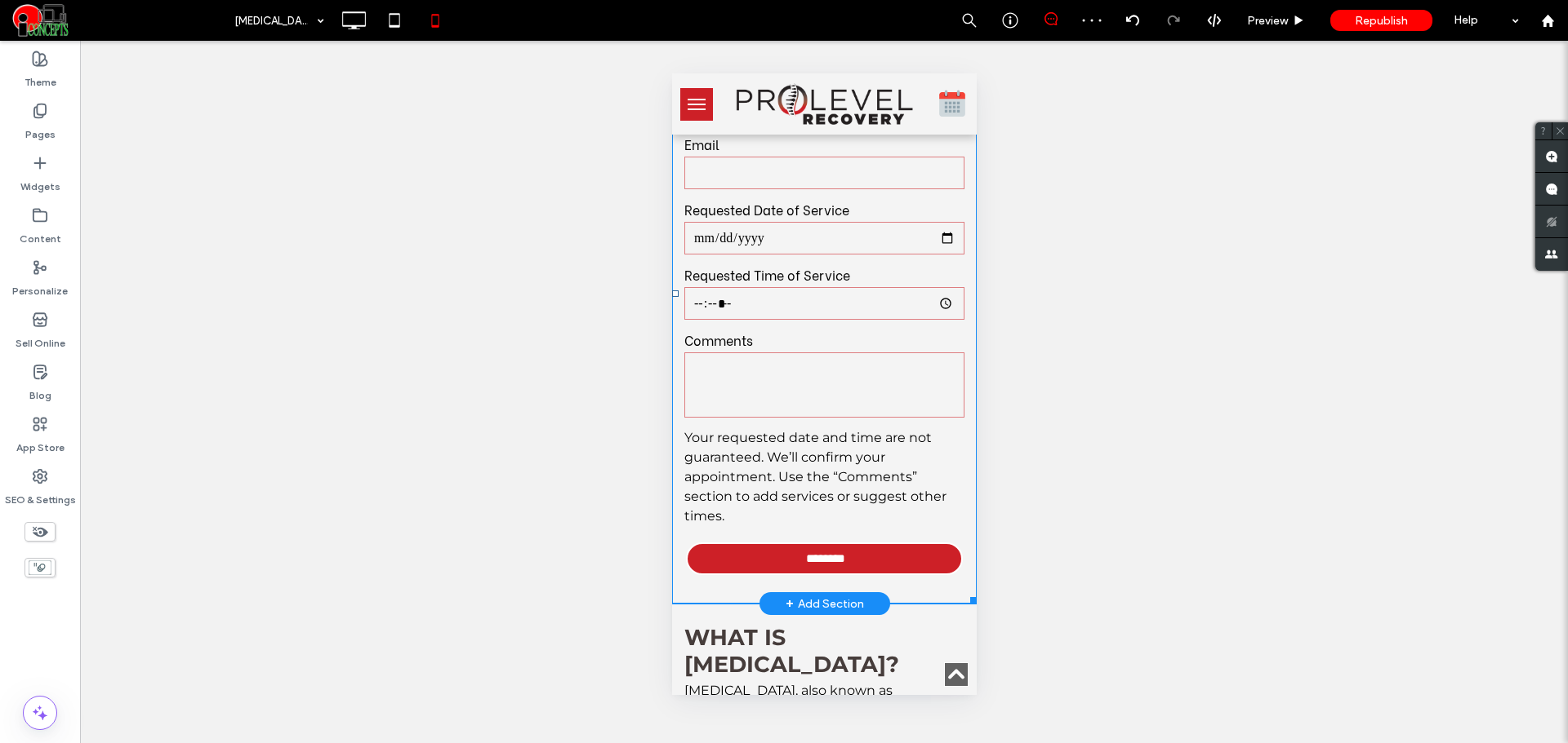
scroll to position [816, 0]
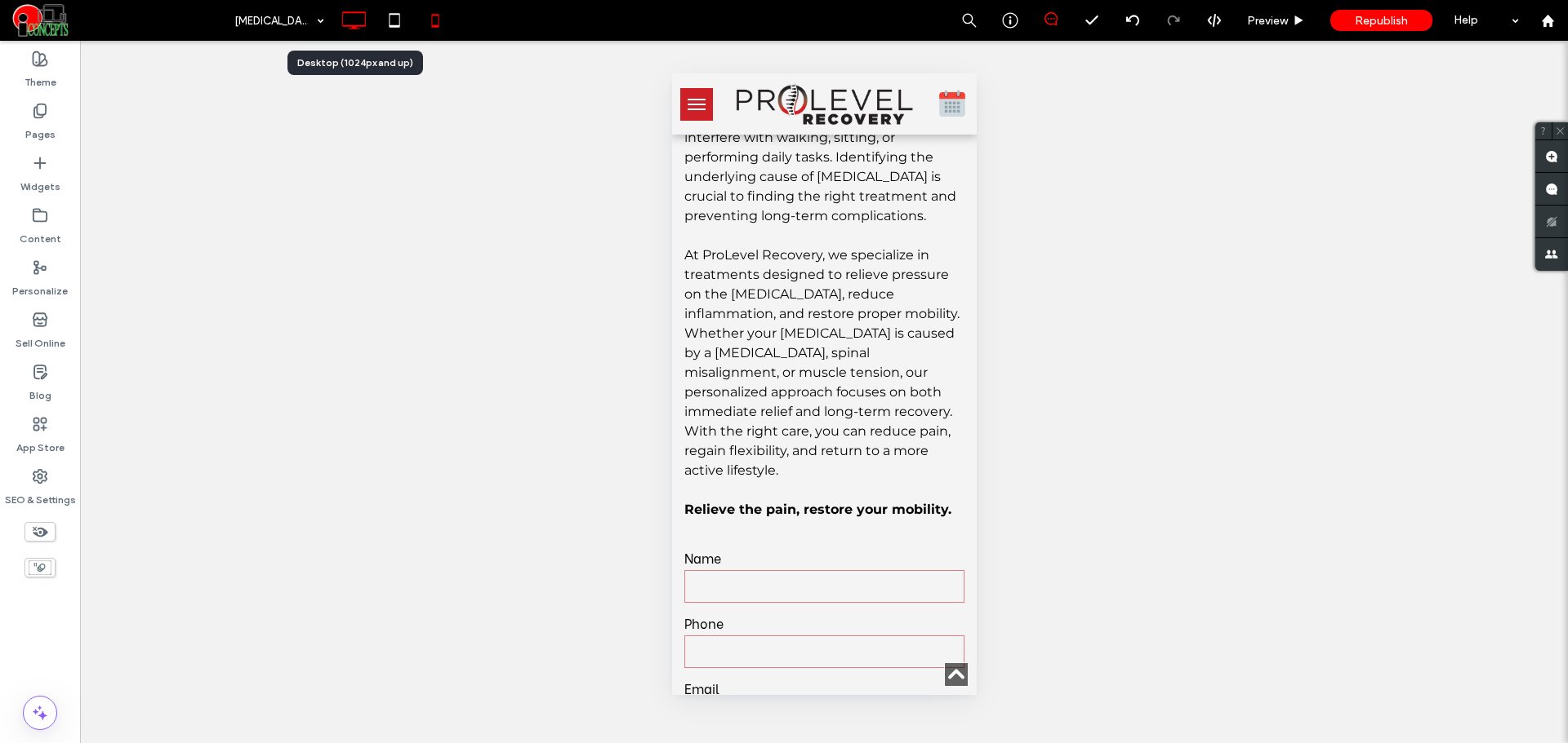
click at [359, 20] on icon at bounding box center [353, 20] width 33 height 33
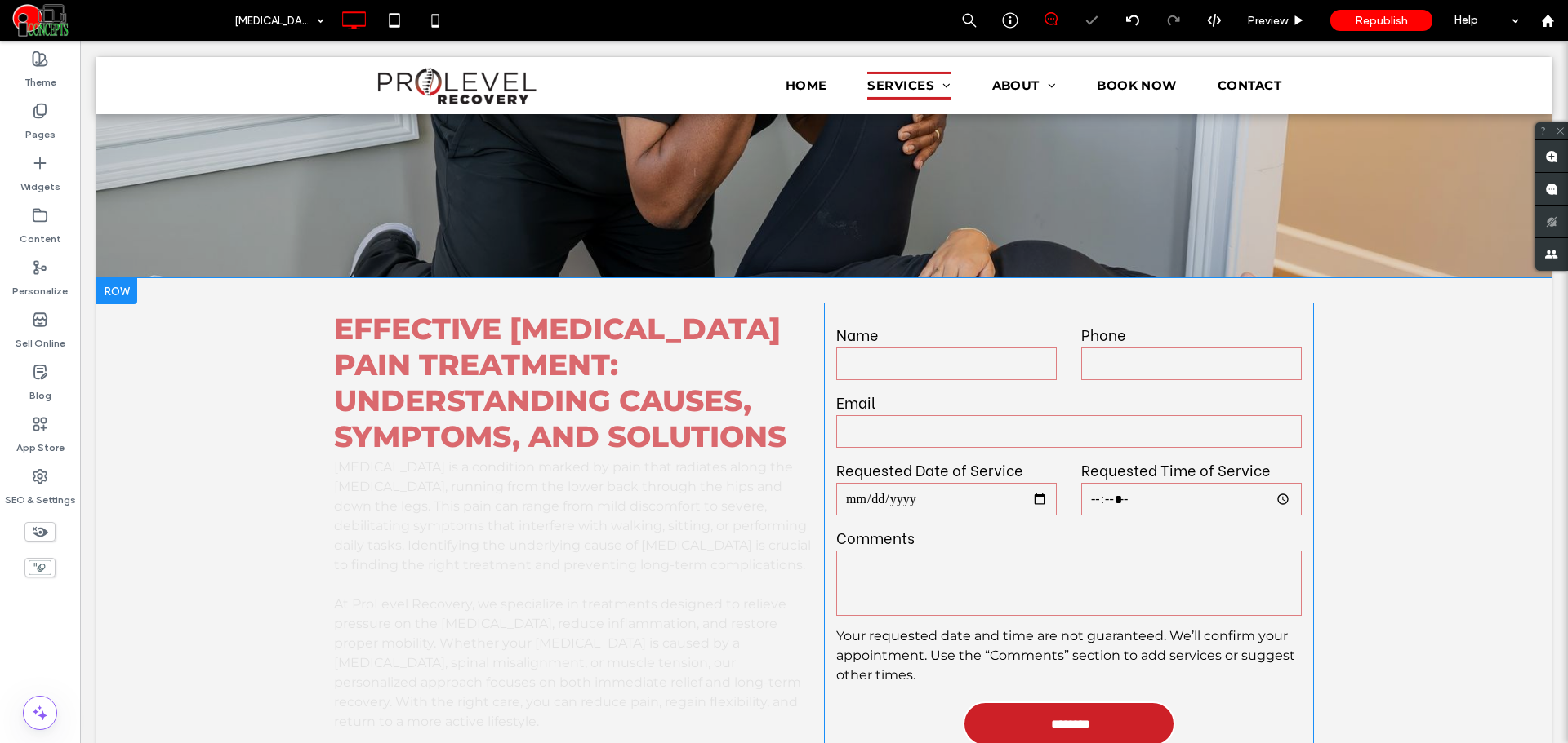
scroll to position [0, 0]
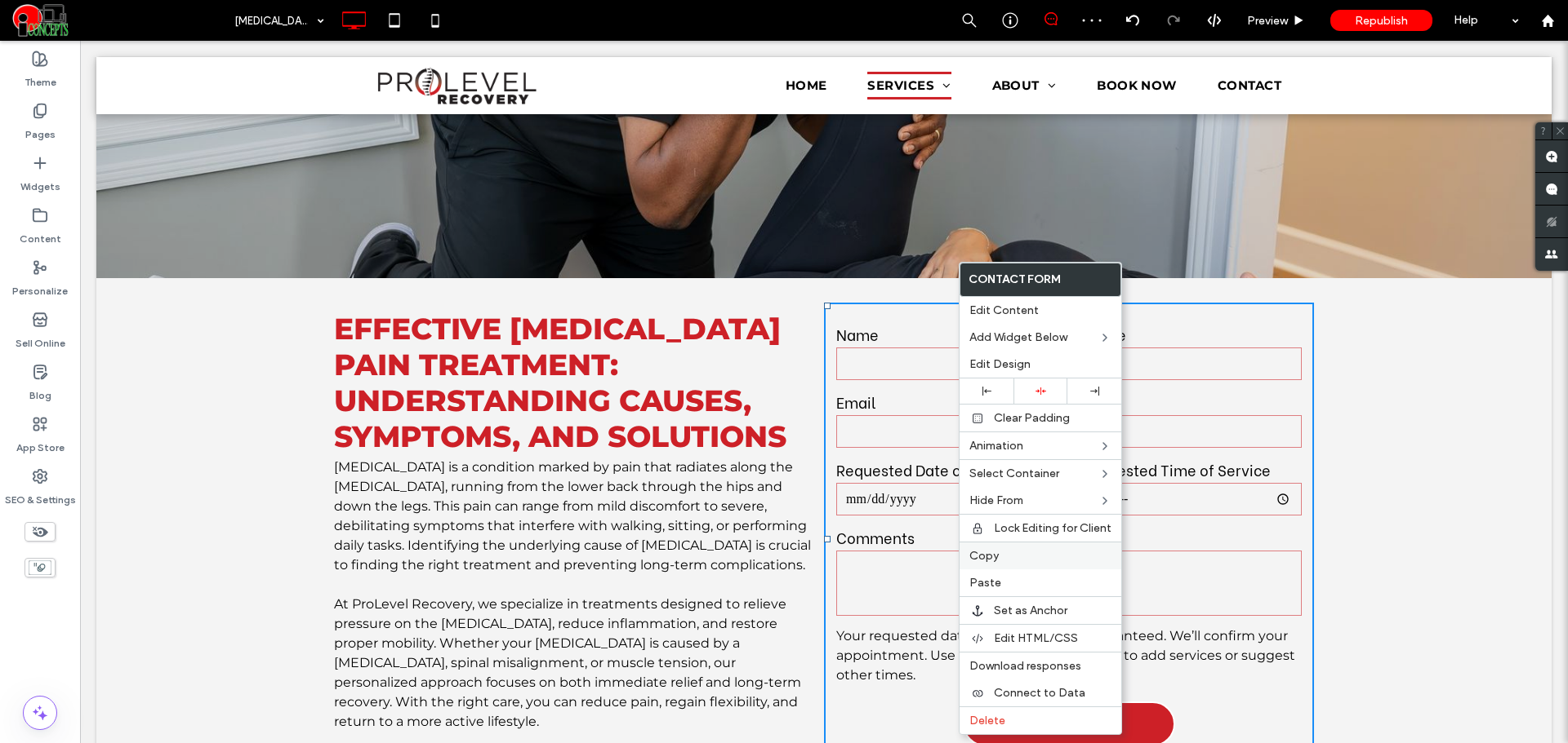
click at [976, 551] on span "Copy" at bounding box center [984, 556] width 30 height 14
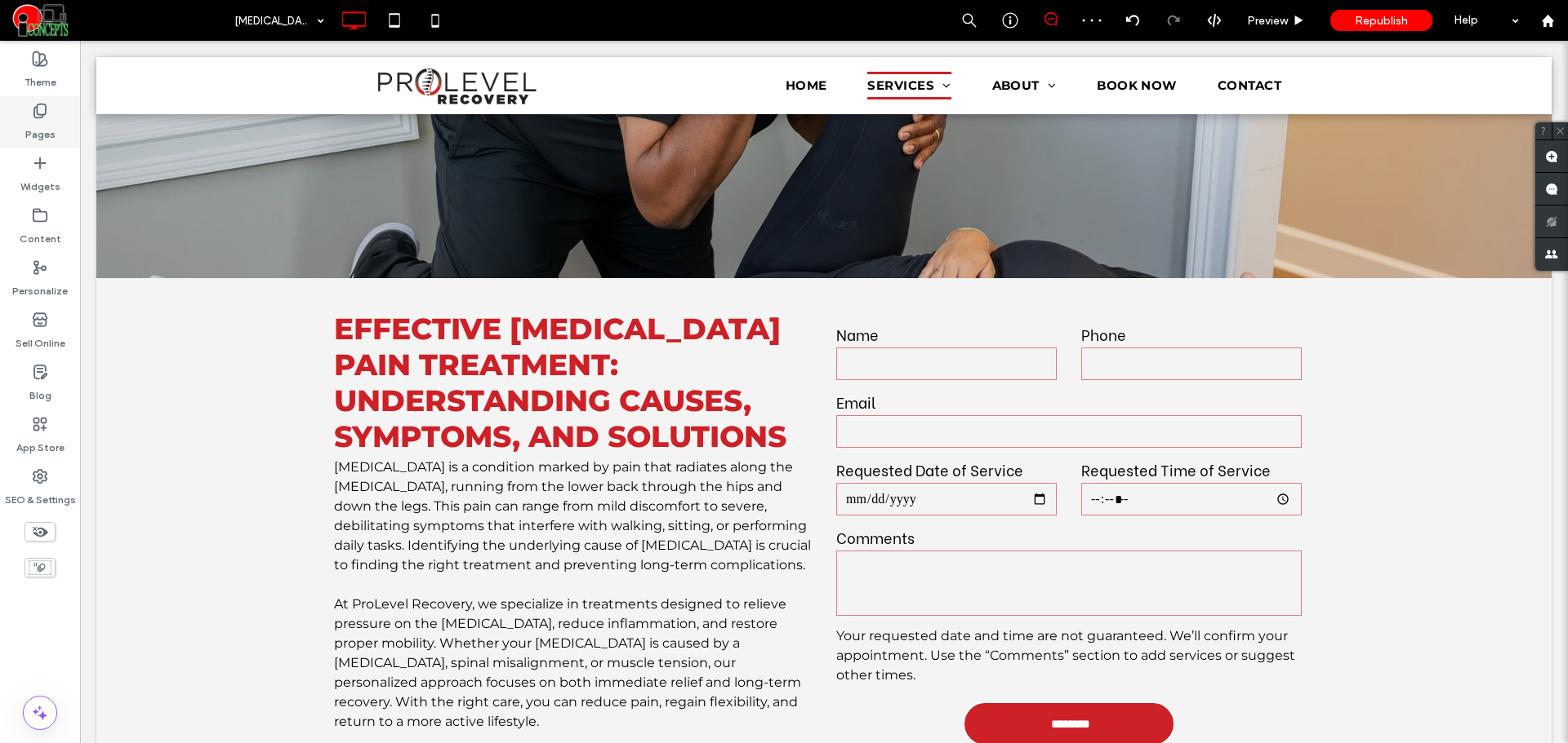
click at [61, 120] on div "Pages" at bounding box center [40, 122] width 80 height 52
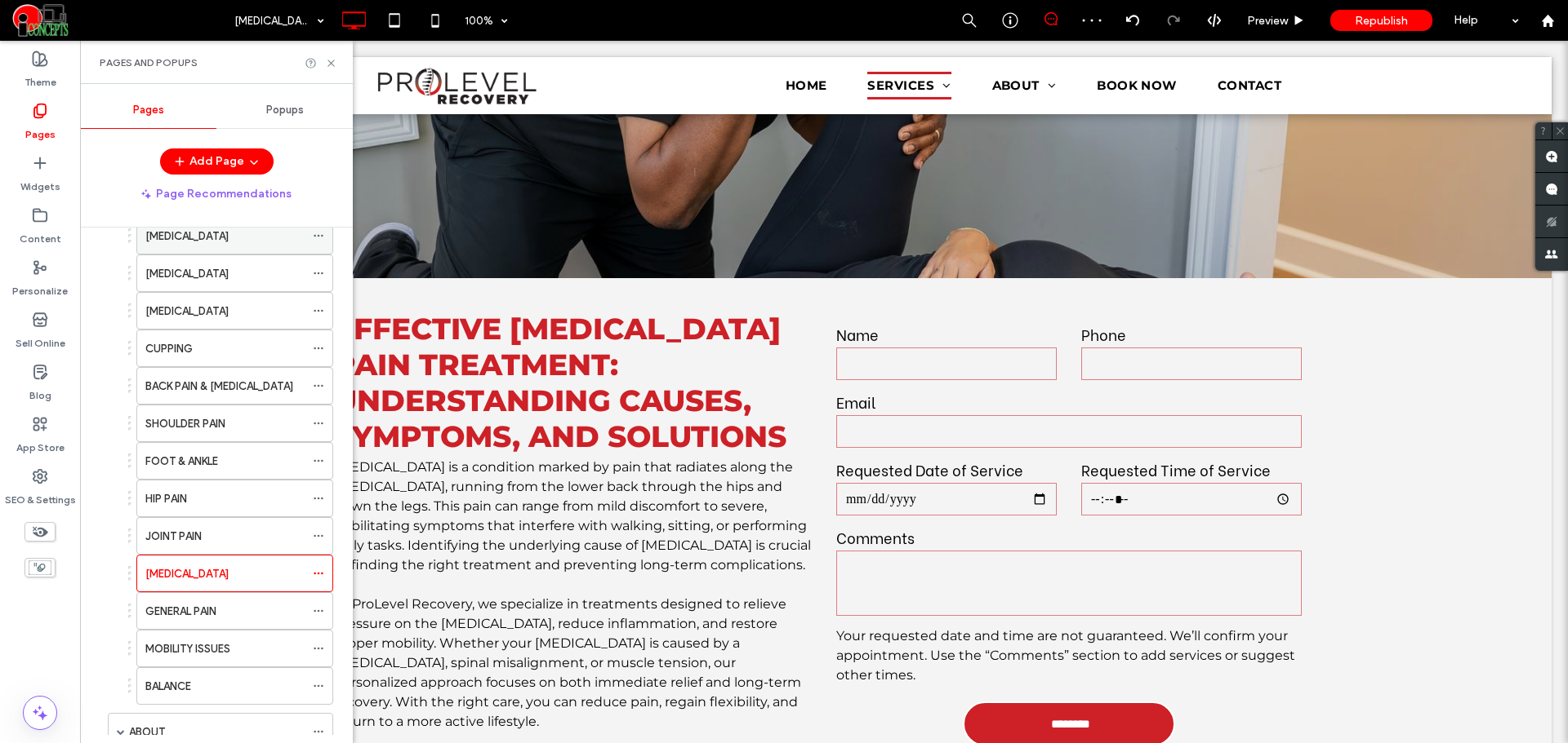
scroll to position [408, 0]
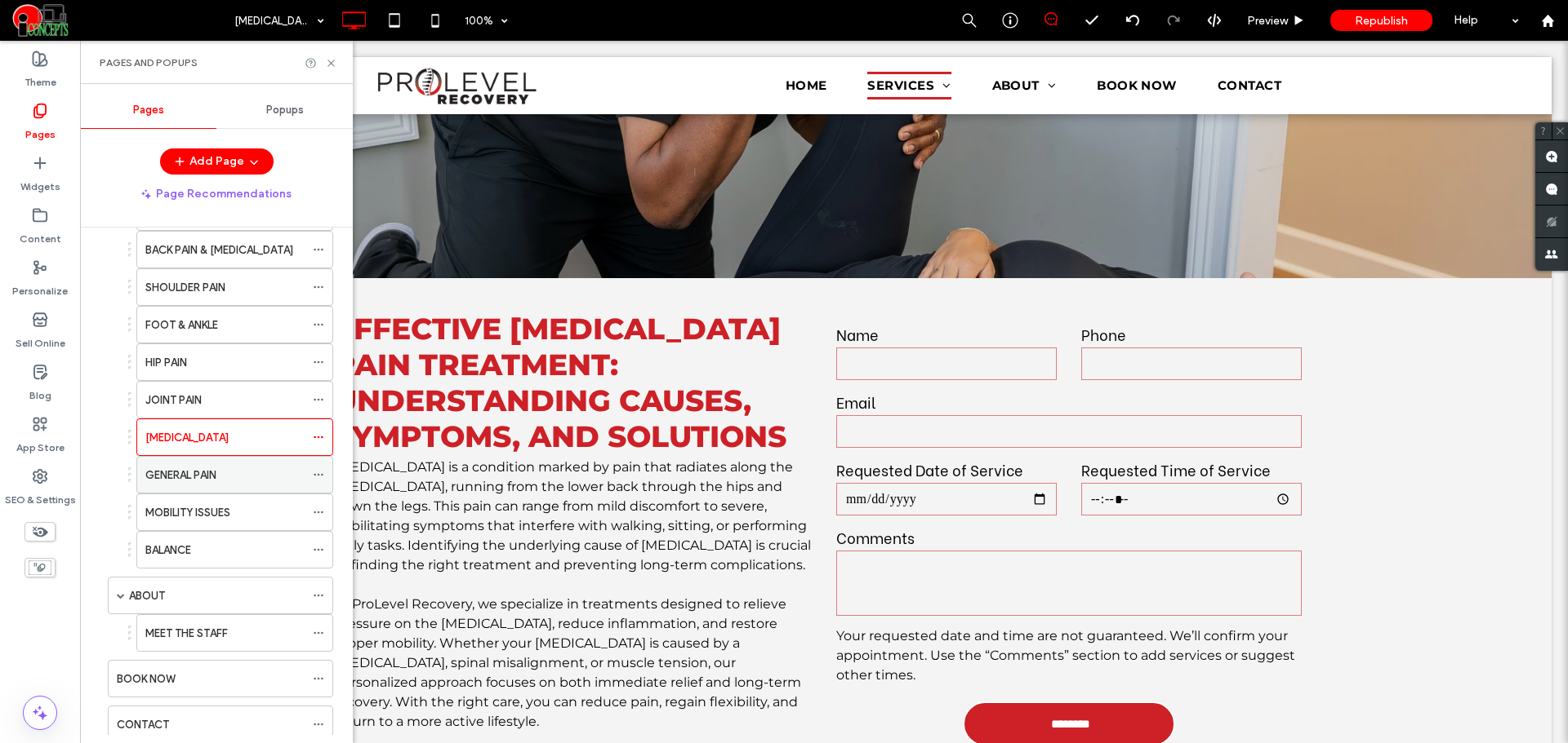
click at [265, 472] on div "GENERAL PAIN" at bounding box center [224, 474] width 159 height 17
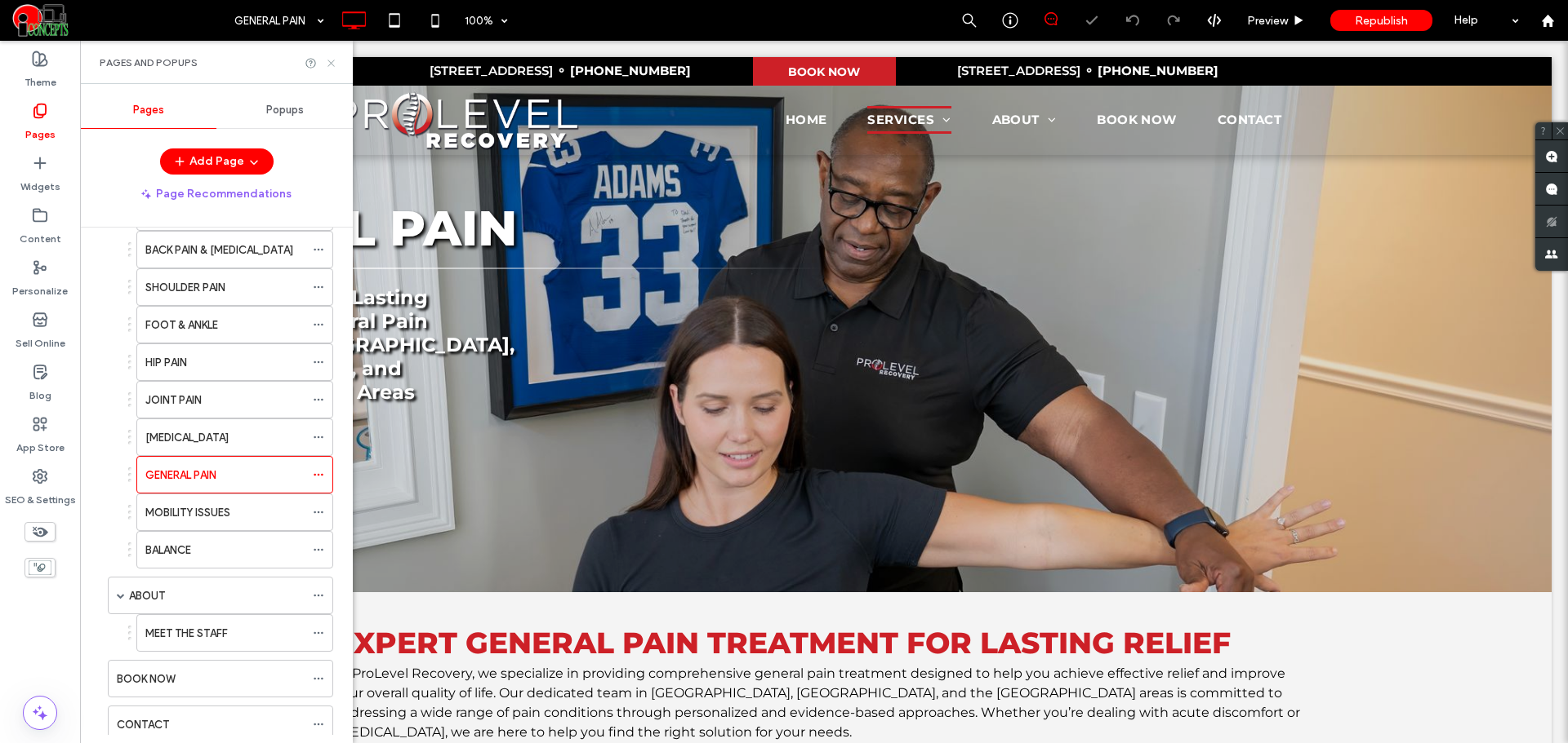
click at [331, 62] on use at bounding box center [330, 62] width 7 height 7
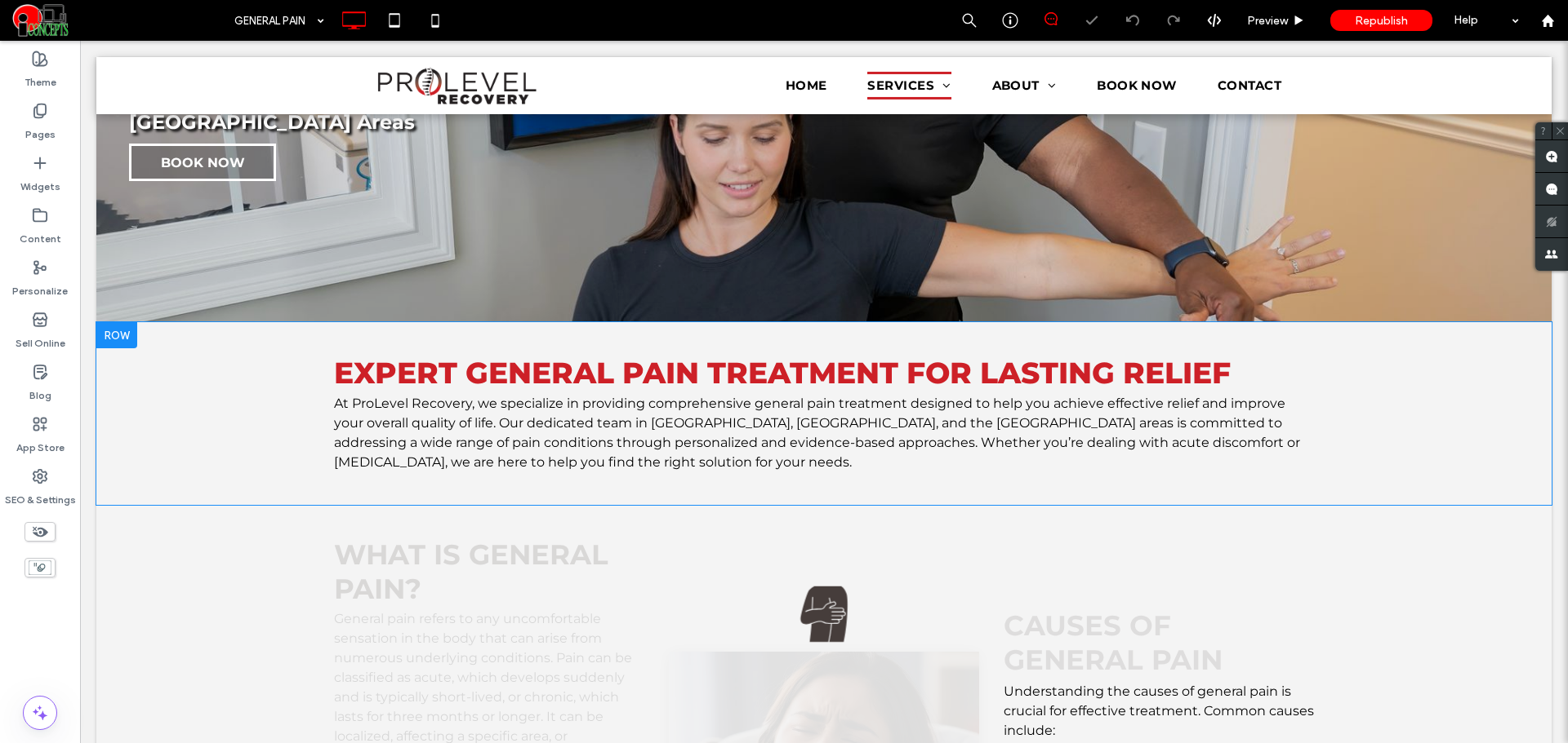
scroll to position [272, 0]
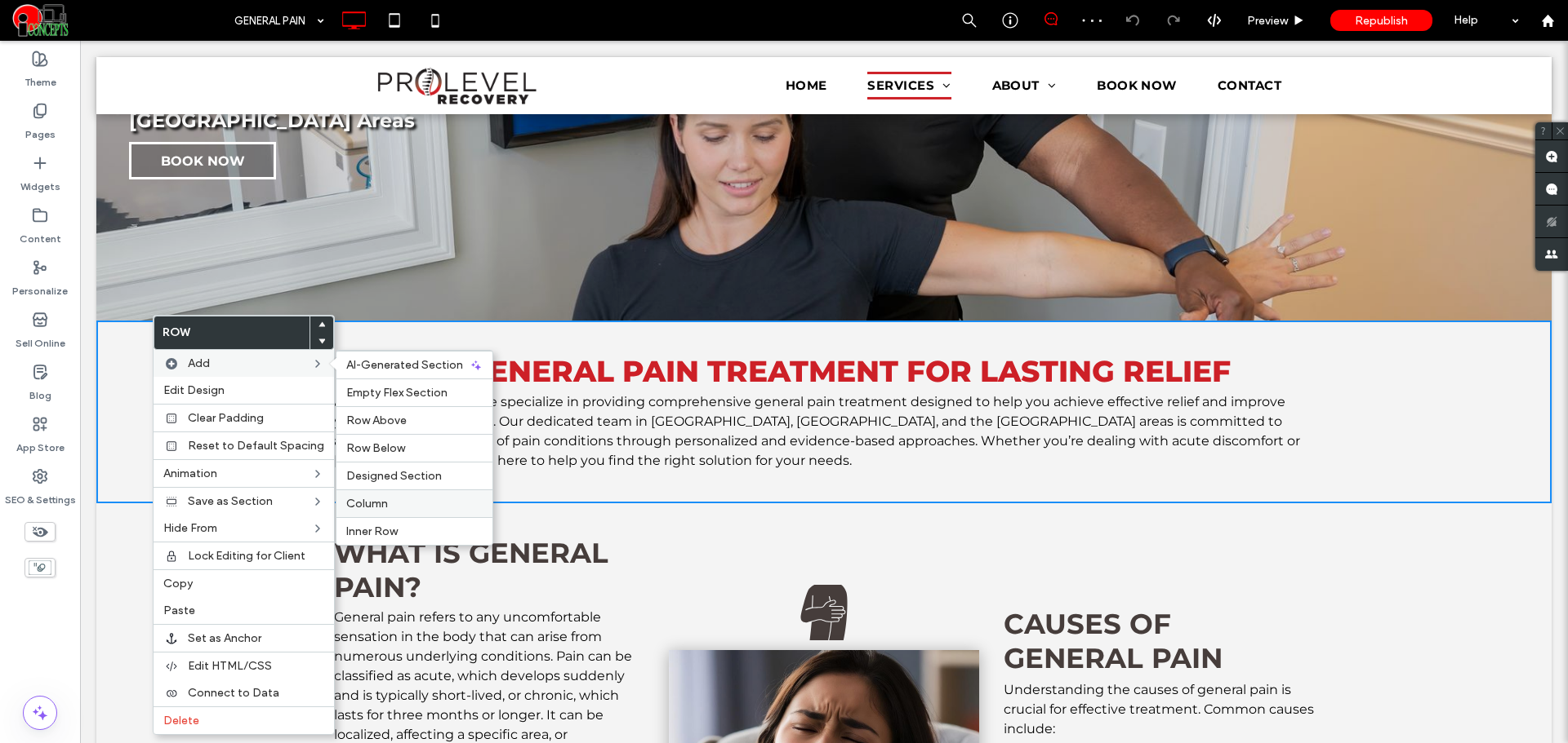
click at [374, 496] on div "Column" at bounding box center [414, 504] width 156 height 28
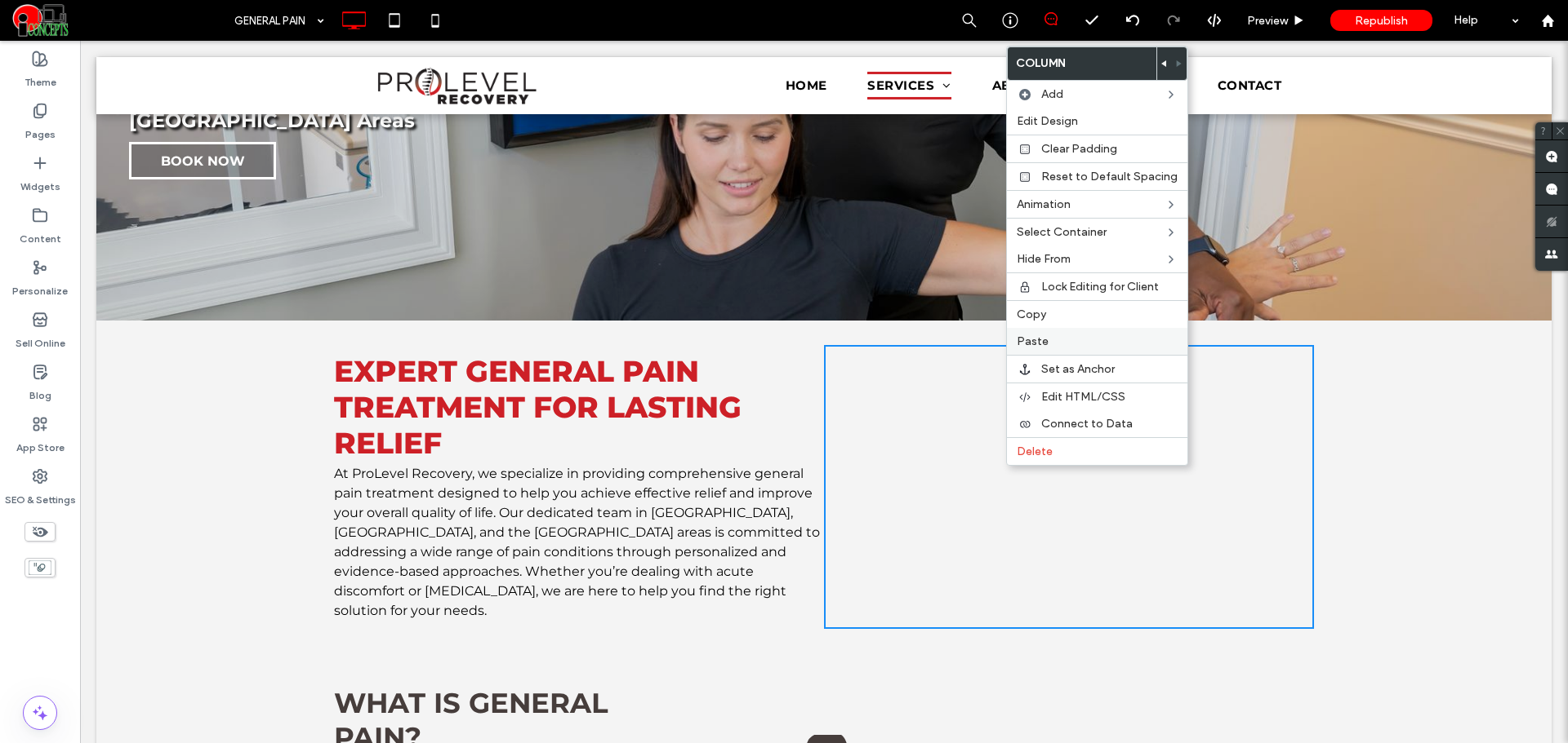
click at [1049, 346] on label "Paste" at bounding box center [1096, 342] width 161 height 14
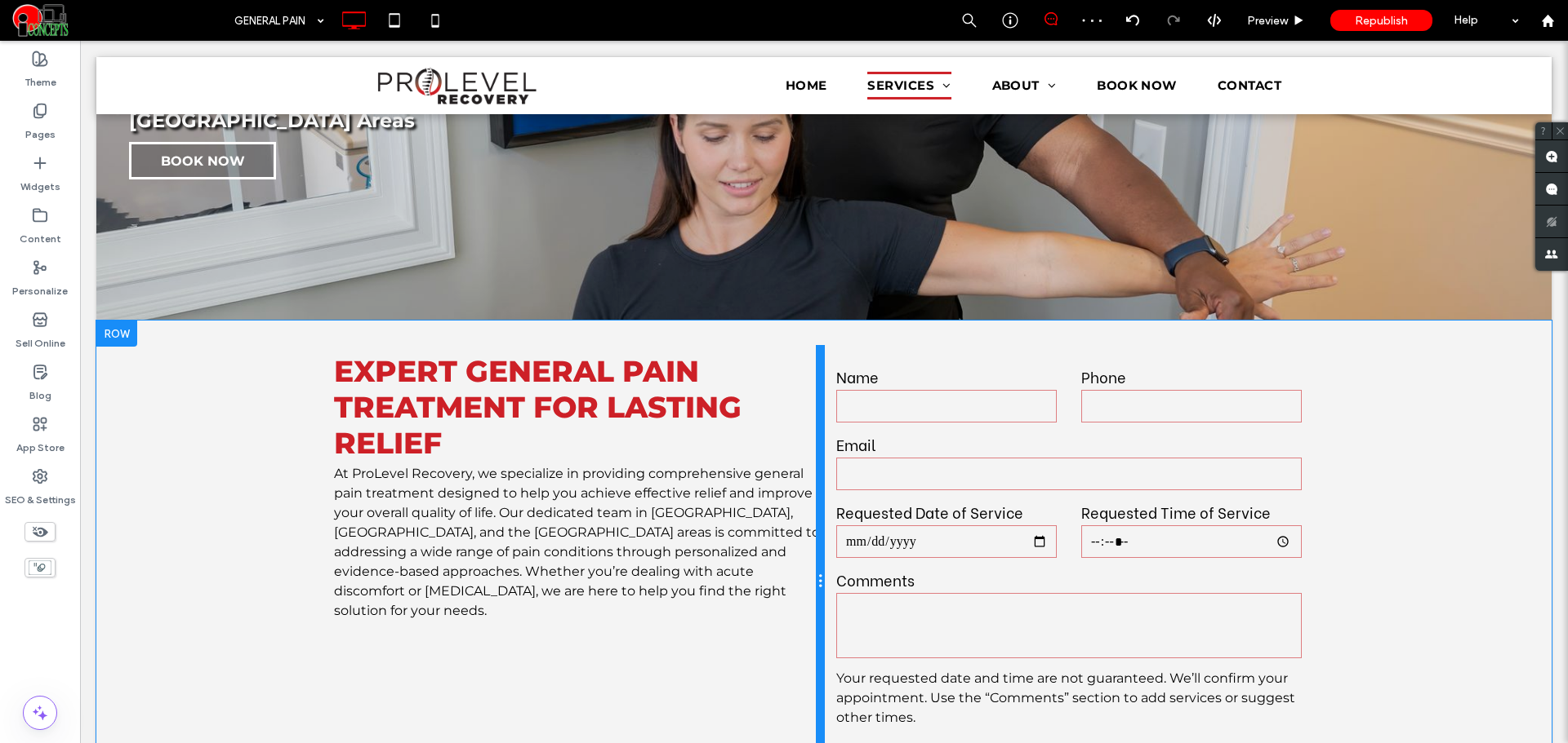
click at [816, 438] on div at bounding box center [820, 581] width 8 height 472
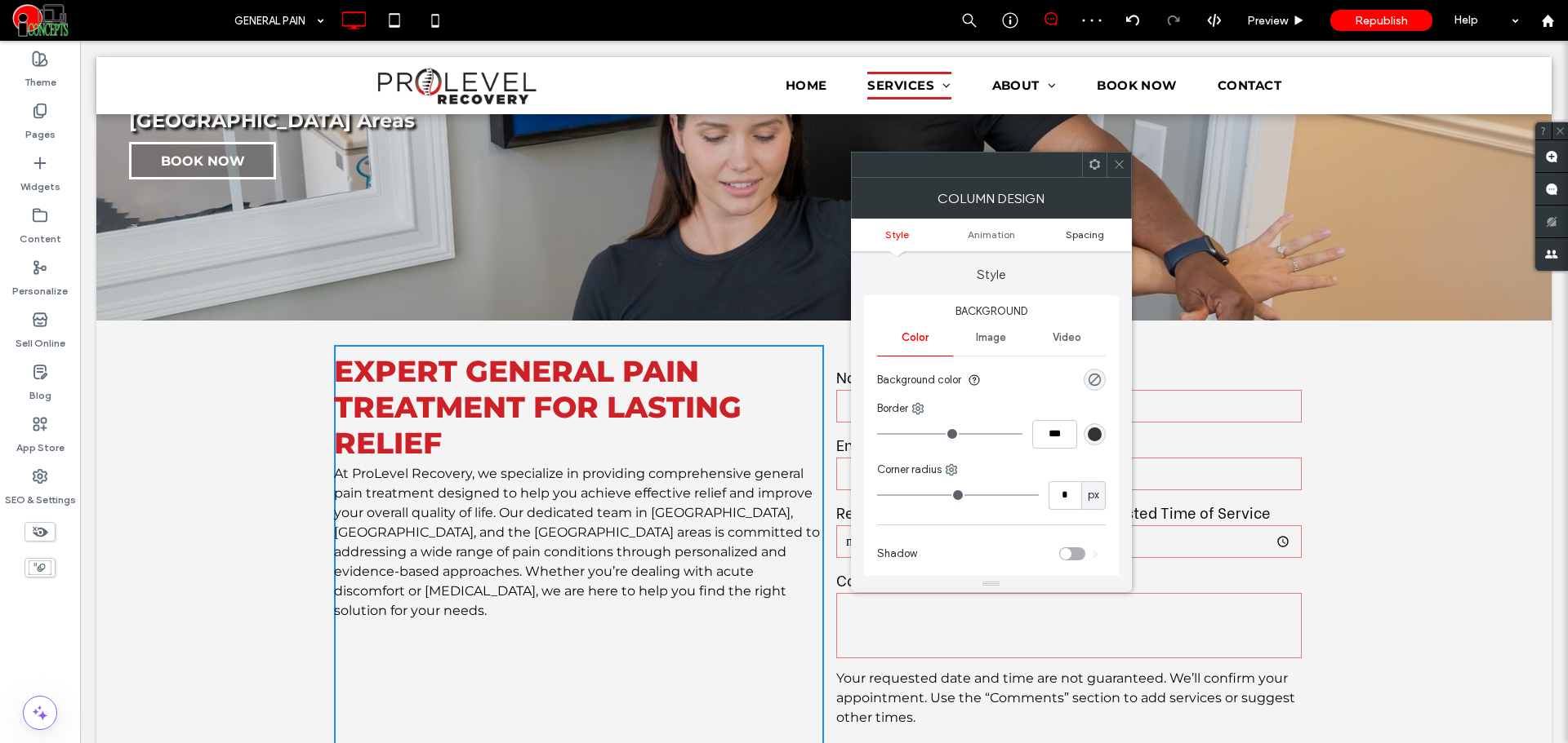
click at [1086, 240] on span "Spacing" at bounding box center [1085, 234] width 39 height 12
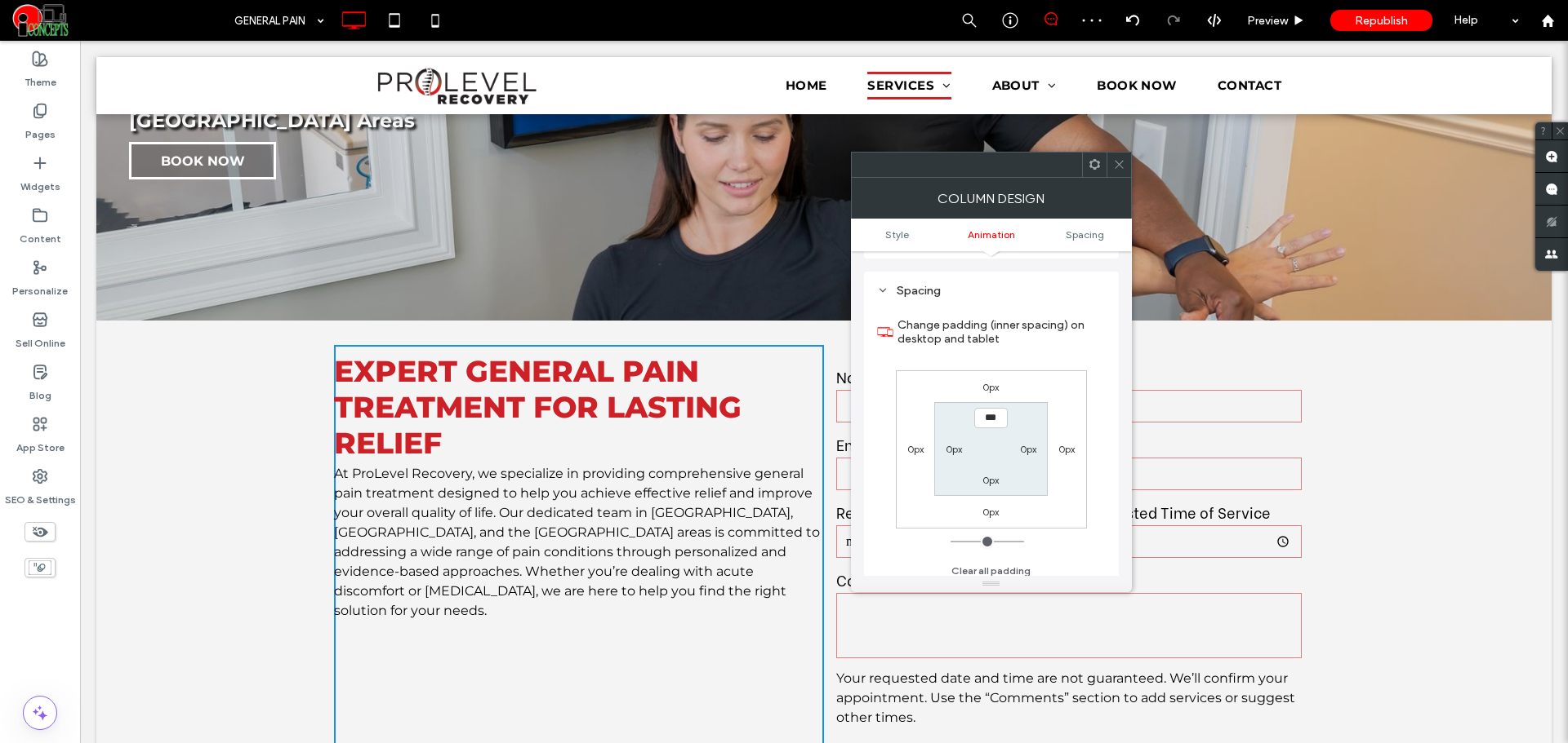
scroll to position [382, 0]
click at [1029, 446] on label "0px" at bounding box center [1028, 442] width 17 height 12
type input "**"
type input "****"
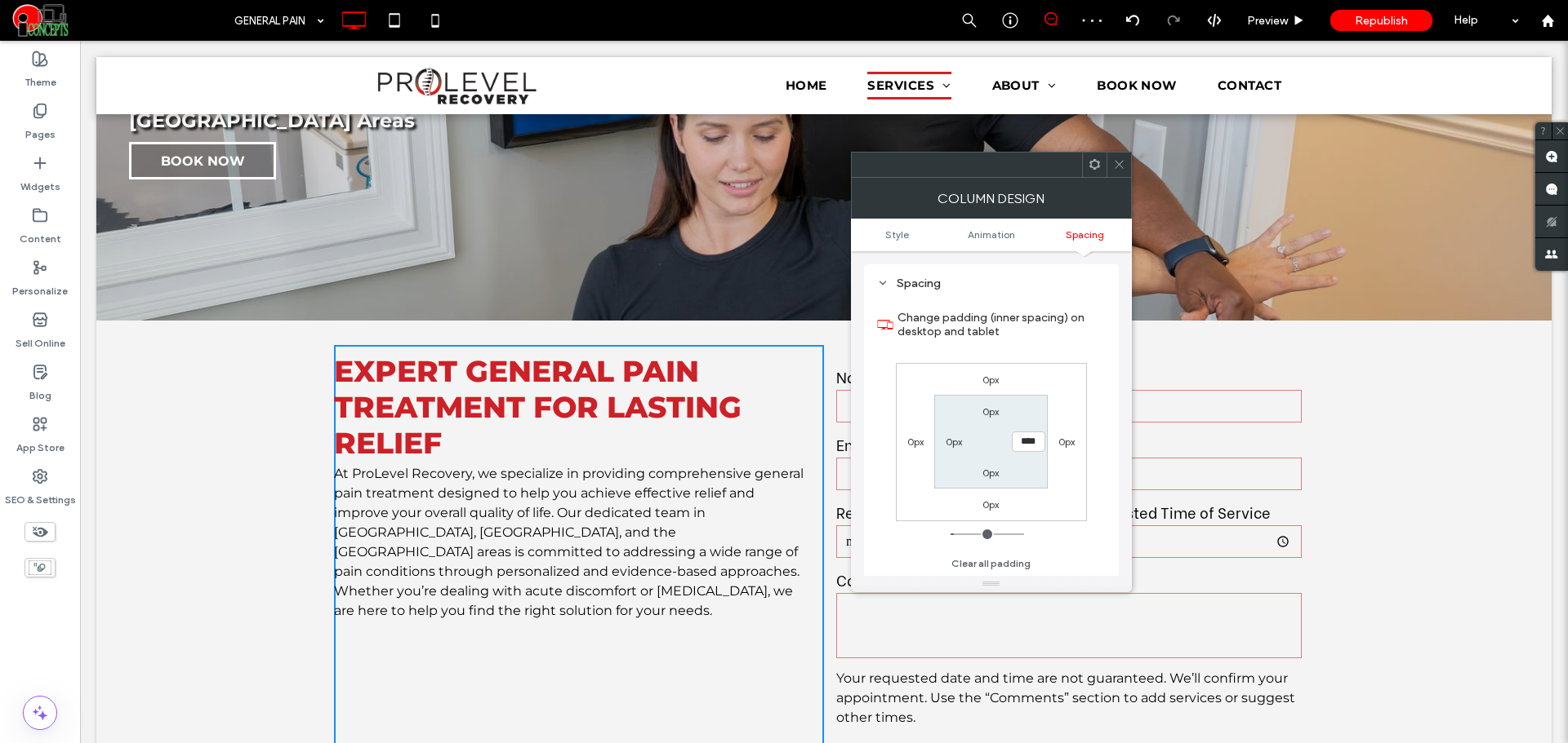
click at [1116, 162] on use at bounding box center [1118, 165] width 8 height 8
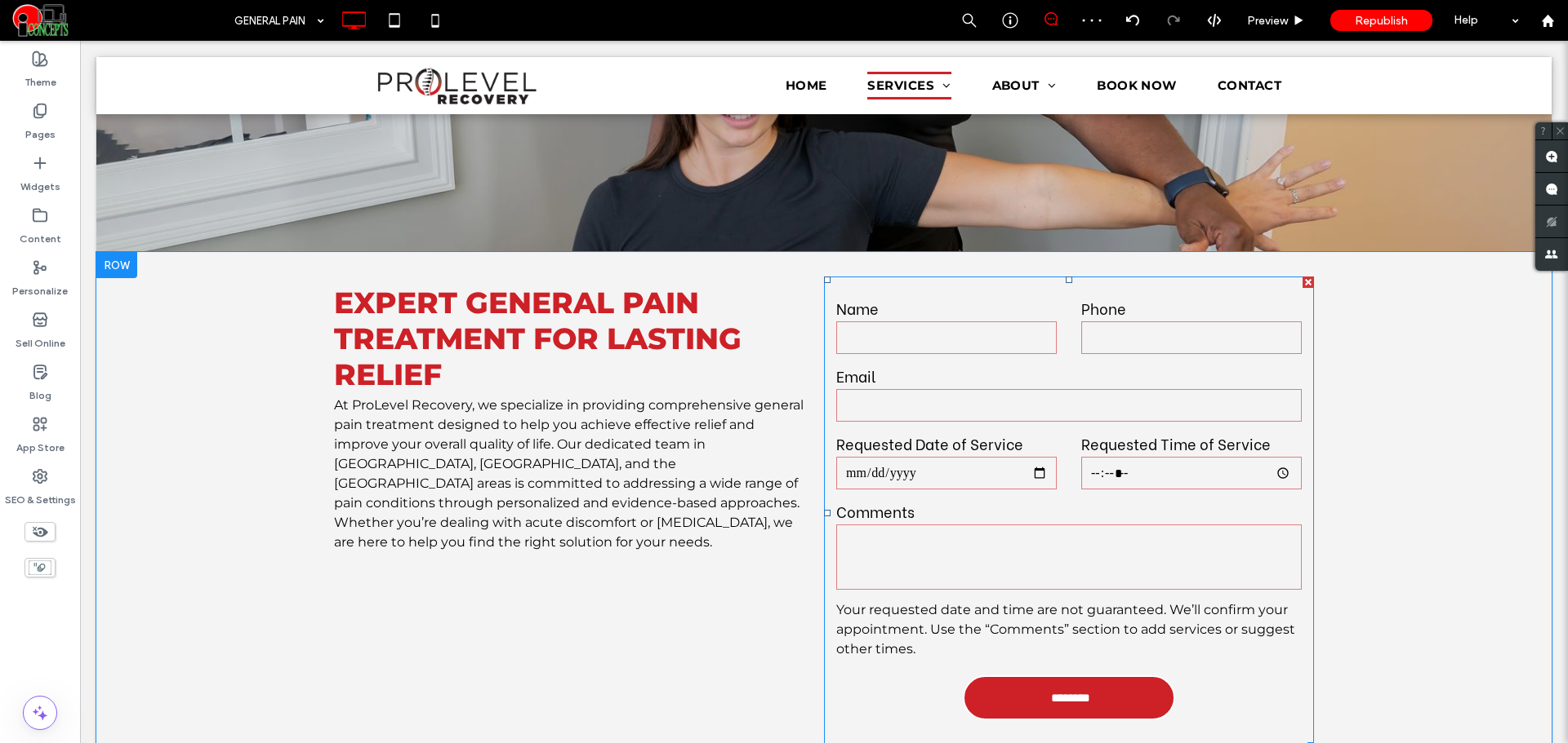
scroll to position [408, 0]
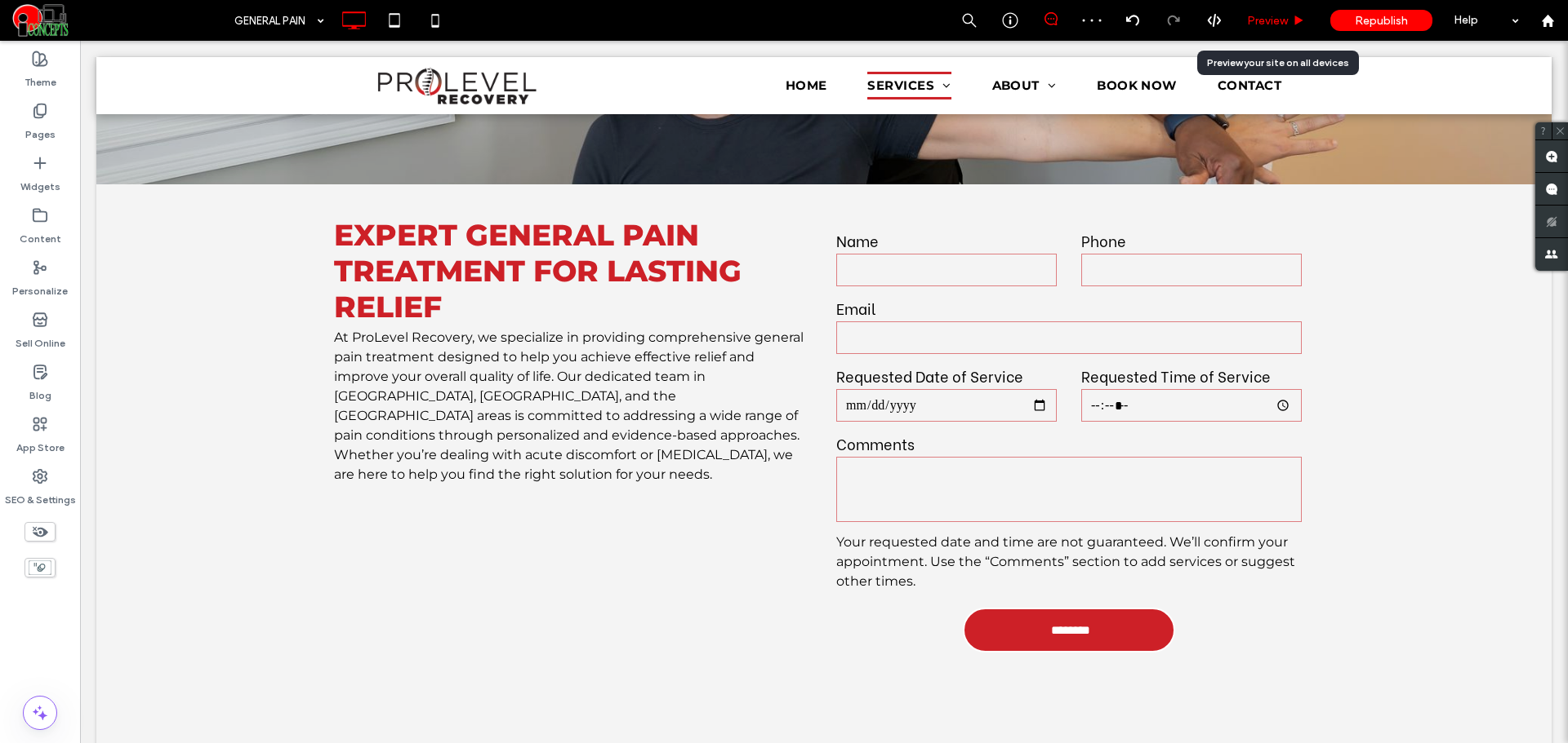
click at [1254, 26] on span "Preview" at bounding box center [1266, 21] width 41 height 14
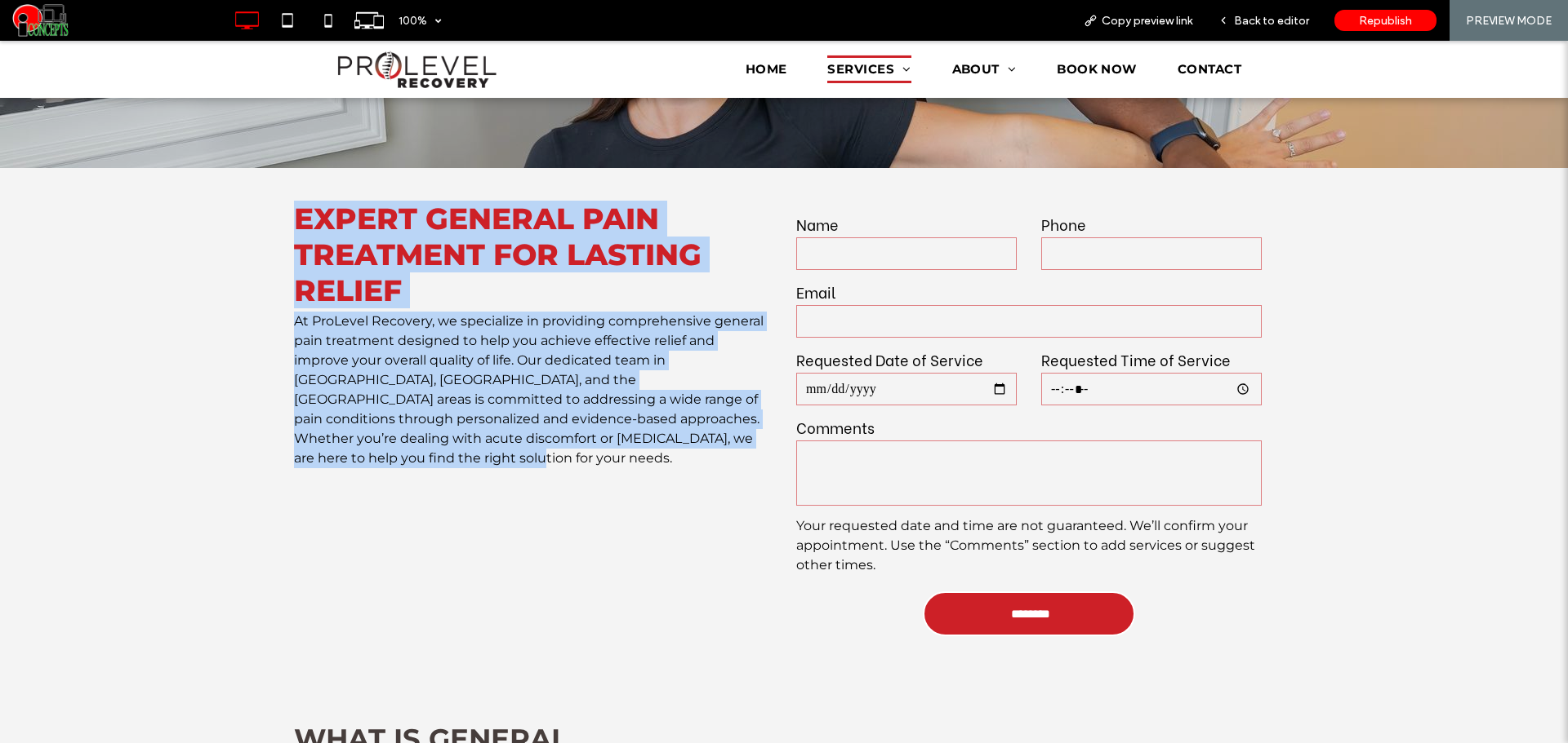
drag, startPoint x: 280, startPoint y: 193, endPoint x: 748, endPoint y: 413, distance: 517.1
click at [748, 413] on div "Expert General Pain Treatment for Lasting Relief At ProLevel Recovery, we speci…" at bounding box center [784, 429] width 1568 height 522
copy div "Expert General Pain Treatment for Lasting Relief At ProLevel Recovery, we speci…"
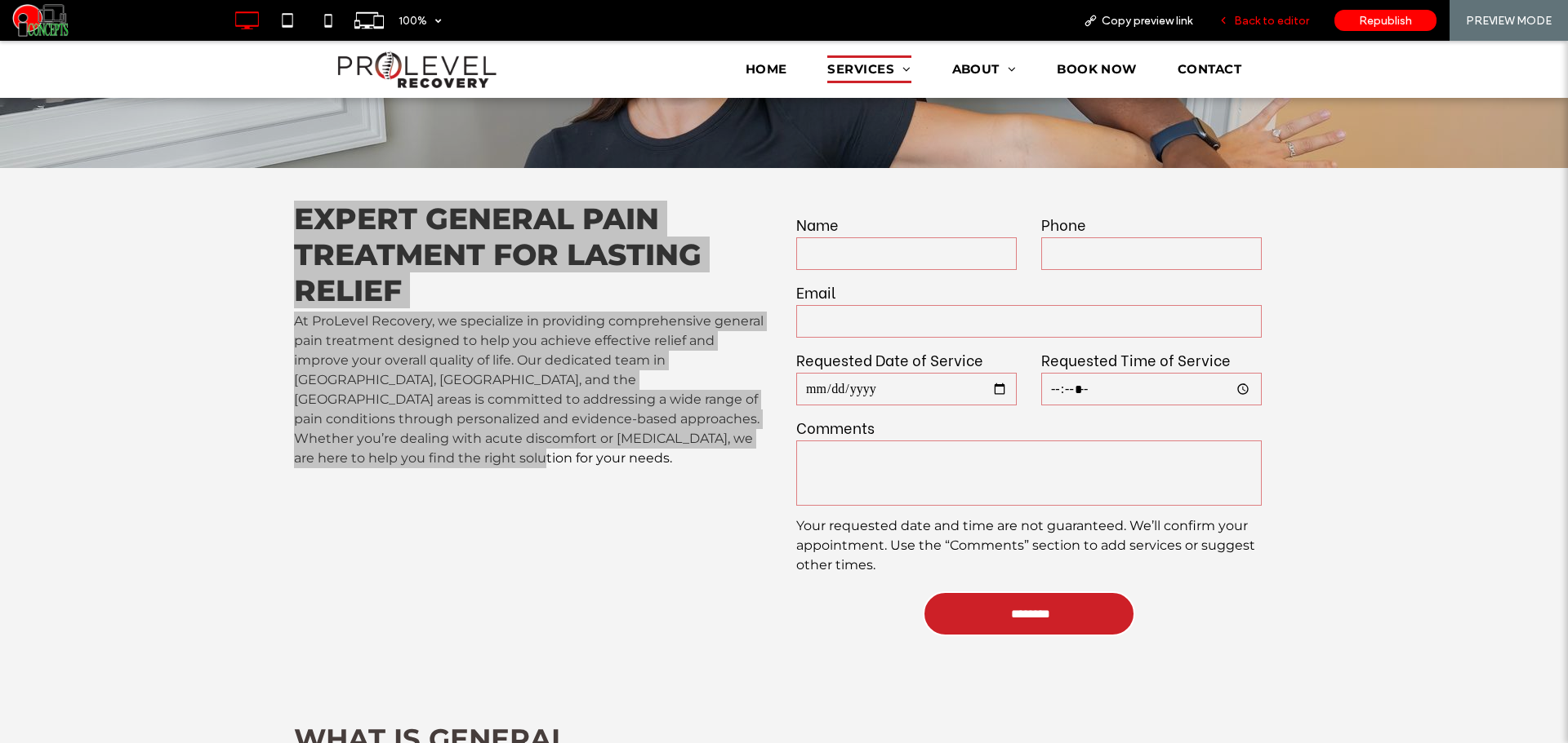
click at [1263, 16] on span "Back to editor" at bounding box center [1271, 21] width 75 height 14
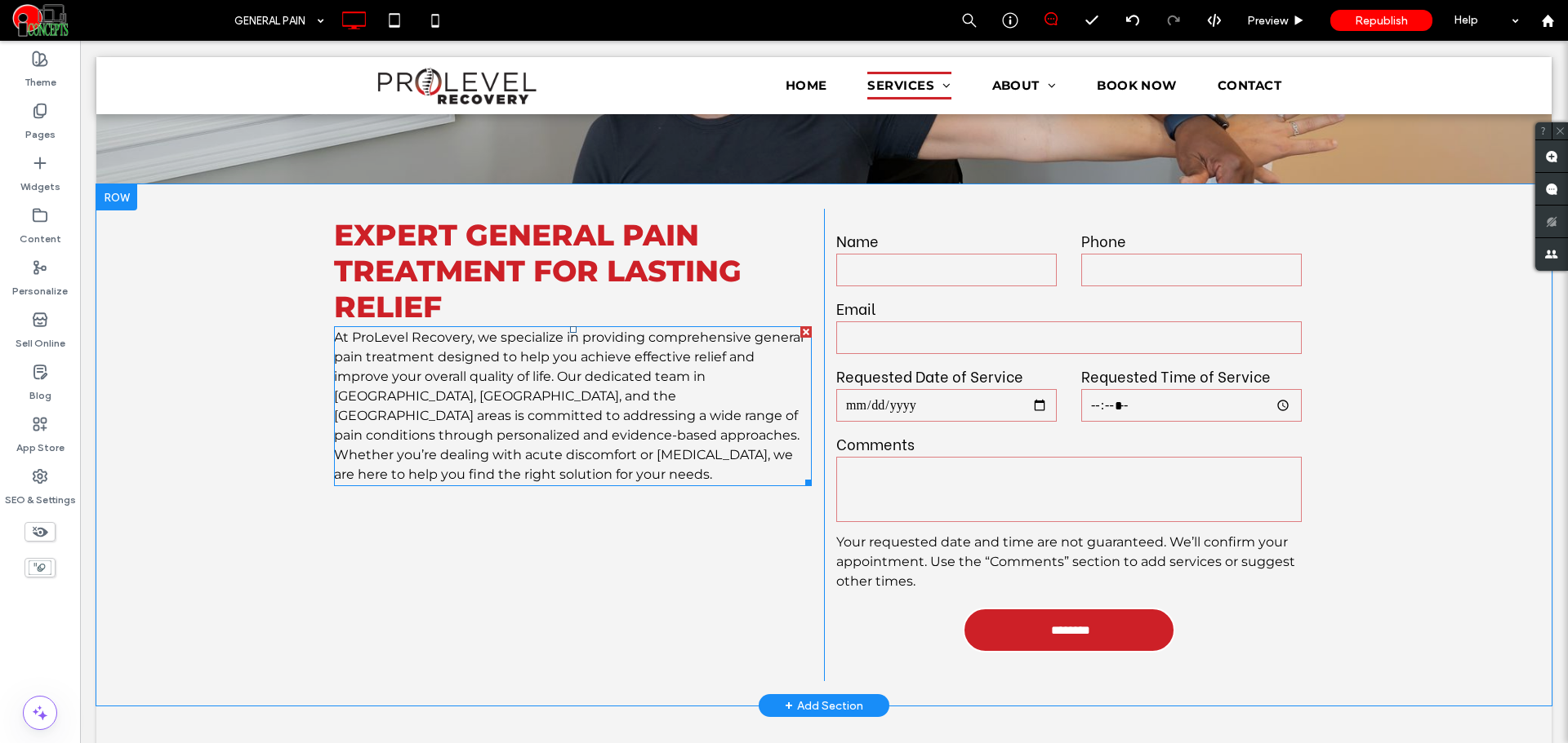
click at [686, 396] on span "At ProLevel Recovery, we specialize in providing comprehensive general pain tre…" at bounding box center [568, 406] width 470 height 152
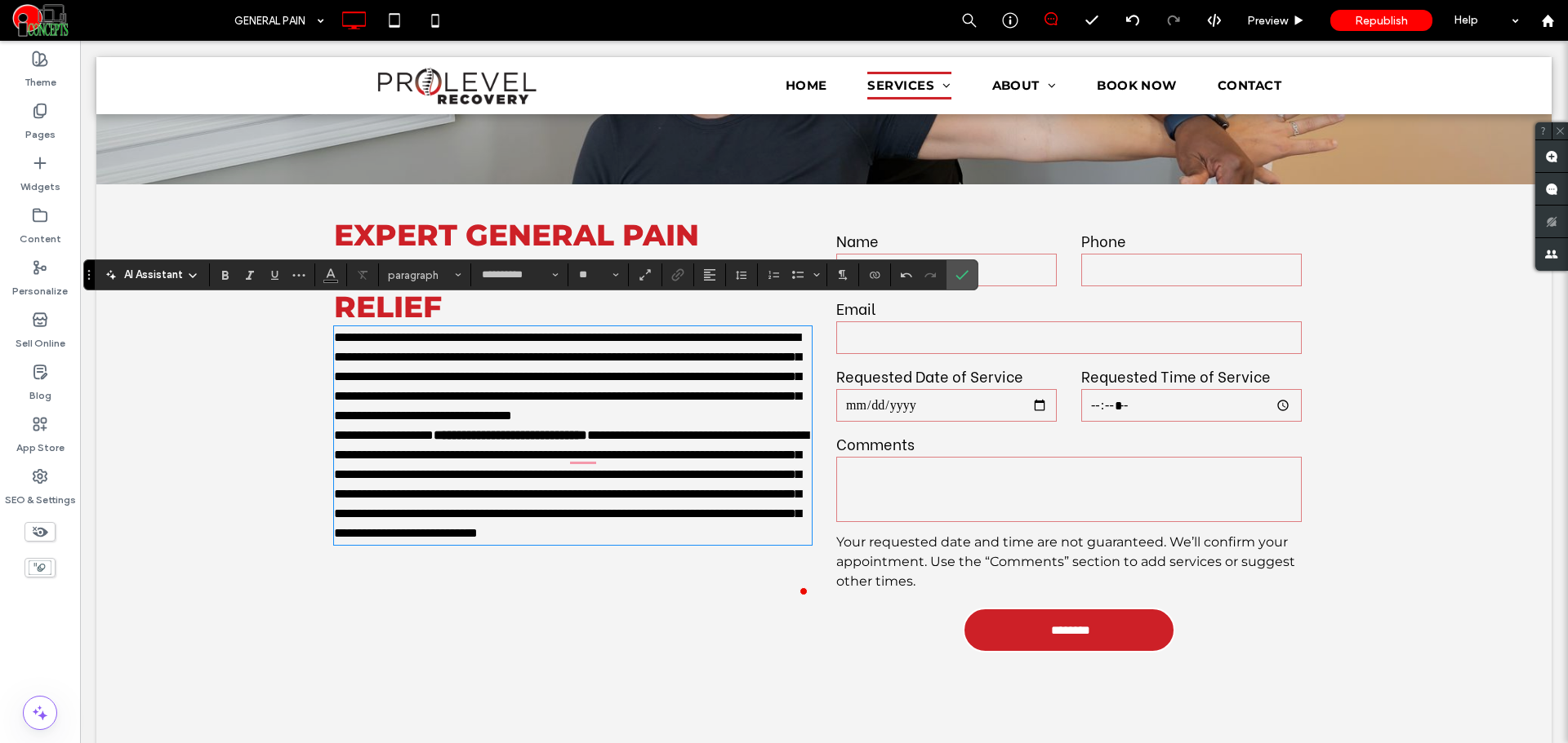
click at [744, 415] on p "**********" at bounding box center [572, 376] width 478 height 98
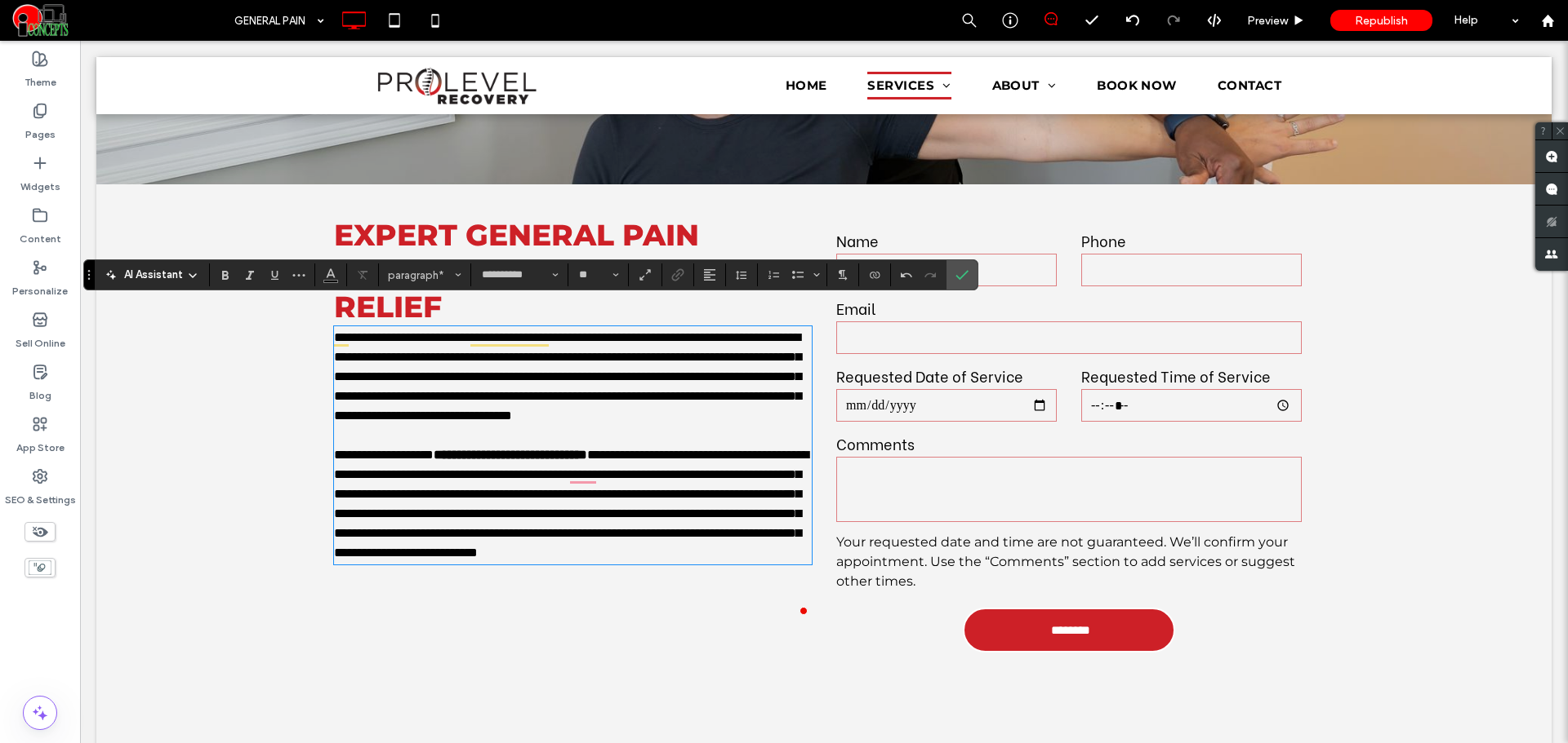
click at [463, 453] on strong "**********" at bounding box center [510, 454] width 153 height 12
click at [485, 583] on p "﻿" at bounding box center [572, 573] width 478 height 20
click at [334, 603] on p "**********" at bounding box center [572, 593] width 478 height 20
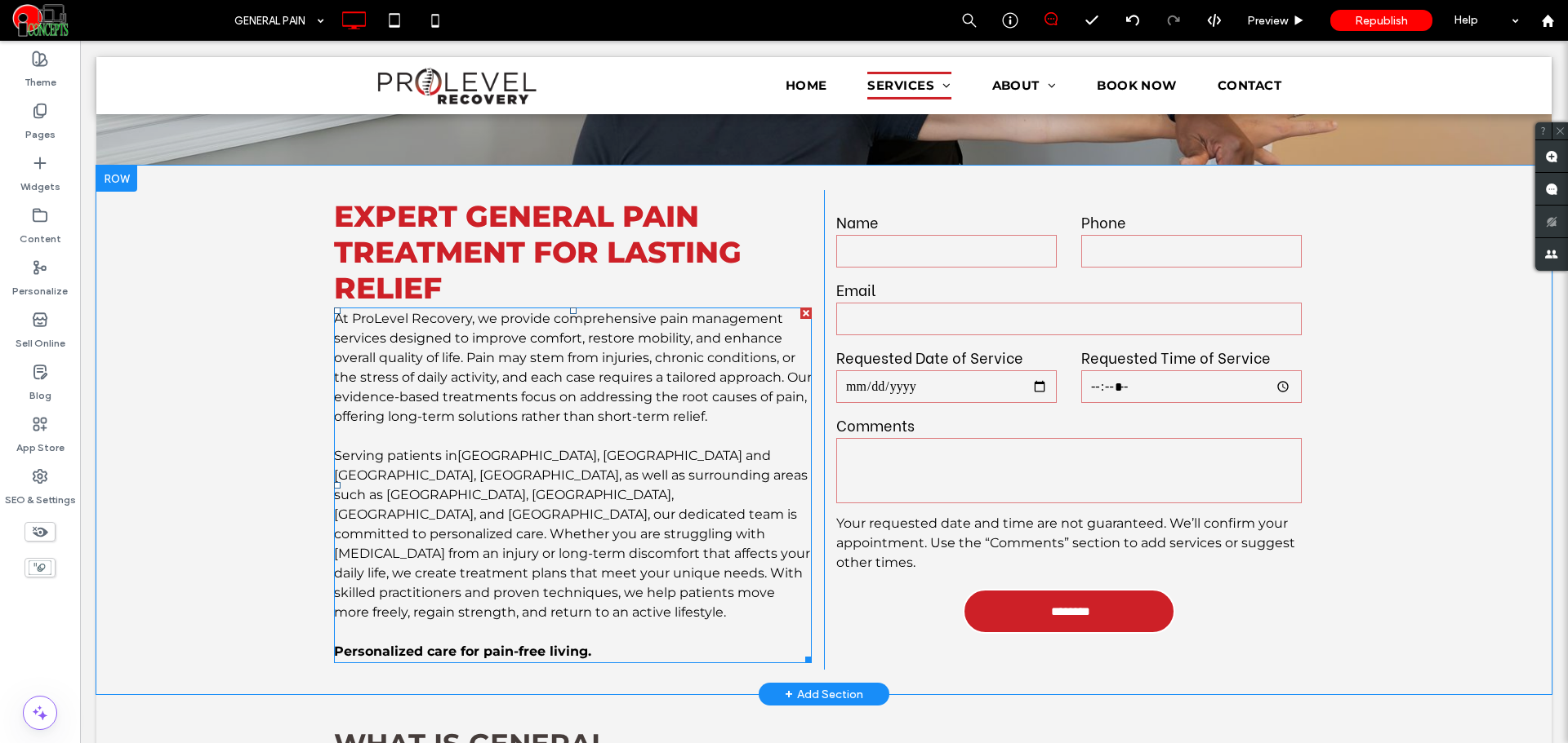
scroll to position [272, 0]
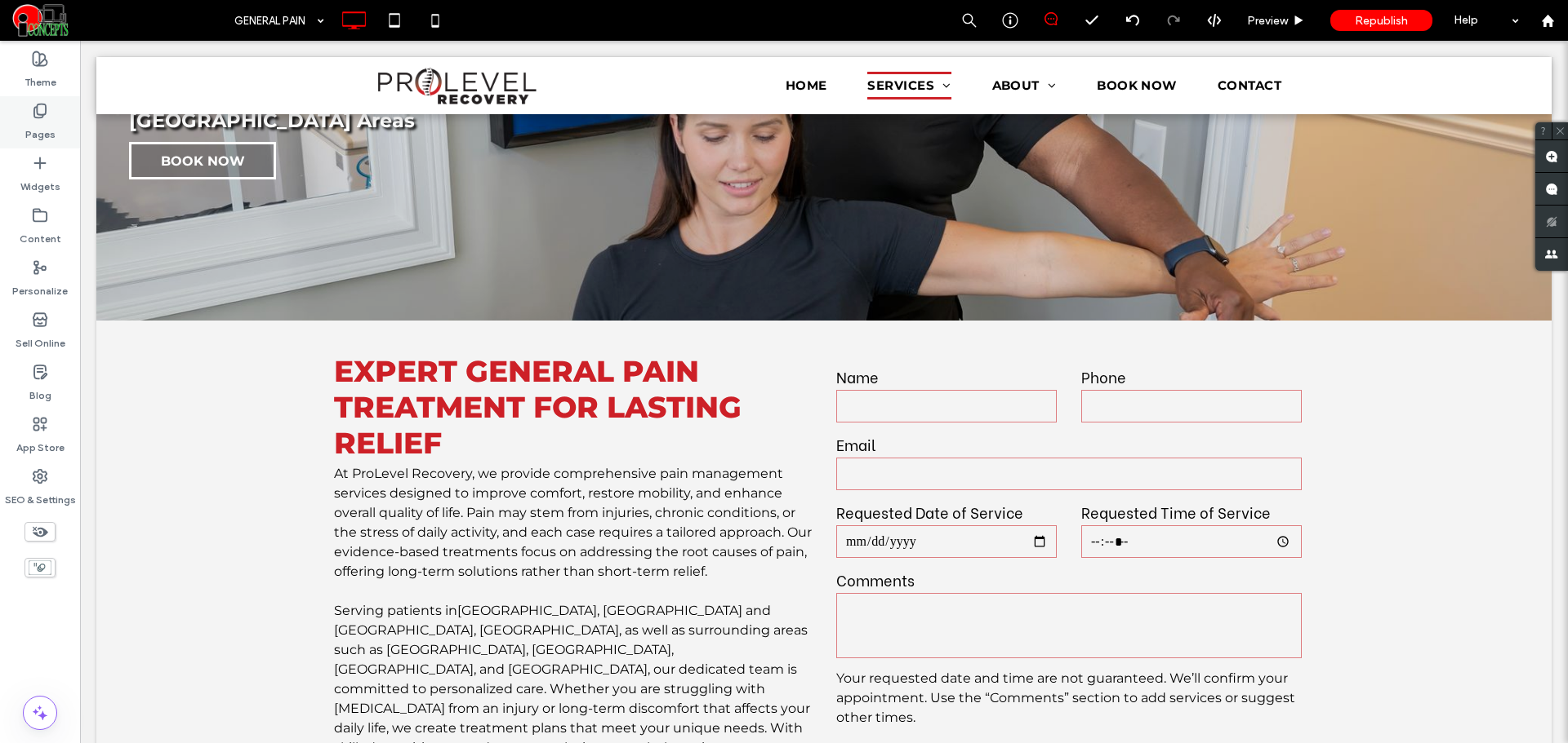
click at [55, 129] on div "Pages" at bounding box center [40, 122] width 80 height 52
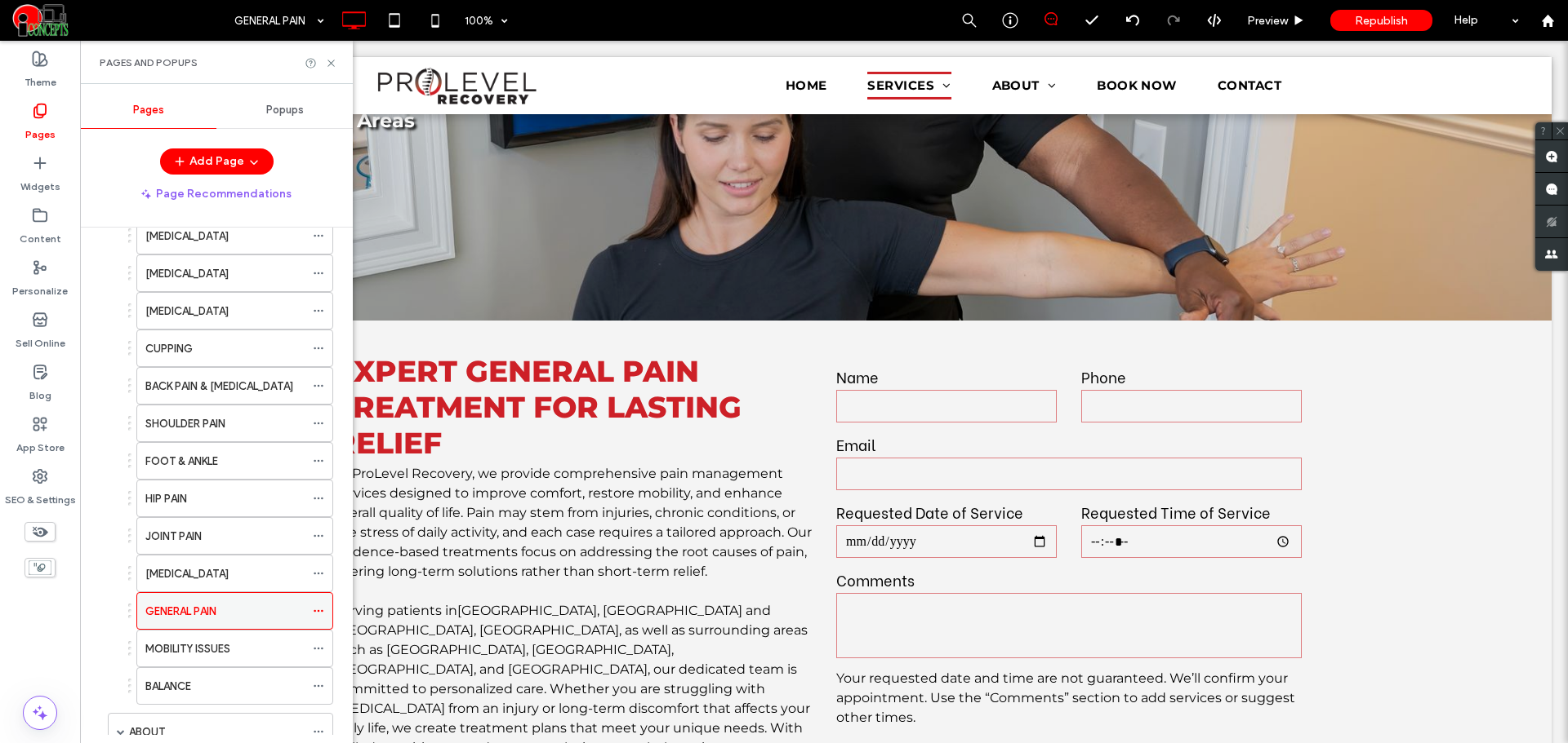
click at [316, 615] on icon at bounding box center [318, 612] width 12 height 12
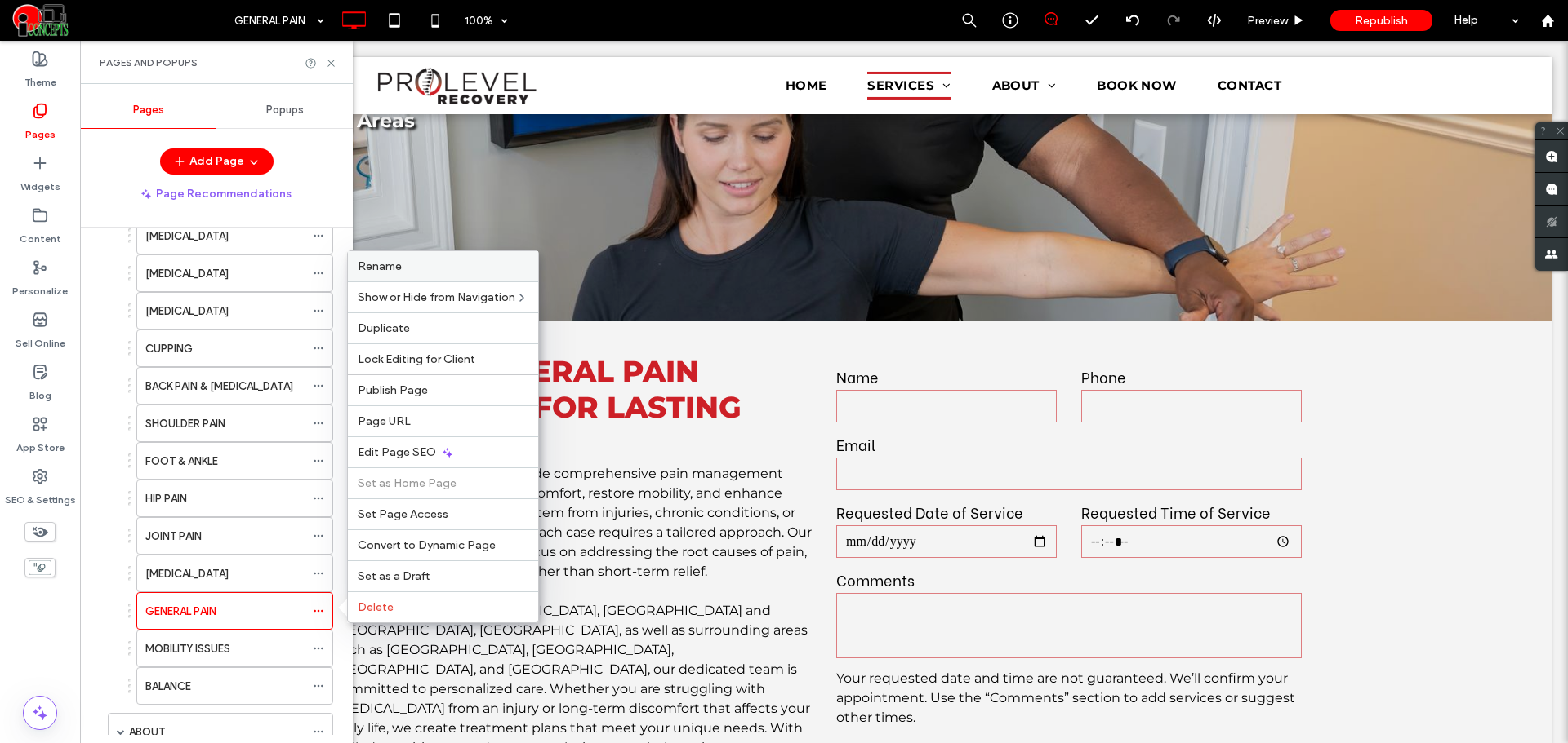
click at [378, 262] on span "Rename" at bounding box center [380, 267] width 44 height 14
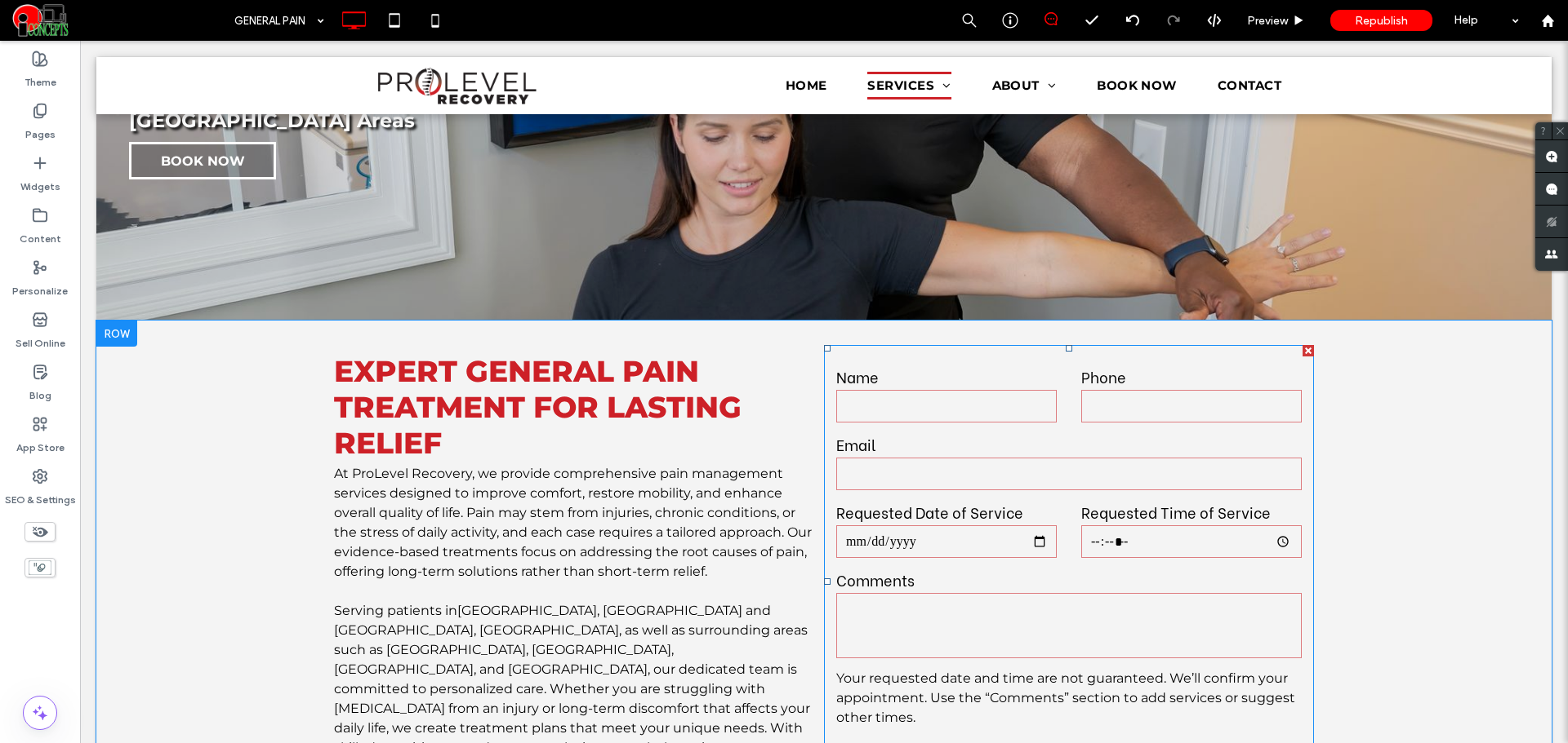
click at [955, 501] on label "Requested Date of Service" at bounding box center [946, 512] width 220 height 22
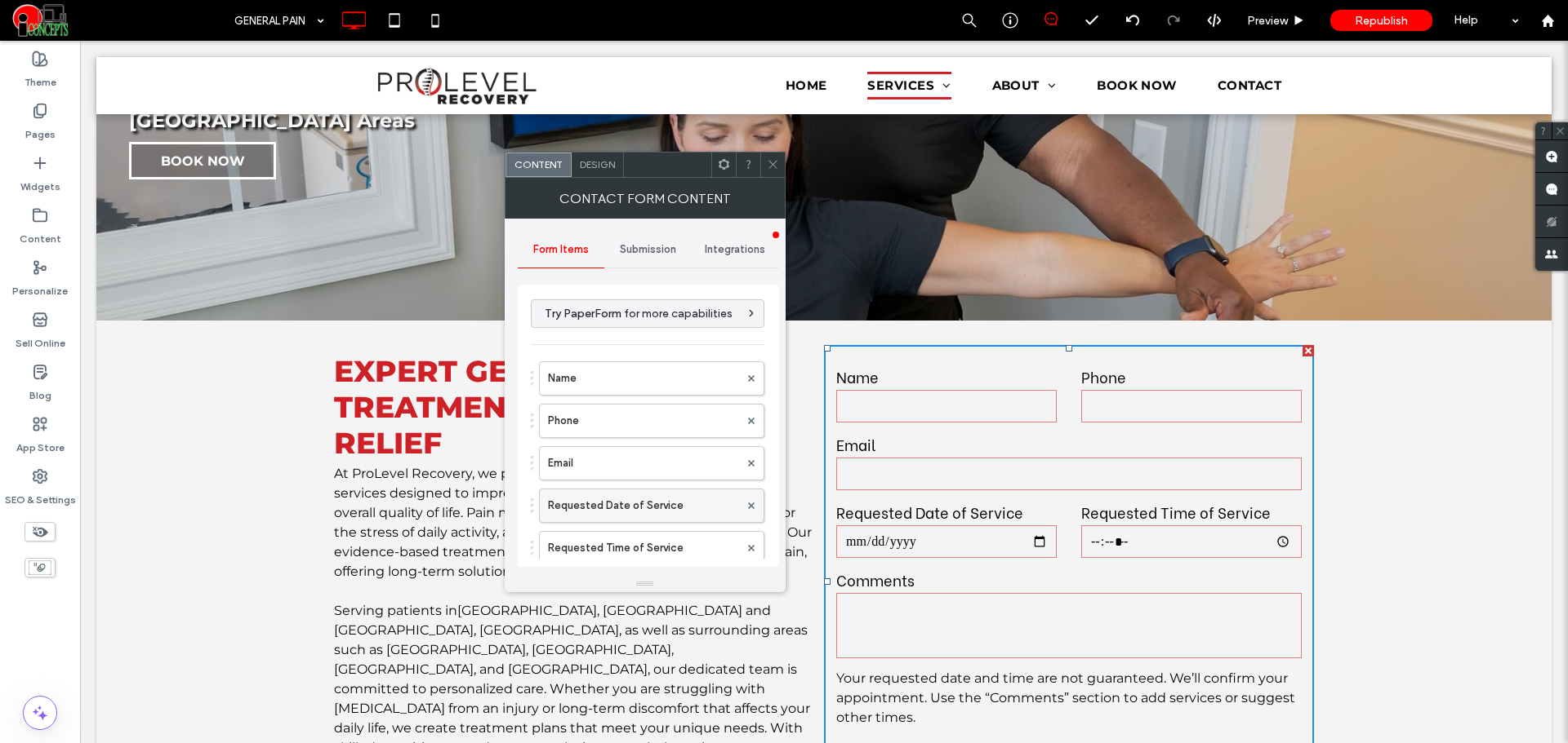
scroll to position [457, 0]
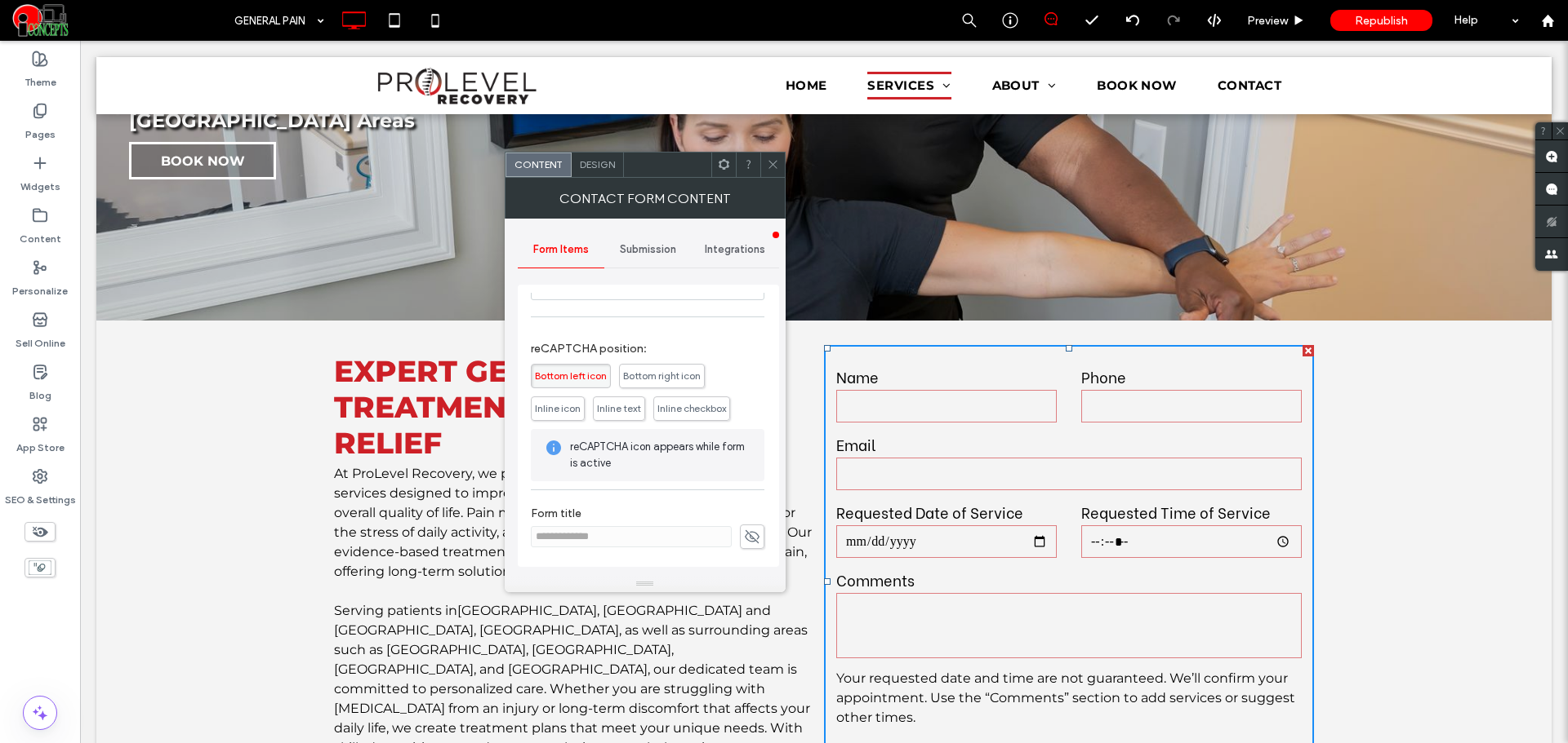
click at [743, 543] on icon at bounding box center [751, 537] width 17 height 18
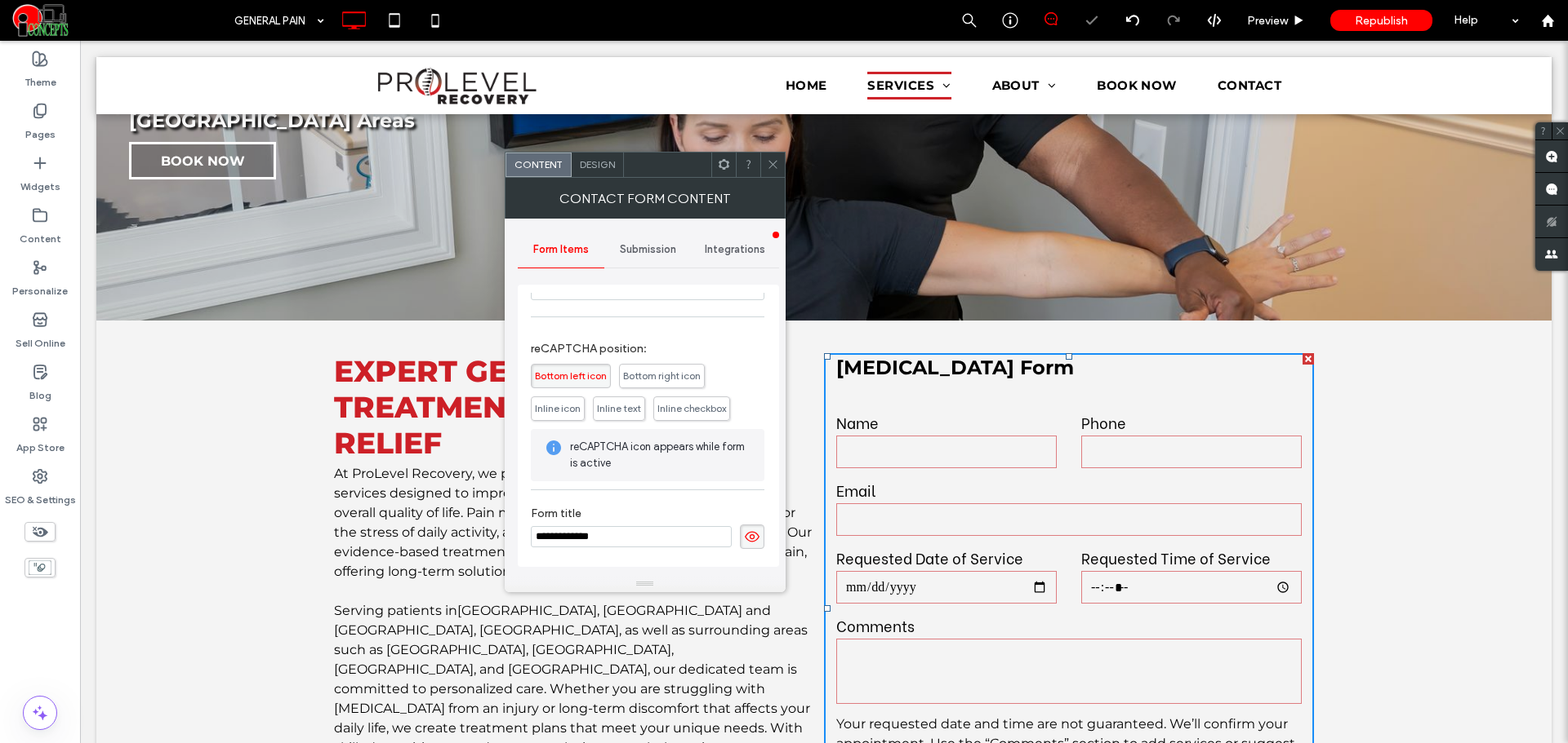
click at [554, 539] on input "**********" at bounding box center [631, 537] width 201 height 21
paste input "***"
type input "**********"
click at [610, 551] on div "**********" at bounding box center [648, 528] width 233 height 58
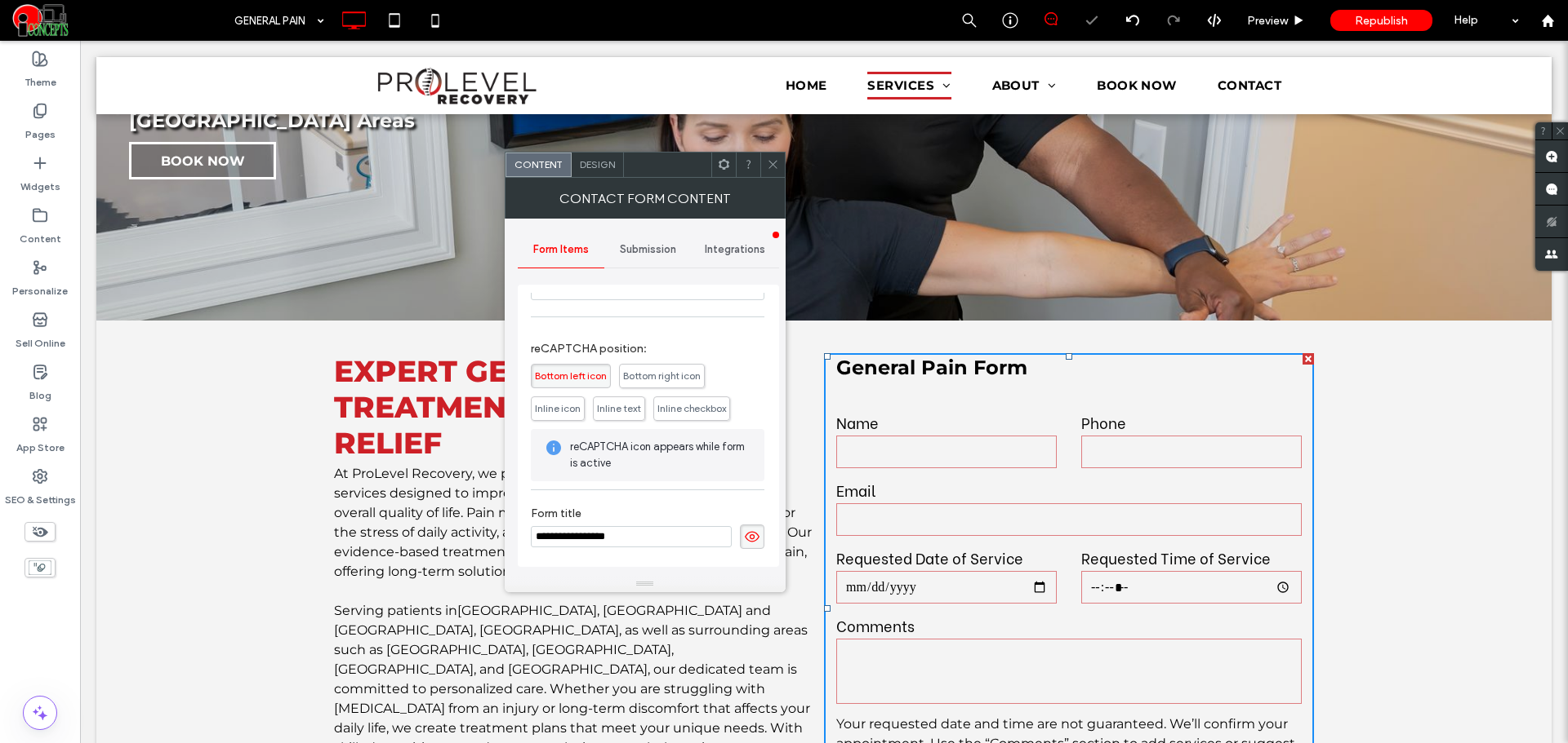
click at [744, 541] on icon at bounding box center [751, 537] width 17 height 18
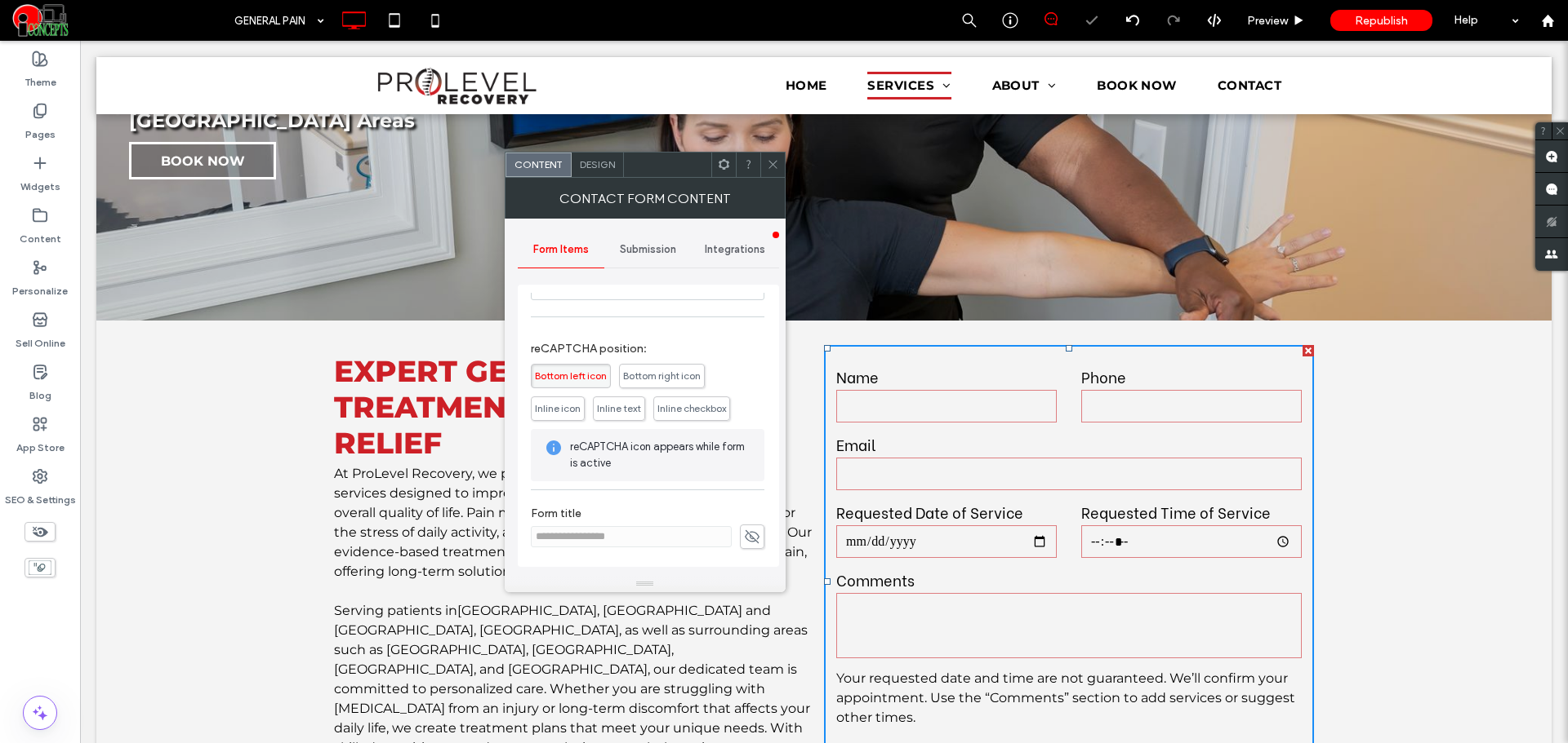
click at [650, 248] on span "Submission" at bounding box center [648, 249] width 56 height 13
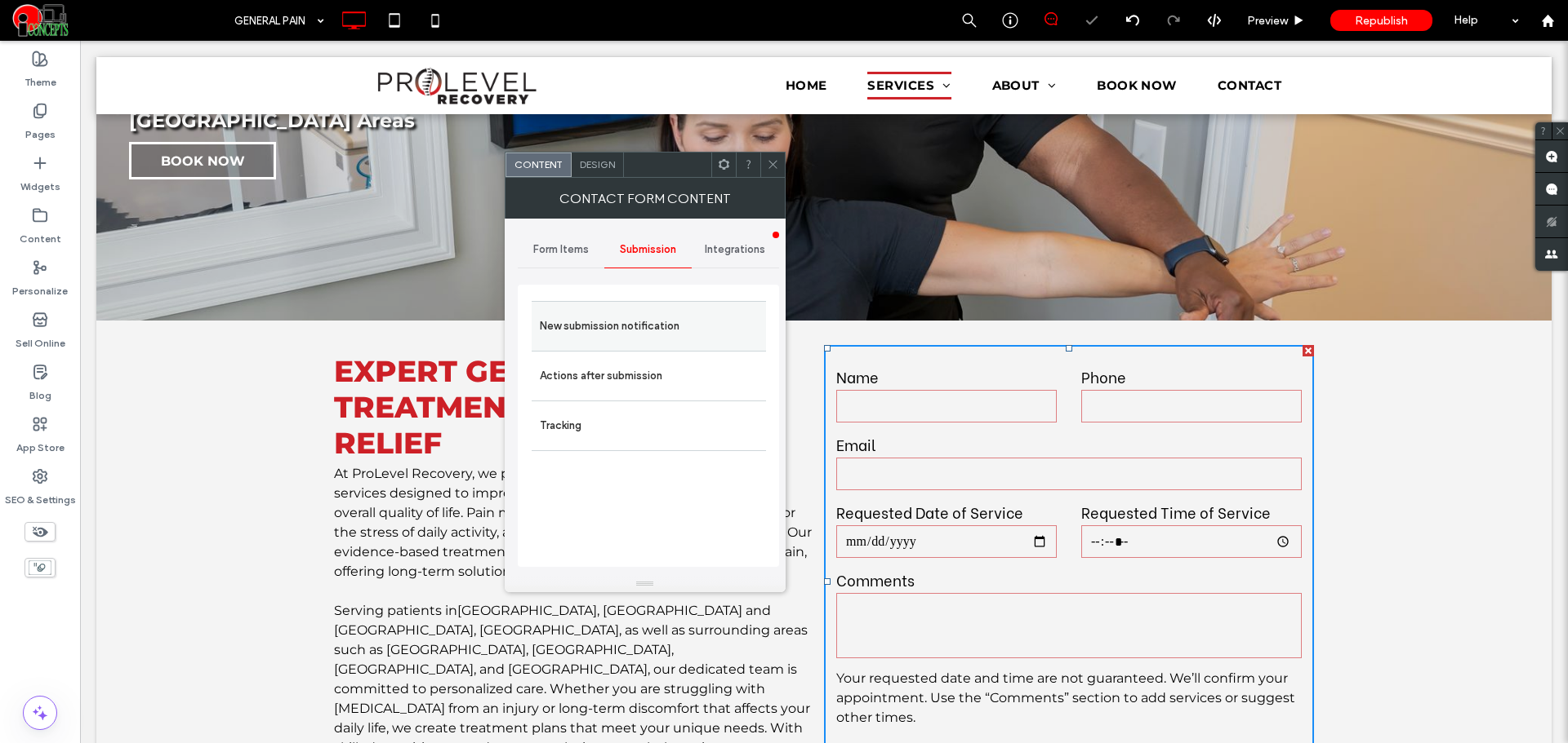
click at [648, 331] on label "New submission notification" at bounding box center [649, 326] width 218 height 33
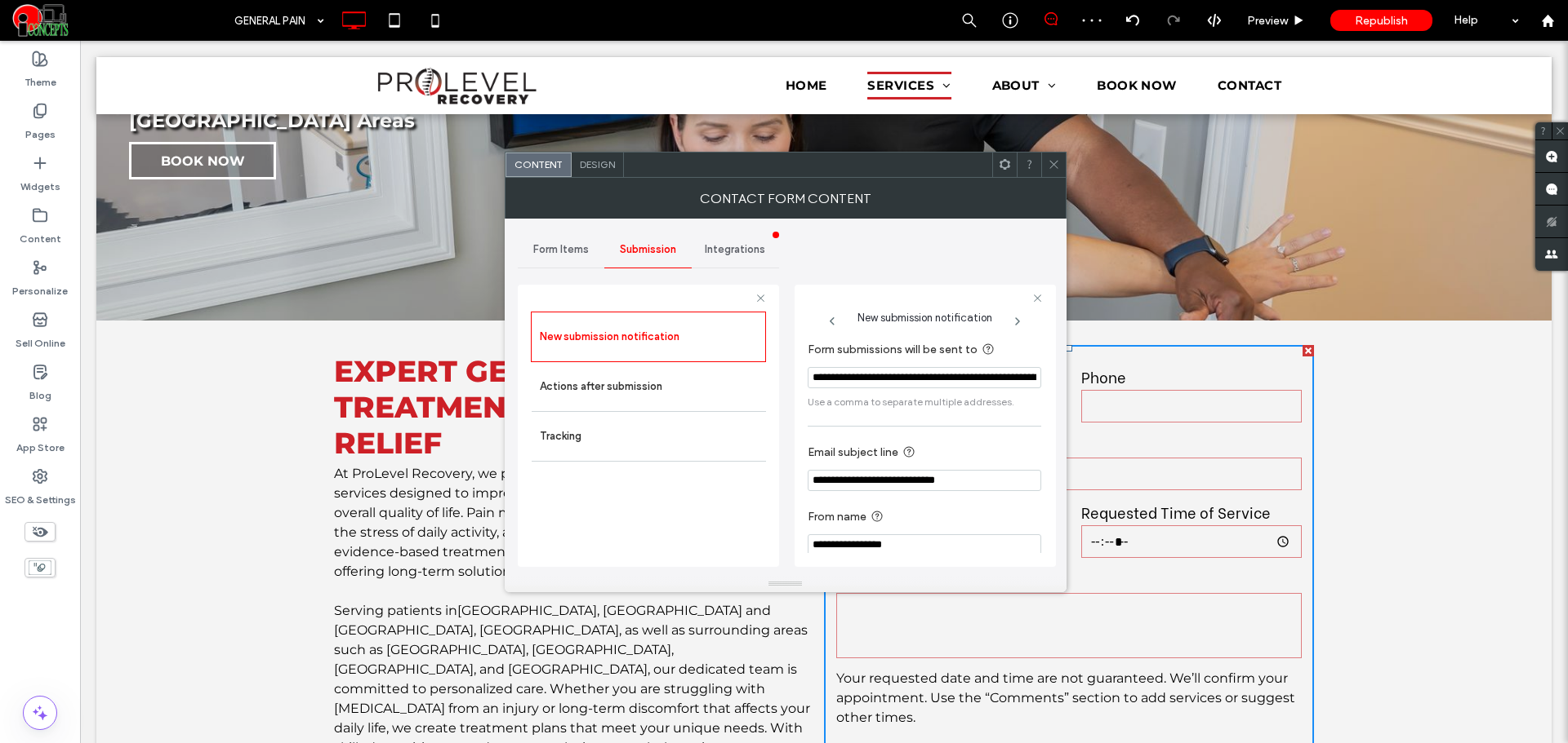
click at [872, 482] on input "**********" at bounding box center [924, 480] width 233 height 21
paste input "***"
type input "**********"
click at [896, 511] on label "From name" at bounding box center [921, 518] width 227 height 21
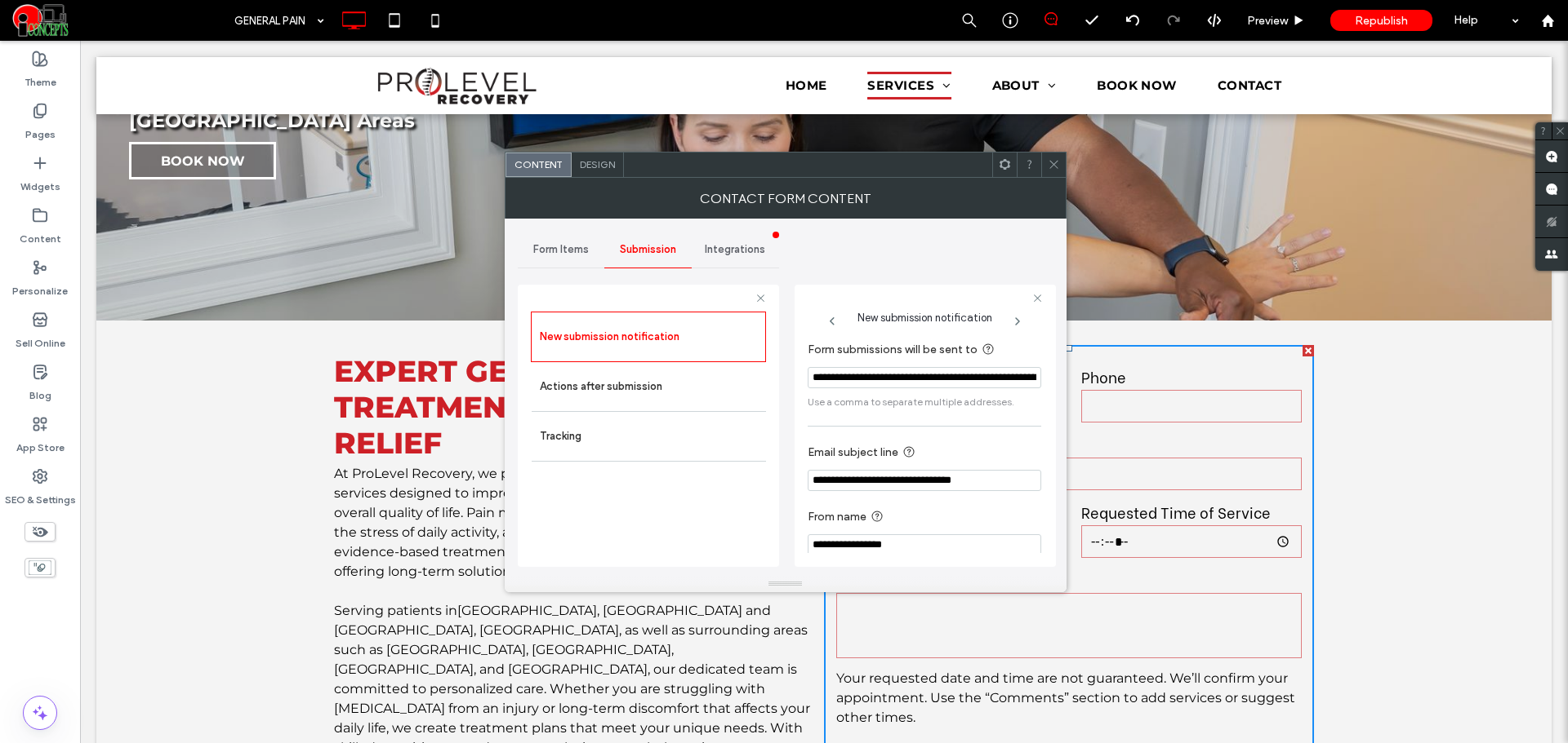
click at [1058, 166] on icon at bounding box center [1054, 164] width 12 height 12
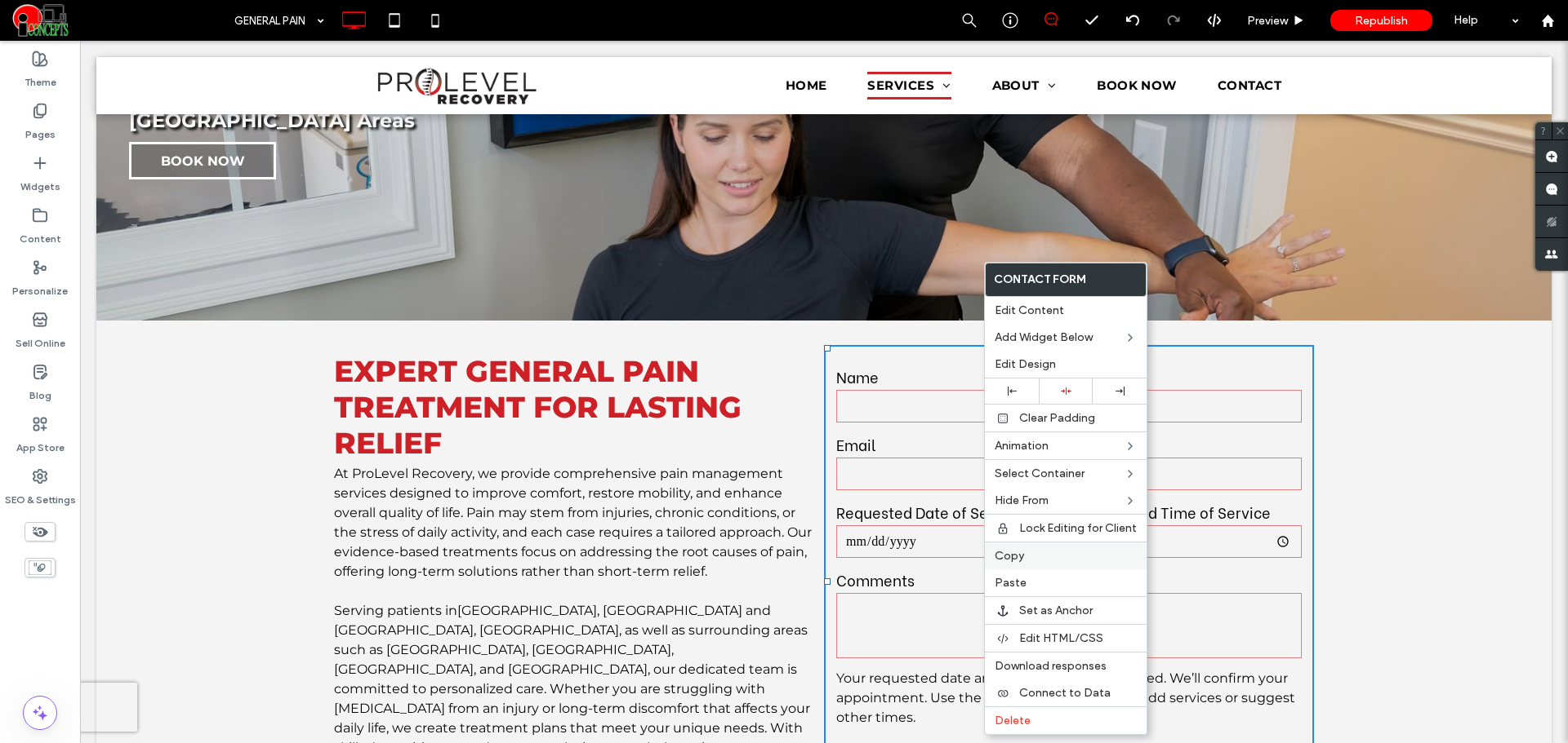
click at [1016, 553] on span "Copy" at bounding box center [1009, 556] width 30 height 14
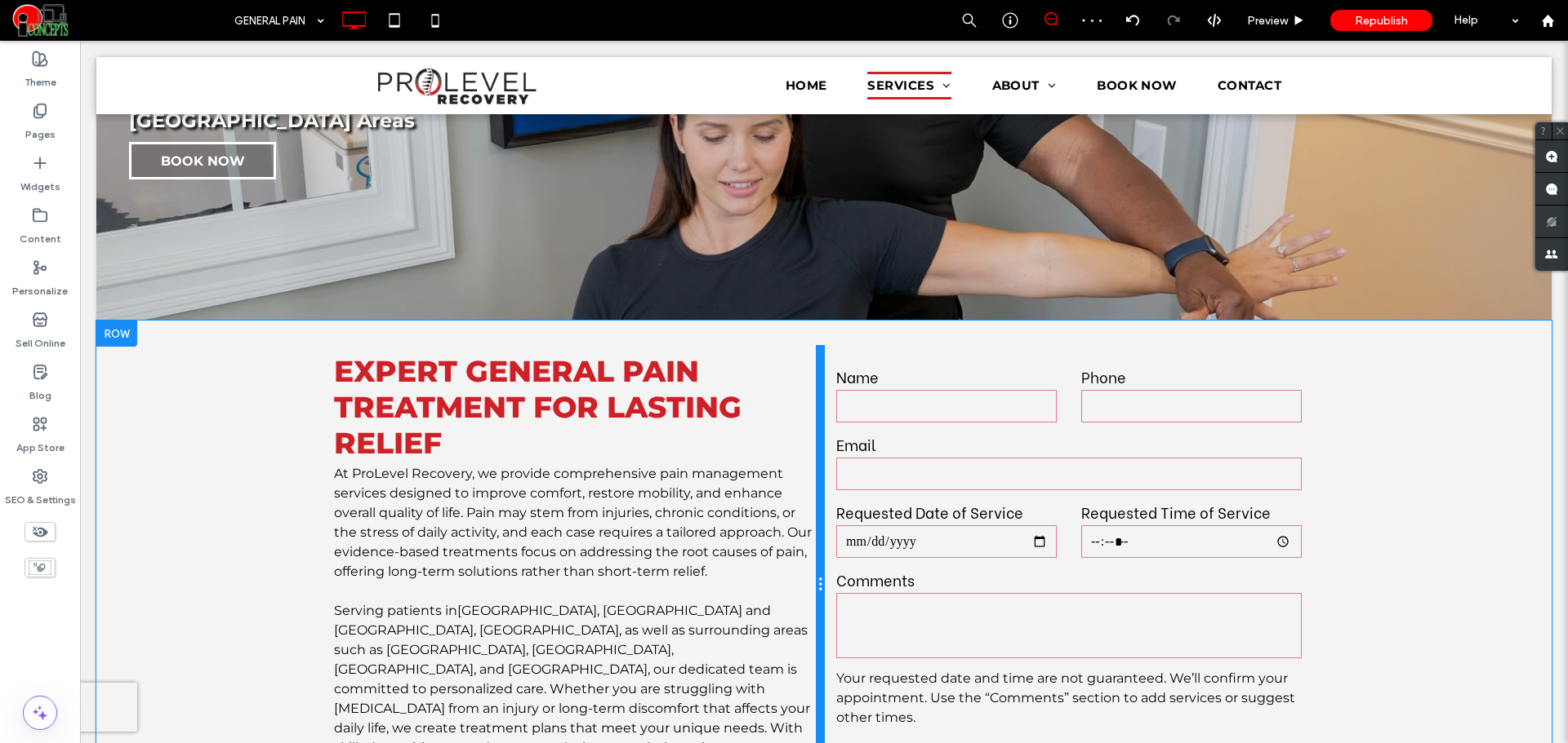
click at [816, 476] on div at bounding box center [820, 585] width 8 height 480
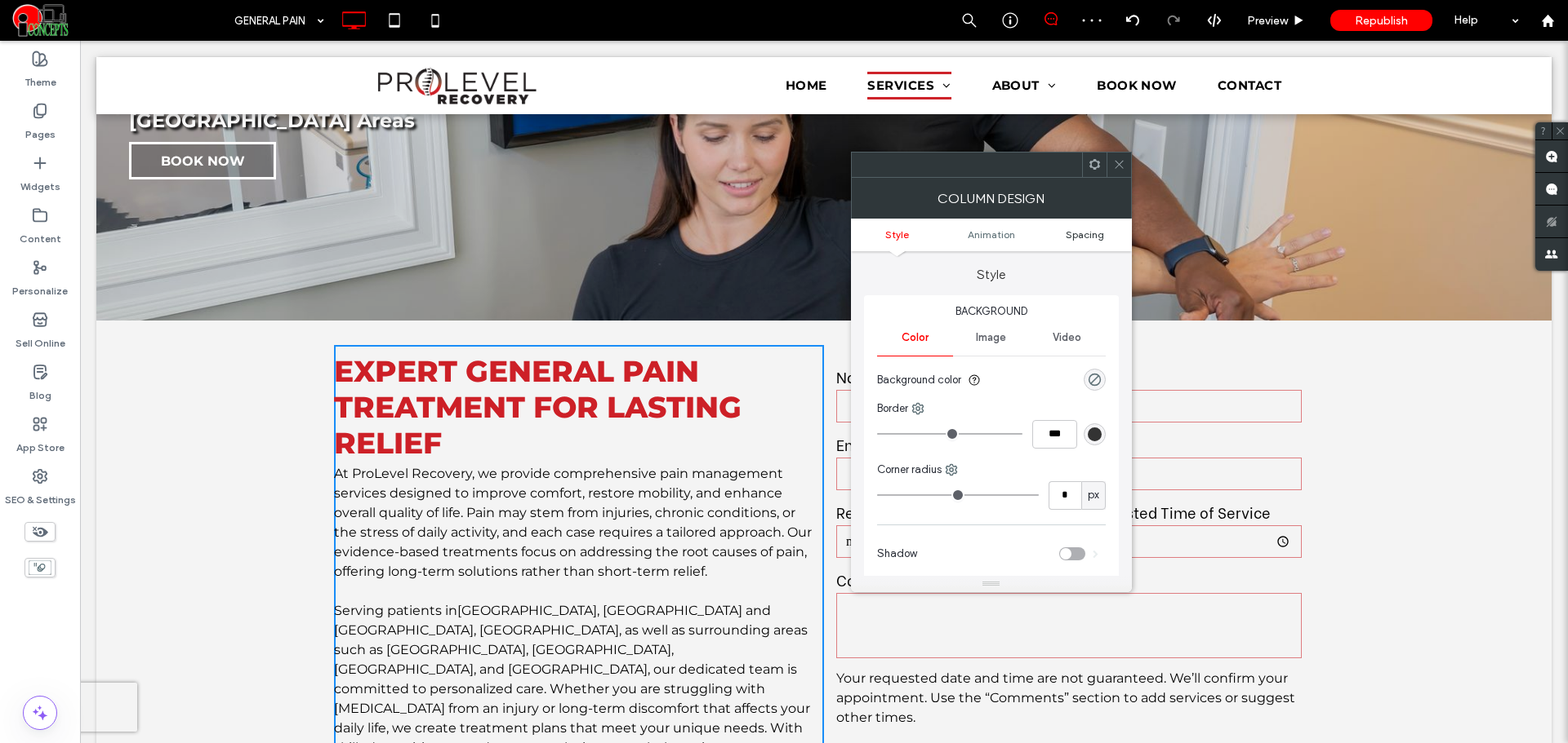
click at [1077, 237] on span "Spacing" at bounding box center [1085, 234] width 39 height 12
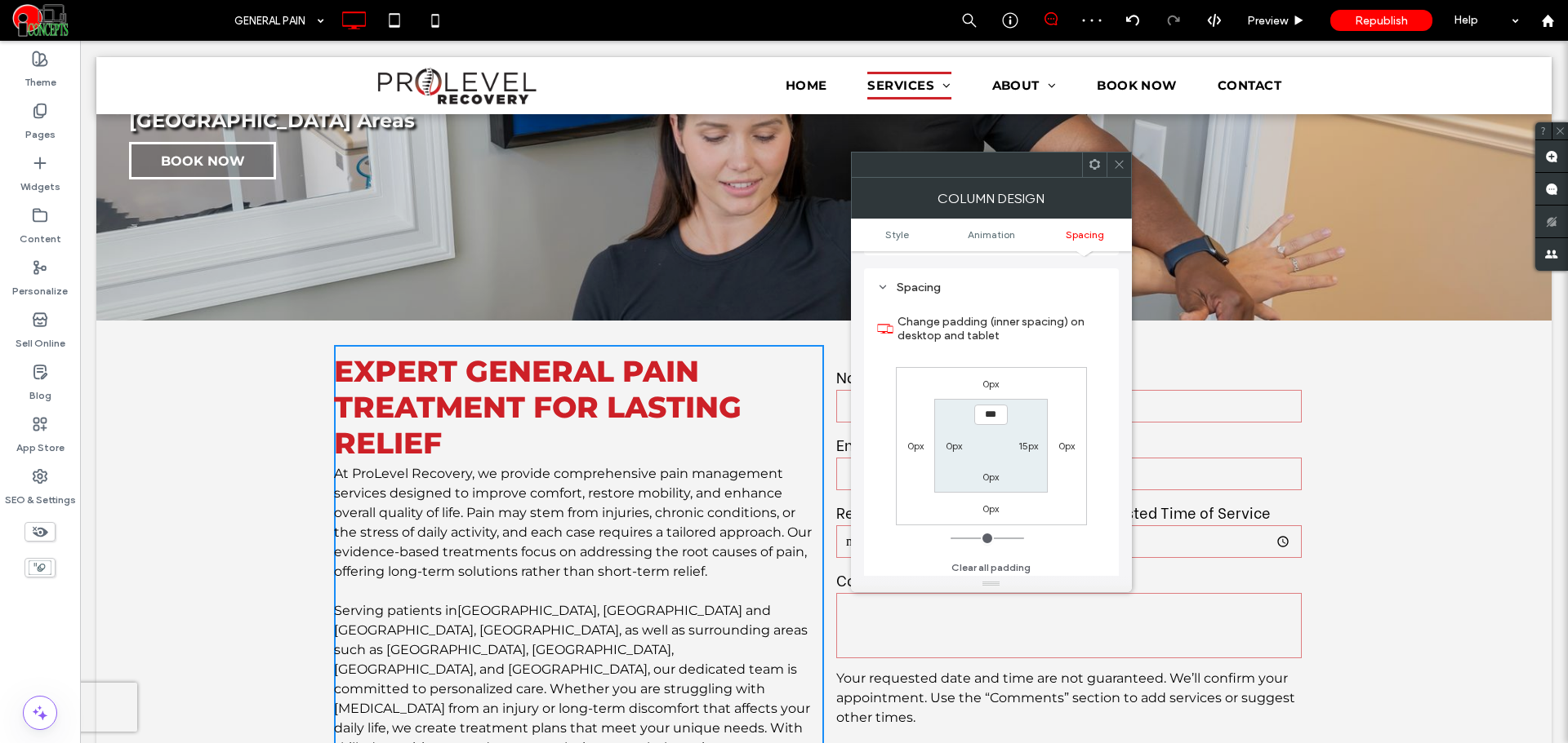
scroll to position [382, 0]
click at [1120, 162] on icon at bounding box center [1119, 164] width 12 height 12
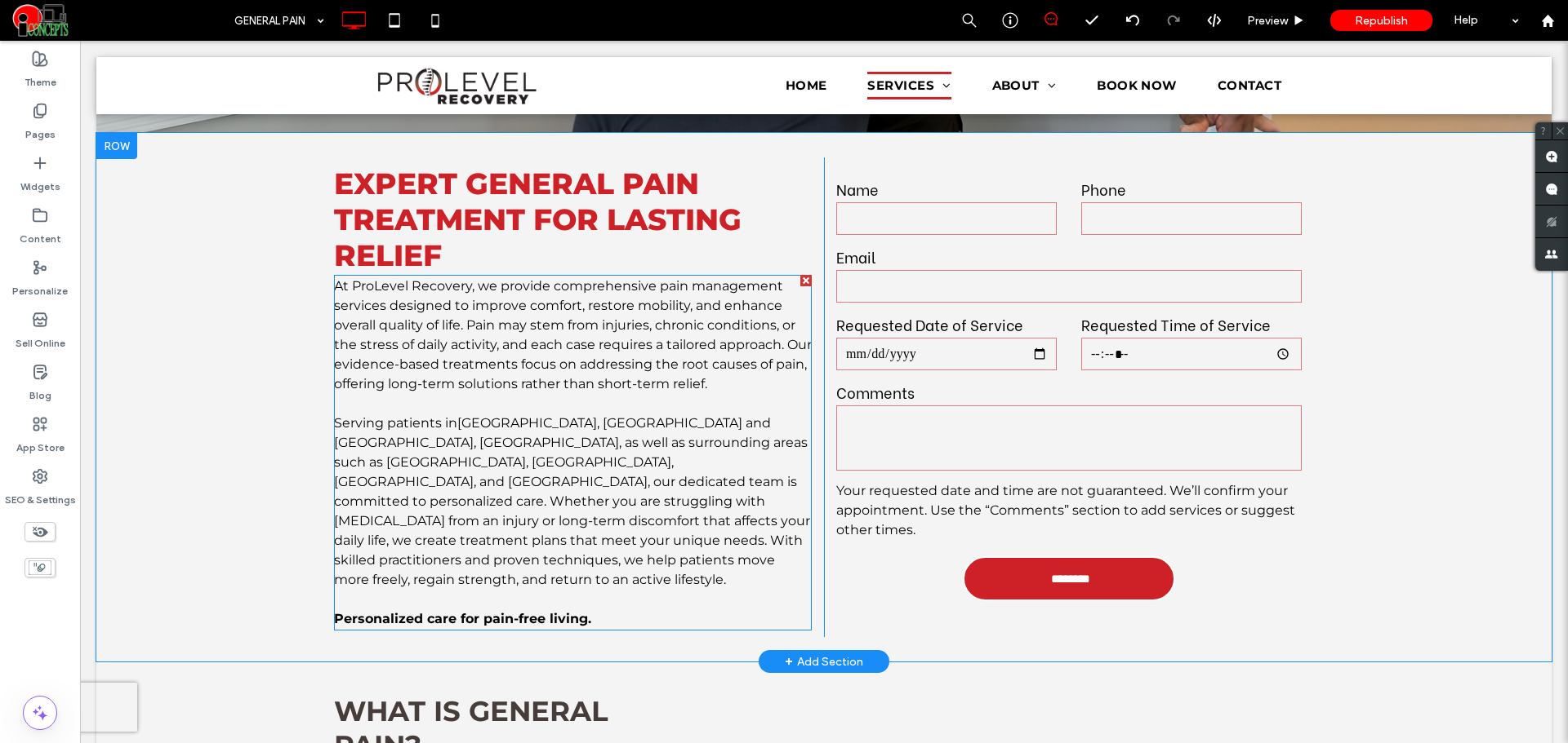
scroll to position [680, 0]
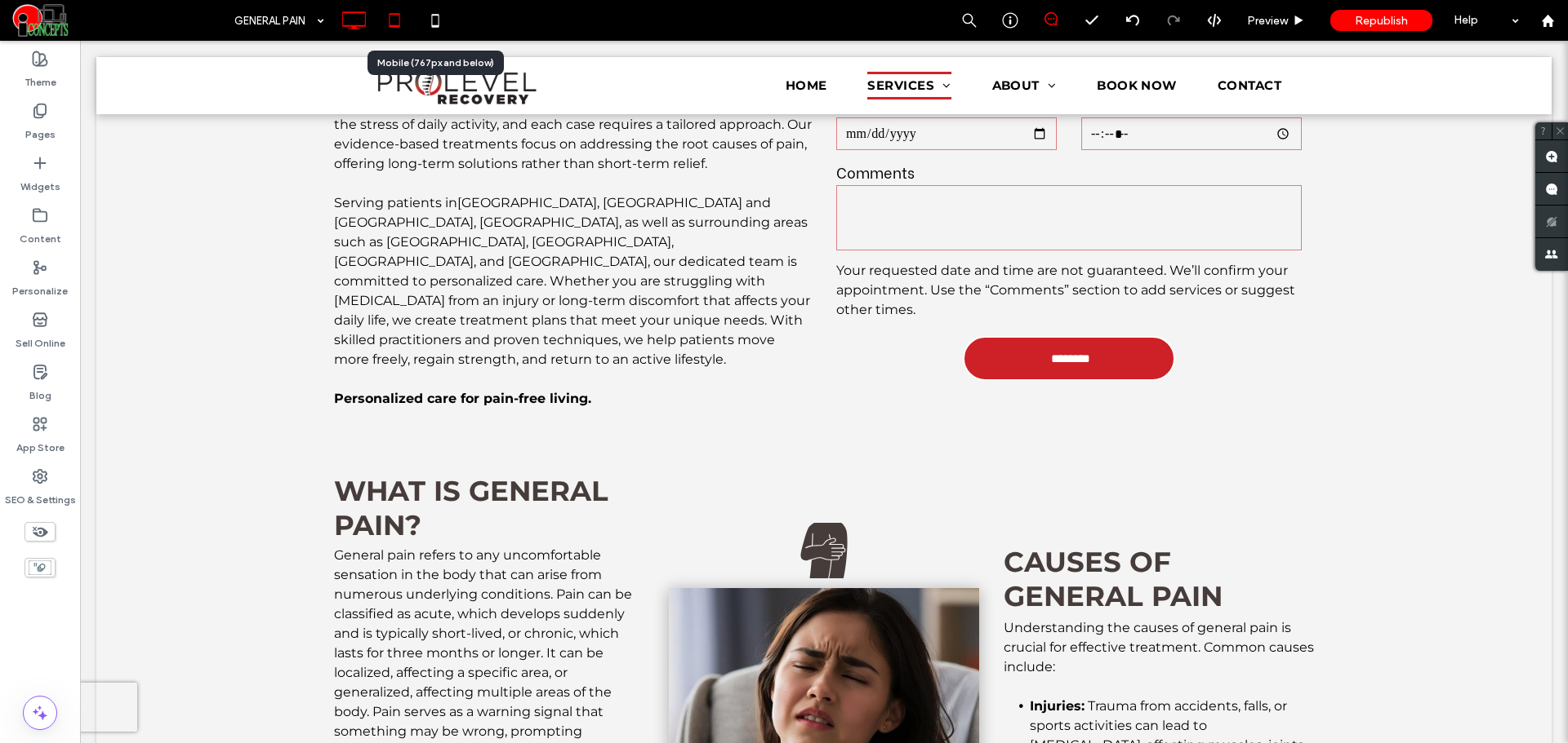
click at [404, 20] on icon at bounding box center [393, 20] width 33 height 33
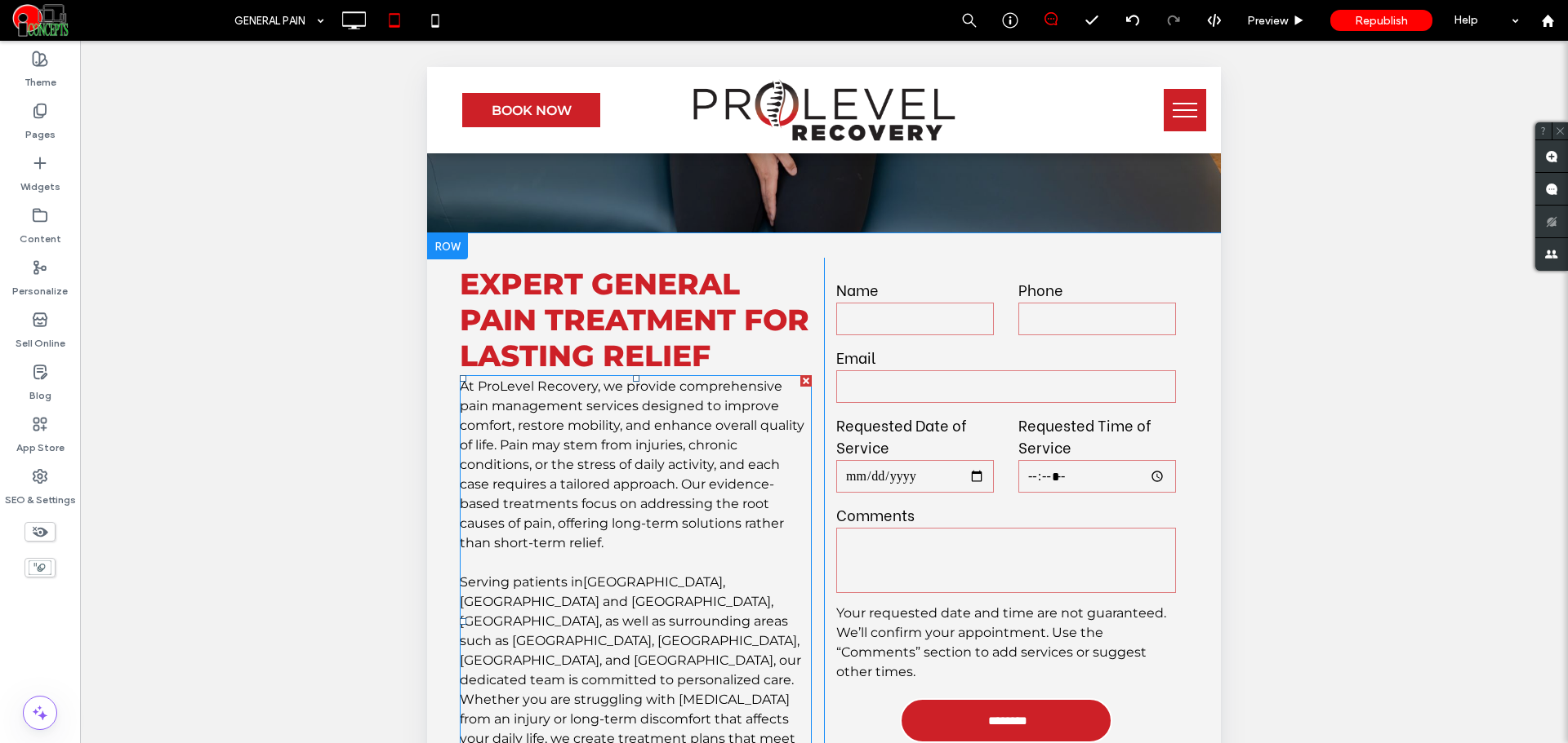
scroll to position [408, 0]
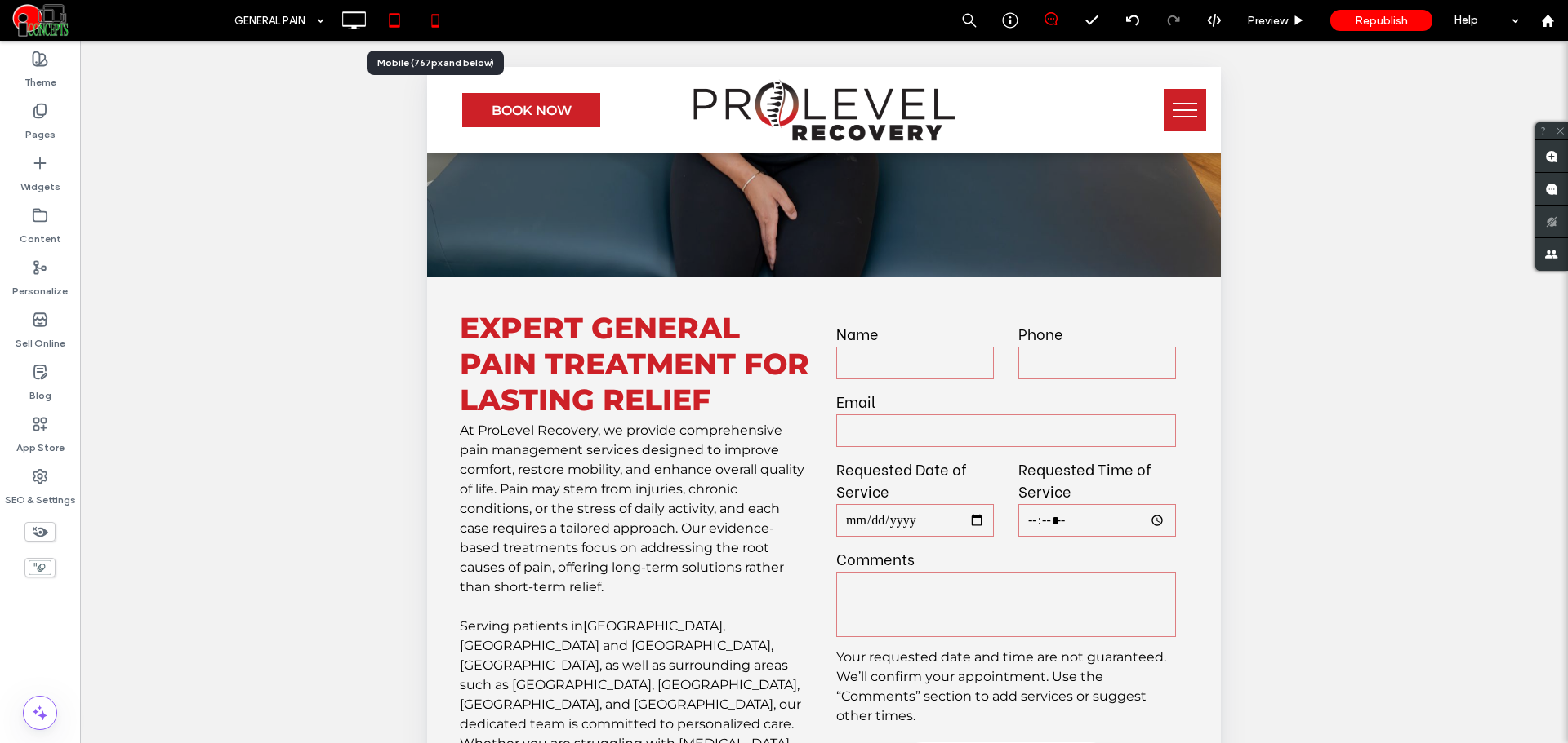
drag, startPoint x: 435, startPoint y: 21, endPoint x: 443, endPoint y: 74, distance: 53.6
click at [433, 23] on icon at bounding box center [435, 20] width 33 height 33
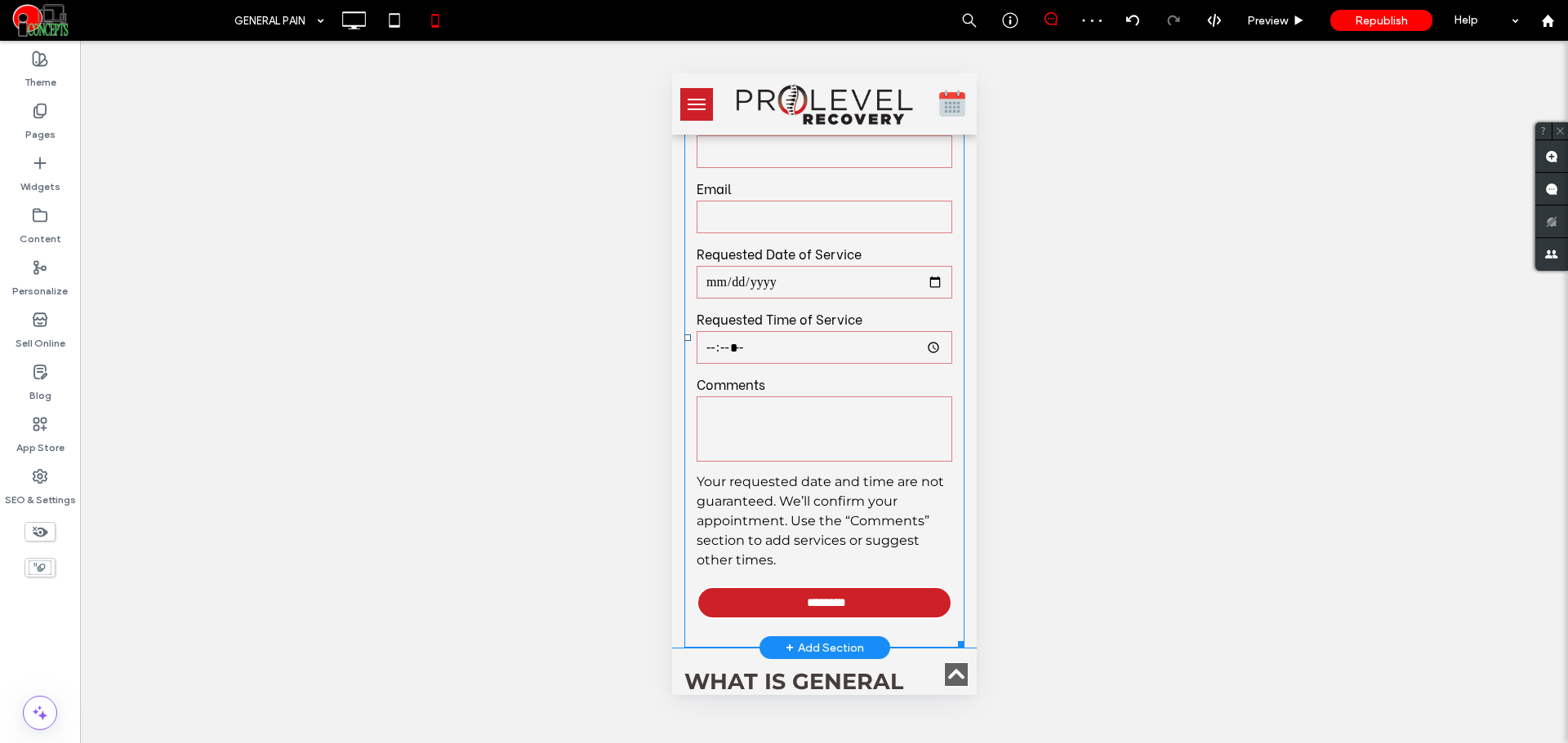
scroll to position [1361, 0]
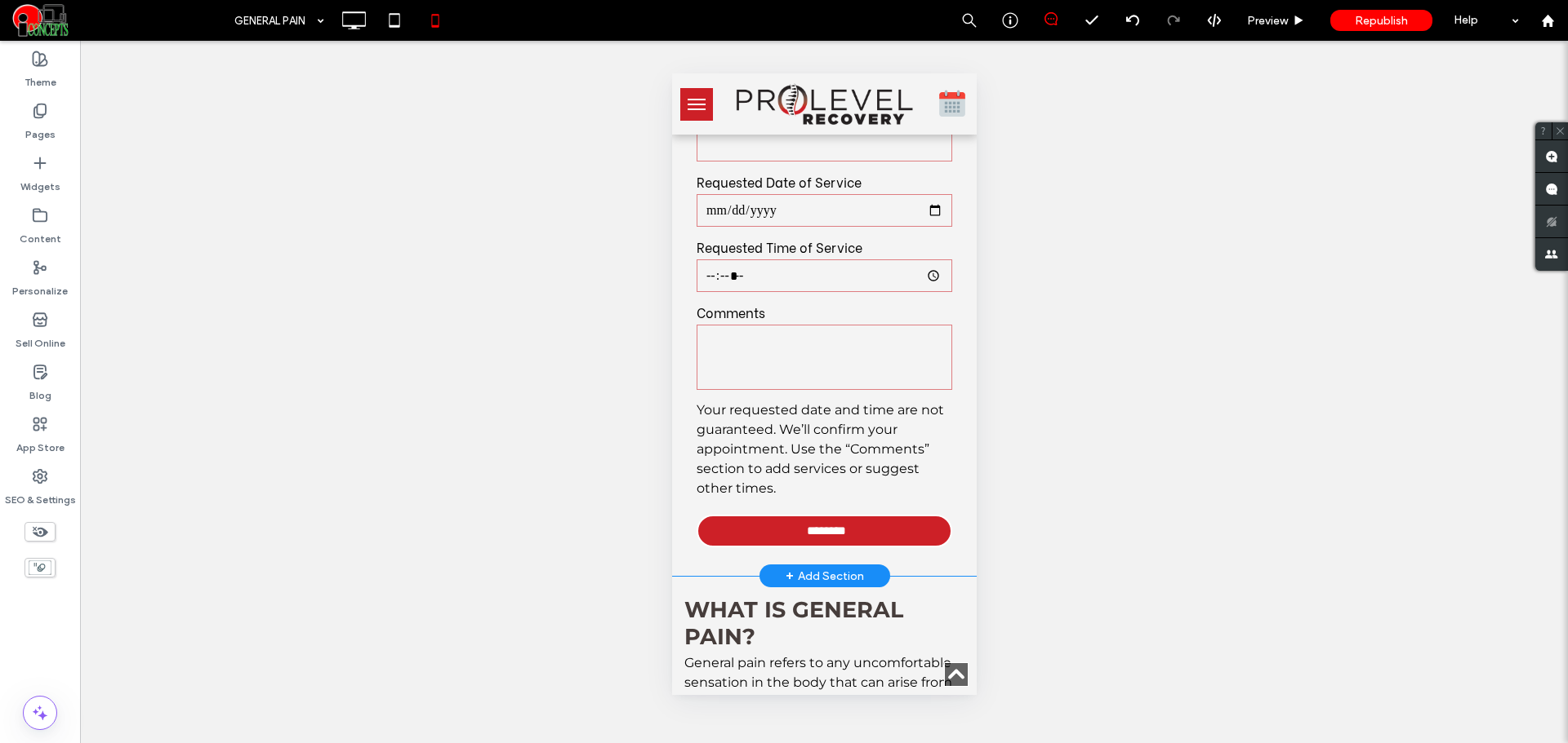
click at [955, 403] on div "General Pain Form Name Phone Email Requested Date of Service Requested Time of …" at bounding box center [824, 266] width 305 height 620
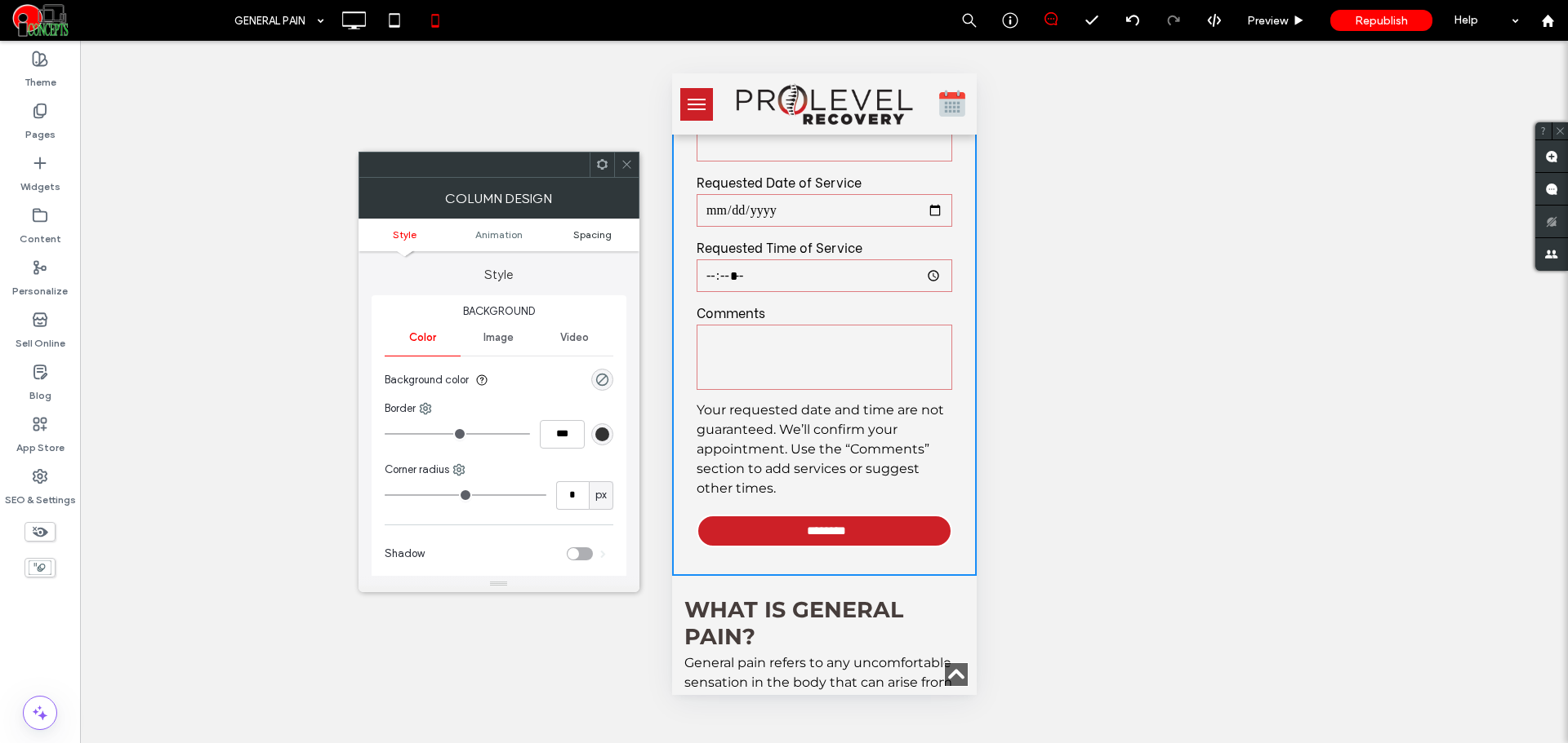
click at [603, 232] on span "Spacing" at bounding box center [592, 234] width 39 height 12
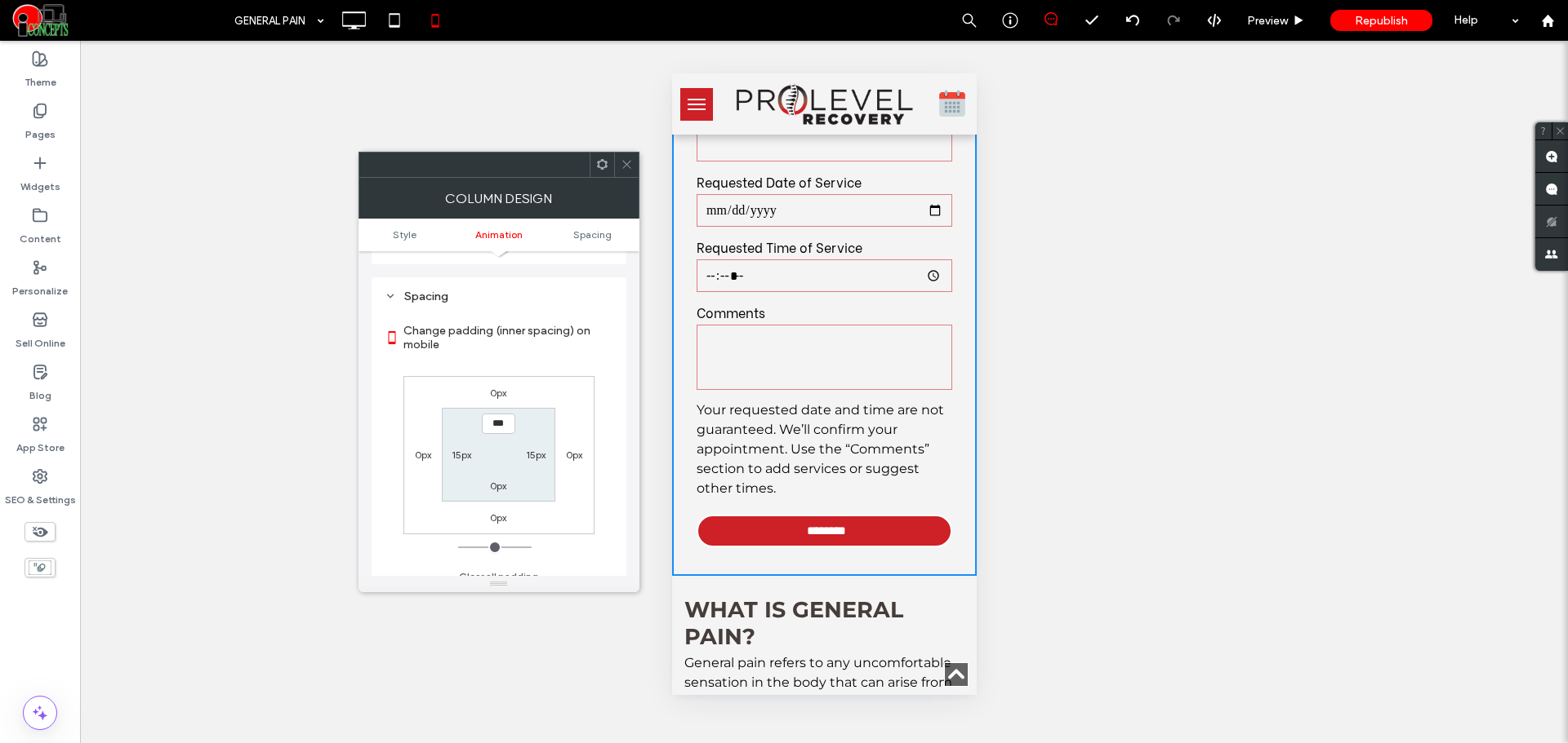
scroll to position [382, 0]
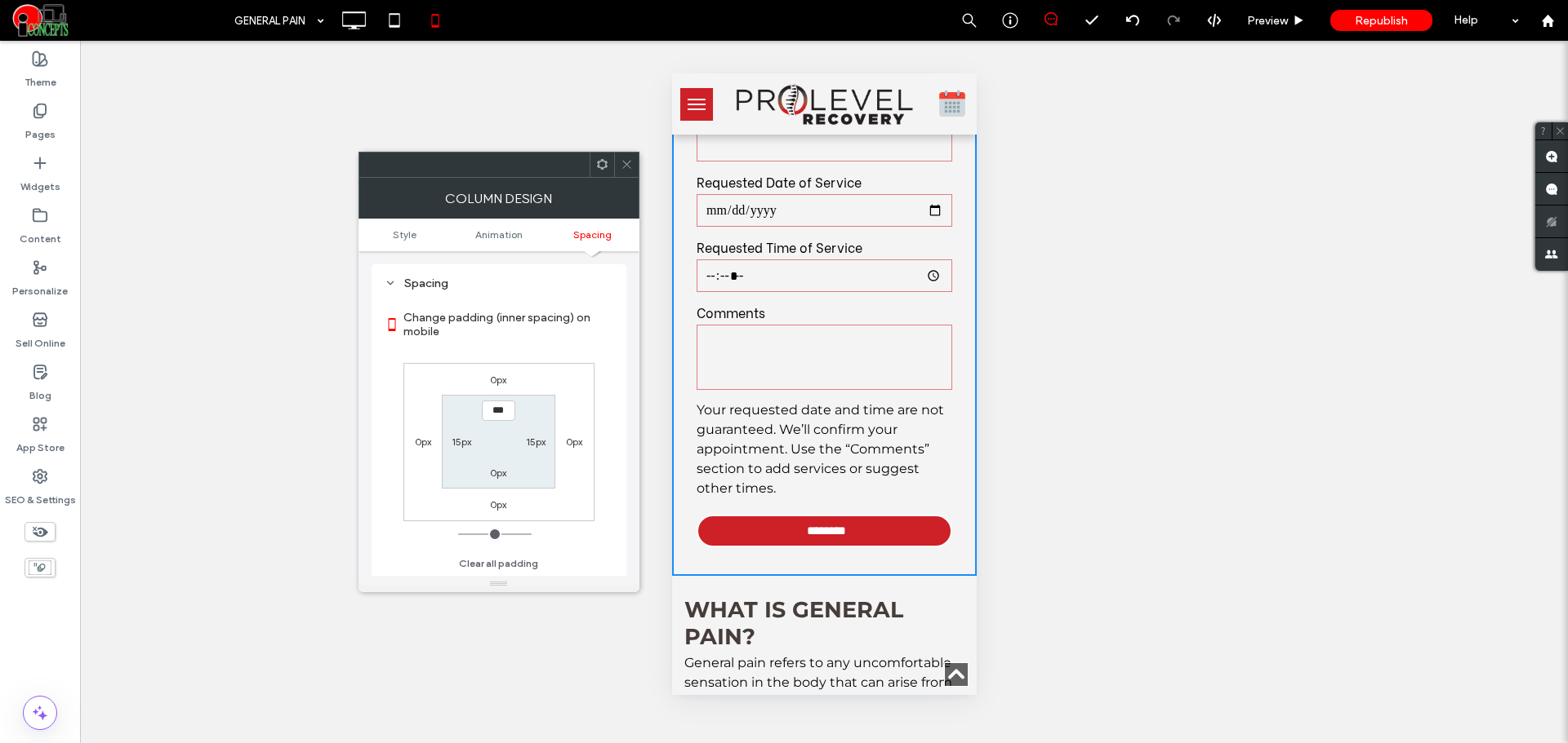
click at [460, 442] on label "15px" at bounding box center [462, 442] width 20 height 12
type input "**"
type input "*"
type input "***"
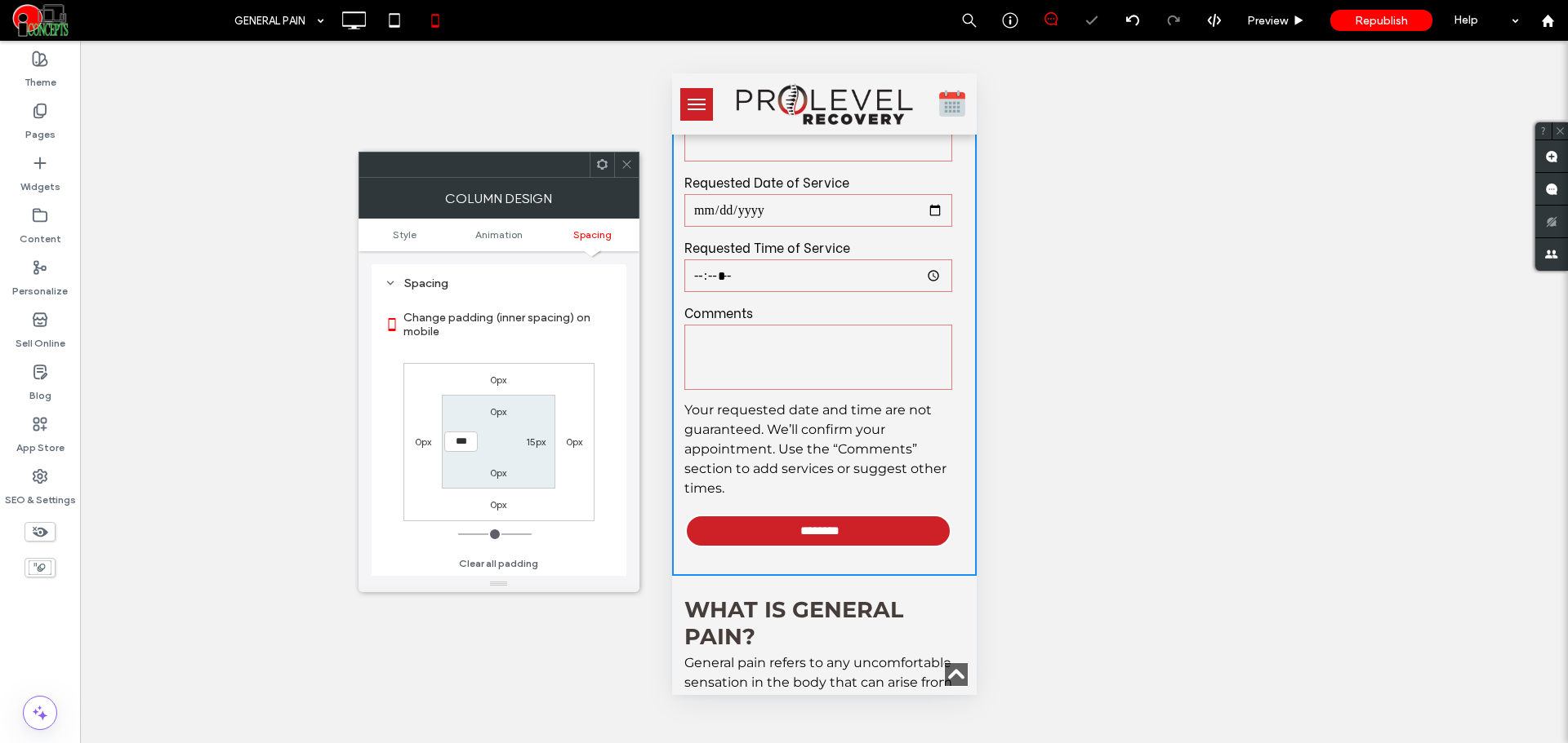
click at [537, 442] on label "15px" at bounding box center [536, 442] width 20 height 12
type input "**"
type input "*"
type input "***"
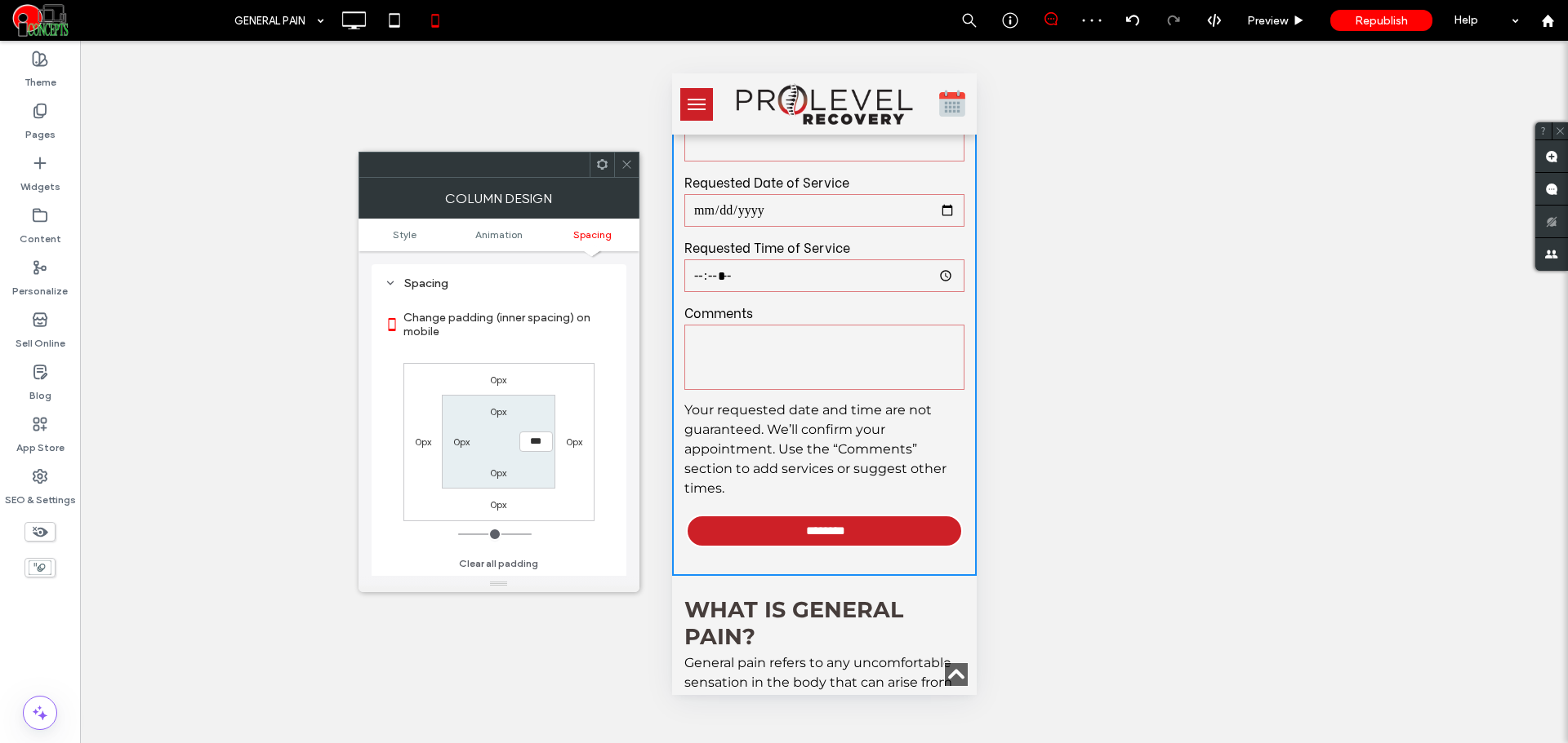
click at [535, 484] on section "0px *** 0px 0px" at bounding box center [498, 442] width 114 height 94
click at [622, 164] on icon at bounding box center [627, 164] width 12 height 12
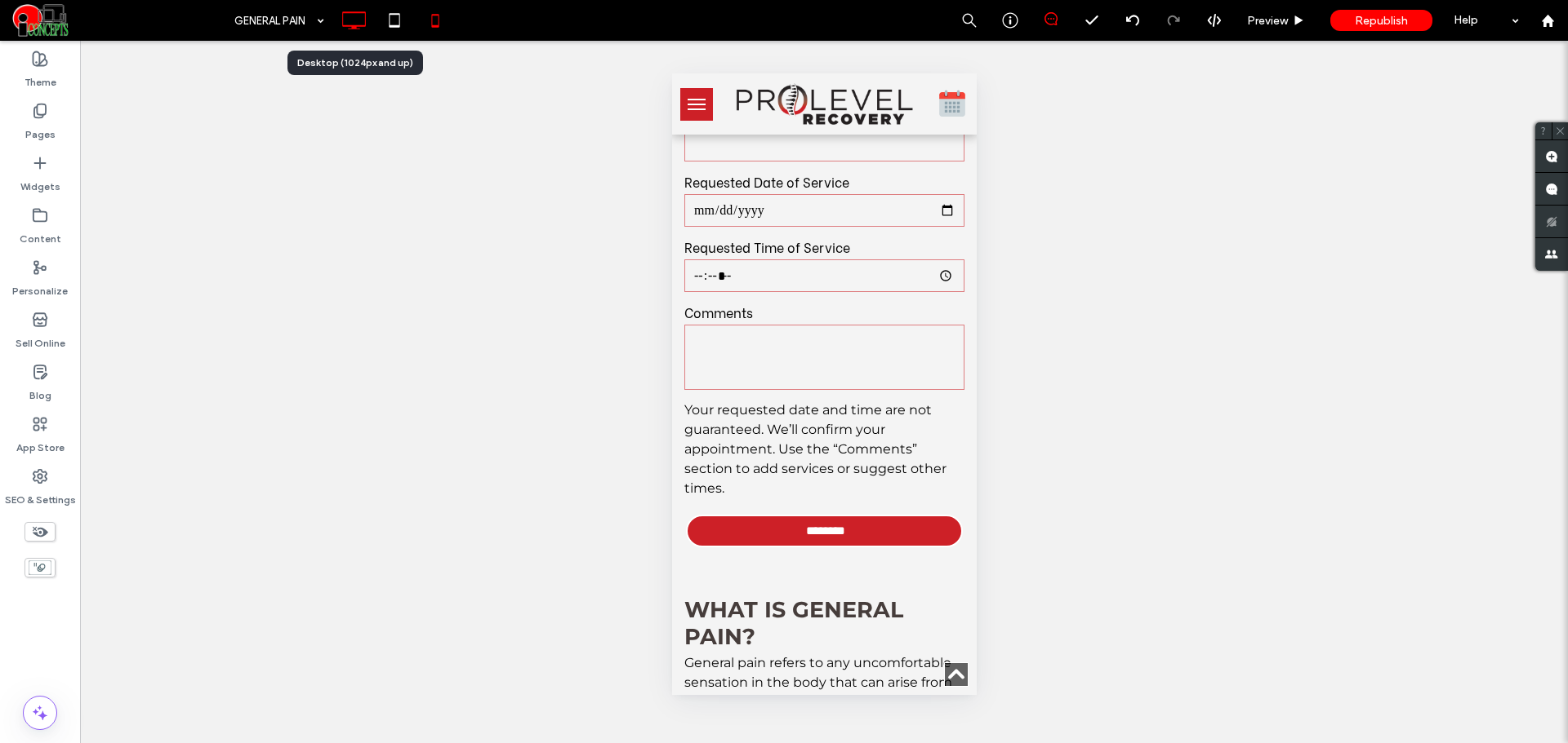
click at [349, 32] on icon at bounding box center [353, 20] width 33 height 33
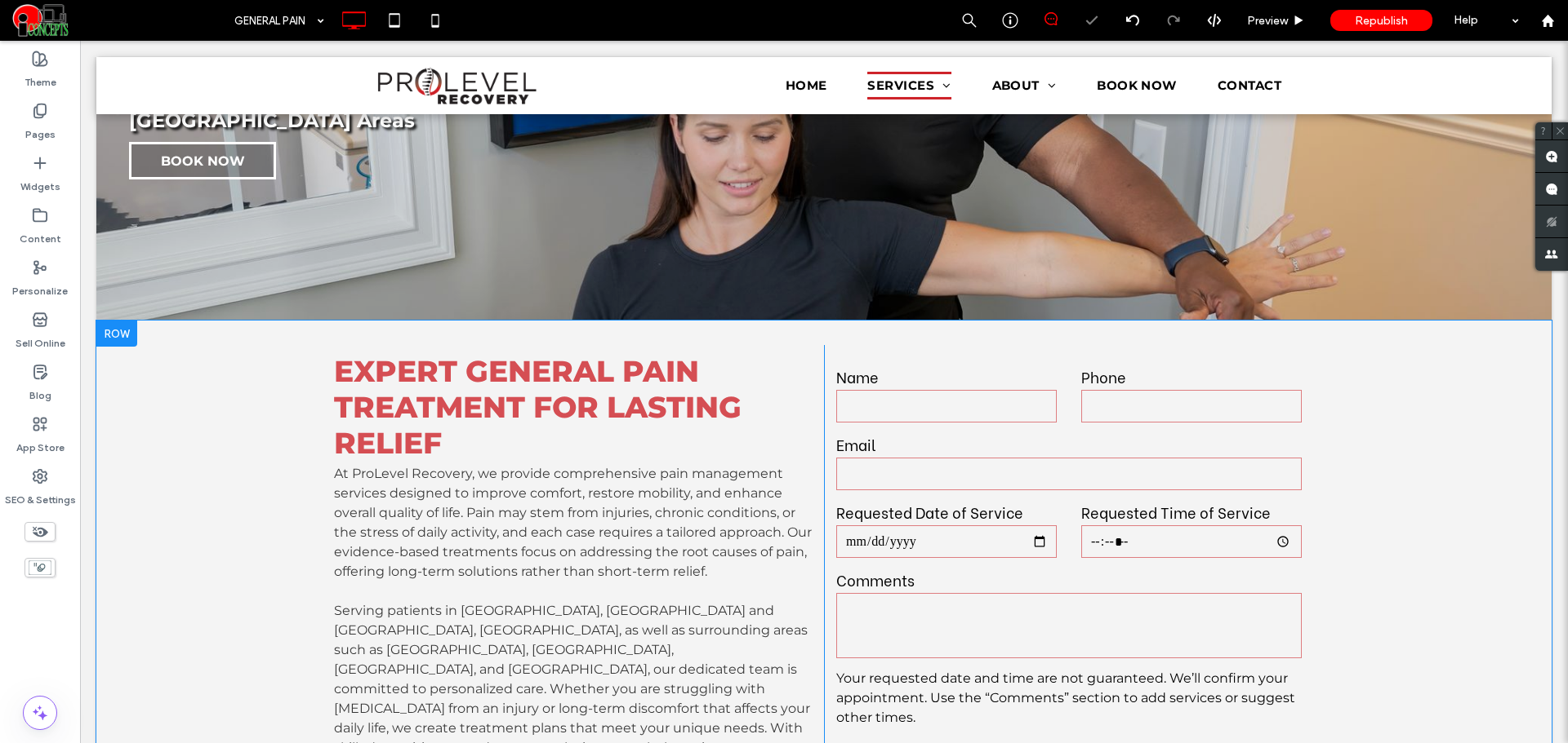
scroll to position [0, 0]
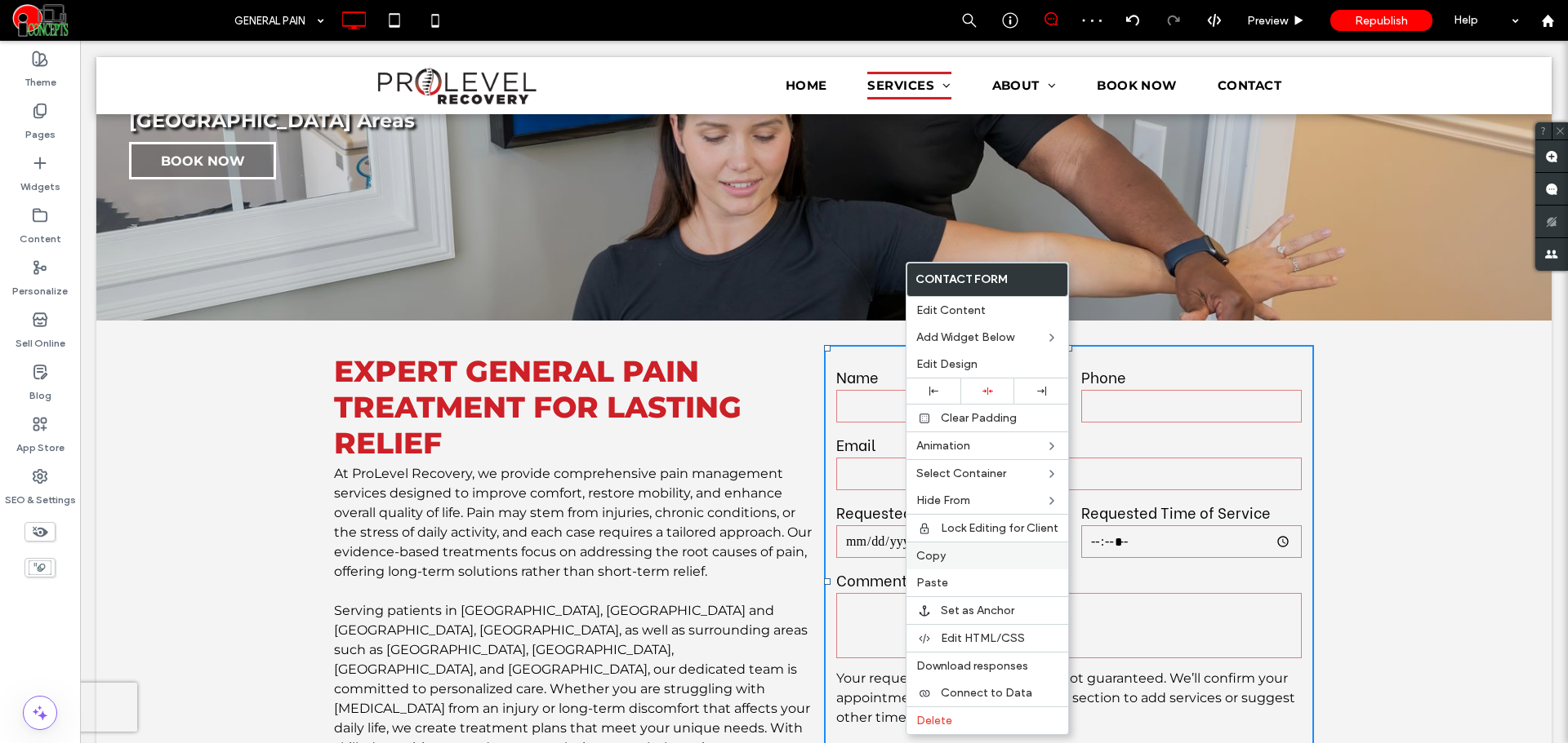
click at [920, 557] on span "Copy" at bounding box center [931, 556] width 30 height 14
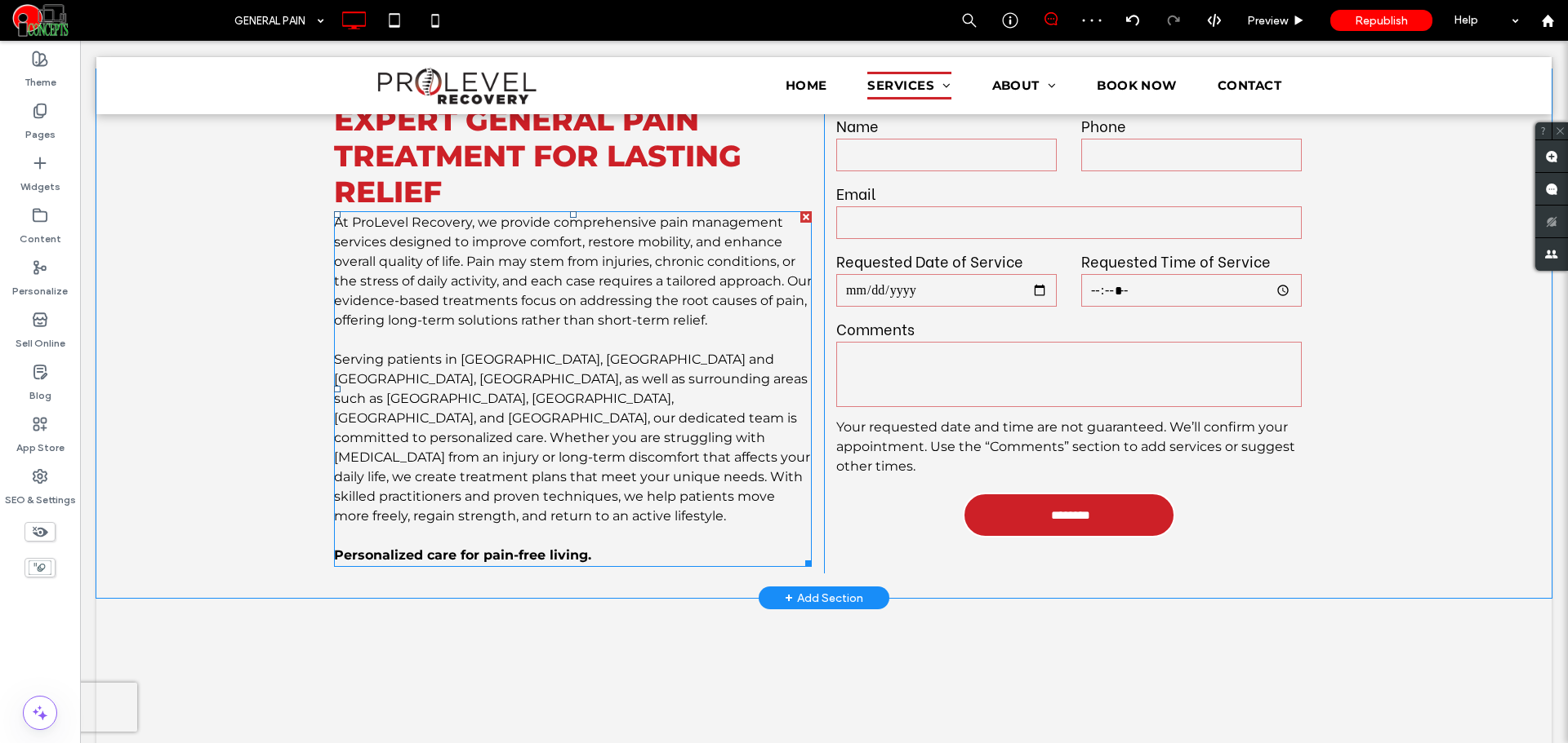
scroll to position [544, 0]
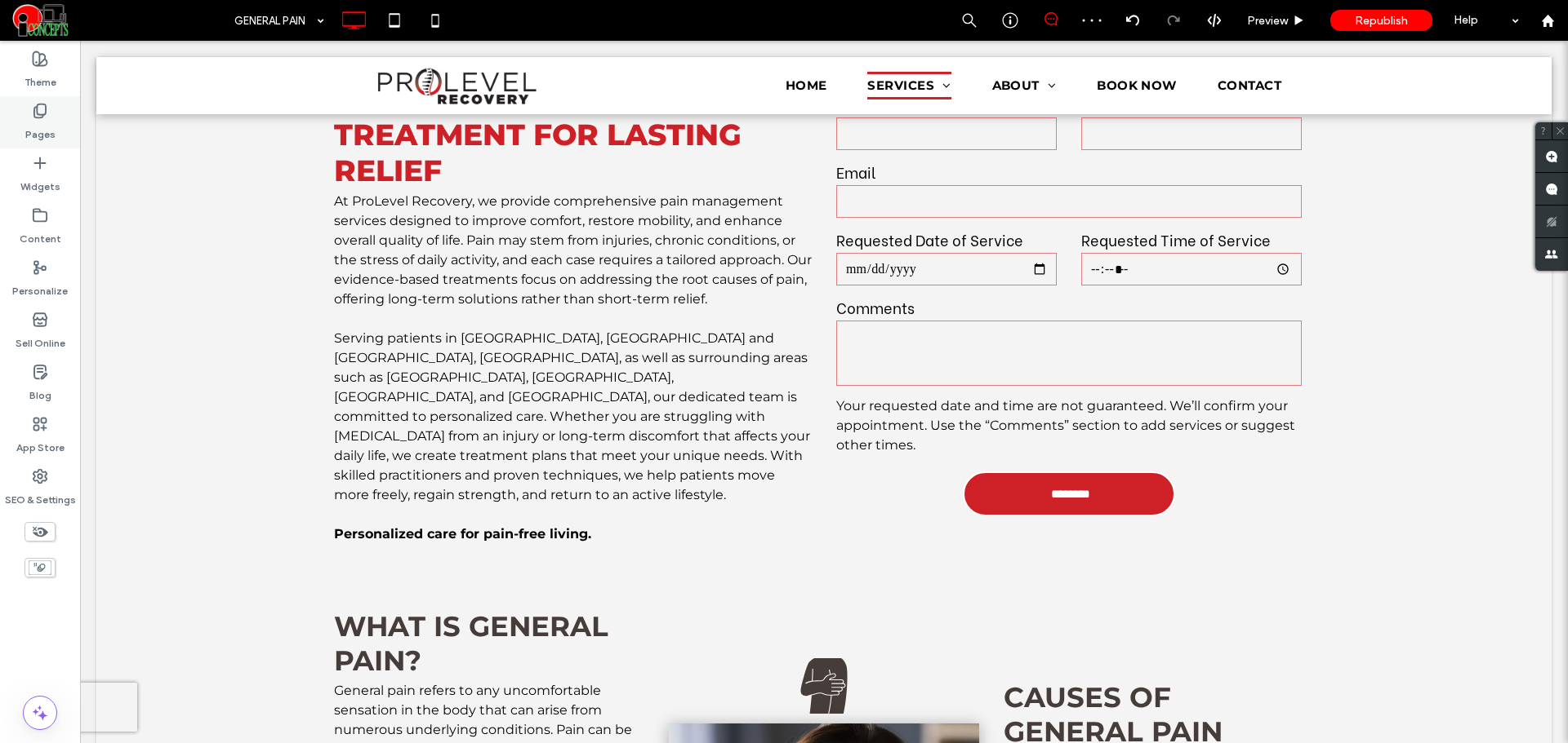
click at [44, 118] on icon at bounding box center [40, 111] width 17 height 17
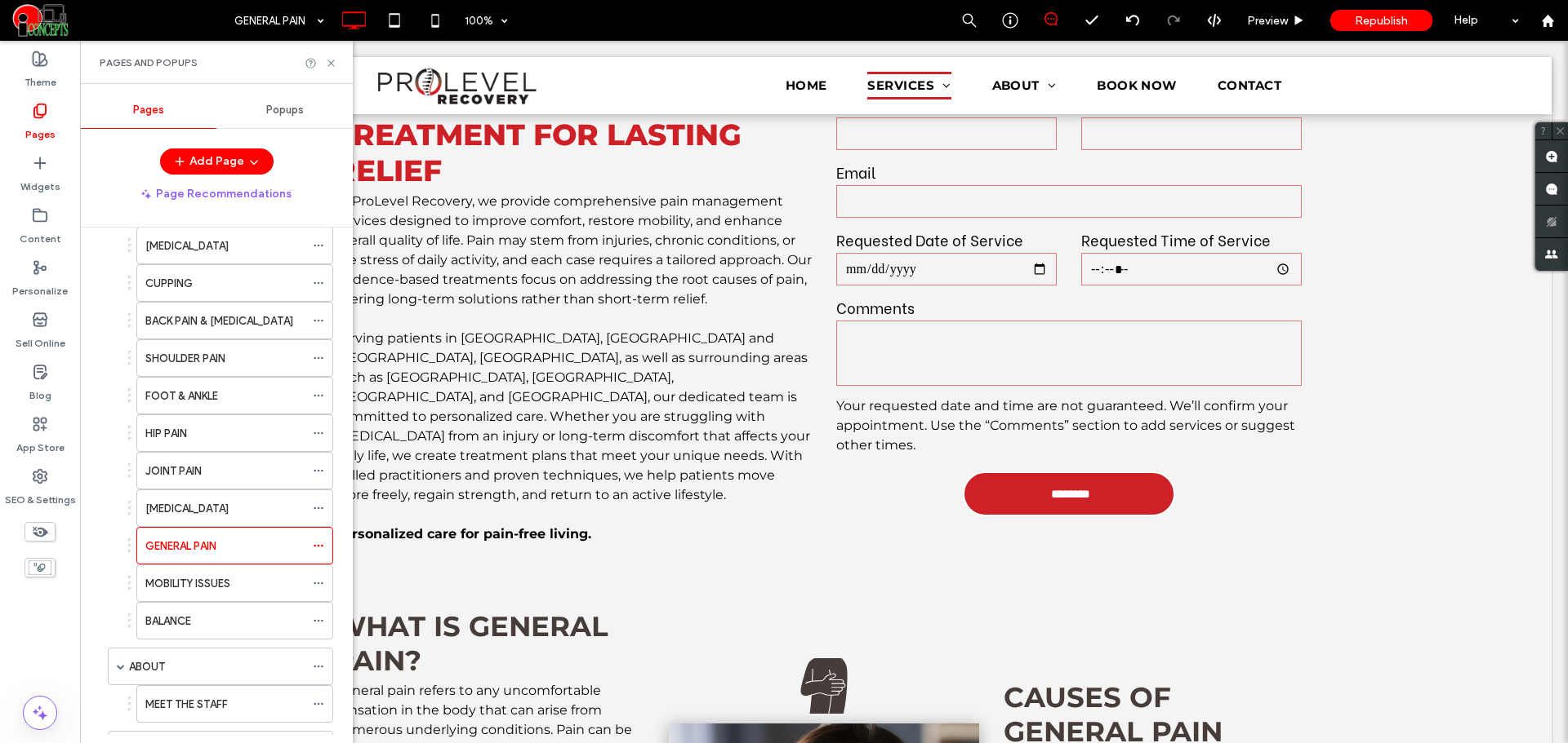
scroll to position [408, 0]
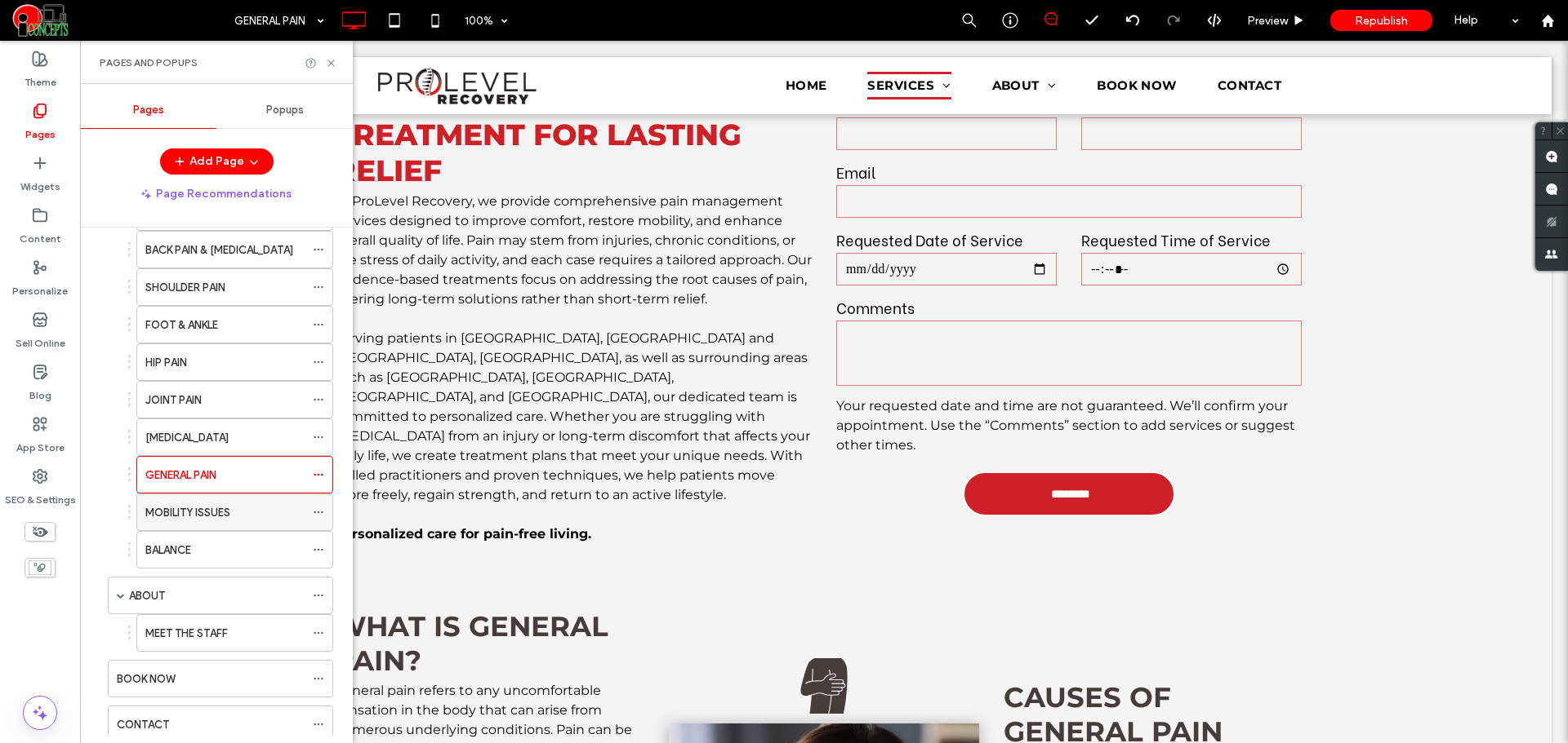
click at [251, 515] on div "MOBILITY ISSUES" at bounding box center [224, 512] width 159 height 17
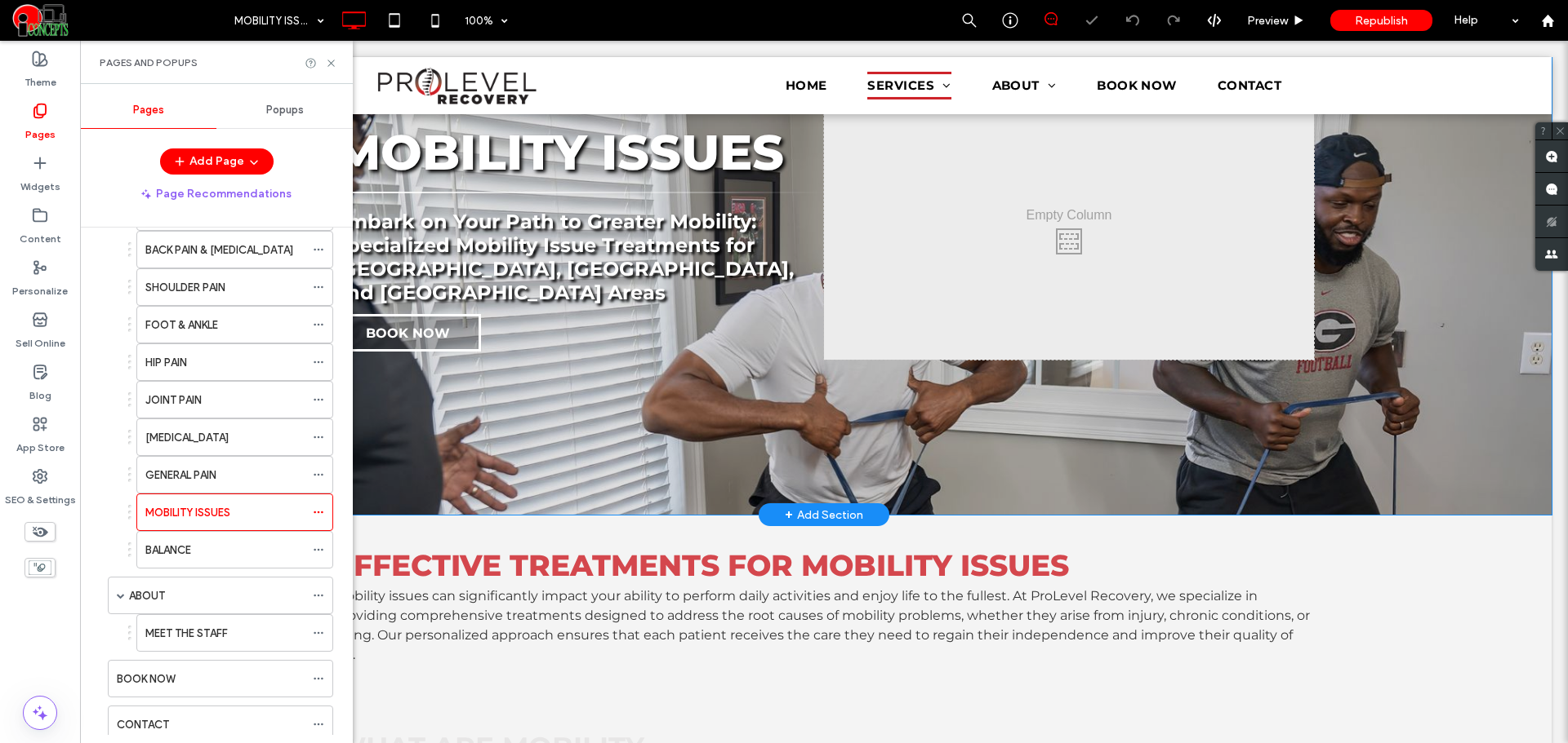
scroll to position [256, 0]
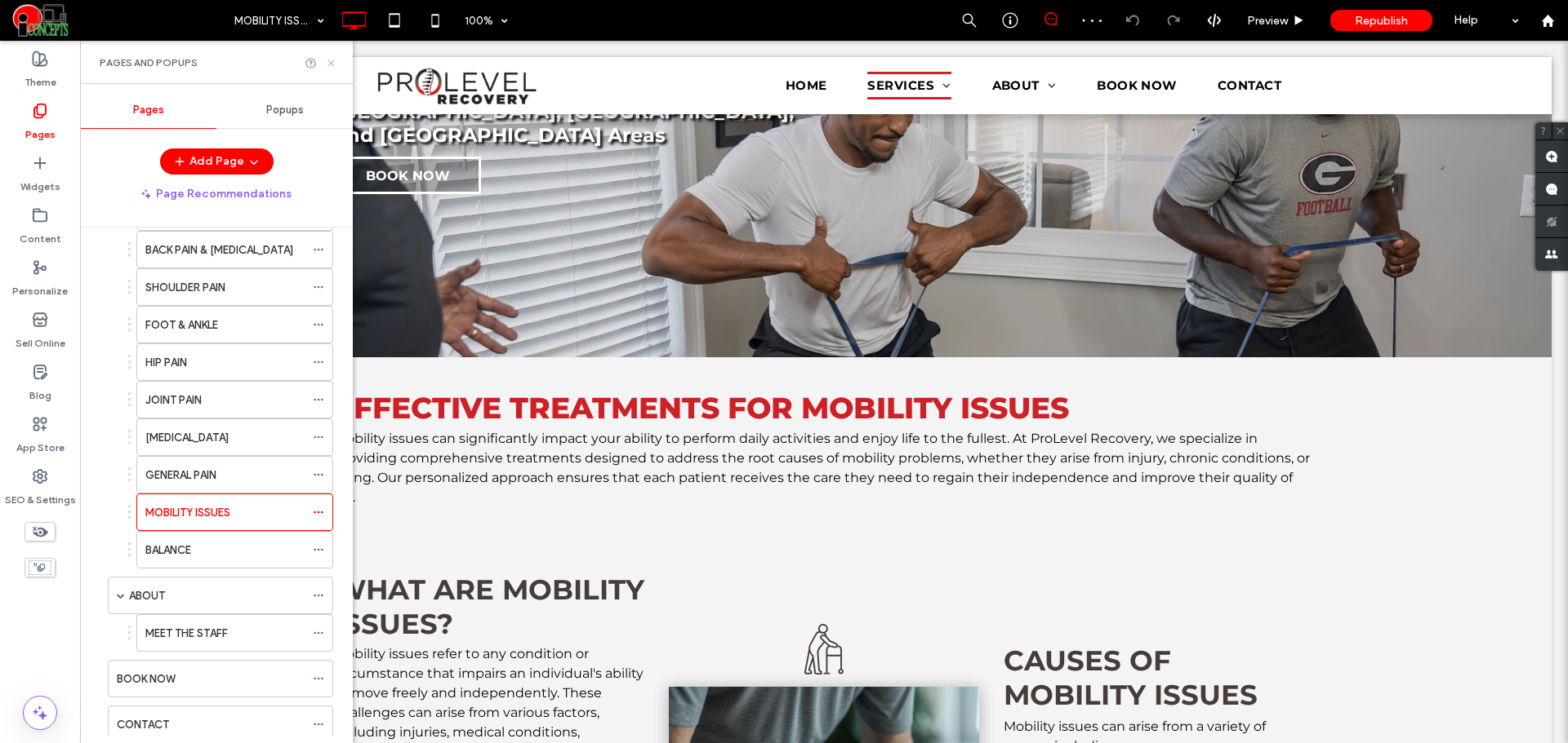
click at [335, 64] on icon at bounding box center [331, 63] width 12 height 12
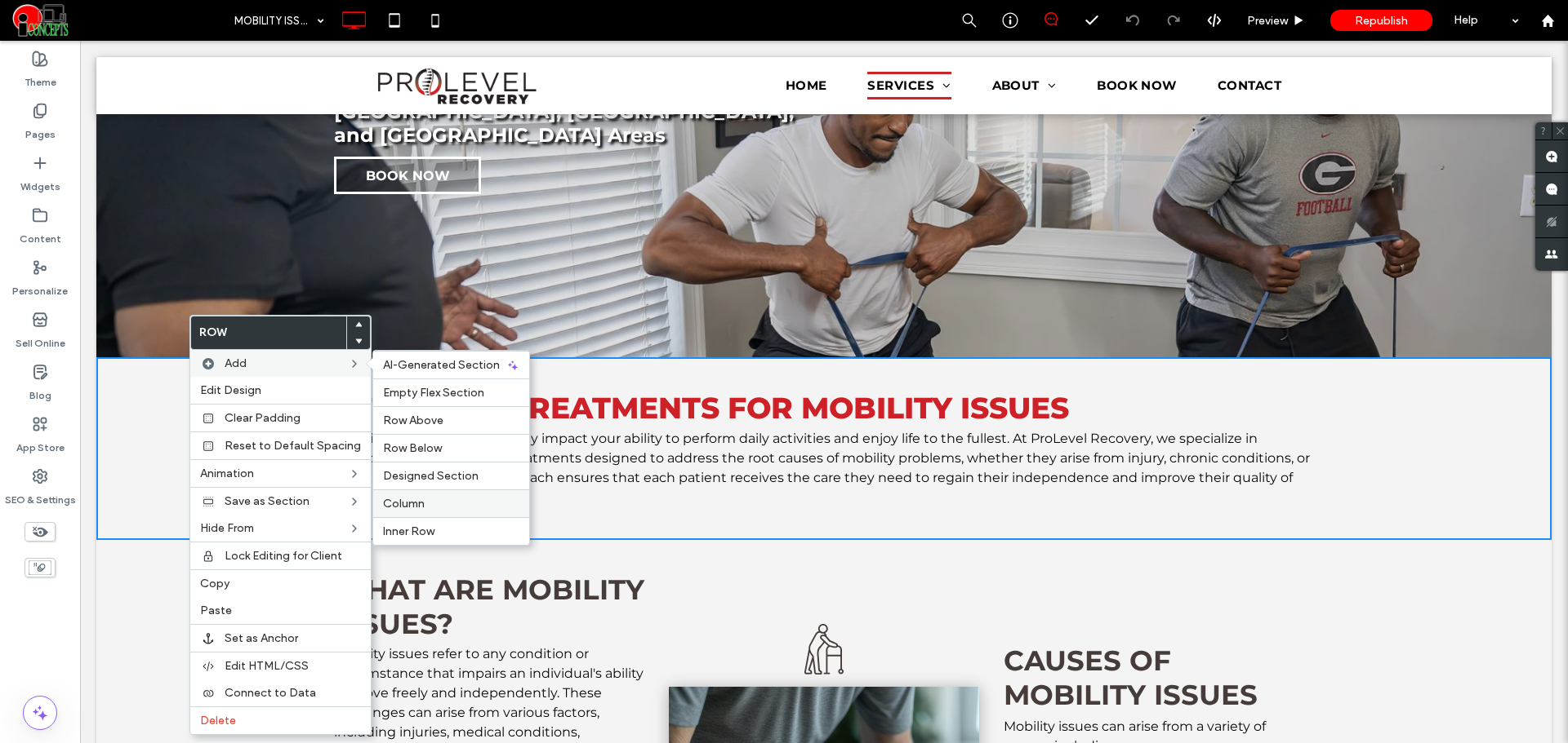
click at [408, 507] on span "Column" at bounding box center [403, 504] width 42 height 14
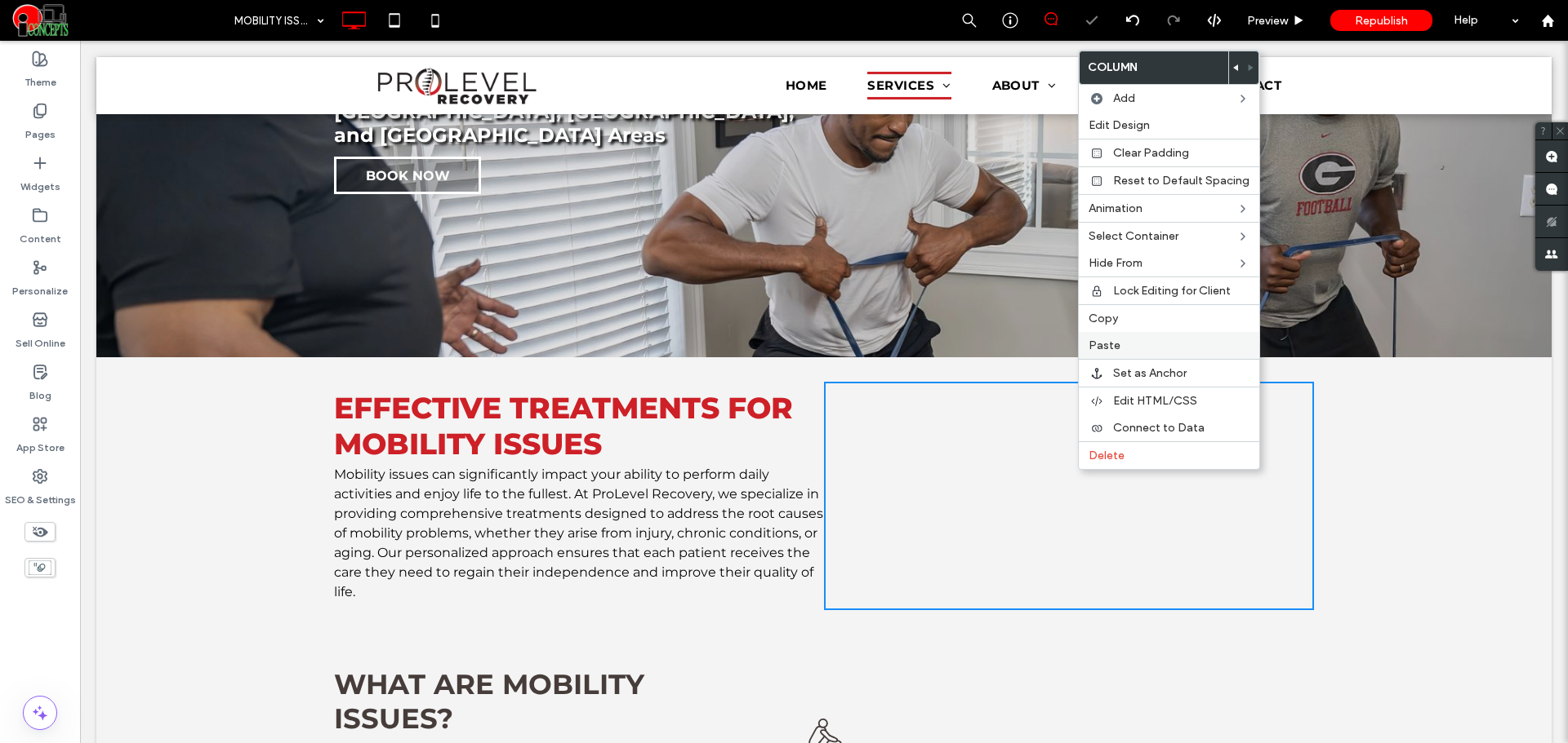
click at [1109, 344] on span "Paste" at bounding box center [1104, 346] width 32 height 14
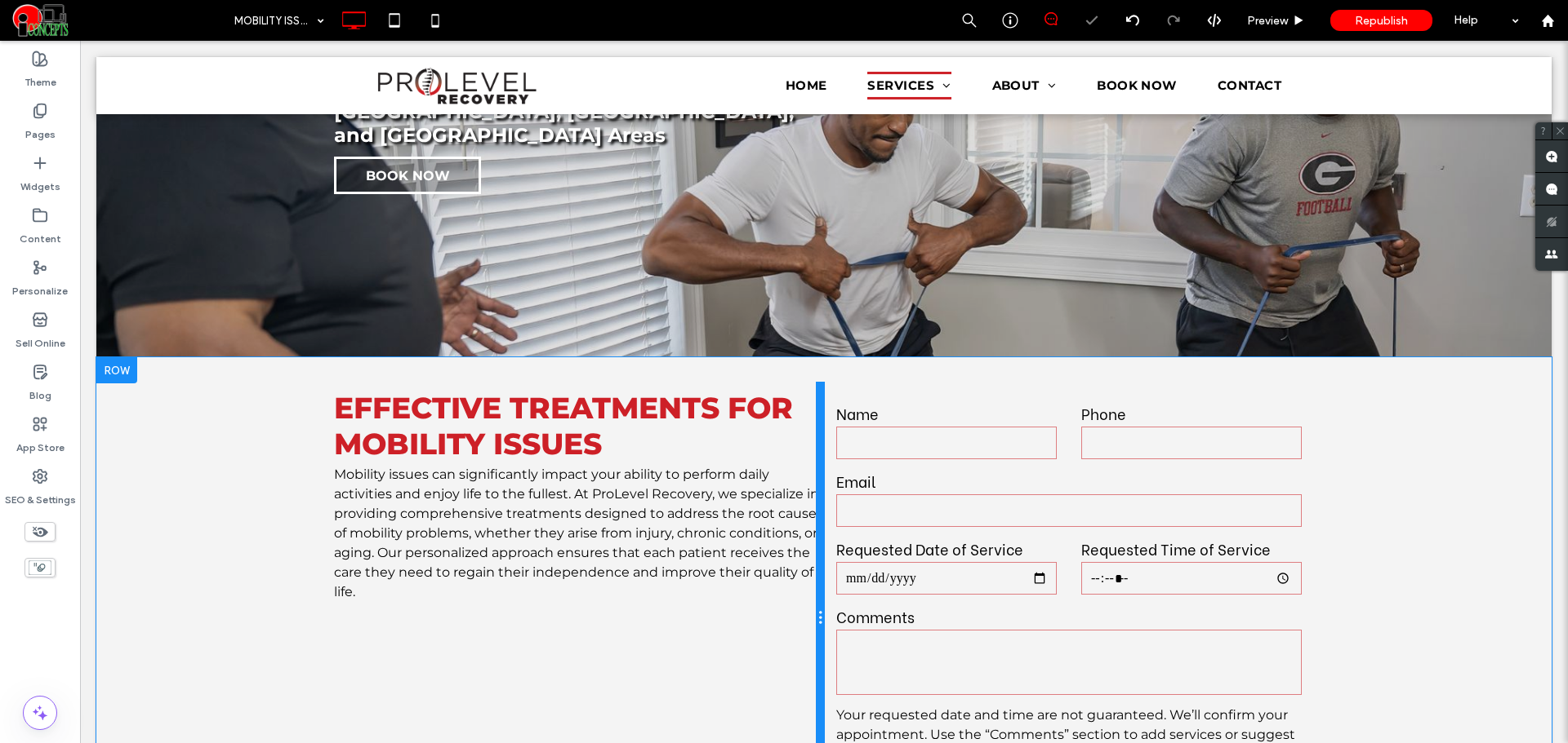
click at [817, 429] on div at bounding box center [820, 619] width 8 height 472
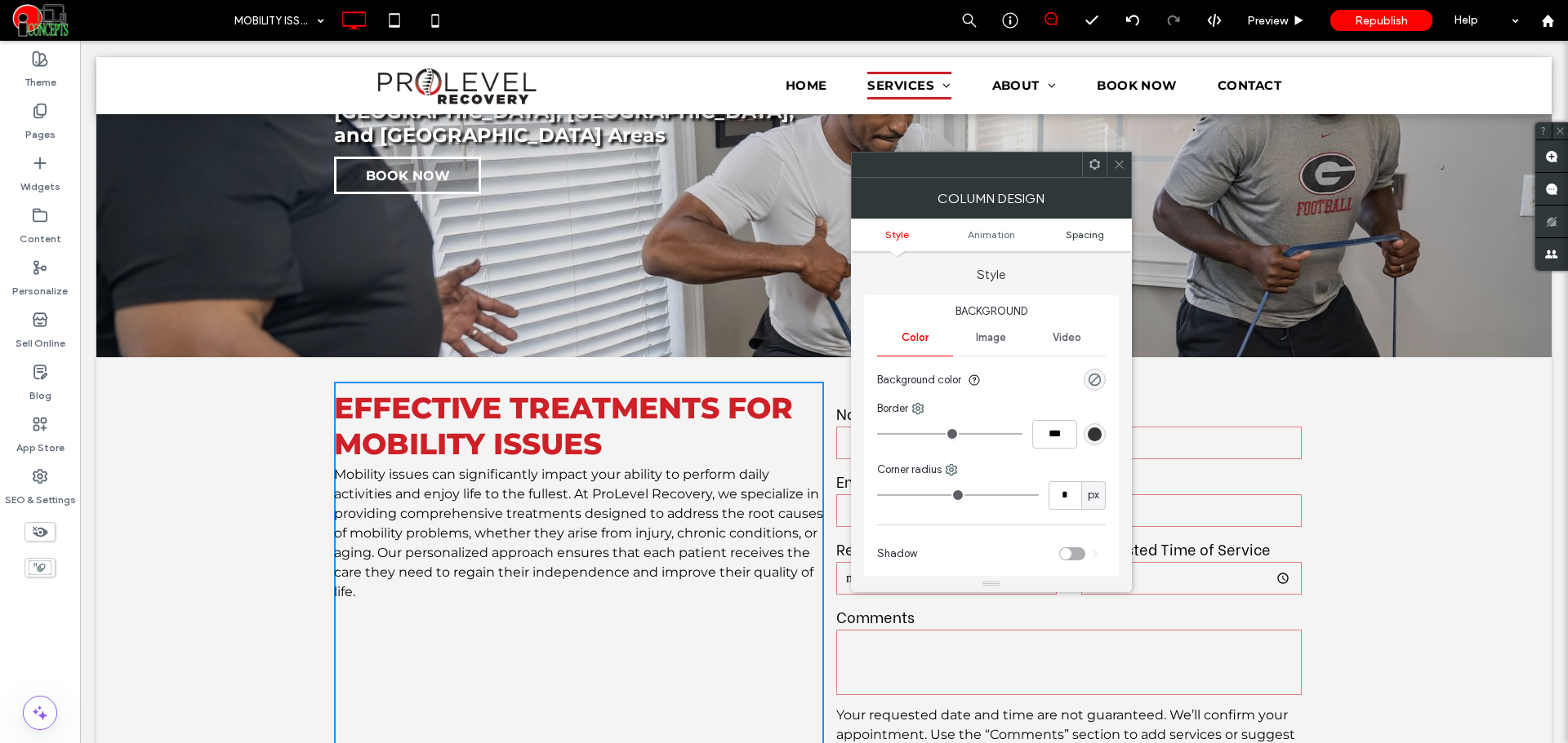
click at [1080, 236] on span "Spacing" at bounding box center [1085, 234] width 39 height 12
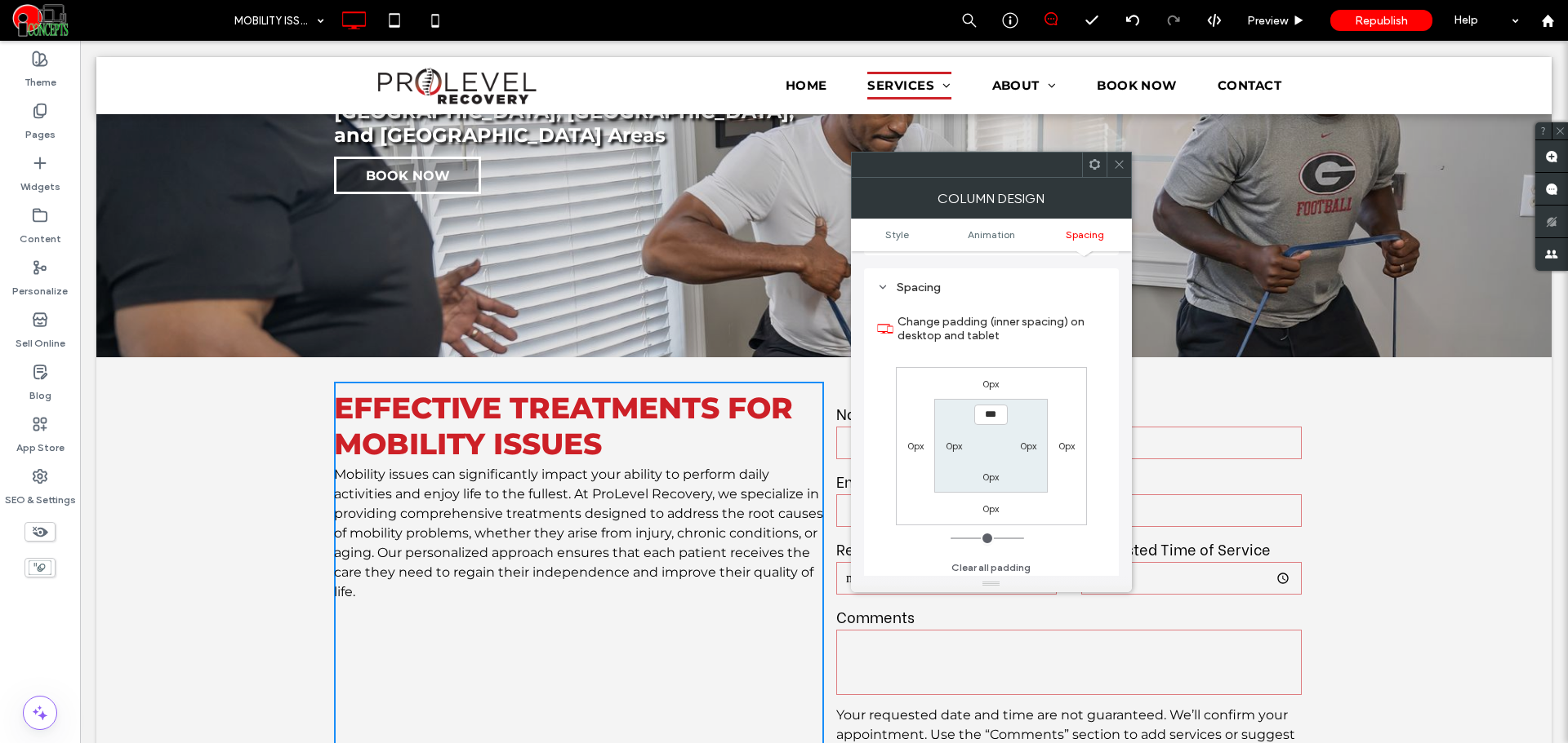
scroll to position [382, 0]
click at [1031, 444] on label "0px" at bounding box center [1028, 442] width 17 height 12
type input "**"
type input "****"
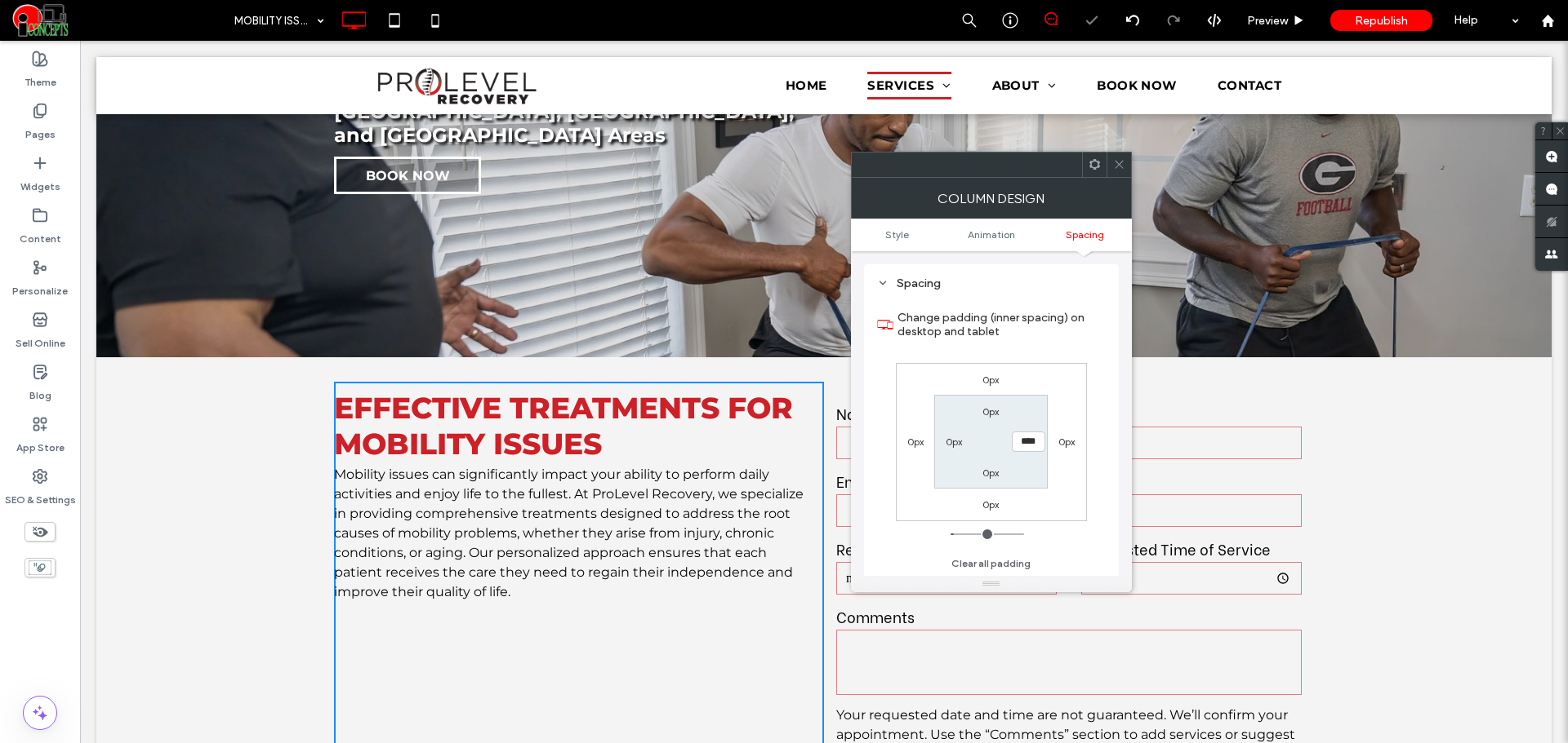
click at [1120, 161] on icon at bounding box center [1119, 164] width 12 height 12
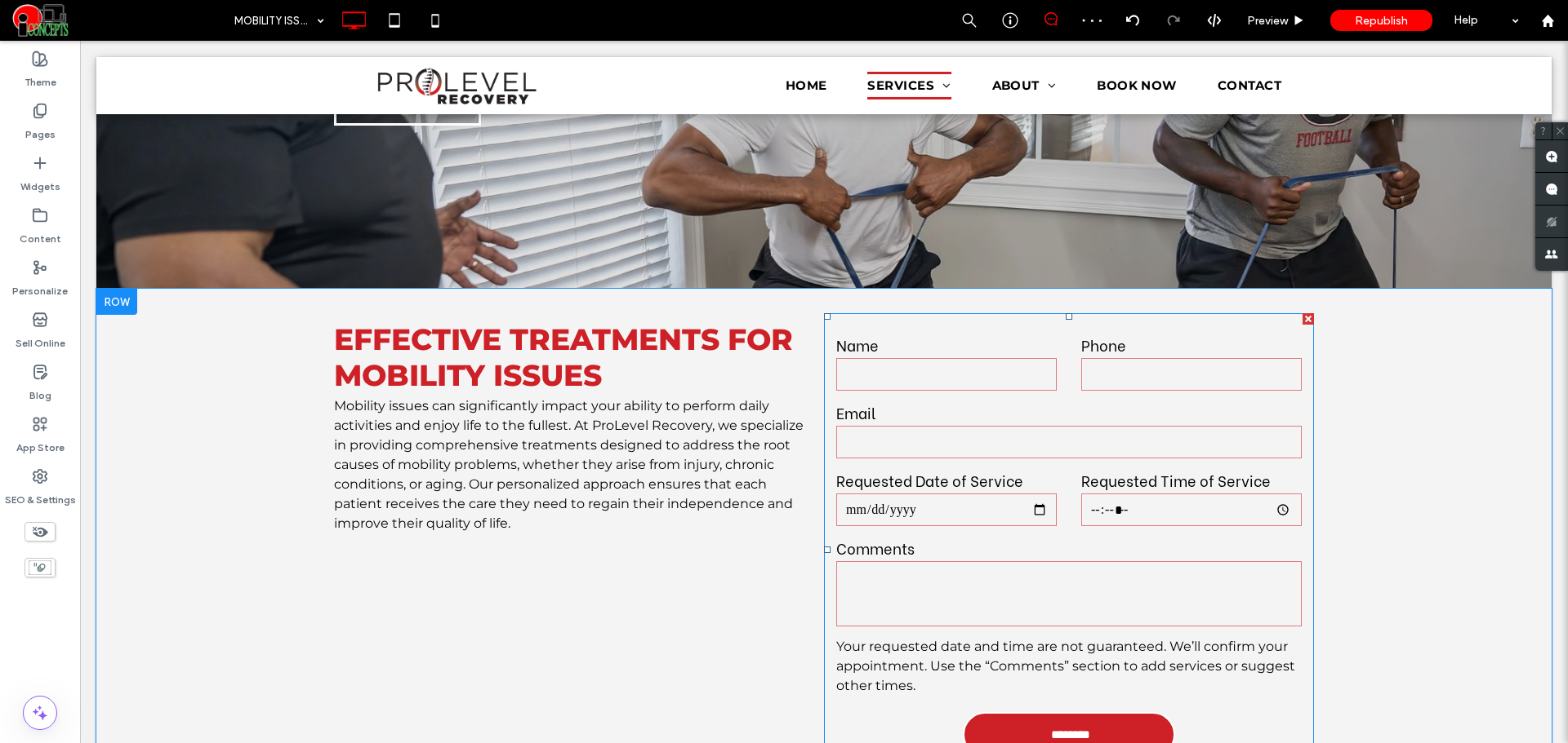
scroll to position [391, 0]
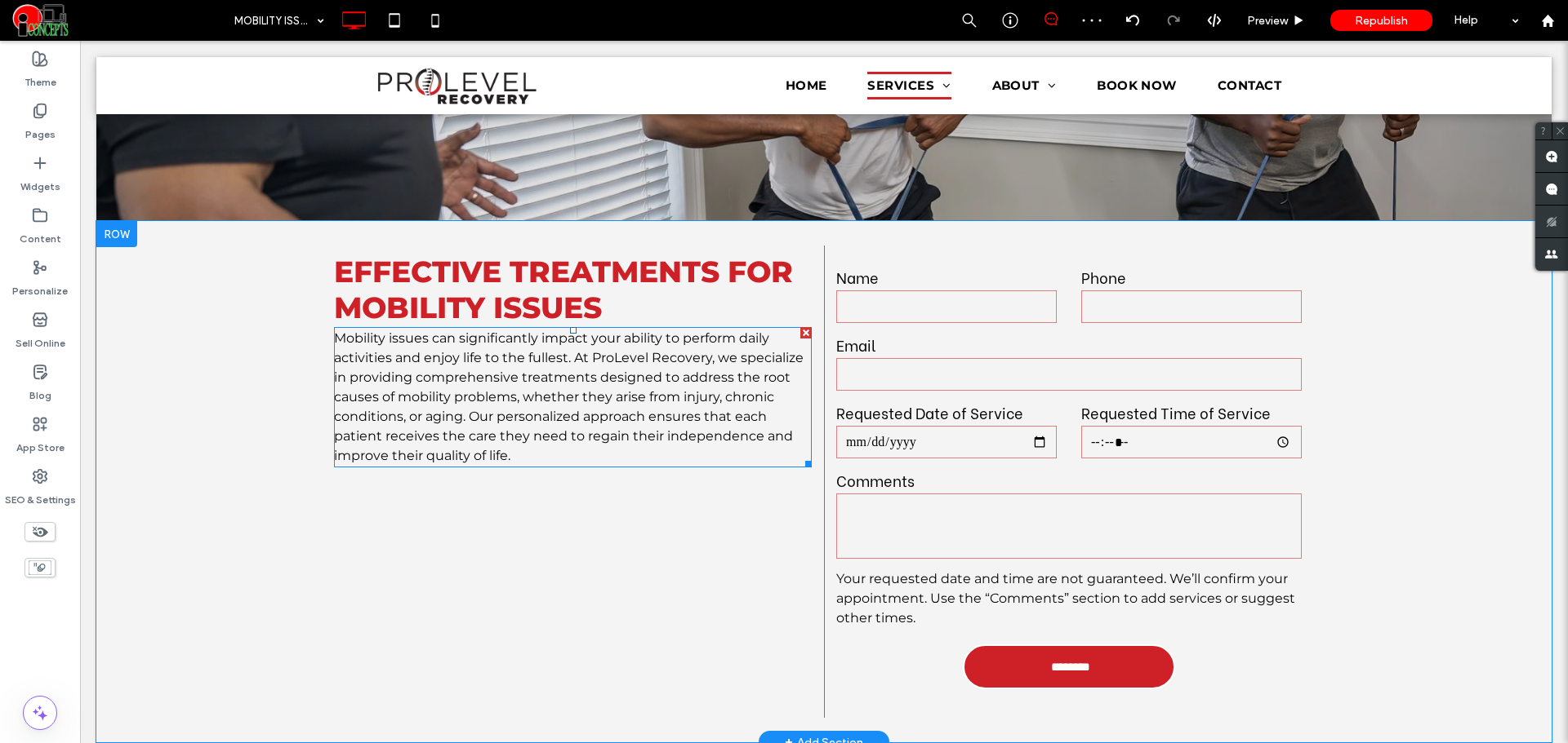
click at [650, 364] on p "Mobility issues can significantly impact your ability to perform daily activiti…" at bounding box center [572, 397] width 478 height 137
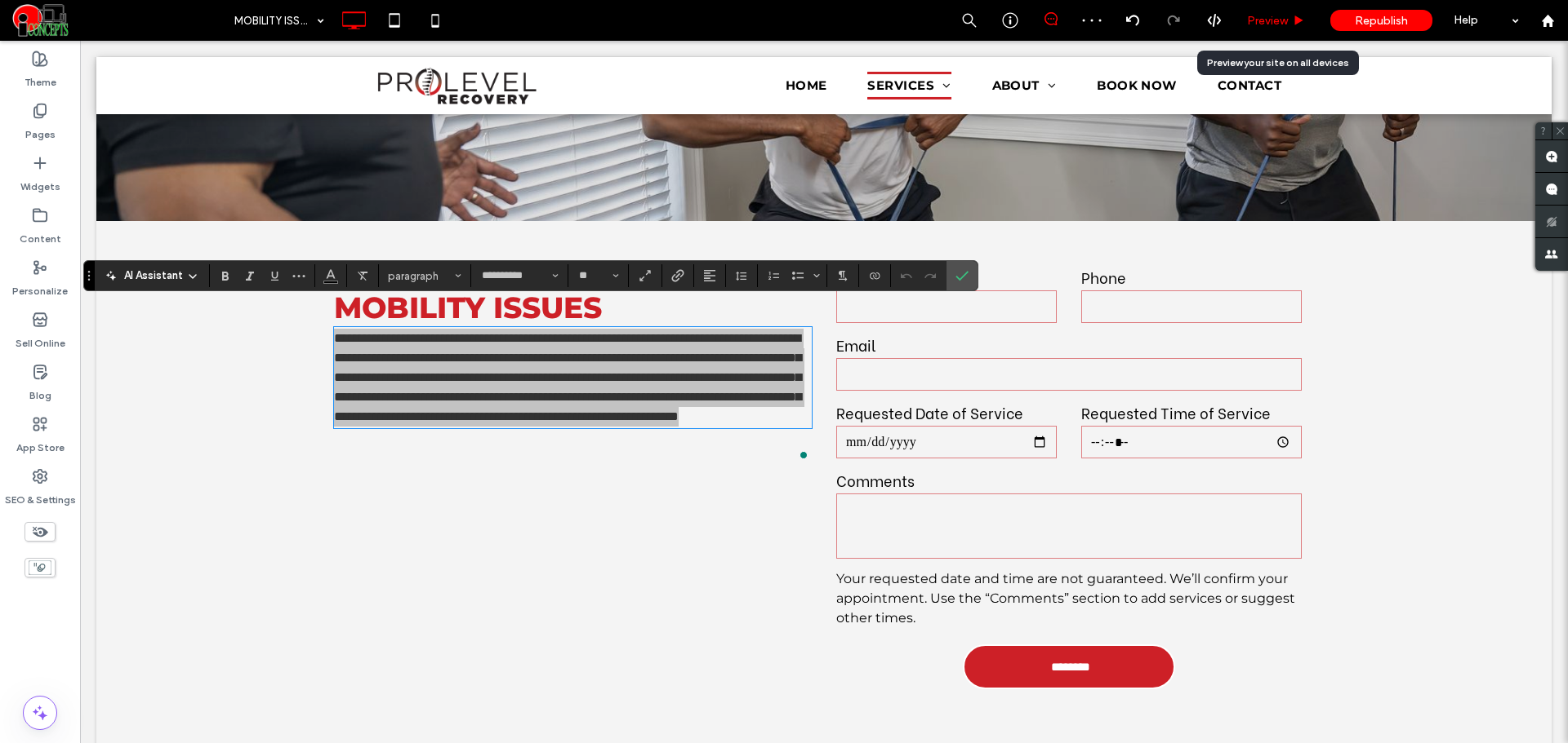
click at [1255, 26] on span "Preview" at bounding box center [1266, 21] width 41 height 14
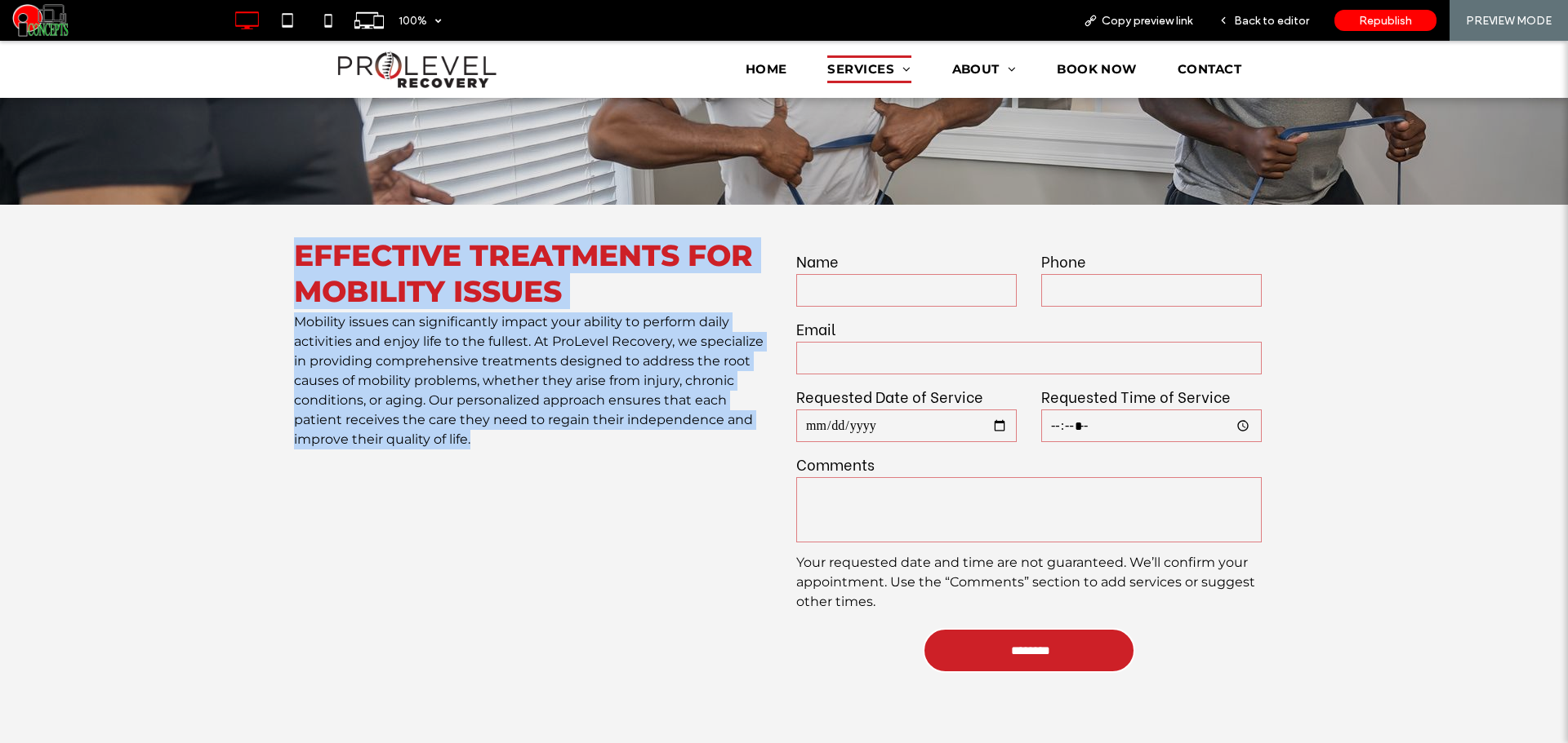
drag, startPoint x: 284, startPoint y: 225, endPoint x: 512, endPoint y: 420, distance: 300.0
click at [512, 420] on div "Effective Treatments for Mobility Issues Mobility issues can significantly impa…" at bounding box center [784, 465] width 1568 height 522
copy div "Effective Treatments for Mobility Issues Mobility issues can significantly impa…"
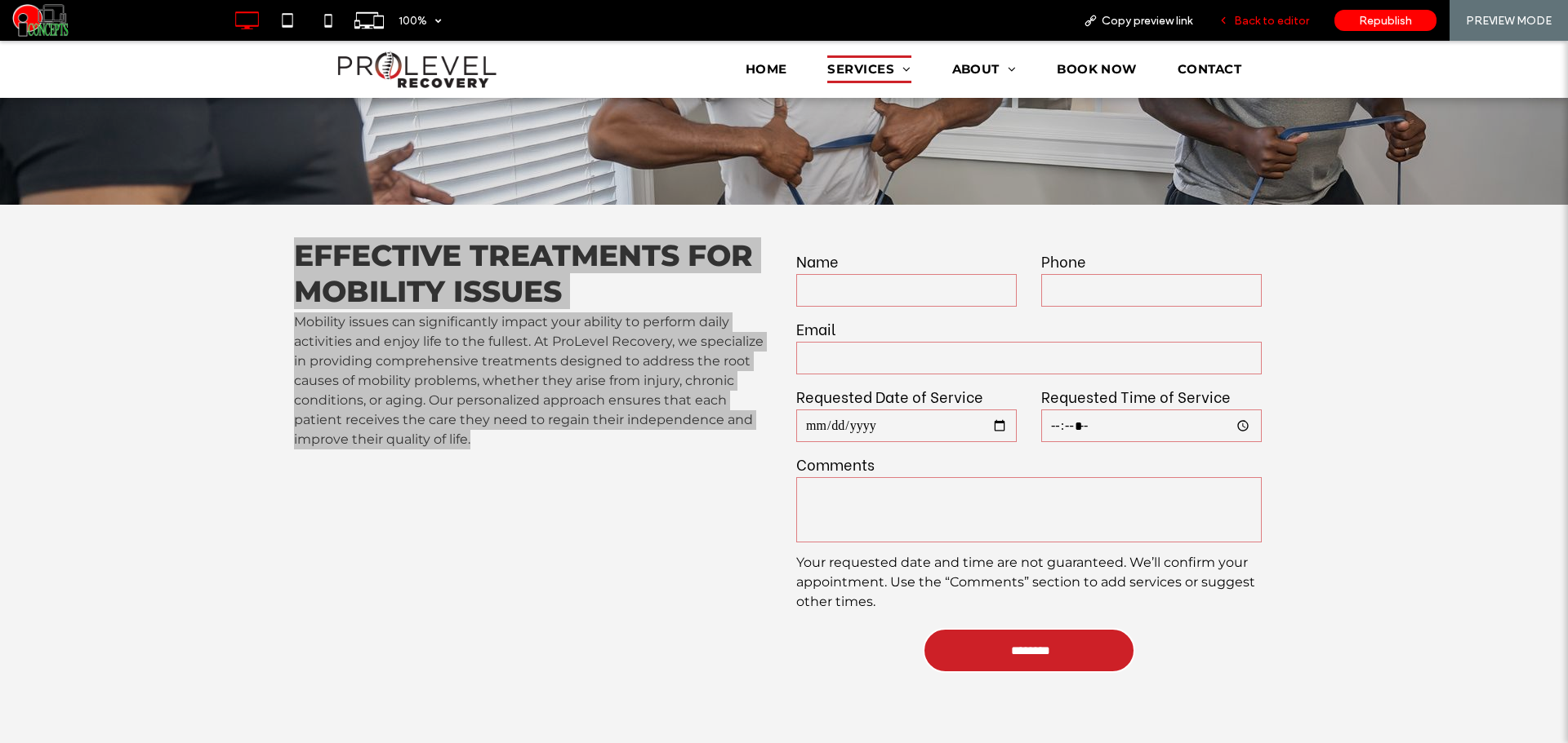
click at [1239, 26] on span "Back to editor" at bounding box center [1271, 21] width 75 height 14
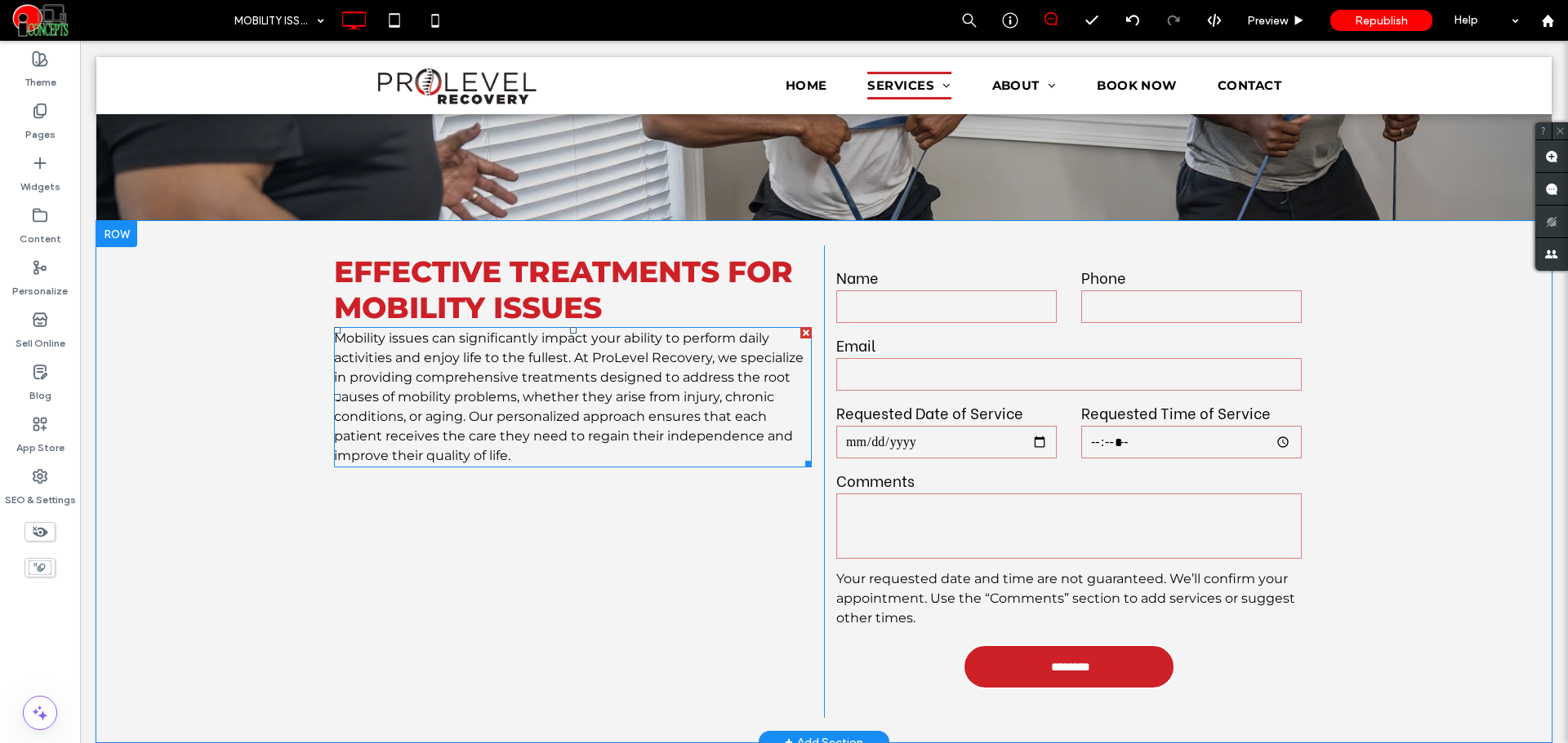
click at [668, 371] on span "Mobility issues can significantly impact your ability to perform daily activiti…" at bounding box center [568, 397] width 470 height 133
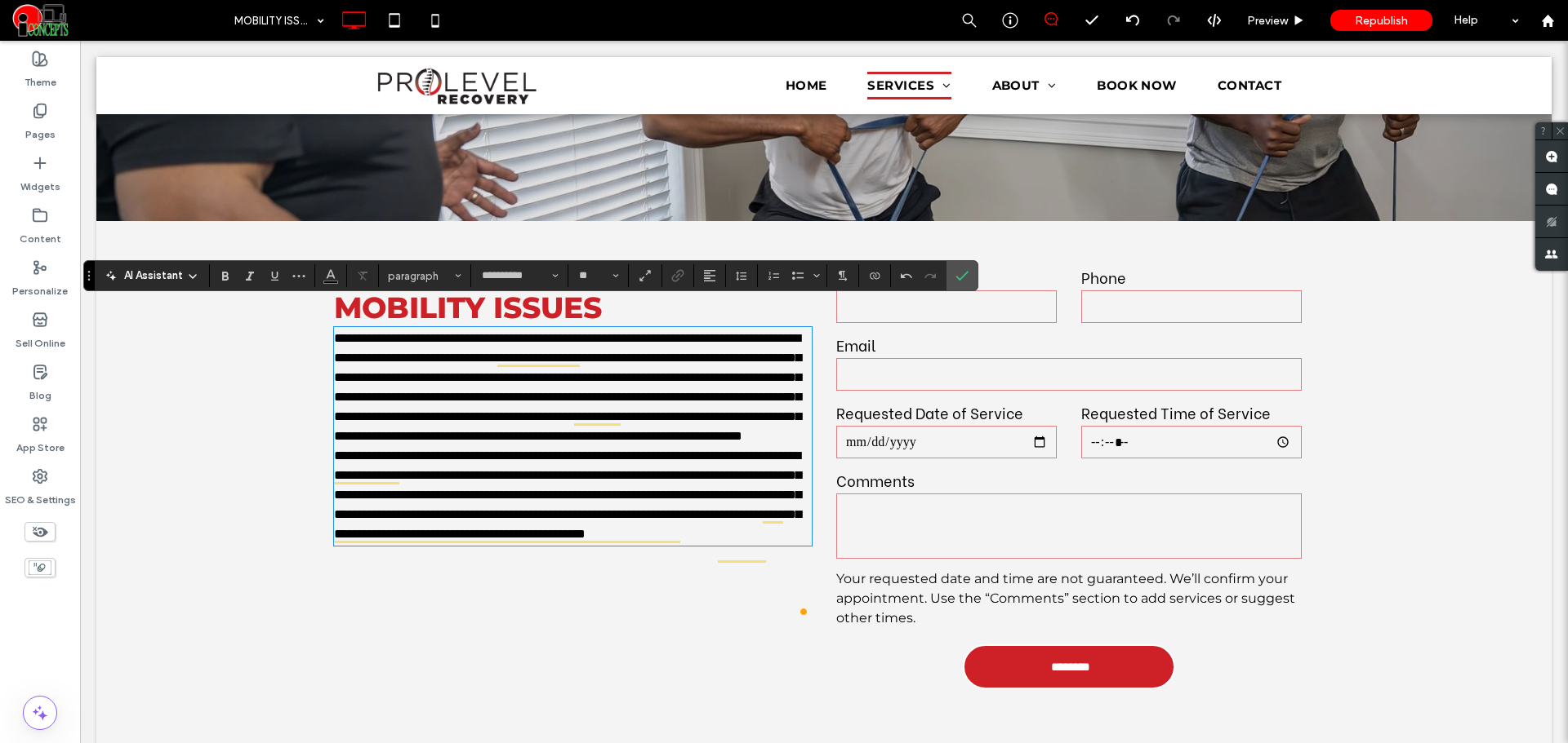
click at [777, 439] on span "**********" at bounding box center [567, 387] width 467 height 111
click at [786, 447] on p "**********" at bounding box center [572, 387] width 478 height 118
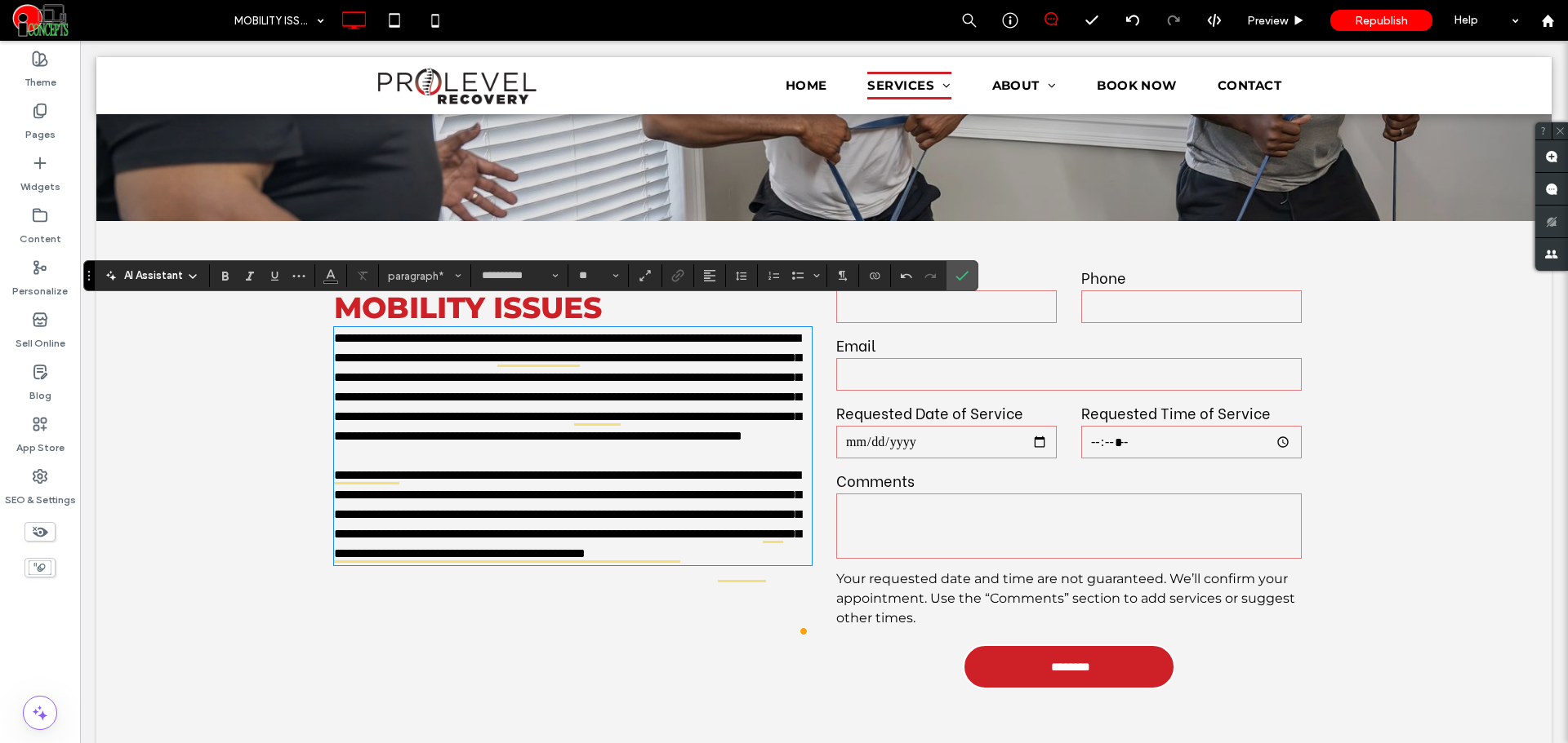
click at [498, 564] on p "**********" at bounding box center [572, 515] width 478 height 98
click at [334, 603] on p "**********" at bounding box center [572, 594] width 478 height 20
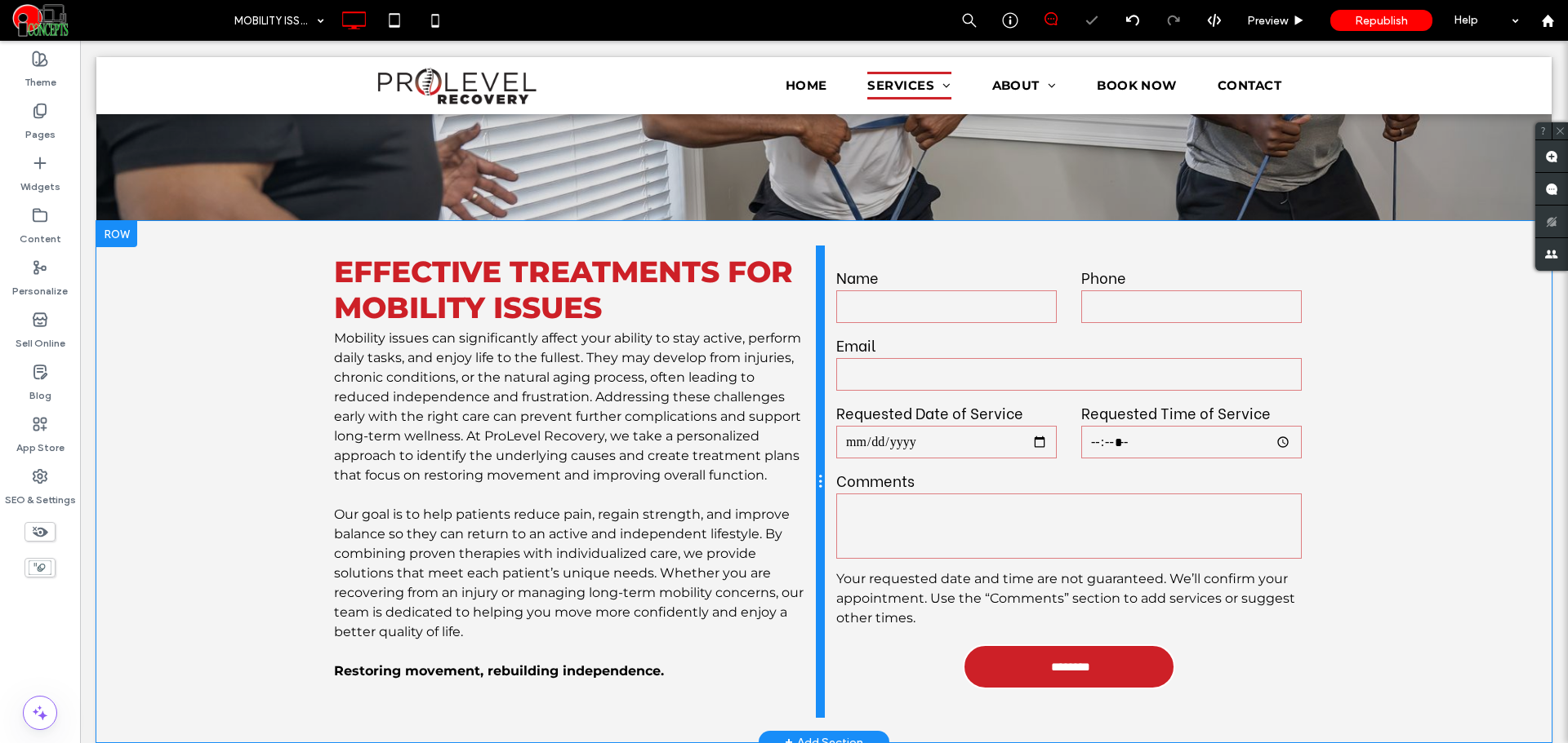
click at [816, 376] on div at bounding box center [820, 482] width 8 height 472
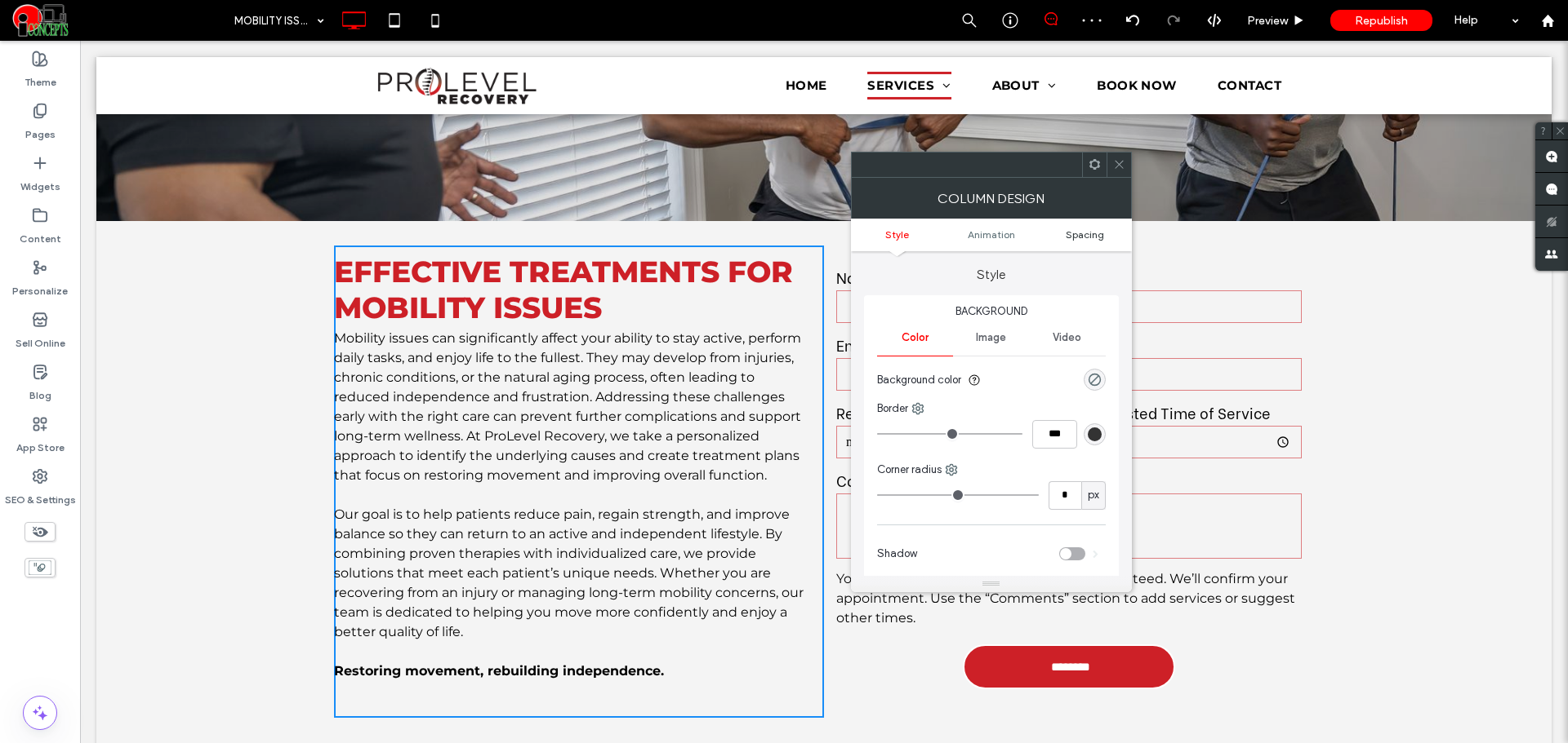
click at [1090, 240] on span "Spacing" at bounding box center [1085, 234] width 39 height 12
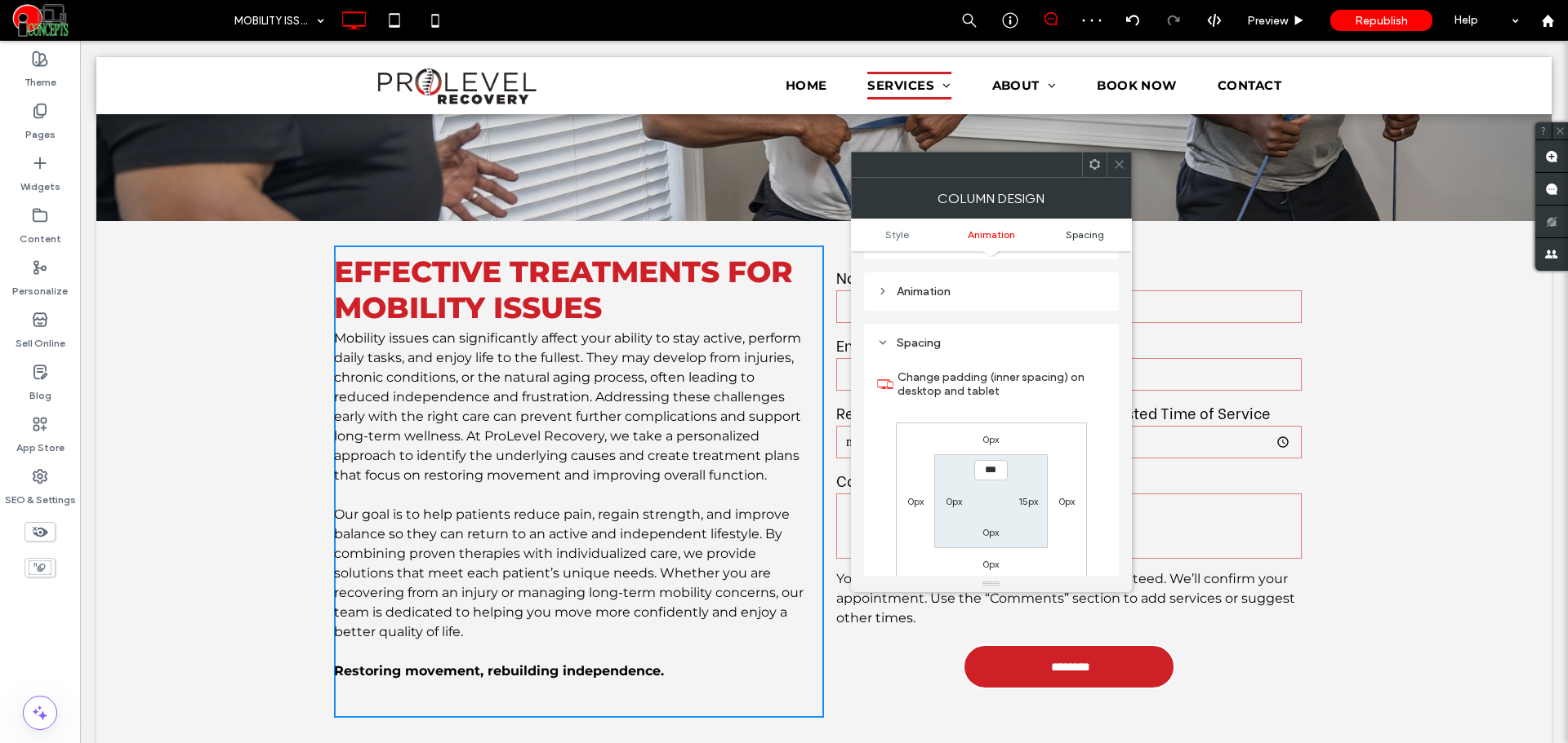
scroll to position [382, 0]
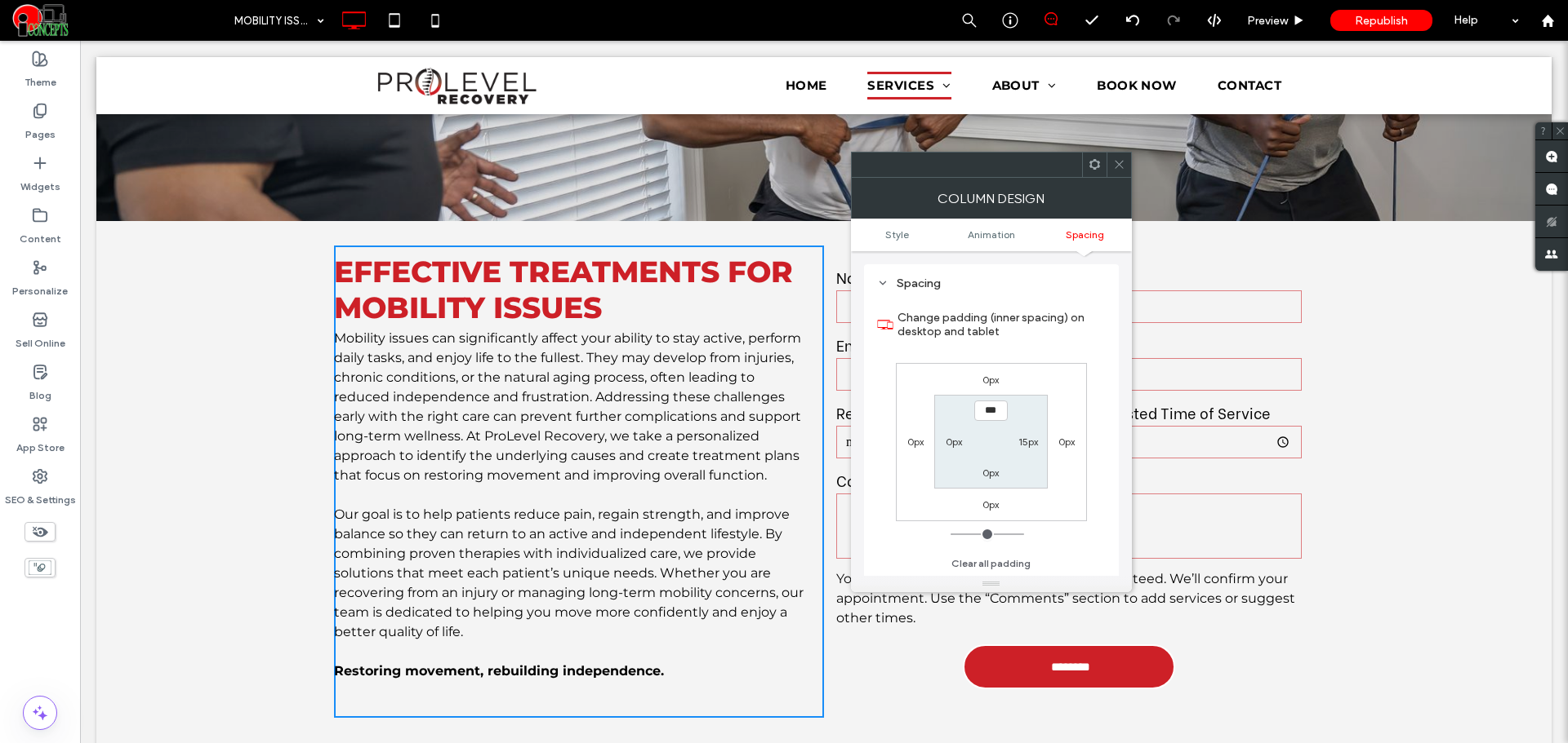
click at [1120, 160] on icon at bounding box center [1119, 164] width 12 height 12
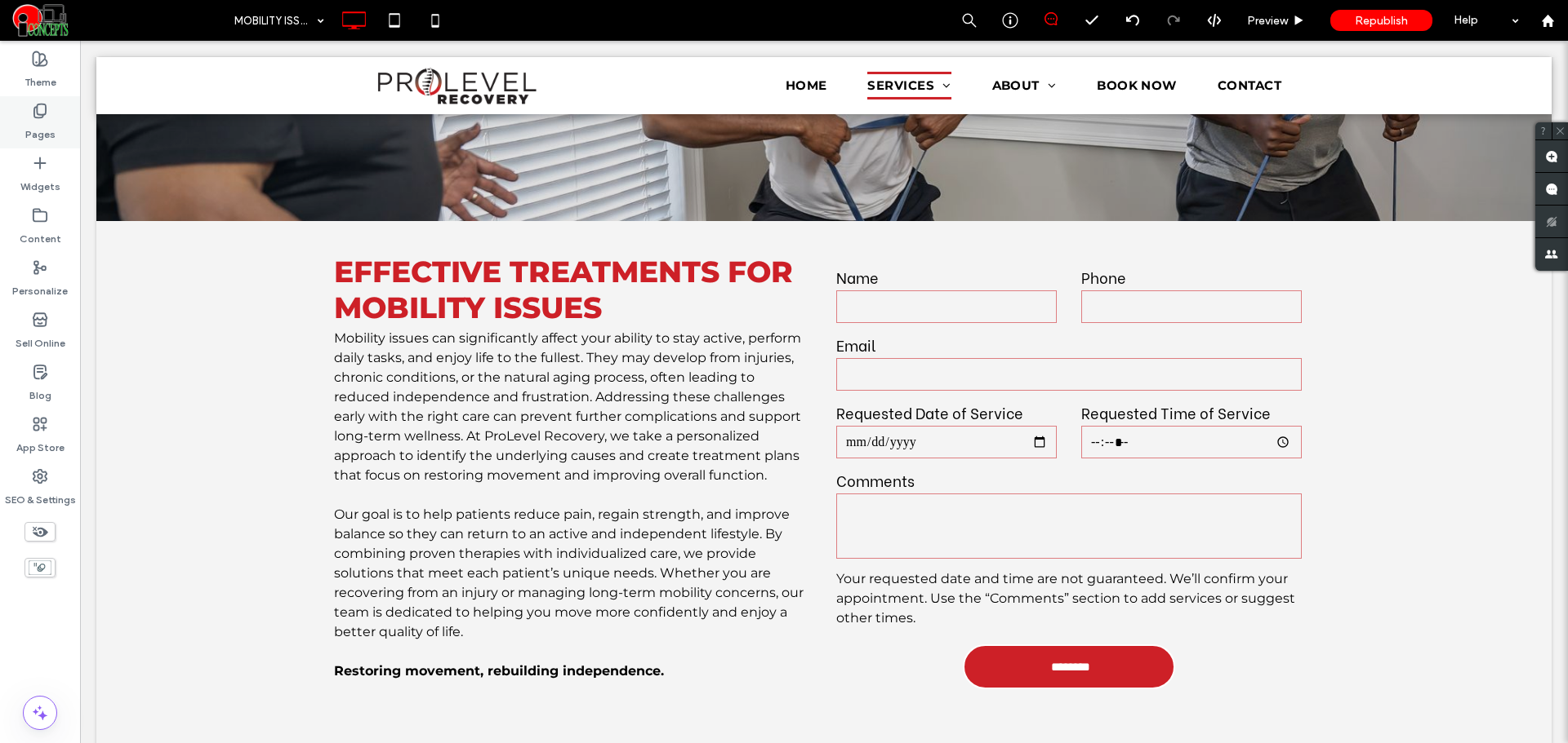
click at [57, 115] on div "Pages" at bounding box center [40, 122] width 80 height 52
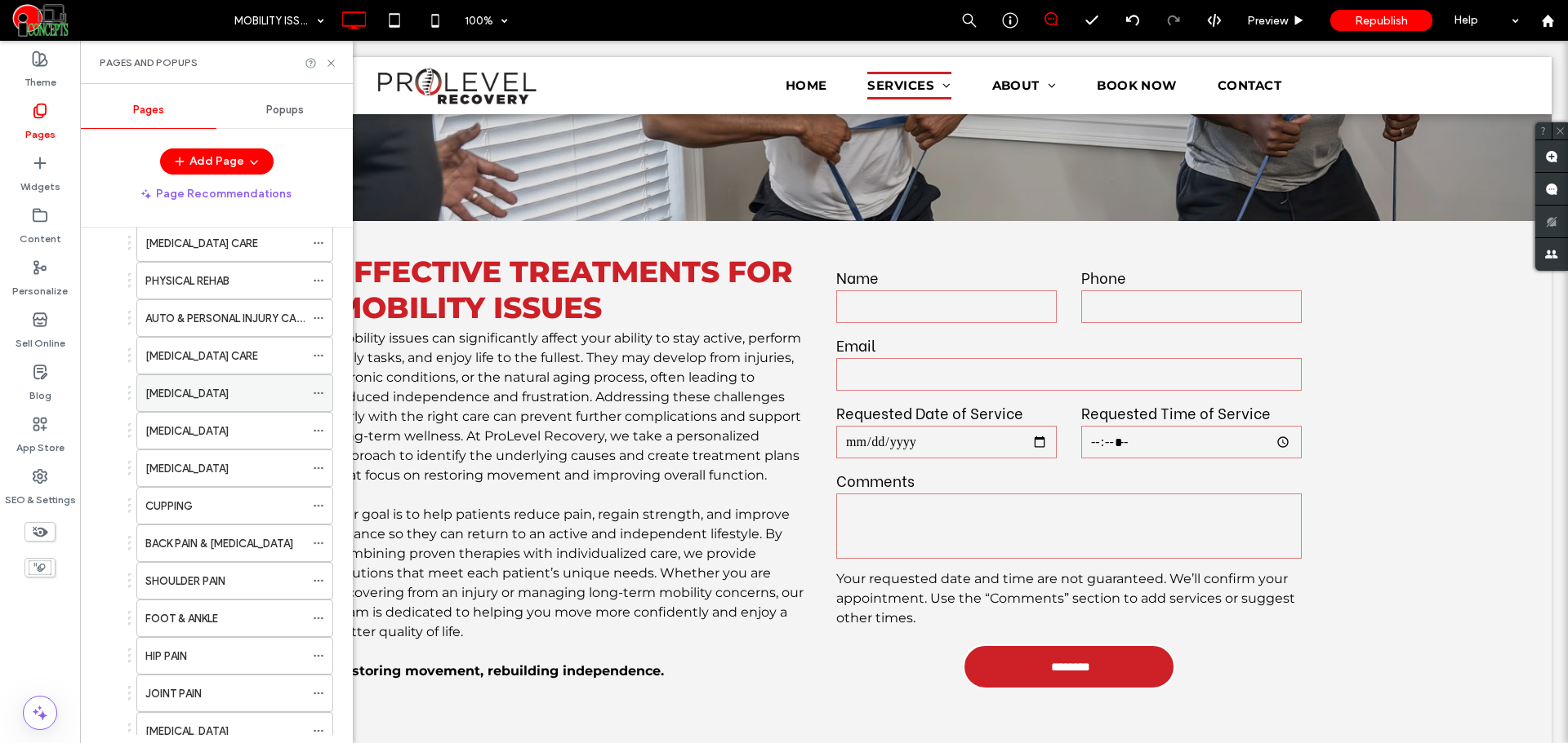
scroll to position [408, 0]
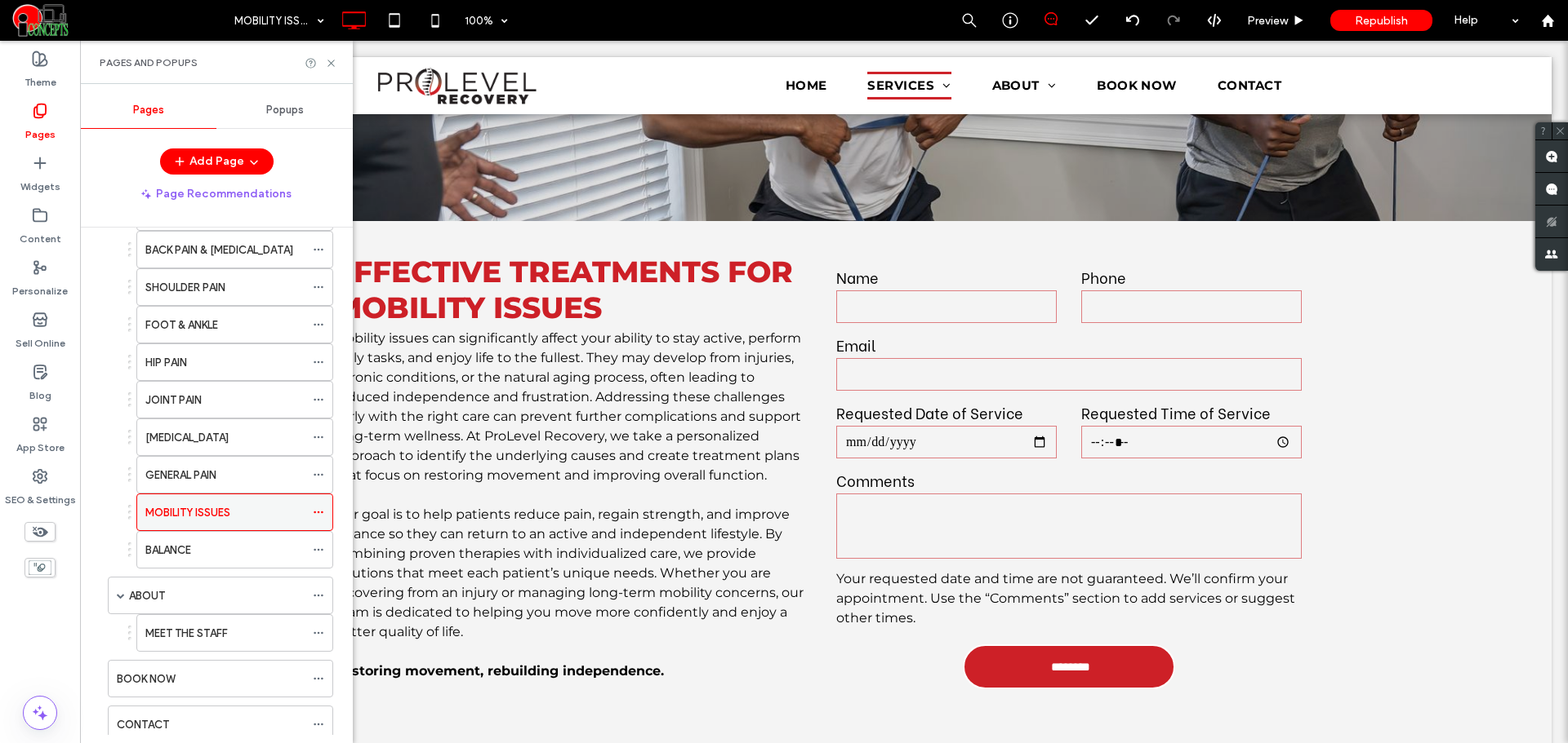
click at [324, 501] on div at bounding box center [322, 512] width 20 height 25
click at [318, 509] on icon at bounding box center [318, 513] width 12 height 12
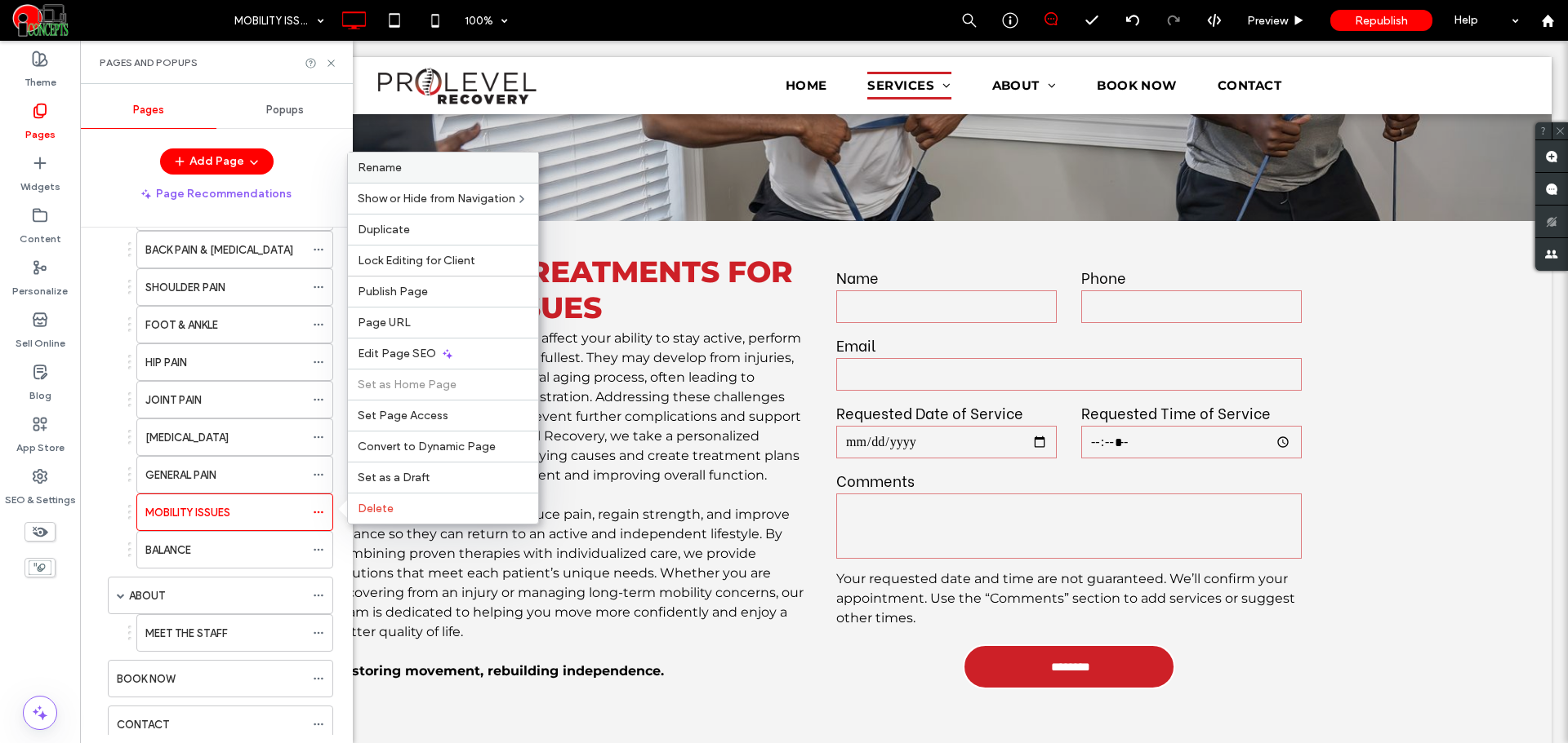
click at [398, 164] on span "Rename" at bounding box center [380, 168] width 44 height 14
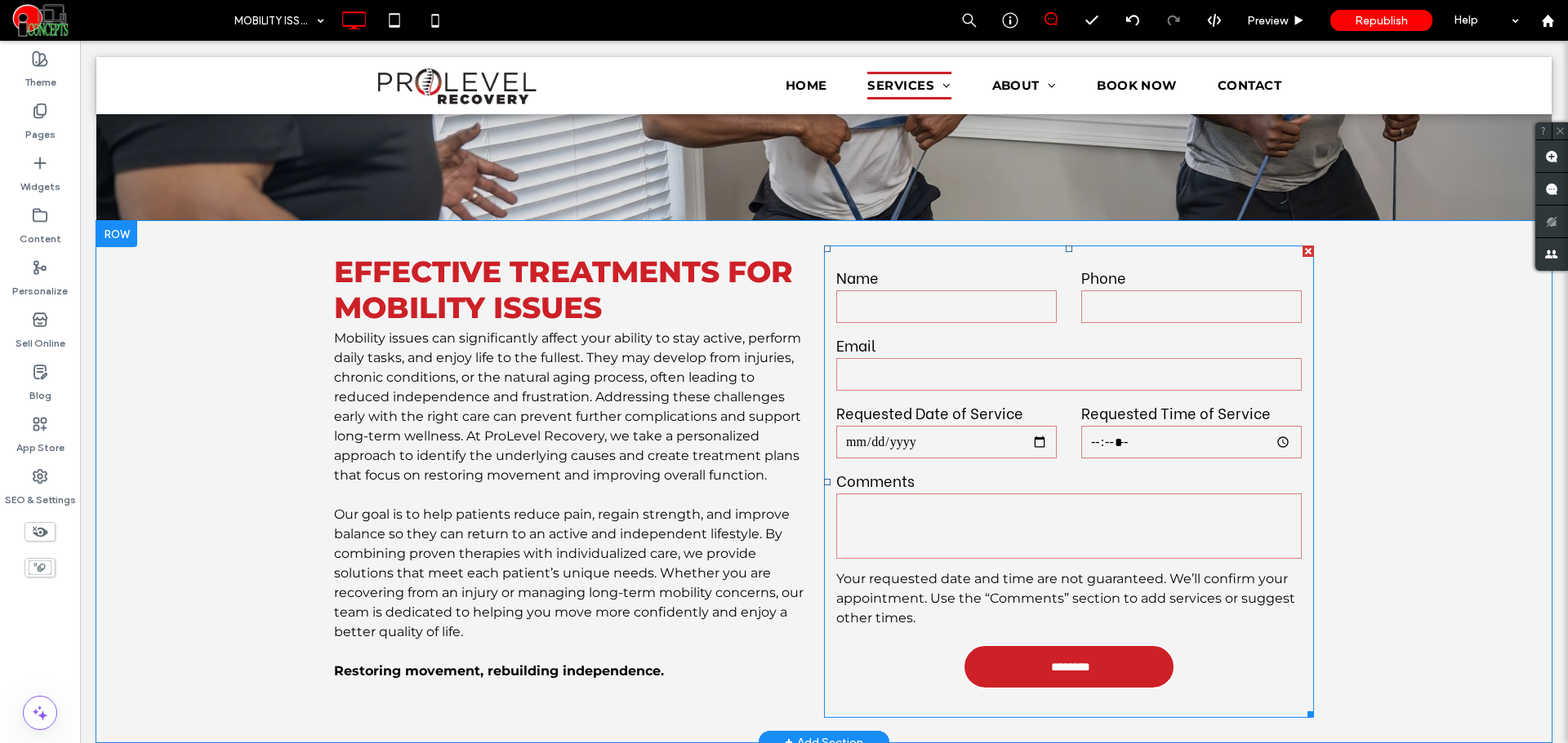
click at [1033, 469] on label "Comments" at bounding box center [1069, 480] width 466 height 22
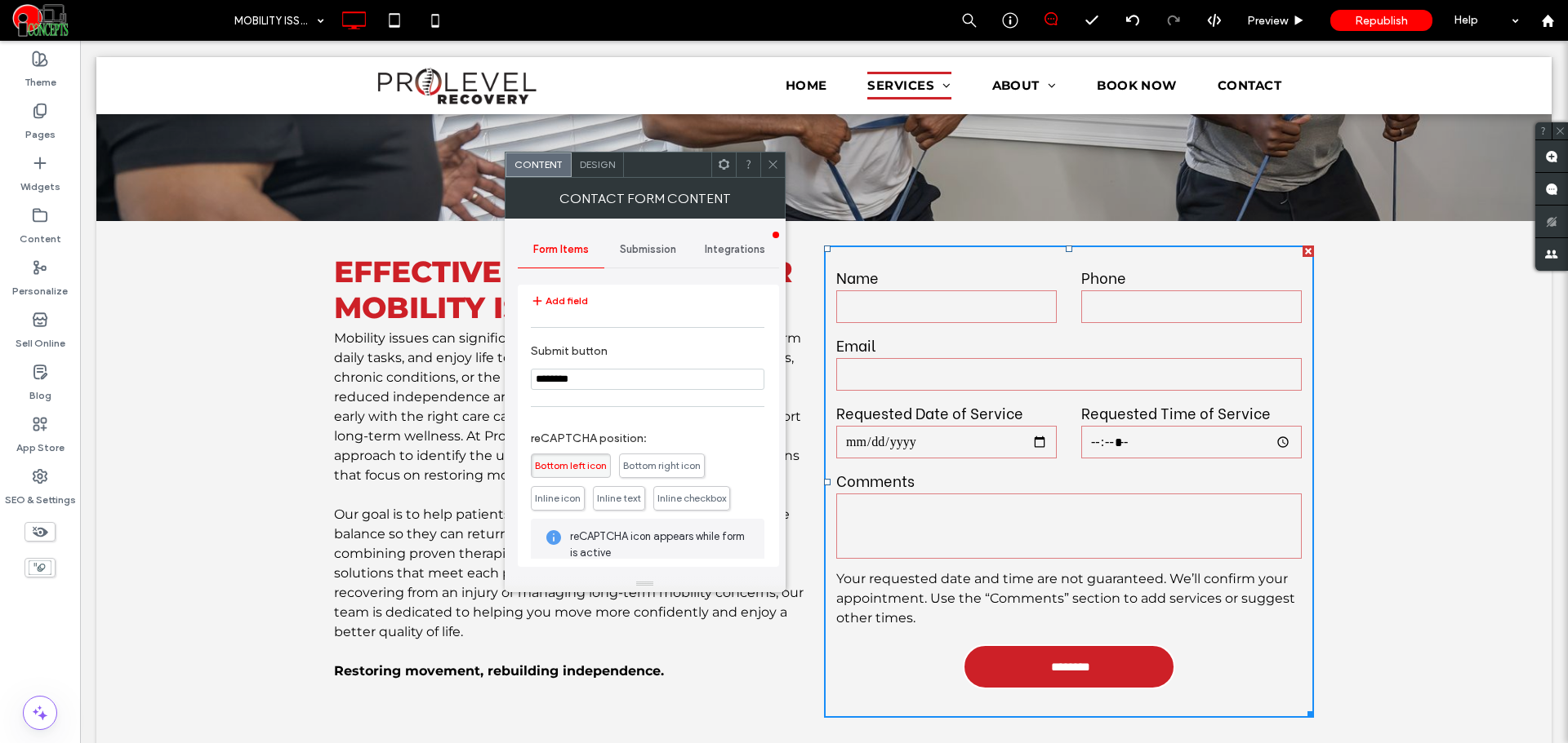
scroll to position [457, 0]
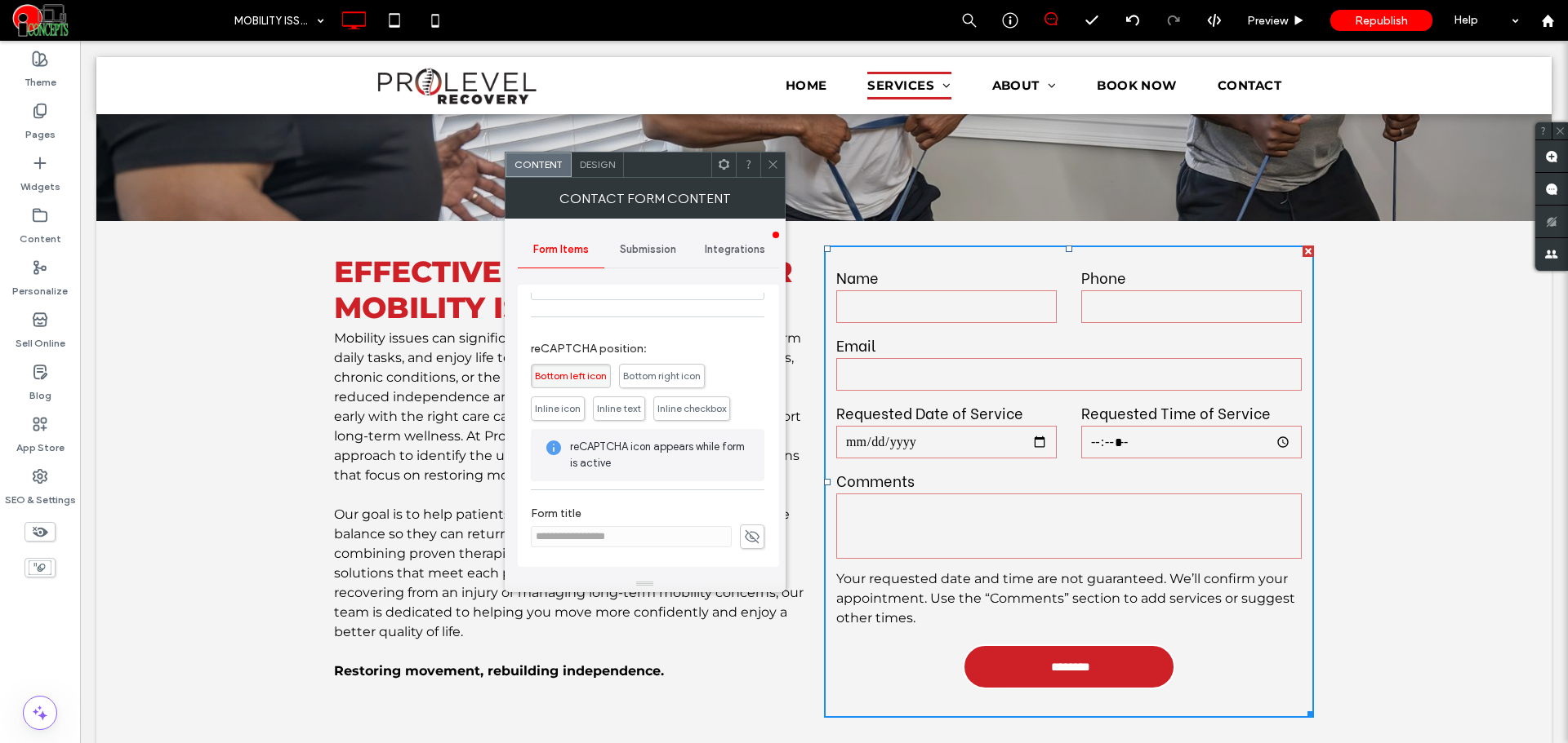
click at [743, 537] on icon at bounding box center [751, 537] width 17 height 18
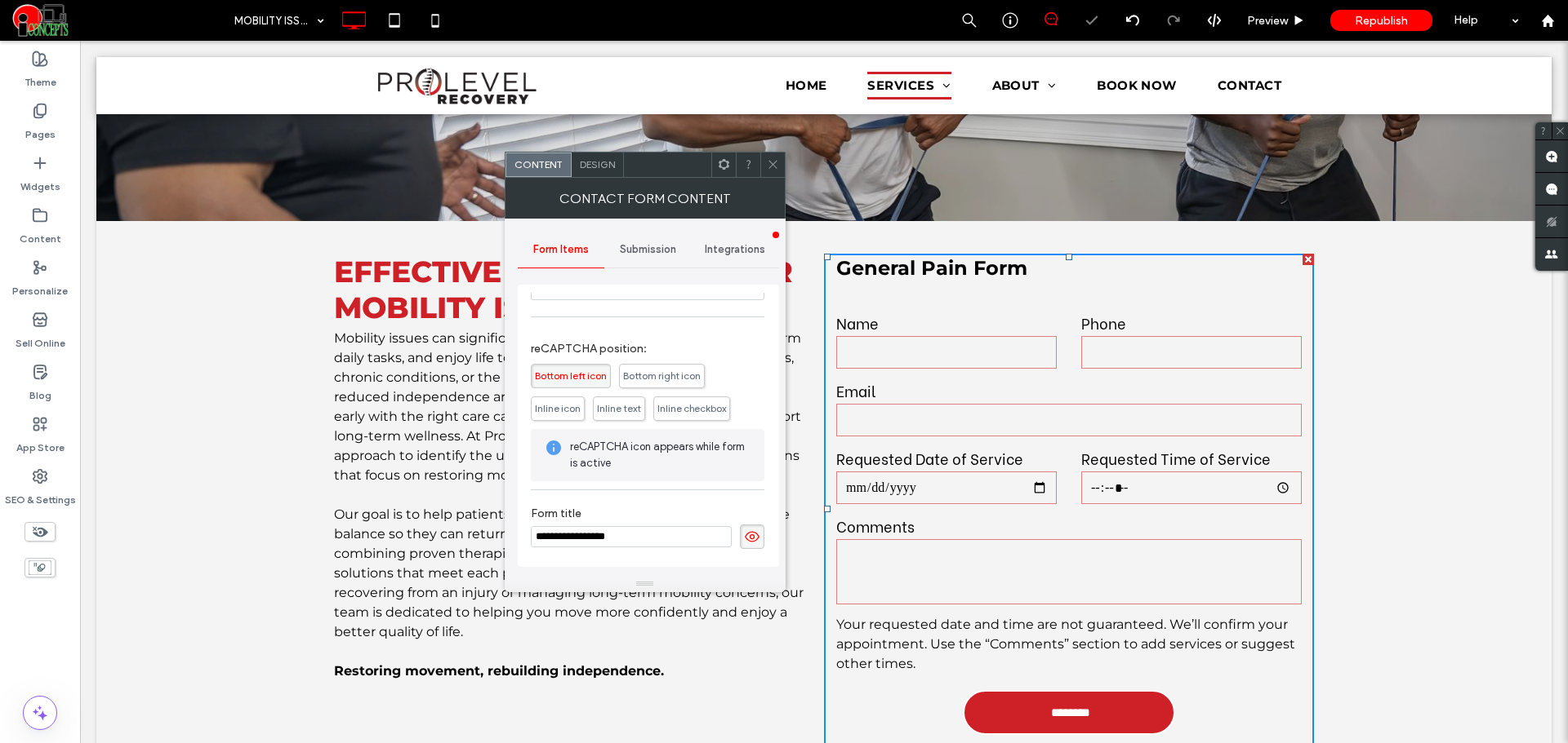
click at [598, 539] on input "**********" at bounding box center [631, 537] width 201 height 21
paste input "***"
type input "**********"
click at [743, 540] on icon at bounding box center [751, 537] width 17 height 18
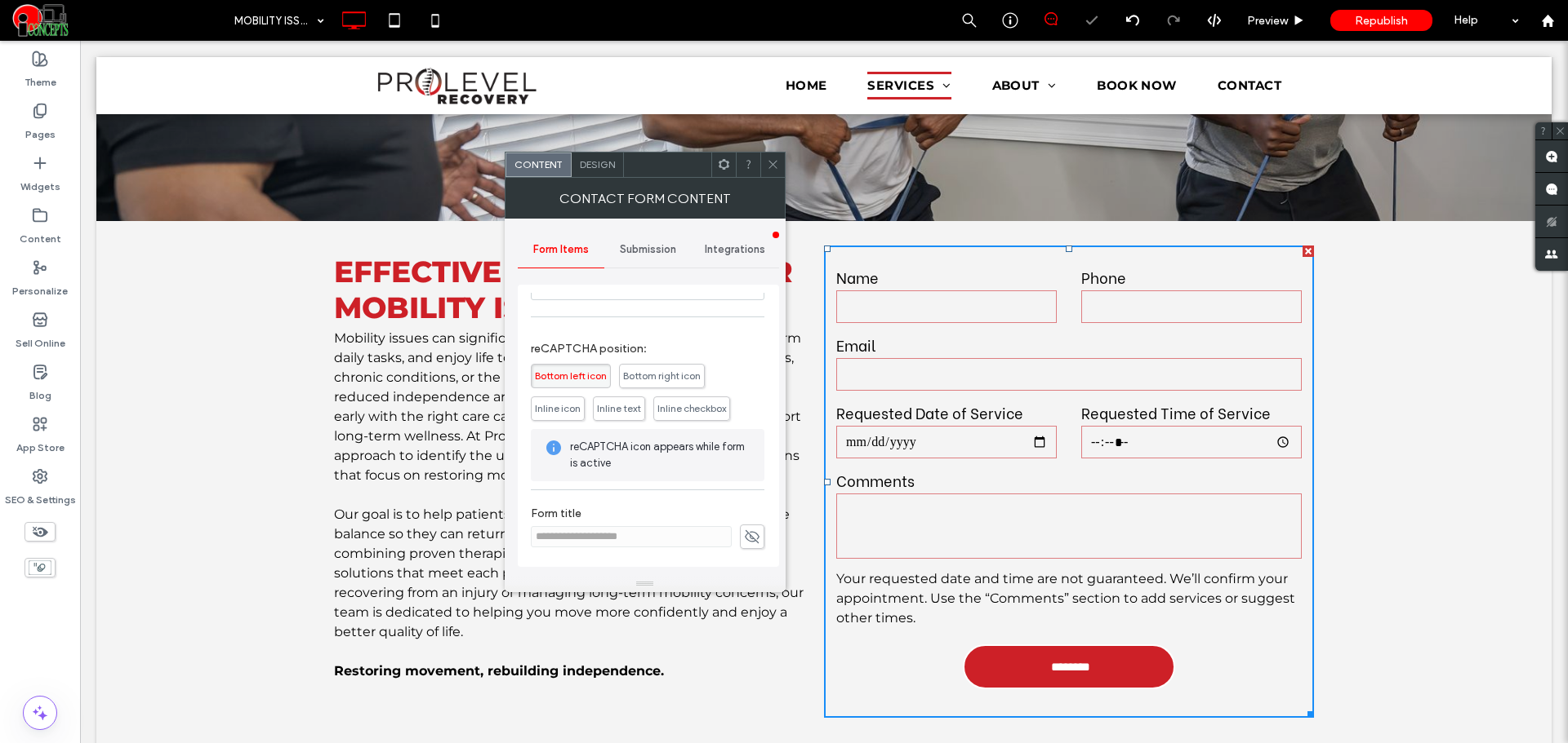
click at [640, 244] on span "Submission" at bounding box center [648, 249] width 56 height 13
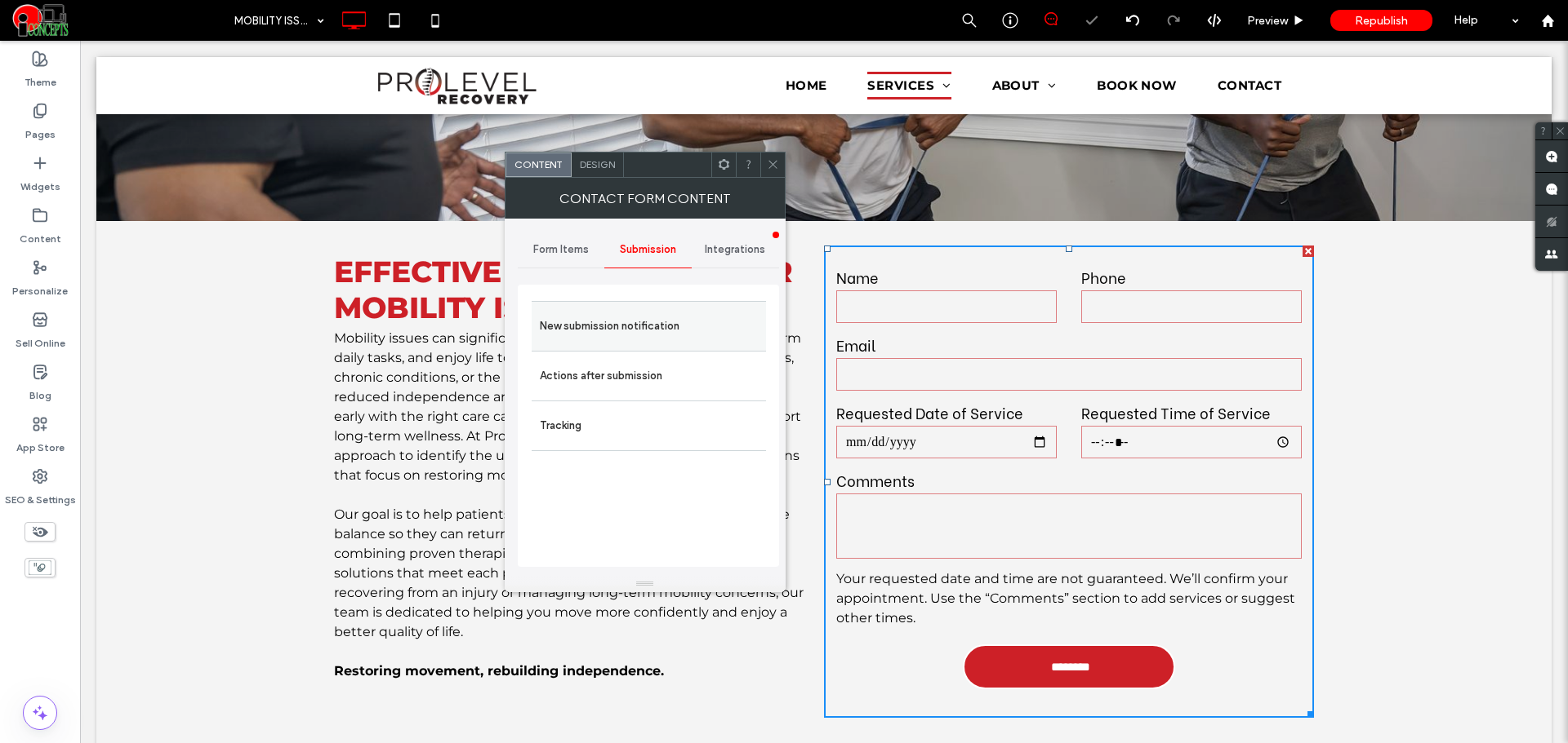
click at [619, 323] on label "New submission notification" at bounding box center [649, 326] width 218 height 33
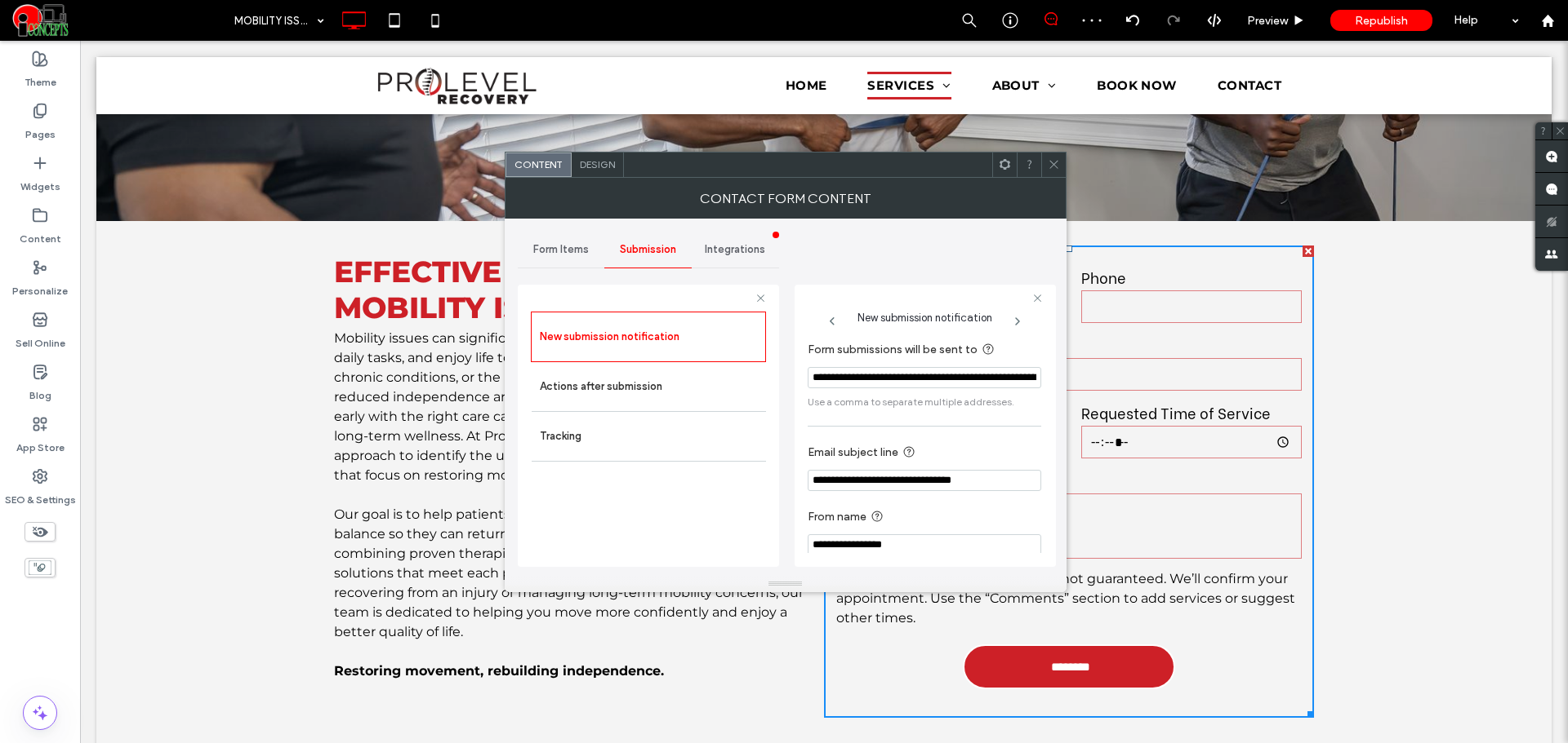
click at [920, 485] on input "**********" at bounding box center [924, 480] width 233 height 21
paste input "***"
type input "**********"
click at [908, 509] on label "From name" at bounding box center [921, 518] width 227 height 21
click at [1059, 166] on icon at bounding box center [1054, 164] width 12 height 12
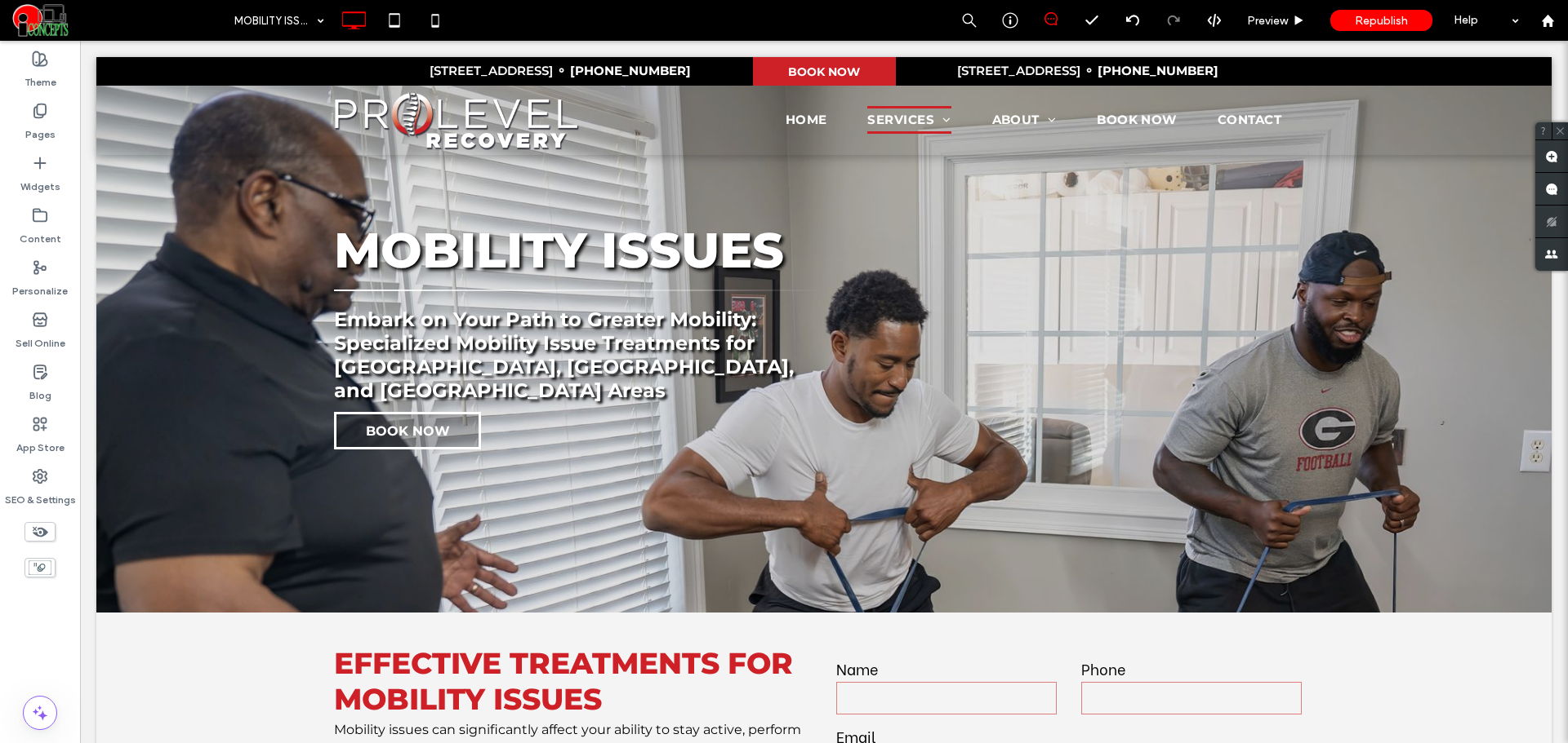
scroll to position [272, 0]
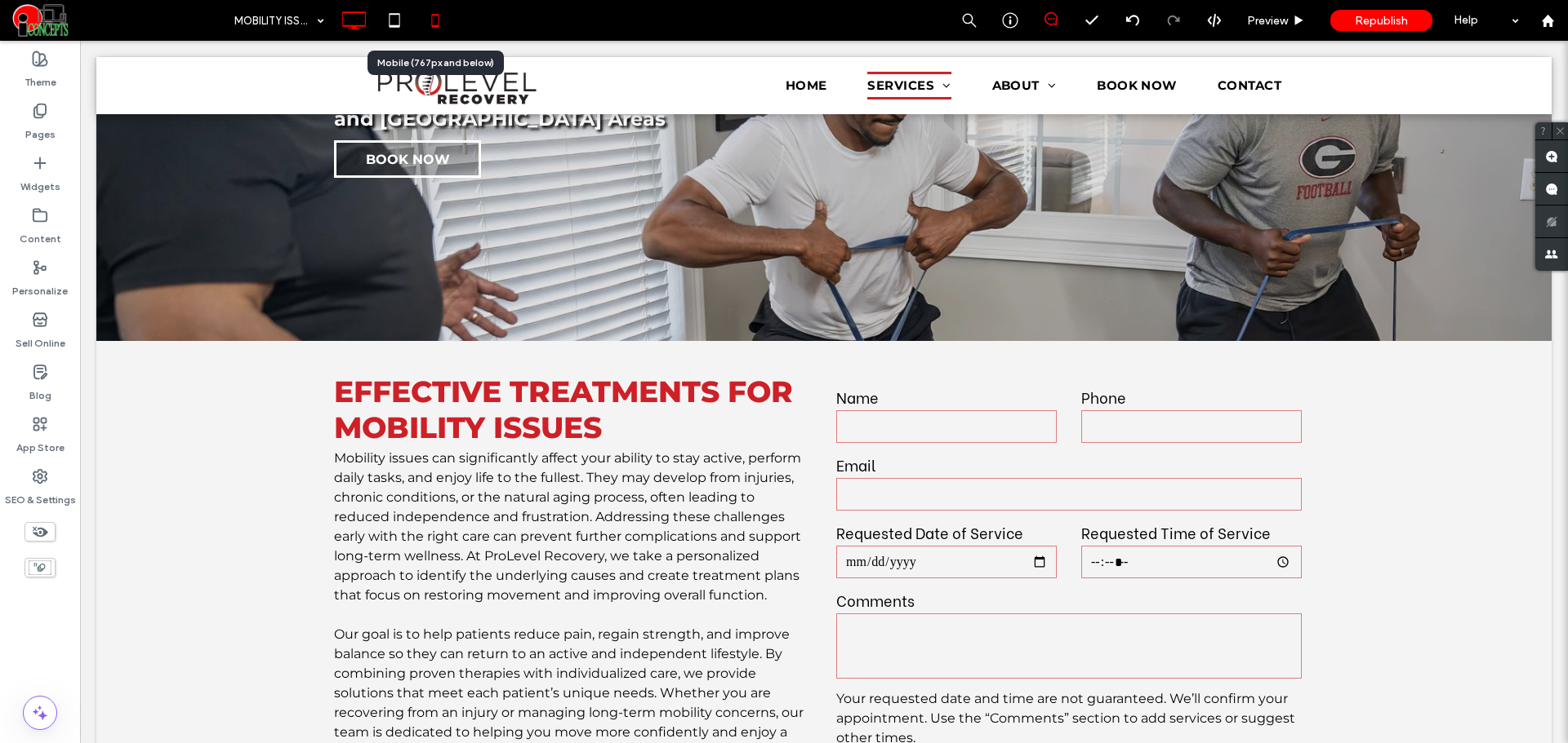
click at [437, 22] on icon at bounding box center [435, 20] width 33 height 33
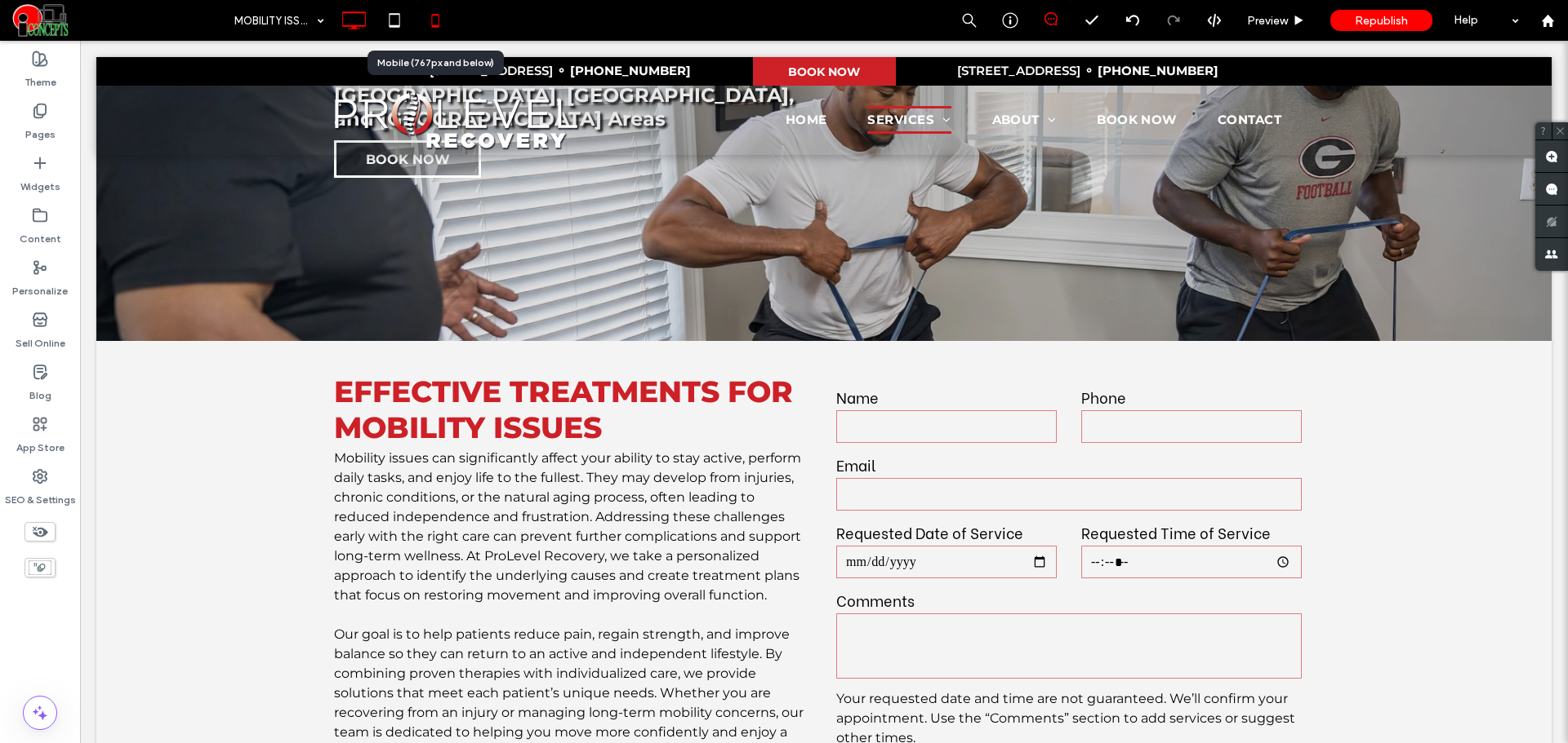
scroll to position [0, 0]
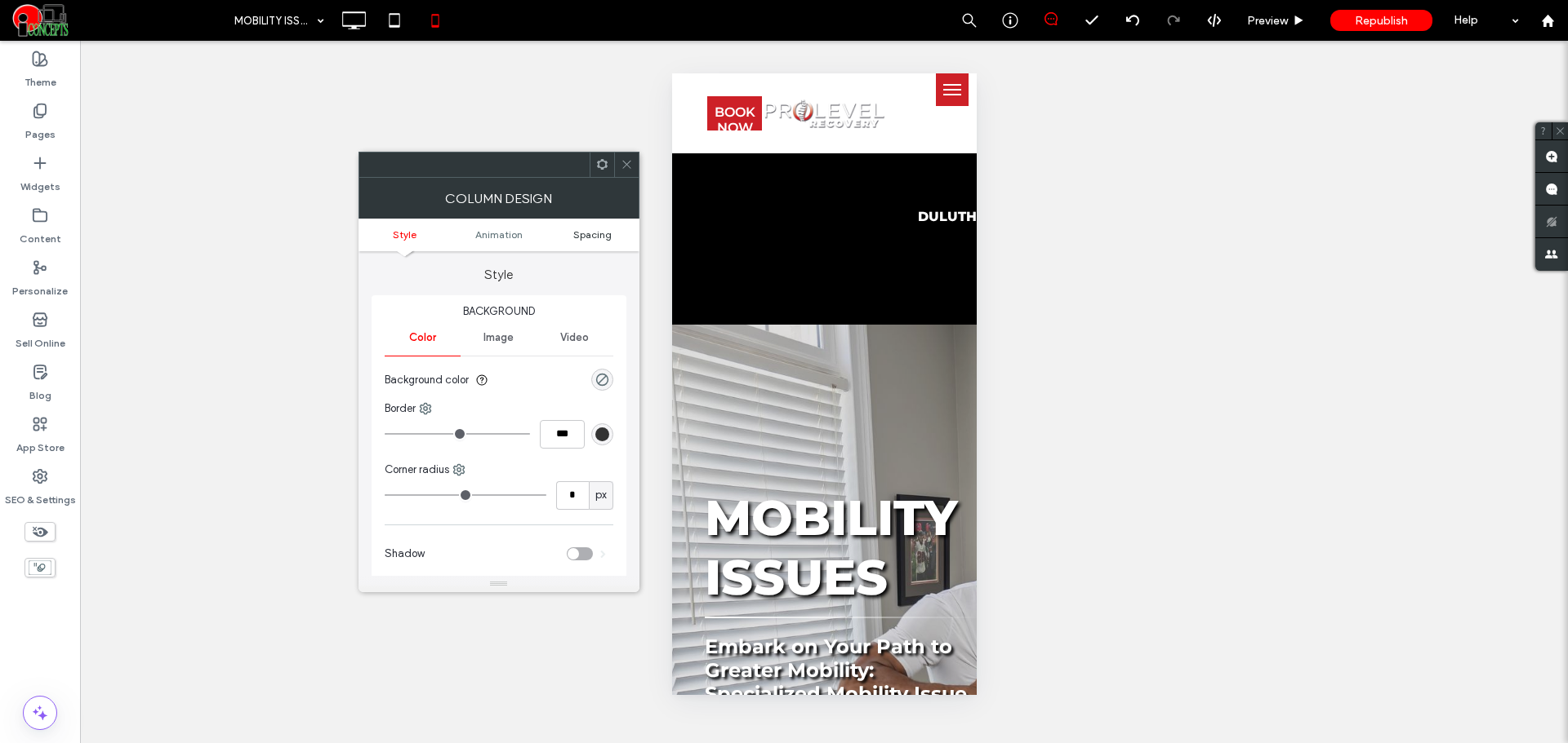
click at [596, 238] on span "Spacing" at bounding box center [592, 234] width 39 height 12
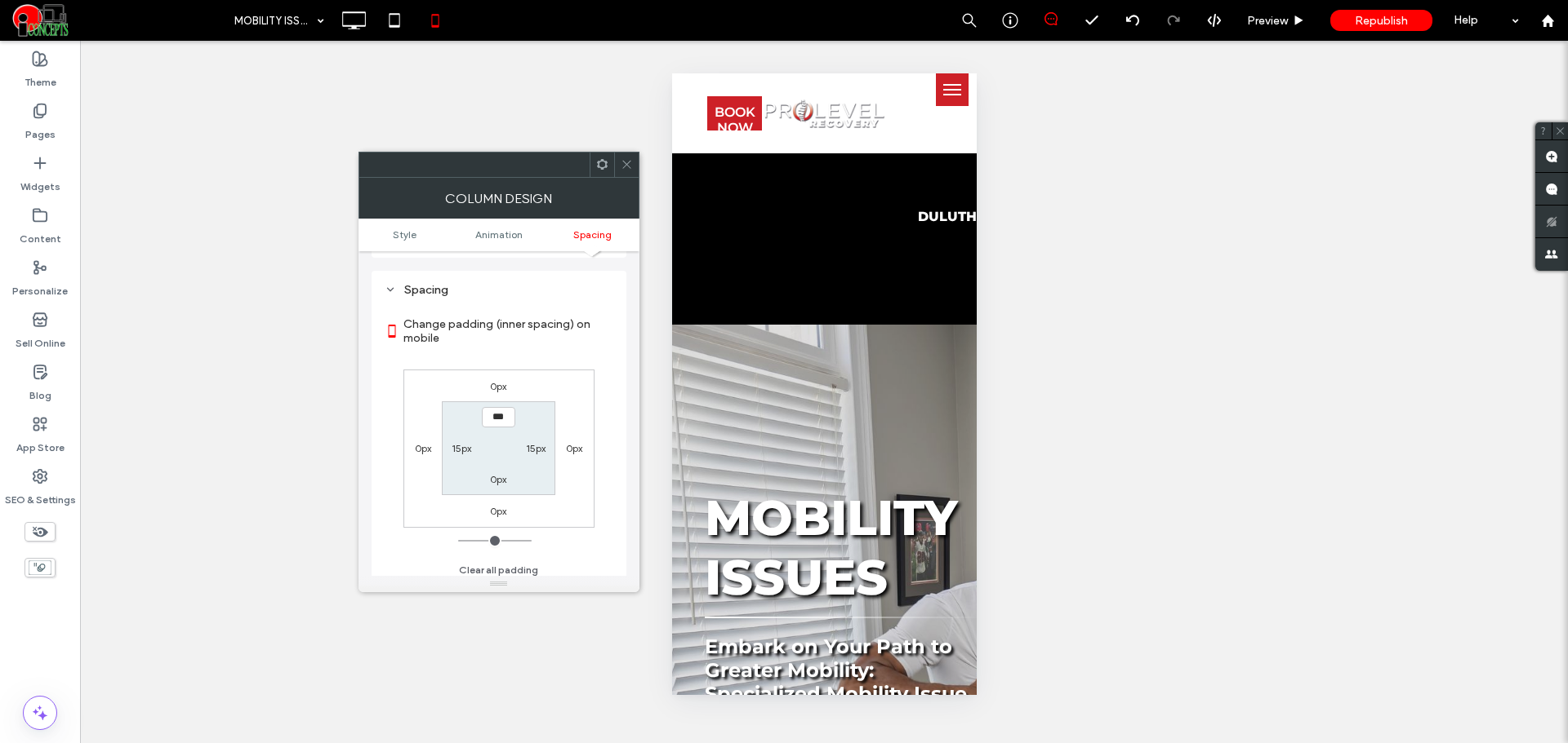
scroll to position [382, 0]
click at [466, 439] on label "15px" at bounding box center [462, 442] width 20 height 12
type input "**"
type input "*"
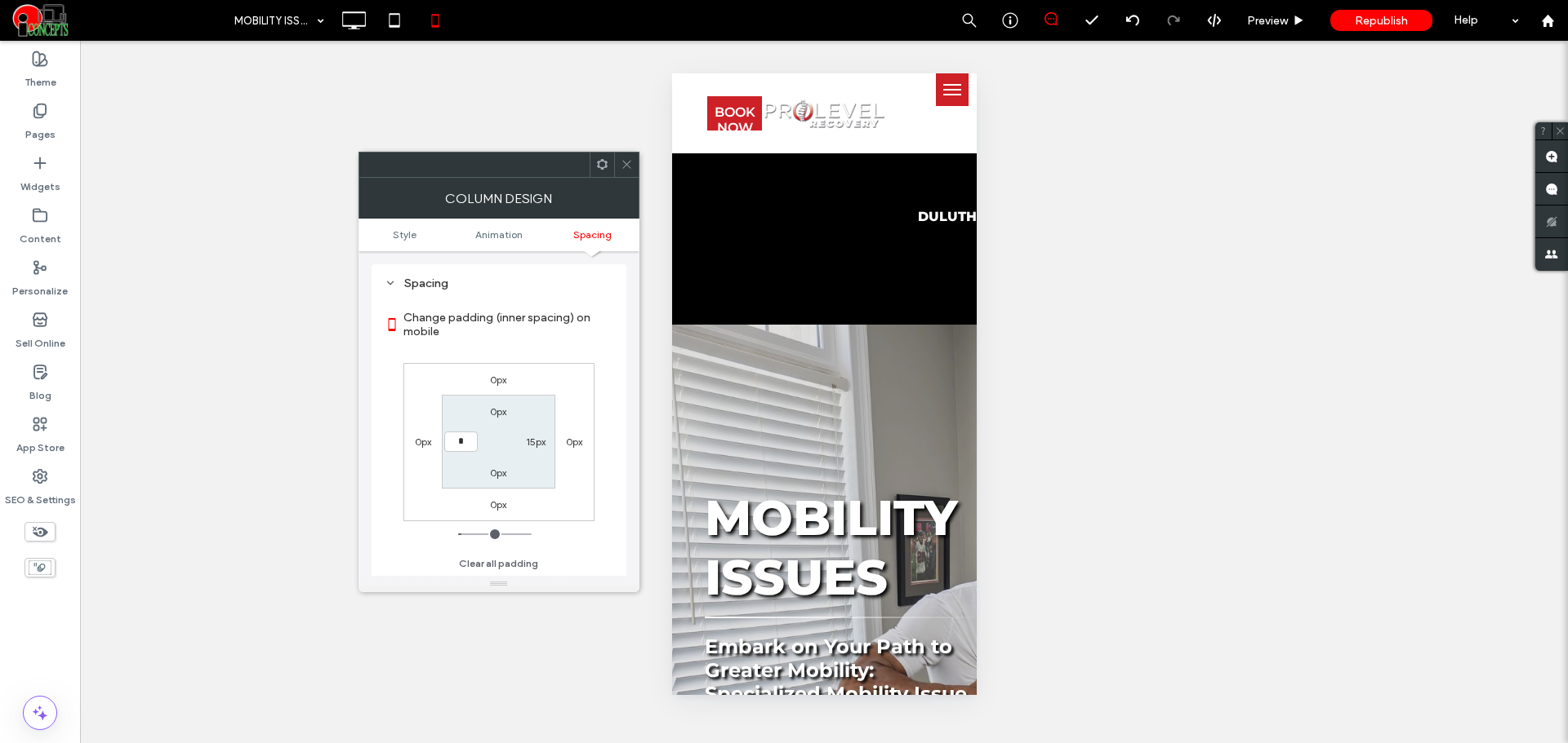
type input "***"
click at [528, 444] on label "15px" at bounding box center [536, 442] width 20 height 12
type input "**"
type input "*"
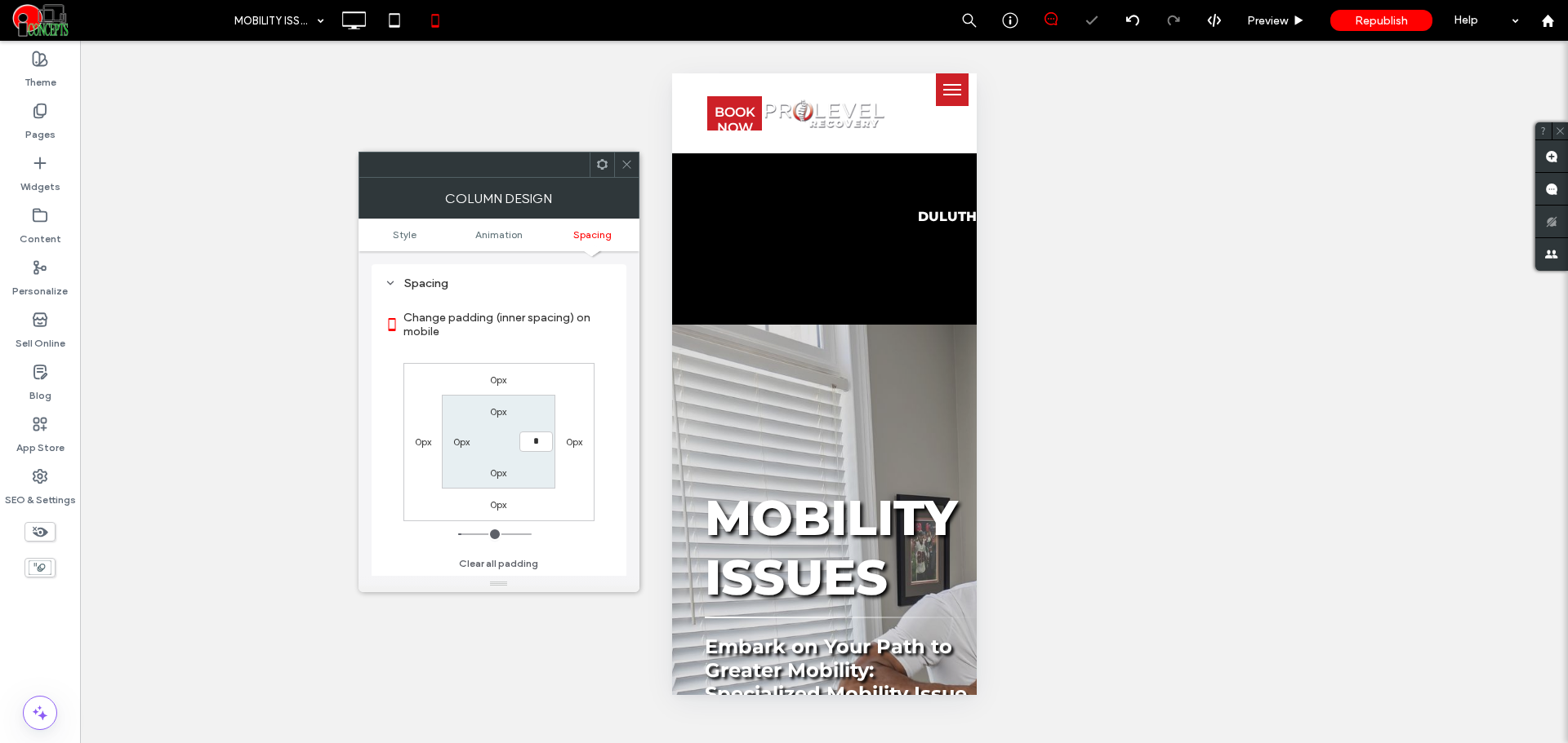
type input "***"
click at [636, 173] on div at bounding box center [626, 164] width 25 height 25
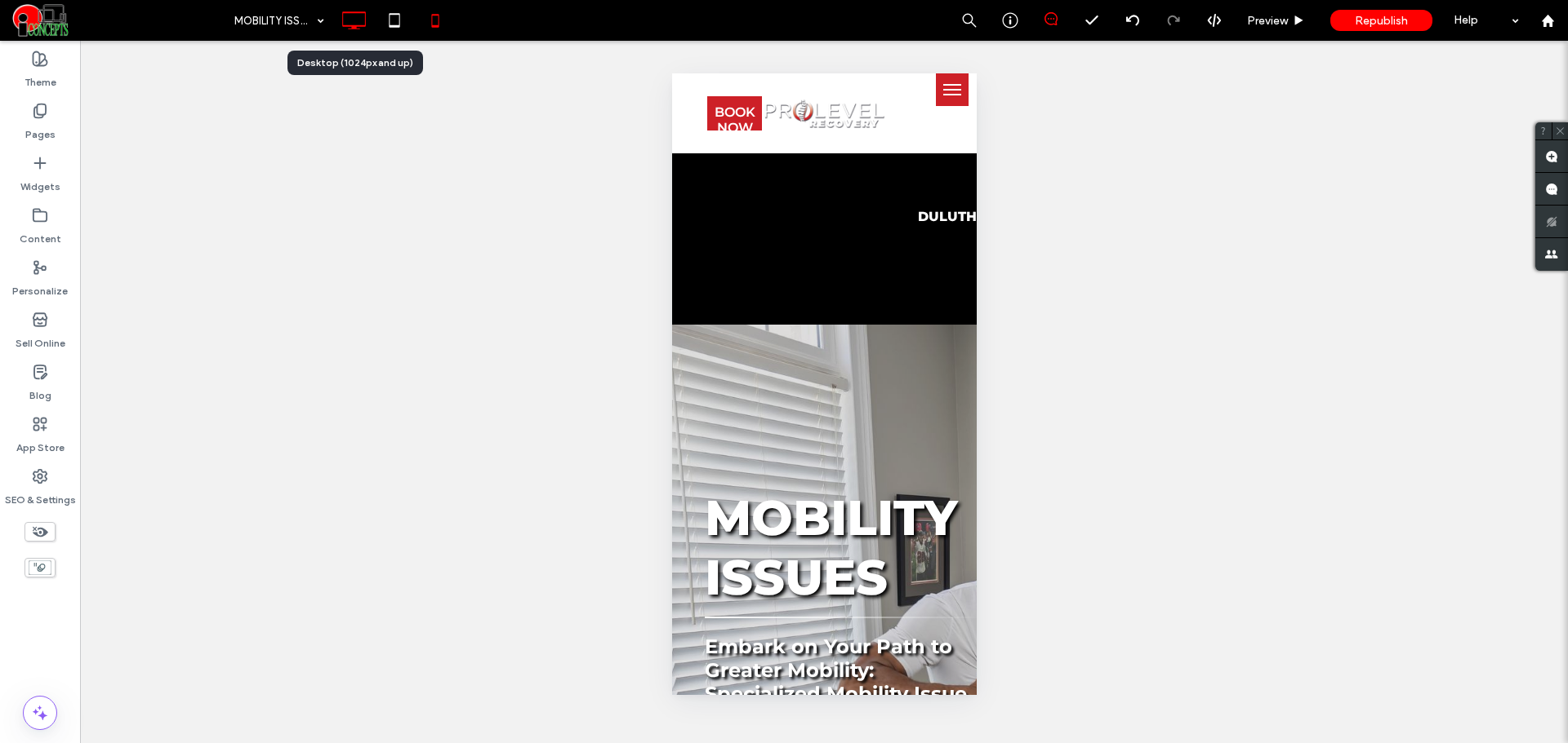
click at [358, 31] on icon at bounding box center [353, 20] width 33 height 33
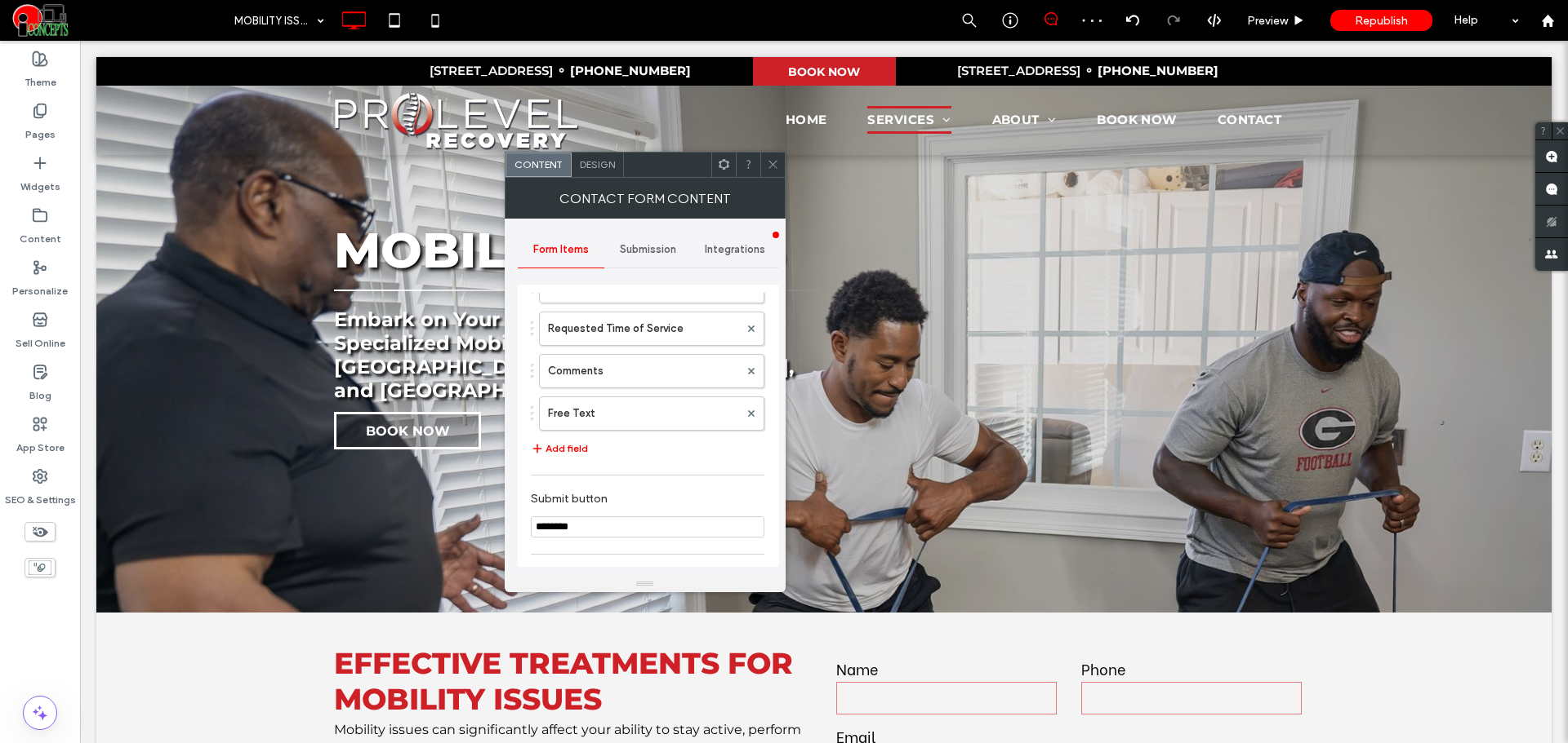
scroll to position [457, 0]
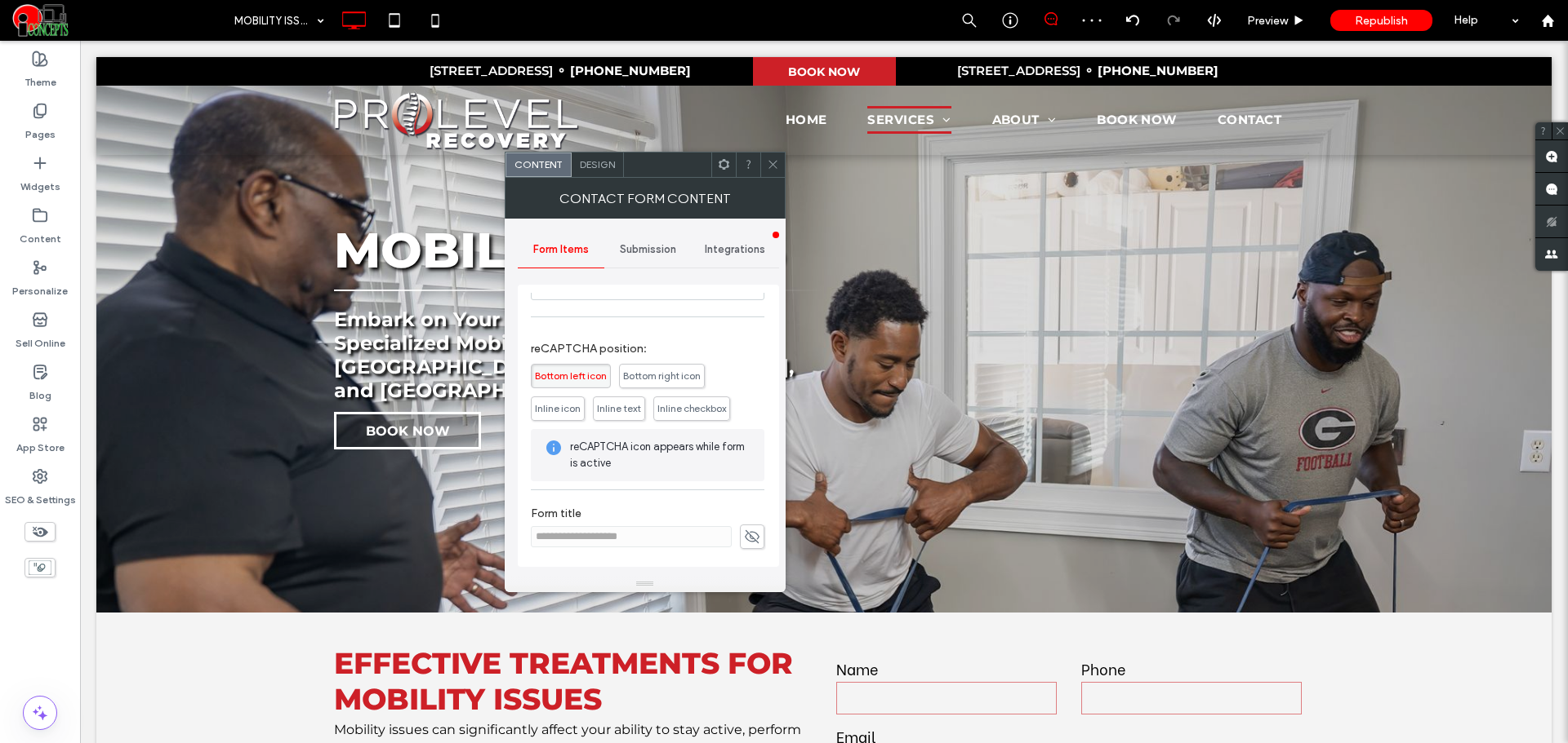
click at [655, 260] on div "Submission" at bounding box center [648, 250] width 87 height 36
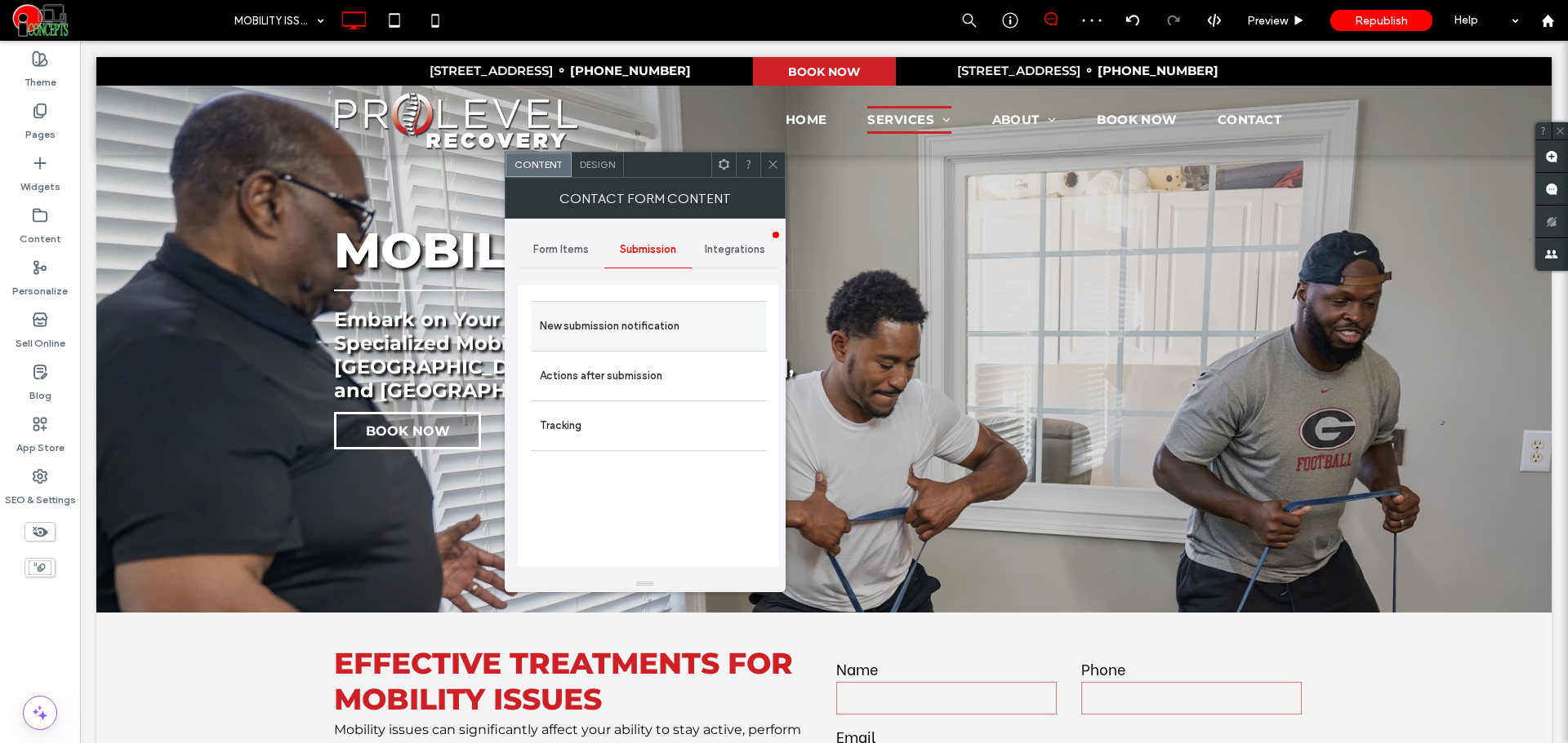
click at [653, 301] on div "New submission notification" at bounding box center [649, 326] width 234 height 49
click at [653, 311] on label "New submission notification" at bounding box center [649, 326] width 218 height 33
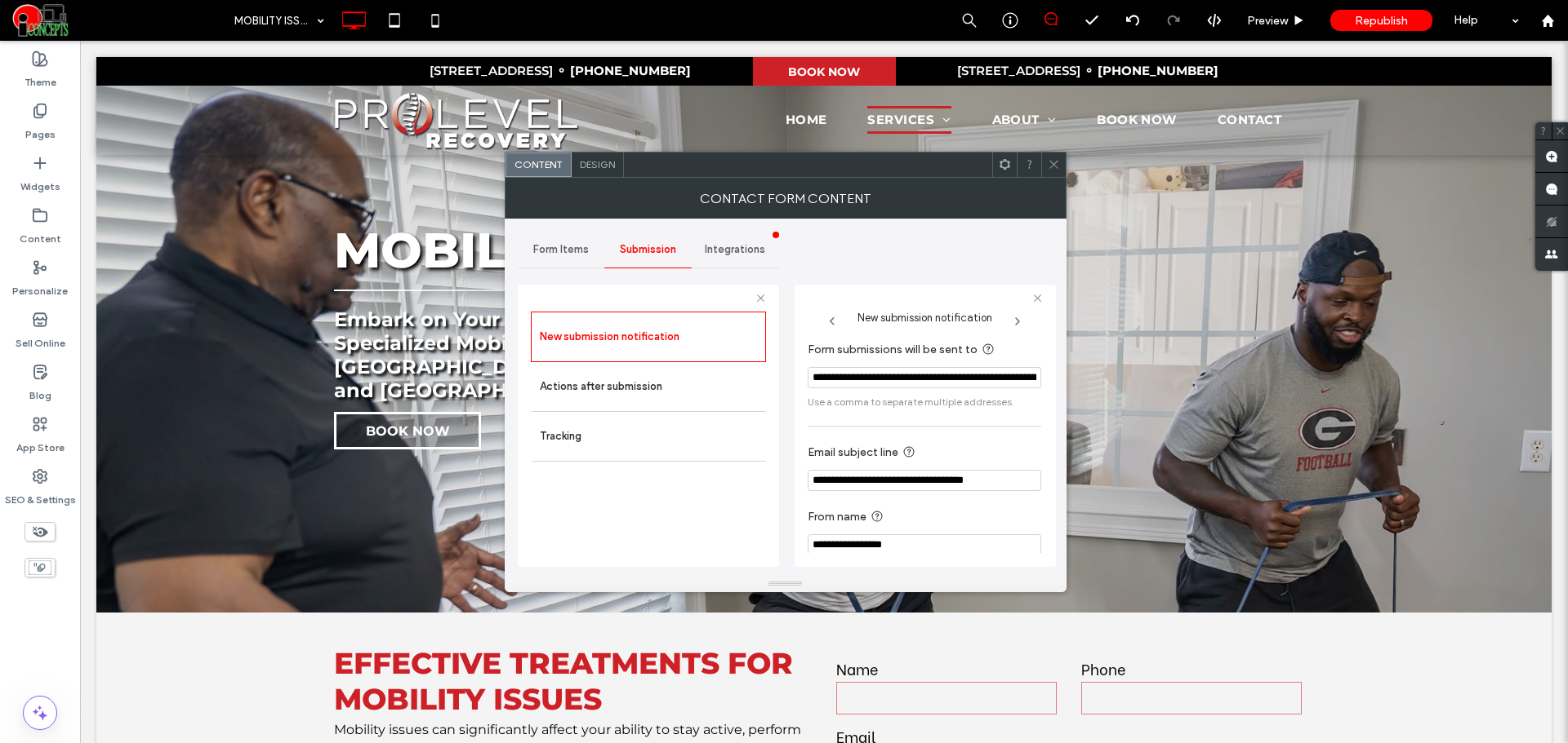
click at [1051, 166] on icon at bounding box center [1054, 164] width 12 height 12
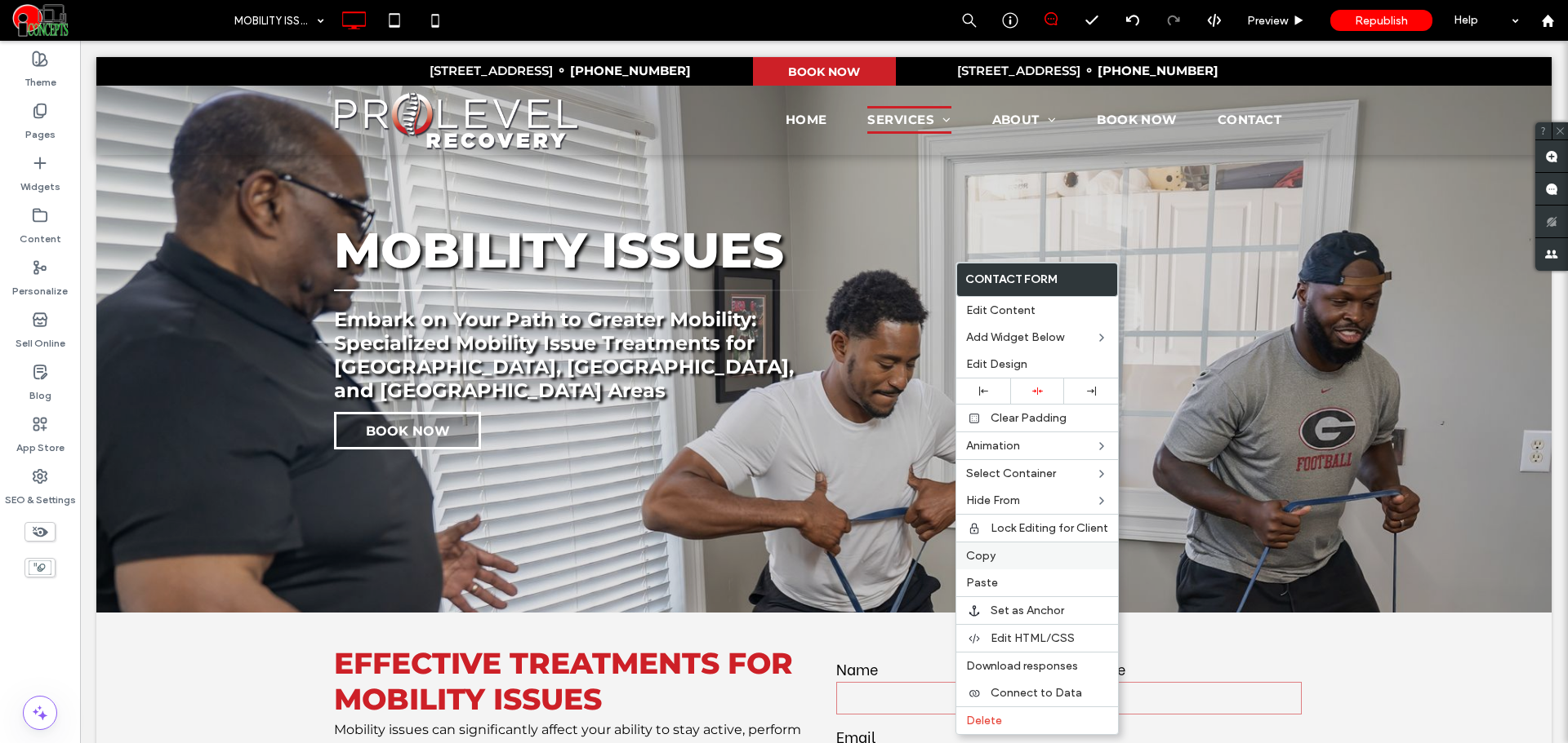
click at [988, 555] on span "Copy" at bounding box center [981, 556] width 30 height 14
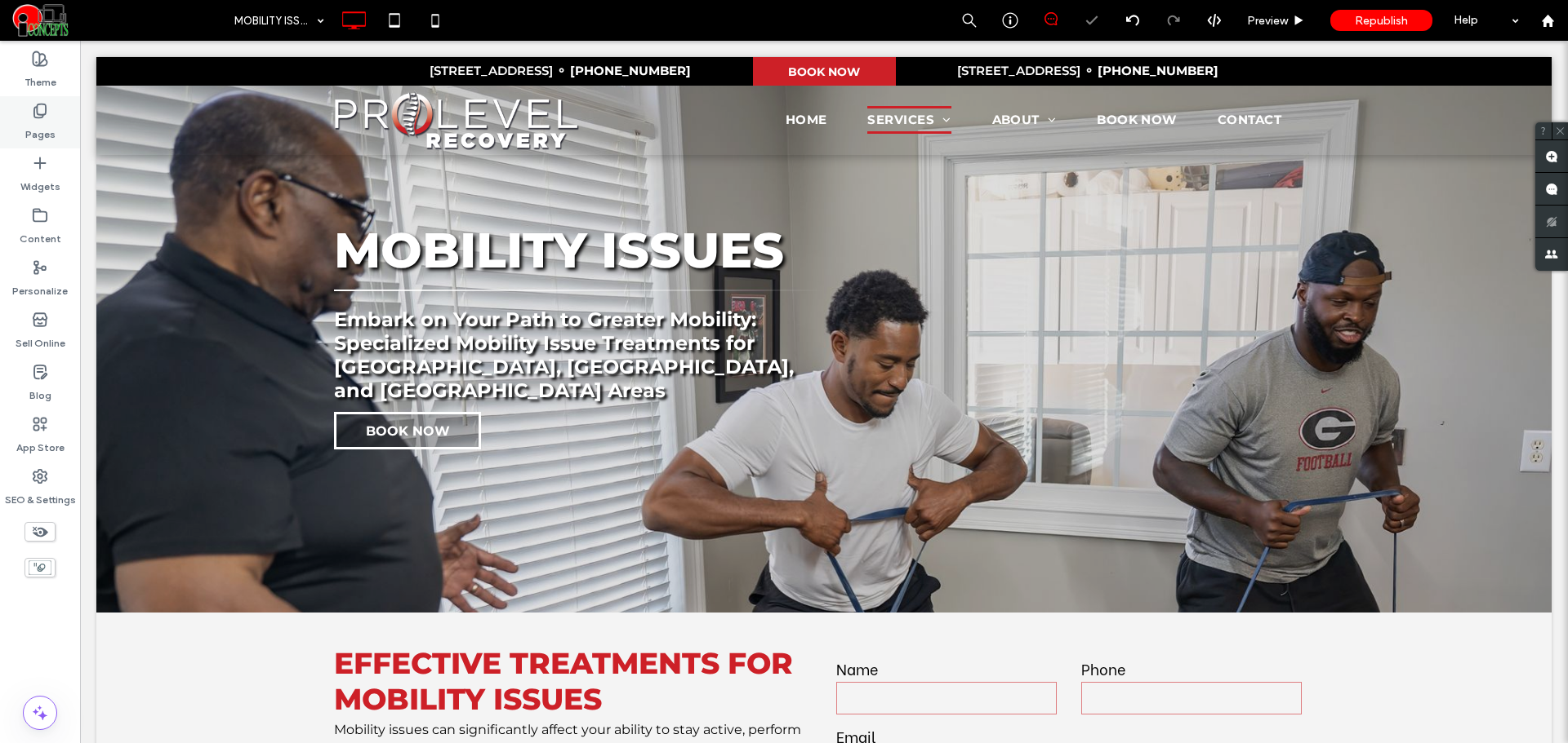
click at [44, 125] on label "Pages" at bounding box center [41, 130] width 31 height 23
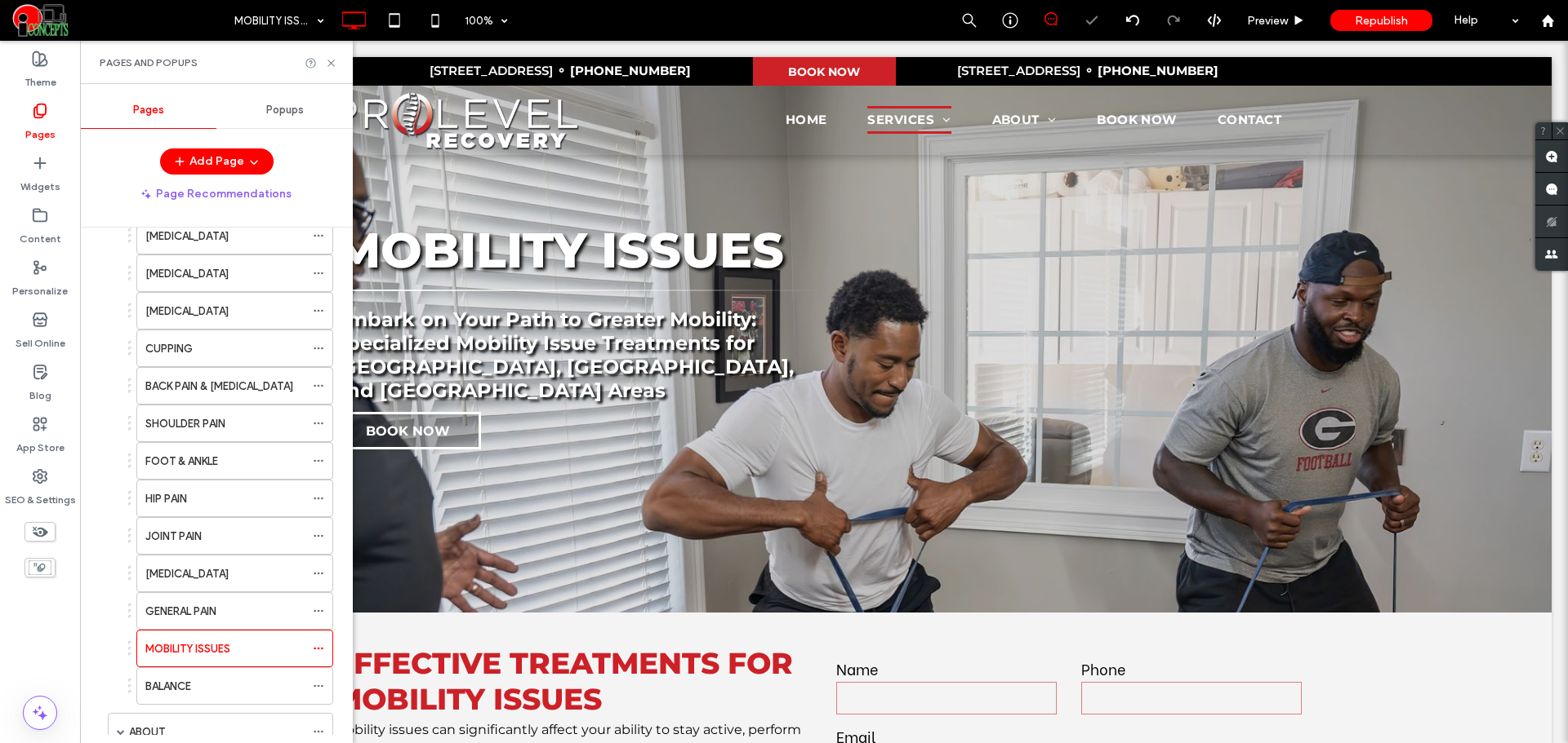
scroll to position [408, 0]
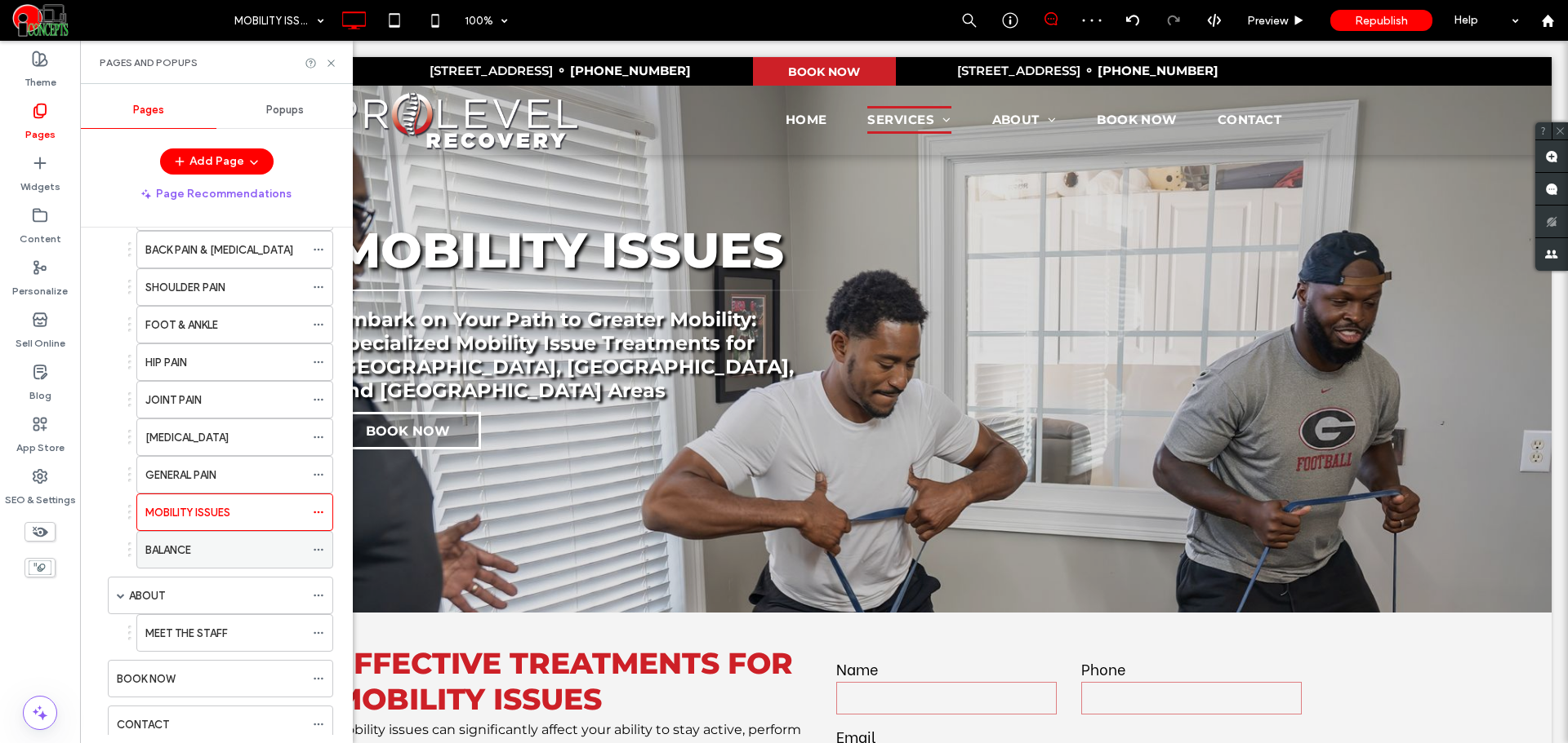
click at [256, 560] on div "BALANCE" at bounding box center [224, 550] width 159 height 36
click at [331, 64] on icon at bounding box center [331, 63] width 12 height 12
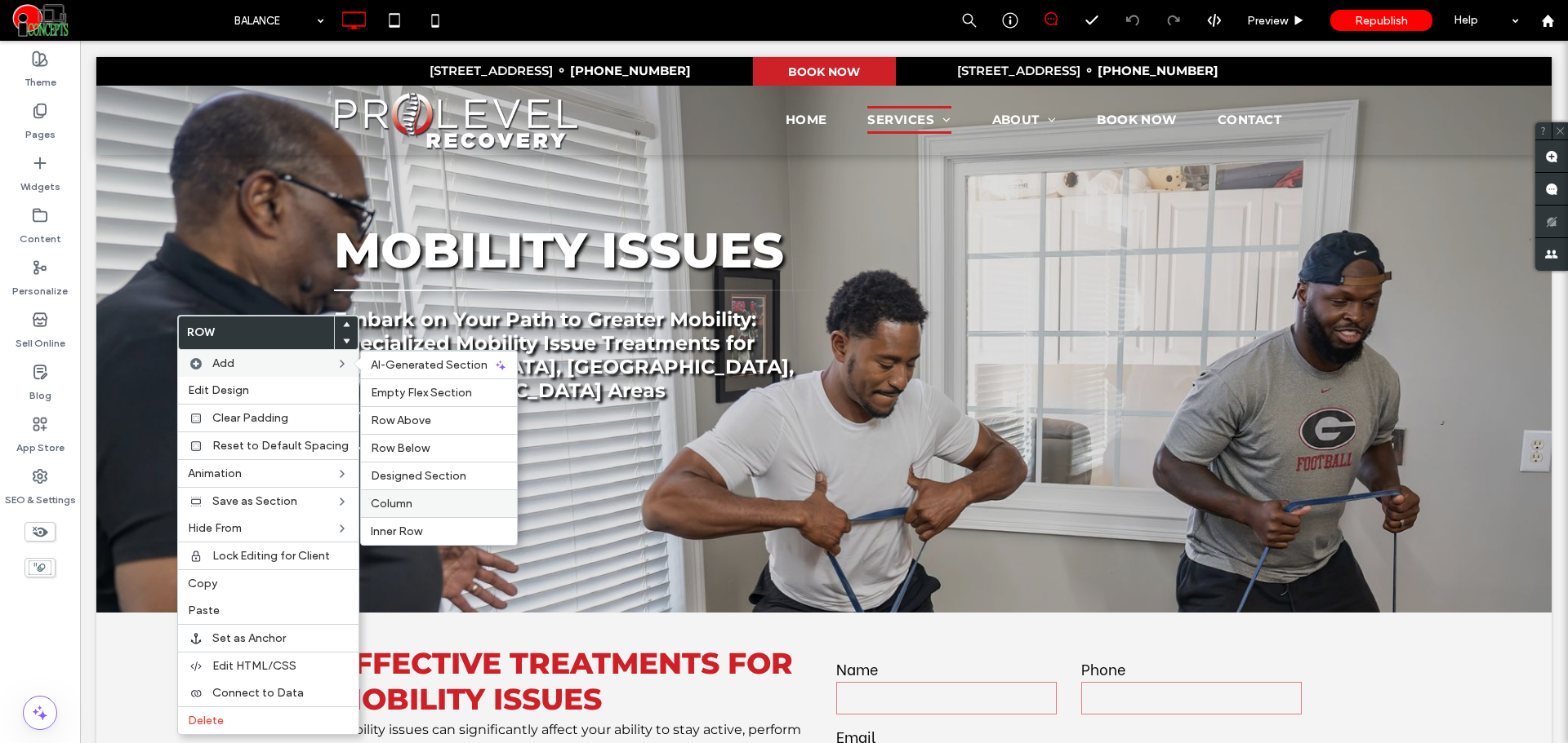
click at [420, 509] on label "Column" at bounding box center [439, 504] width 136 height 14
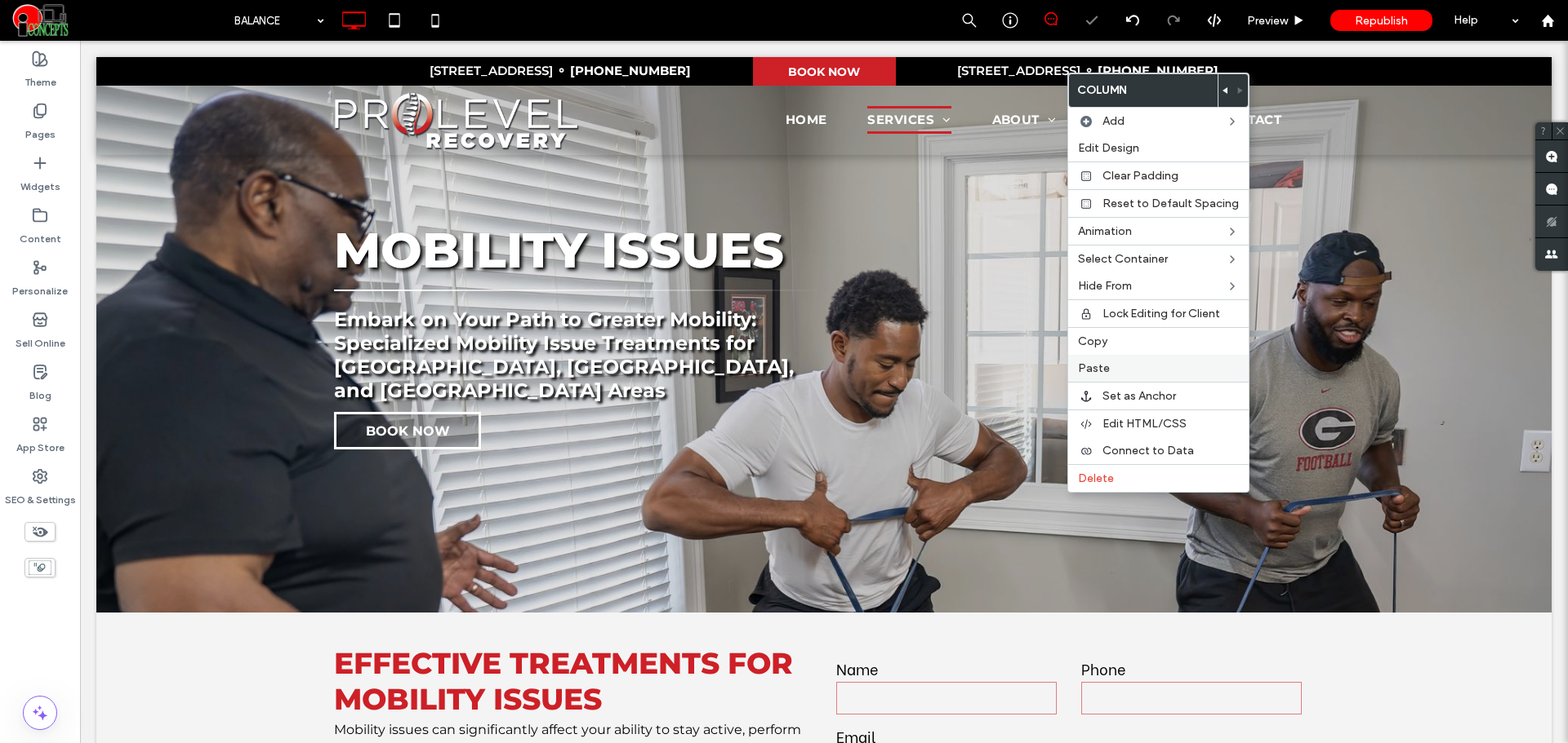
click at [1100, 361] on div "Paste" at bounding box center [1158, 368] width 181 height 27
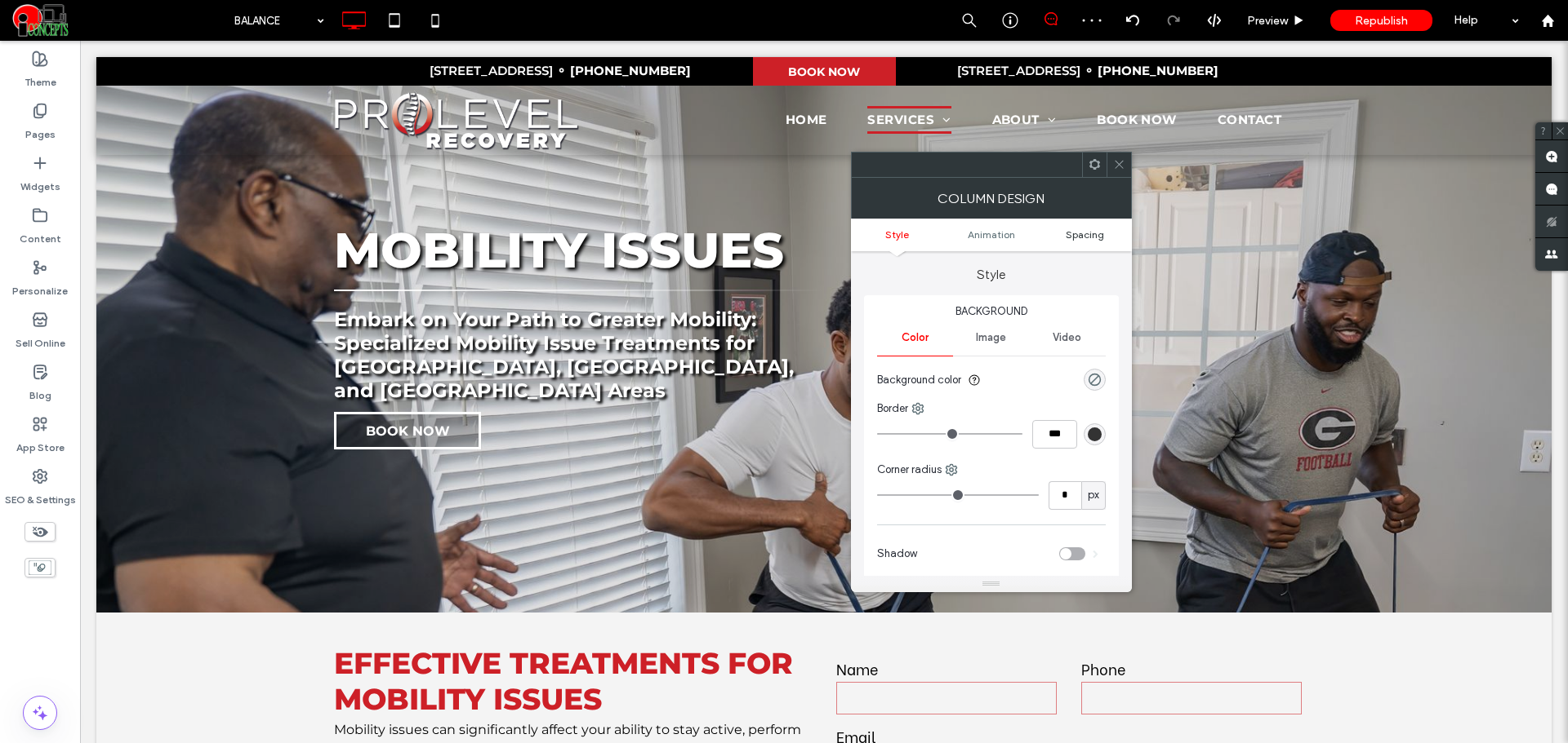
click at [1084, 236] on span "Spacing" at bounding box center [1085, 234] width 39 height 12
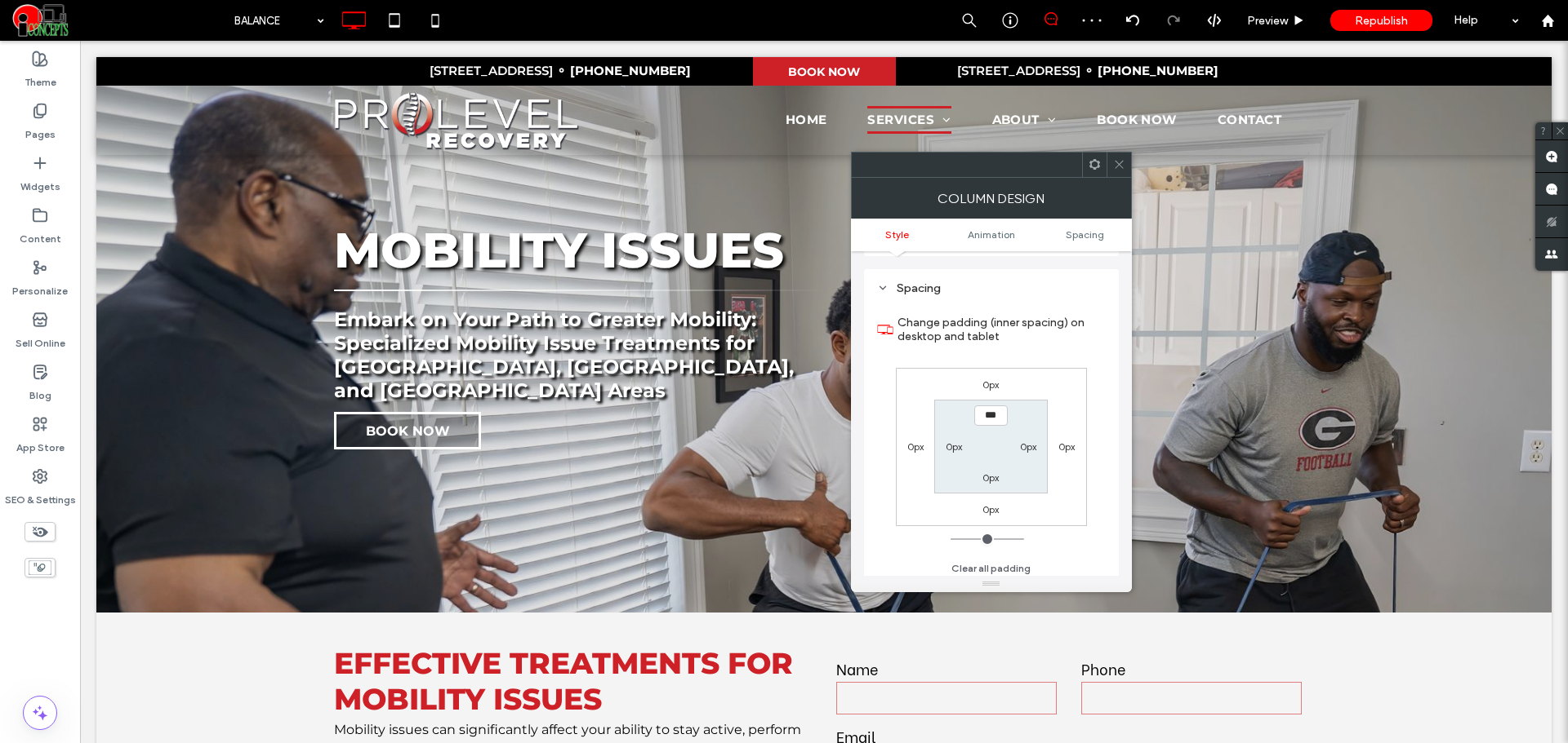
scroll to position [382, 0]
click at [1031, 447] on label "0px" at bounding box center [1028, 442] width 17 height 12
type input "**"
type input "****"
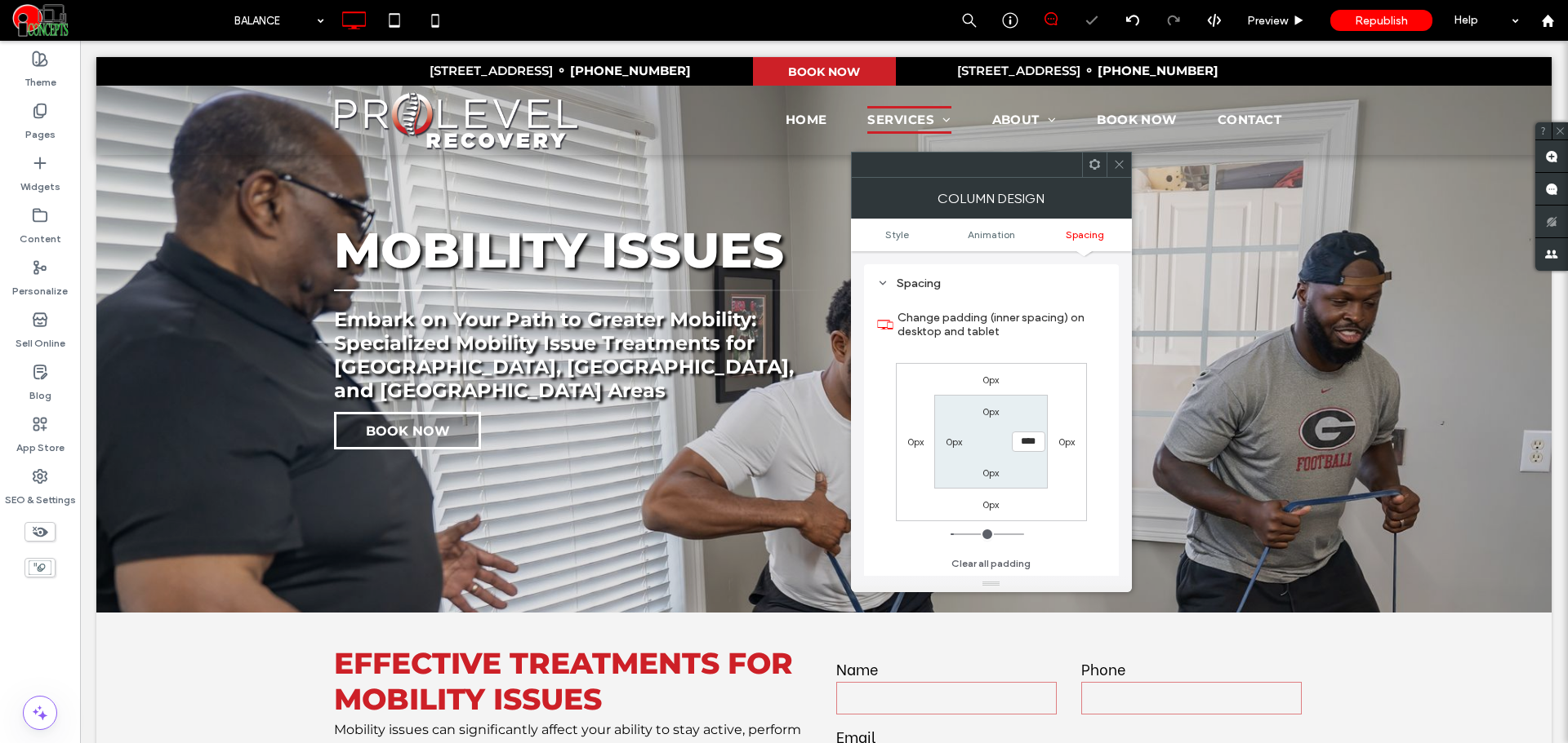
click at [1128, 157] on div at bounding box center [1118, 164] width 25 height 25
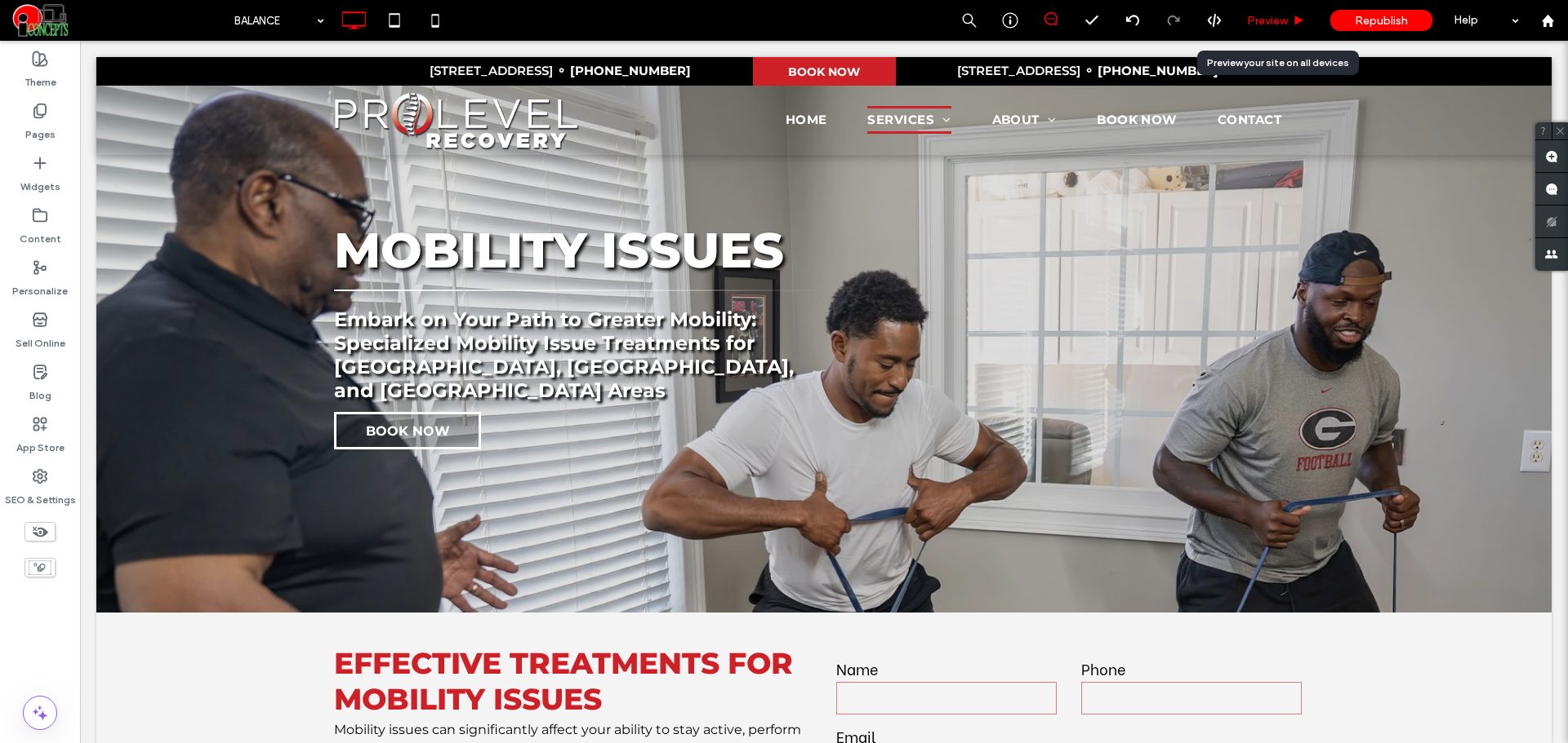
click at [1247, 18] on span "Preview" at bounding box center [1266, 21] width 41 height 14
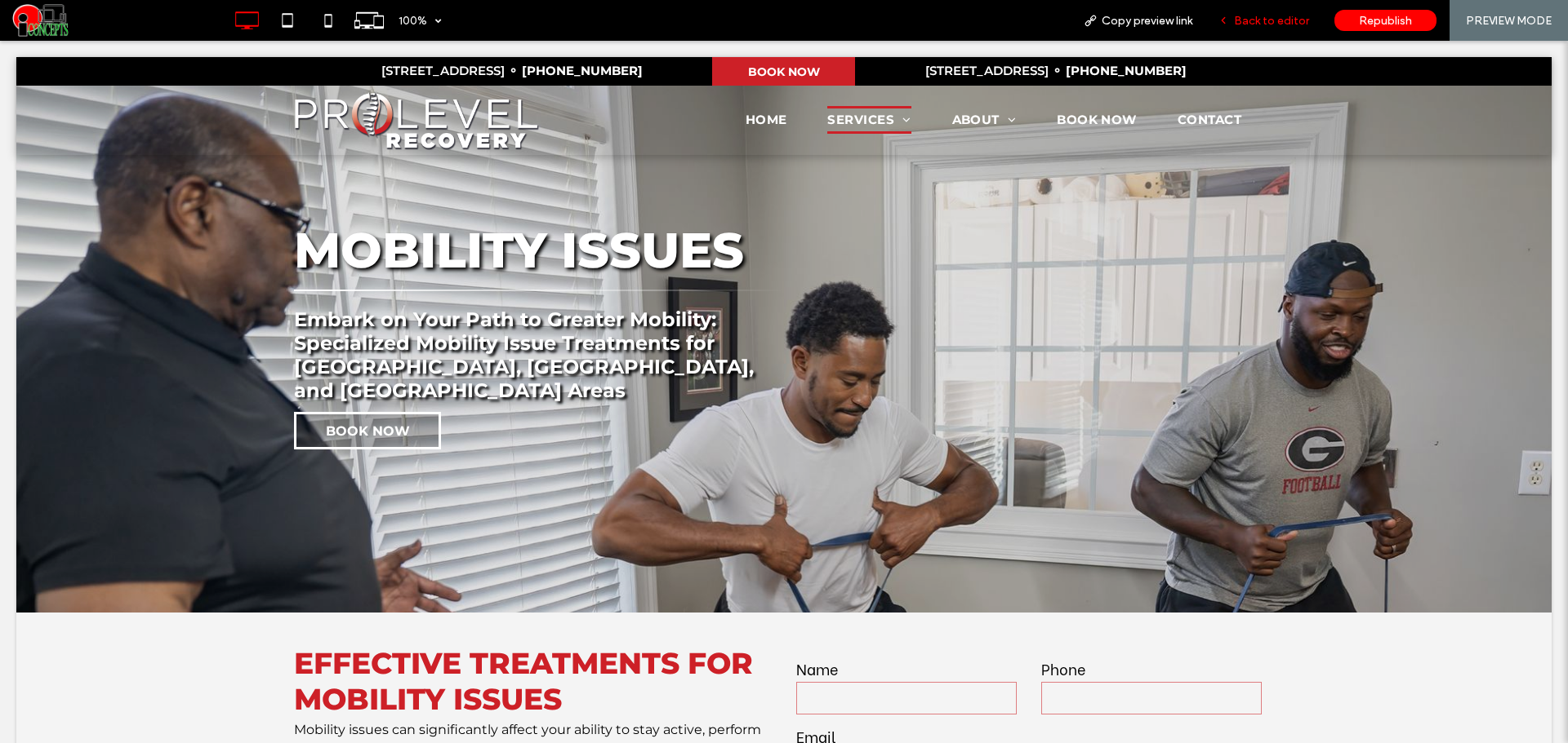
click at [1258, 23] on span "Back to editor" at bounding box center [1271, 21] width 75 height 14
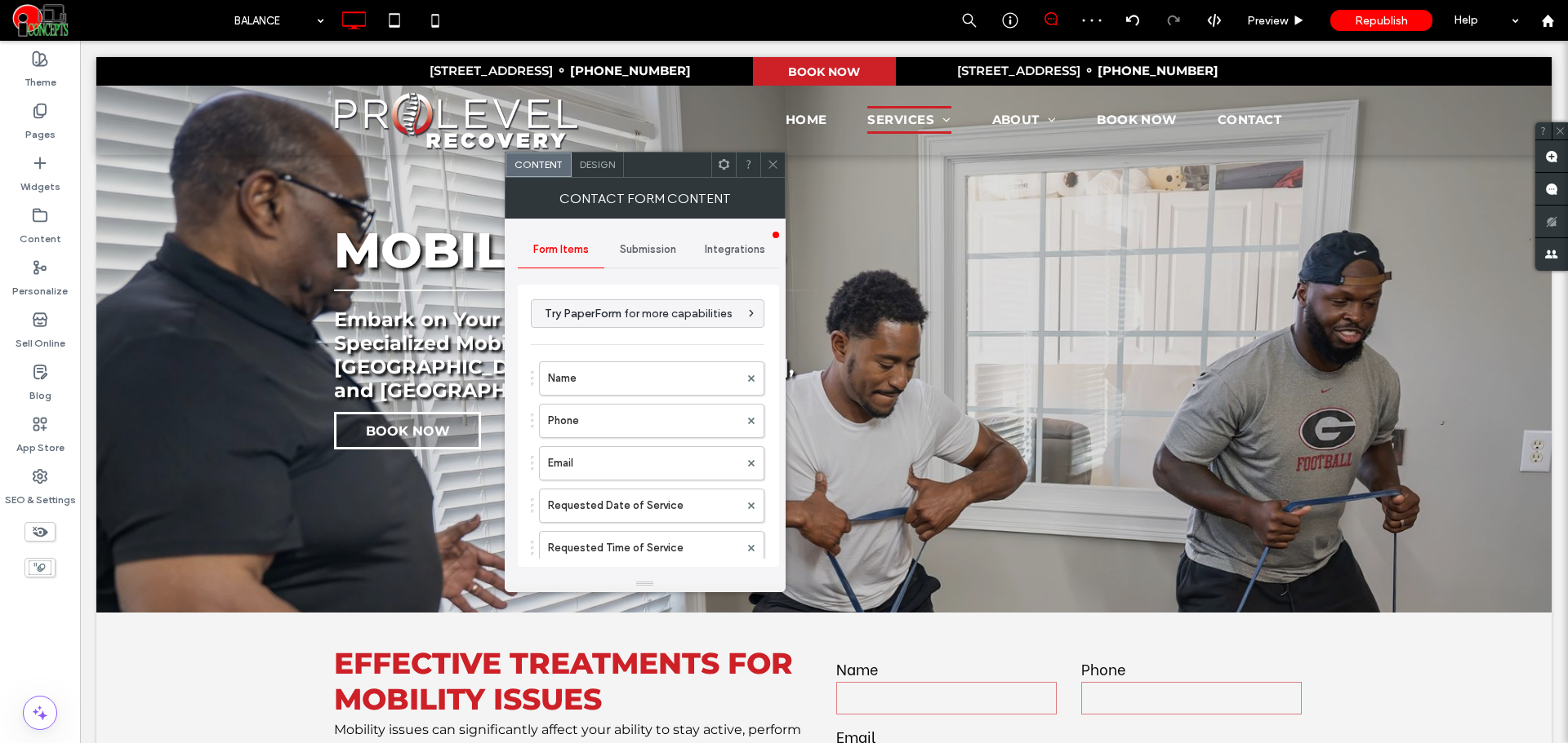
click at [770, 156] on span at bounding box center [773, 164] width 12 height 25
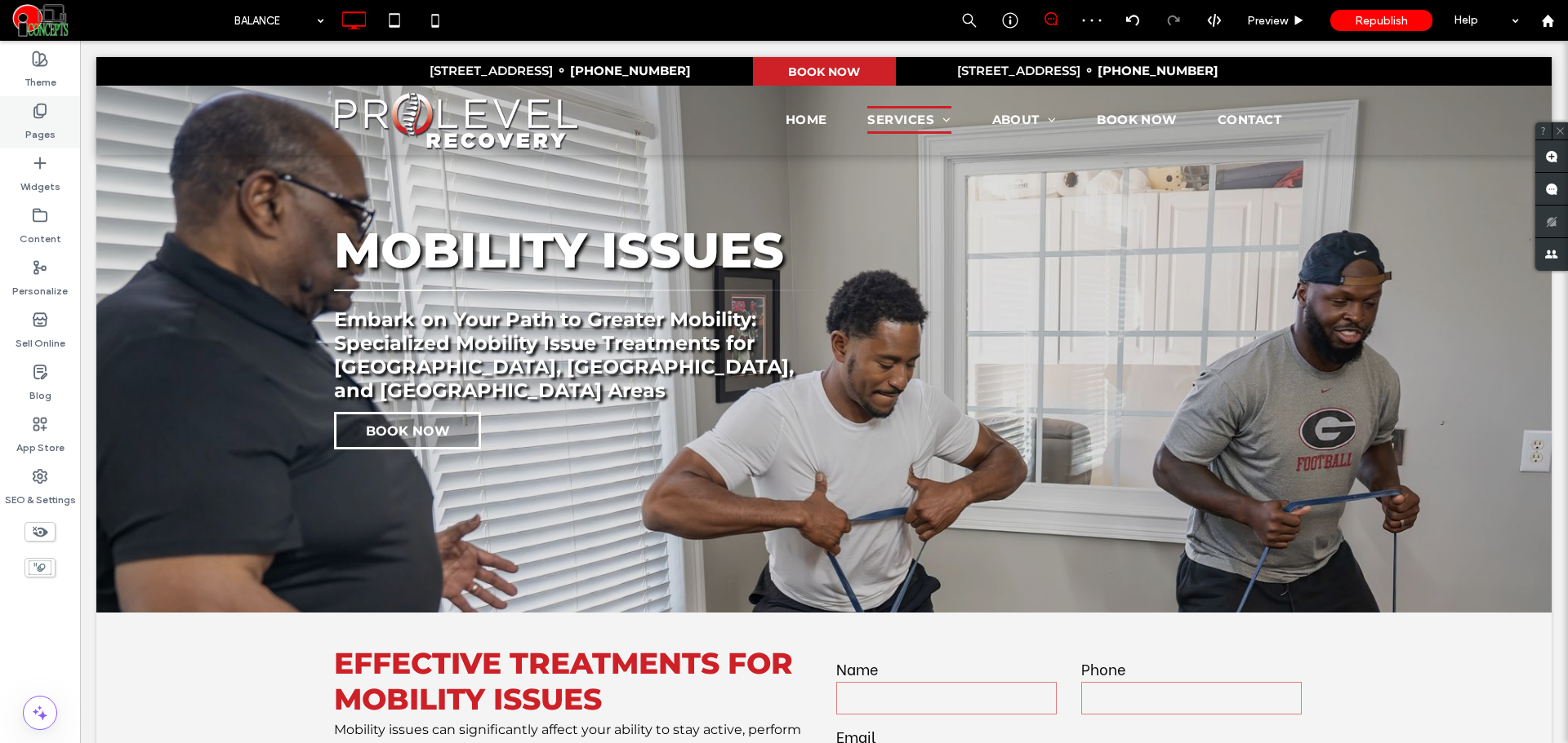
click at [11, 109] on div "Pages" at bounding box center [40, 122] width 80 height 52
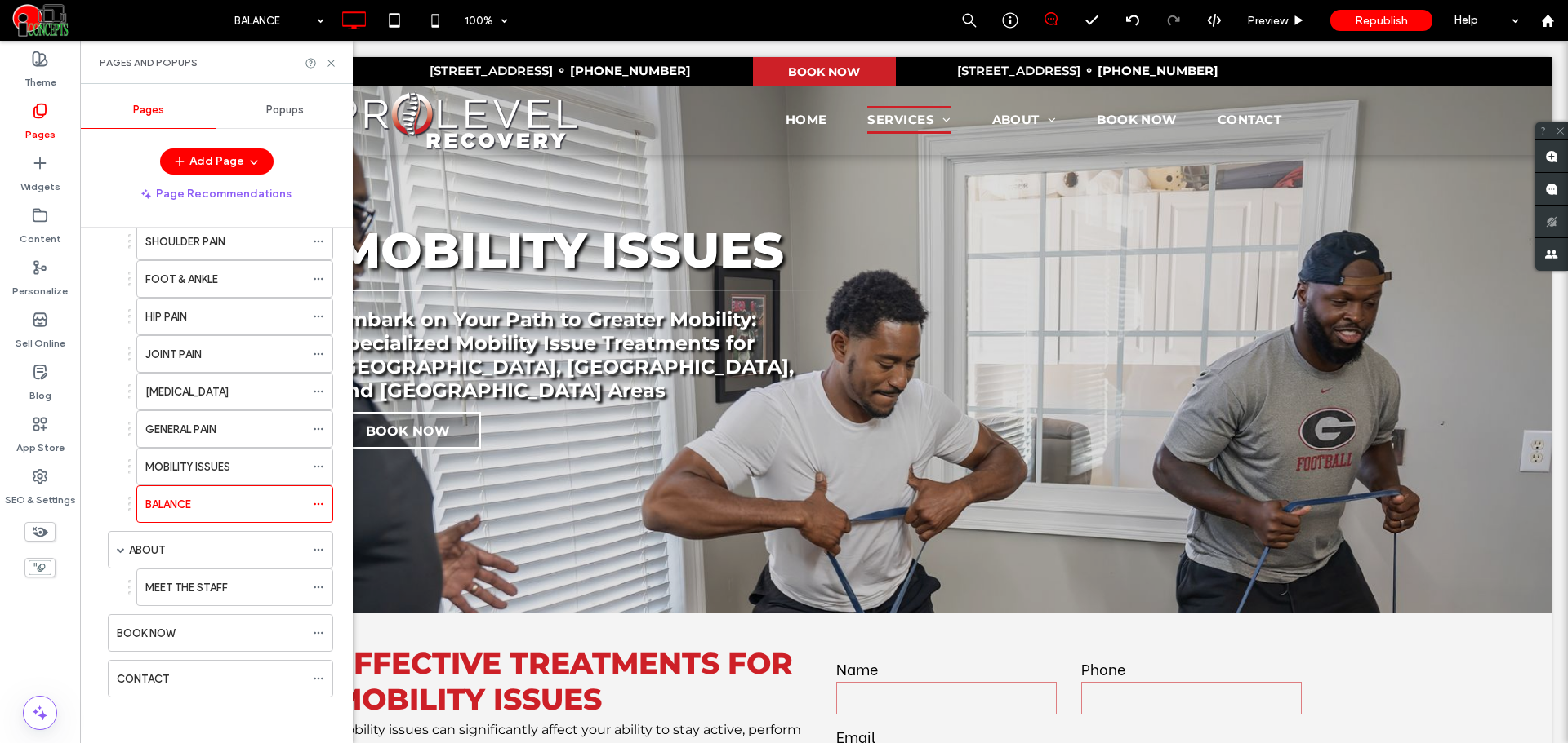
scroll to position [457, 0]
click at [318, 499] on icon at bounding box center [318, 501] width 12 height 12
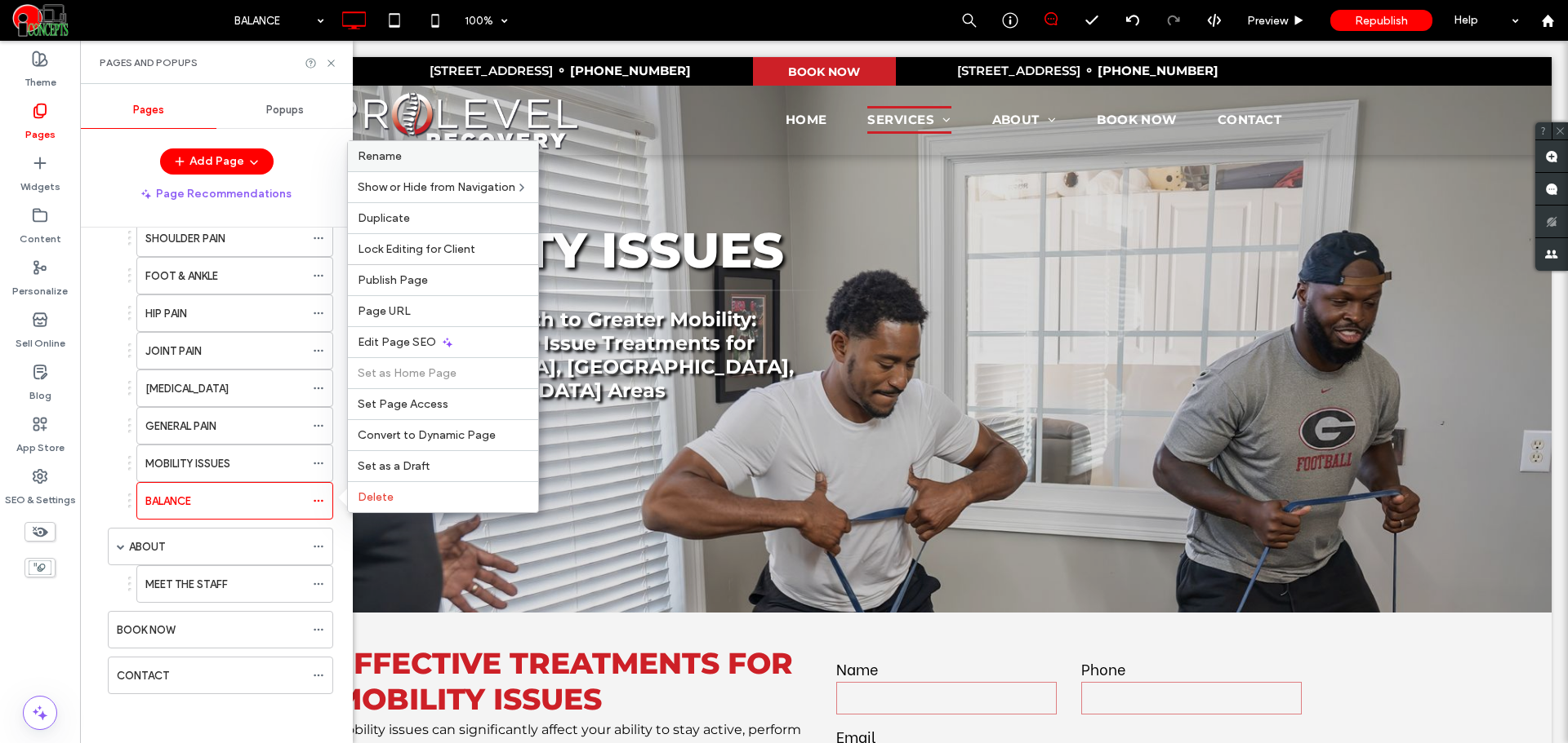
click at [378, 156] on span "Rename" at bounding box center [380, 156] width 44 height 14
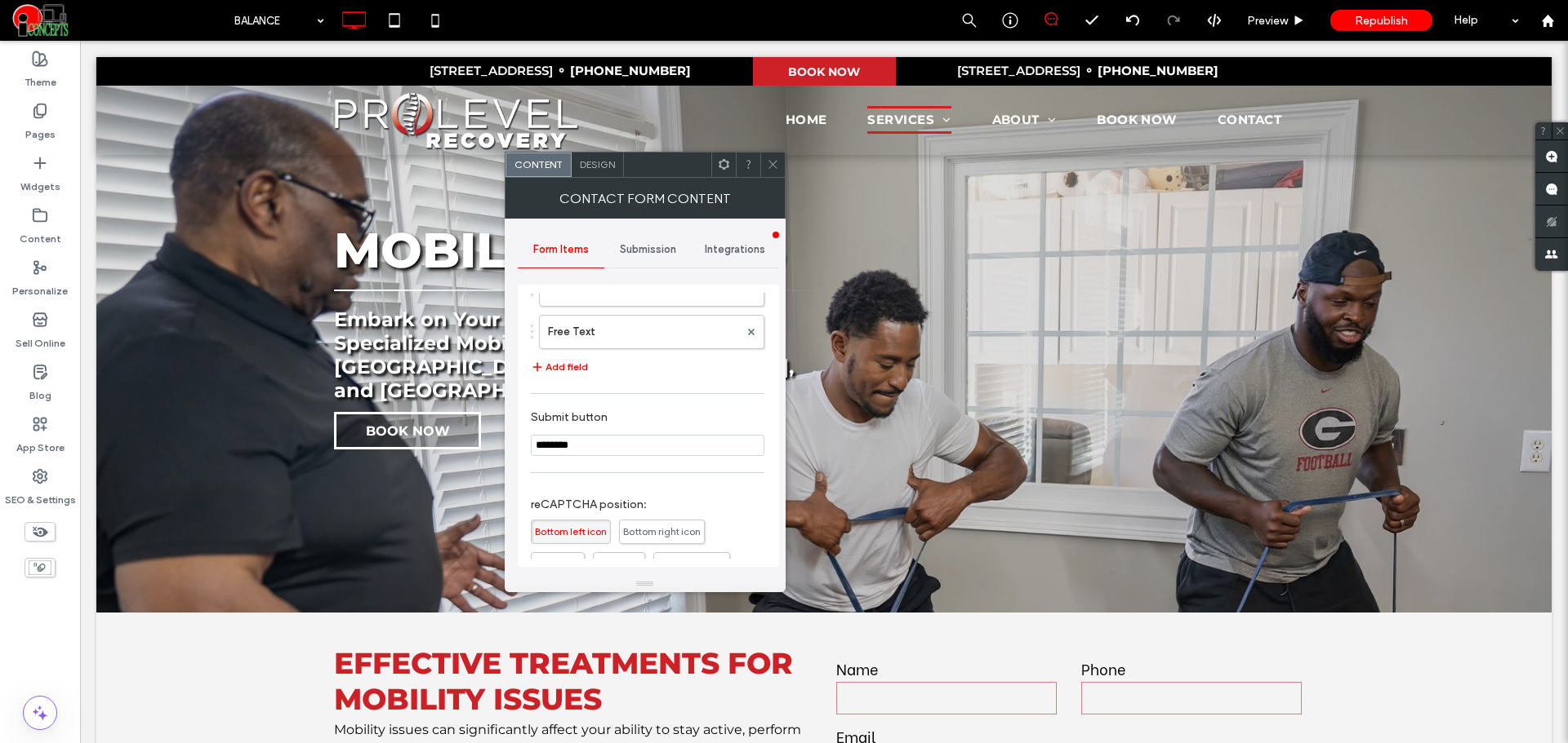
scroll to position [457, 0]
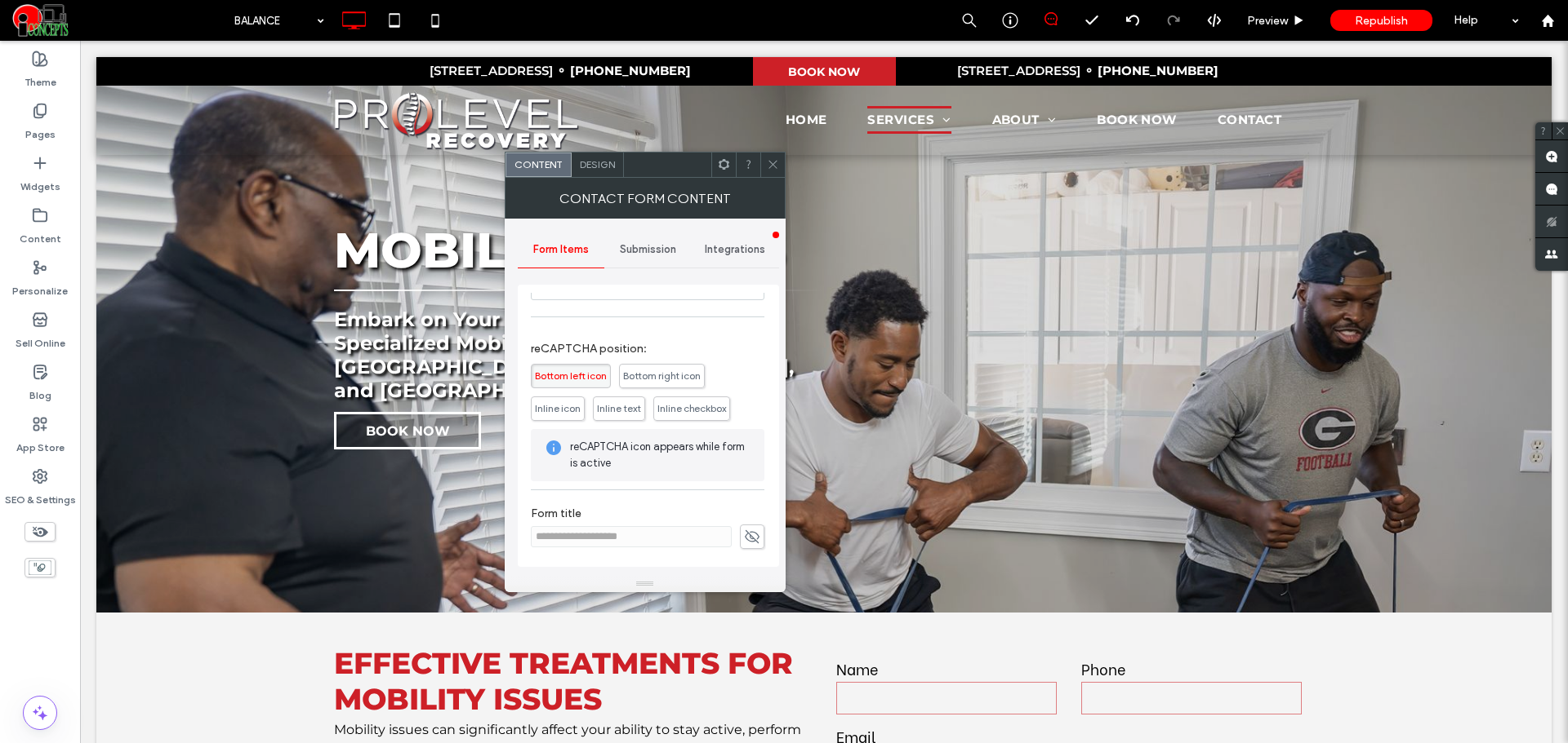
click at [740, 539] on span at bounding box center [751, 537] width 25 height 25
click at [607, 543] on input "**********" at bounding box center [631, 537] width 201 height 21
paste input
type input "**********"
click at [743, 536] on icon at bounding box center [751, 537] width 17 height 18
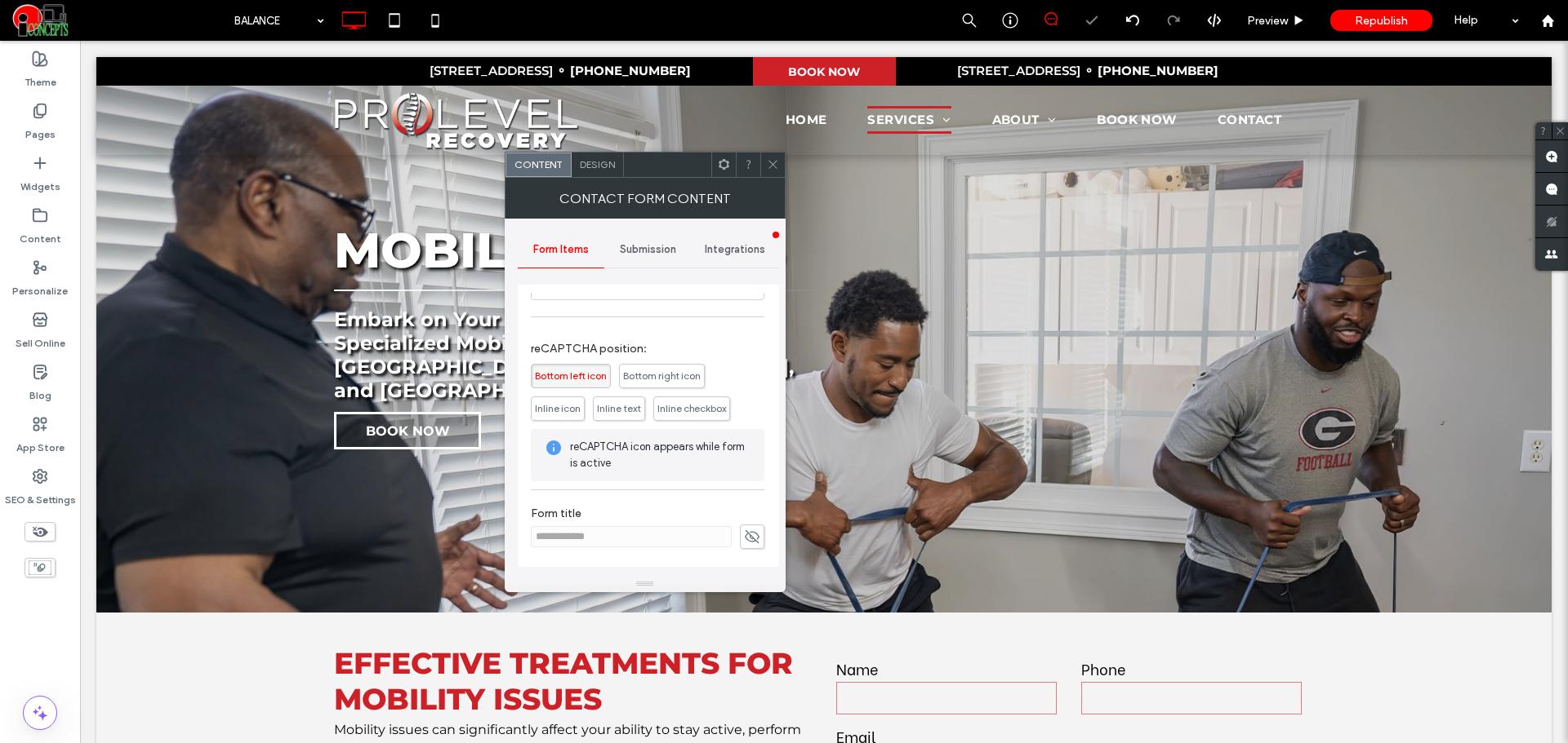
click at [626, 250] on span "Submission" at bounding box center [648, 249] width 56 height 13
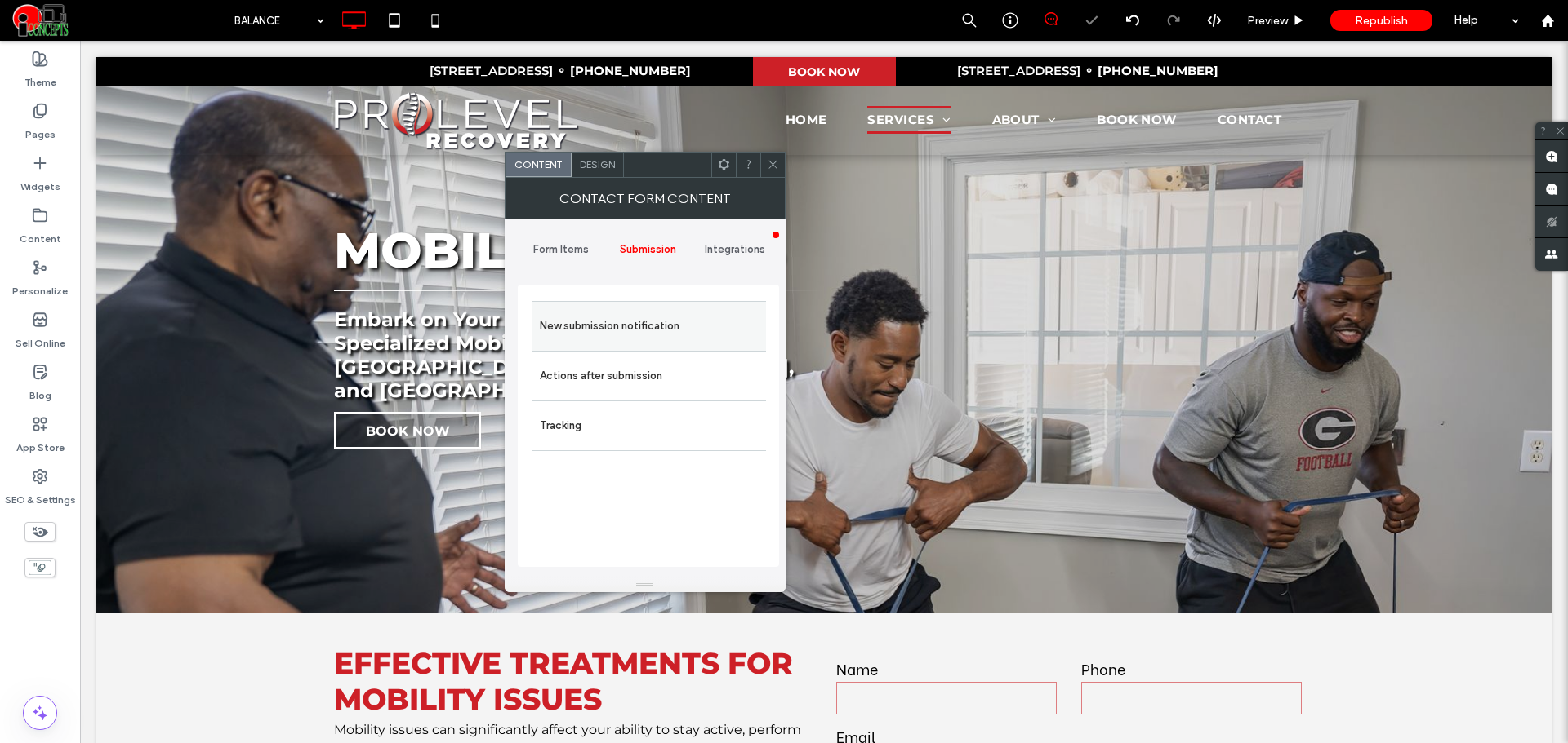
click at [635, 307] on div "New submission notification" at bounding box center [649, 326] width 234 height 49
click at [639, 315] on label "New submission notification" at bounding box center [649, 326] width 218 height 33
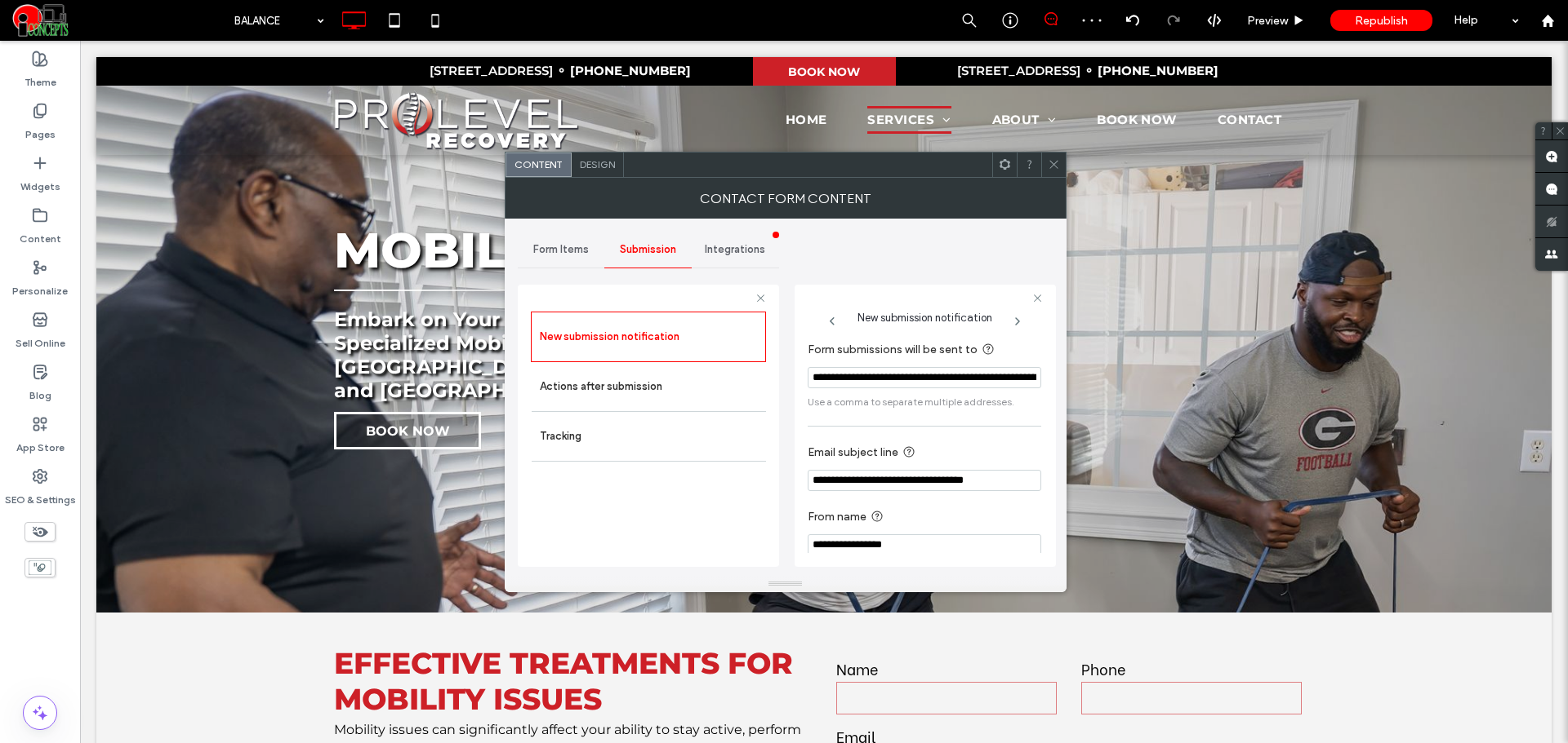
click at [931, 485] on input "**********" at bounding box center [924, 480] width 233 height 21
paste input "Email subject line"
type input "**********"
click at [935, 515] on label "From name" at bounding box center [921, 518] width 227 height 21
click at [1049, 162] on icon at bounding box center [1054, 164] width 12 height 12
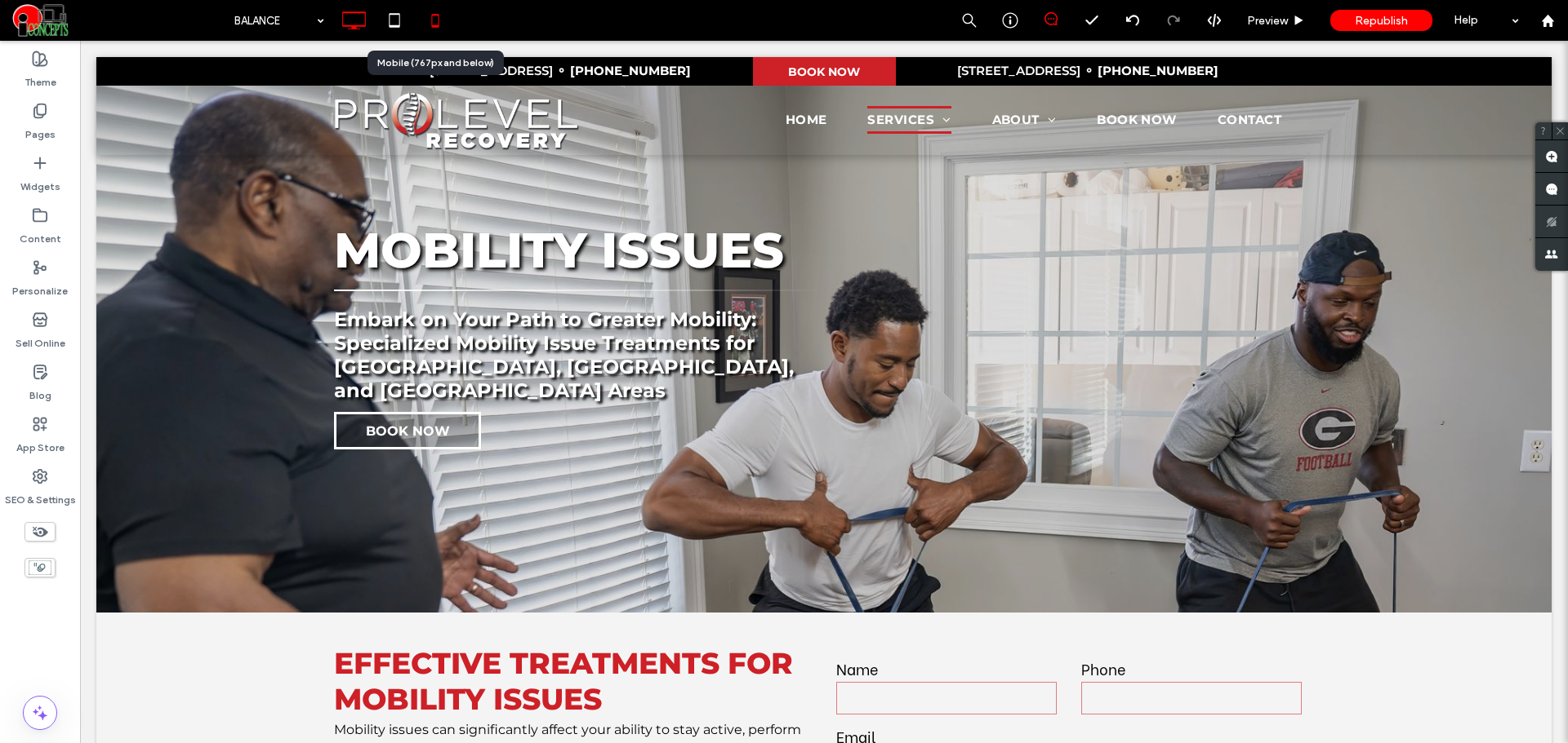
click at [437, 21] on icon at bounding box center [435, 20] width 33 height 33
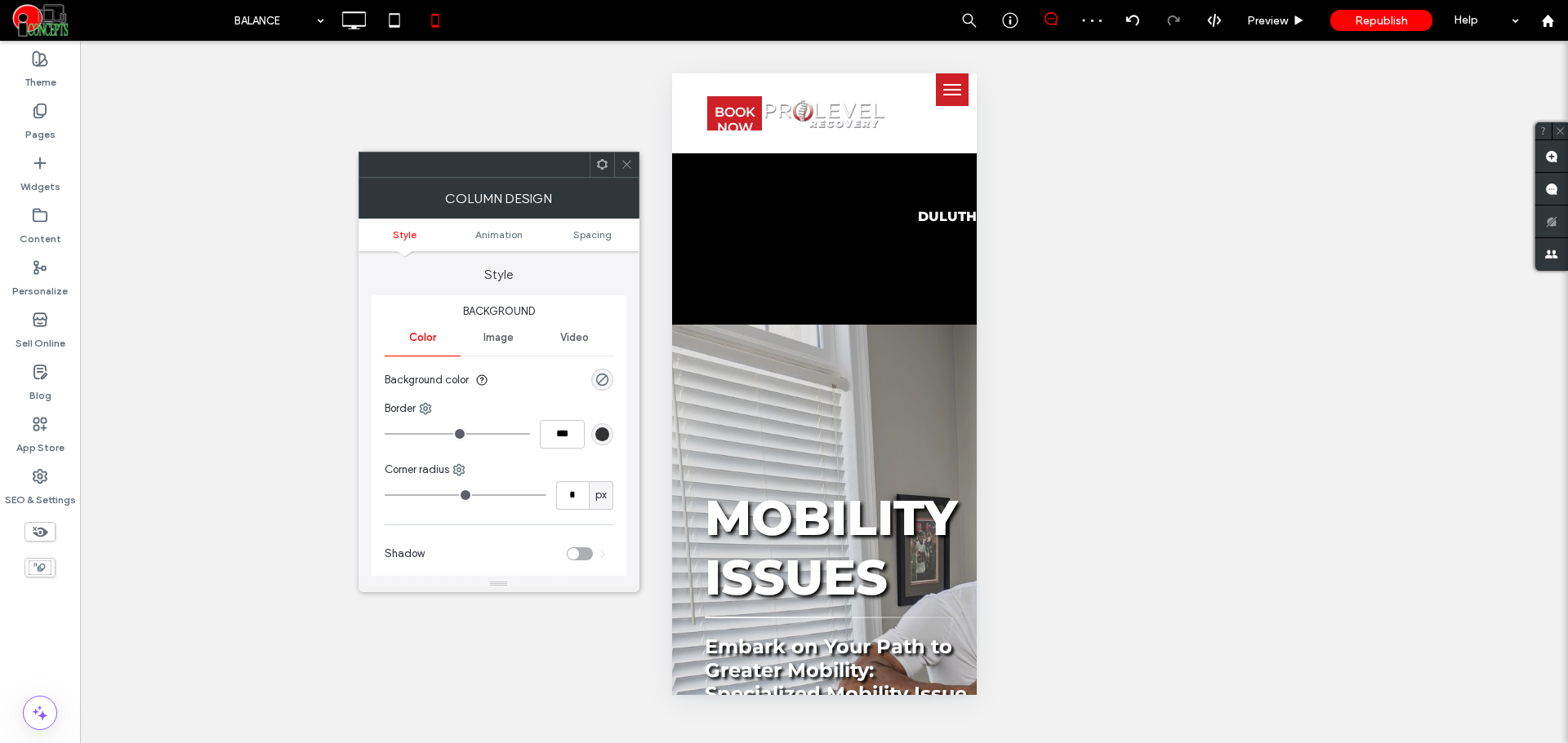
click at [588, 223] on ul "Style Animation Spacing" at bounding box center [499, 234] width 281 height 33
click at [593, 237] on span "Spacing" at bounding box center [592, 234] width 39 height 12
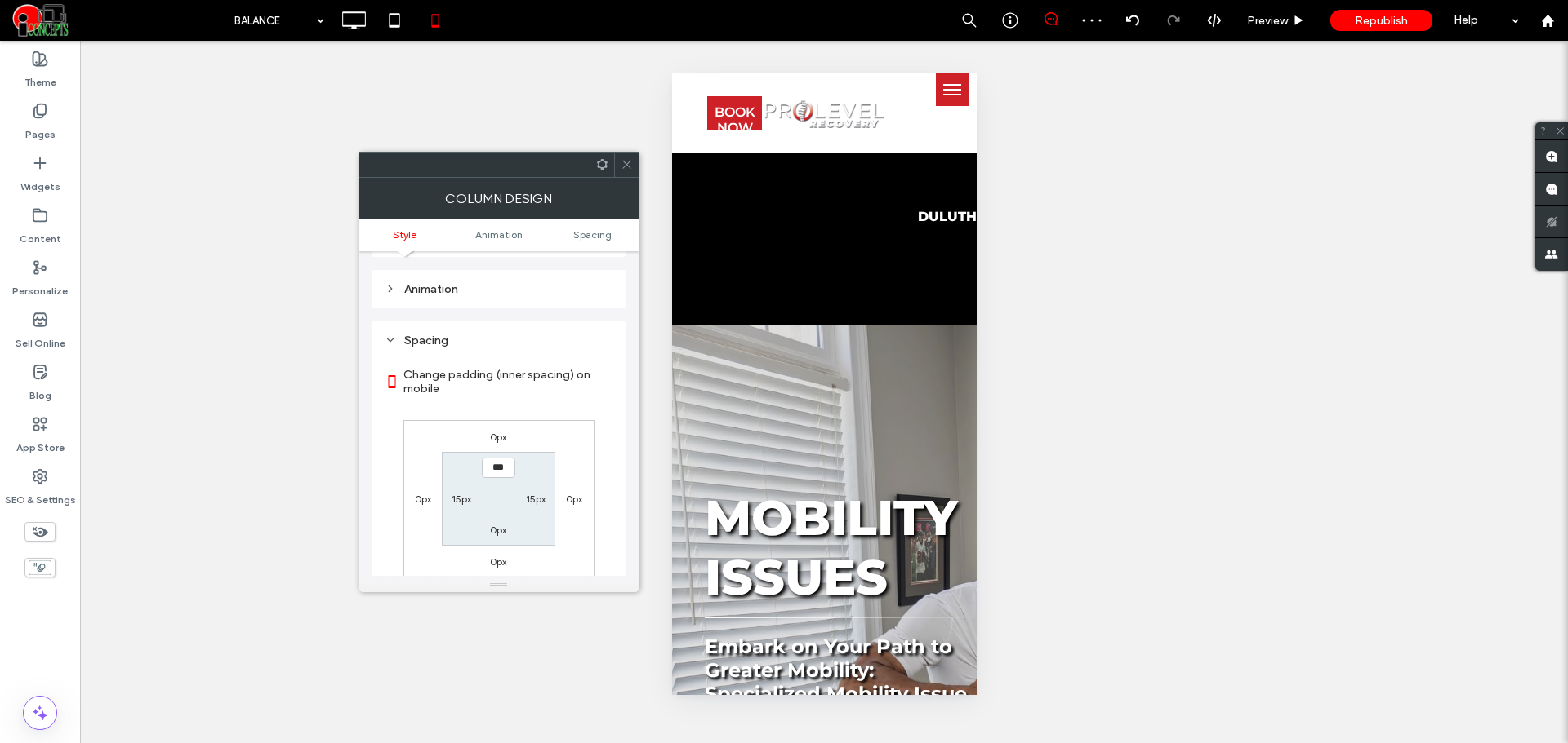
scroll to position [382, 0]
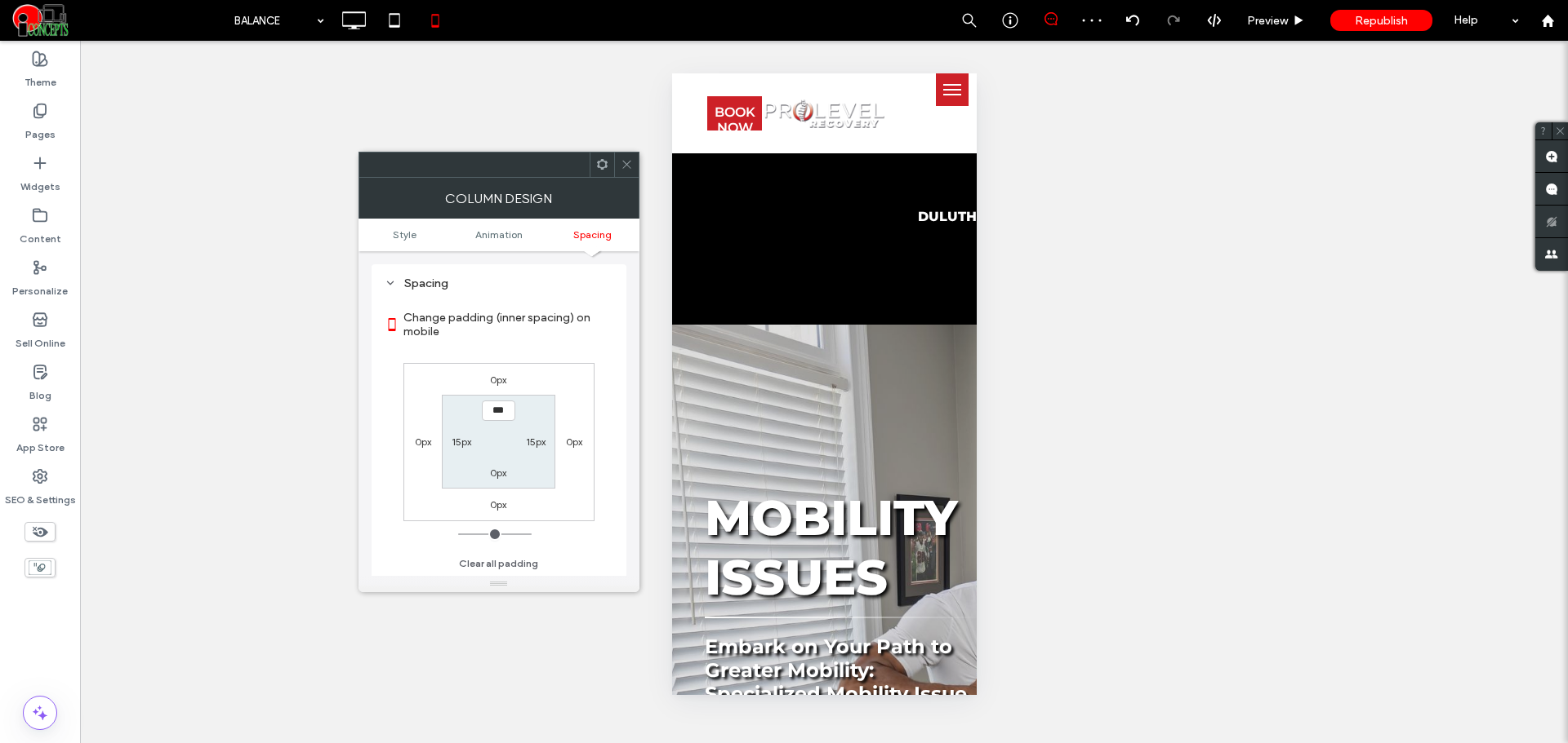
click at [456, 440] on label "15px" at bounding box center [462, 442] width 20 height 12
type input "**"
type input "*"
type input "***"
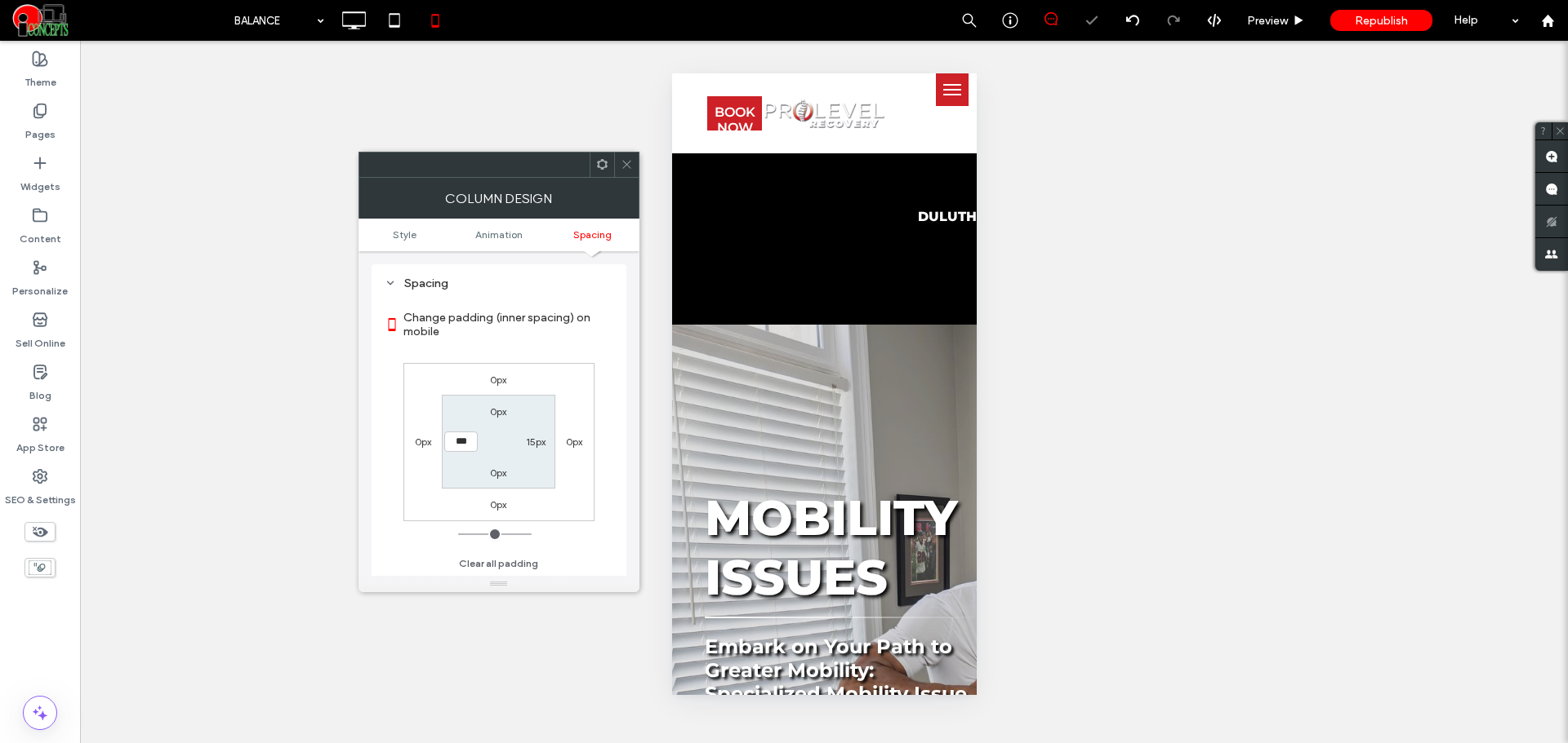
click at [531, 446] on label "15px" at bounding box center [536, 442] width 20 height 12
type input "**"
type input "*"
type input "***"
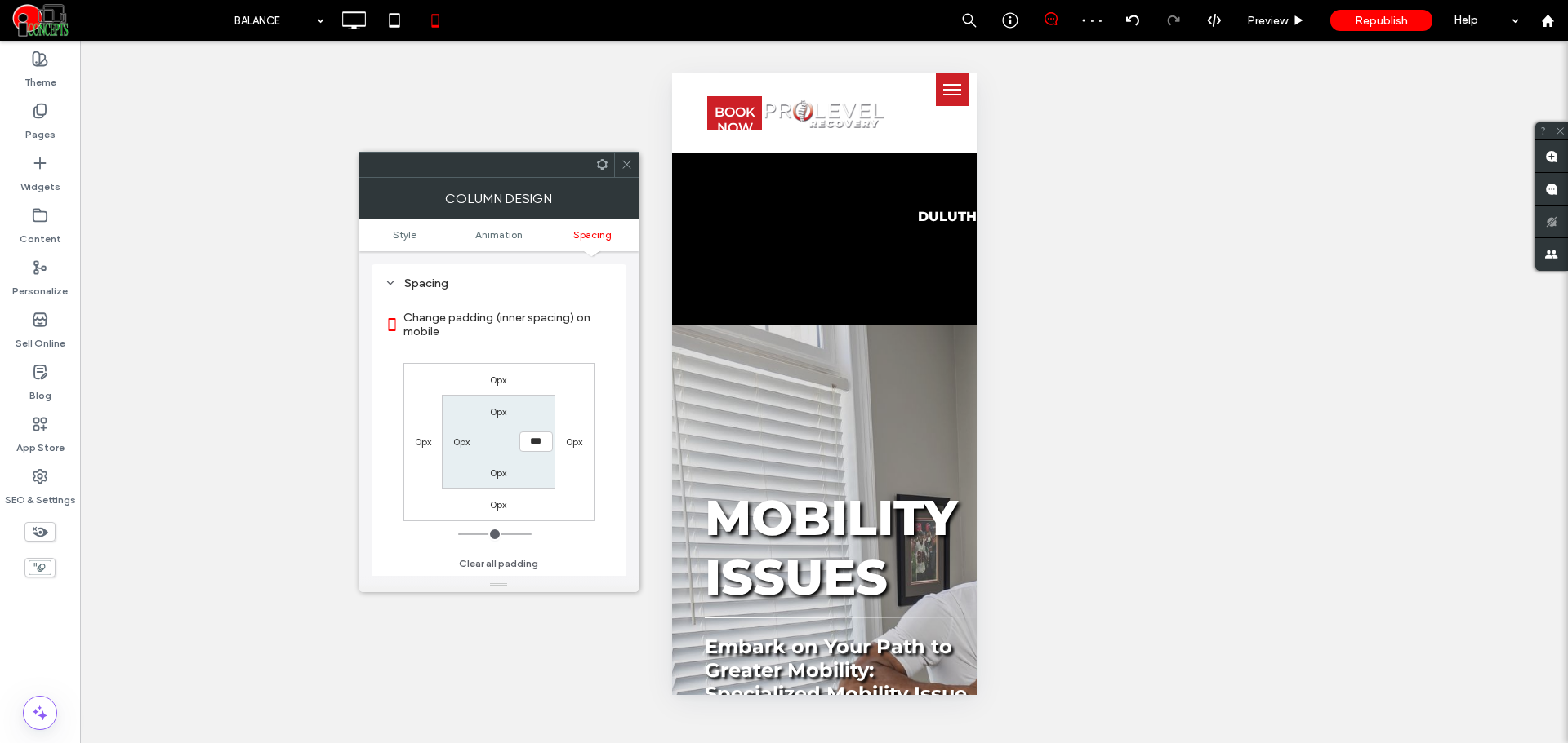
click at [622, 168] on icon at bounding box center [627, 164] width 12 height 12
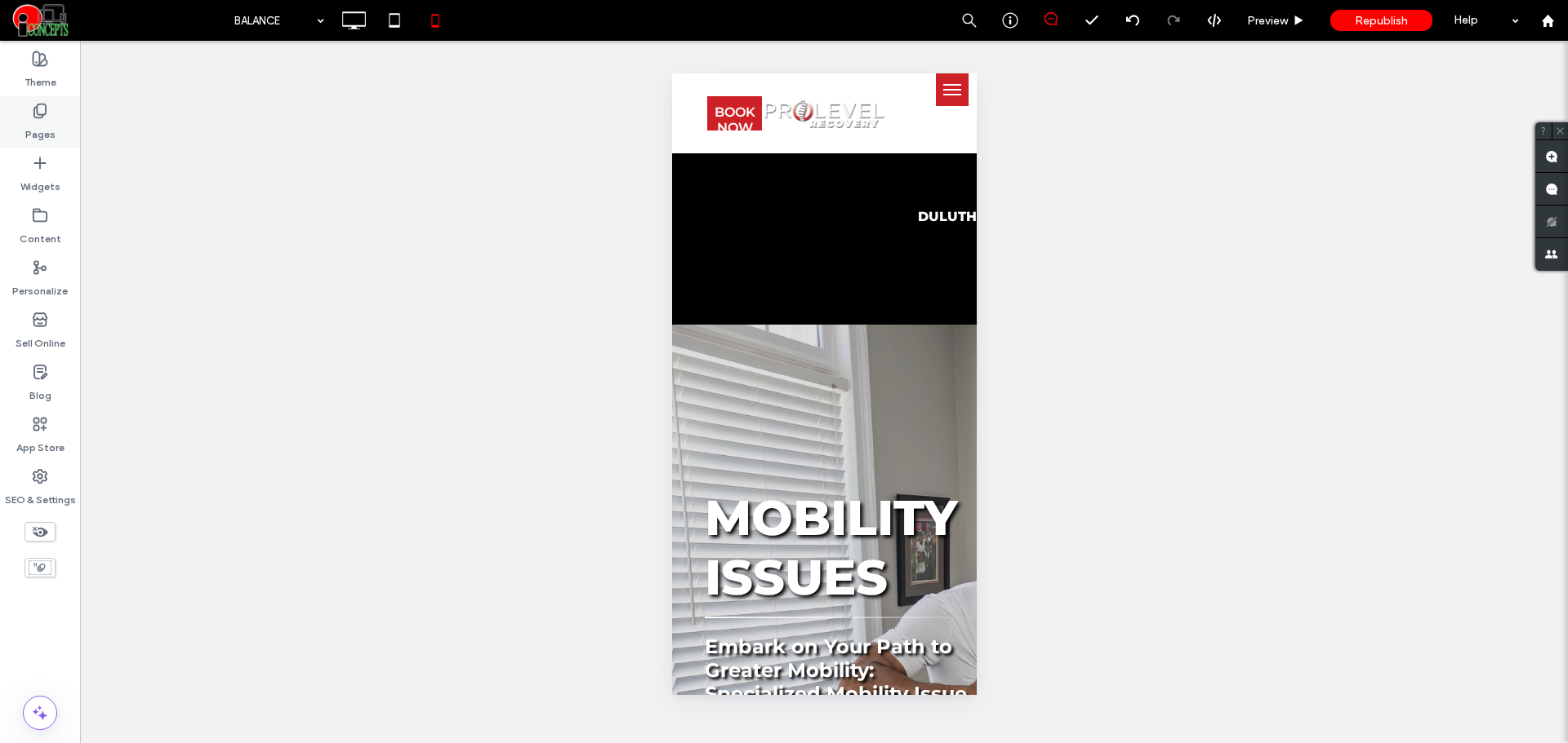
click at [44, 120] on label "Pages" at bounding box center [41, 130] width 31 height 23
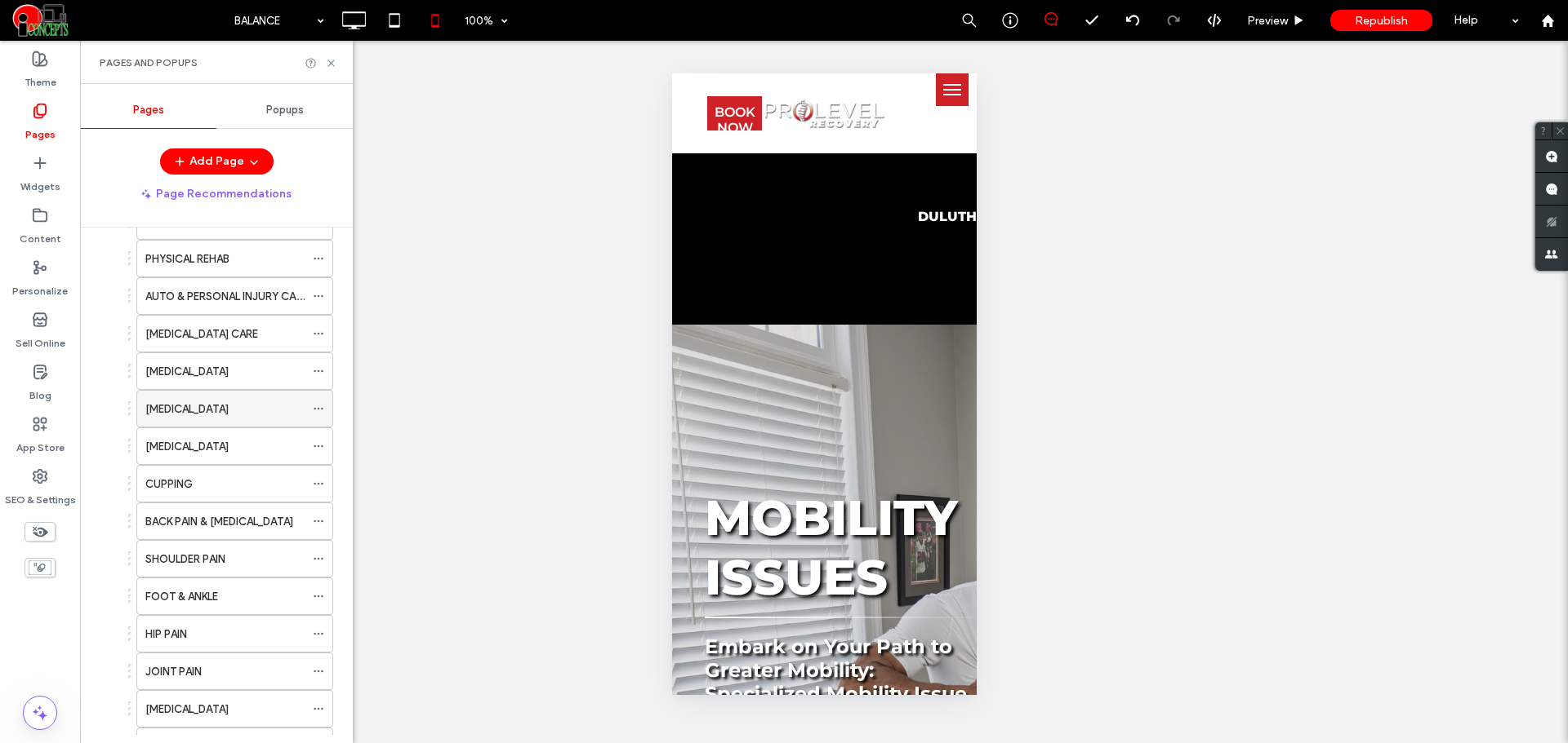
scroll to position [0, 0]
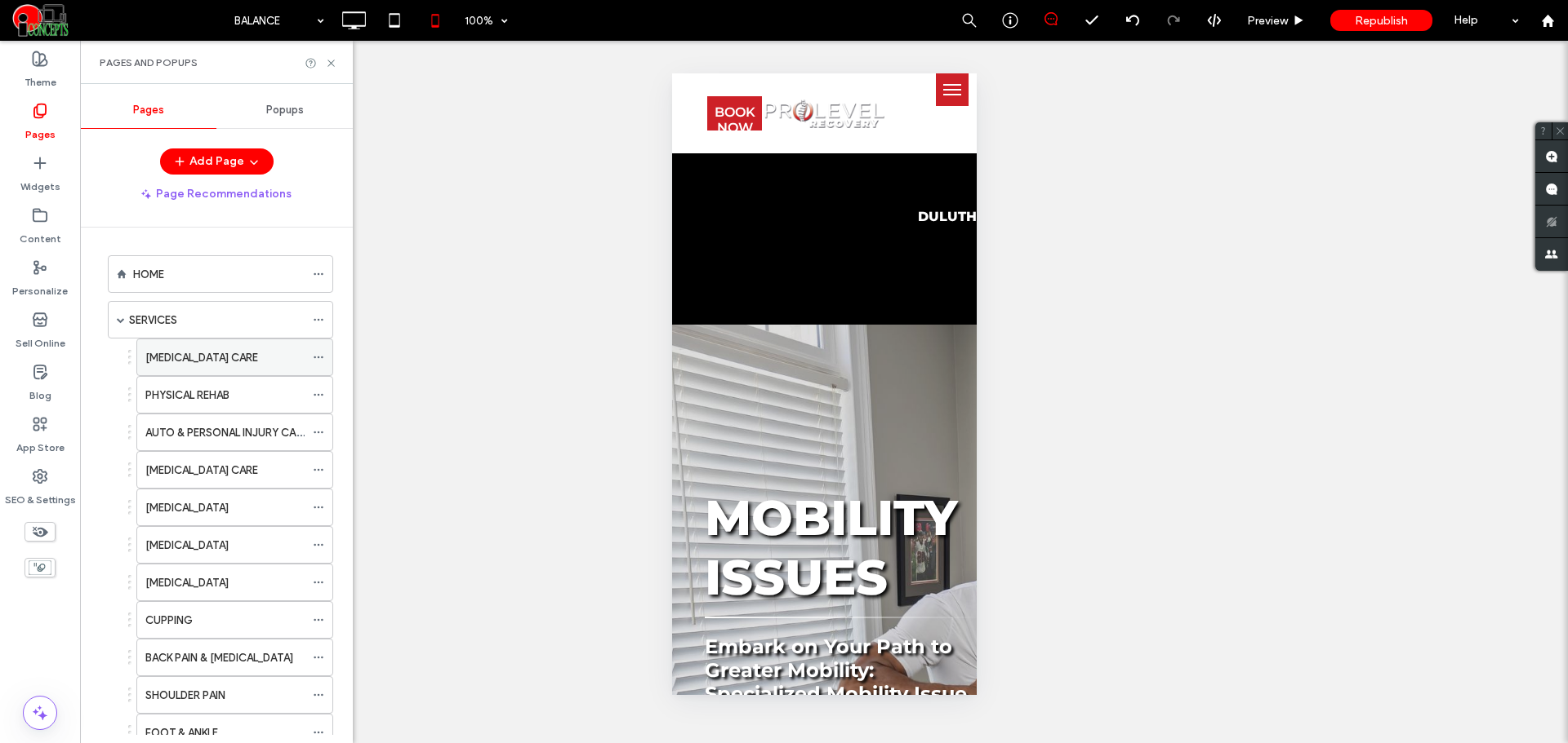
click at [200, 359] on label "CHIROPRACTIC CARE" at bounding box center [202, 358] width 113 height 29
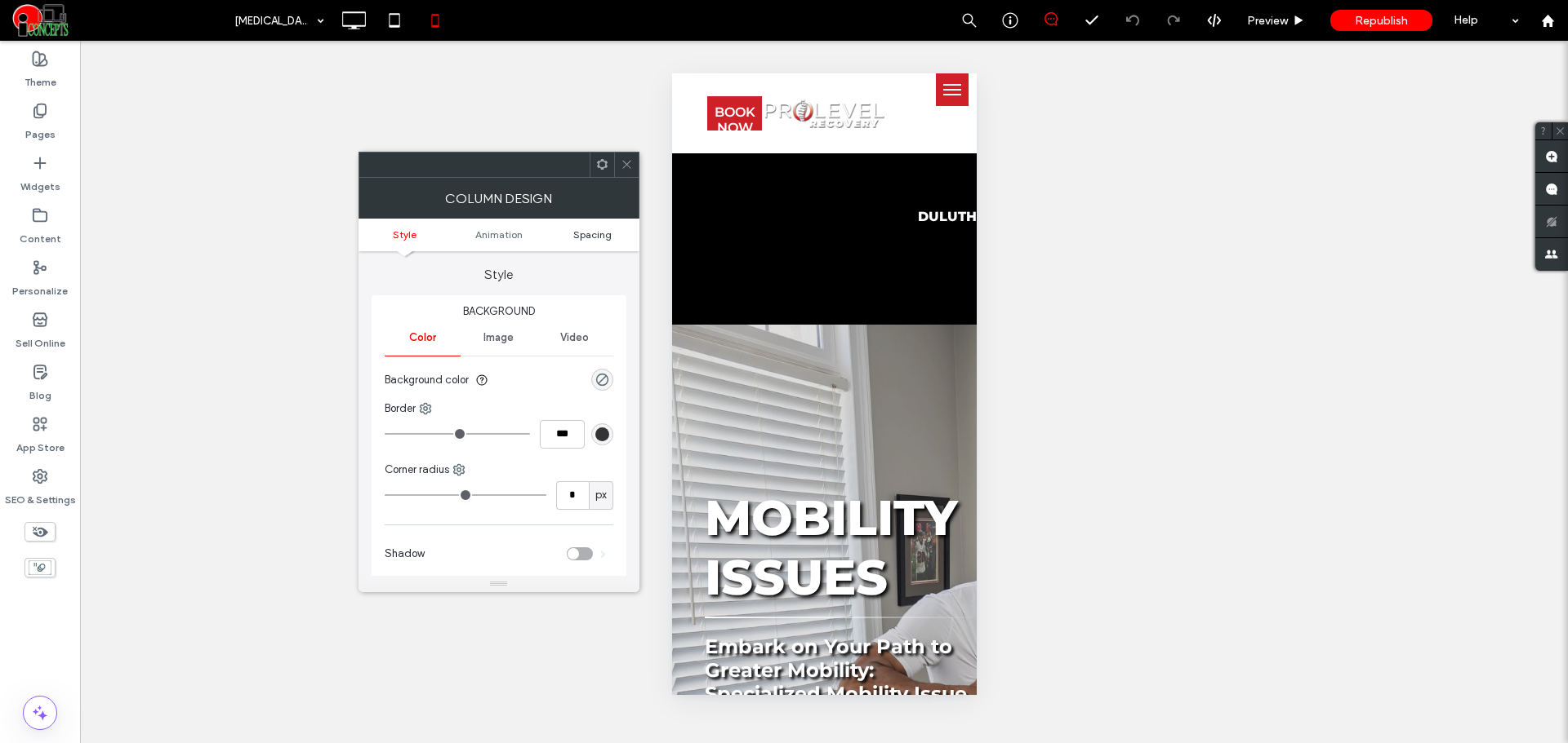
click at [593, 236] on span "Spacing" at bounding box center [592, 234] width 39 height 12
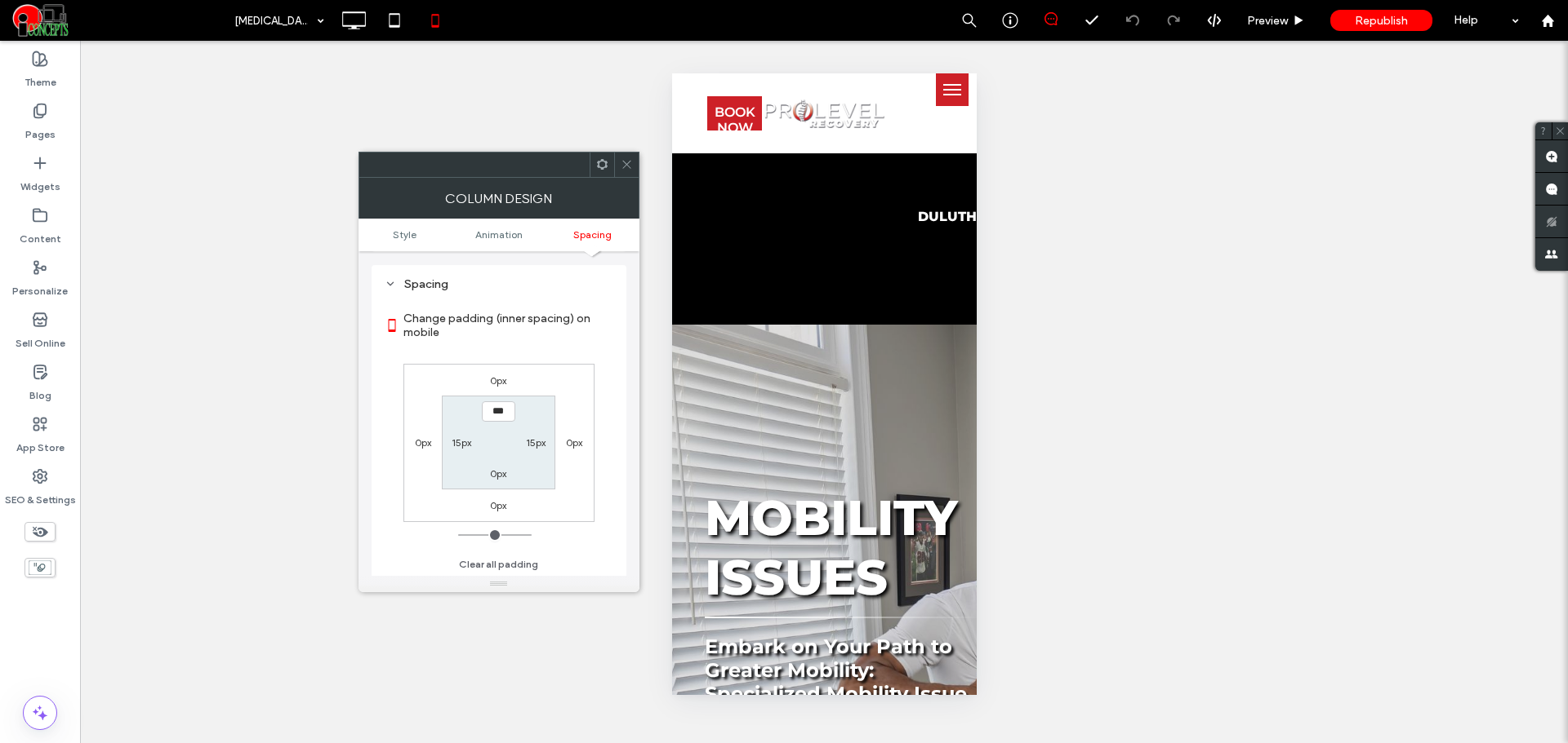
scroll to position [382, 0]
click at [464, 440] on label "15px" at bounding box center [462, 442] width 20 height 12
type input "**"
type input "*"
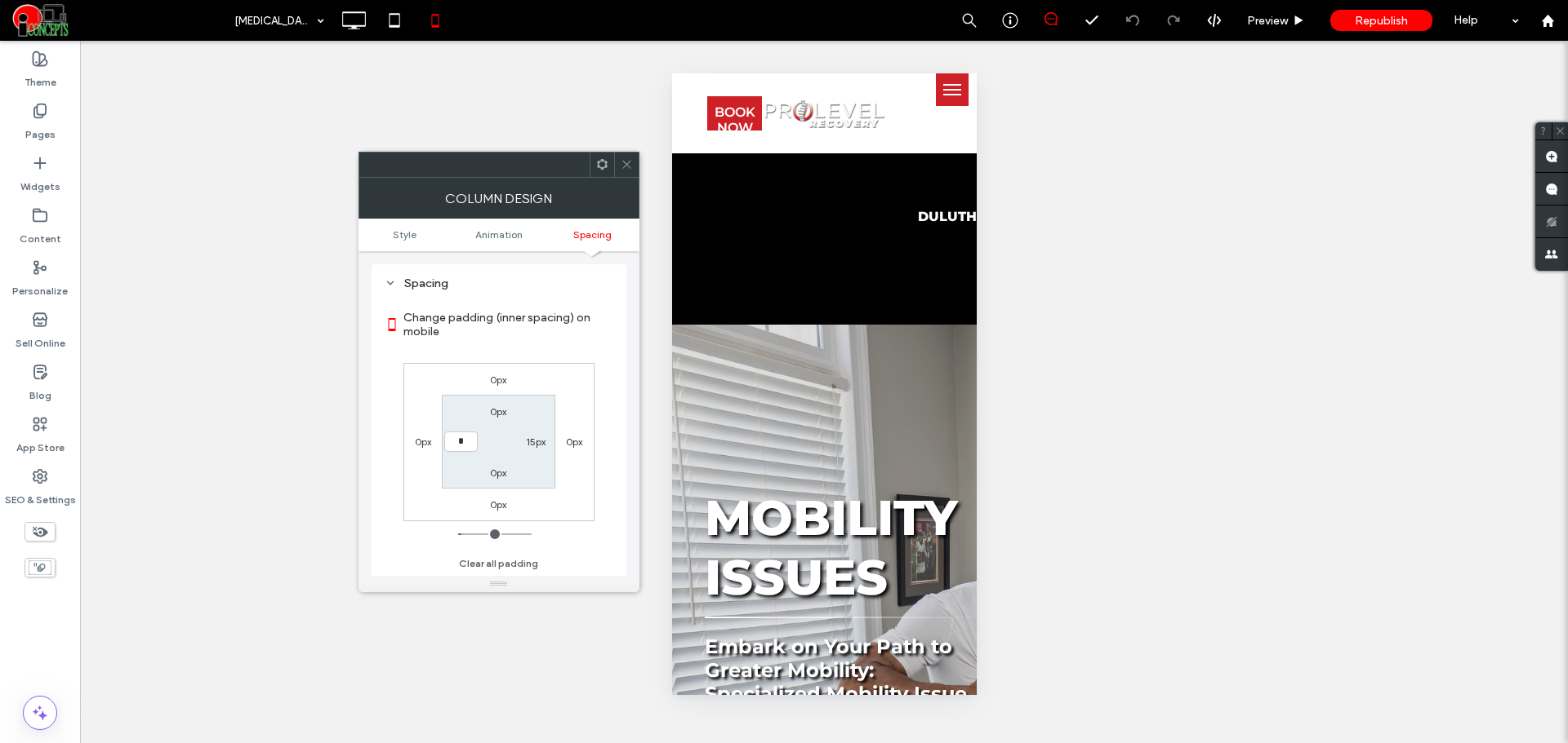
type input "***"
drag, startPoint x: 546, startPoint y: 442, endPoint x: 513, endPoint y: 446, distance: 33.2
click at [543, 442] on label "15px" at bounding box center [536, 442] width 20 height 12
type input "**"
type input "*"
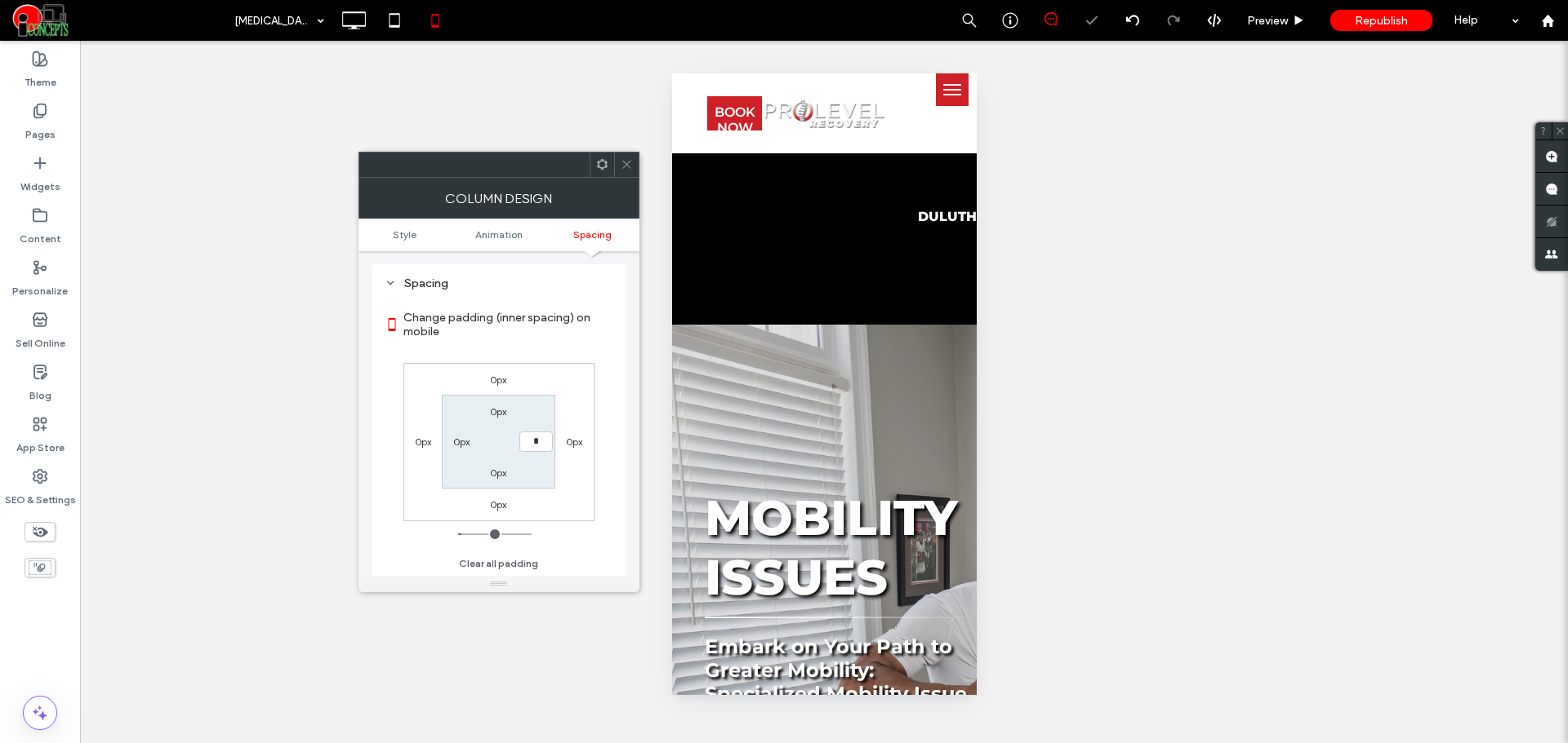
type input "*"
type input "***"
click at [618, 164] on div at bounding box center [626, 164] width 25 height 25
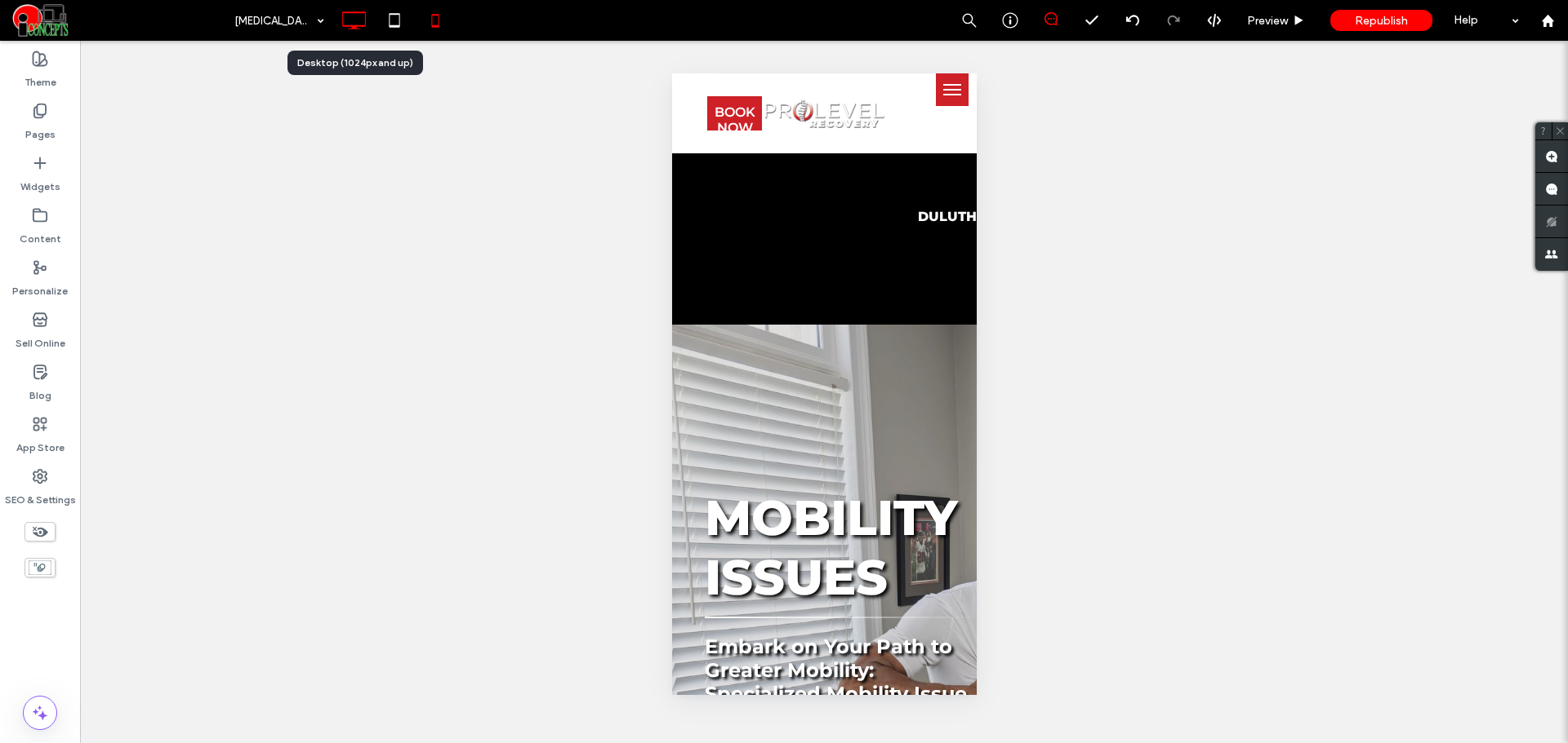
click at [362, 30] on icon at bounding box center [353, 20] width 33 height 33
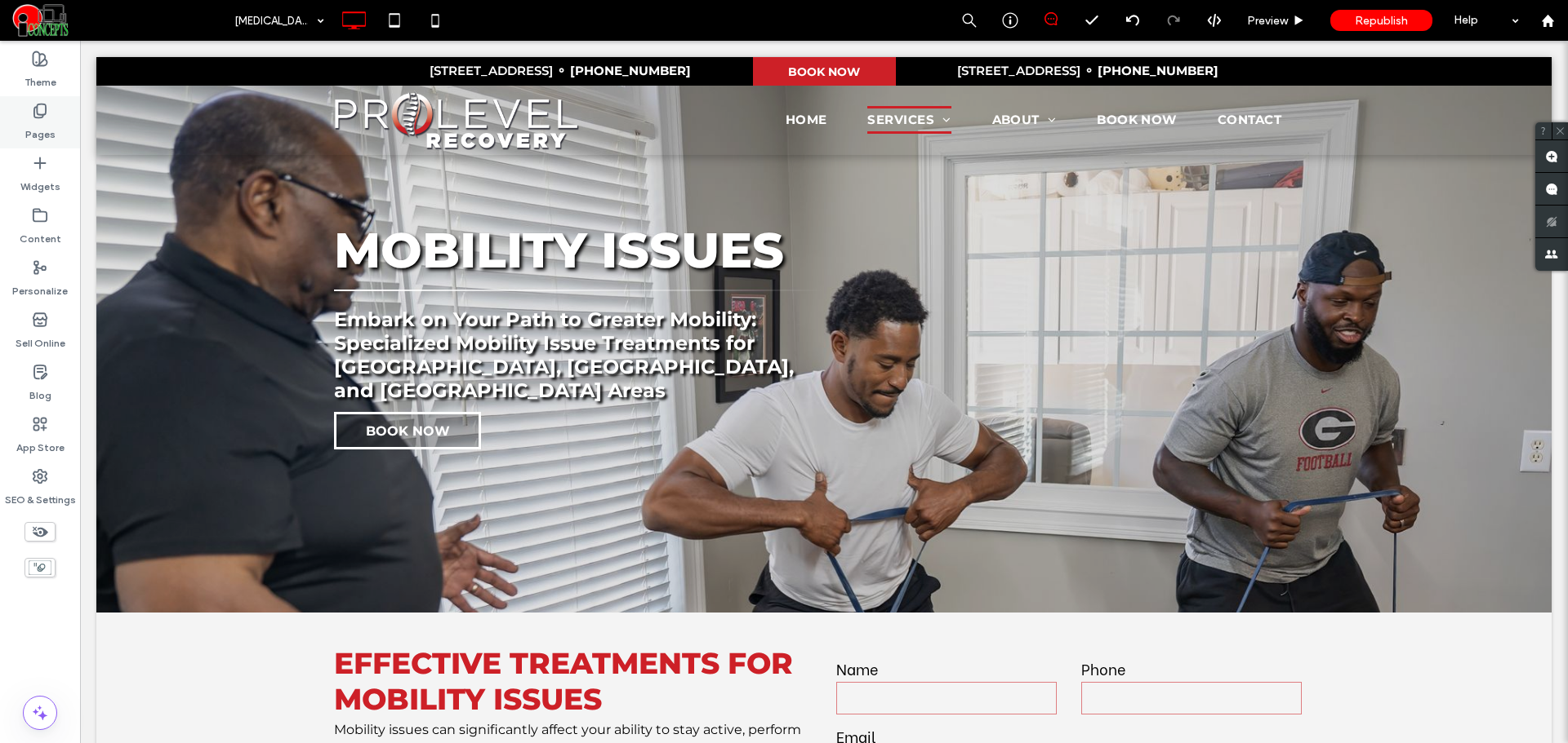
click at [51, 115] on div "Pages" at bounding box center [40, 122] width 80 height 52
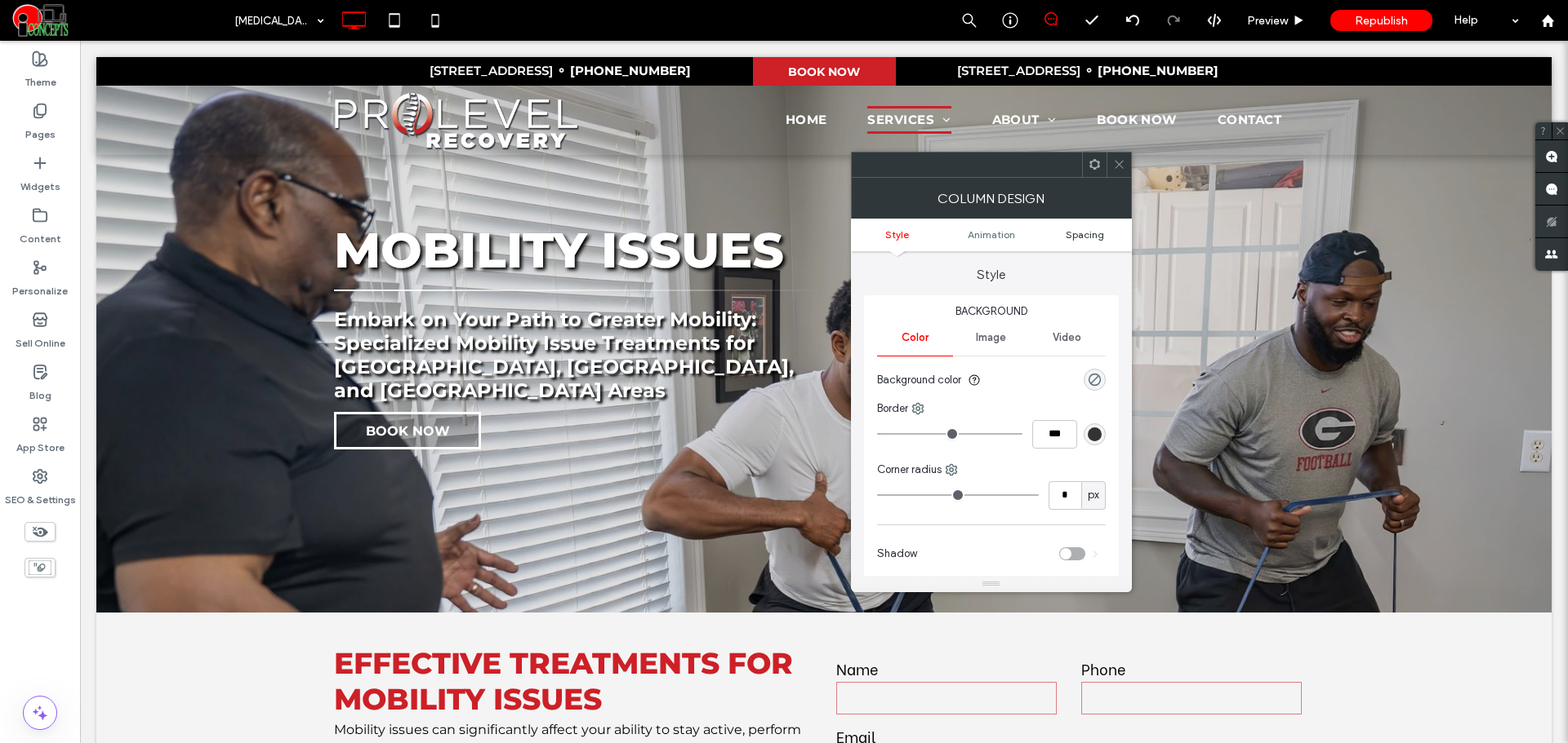
click at [1084, 236] on span "Spacing" at bounding box center [1085, 234] width 39 height 12
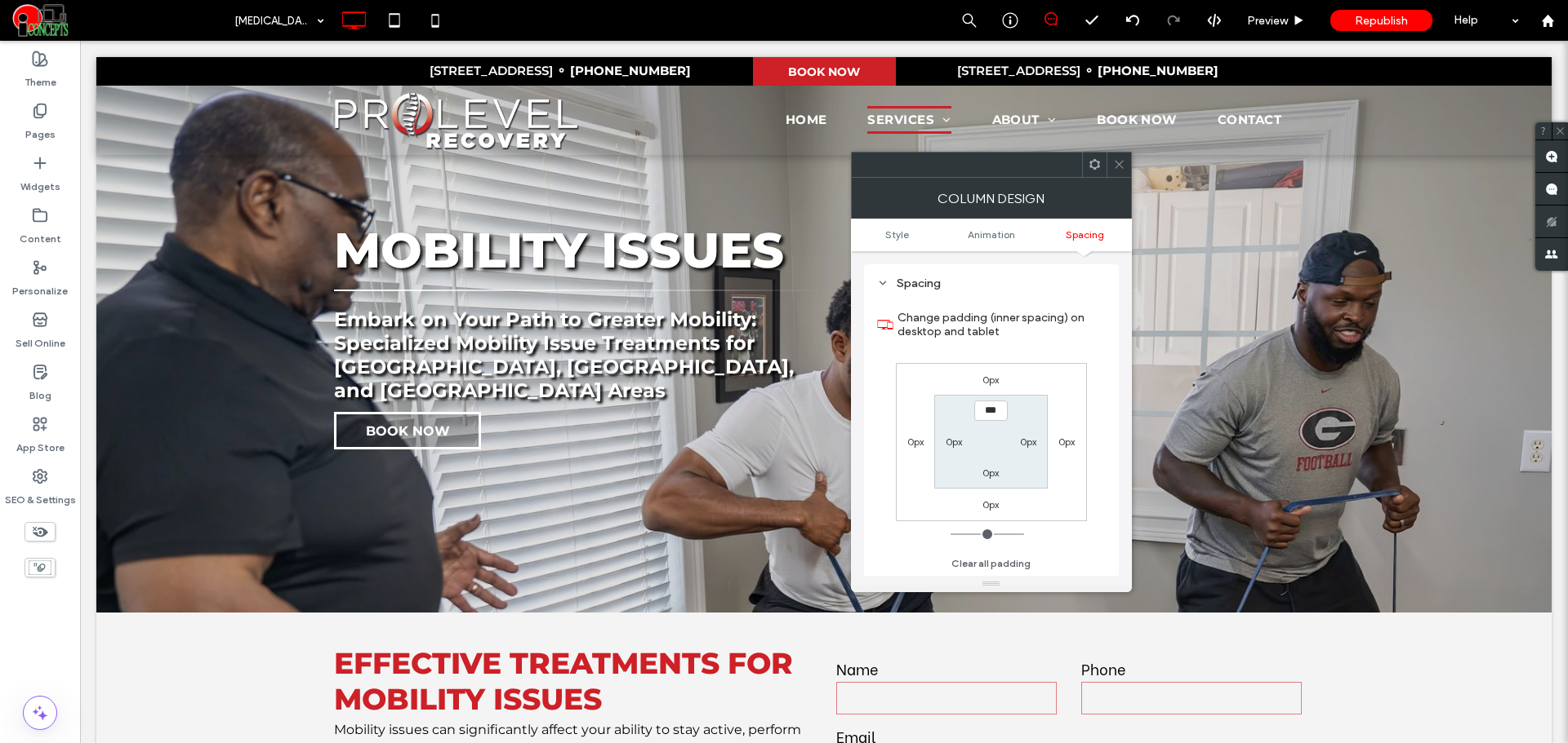
click at [1033, 448] on label "0px" at bounding box center [1028, 442] width 17 height 12
type input "**"
type input "*"
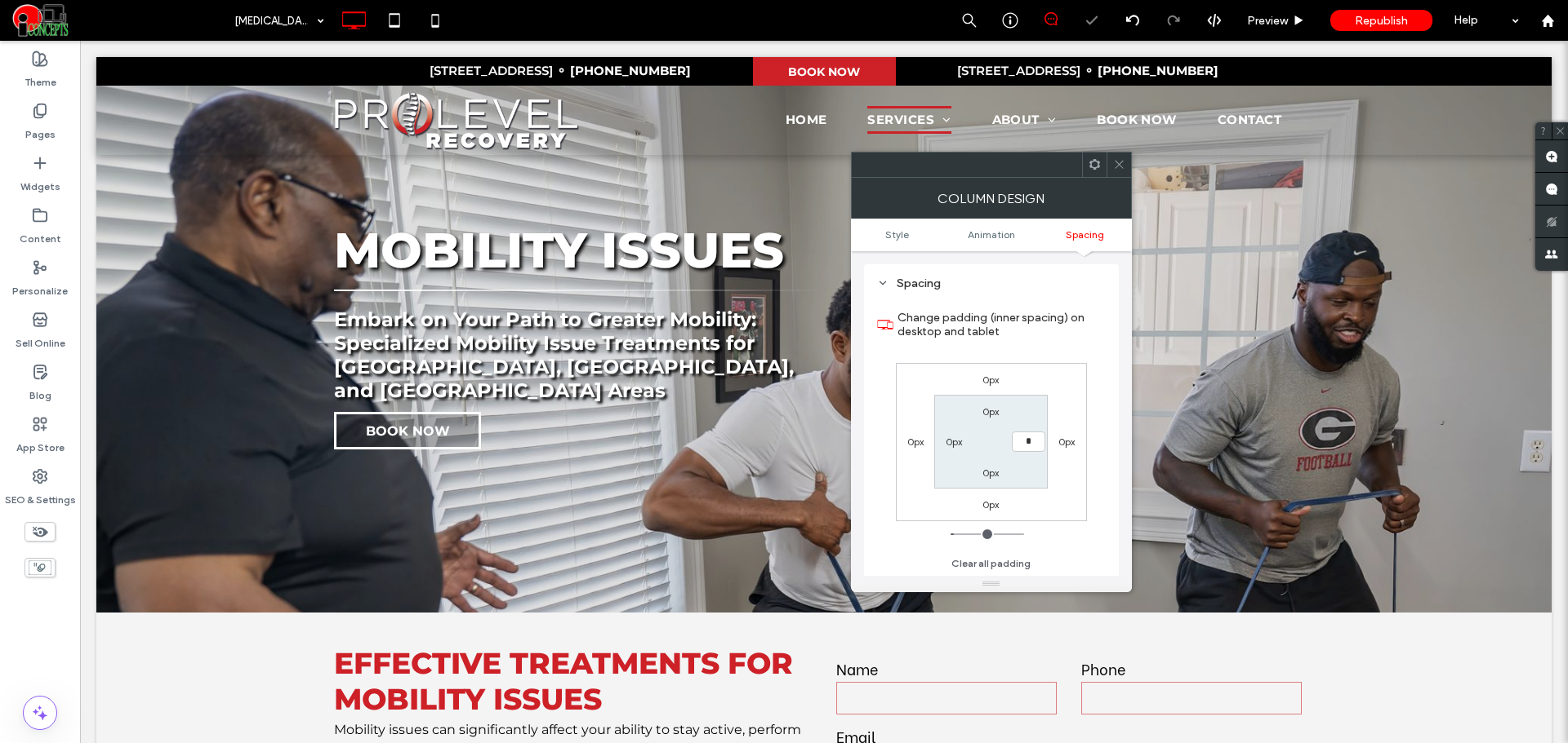
type input "***"
click at [1123, 175] on span at bounding box center [1119, 164] width 12 height 25
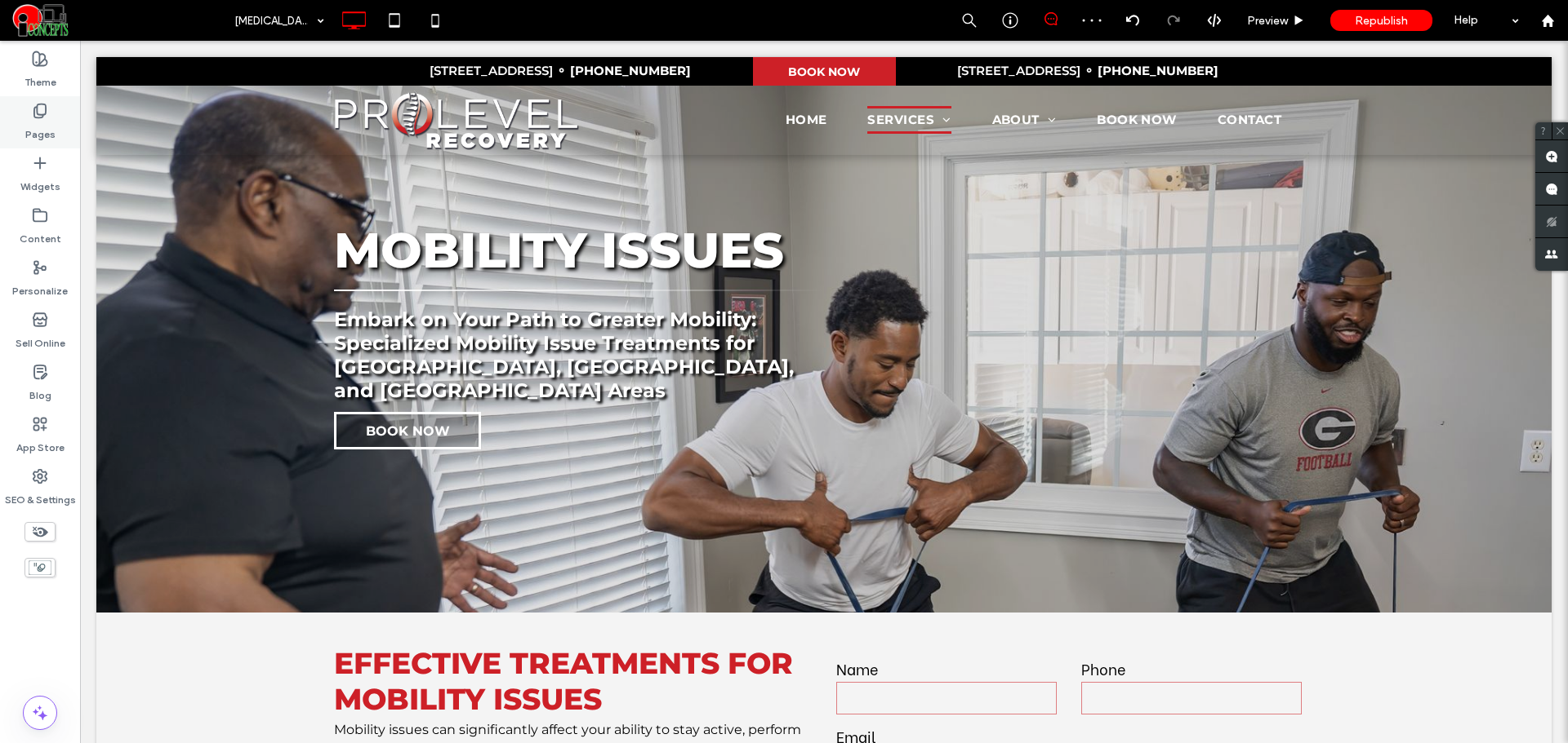
click at [57, 122] on div "Pages" at bounding box center [40, 122] width 80 height 52
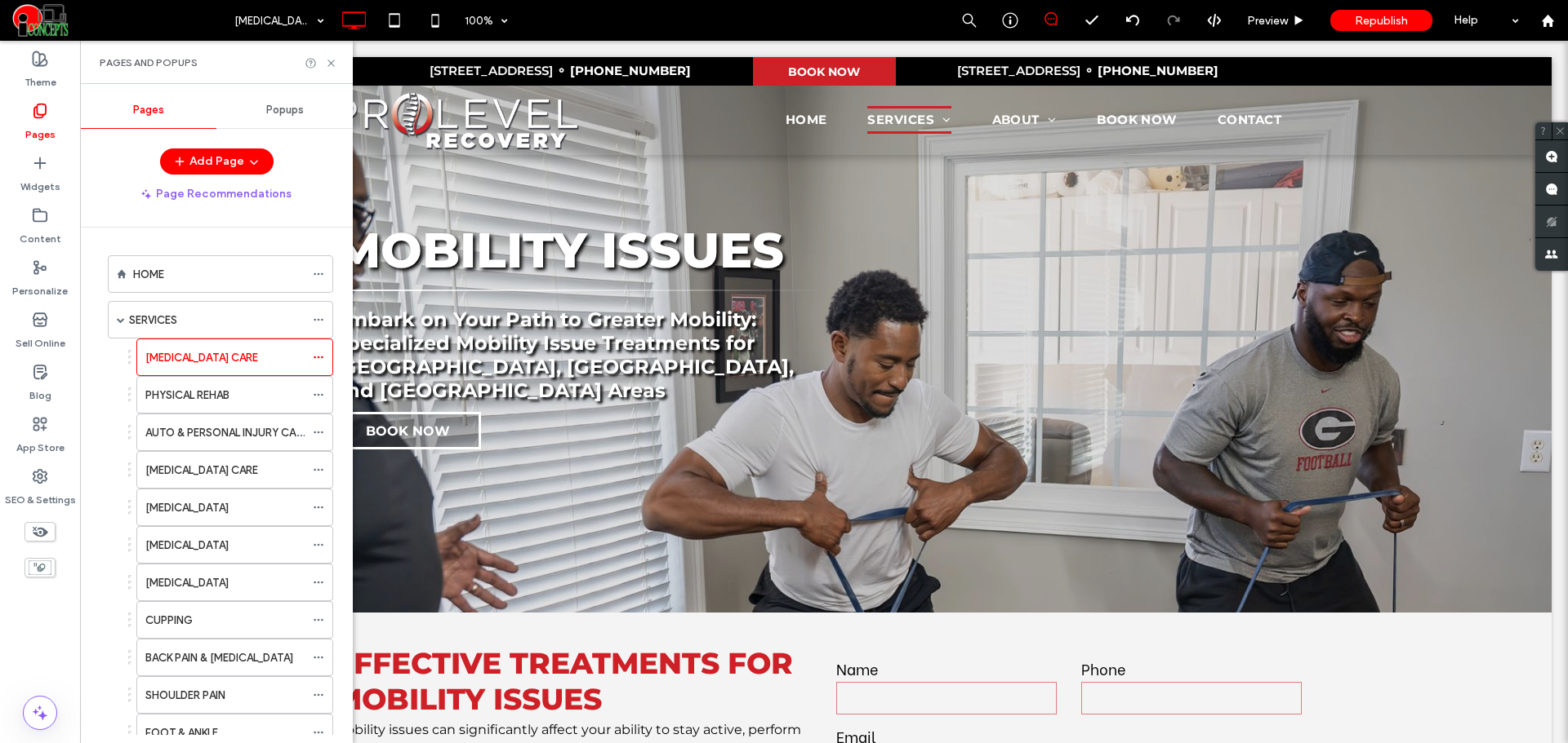
click at [57, 122] on div "Pages" at bounding box center [40, 122] width 80 height 52
click at [331, 62] on use at bounding box center [330, 62] width 7 height 7
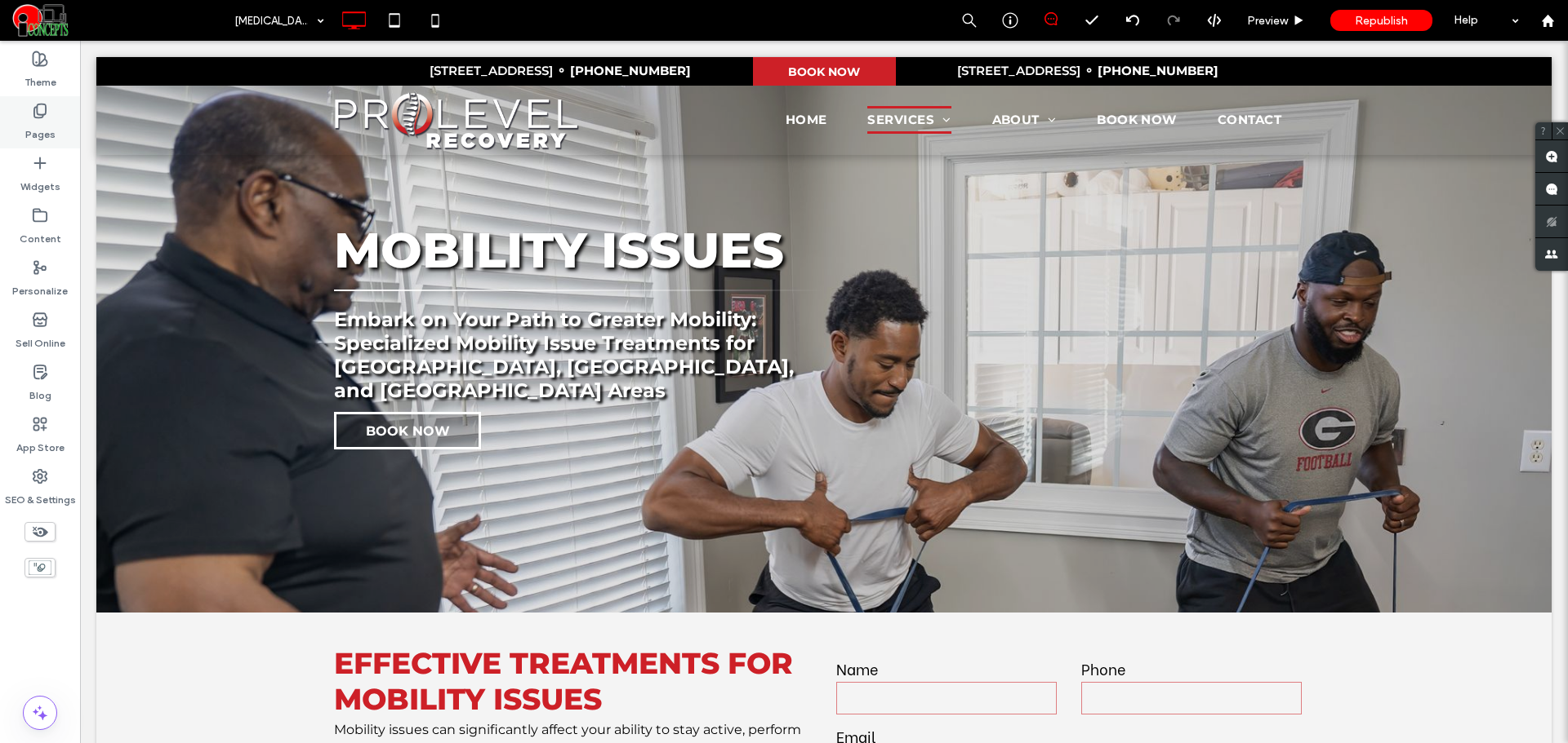
click at [57, 118] on div "Pages" at bounding box center [40, 122] width 80 height 52
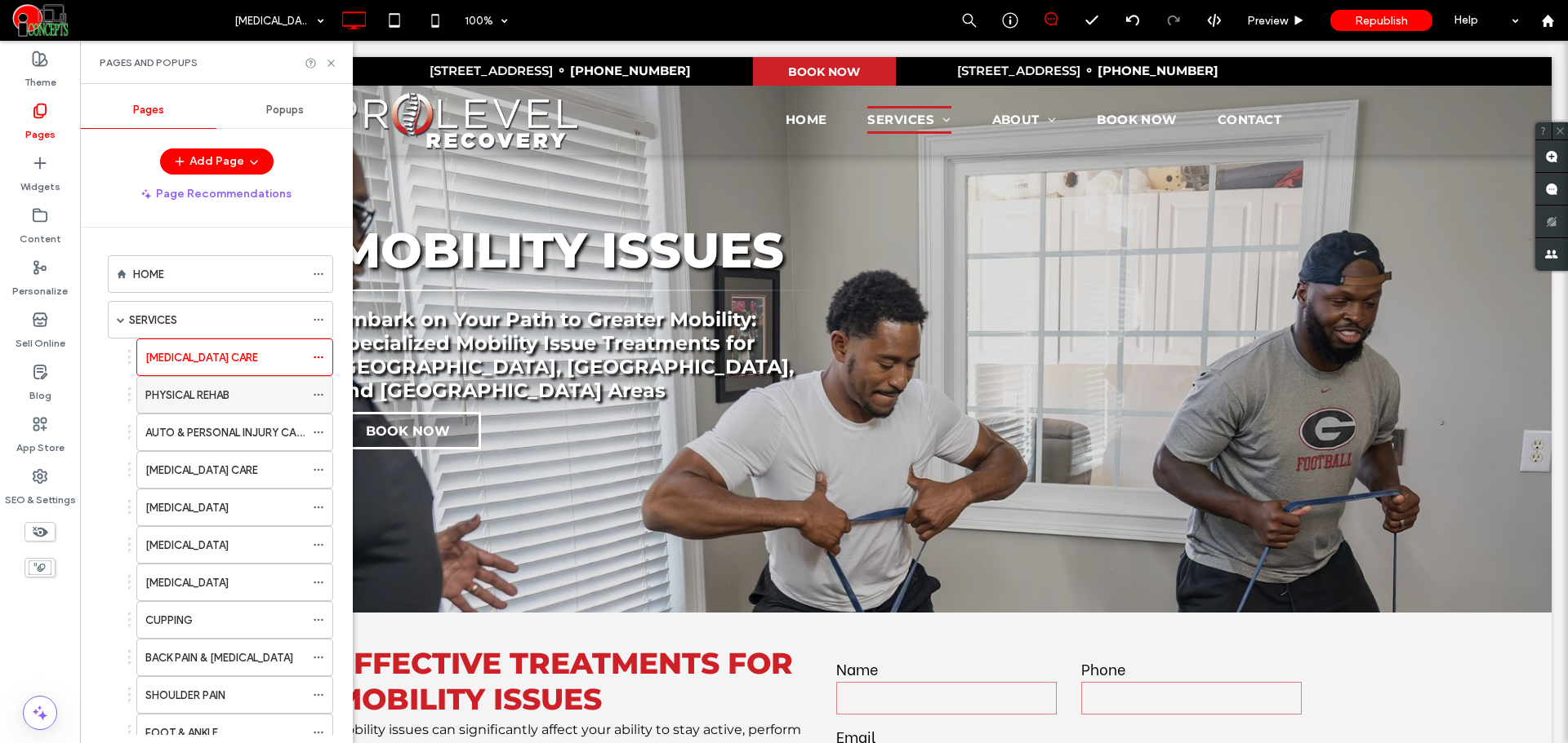
click at [173, 391] on label "PHYSICAL REHAB" at bounding box center [187, 395] width 84 height 29
click at [209, 438] on label "AUTO & PERSONAL INJURY CARE" at bounding box center [226, 433] width 162 height 29
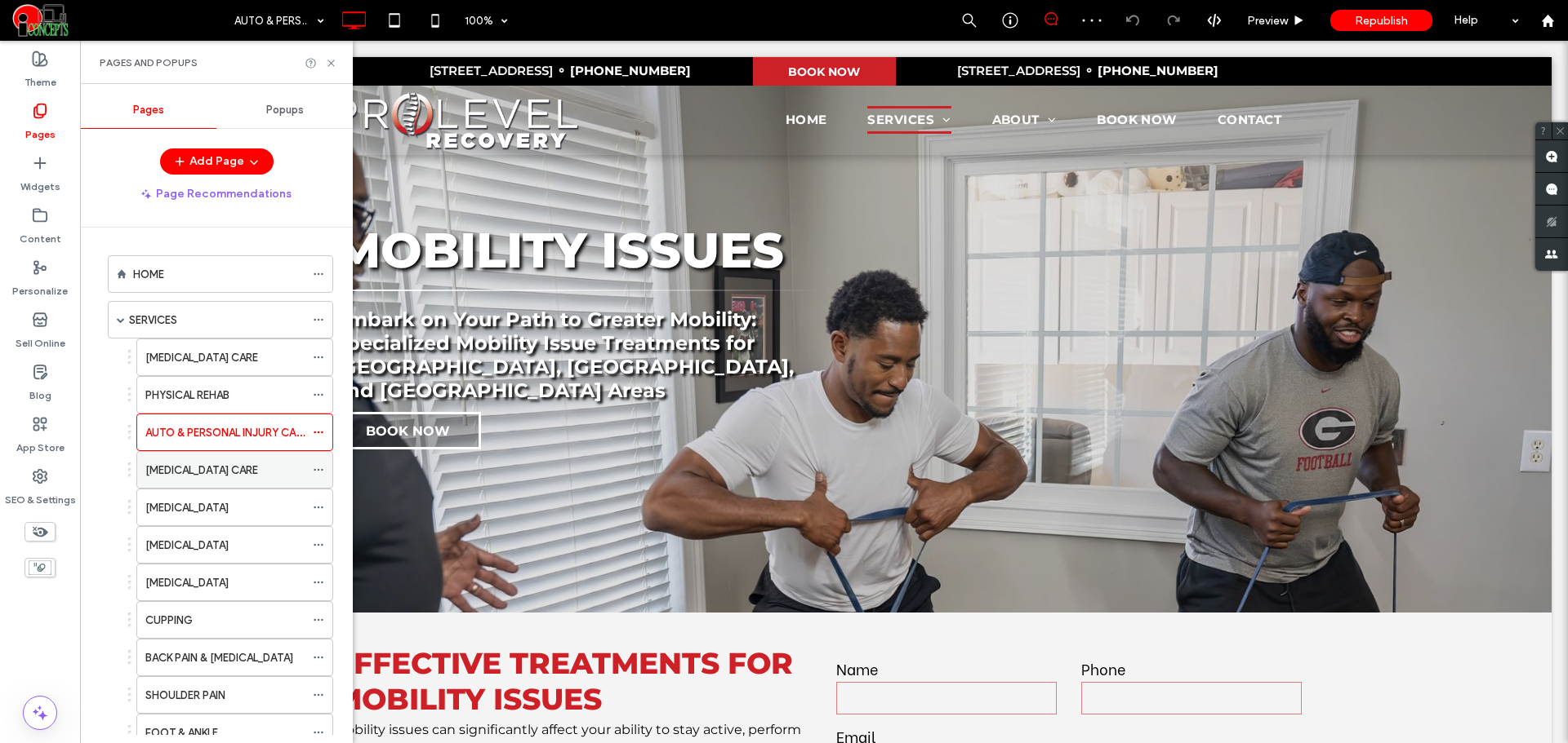
click at [215, 474] on label "SPORTS INJURY CARE" at bounding box center [202, 470] width 113 height 29
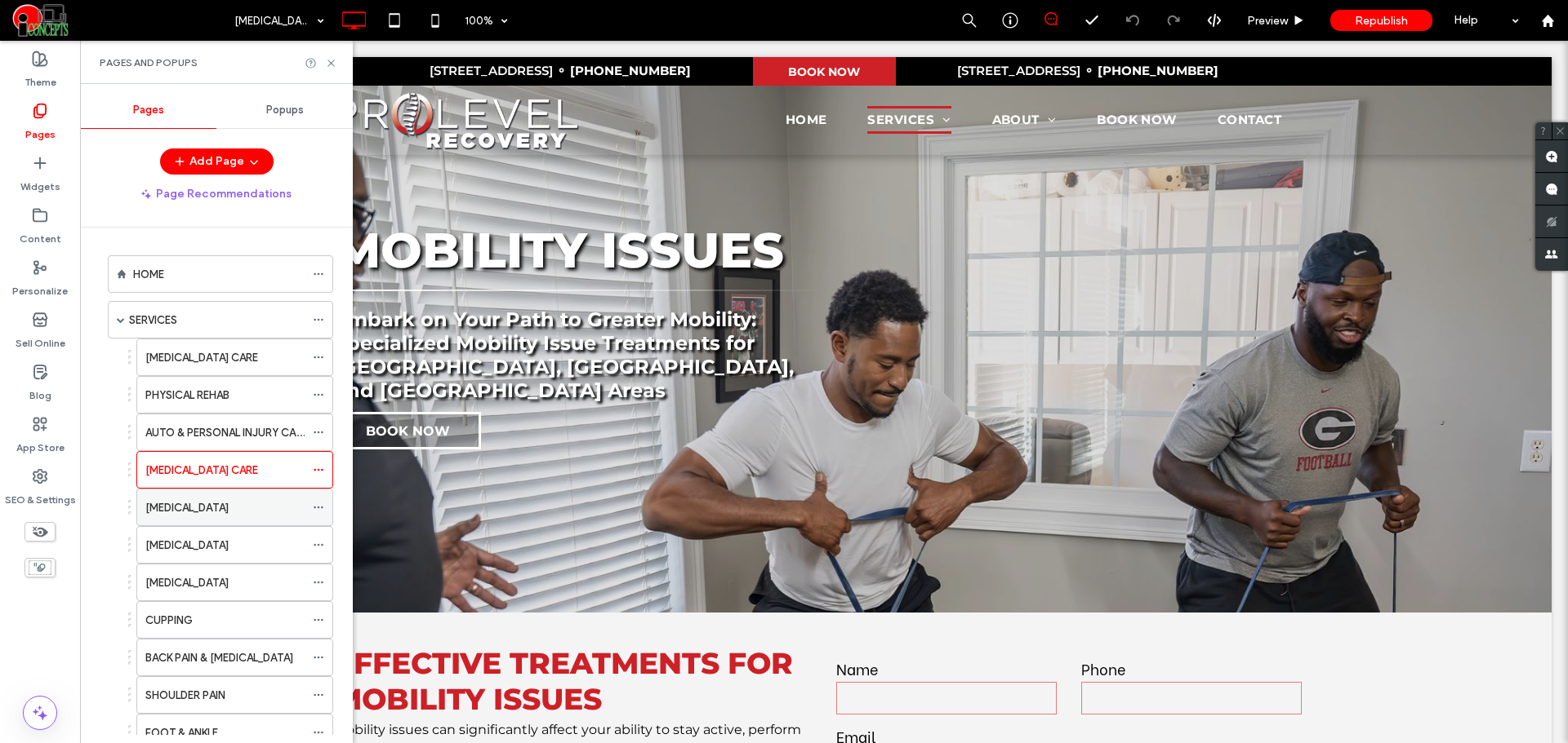
click at [211, 514] on label "MANUAL THERAPY" at bounding box center [187, 508] width 83 height 29
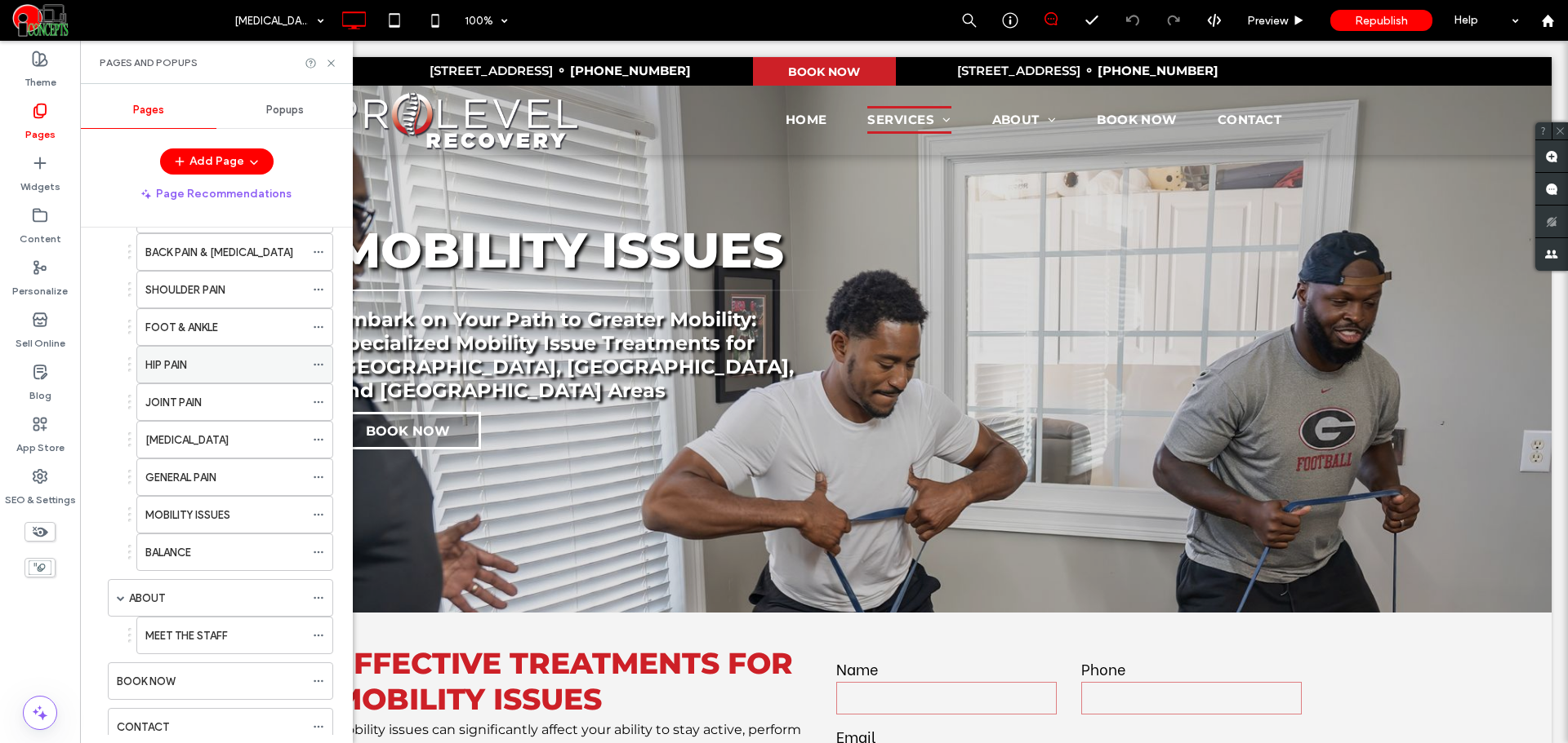
scroll to position [408, 0]
click at [190, 586] on div "ABOUT" at bounding box center [217, 596] width 176 height 36
click at [196, 629] on label "MEET THE STAFF" at bounding box center [186, 633] width 82 height 29
click at [215, 678] on div "BOOK NOW" at bounding box center [211, 679] width 188 height 17
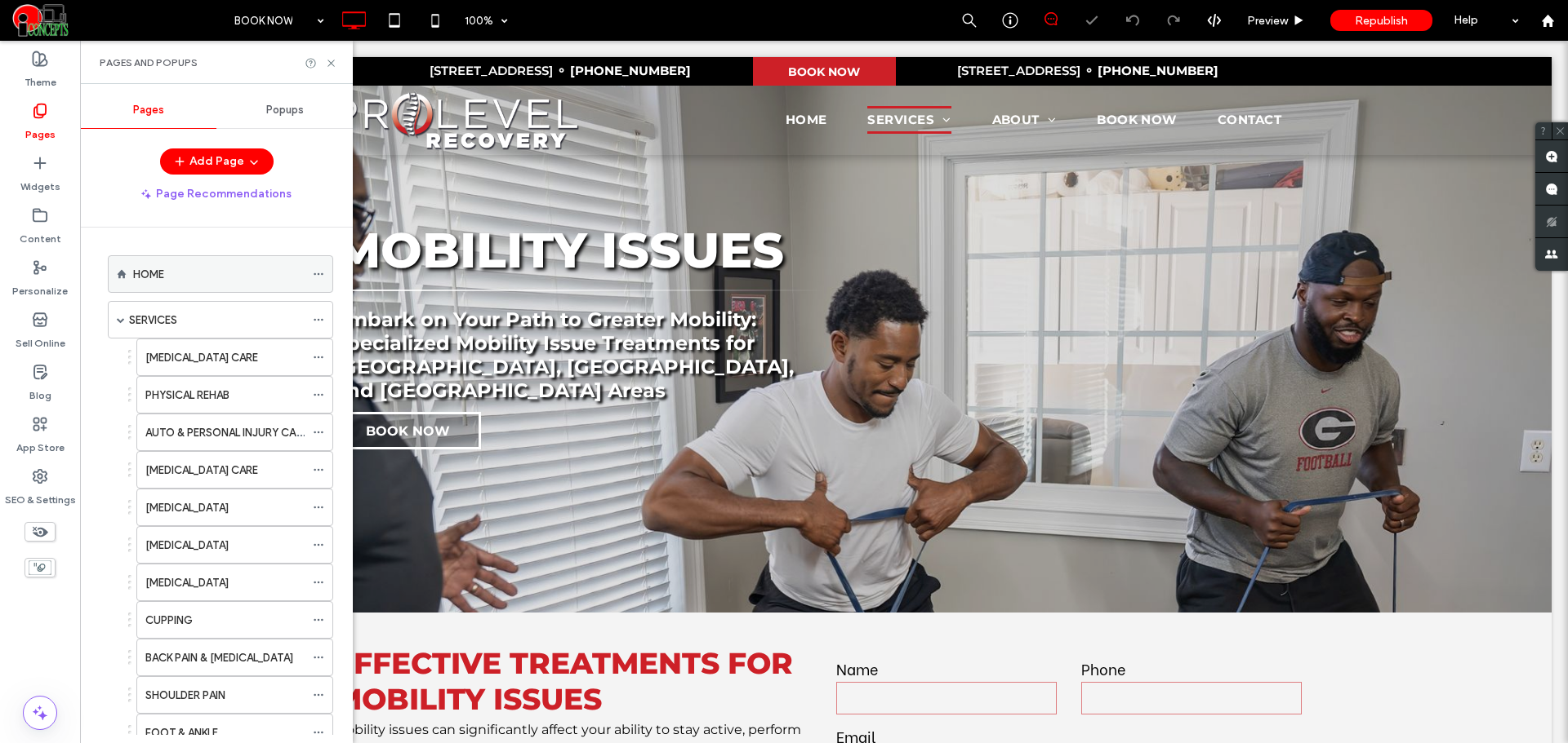
click at [211, 281] on div "HOME" at bounding box center [218, 274] width 171 height 17
click at [47, 504] on label "SEO & Settings" at bounding box center [41, 496] width 71 height 23
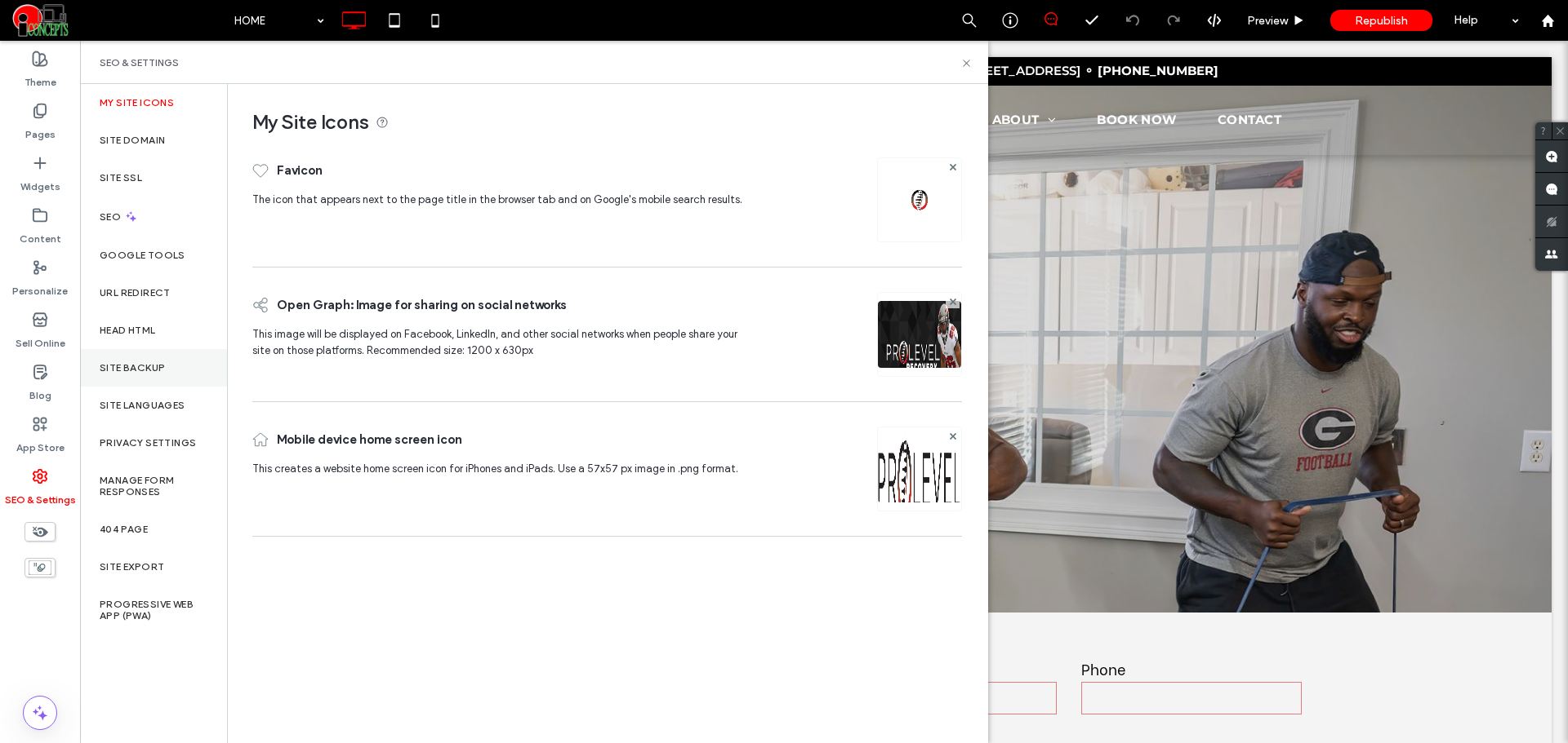
click at [145, 356] on div "Site Backup" at bounding box center [153, 368] width 147 height 38
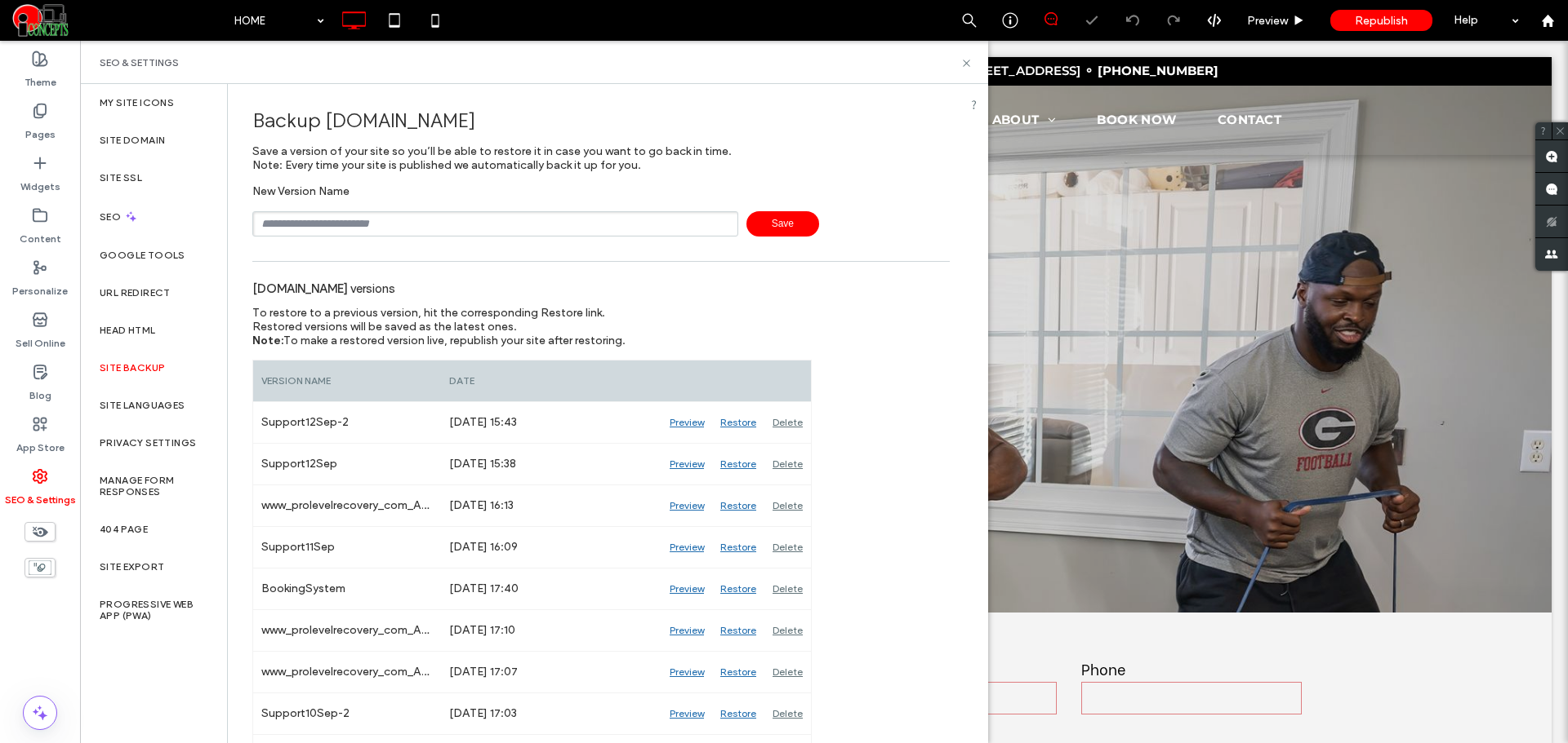
click at [294, 236] on input "text" at bounding box center [494, 224] width 485 height 26
type input "**********"
click at [37, 124] on label "Pages" at bounding box center [41, 130] width 31 height 23
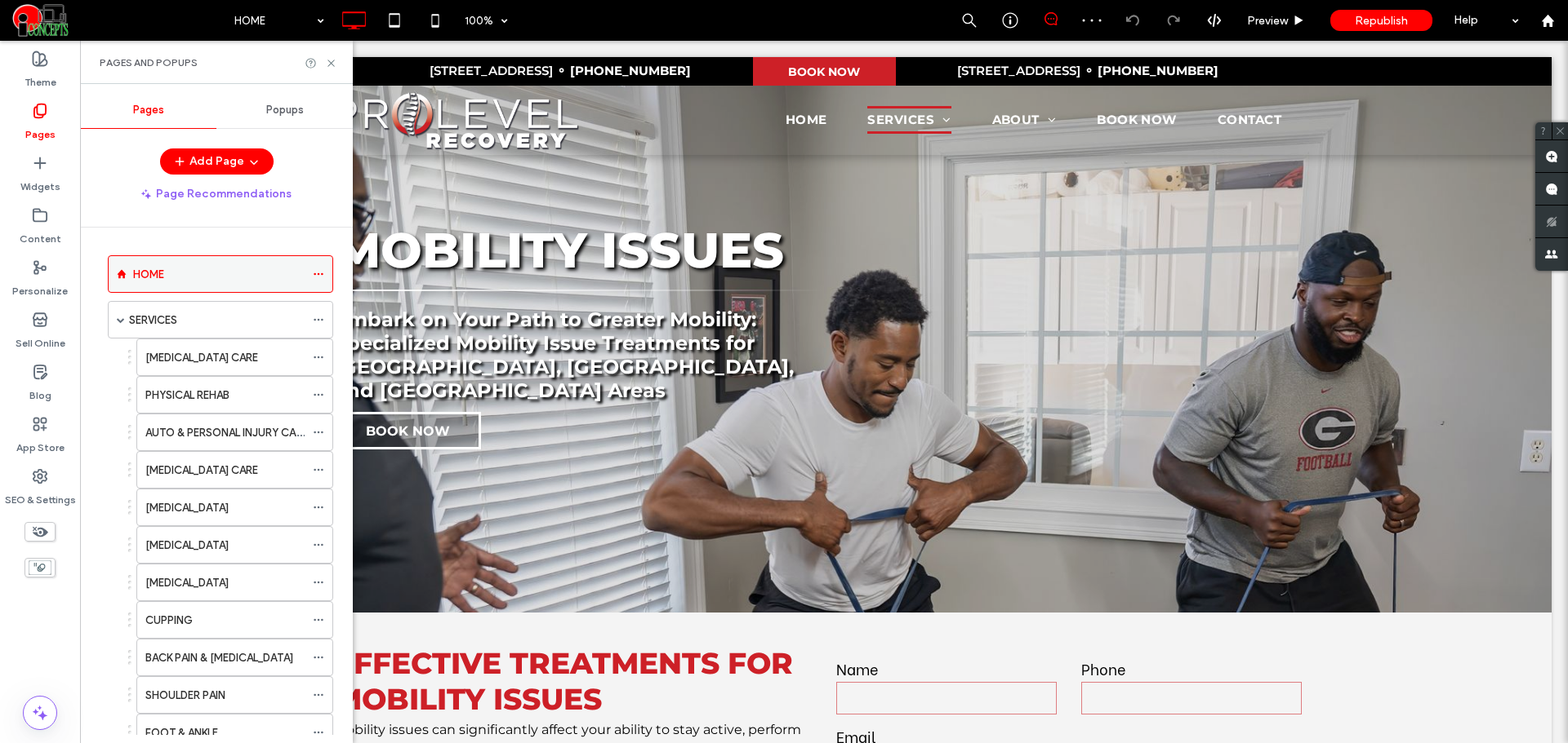
click at [165, 260] on div "HOME" at bounding box center [218, 274] width 171 height 36
click at [331, 63] on use at bounding box center [330, 62] width 7 height 7
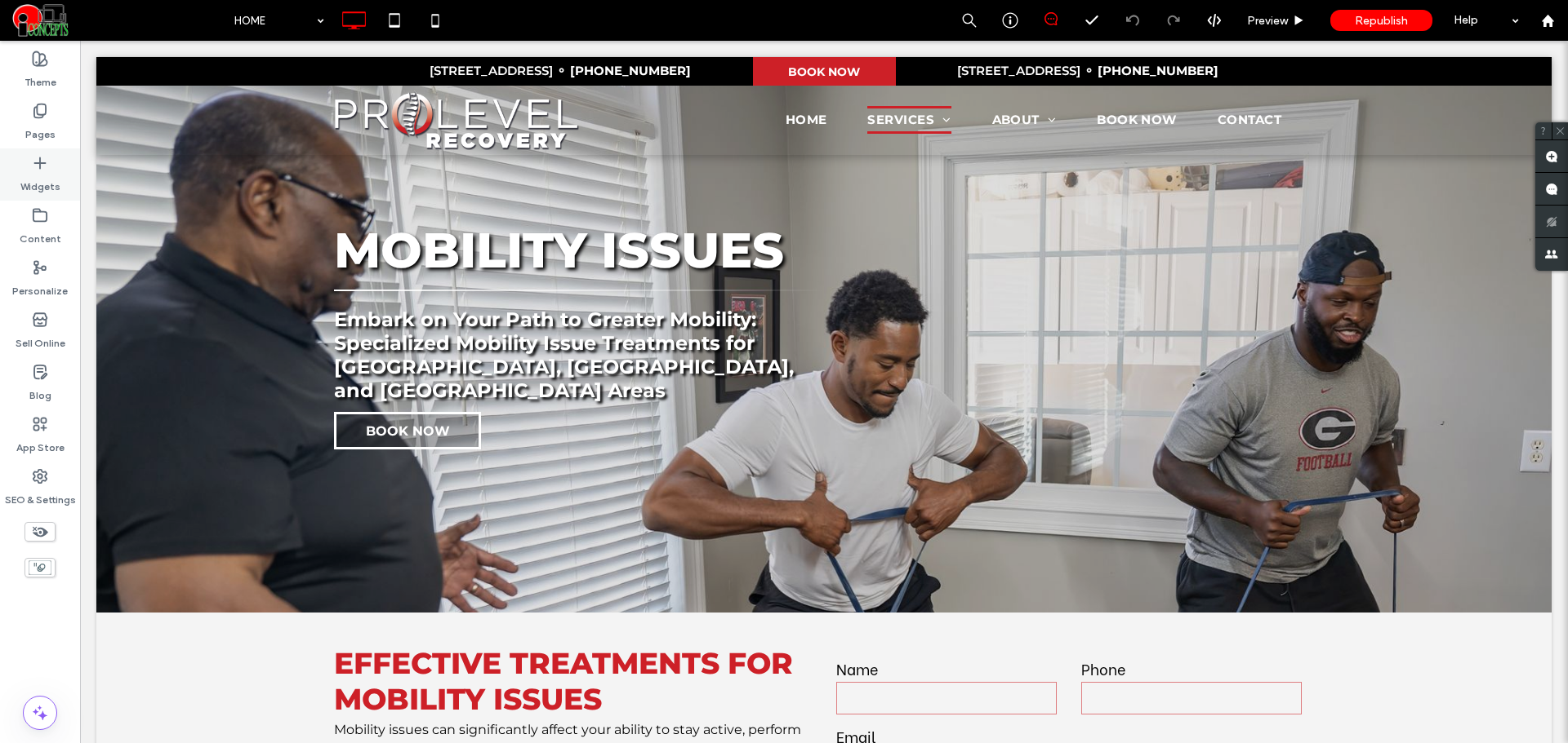
click at [44, 187] on label "Widgets" at bounding box center [41, 182] width 40 height 23
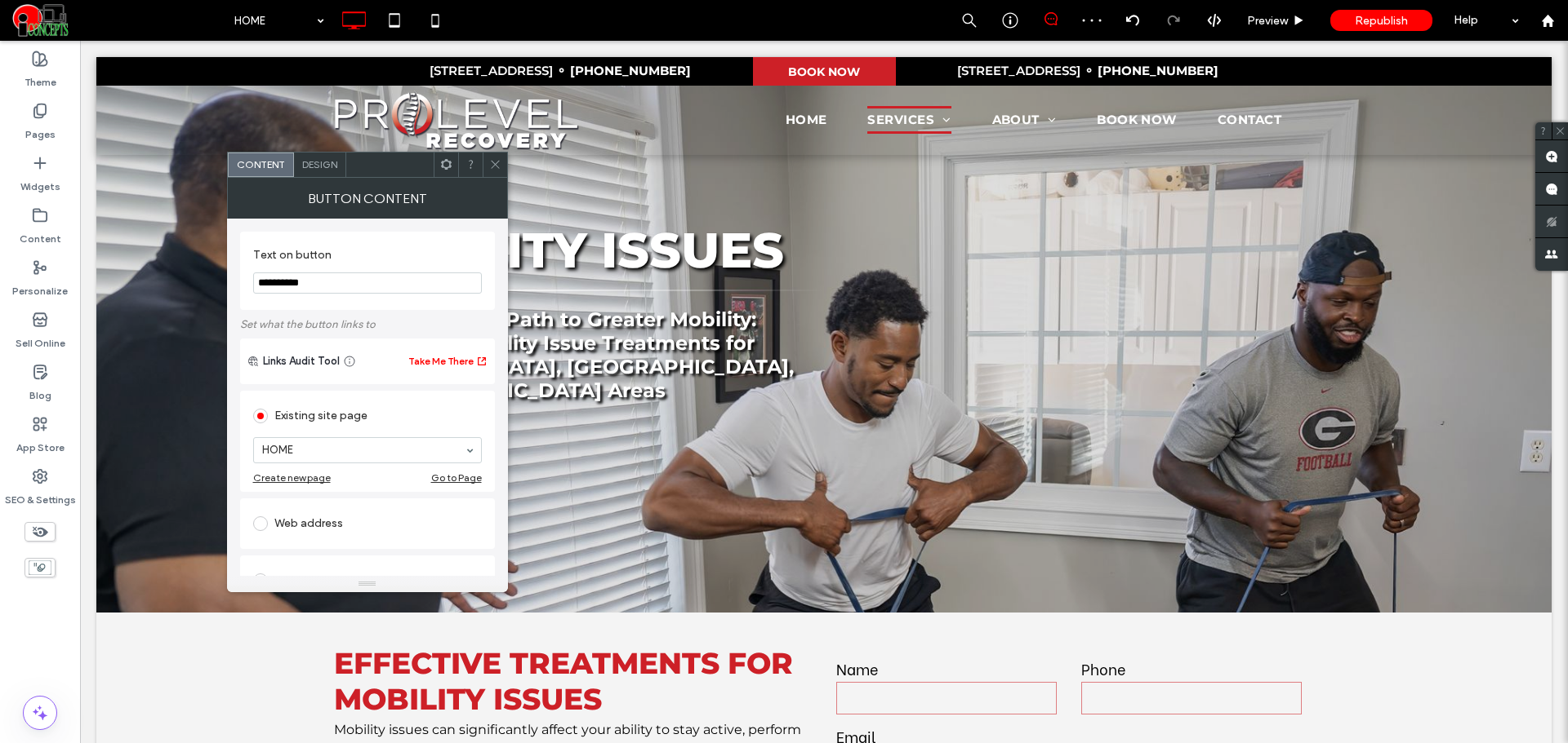
click at [321, 518] on div "Web address" at bounding box center [367, 524] width 228 height 26
click at [331, 505] on input "url" at bounding box center [367, 505] width 228 height 21
paste input "**********"
type input "**********"
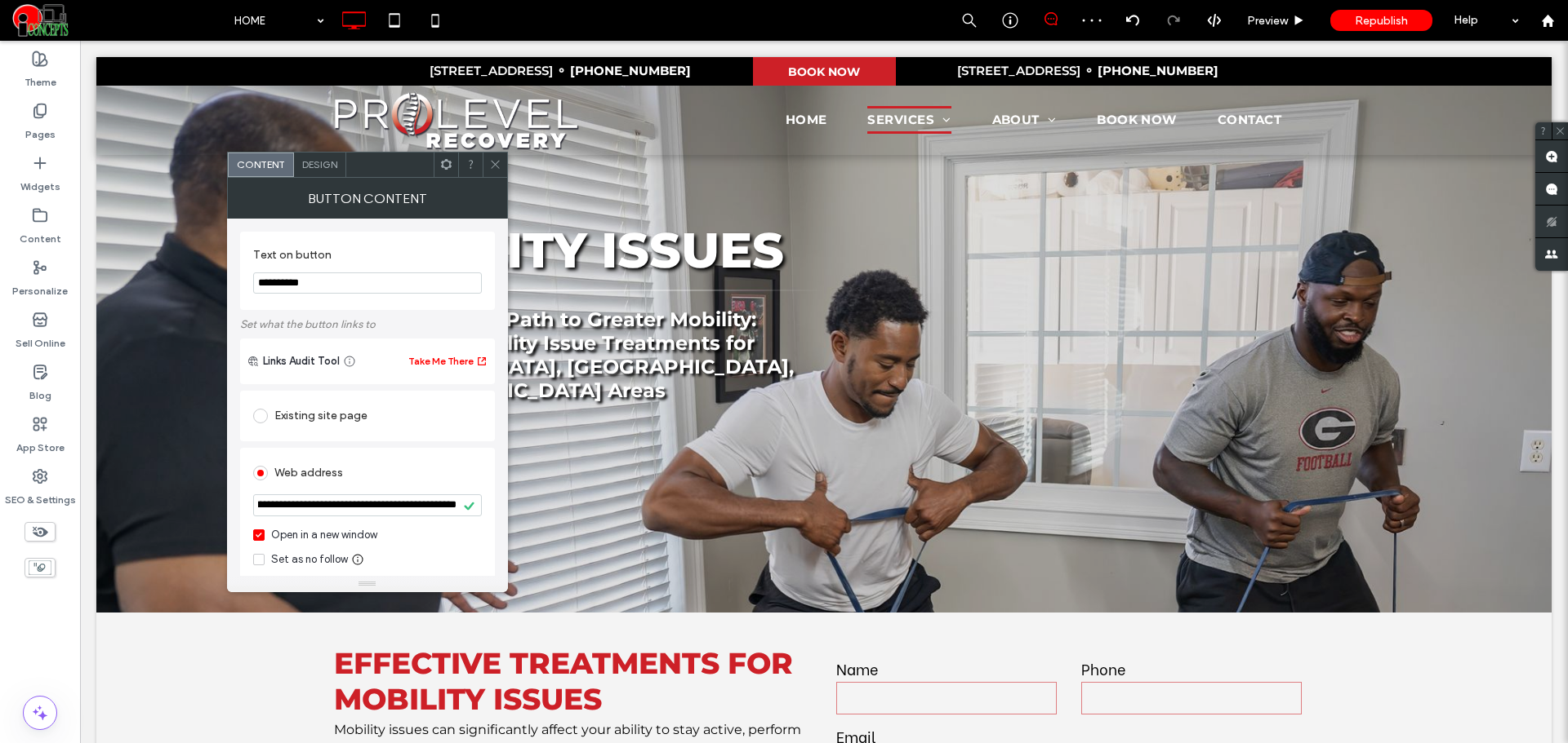
scroll to position [0, 0]
click at [347, 440] on div "Existing site page HOME Create new page Go to Page" at bounding box center [368, 416] width 255 height 50
click at [358, 289] on input "**********" at bounding box center [367, 283] width 228 height 21
type input "********"
click at [349, 302] on div "Text on button ********" at bounding box center [368, 271] width 255 height 78
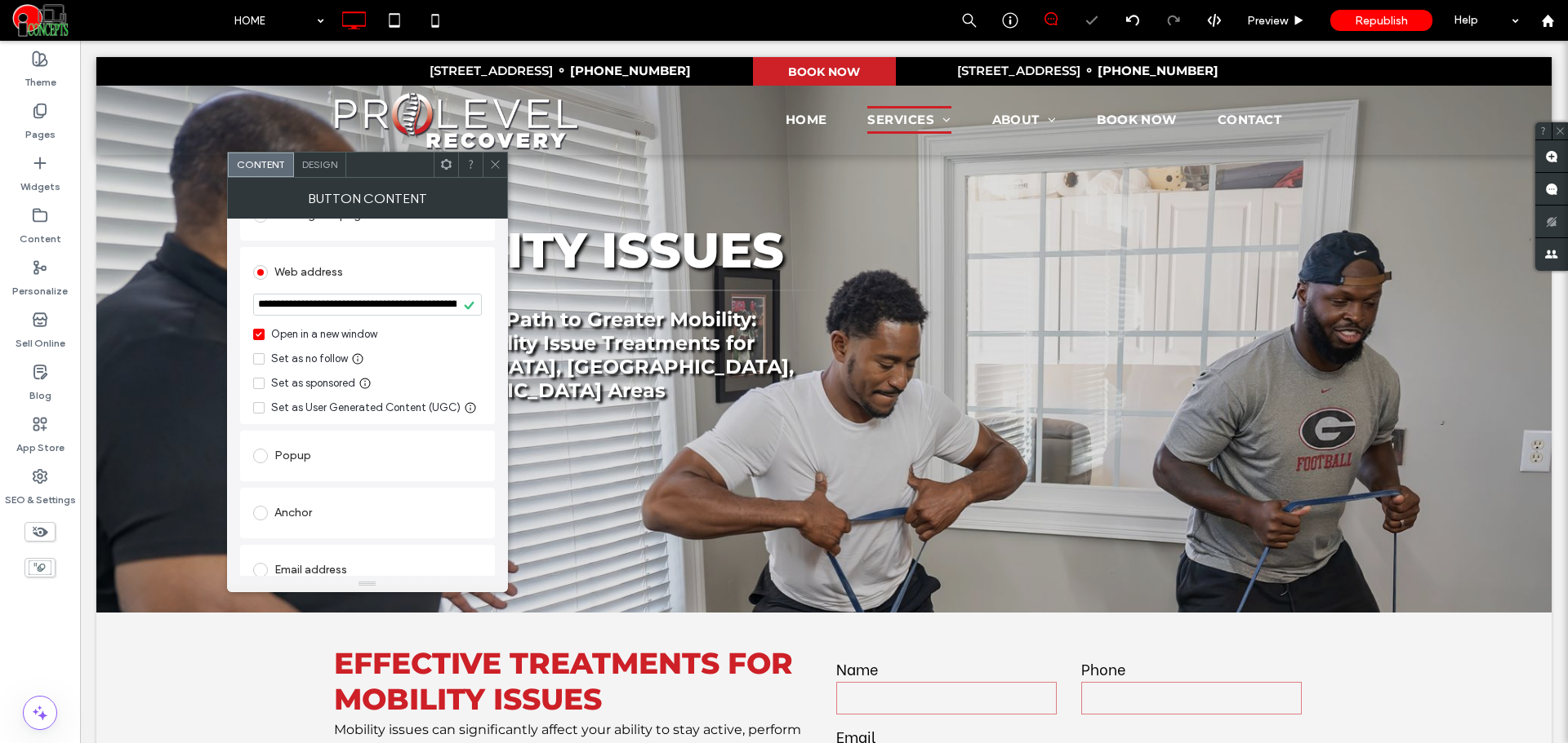
scroll to position [200, 0]
click at [329, 166] on span "Design" at bounding box center [320, 164] width 36 height 12
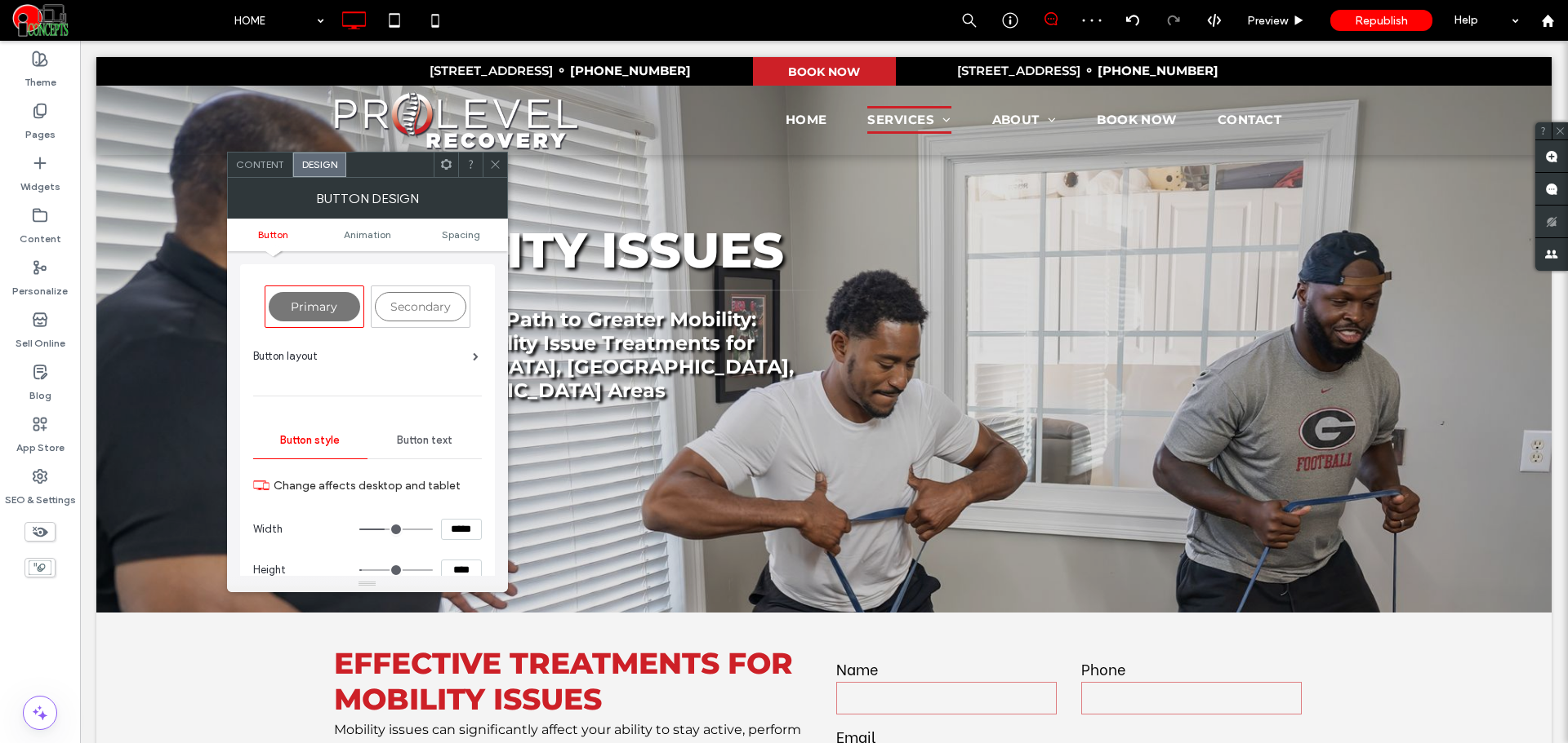
scroll to position [136, 0]
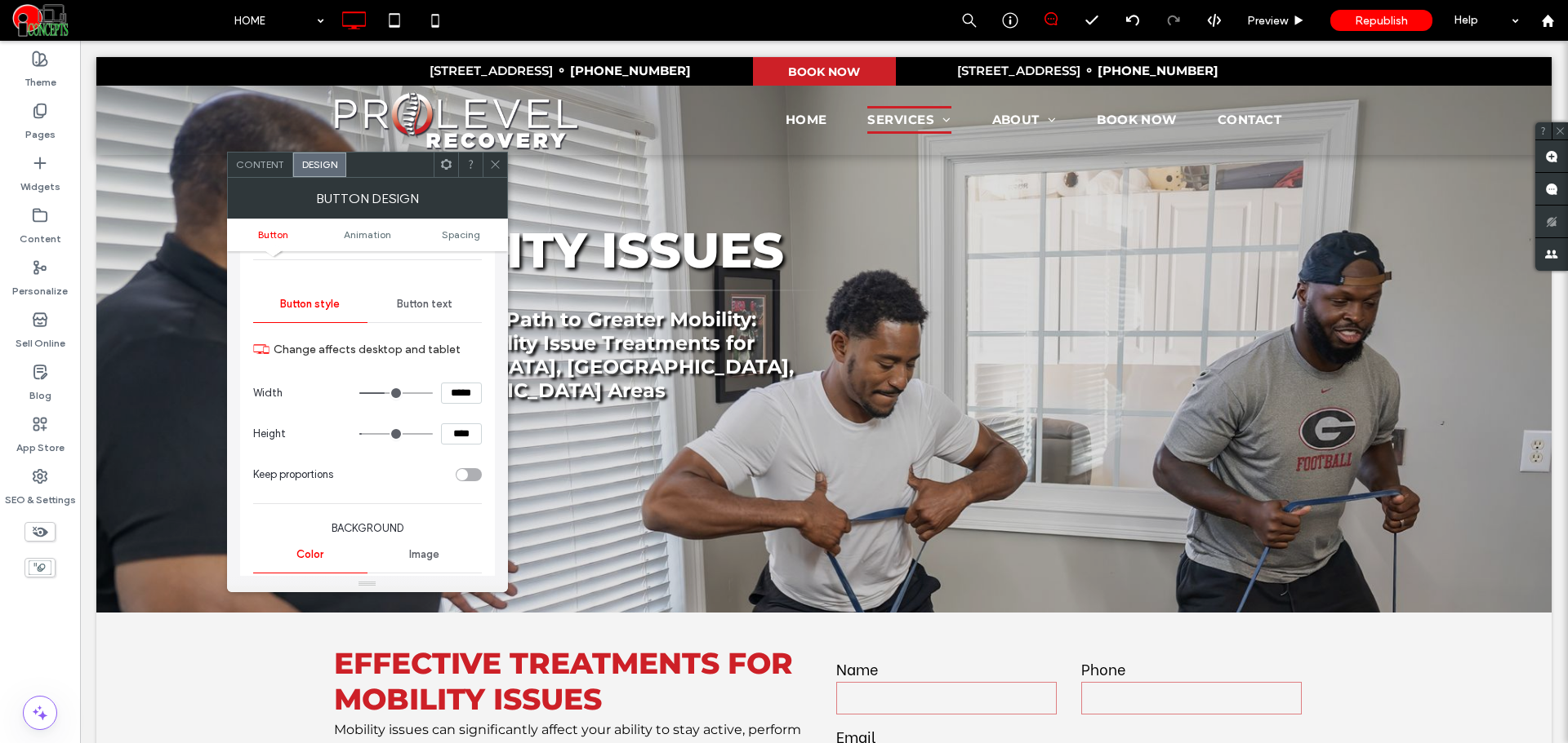
click at [458, 391] on input "*****" at bounding box center [461, 392] width 41 height 21
type input "*****"
type input "***"
type input "*****"
type input "***"
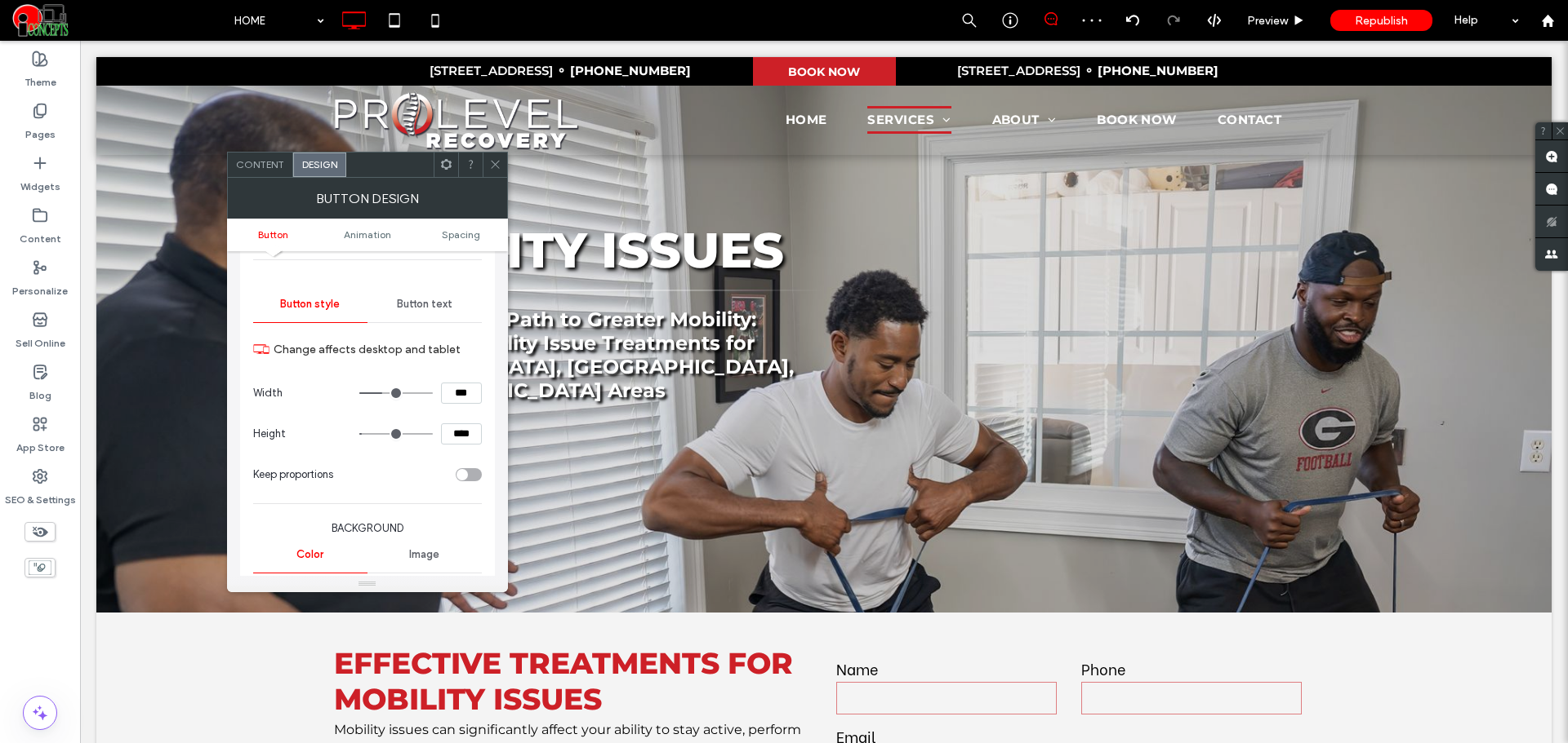
type input "*****"
type input "***"
type input "*****"
type input "***"
type input "*****"
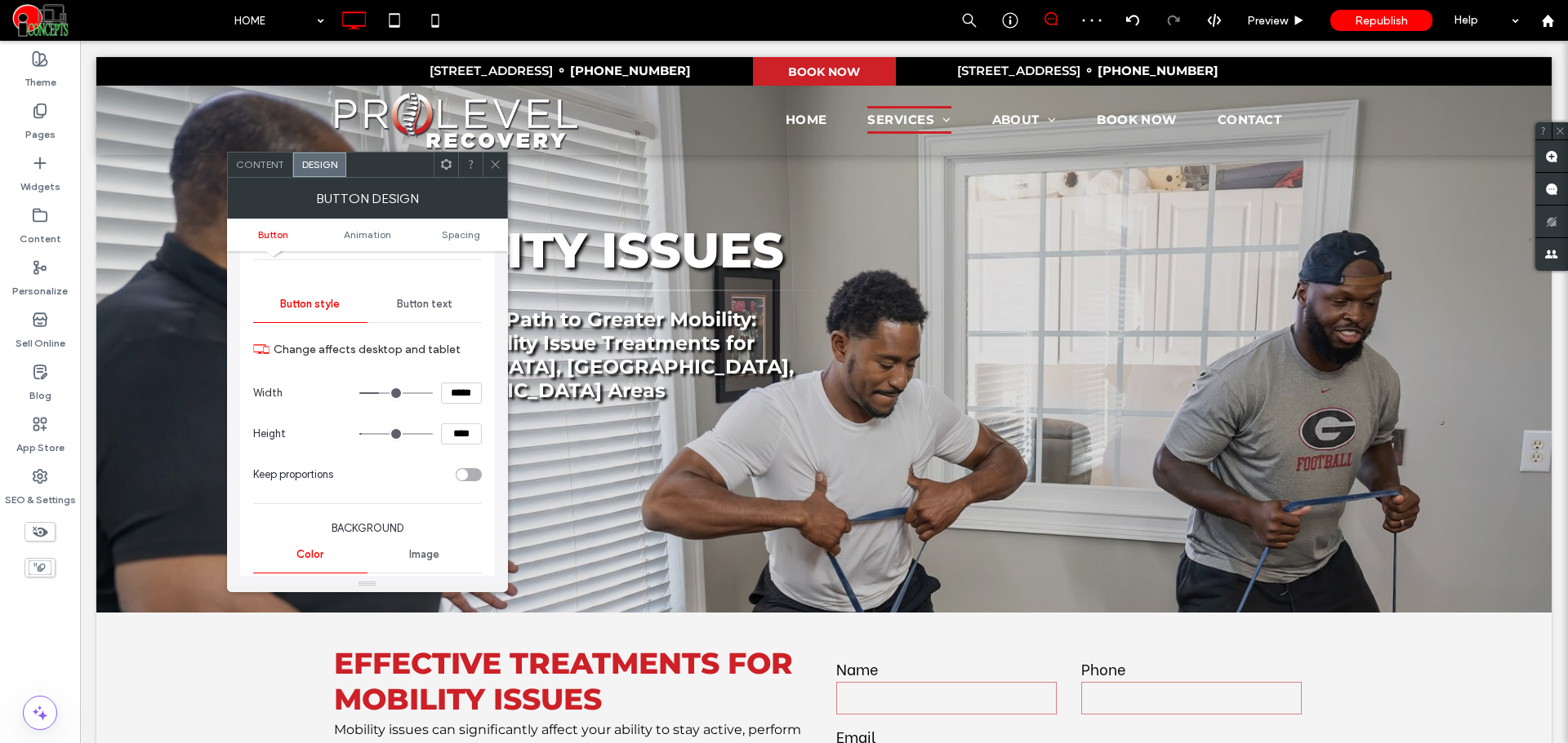
type input "***"
type input "*****"
type input "***"
click at [449, 428] on input "****" at bounding box center [461, 434] width 41 height 21
type input "****"
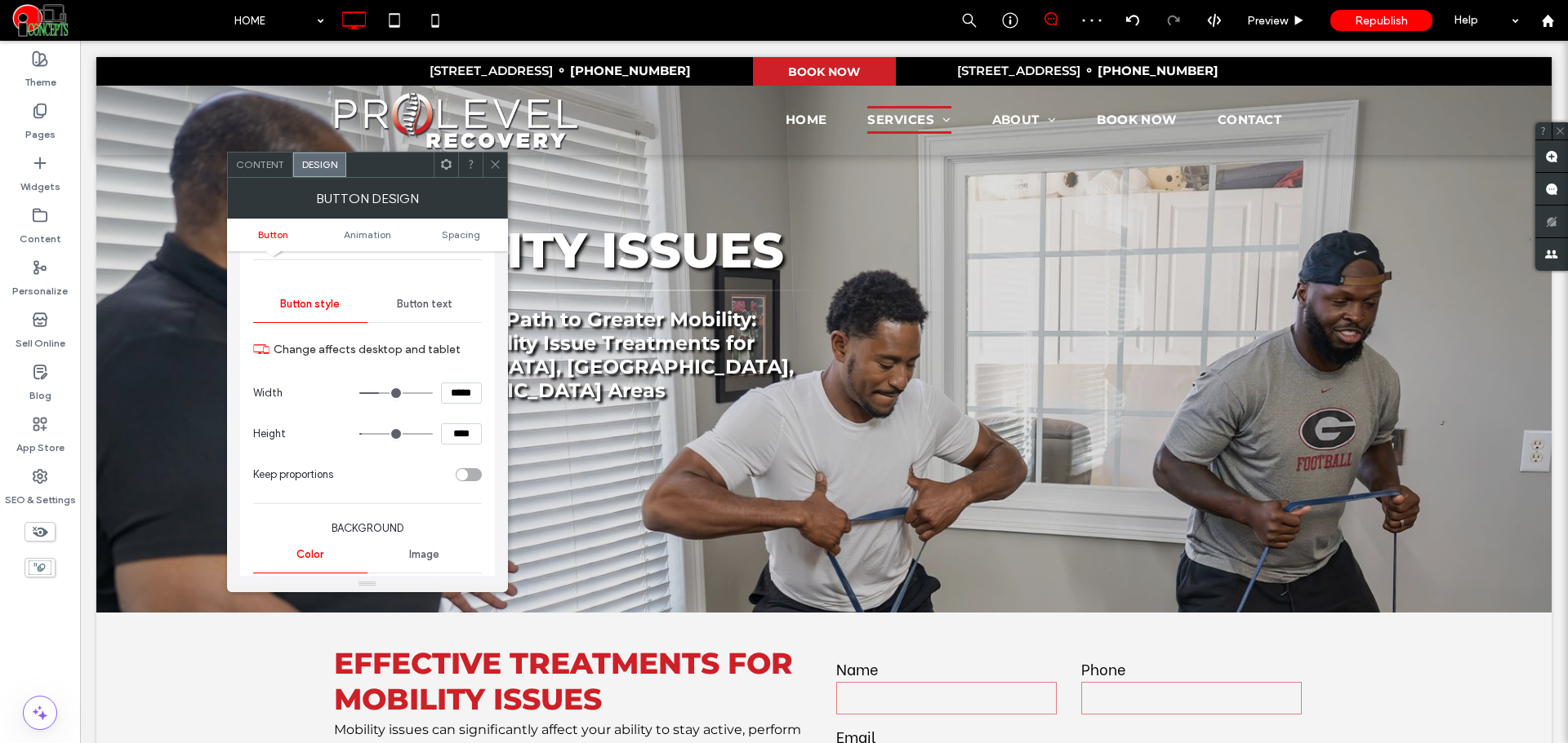
type input "**"
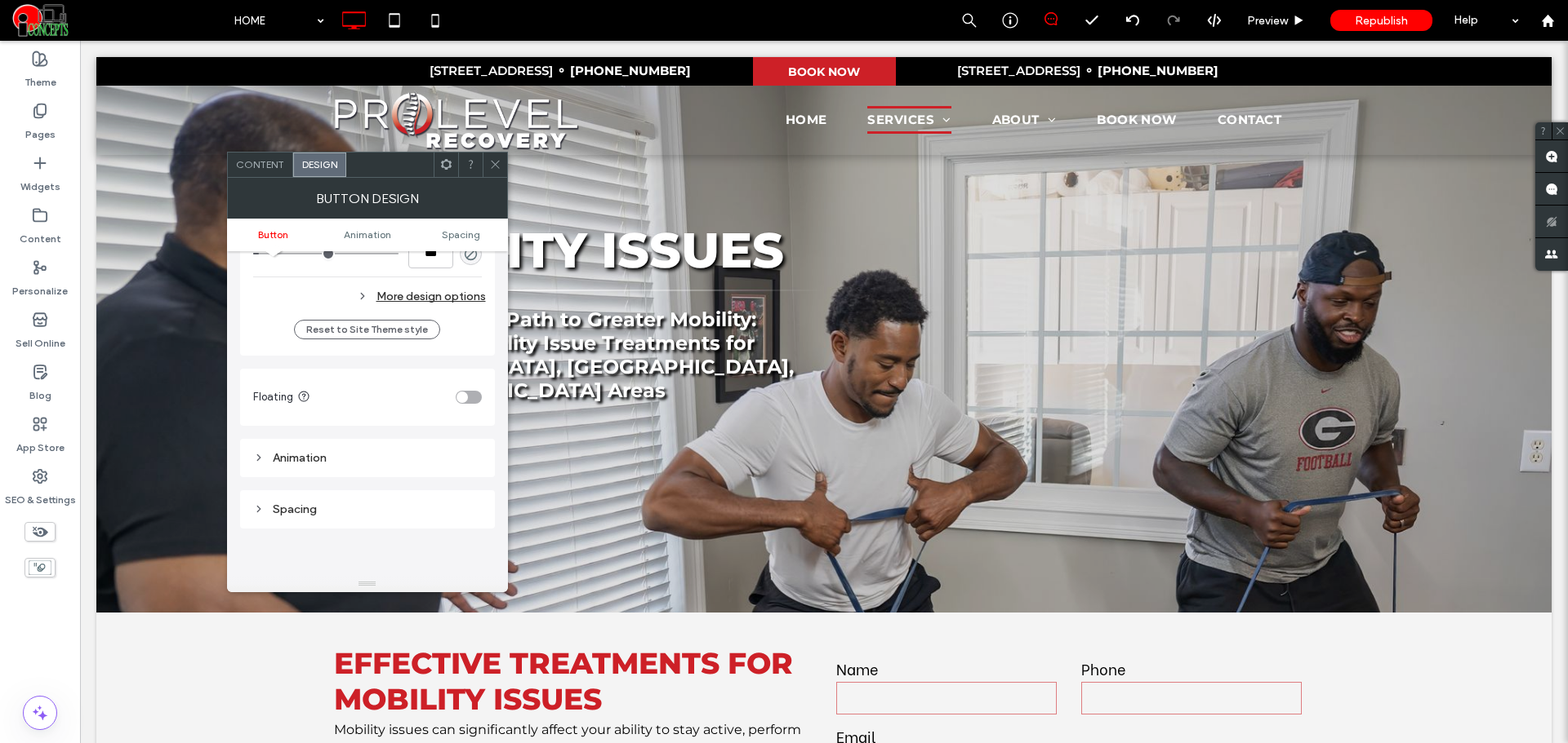
scroll to position [544, 0]
click at [470, 395] on div "toggle" at bounding box center [469, 392] width 26 height 13
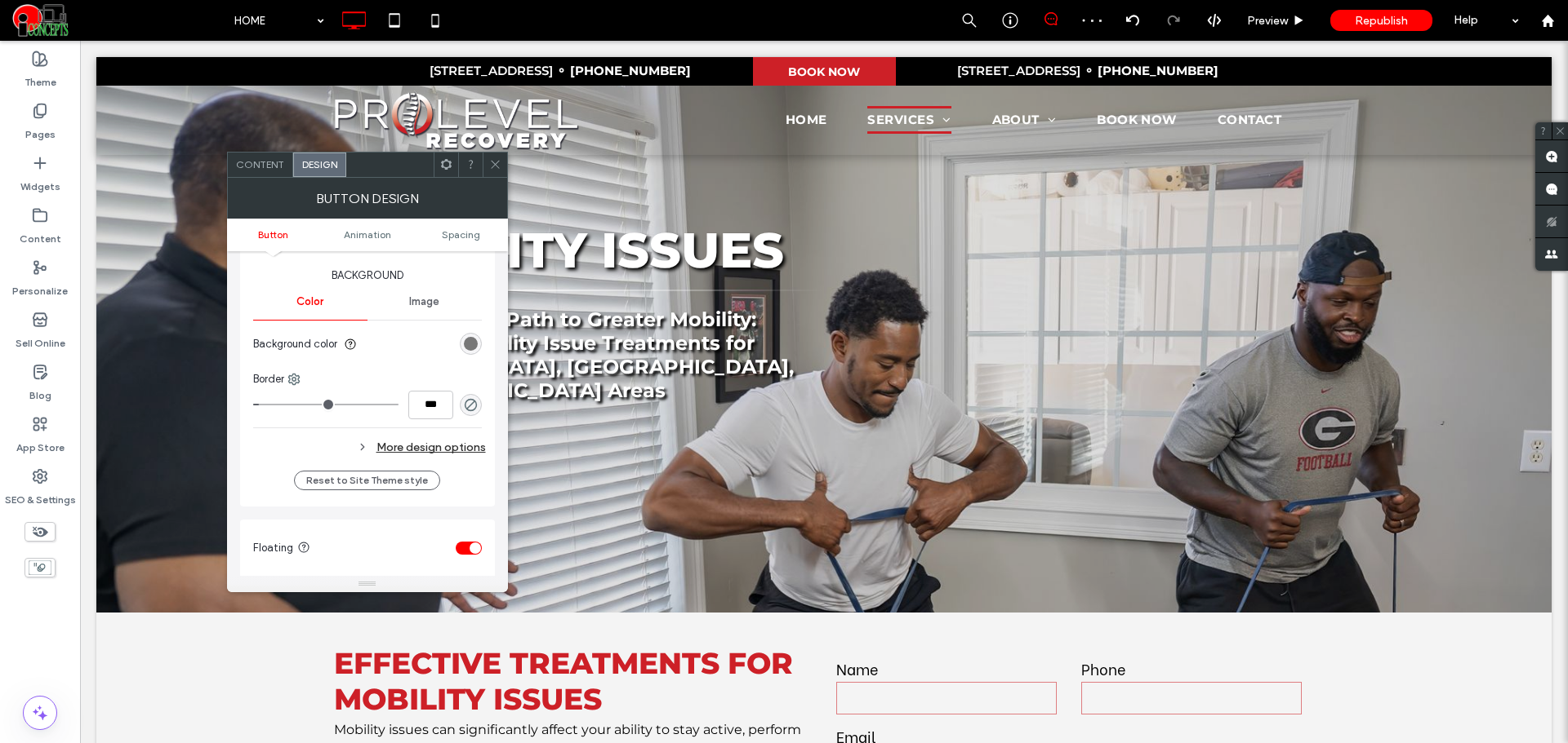
scroll to position [386, 0]
click at [477, 346] on div "rgb(119, 119, 119)" at bounding box center [471, 347] width 14 height 14
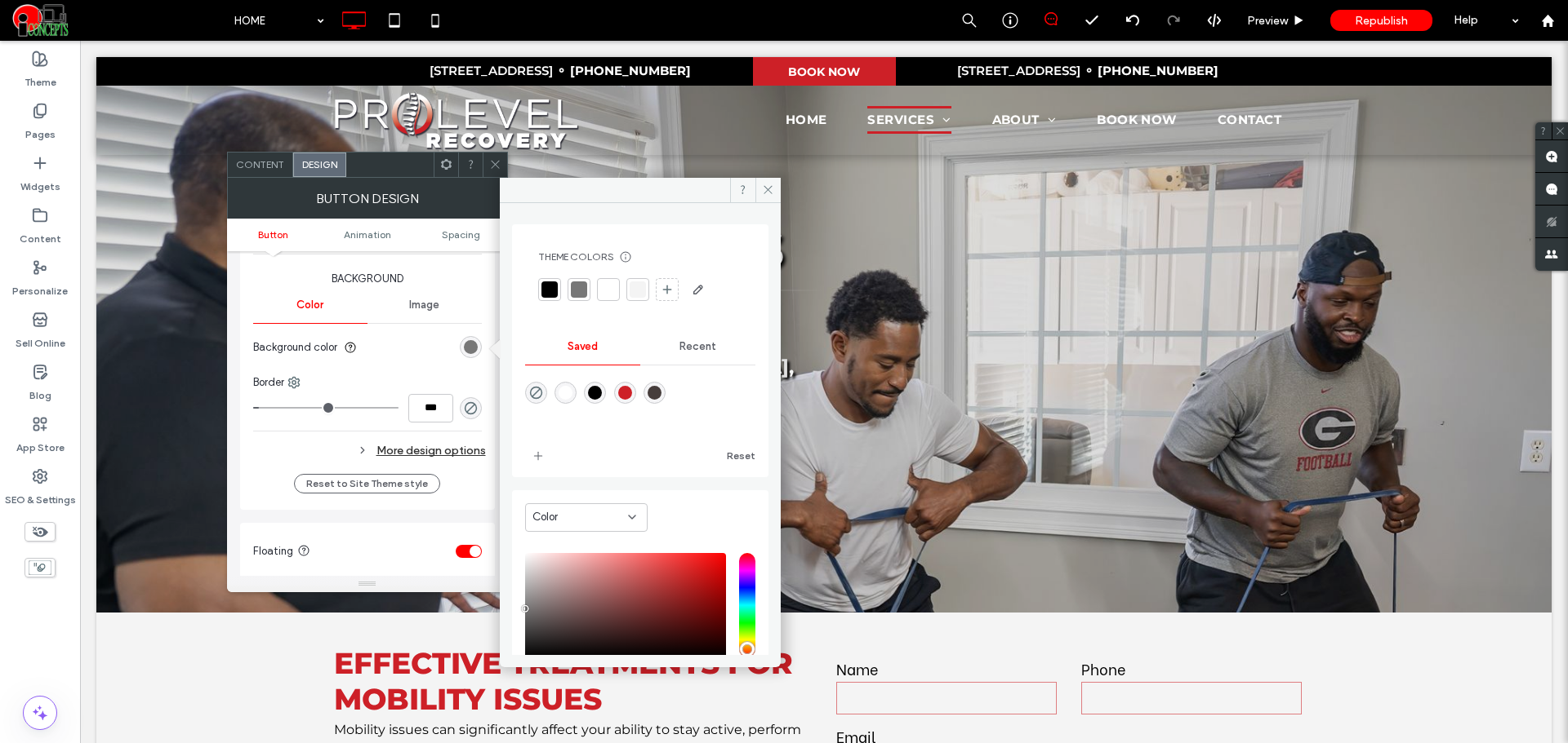
click at [632, 399] on div "rgba(205,32,39,1)" at bounding box center [625, 393] width 14 height 14
type input "*******"
click at [481, 450] on div "More design options" at bounding box center [369, 451] width 232 height 22
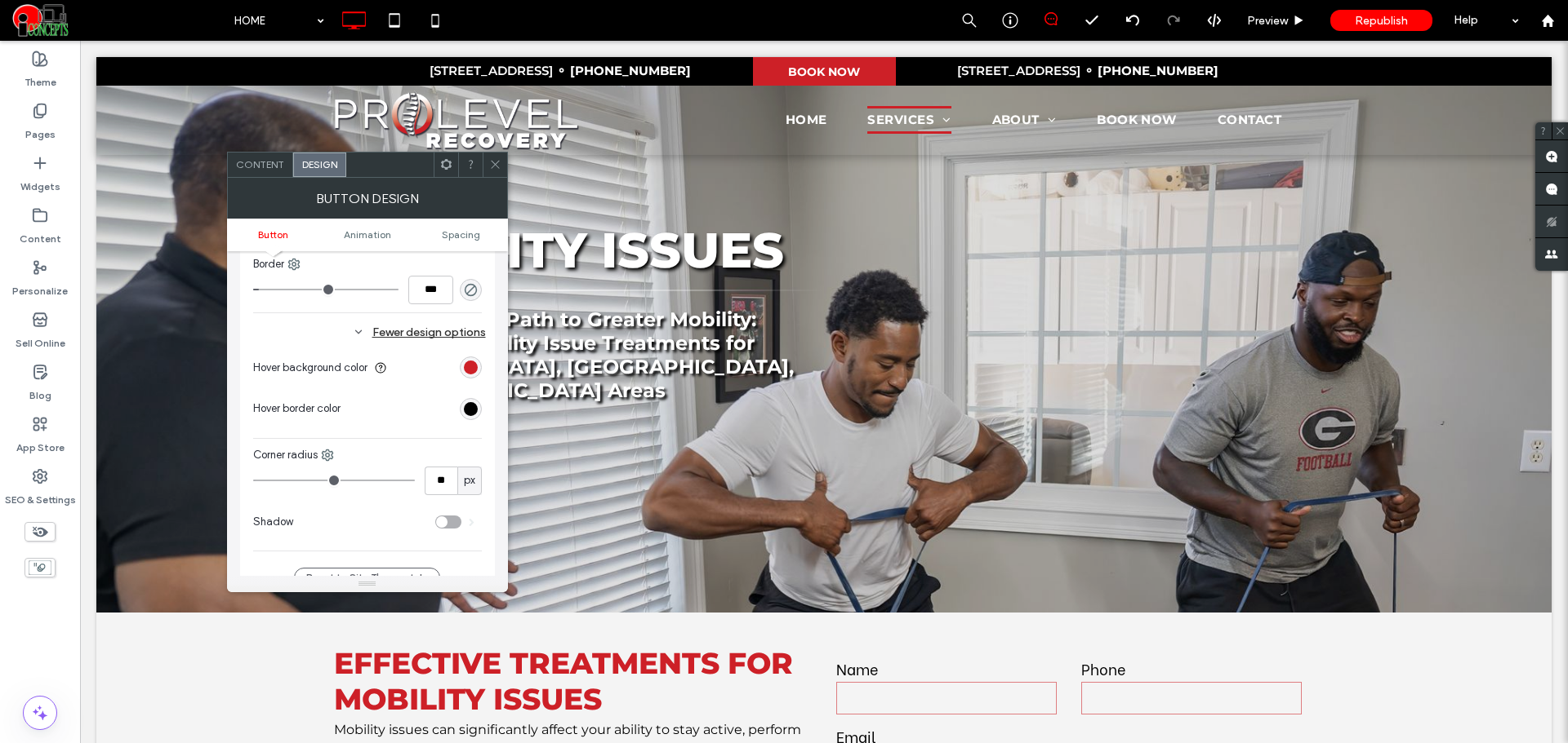
scroll to position [658, 0]
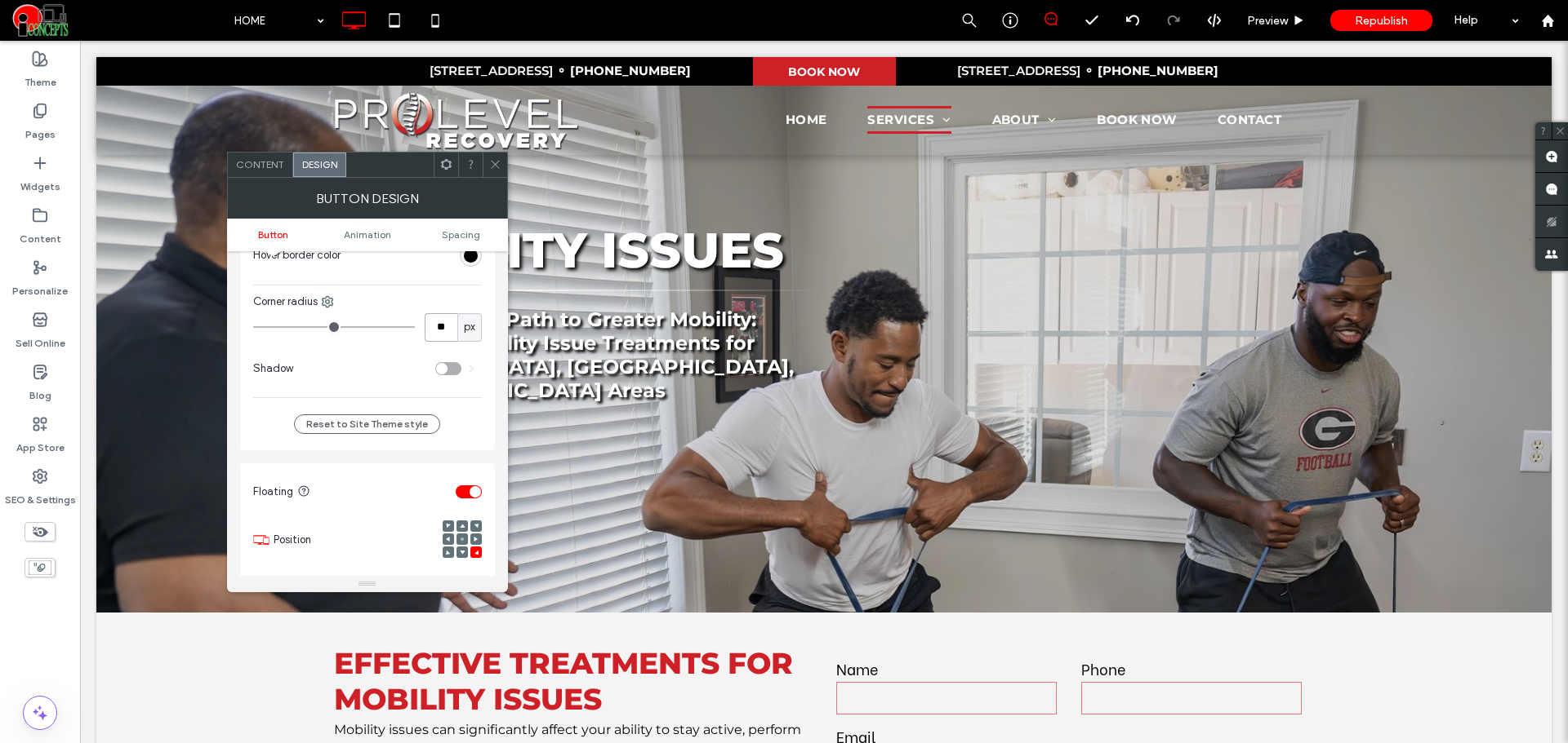
click at [449, 330] on input "**" at bounding box center [440, 327] width 33 height 29
type input "*"
type input "**"
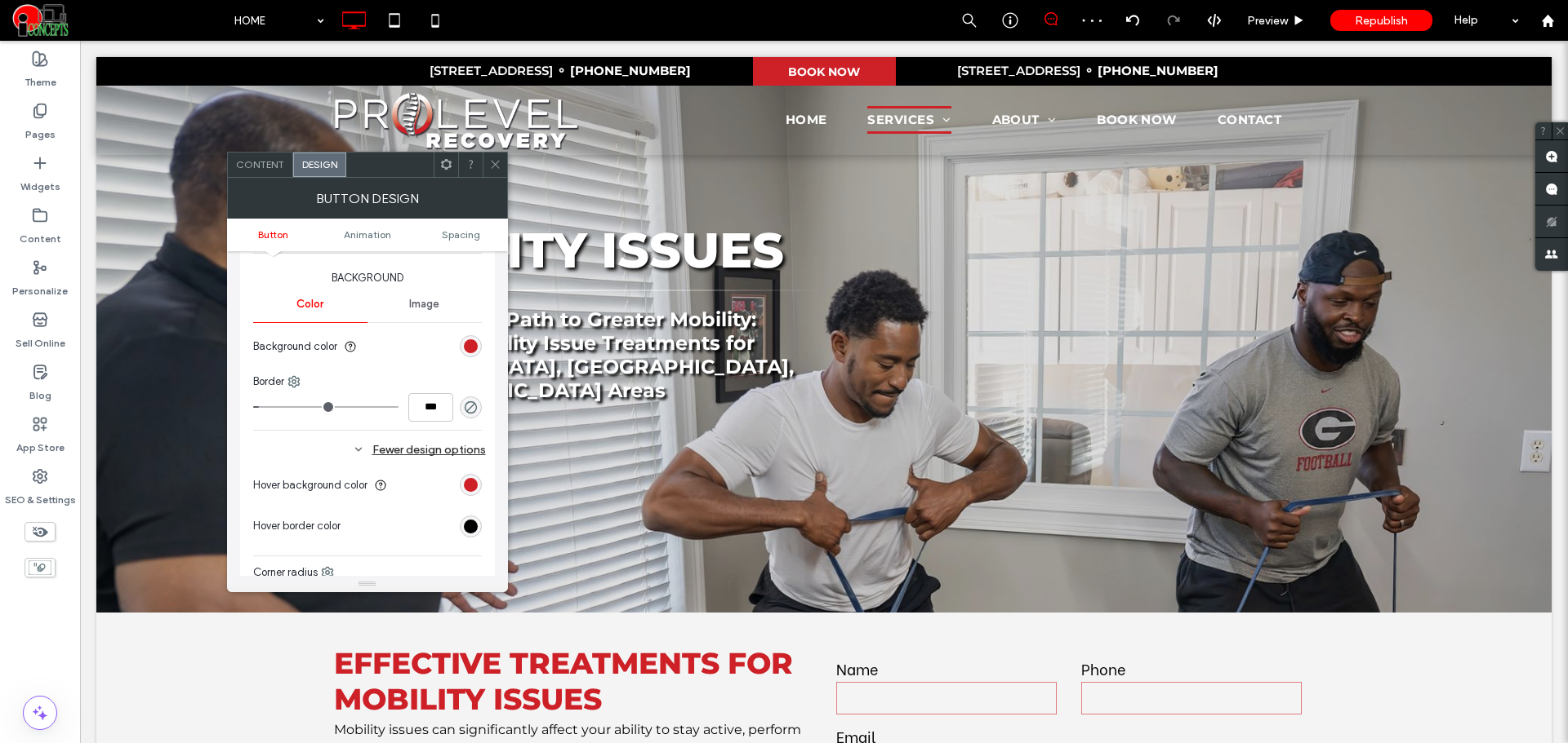
scroll to position [386, 0]
click at [467, 405] on icon "rgba(0, 0, 0, 0)" at bounding box center [471, 408] width 14 height 14
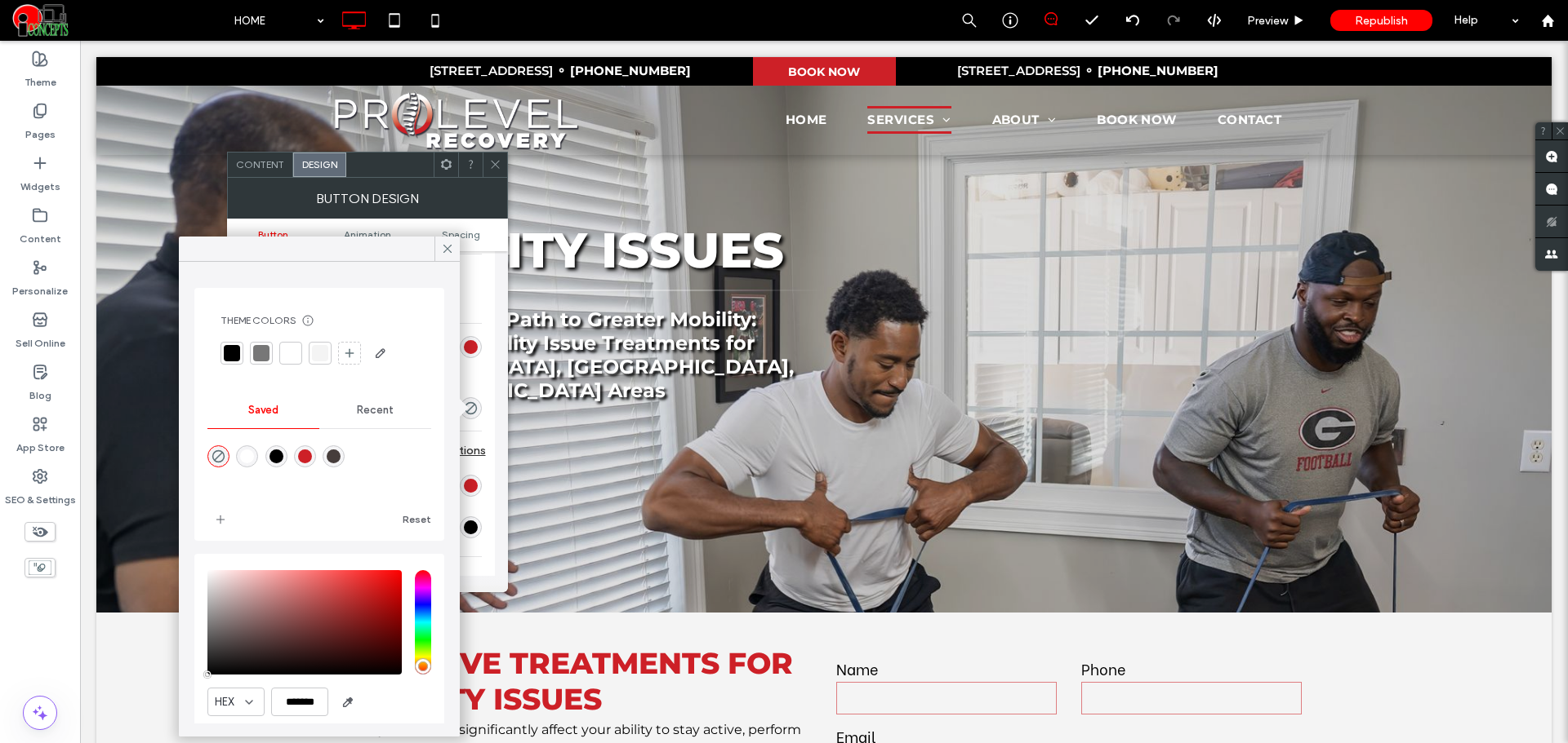
click at [257, 454] on div "rgba(255,255,255,1)" at bounding box center [247, 456] width 22 height 22
type input "*******"
type input "***"
type input "****"
click at [449, 246] on icon at bounding box center [447, 248] width 15 height 15
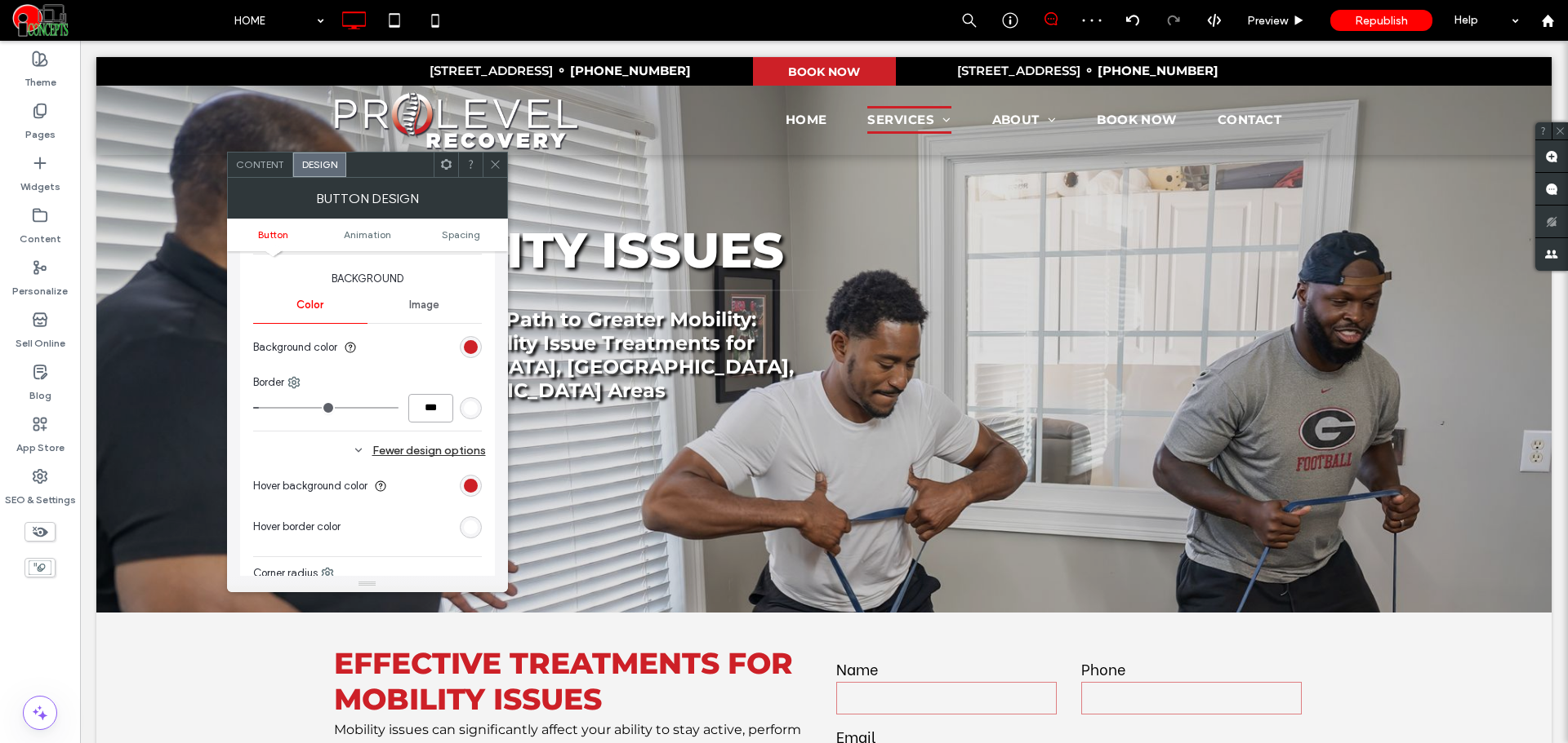
click at [439, 405] on input "***" at bounding box center [430, 408] width 44 height 29
type input "*"
type input "***"
click at [453, 432] on div "Change affects desktop and tablet Width ***** Height **** Keep proportions Back…" at bounding box center [367, 373] width 228 height 593
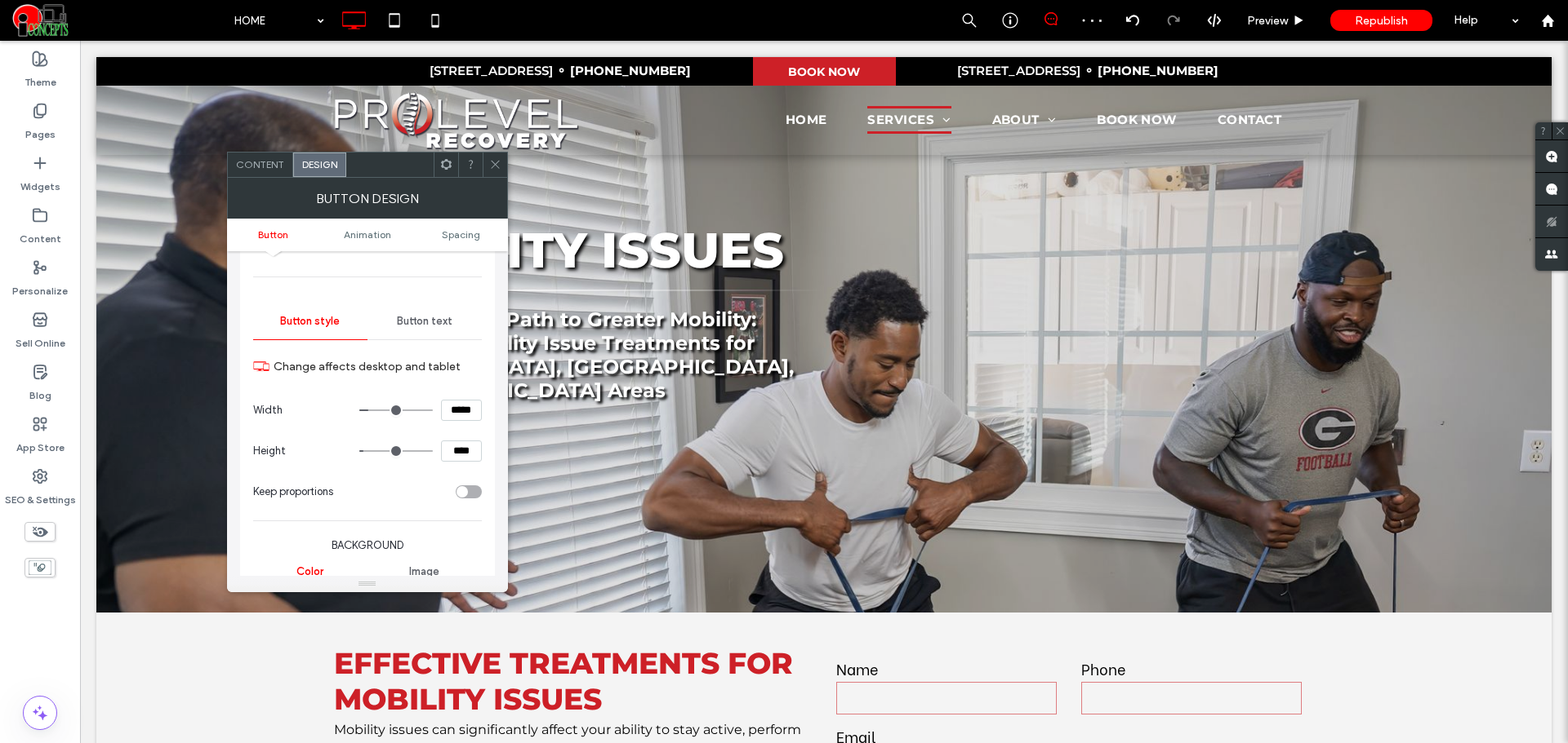
scroll to position [114, 0]
click at [423, 321] on span "Button text" at bounding box center [424, 327] width 55 height 13
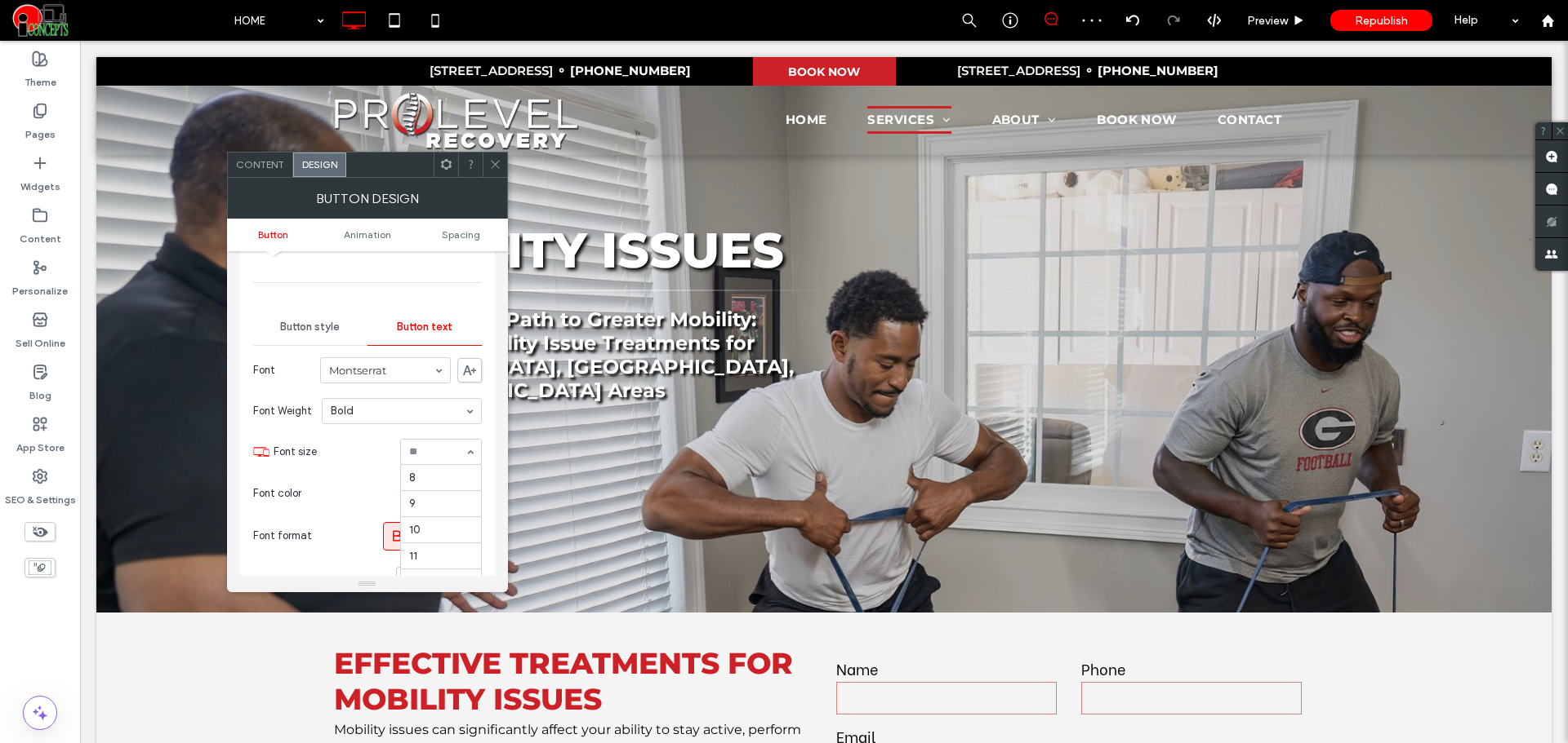
scroll to position [157, 0]
click at [494, 166] on icon at bounding box center [495, 164] width 12 height 12
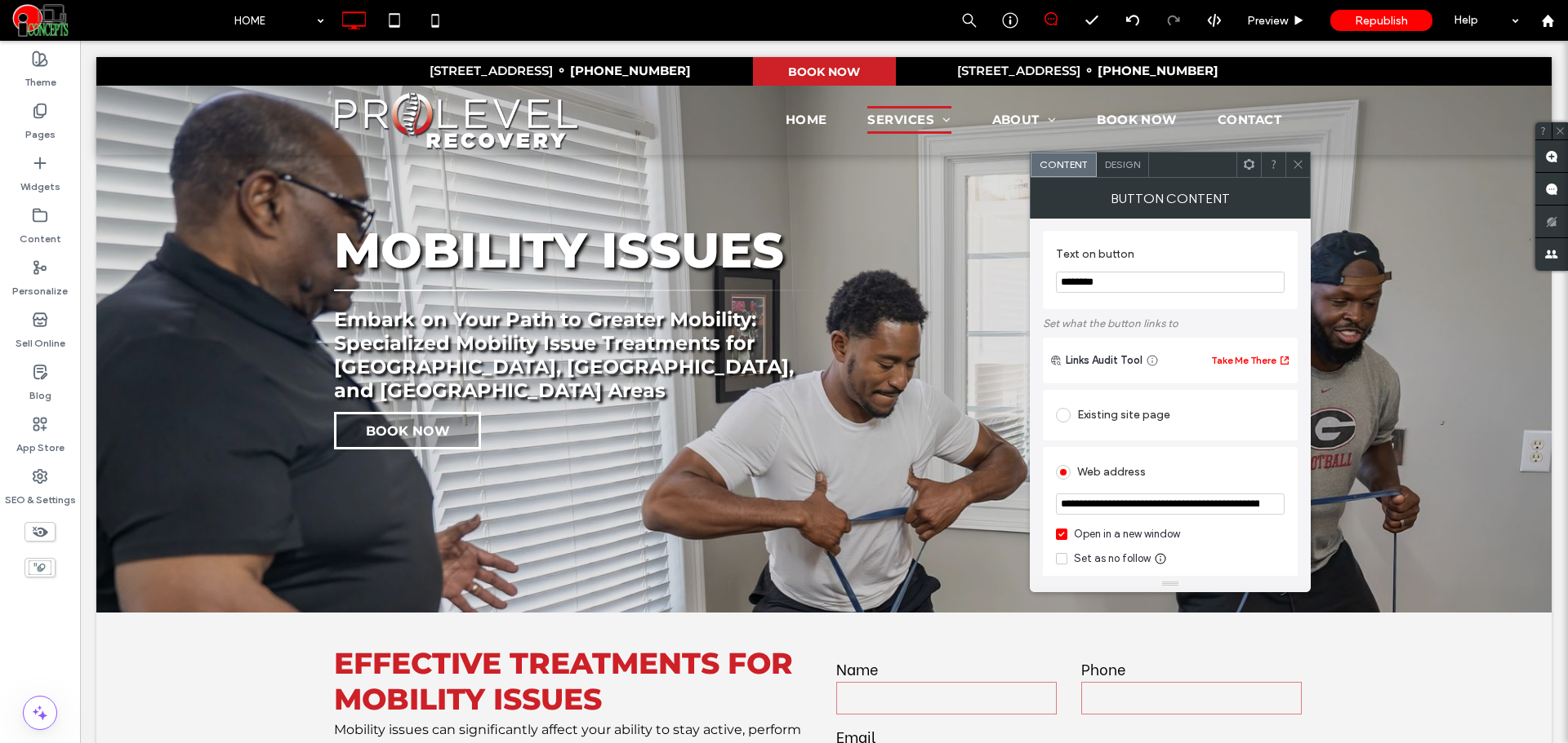
scroll to position [0, 0]
click at [1301, 161] on icon at bounding box center [1298, 164] width 12 height 12
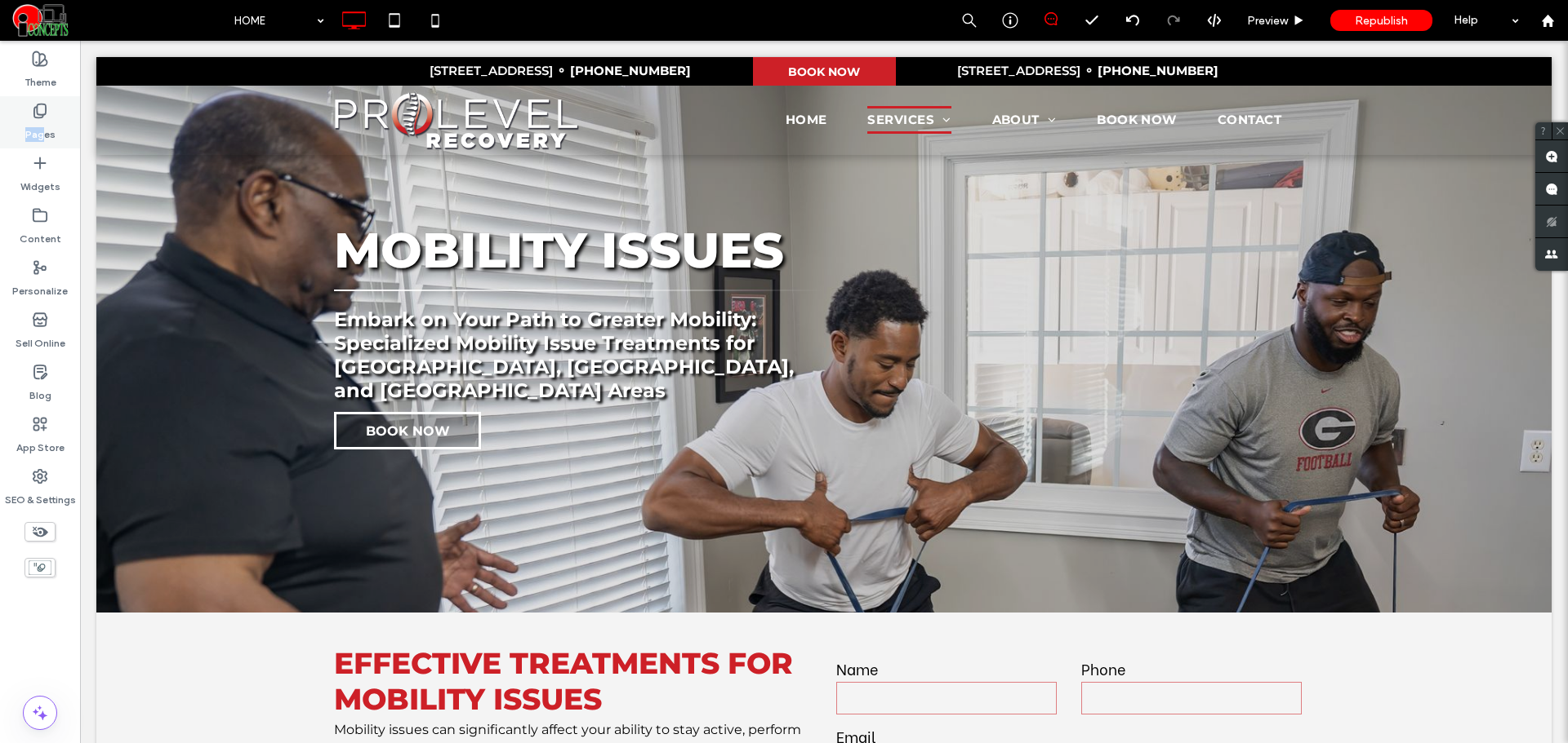
click at [43, 118] on div "Pages" at bounding box center [40, 122] width 80 height 52
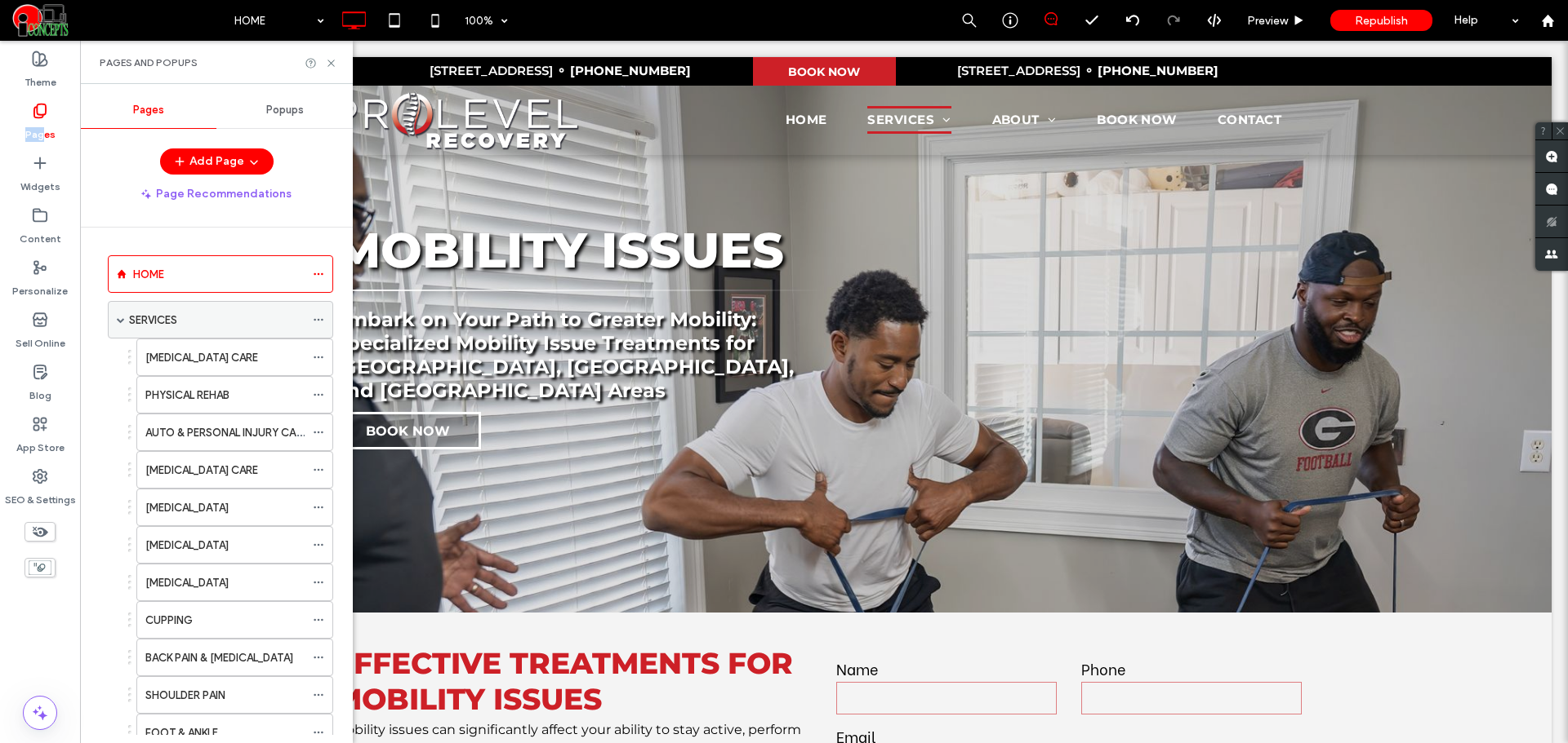
click at [171, 321] on label "SERVICES" at bounding box center [152, 320] width 48 height 29
click at [227, 354] on label "CHIROPRACTIC CARE" at bounding box center [202, 358] width 113 height 29
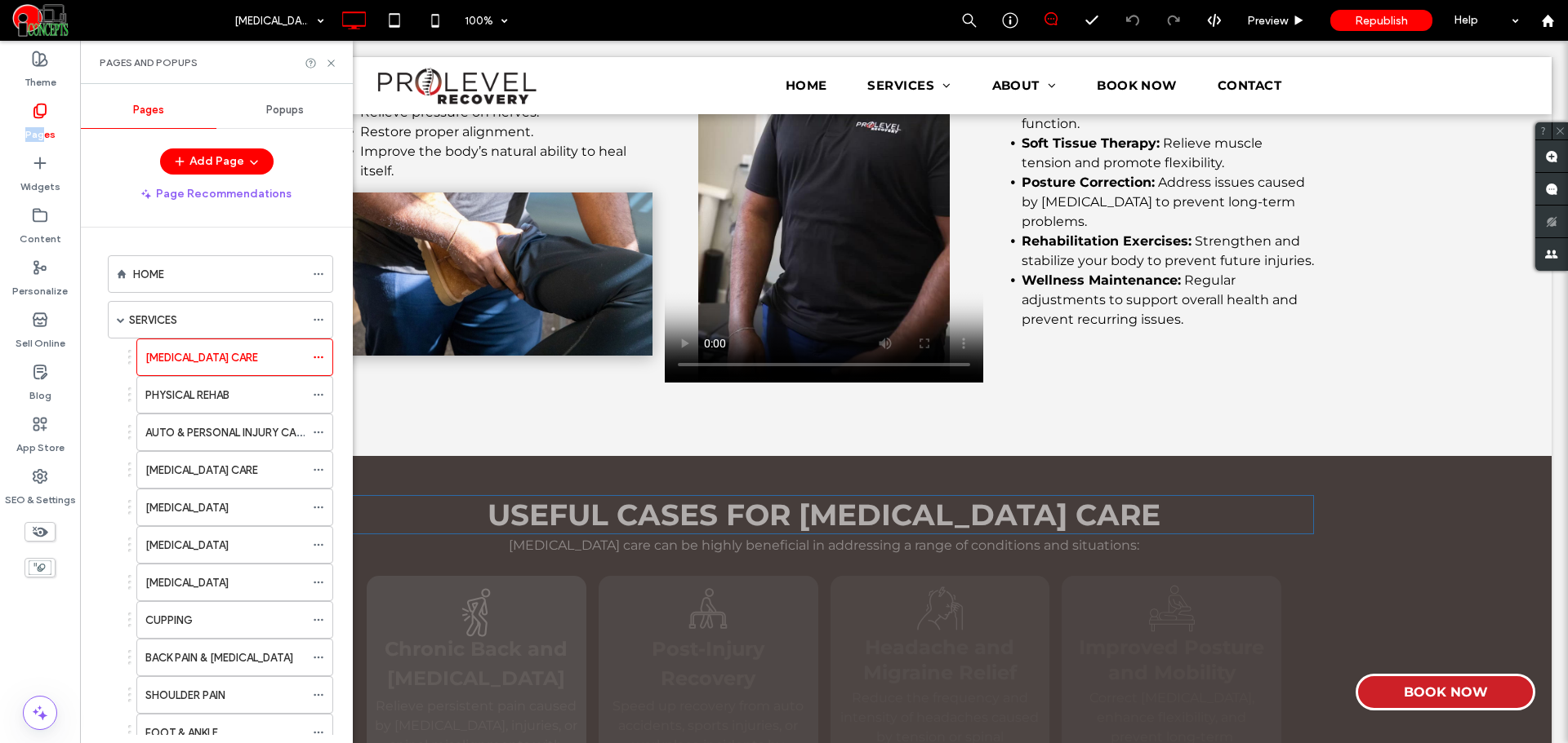
scroll to position [1632, 0]
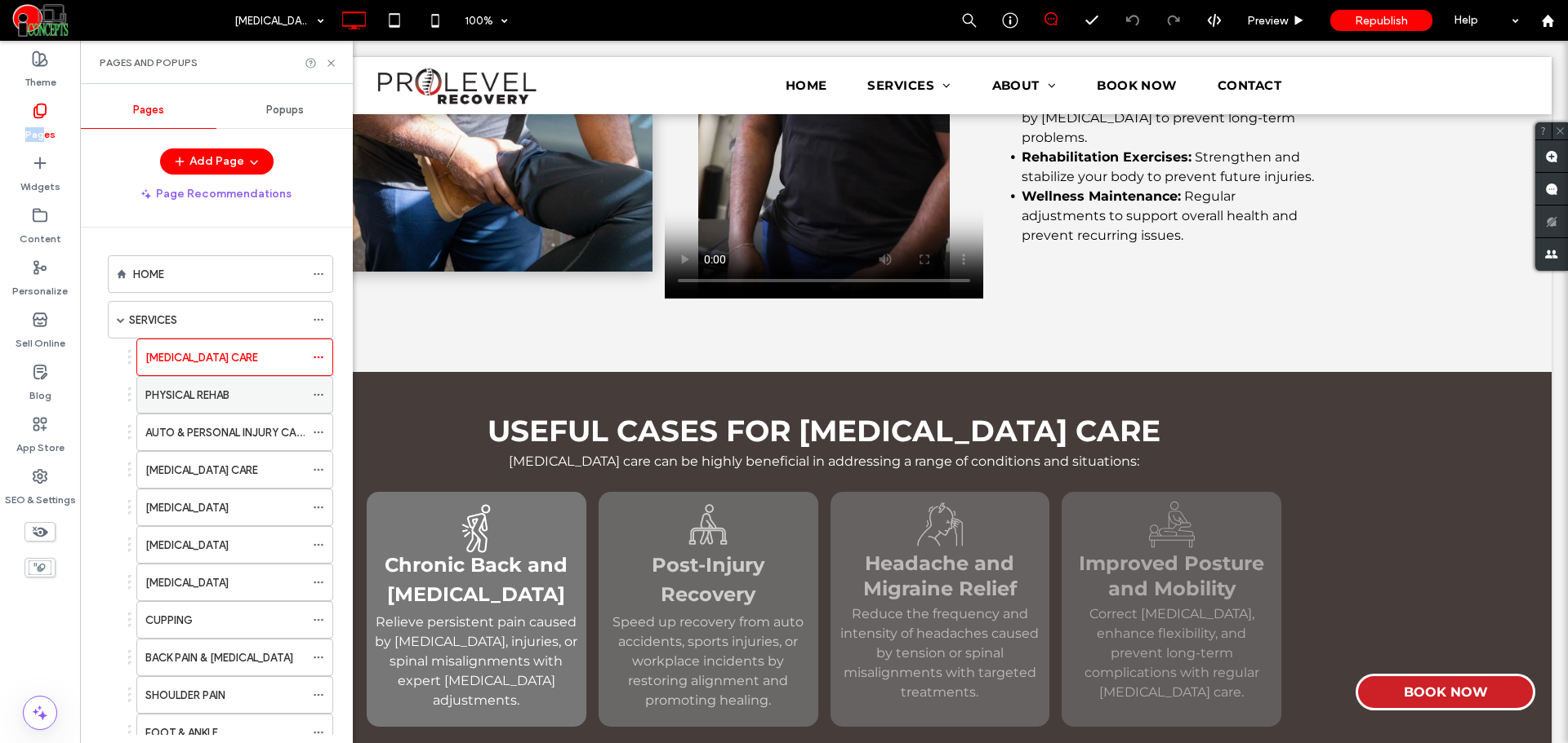
click at [247, 401] on div "PHYSICAL REHAB" at bounding box center [224, 394] width 159 height 17
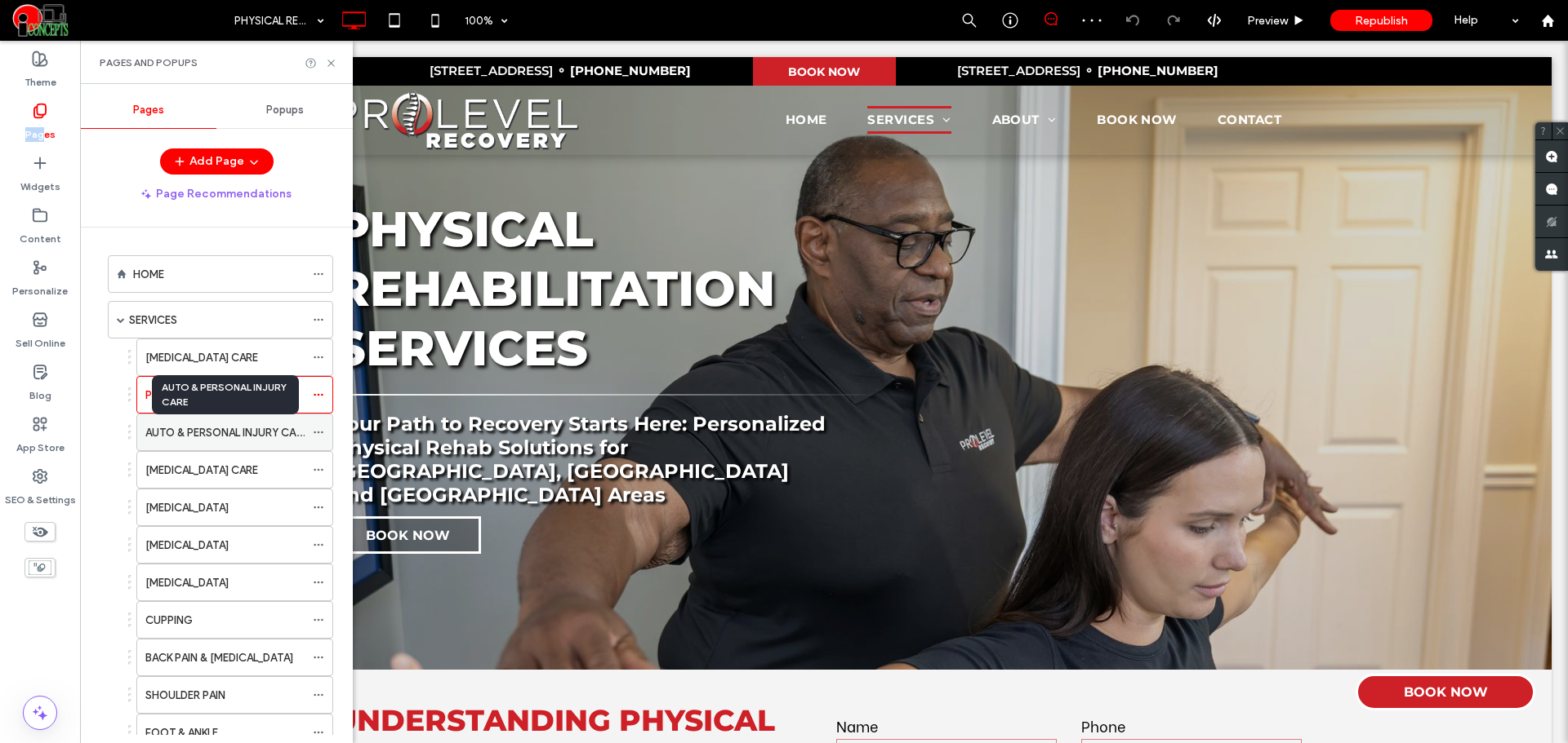
click at [239, 436] on label "AUTO & PERSONAL INJURY CARE" at bounding box center [226, 433] width 162 height 29
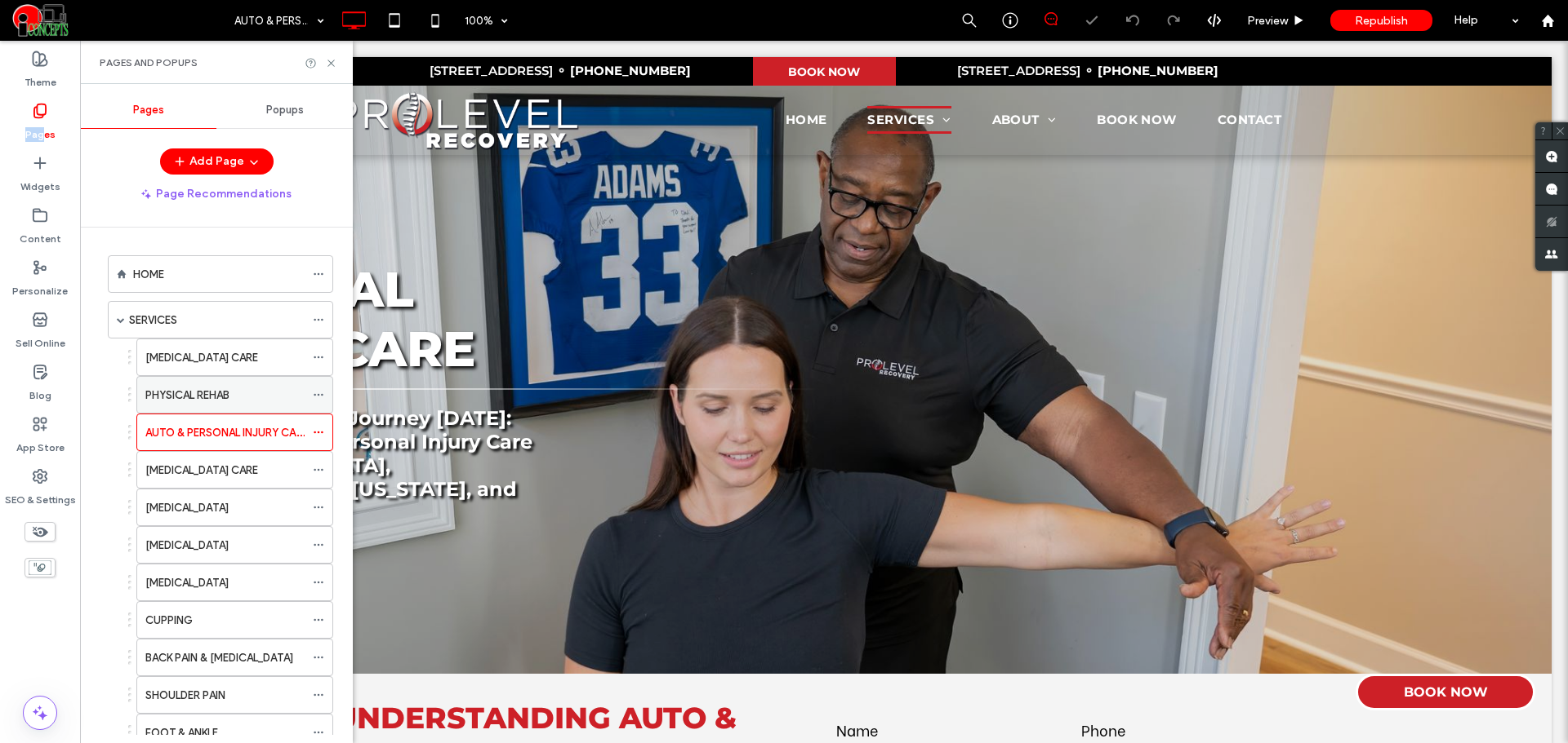
click at [227, 397] on label "PHYSICAL REHAB" at bounding box center [187, 395] width 84 height 29
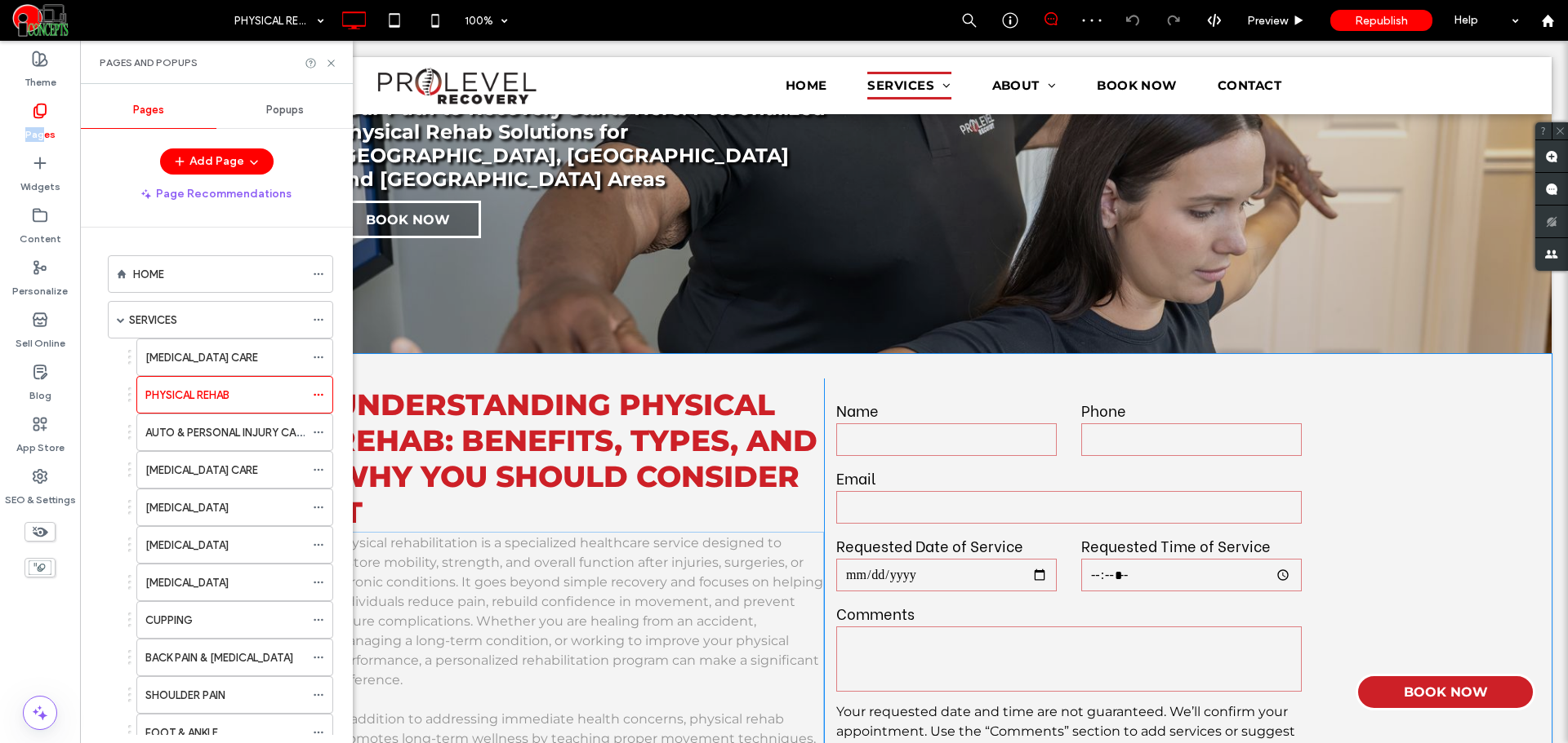
scroll to position [408, 0]
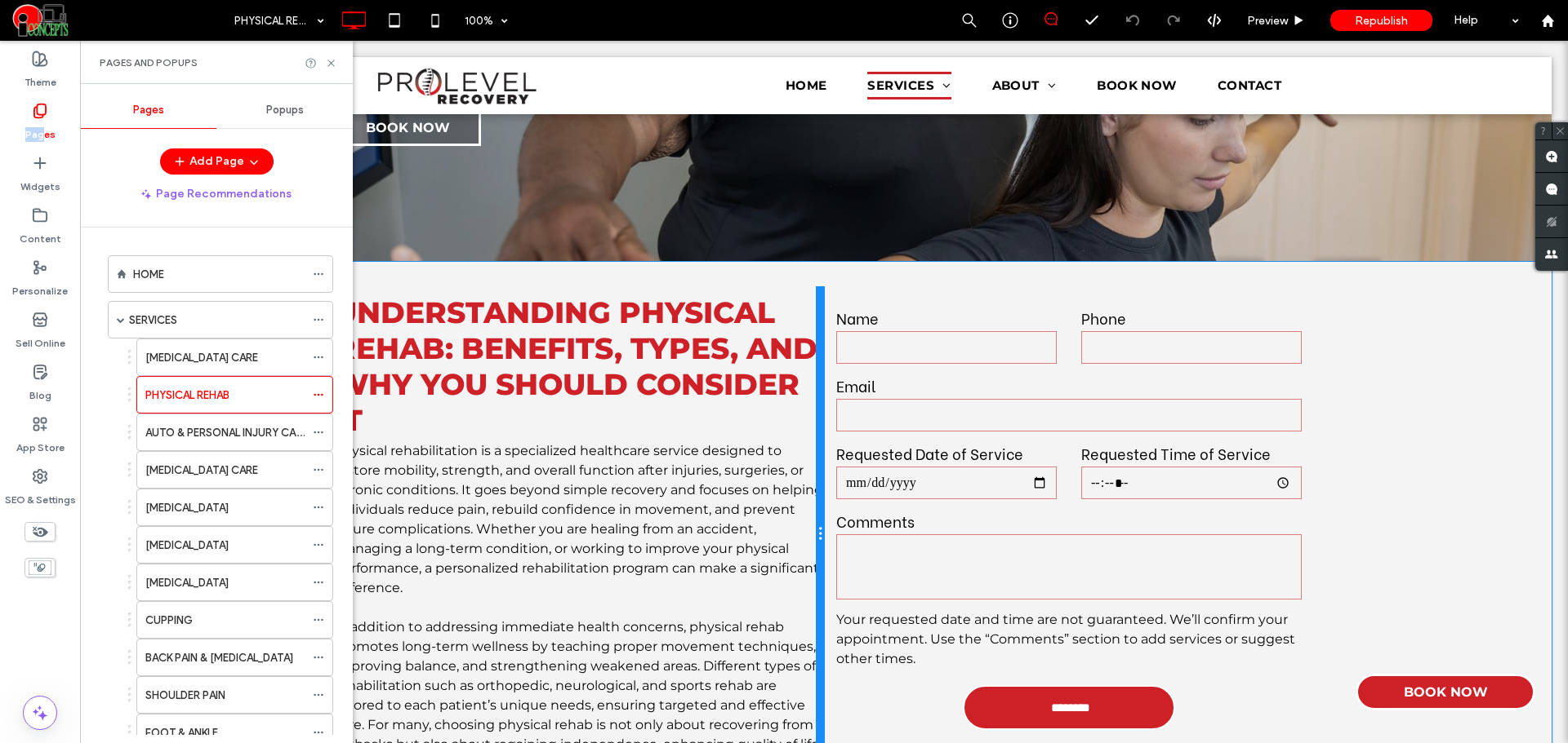
click at [816, 371] on div at bounding box center [820, 535] width 8 height 496
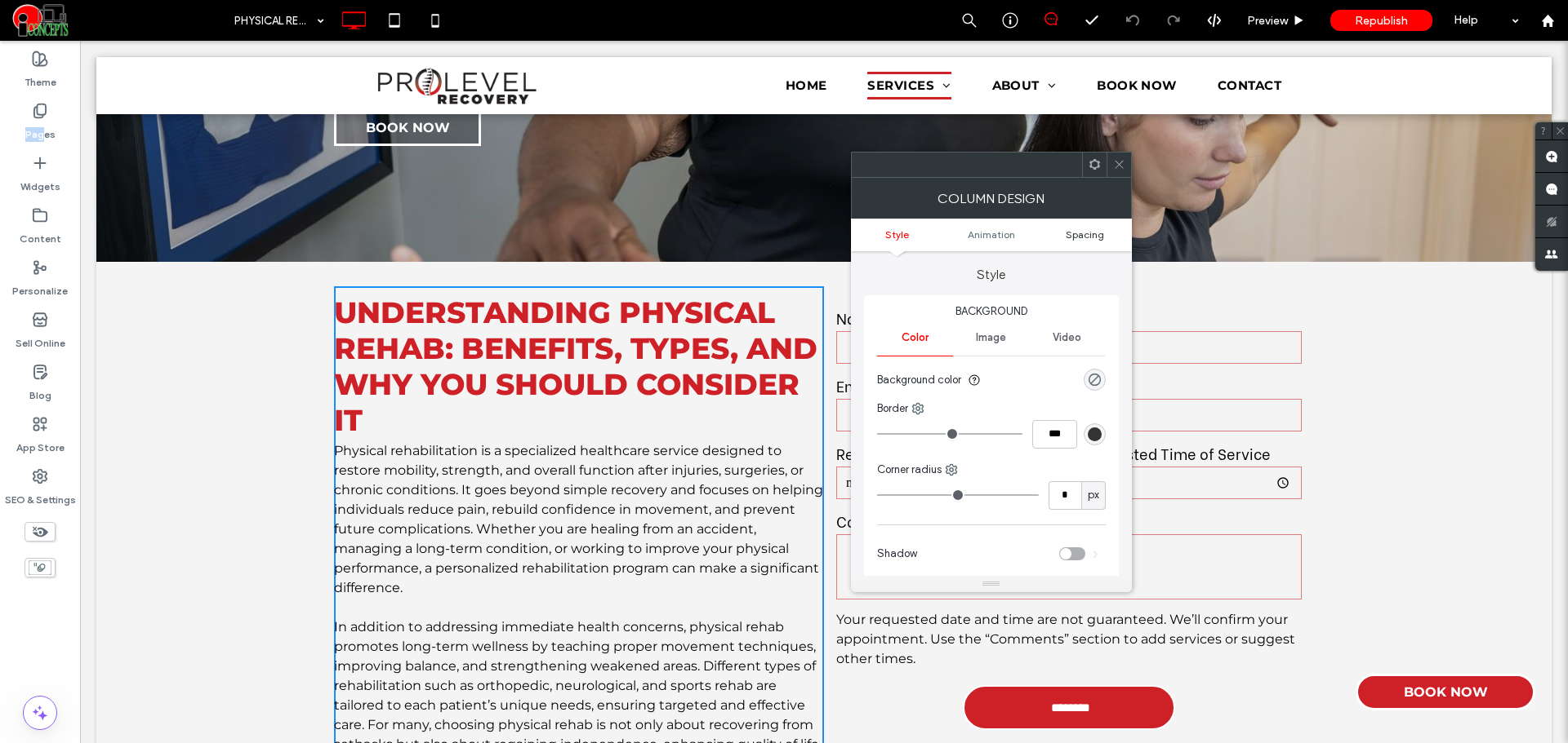
click at [1094, 236] on span "Spacing" at bounding box center [1085, 234] width 39 height 12
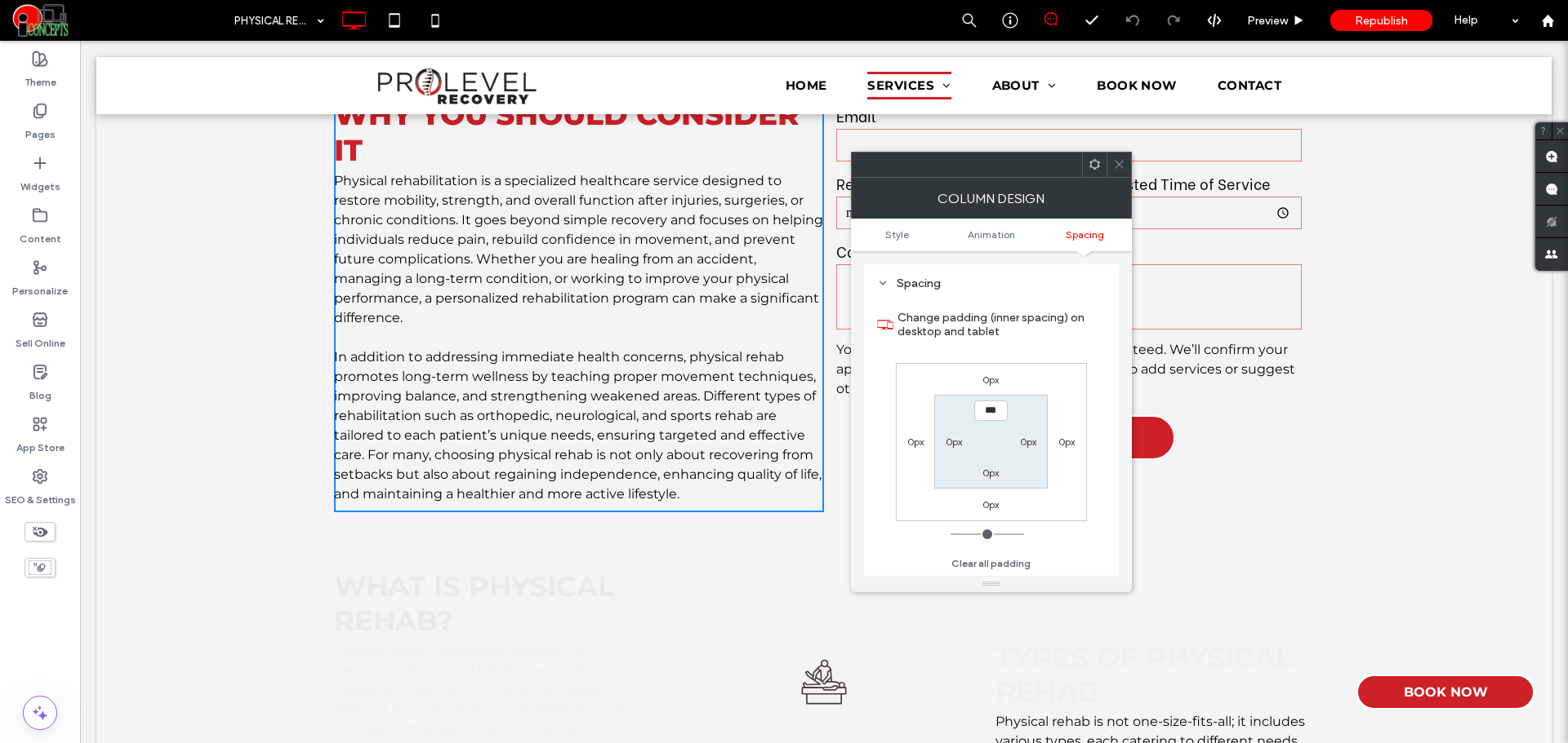
scroll to position [680, 0]
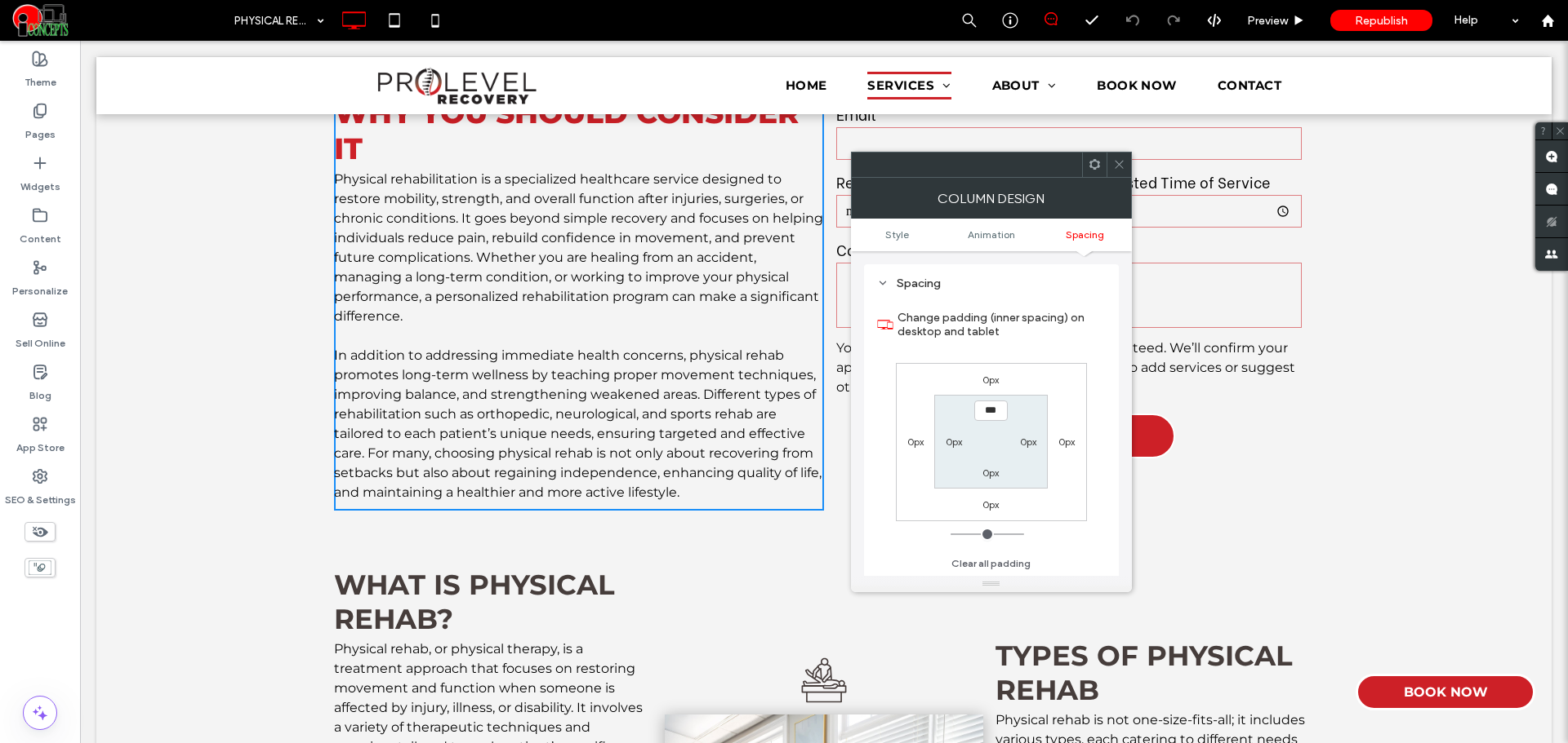
click at [1026, 444] on label "0px" at bounding box center [1028, 442] width 17 height 12
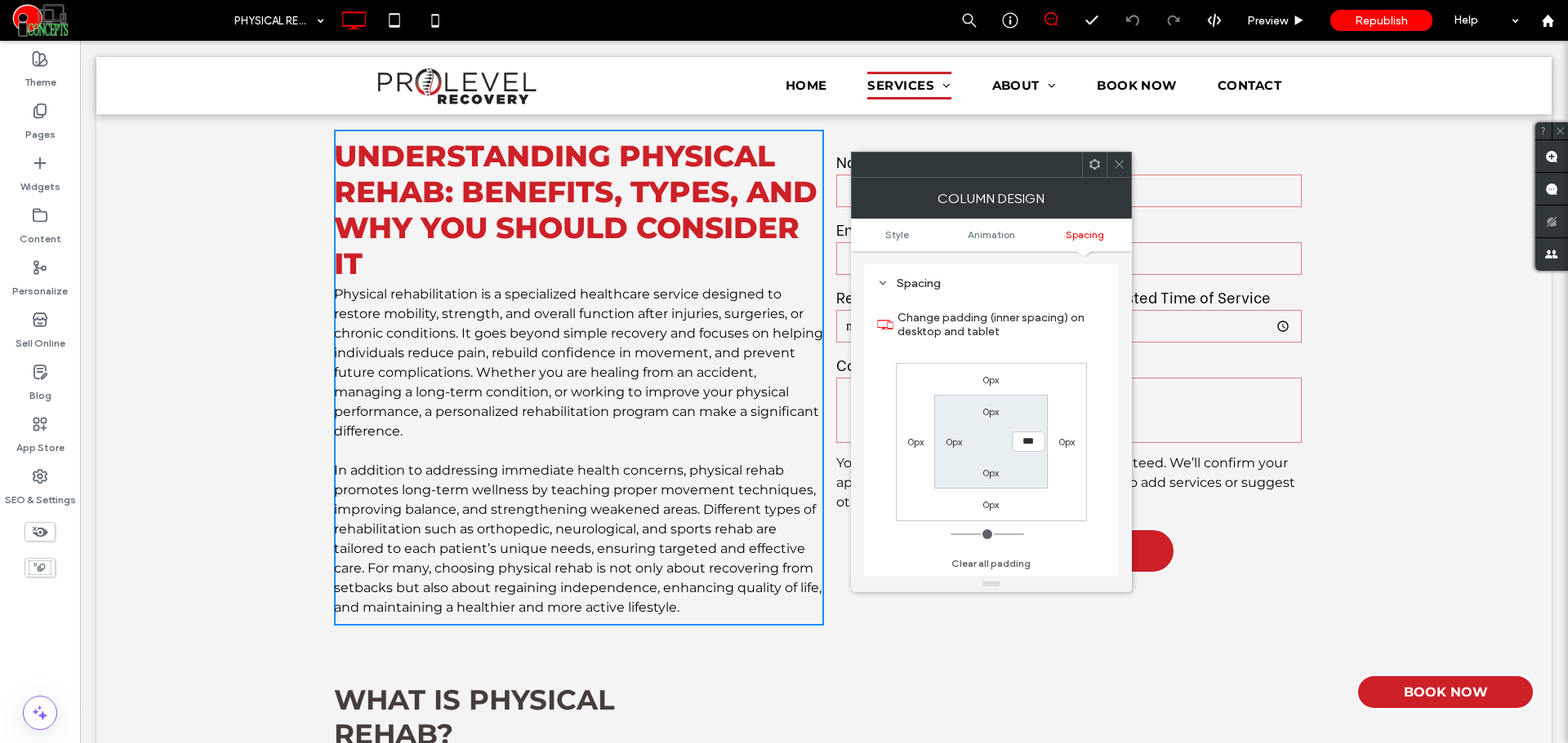
scroll to position [408, 0]
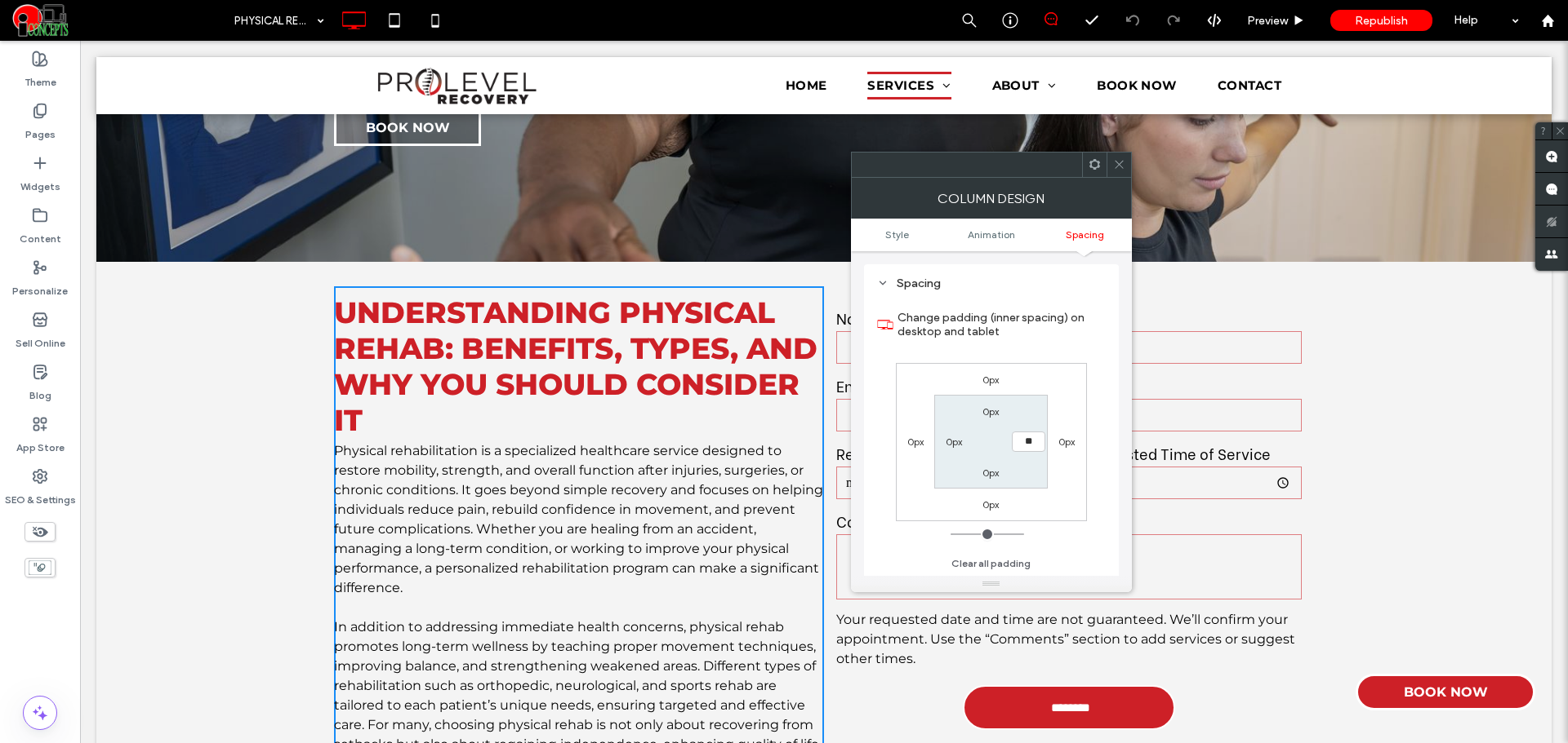
type input "**"
type input "****"
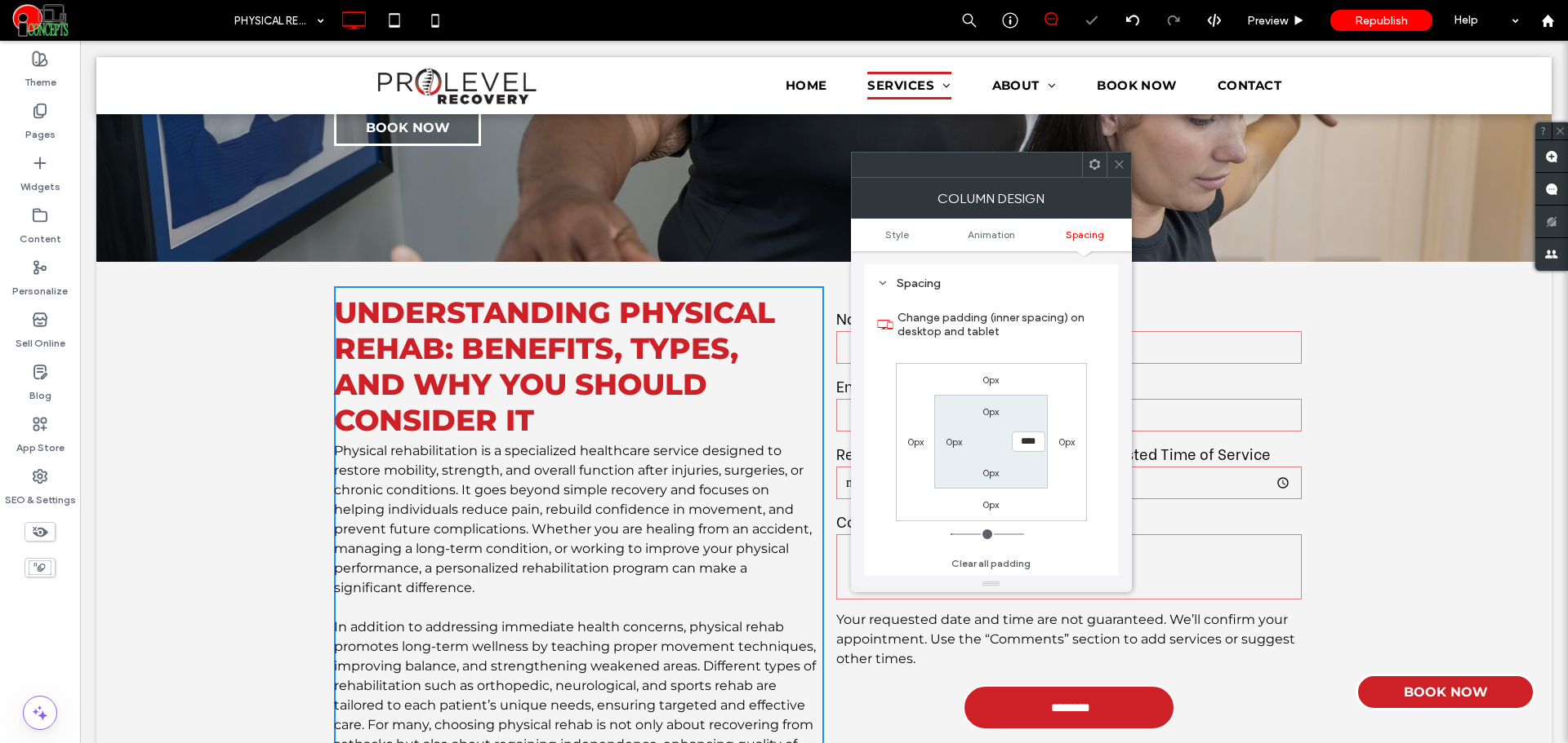
click at [1108, 166] on div at bounding box center [1118, 164] width 25 height 25
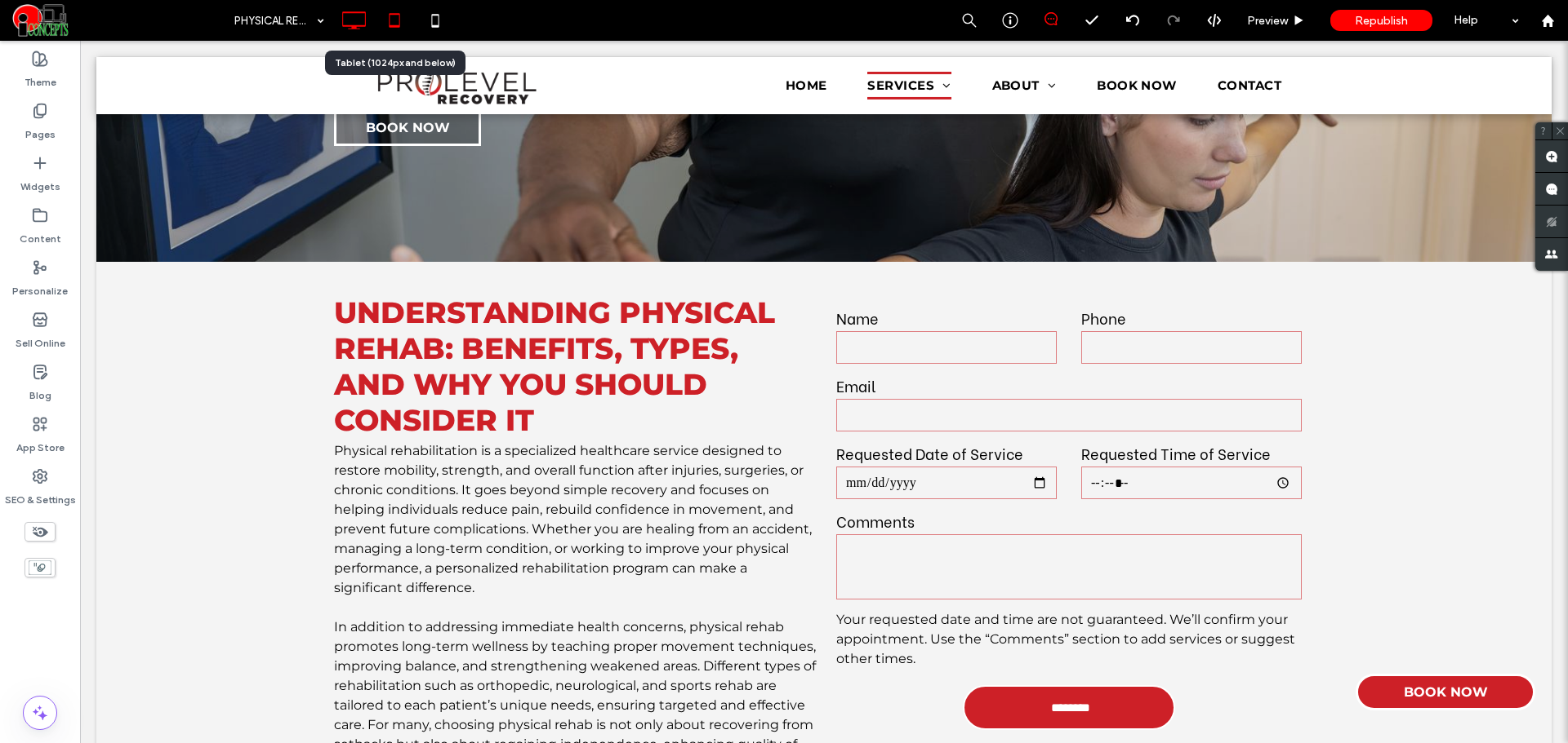
drag, startPoint x: 322, startPoint y: 3, endPoint x: 400, endPoint y: 36, distance: 84.7
click at [400, 36] on icon at bounding box center [393, 20] width 33 height 33
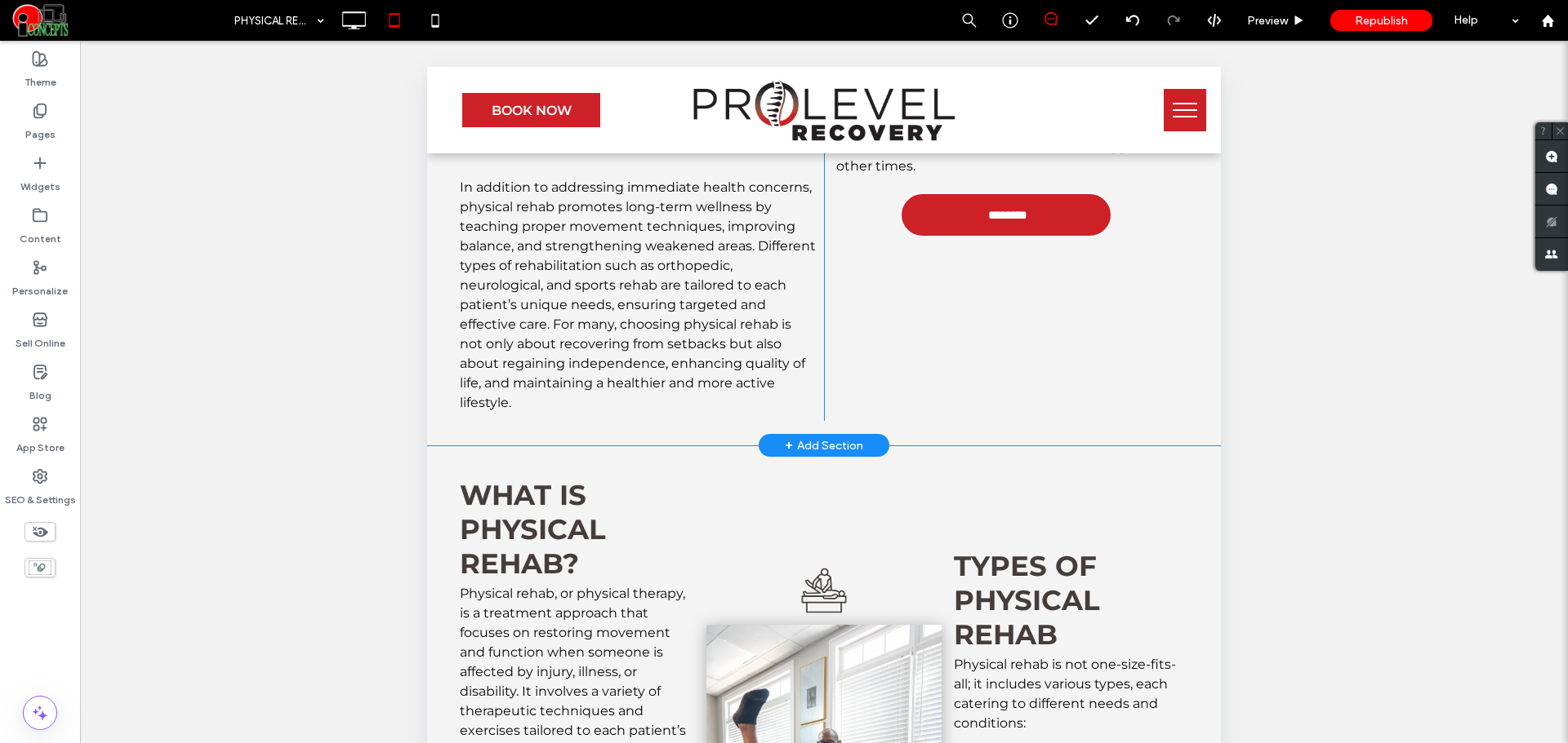
scroll to position [1361, 0]
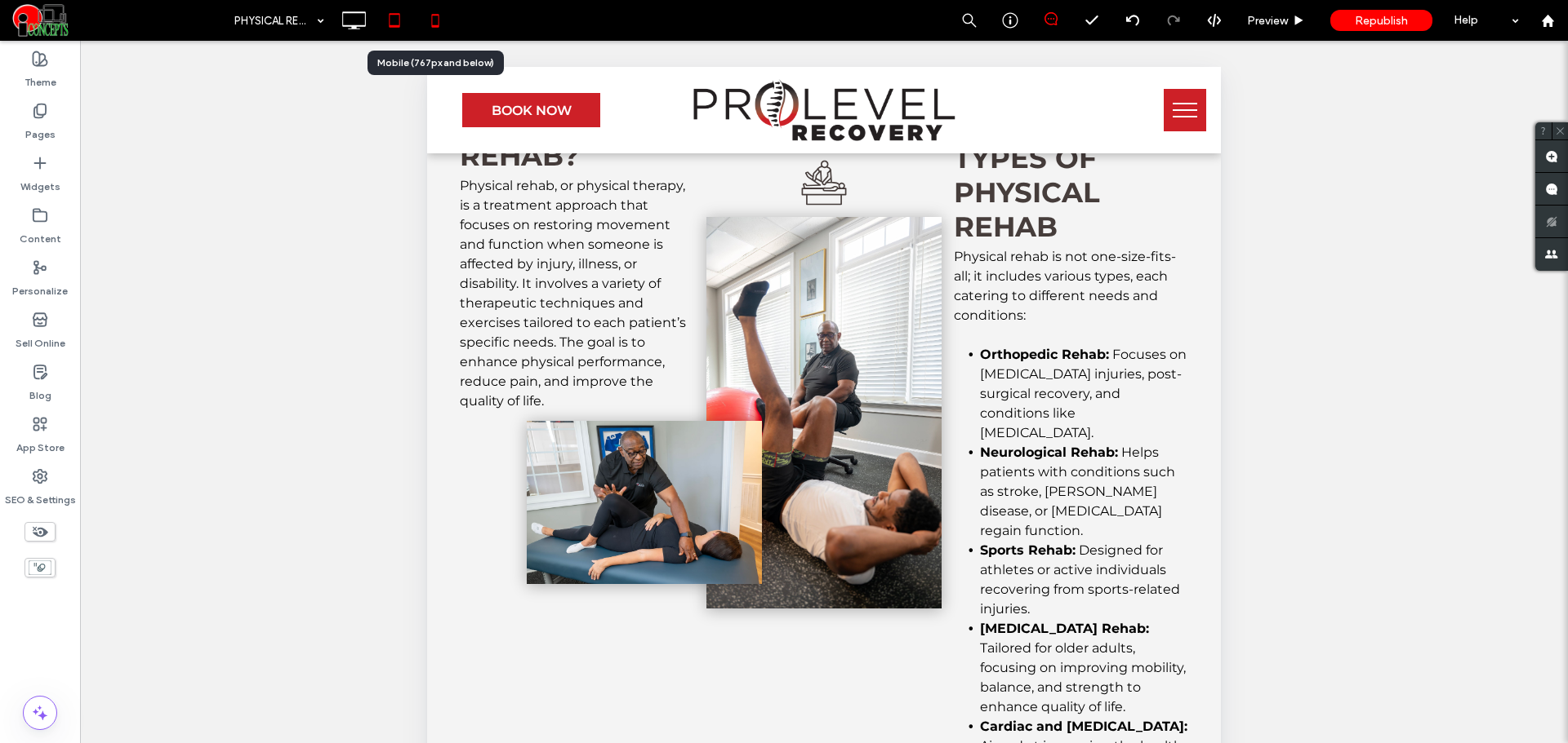
click at [453, 24] on div at bounding box center [435, 20] width 40 height 33
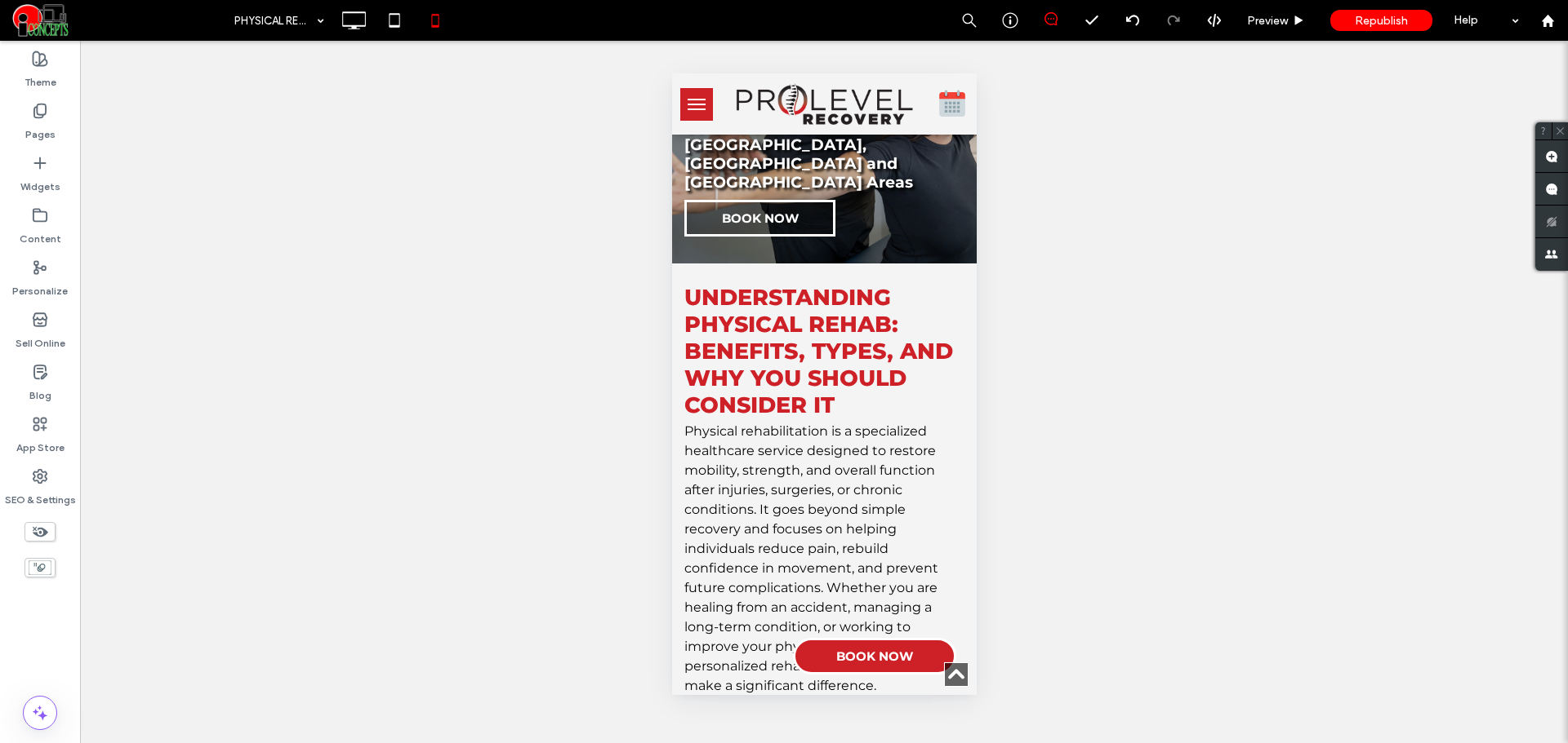
scroll to position [0, 0]
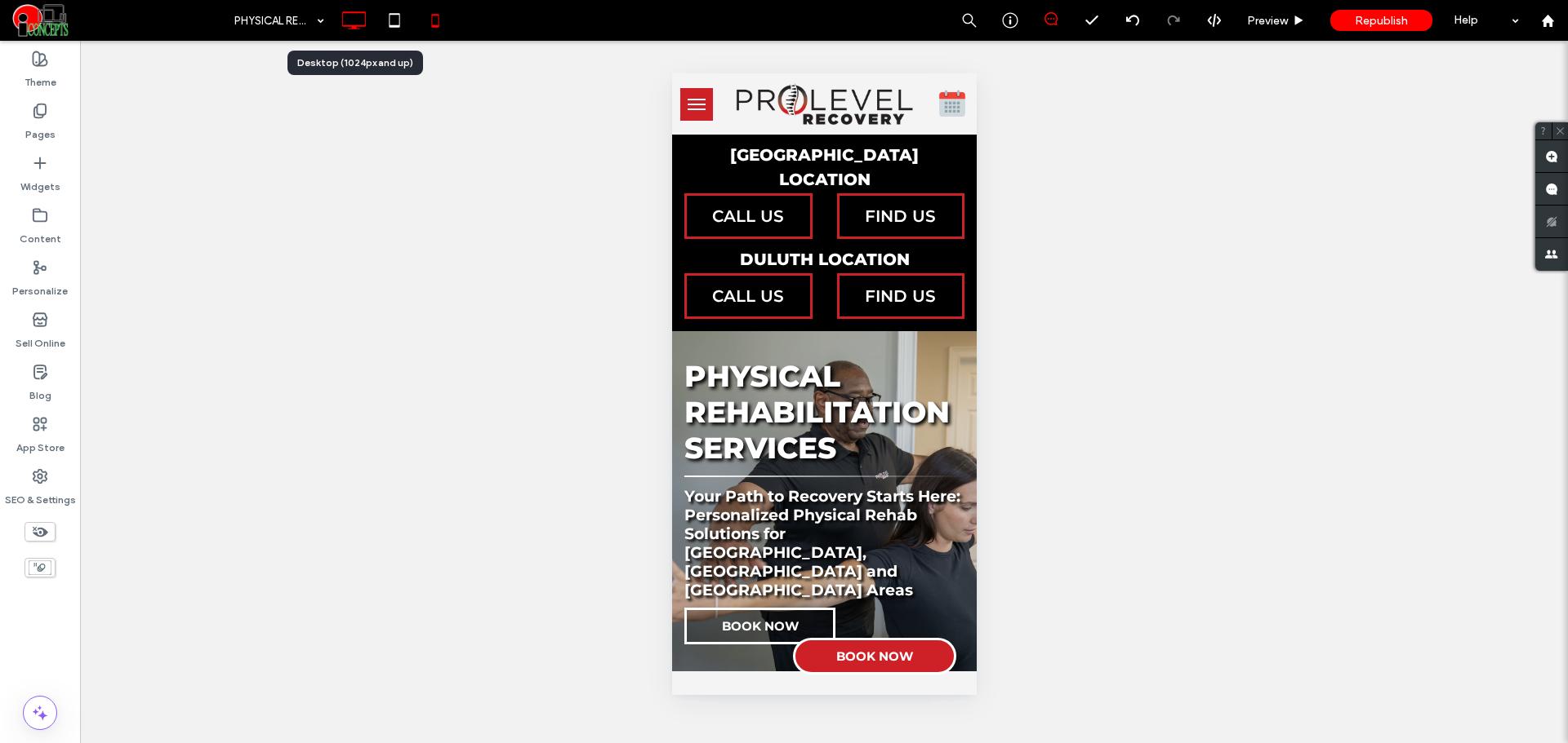
click at [351, 22] on icon at bounding box center [353, 20] width 33 height 33
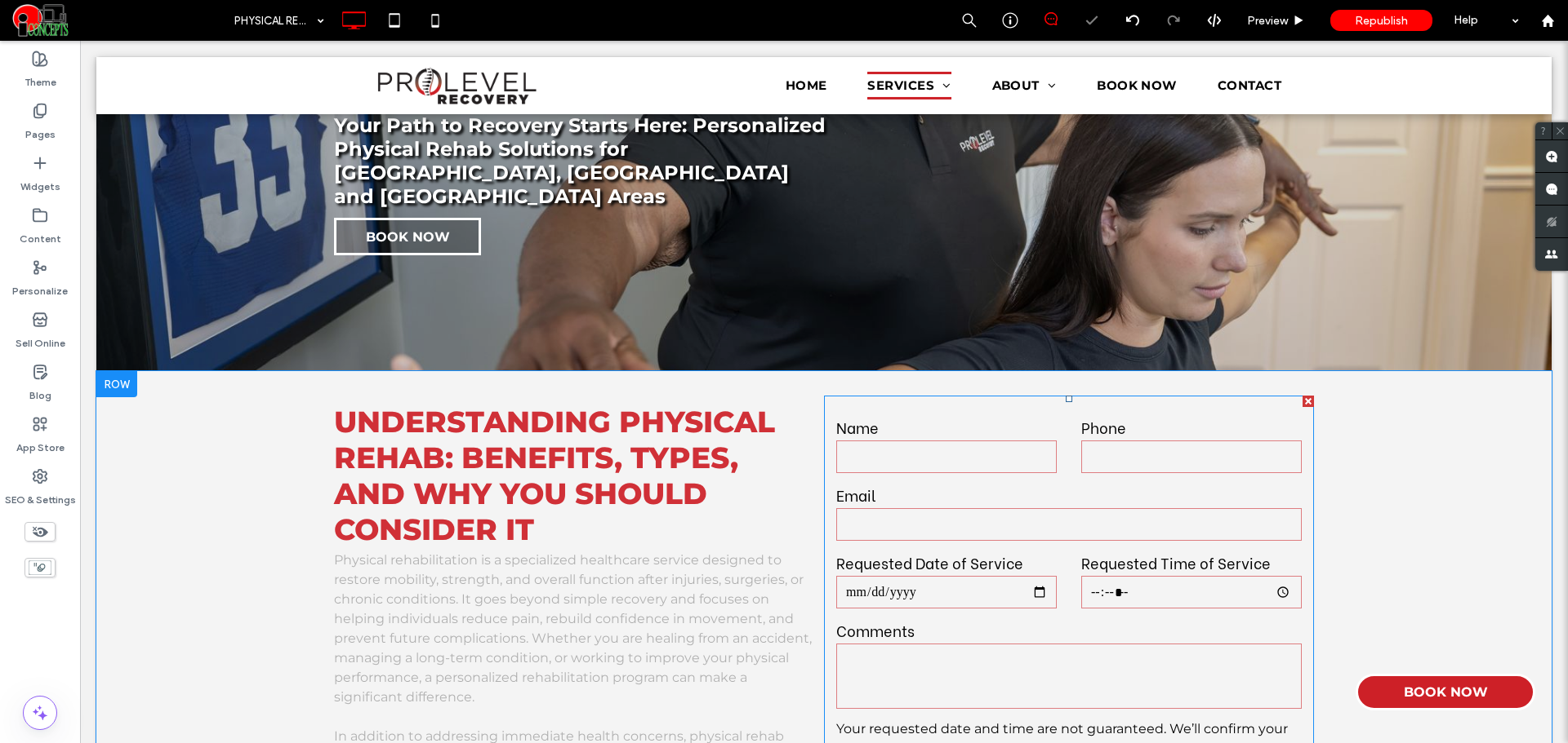
scroll to position [408, 0]
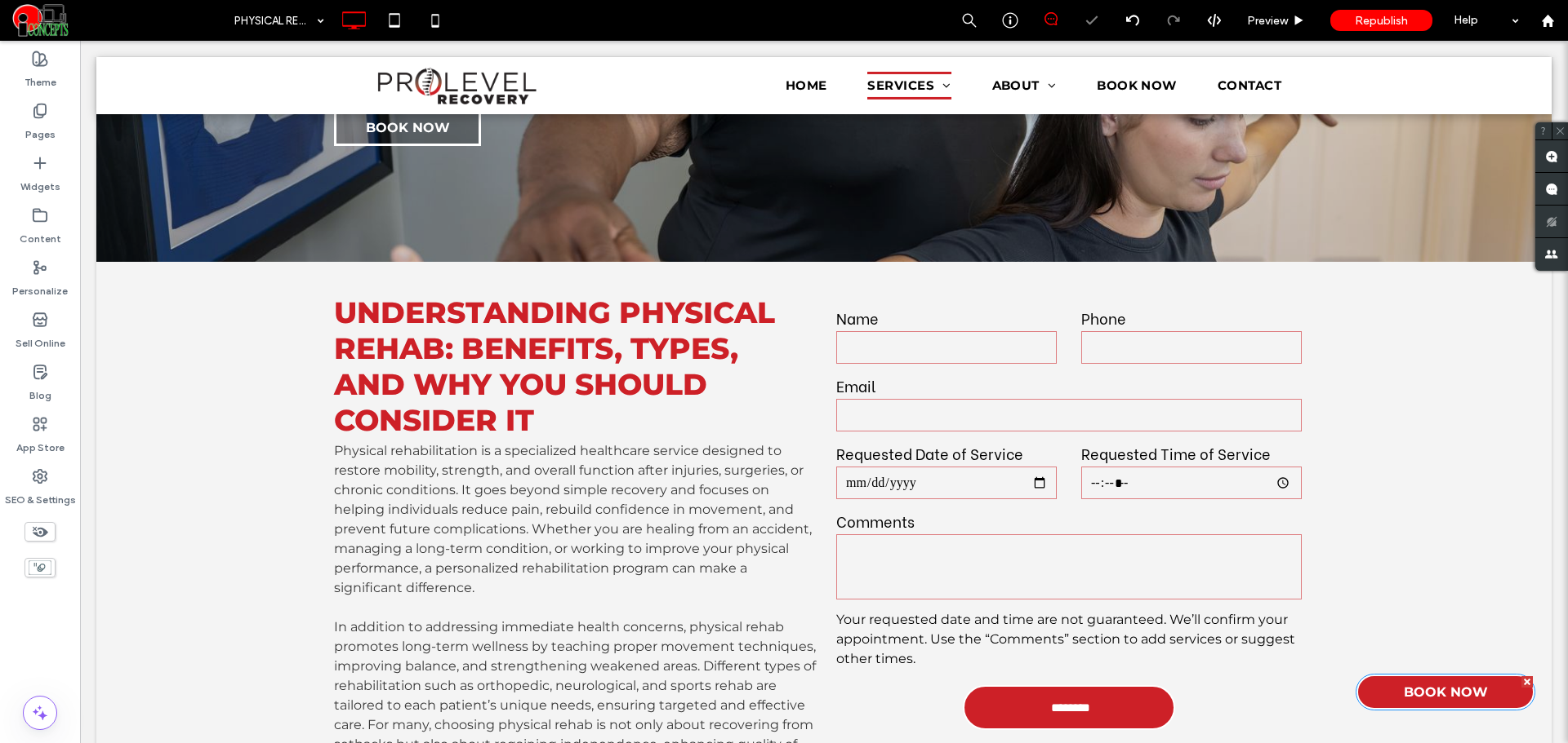
click at [1372, 682] on link "BOOK NOW" at bounding box center [1445, 692] width 180 height 37
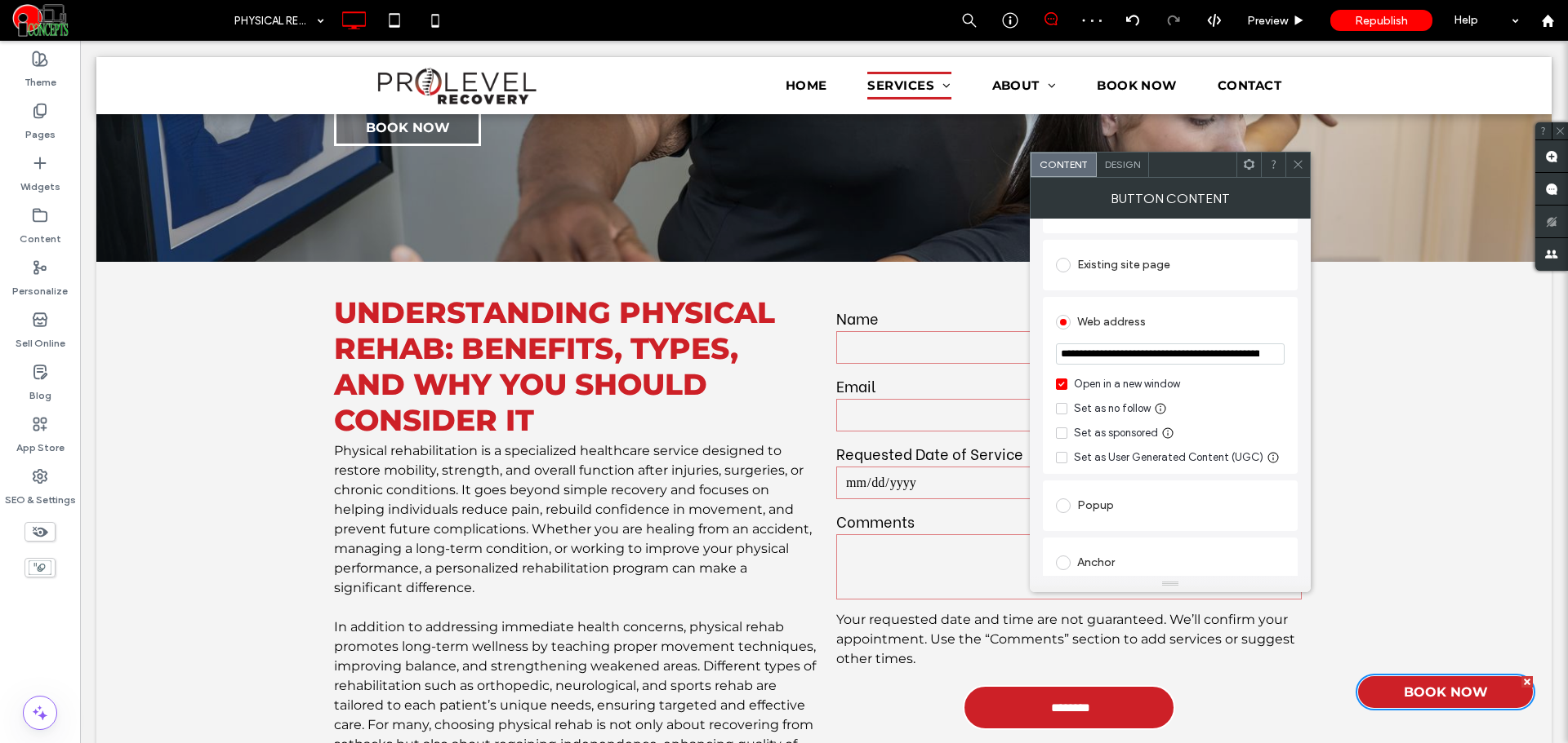
scroll to position [0, 0]
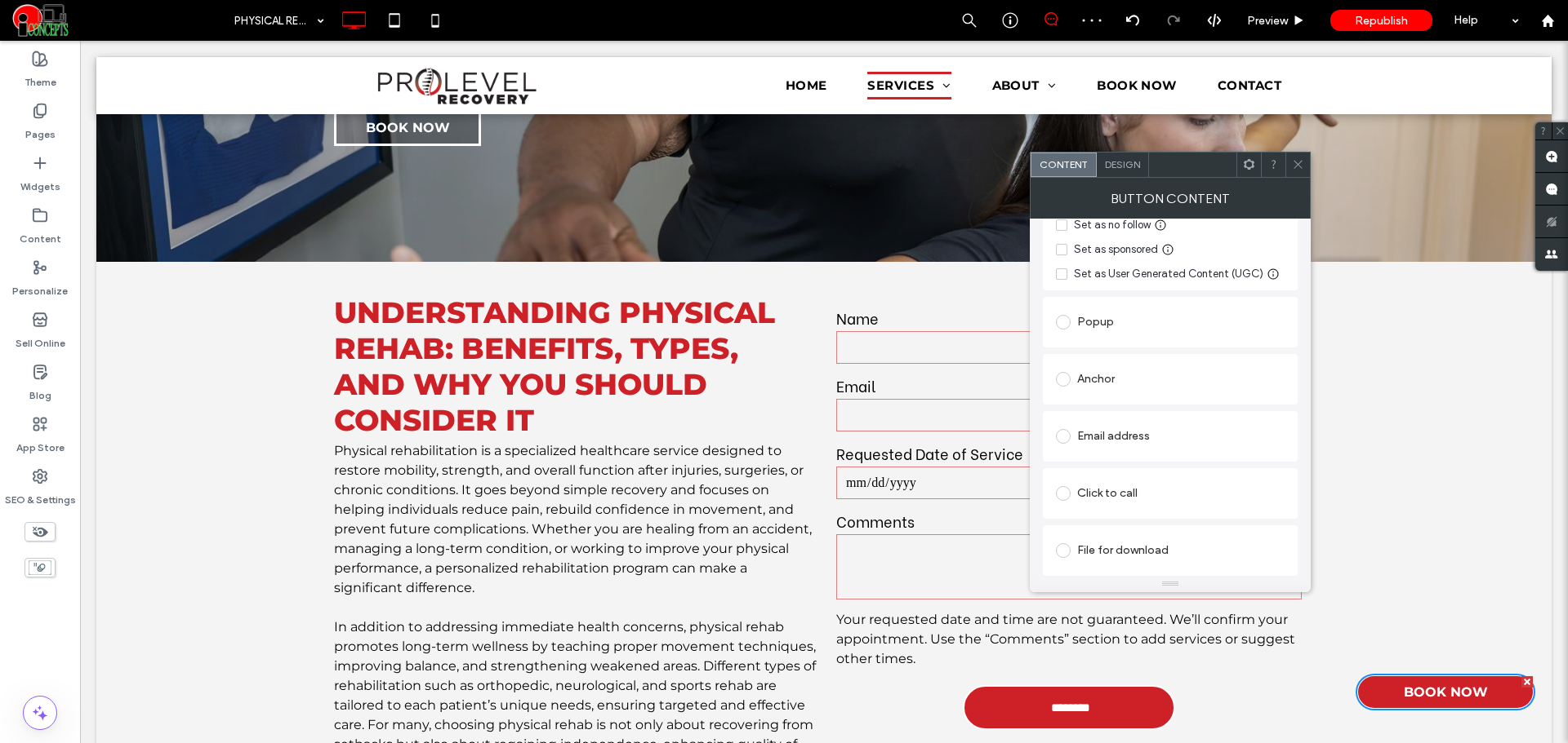
click at [1298, 160] on icon at bounding box center [1298, 164] width 12 height 12
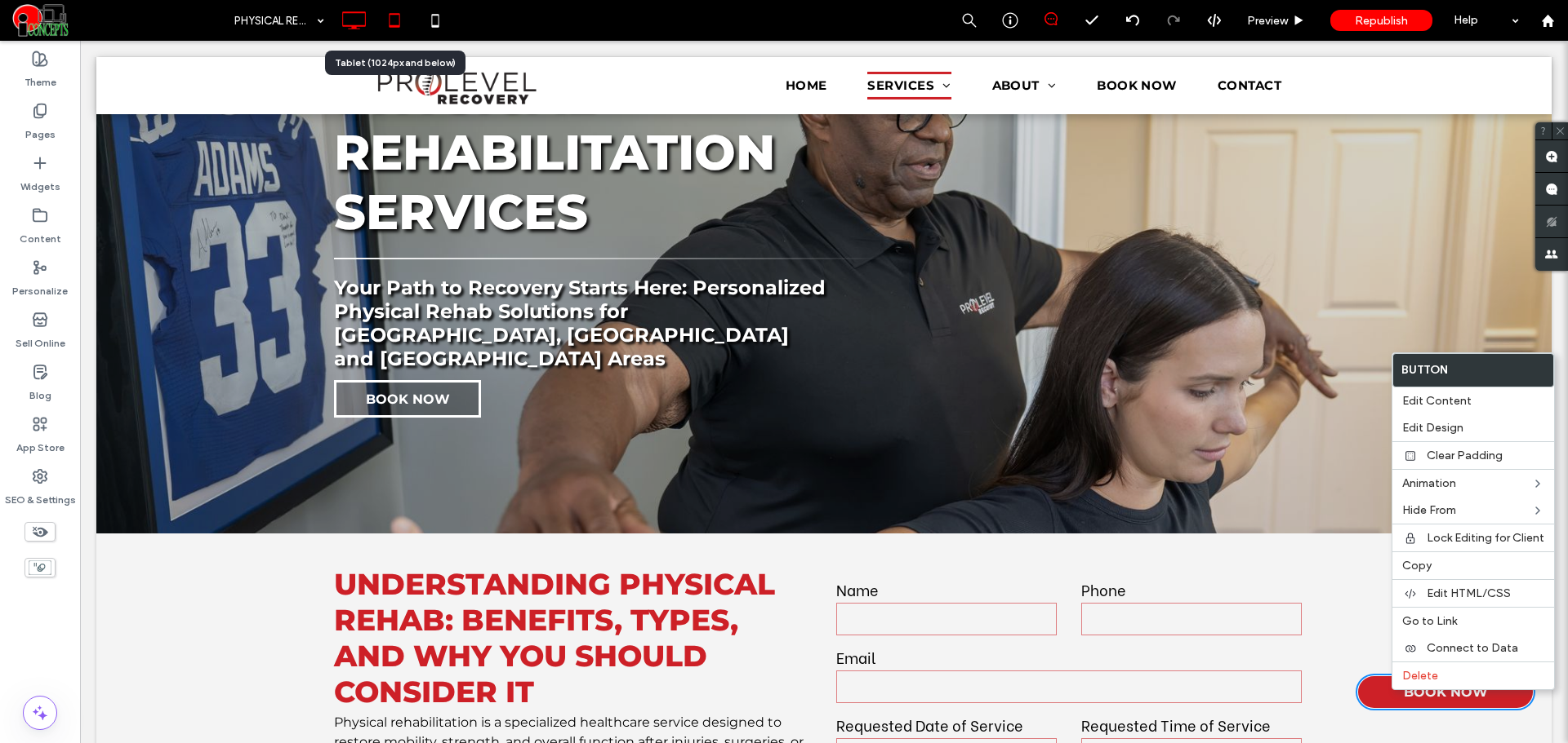
click at [400, 24] on icon at bounding box center [393, 20] width 33 height 33
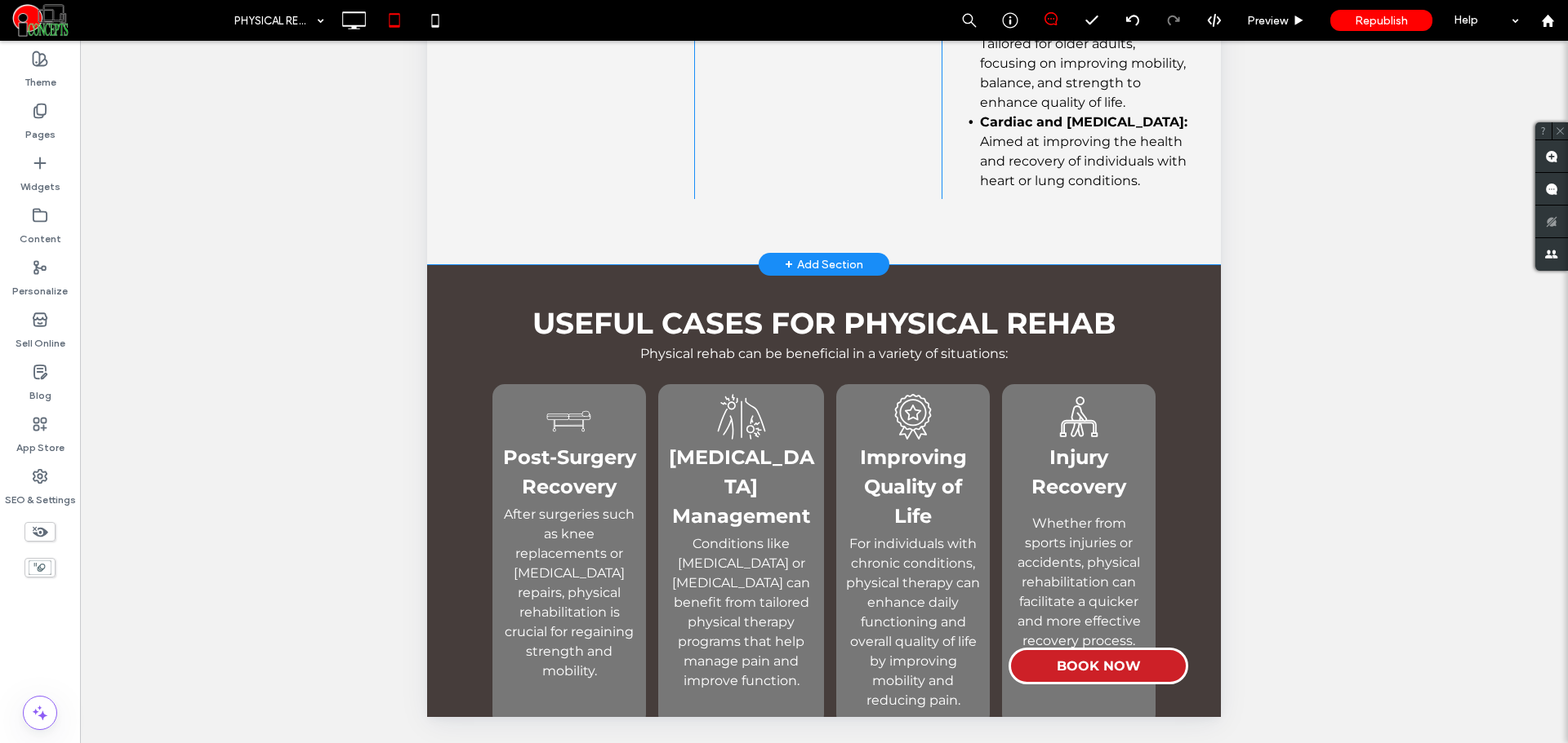
scroll to position [1365, 0]
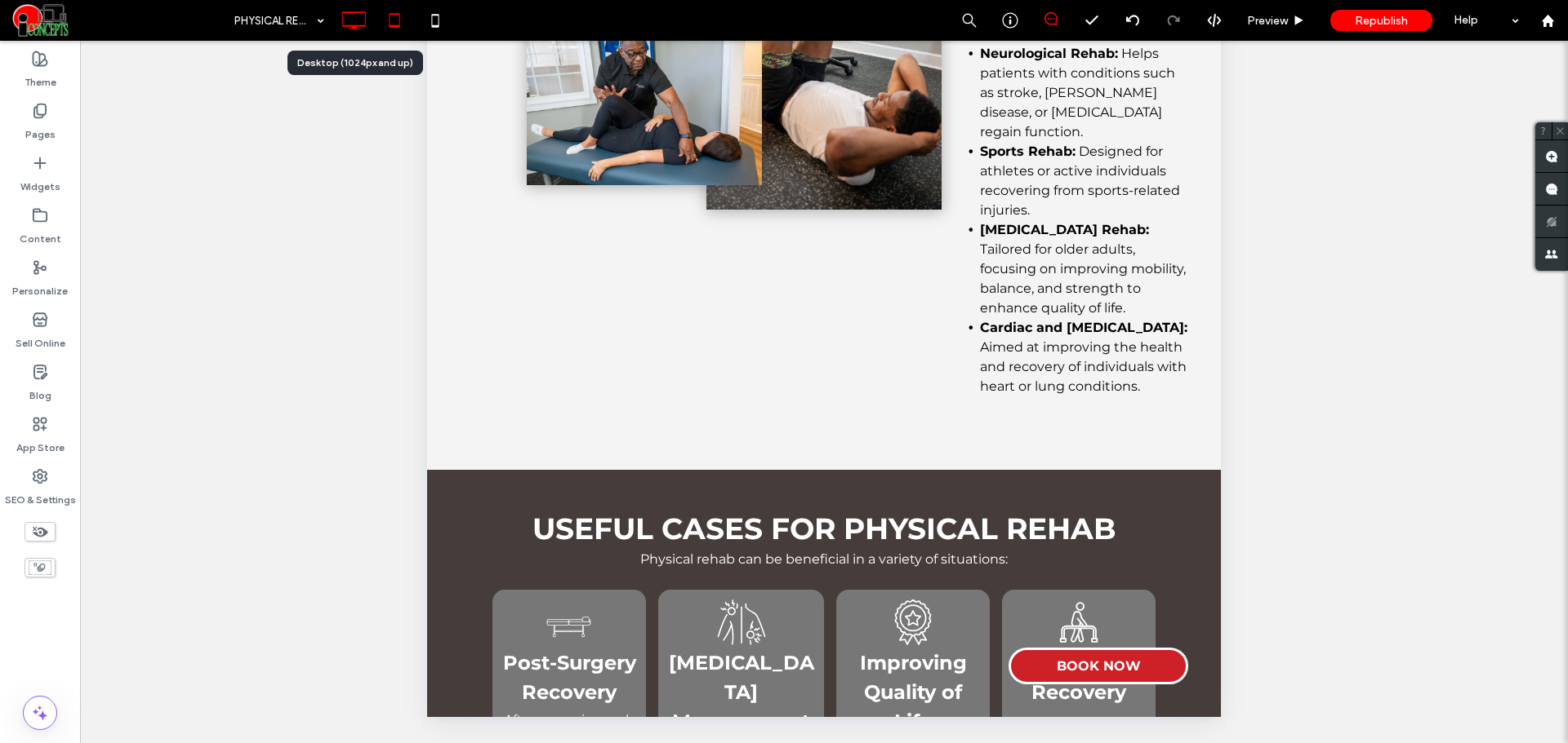
click at [359, 32] on icon at bounding box center [353, 20] width 33 height 33
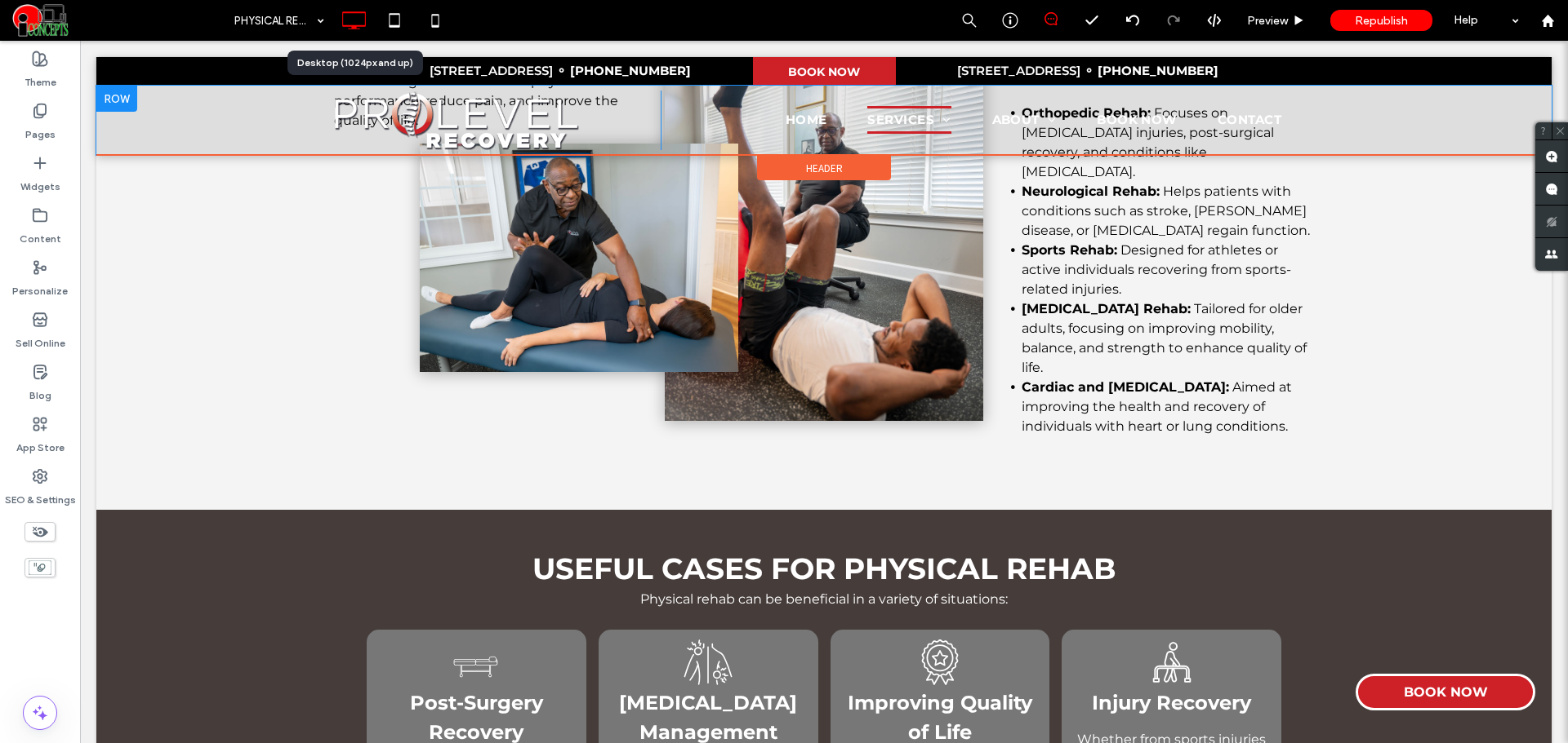
scroll to position [0, 0]
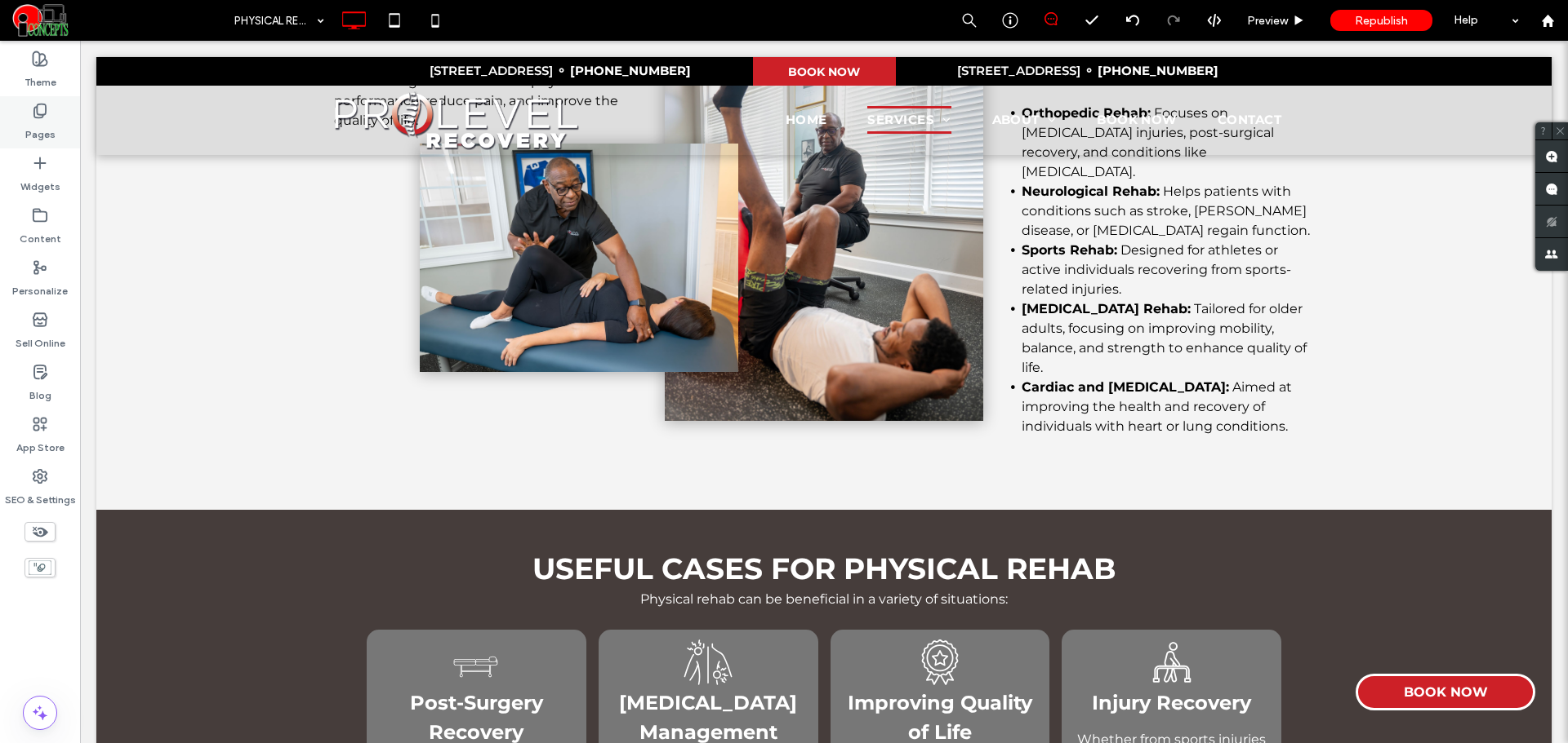
click at [49, 116] on div "Pages" at bounding box center [40, 122] width 80 height 52
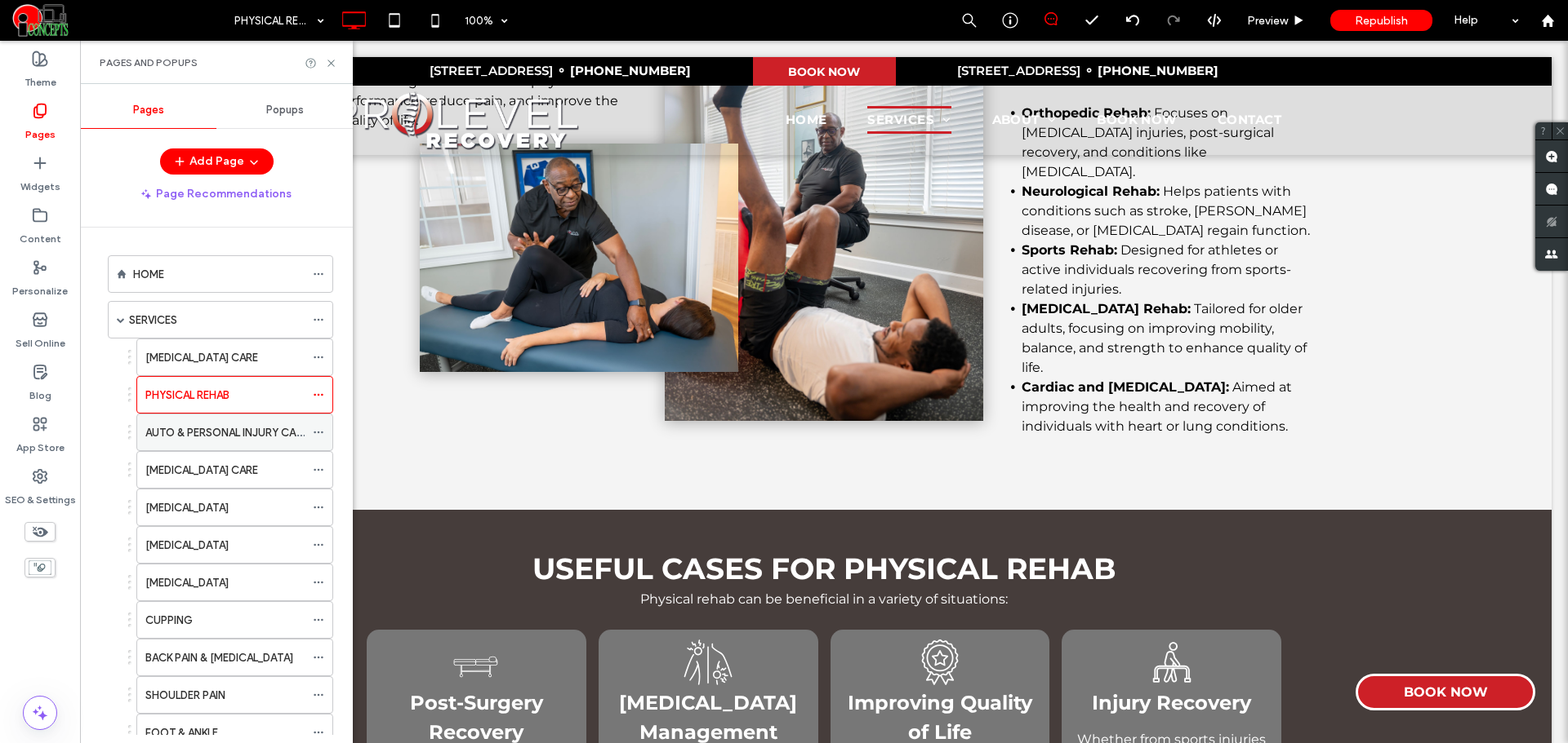
click at [265, 434] on label "AUTO & PERSONAL INJURY CARE" at bounding box center [226, 433] width 162 height 29
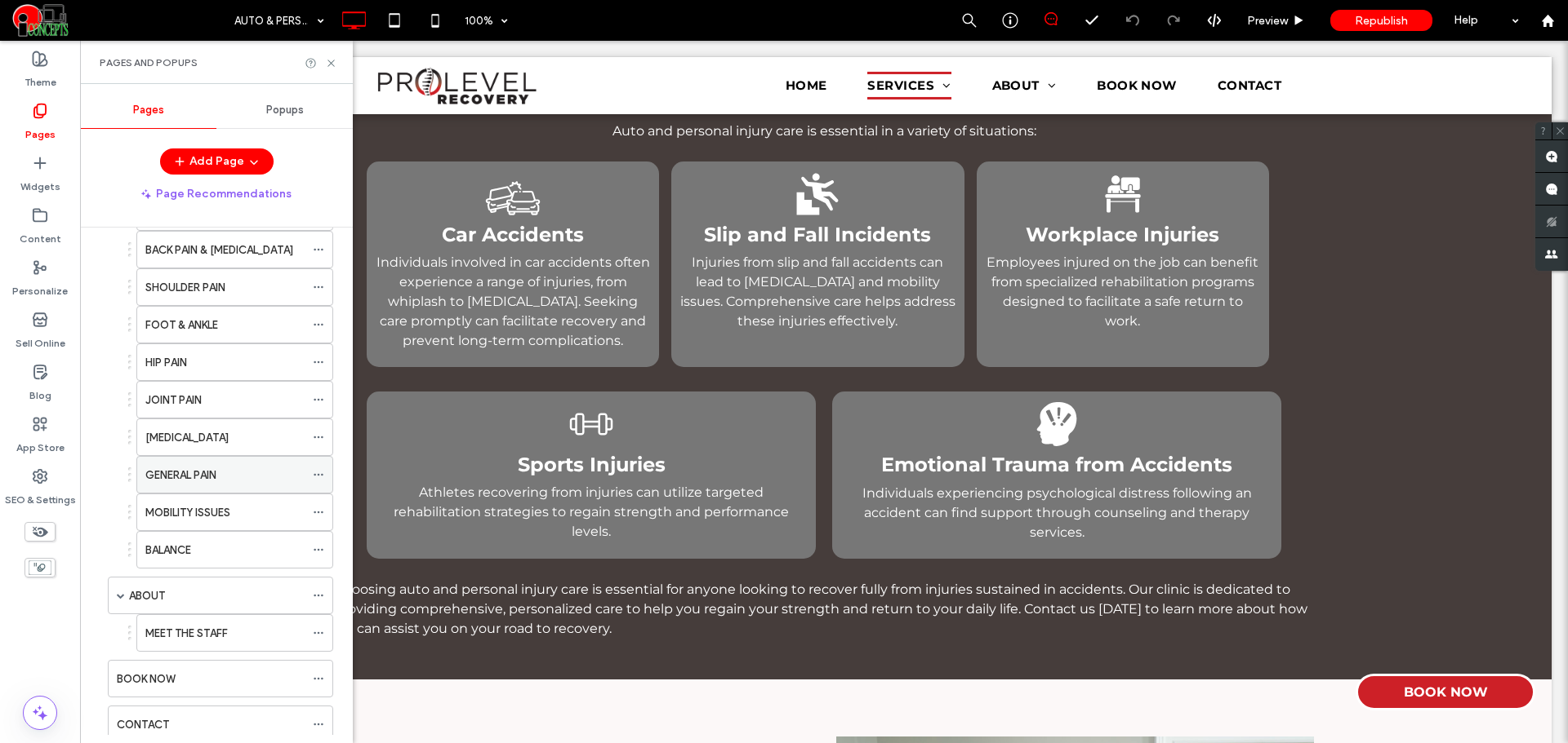
scroll to position [457, 0]
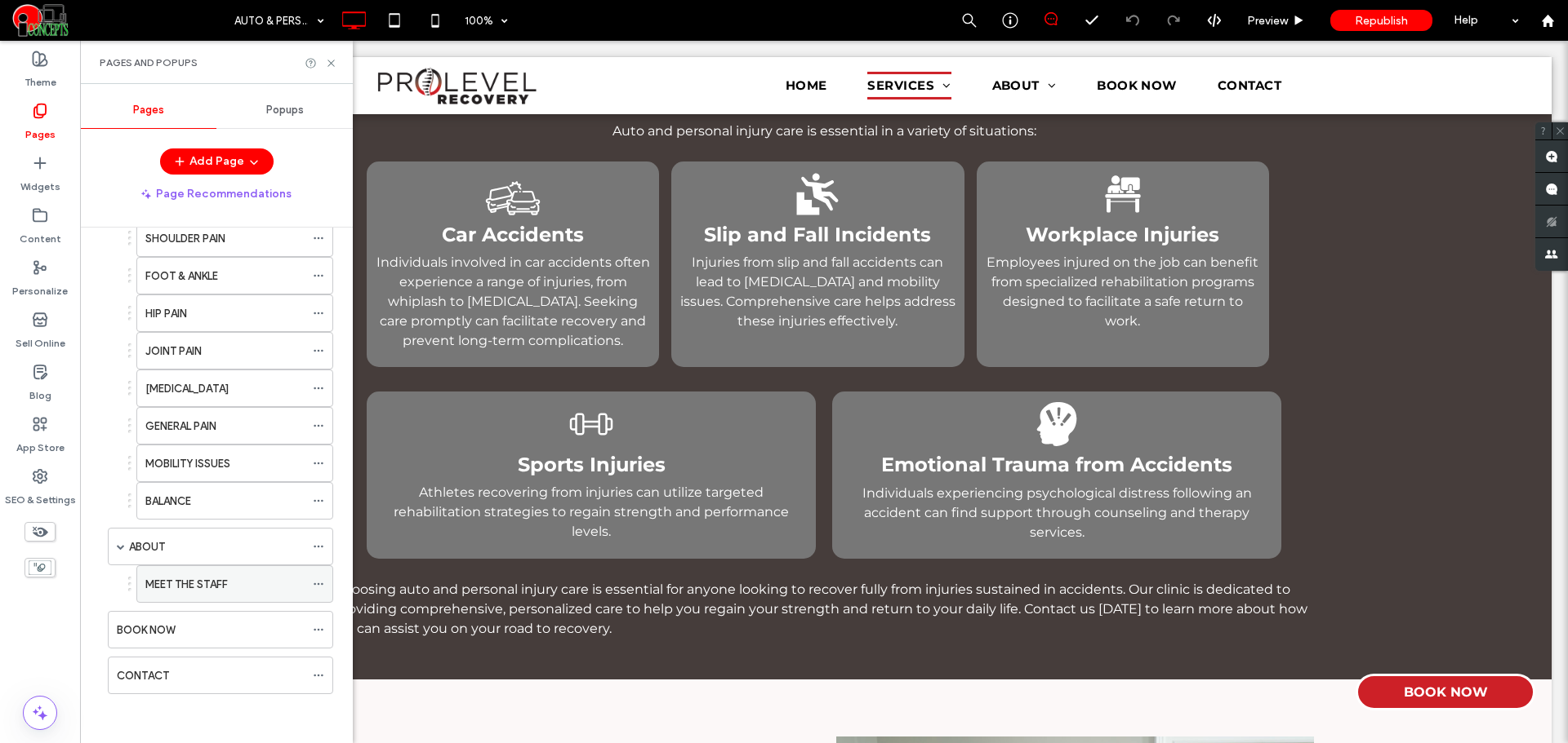
click at [242, 579] on div "MEET THE STAFF" at bounding box center [224, 584] width 159 height 17
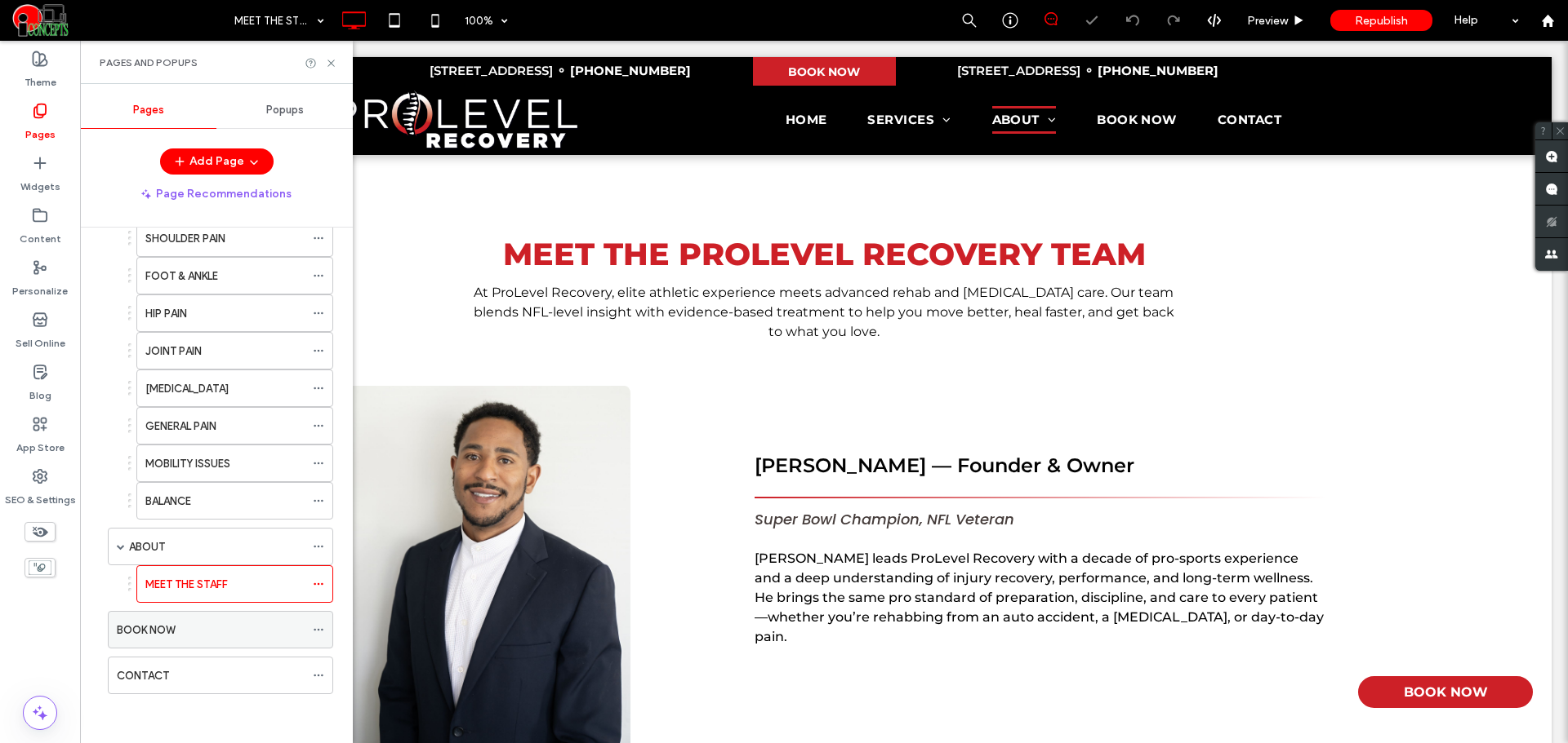
click at [235, 629] on div "BOOK NOW" at bounding box center [211, 629] width 188 height 17
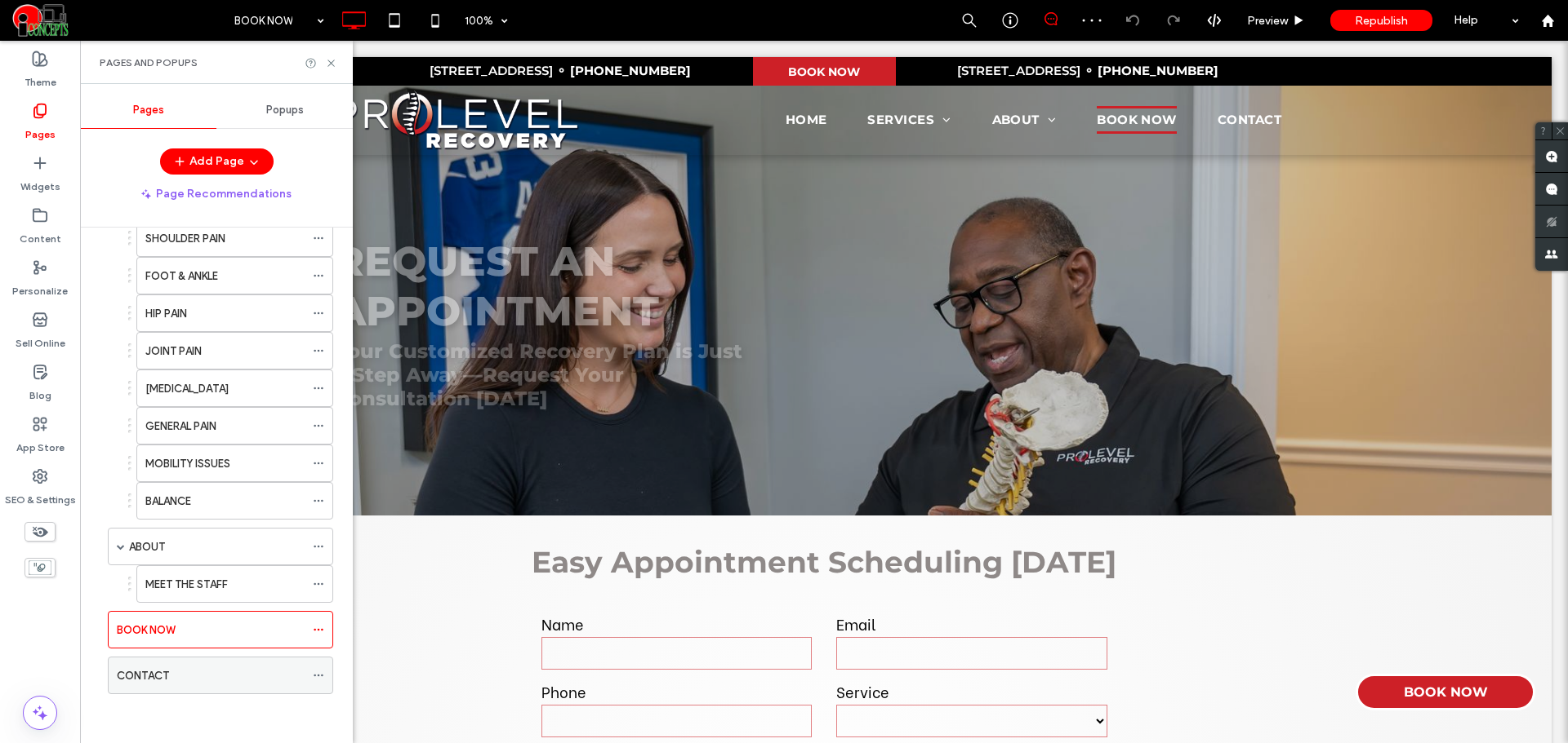
click at [218, 664] on div "CONTACT" at bounding box center [211, 676] width 188 height 36
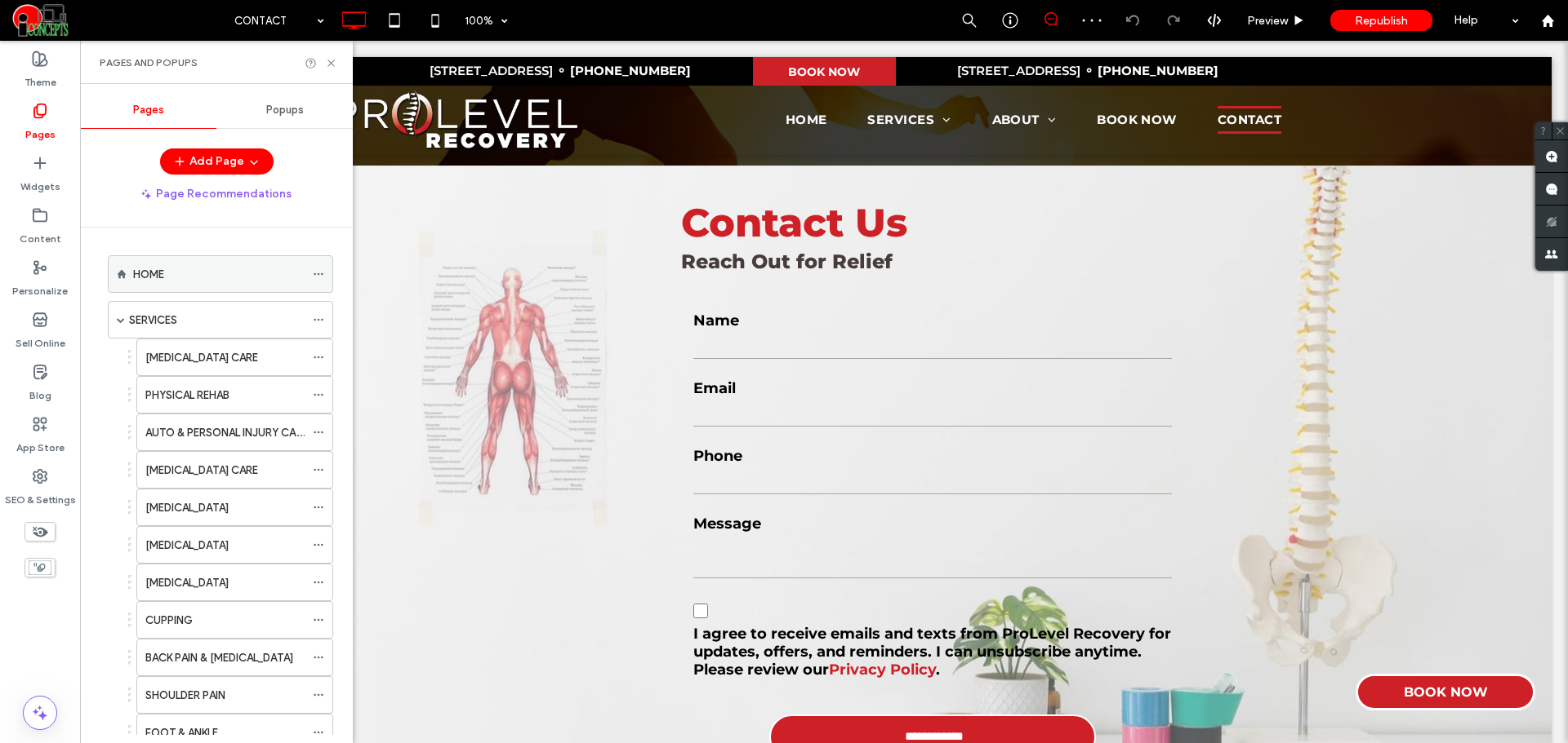
click at [207, 271] on div "HOME" at bounding box center [218, 274] width 171 height 17
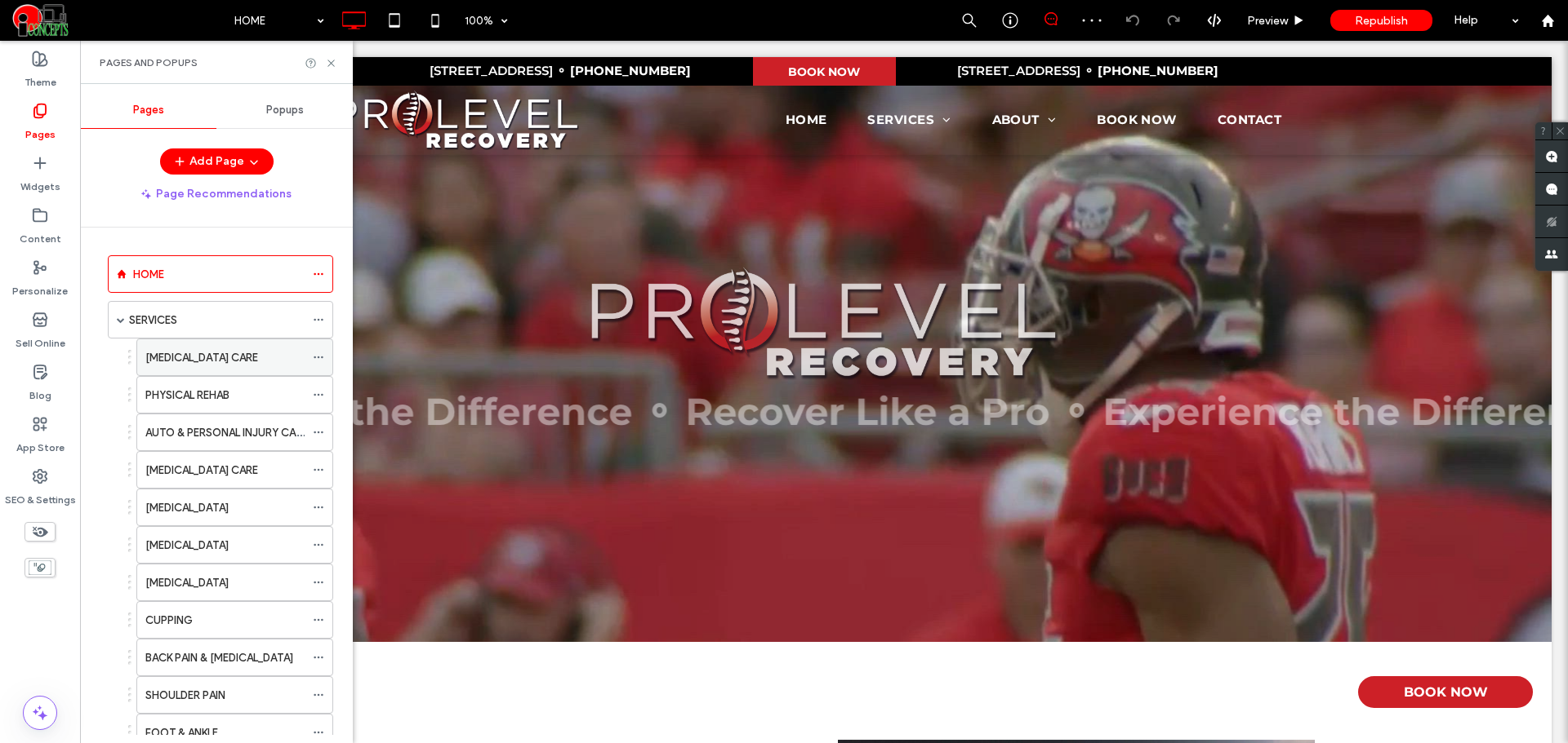
click at [218, 352] on label "[MEDICAL_DATA] CARE" at bounding box center [202, 358] width 113 height 29
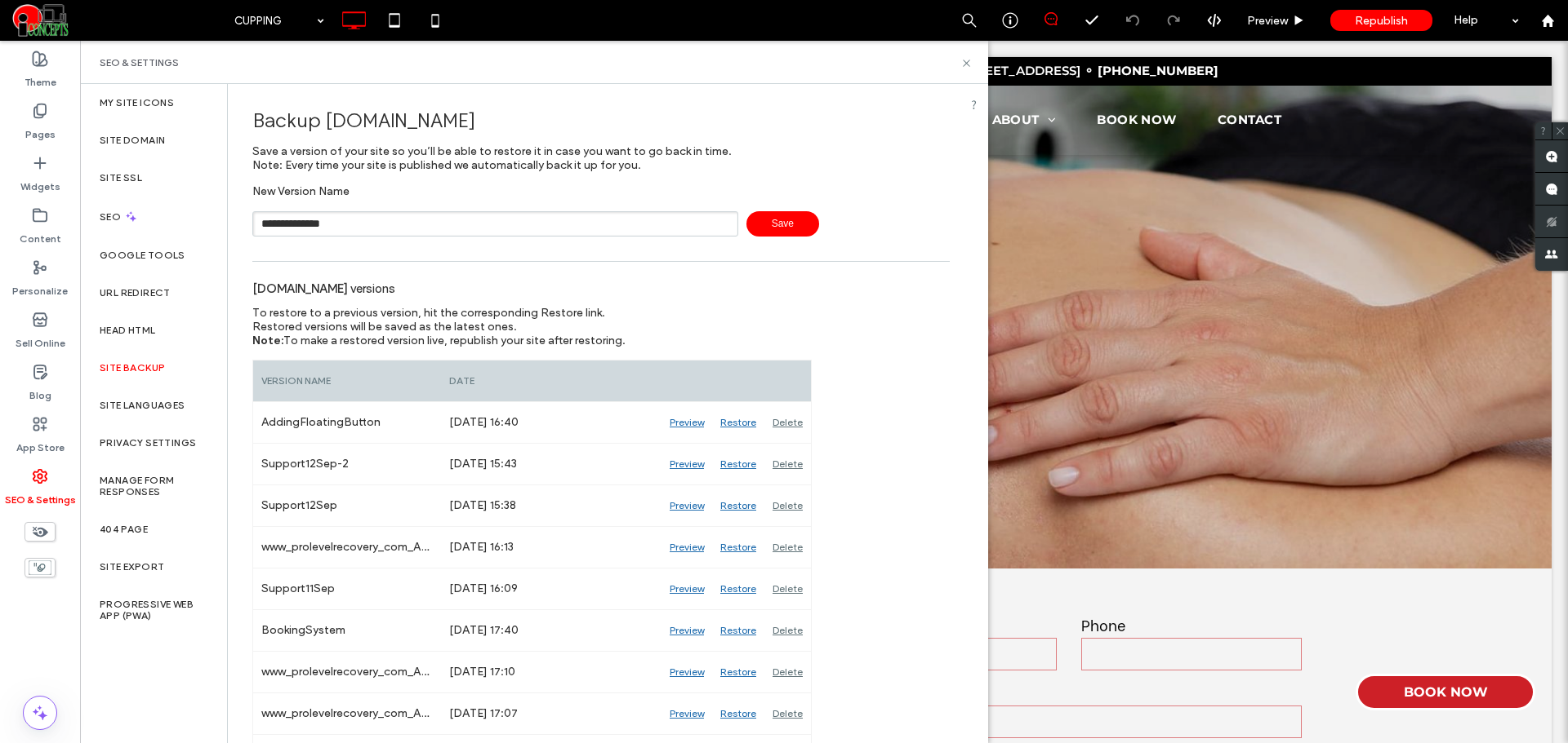
type input "**********"
click at [44, 118] on icon at bounding box center [40, 111] width 17 height 17
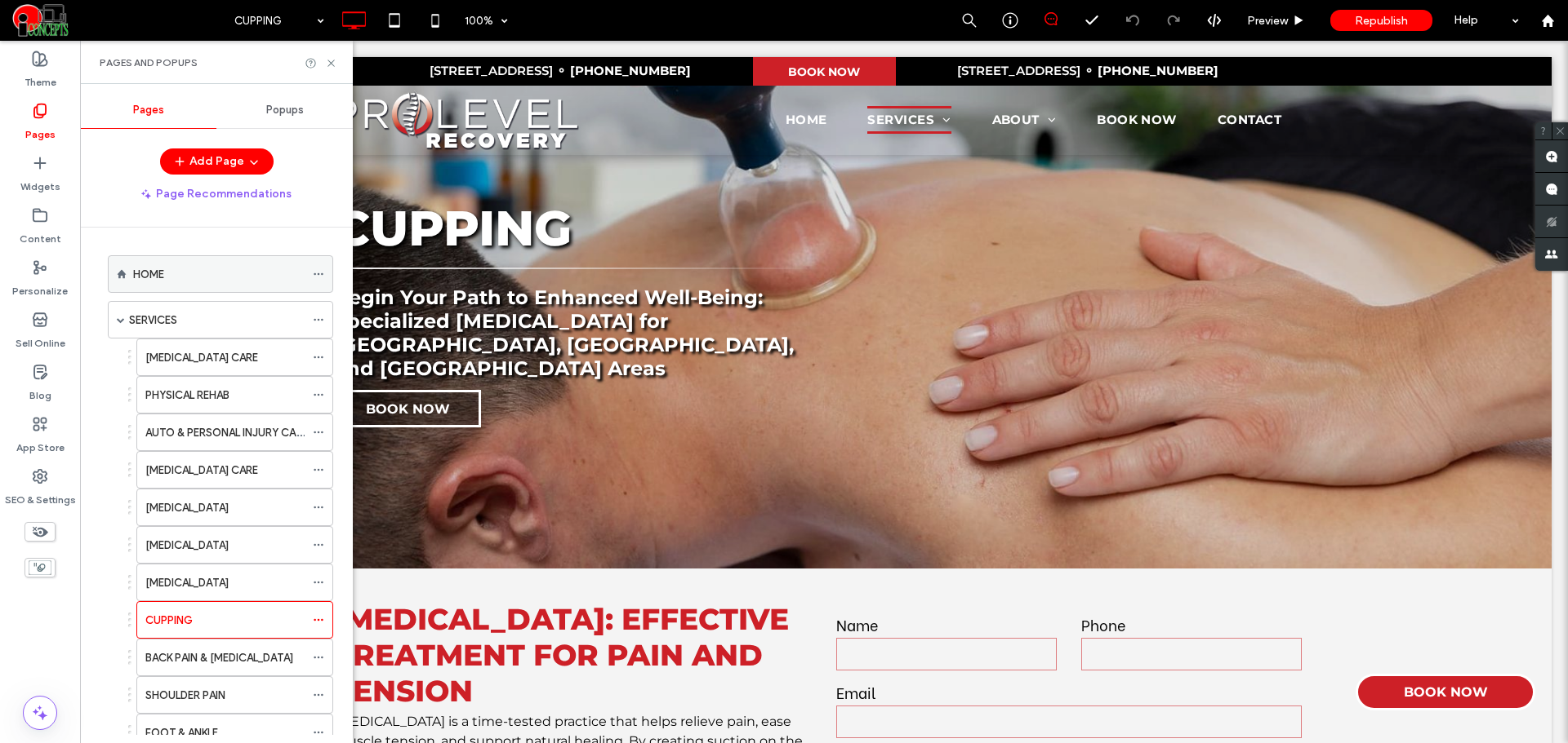
click at [178, 279] on div "HOME" at bounding box center [218, 274] width 171 height 17
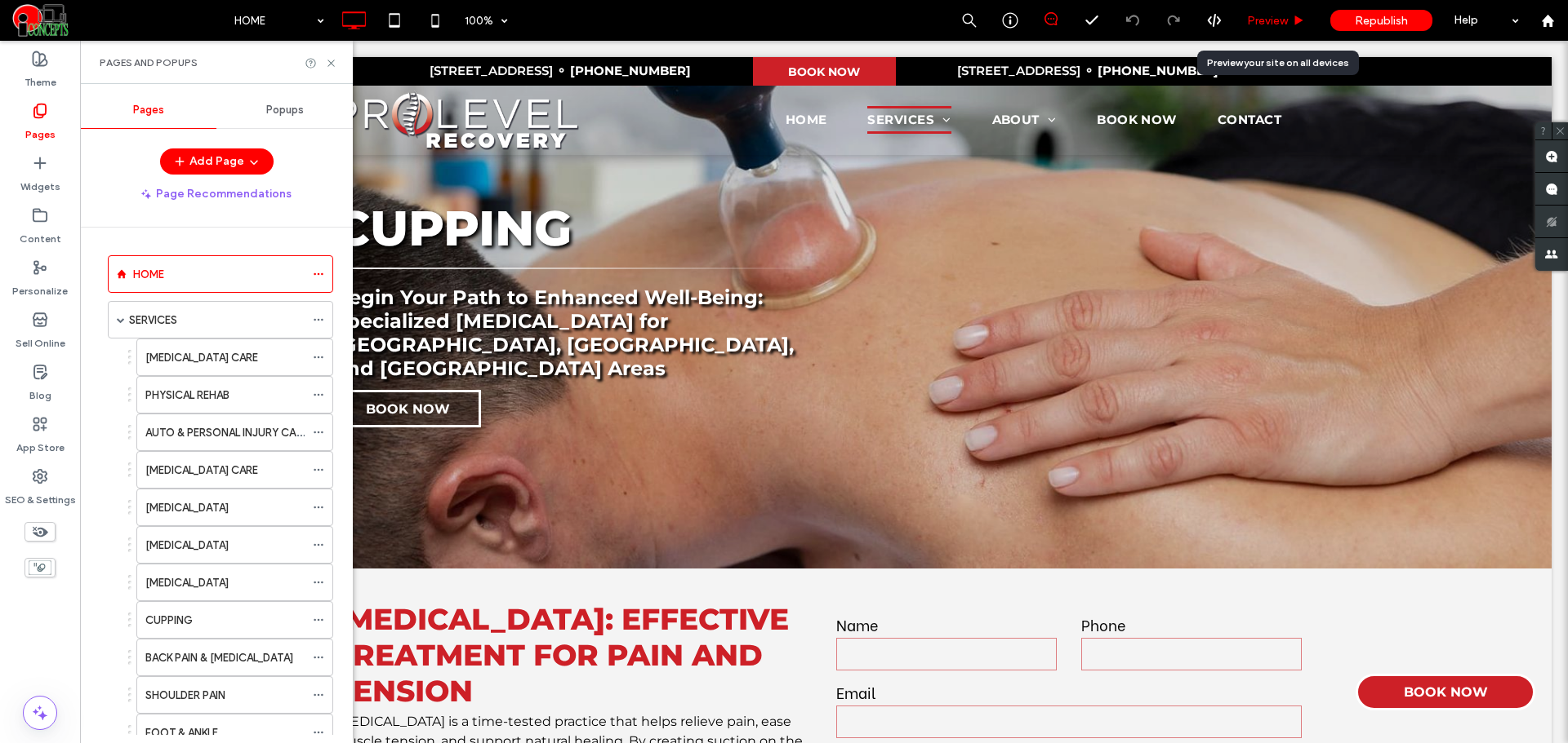
click at [1265, 22] on span "Preview" at bounding box center [1266, 21] width 41 height 14
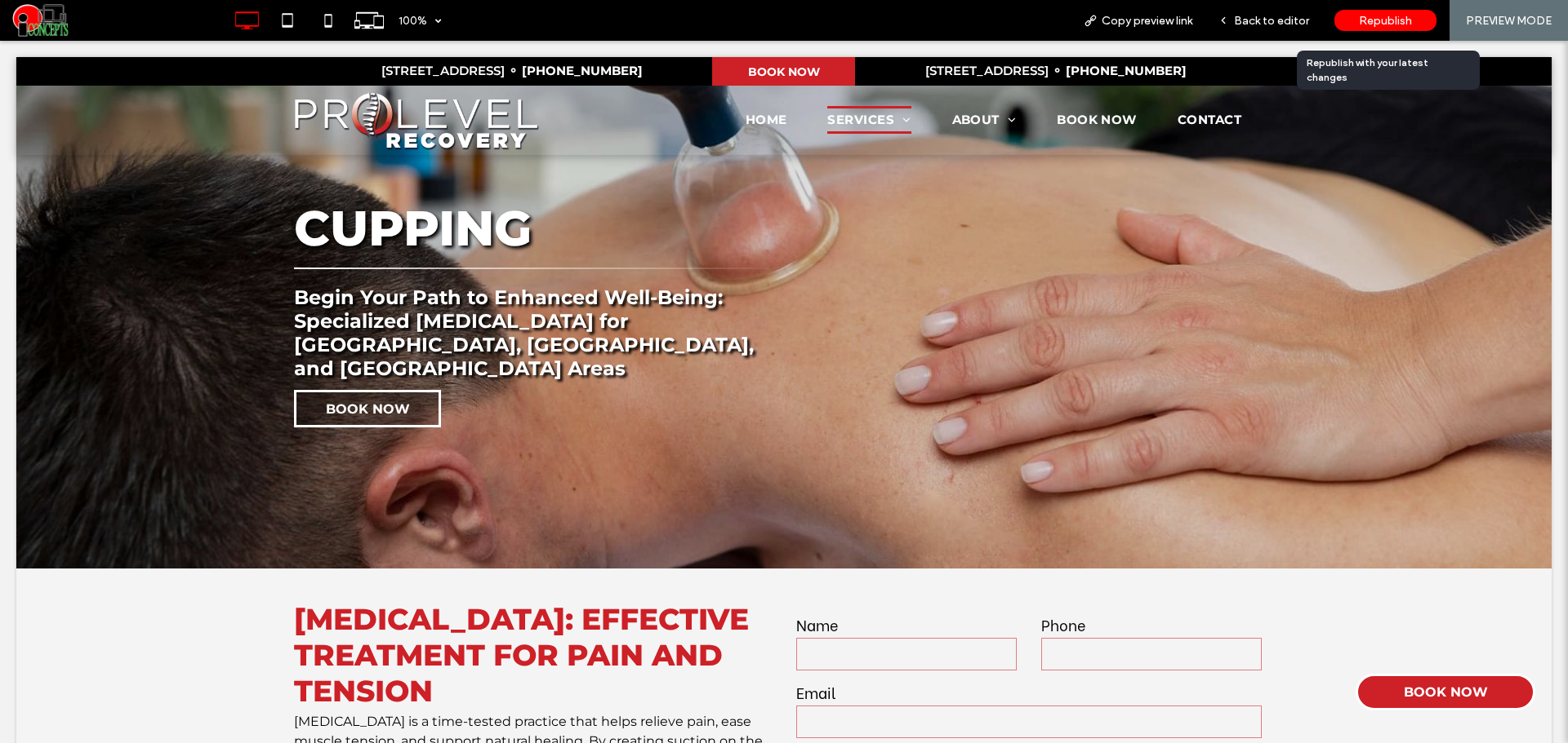
click at [1376, 20] on span "Republish" at bounding box center [1385, 21] width 53 height 14
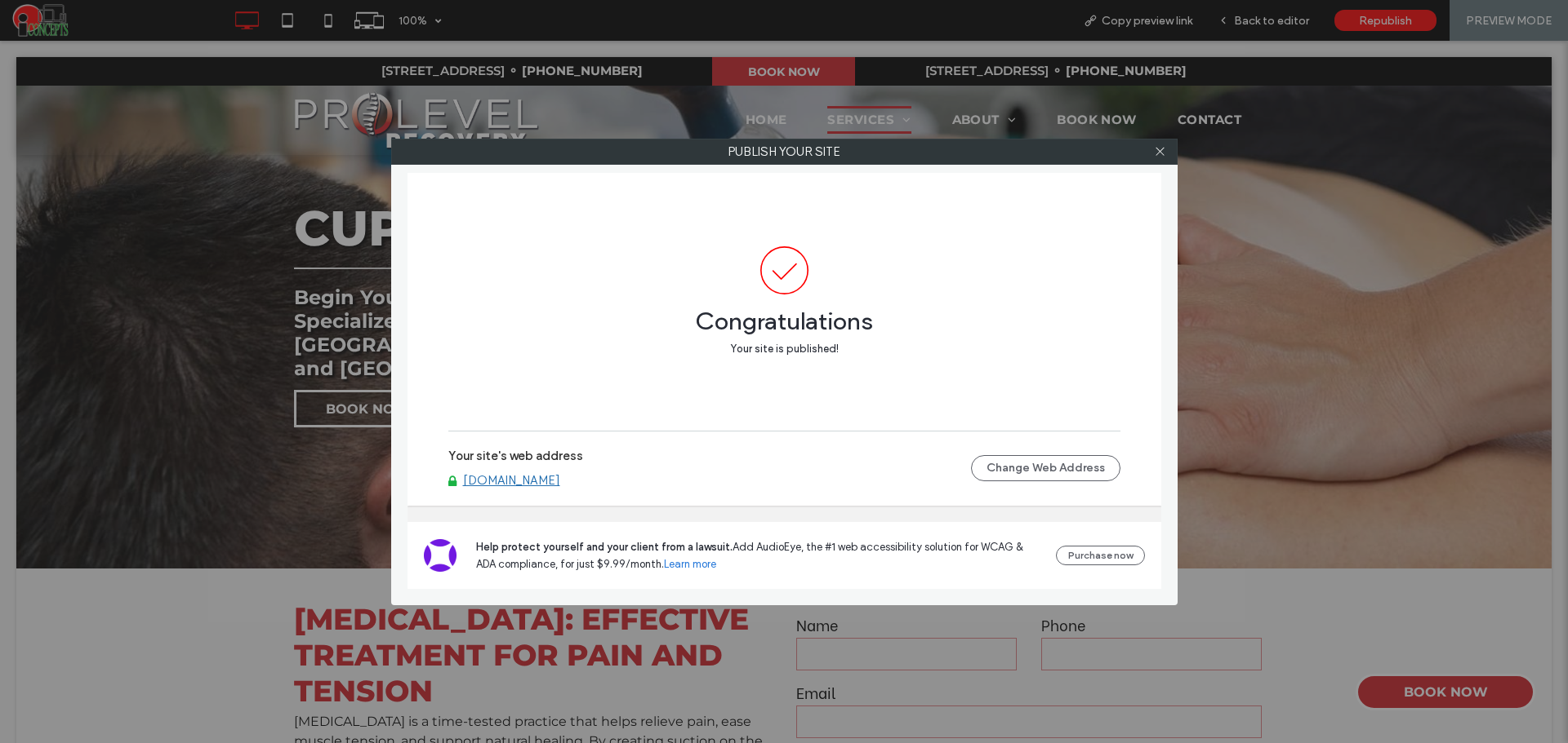
click at [561, 474] on link "[DOMAIN_NAME]" at bounding box center [511, 480] width 97 height 15
click at [561, 478] on link "[DOMAIN_NAME]" at bounding box center [511, 480] width 97 height 15
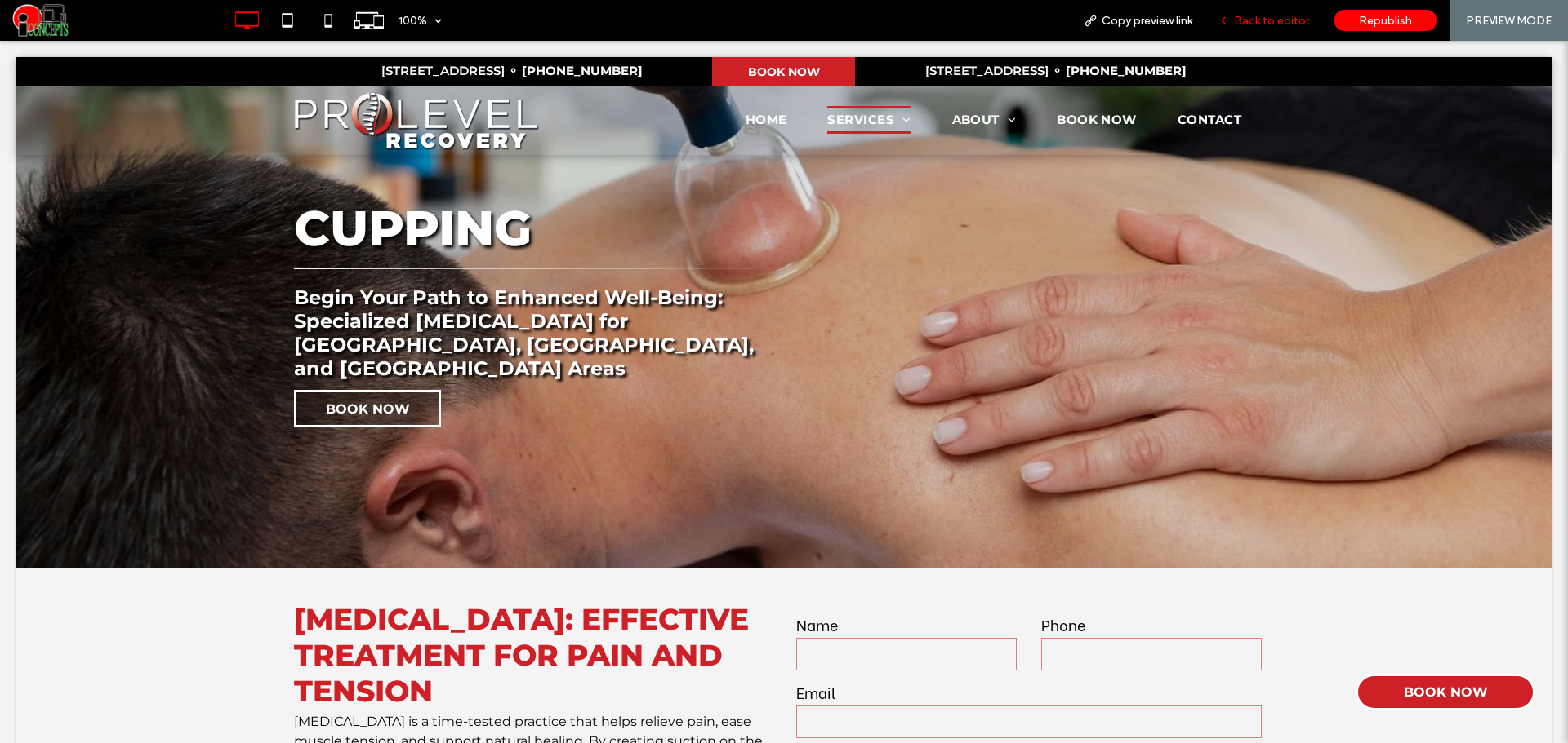
click at [1268, 21] on span "Back to editor" at bounding box center [1271, 21] width 75 height 14
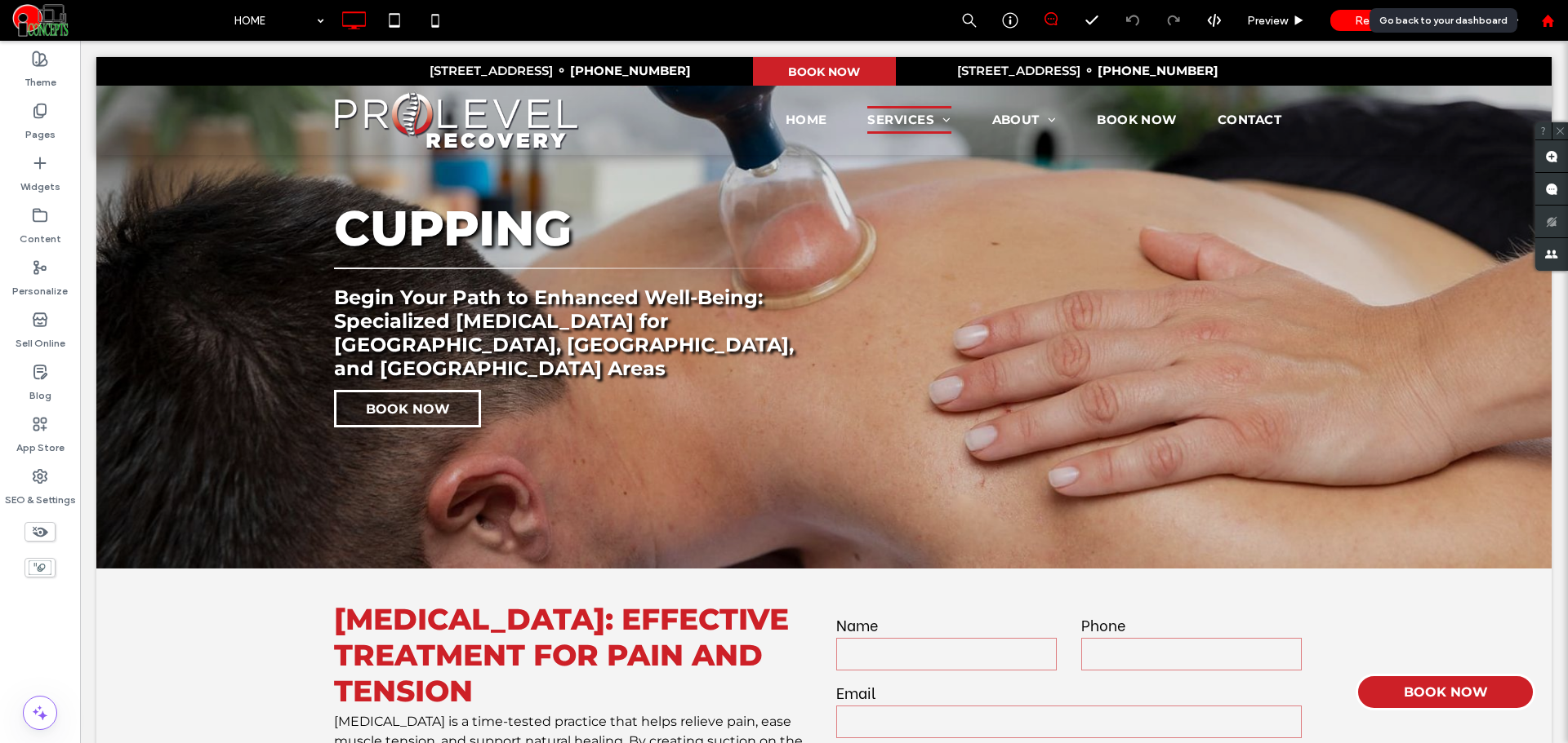
click at [1532, 21] on div at bounding box center [1547, 21] width 40 height 14
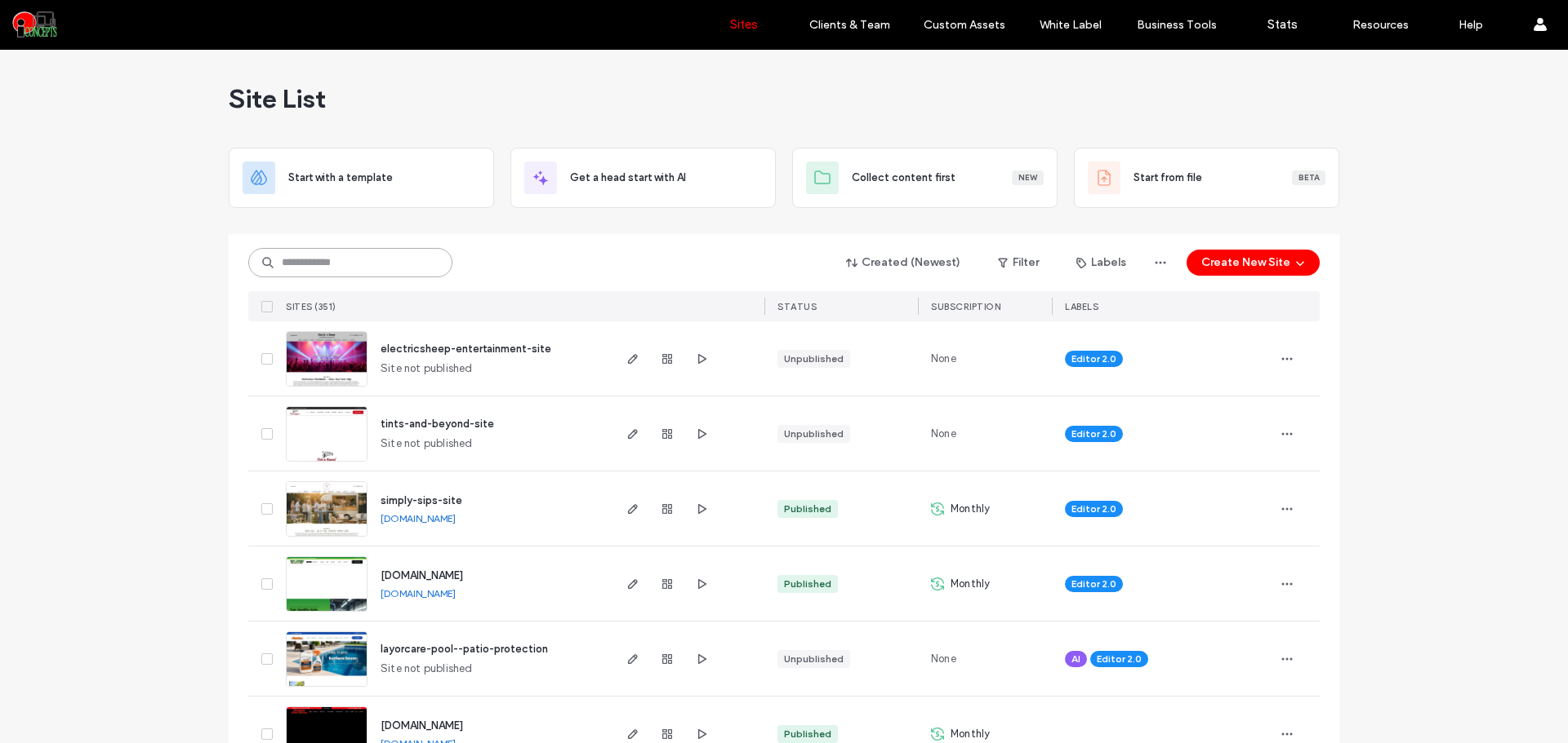
click at [372, 260] on input at bounding box center [350, 263] width 204 height 30
paste input "****"
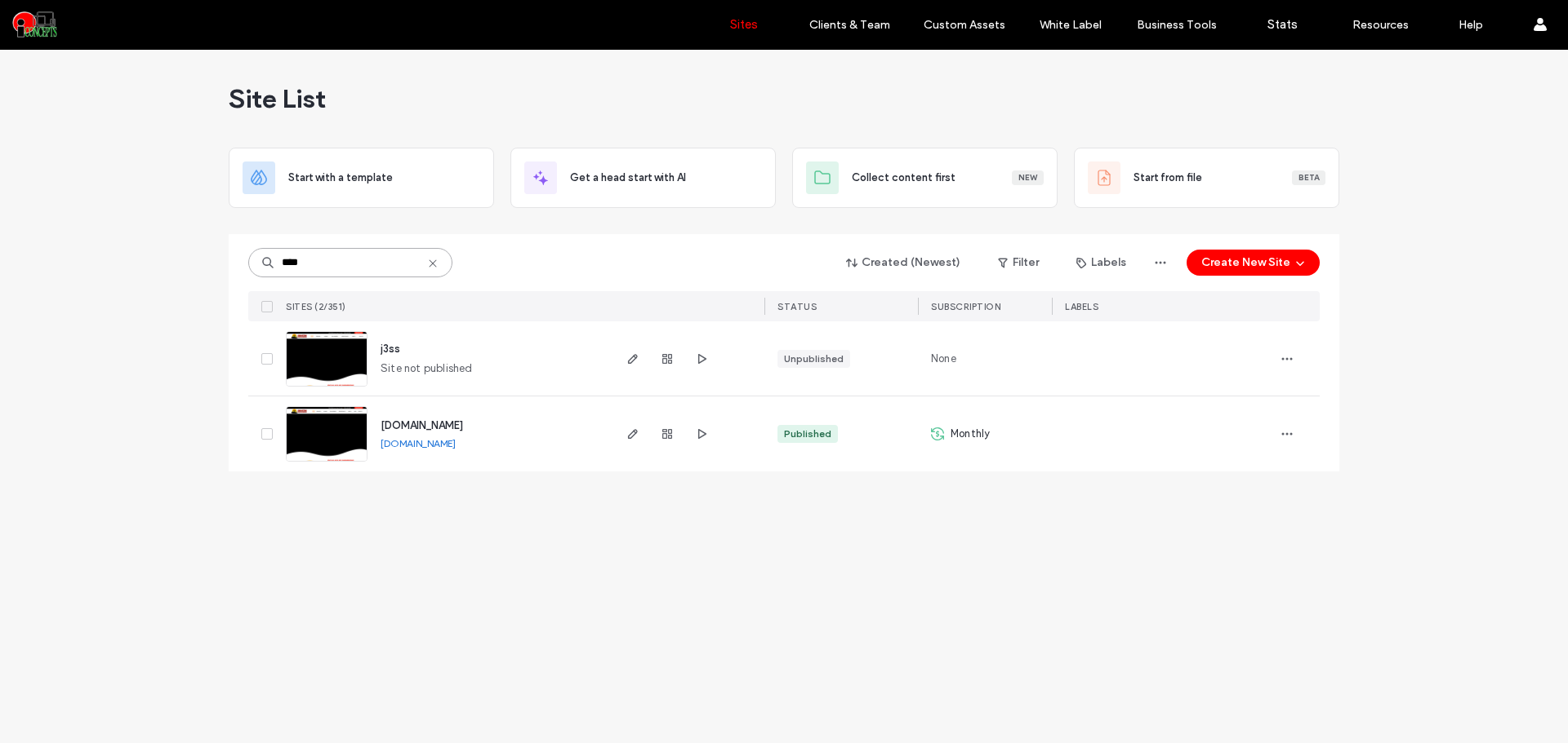
type input "****"
click at [347, 432] on img at bounding box center [326, 462] width 80 height 111
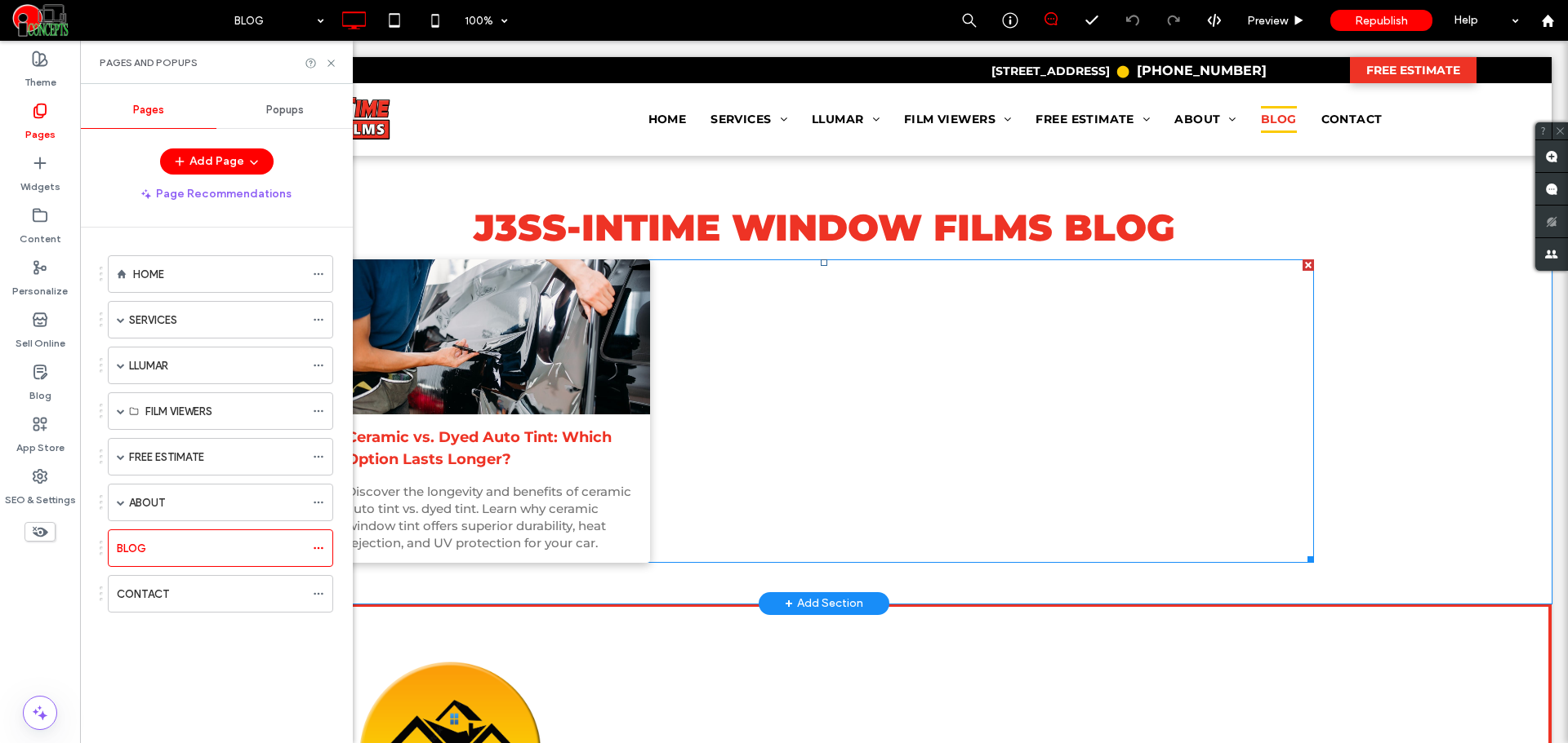
click at [806, 401] on div "Ceramic vs. Dyed Auto Tint: Which Option Lasts Longer? By J3ss-InTime Window Fi…" at bounding box center [824, 411] width 980 height 303
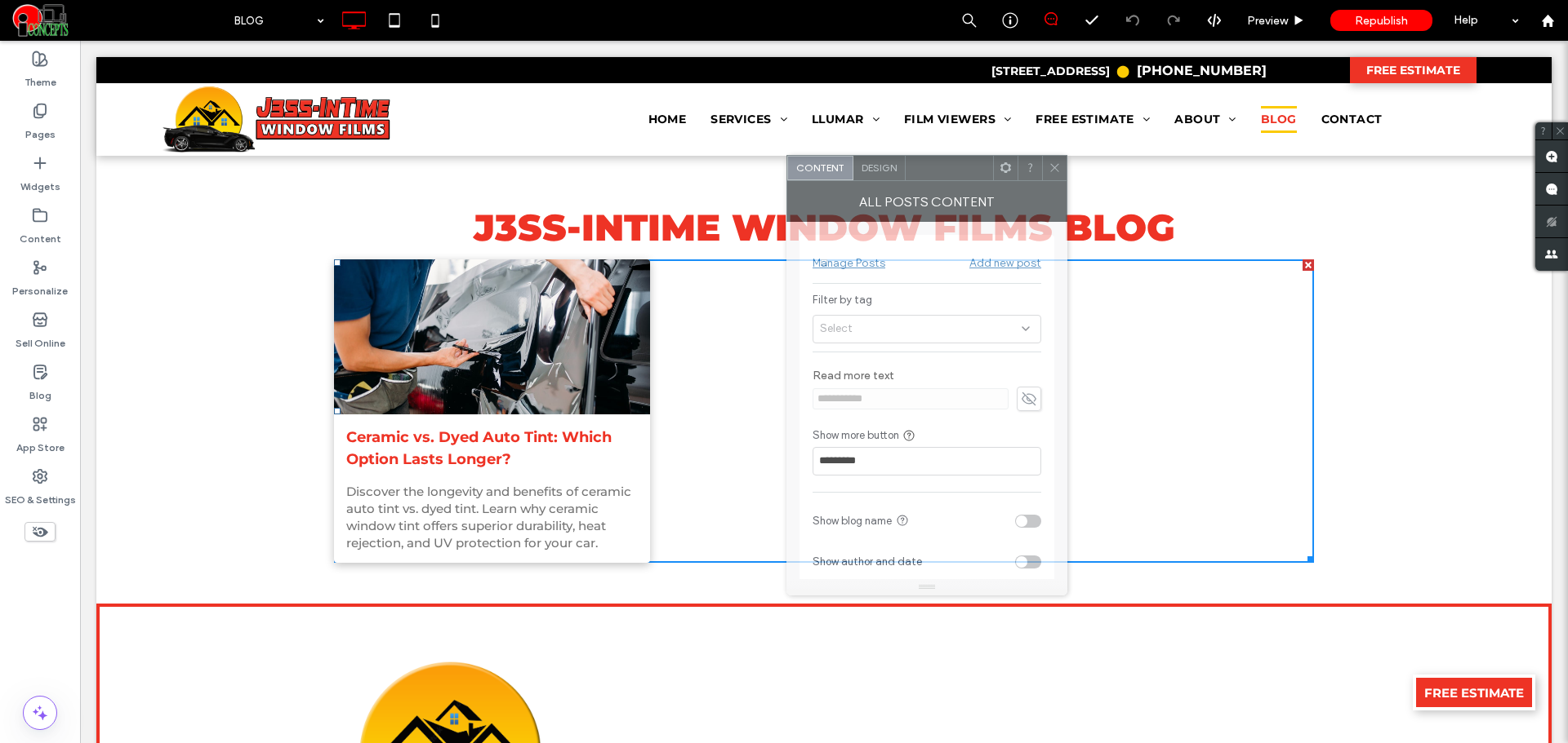
drag, startPoint x: 249, startPoint y: 179, endPoint x: 935, endPoint y: 182, distance: 686.0
click at [935, 182] on div "All Posts Content" at bounding box center [926, 201] width 281 height 41
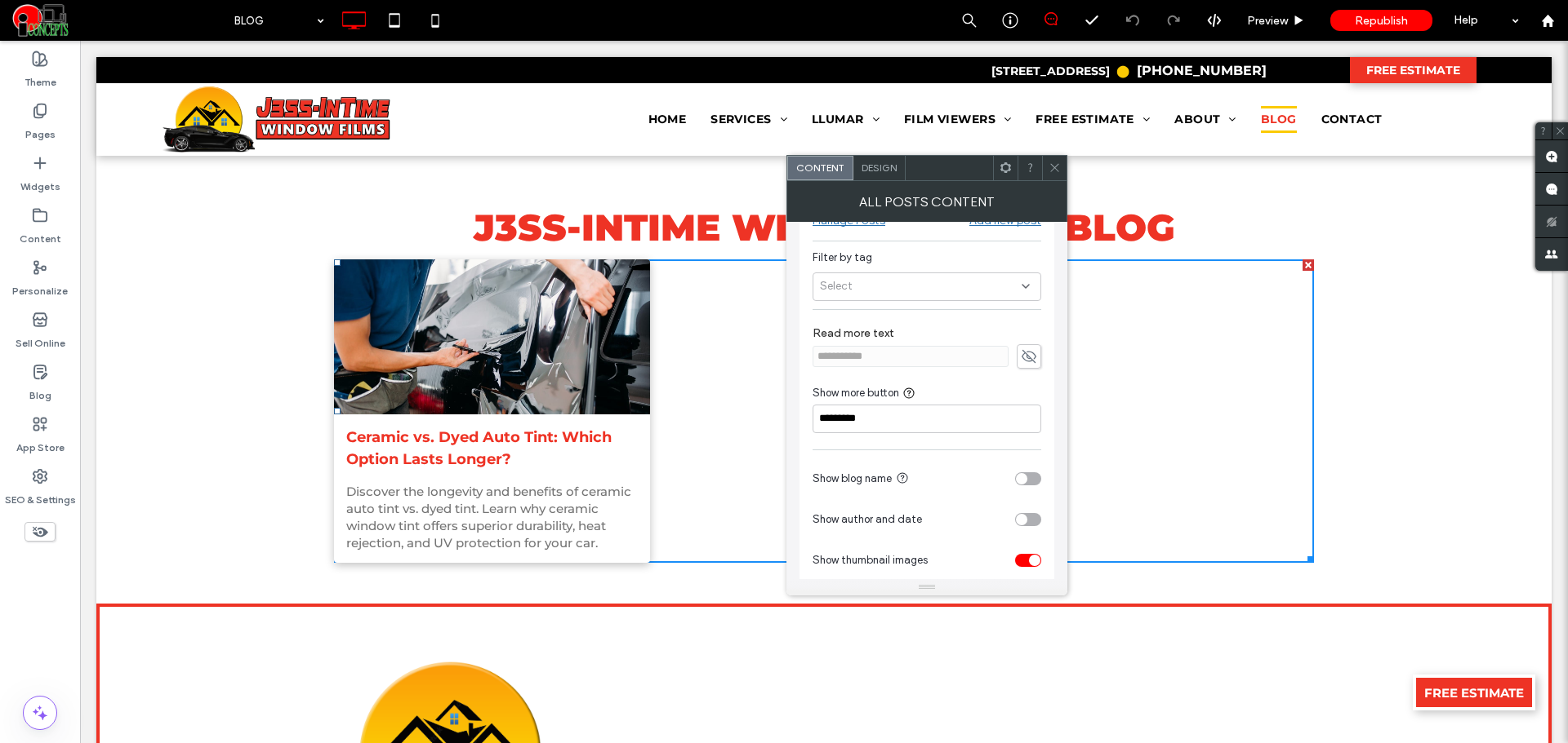
scroll to position [101, 0]
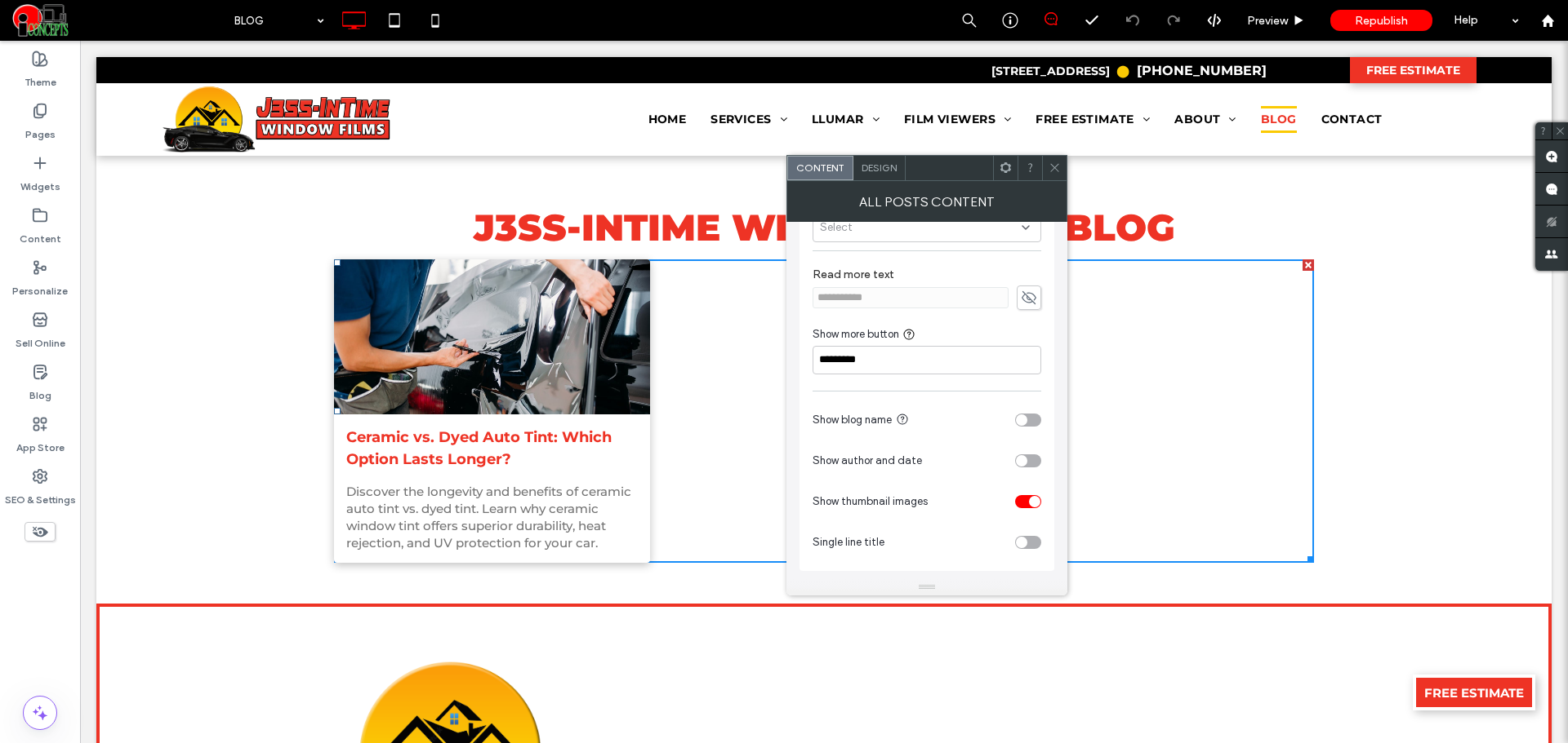
click at [1025, 421] on div "toggle" at bounding box center [1021, 421] width 12 height 12
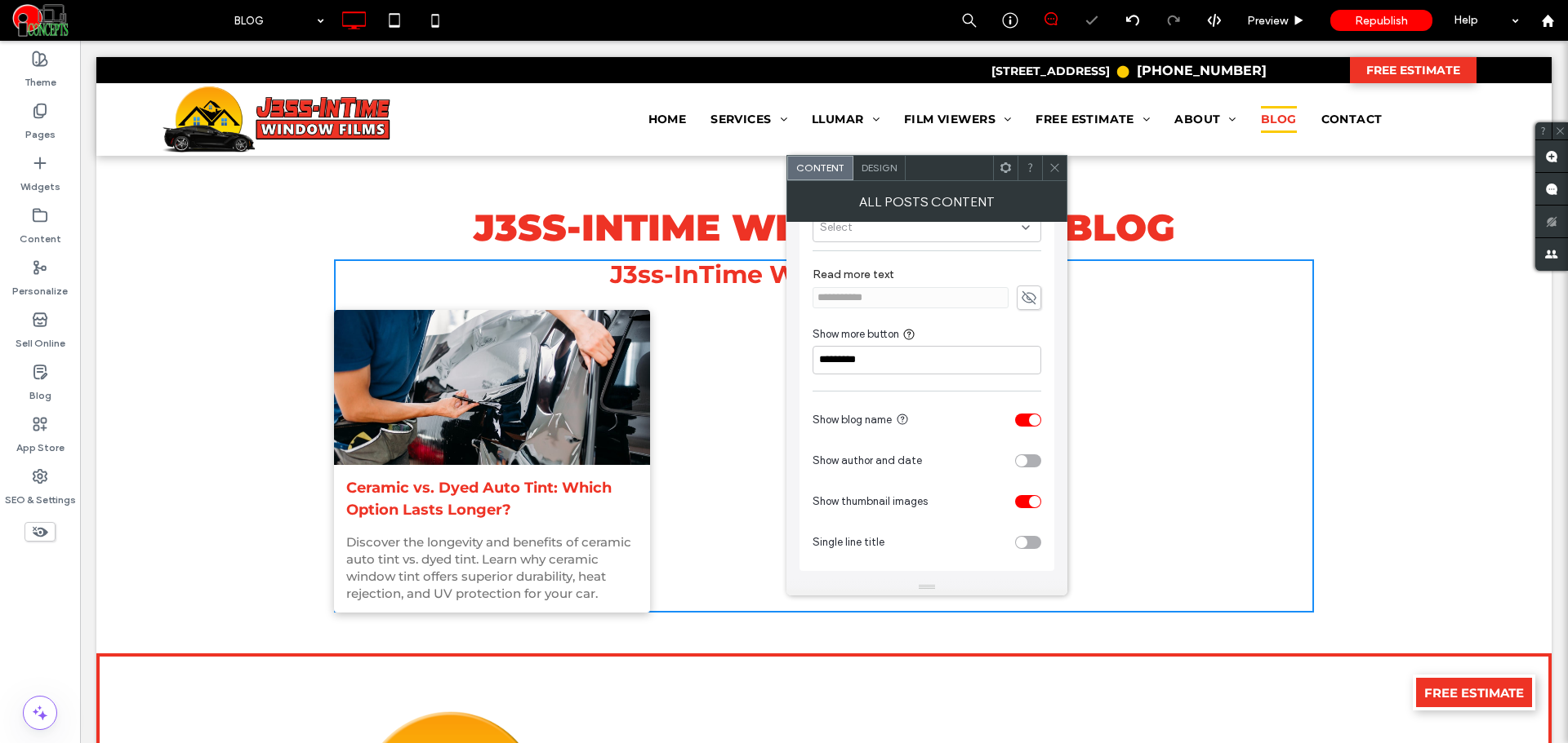
click at [1025, 421] on div "toggle" at bounding box center [1028, 420] width 26 height 13
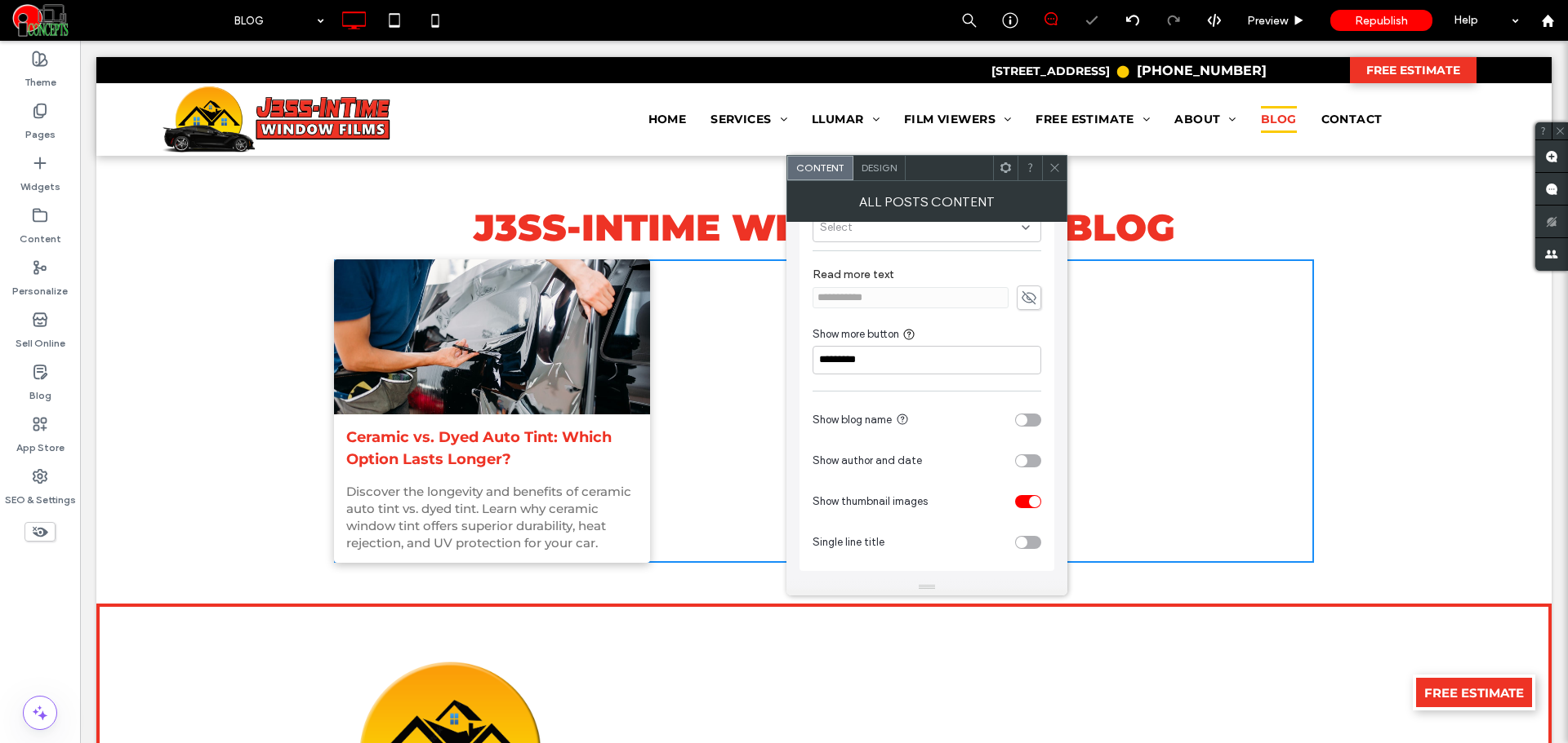
click at [1025, 459] on div "toggle" at bounding box center [1021, 461] width 12 height 12
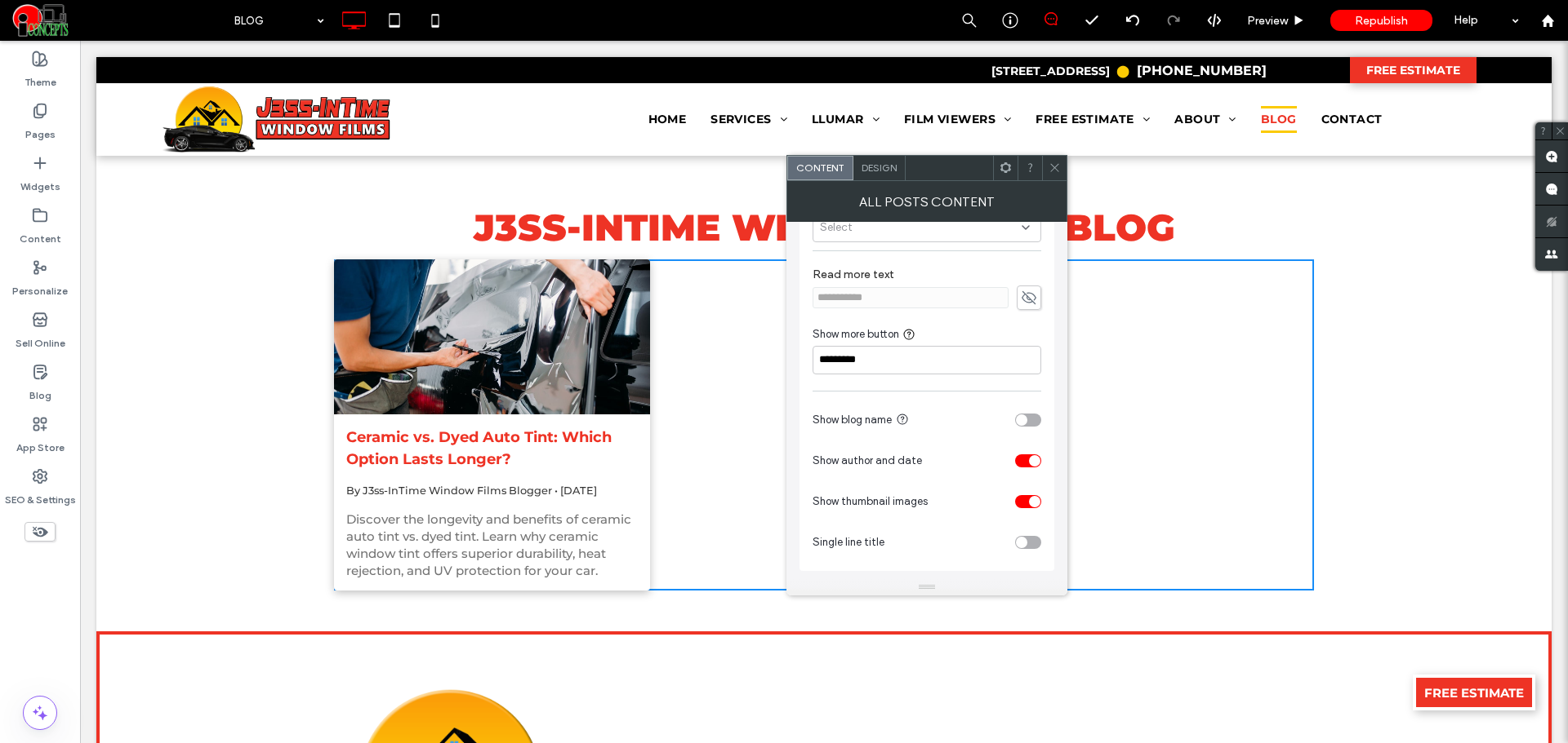
click at [1025, 298] on icon at bounding box center [1028, 297] width 17 height 18
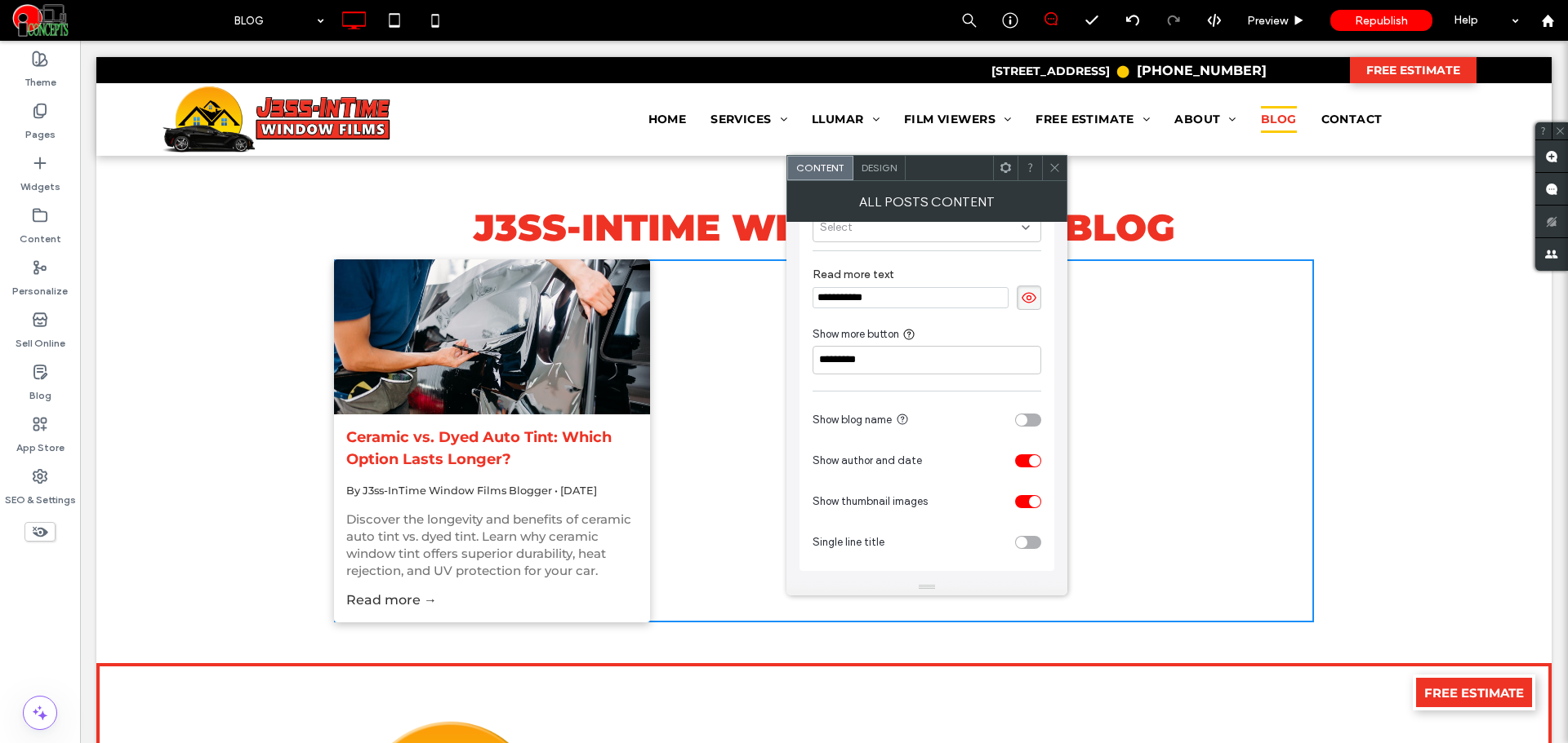
click at [889, 168] on span "Design" at bounding box center [879, 168] width 36 height 12
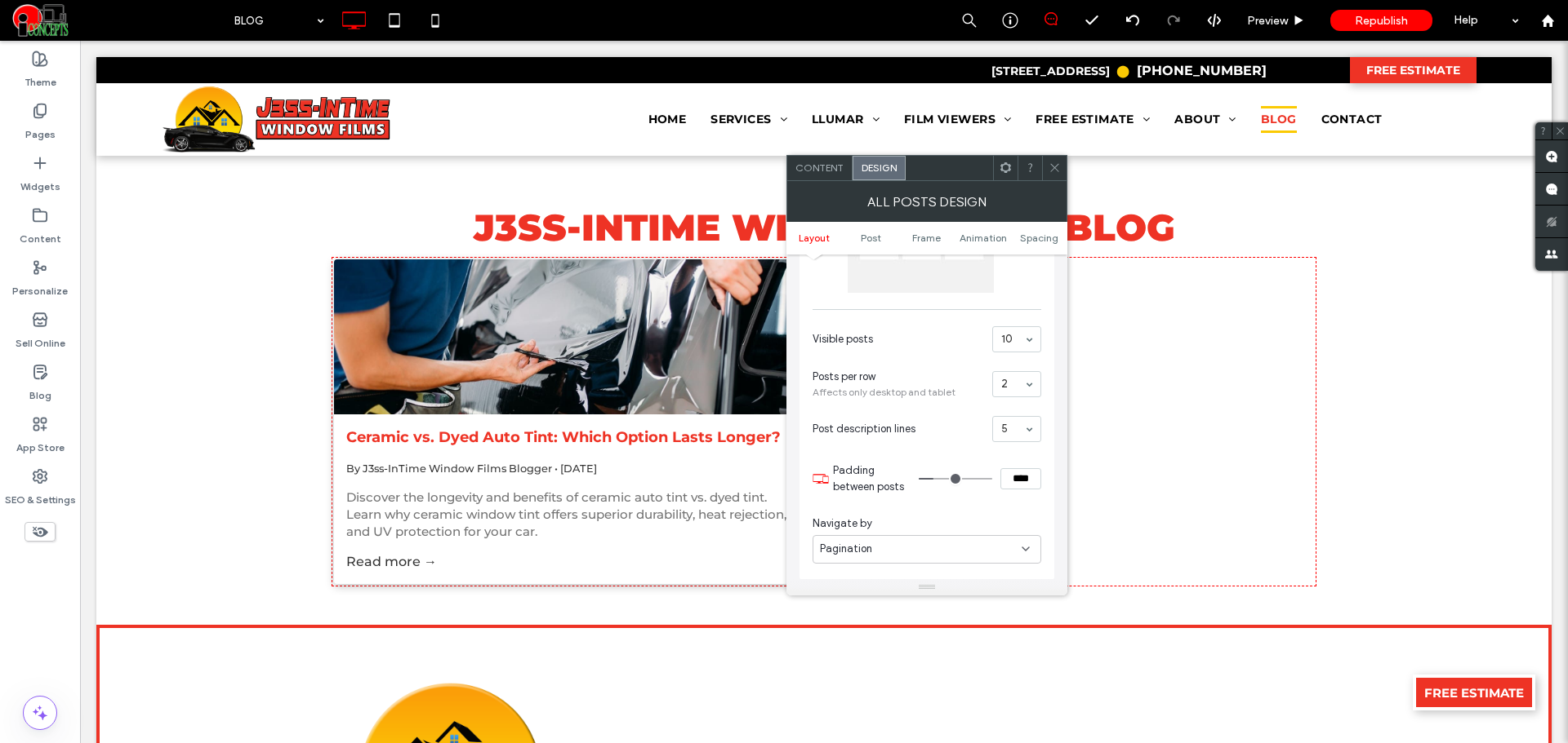
scroll to position [272, 0]
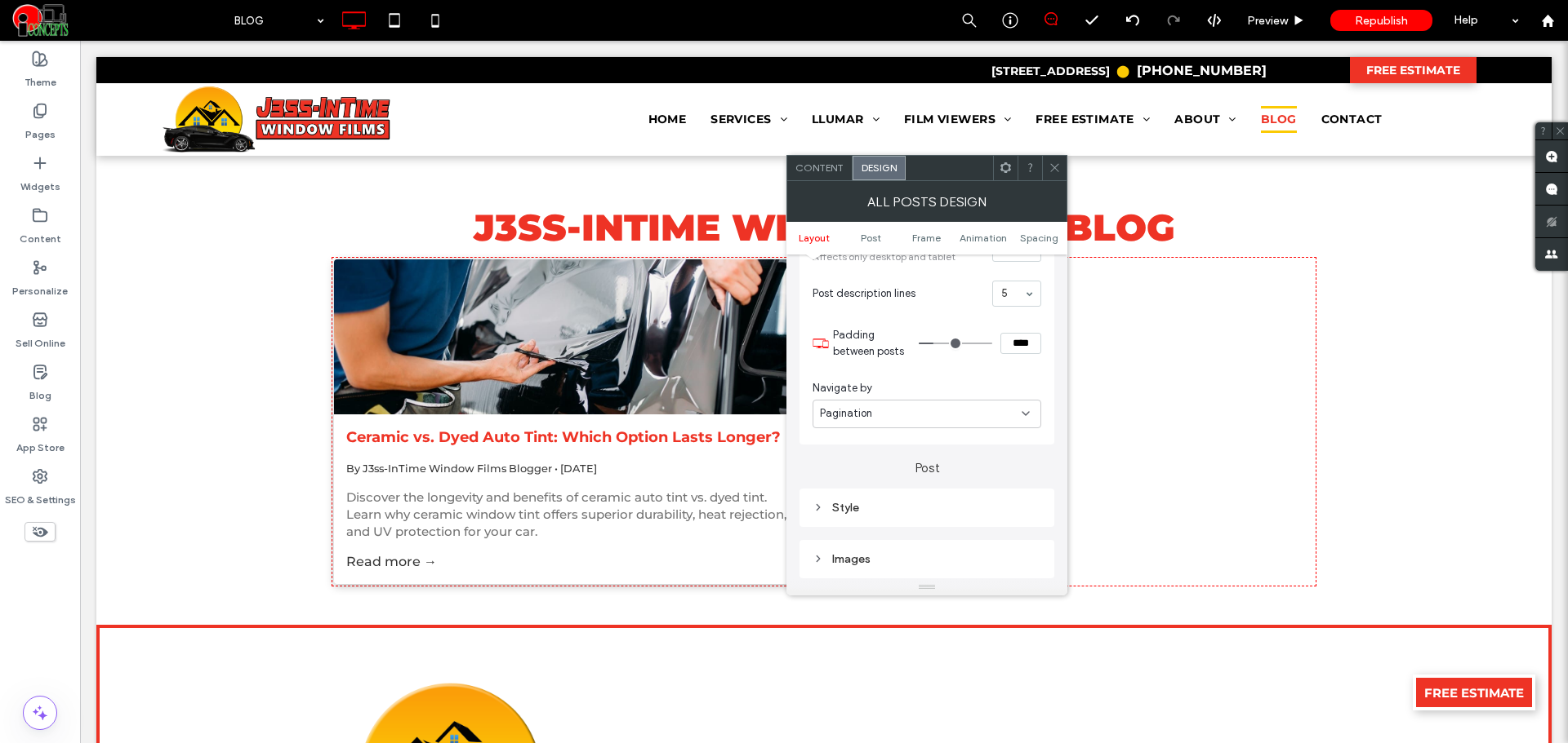
click at [953, 421] on div "Pagination" at bounding box center [920, 413] width 202 height 17
click at [925, 442] on div "View more button" at bounding box center [927, 443] width 227 height 29
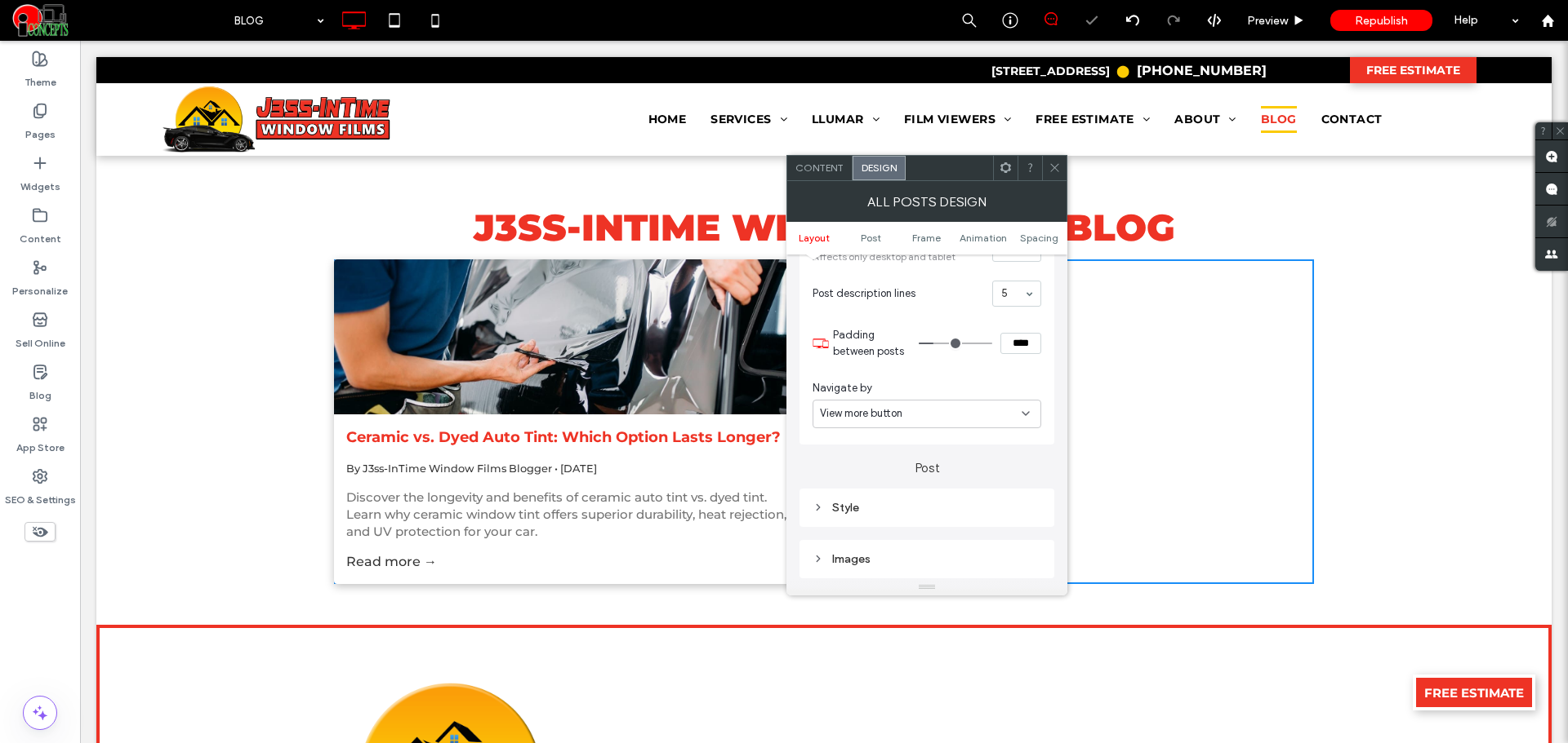
click at [861, 513] on div "Style" at bounding box center [926, 508] width 228 height 14
click at [876, 346] on div "Images" at bounding box center [926, 349] width 228 height 14
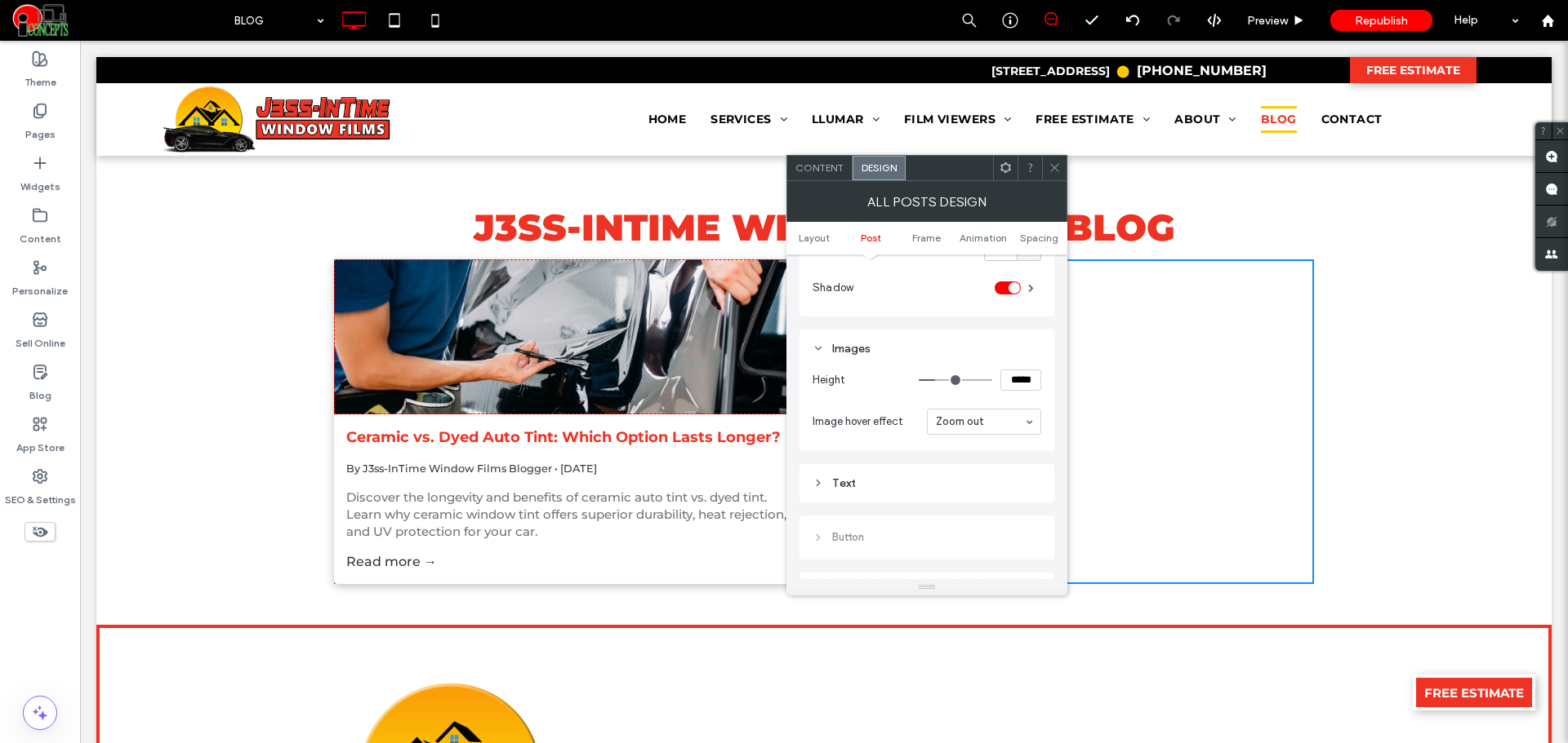
click at [1018, 374] on input "*****" at bounding box center [1020, 379] width 41 height 21
type input "*****"
type input "***"
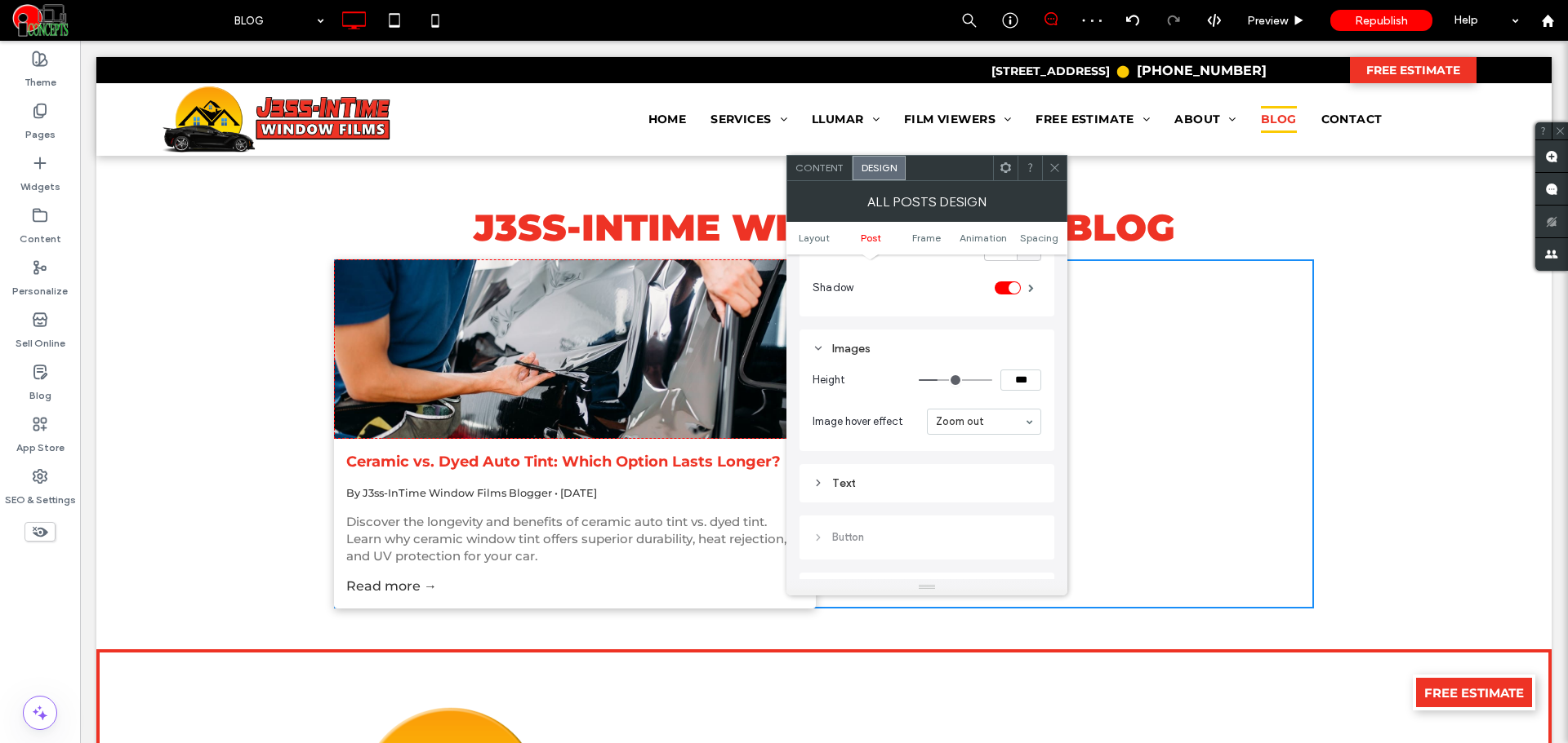
type input "*****"
type input "***"
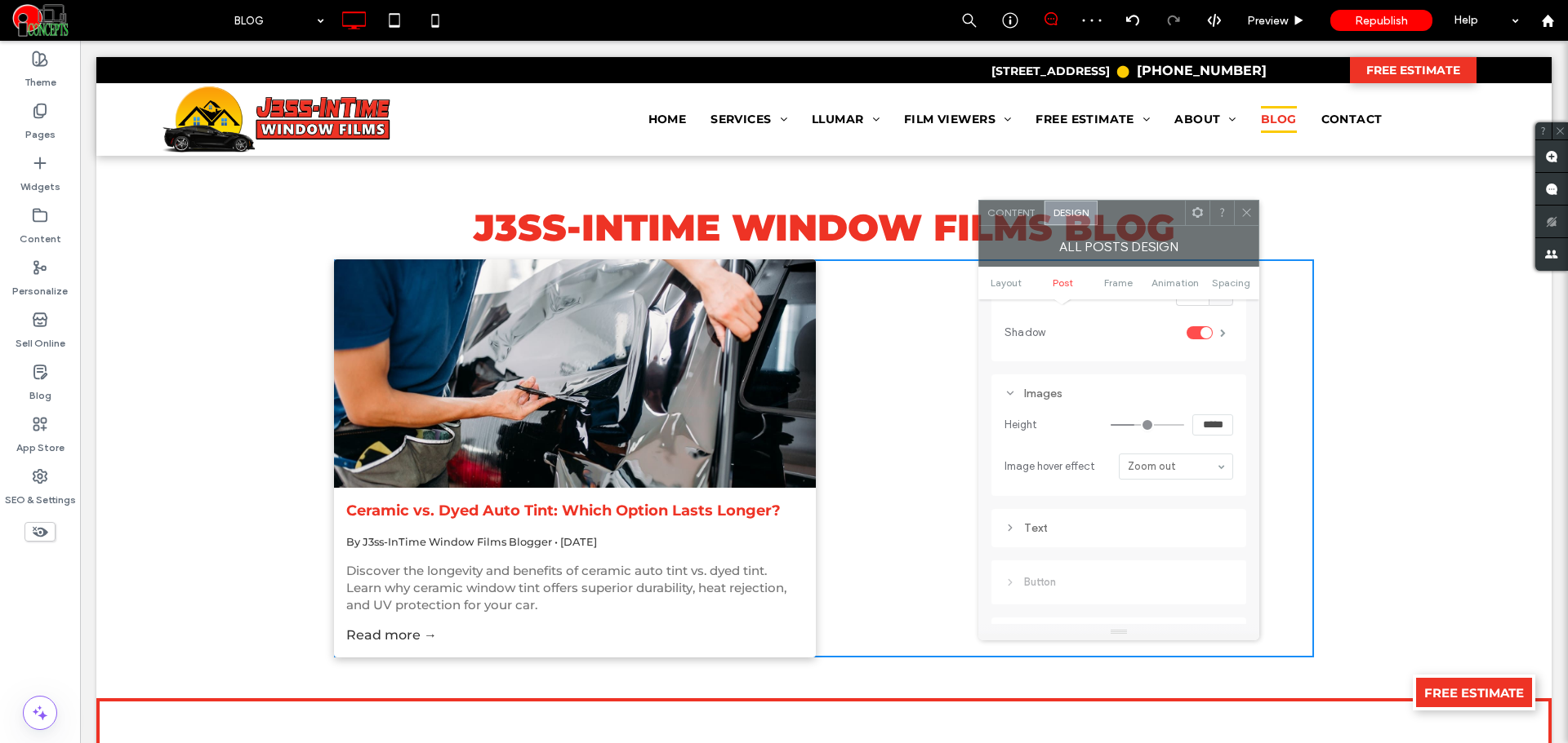
drag, startPoint x: 947, startPoint y: 178, endPoint x: 1135, endPoint y: 217, distance: 192.0
click at [1135, 217] on div at bounding box center [1141, 212] width 87 height 25
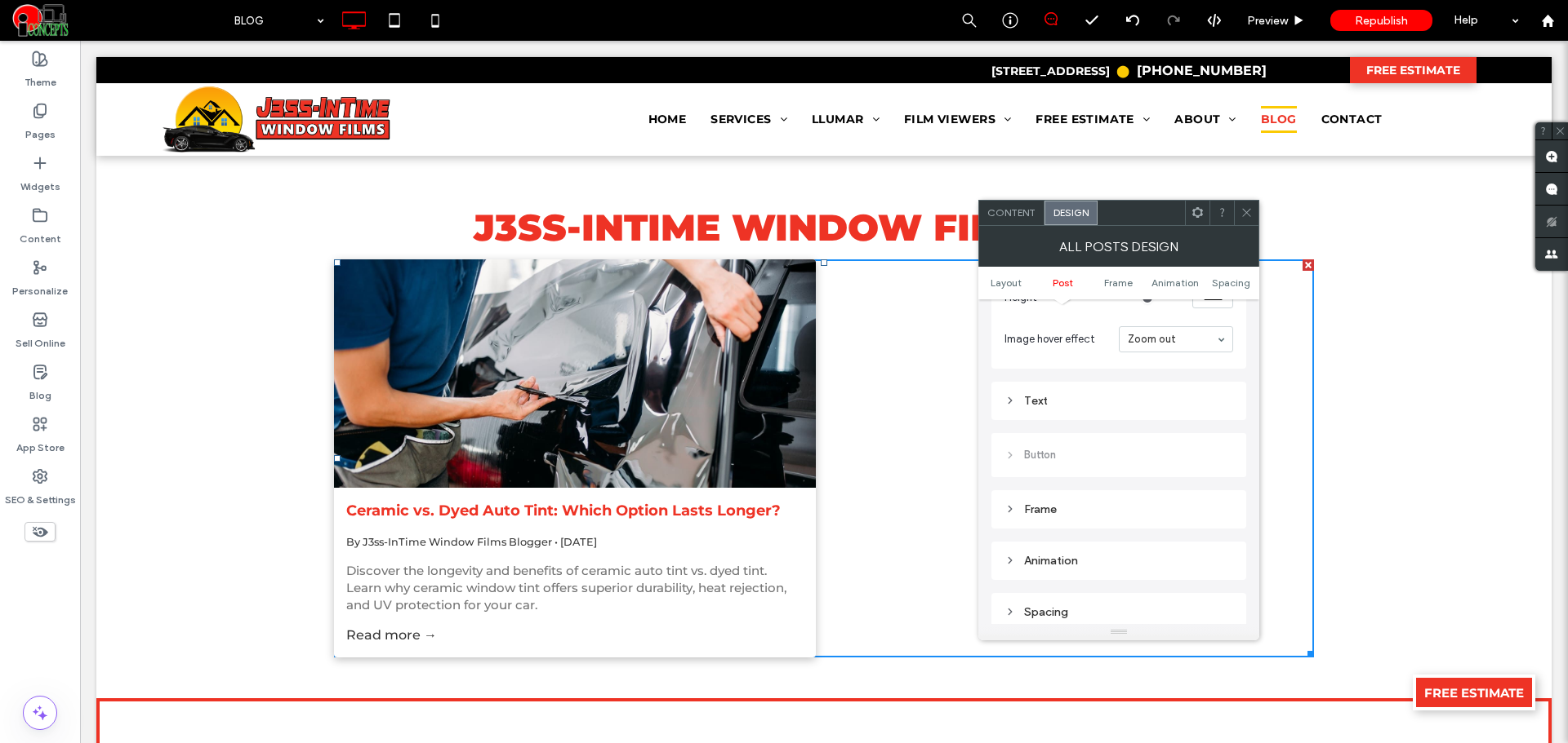
scroll to position [816, 0]
click at [1053, 386] on div "Text" at bounding box center [1118, 392] width 228 height 14
click at [1098, 436] on label "Post title" at bounding box center [1112, 423] width 216 height 33
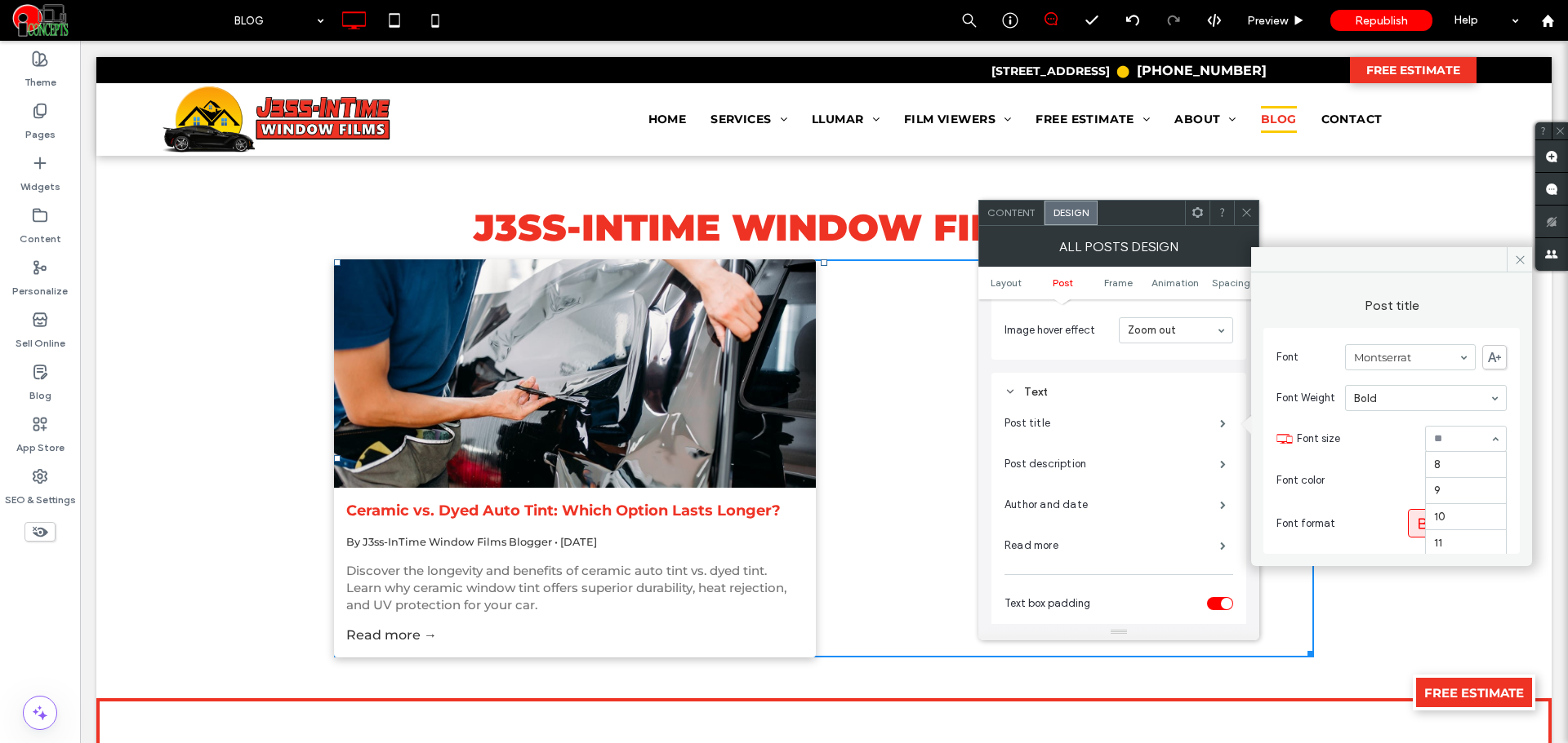
scroll to position [183, 0]
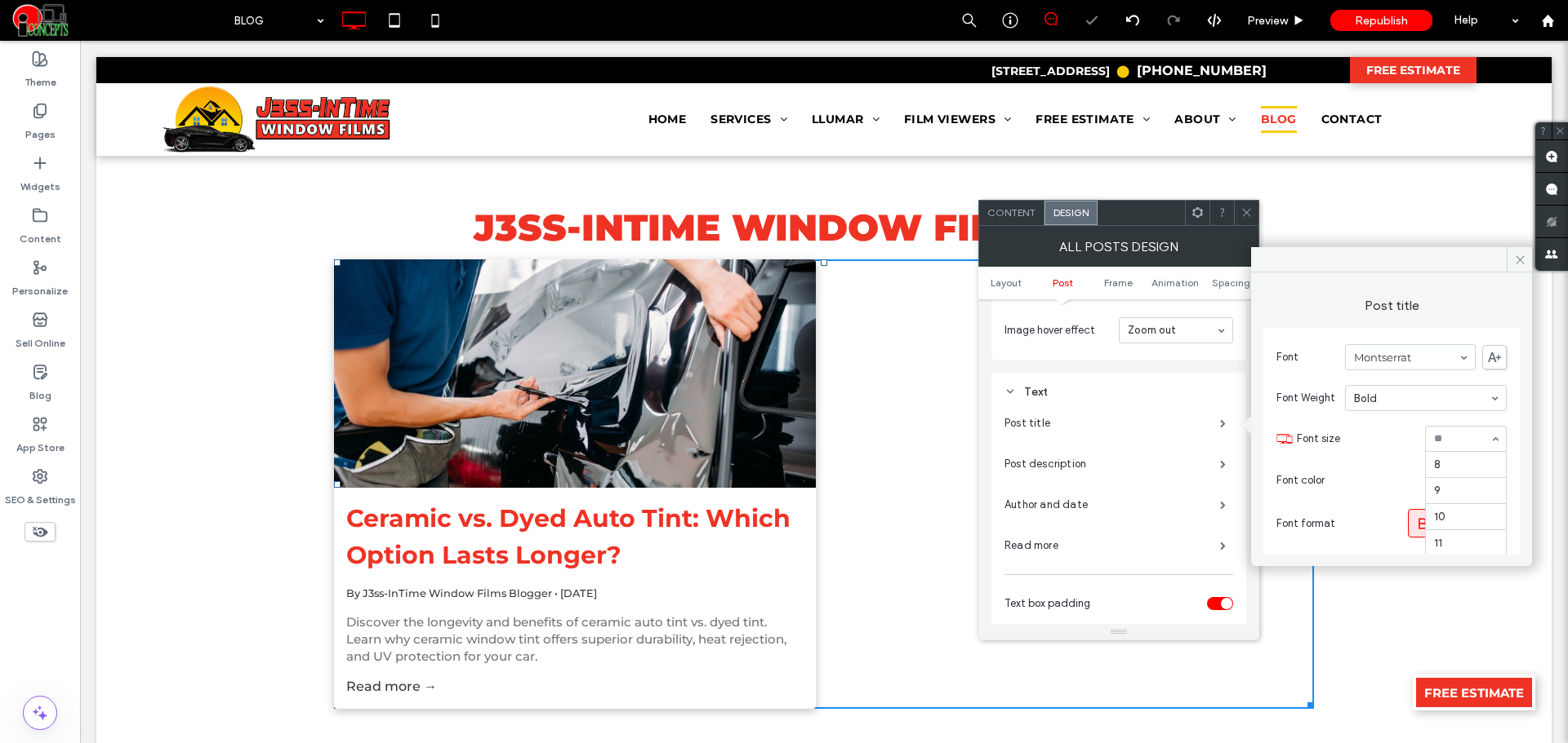
click at [1447, 429] on div at bounding box center [1465, 439] width 80 height 25
type input "**"
click at [1488, 480] on div "rgb(238, 51, 37)" at bounding box center [1496, 481] width 22 height 22
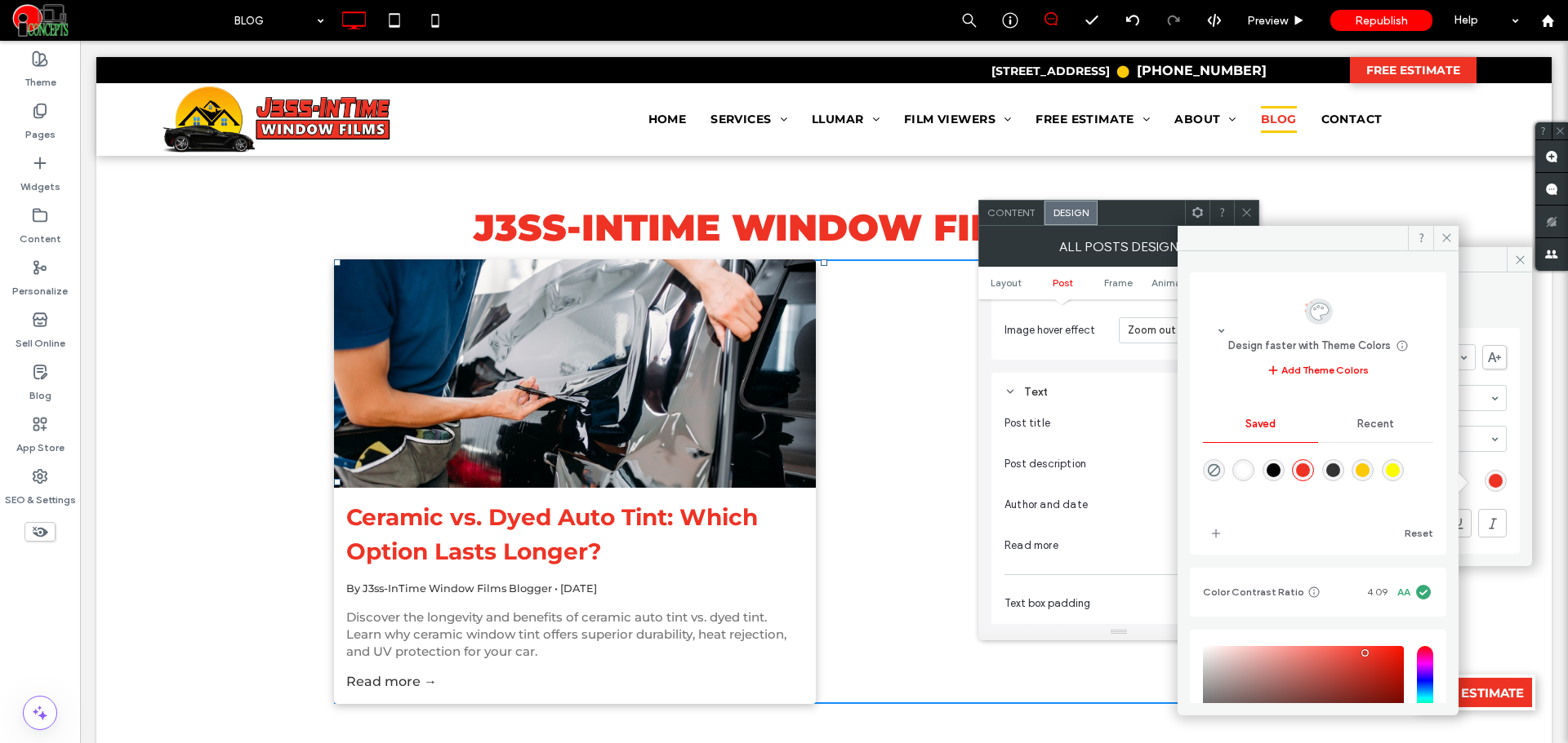
click at [1280, 472] on div "rgba(0,0,0,1)" at bounding box center [1273, 470] width 14 height 14
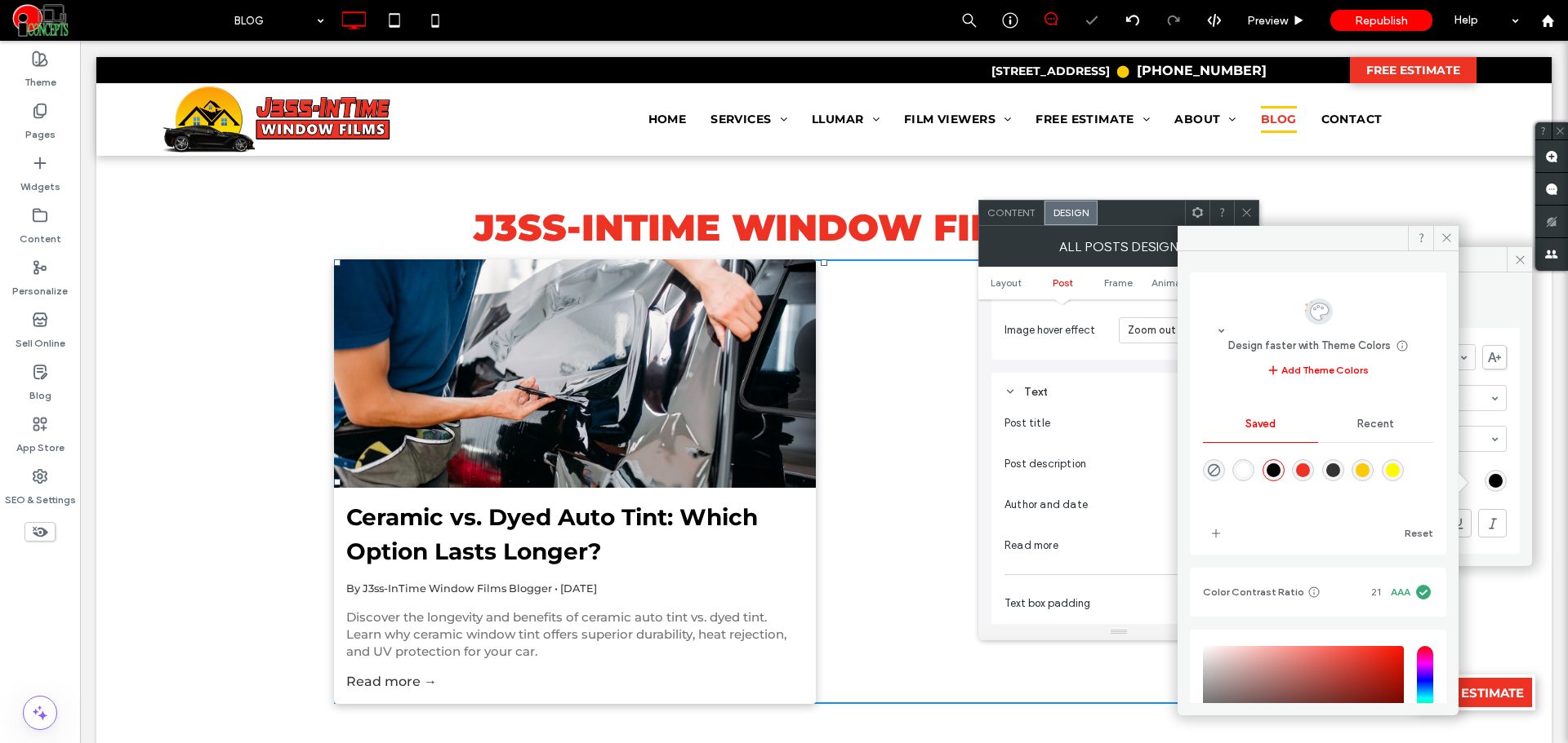
click at [1310, 467] on div "rgba(238,51,37,1)" at bounding box center [1303, 470] width 14 height 14
type input "*******"
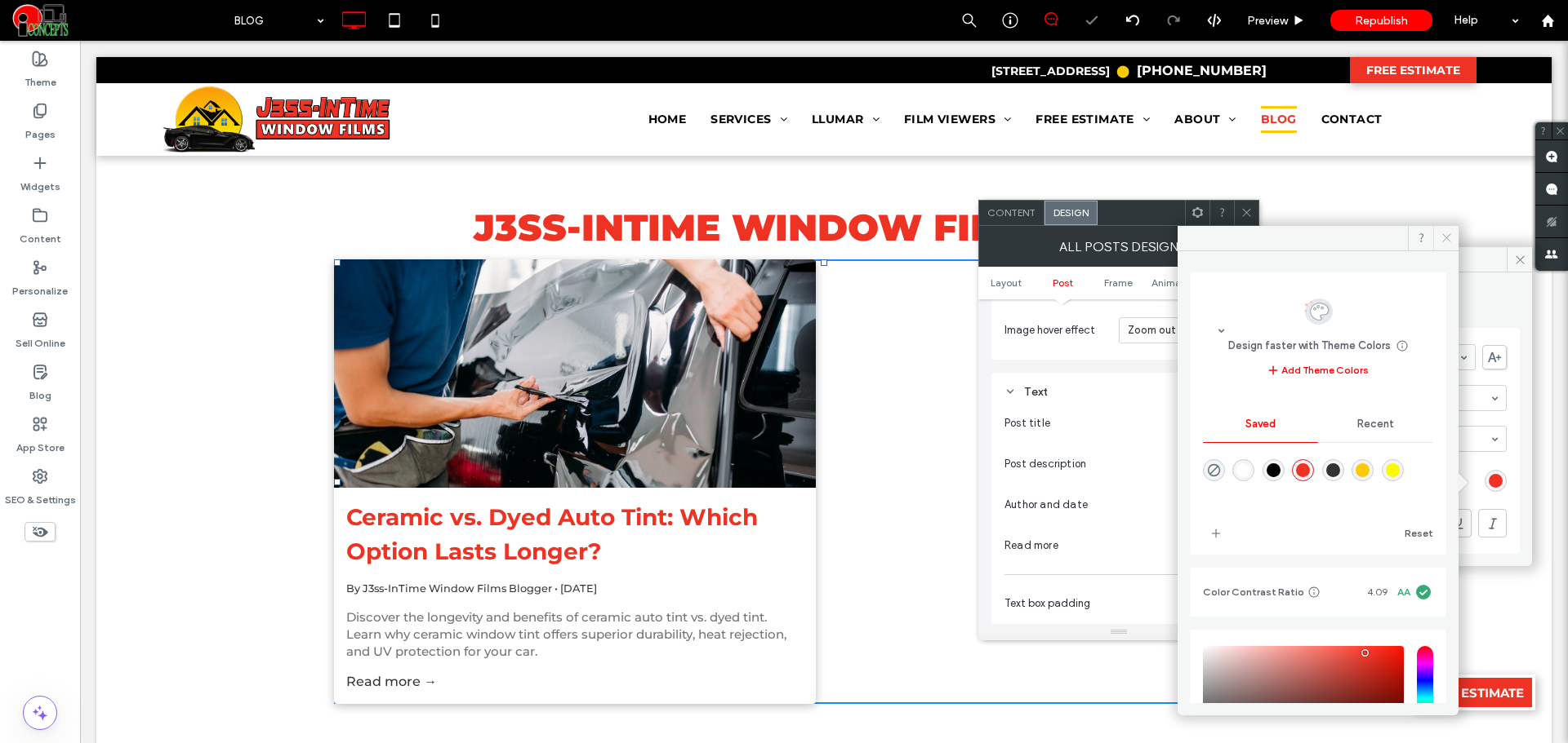
click at [1447, 236] on icon at bounding box center [1446, 238] width 12 height 12
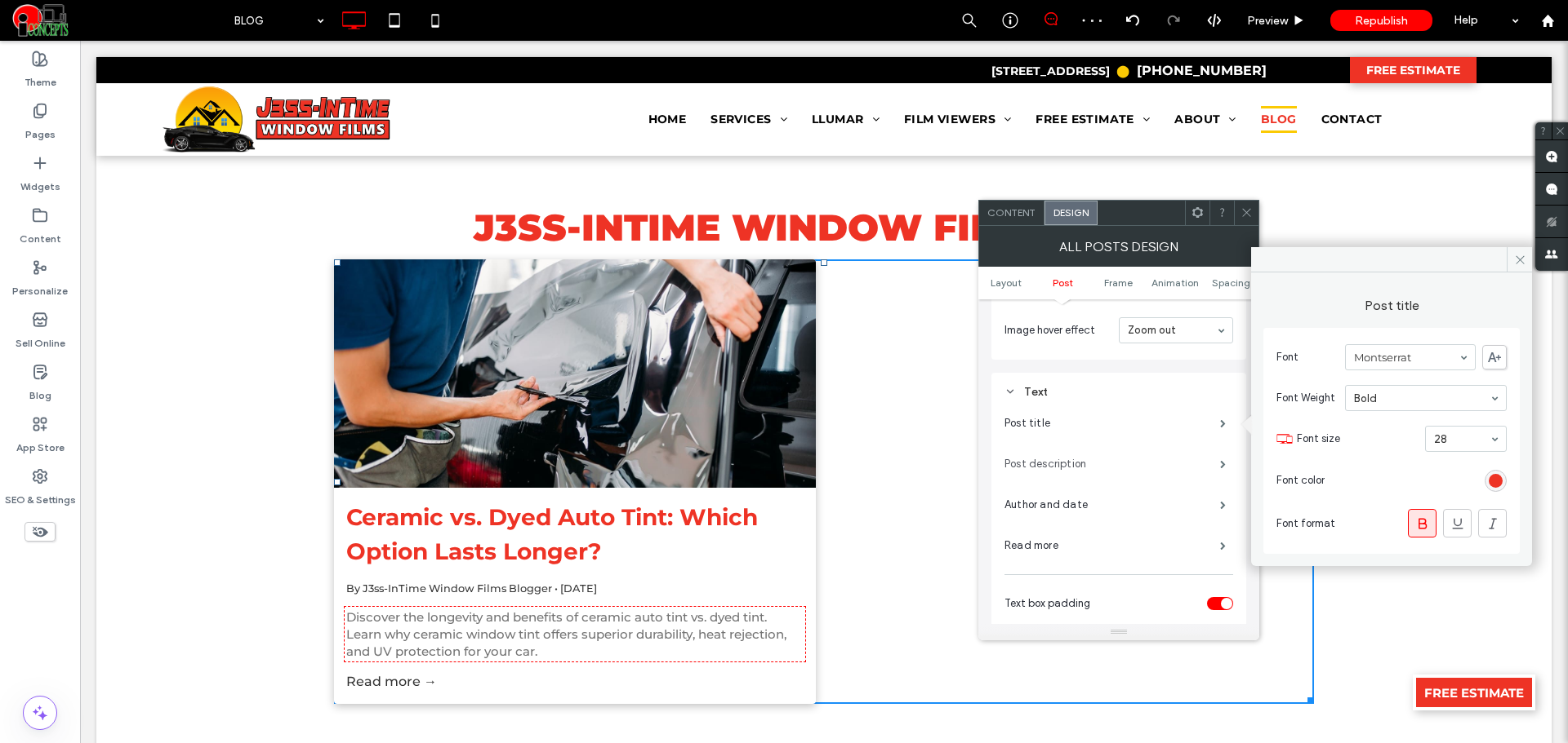
click at [1176, 467] on label "Post description" at bounding box center [1112, 463] width 216 height 33
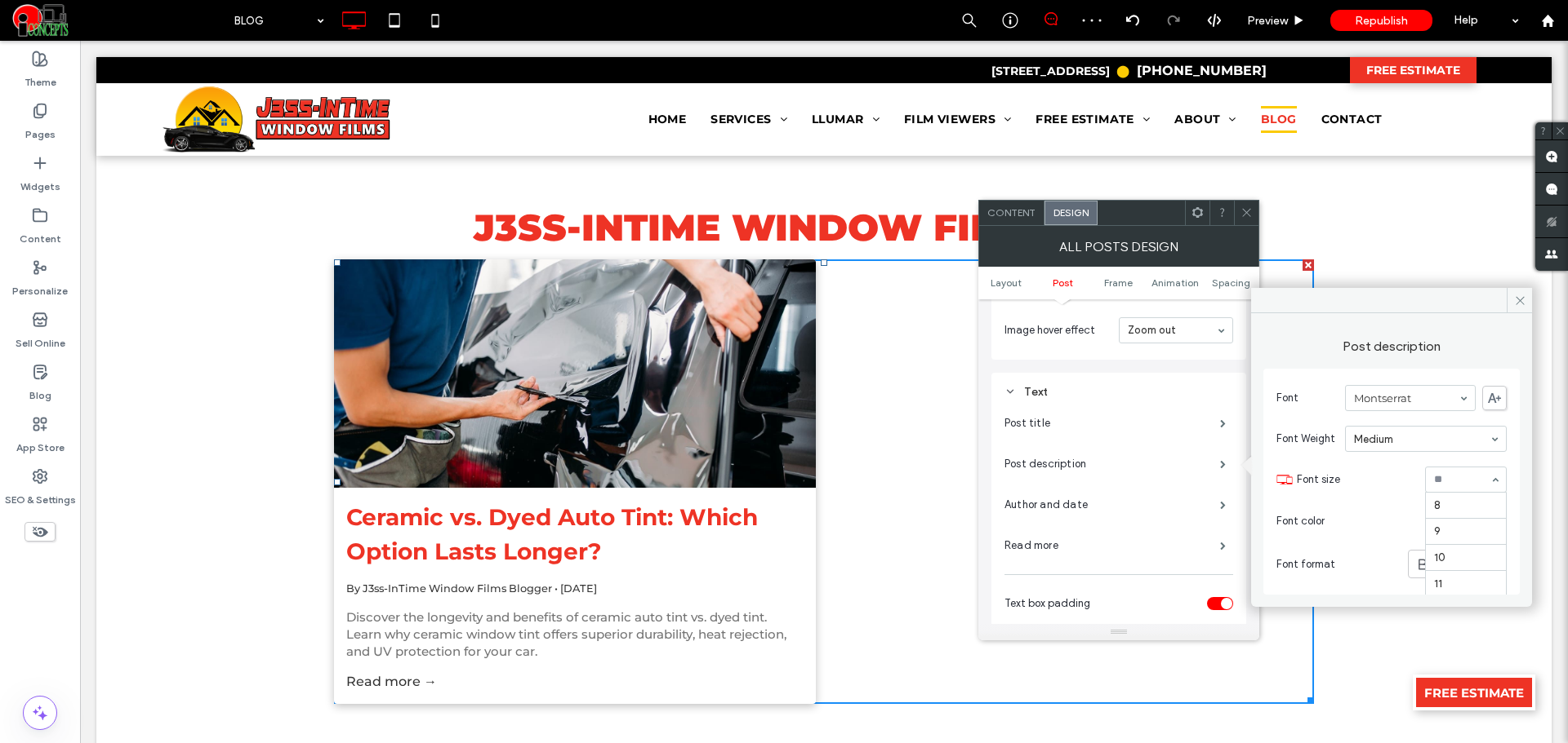
scroll to position [157, 0]
click at [1499, 519] on div "rgb(116, 116, 116)" at bounding box center [1496, 522] width 14 height 14
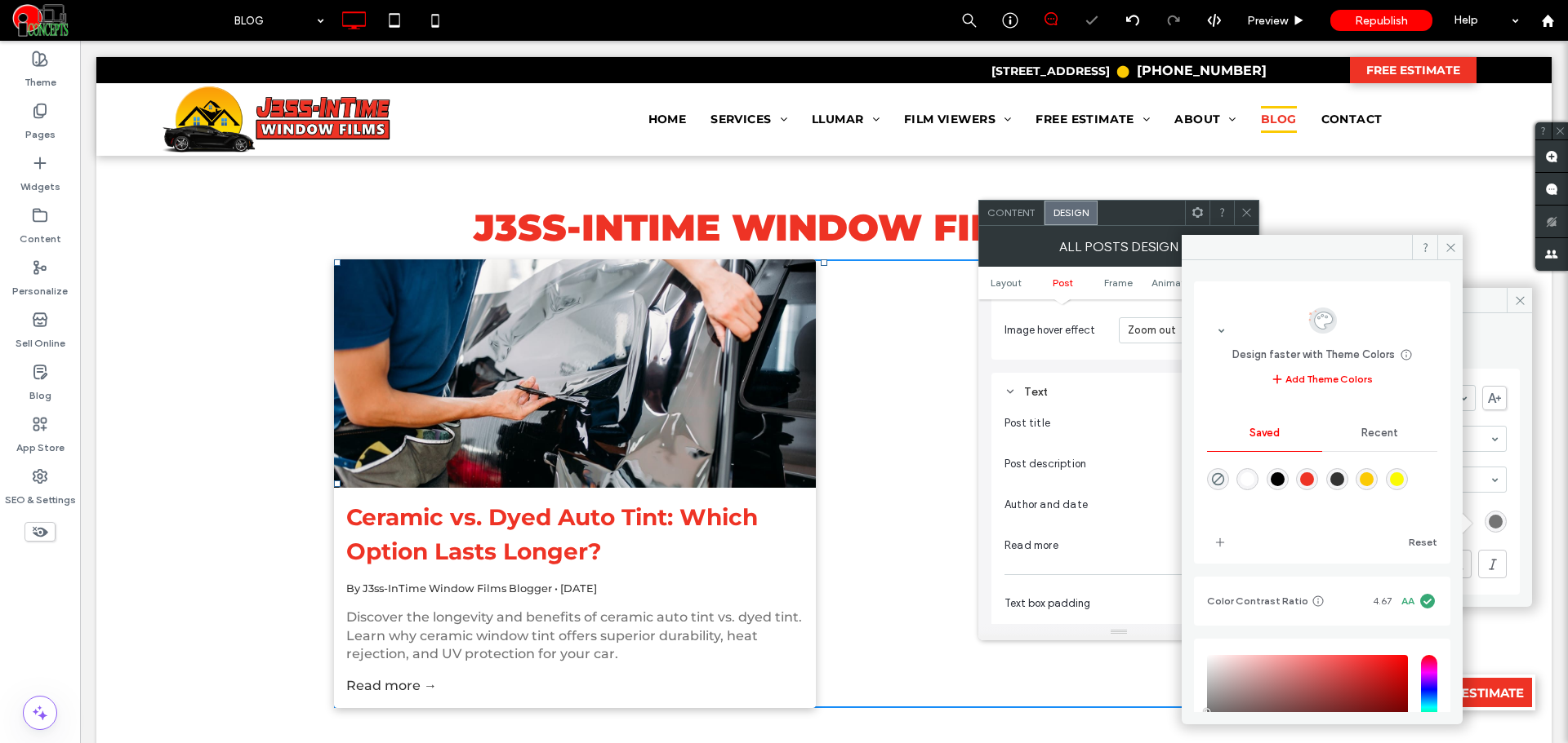
click at [1284, 480] on div "rgba(0,0,0,1)" at bounding box center [1277, 479] width 14 height 14
type input "*******"
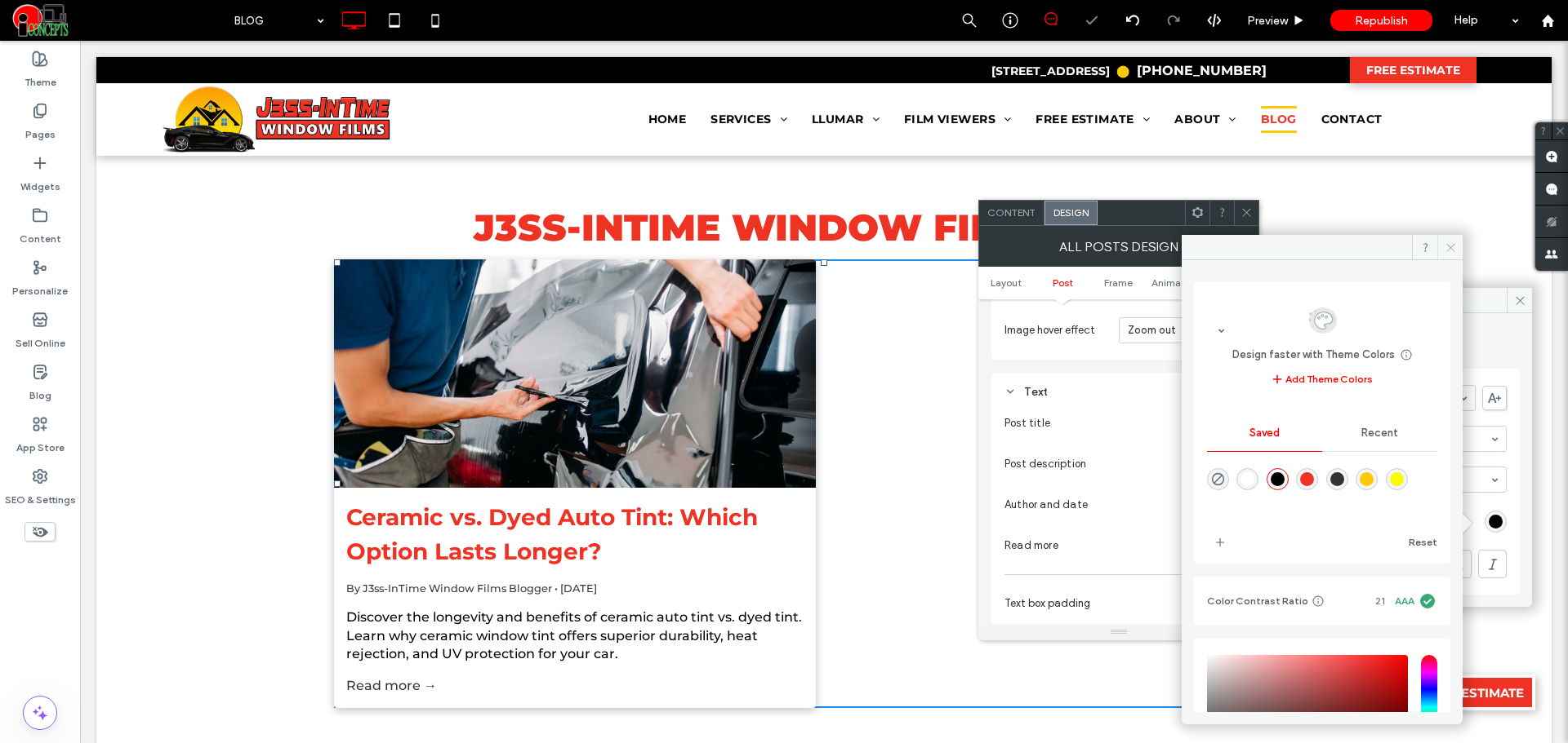
click at [1445, 250] on icon at bounding box center [1450, 247] width 12 height 12
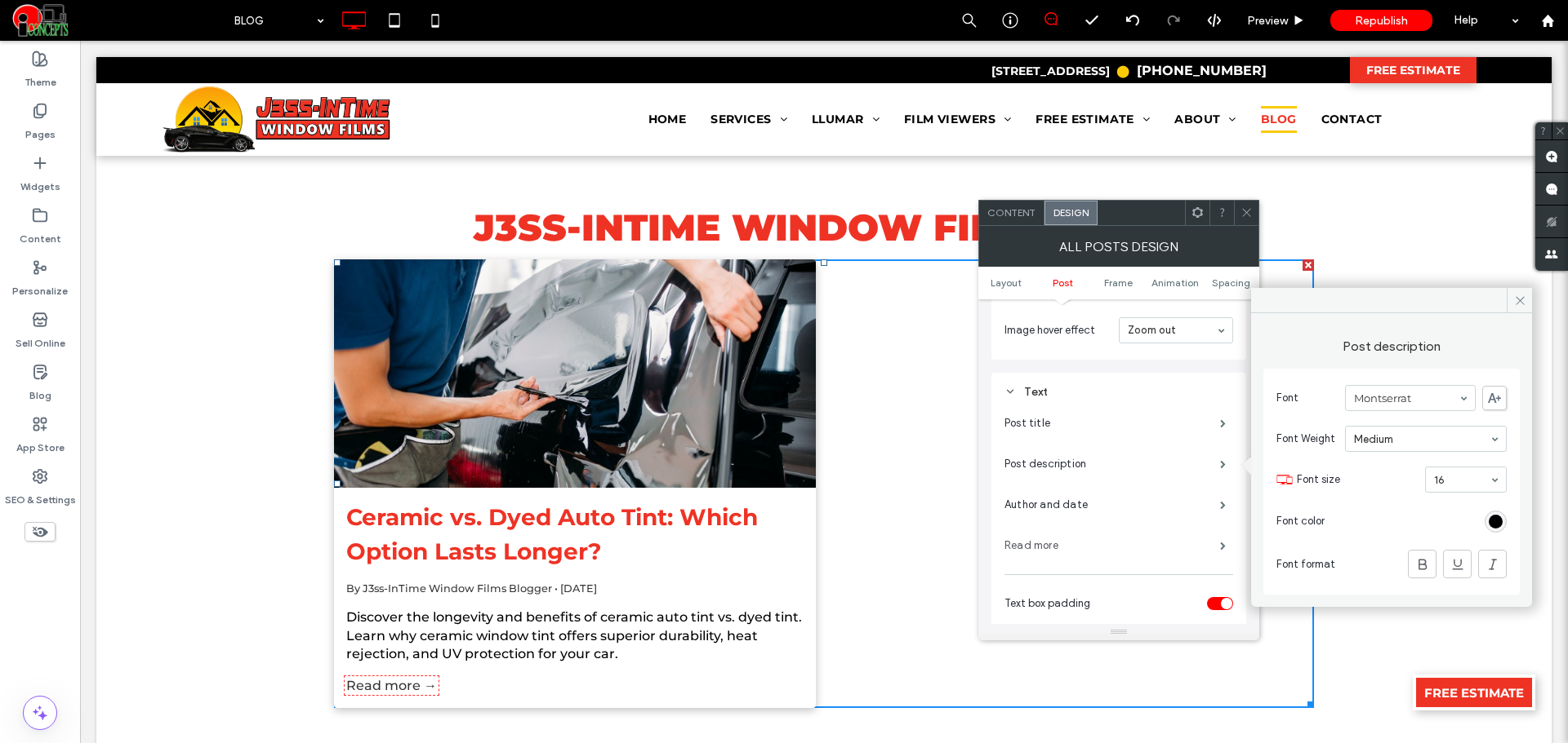
click at [1150, 551] on label "Read more" at bounding box center [1112, 545] width 216 height 33
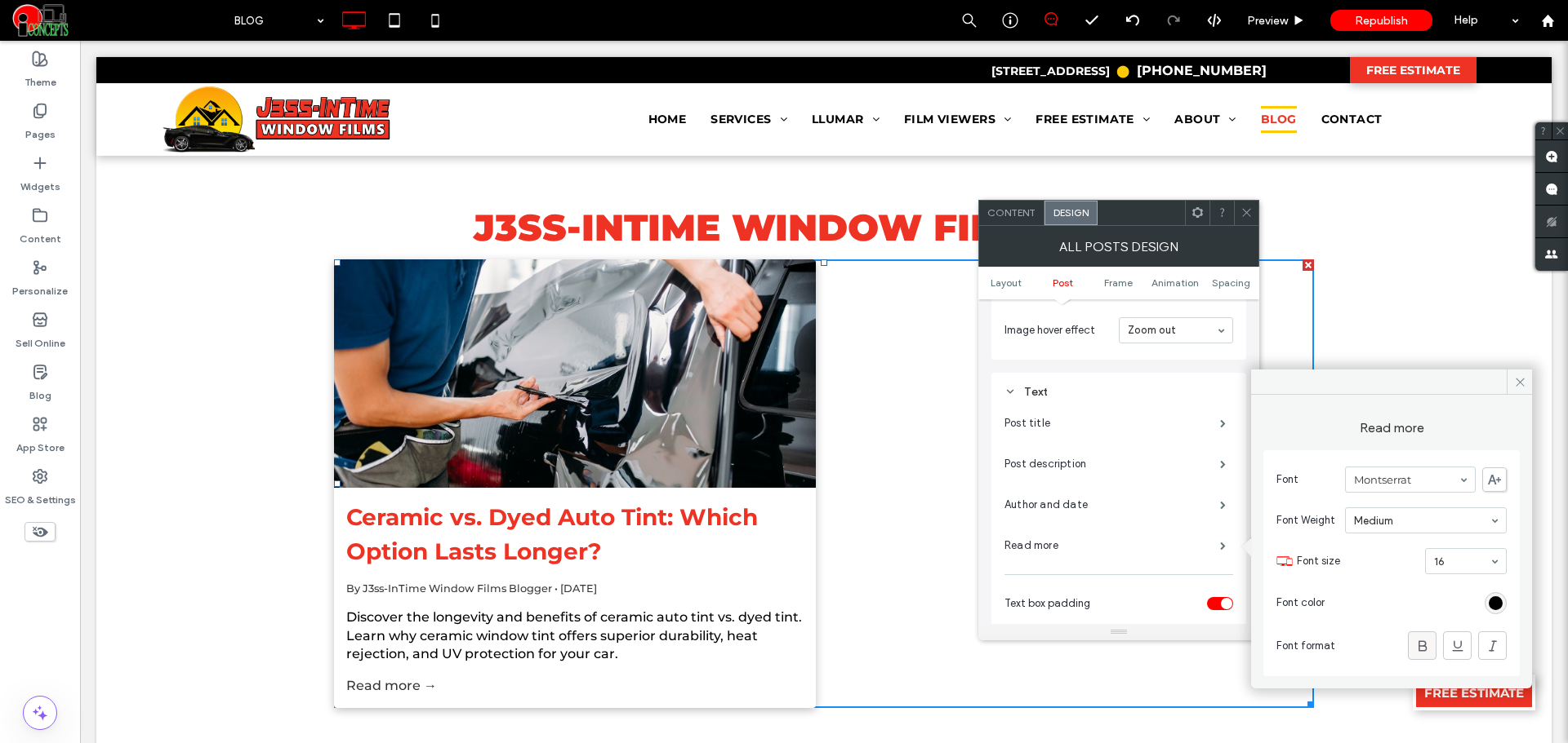
click at [1424, 641] on use at bounding box center [1423, 645] width 8 height 11
click at [1490, 597] on div "rgb(0, 0, 0)" at bounding box center [1496, 604] width 14 height 14
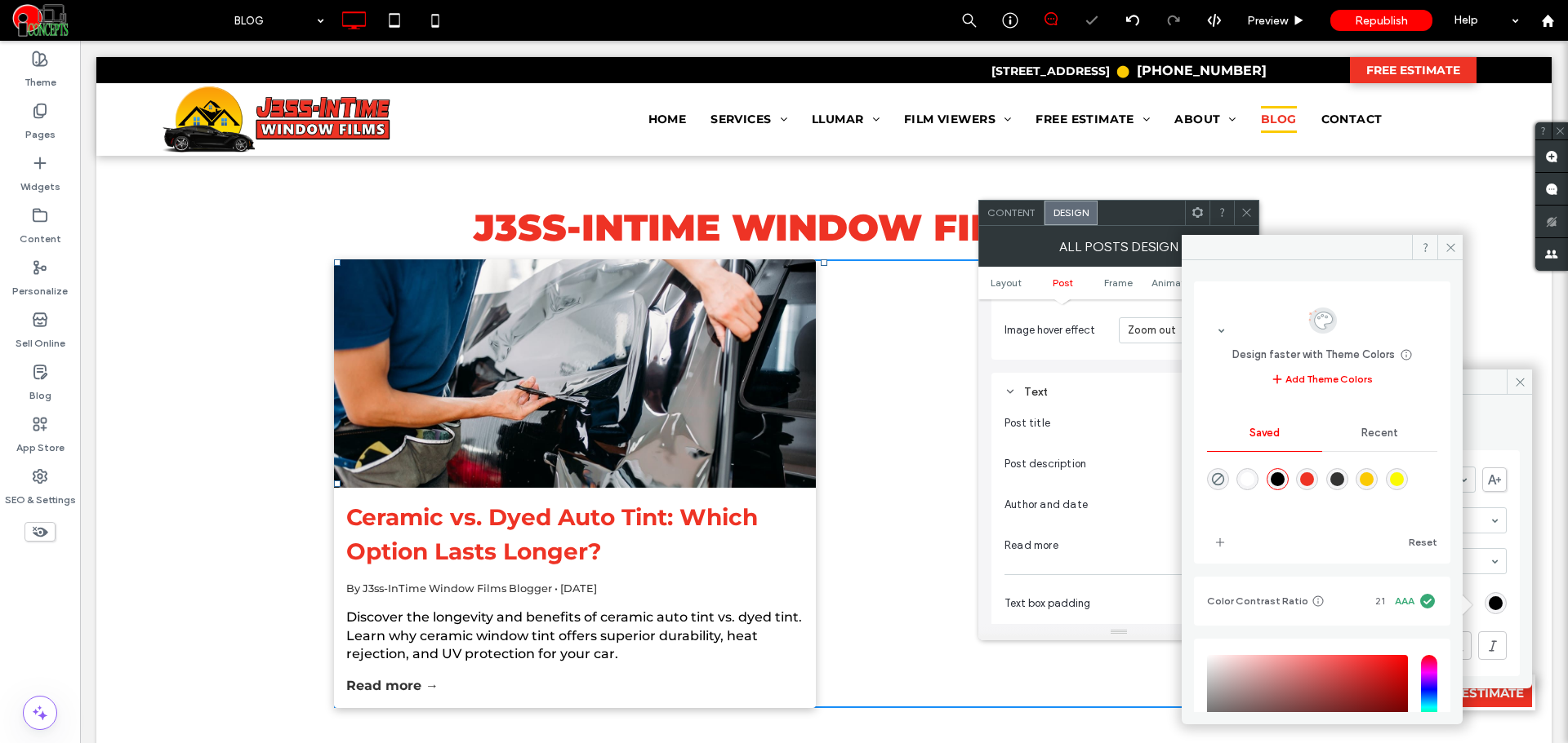
click at [1314, 478] on div "rgba(238,51,37,1)" at bounding box center [1307, 479] width 14 height 14
type input "*******"
click at [1254, 221] on div at bounding box center [1246, 212] width 25 height 25
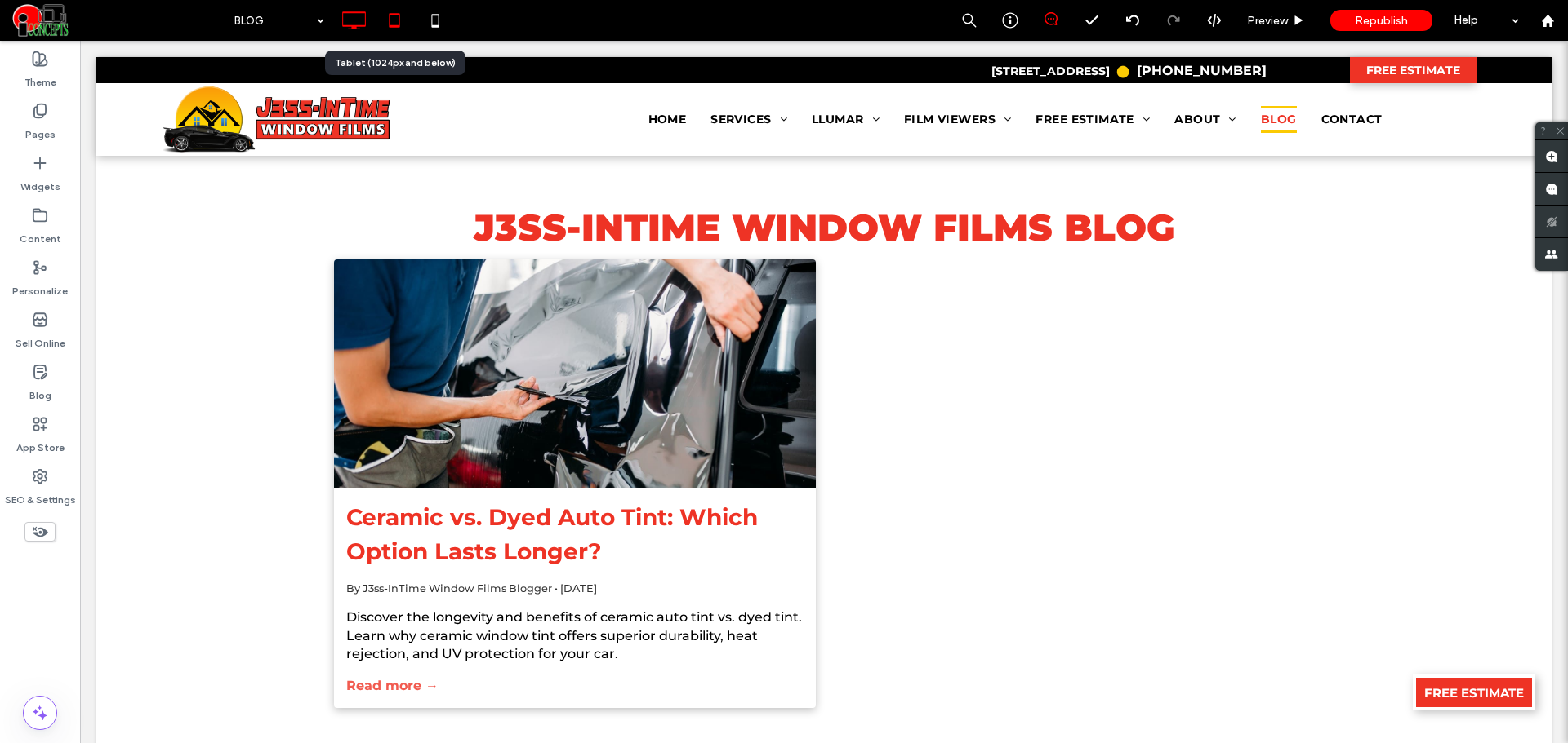
click at [390, 13] on icon at bounding box center [393, 20] width 33 height 33
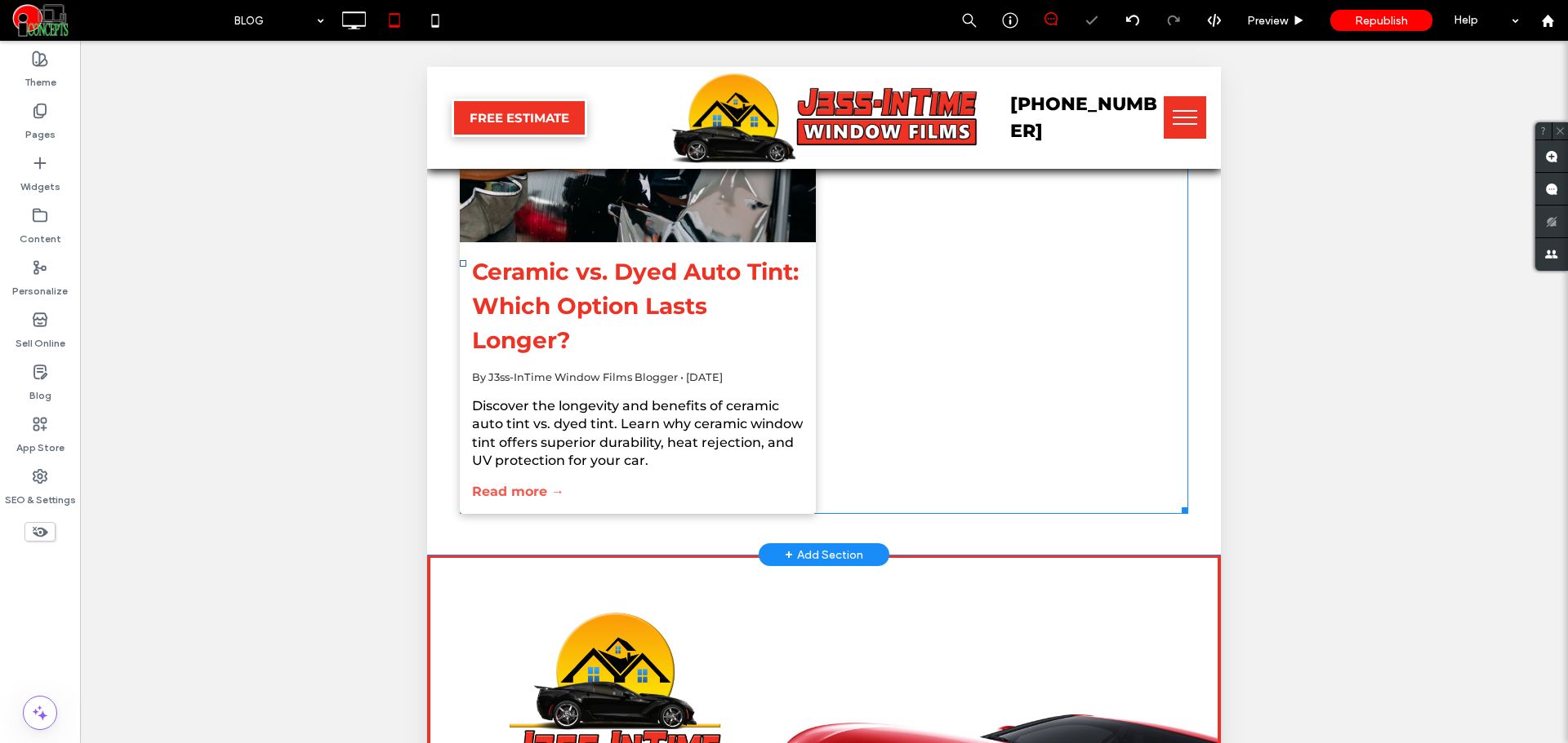
scroll to position [272, 0]
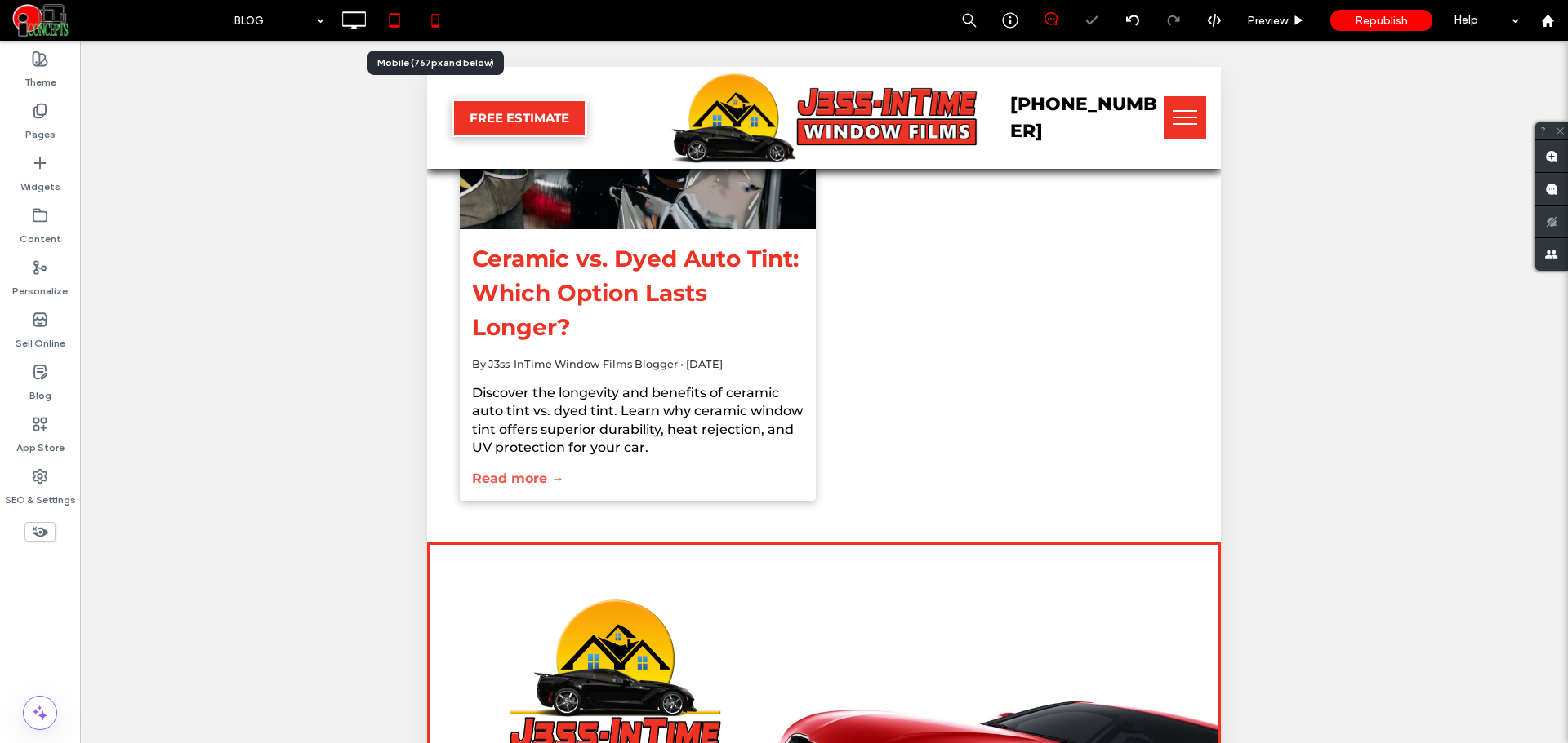
click at [441, 26] on icon at bounding box center [435, 20] width 33 height 33
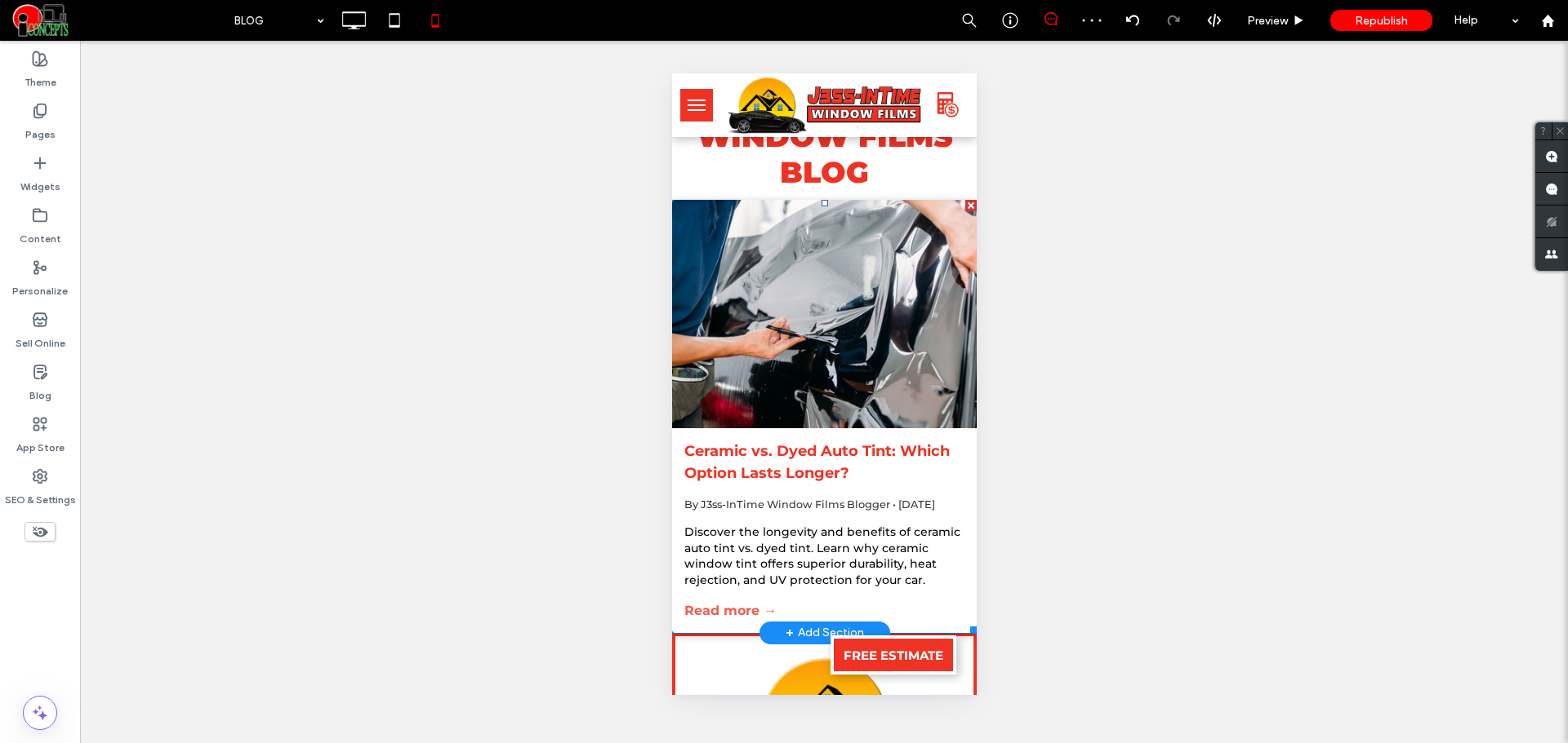
scroll to position [136, 0]
click at [785, 345] on div at bounding box center [824, 313] width 322 height 242
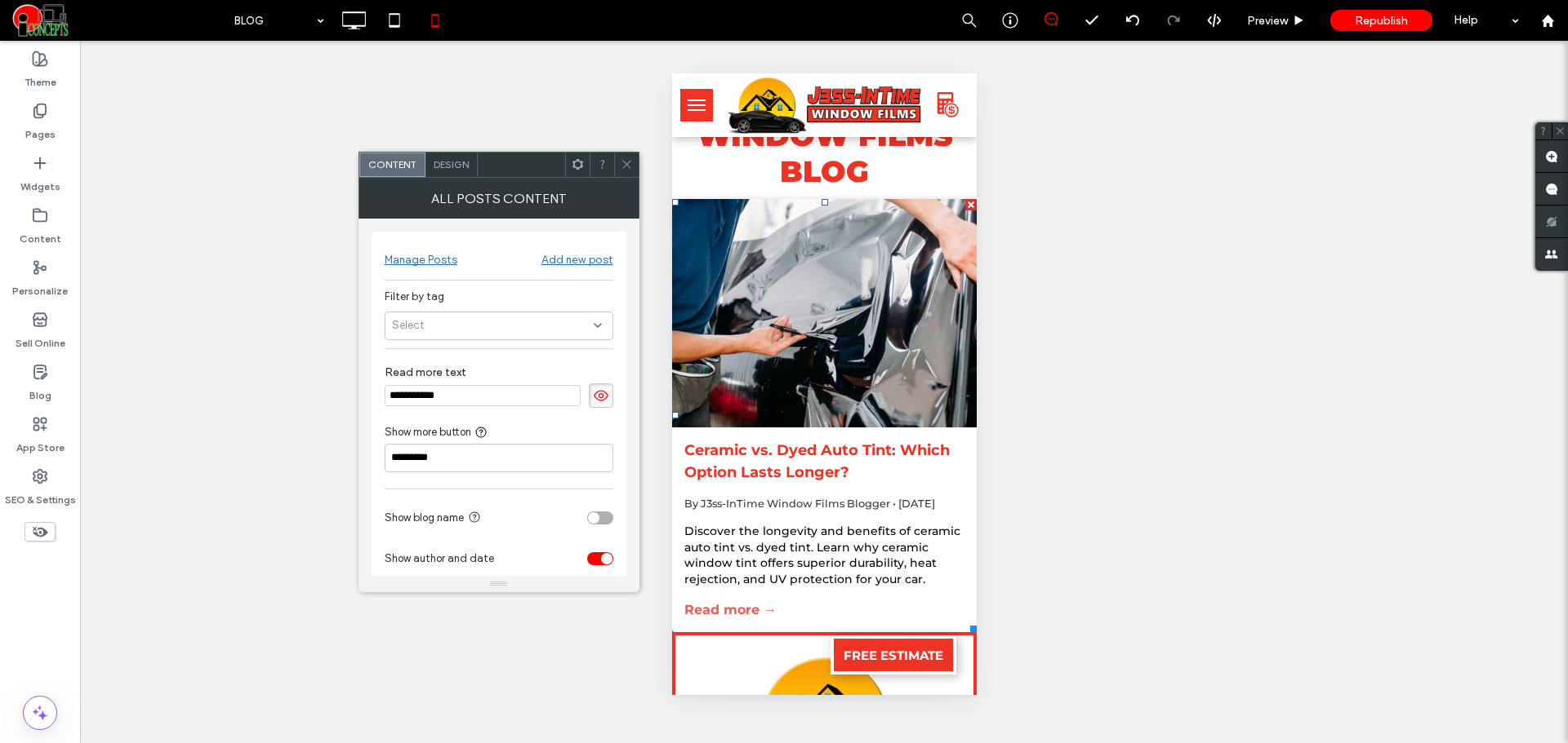
click at [443, 164] on span "Design" at bounding box center [452, 164] width 36 height 12
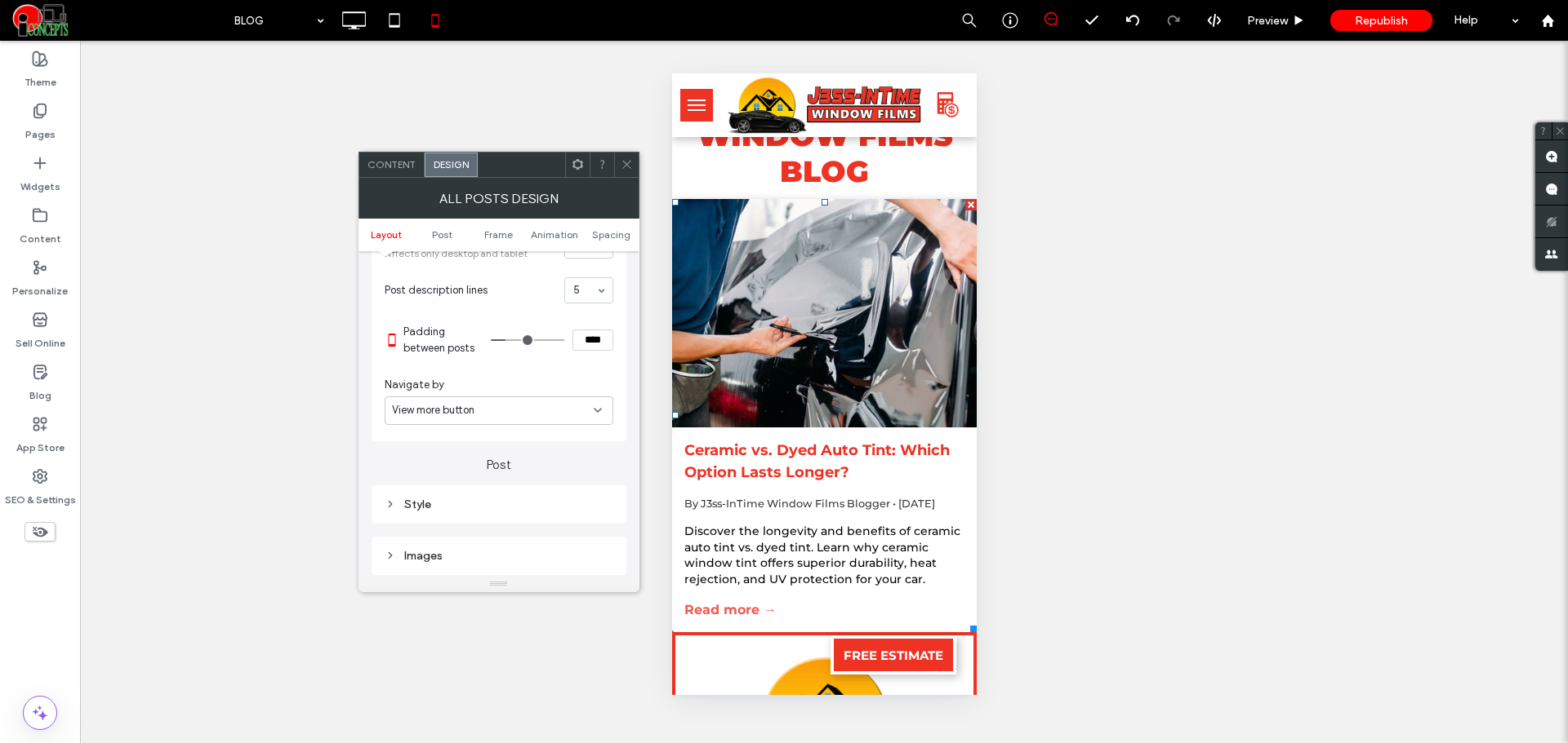
scroll to position [408, 0]
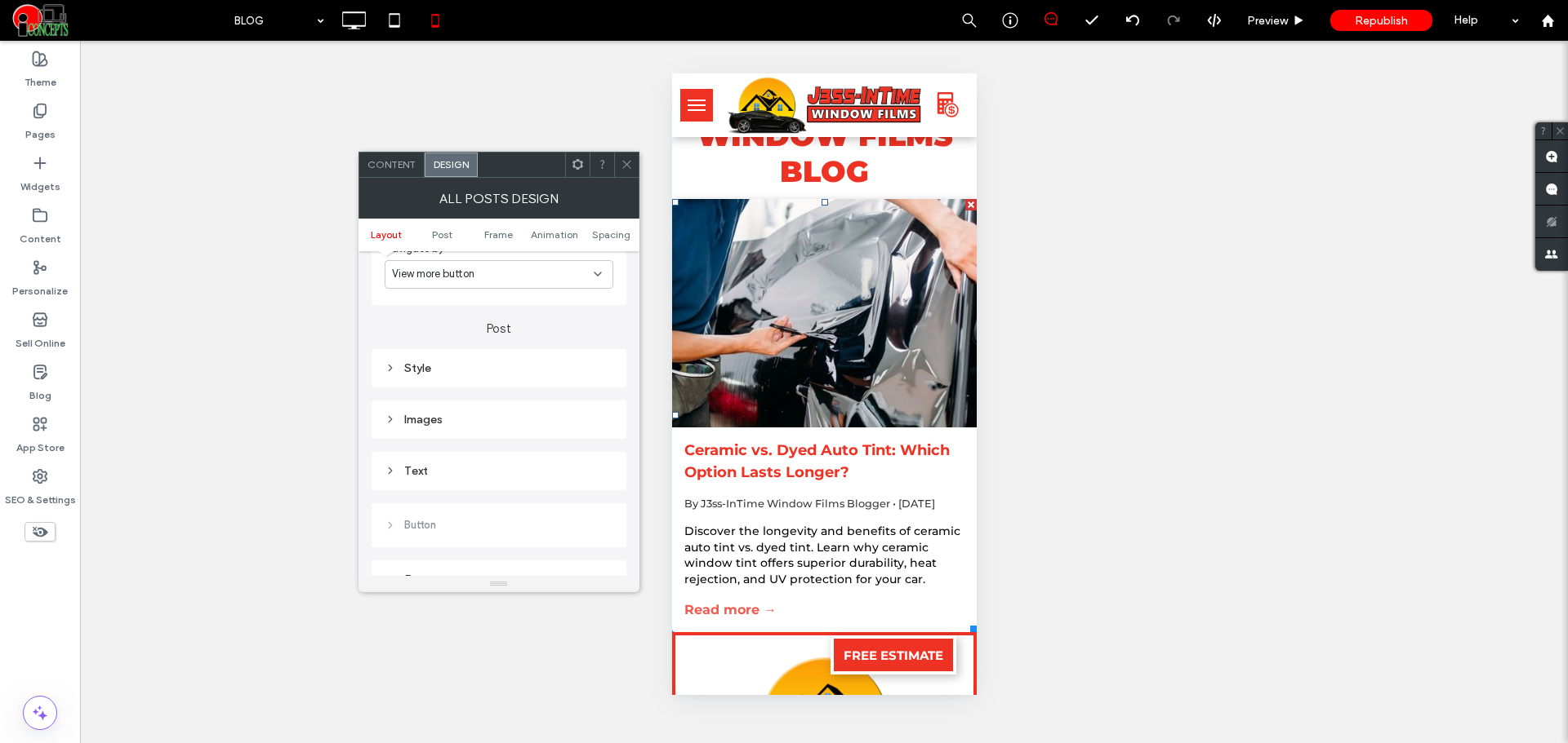
click at [433, 471] on div "Text" at bounding box center [498, 471] width 228 height 14
click at [567, 503] on label "Post title" at bounding box center [492, 502] width 216 height 33
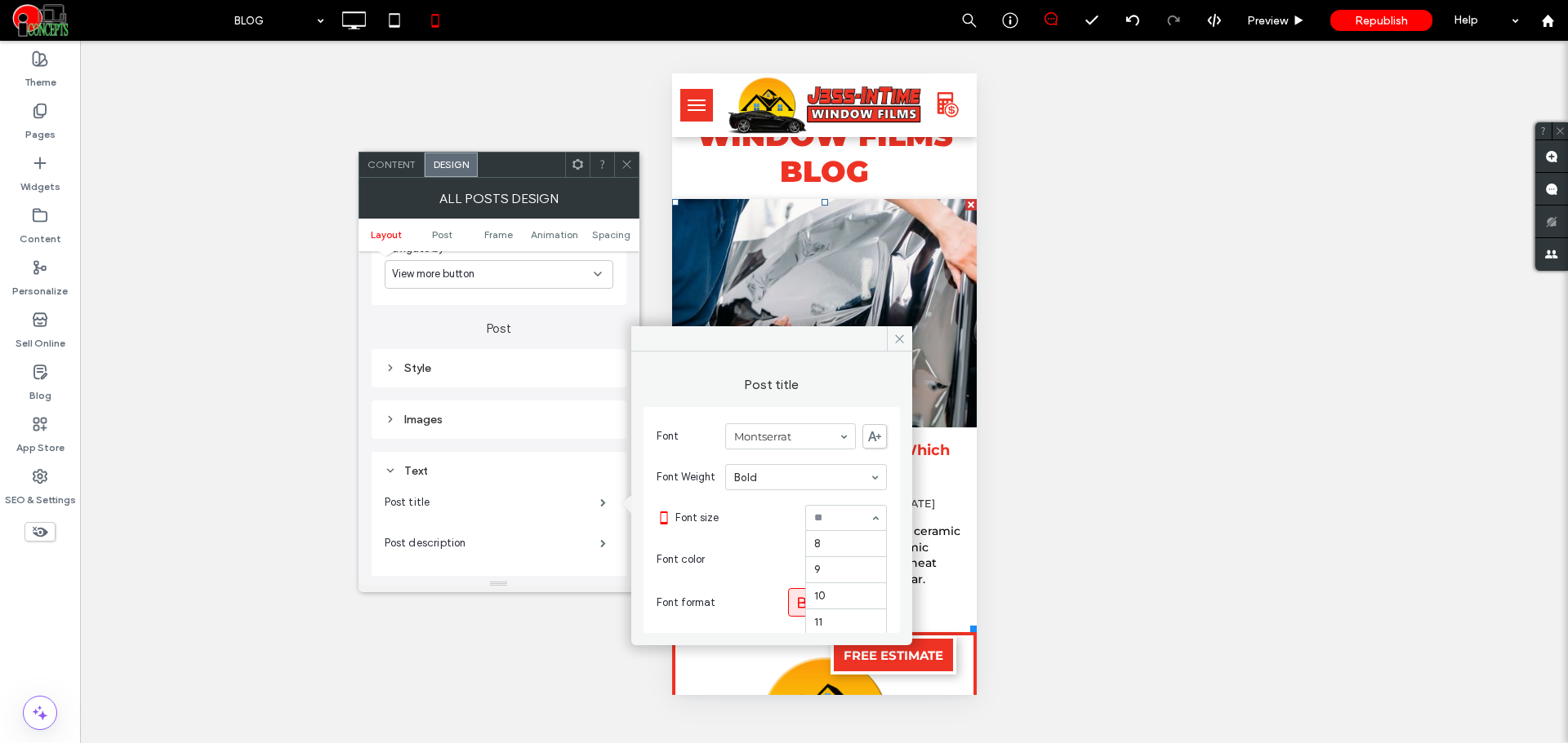
scroll to position [208, 0]
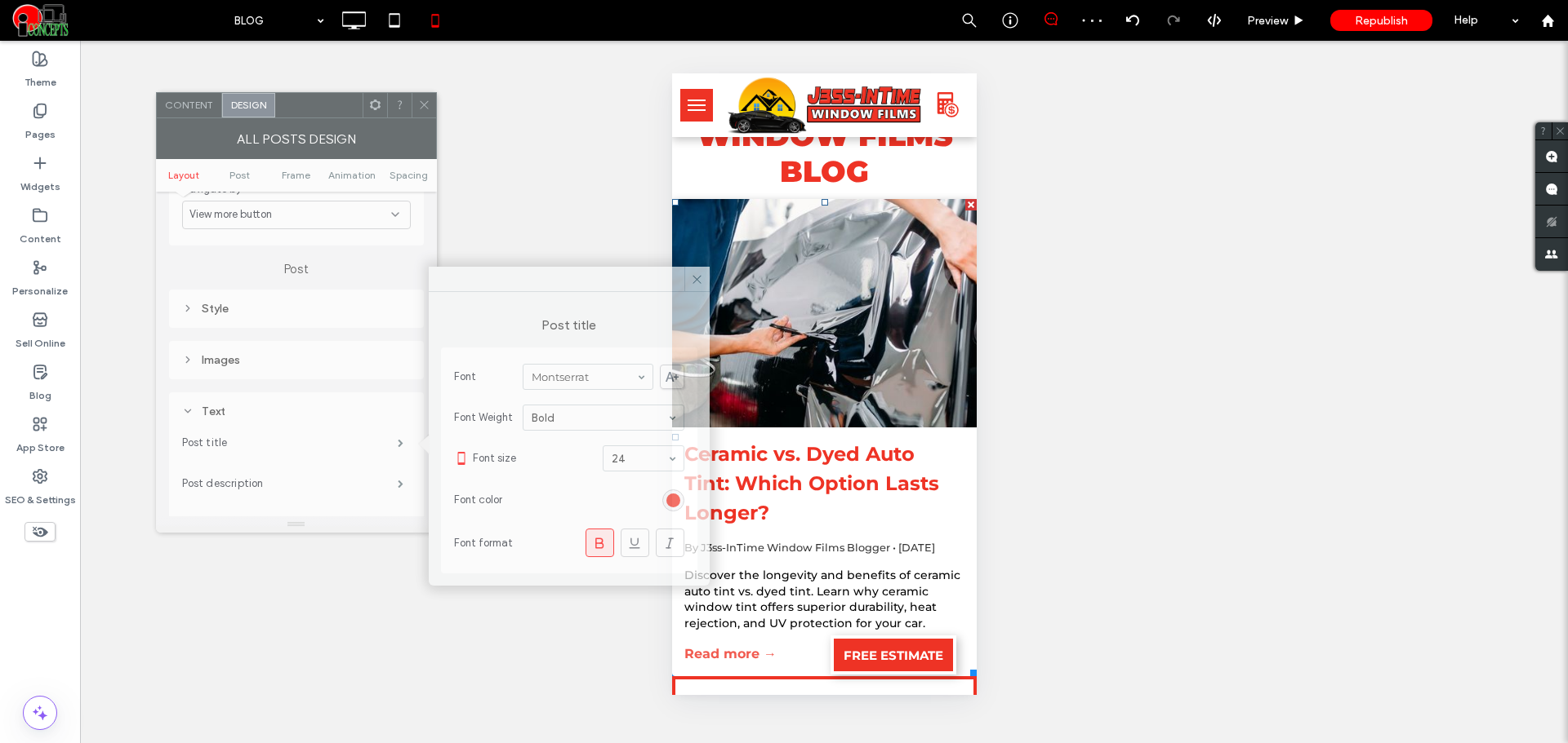
drag, startPoint x: 537, startPoint y: 171, endPoint x: 335, endPoint y: 111, distance: 210.7
click at [335, 111] on div at bounding box center [318, 105] width 87 height 25
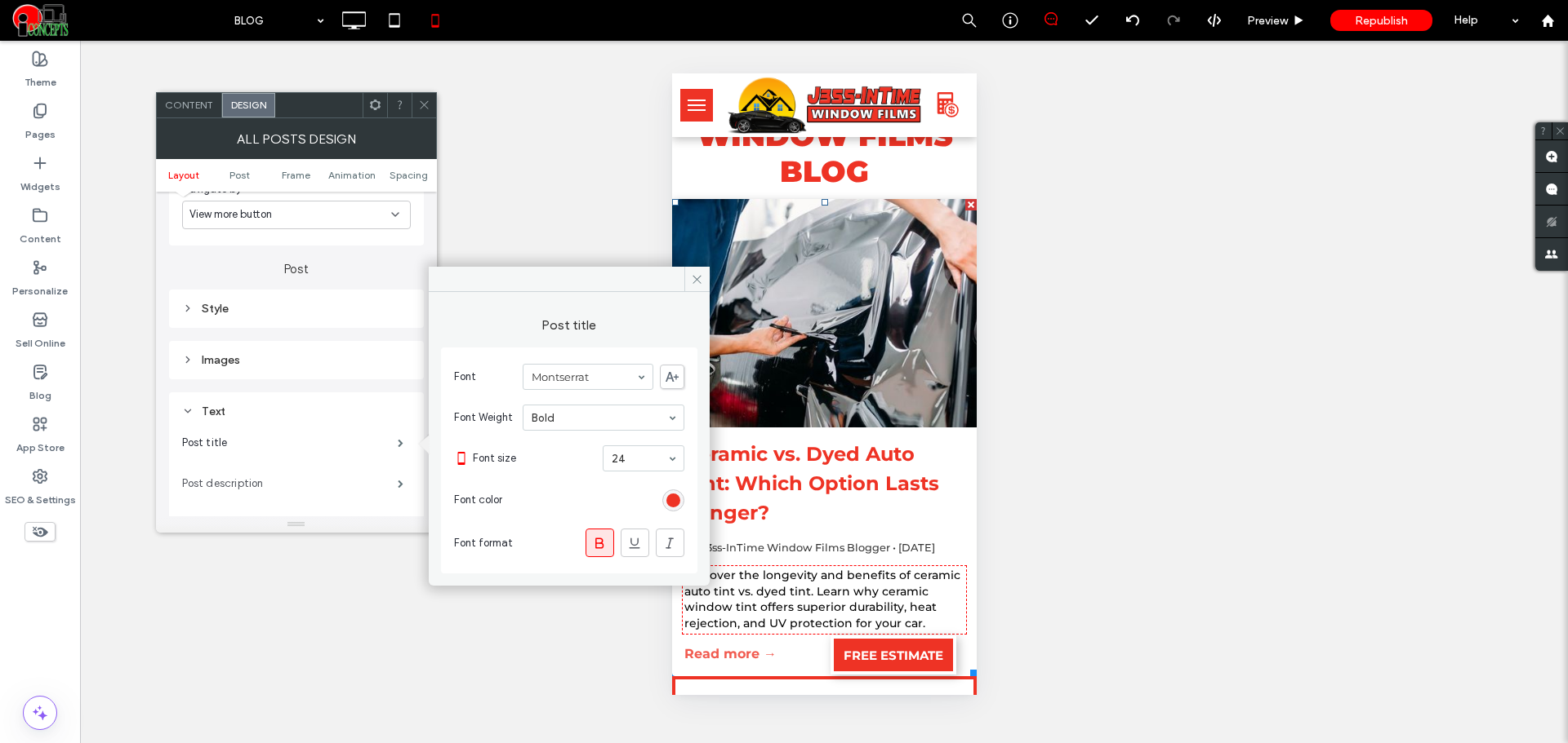
click at [349, 471] on label "Post description" at bounding box center [290, 483] width 216 height 33
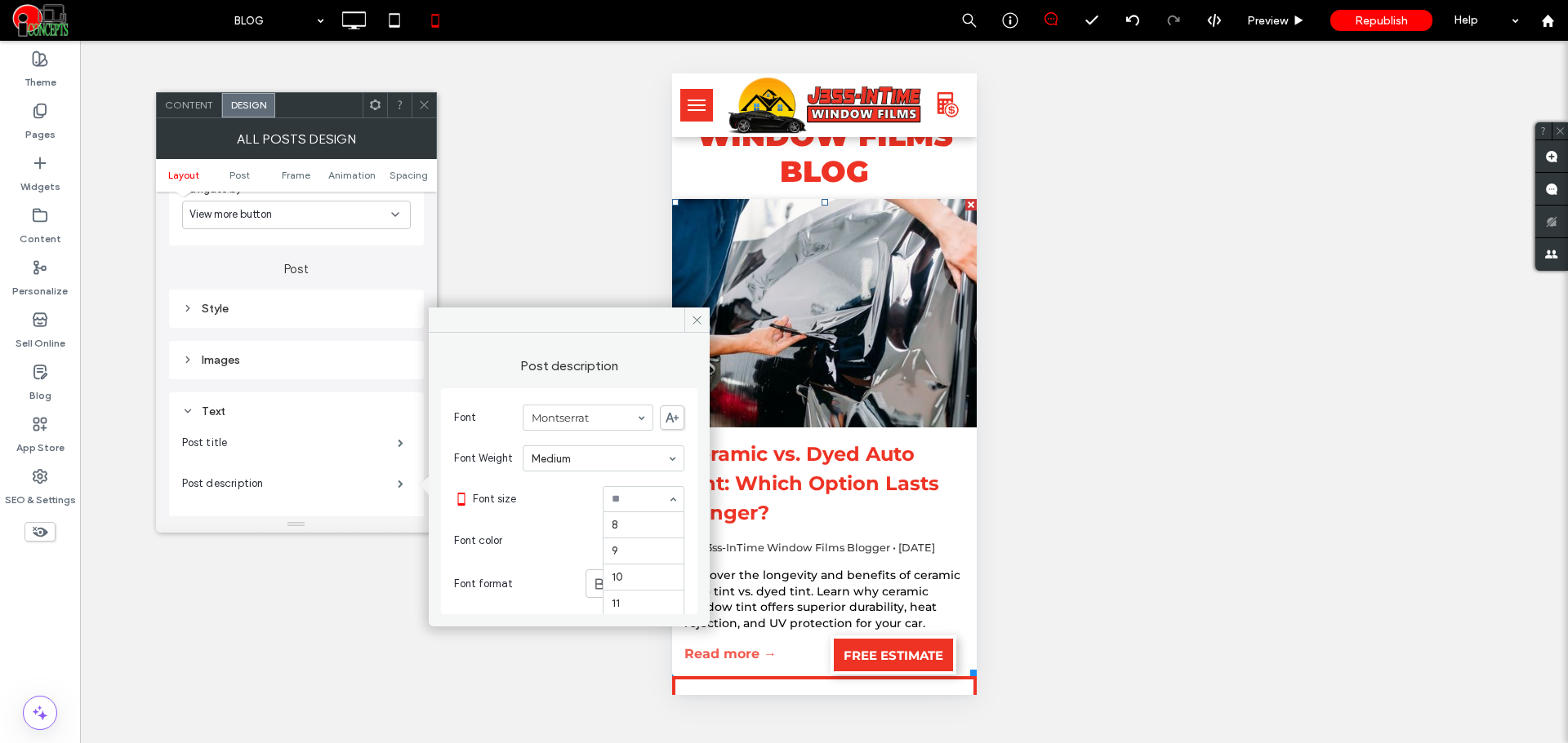
scroll to position [130, 0]
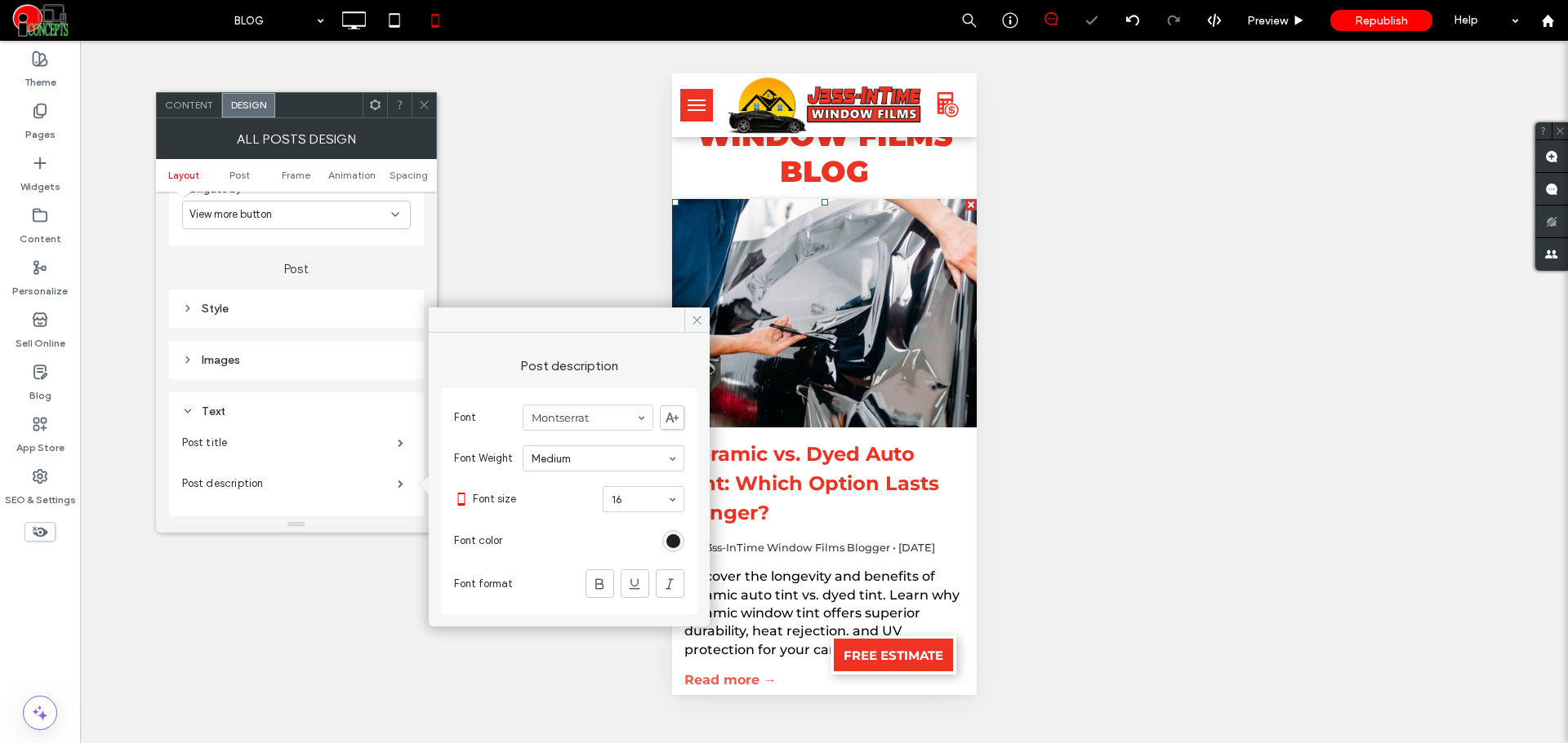
click at [669, 543] on div "rgb(0, 0, 0)" at bounding box center [673, 541] width 14 height 14
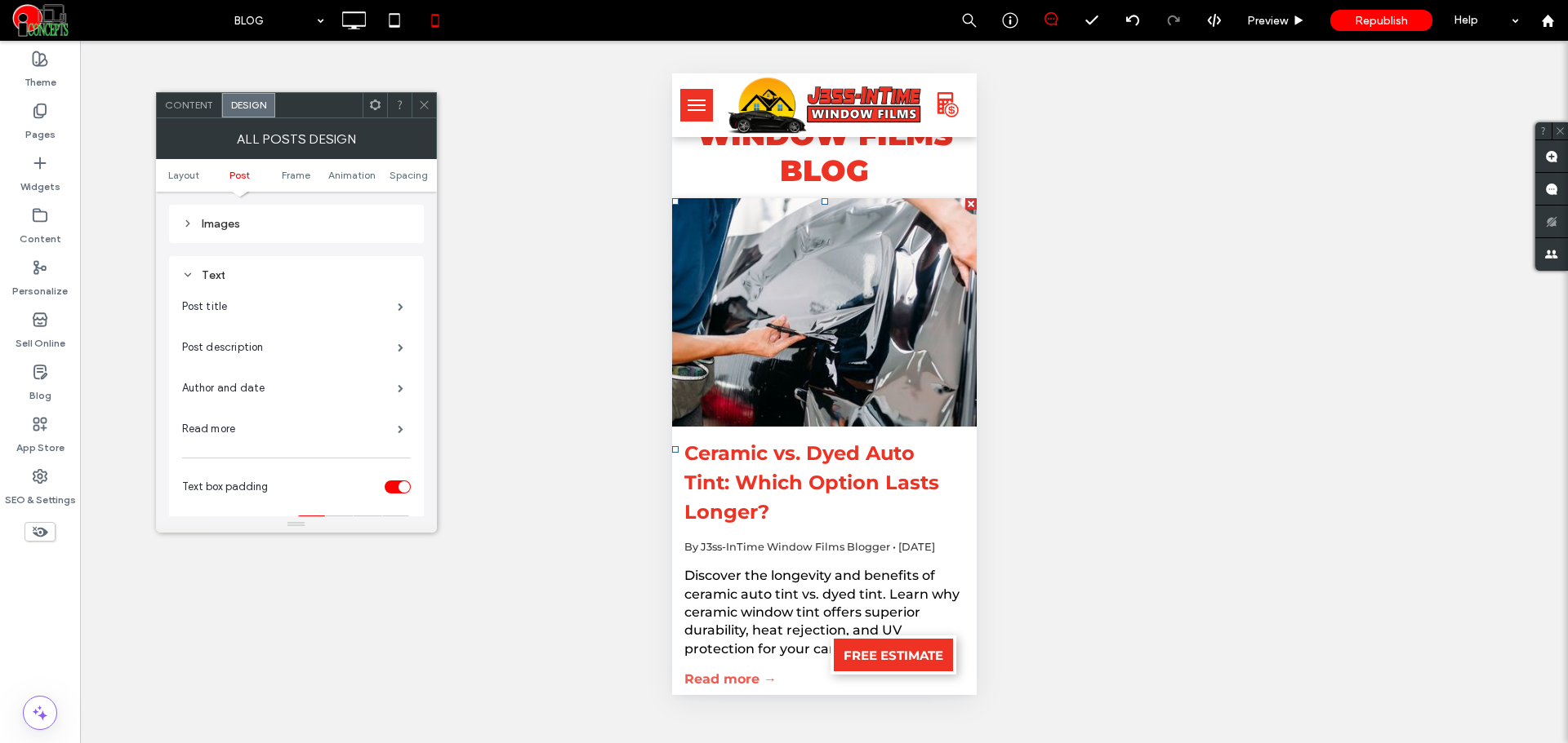
scroll to position [272, 0]
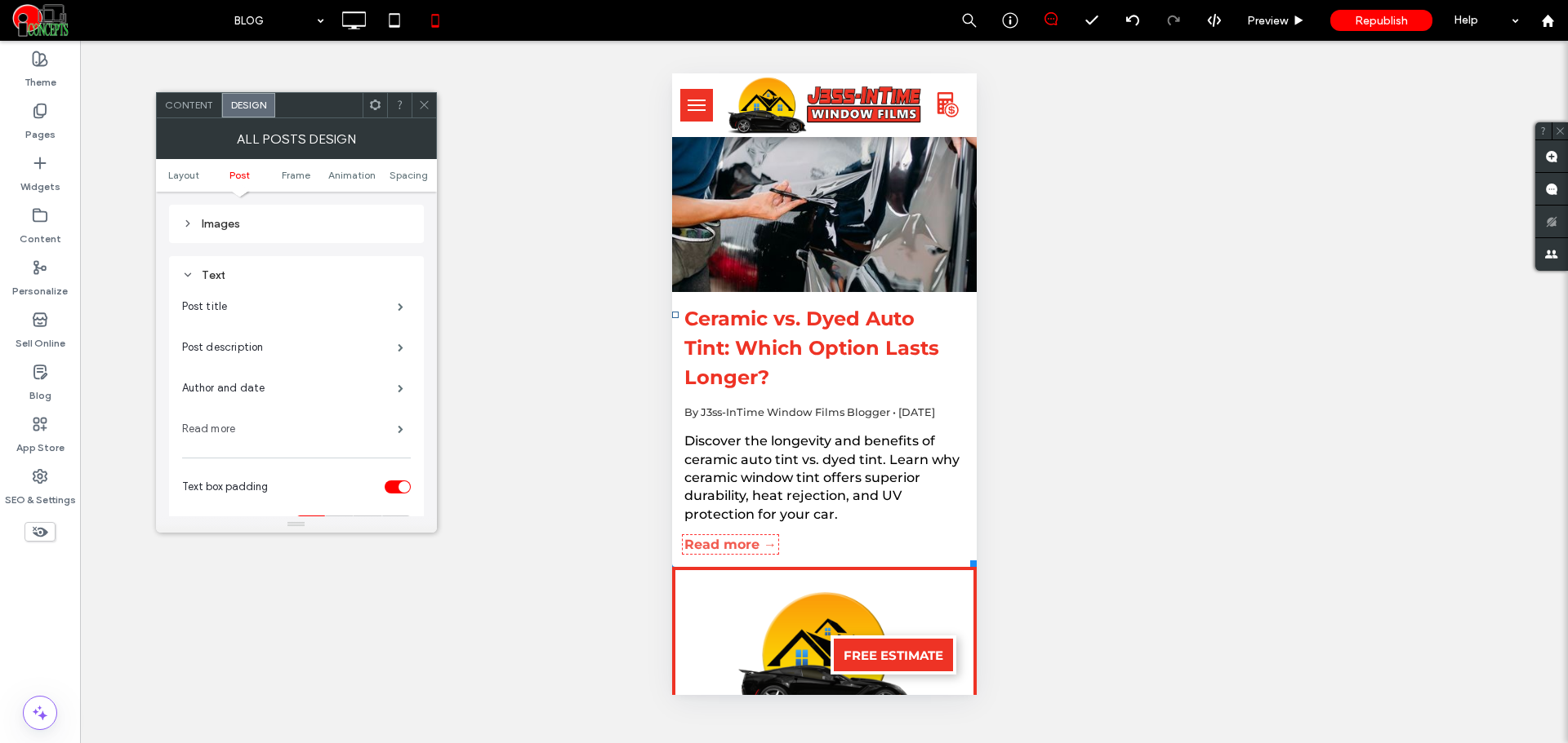
click at [274, 429] on label "Read more" at bounding box center [290, 429] width 216 height 33
click at [203, 114] on div "Content" at bounding box center [190, 105] width 65 height 25
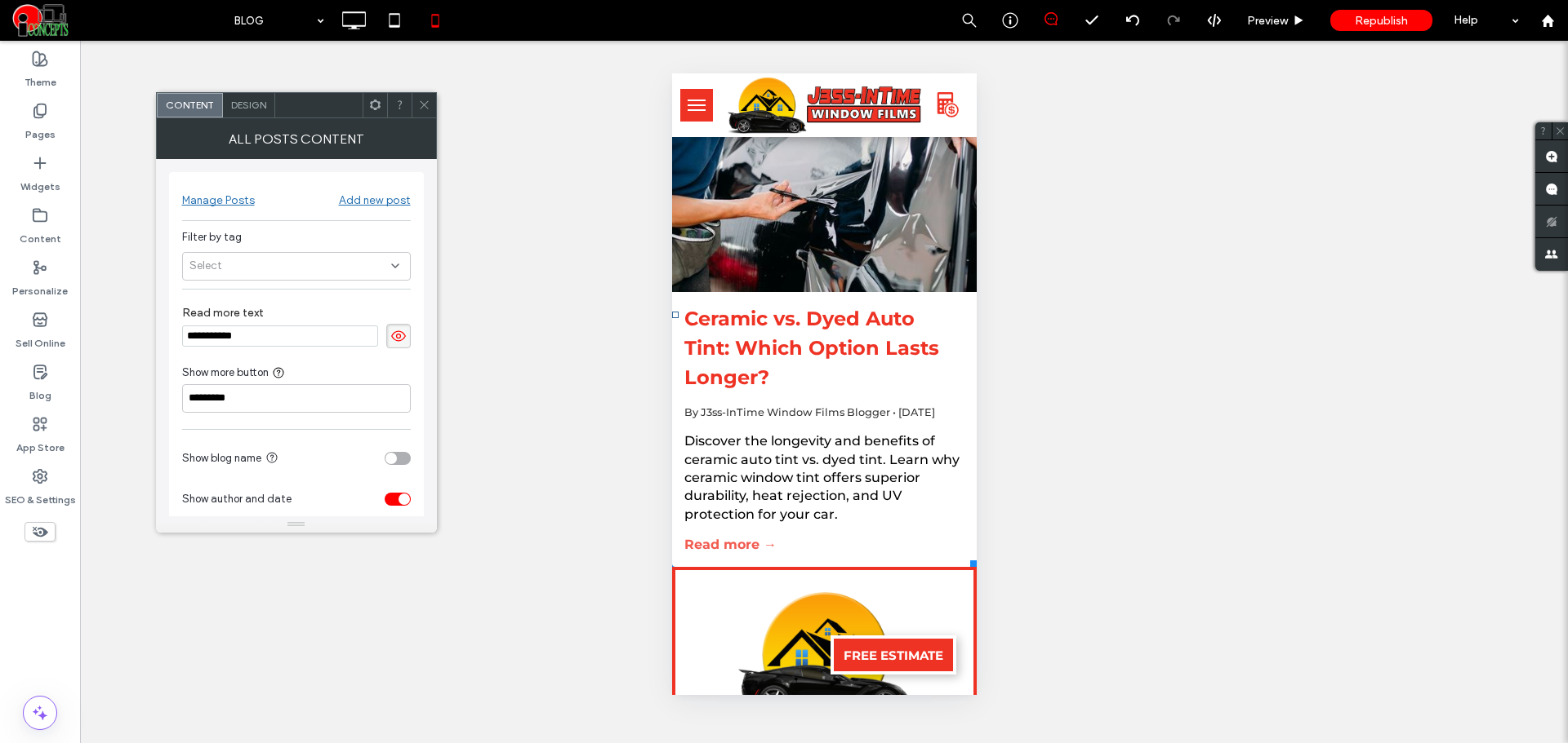
click at [420, 107] on icon at bounding box center [424, 105] width 12 height 12
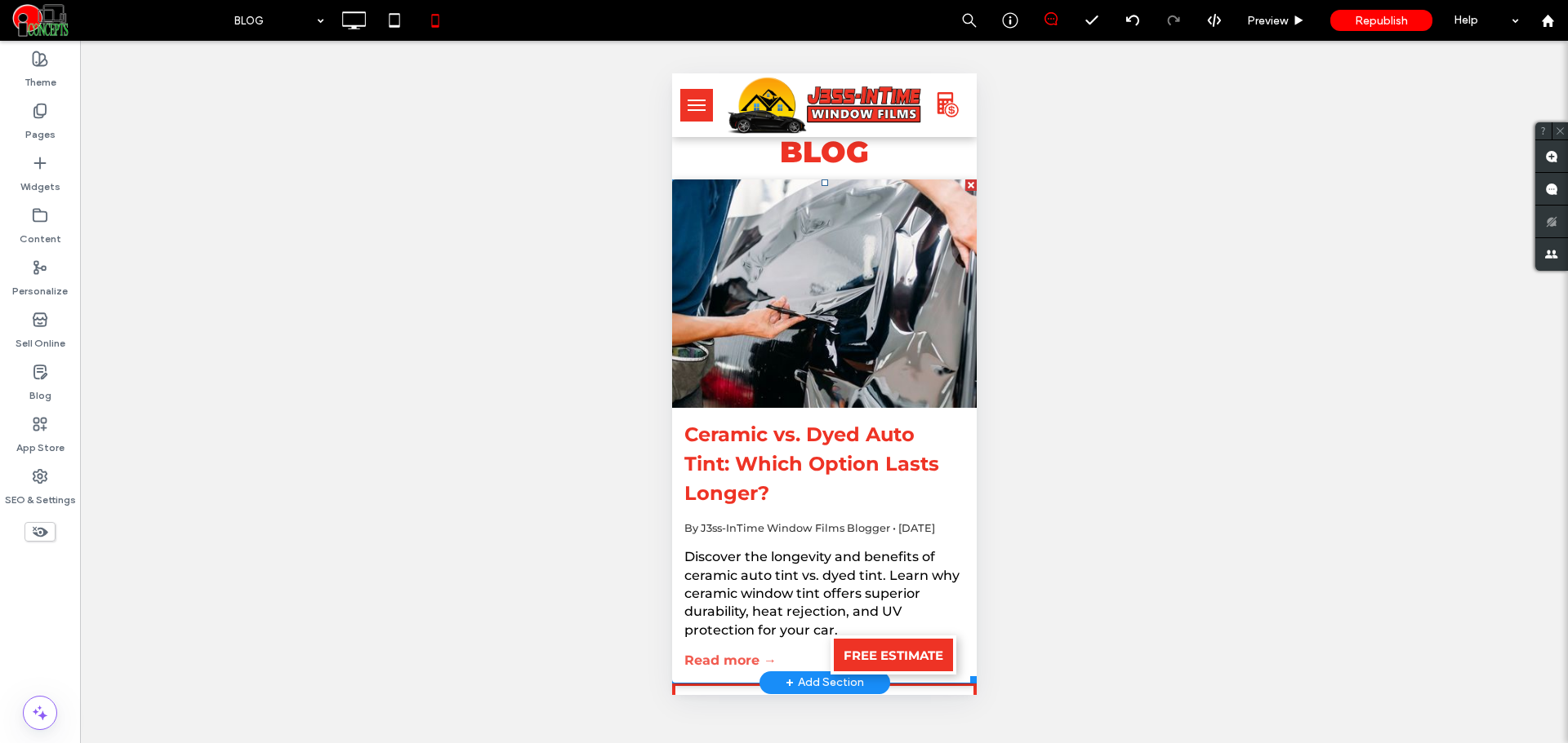
scroll to position [0, 0]
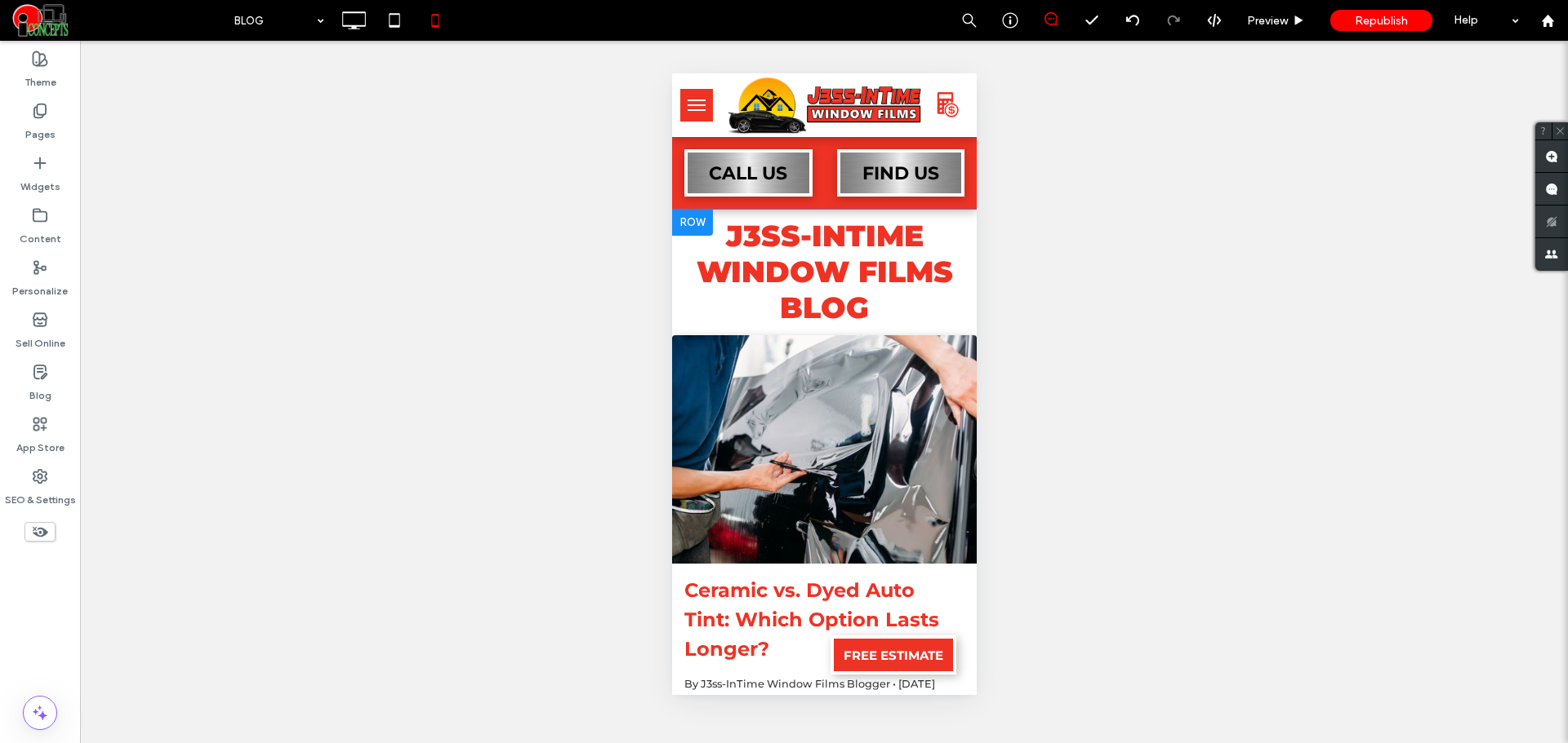
click at [696, 218] on div at bounding box center [691, 222] width 41 height 26
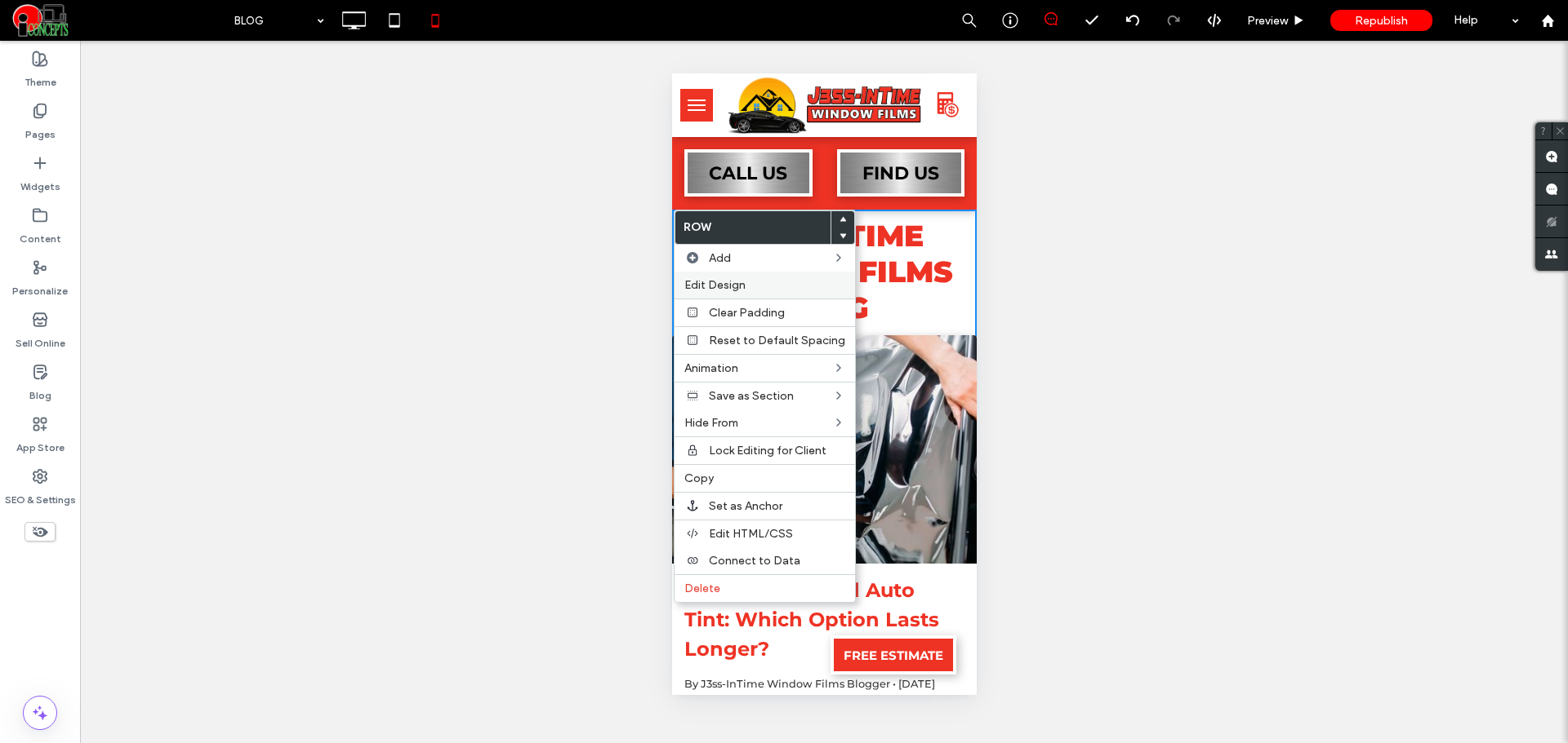
click at [715, 283] on span "Edit Design" at bounding box center [715, 286] width 61 height 14
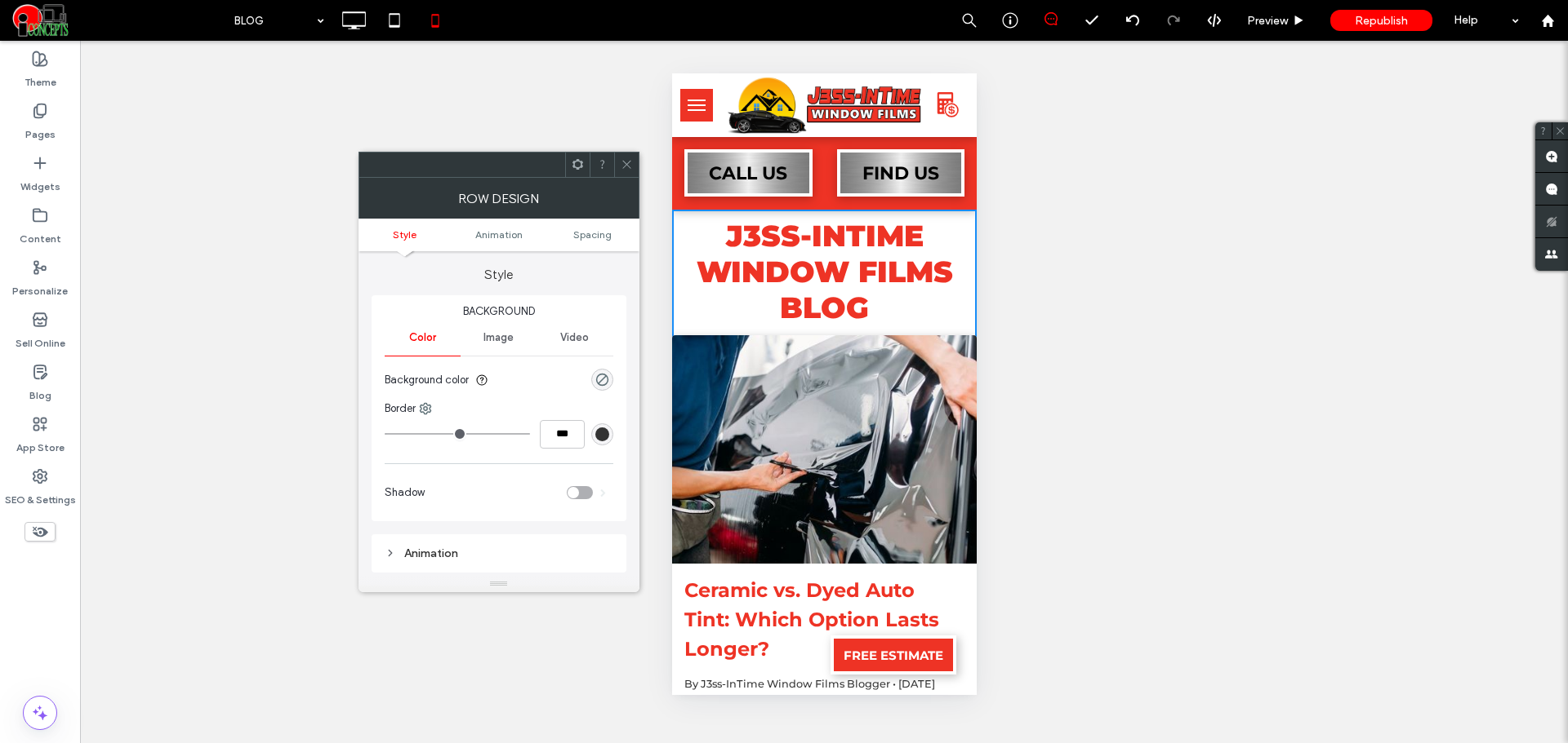
click at [600, 241] on ul "Style Animation Spacing" at bounding box center [499, 234] width 281 height 33
click at [600, 232] on span "Spacing" at bounding box center [592, 234] width 39 height 12
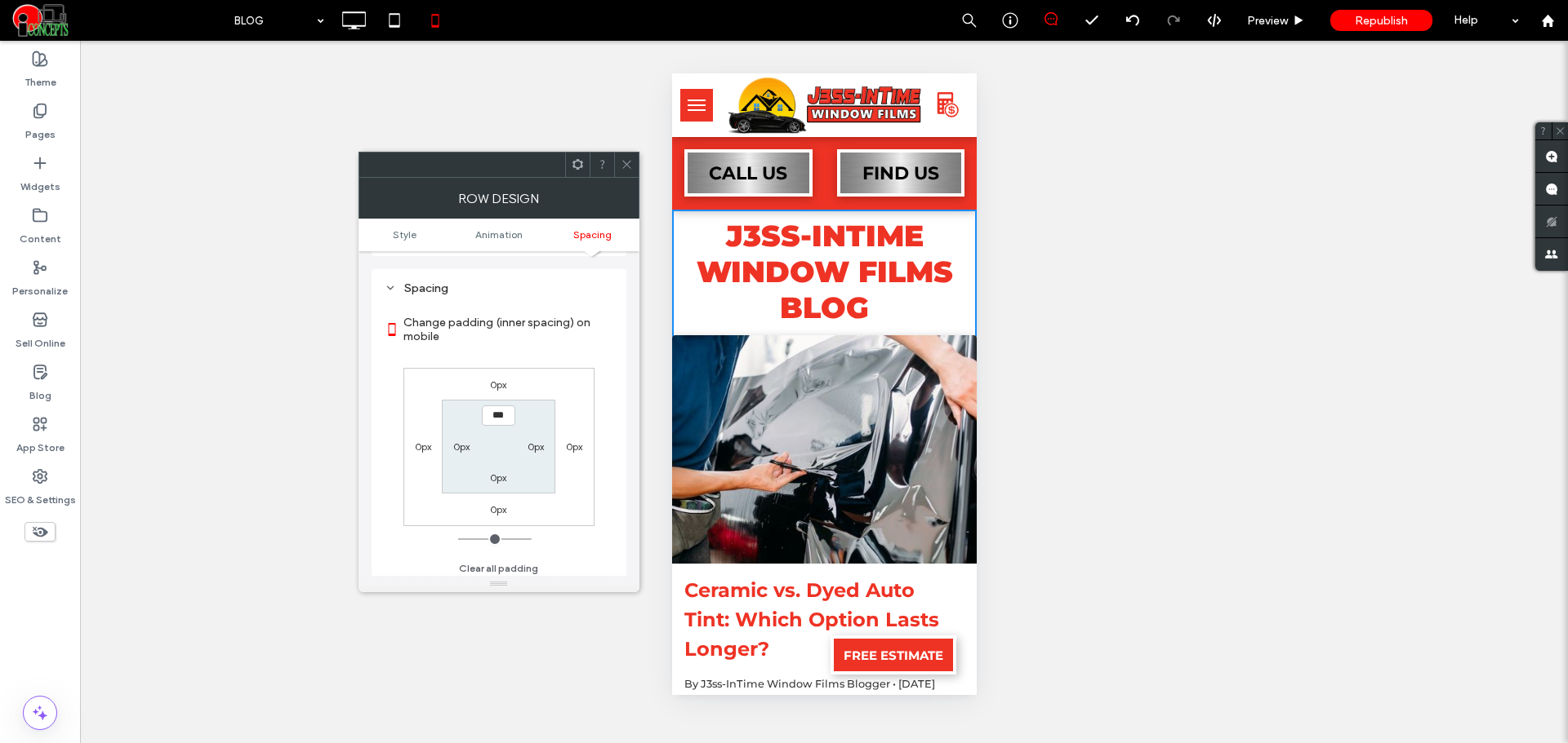
scroll to position [321, 0]
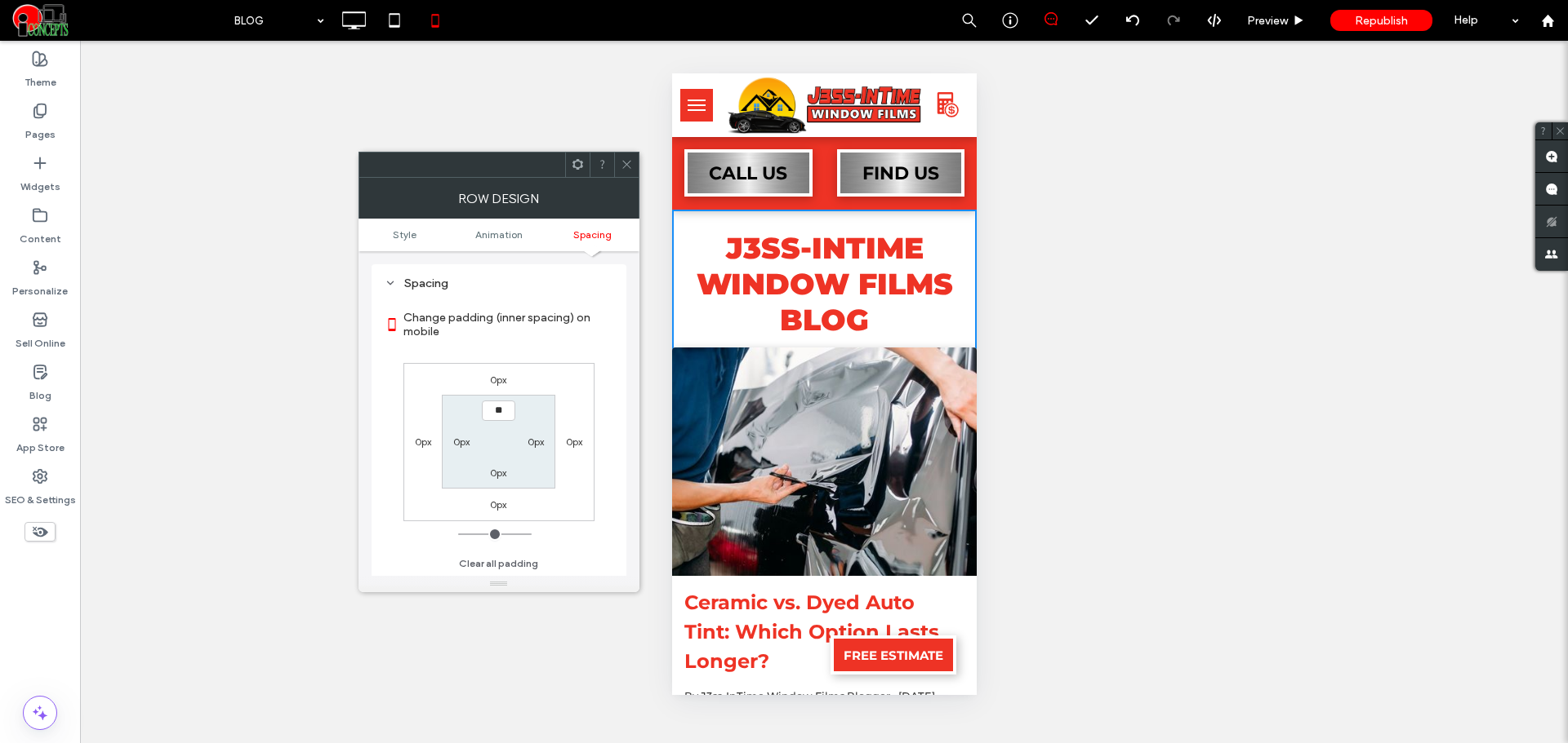
type input "****"
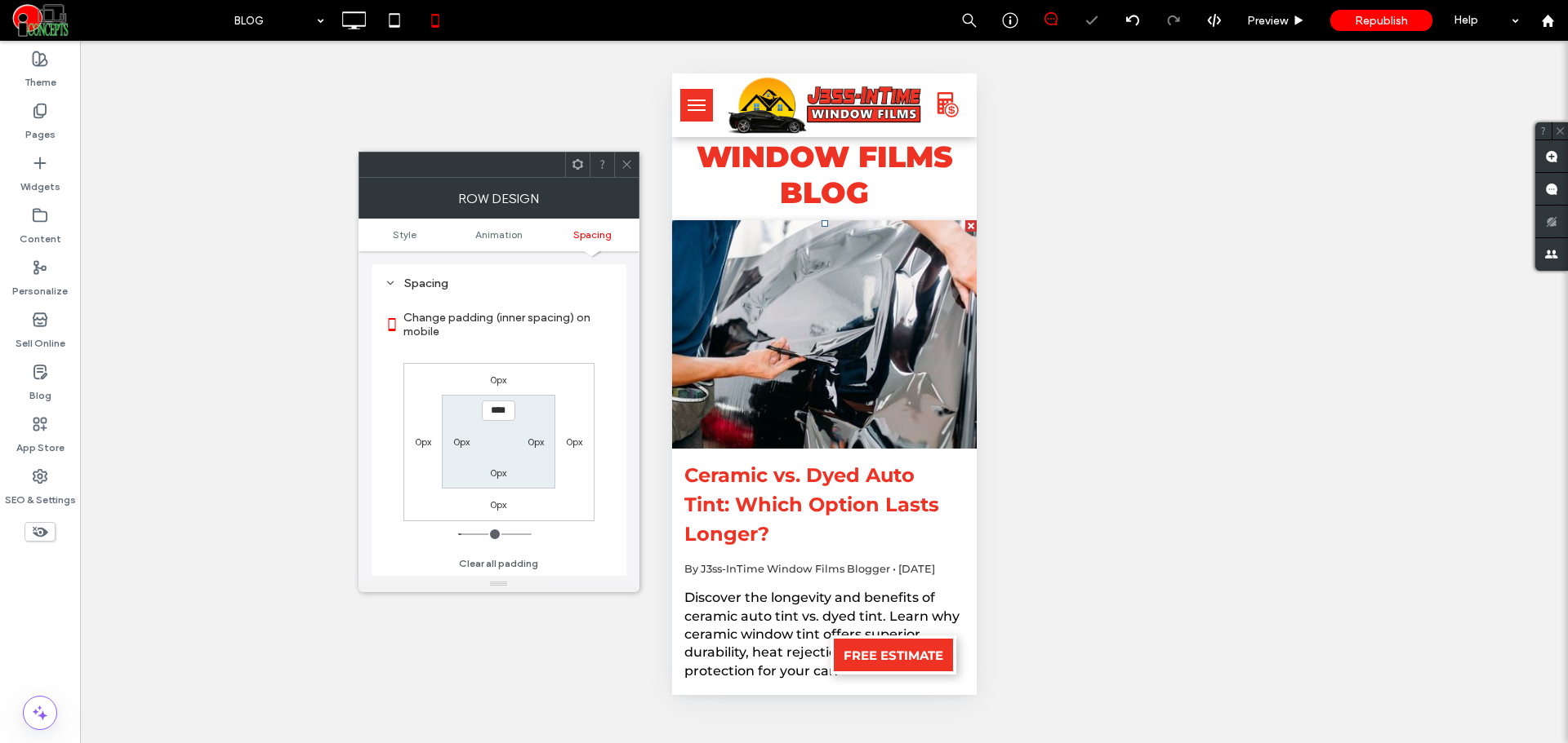
scroll to position [408, 0]
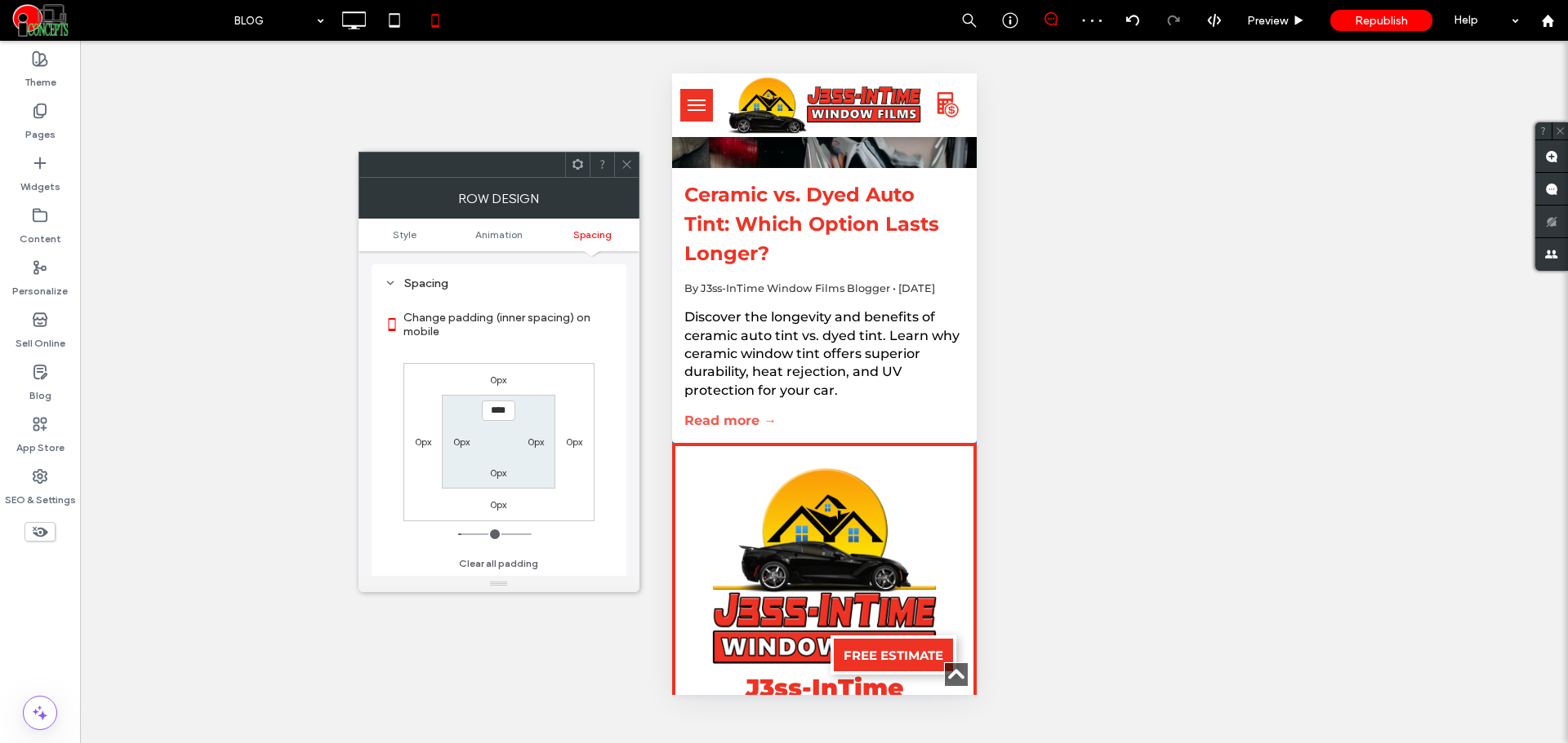
click at [498, 472] on label "0px" at bounding box center [498, 472] width 17 height 12
type input "*"
type input "**"
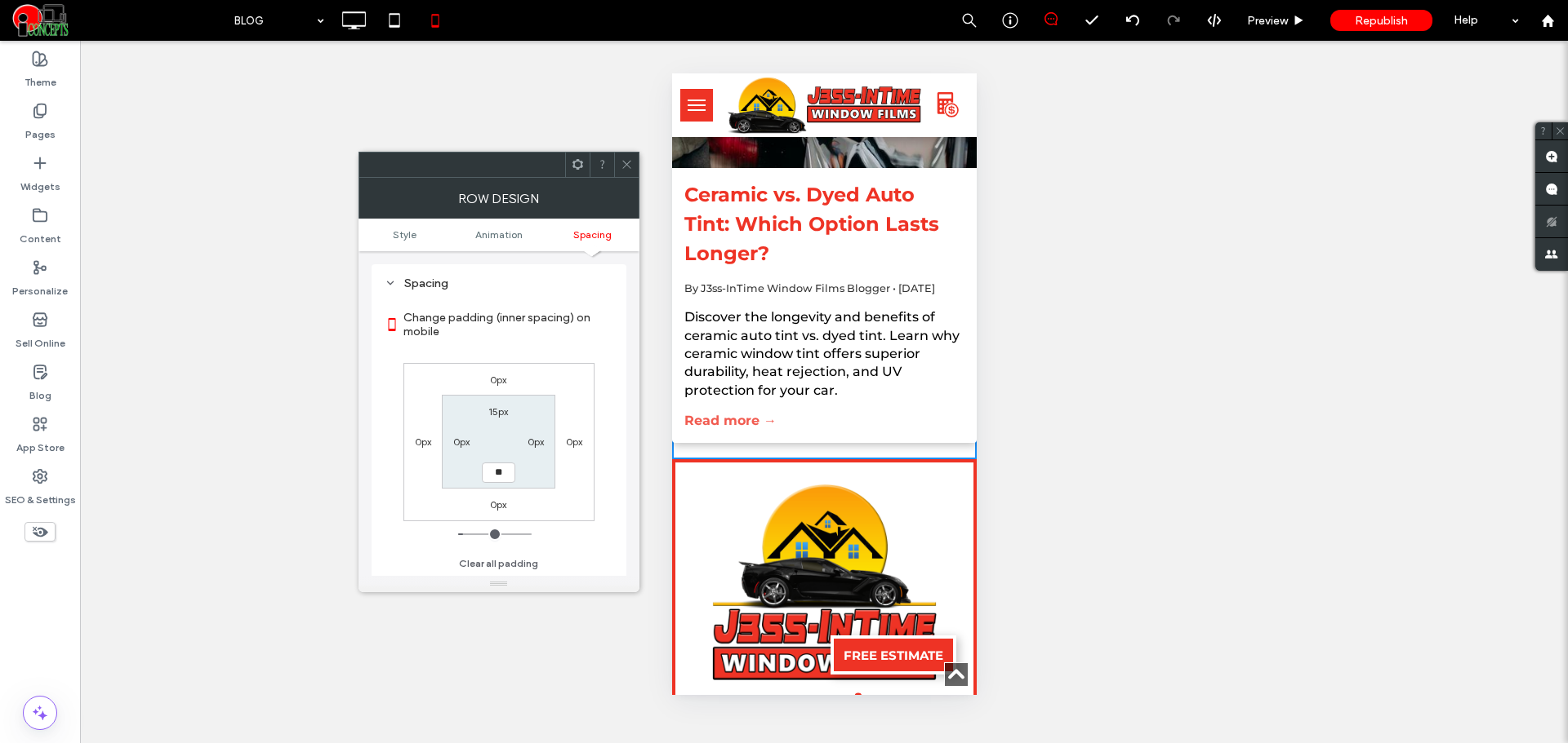
type input "**"
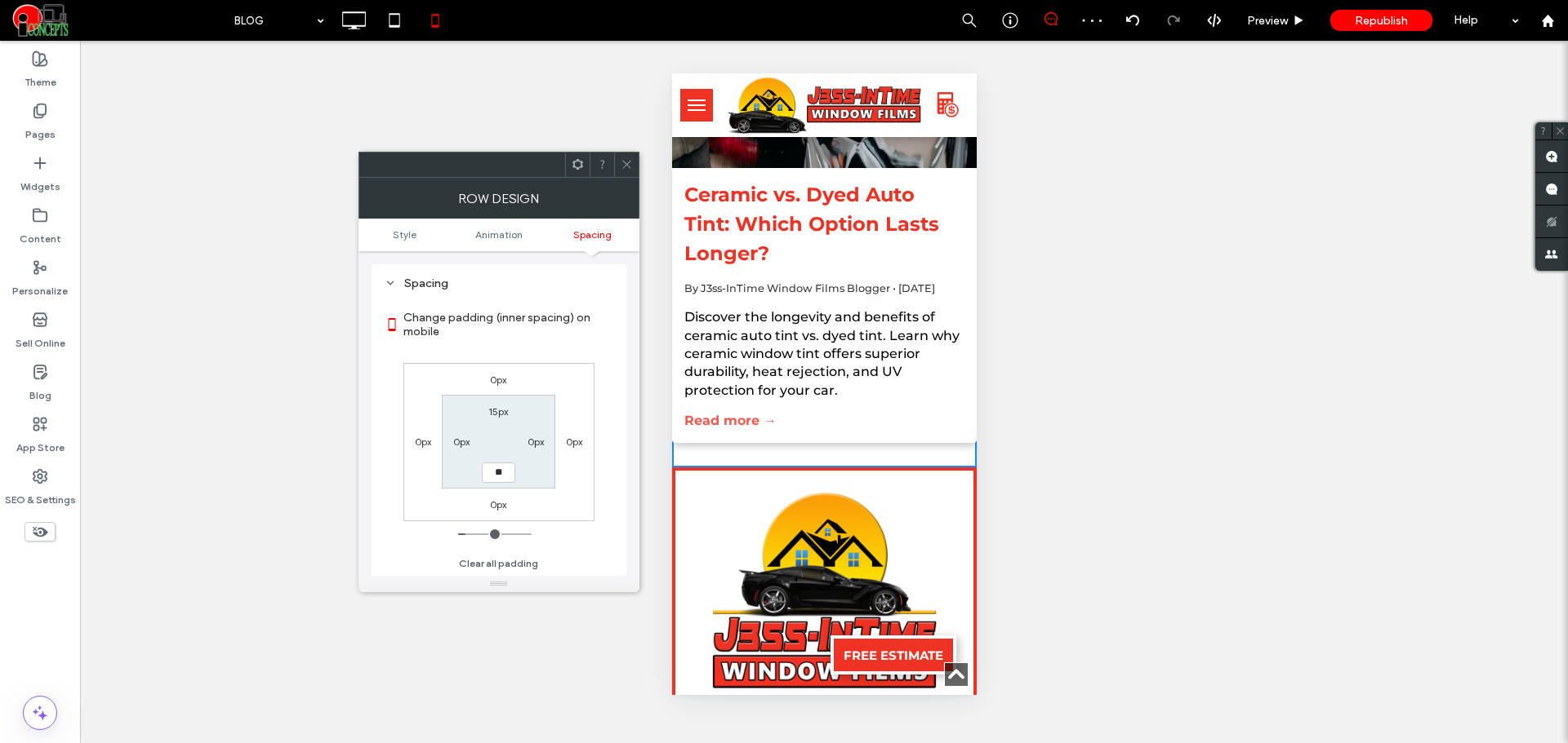
type input "**"
type input "****"
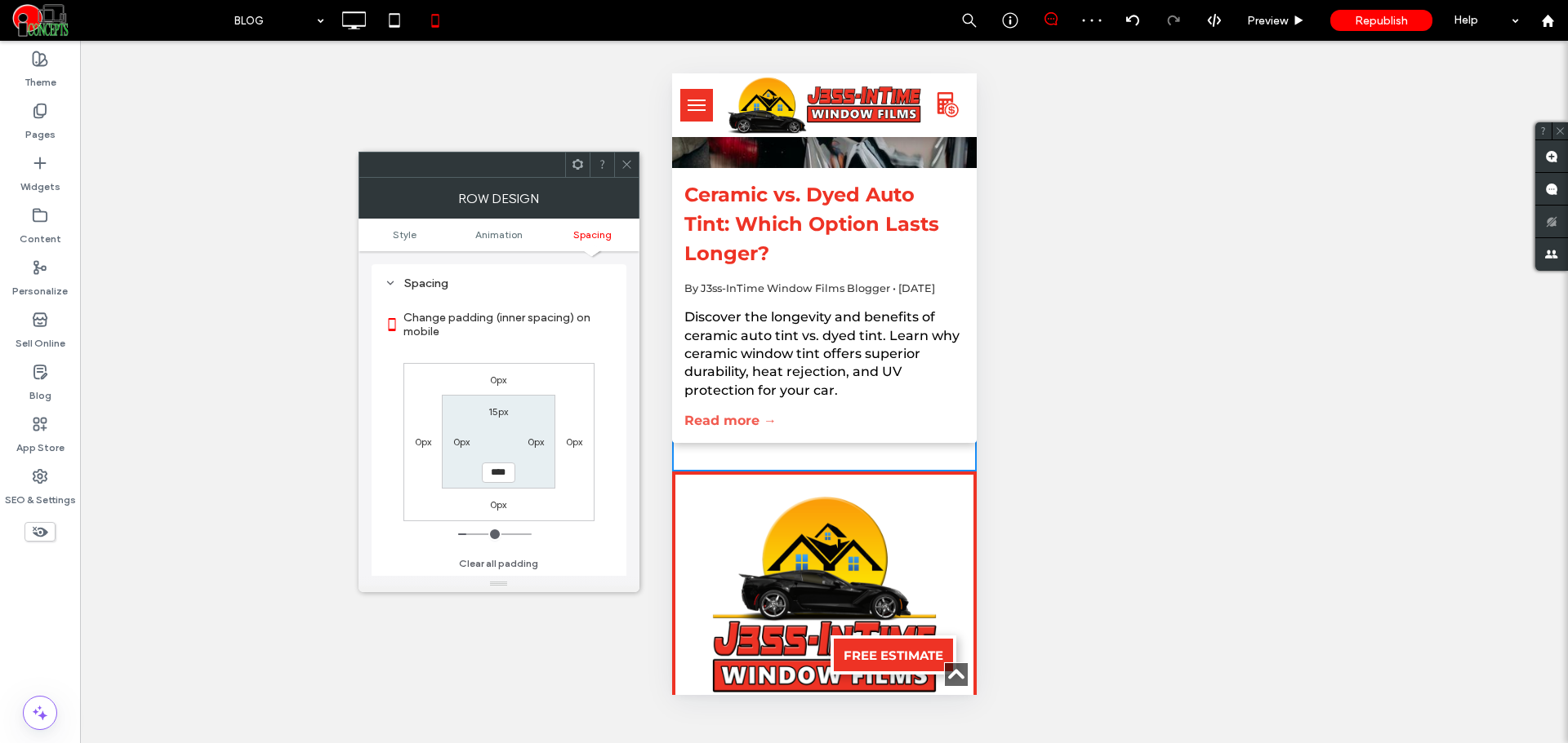
click at [625, 168] on icon at bounding box center [627, 164] width 12 height 12
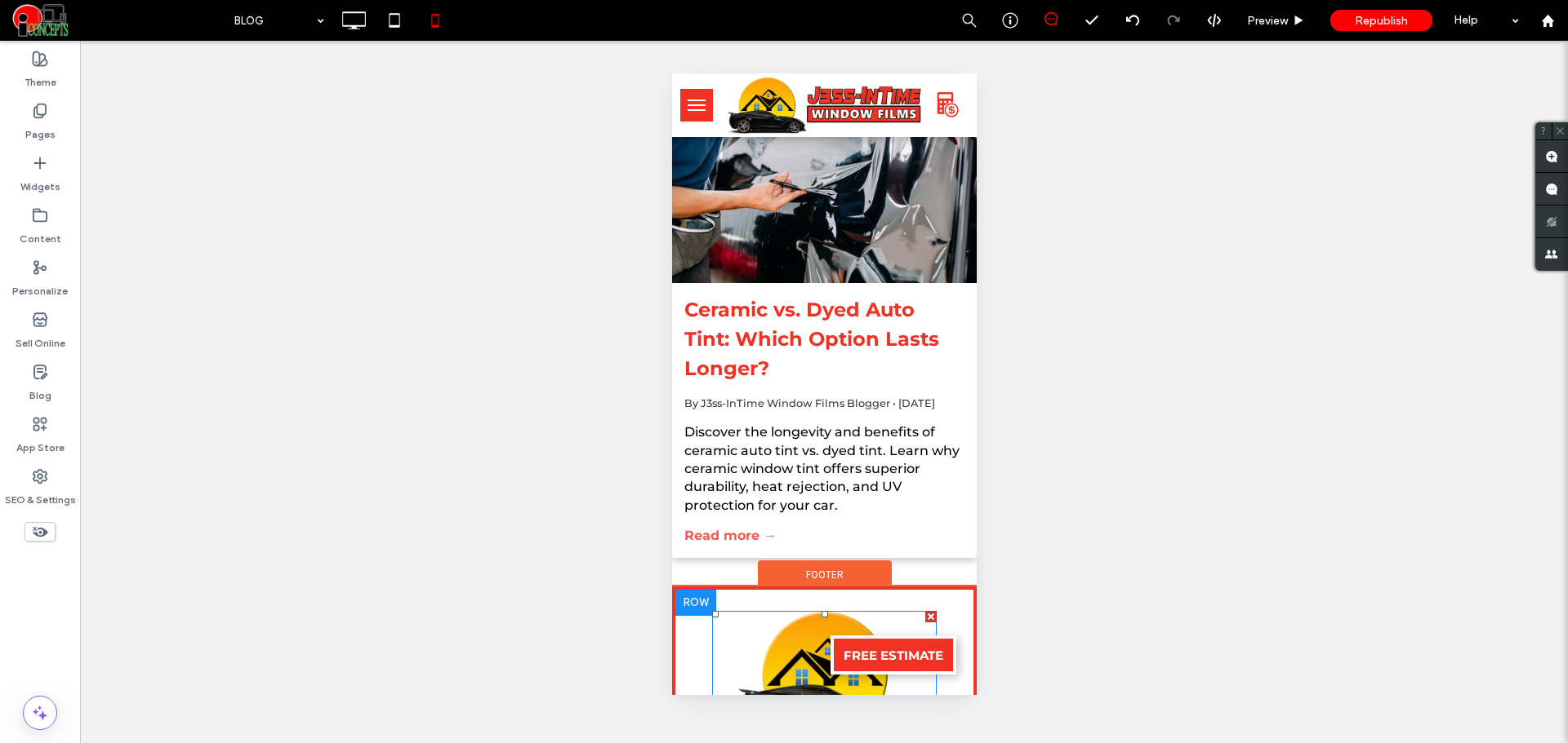
scroll to position [136, 0]
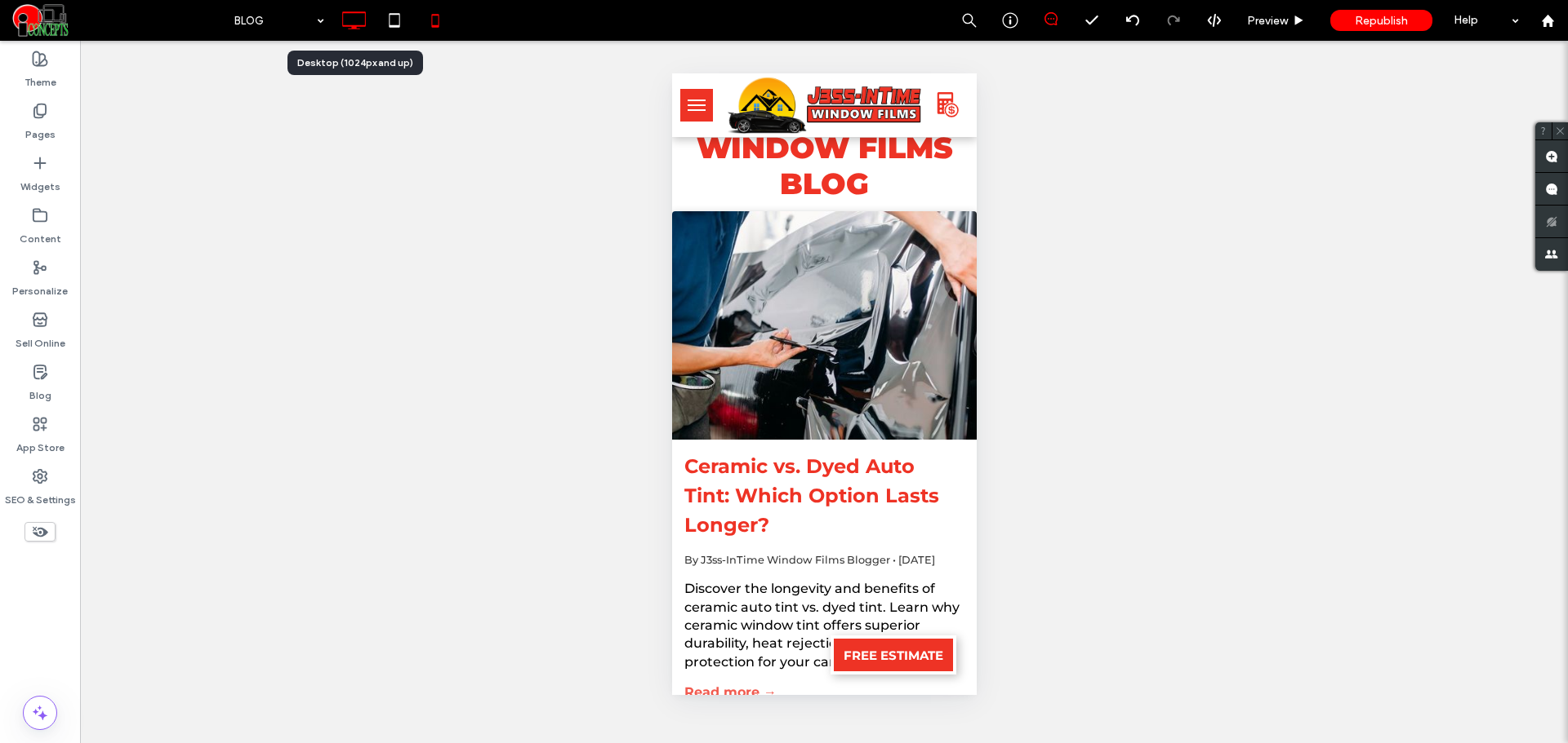
click at [362, 13] on use at bounding box center [355, 21] width 24 height 18
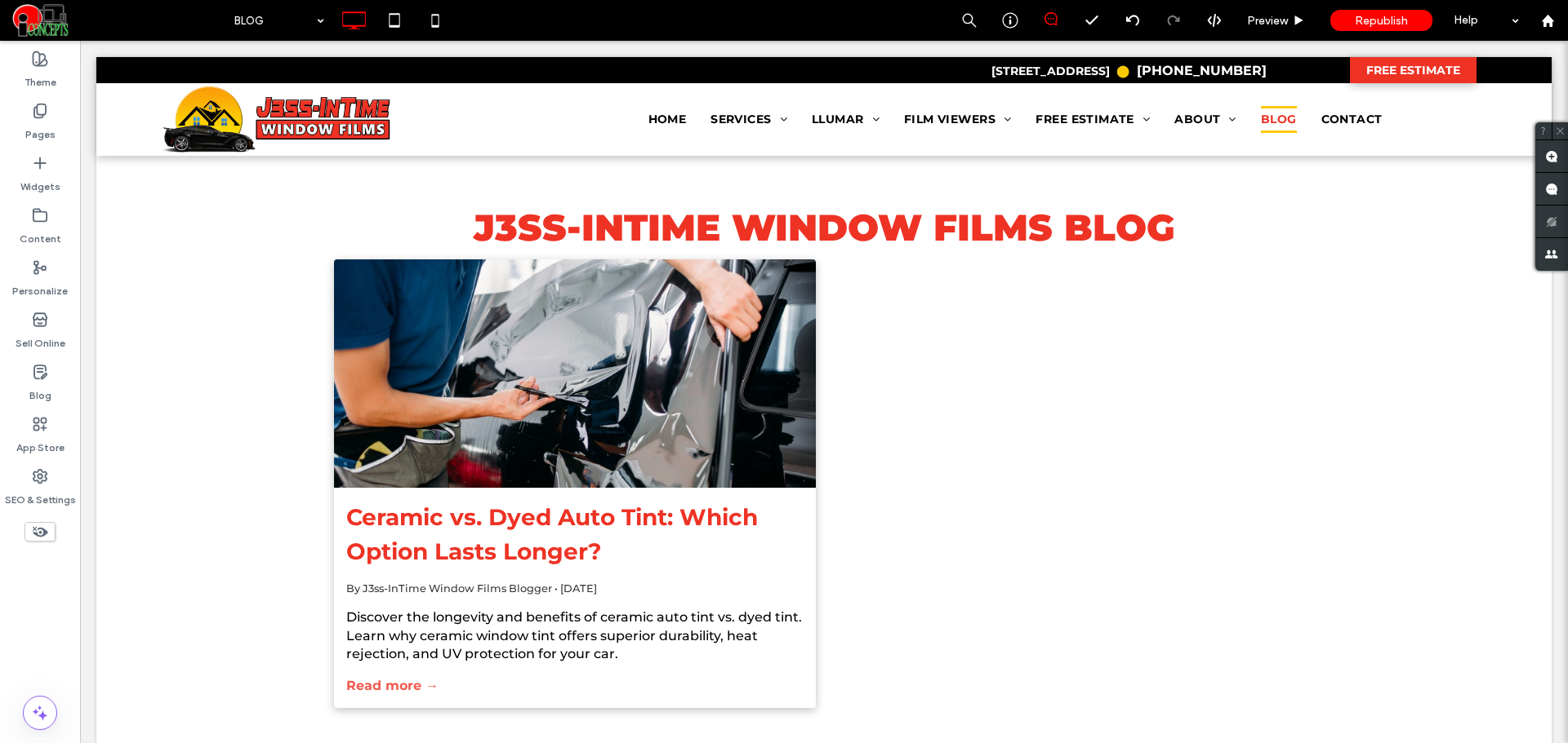
scroll to position [0, 0]
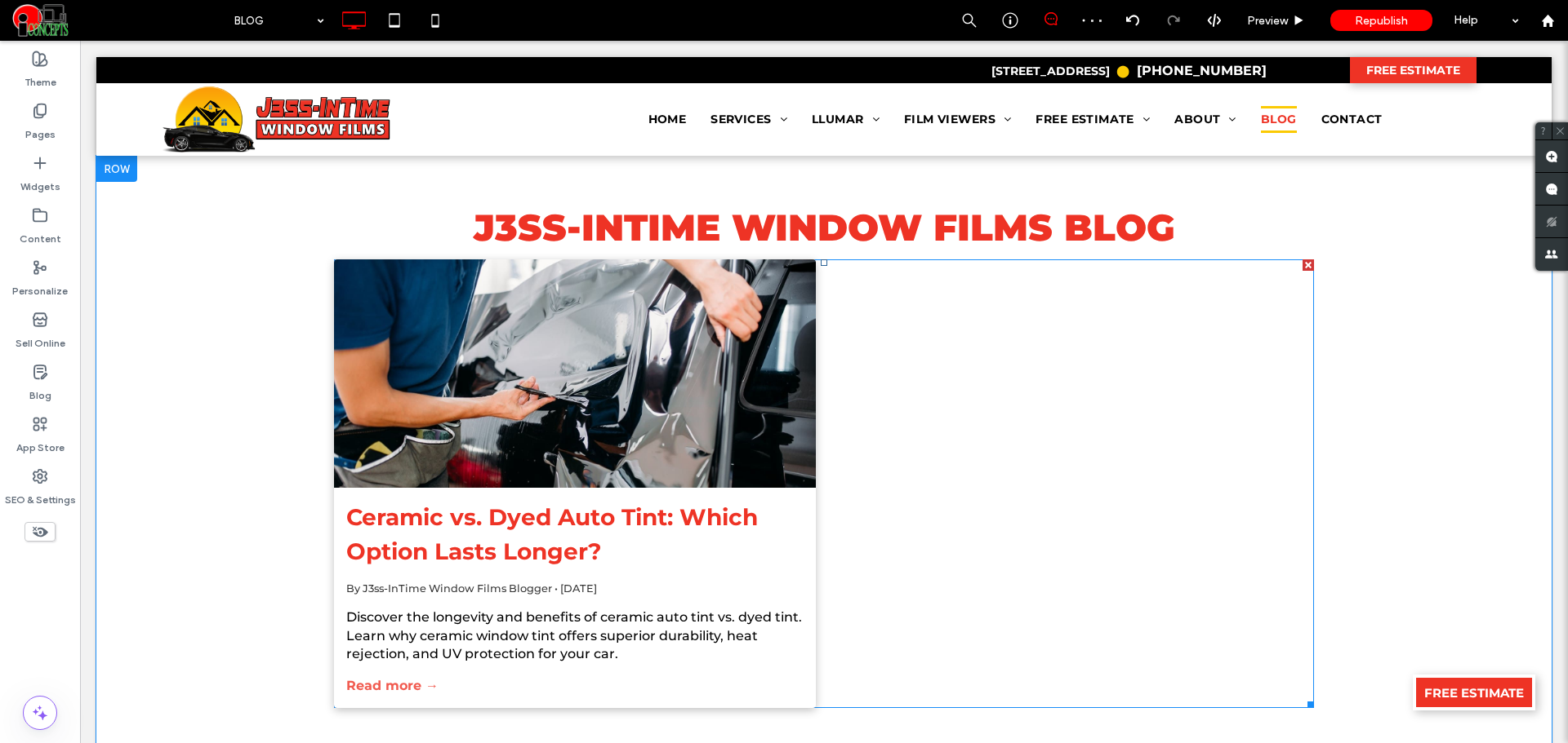
click at [1039, 478] on div "Ceramic vs. Dyed Auto Tint: Which Option Lasts Longer? By J3ss-InTime Window Fi…" at bounding box center [824, 483] width 980 height 448
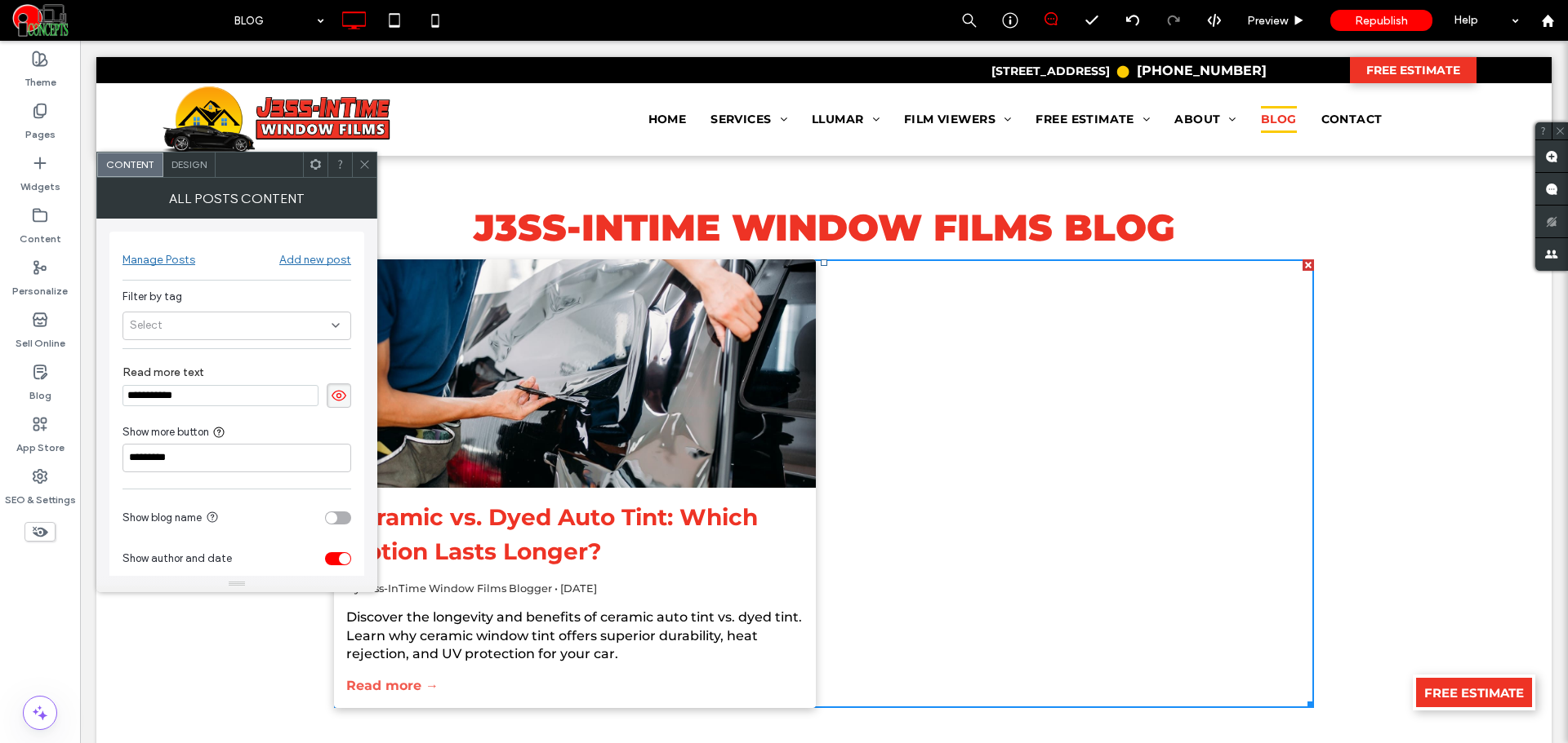
click at [176, 171] on div "Design" at bounding box center [189, 164] width 52 height 25
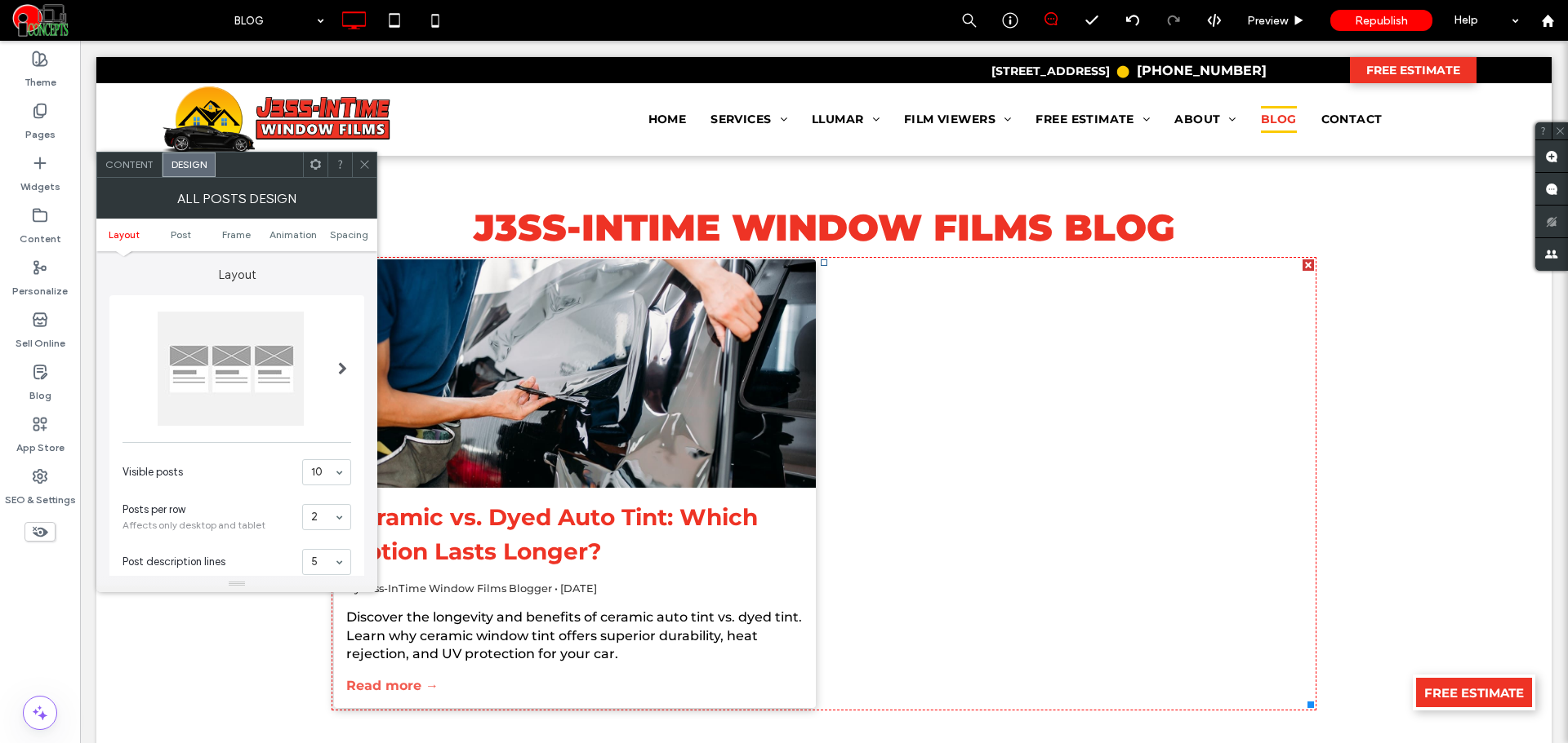
scroll to position [136, 0]
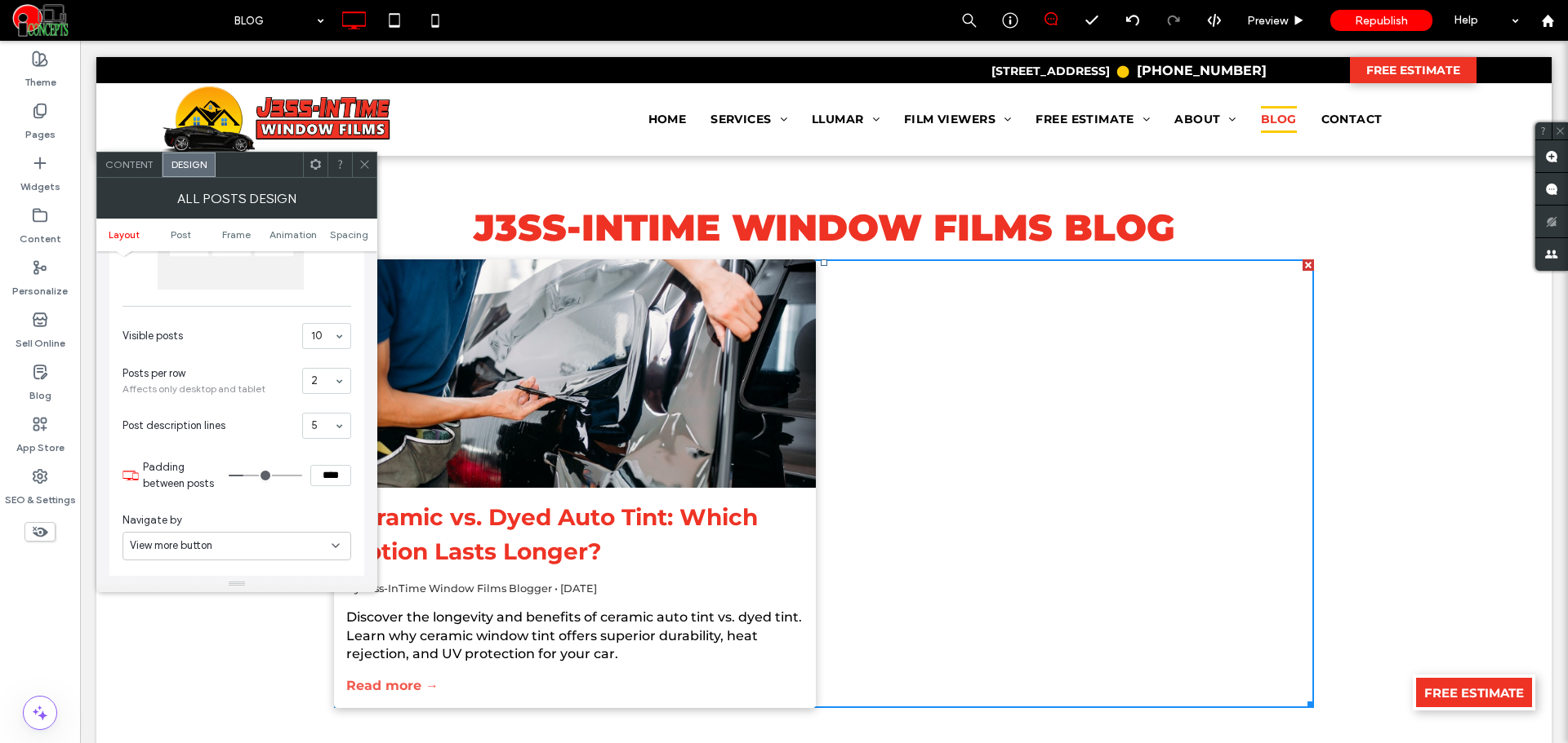
click at [362, 153] on span at bounding box center [365, 164] width 12 height 25
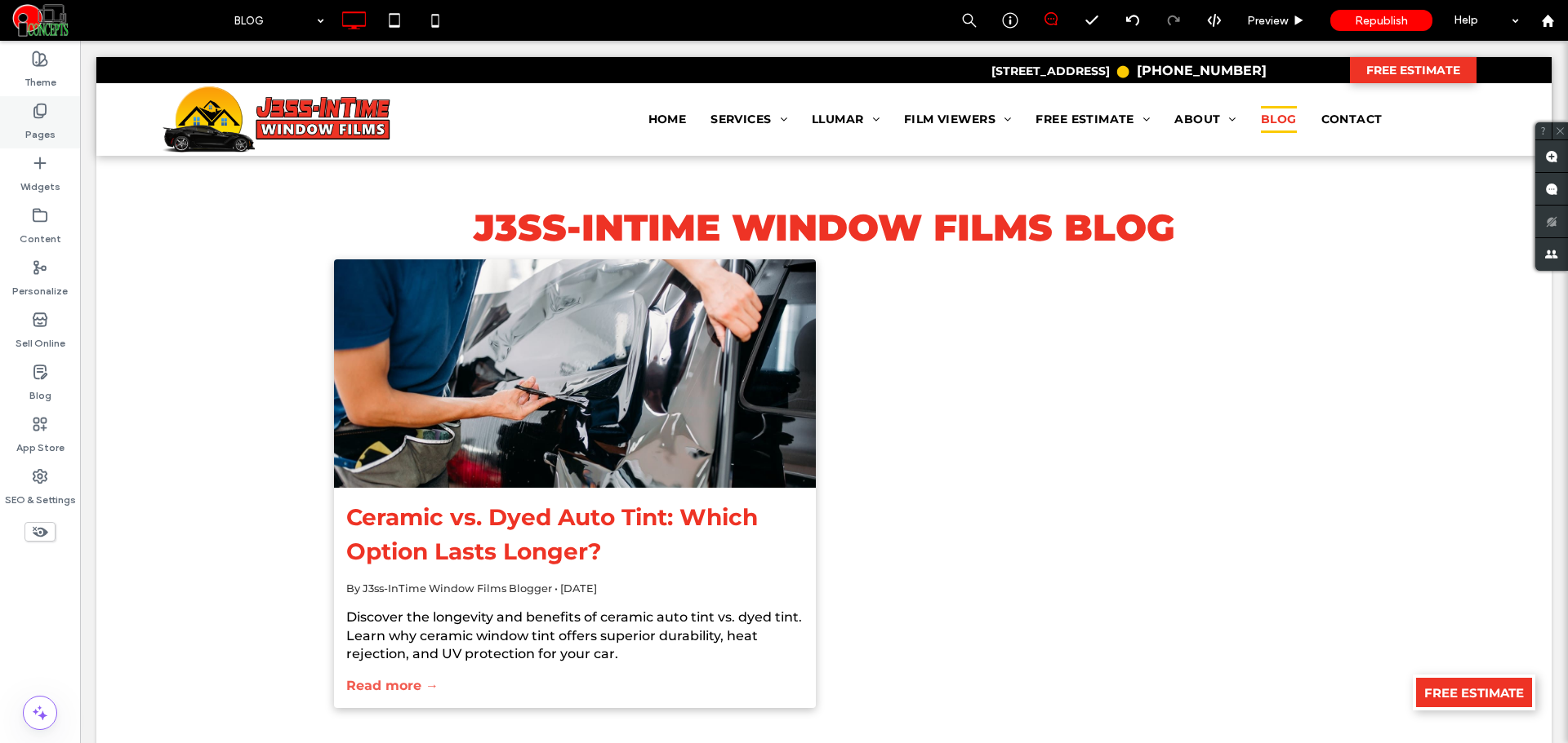
click at [29, 129] on label "Pages" at bounding box center [41, 130] width 31 height 23
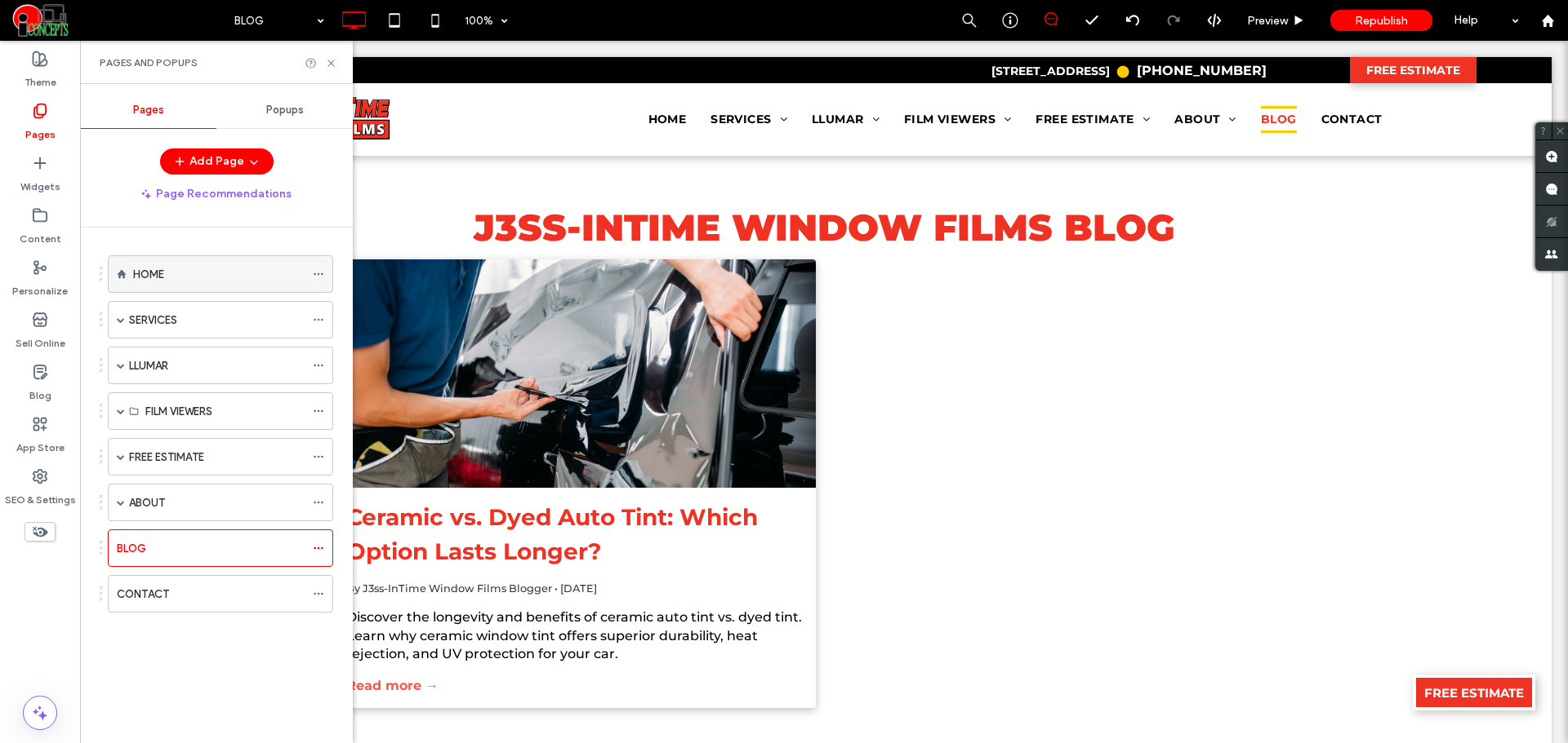
click at [157, 275] on label "HOME" at bounding box center [148, 274] width 31 height 29
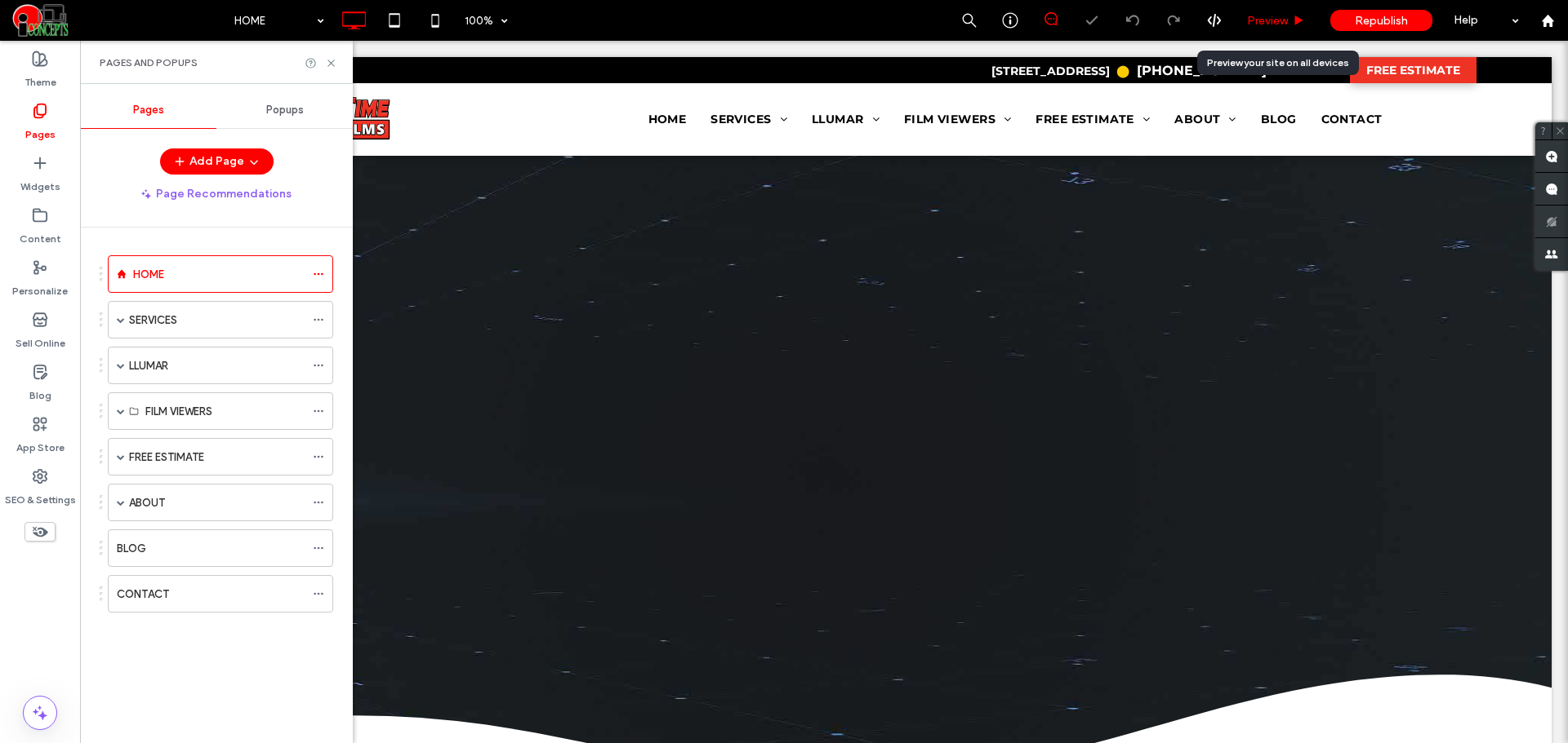
click at [1280, 26] on span "Preview" at bounding box center [1266, 21] width 41 height 14
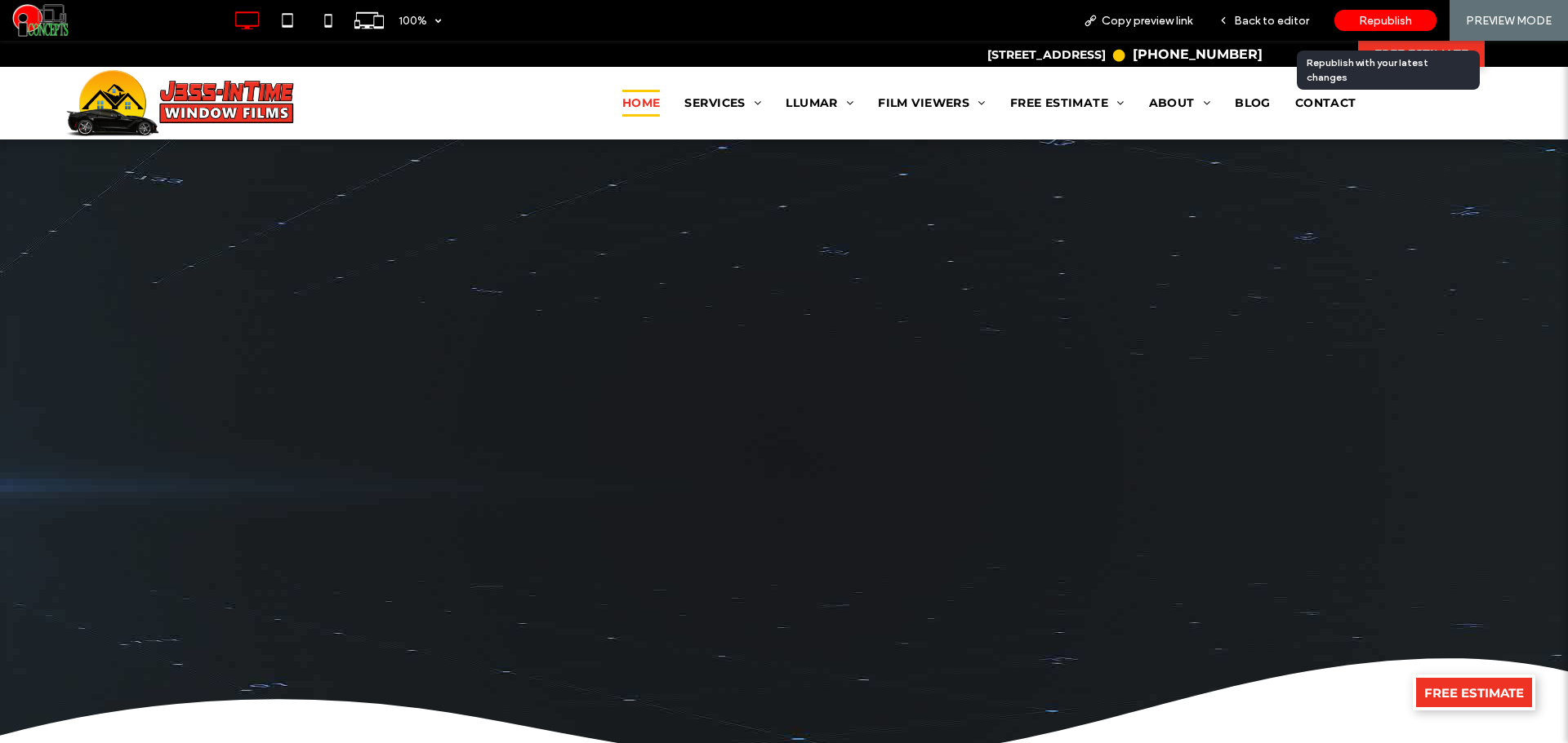
click at [1381, 20] on span "Republish" at bounding box center [1385, 21] width 53 height 14
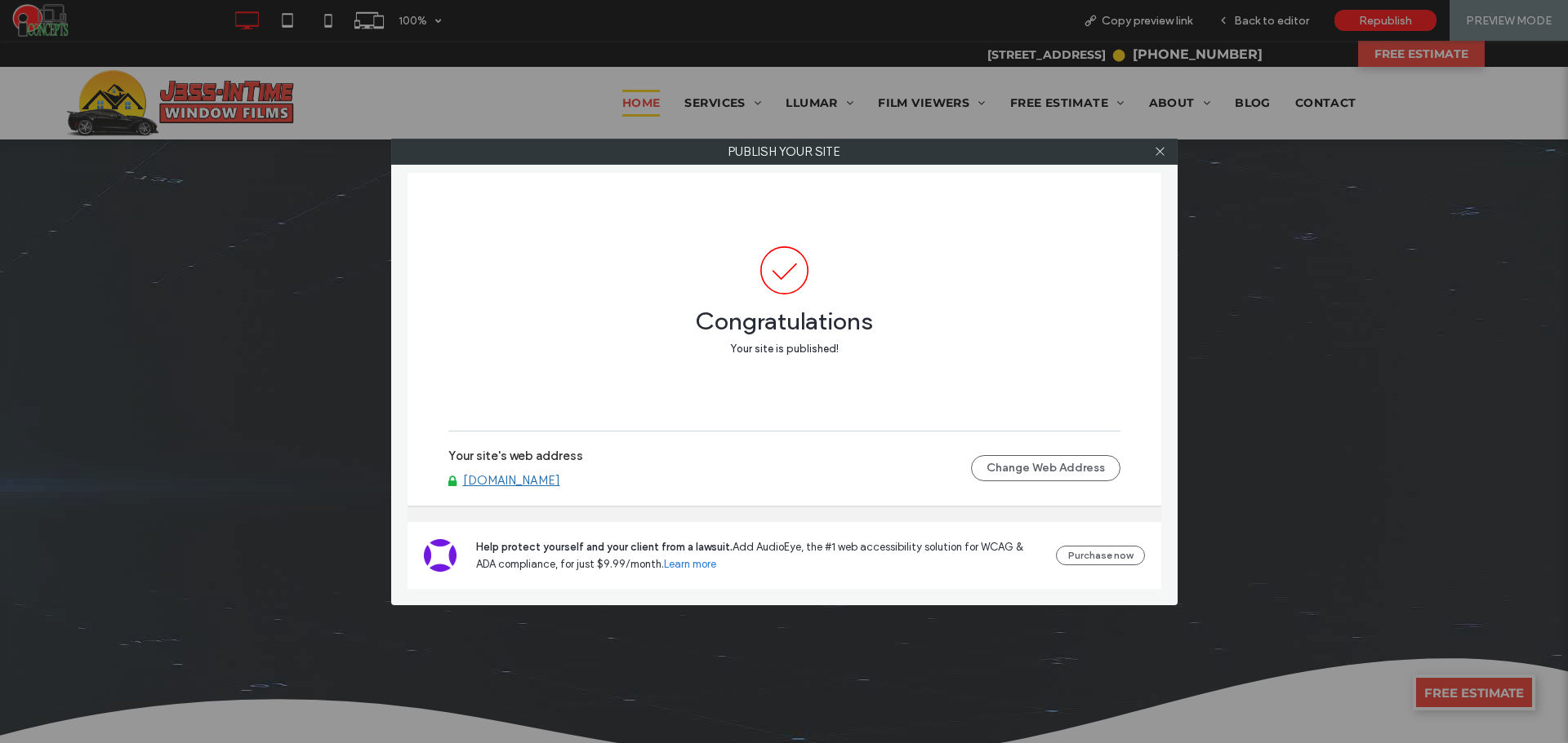
click at [561, 482] on link "[DOMAIN_NAME]" at bounding box center [511, 480] width 97 height 15
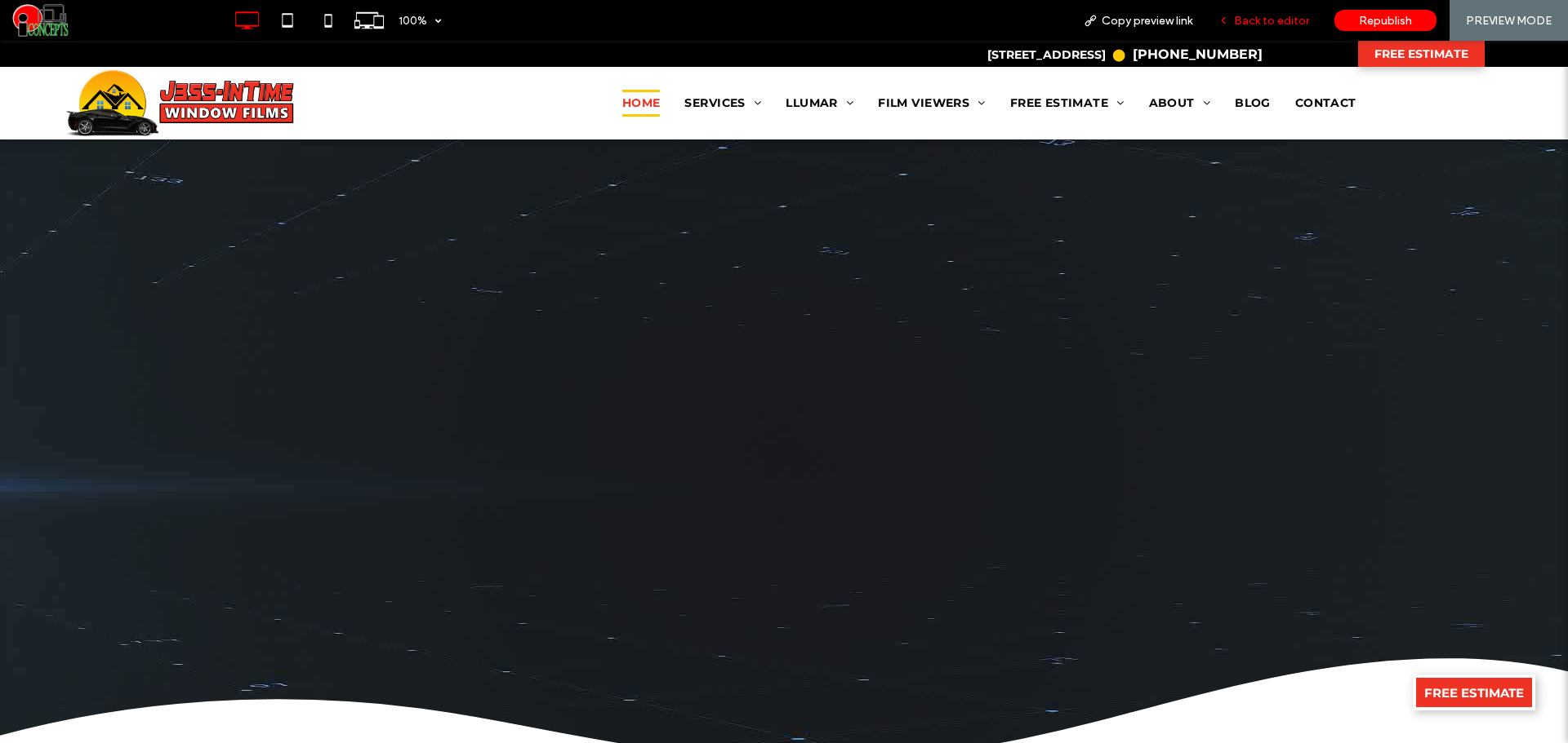
click at [1286, 12] on div "Back to editor" at bounding box center [1263, 20] width 117 height 41
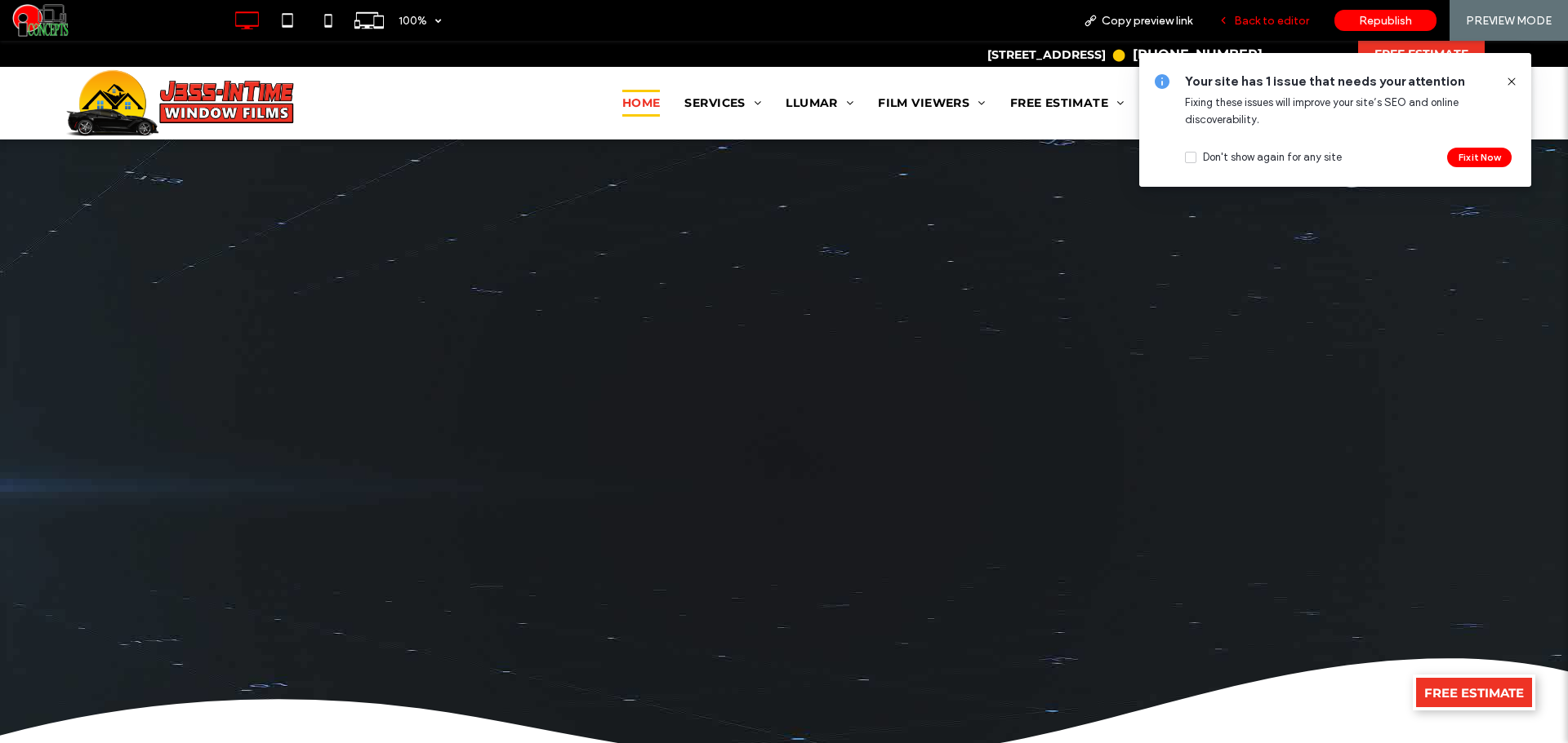
click at [1288, 5] on div "Back to editor" at bounding box center [1263, 20] width 117 height 41
click at [1273, 17] on span "Back to editor" at bounding box center [1271, 21] width 75 height 14
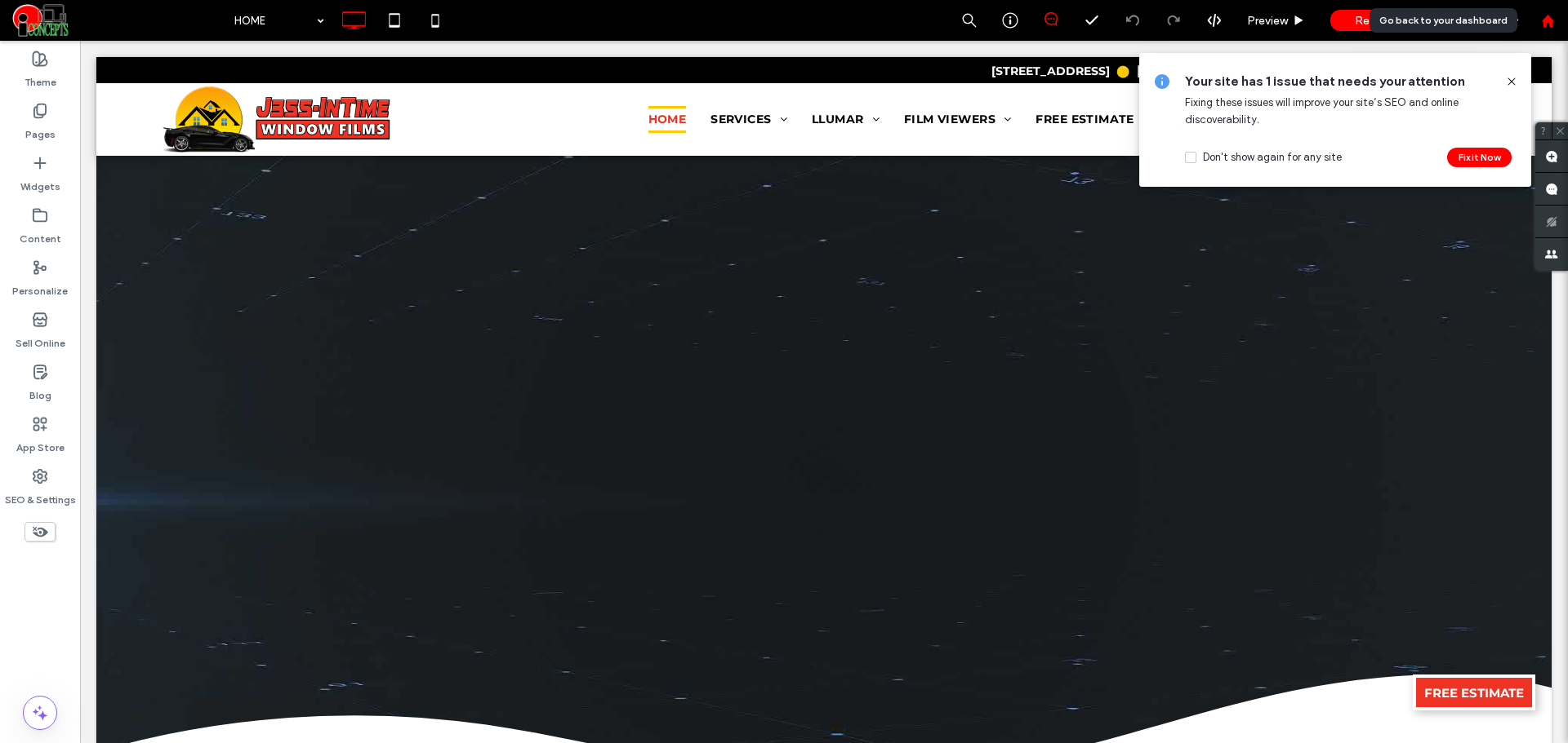
click at [1545, 21] on use at bounding box center [1547, 20] width 12 height 12
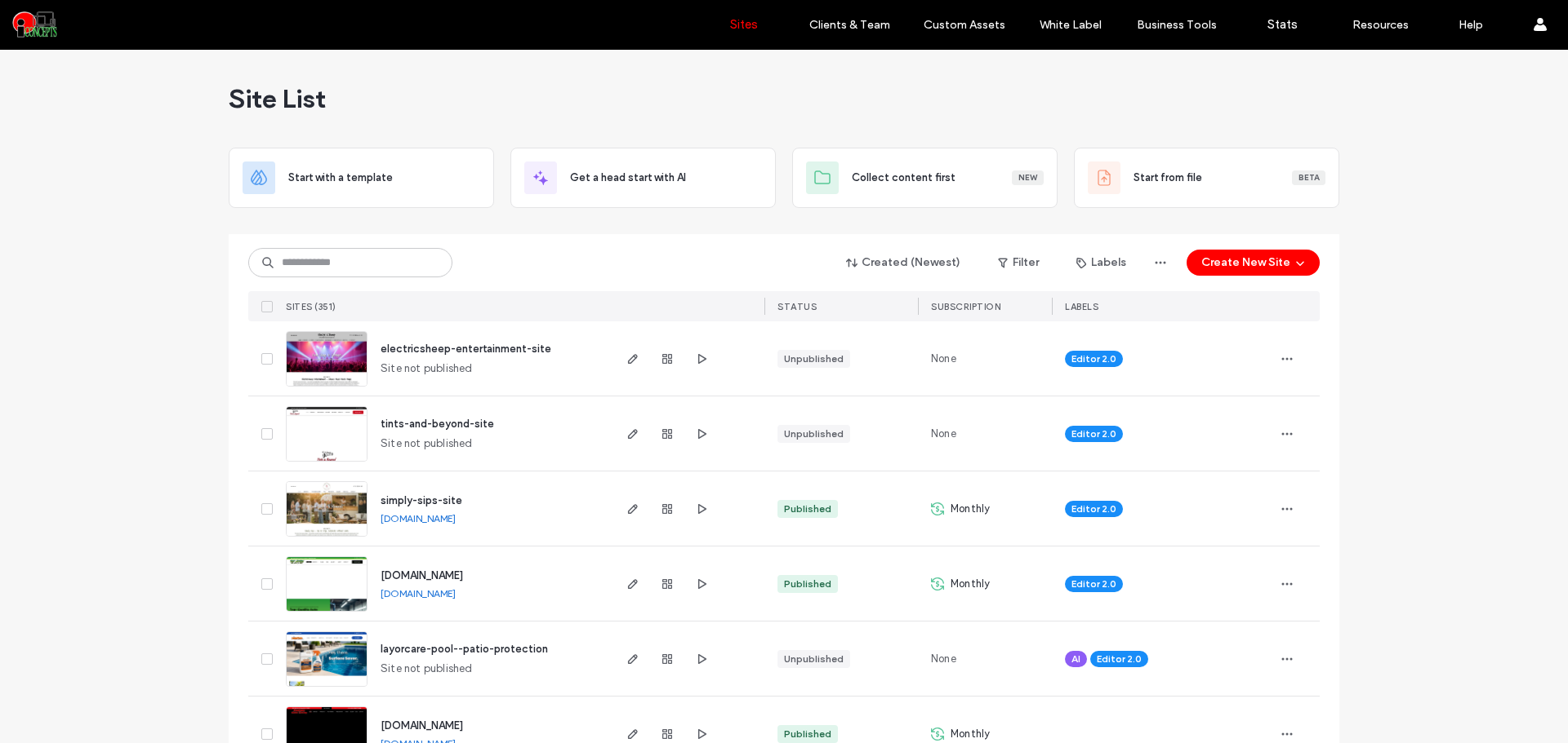
click at [525, 509] on div "simply-sips-site [DOMAIN_NAME]" at bounding box center [488, 508] width 242 height 74
click at [456, 518] on link "[DOMAIN_NAME]" at bounding box center [418, 519] width 75 height 12
click at [695, 356] on icon "button" at bounding box center [701, 359] width 13 height 13
click at [701, 432] on icon "button" at bounding box center [701, 434] width 13 height 13
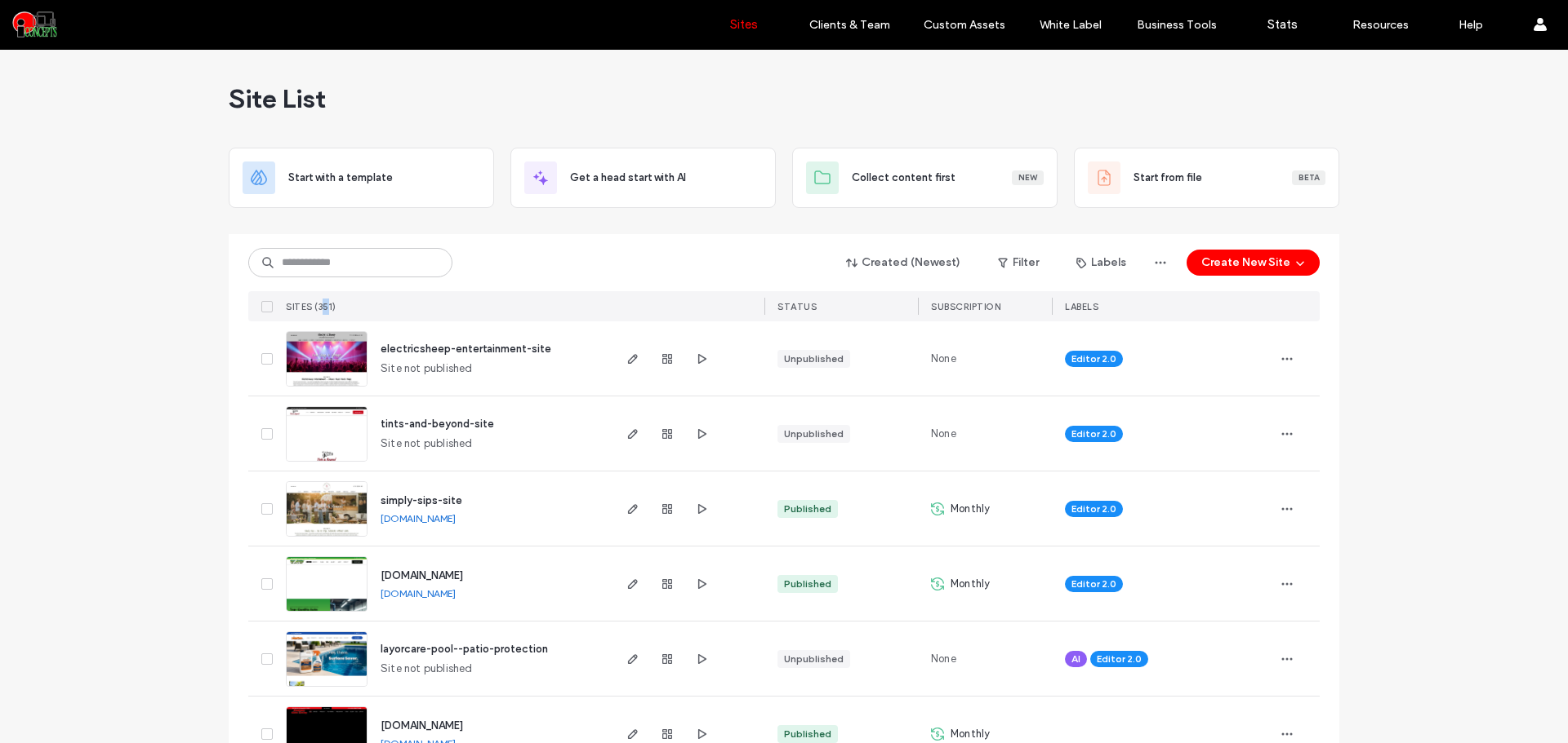
click at [321, 279] on div "Created (Newest) Filter Labels Create New Site SITES (351) STATUS SUBSCRIPTION …" at bounding box center [784, 278] width 1072 height 87
click at [321, 269] on input at bounding box center [350, 263] width 204 height 30
click at [362, 265] on input at bounding box center [350, 263] width 204 height 30
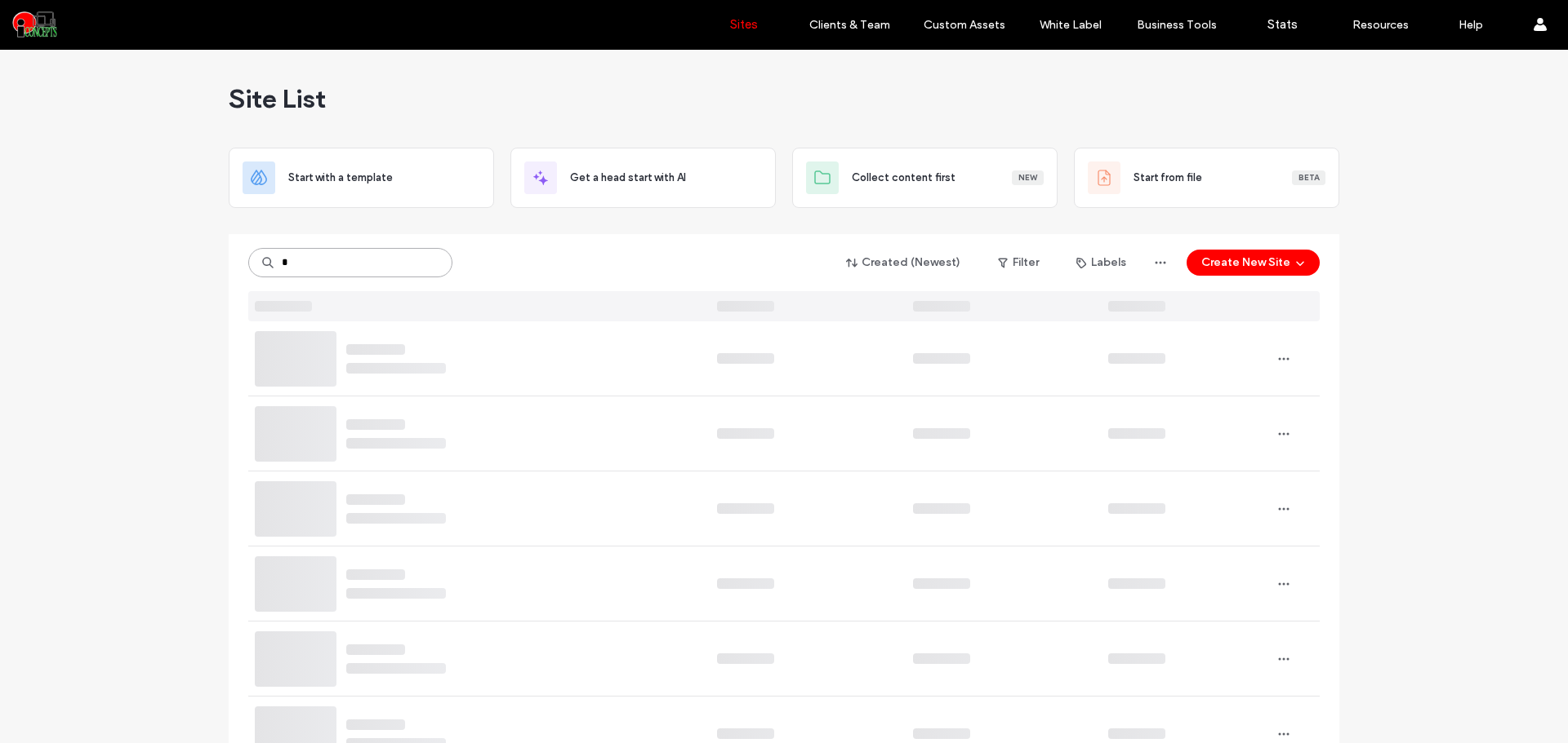
type input "*"
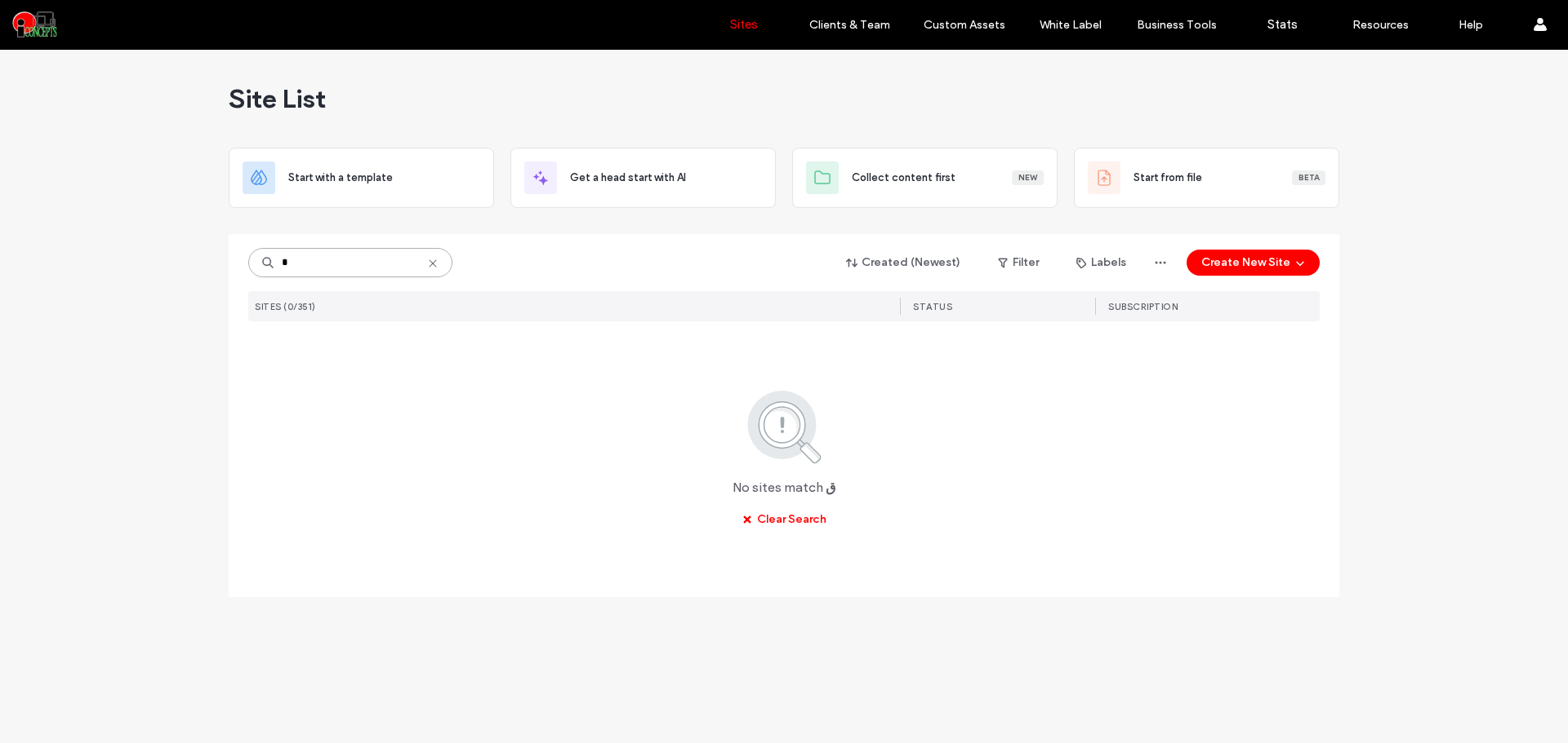
click at [331, 260] on input "*" at bounding box center [350, 263] width 204 height 30
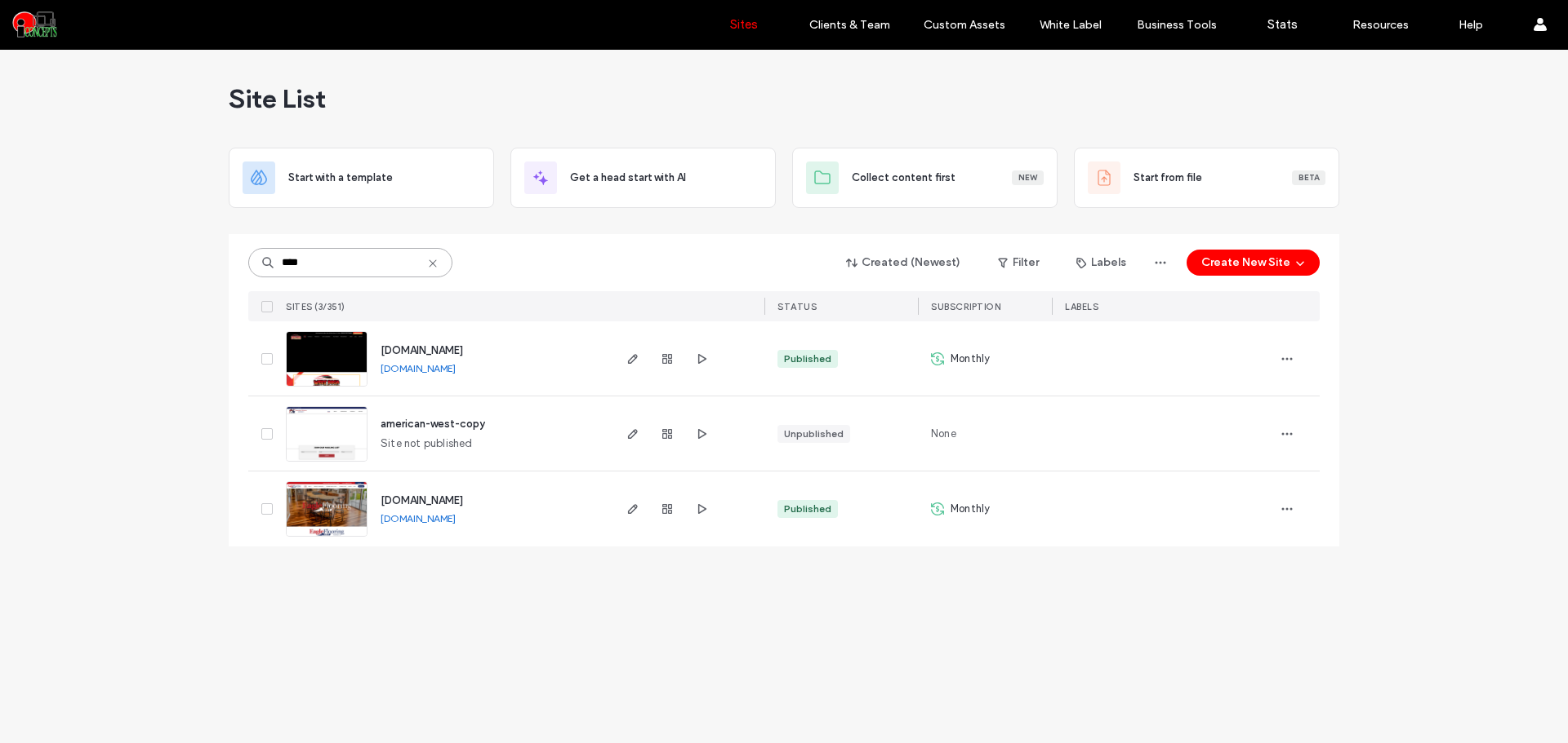
type input "****"
click at [449, 372] on link "[DOMAIN_NAME]" at bounding box center [418, 369] width 75 height 12
click at [318, 265] on input "****" at bounding box center [350, 263] width 204 height 30
click at [352, 367] on img at bounding box center [326, 387] width 80 height 111
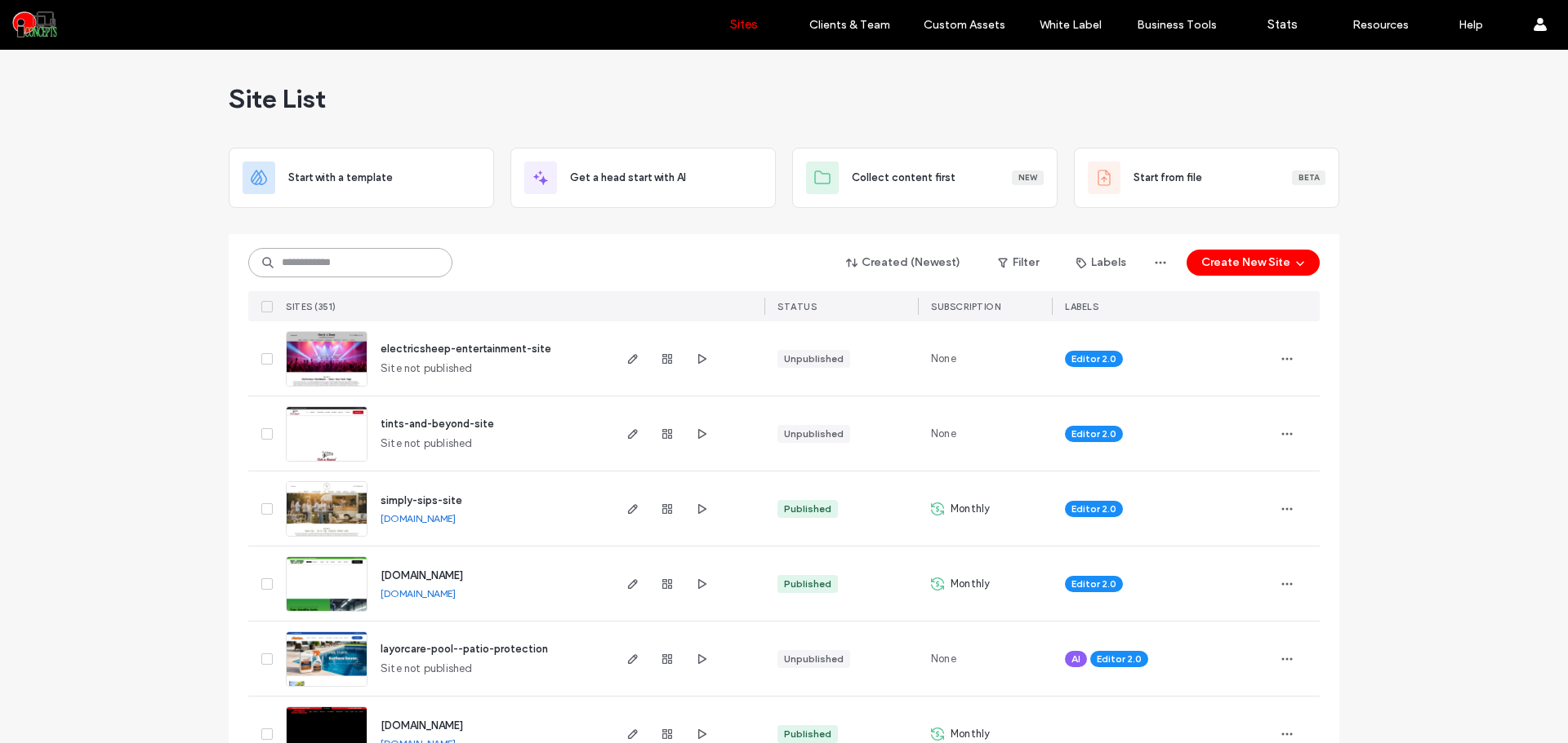
click at [373, 270] on input at bounding box center [350, 263] width 204 height 30
paste input "**********"
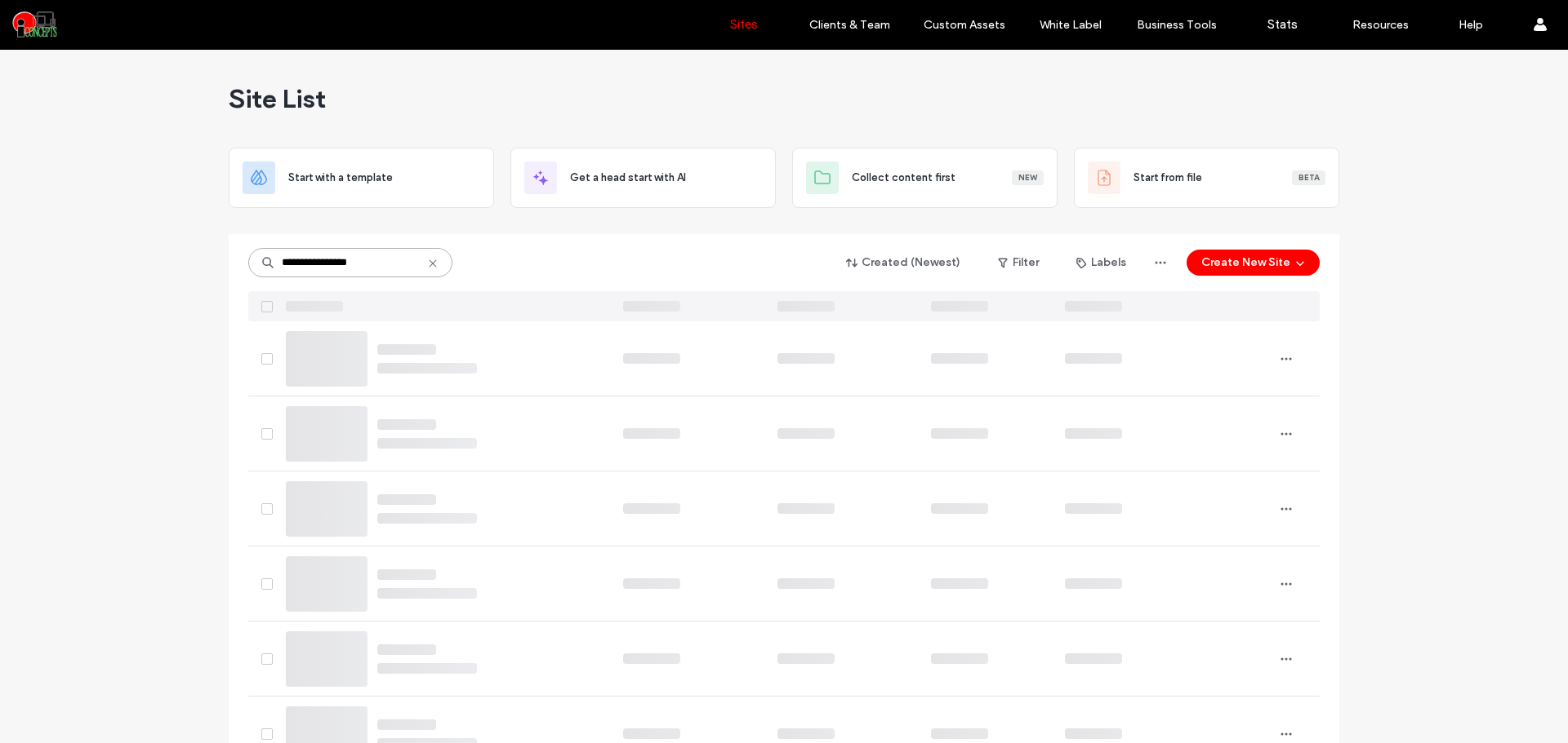
type input "**********"
